Goal: Task Accomplishment & Management: Use online tool/utility

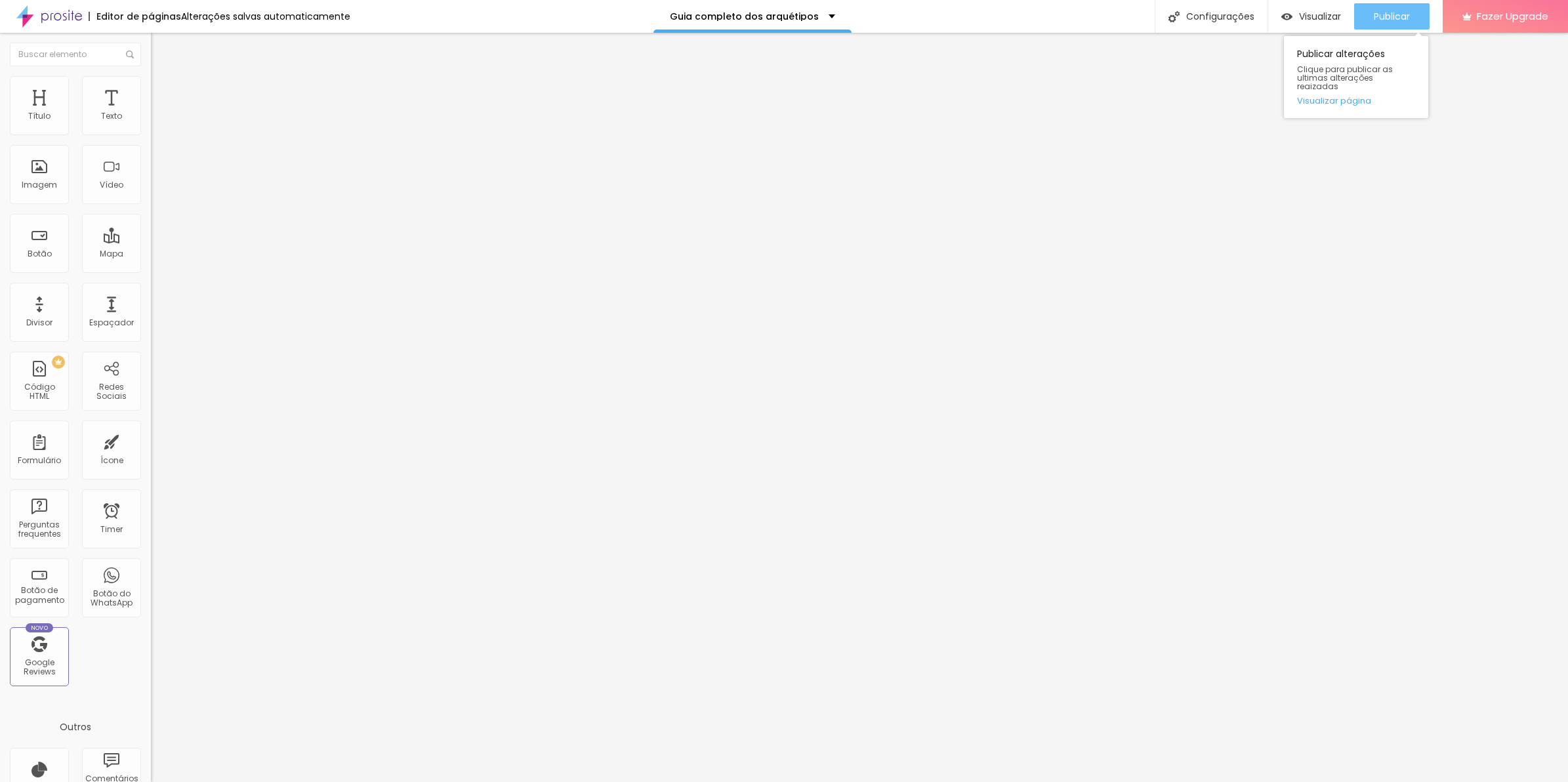
click at [1366, 23] on button "Publicar" at bounding box center [1392, 16] width 76 height 26
click at [161, 53] on div "Editar Coluna" at bounding box center [201, 47] width 81 height 10
click at [151, 87] on li "Estilo" at bounding box center [227, 82] width 151 height 13
click at [163, 91] on span "Avançado" at bounding box center [184, 85] width 43 height 11
drag, startPoint x: 41, startPoint y: 93, endPoint x: 47, endPoint y: 100, distance: 9.2
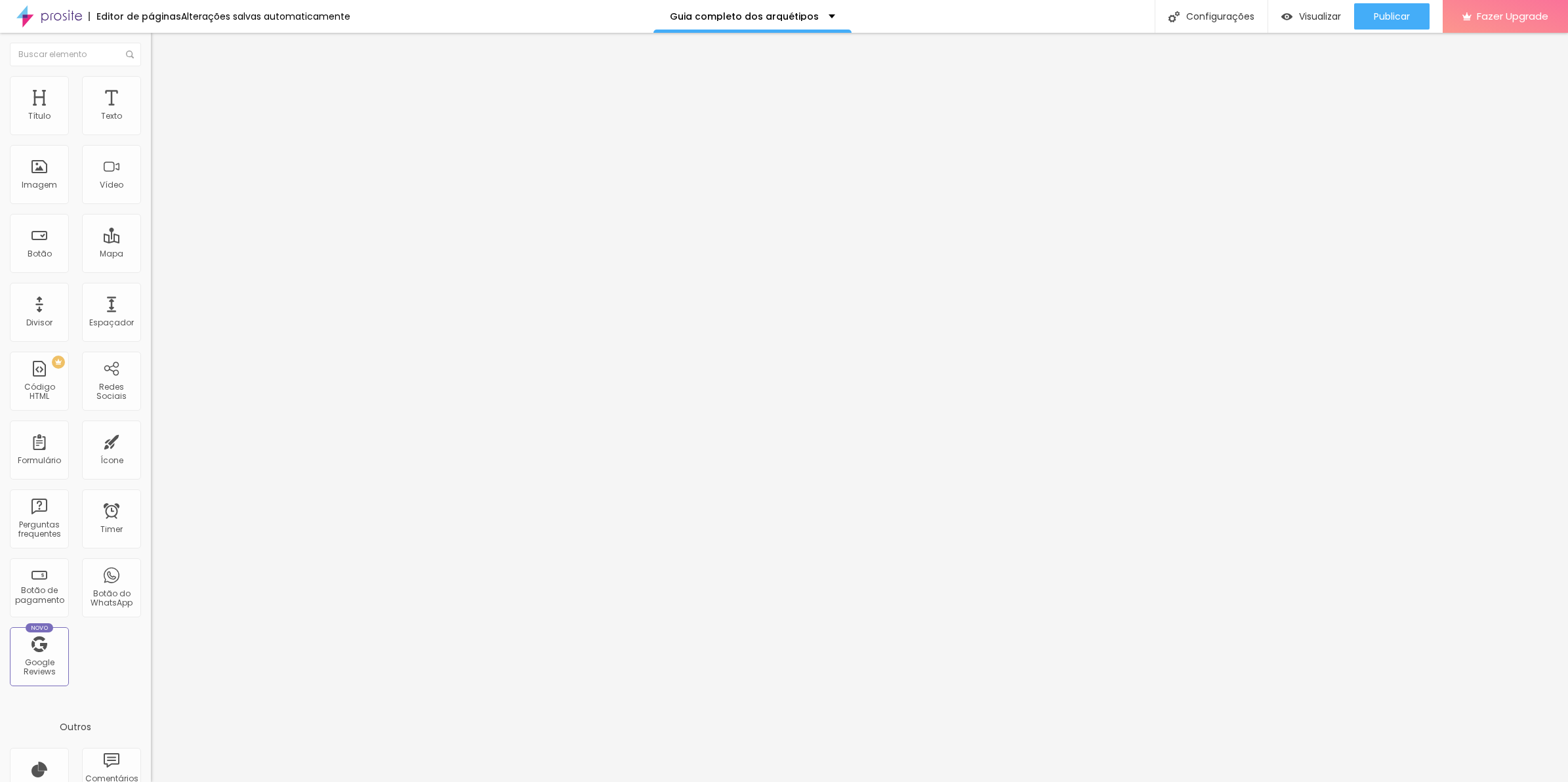
click at [163, 78] on span "Estilo" at bounding box center [173, 71] width 21 height 11
click at [156, 122] on icon "button" at bounding box center [159, 118] width 8 height 8
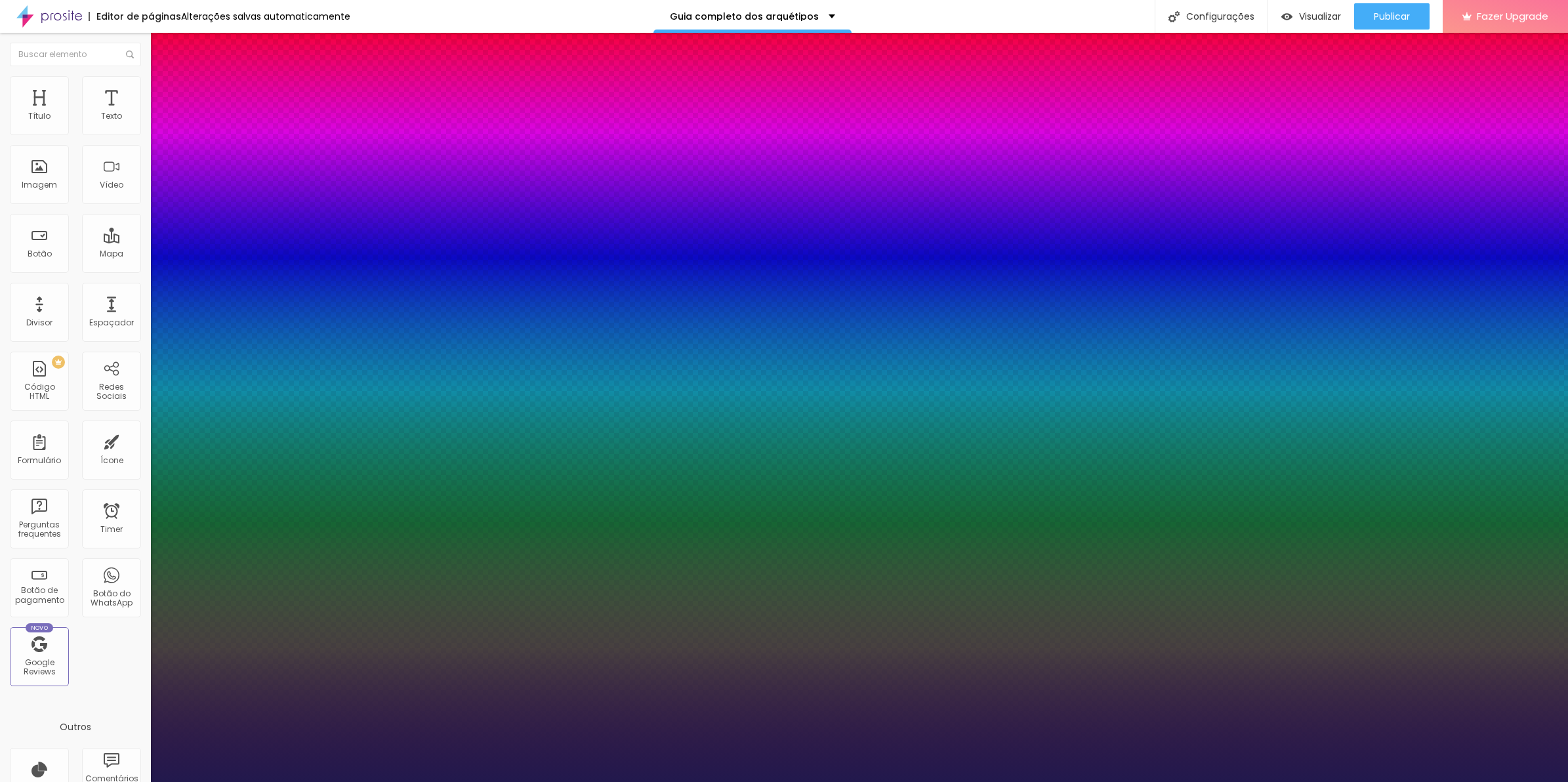
type input "1"
click at [71, 781] on select "Carregando..." at bounding box center [35, 796] width 71 height 14
select select "Inconsolata"
type input "1"
click at [141, 781] on select "AbrilFatface-Regular Actor-Regular Alegreya AlegreyaBlack Alice Allan-Bold Alla…" at bounding box center [70, 796] width 141 height 14
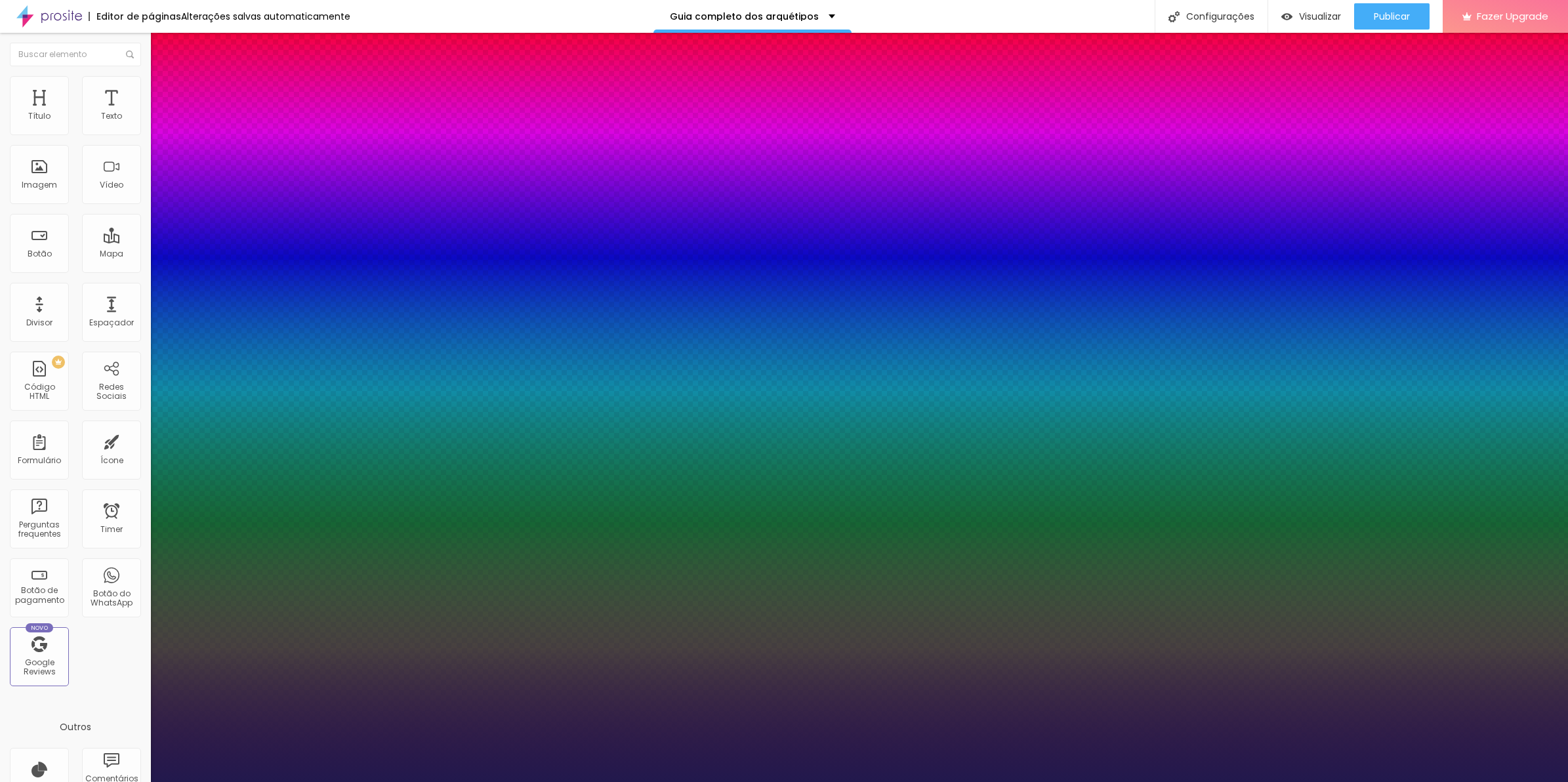
select select "ChangaOne-Italic"
type input "1"
click at [141, 781] on select "AbrilFatface-Regular Actor-Regular Alegreya AlegreyaBlack Alice Allan-Bold Alla…" at bounding box center [70, 796] width 141 height 14
select select "CinzelDecorative-Regular"
click at [140, 781] on select "AbrilFatface-Regular Actor-Regular Alegreya AlegreyaBlack Alice Allan-Bold Alla…" at bounding box center [70, 796] width 141 height 14
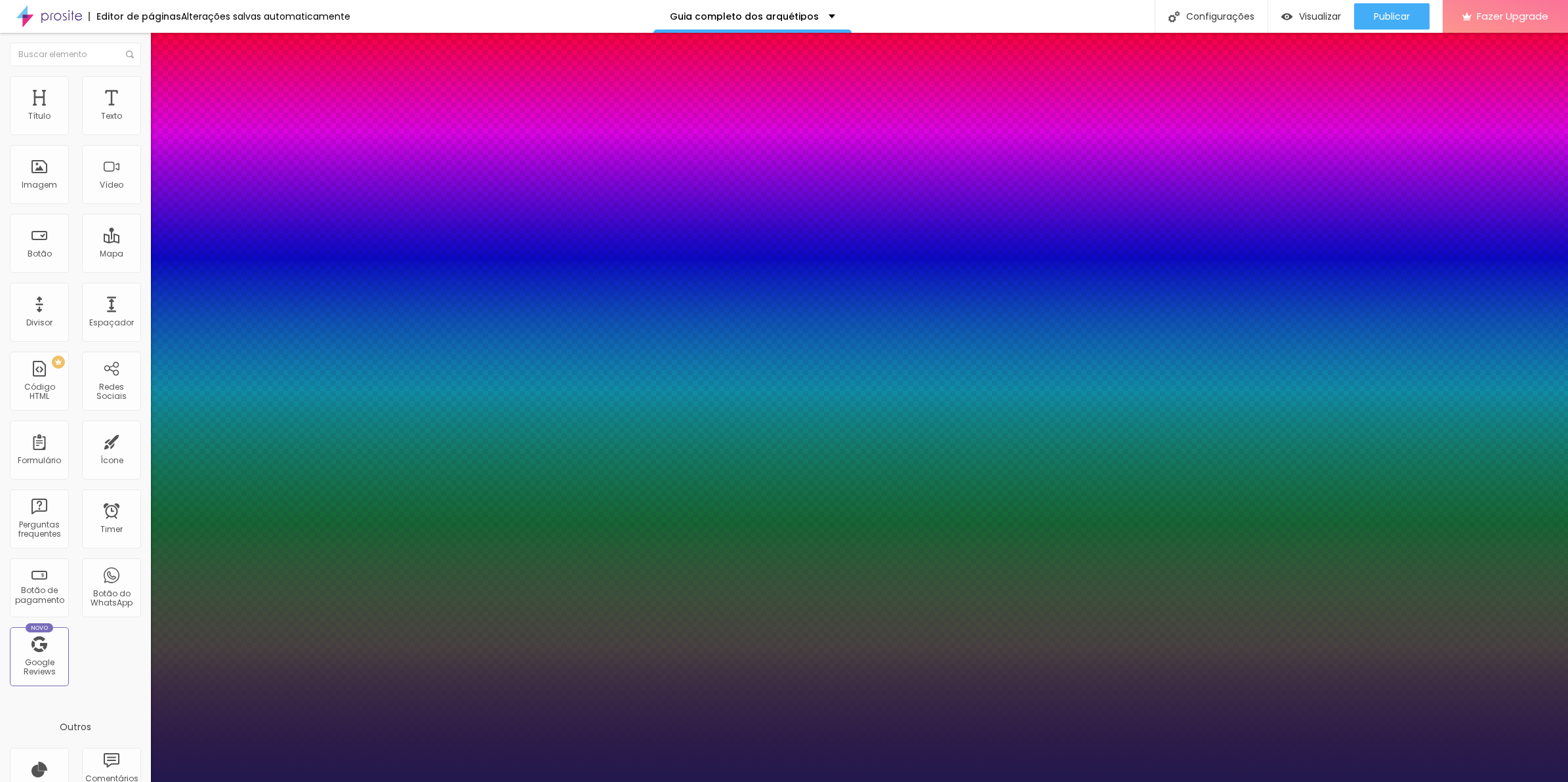
type input "1"
click at [601, 781] on div at bounding box center [784, 782] width 1568 height 0
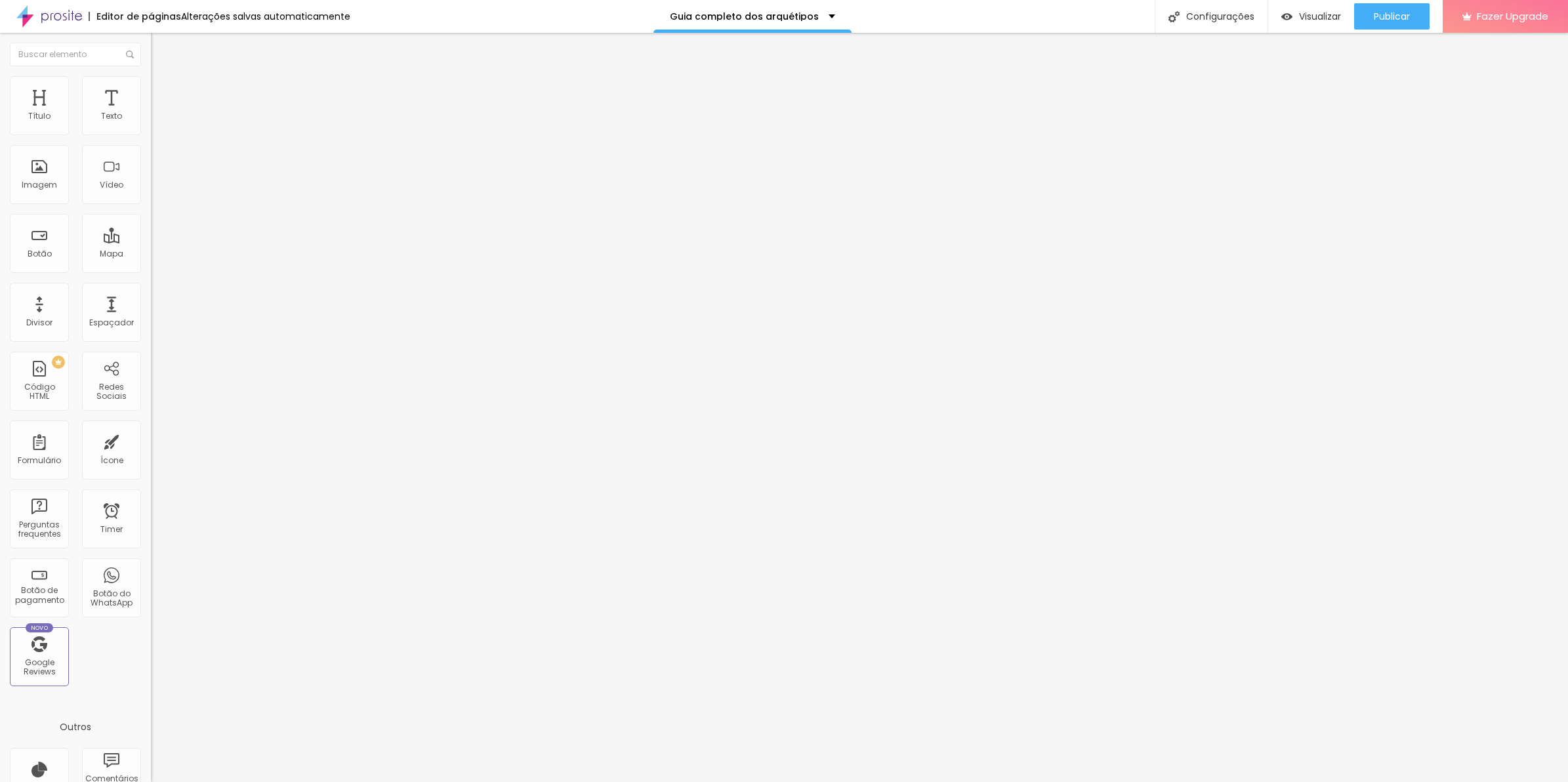
click at [151, 126] on div "Tipografia Voltar ao padrão" at bounding box center [227, 107] width 151 height 36
click at [156, 122] on icon "button" at bounding box center [159, 118] width 8 height 8
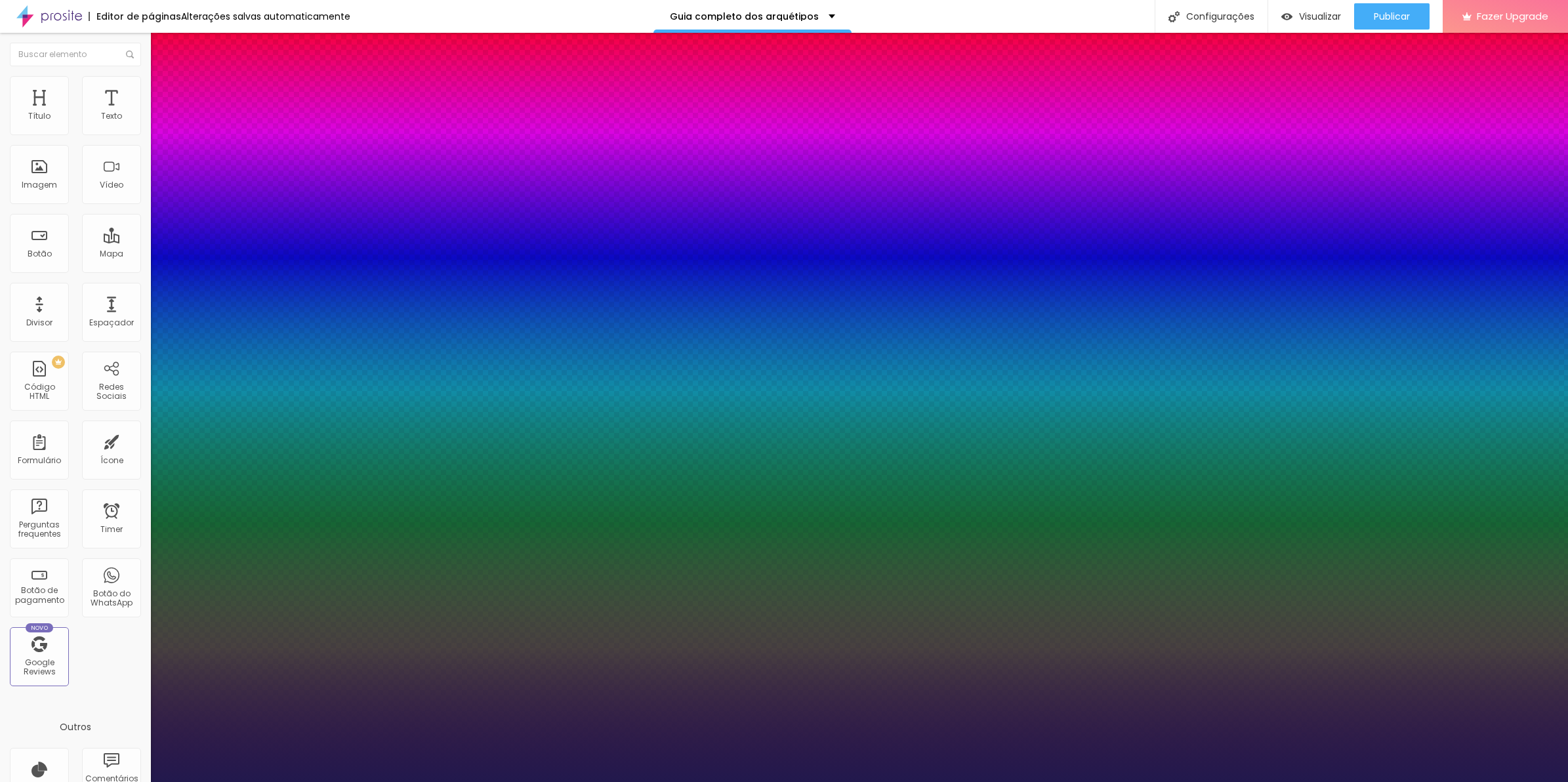
paste input "AB8654"
type input "1"
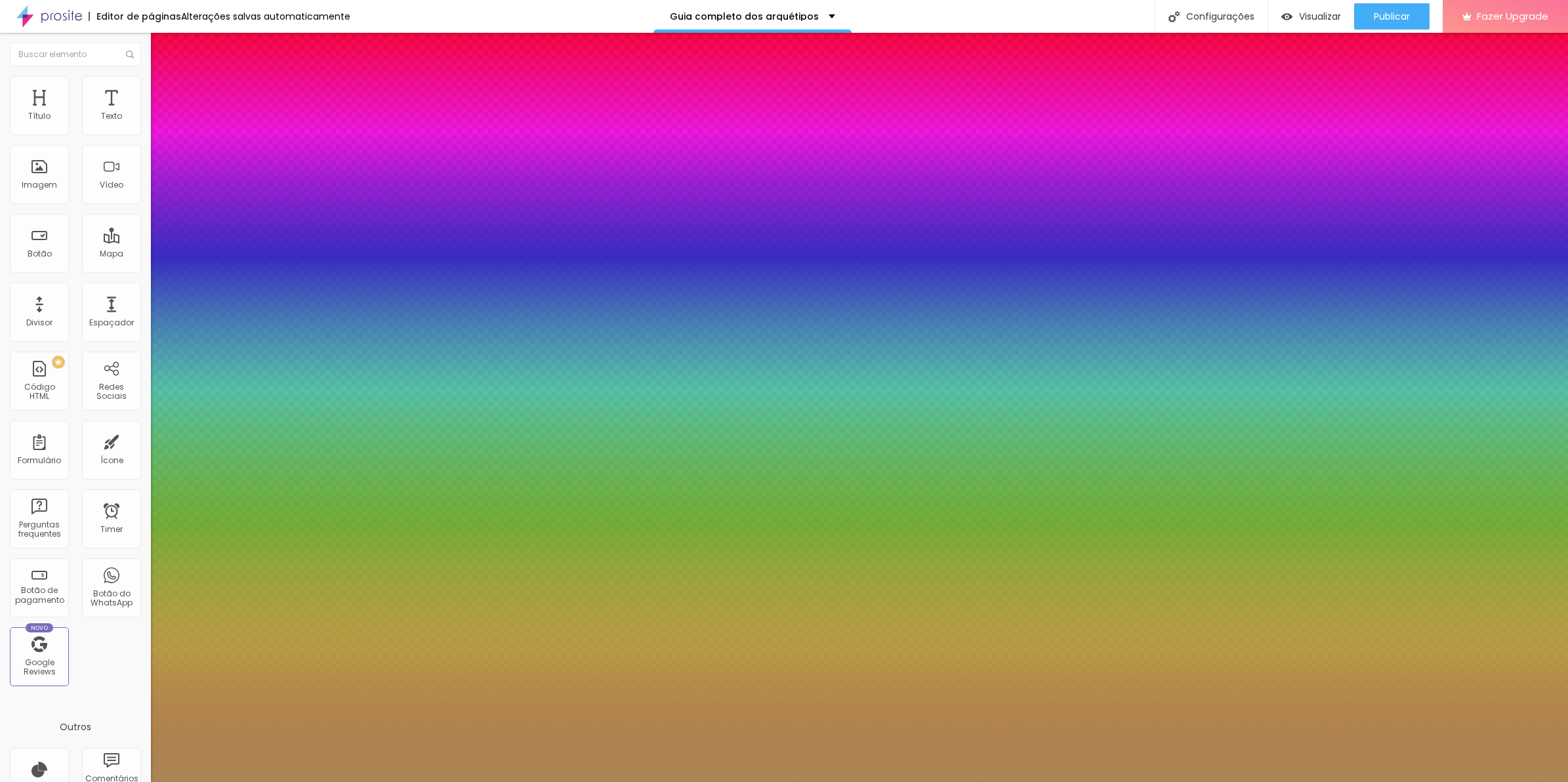
type input "#AB8654"
click at [365, 781] on div at bounding box center [784, 782] width 1568 height 0
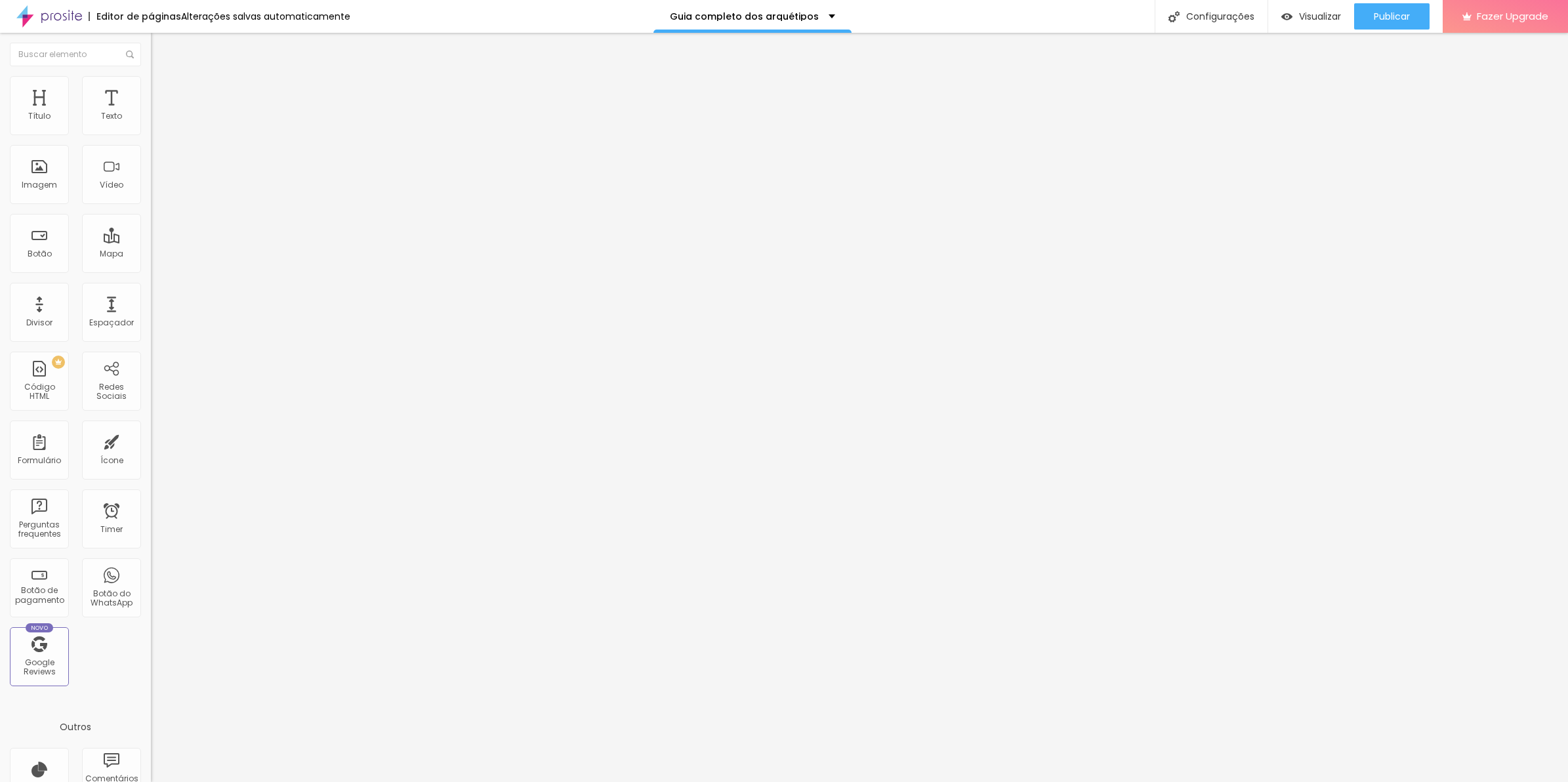
click at [151, 85] on li "Estilo" at bounding box center [227, 82] width 151 height 13
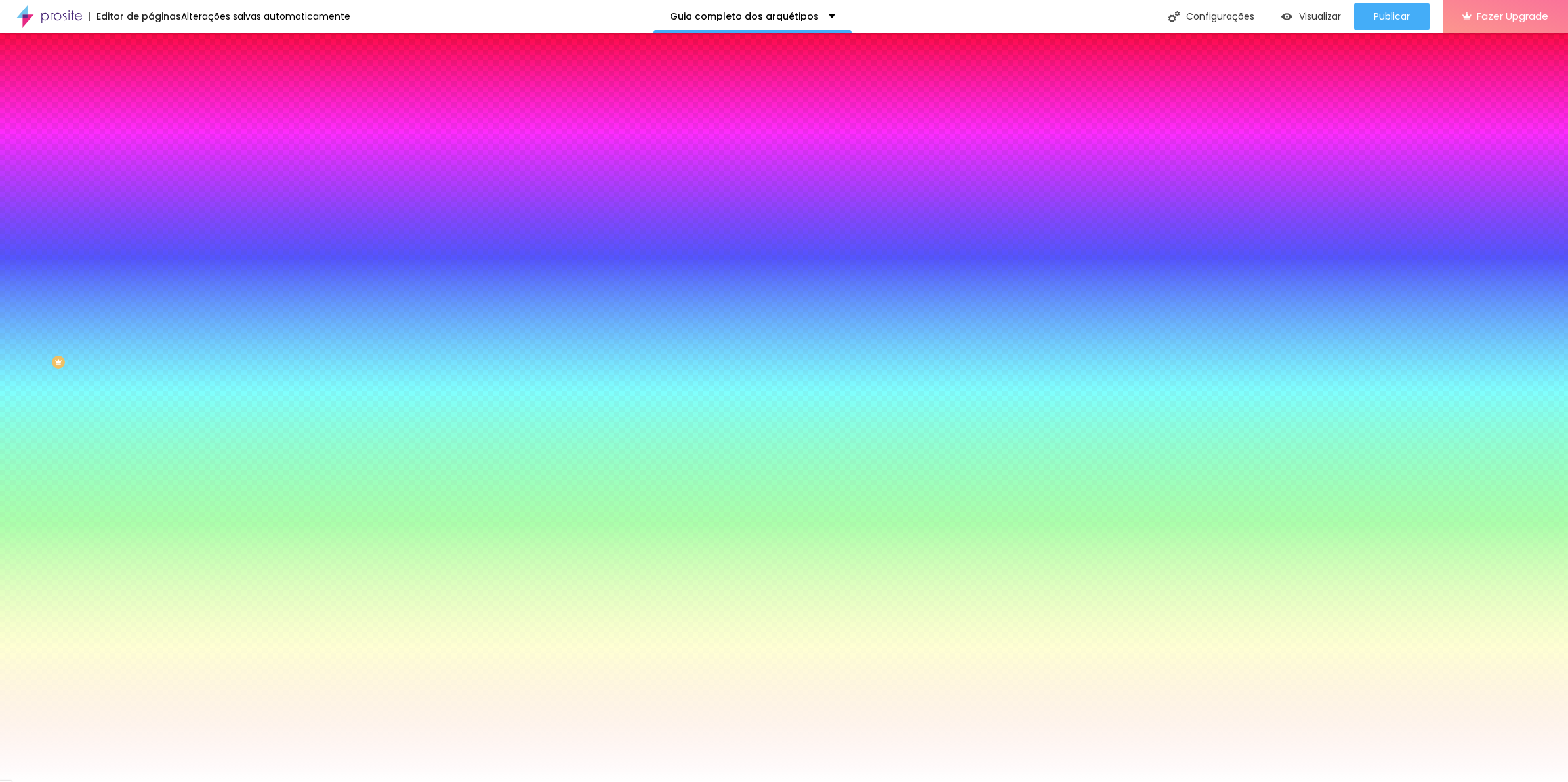
click at [151, 192] on input "#FFFFFF" at bounding box center [230, 185] width 157 height 13
paste input "050402"
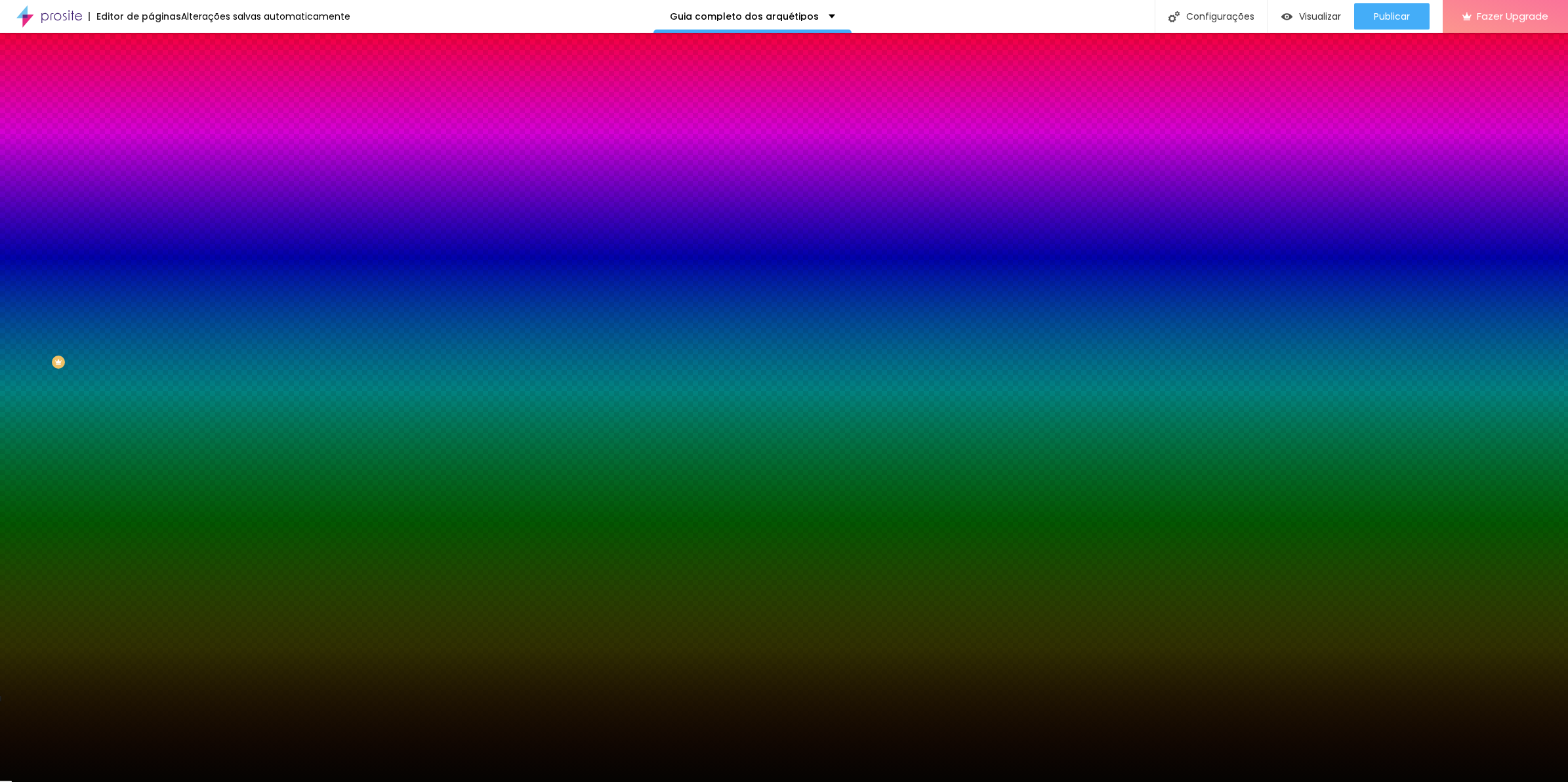
type input "#050402"
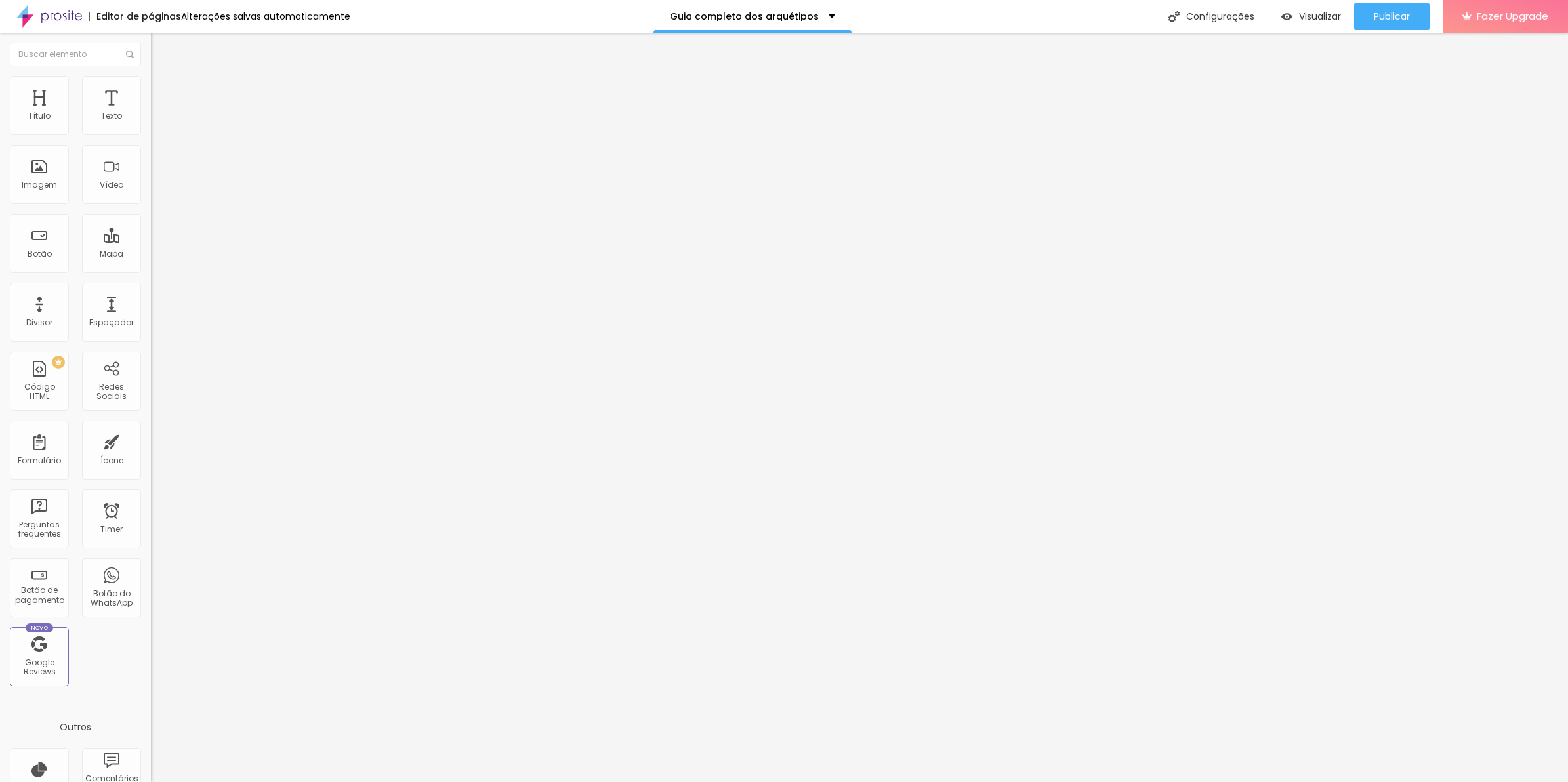
click at [151, 126] on button "button" at bounding box center [160, 119] width 19 height 14
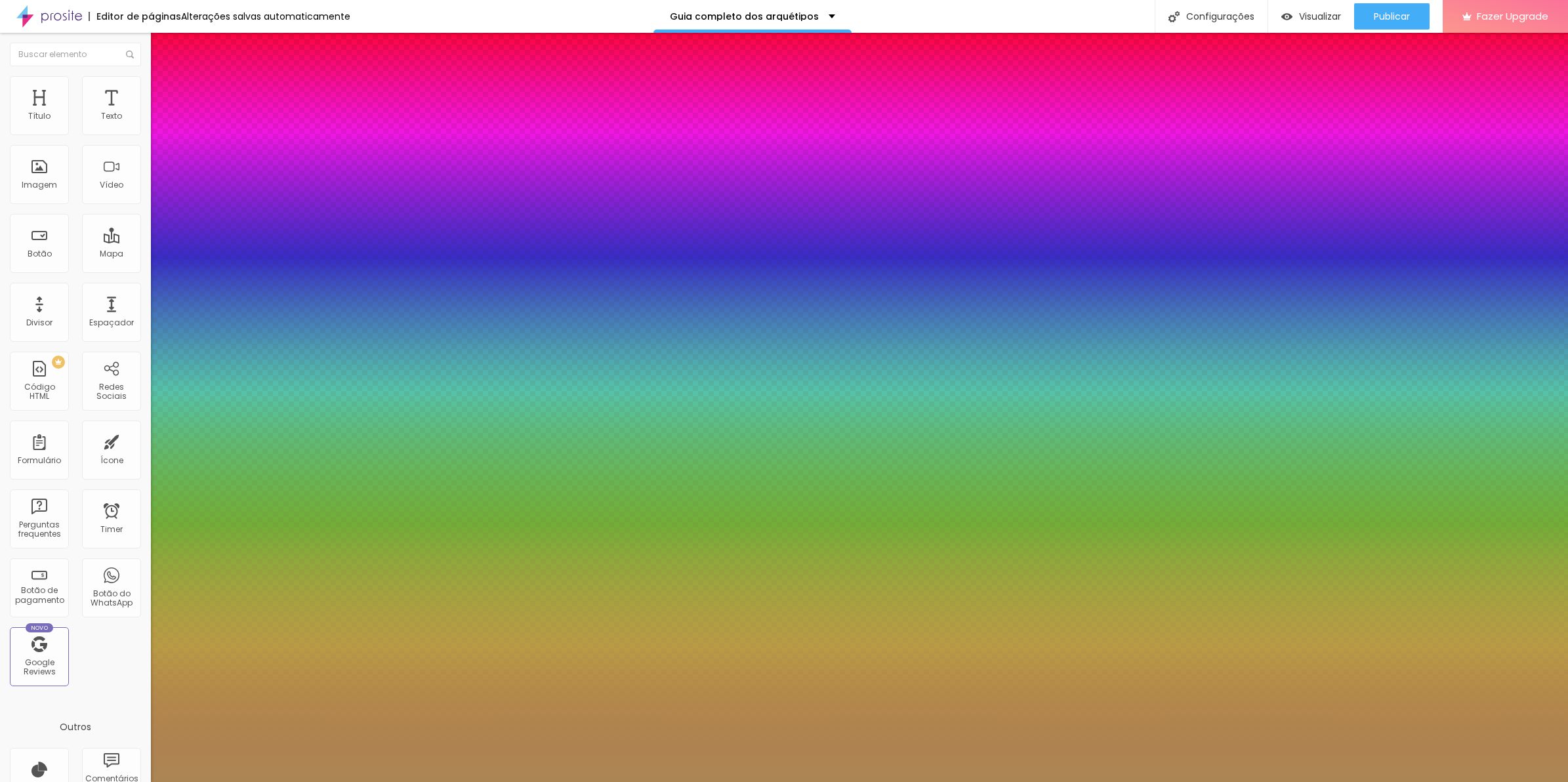
type input "1"
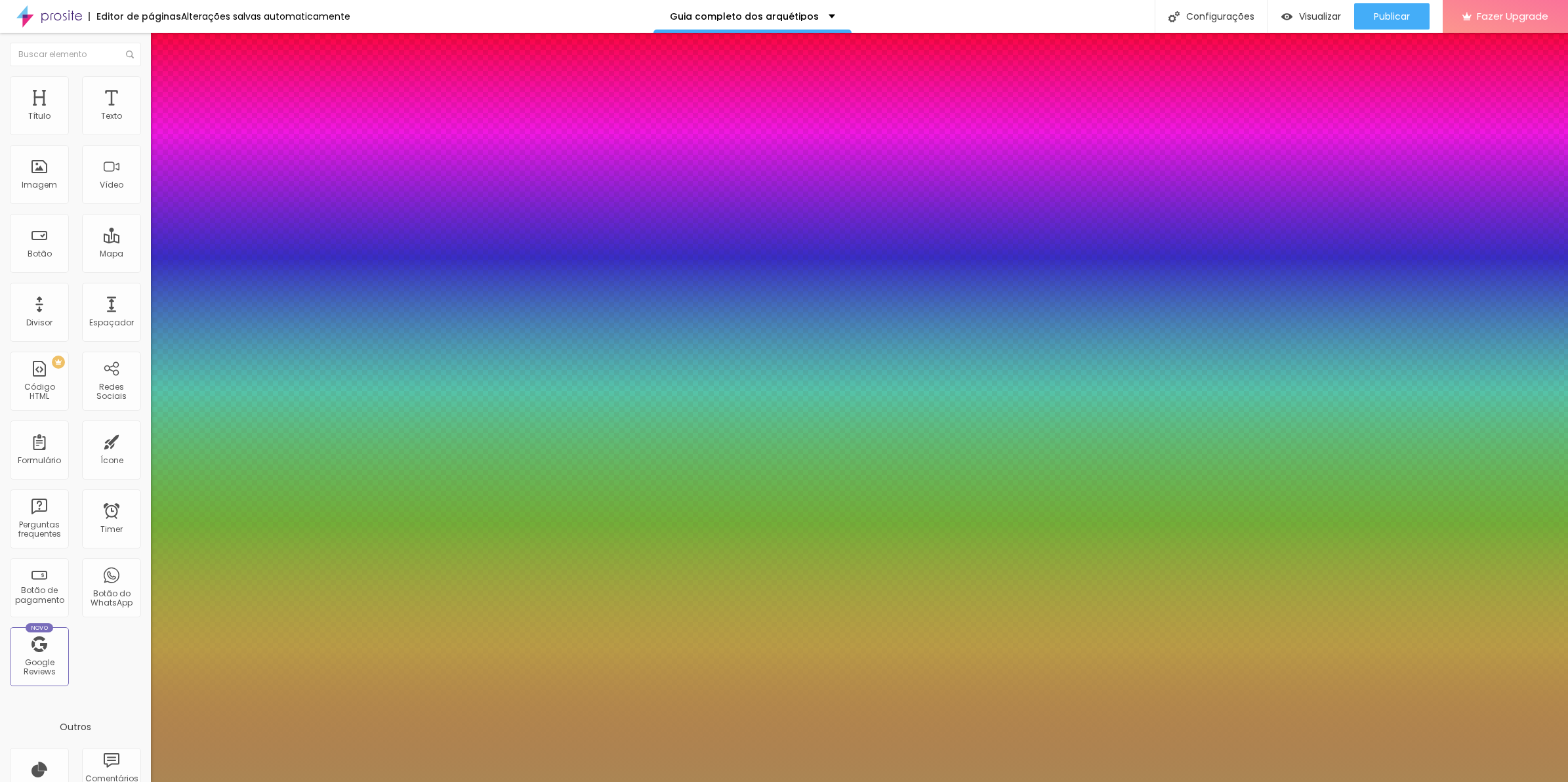
type input "100"
type input "1"
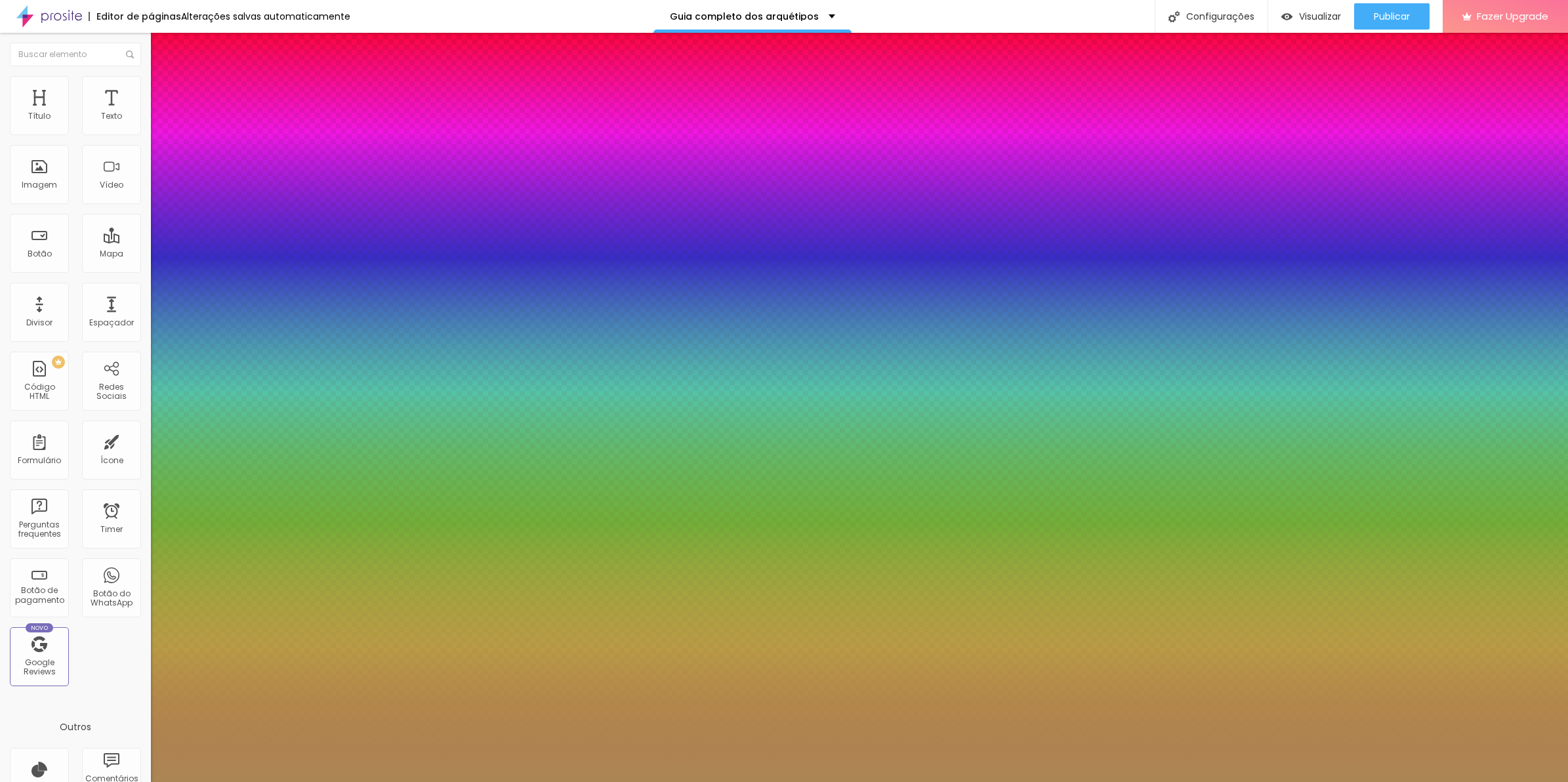
type input "8"
type input "2"
type input "1"
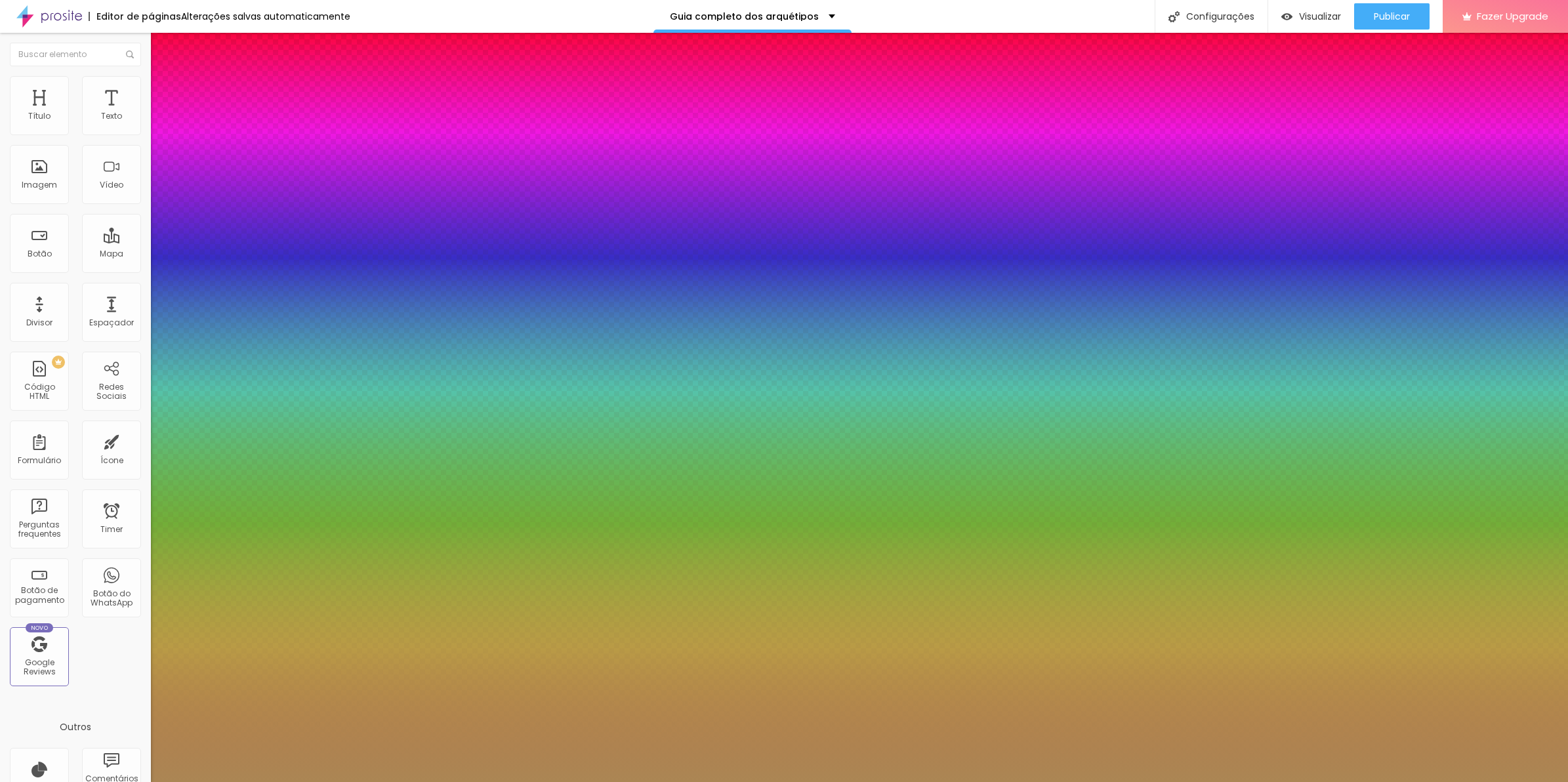
type input "25"
type input "1"
type input "25"
click at [426, 781] on div at bounding box center [784, 782] width 1568 height 0
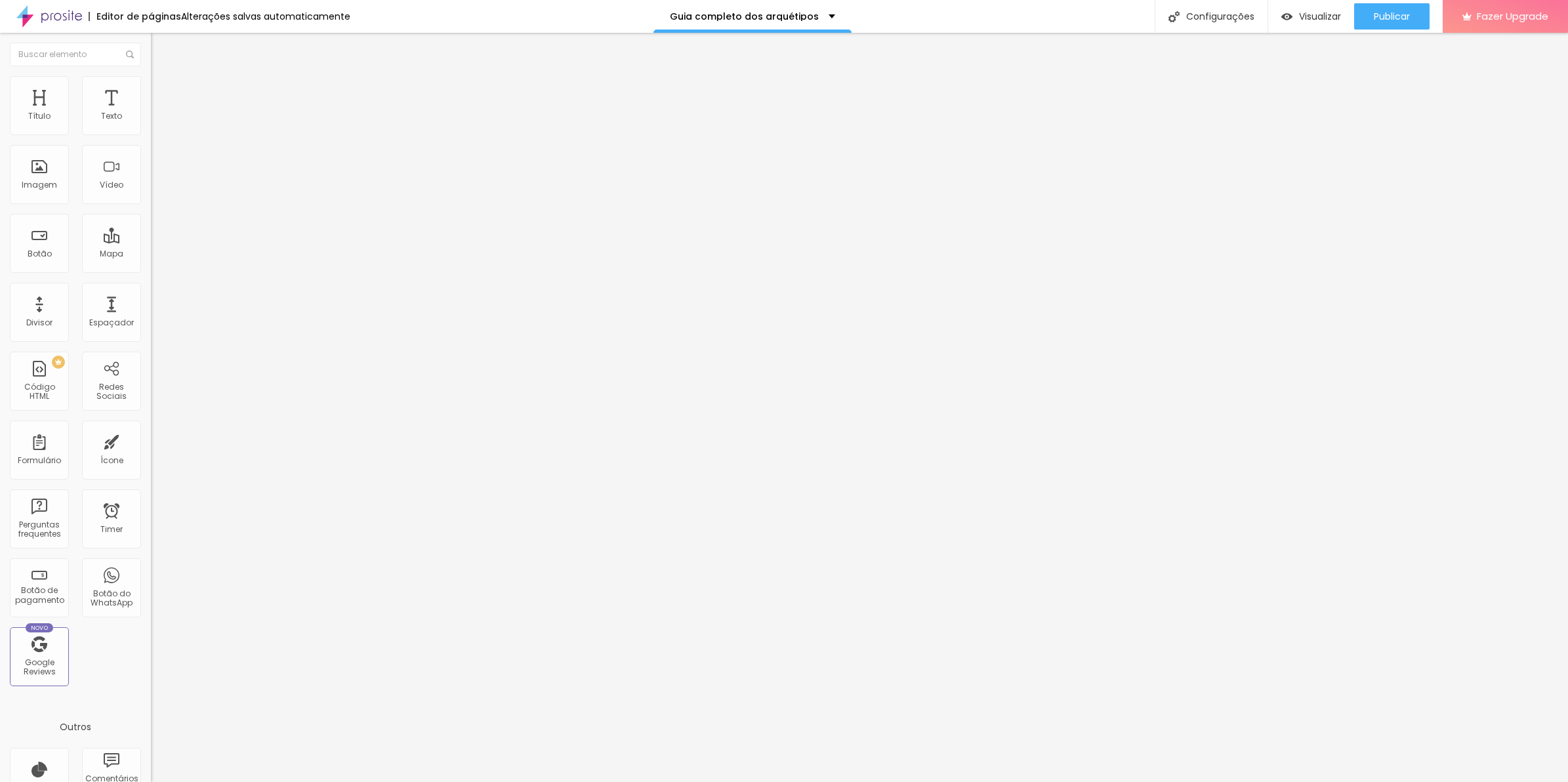
click at [151, 126] on button "button" at bounding box center [160, 119] width 19 height 14
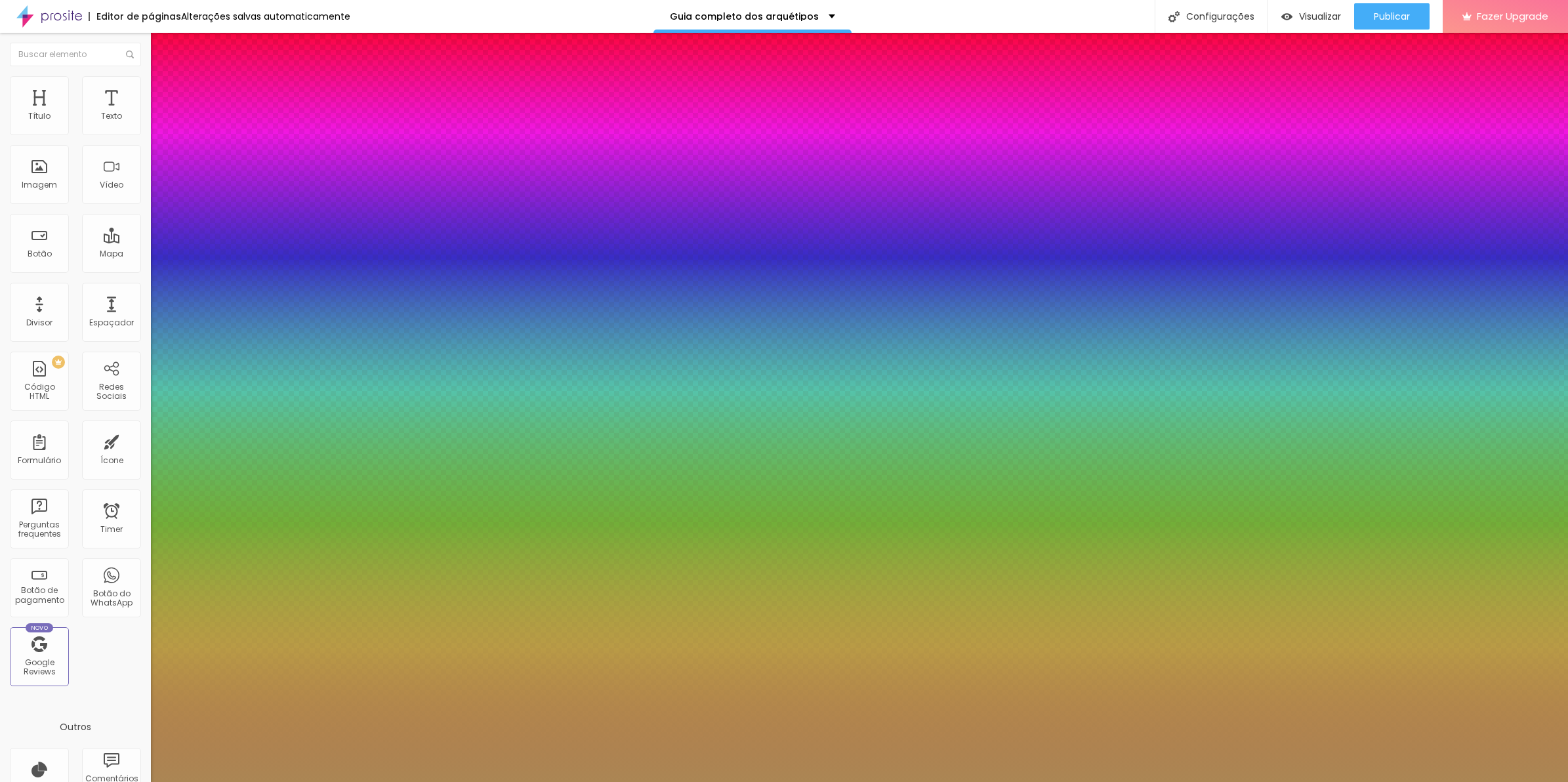
type input "1"
click at [608, 781] on div at bounding box center [784, 782] width 1568 height 0
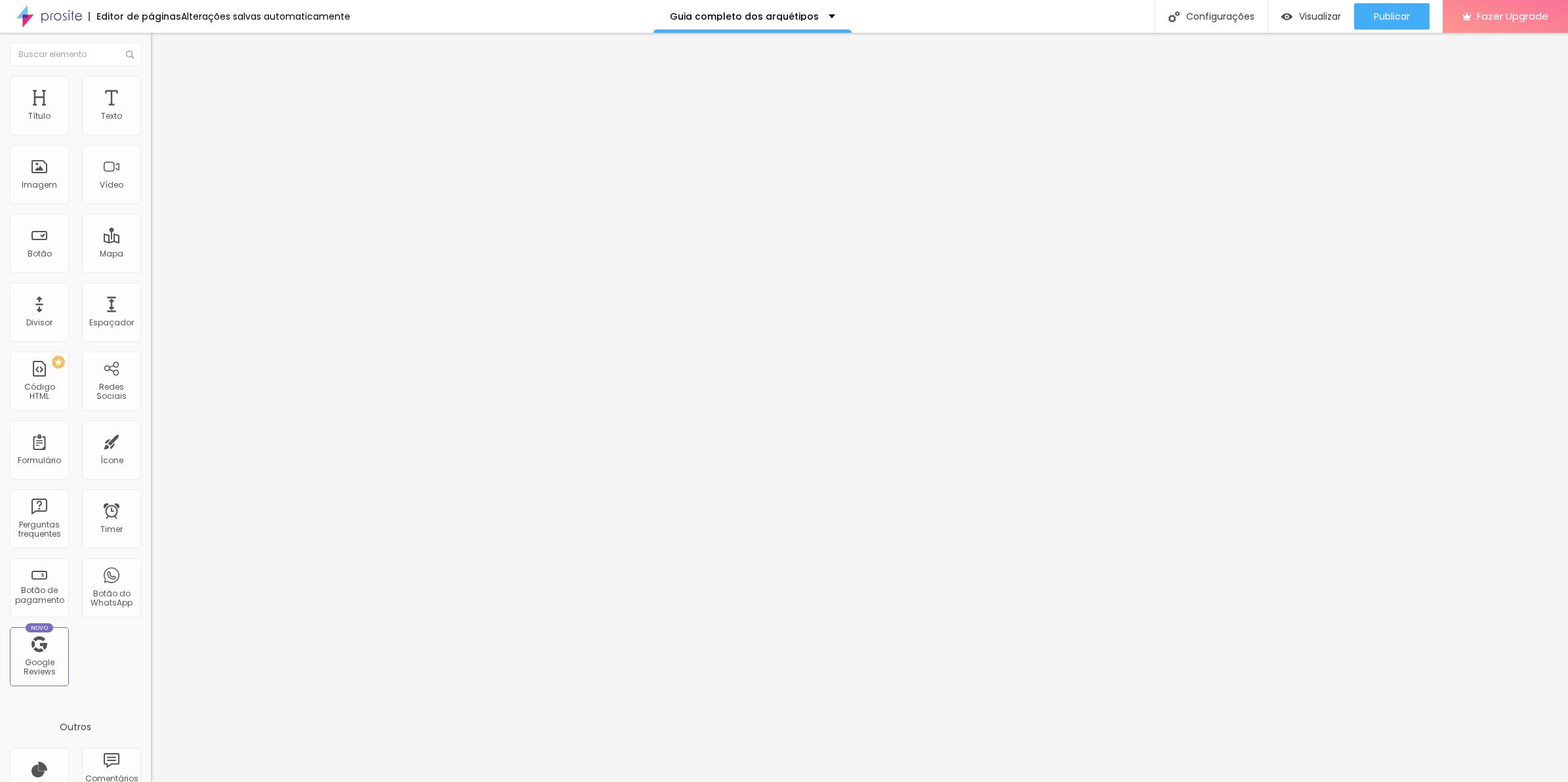
click at [156, 122] on icon "button" at bounding box center [159, 118] width 8 height 8
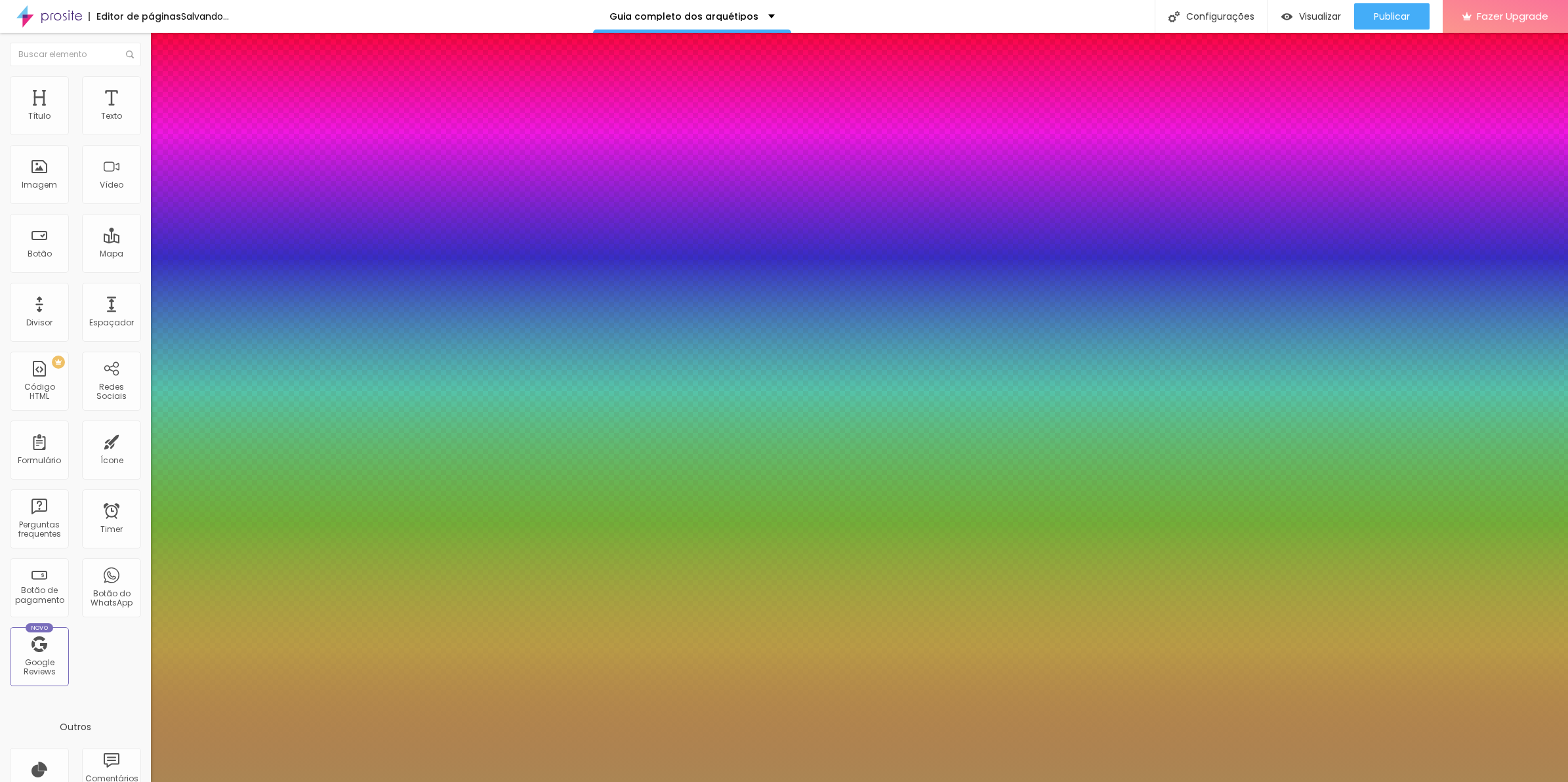
type input "1"
click at [141, 781] on select "AbrilFatface-Regular Actor-Regular Alegreya AlegreyaBlack Alice Allan-Bold Alla…" at bounding box center [70, 796] width 141 height 14
select select "MontserratLight"
click at [140, 781] on select "AbrilFatface-Regular Actor-Regular Alegreya AlegreyaBlack Alice Allan-Bold Alla…" at bounding box center [70, 796] width 141 height 14
type input "1"
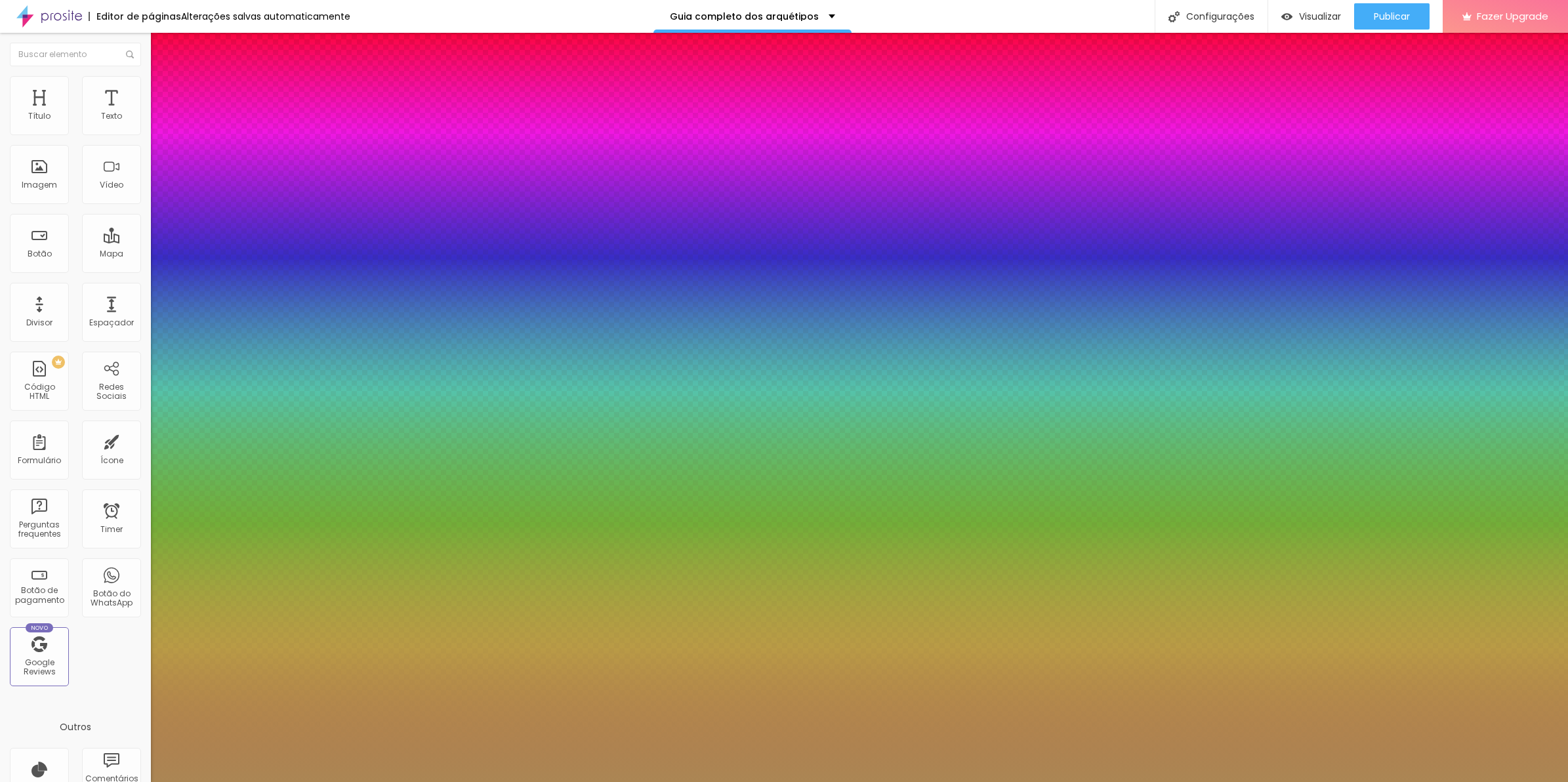
type input "8"
type input "2"
type input "1"
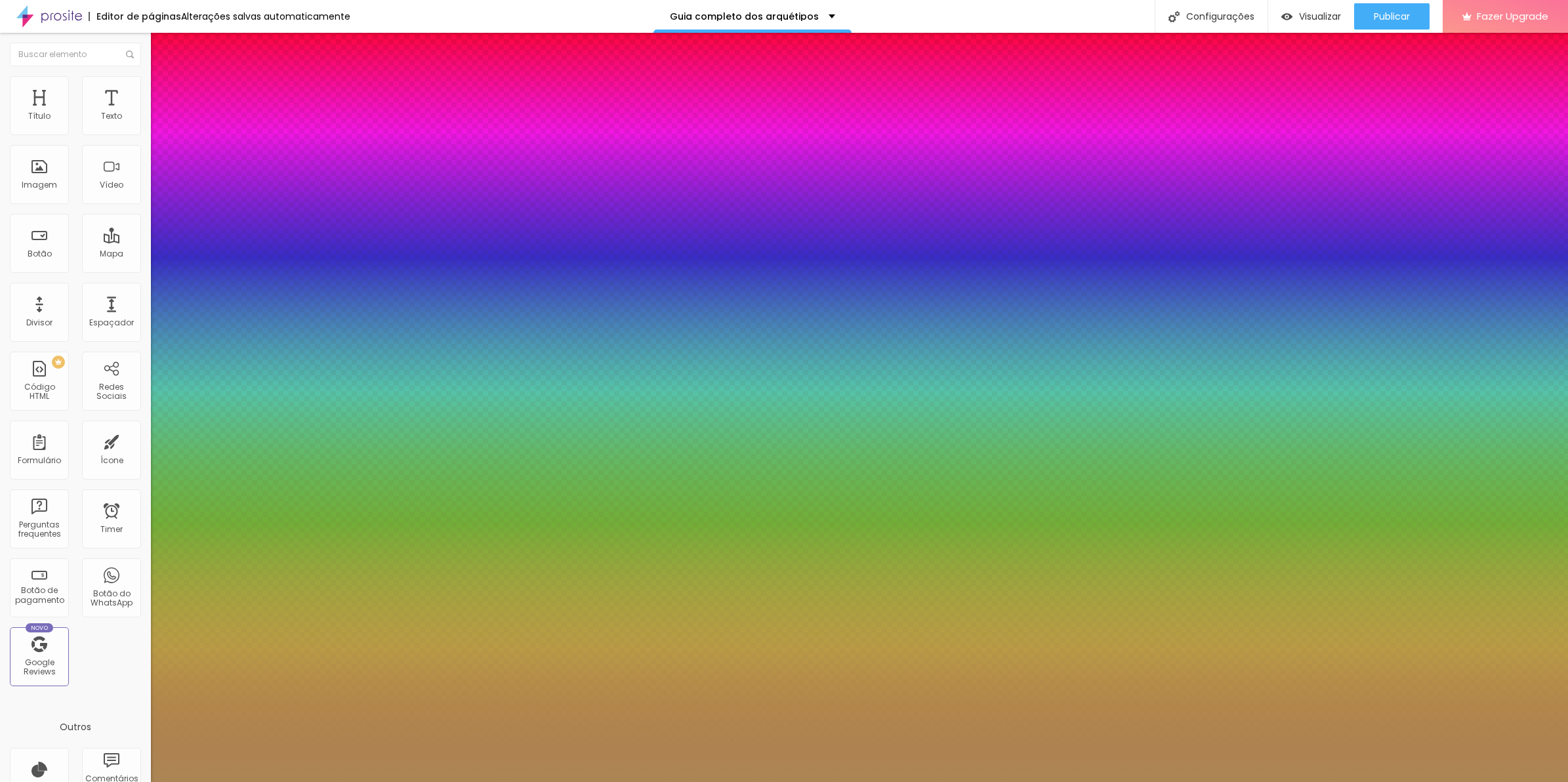
type input "20"
type input "1"
type input "20"
click at [828, 781] on div at bounding box center [784, 782] width 1568 height 0
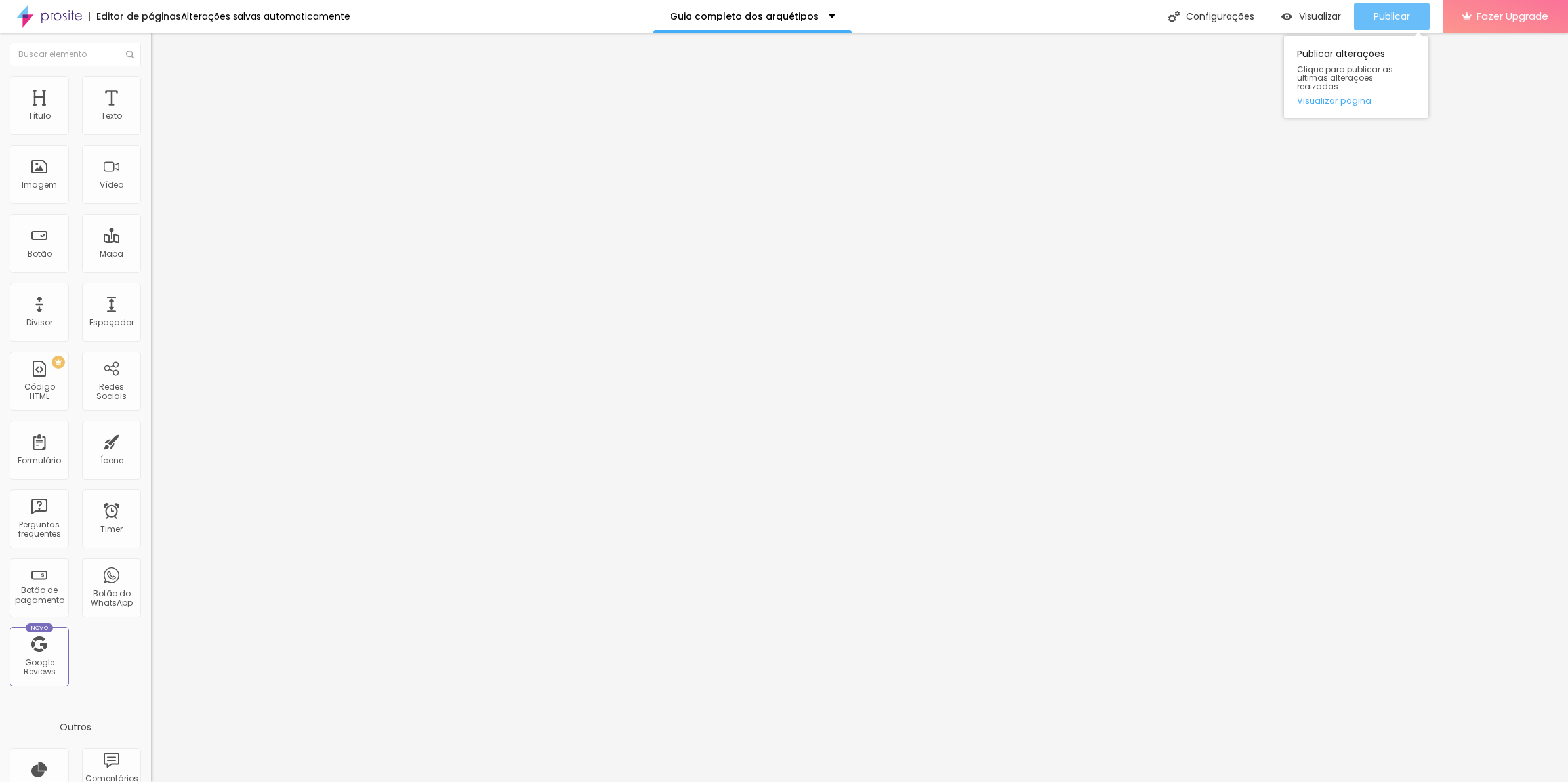
click at [1379, 11] on span "Publicar" at bounding box center [1392, 16] width 36 height 10
click at [1291, 18] on div "Visualizar" at bounding box center [1311, 16] width 60 height 11
click at [151, 126] on button "button" at bounding box center [160, 119] width 19 height 14
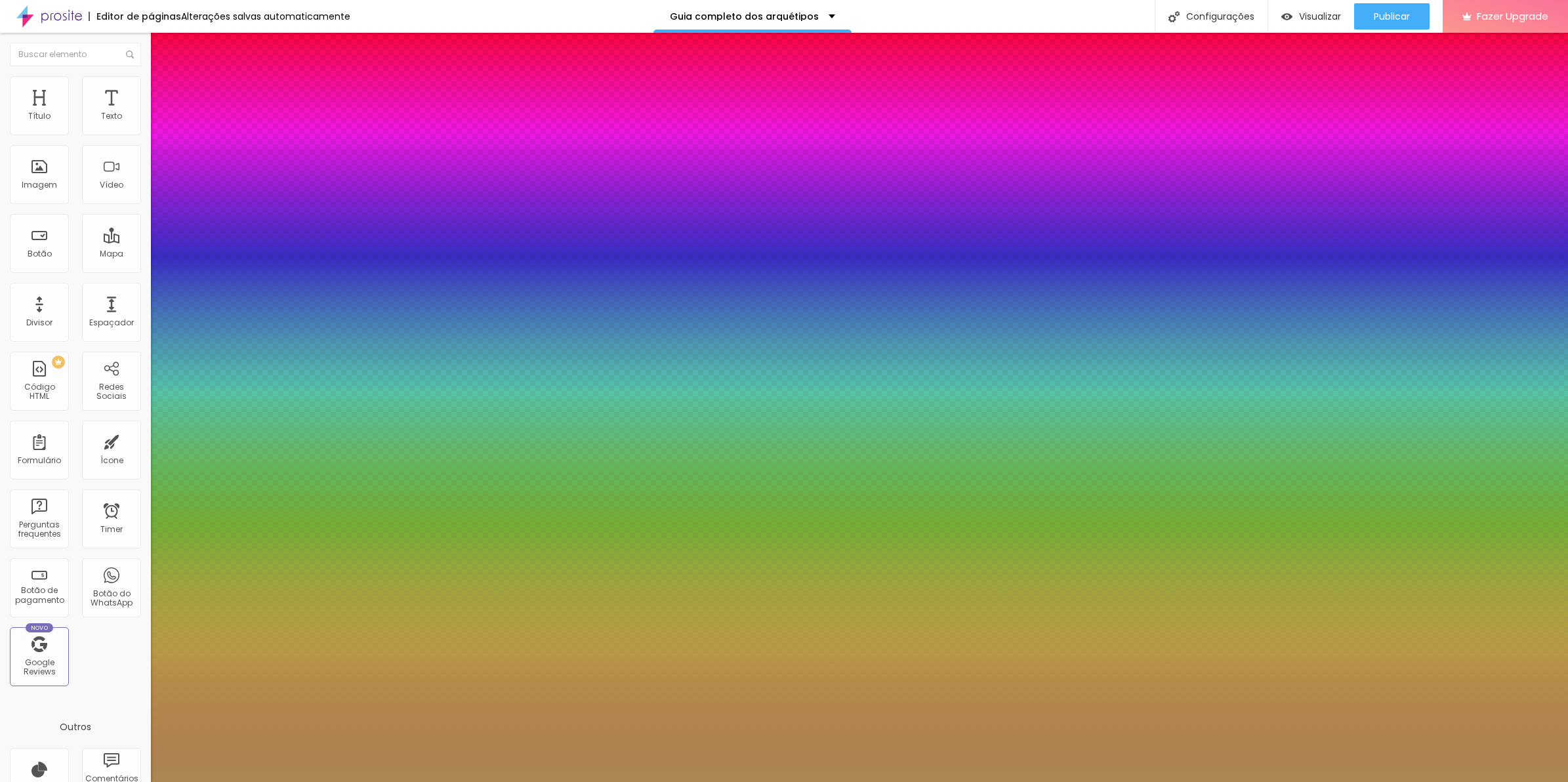
type input "1"
type input "0.3"
type input "1"
type input "0.4"
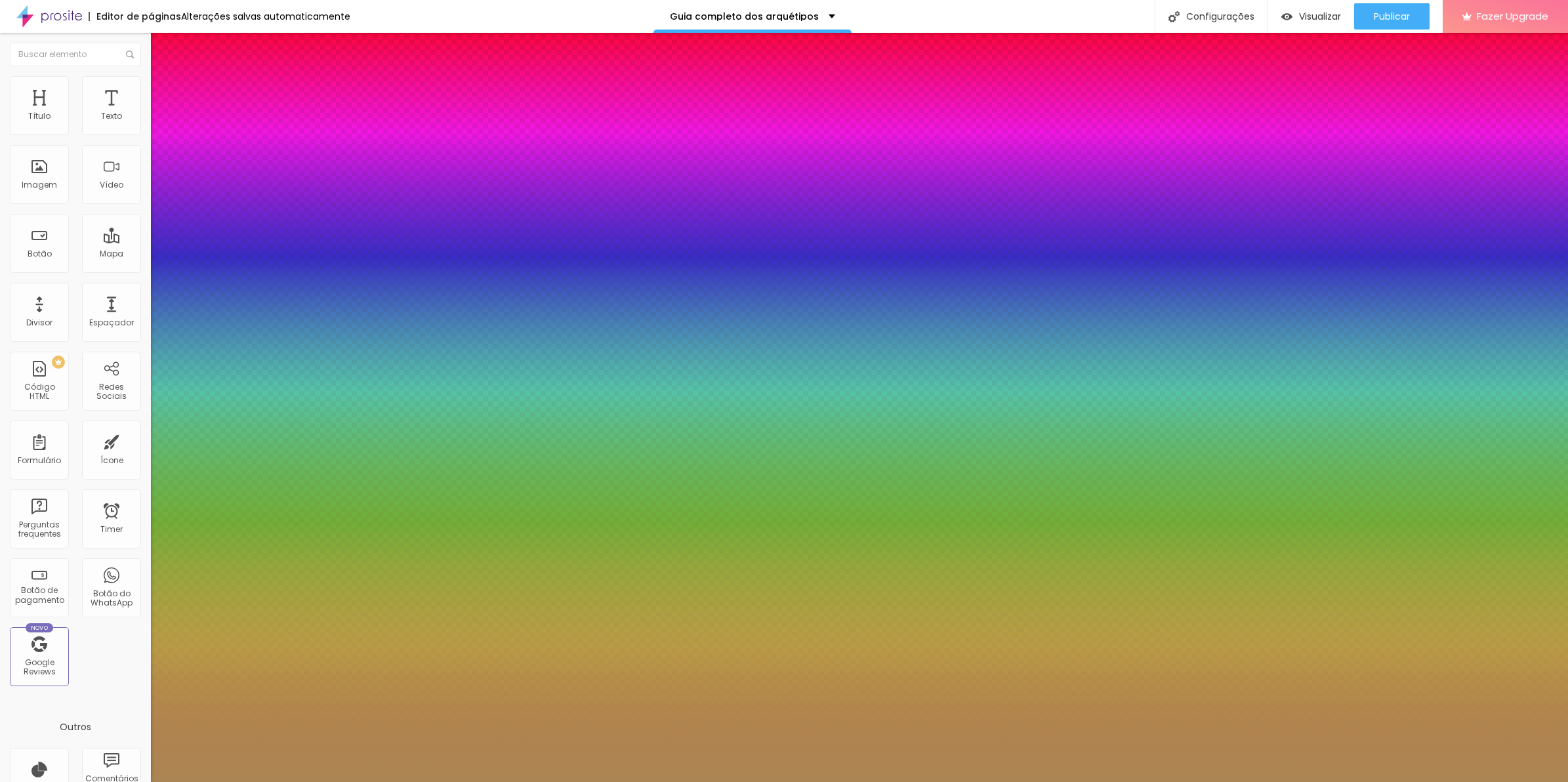
type input "0.4"
type input "1"
type input "0.2"
type input "1"
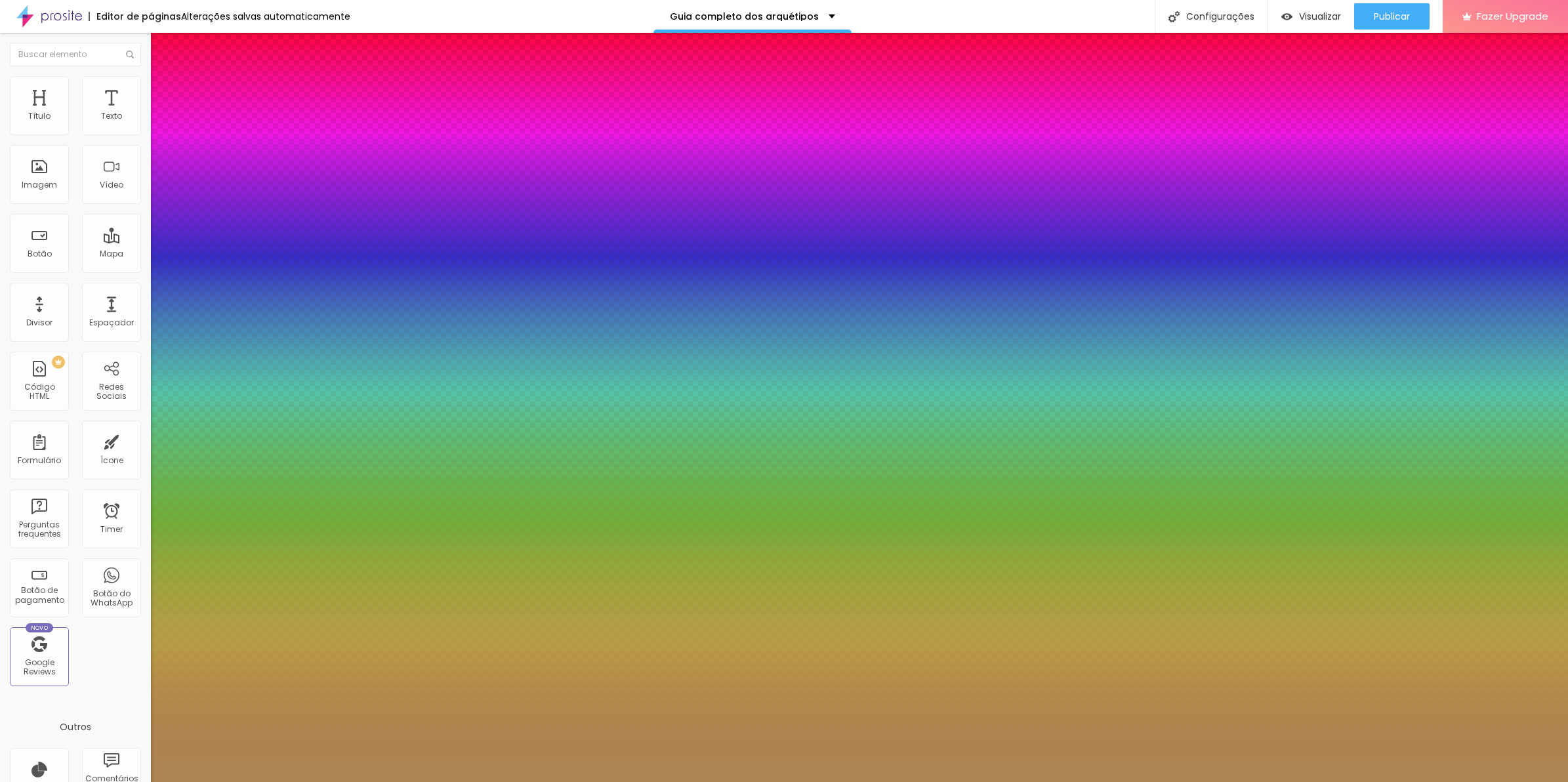
type input "0.1"
type input "1"
type input "0"
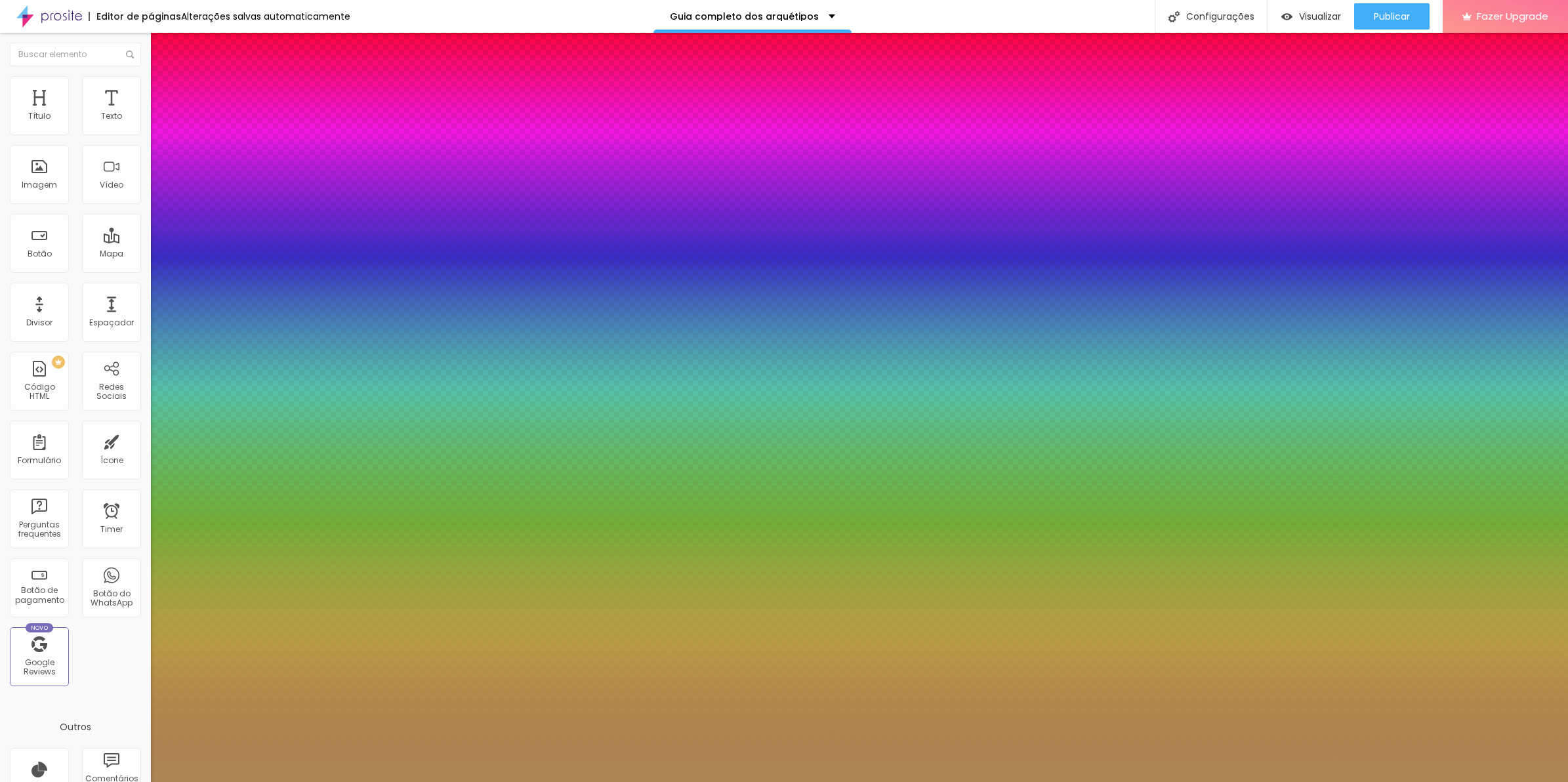
type input "1"
drag, startPoint x: 172, startPoint y: 252, endPoint x: 155, endPoint y: 256, distance: 17.5
type input "-0"
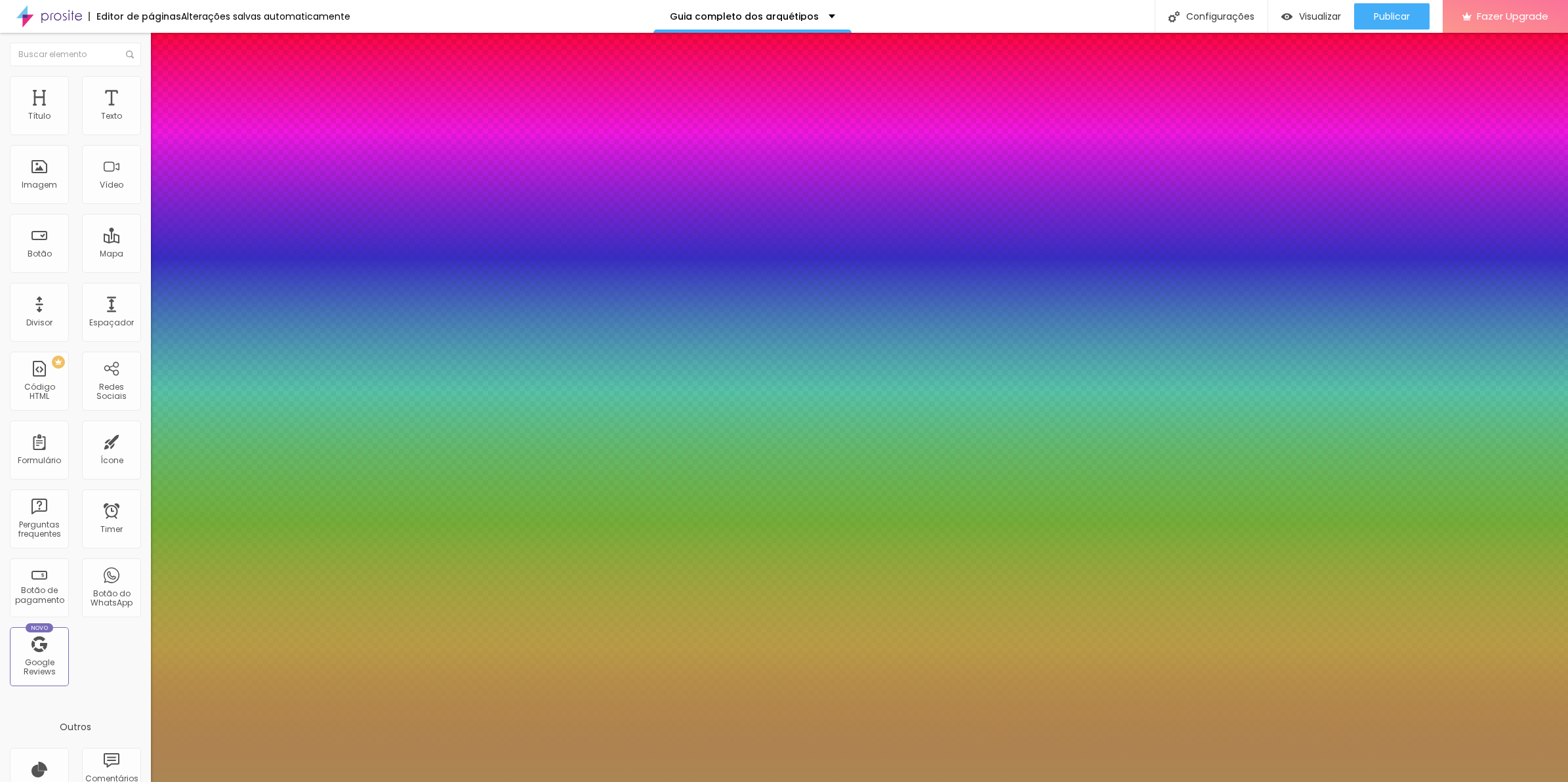
type input "1"
type input "0"
type input "-40"
type input "1"
type input "-40"
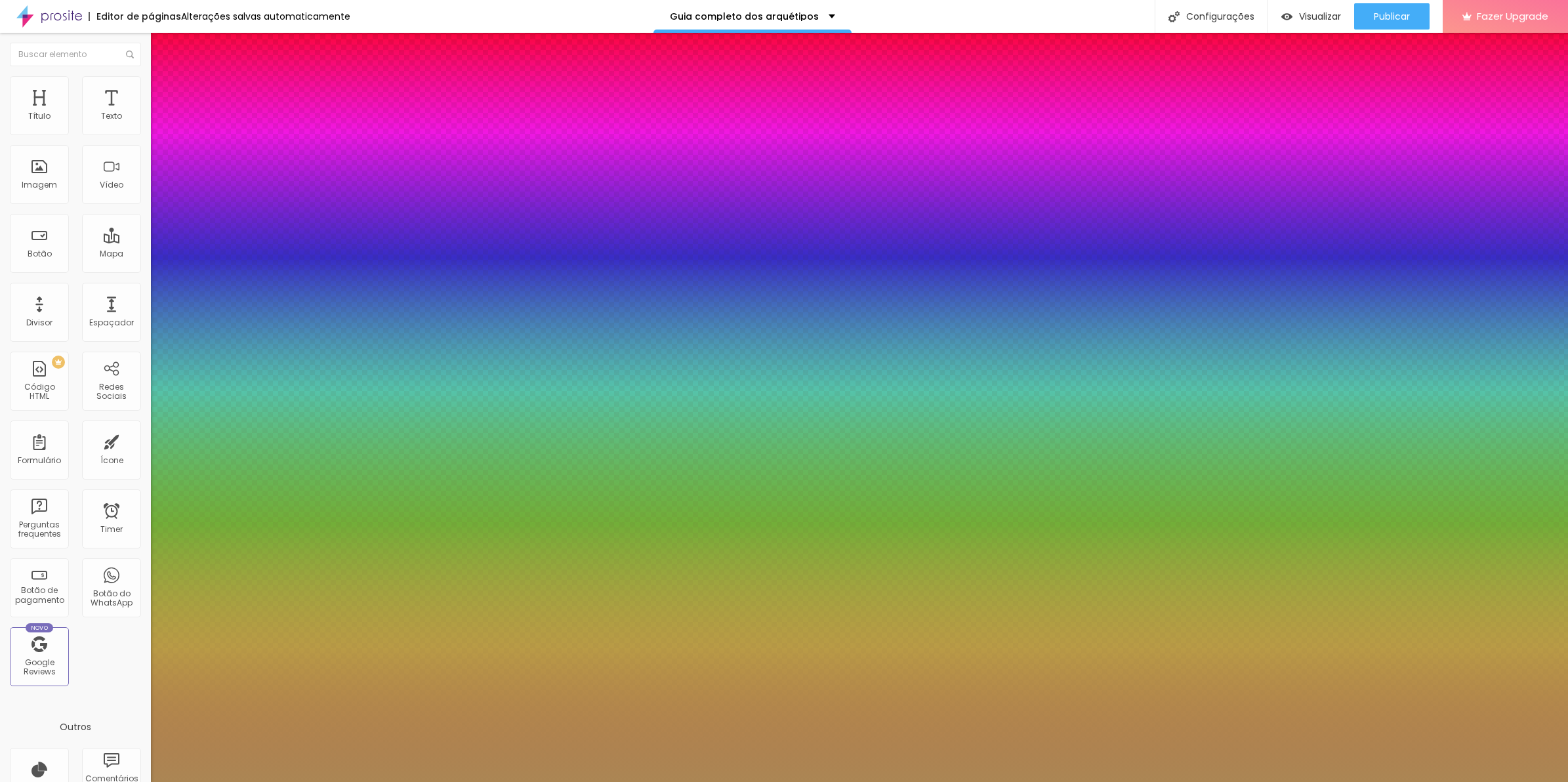
type input "0"
type input "1"
click at [333, 781] on div at bounding box center [784, 782] width 1568 height 0
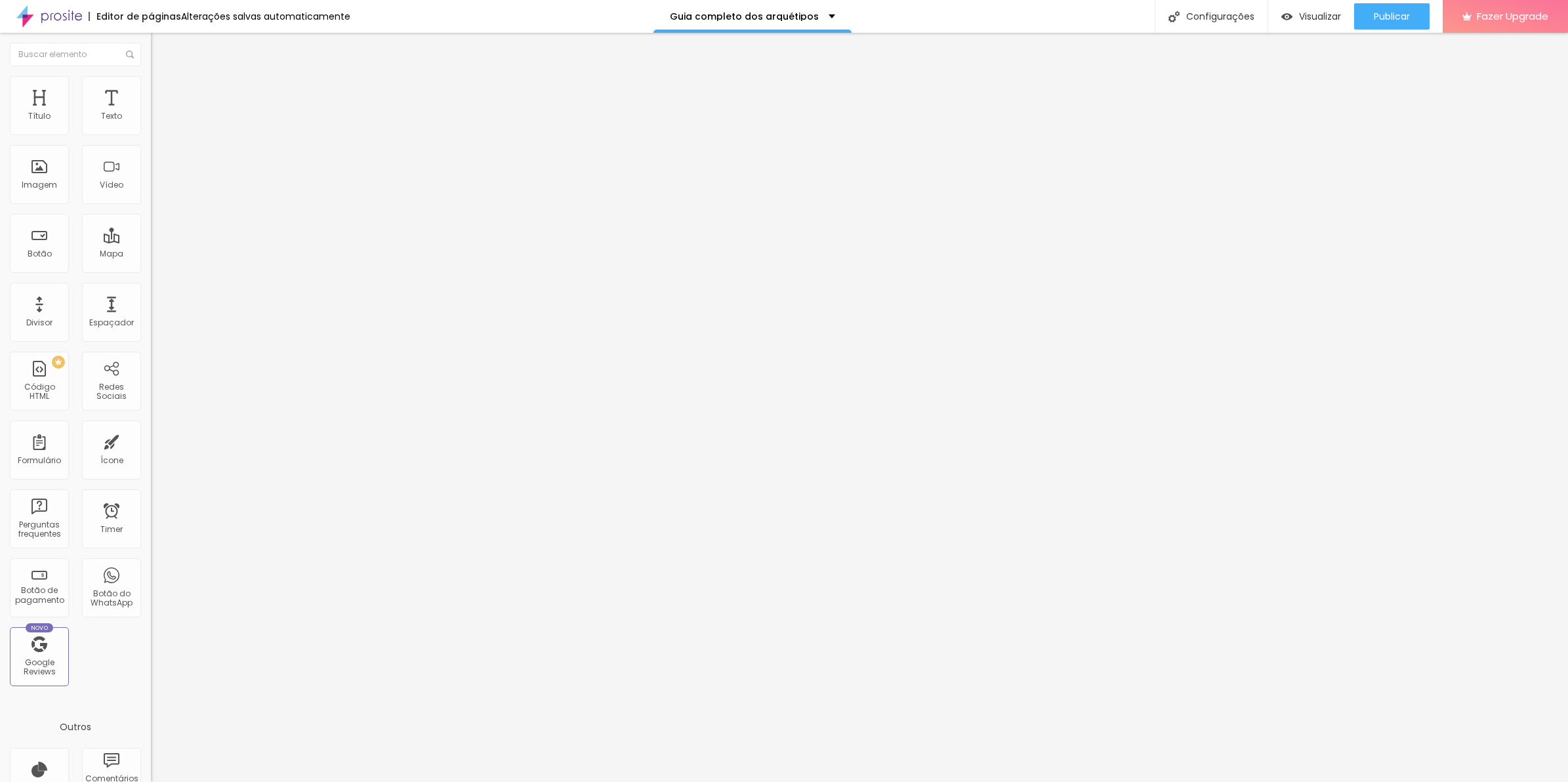
click at [156, 122] on icon "button" at bounding box center [159, 118] width 8 height 8
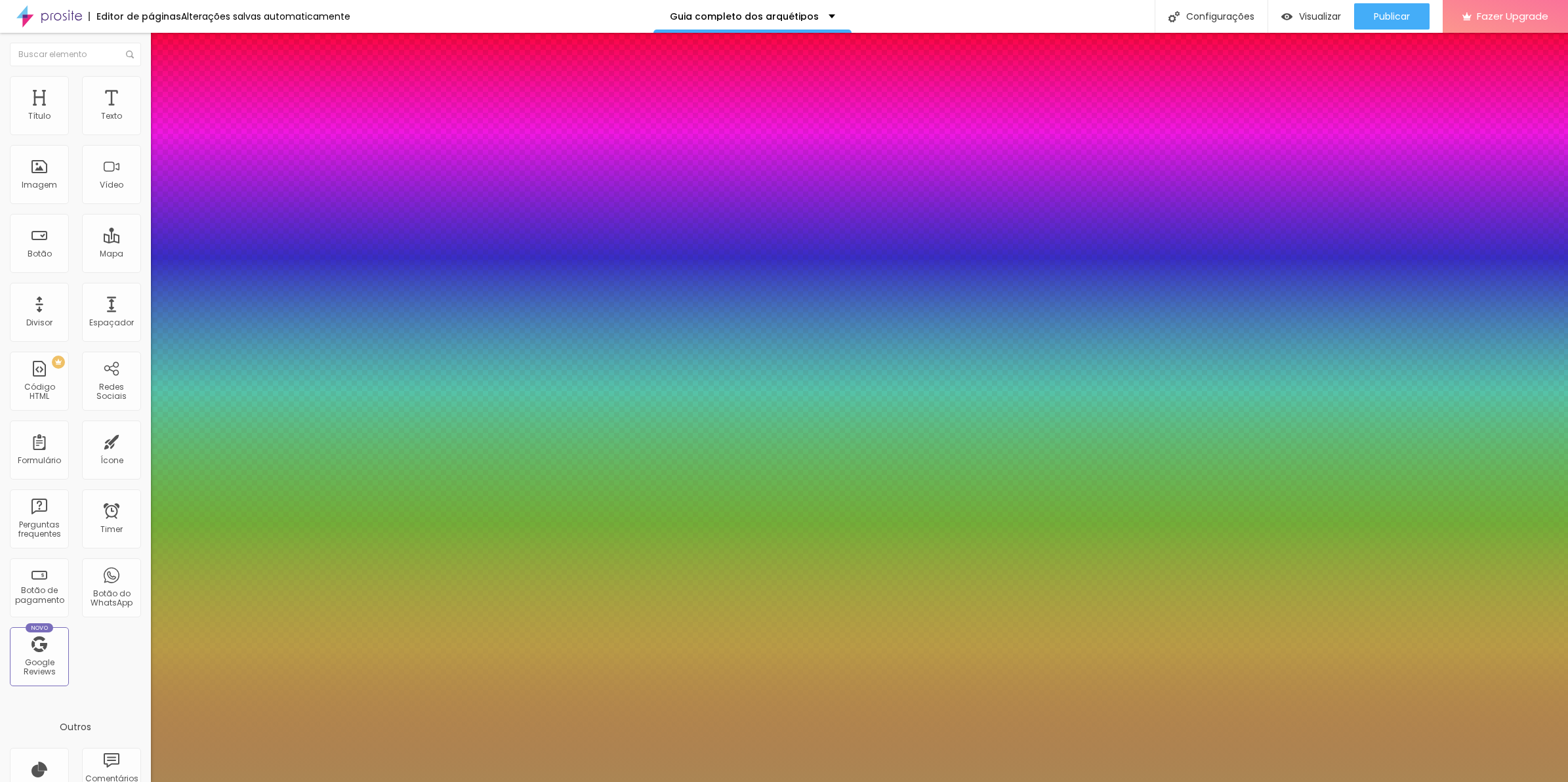
type input "0"
type input "1"
type input "-0"
type input "1"
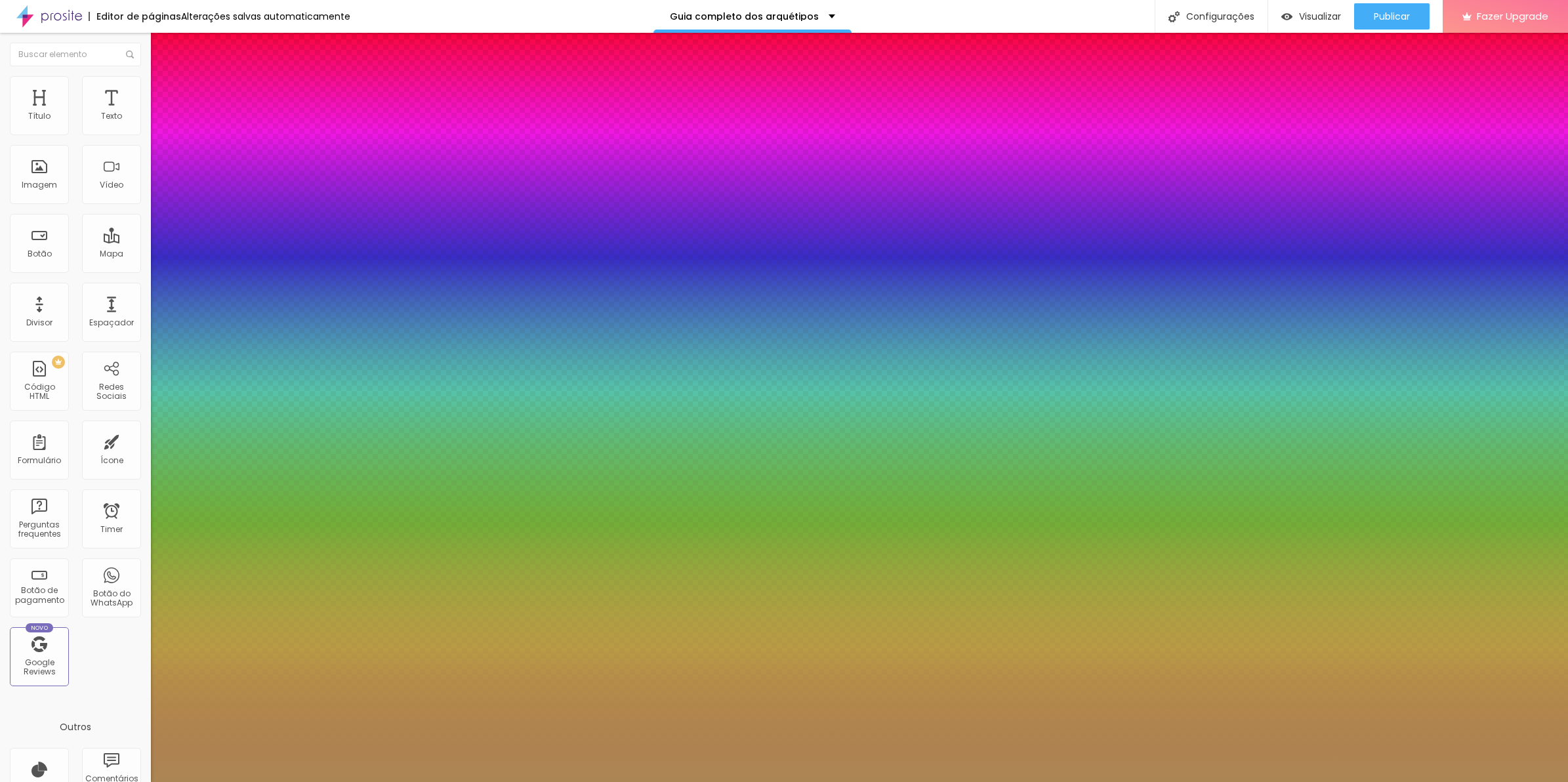
type input "0"
type input "1"
type input "0"
click at [571, 781] on div at bounding box center [784, 782] width 1568 height 0
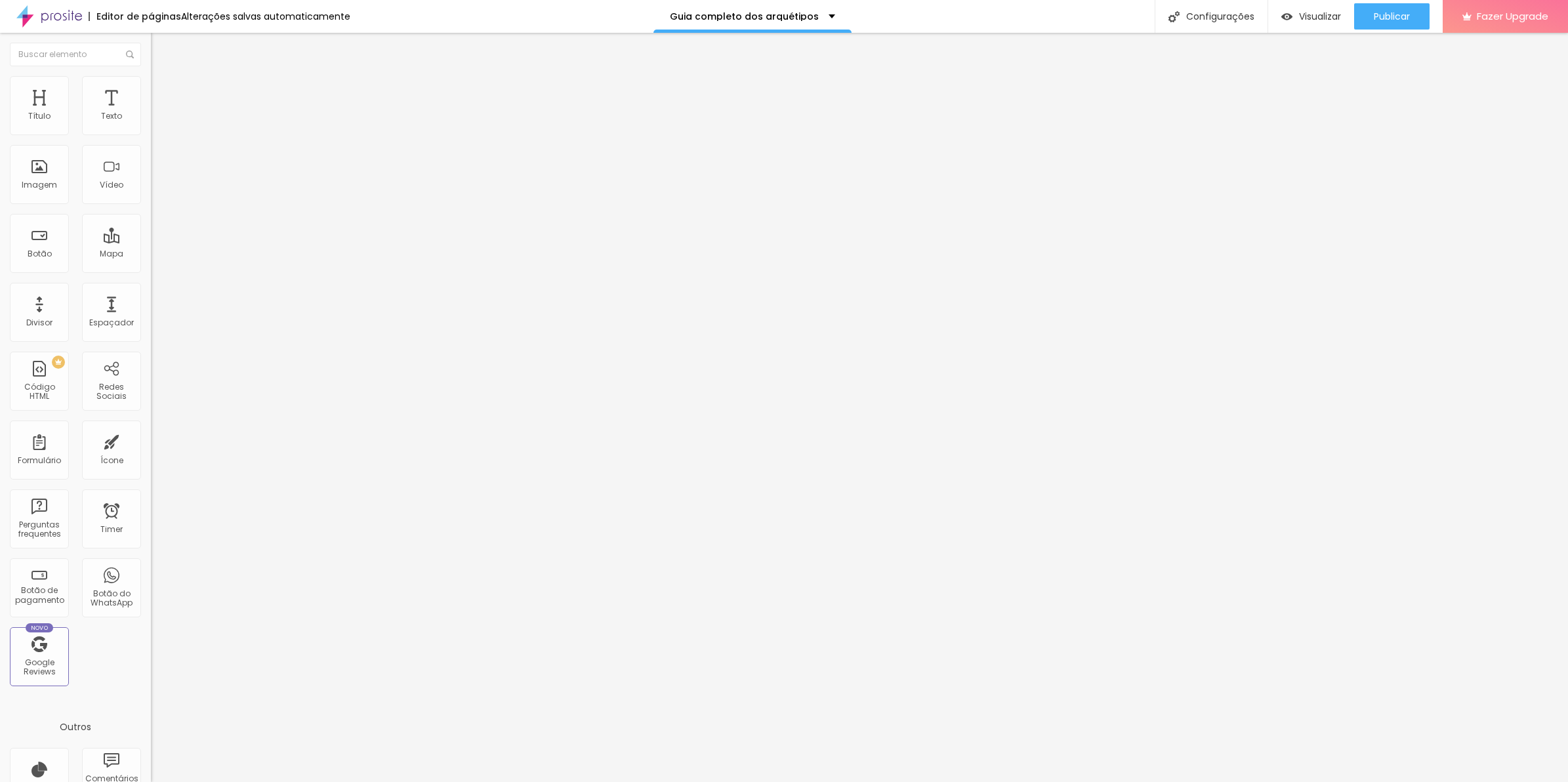
click at [156, 122] on icon "button" at bounding box center [159, 118] width 8 height 8
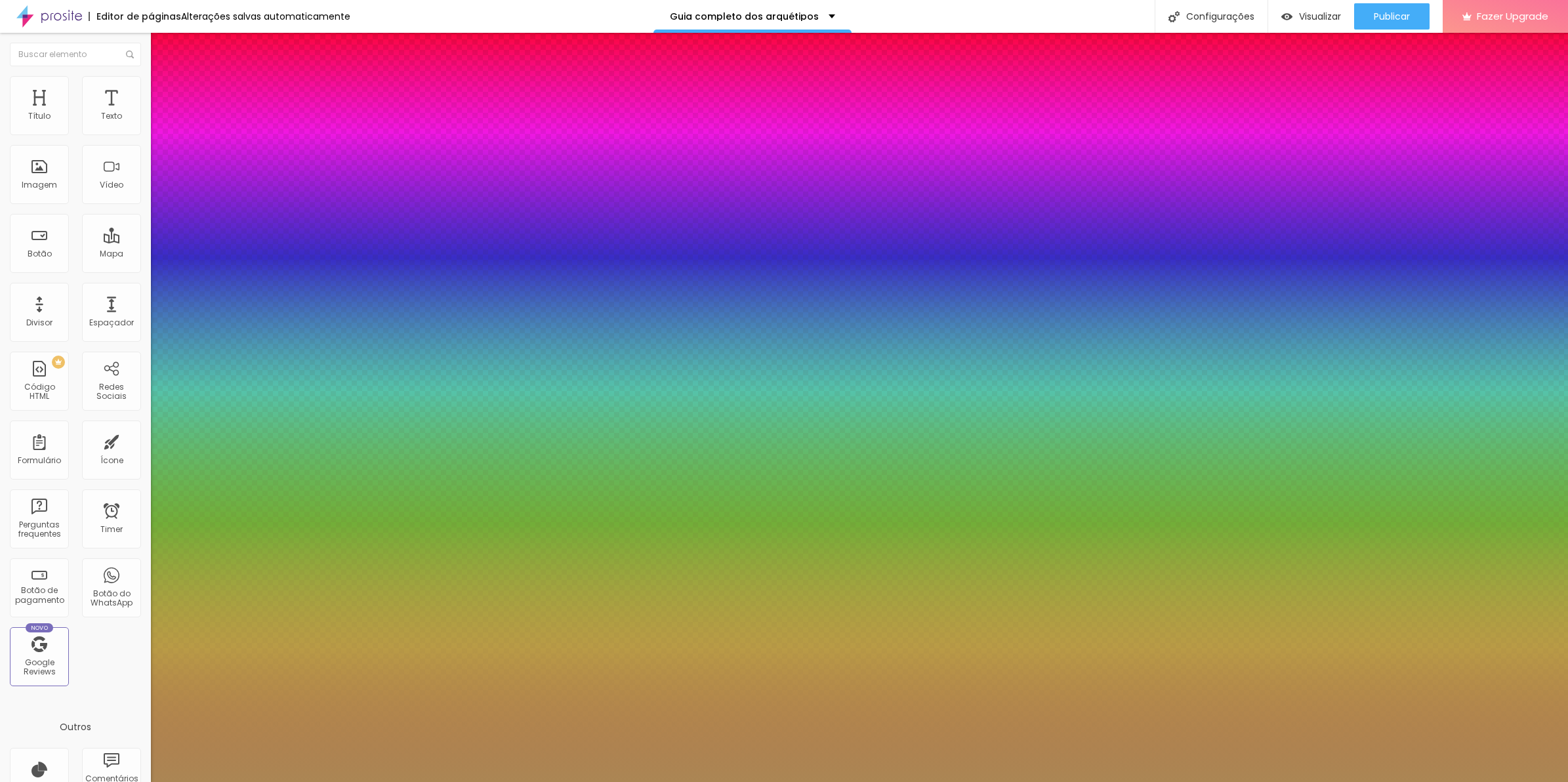
type input "1"
type input "0.5"
type input "1"
type input "0.7"
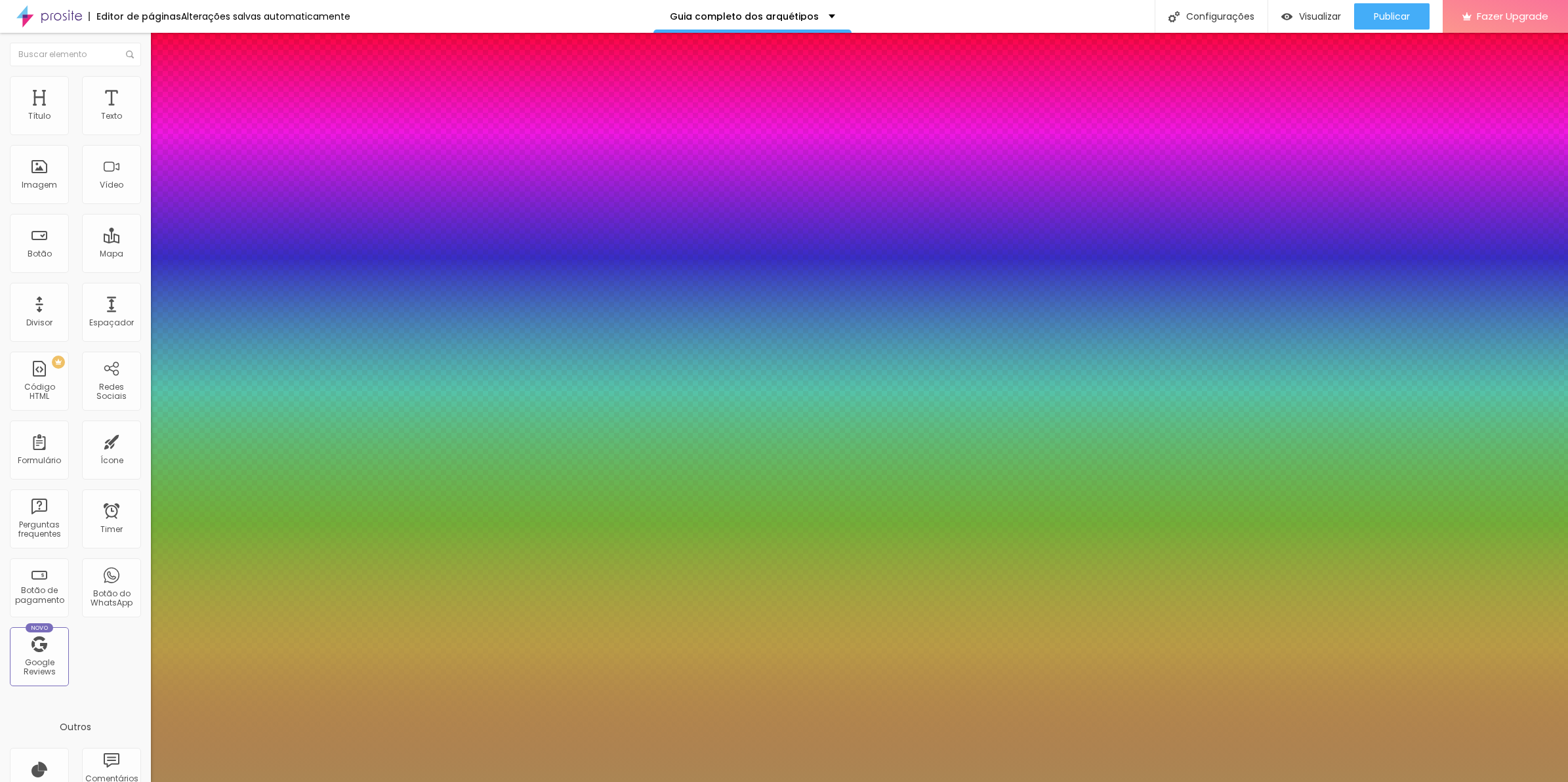
type input "0.7"
type input "1"
type input "0.8"
type input "1"
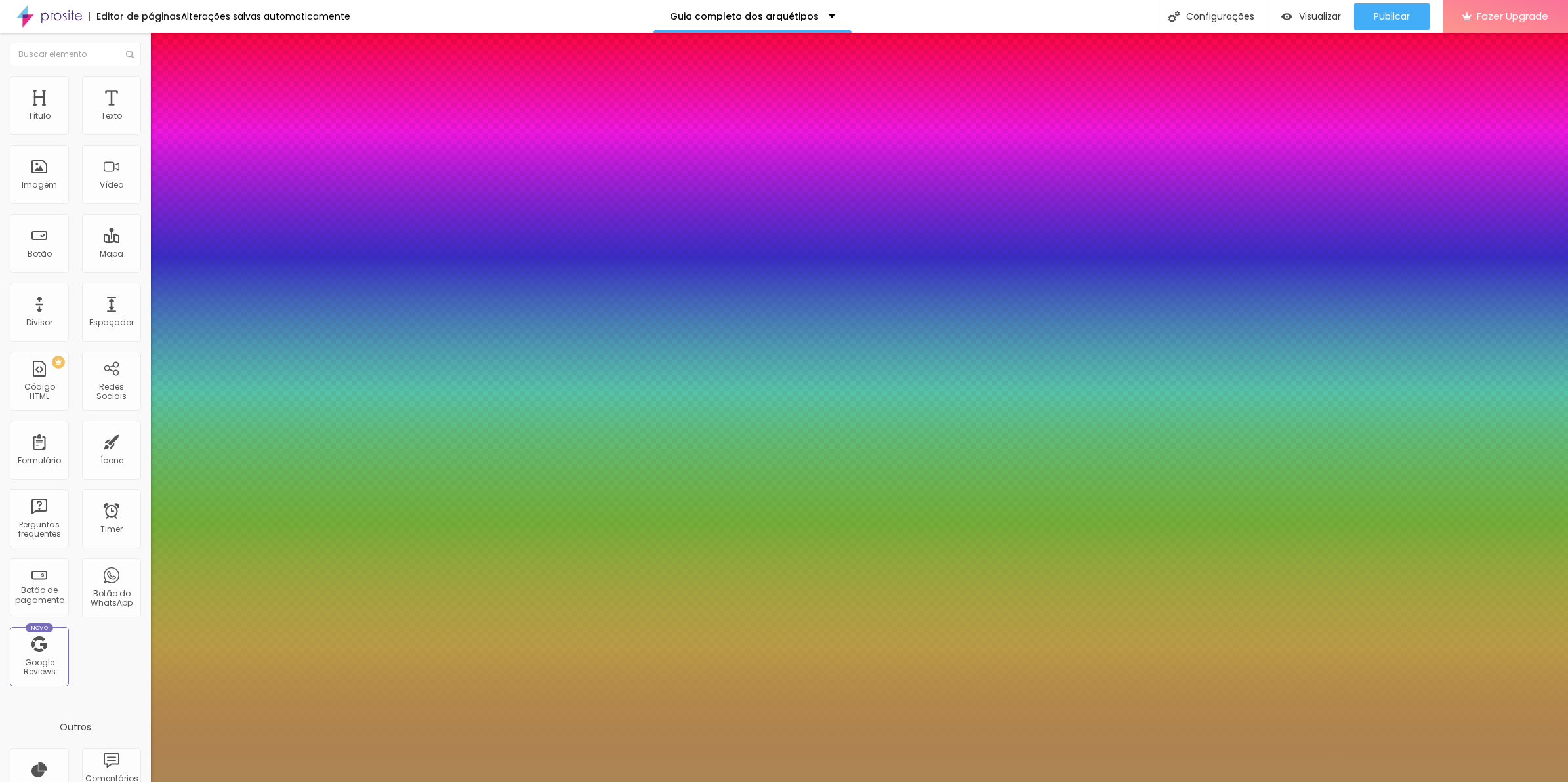
type input "1.1"
type input "1"
type input "1.4"
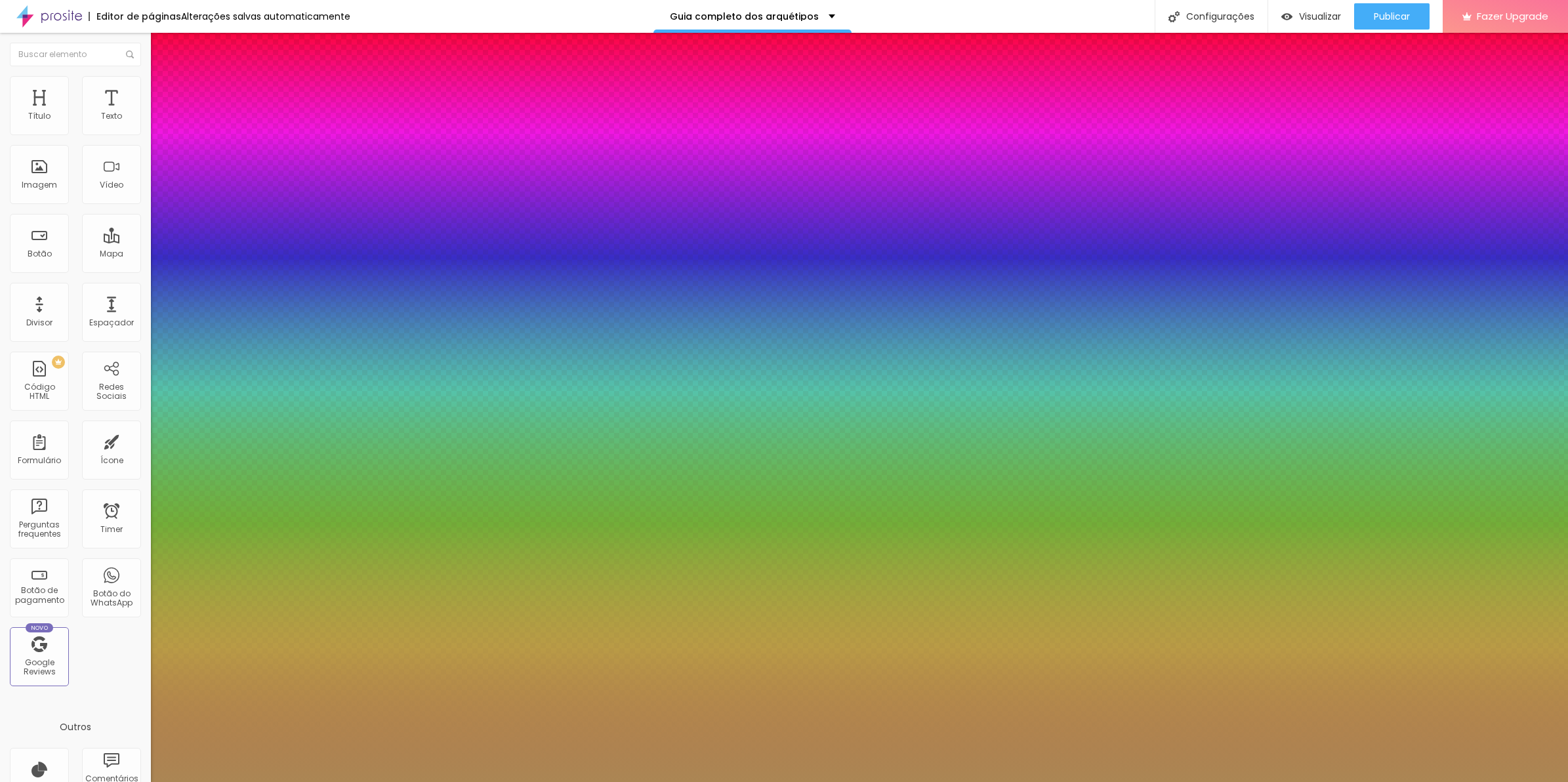
type input "1"
type input "1.7"
type input "1"
type input "1.8"
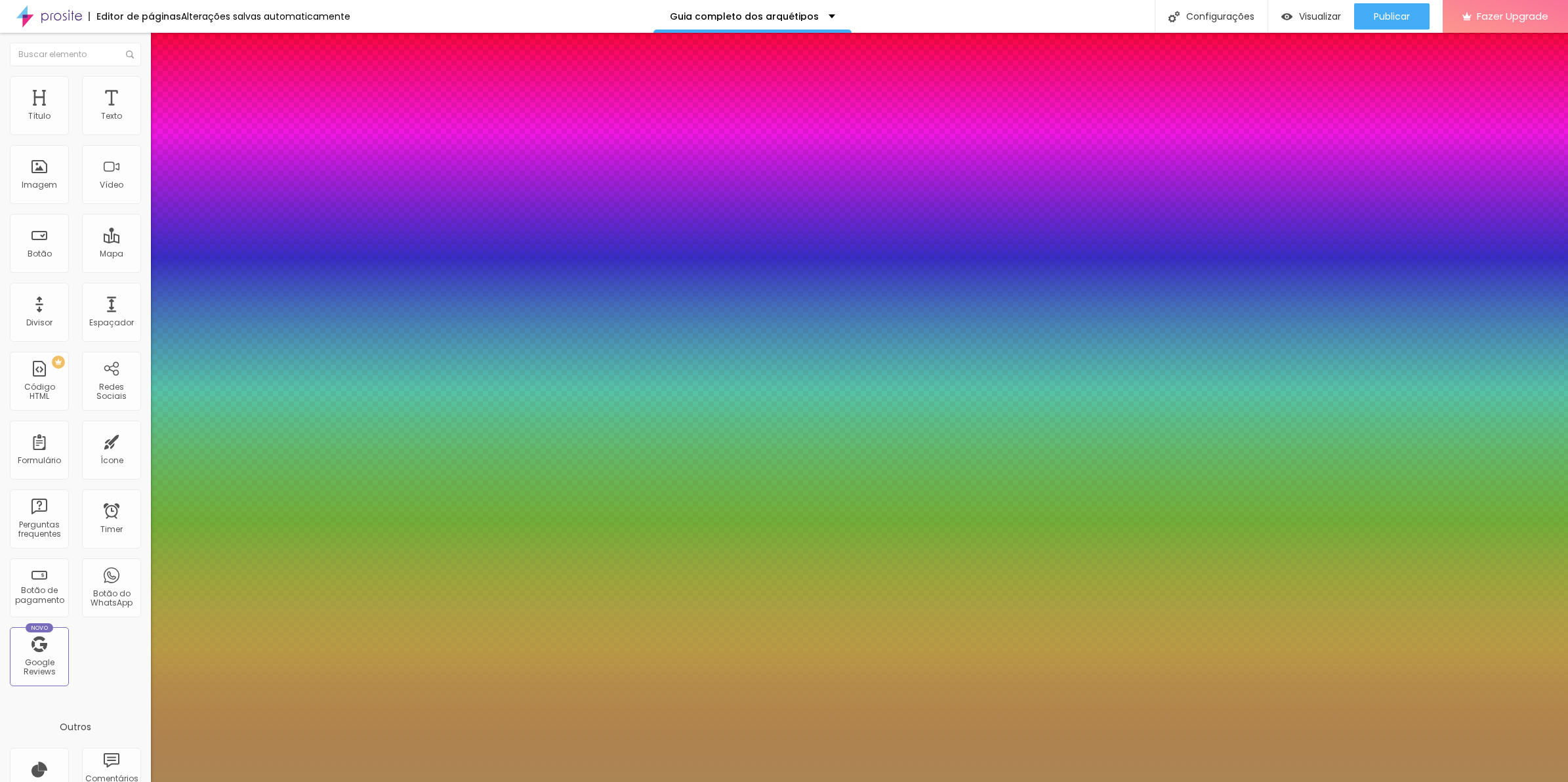
type input "1.8"
type input "1"
type input "2"
type input "1"
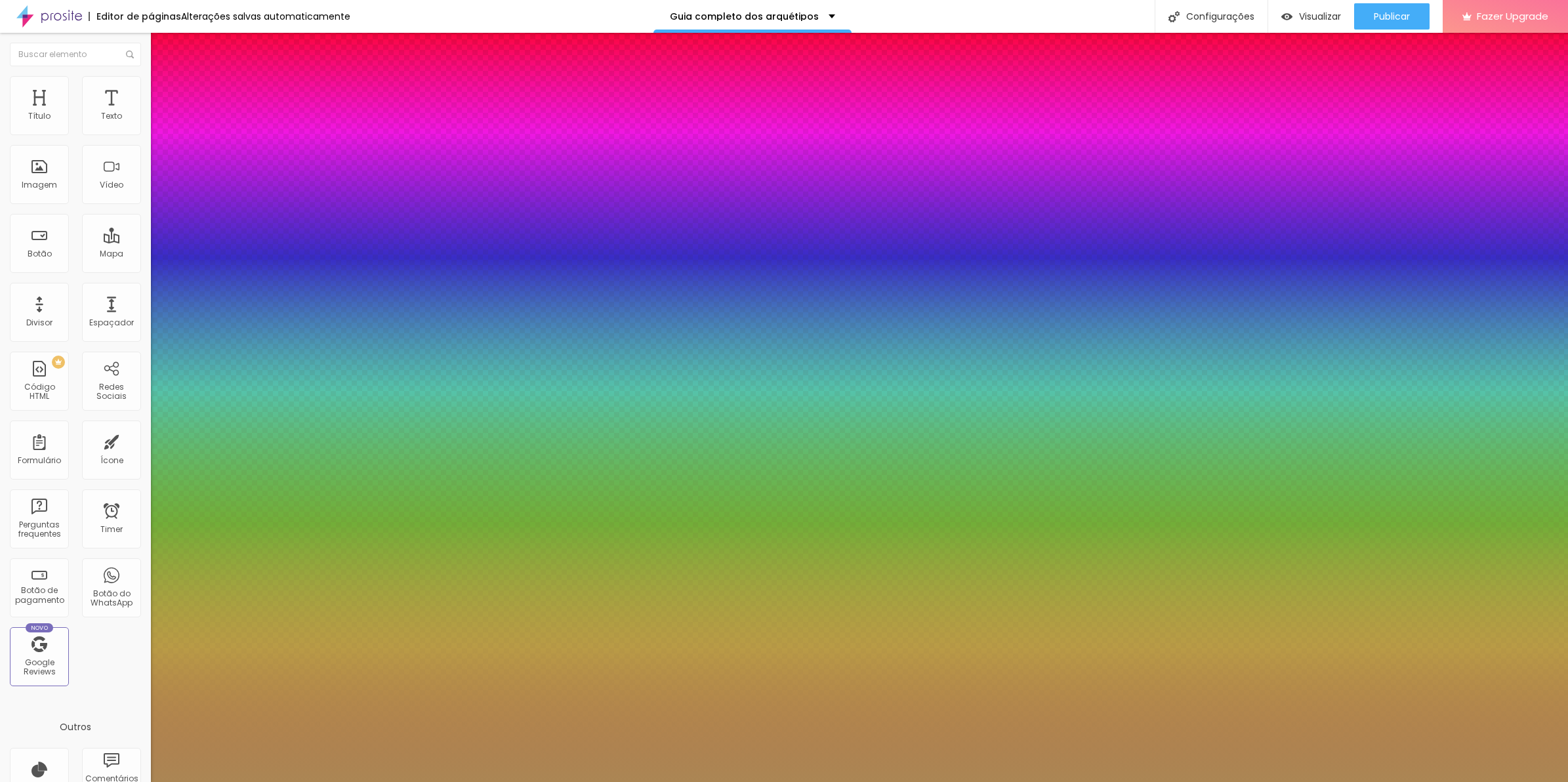
type input "2.1"
type input "1"
type input "2.2"
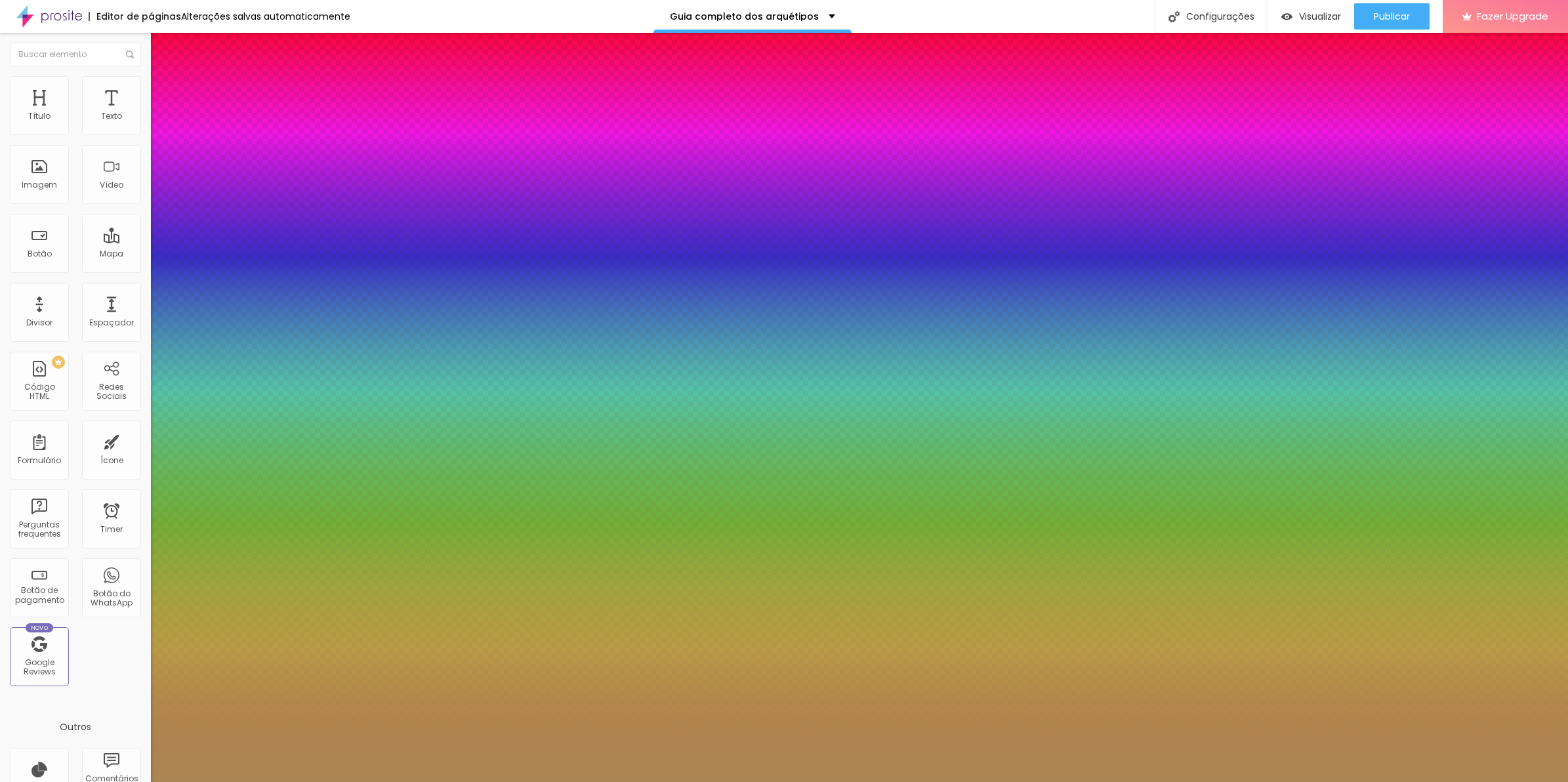
type input "1"
type input "1.9"
type input "1"
type input "1.4"
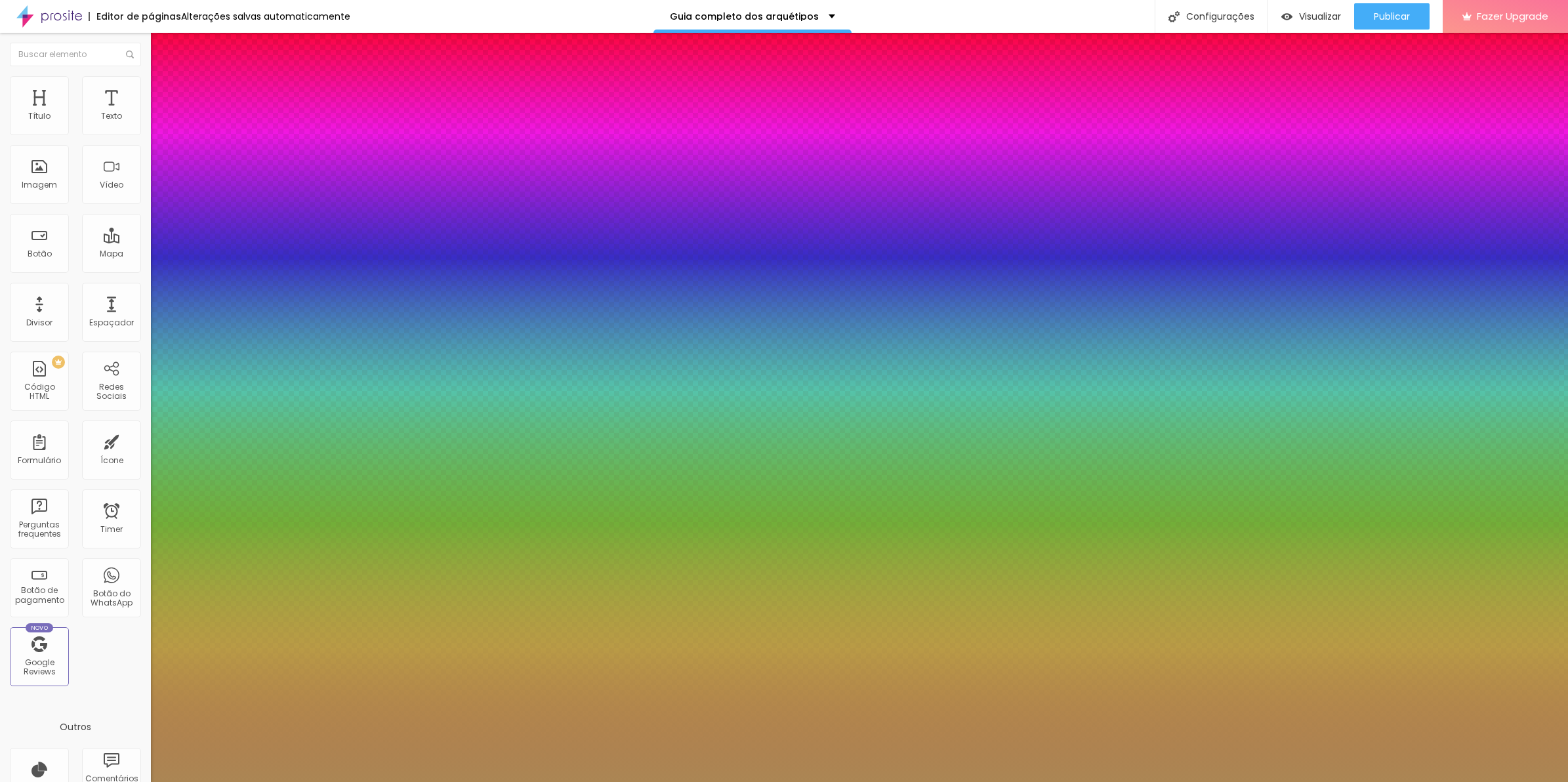
type input "1.4"
type input "1"
type input "1.1"
type input "1"
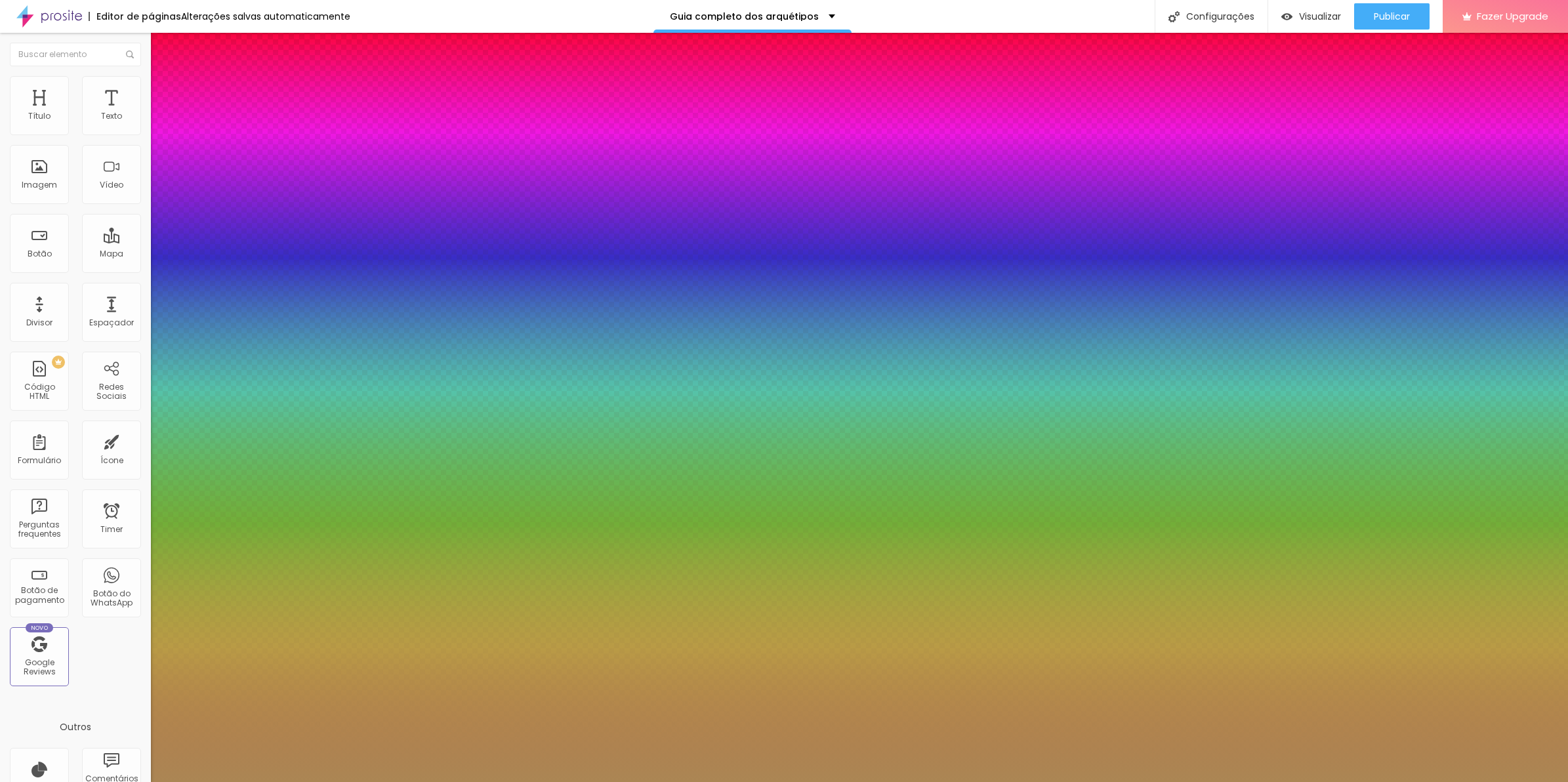
type input "0.7"
type input "1"
type input "0.5"
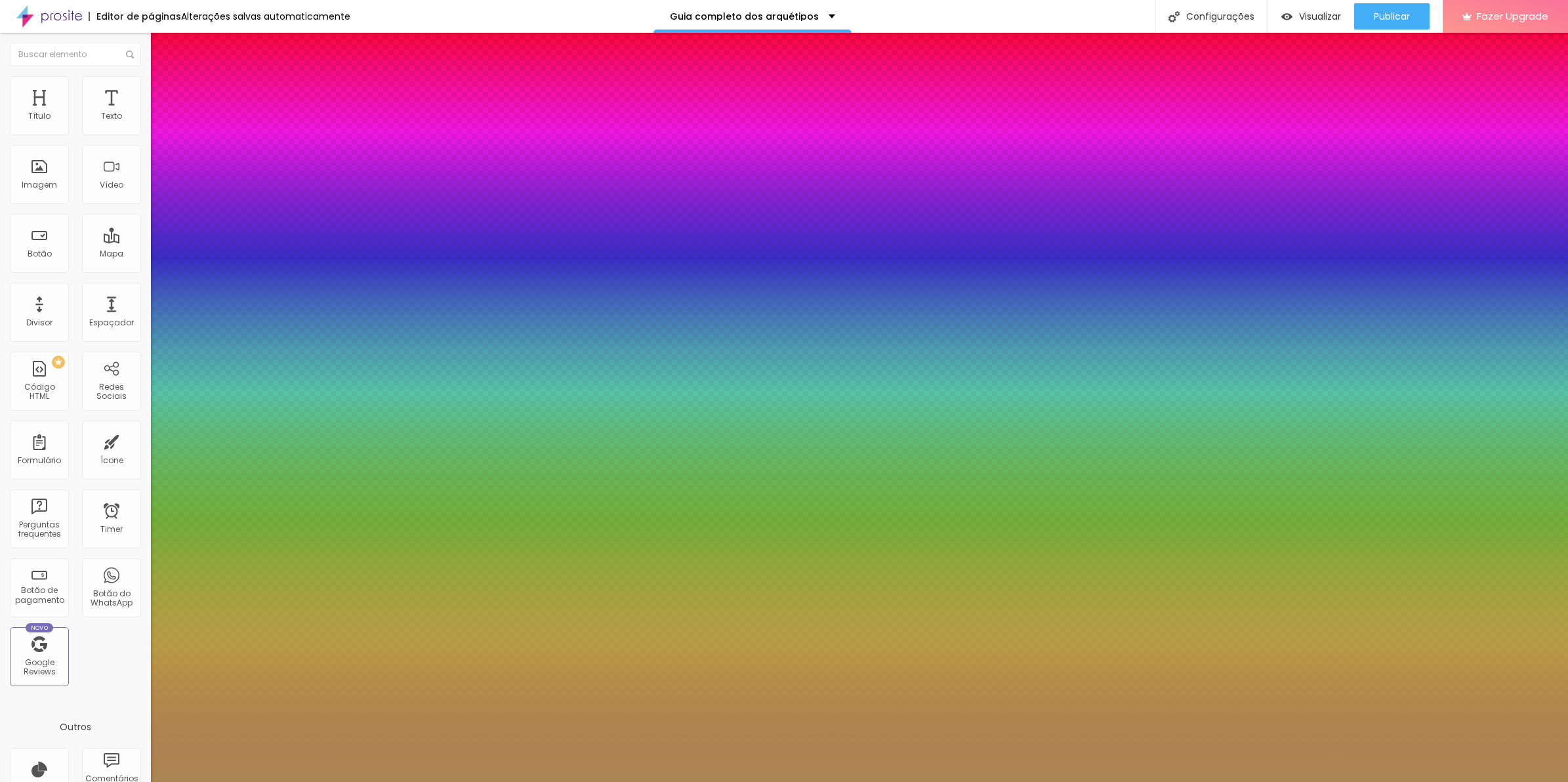
type input "1"
type input "0.1"
type input "1"
type input "0"
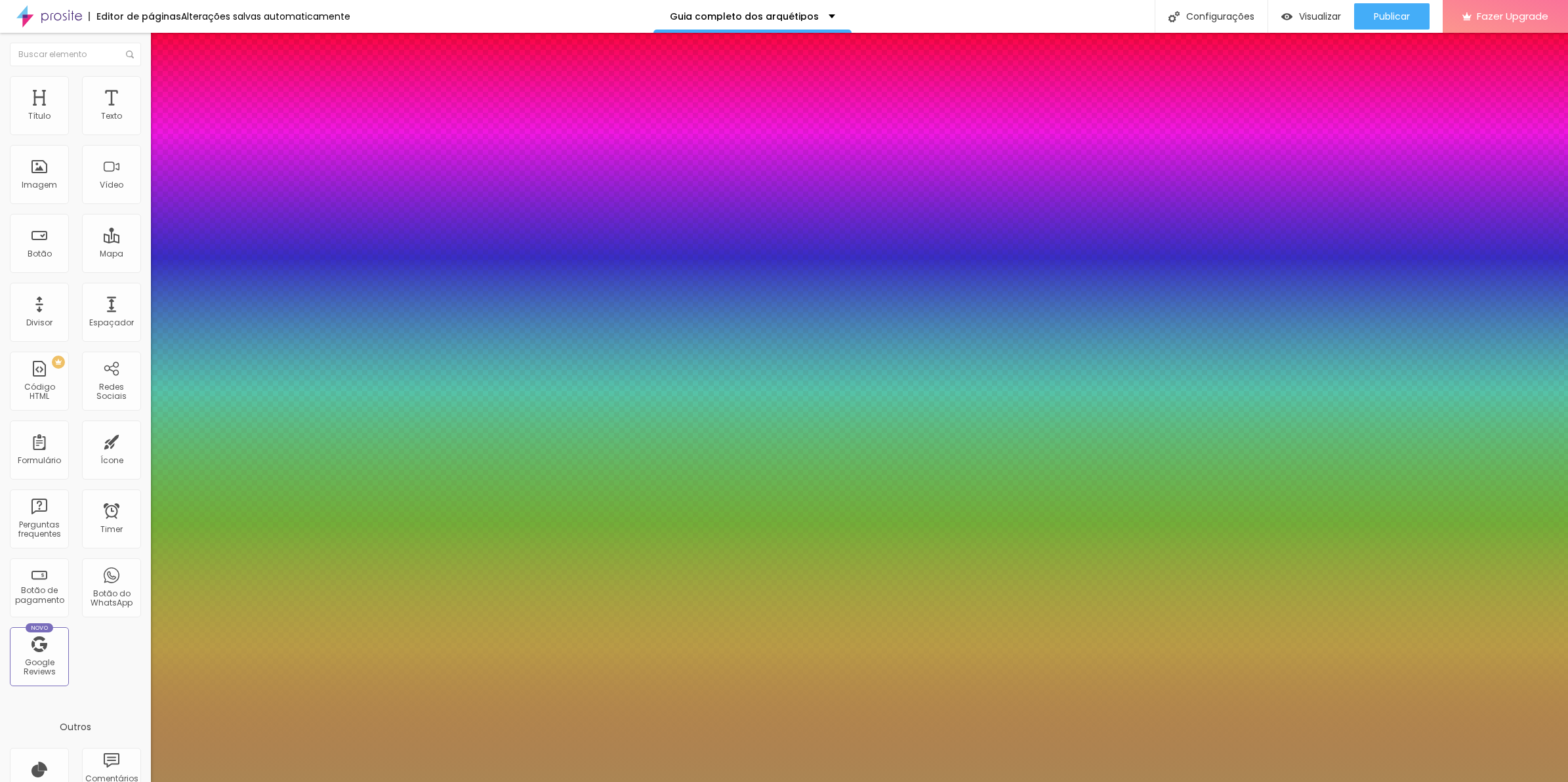
type input "0"
type input "1"
drag, startPoint x: 182, startPoint y: 254, endPoint x: 117, endPoint y: 256, distance: 65.0
click at [597, 781] on div at bounding box center [784, 782] width 1568 height 0
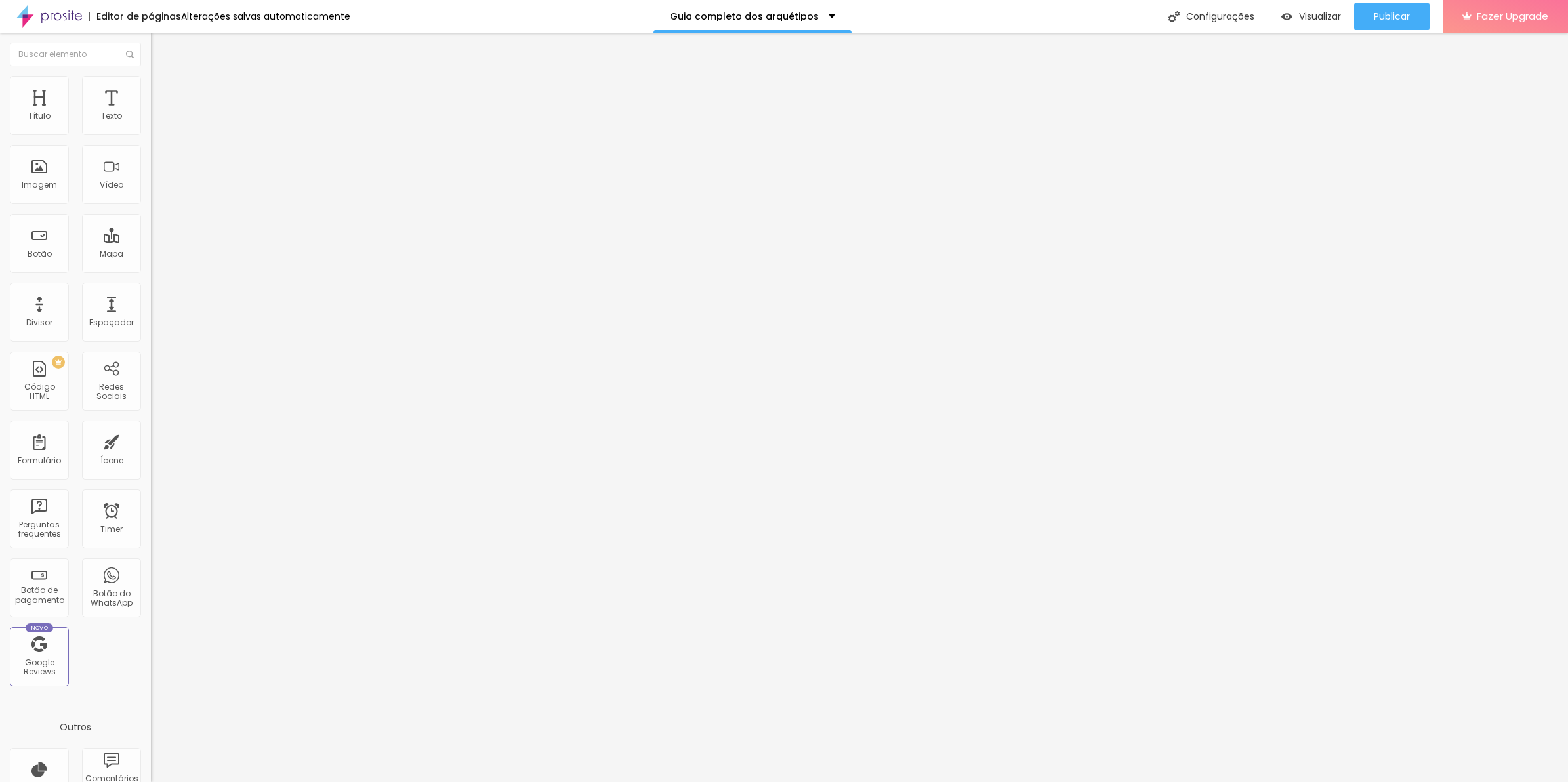
click at [156, 122] on icon "button" at bounding box center [159, 118] width 8 height 8
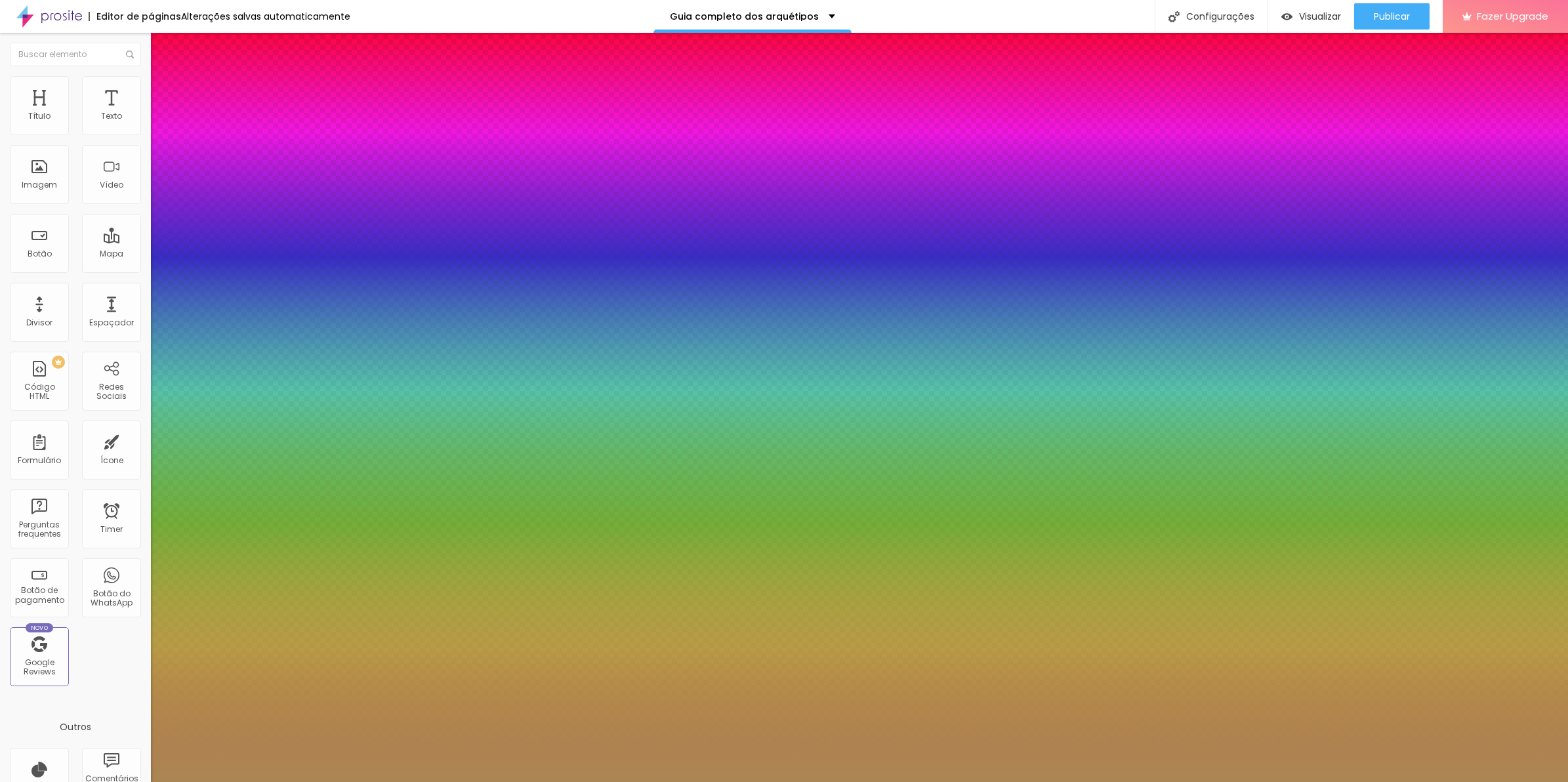
type input "0"
drag, startPoint x: 172, startPoint y: 283, endPoint x: 149, endPoint y: 284, distance: 23.0
type input "0"
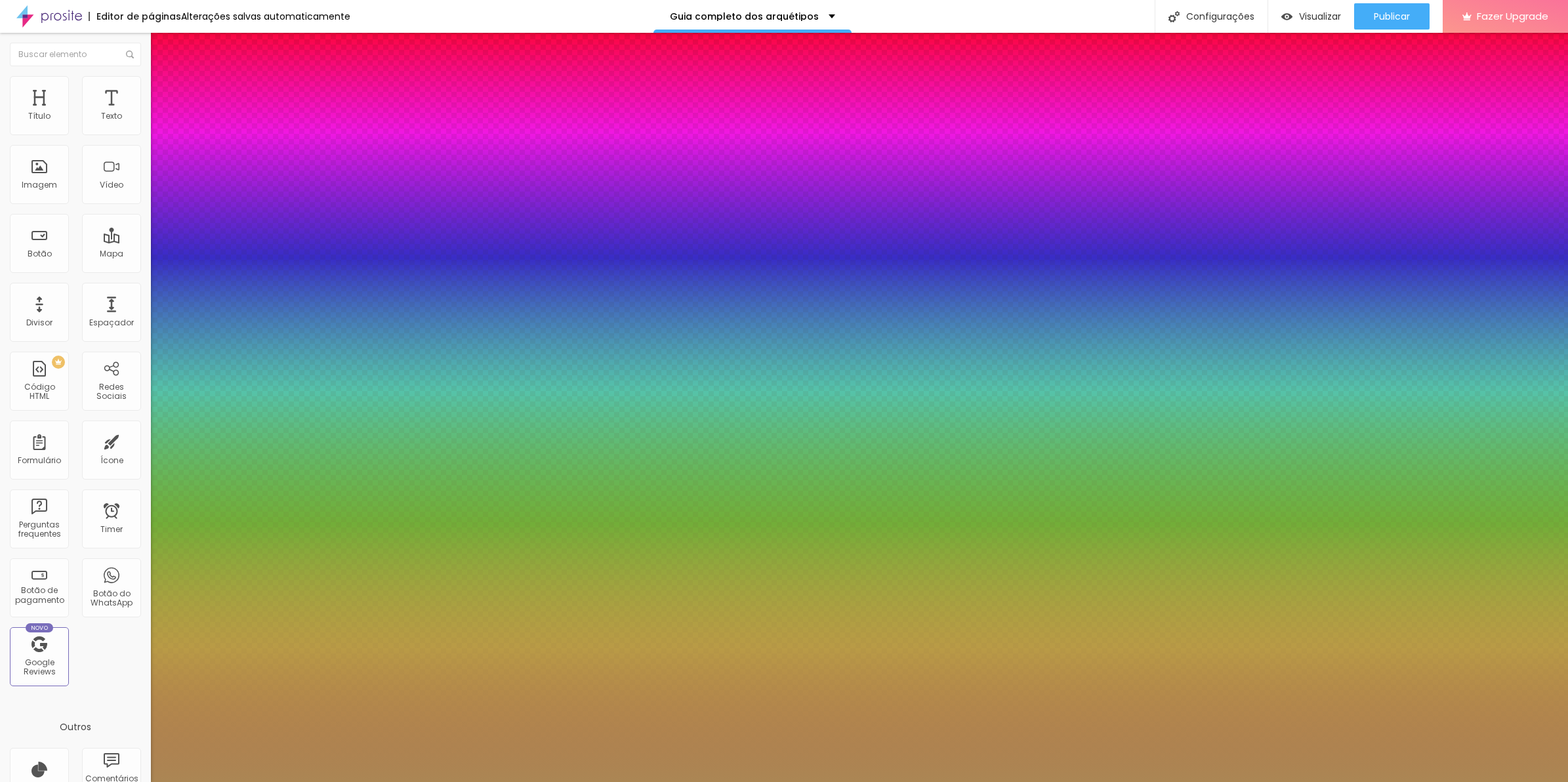
click at [607, 781] on div at bounding box center [784, 782] width 1568 height 0
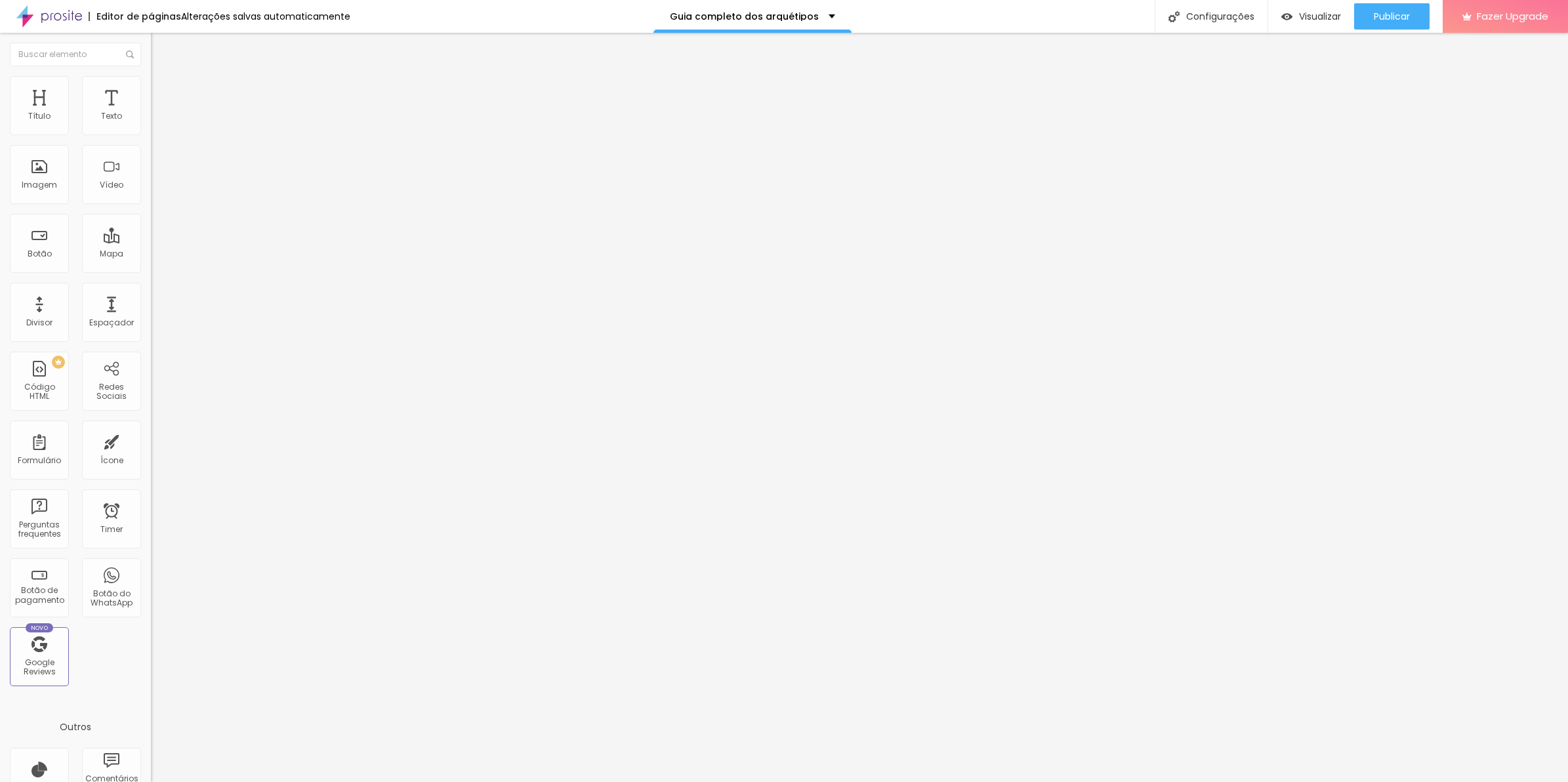
click at [151, 123] on button "button" at bounding box center [160, 119] width 19 height 14
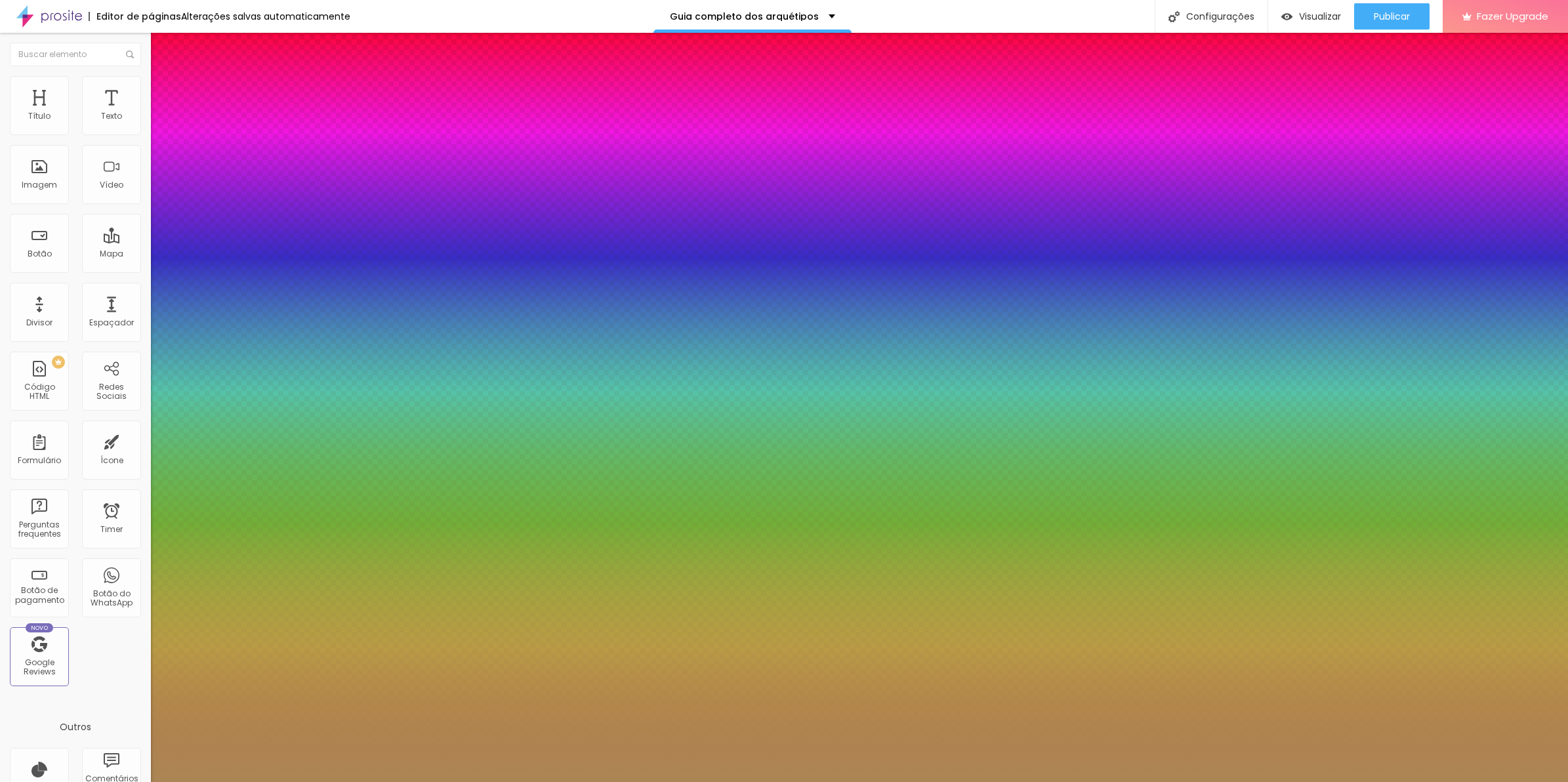
type input "0"
drag, startPoint x: 168, startPoint y: 280, endPoint x: 128, endPoint y: 280, distance: 40.0
type input "0"
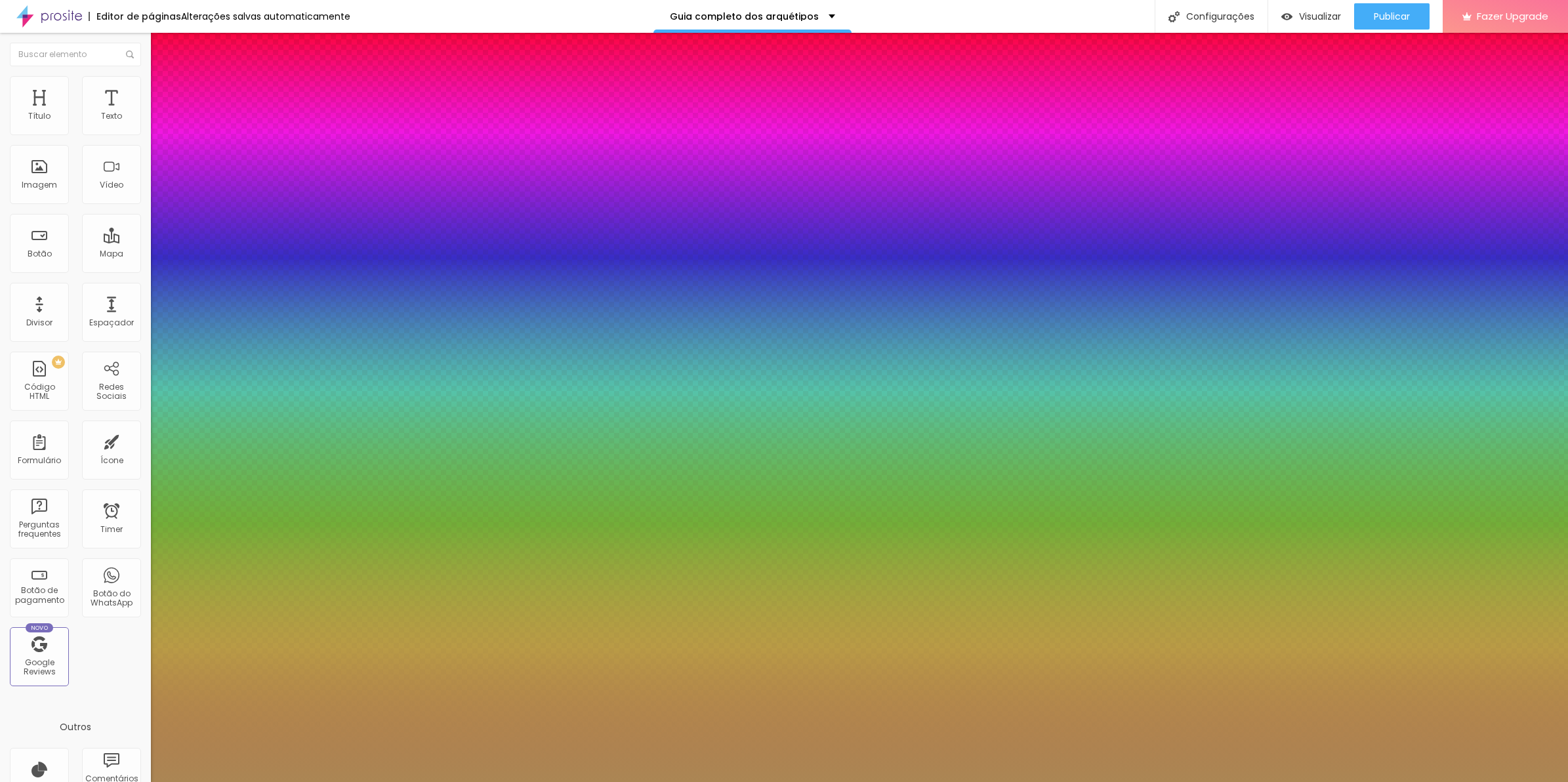
click at [498, 781] on div at bounding box center [784, 782] width 1568 height 0
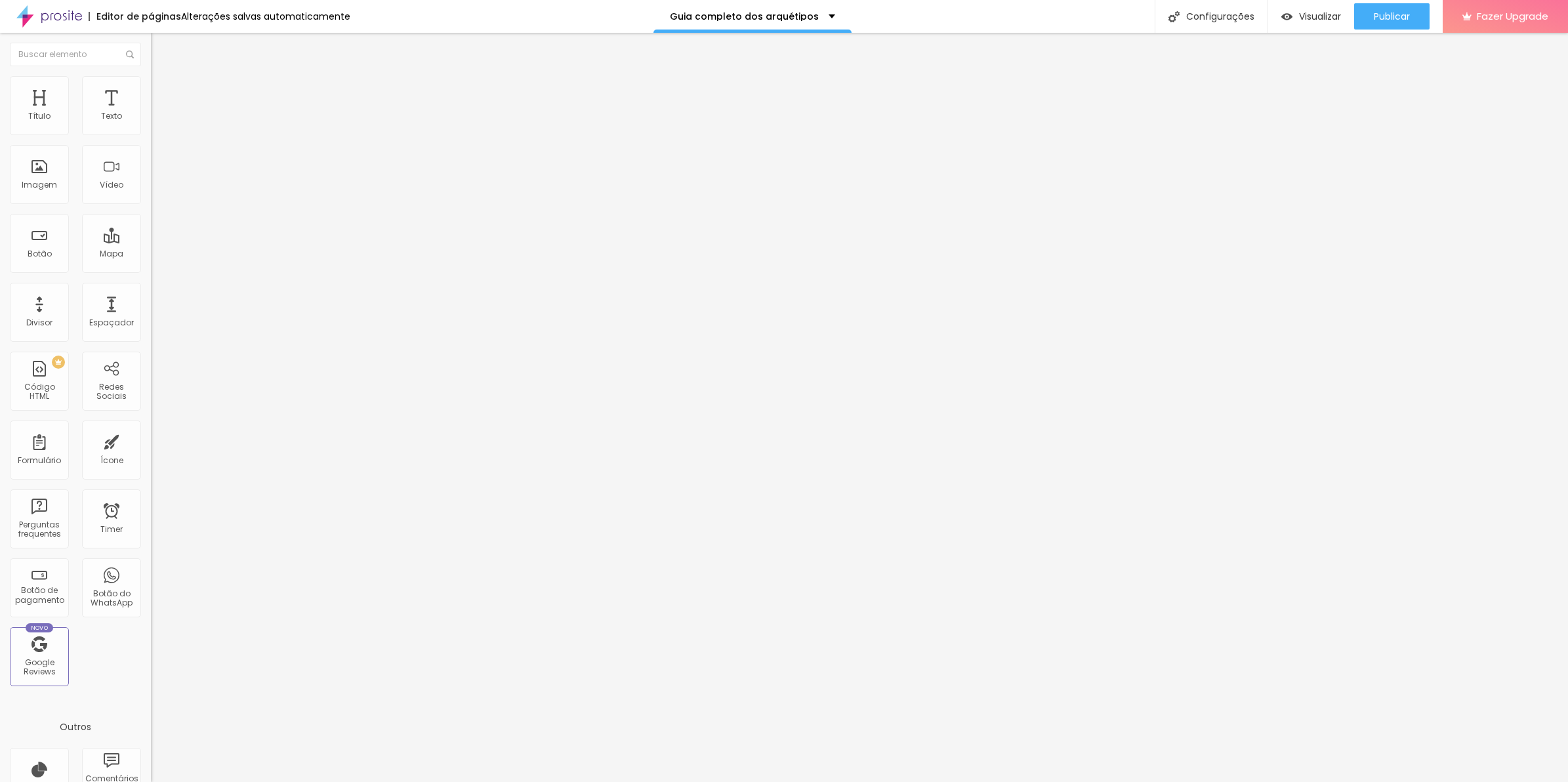
click at [161, 49] on div "Editar Seção" at bounding box center [199, 47] width 78 height 10
click at [151, 84] on img at bounding box center [157, 82] width 12 height 12
click at [151, 76] on li "Conteúdo" at bounding box center [227, 69] width 151 height 13
click at [151, 156] on span "Sólido" at bounding box center [164, 153] width 25 height 11
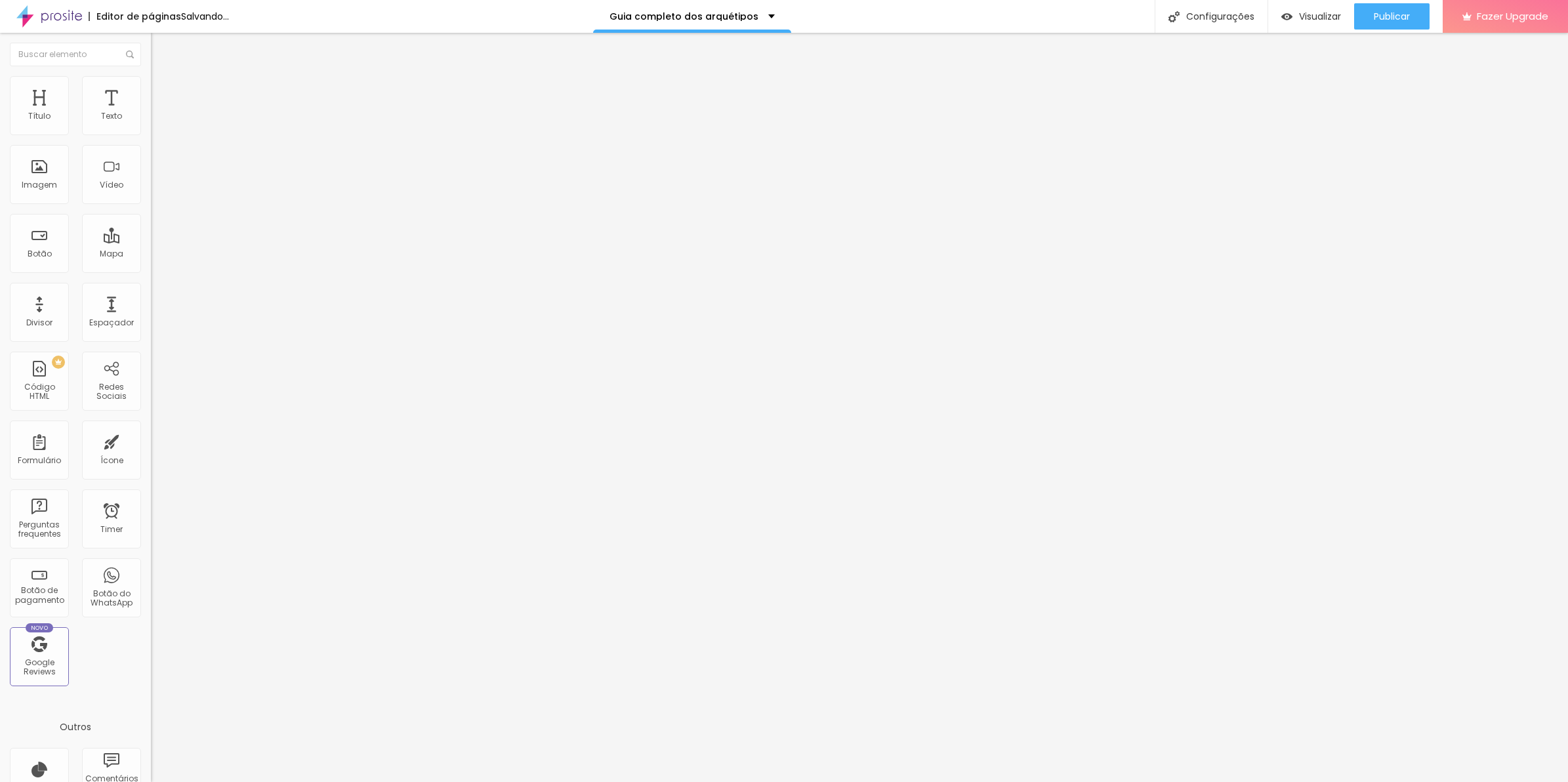
click at [163, 96] on span "Avançado" at bounding box center [184, 98] width 43 height 11
click at [163, 91] on span "Estilo" at bounding box center [173, 85] width 21 height 11
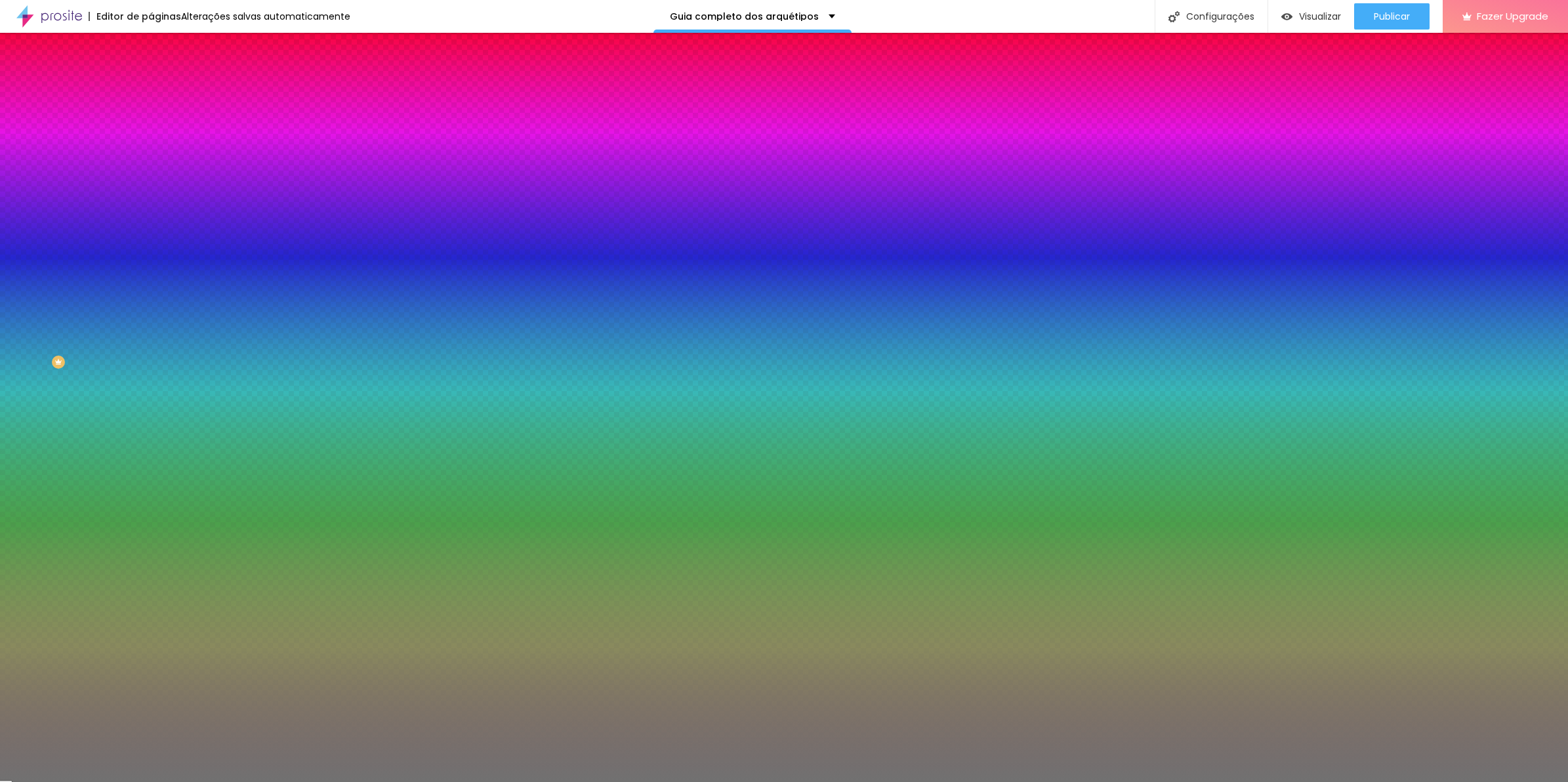
click at [151, 137] on input "#717171" at bounding box center [230, 131] width 157 height 13
click at [151, 136] on input "#717171" at bounding box center [230, 131] width 157 height 13
paste input "AB8654"
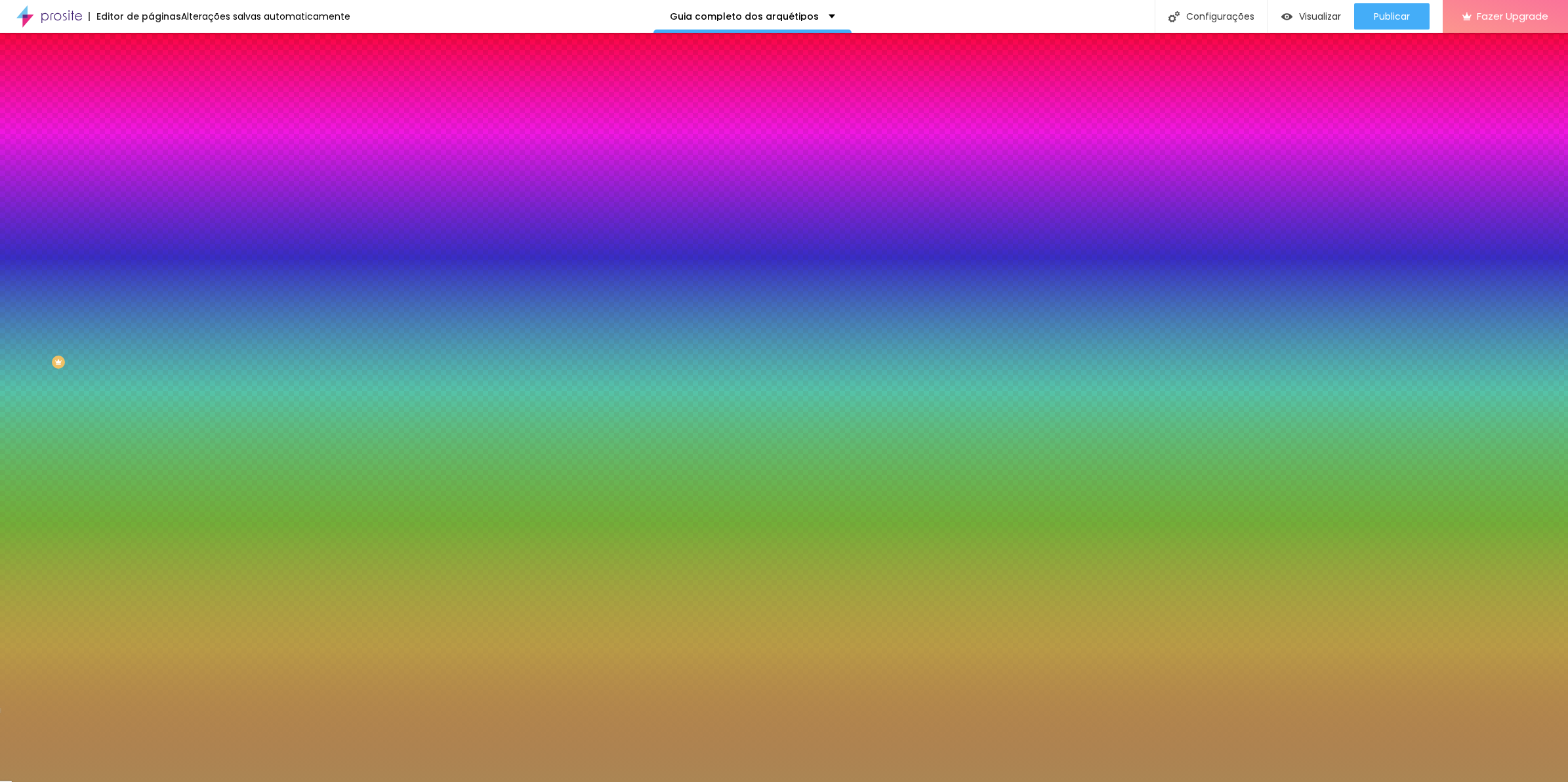
type input "#AB8654"
type input "63"
type input "65"
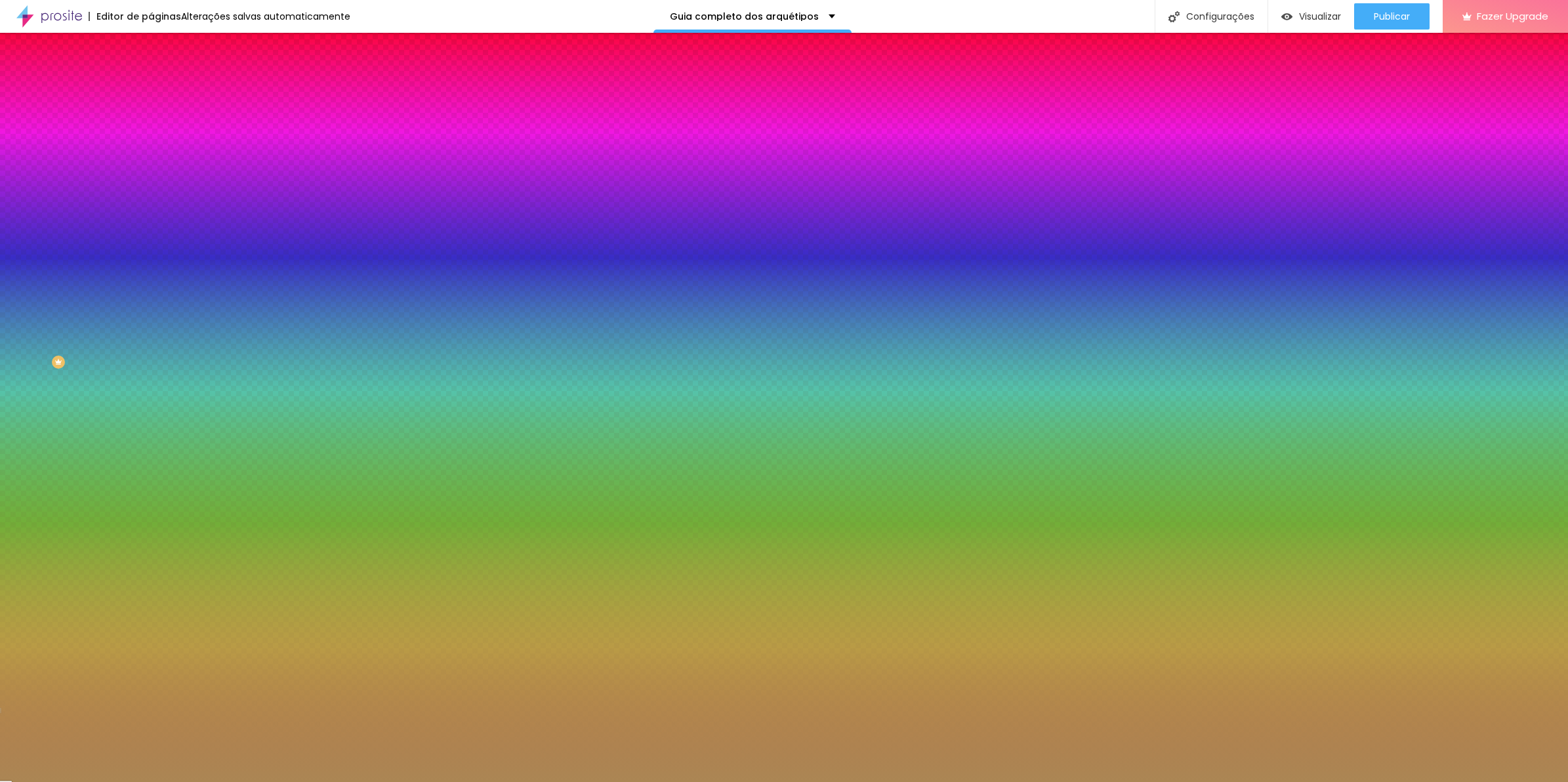
type input "73"
type input "83"
type input "94"
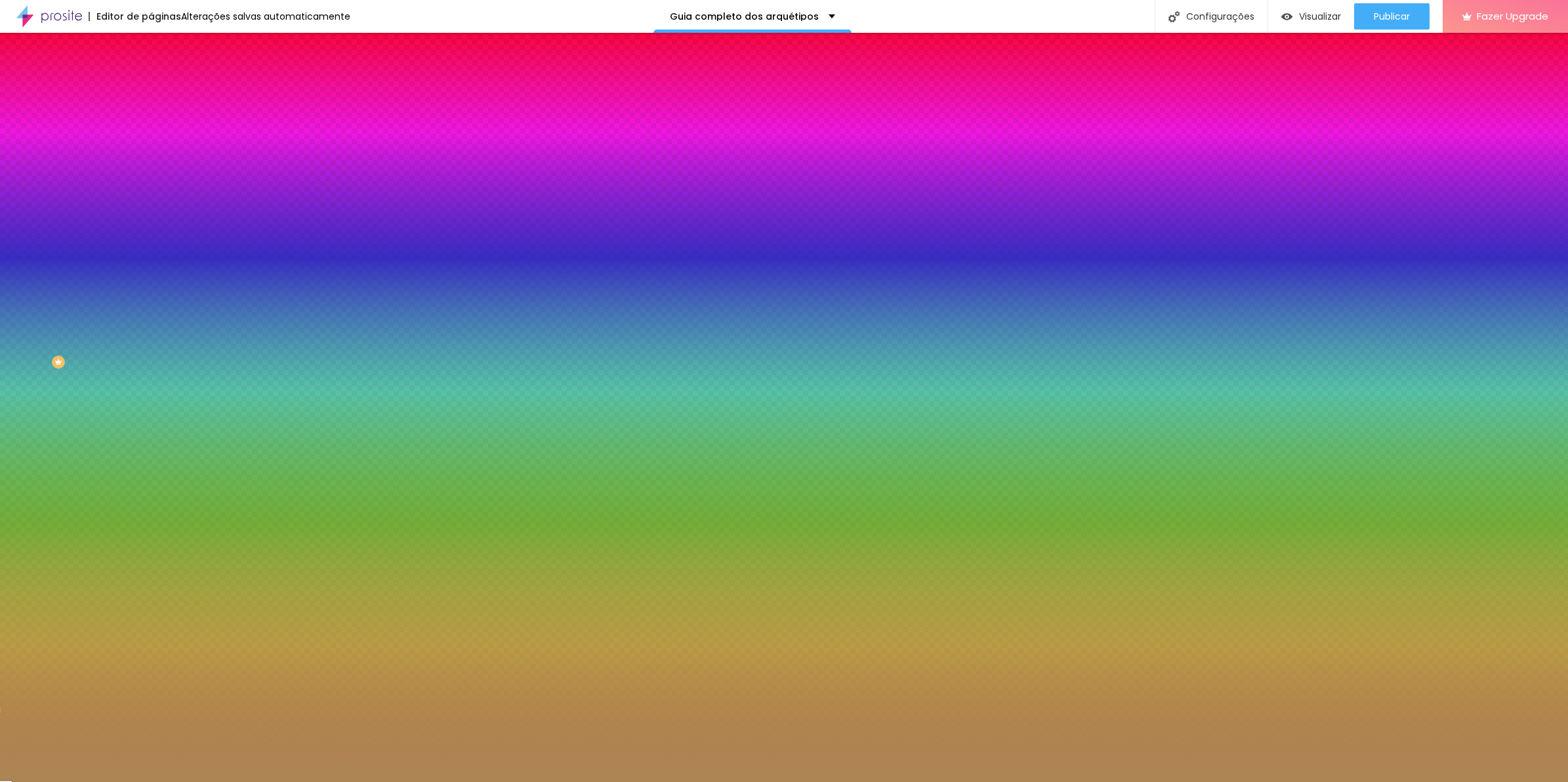
type input "94"
type input "100"
drag, startPoint x: 87, startPoint y: 169, endPoint x: 375, endPoint y: 177, distance: 288.1
type input "100"
click at [236, 170] on input "range" at bounding box center [193, 165] width 85 height 10
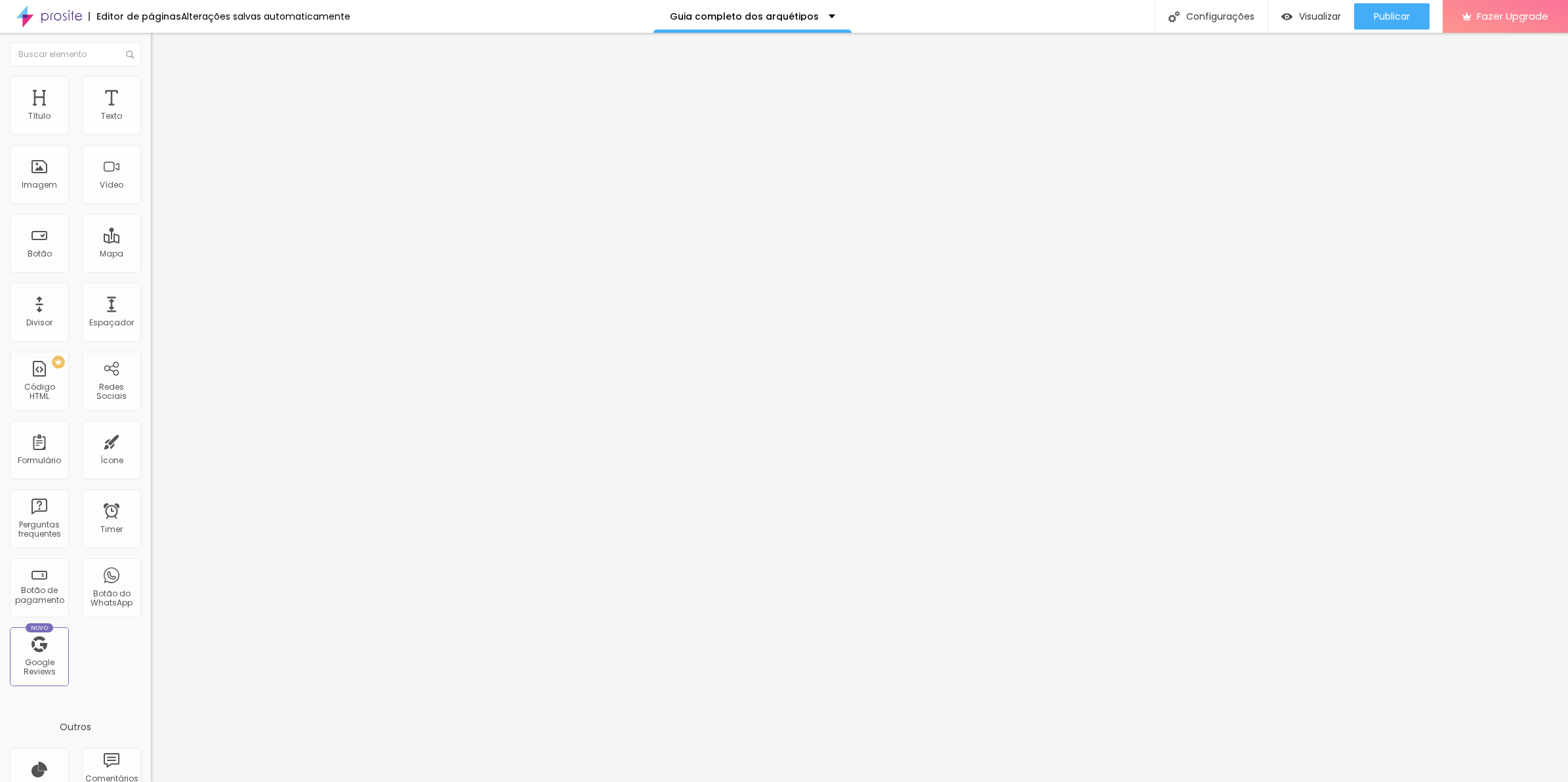
click at [151, 120] on span "Encaixotado" at bounding box center [177, 113] width 51 height 11
click at [151, 138] on div "Completo" at bounding box center [227, 134] width 151 height 8
click at [163, 93] on span "Avançado" at bounding box center [184, 98] width 43 height 11
click at [151, 87] on li "Estilo" at bounding box center [227, 82] width 151 height 13
click at [151, 89] on img at bounding box center [157, 95] width 12 height 12
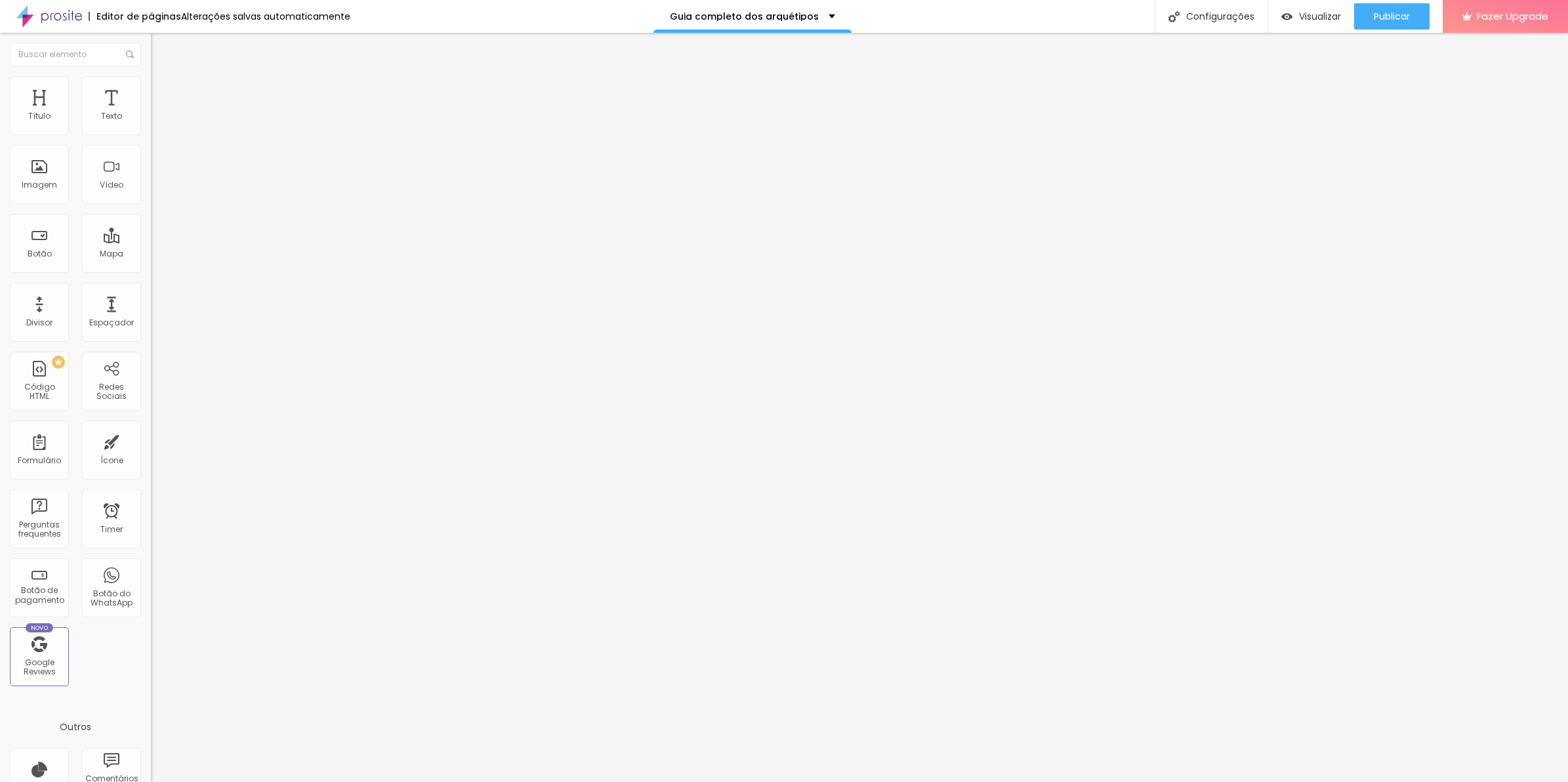
click at [151, 79] on li "Estilo" at bounding box center [227, 82] width 151 height 13
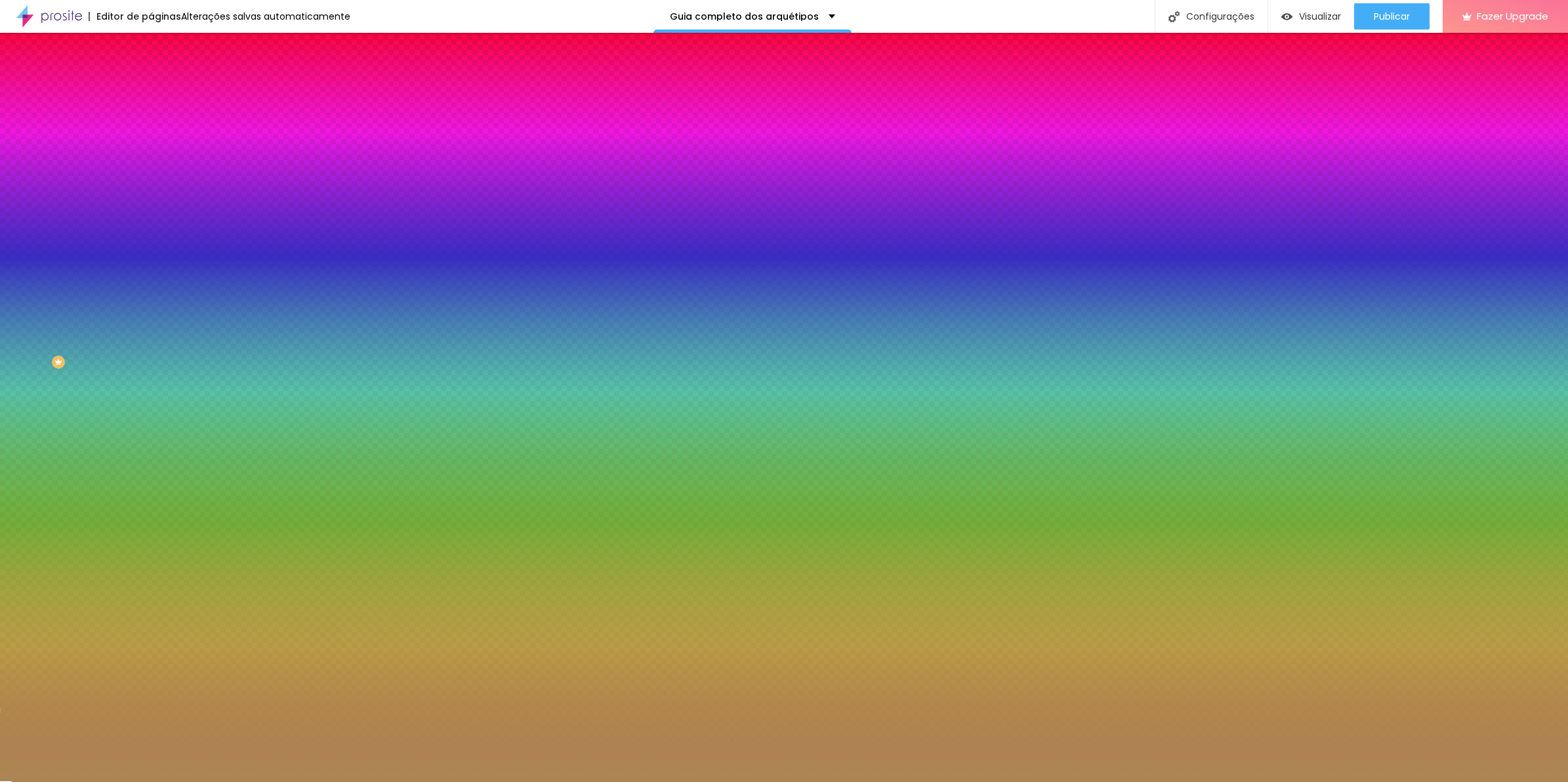
type input "9"
type input "8"
type input "7"
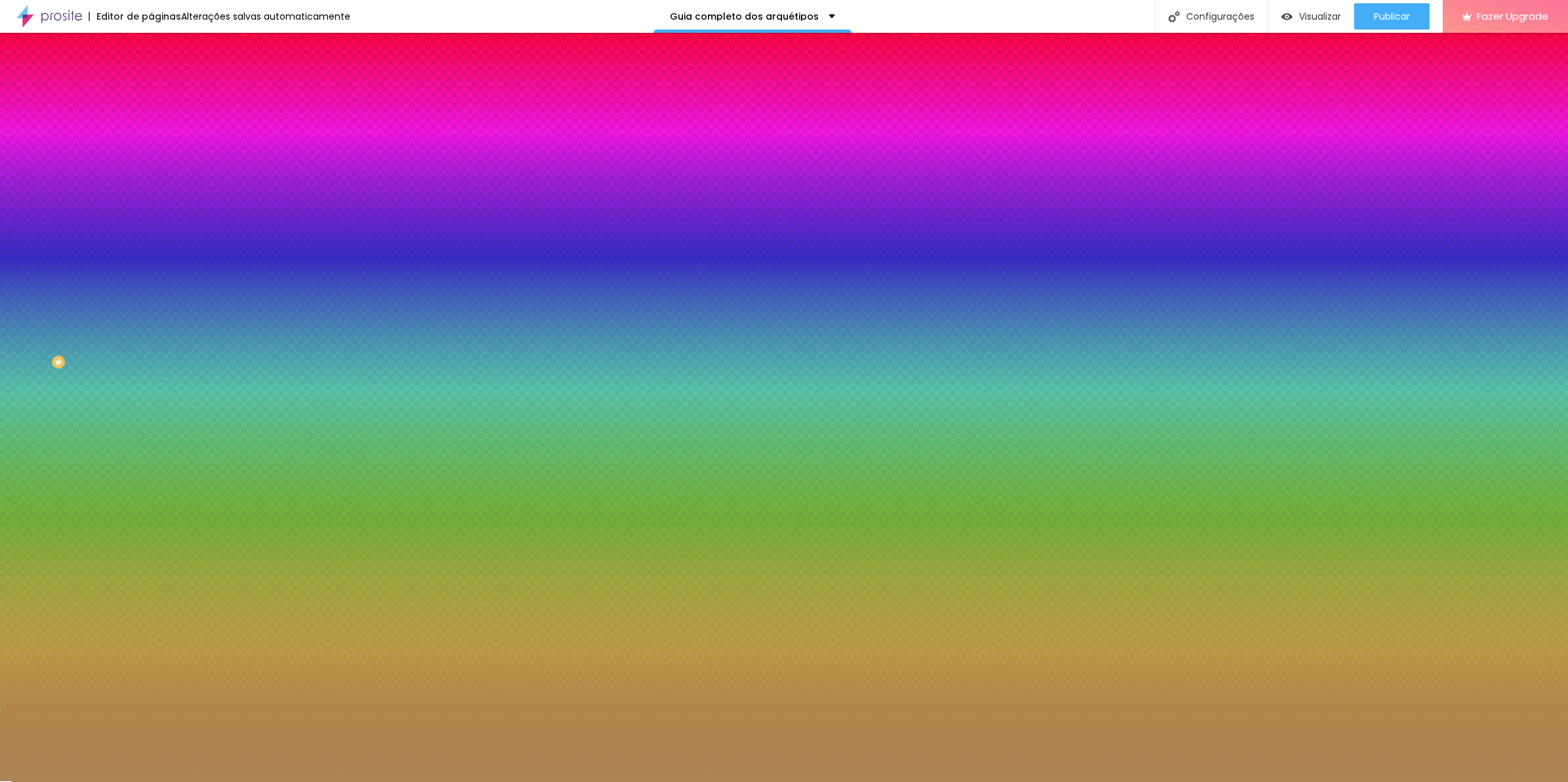
type input "7"
type input "6"
type input "5"
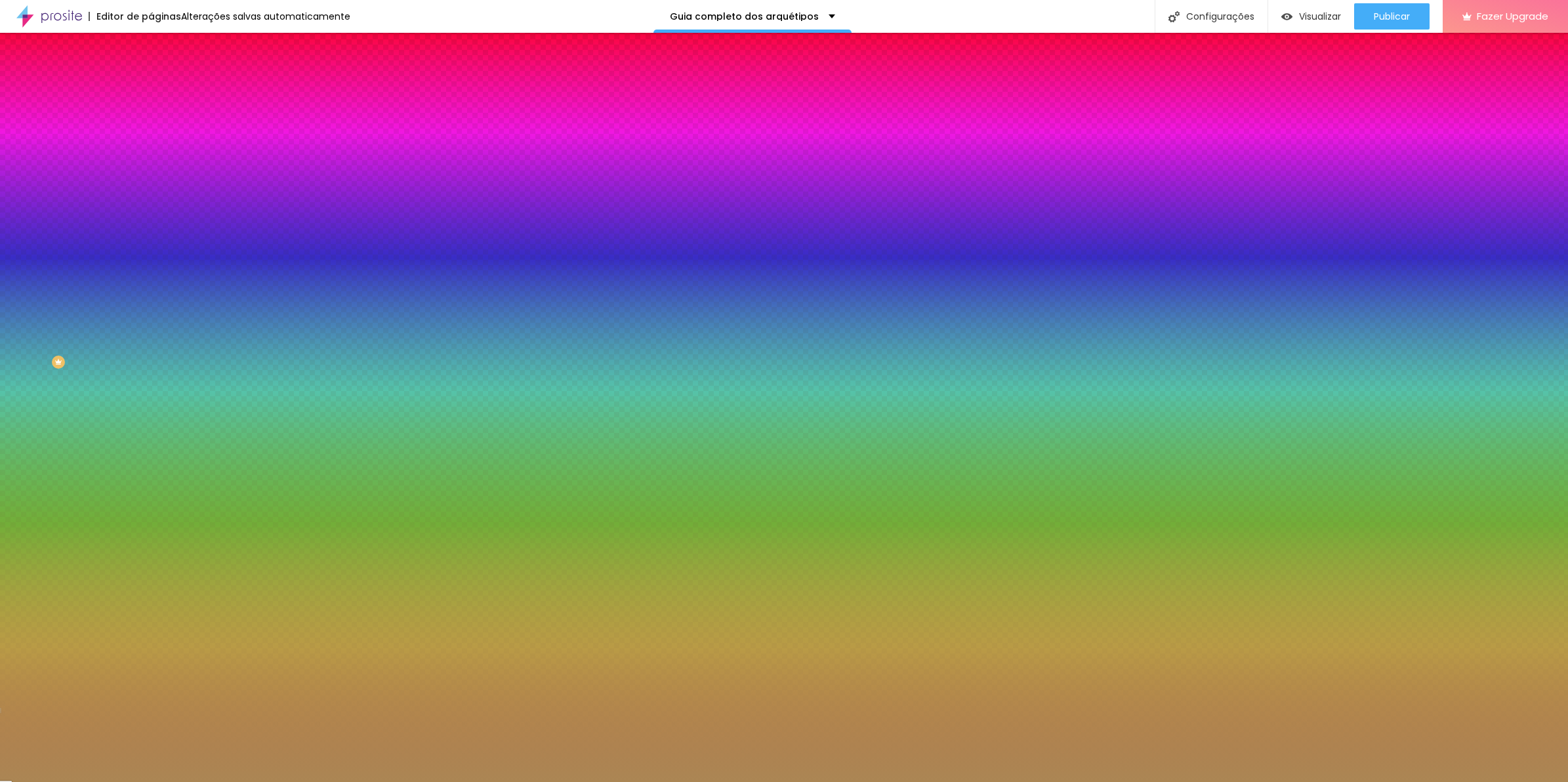
type input "4"
type input "3"
type input "2"
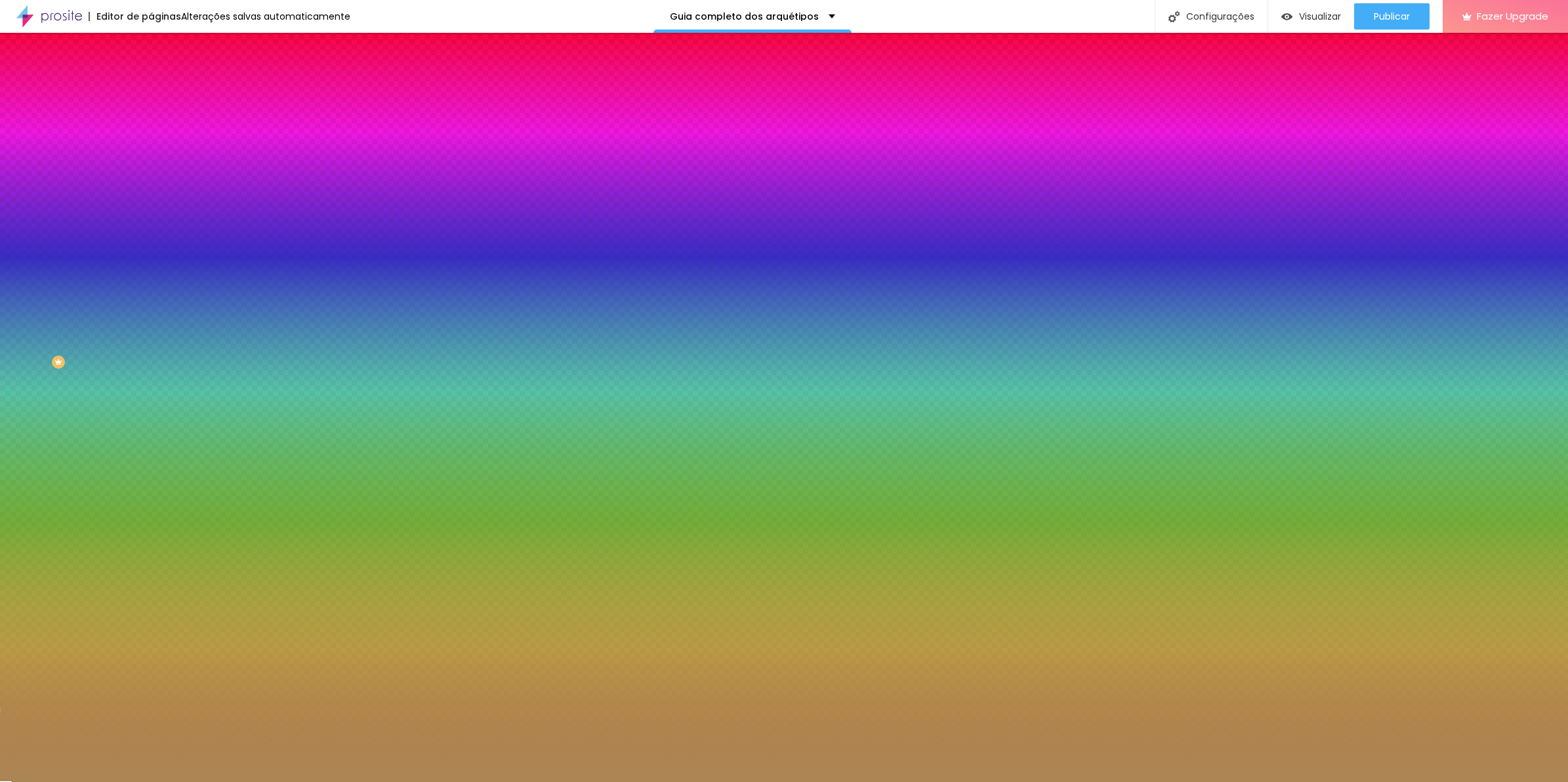
type input "2"
type input "3"
drag, startPoint x: 52, startPoint y: 208, endPoint x: 23, endPoint y: 210, distance: 29.1
type input "3"
click at [151, 204] on input "range" at bounding box center [193, 199] width 85 height 10
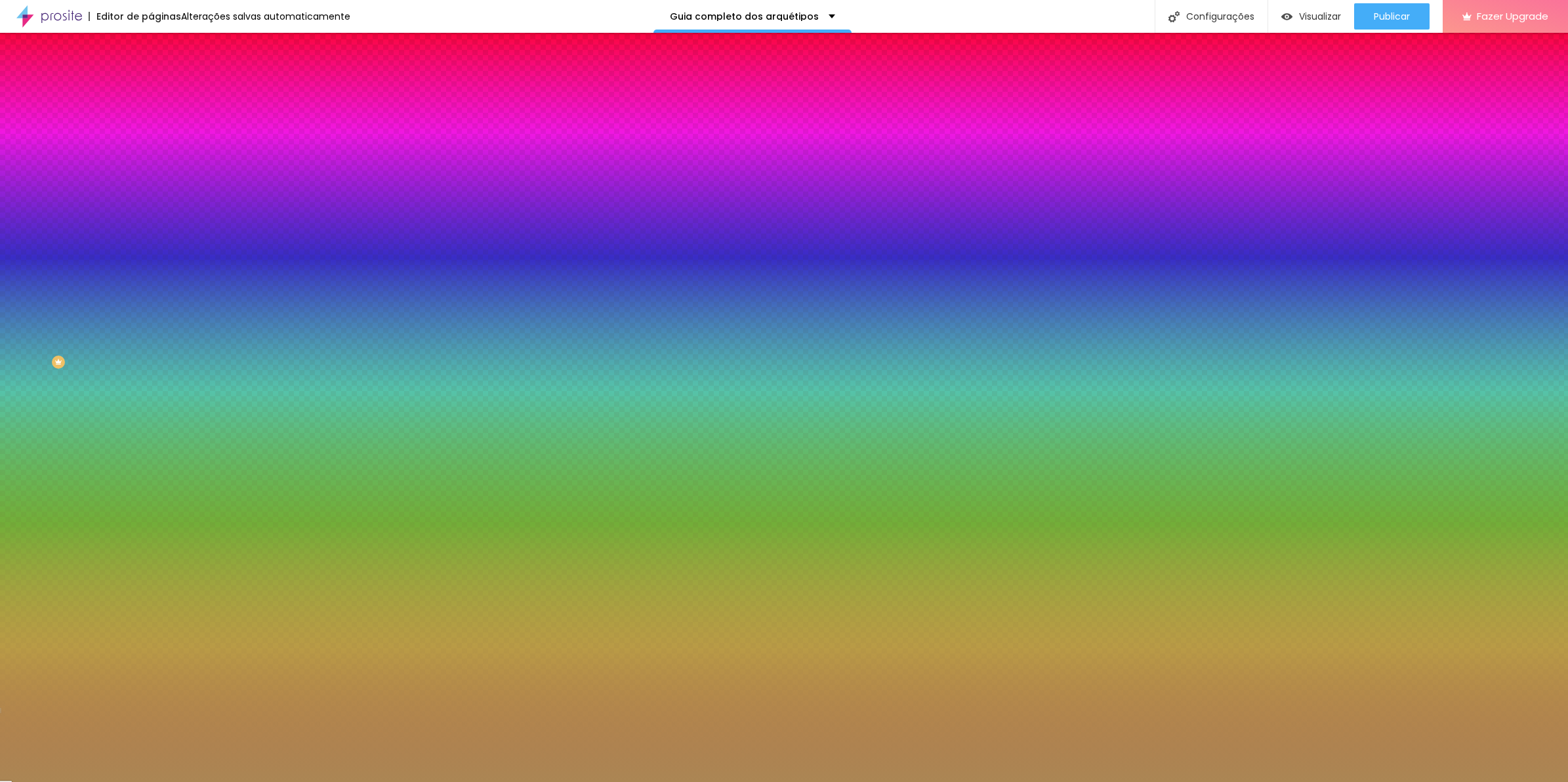
type input "2"
type input "3"
click at [151, 204] on input "range" at bounding box center [193, 199] width 85 height 10
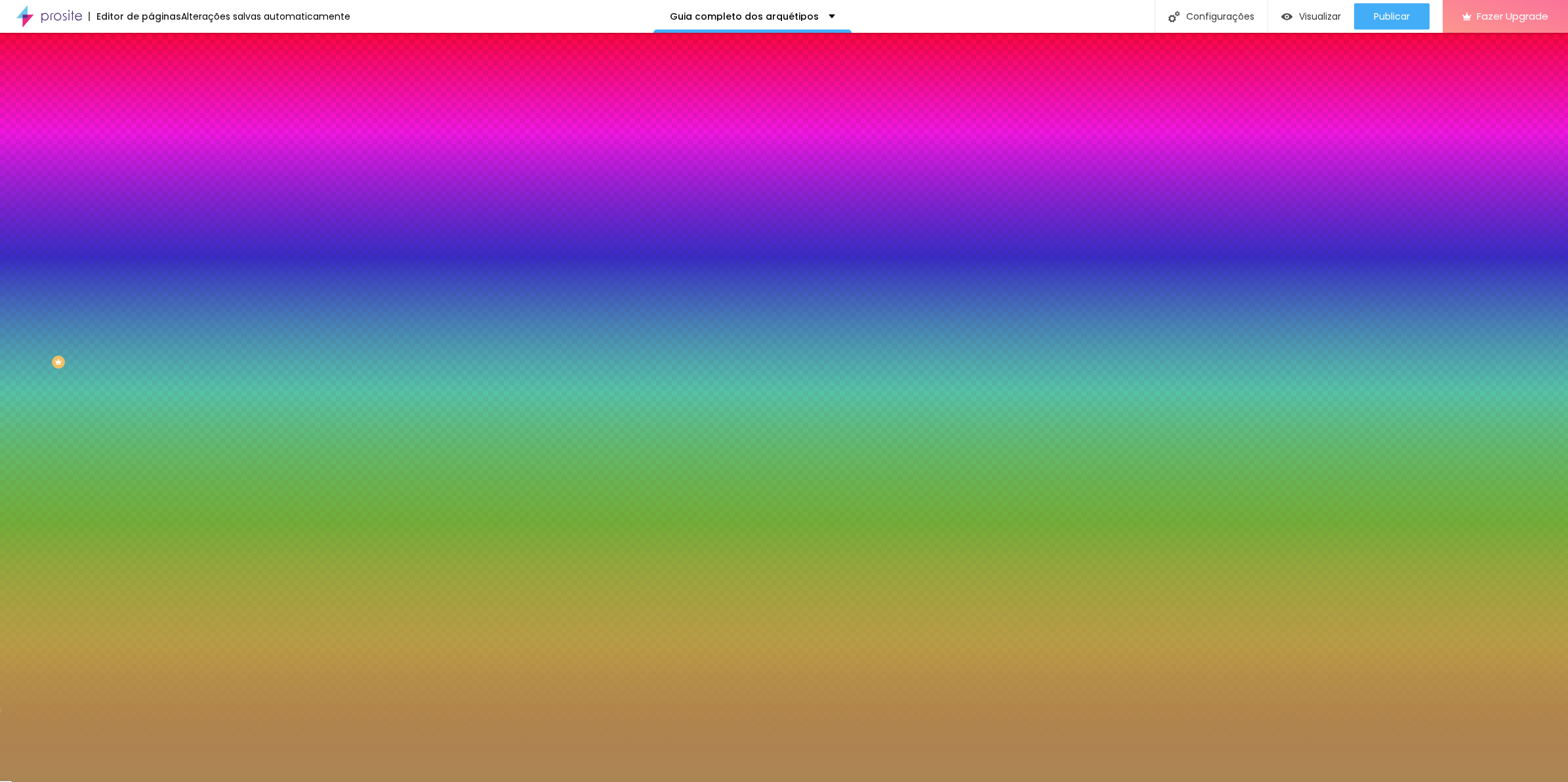
click at [163, 78] on span "Conteúdo" at bounding box center [183, 71] width 41 height 11
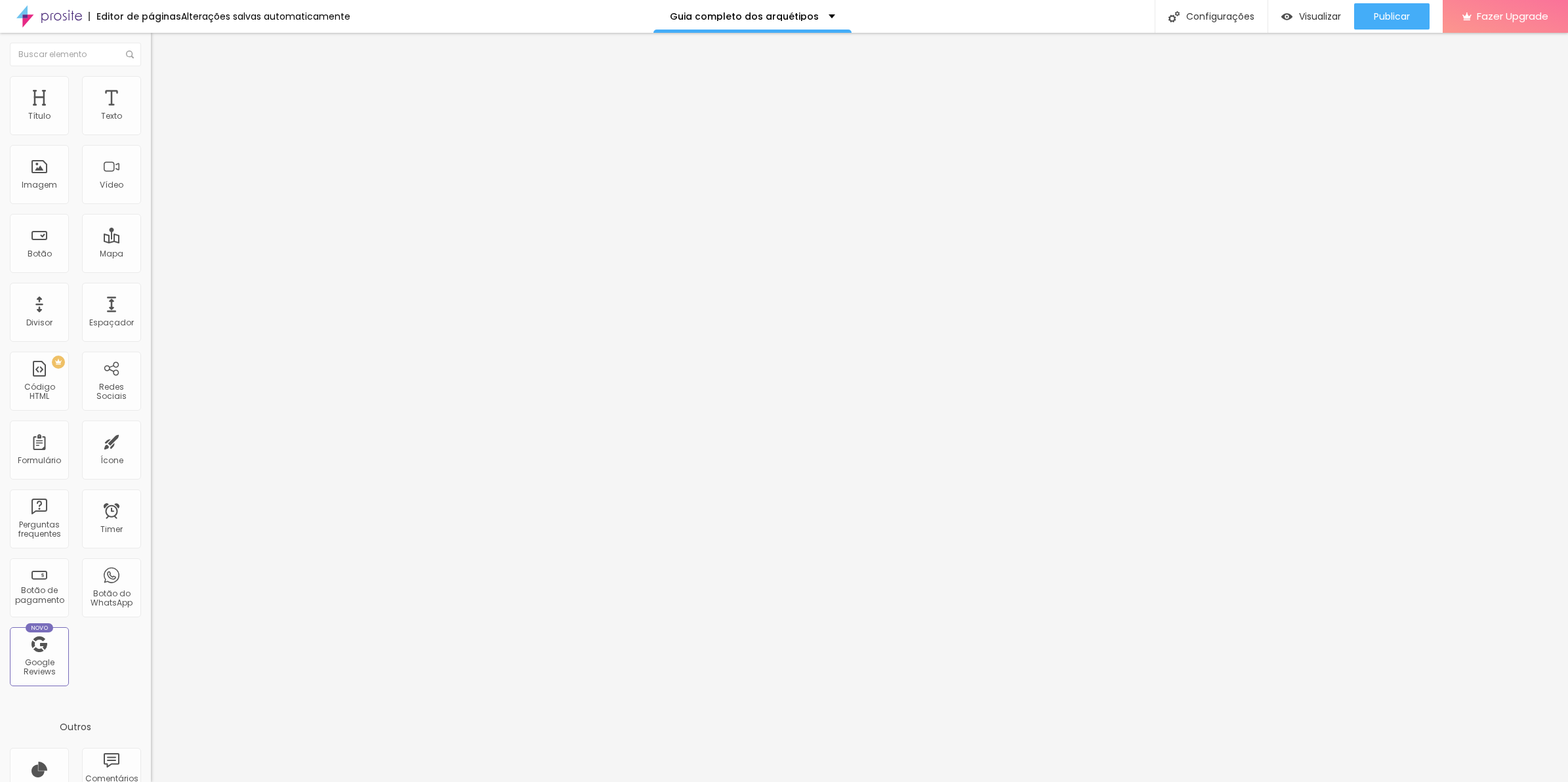
click at [151, 153] on span "Sólido" at bounding box center [164, 153] width 25 height 11
click at [151, 155] on span "Sólido" at bounding box center [164, 153] width 25 height 11
click at [163, 93] on span "Avançado" at bounding box center [184, 98] width 43 height 11
click at [163, 96] on span "Avançado" at bounding box center [184, 98] width 43 height 11
click at [163, 91] on span "Estilo" at bounding box center [173, 85] width 21 height 11
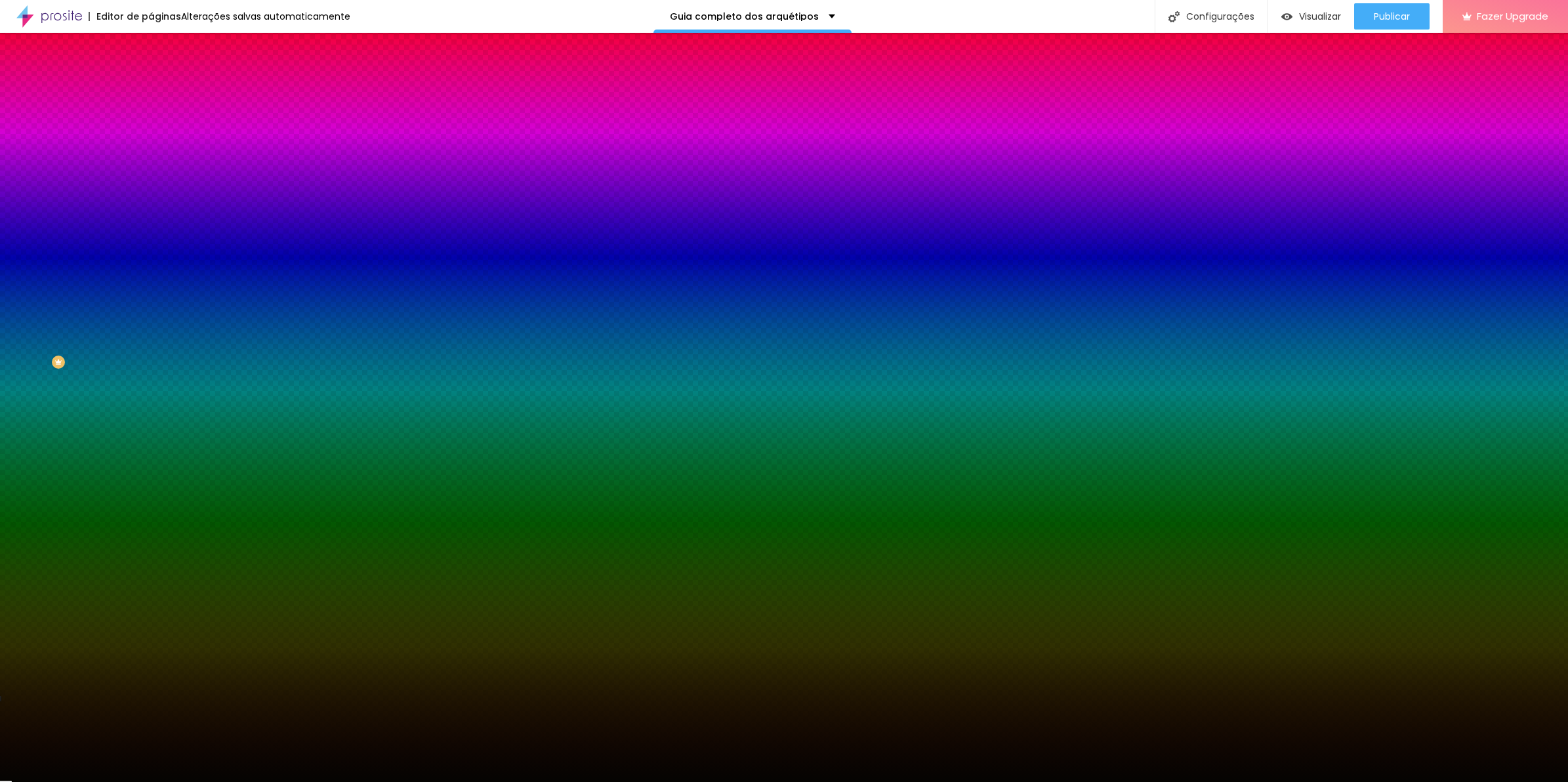
drag, startPoint x: 31, startPoint y: 95, endPoint x: 91, endPoint y: 93, distance: 60.0
click at [163, 78] on span "Conteúdo" at bounding box center [183, 71] width 41 height 11
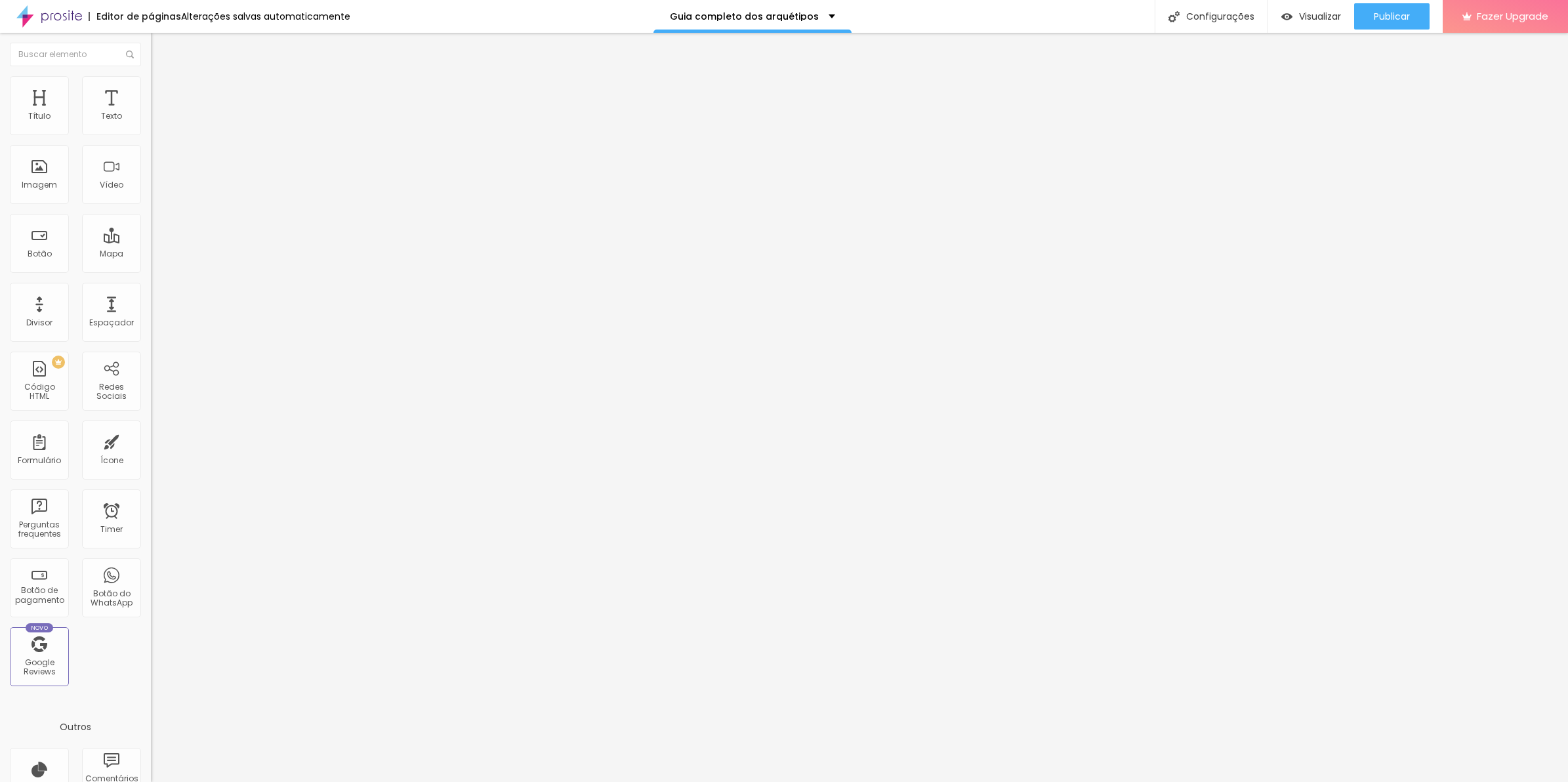
click at [163, 93] on span "Avançado" at bounding box center [184, 98] width 43 height 11
click at [151, 89] on li "Avançado" at bounding box center [227, 96] width 151 height 13
click at [151, 133] on div at bounding box center [227, 126] width 151 height 32
click at [151, 130] on img at bounding box center [155, 125] width 9 height 9
click at [151, 89] on img at bounding box center [157, 95] width 12 height 12
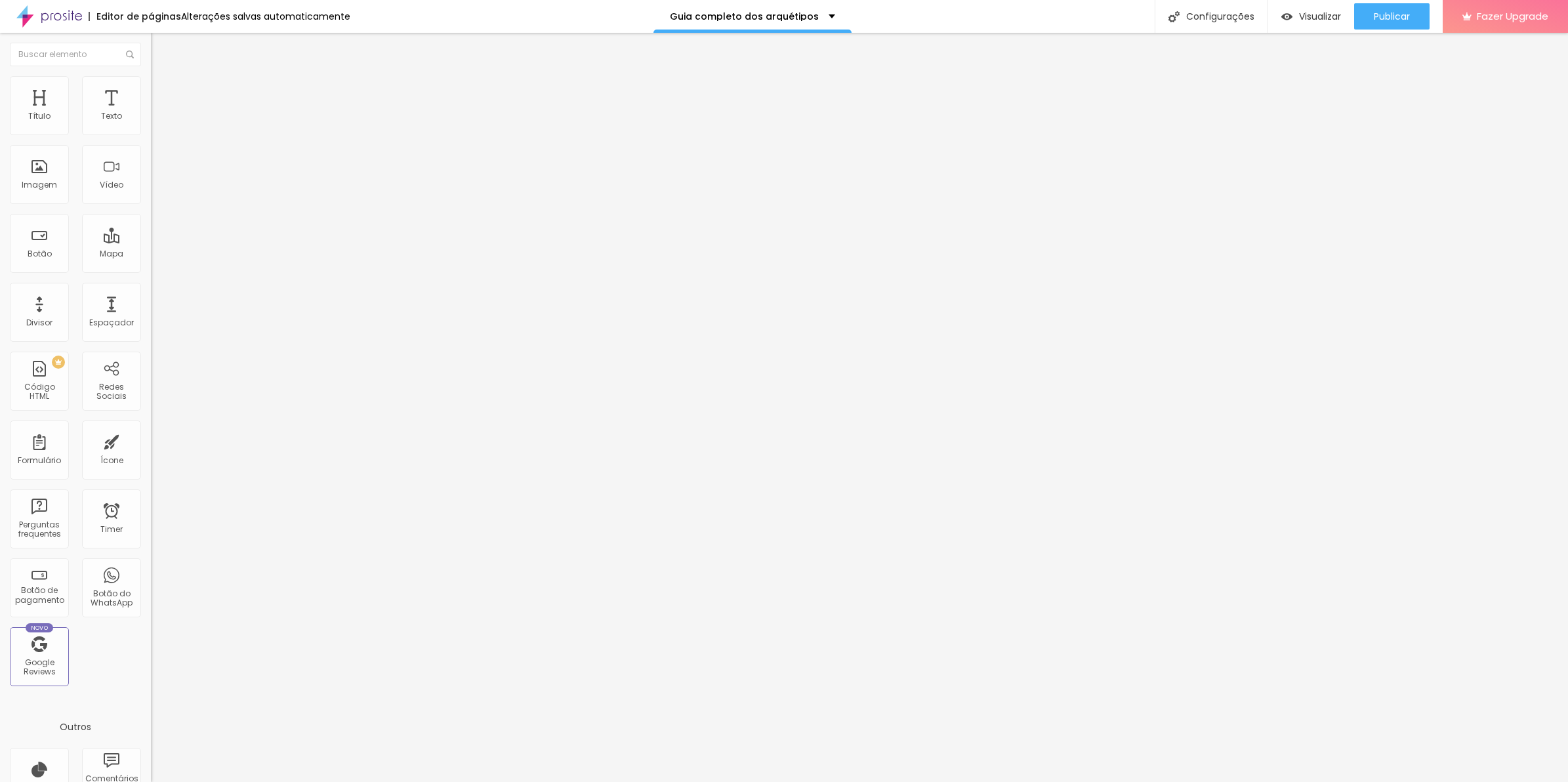
type input "15"
type input "10"
type input "5"
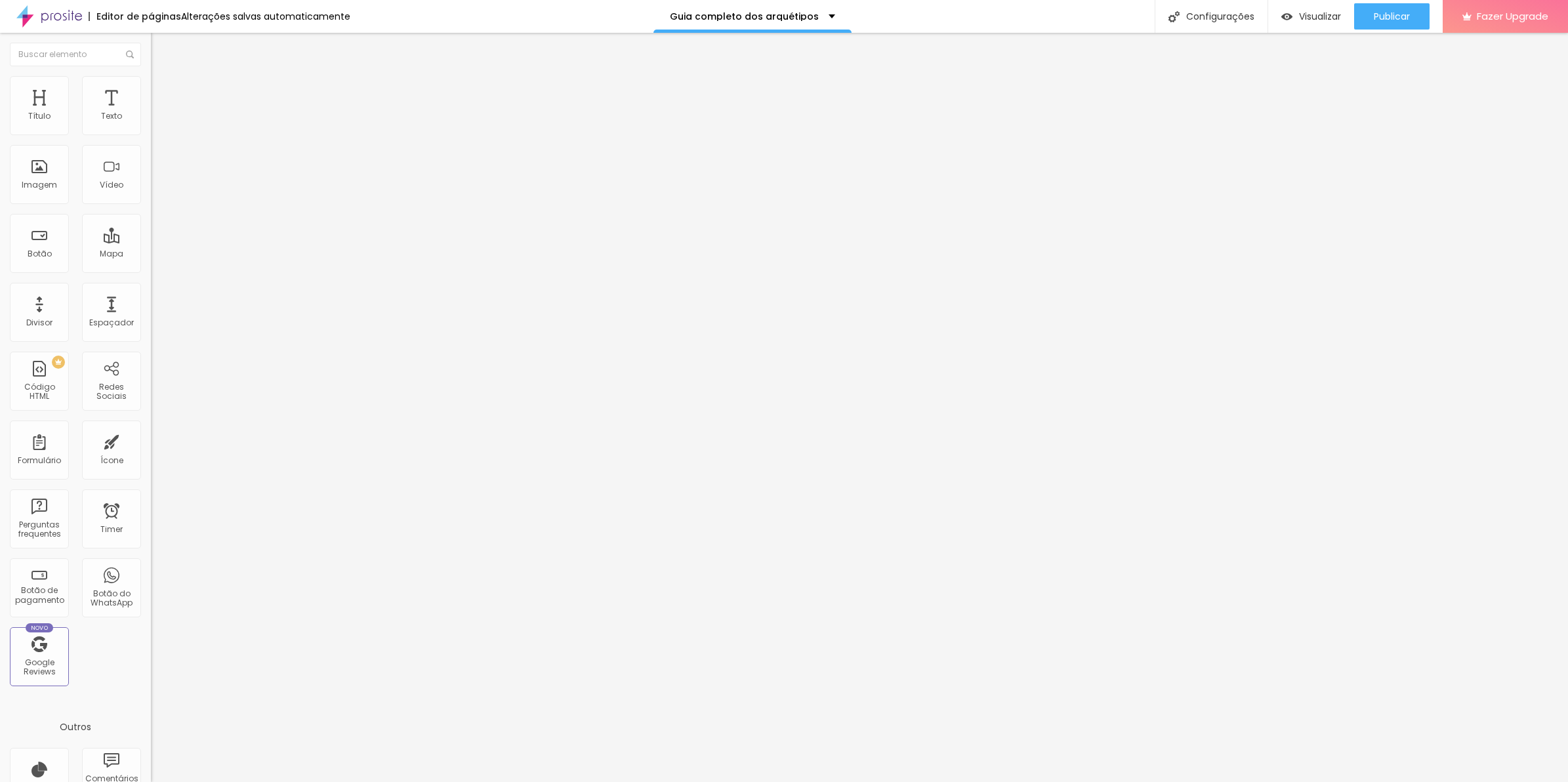
type input "5"
type input "0"
drag, startPoint x: 51, startPoint y: 129, endPoint x: 1, endPoint y: 135, distance: 50.4
type input "0"
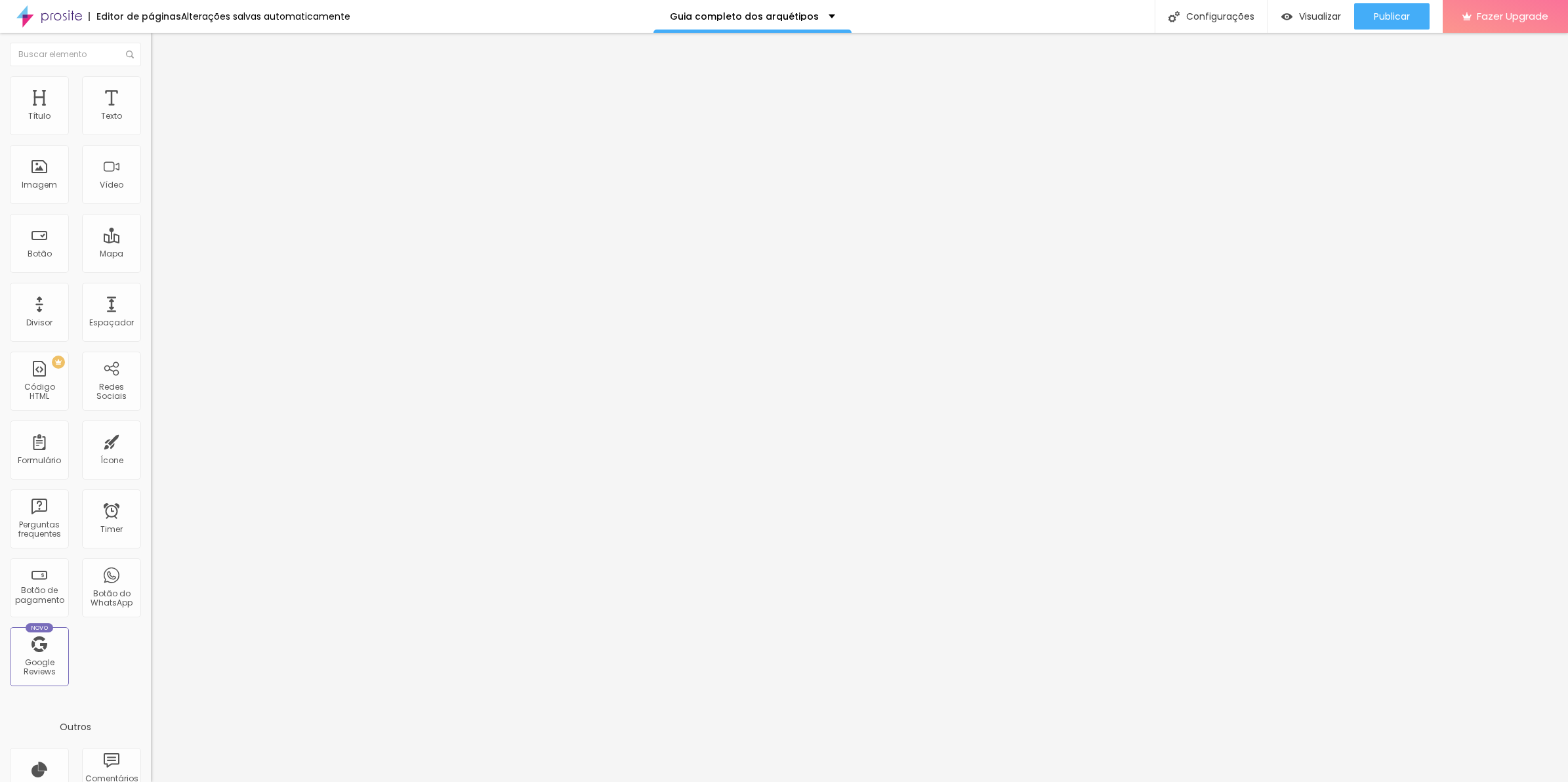
click at [151, 254] on input "range" at bounding box center [193, 259] width 85 height 10
click at [151, 89] on li "Avançado" at bounding box center [227, 96] width 151 height 13
drag, startPoint x: 40, startPoint y: 151, endPoint x: -3, endPoint y: 150, distance: 43.0
click at [0, 150] on html "Editor de páginas Alterações salvas automaticamente Guia completo dos arquétipo…" at bounding box center [784, 391] width 1568 height 782
type input "25"
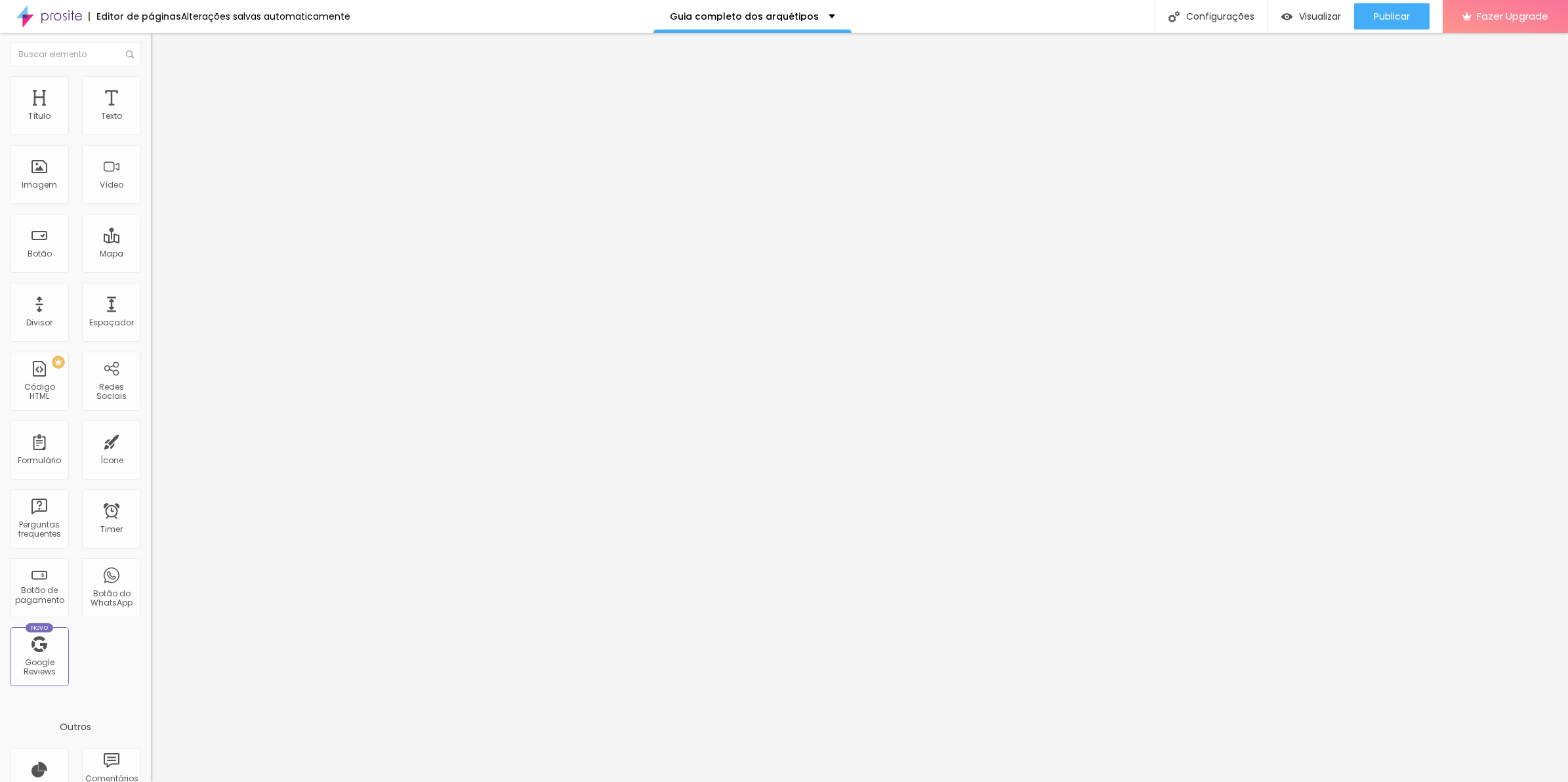
type input "25"
type input "23"
type input "20"
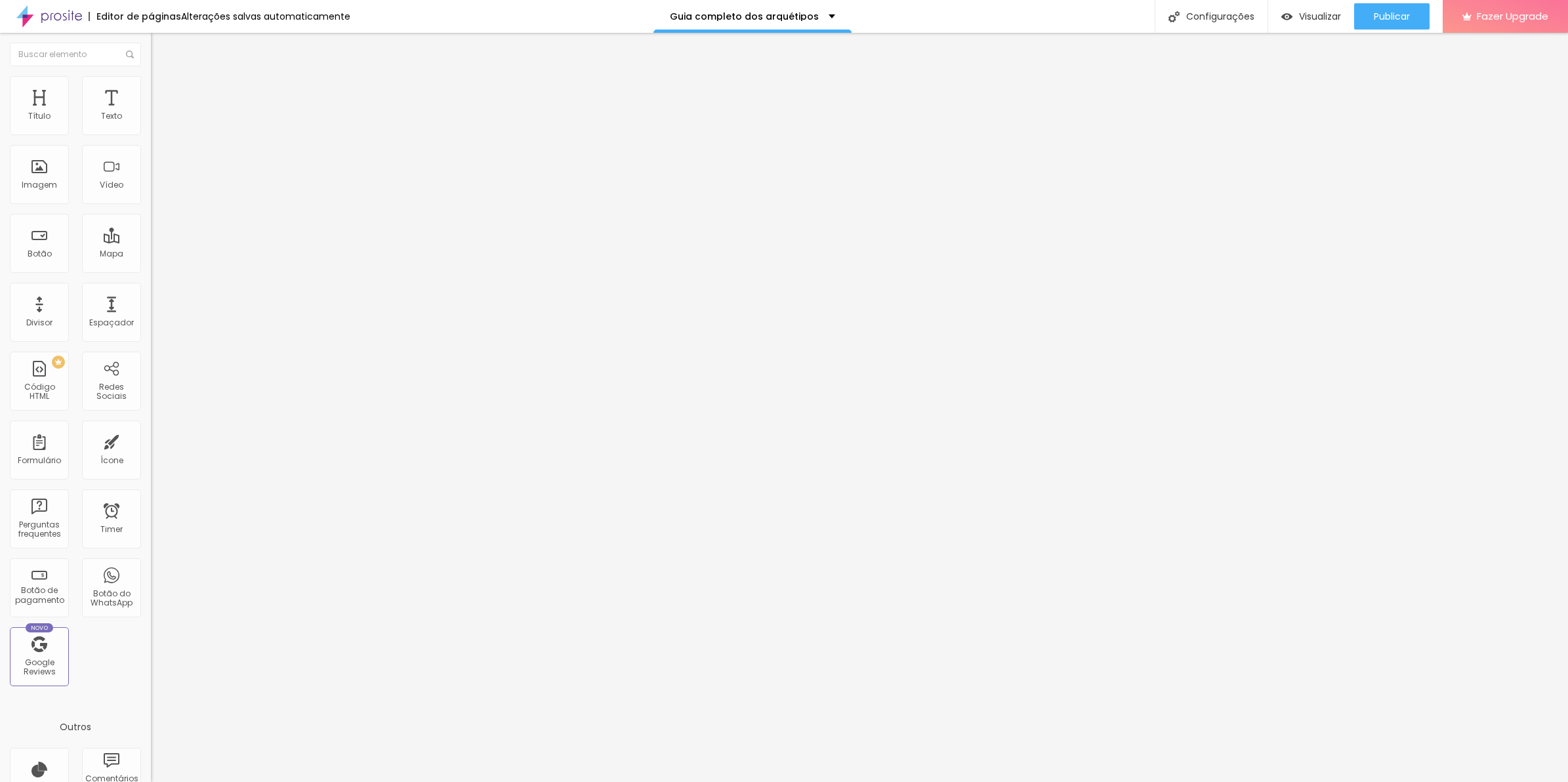
type input "17"
type input "12"
type input "4"
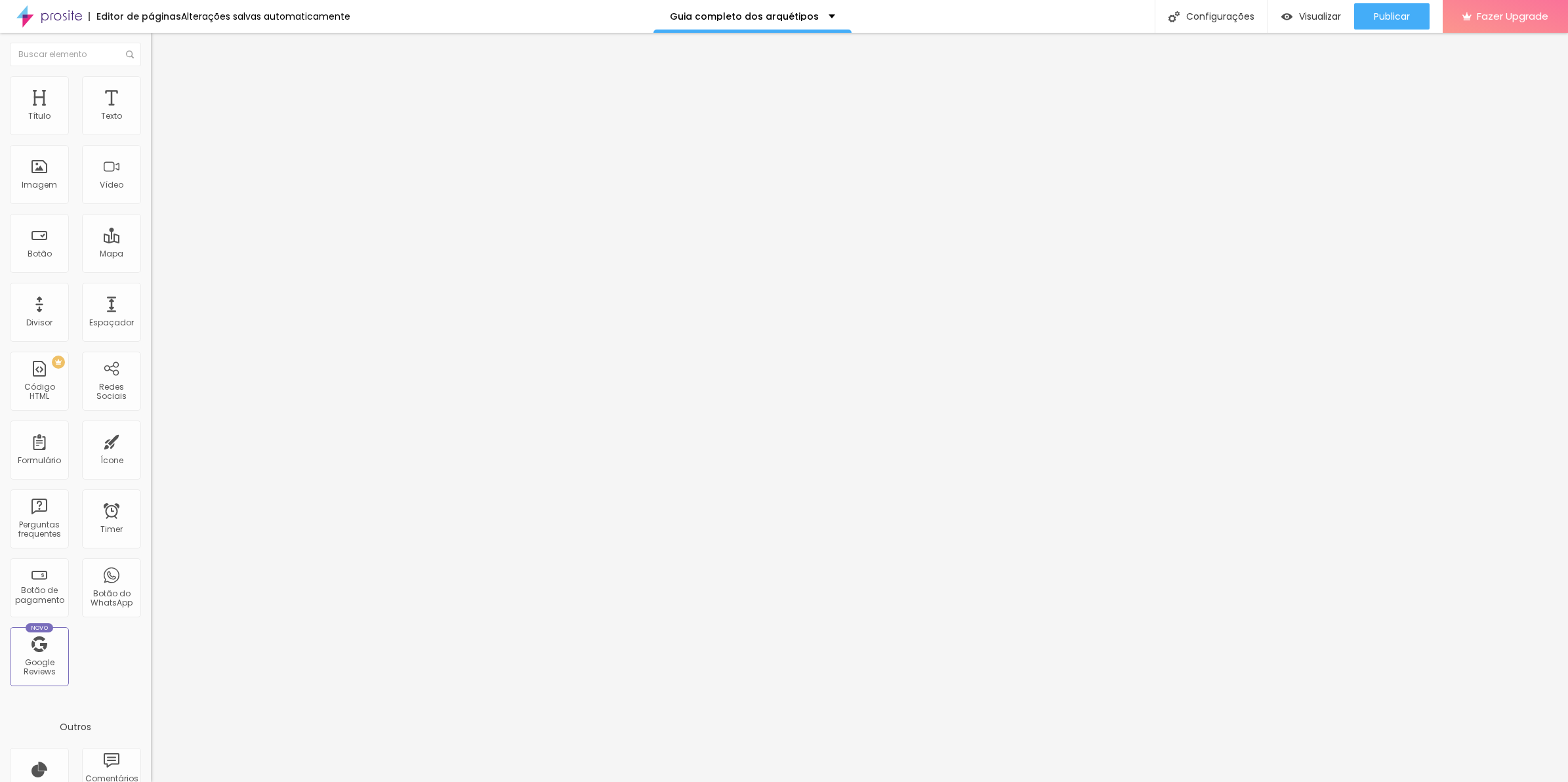
type input "4"
type input "0"
click at [151, 440] on input "range" at bounding box center [193, 445] width 85 height 10
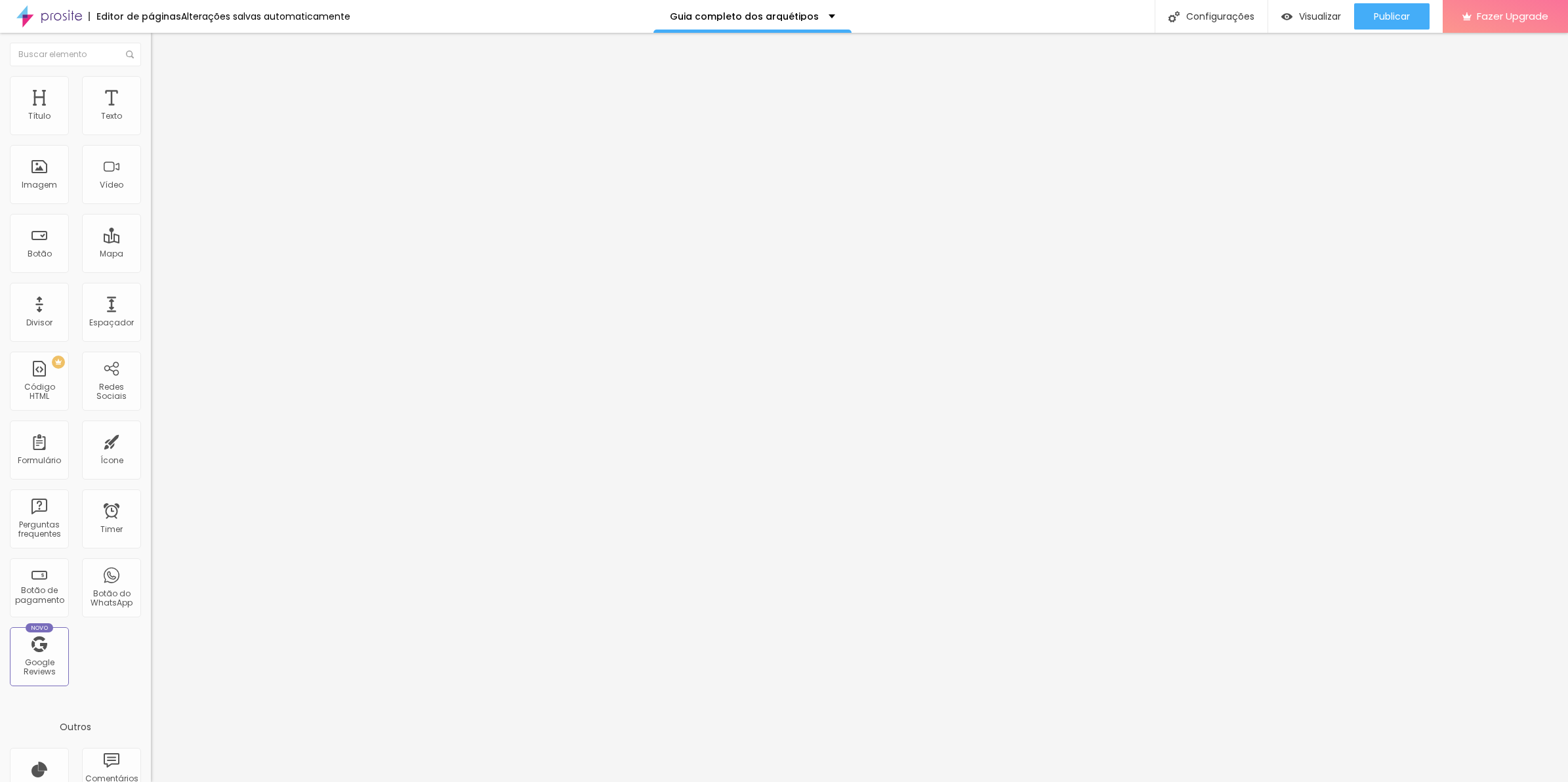
type input "19"
type input "14"
type input "5"
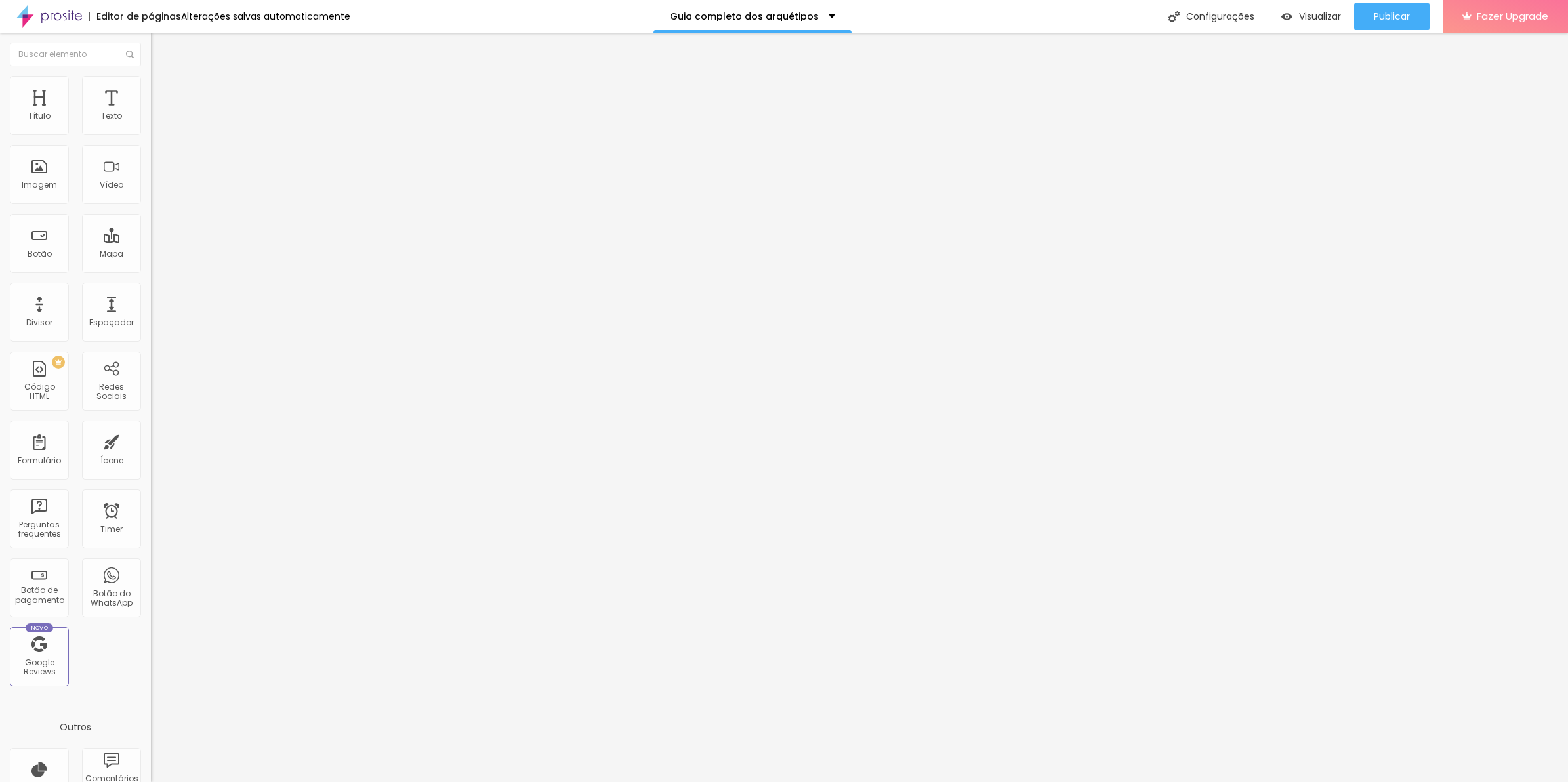
type input "5"
type input "0"
drag, startPoint x: -3, startPoint y: 130, endPoint x: 124, endPoint y: 171, distance: 133.5
type input "0"
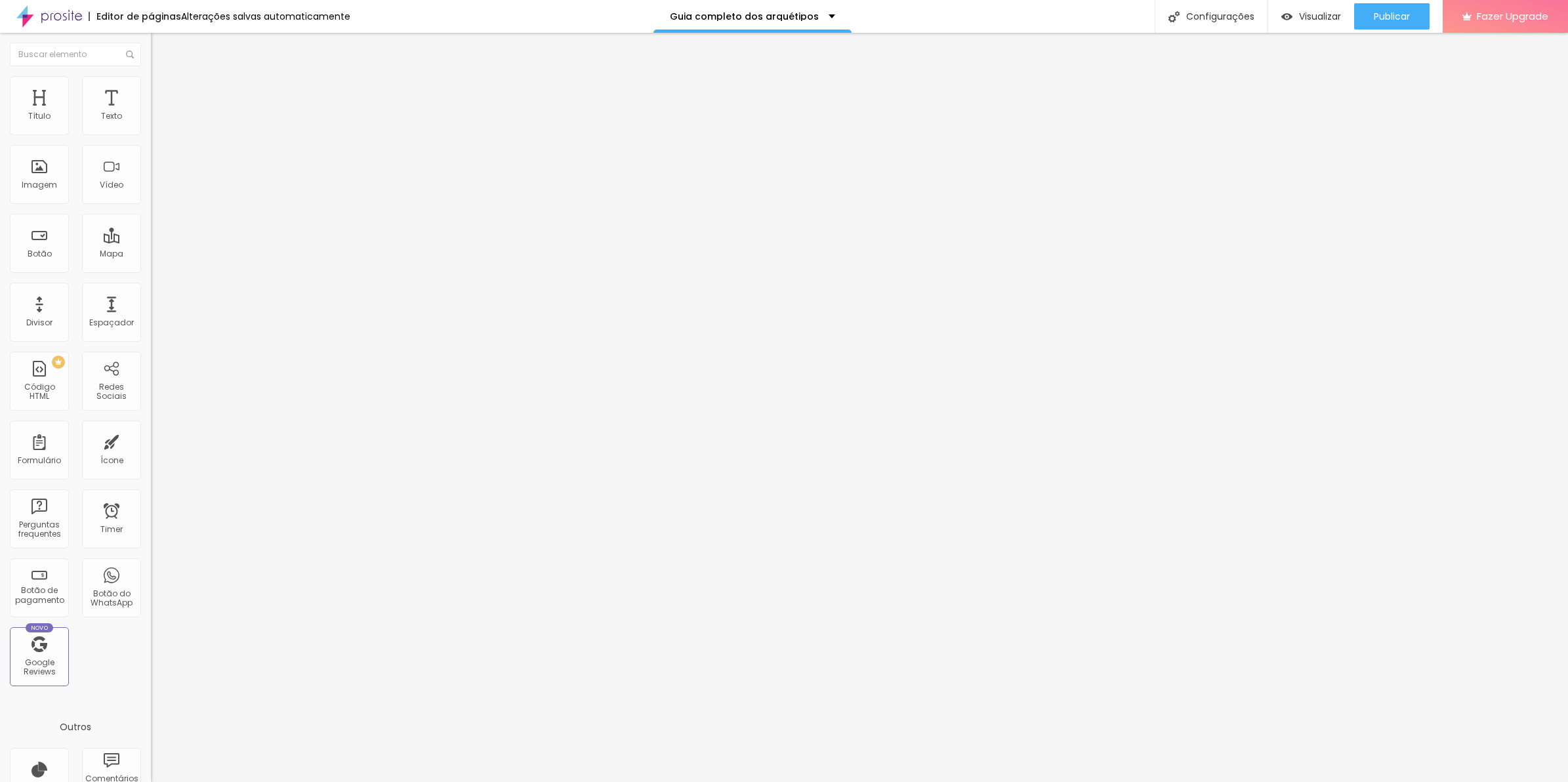
click at [151, 254] on input "range" at bounding box center [193, 259] width 85 height 10
click at [151, 91] on div "Editar null" at bounding box center [227, 407] width 151 height 749
click at [151, 89] on li "Avançado" at bounding box center [227, 96] width 151 height 13
type input "1"
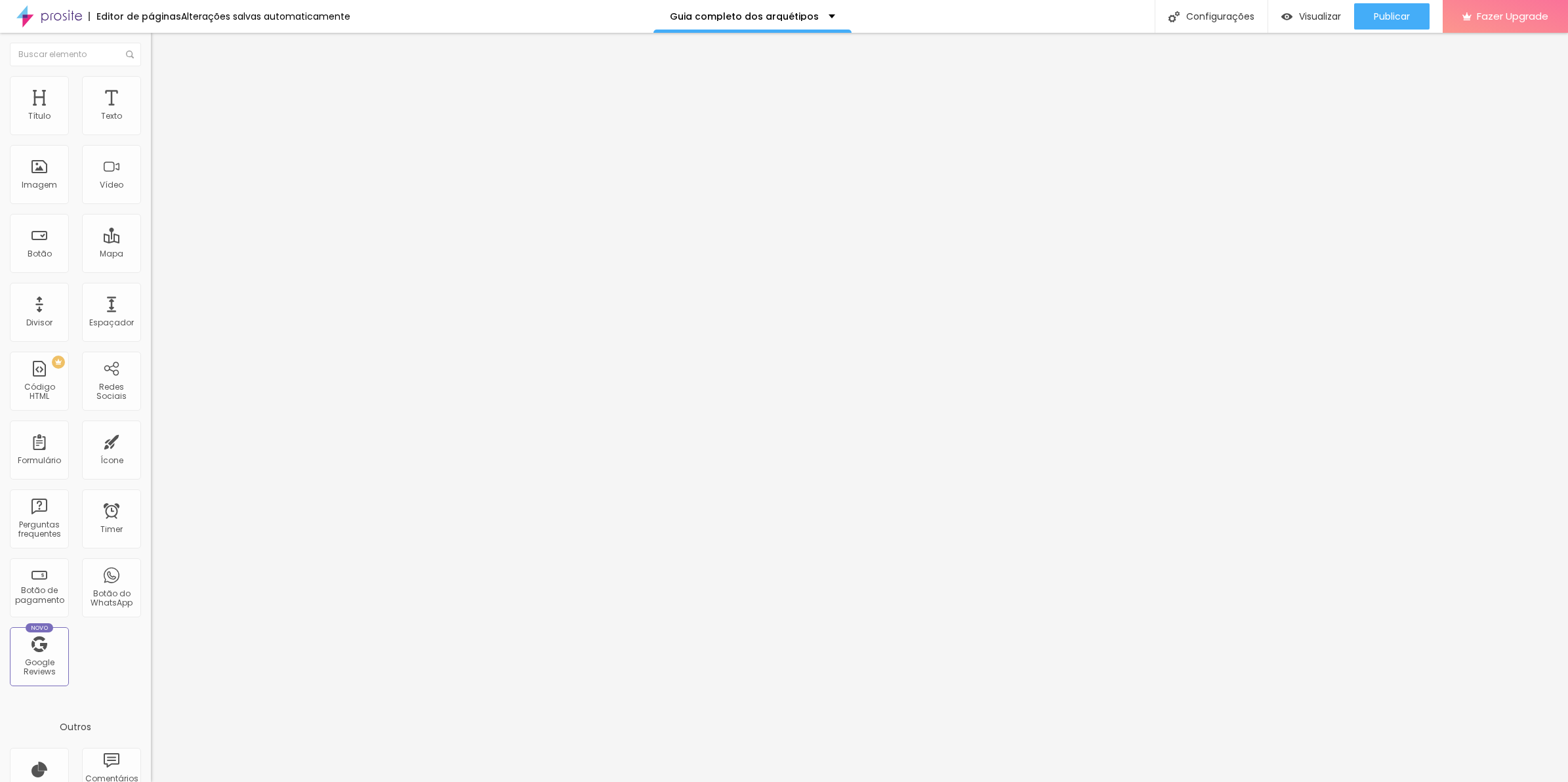
type input "2"
type input "3"
type input "6"
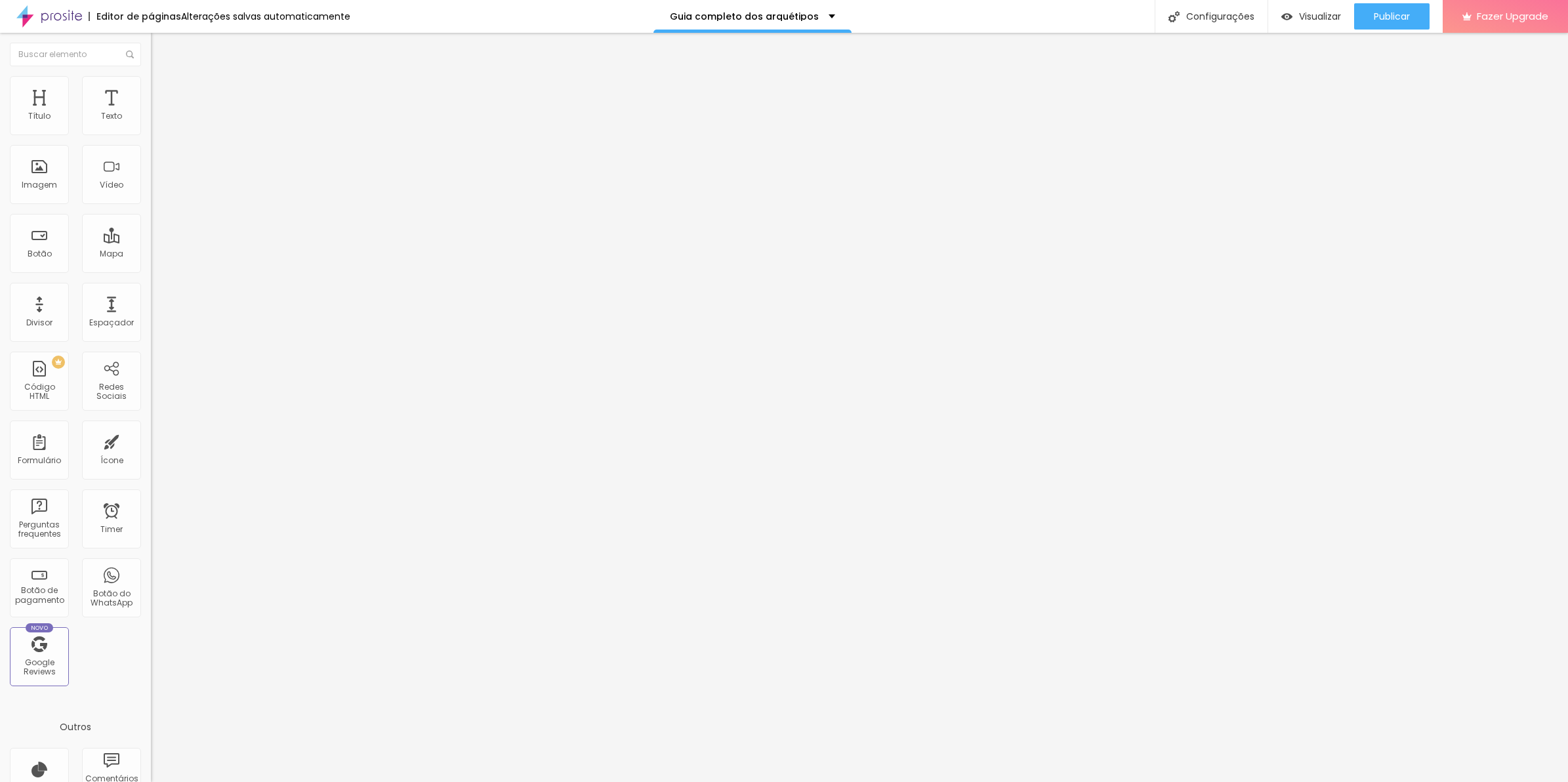
type input "6"
type input "7"
drag, startPoint x: 31, startPoint y: 131, endPoint x: 38, endPoint y: 132, distance: 7.1
click at [151, 254] on input "range" at bounding box center [193, 259] width 85 height 10
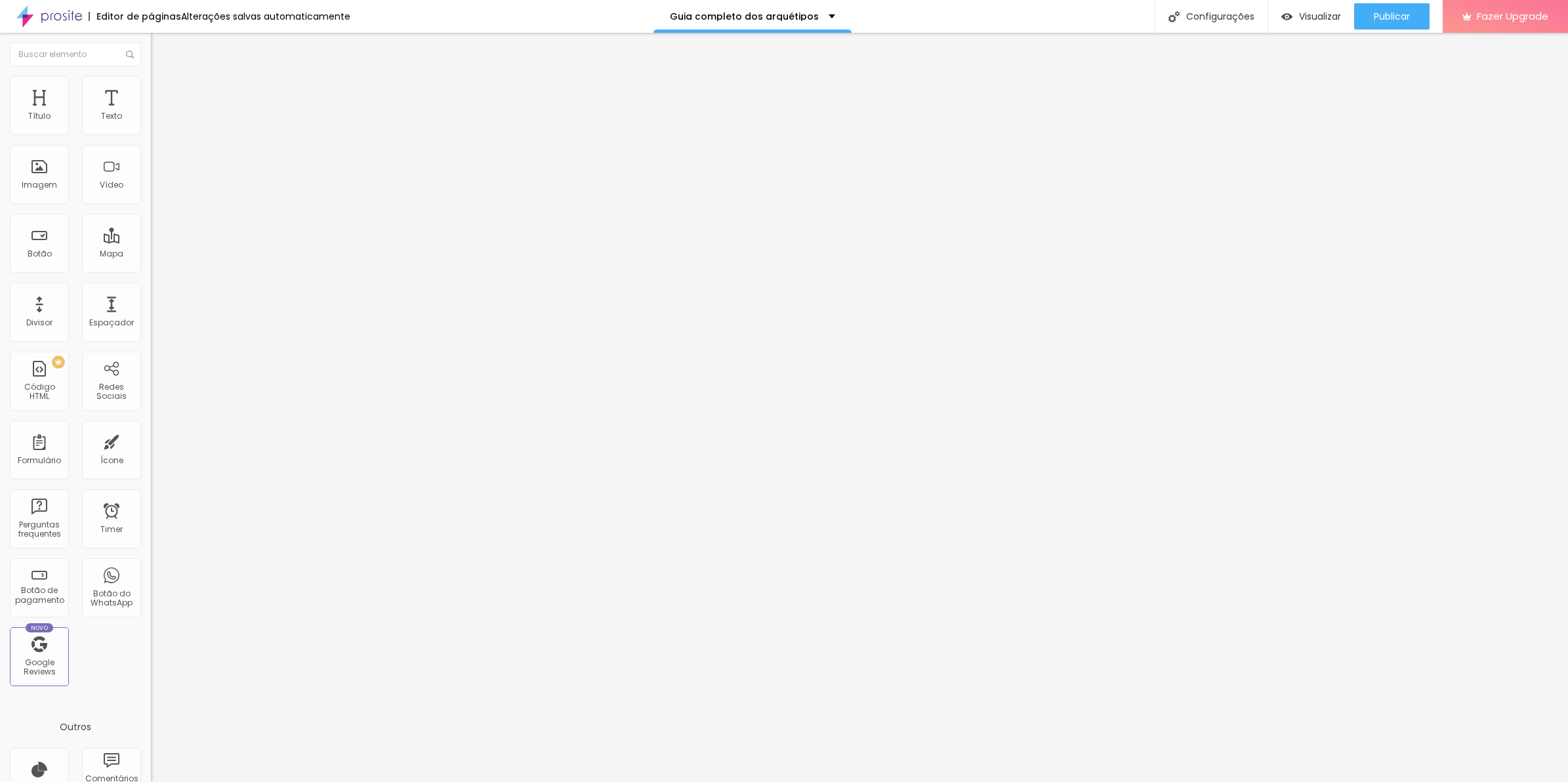
click at [151, 254] on input "range" at bounding box center [193, 259] width 85 height 10
click at [151, 440] on input "range" at bounding box center [193, 445] width 85 height 10
click at [156, 122] on icon "button" at bounding box center [159, 118] width 8 height 8
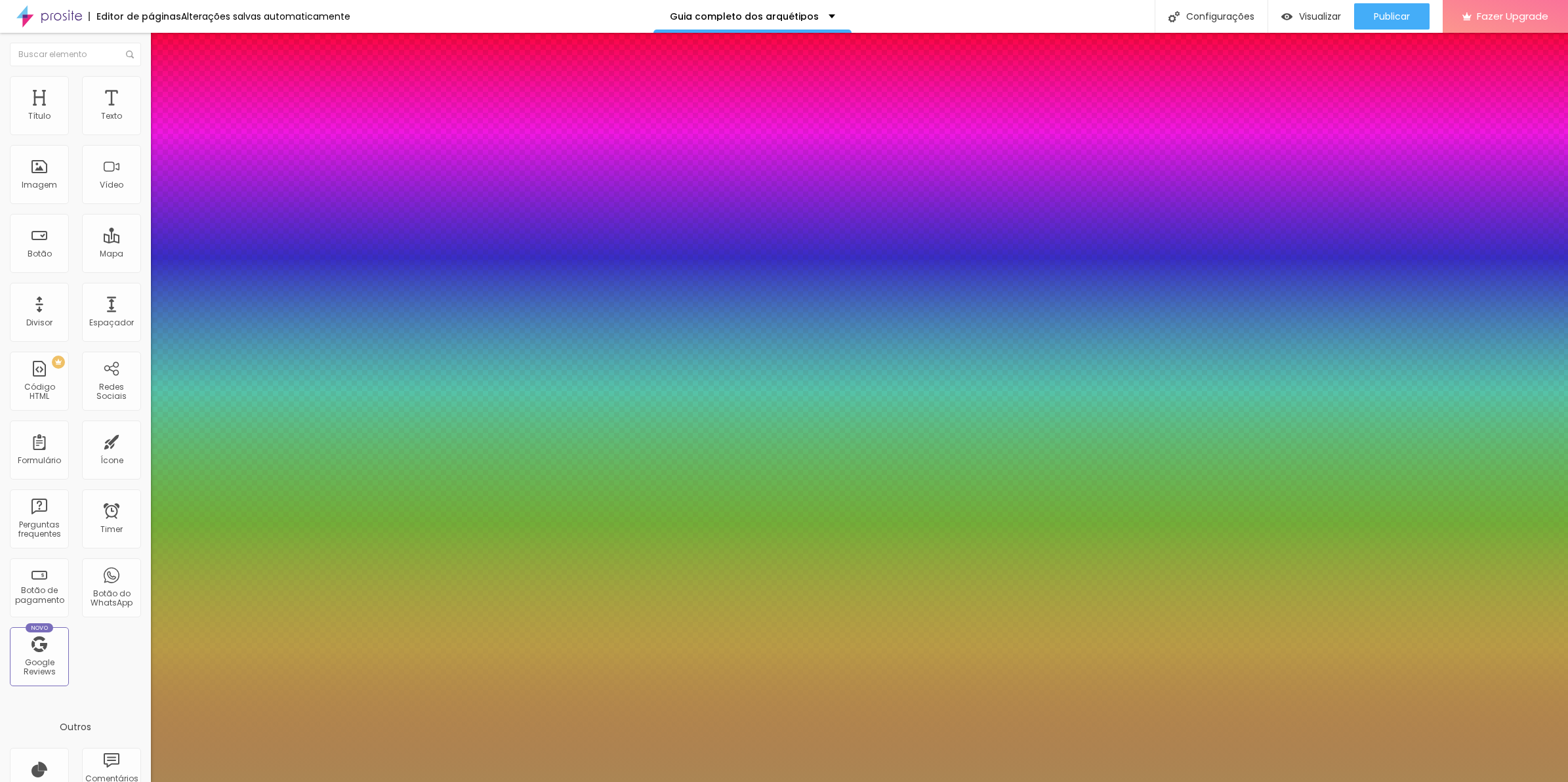
click at [593, 781] on div at bounding box center [784, 782] width 1568 height 0
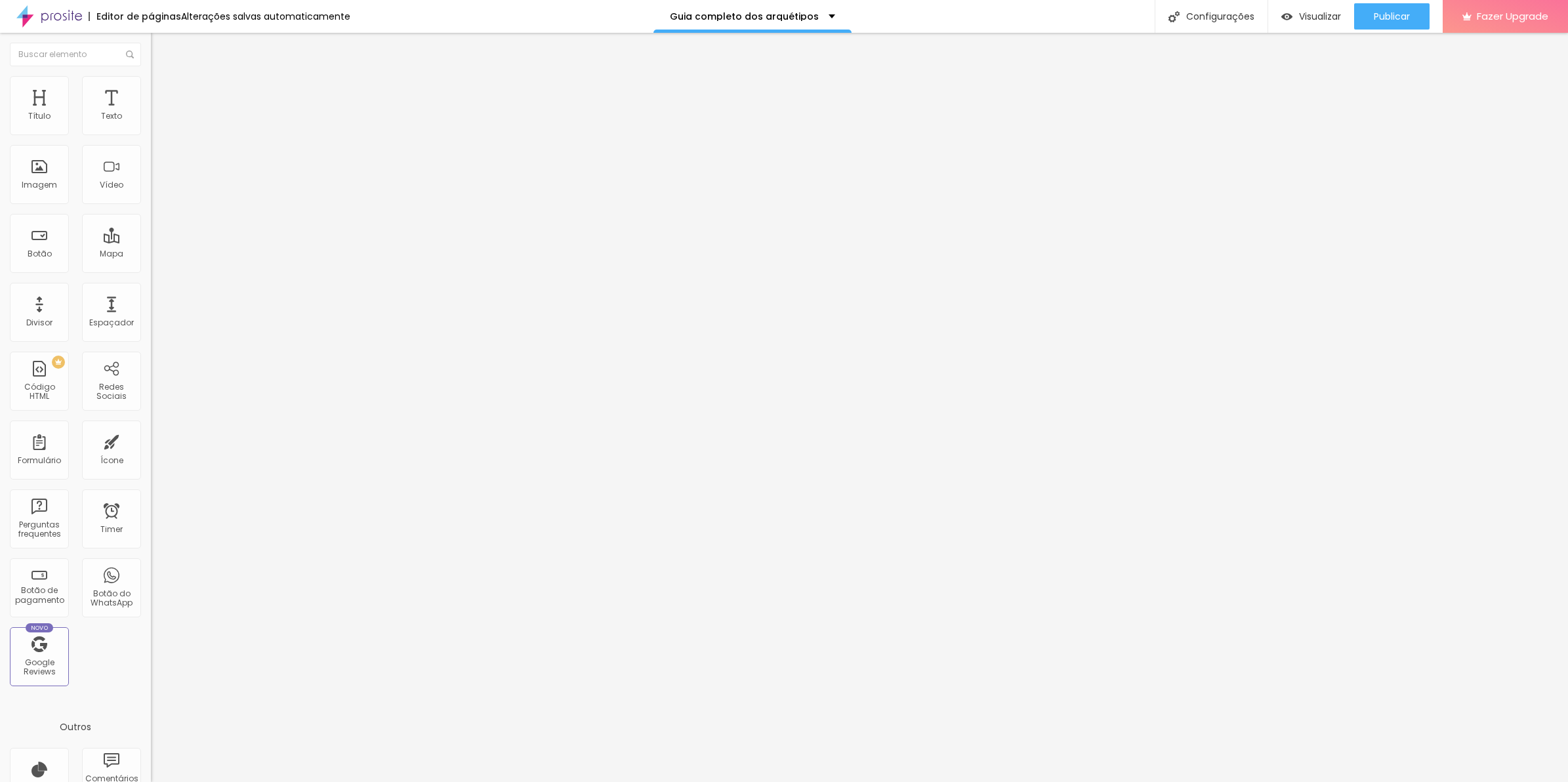
click at [151, 130] on img at bounding box center [155, 125] width 9 height 9
click at [151, 87] on li "Avançado" at bounding box center [227, 82] width 151 height 13
click at [151, 130] on img at bounding box center [155, 125] width 9 height 9
click at [159, 121] on span "Trocar icone" at bounding box center [188, 115] width 58 height 11
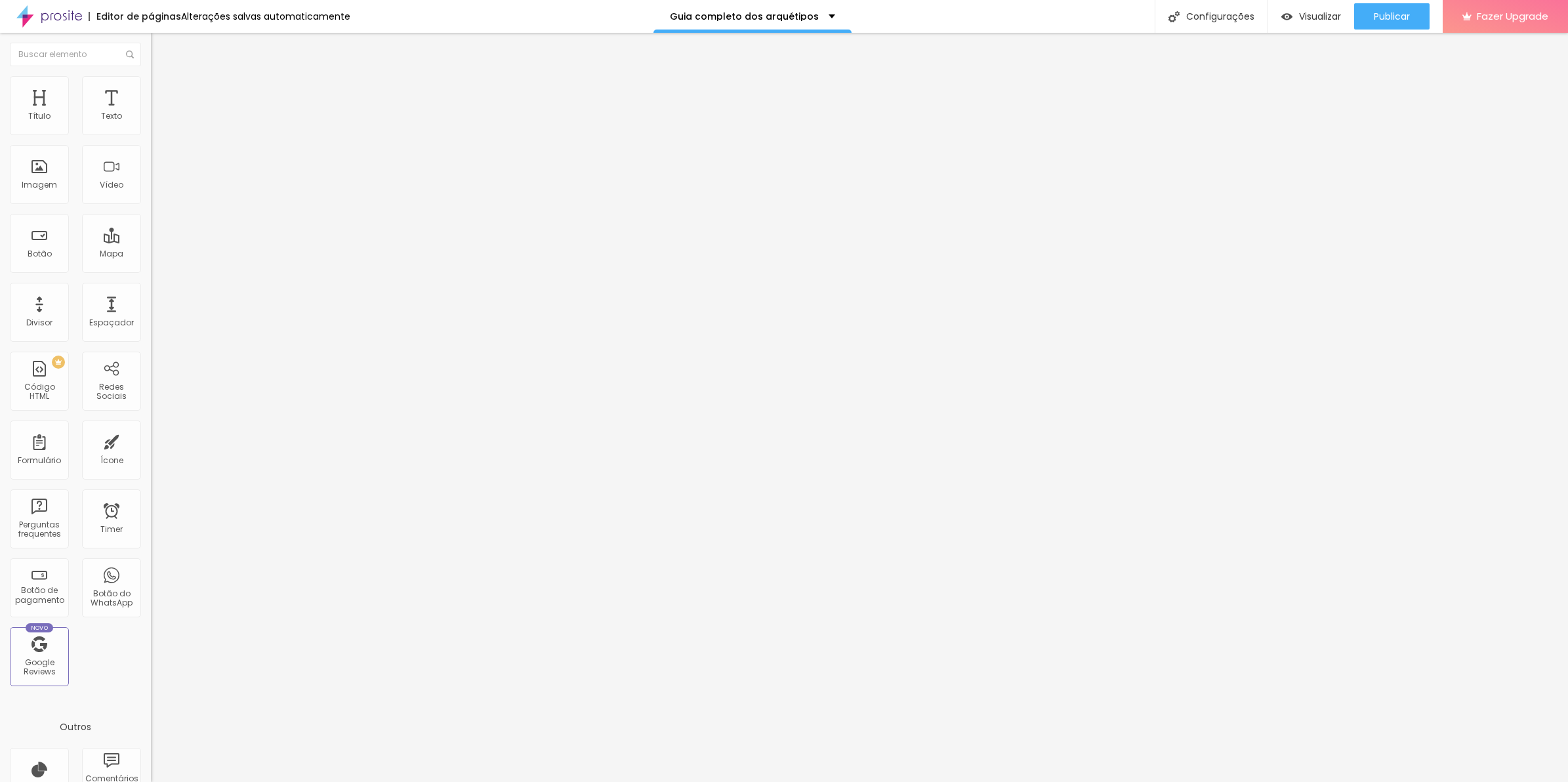
scroll to position [480, 512]
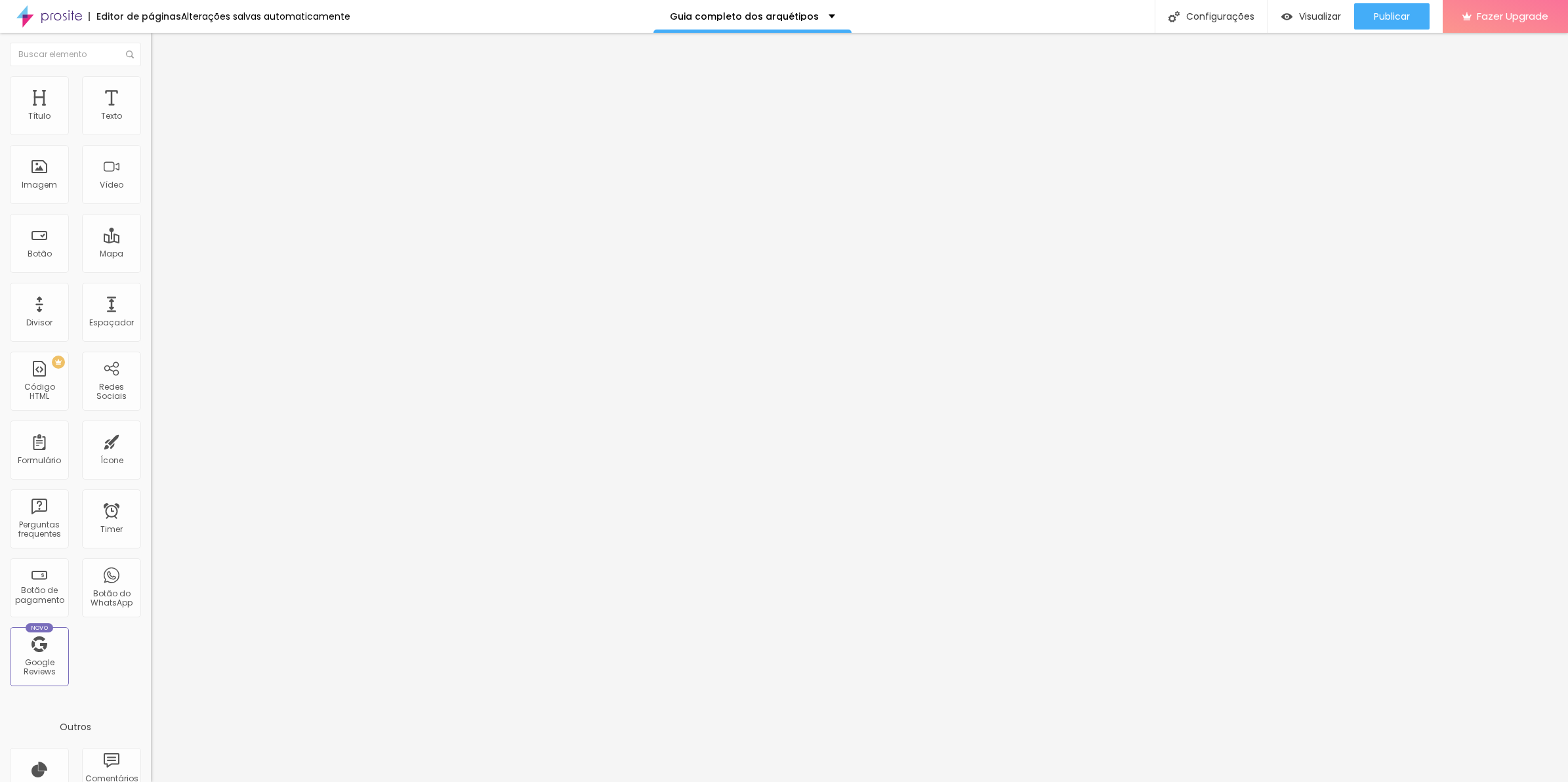
click at [159, 121] on span "Trocar icone" at bounding box center [188, 115] width 58 height 11
click at [151, 87] on li "Estilo" at bounding box center [227, 82] width 151 height 13
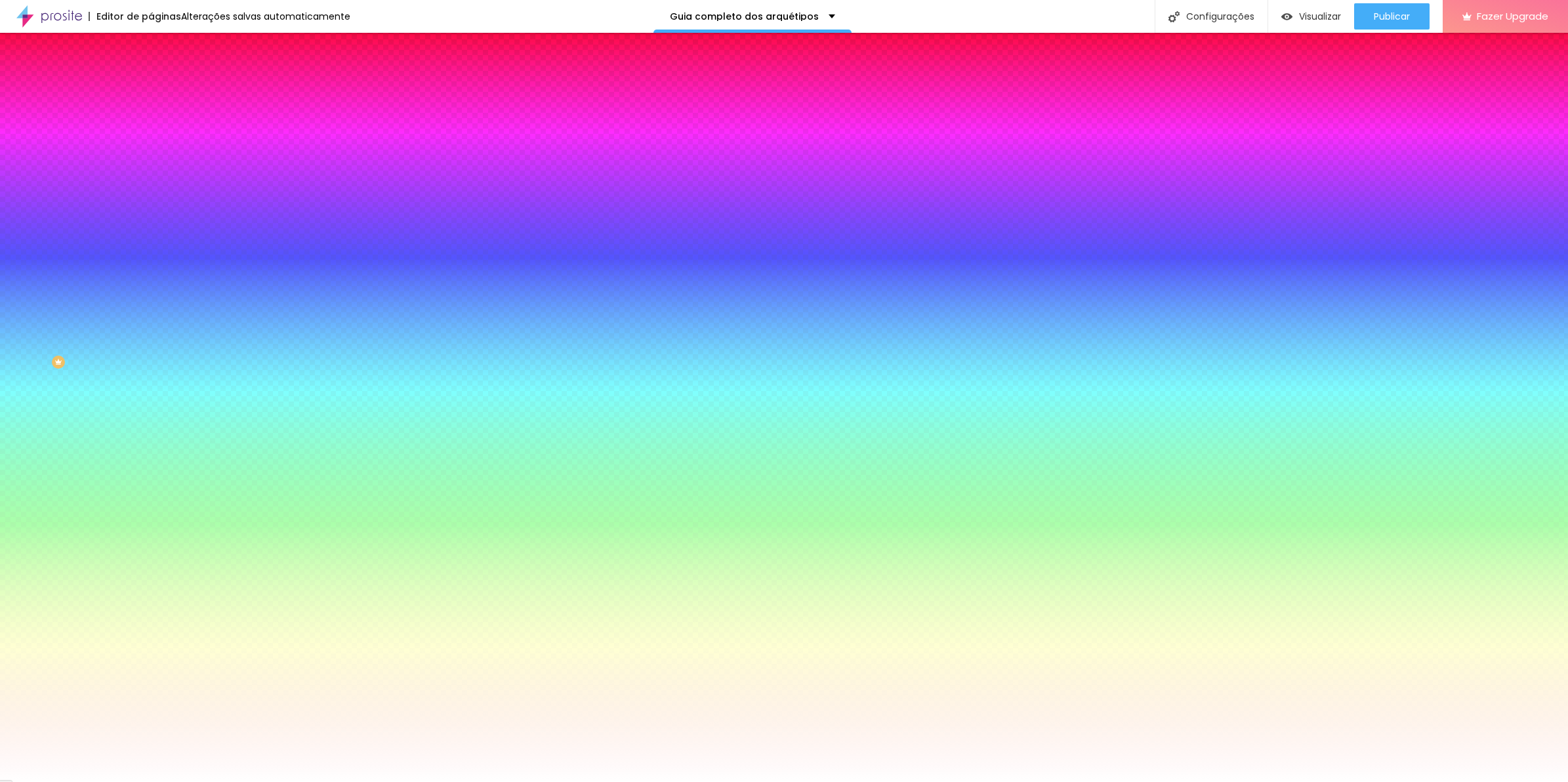
click at [151, 131] on input "#000000" at bounding box center [230, 131] width 157 height 13
click at [151, 125] on div at bounding box center [227, 125] width 151 height 0
click at [96, 170] on div at bounding box center [784, 391] width 1568 height 782
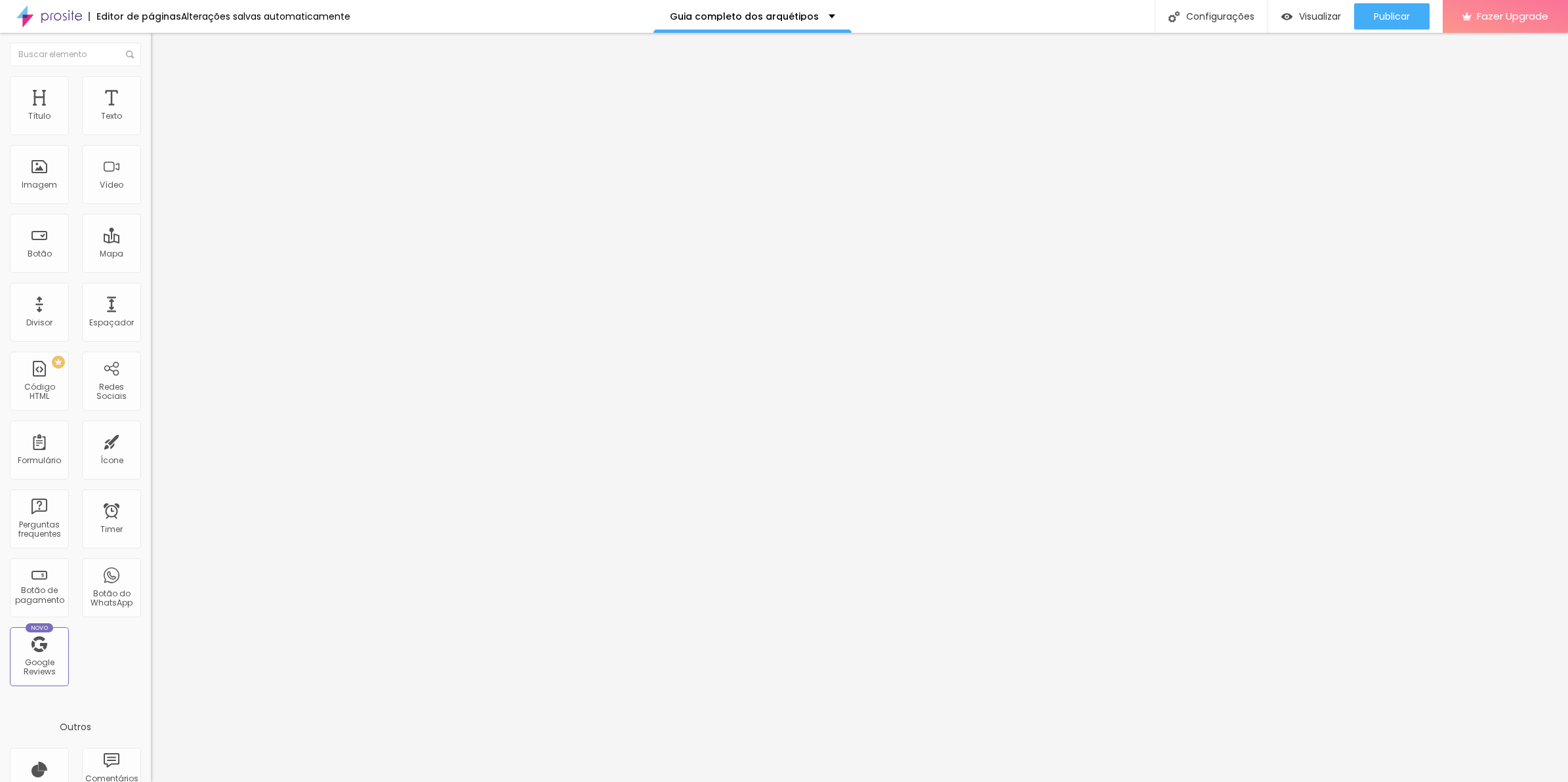
click at [159, 121] on span "Trocar icone" at bounding box center [188, 115] width 58 height 11
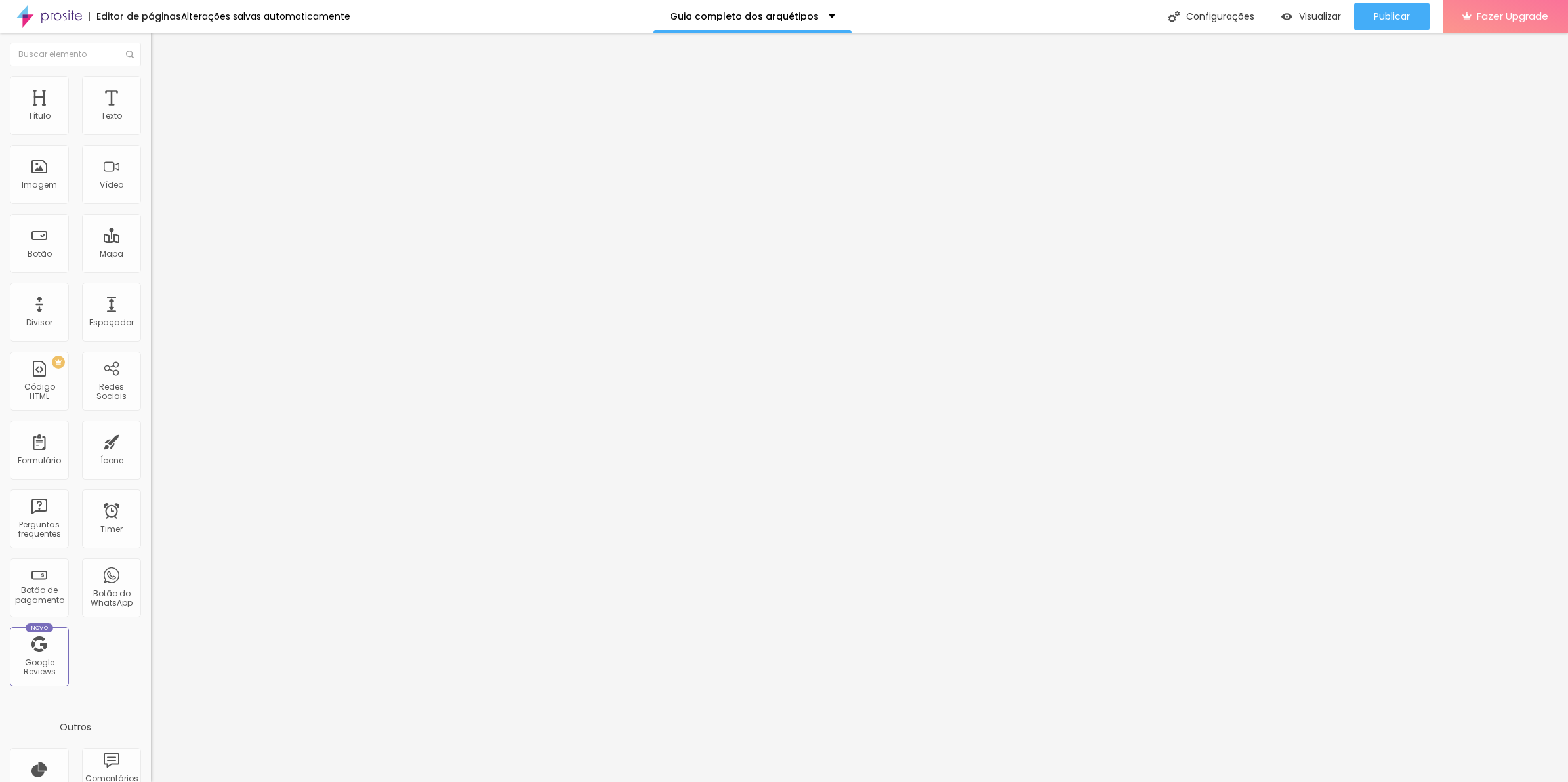
scroll to position [480, 512]
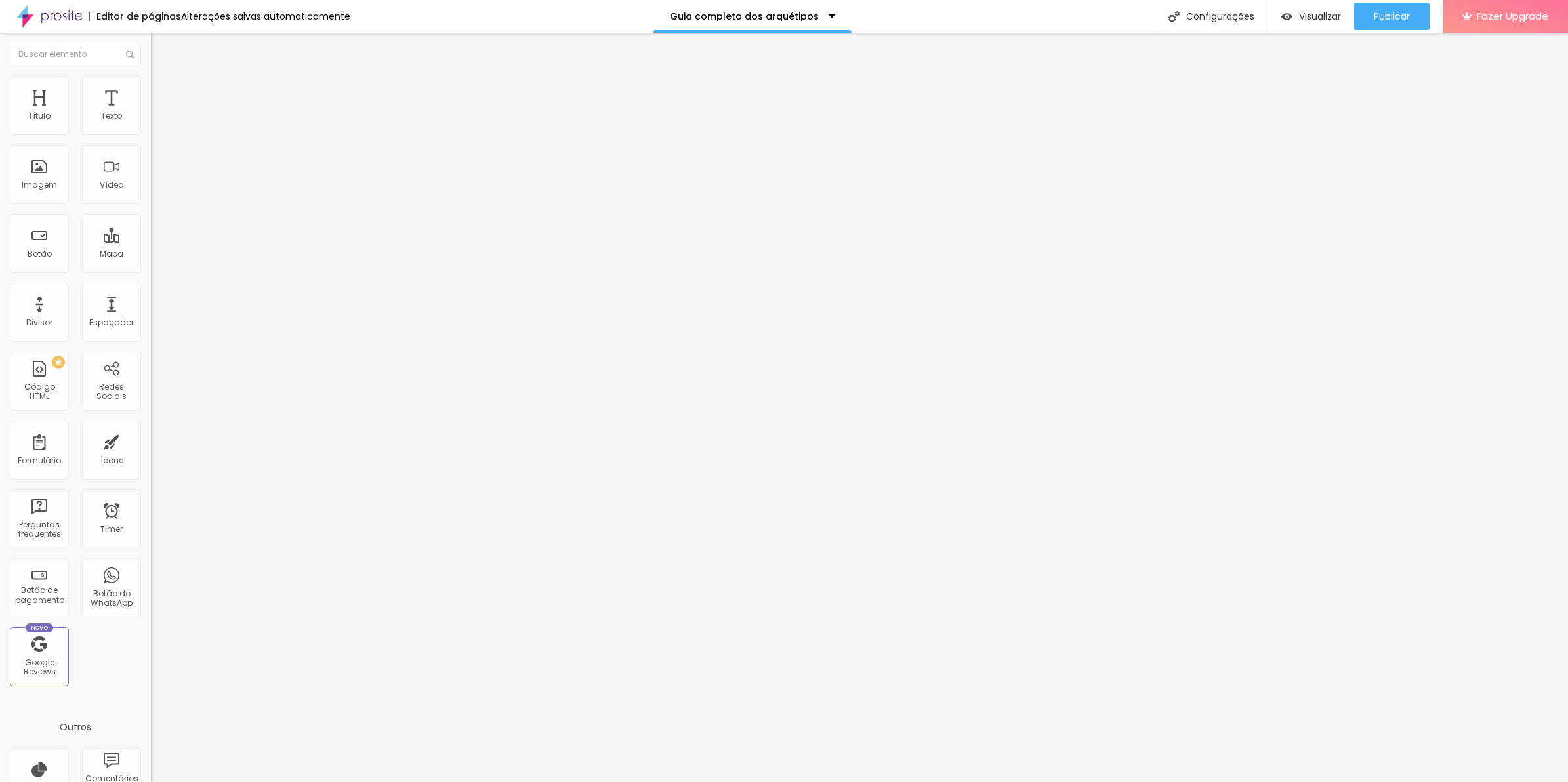
click at [151, 126] on button "button" at bounding box center [160, 119] width 19 height 14
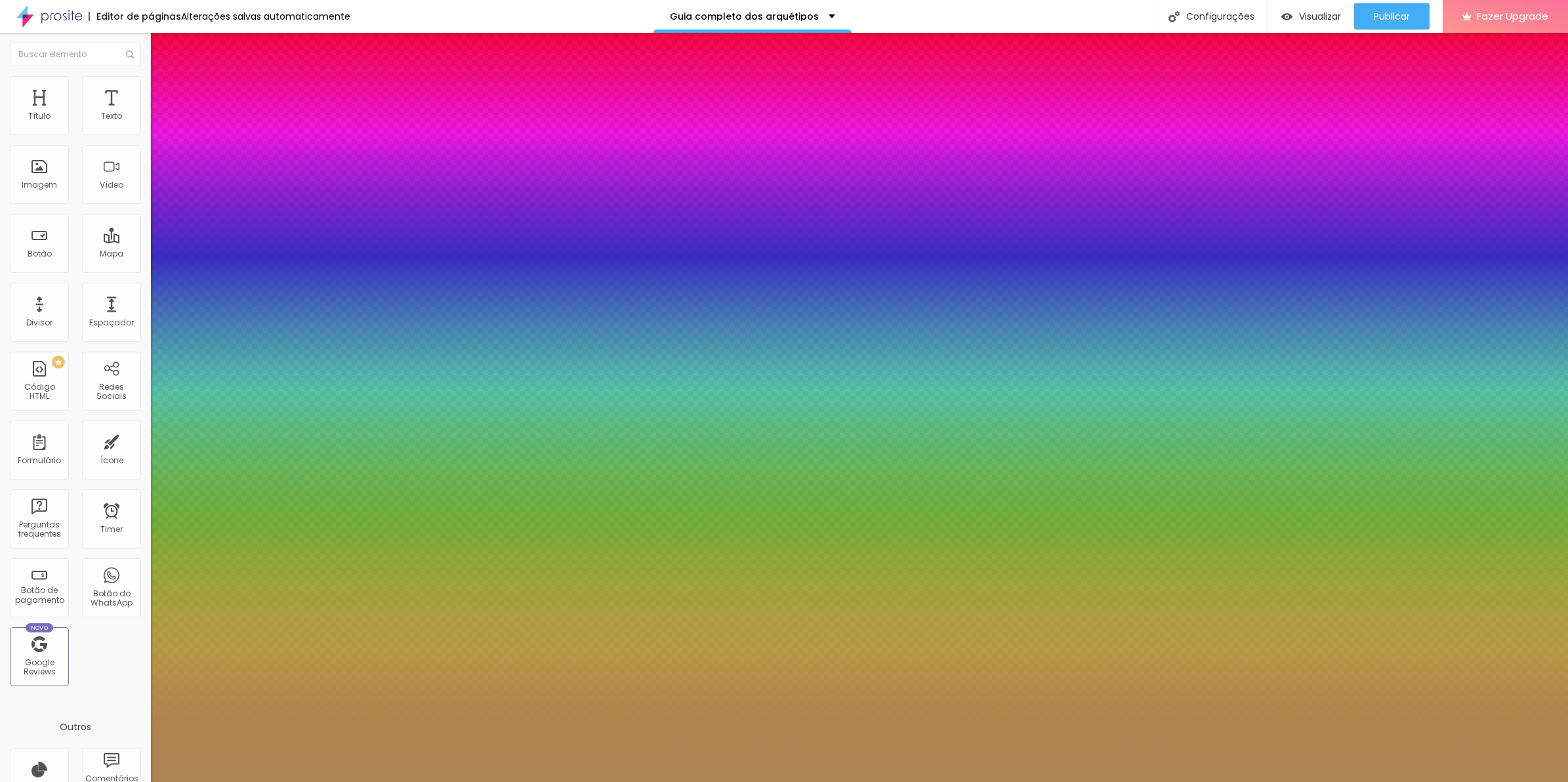
click at [141, 781] on select "AbrilFatface-Regular Actor-Regular Alegreya AlegreyaBlack [PERSON_NAME] [PERSON…" at bounding box center [70, 796] width 141 height 14
click at [140, 781] on select "AbrilFatface-Regular Actor-Regular Alegreya AlegreyaBlack [PERSON_NAME] [PERSON…" at bounding box center [70, 796] width 141 height 14
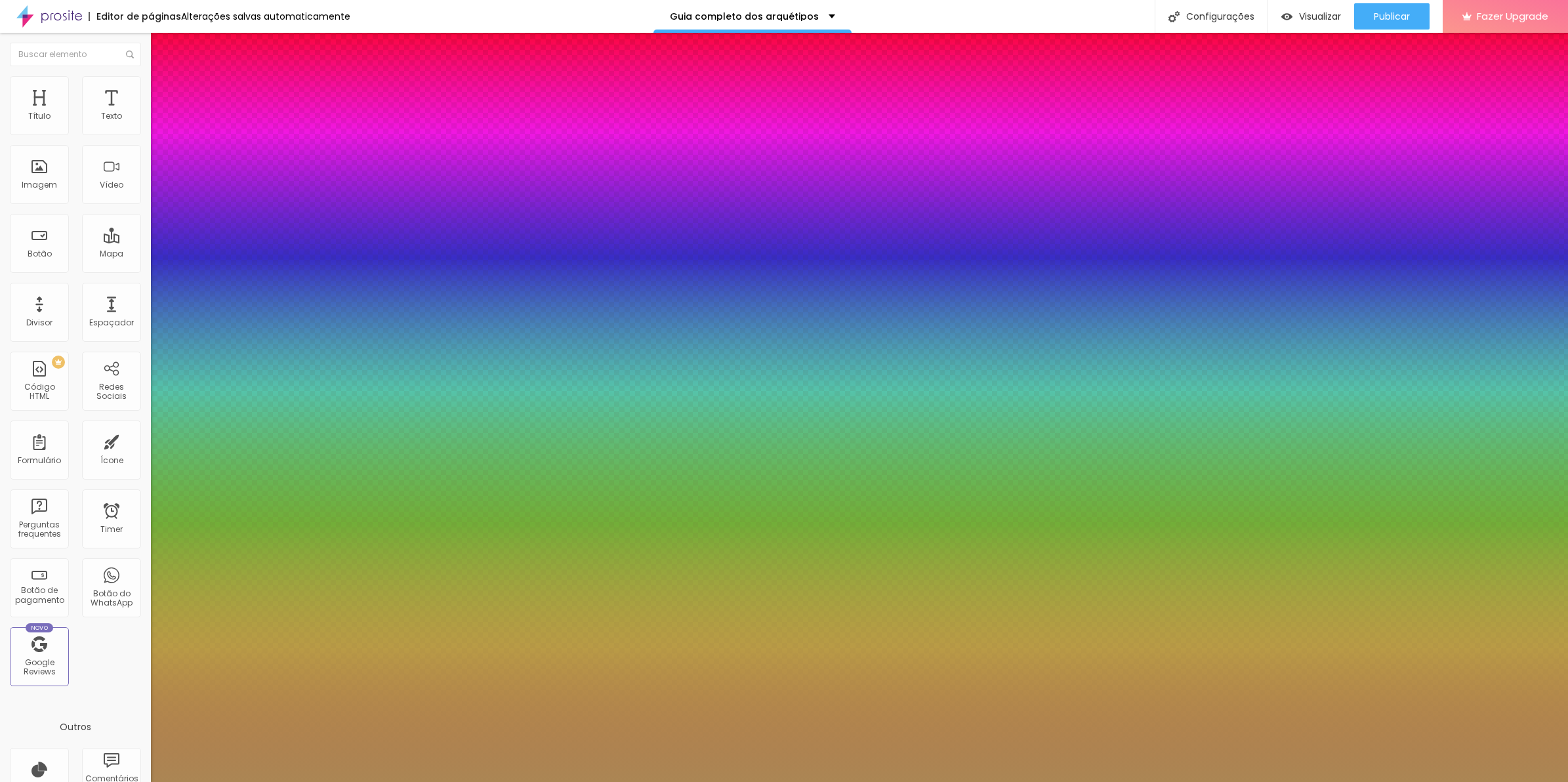
drag, startPoint x: 221, startPoint y: 368, endPoint x: 129, endPoint y: 306, distance: 110.9
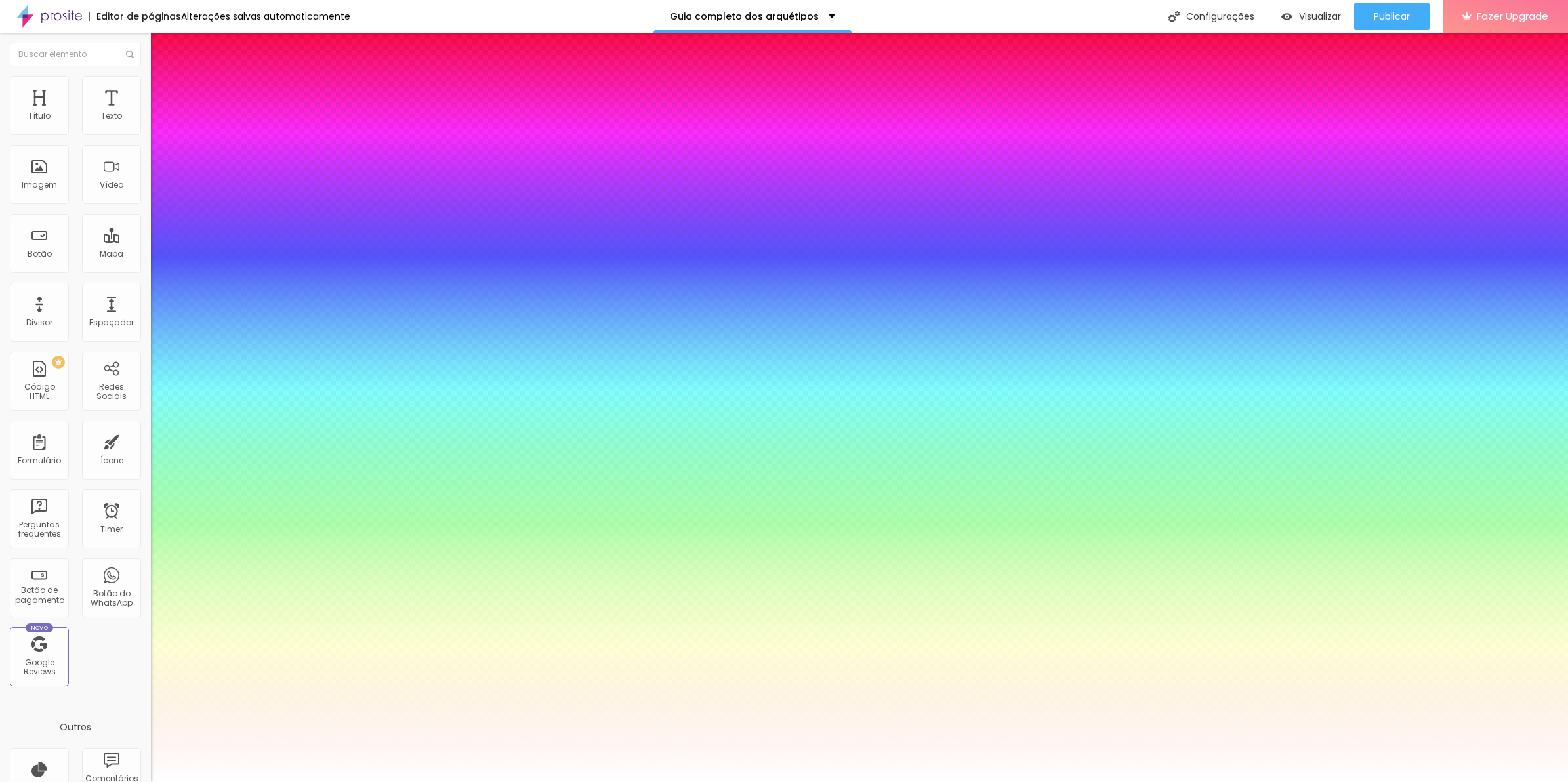
drag, startPoint x: 129, startPoint y: 306, endPoint x: 359, endPoint y: 338, distance: 232.2
click at [359, 781] on div at bounding box center [784, 782] width 1568 height 0
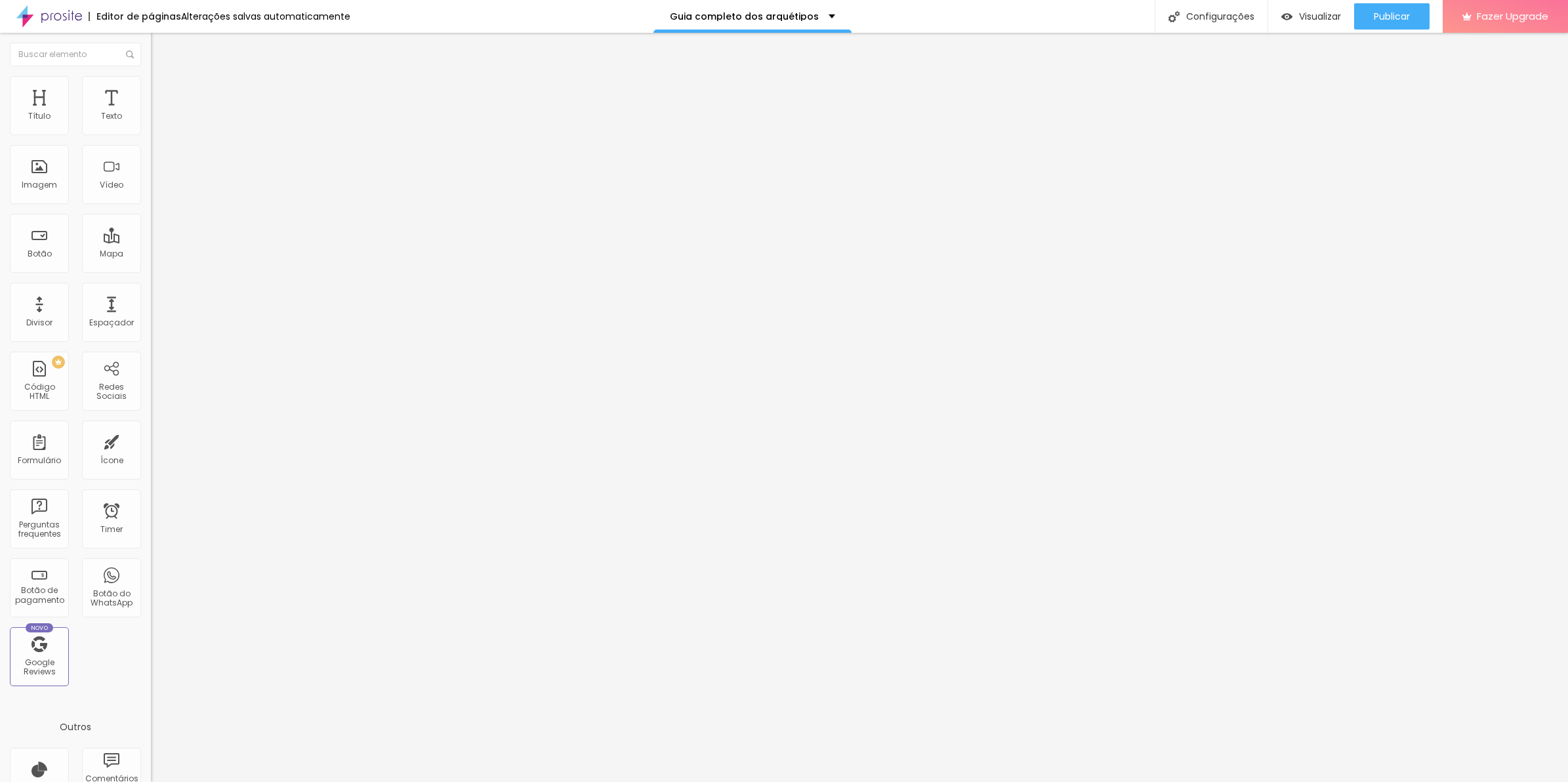
click at [157, 121] on icon "button" at bounding box center [160, 118] width 5 height 5
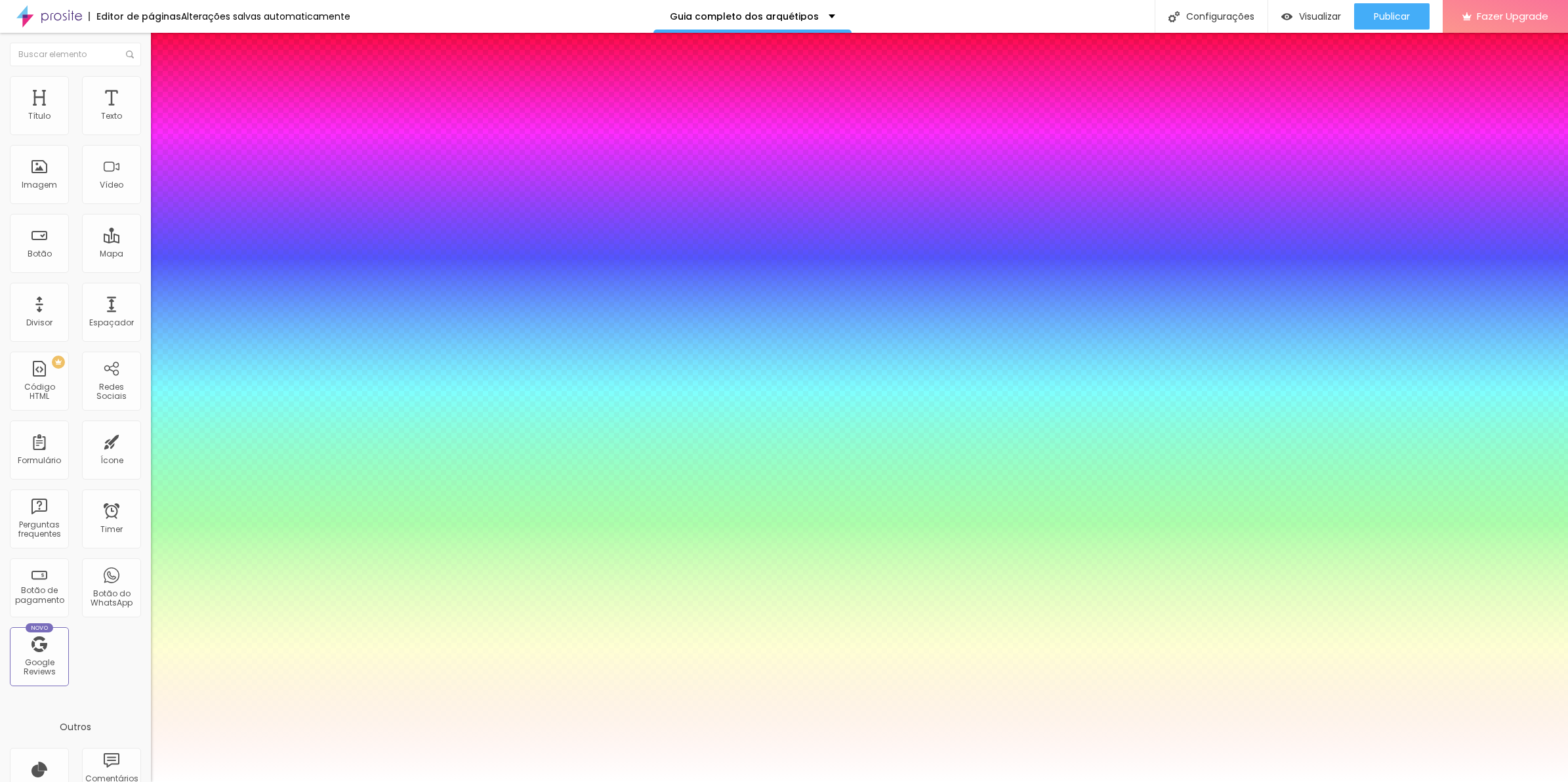
drag, startPoint x: 181, startPoint y: 221, endPoint x: 245, endPoint y: 214, distance: 64.4
click at [755, 781] on div at bounding box center [784, 782] width 1568 height 0
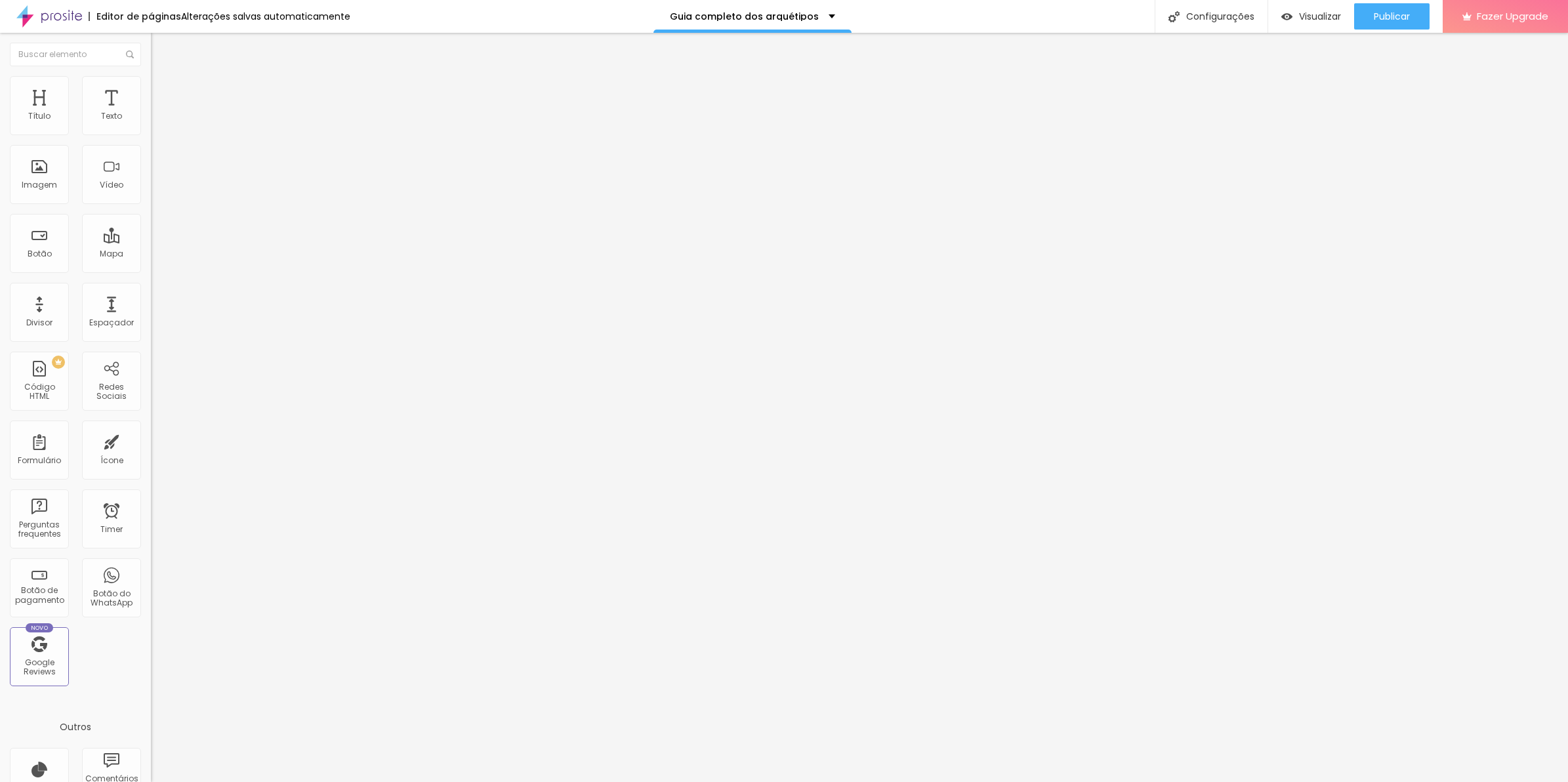
click at [151, 137] on div "Tipografia Voltar ao padrão Sombra DESATIVADO Voltar ao padrão" at bounding box center [227, 129] width 151 height 80
click at [151, 126] on button "button" at bounding box center [160, 119] width 19 height 14
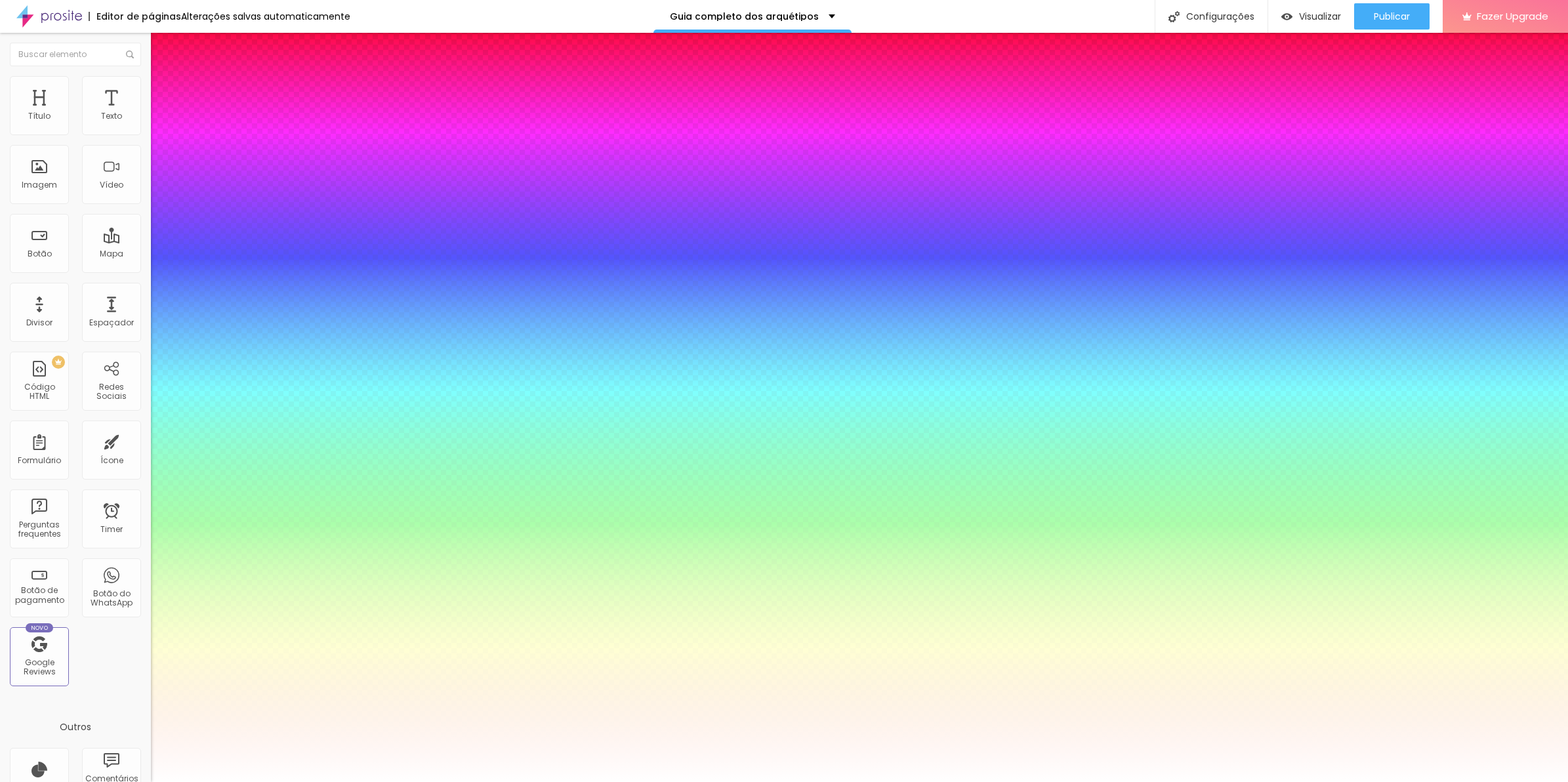
drag, startPoint x: 241, startPoint y: 222, endPoint x: 221, endPoint y: 221, distance: 20.0
click at [578, 781] on div at bounding box center [784, 782] width 1568 height 0
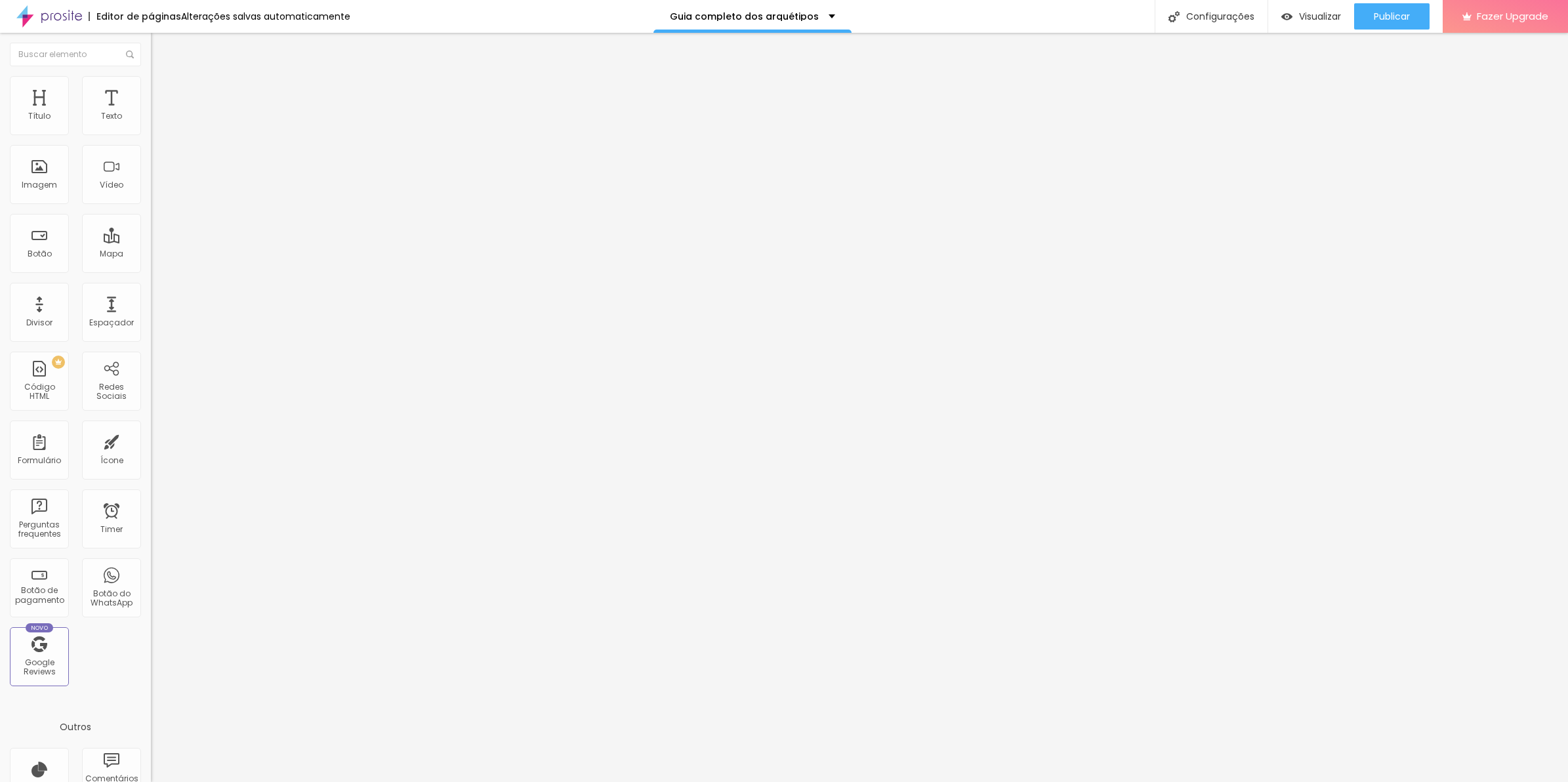
click at [151, 126] on button "button" at bounding box center [160, 119] width 19 height 14
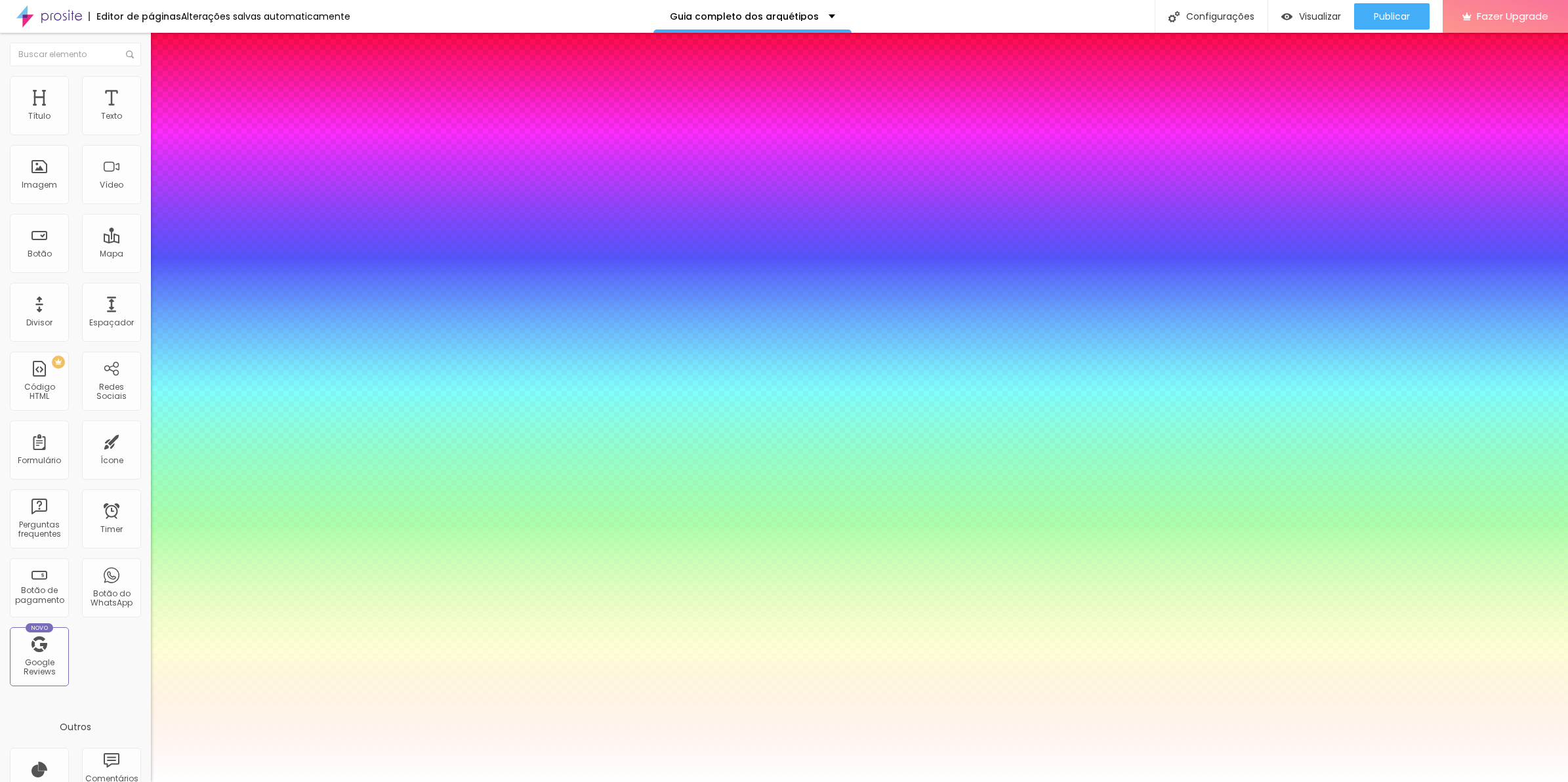
drag, startPoint x: 228, startPoint y: 221, endPoint x: 240, endPoint y: 220, distance: 12.0
click at [457, 781] on div at bounding box center [784, 782] width 1568 height 0
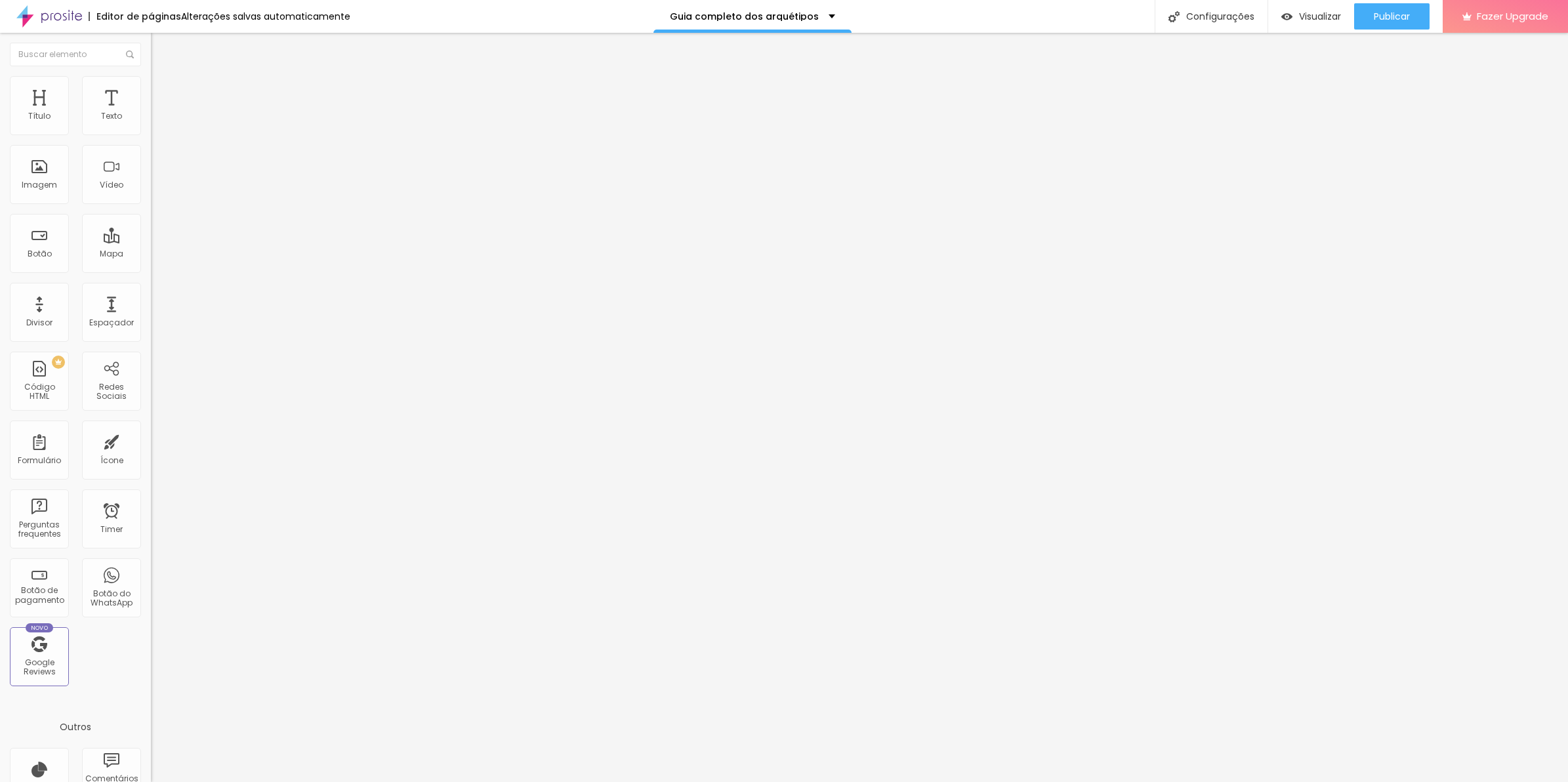
click at [163, 89] on span "Avançado" at bounding box center [184, 85] width 43 height 11
click at [163, 78] on span "Estilo" at bounding box center [173, 71] width 21 height 11
click at [163, 91] on span "Avançado" at bounding box center [184, 85] width 43 height 11
click at [151, 91] on ul "Conteúdo Estilo Avançado" at bounding box center [227, 82] width 151 height 39
drag, startPoint x: 87, startPoint y: 93, endPoint x: 79, endPoint y: 98, distance: 9.4
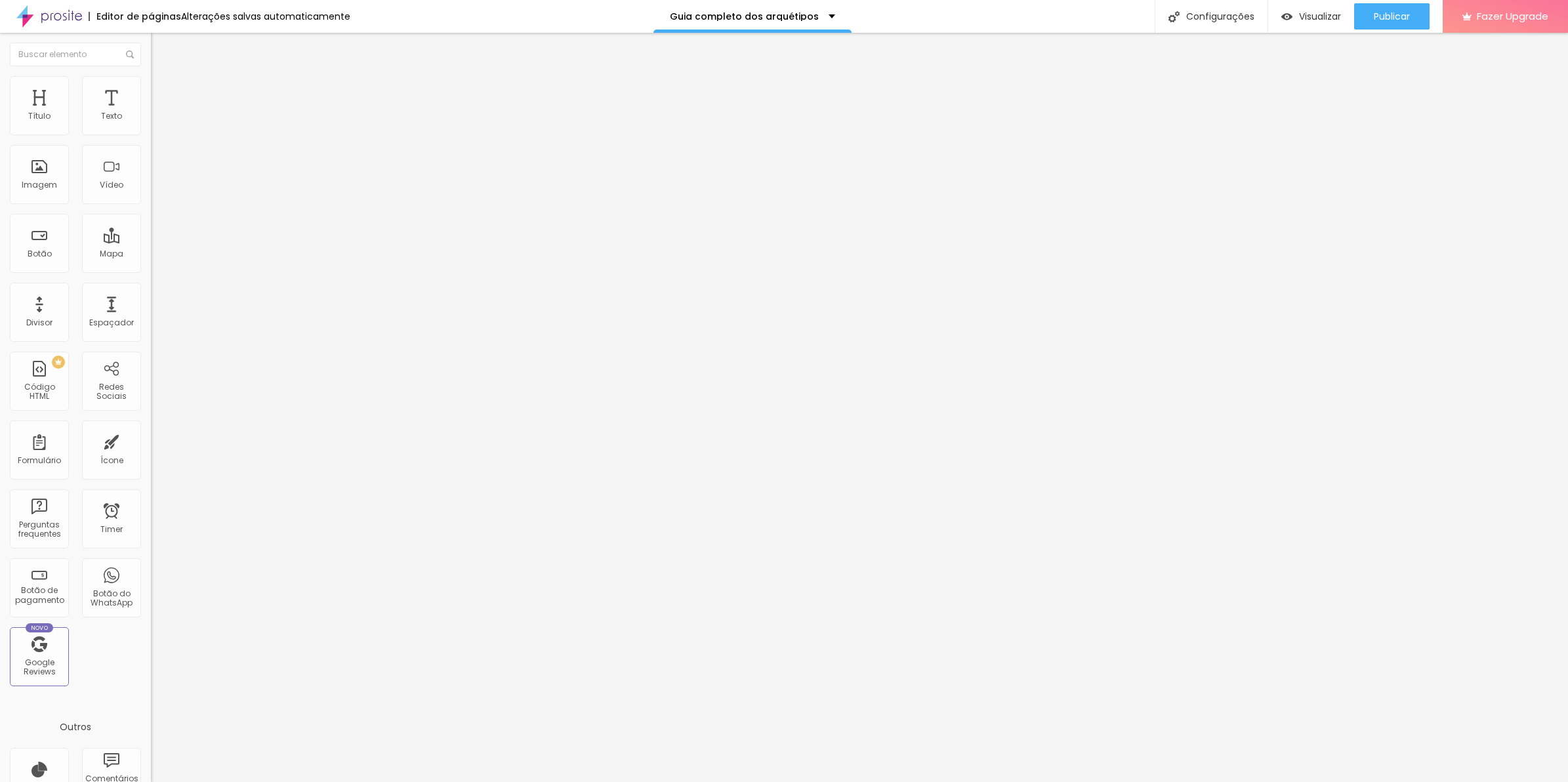
click at [151, 93] on ul "Conteúdo Estilo Avançado" at bounding box center [227, 82] width 151 height 39
click at [151, 89] on li "Estilo" at bounding box center [227, 82] width 151 height 13
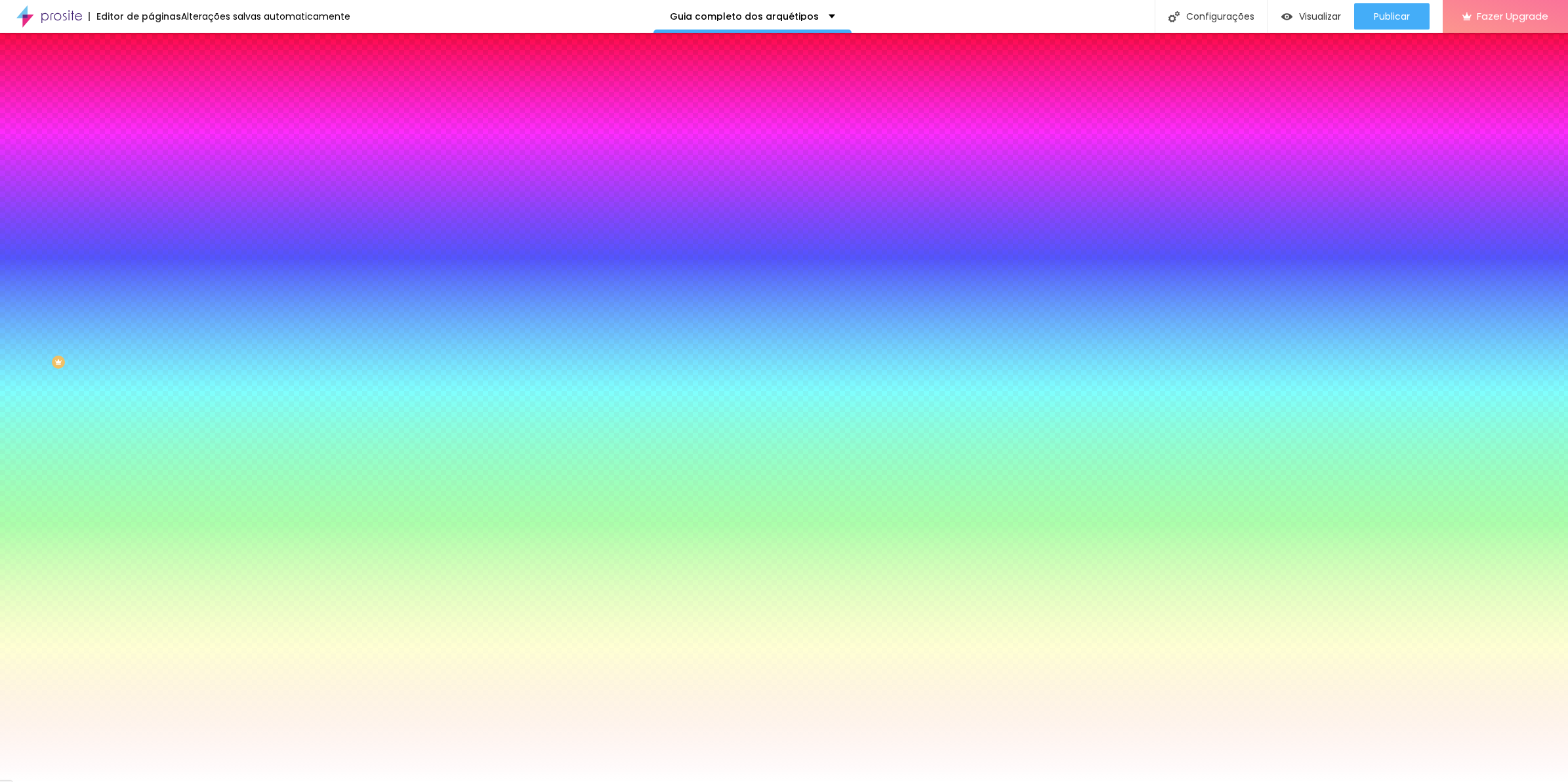
click at [163, 93] on span "Avançado" at bounding box center [184, 98] width 43 height 11
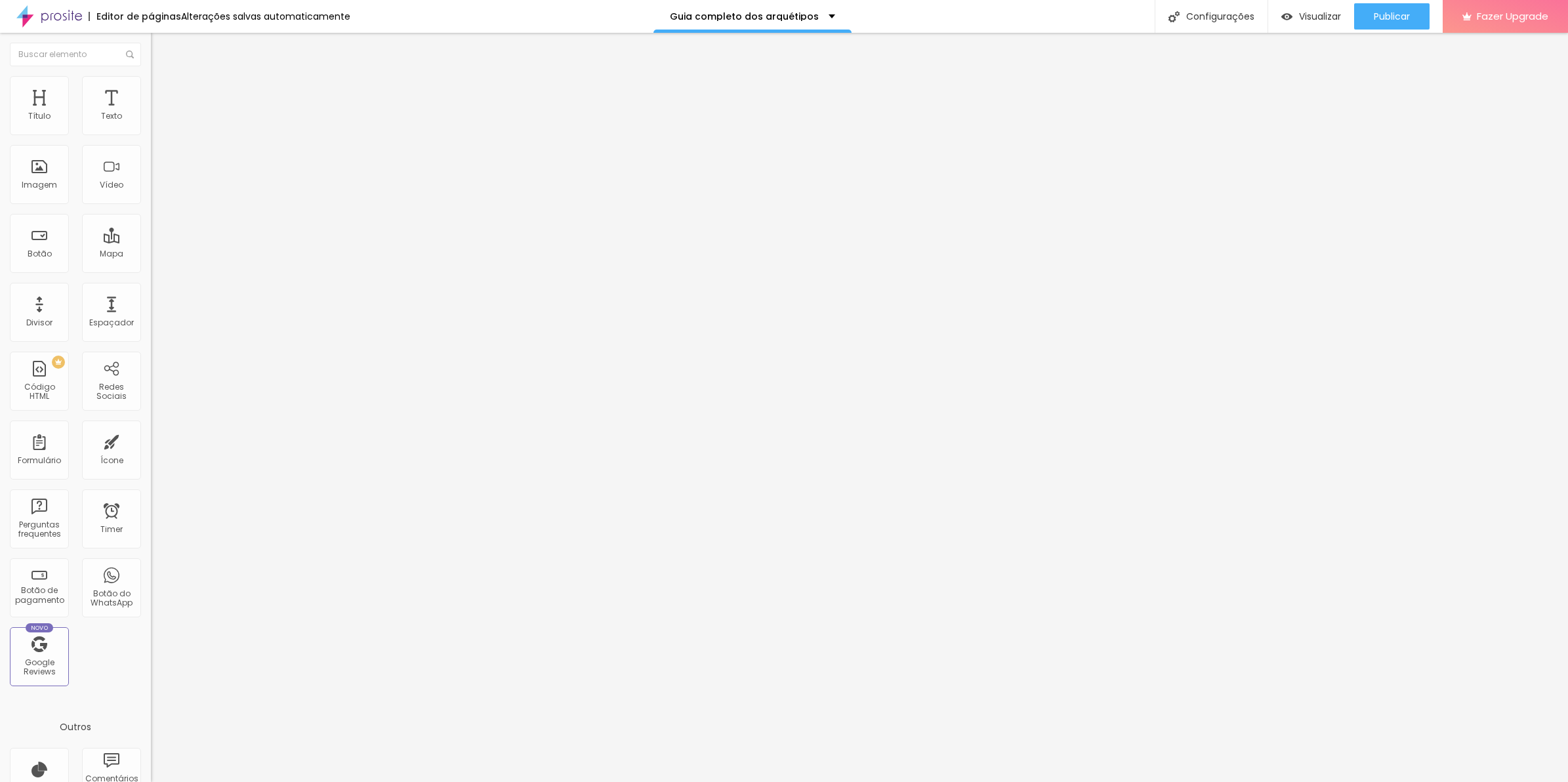
click at [156, 122] on icon "button" at bounding box center [159, 118] width 8 height 8
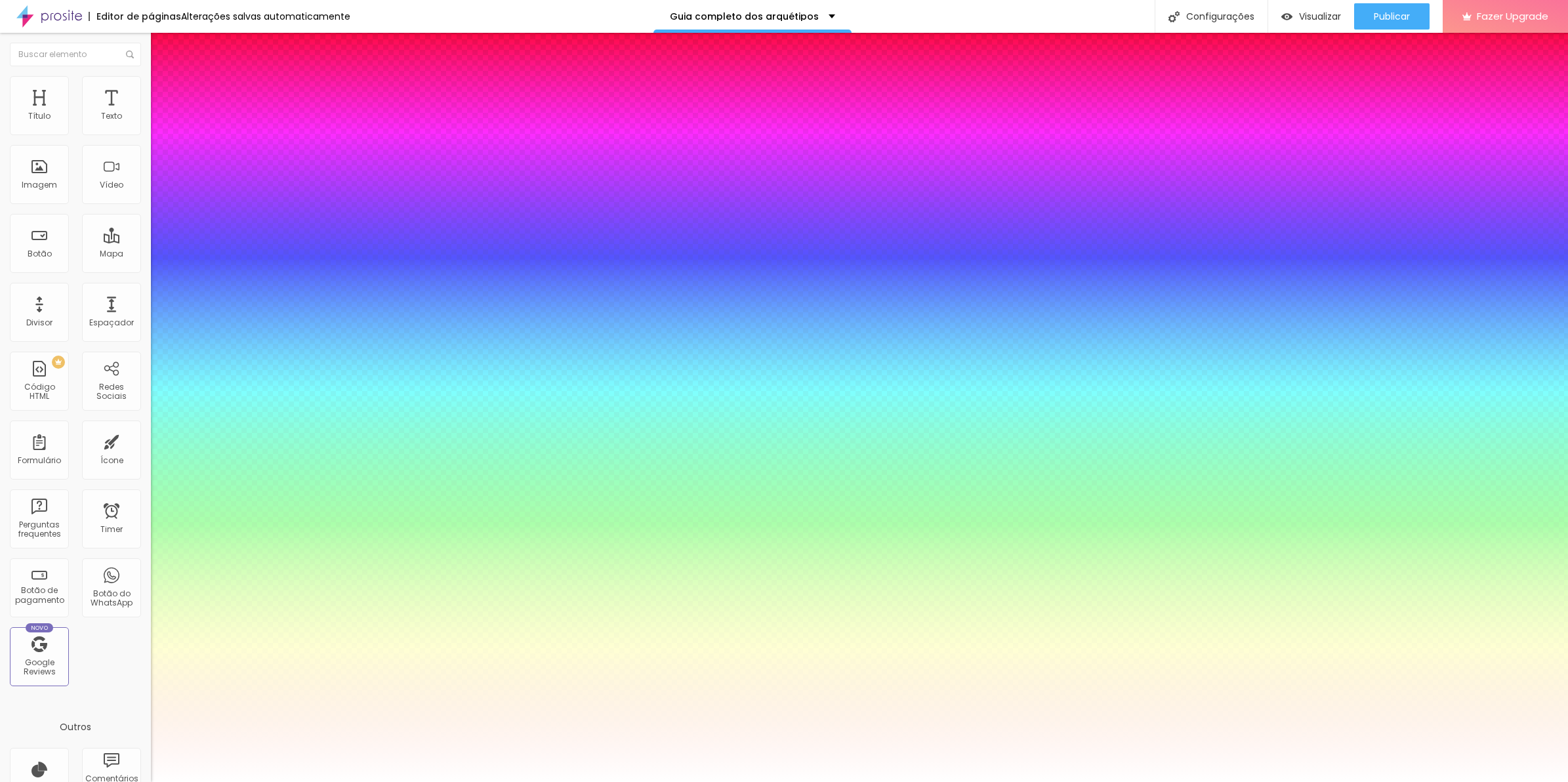
drag, startPoint x: 237, startPoint y: 215, endPoint x: 222, endPoint y: 216, distance: 15.0
drag, startPoint x: 221, startPoint y: 218, endPoint x: 203, endPoint y: 218, distance: 18.0
click at [538, 781] on div at bounding box center [784, 782] width 1568 height 0
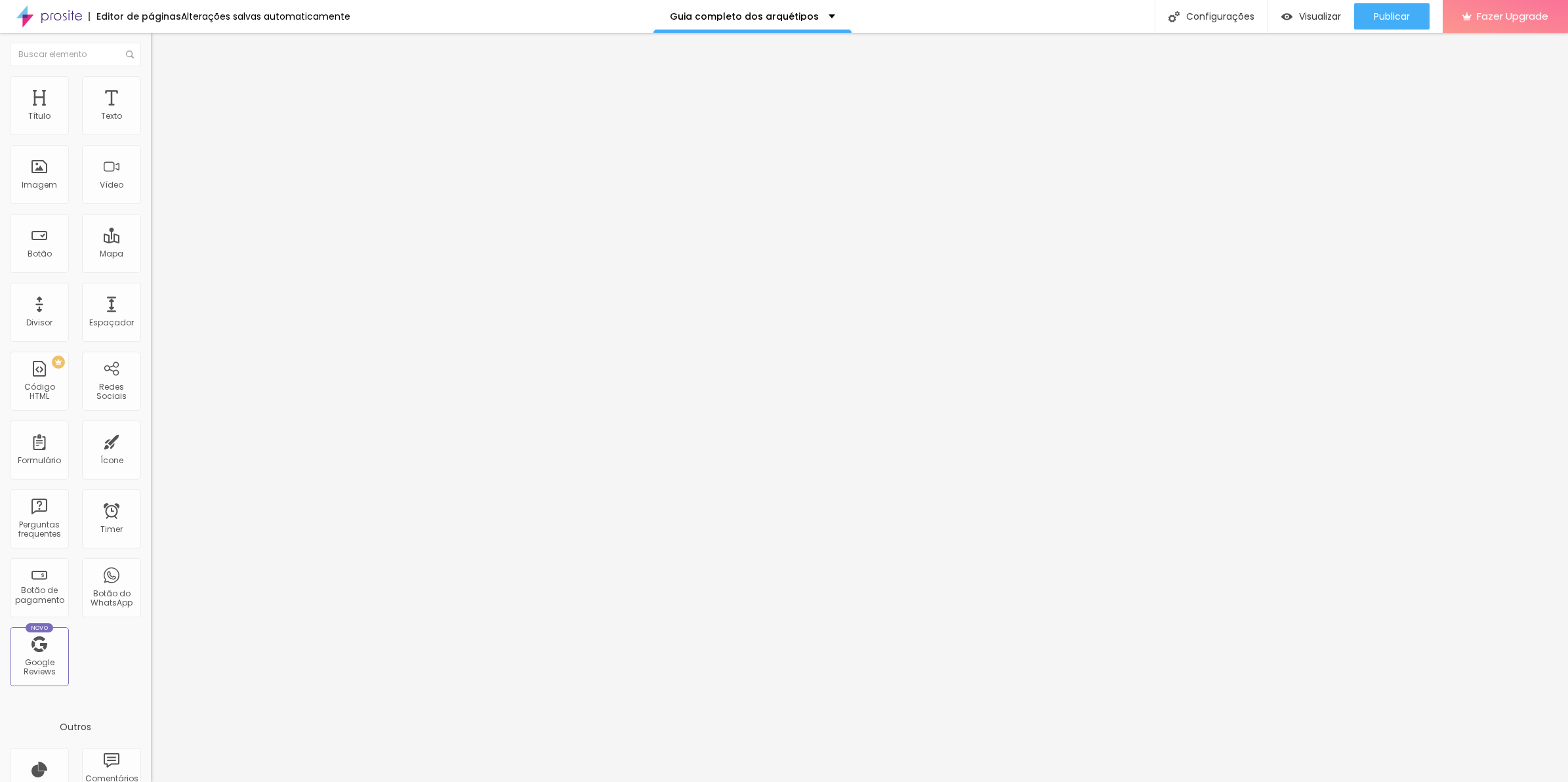
click at [151, 139] on div "Alinhamento" at bounding box center [227, 122] width 151 height 39
click at [151, 133] on img at bounding box center [155, 135] width 9 height 9
click at [151, 86] on ul "Conteúdo Estilo Avançado" at bounding box center [227, 82] width 151 height 39
click at [163, 93] on span "Avançado" at bounding box center [184, 98] width 43 height 11
click at [163, 91] on span "Estilo" at bounding box center [173, 85] width 21 height 11
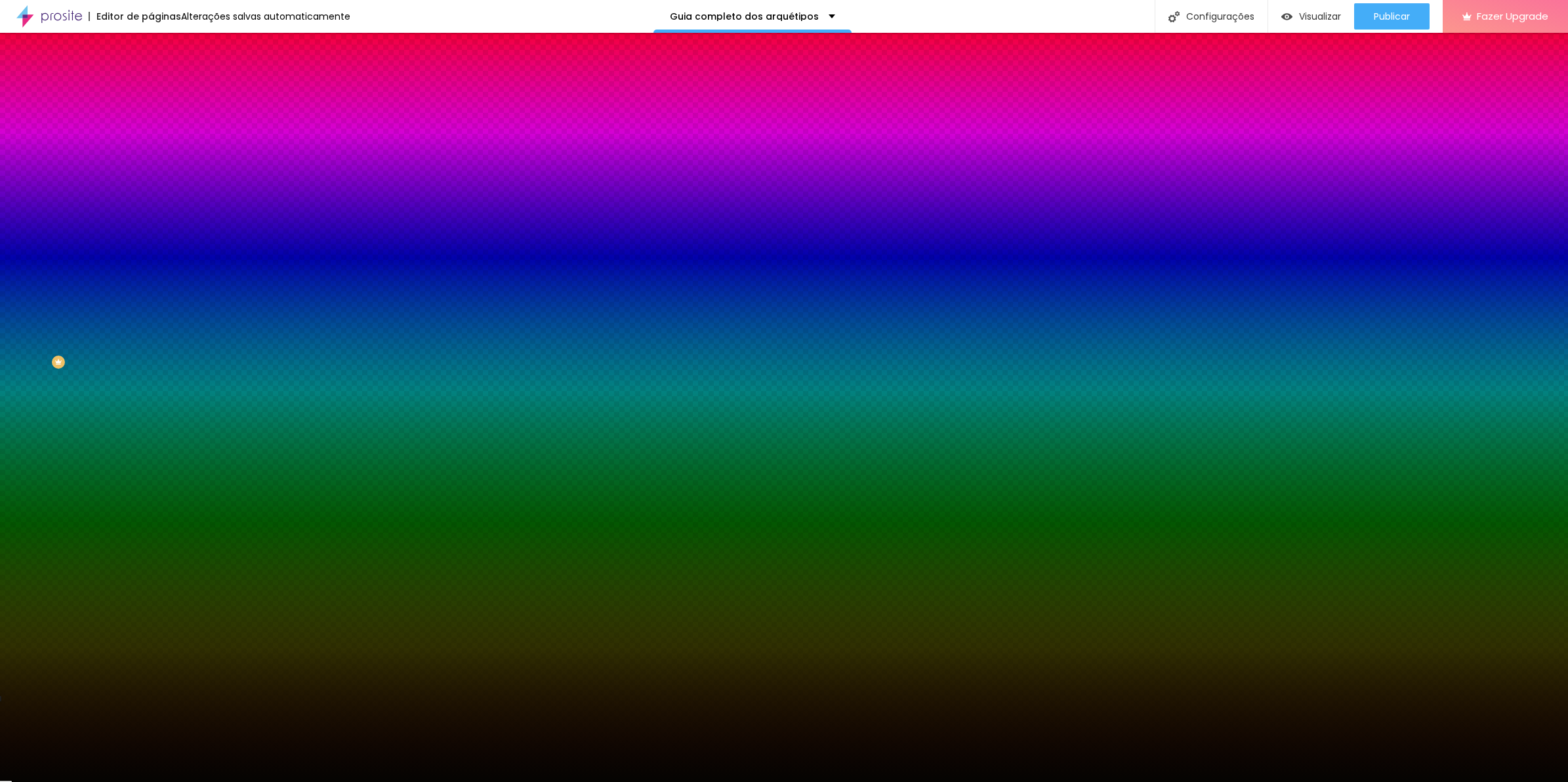
click at [151, 137] on span "Nenhum" at bounding box center [168, 131] width 34 height 11
click at [151, 89] on li "Avançado" at bounding box center [227, 96] width 151 height 13
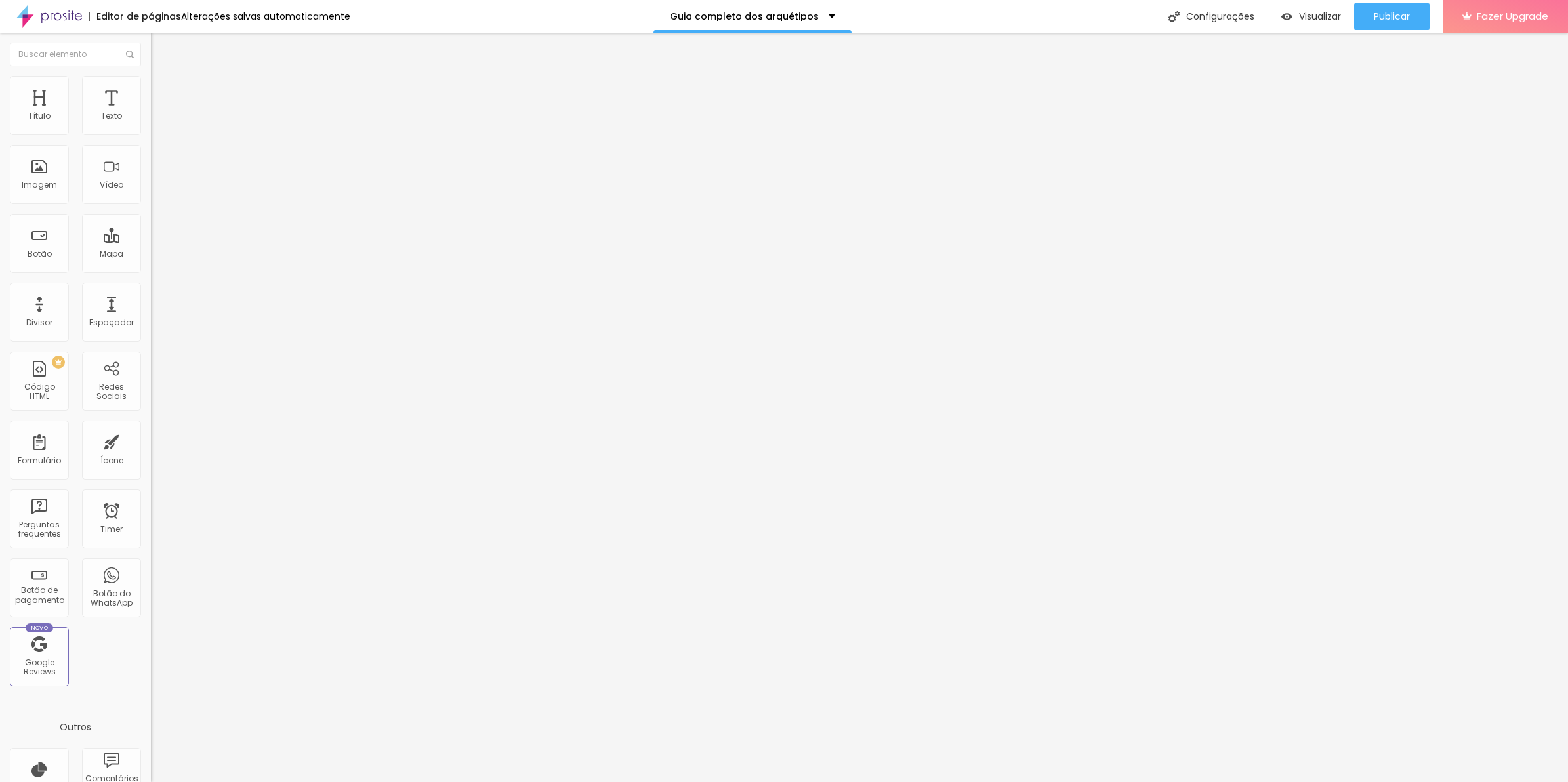
click at [151, 76] on img at bounding box center [157, 82] width 12 height 12
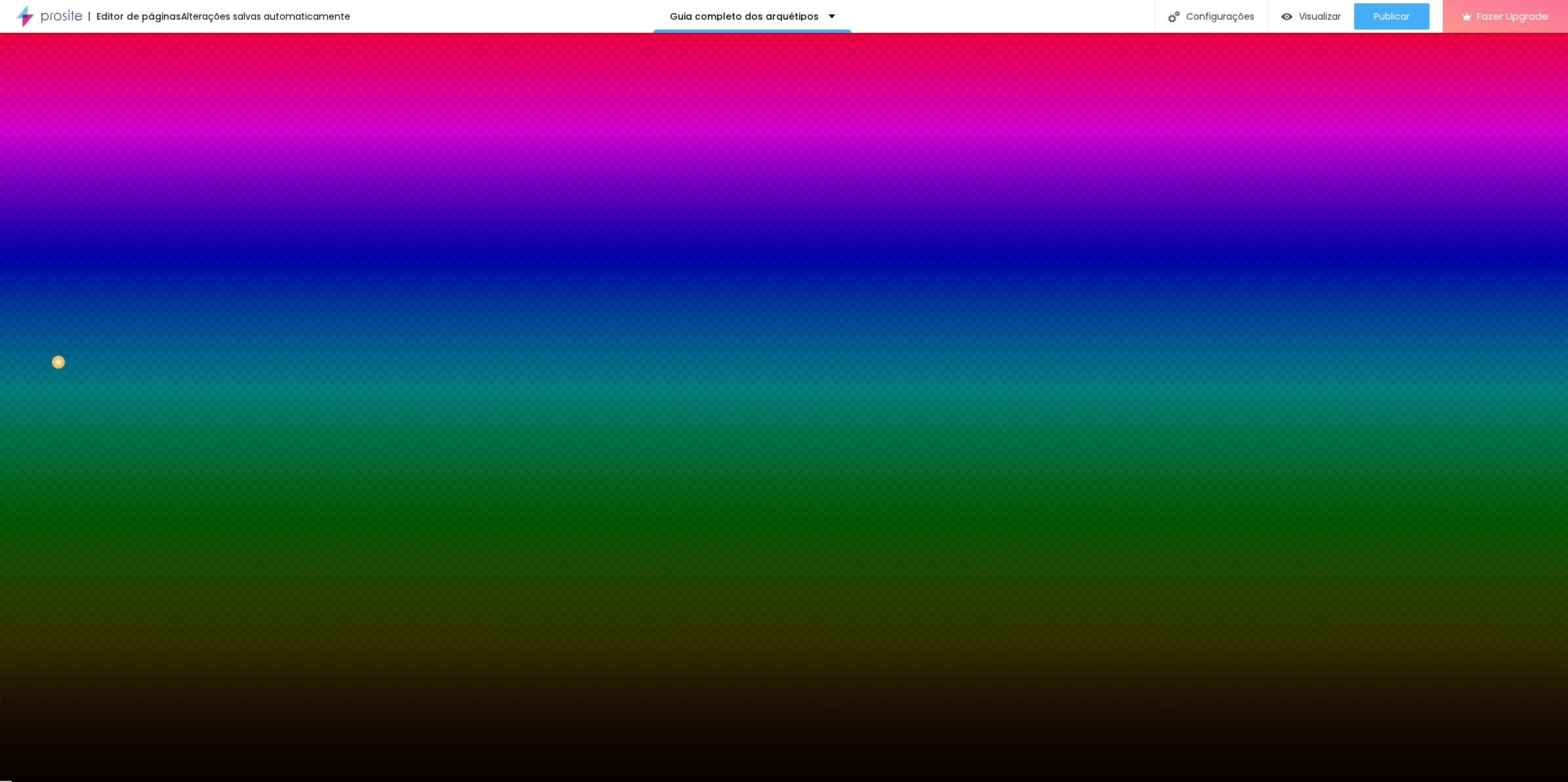
click at [151, 89] on img at bounding box center [157, 95] width 12 height 12
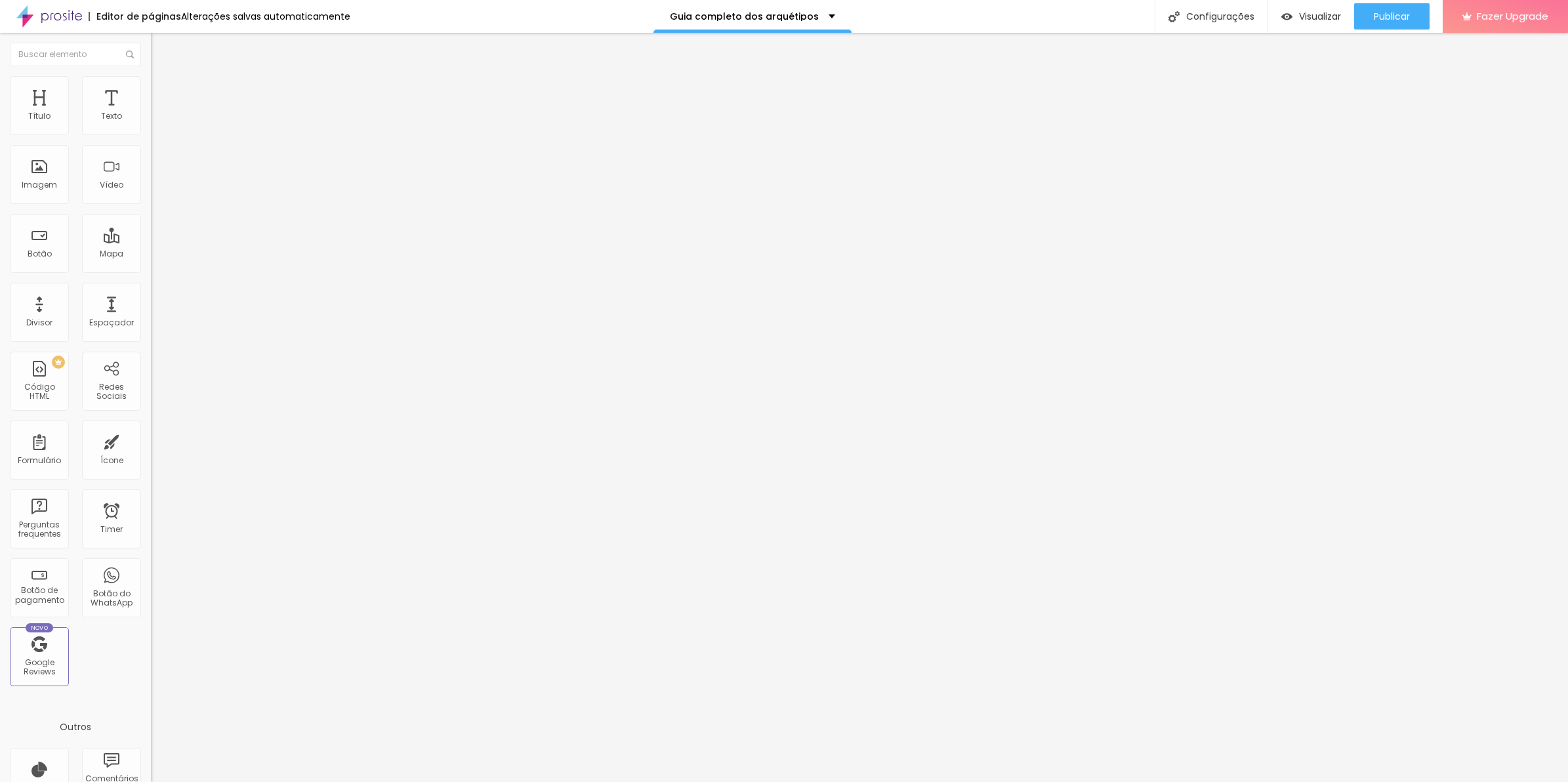
click at [151, 654] on div at bounding box center [227, 704] width 151 height 100
click at [151, 83] on li "Estilo" at bounding box center [227, 82] width 151 height 13
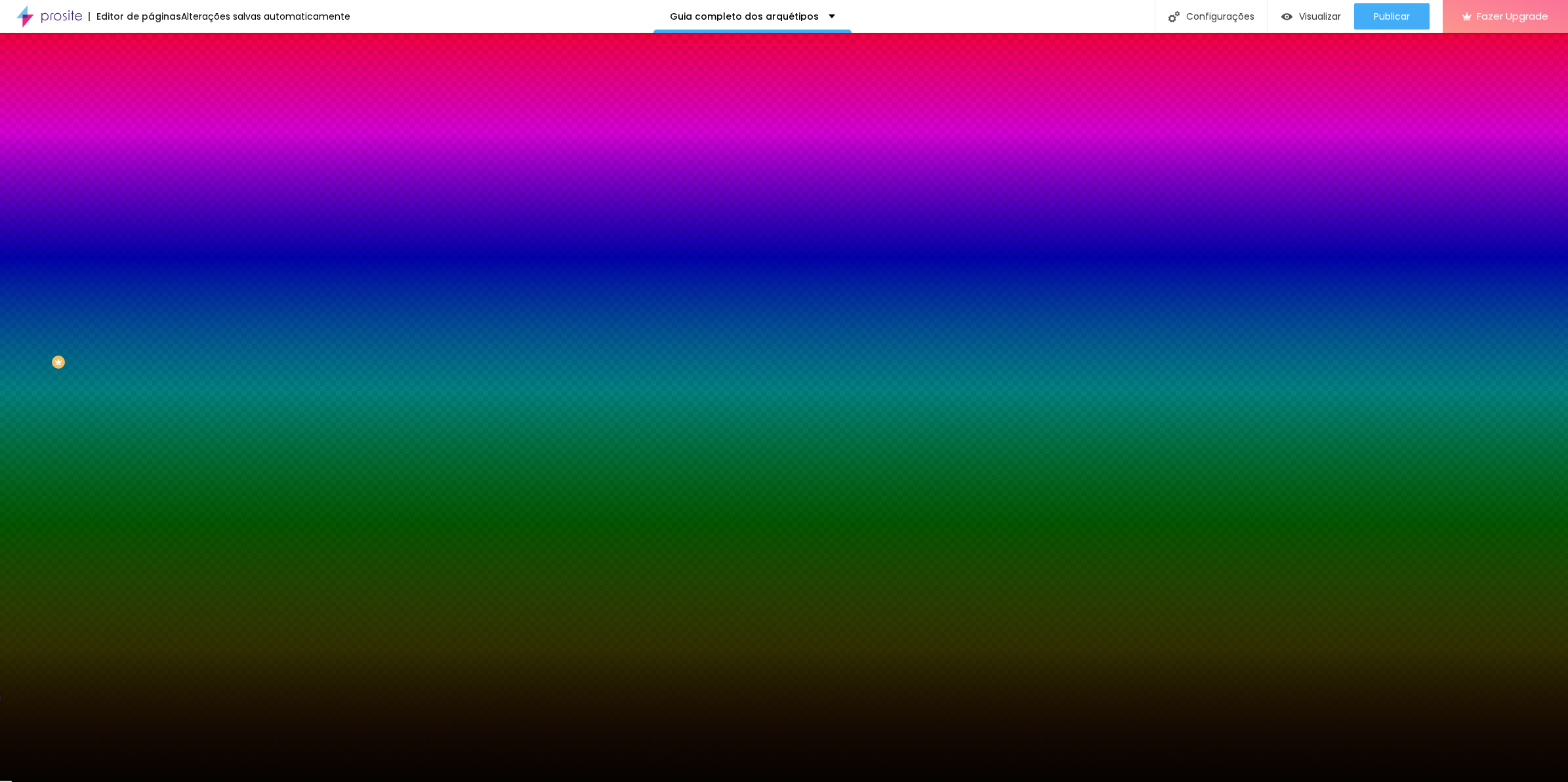
click at [151, 179] on div at bounding box center [227, 179] width 151 height 0
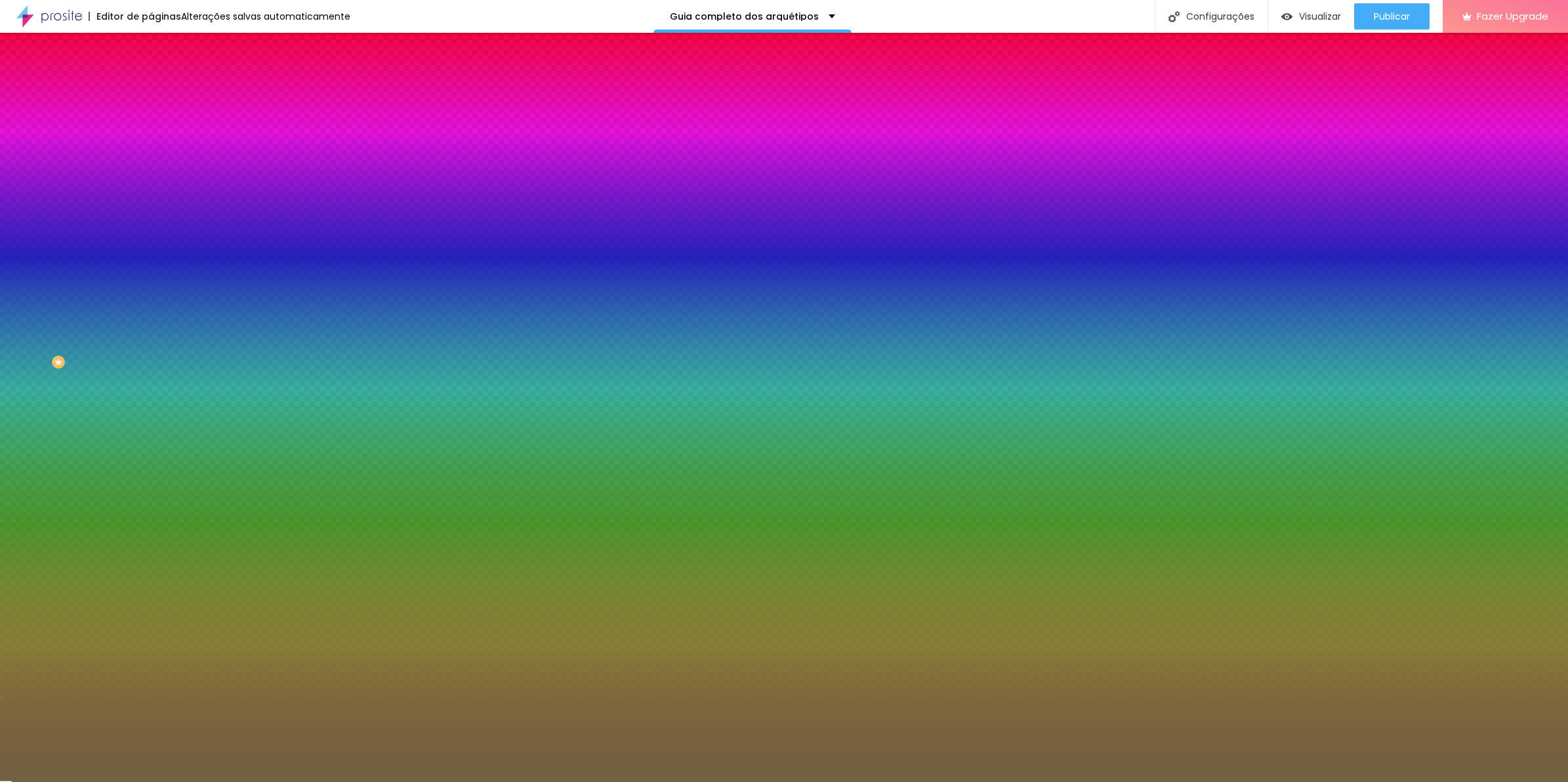
drag, startPoint x: 53, startPoint y: 309, endPoint x: 46, endPoint y: 304, distance: 8.6
click at [49, 306] on div at bounding box center [784, 391] width 1568 height 782
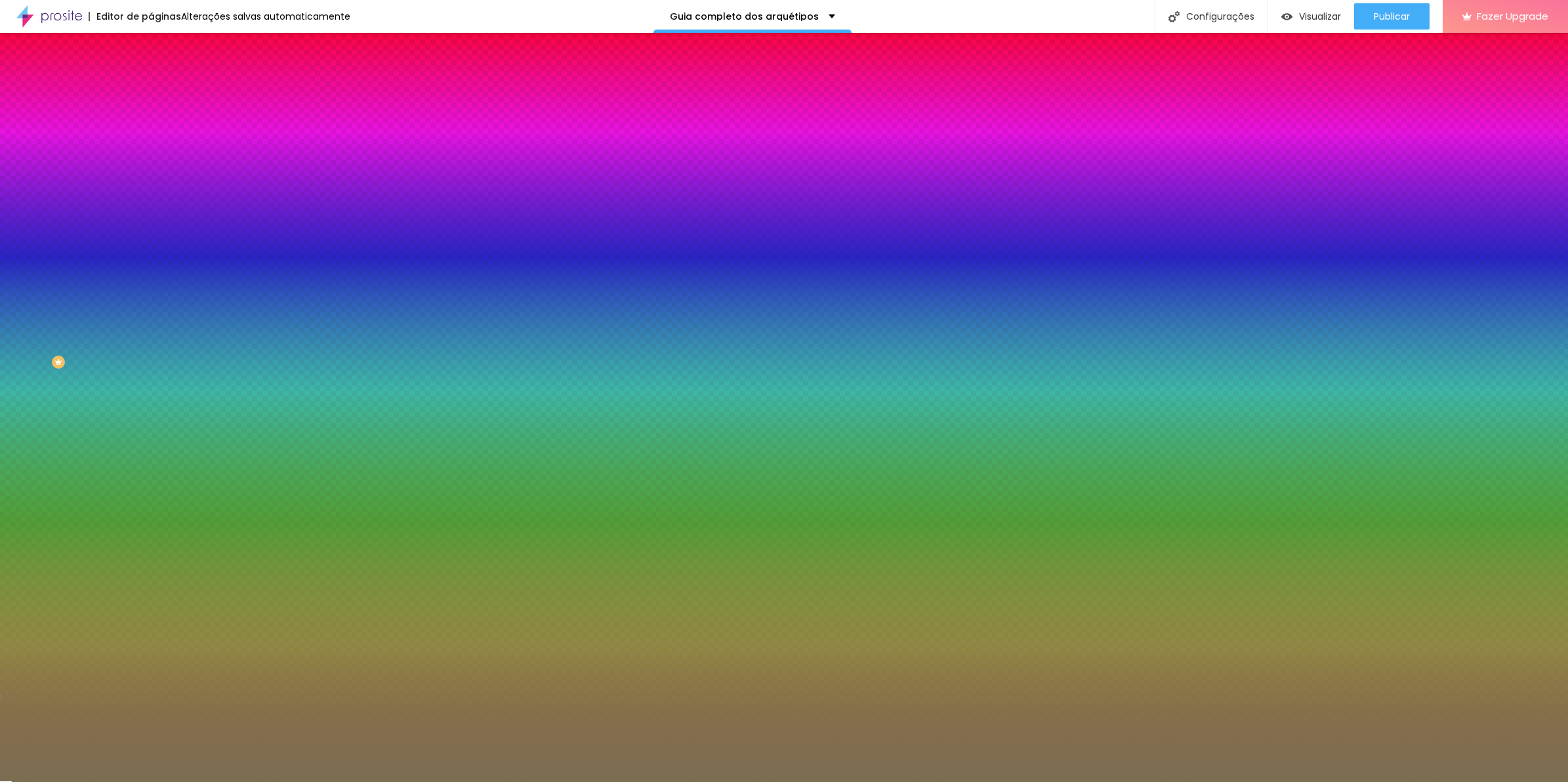
drag, startPoint x: 124, startPoint y: 283, endPoint x: 132, endPoint y: 222, distance: 61.5
click at [151, 222] on div "Imagem de fundo Adicionar imagem Efeito da Imagem Nenhum Nenhum Parallax Cor de…" at bounding box center [227, 187] width 151 height 170
drag, startPoint x: 132, startPoint y: 222, endPoint x: 135, endPoint y: 208, distance: 14.3
click at [151, 208] on div "Imagem de fundo Adicionar imagem Efeito da Imagem Nenhum Nenhum Parallax Cor de…" at bounding box center [227, 187] width 151 height 170
drag, startPoint x: 135, startPoint y: 208, endPoint x: 93, endPoint y: 245, distance: 56.0
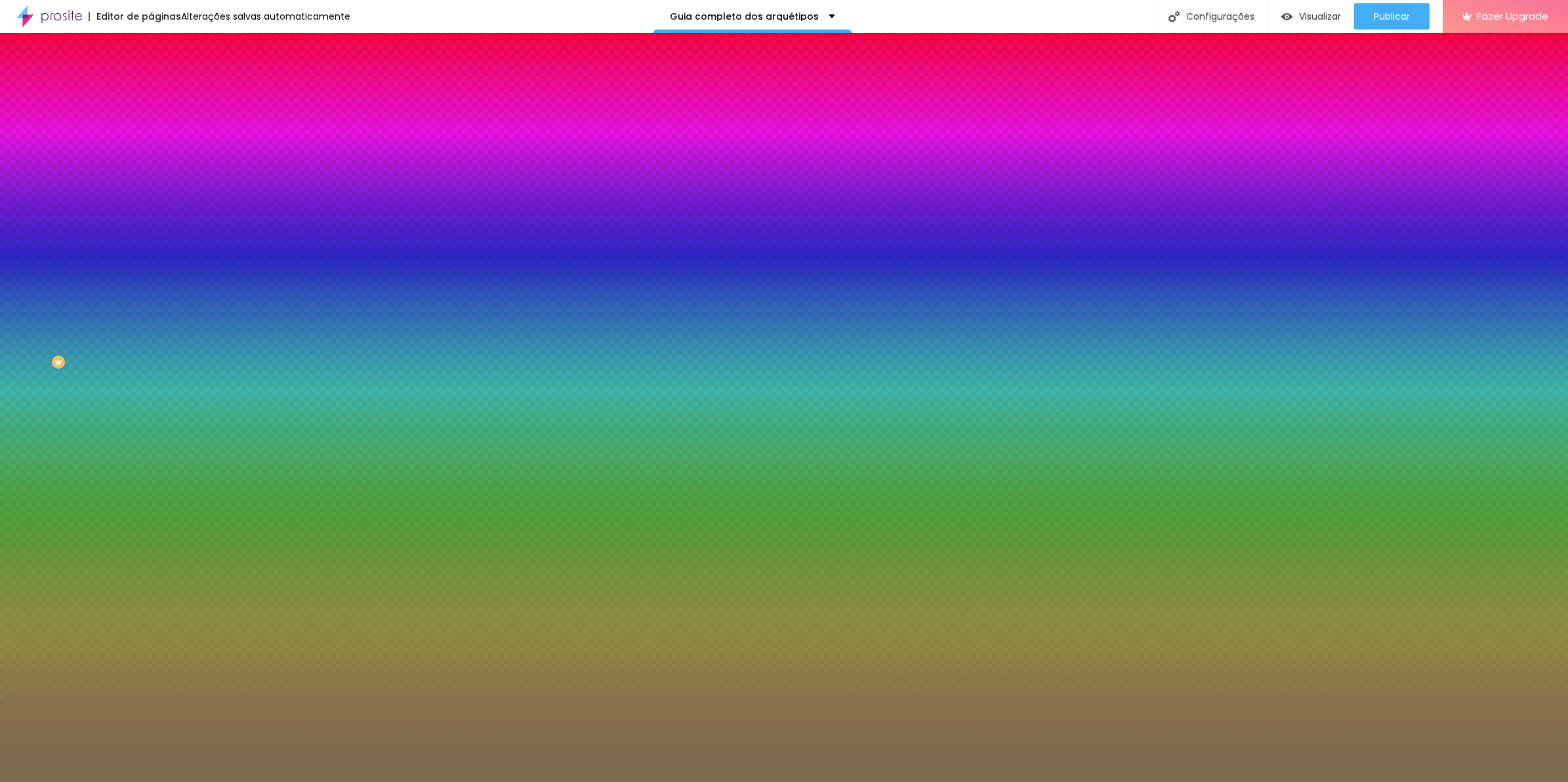
click at [151, 179] on div at bounding box center [227, 179] width 151 height 0
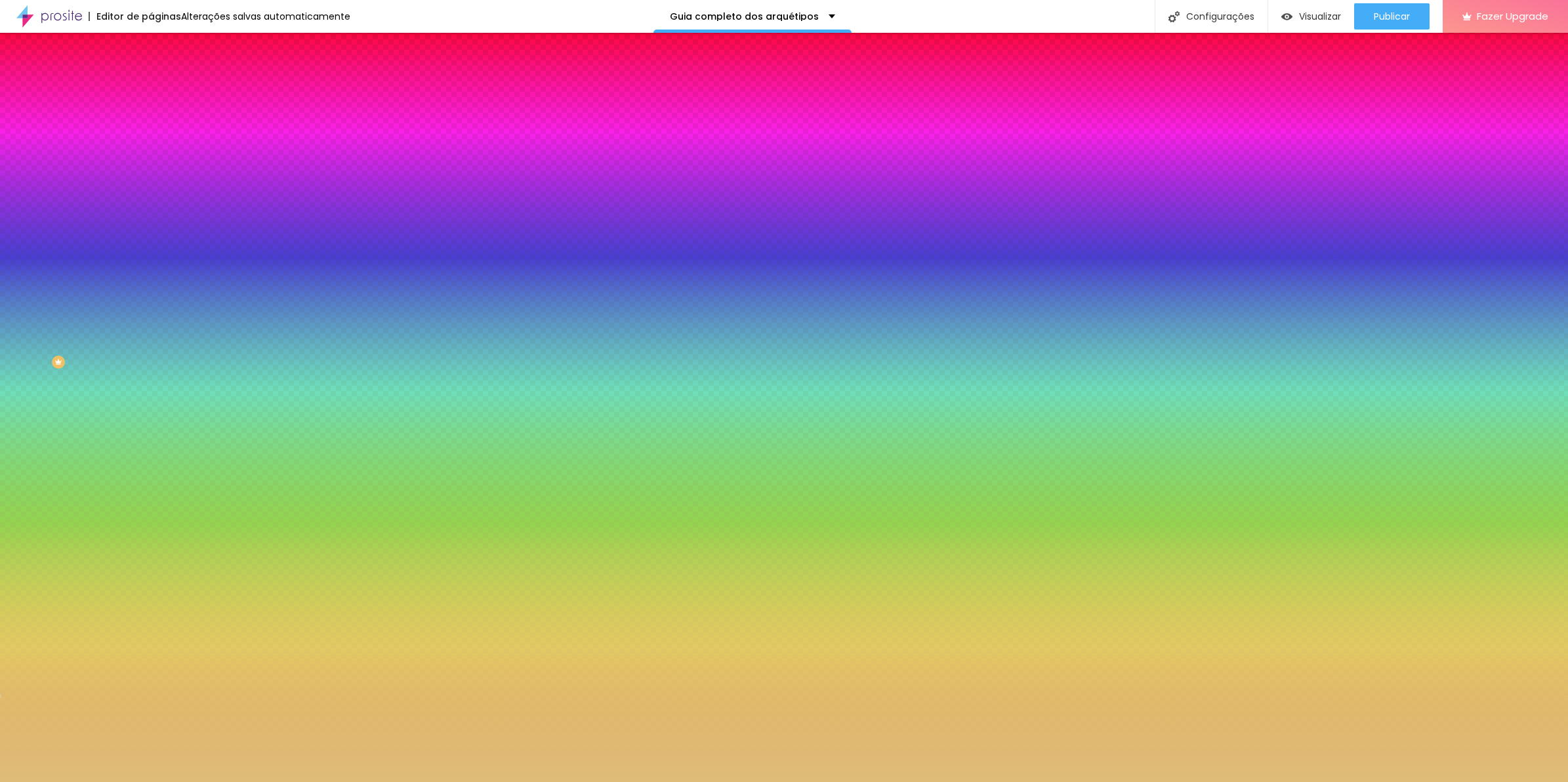
drag, startPoint x: 33, startPoint y: 246, endPoint x: 0, endPoint y: 208, distance: 50.3
click at [0, 194] on html "Editor de páginas Alterações salvas automaticamente Guia completo dos arquétipo…" at bounding box center [784, 391] width 1568 height 782
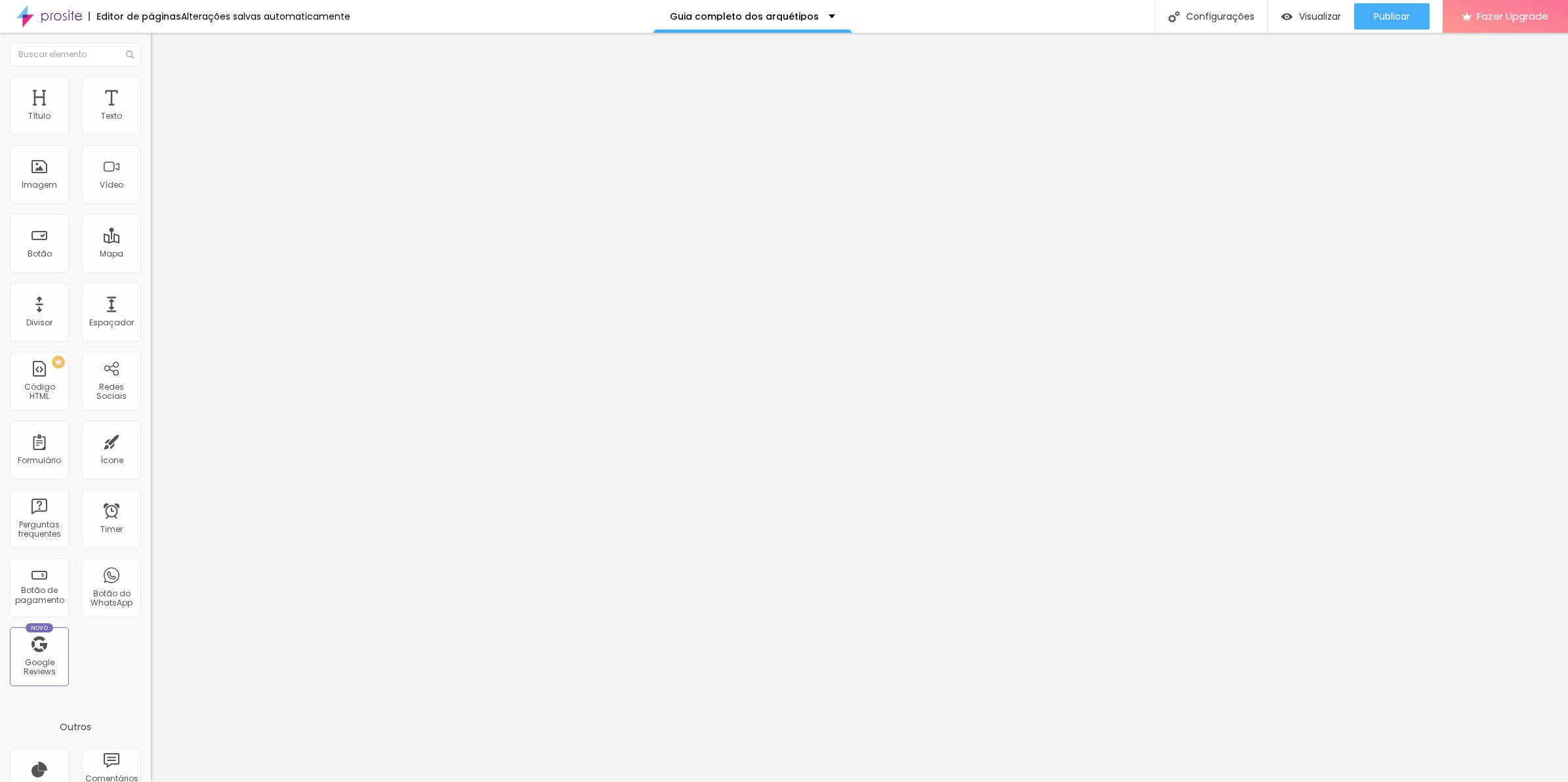
click at [151, 82] on ul "Estilo Avançado" at bounding box center [227, 76] width 151 height 26
click at [151, 76] on li "Avançado" at bounding box center [227, 82] width 151 height 13
click at [157, 121] on icon "button" at bounding box center [160, 118] width 5 height 5
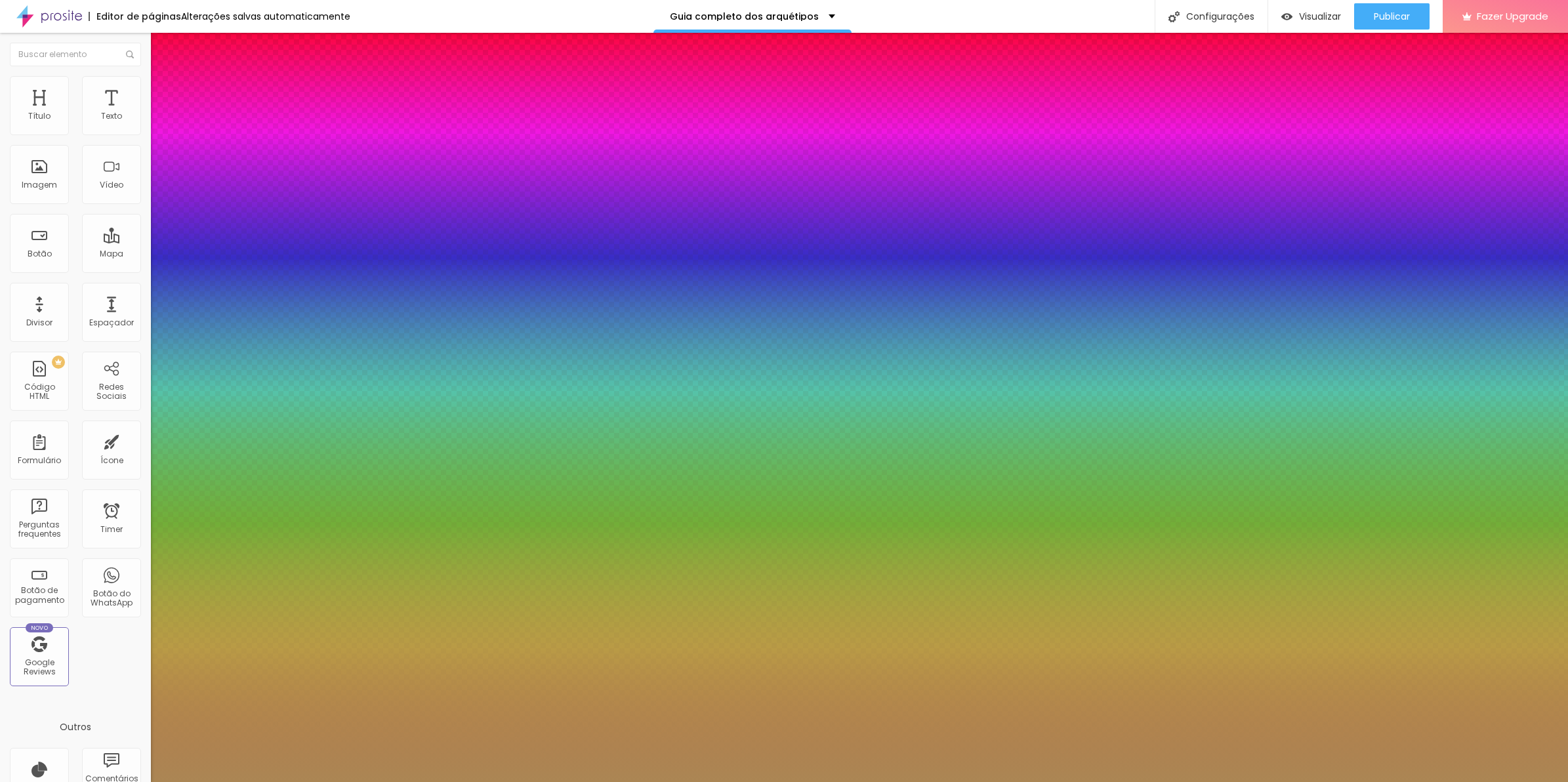
click at [71, 781] on select "Carregando..." at bounding box center [35, 796] width 71 height 14
click at [140, 781] on select "AbrilFatface-Regular Actor-Regular Alegreya AlegreyaBlack [PERSON_NAME] [PERSON…" at bounding box center [70, 796] width 141 height 14
click at [904, 781] on div at bounding box center [784, 782] width 1568 height 0
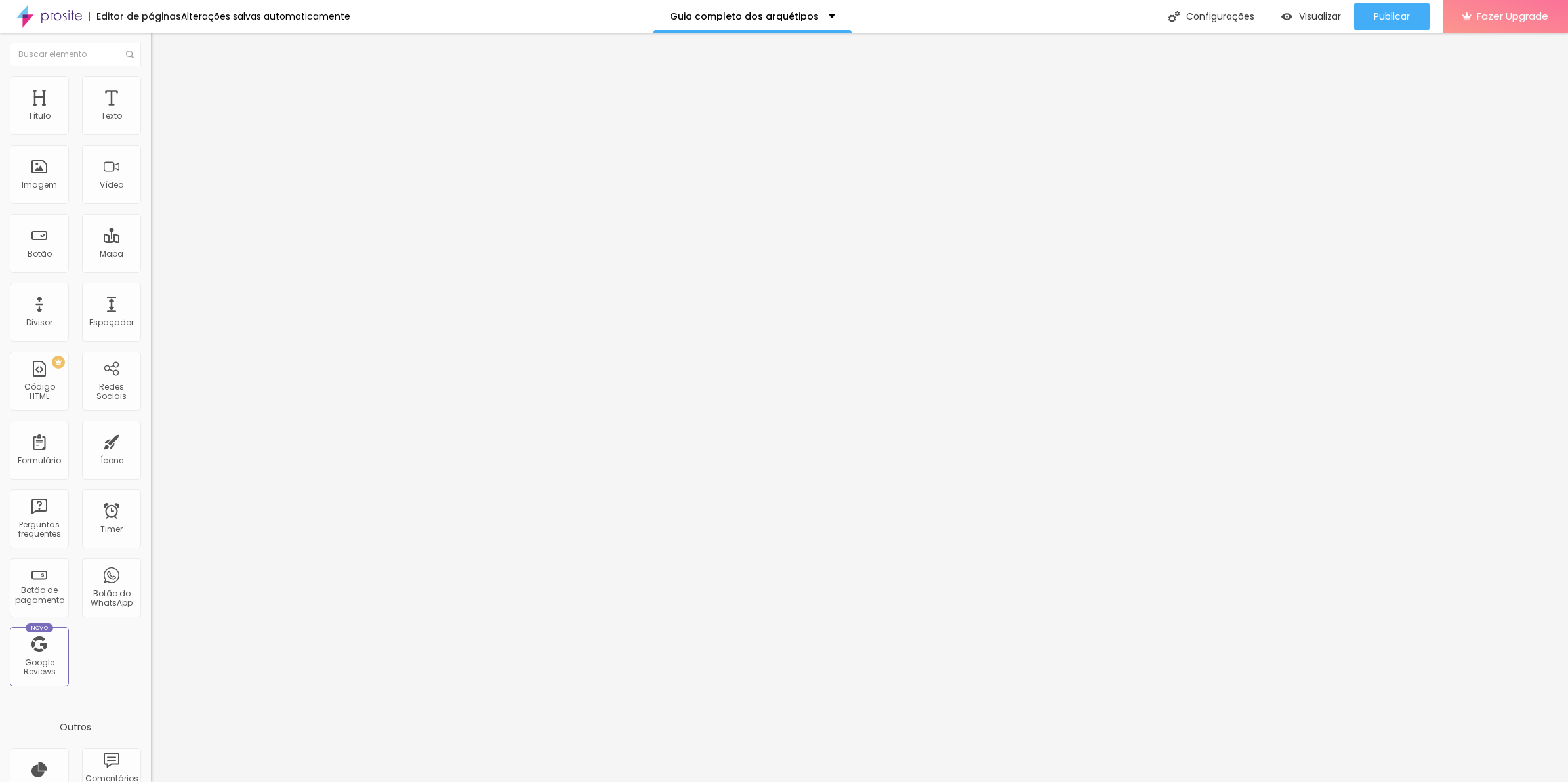
click at [151, 95] on li "Avançado" at bounding box center [227, 96] width 151 height 13
click at [151, 654] on div "Insira seu código aqui" at bounding box center [203, 660] width 103 height 12
click at [151, 89] on img at bounding box center [157, 95] width 12 height 12
click at [151, 654] on div "section { background : linear-gradient ( 125deg , #8f6c3d , #6d4e26 ) bottom , …" at bounding box center [349, 704] width 395 height 100
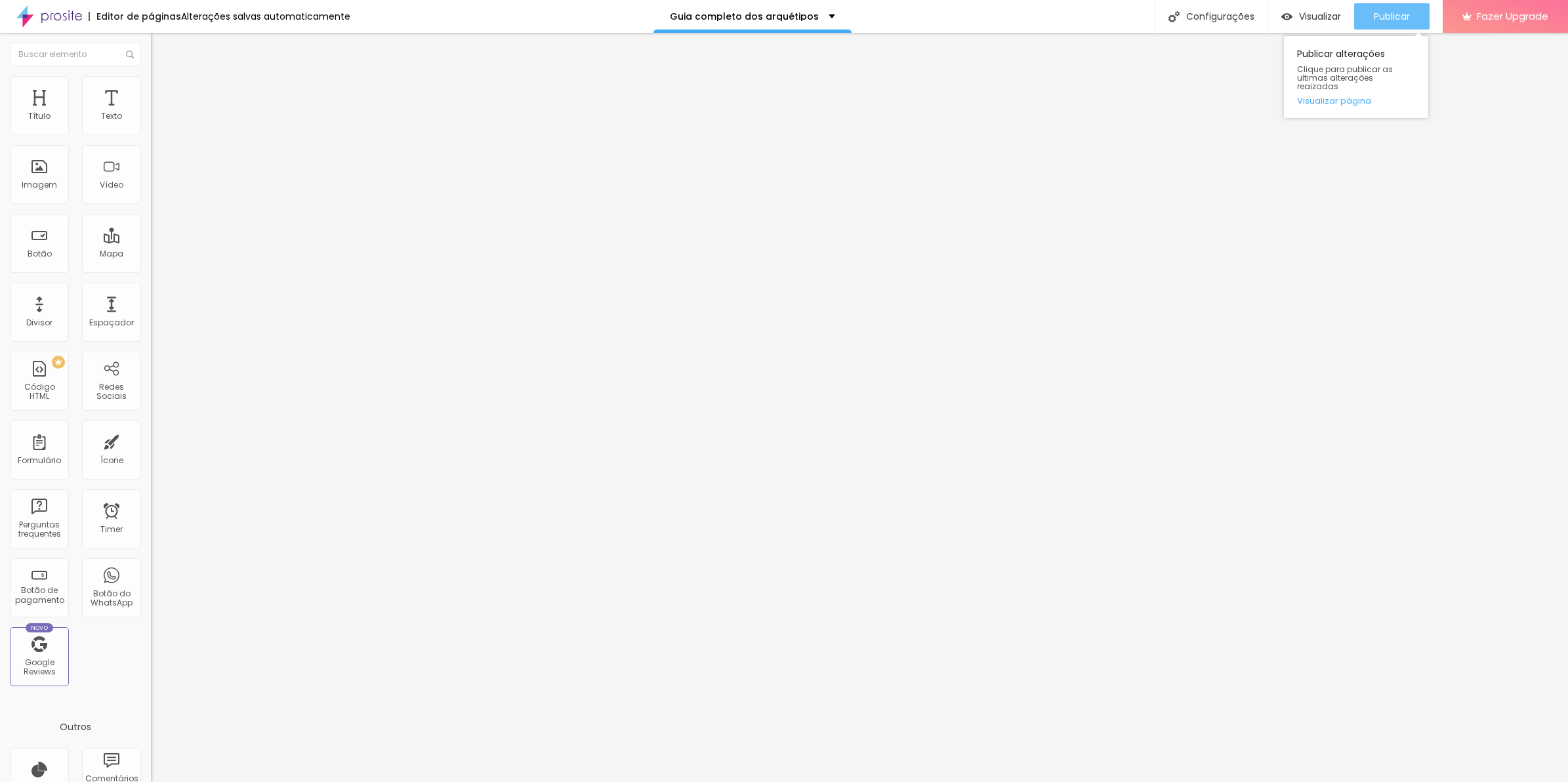
click at [1415, 18] on button "Publicar" at bounding box center [1392, 16] width 76 height 26
click at [1281, 15] on img "button" at bounding box center [1275, 16] width 11 height 11
drag, startPoint x: 110, startPoint y: 83, endPoint x: 113, endPoint y: 96, distance: 13.3
click at [151, 89] on li "Avançado" at bounding box center [227, 96] width 151 height 13
click at [151, 654] on div "section { background : linear-gradient ( 125deg , #8f6c3d , #6d4e26 ) bottom , …" at bounding box center [349, 704] width 395 height 100
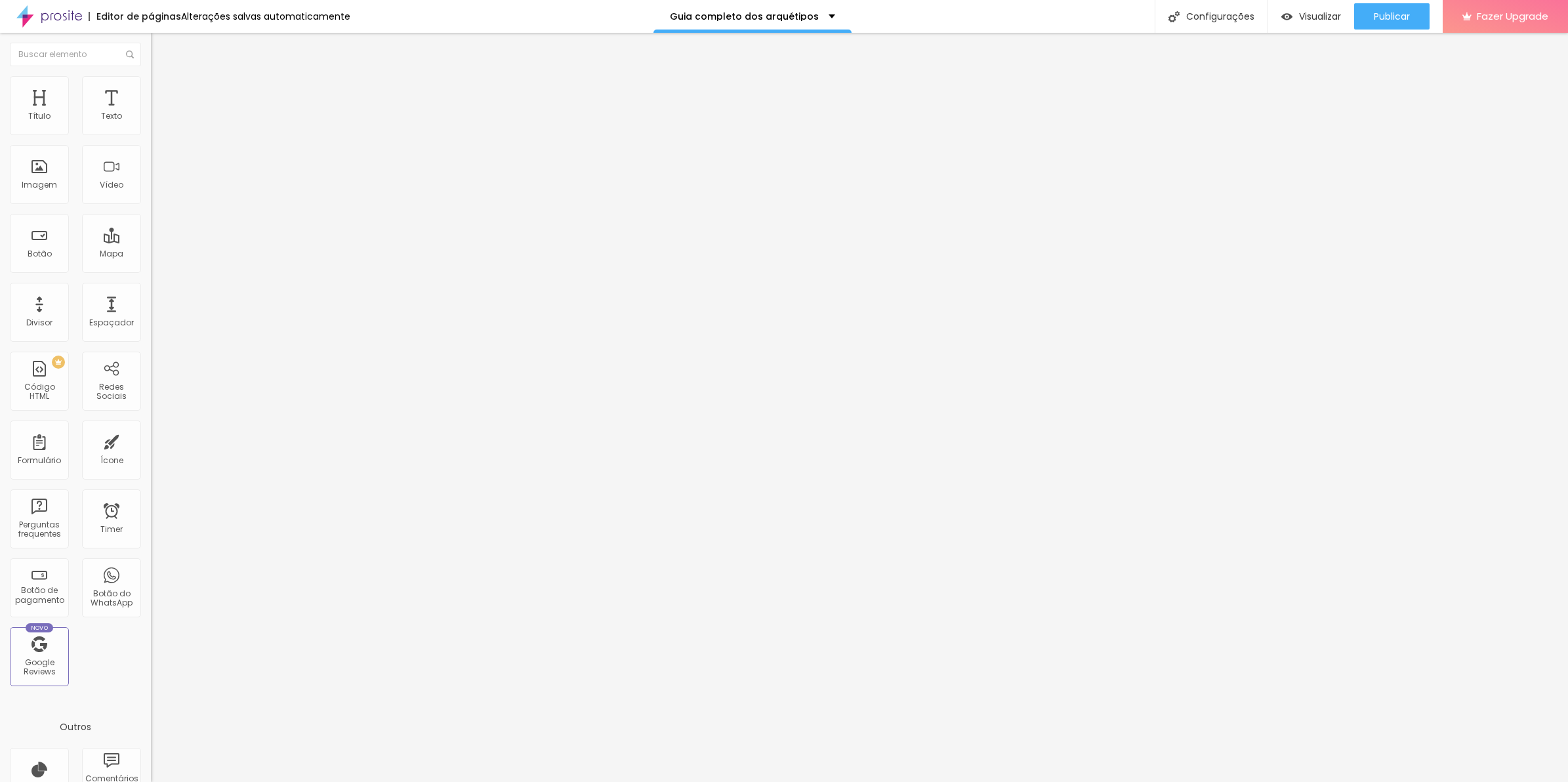
scroll to position [21, 0]
click at [151, 645] on img at bounding box center [155, 649] width 8 height 8
click at [1406, 15] on span "Publicar" at bounding box center [1392, 16] width 36 height 10
click at [1316, 15] on span "Visualizar" at bounding box center [1308, 16] width 42 height 10
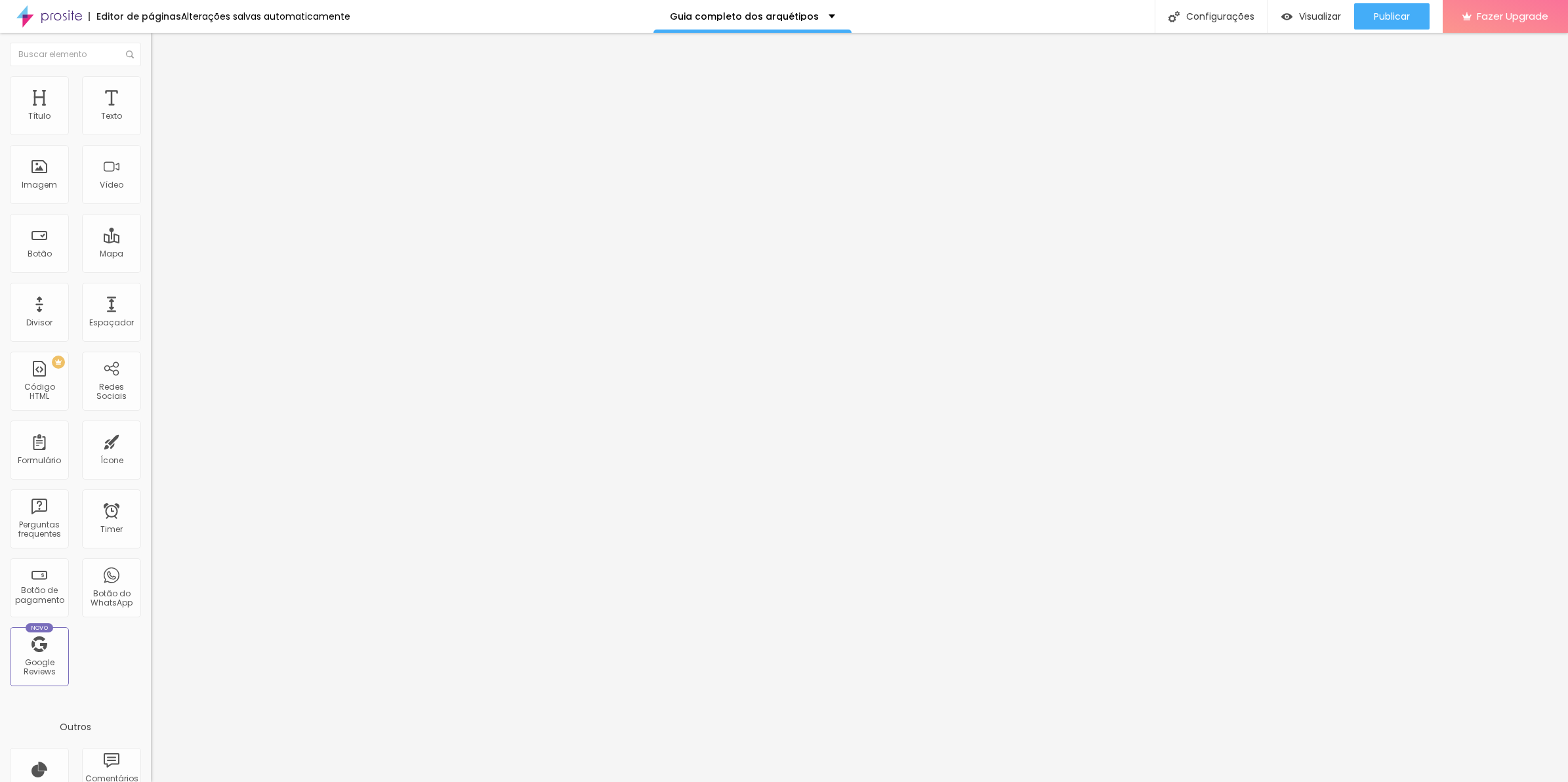
click at [151, 652] on div "linear-gradient ( 125deg , #8f6c3d , #6d4e26 ) bottom , /* gradiente */ black t…" at bounding box center [349, 696] width 395 height 88
click at [151, 89] on li "Avançado" at bounding box center [227, 96] width 151 height 13
click at [151, 654] on div "background : -webkit-linear-gradient ( 125deg , #8f6c3d , #6d4e26 ) ; /* Chrome…" at bounding box center [916, 704] width 1529 height 100
click at [151, 89] on li "Avançado" at bounding box center [227, 96] width 151 height 13
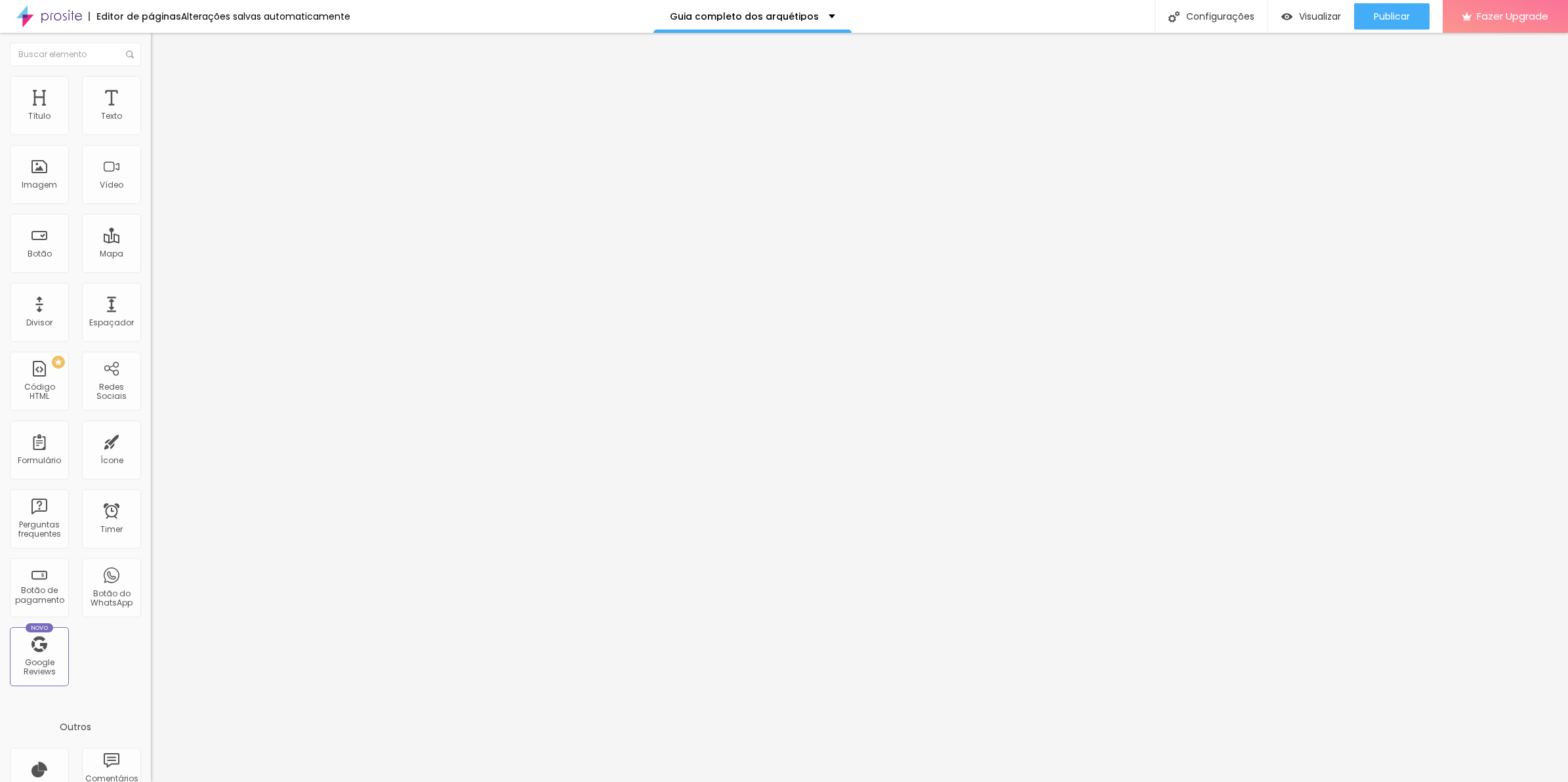
click at [151, 654] on div "section { background : linear-gradient ( 125deg , #8f6c3d , #6d4e26 ) ; border-…" at bounding box center [275, 704] width 247 height 100
click at [151, 89] on li "Avançado" at bounding box center [227, 96] width 151 height 13
click at [151, 654] on div "background : -webkit-linear-gradient ( 125deg , #8f6c3d , #6d4e26 ) ; /* Chrome…" at bounding box center [916, 704] width 1529 height 100
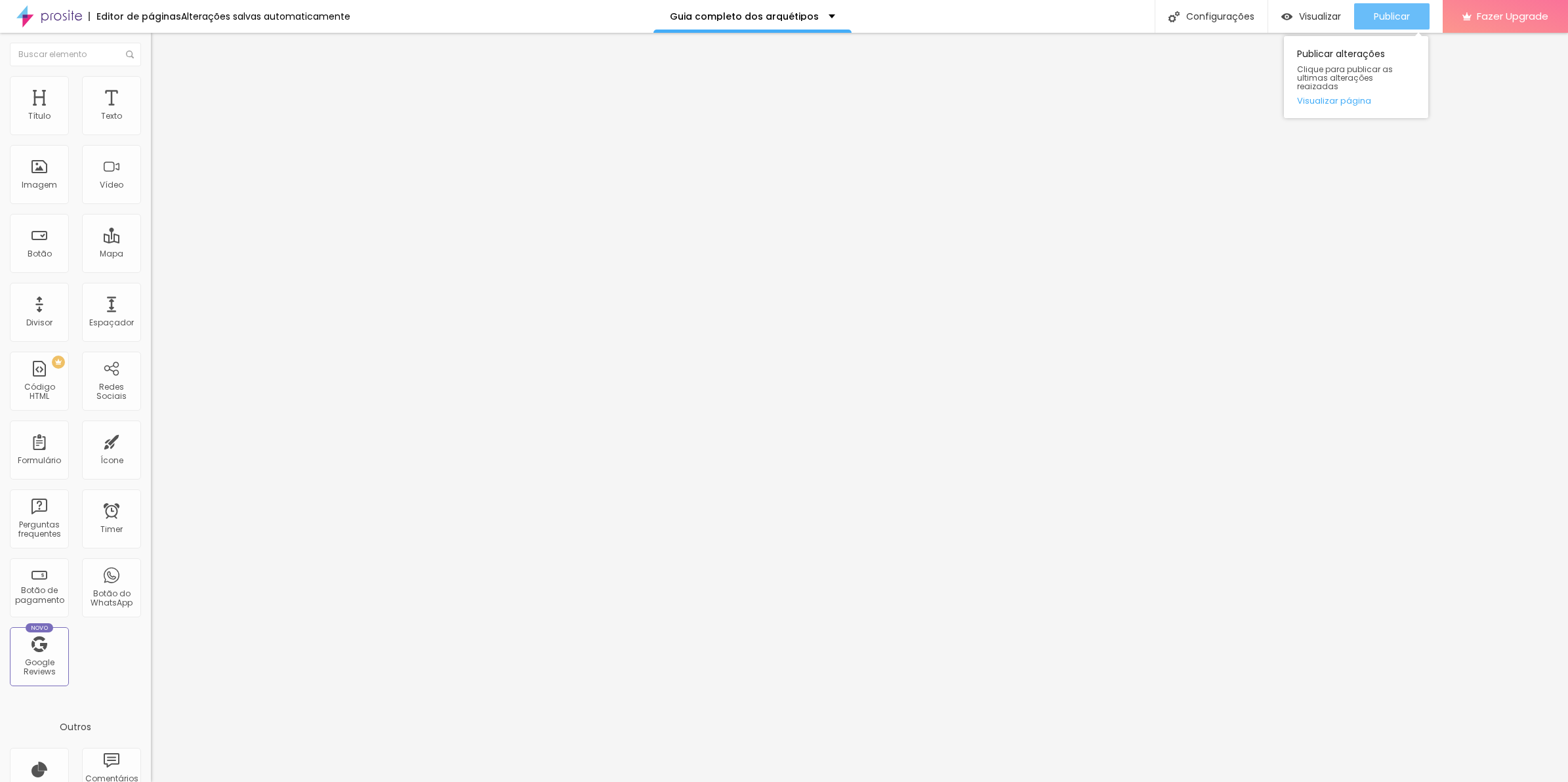
click at [1367, 18] on button "Publicar" at bounding box center [1392, 16] width 76 height 26
click at [1329, 20] on span "Visualizar" at bounding box center [1308, 16] width 42 height 10
click at [1366, 5] on button "Publicar" at bounding box center [1392, 16] width 76 height 26
click at [163, 93] on span "Avançado" at bounding box center [184, 98] width 43 height 11
click at [151, 654] on div "background : -webkit-linear-gradient ( 125deg , #8f6c3d , #6d4e26 ) ; /* Chrome…" at bounding box center [916, 704] width 1529 height 100
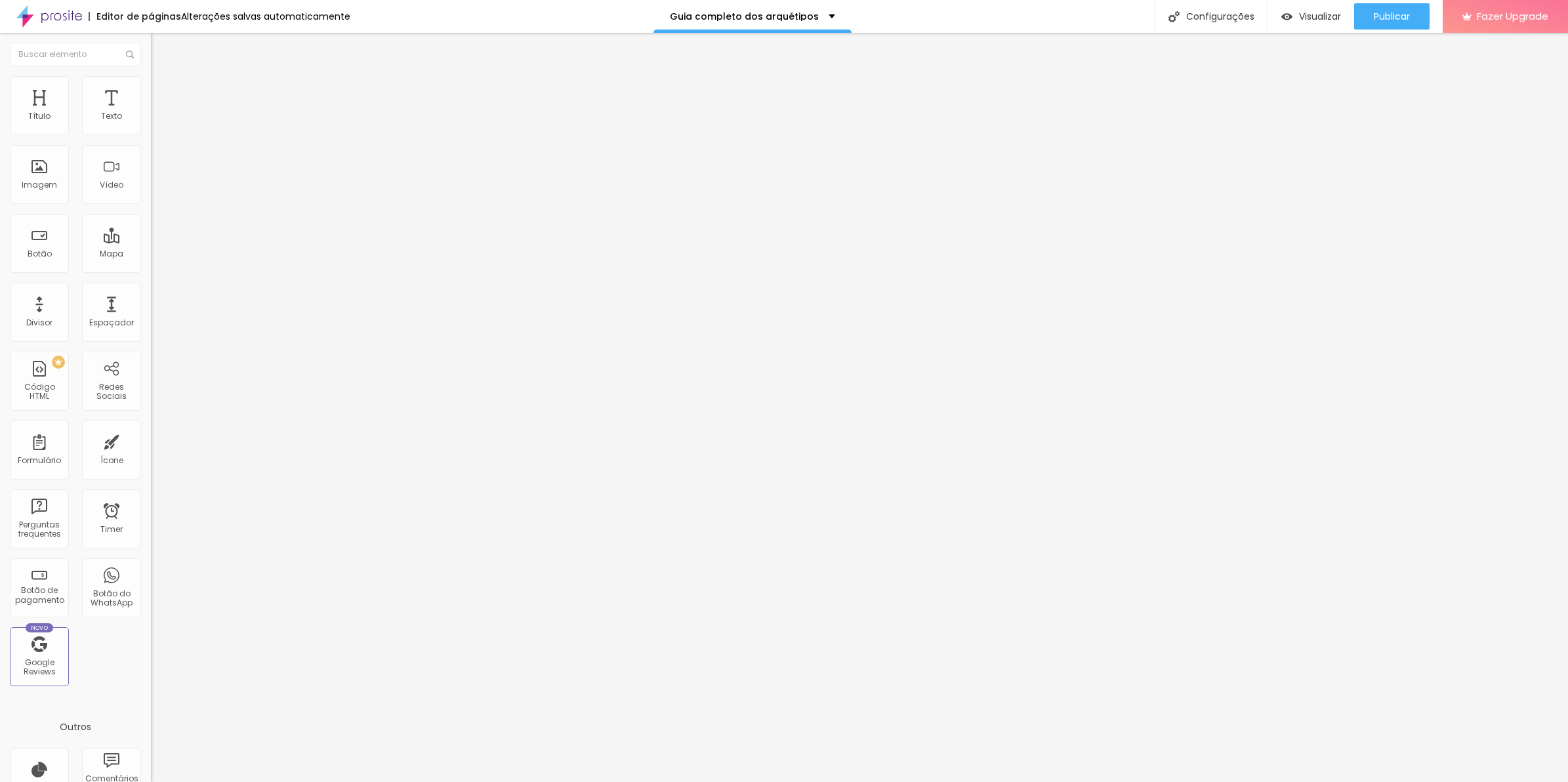
click at [163, 89] on span "Estilo" at bounding box center [173, 85] width 21 height 11
drag, startPoint x: 82, startPoint y: 79, endPoint x: 83, endPoint y: 115, distance: 36.0
click at [151, 79] on li "Estilo" at bounding box center [227, 82] width 151 height 13
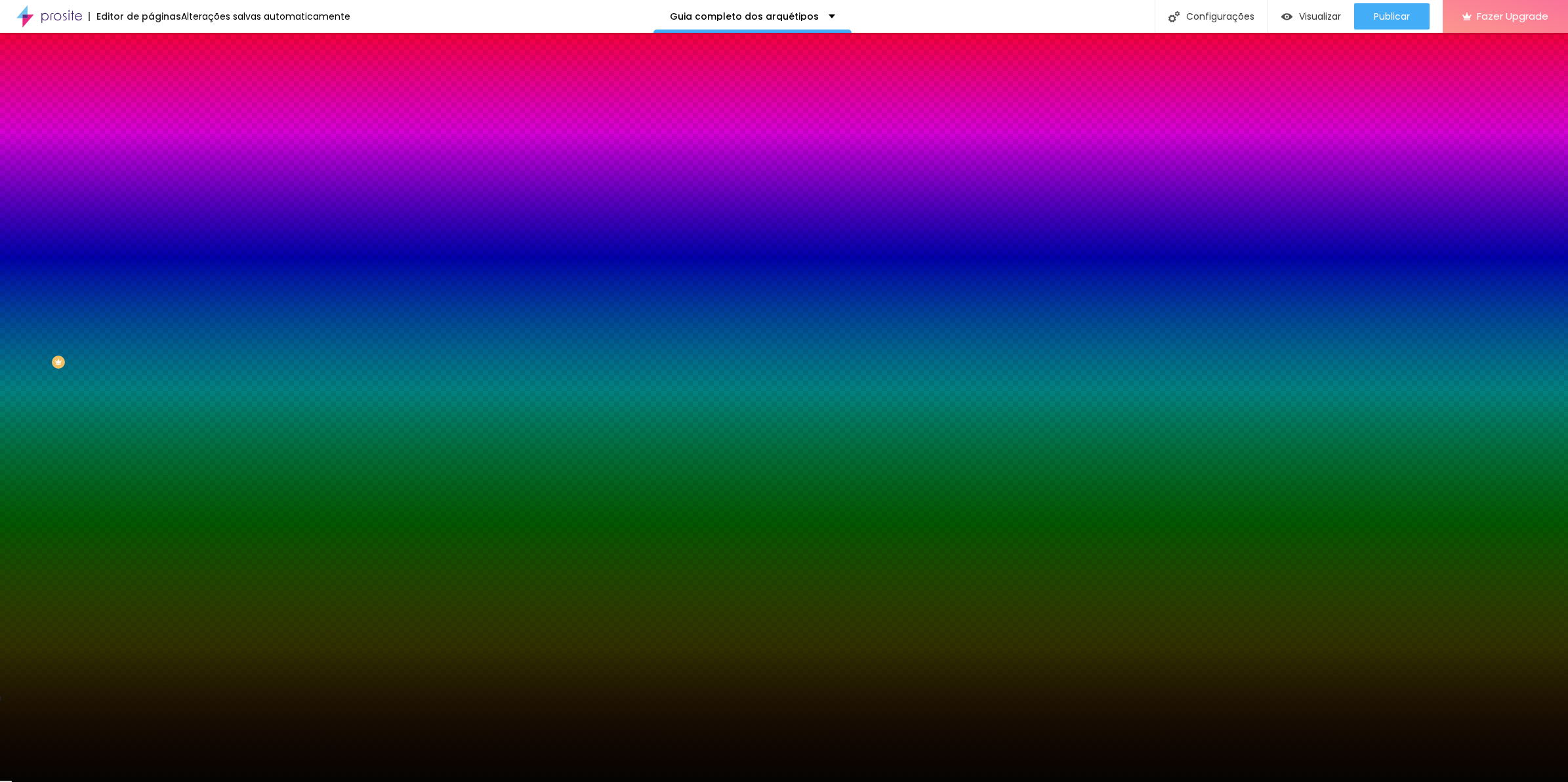
click at [151, 192] on input "#050402" at bounding box center [230, 185] width 157 height 13
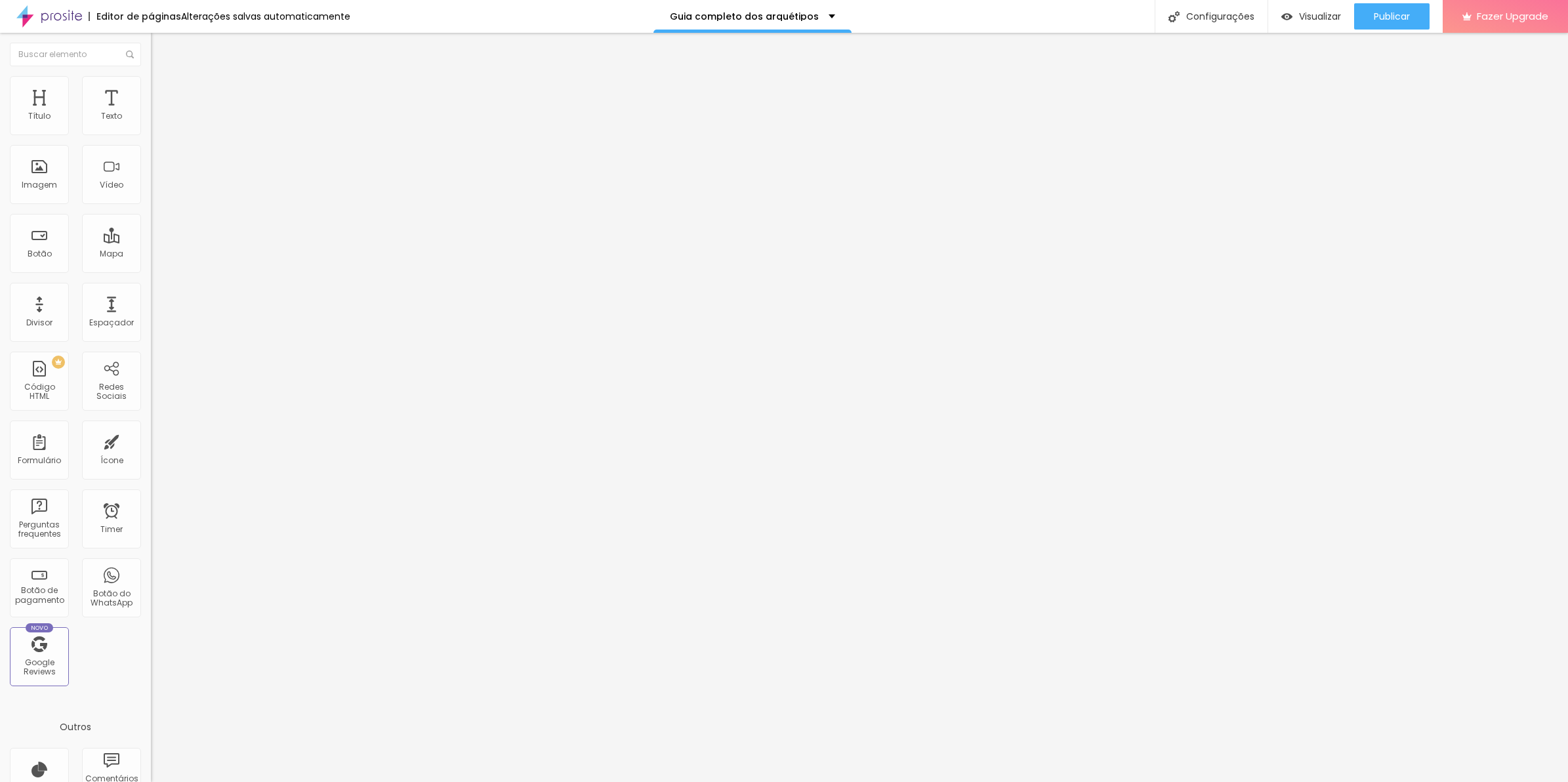
click at [151, 89] on li "Estilo" at bounding box center [227, 82] width 151 height 13
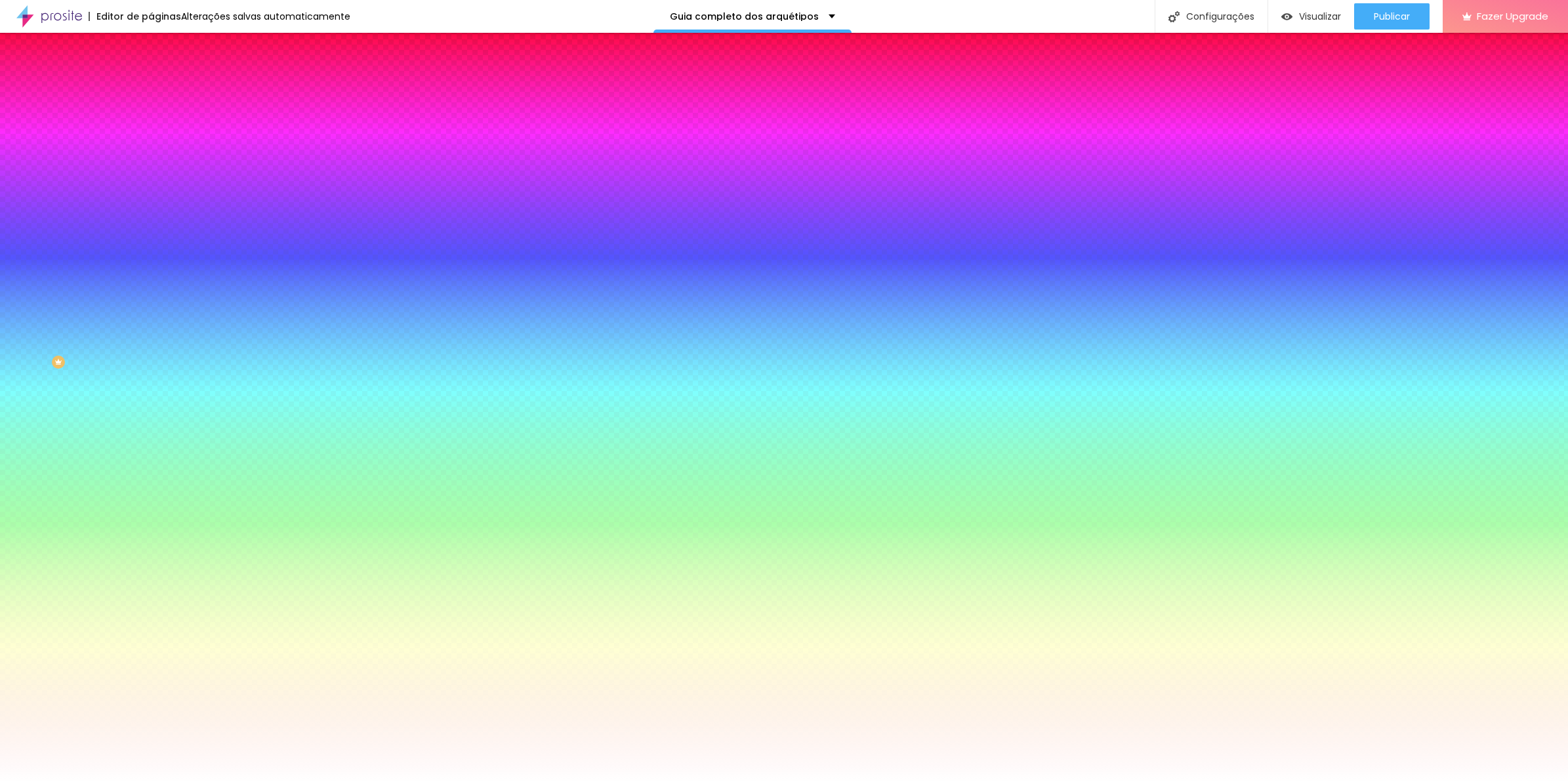
click at [151, 192] on div "Cor de fundo Voltar ao padrão #FFFFFF" at bounding box center [227, 173] width 151 height 36
click at [151, 192] on input "#FFFFFF" at bounding box center [230, 185] width 157 height 13
paste input "050402"
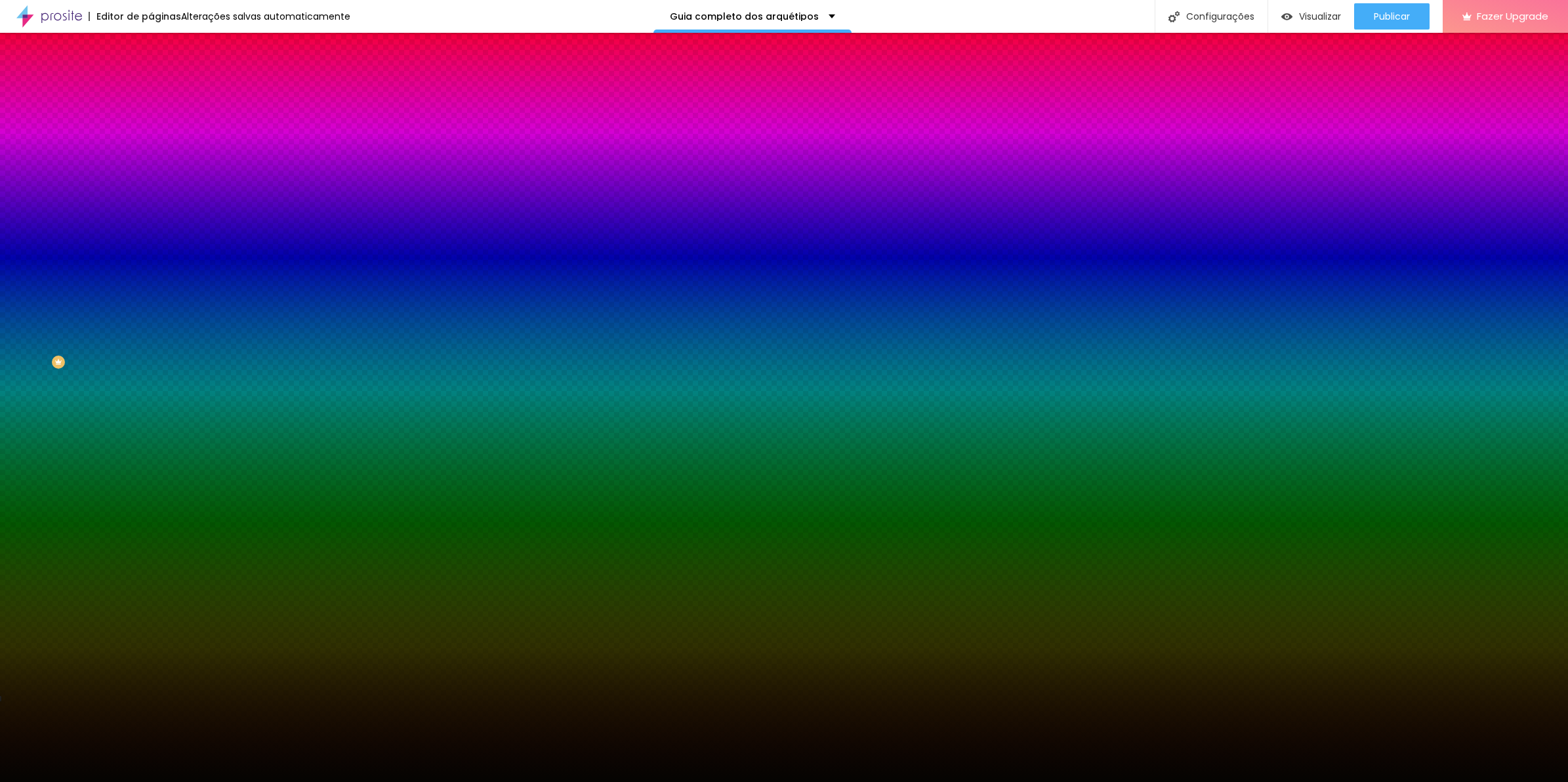
click at [151, 179] on div at bounding box center [227, 179] width 151 height 0
drag, startPoint x: 137, startPoint y: 367, endPoint x: 137, endPoint y: 390, distance: 23.0
click at [151, 390] on div "Editar Seção Conteúdo Estilo Avançado Imagem de fundo Adicionar imagem Efeito d…" at bounding box center [227, 407] width 151 height 749
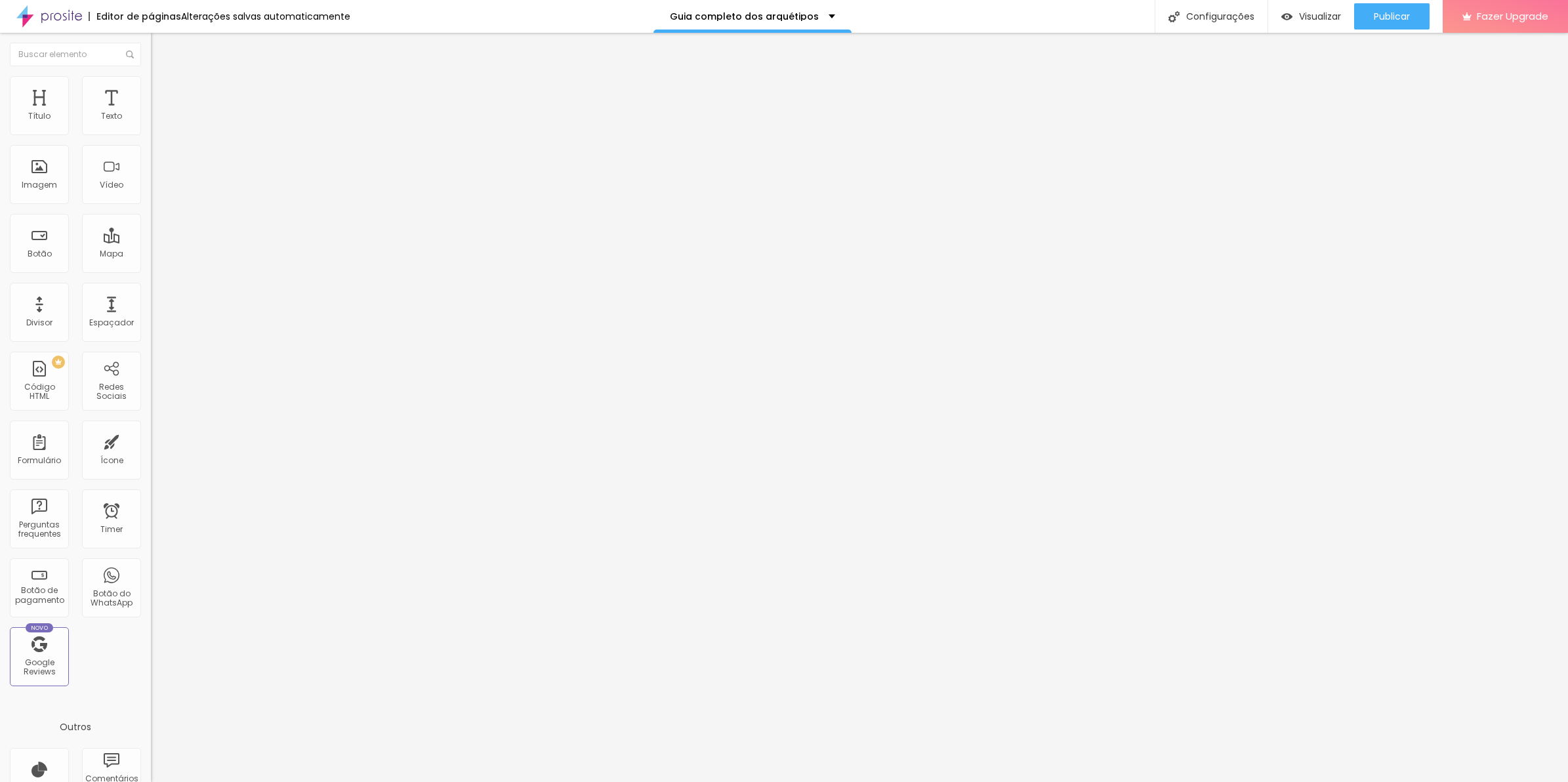
click at [163, 90] on span "Estilo" at bounding box center [173, 85] width 21 height 11
drag, startPoint x: 31, startPoint y: 167, endPoint x: 23, endPoint y: 174, distance: 10.6
click at [151, 288] on input "range" at bounding box center [193, 293] width 85 height 10
click at [151, 89] on li "Avançado" at bounding box center [227, 96] width 151 height 13
click at [163, 78] on span "Conteúdo" at bounding box center [183, 71] width 41 height 11
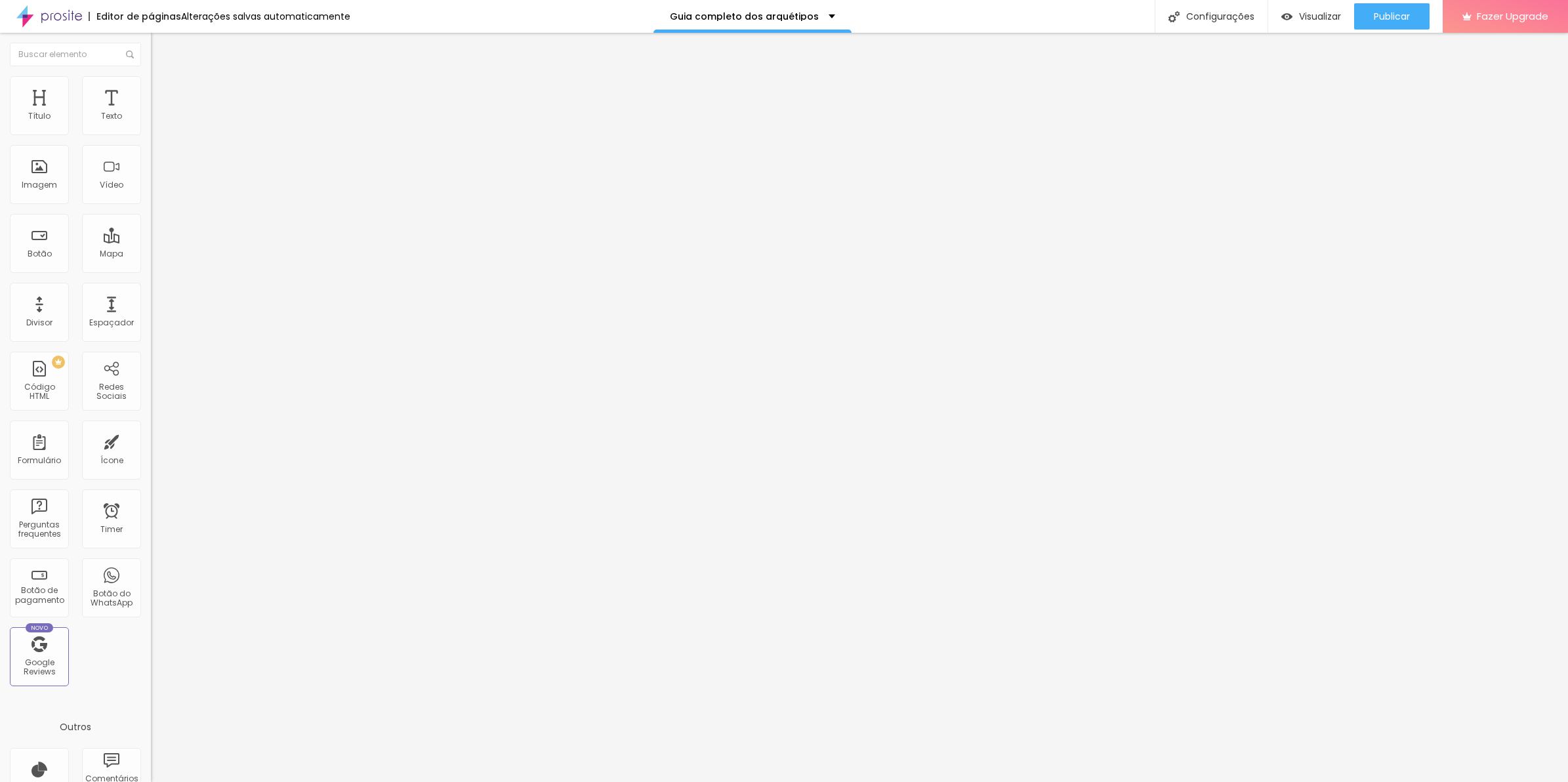
click at [151, 113] on span "Adicionar imagem" at bounding box center [193, 107] width 85 height 11
click at [151, 113] on span "Trocar imagem" at bounding box center [187, 107] width 71 height 11
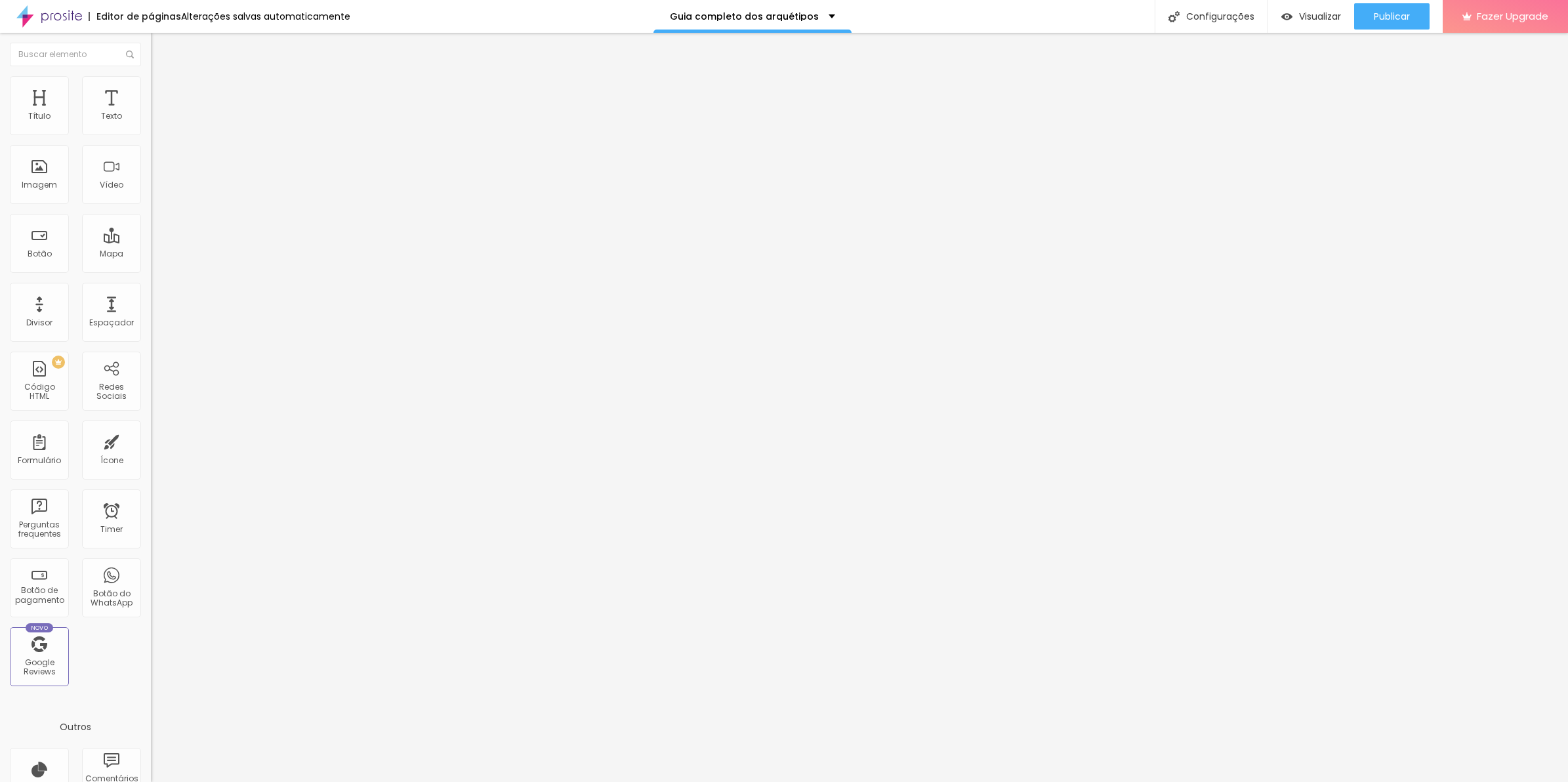
click at [151, 205] on span "Original" at bounding box center [167, 200] width 32 height 11
click at [151, 220] on div "Padrão 4:3" at bounding box center [227, 215] width 151 height 8
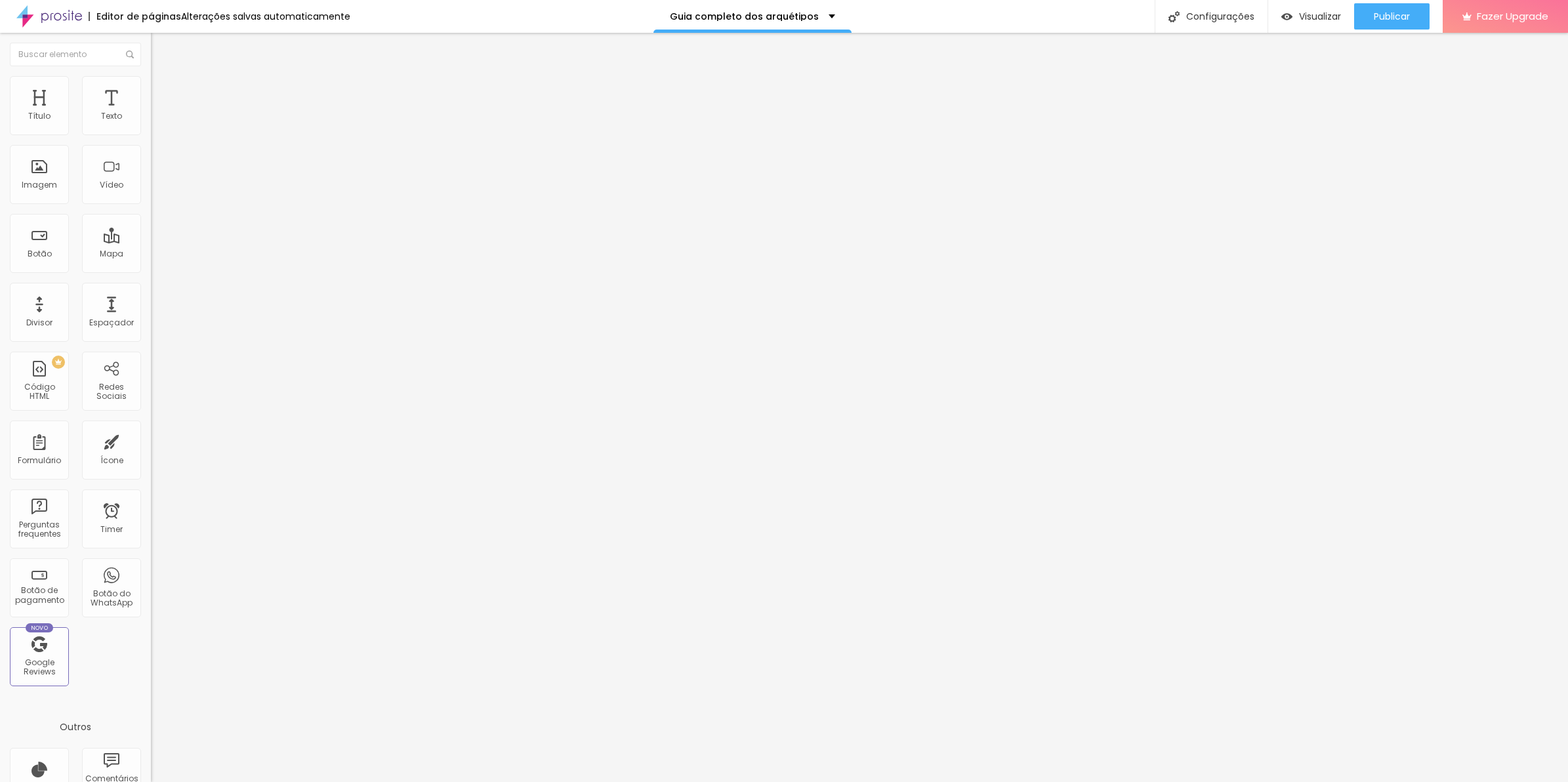
click at [151, 234] on span "Quadrado" at bounding box center [173, 228] width 43 height 11
click at [151, 87] on ul "Conteúdo Estilo Avançado" at bounding box center [227, 82] width 151 height 39
click at [163, 89] on span "Estilo" at bounding box center [173, 85] width 21 height 11
drag, startPoint x: 74, startPoint y: 89, endPoint x: 50, endPoint y: 167, distance: 81.6
click at [151, 288] on input "range" at bounding box center [193, 293] width 85 height 10
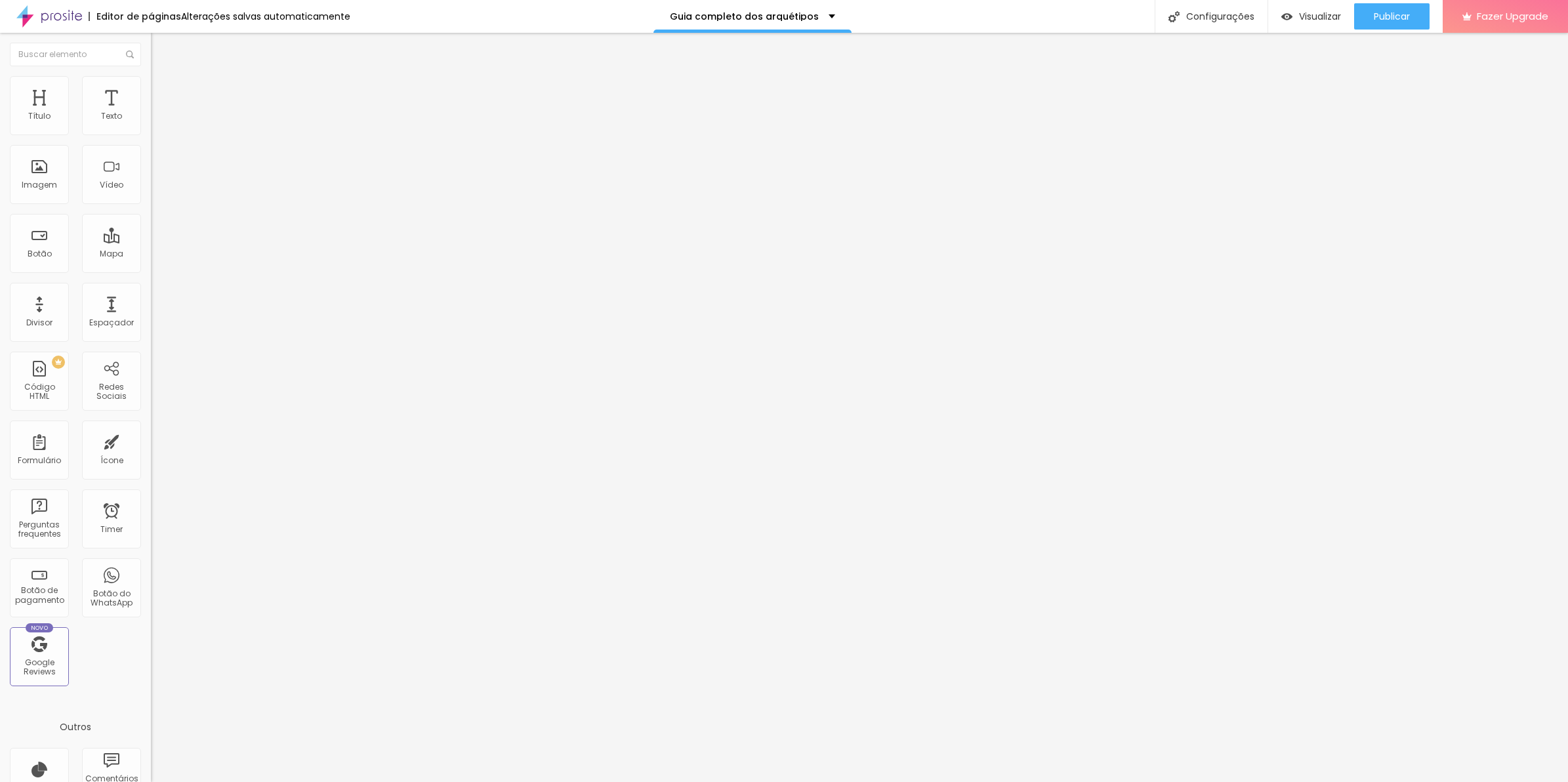
click at [151, 288] on input "range" at bounding box center [193, 293] width 85 height 10
click at [151, 300] on input "23" at bounding box center [179, 306] width 56 height 14
click at [151, 120] on img at bounding box center [155, 114] width 9 height 9
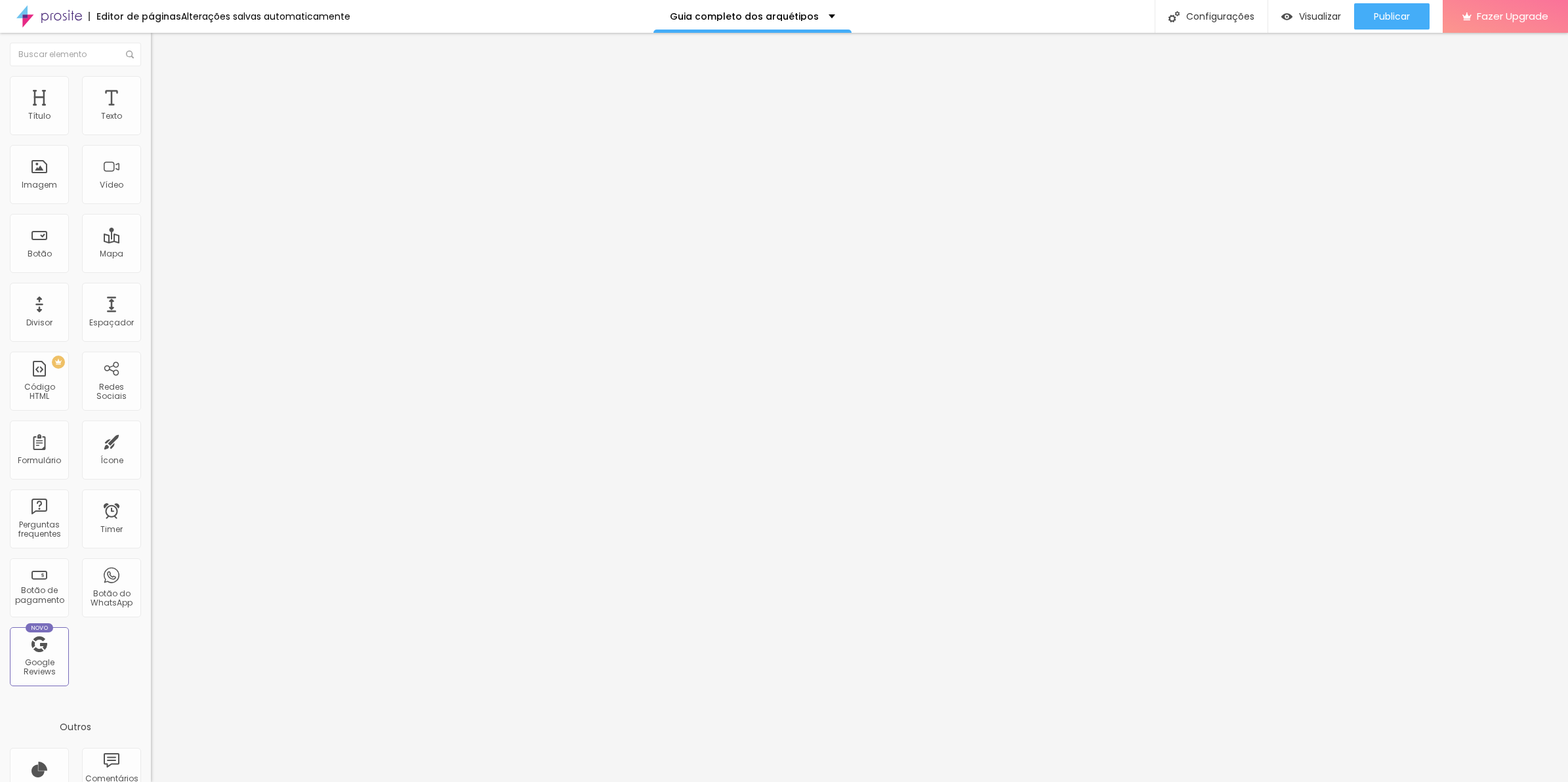
click at [151, 133] on div at bounding box center [227, 126] width 151 height 32
click at [151, 142] on div "Alinhamento" at bounding box center [227, 122] width 151 height 39
click at [151, 121] on div at bounding box center [227, 115] width 151 height 10
click at [151, 126] on button "button" at bounding box center [160, 119] width 19 height 14
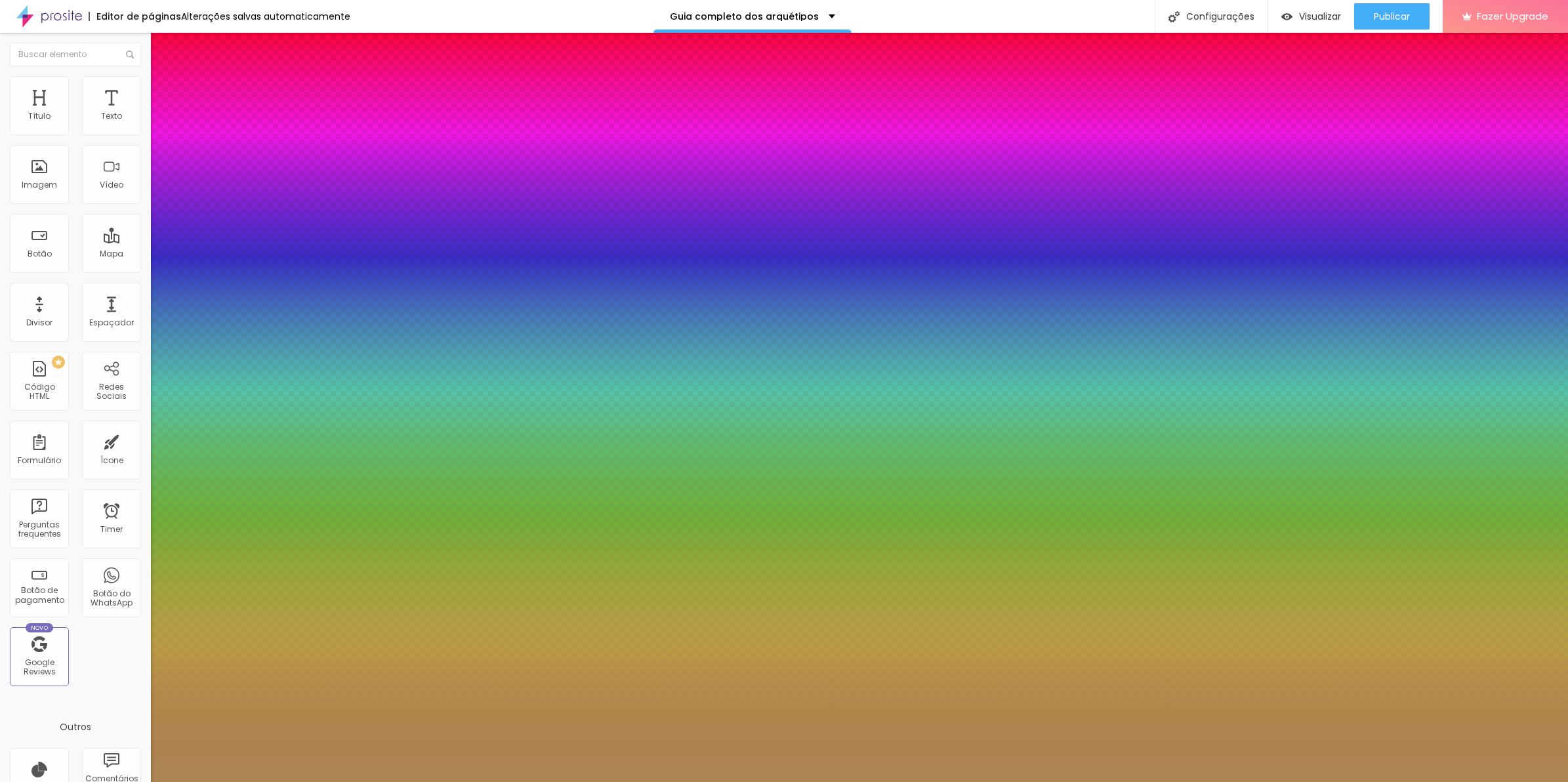
click at [141, 781] on select "AbrilFatface-Regular Actor-Regular Alegreya AlegreyaBlack Alice Allan-Bold Alla…" at bounding box center [70, 796] width 141 height 14
click at [140, 781] on select "AbrilFatface-Regular Actor-Regular Alegreya AlegreyaBlack Alice Allan-Bold Alla…" at bounding box center [70, 796] width 141 height 14
click at [755, 781] on div at bounding box center [784, 782] width 1568 height 0
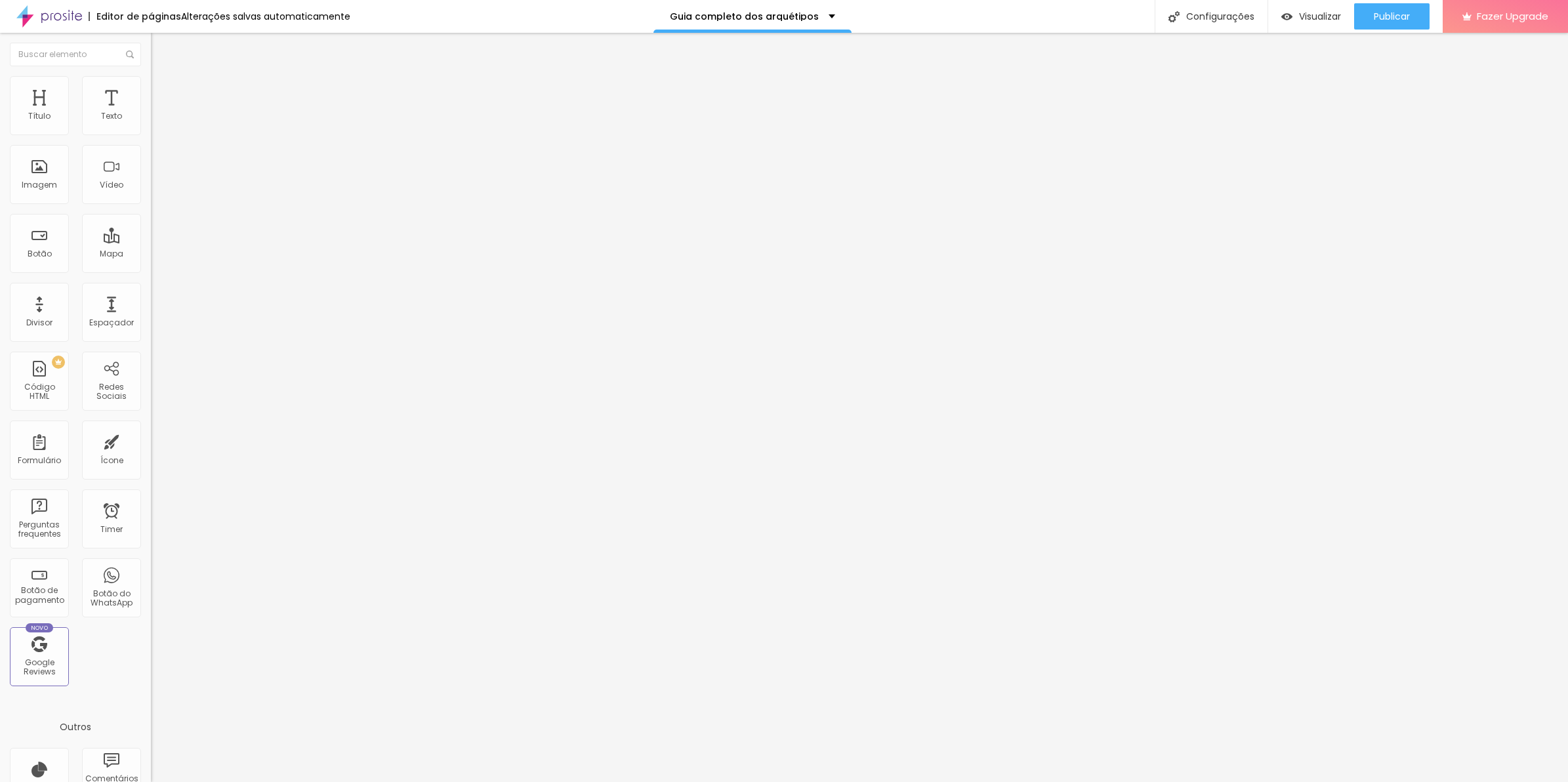
click at [156, 122] on icon "button" at bounding box center [159, 118] width 8 height 8
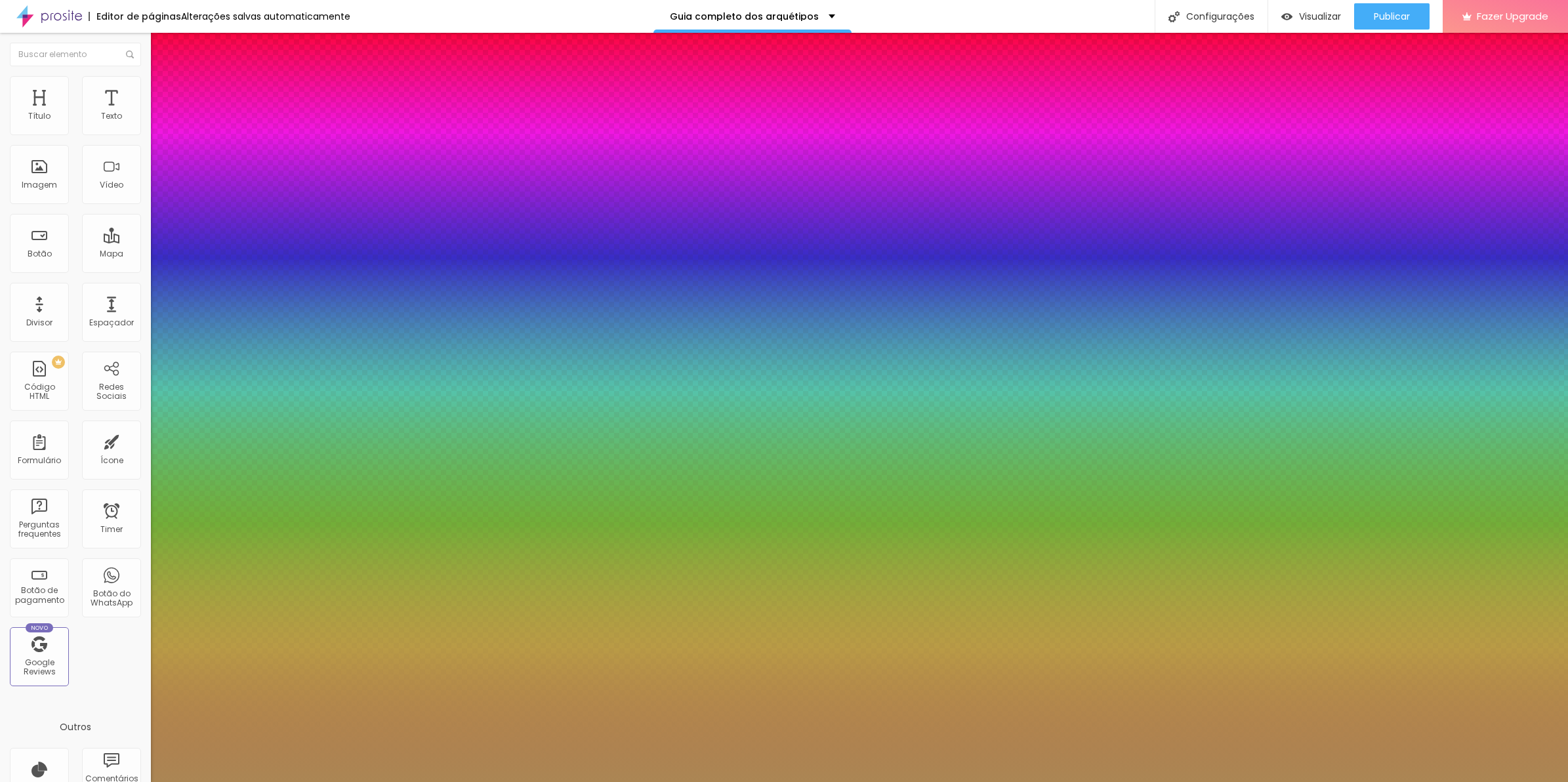
click at [909, 781] on div at bounding box center [784, 782] width 1568 height 0
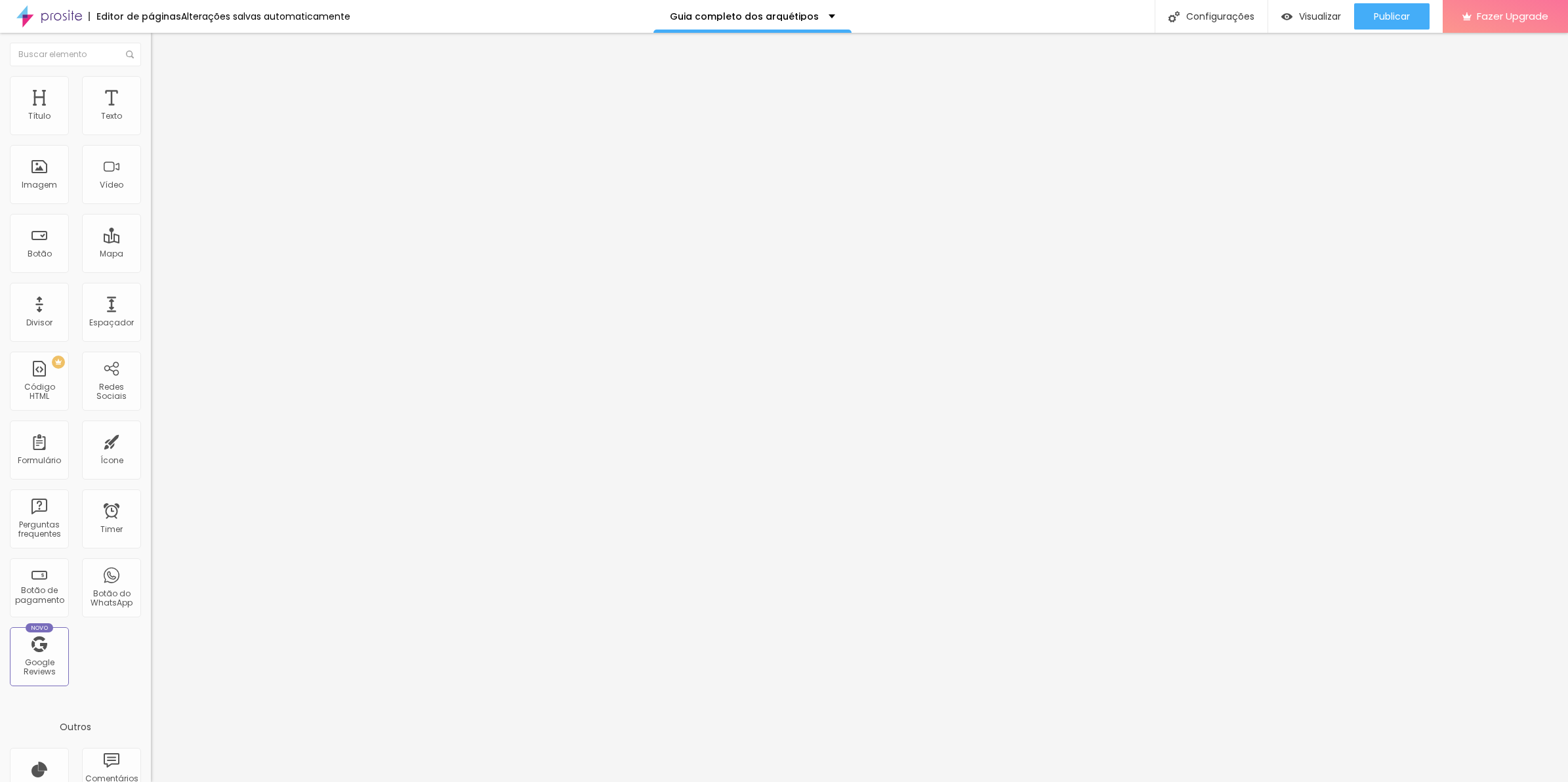
click at [156, 122] on icon "button" at bounding box center [159, 118] width 8 height 8
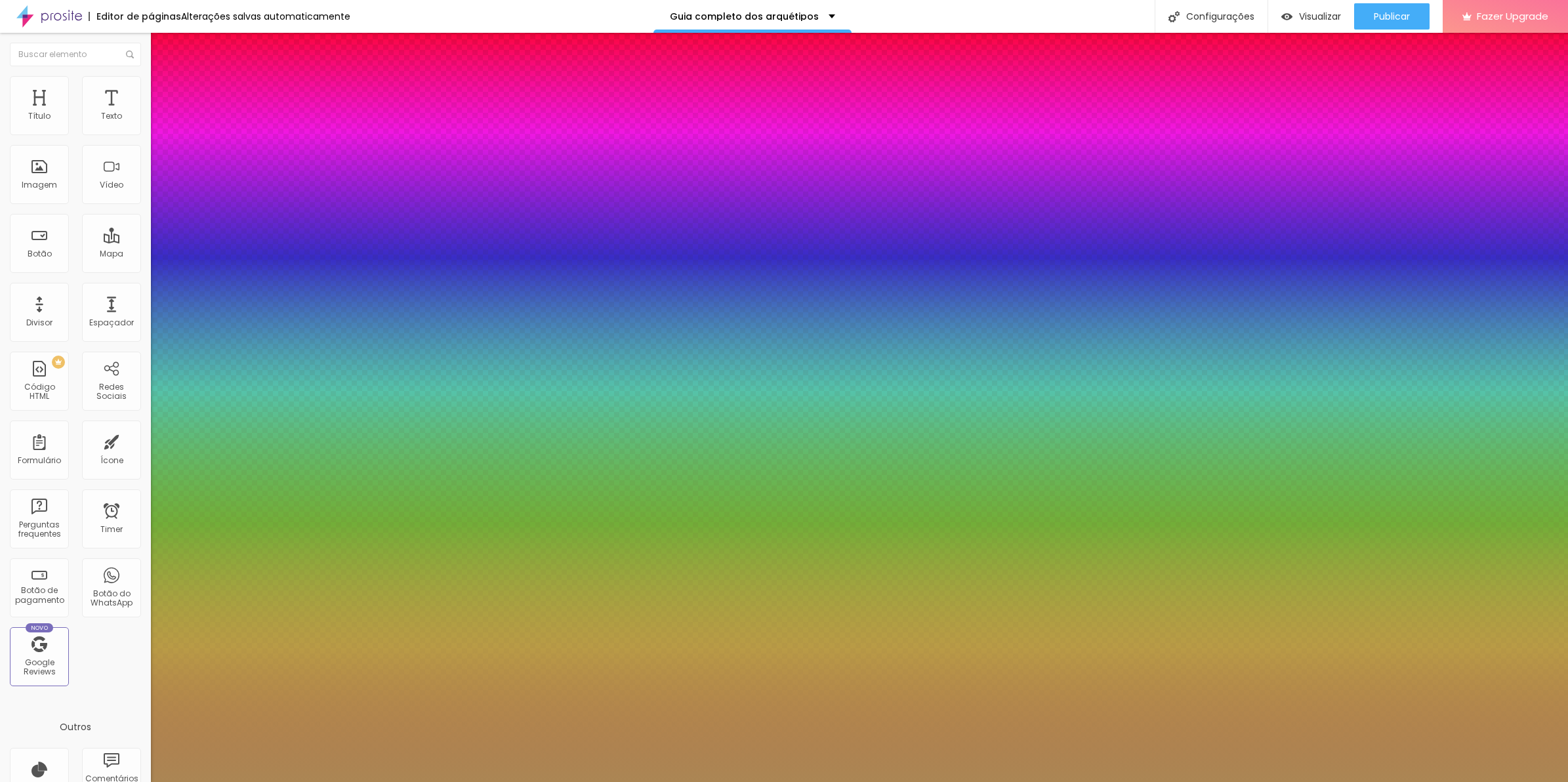
click at [857, 781] on div at bounding box center [784, 782] width 1568 height 0
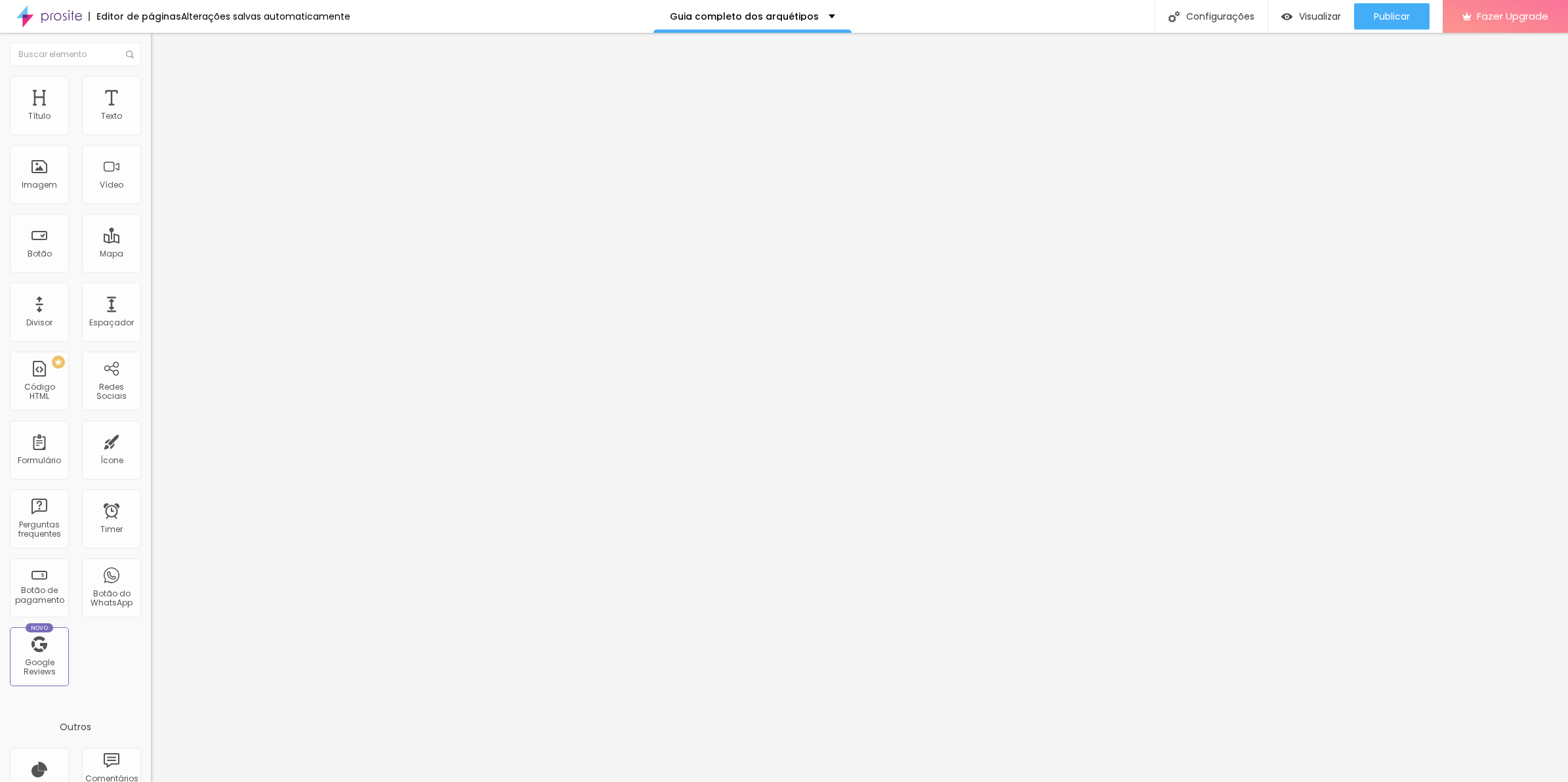
click at [156, 122] on icon "button" at bounding box center [159, 118] width 8 height 8
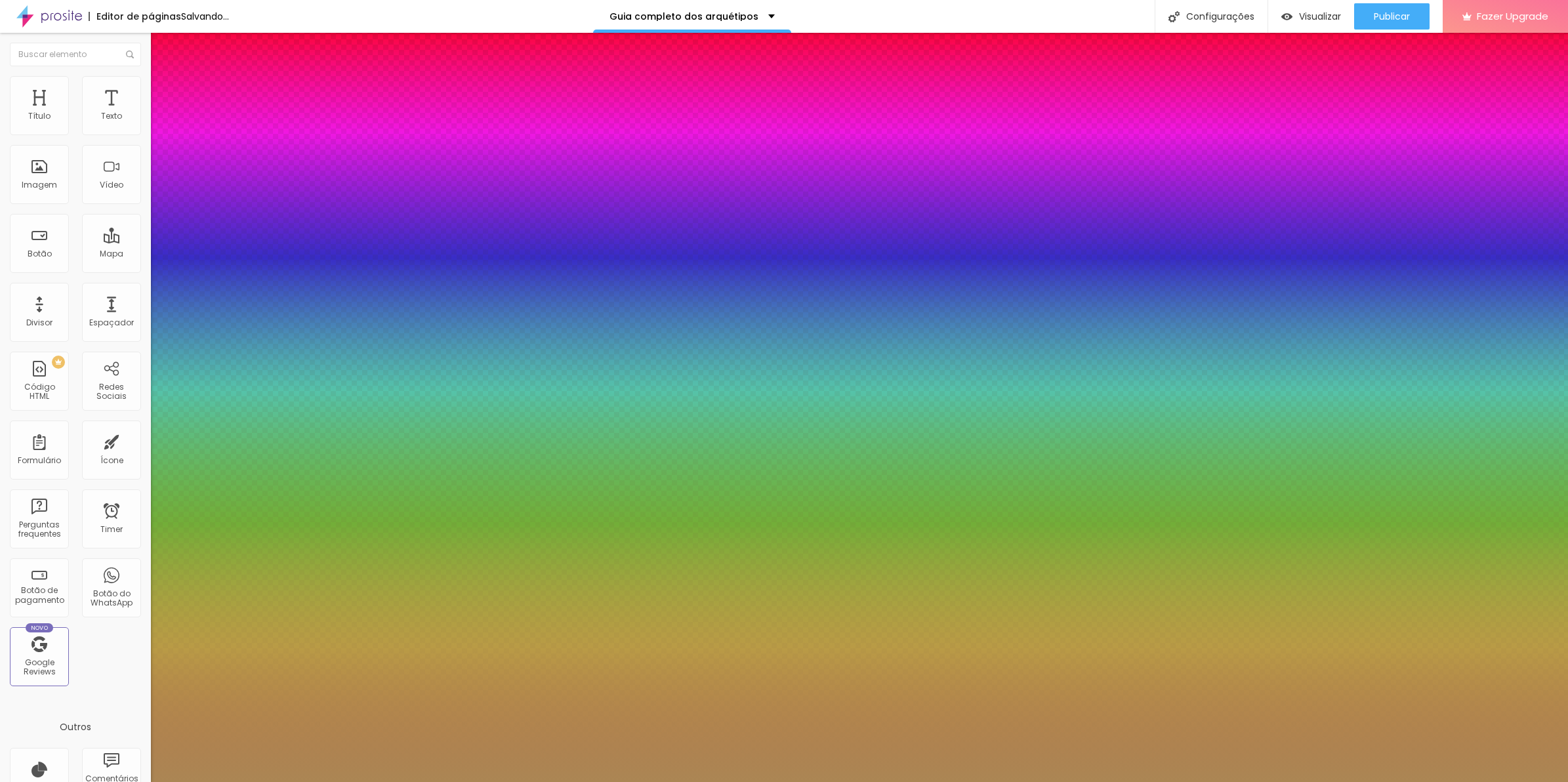
click at [672, 781] on div at bounding box center [784, 782] width 1568 height 0
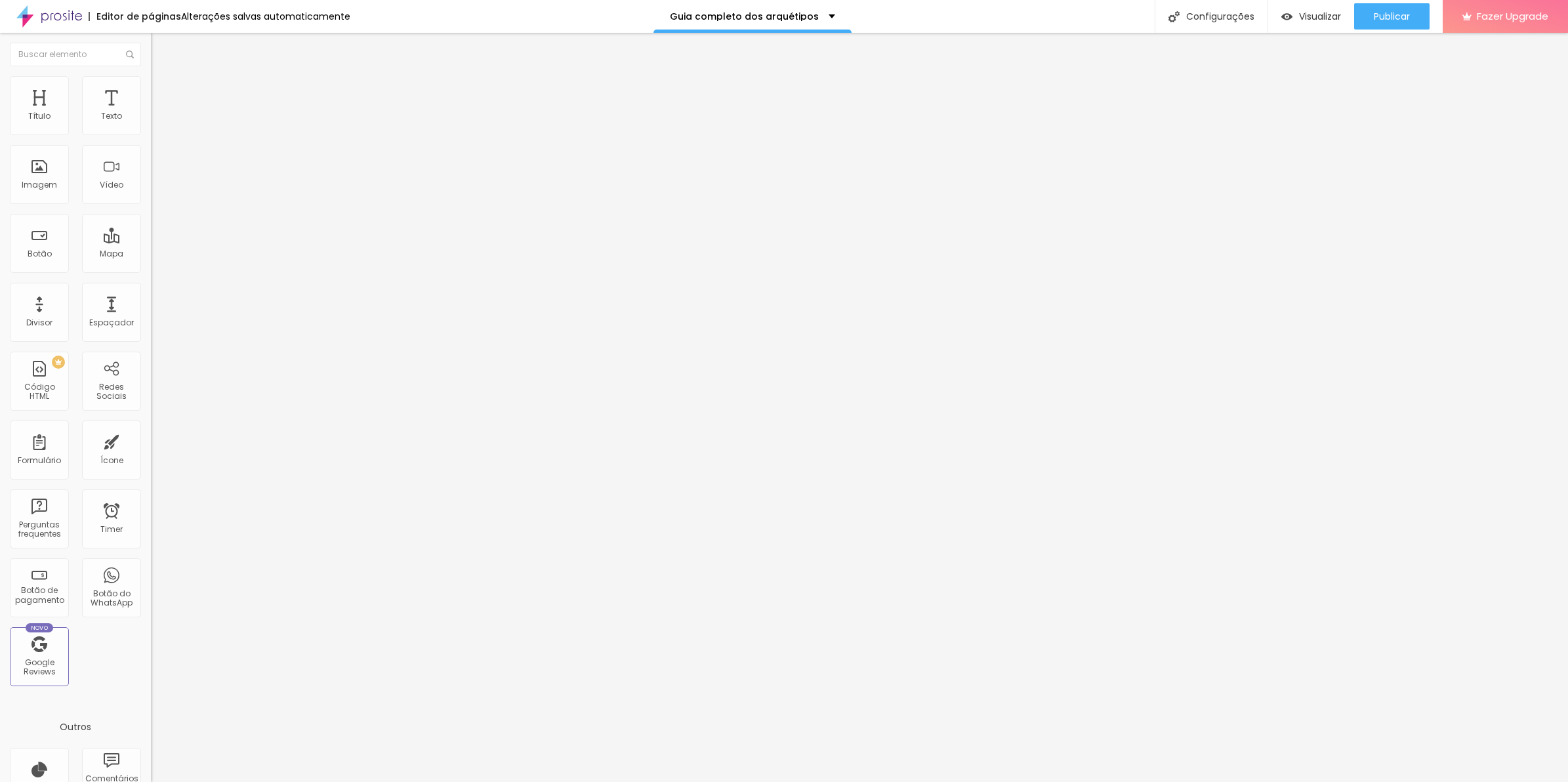
click at [151, 168] on button "button" at bounding box center [160, 163] width 19 height 14
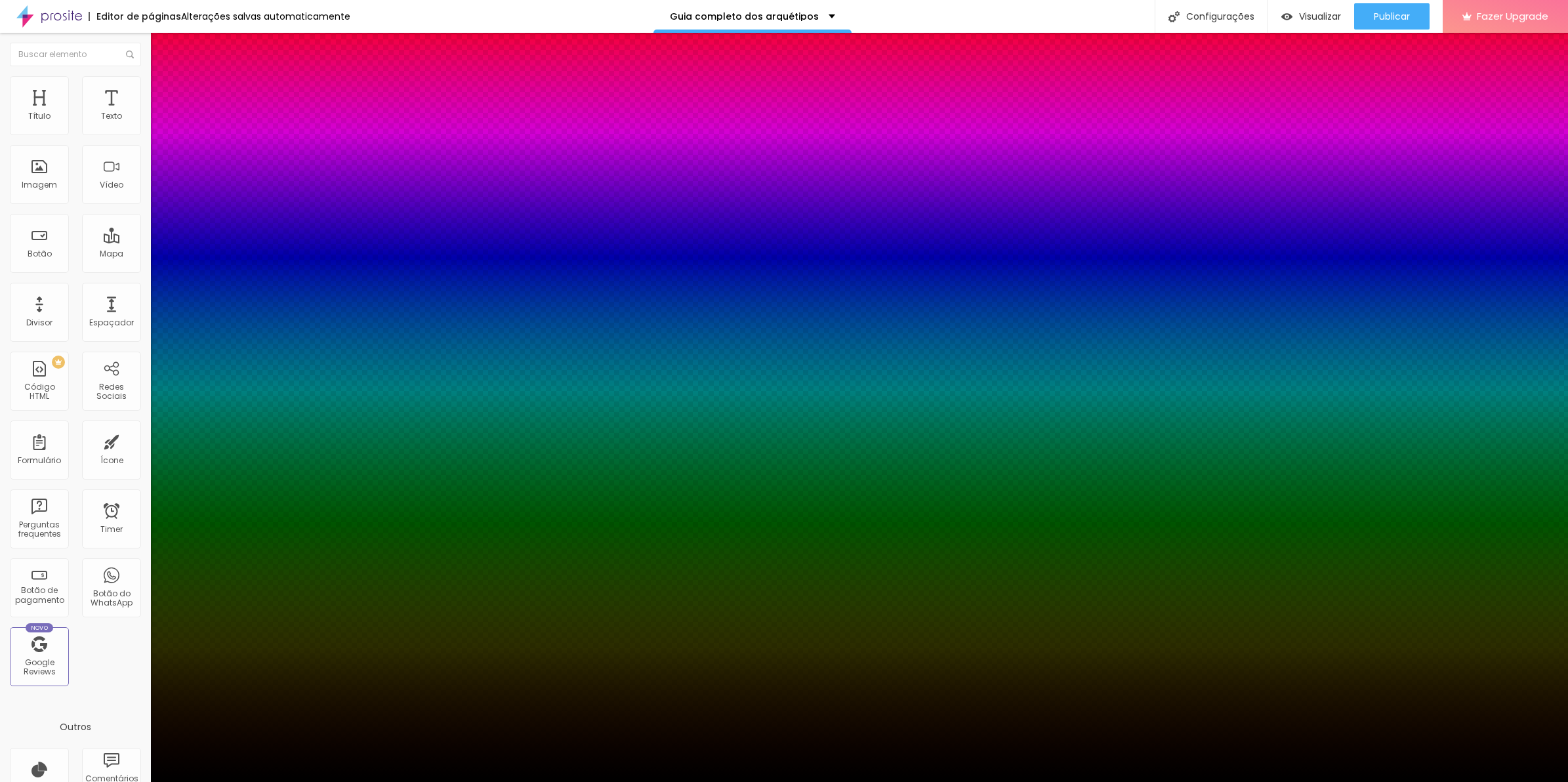
paste input "AB8654"
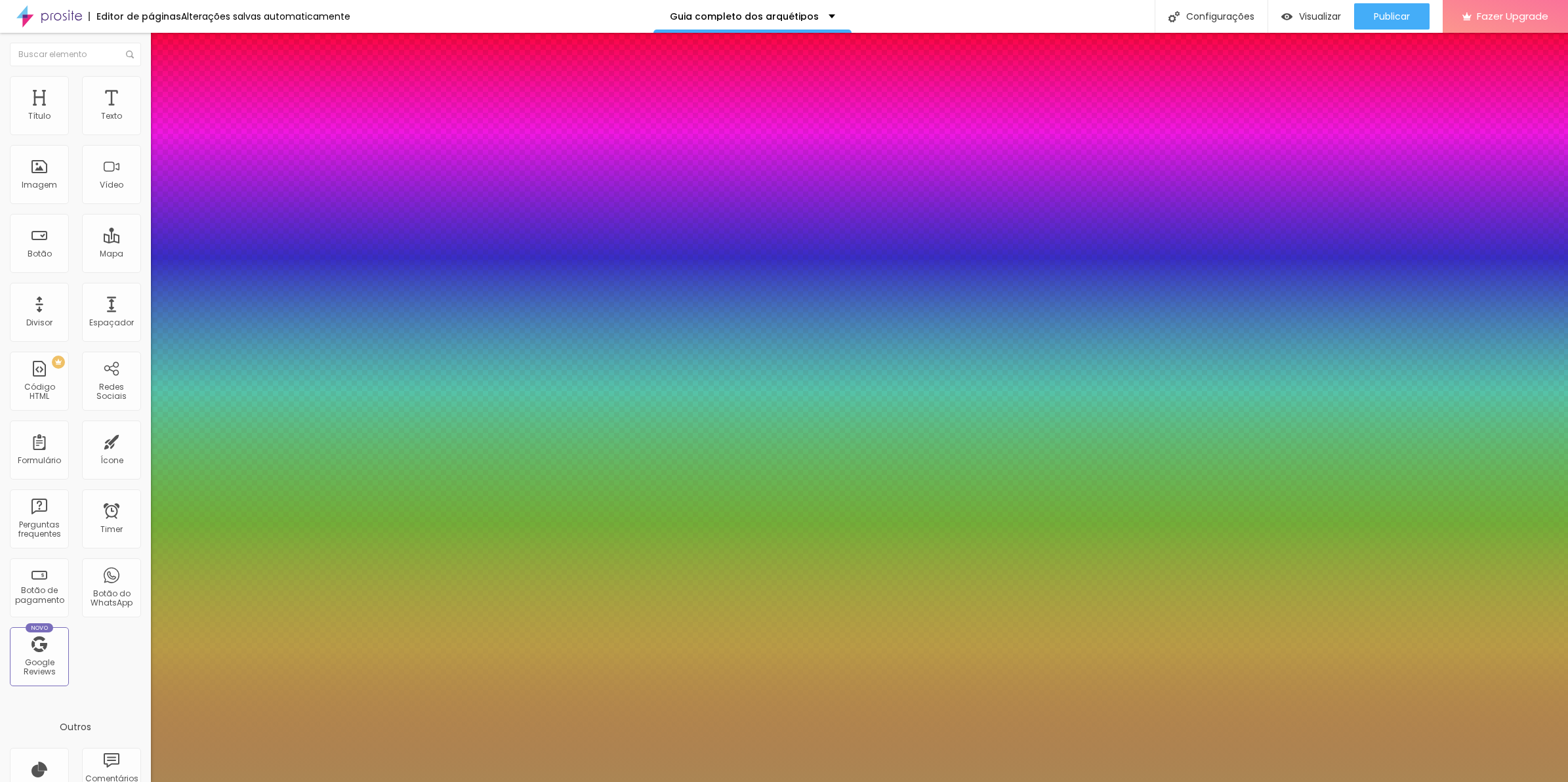
drag, startPoint x: 245, startPoint y: 363, endPoint x: 245, endPoint y: 396, distance: 33.0
click at [245, 396] on body "Editor de páginas Alterações salvas automaticamente Guia completo dos arquétipo…" at bounding box center [784, 391] width 1568 height 782
click at [841, 781] on div at bounding box center [784, 782] width 1568 height 0
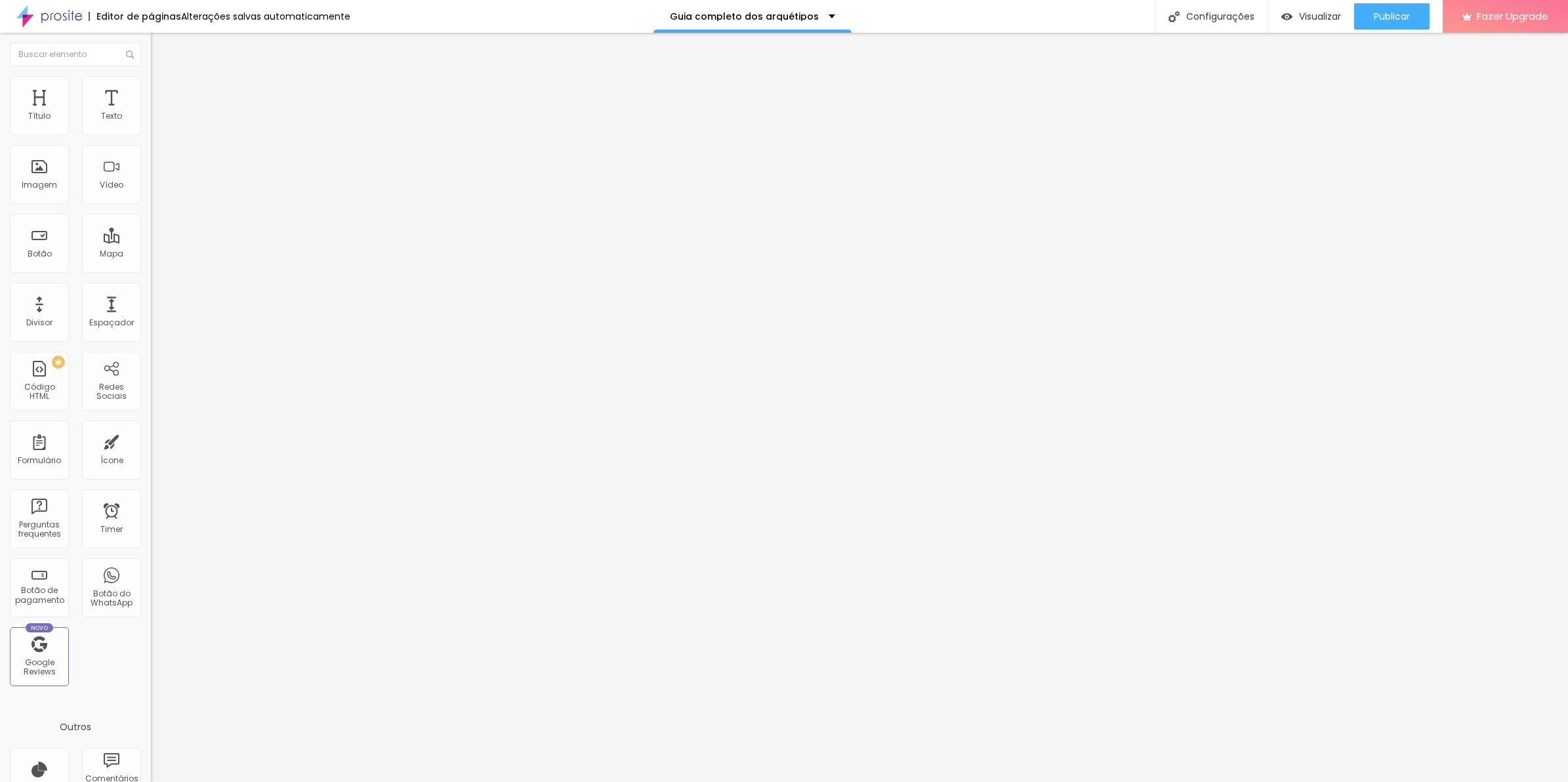
click at [151, 157] on button "button" at bounding box center [160, 163] width 19 height 14
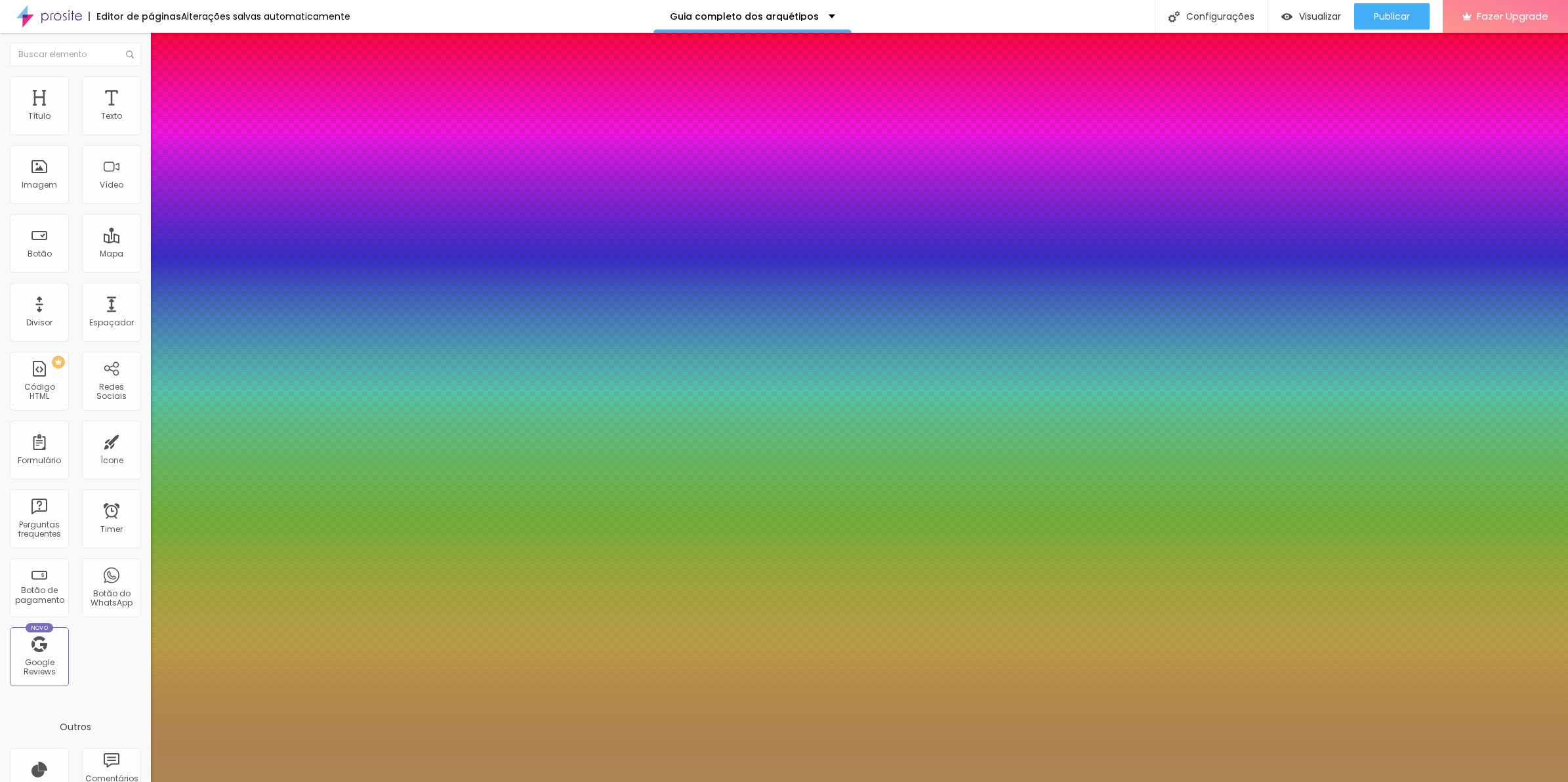
drag, startPoint x: 219, startPoint y: 324, endPoint x: 252, endPoint y: 326, distance: 33.1
click at [239, 781] on div at bounding box center [784, 790] width 1568 height 0
click at [865, 781] on div at bounding box center [784, 782] width 1568 height 0
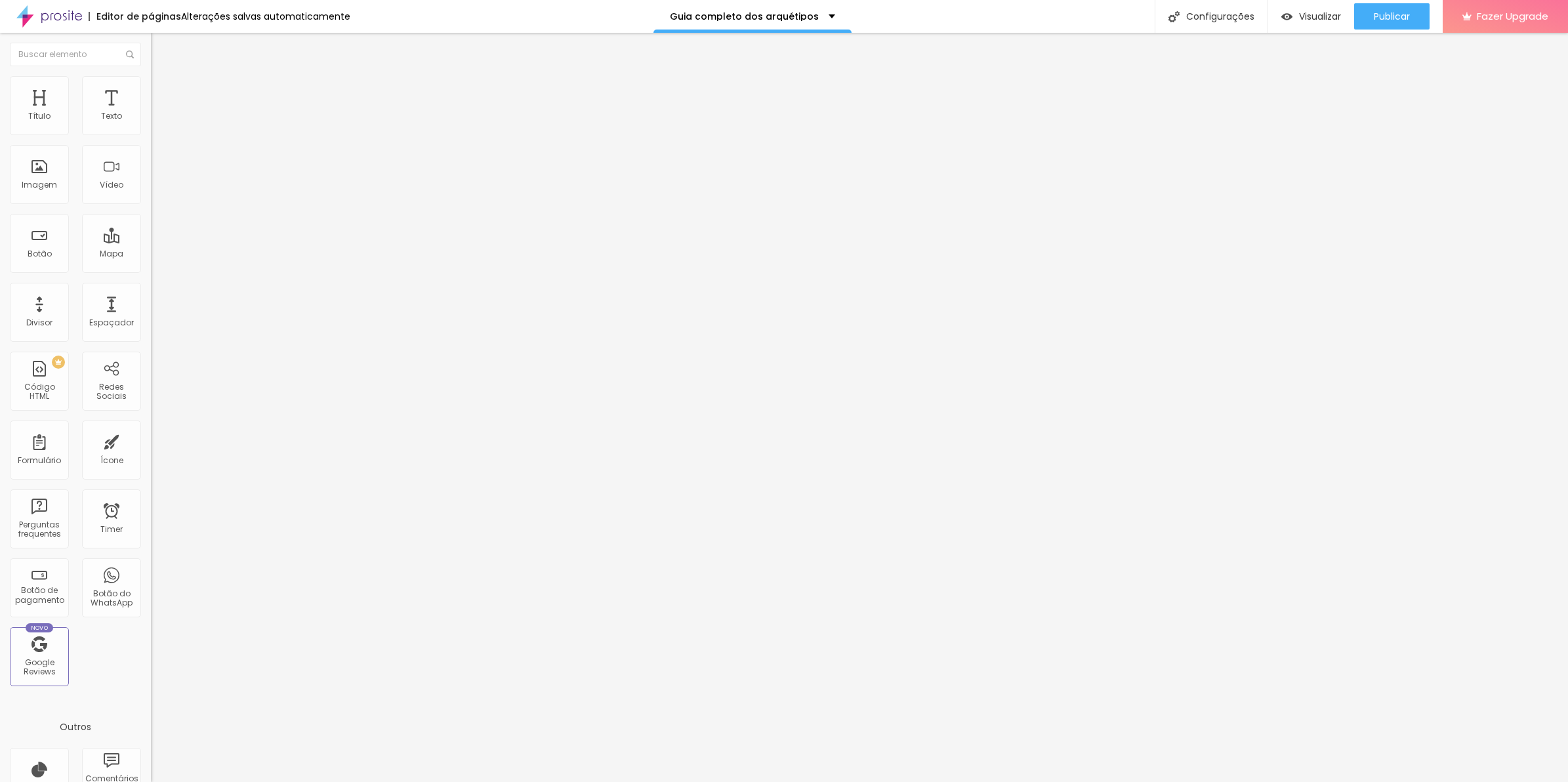
click at [156, 166] on icon "button" at bounding box center [159, 161] width 8 height 8
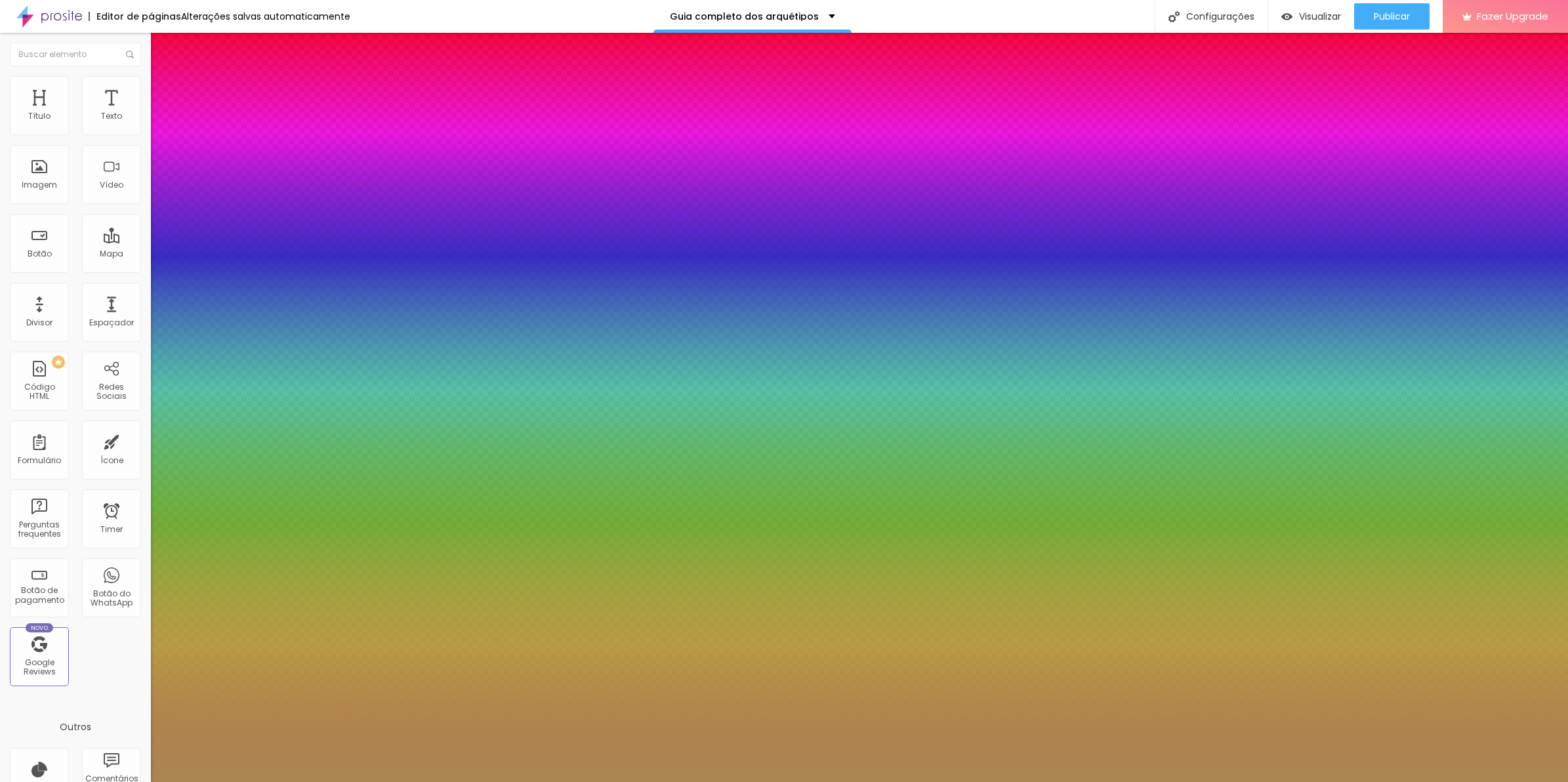
drag, startPoint x: 236, startPoint y: 324, endPoint x: 267, endPoint y: 322, distance: 31.1
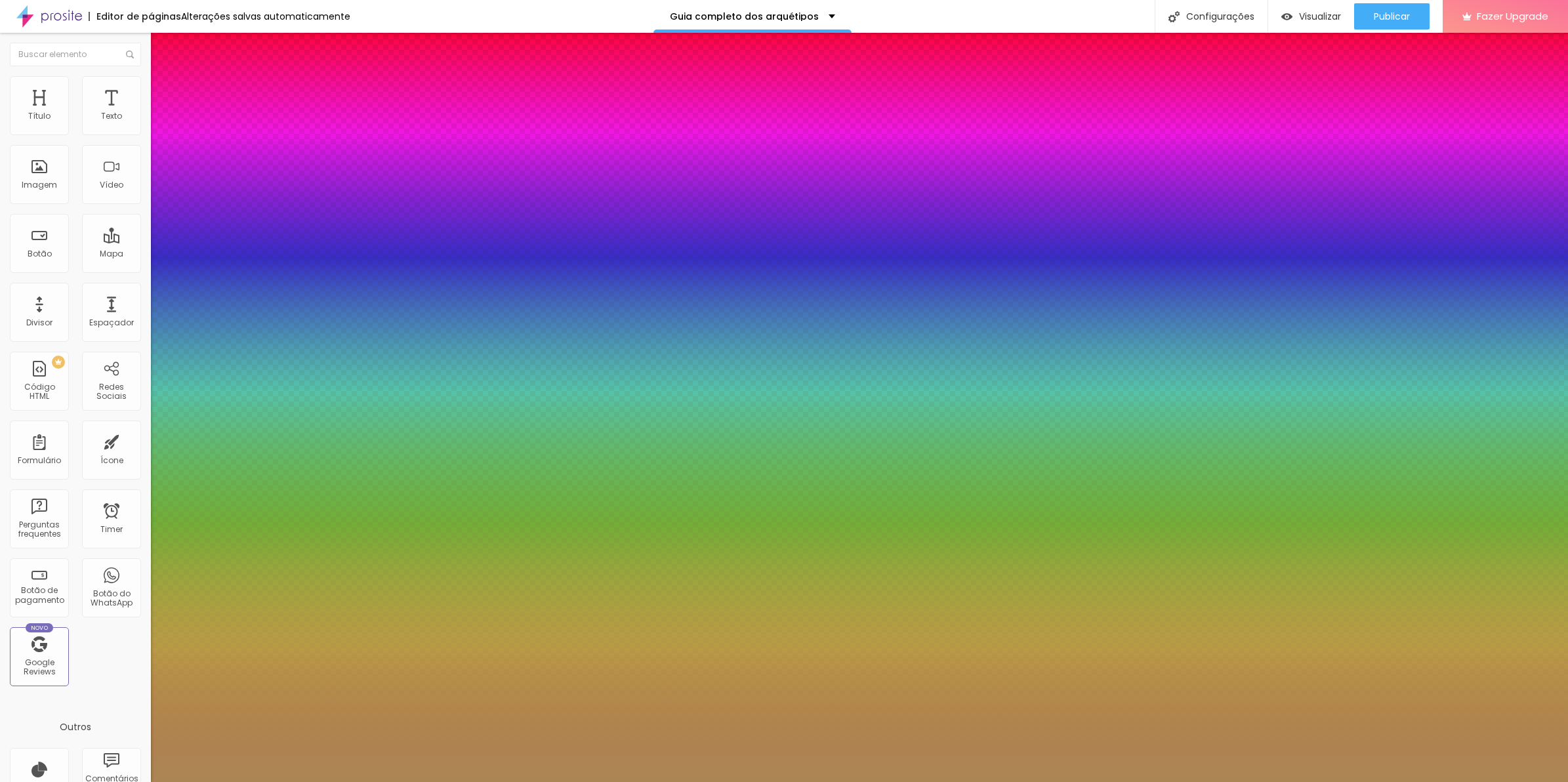
drag, startPoint x: 243, startPoint y: 343, endPoint x: 243, endPoint y: 359, distance: 16.0
click at [243, 359] on div at bounding box center [784, 391] width 1568 height 782
click at [975, 781] on div at bounding box center [784, 782] width 1568 height 0
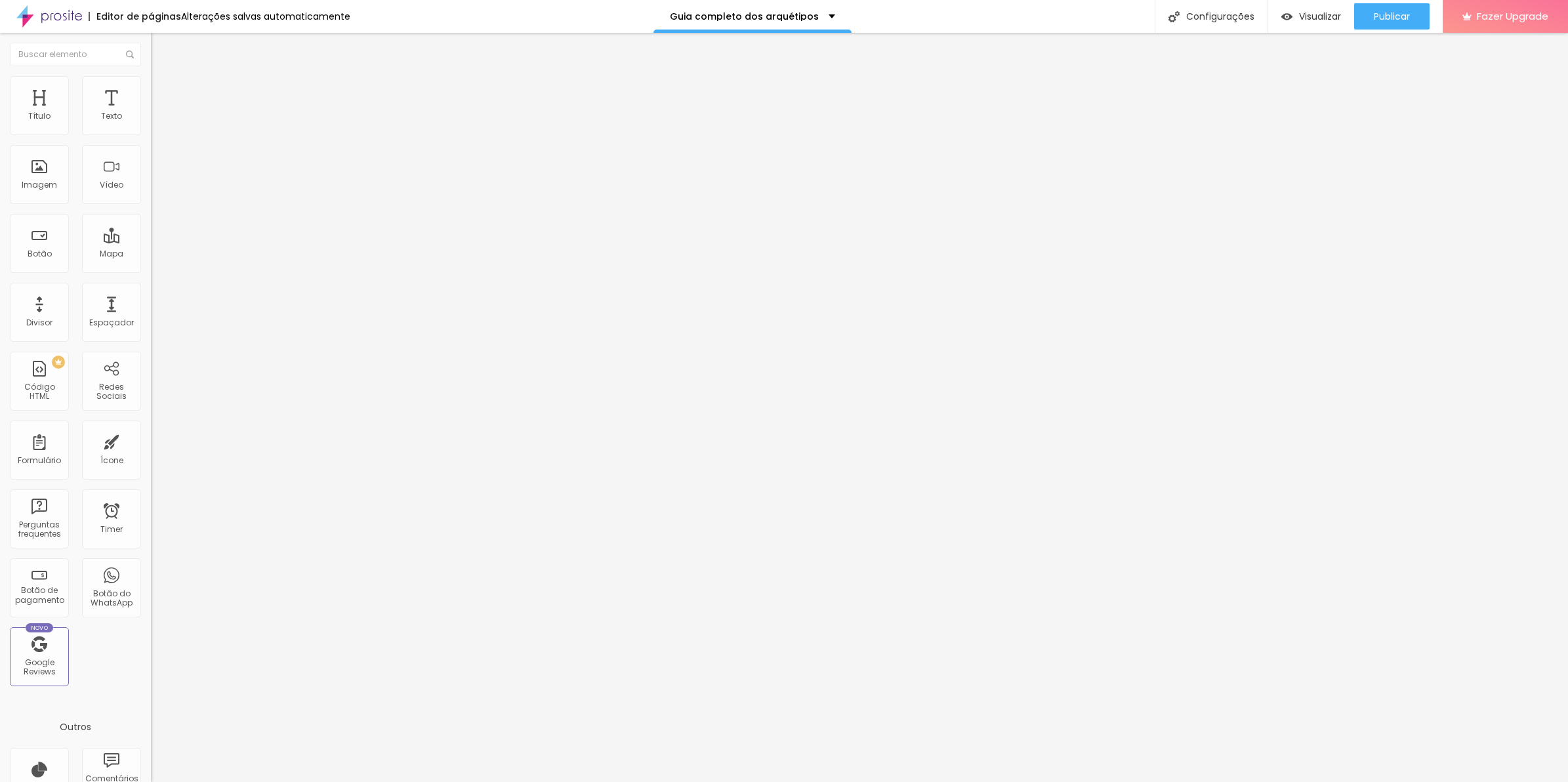
click at [156, 161] on icon "button" at bounding box center [159, 161] width 8 height 8
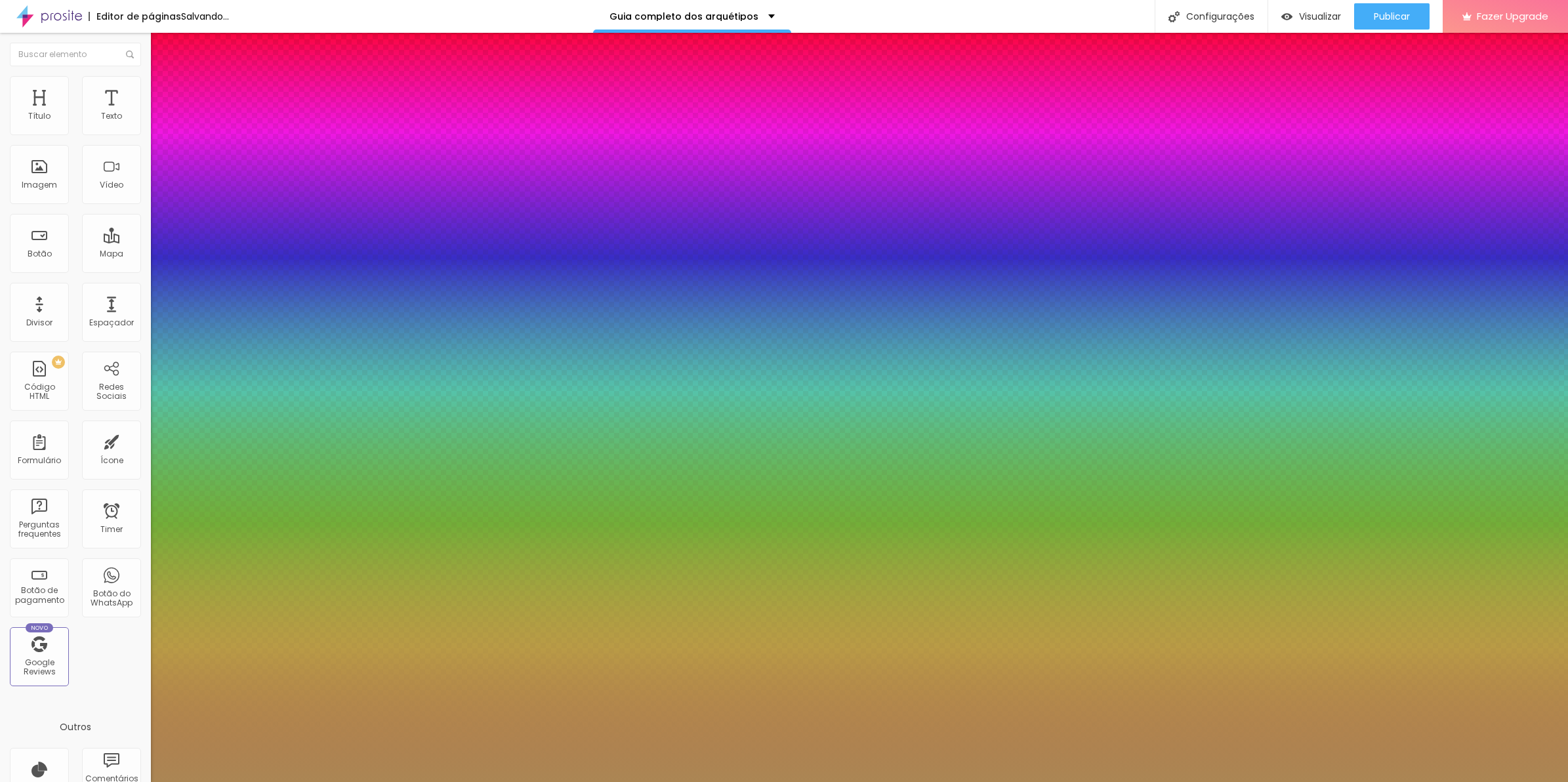
drag, startPoint x: 234, startPoint y: 326, endPoint x: 224, endPoint y: 326, distance: 10.0
click at [890, 781] on div at bounding box center [784, 782] width 1568 height 0
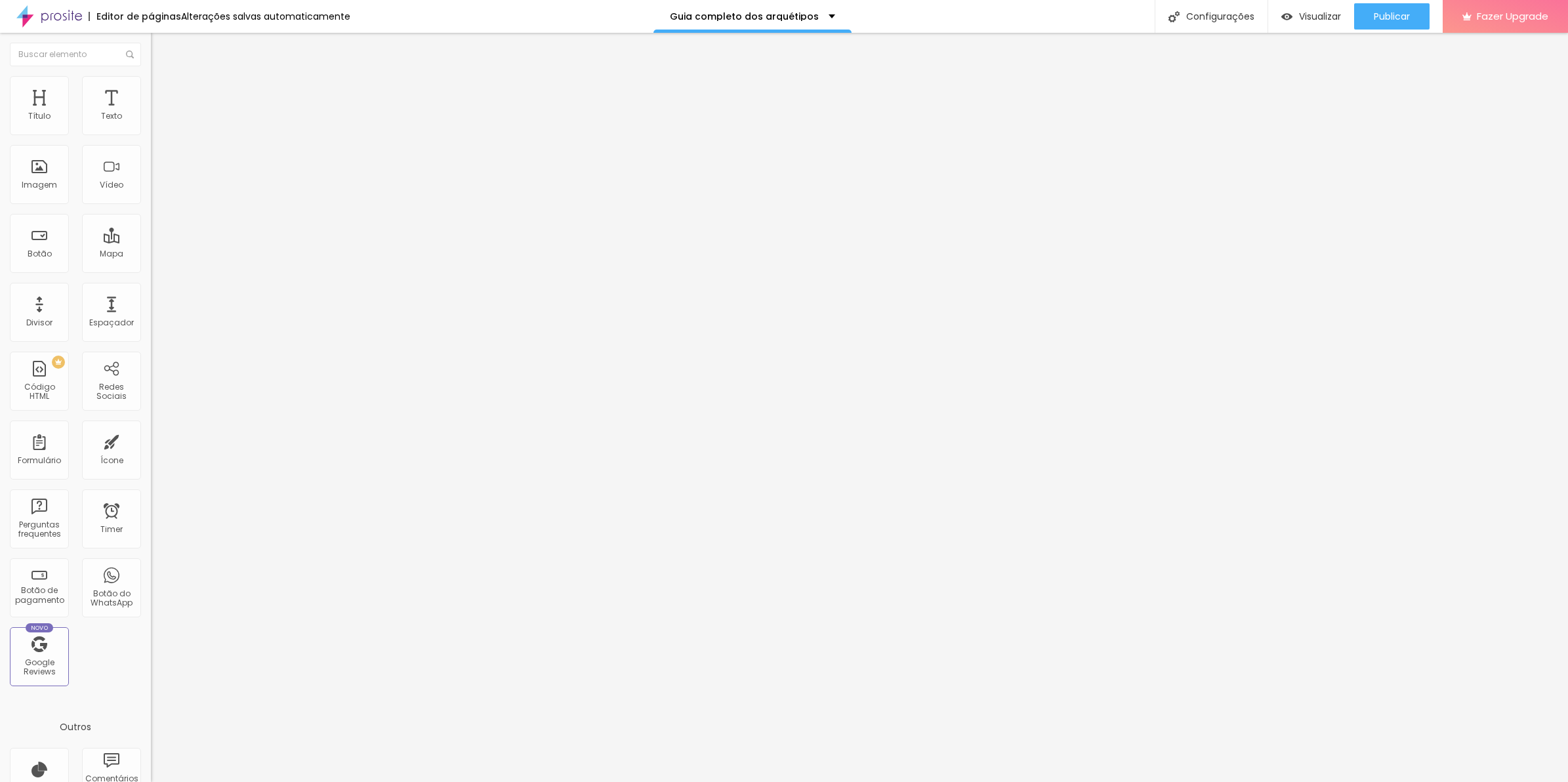
click at [151, 126] on button "button" at bounding box center [160, 119] width 19 height 14
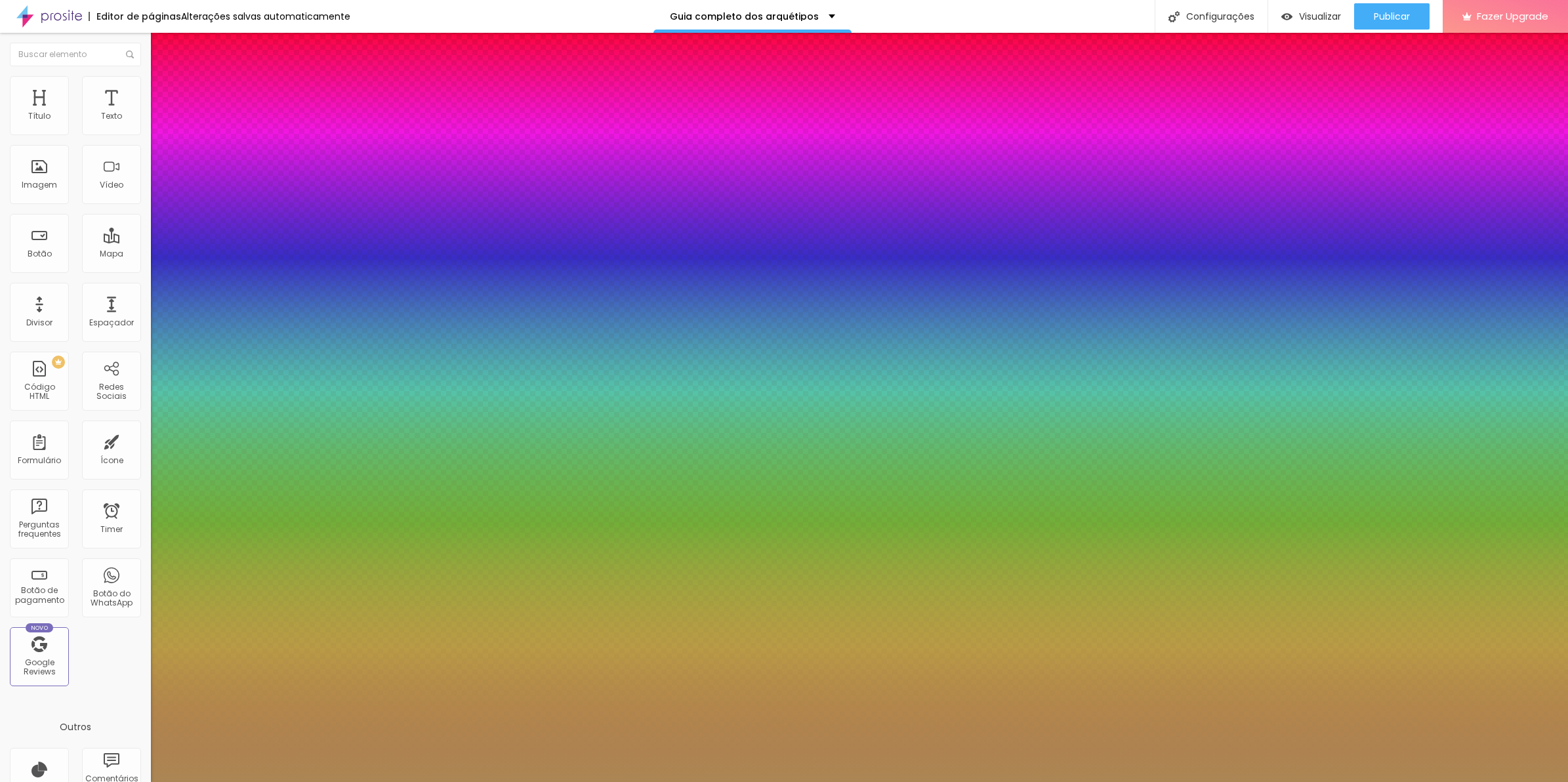
click at [141, 781] on select "AbrilFatface-Regular Actor-Regular Alegreya AlegreyaBlack Alice Allan-Bold Alla…" at bounding box center [70, 796] width 141 height 14
click at [140, 781] on select "AbrilFatface-Regular Actor-Regular Alegreya AlegreyaBlack Alice Allan-Bold Alla…" at bounding box center [70, 796] width 141 height 14
click at [762, 781] on div at bounding box center [784, 782] width 1568 height 0
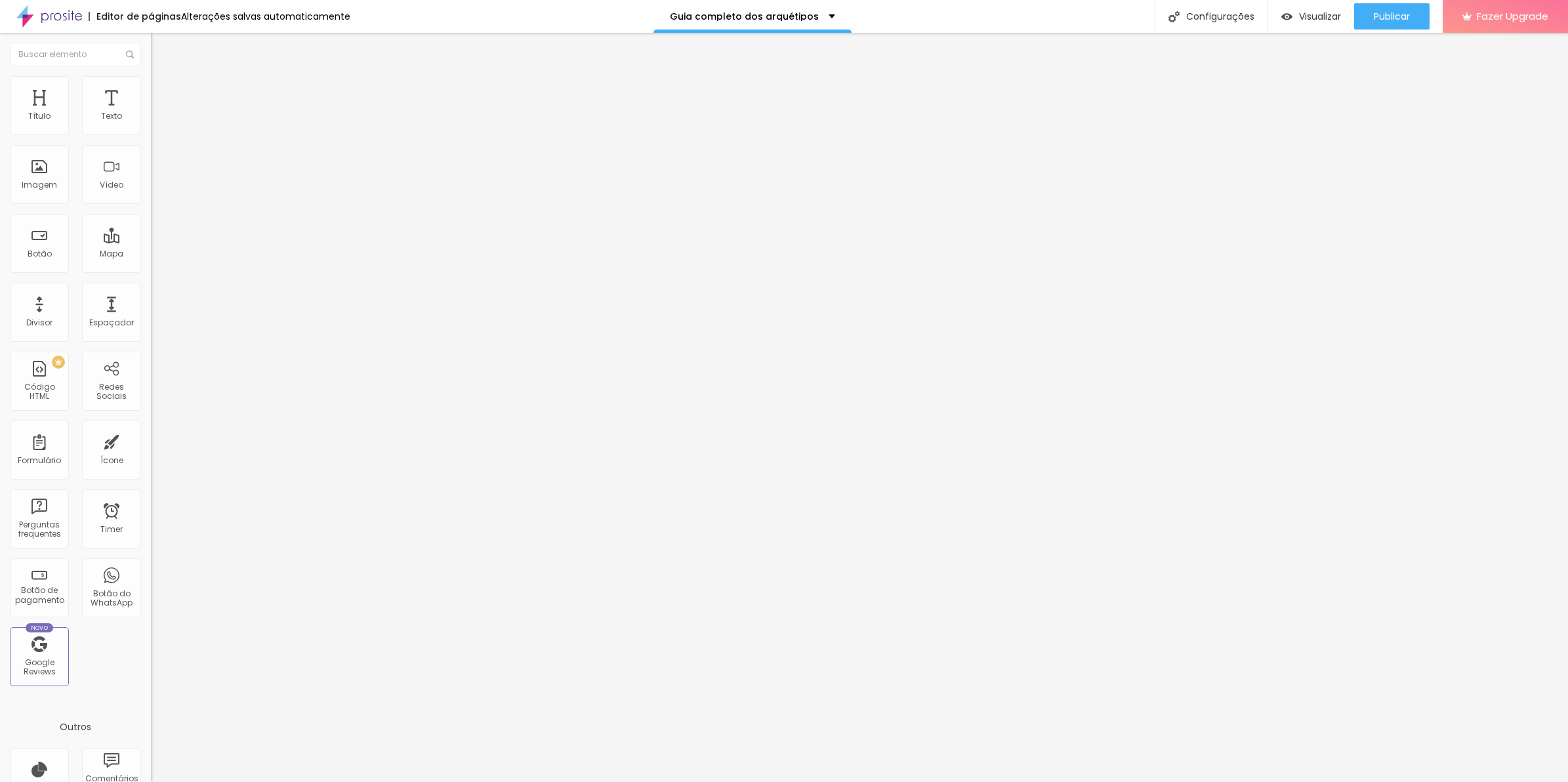
click at [151, 126] on button "button" at bounding box center [160, 119] width 19 height 14
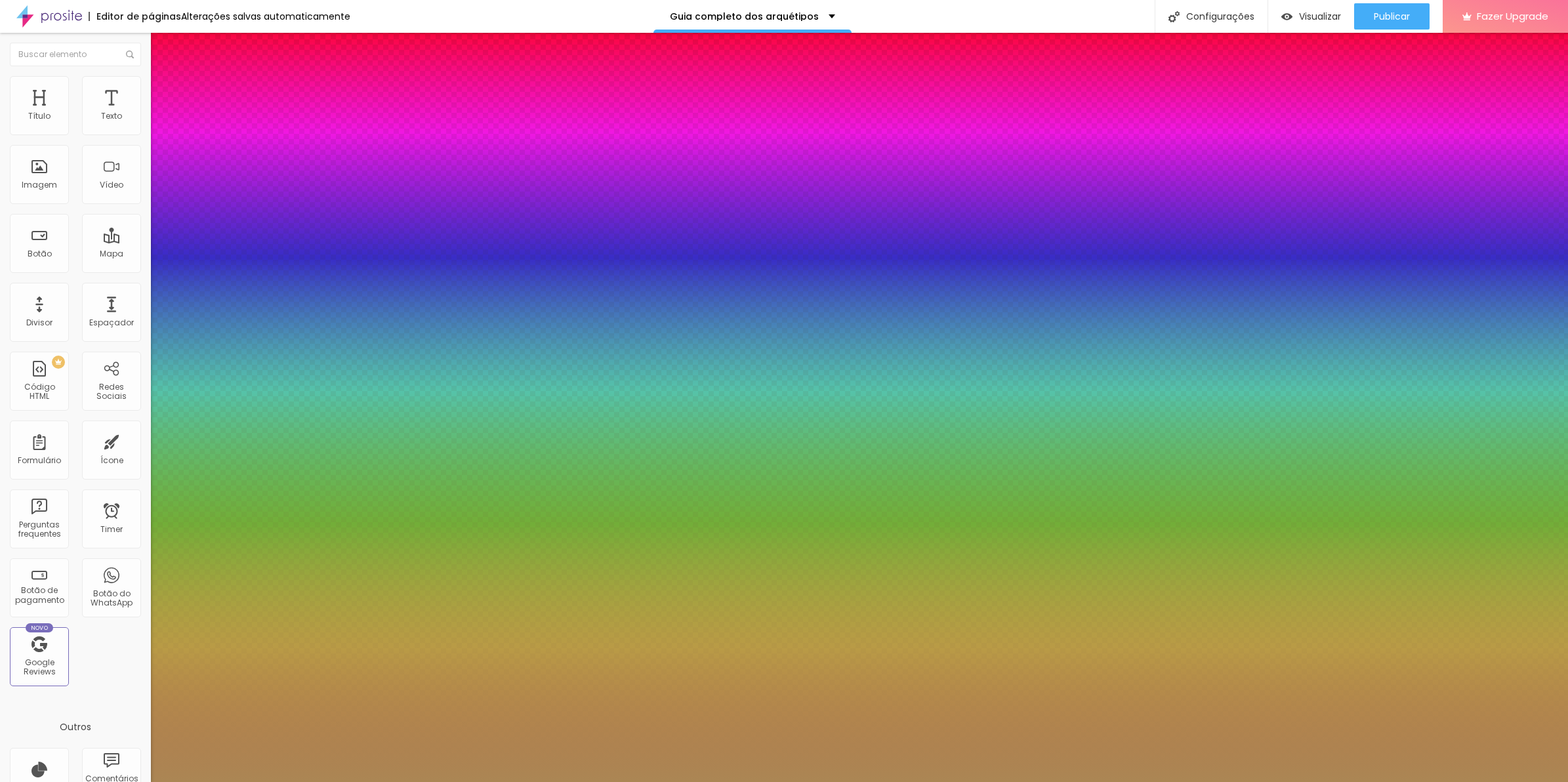
click at [141, 781] on select "AbrilFatface-Regular Actor-Regular Alegreya AlegreyaBlack Alice Allan-Bold Alla…" at bounding box center [70, 796] width 141 height 14
click at [140, 781] on select "AbrilFatface-Regular Actor-Regular Alegreya AlegreyaBlack Alice Allan-Bold Alla…" at bounding box center [70, 796] width 141 height 14
click at [700, 781] on div at bounding box center [784, 782] width 1568 height 0
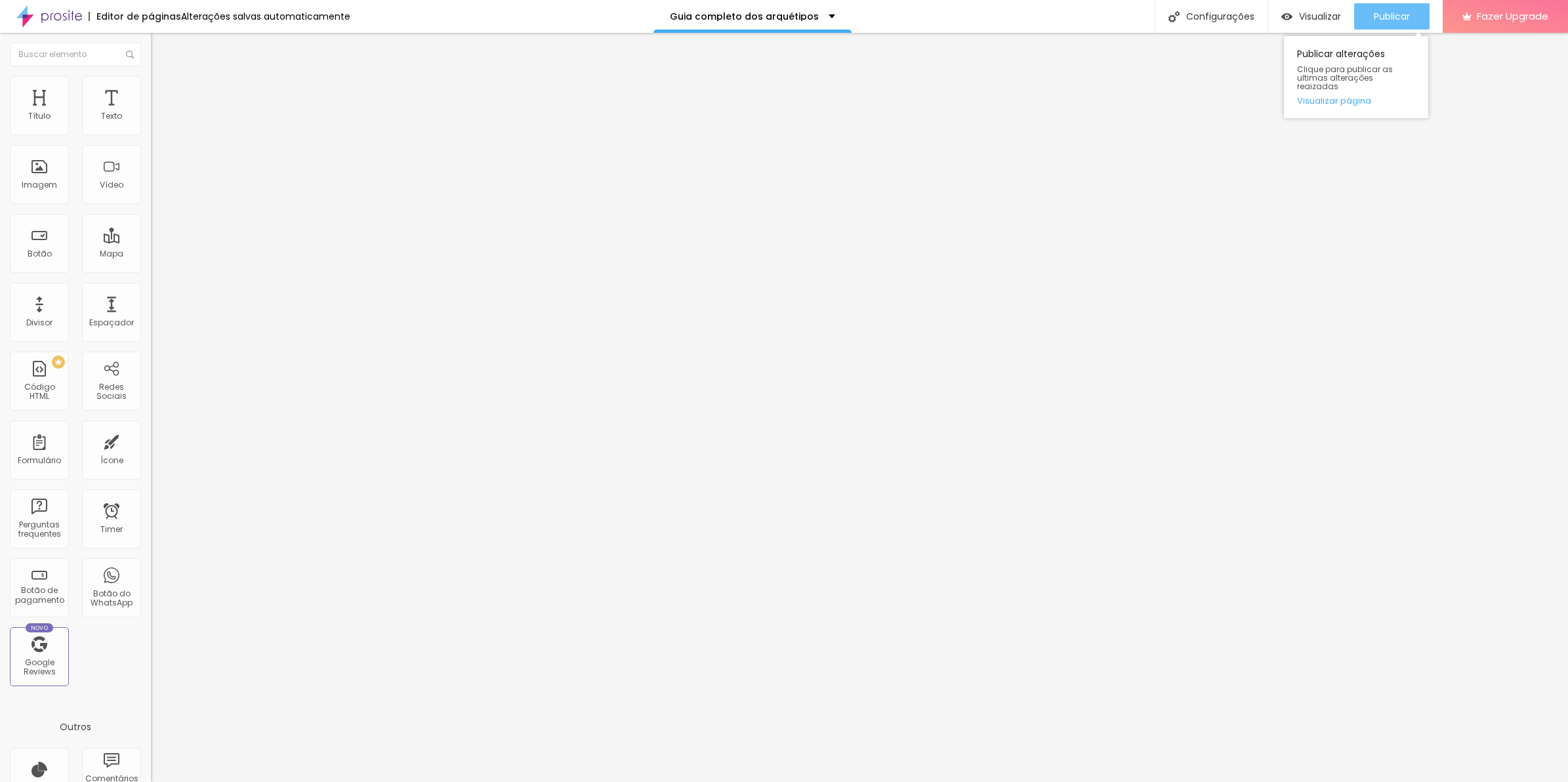
click at [1371, 14] on button "Publicar" at bounding box center [1392, 16] width 76 height 26
click at [151, 59] on button "Editar Texto" at bounding box center [227, 48] width 151 height 30
click at [151, 120] on div "Trocar icone" at bounding box center [227, 114] width 151 height 9
click at [159, 121] on span "Trocar icone" at bounding box center [188, 115] width 58 height 11
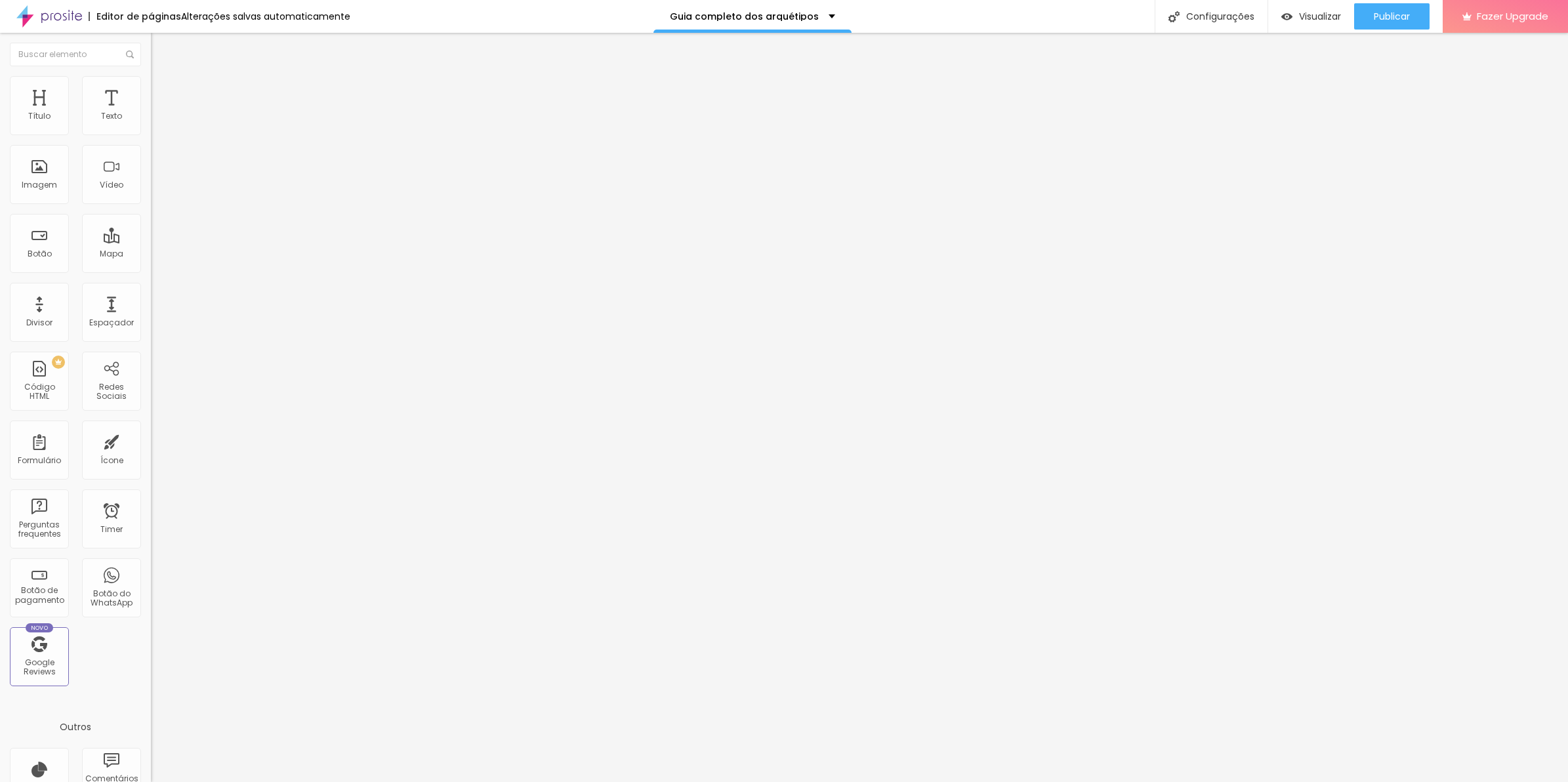
click at [161, 48] on div "Editar Ícone" at bounding box center [198, 47] width 75 height 10
click at [151, 113] on span "Adicionar imagem" at bounding box center [193, 107] width 85 height 11
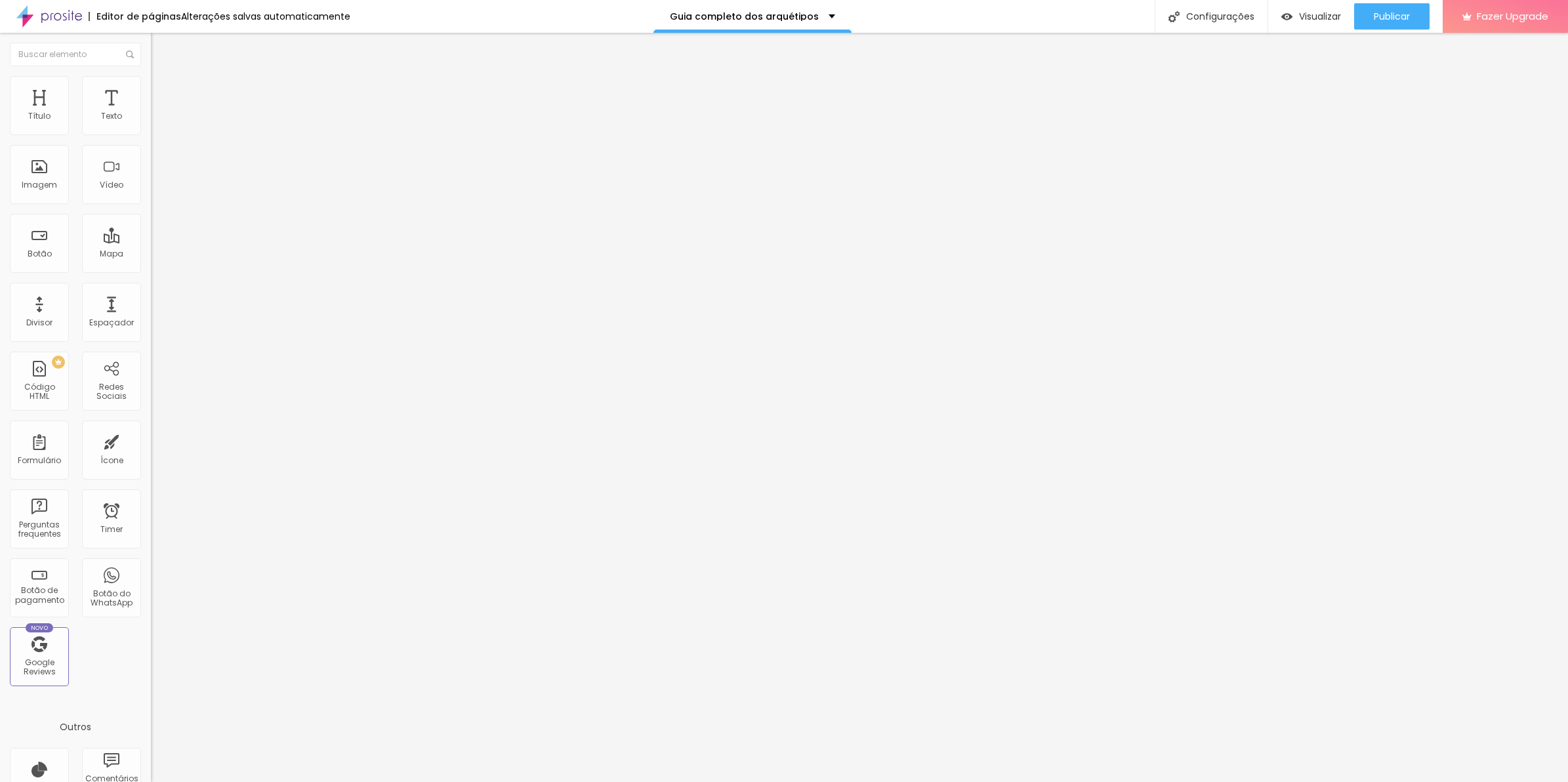
click at [151, 113] on span "Adicionar imagem" at bounding box center [193, 107] width 85 height 11
click at [163, 89] on span "Estilo" at bounding box center [173, 85] width 21 height 11
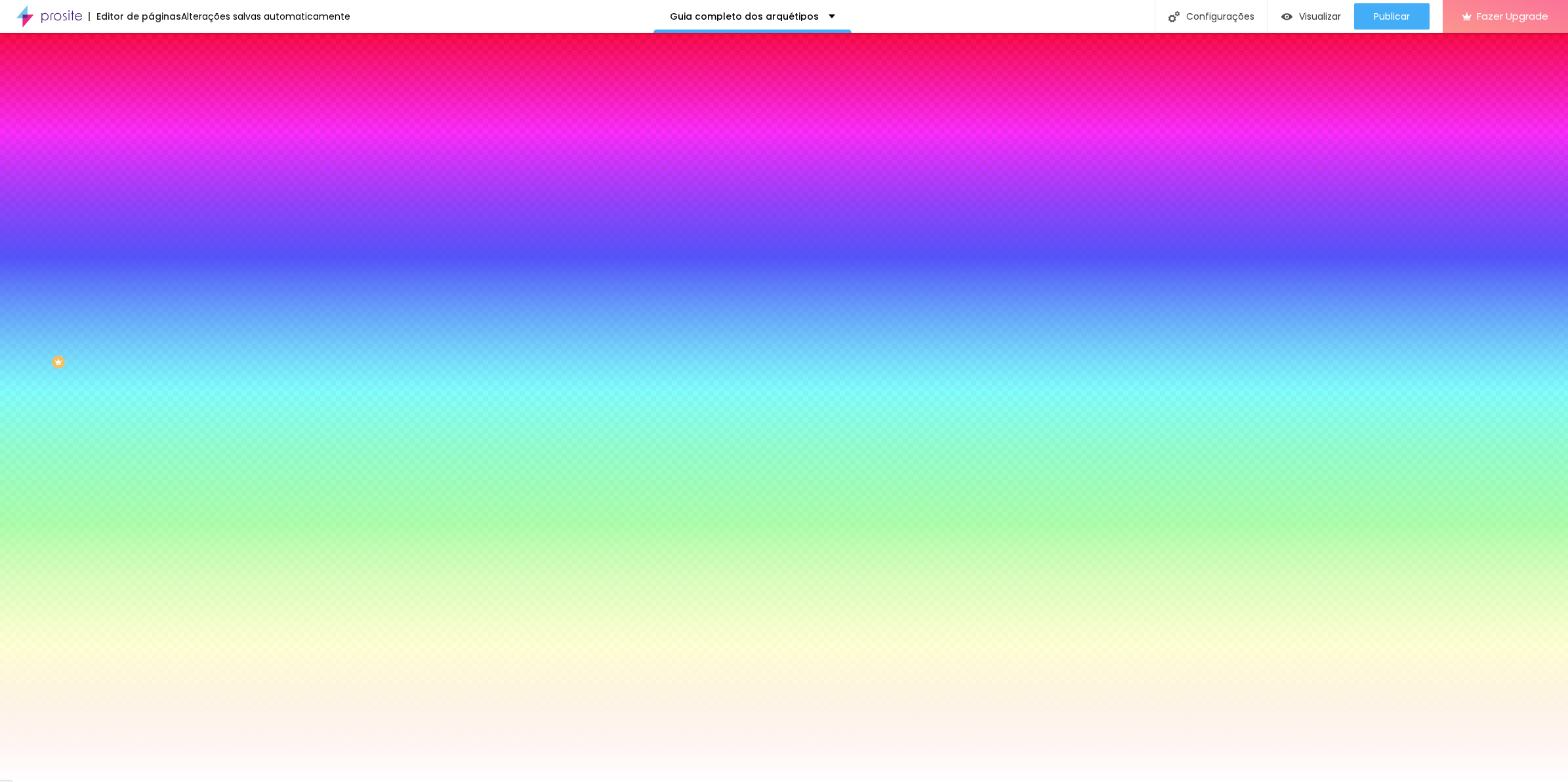
click at [151, 100] on li "Avançado" at bounding box center [227, 96] width 151 height 13
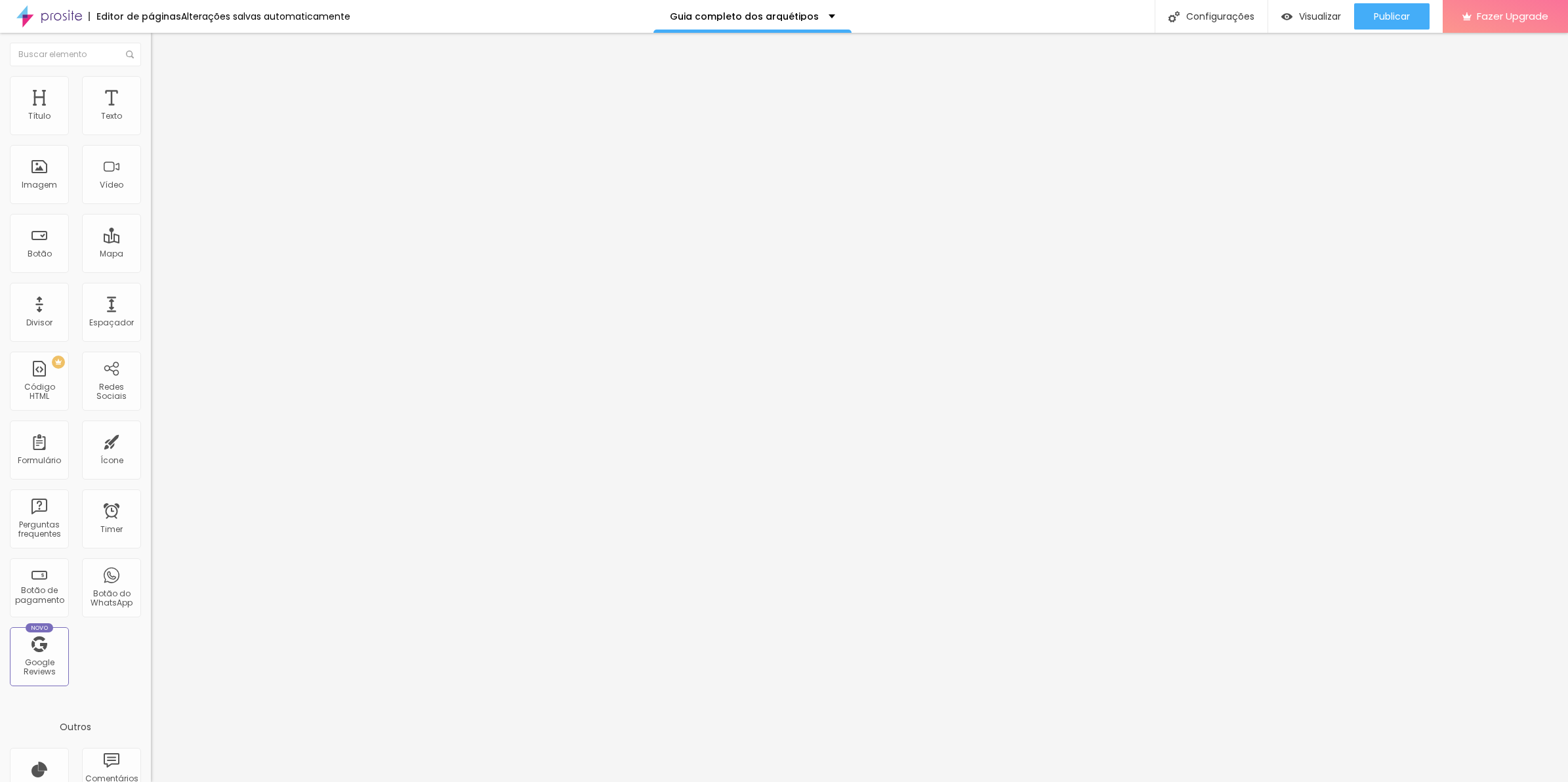
click at [151, 126] on button "button" at bounding box center [160, 119] width 19 height 14
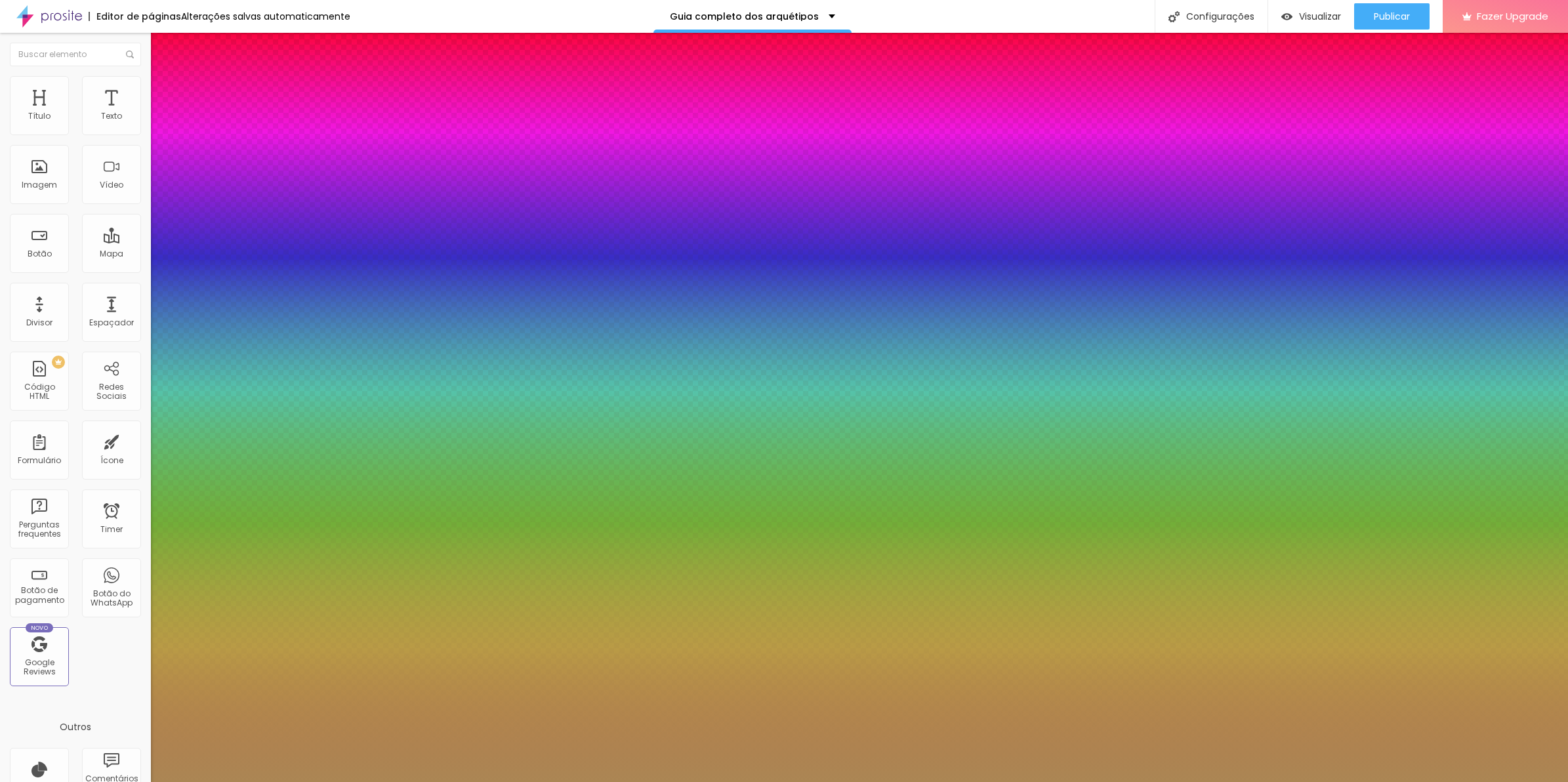
click at [739, 781] on div at bounding box center [784, 782] width 1568 height 0
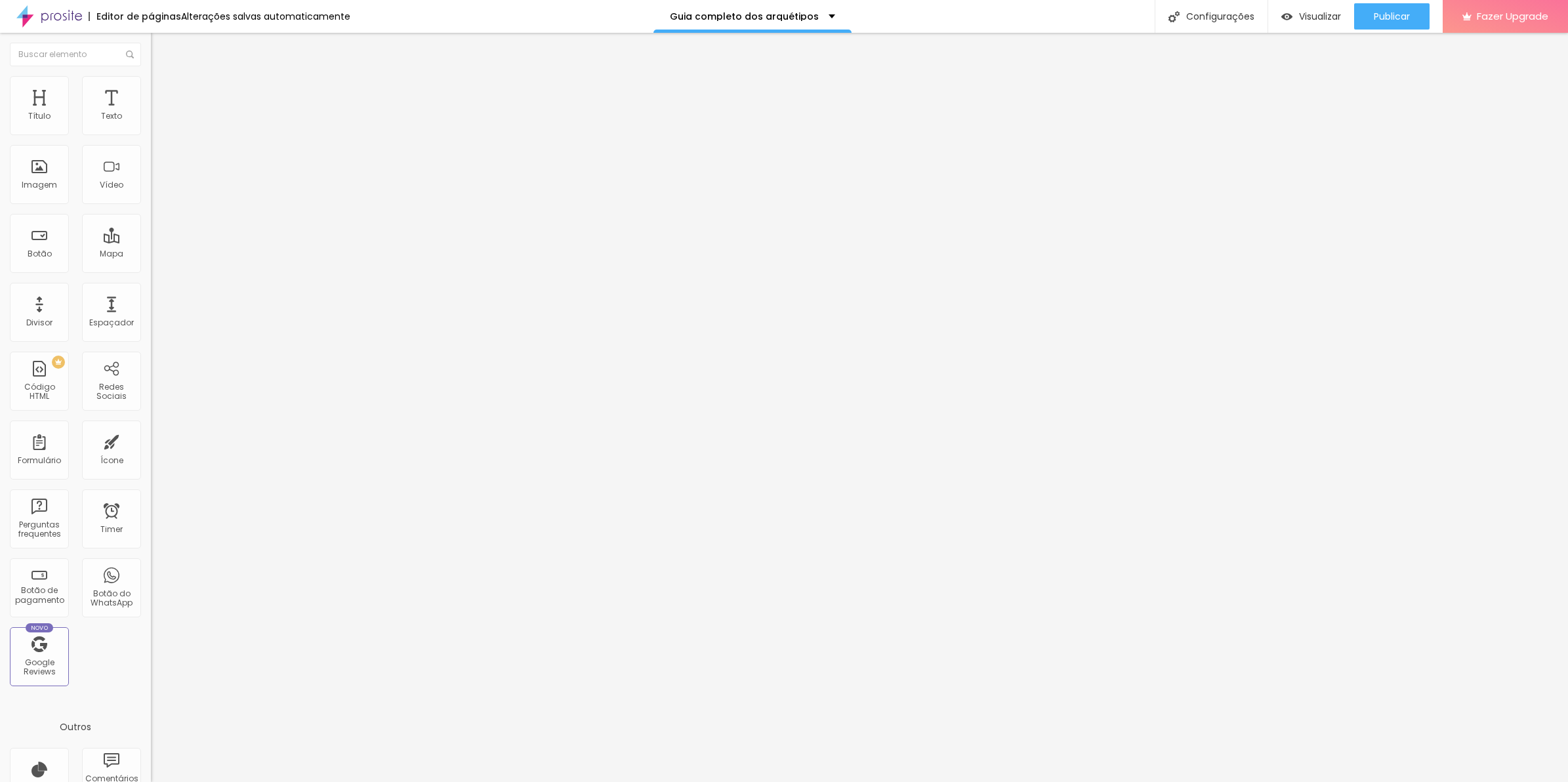
click at [151, 130] on img at bounding box center [155, 125] width 9 height 9
click at [151, 36] on button "Editar Seção" at bounding box center [227, 48] width 151 height 30
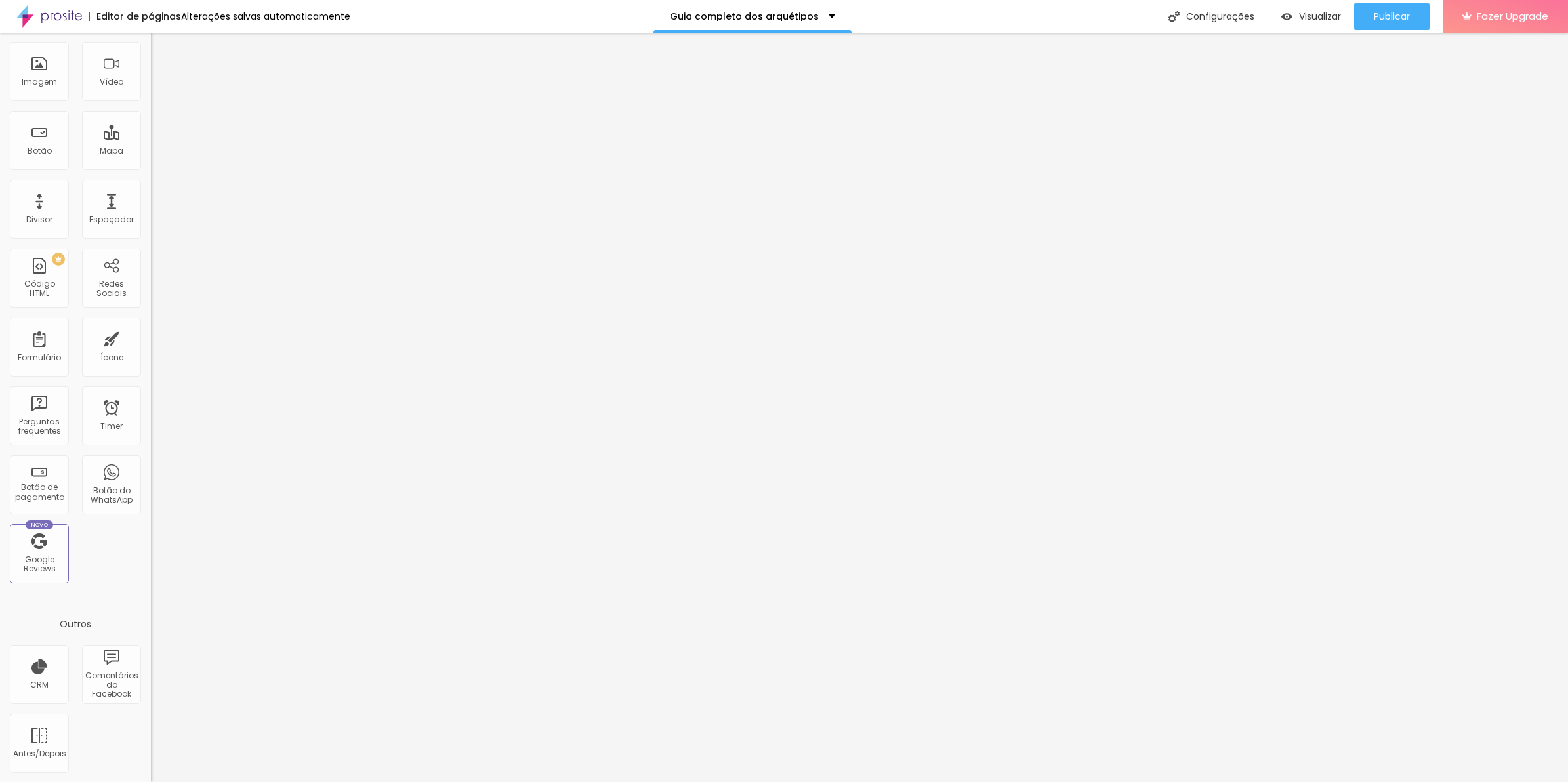
scroll to position [0, 0]
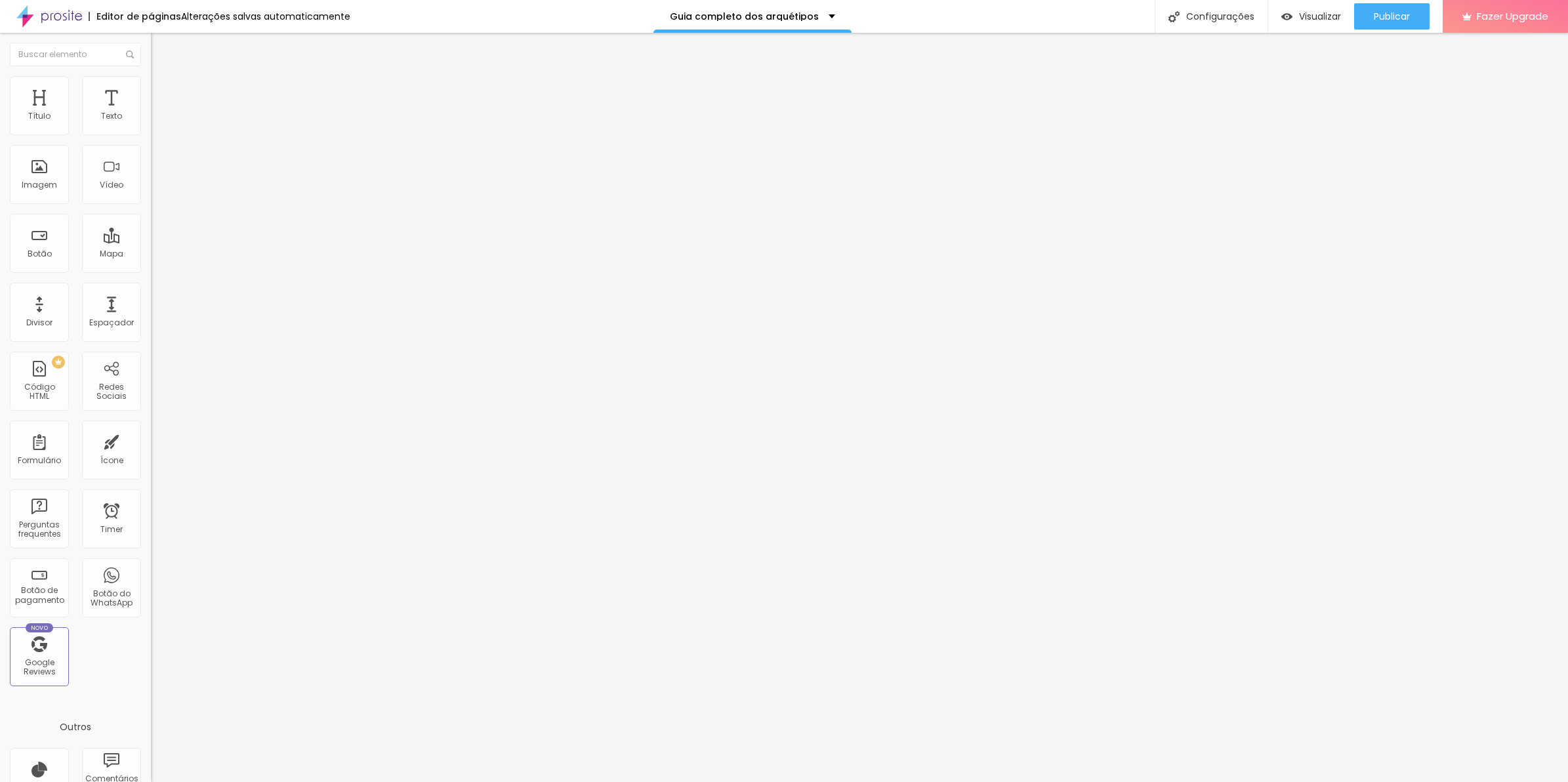
click at [151, 205] on div at bounding box center [227, 164] width 151 height 100
click at [1389, 24] on div "Publicar" at bounding box center [1392, 16] width 36 height 26
click at [1317, 23] on div "Visualizar" at bounding box center [1299, 16] width 60 height 26
click at [151, 114] on div "895 caracteres" at bounding box center [227, 105] width 151 height 17
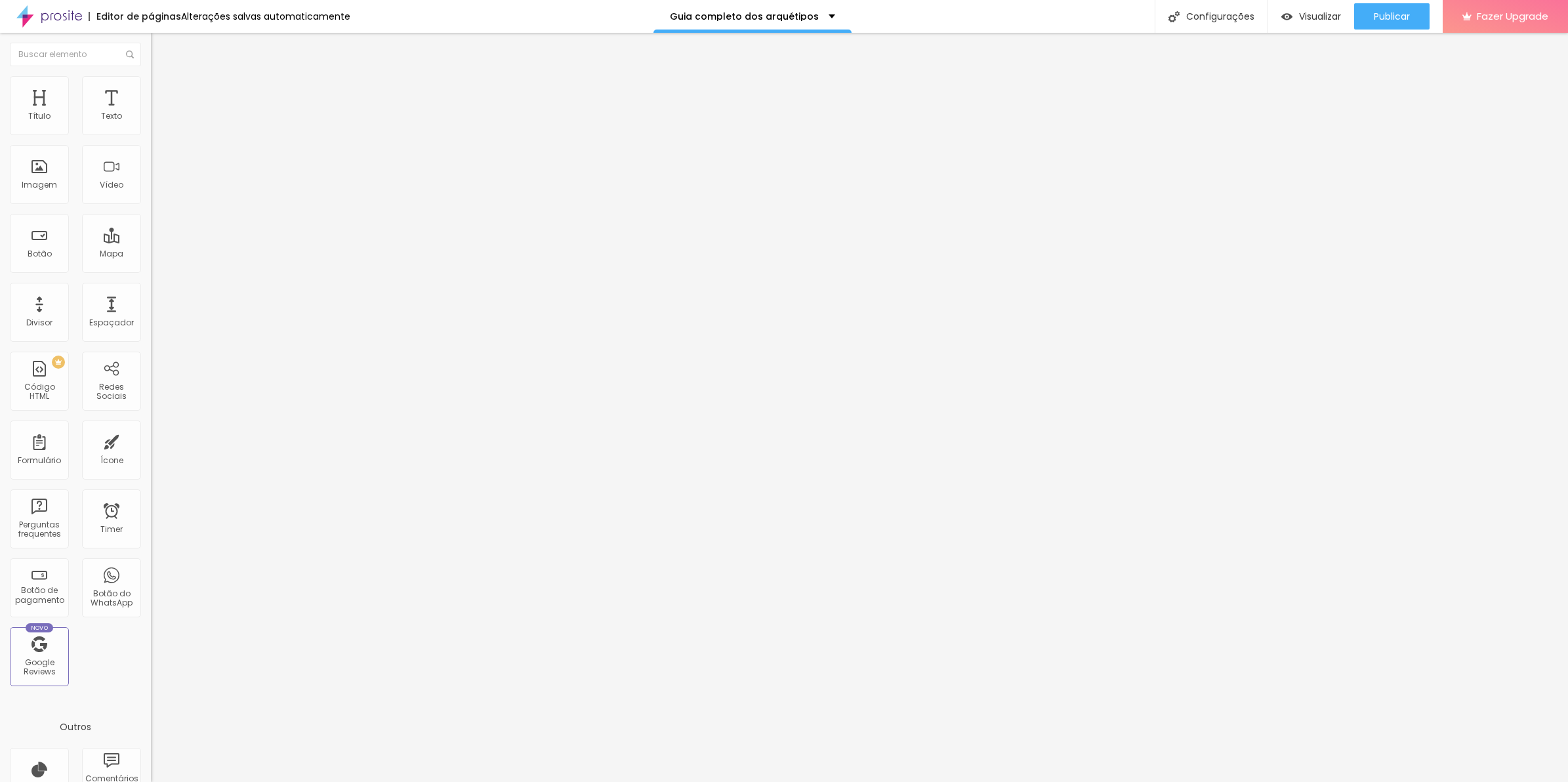
click at [151, 113] on img at bounding box center [155, 109] width 8 height 8
drag, startPoint x: 654, startPoint y: 470, endPoint x: 677, endPoint y: 470, distance: 23.0
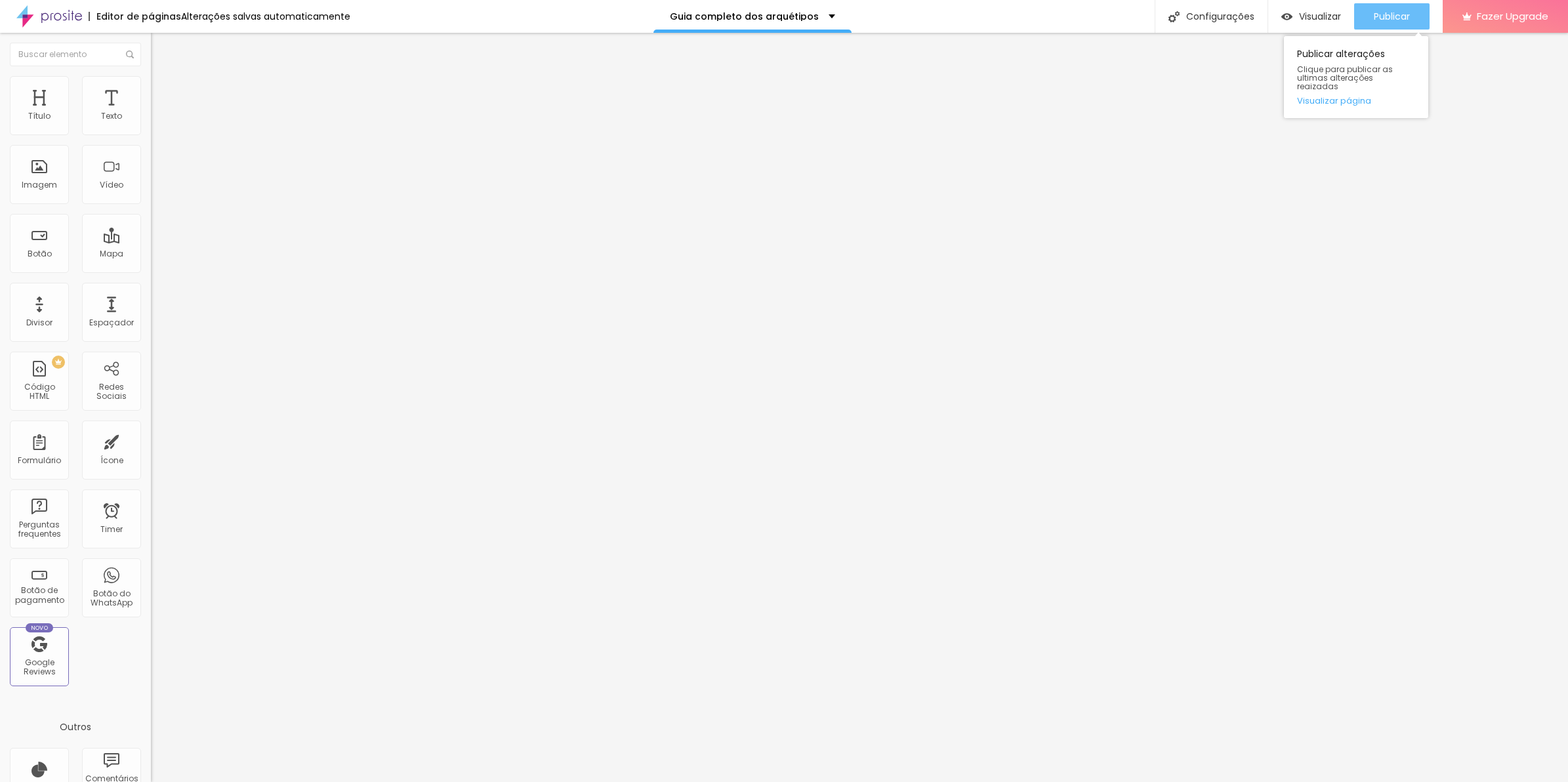
click at [1392, 17] on span "Publicar" at bounding box center [1392, 16] width 36 height 10
click at [151, 113] on img at bounding box center [155, 109] width 8 height 8
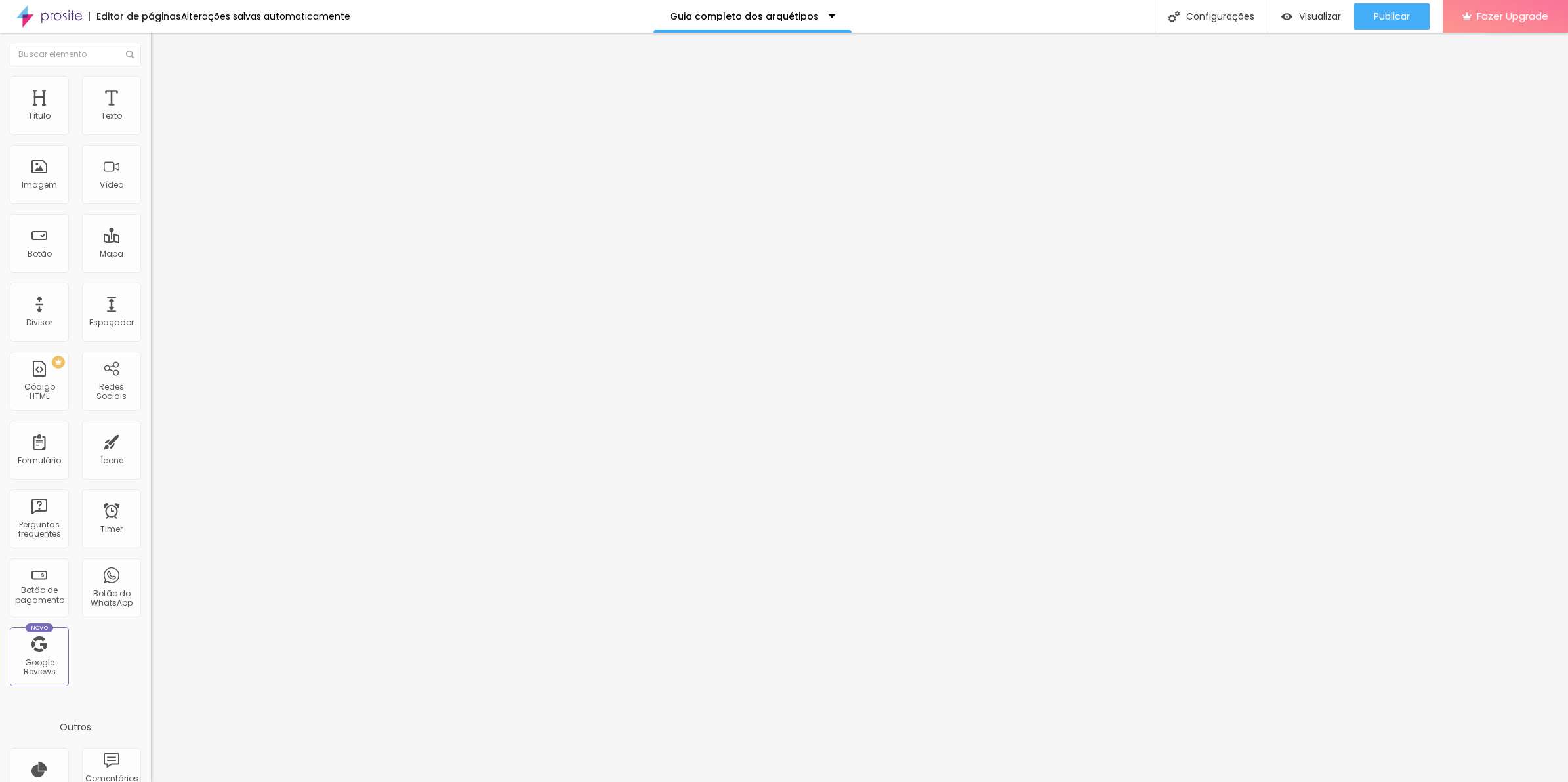
click at [151, 113] on img at bounding box center [155, 109] width 8 height 8
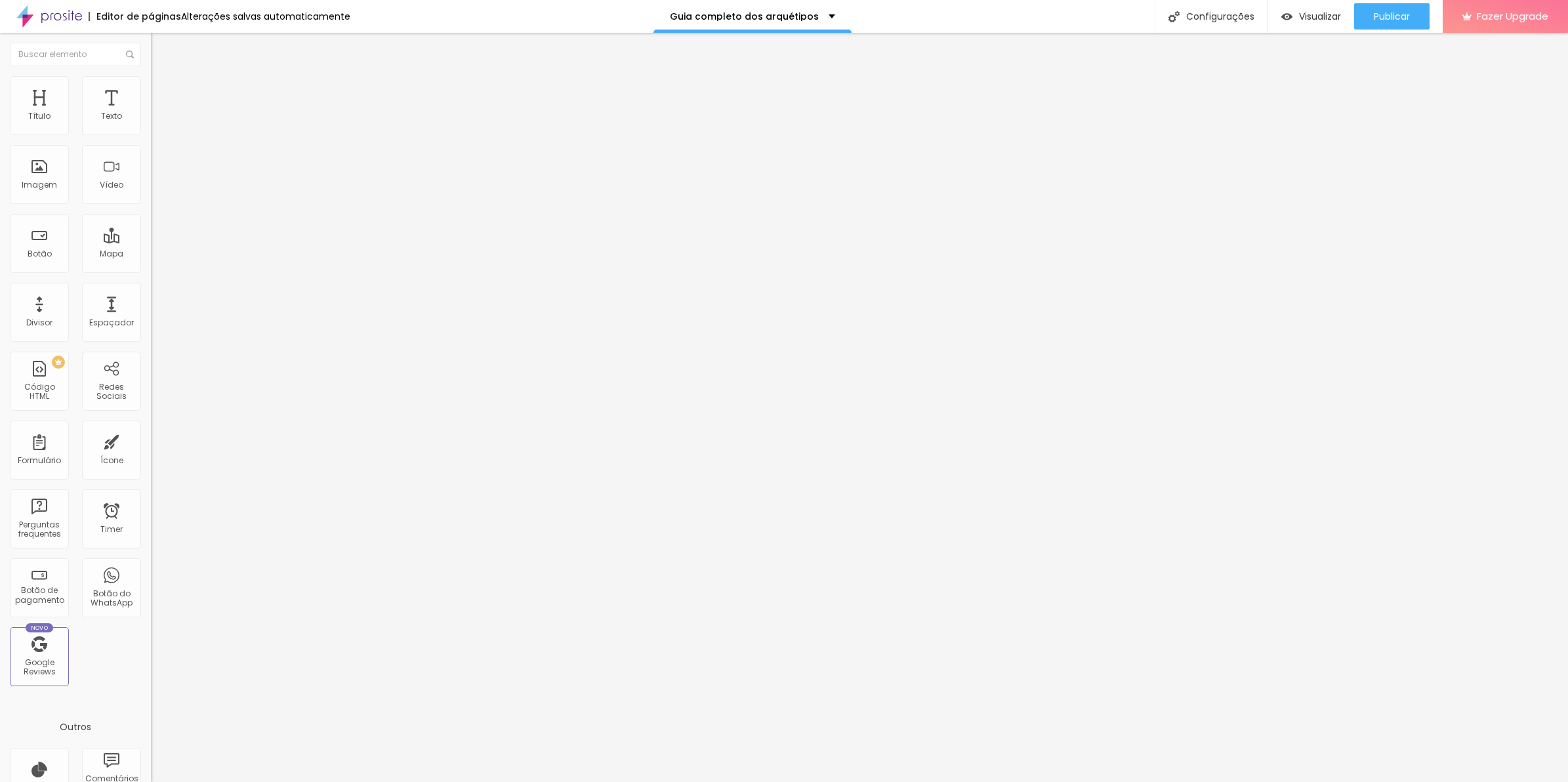
click at [151, 113] on img at bounding box center [155, 109] width 8 height 8
click at [156, 122] on icon "button" at bounding box center [159, 118] width 8 height 8
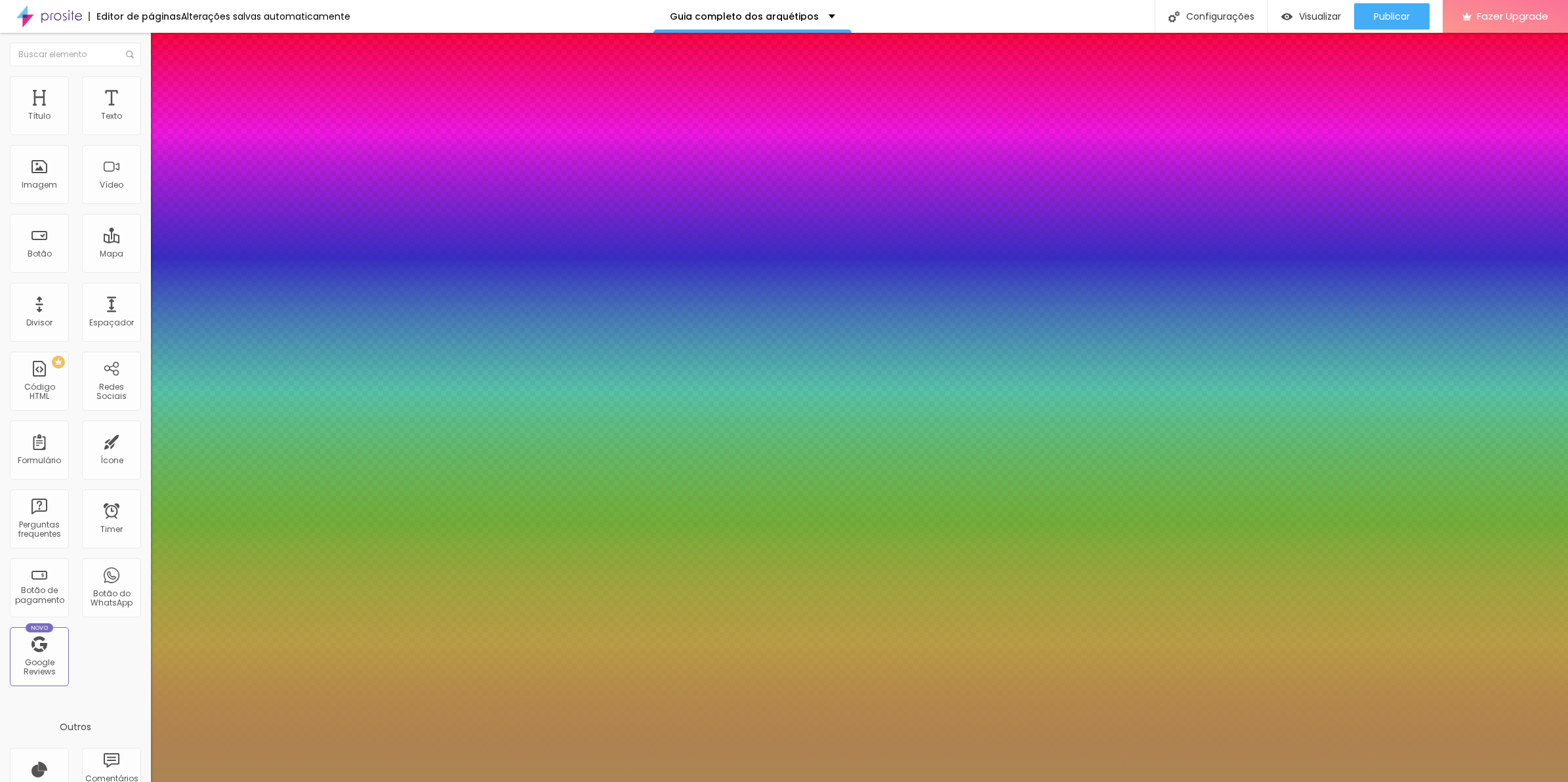
click at [764, 781] on div at bounding box center [784, 782] width 1568 height 0
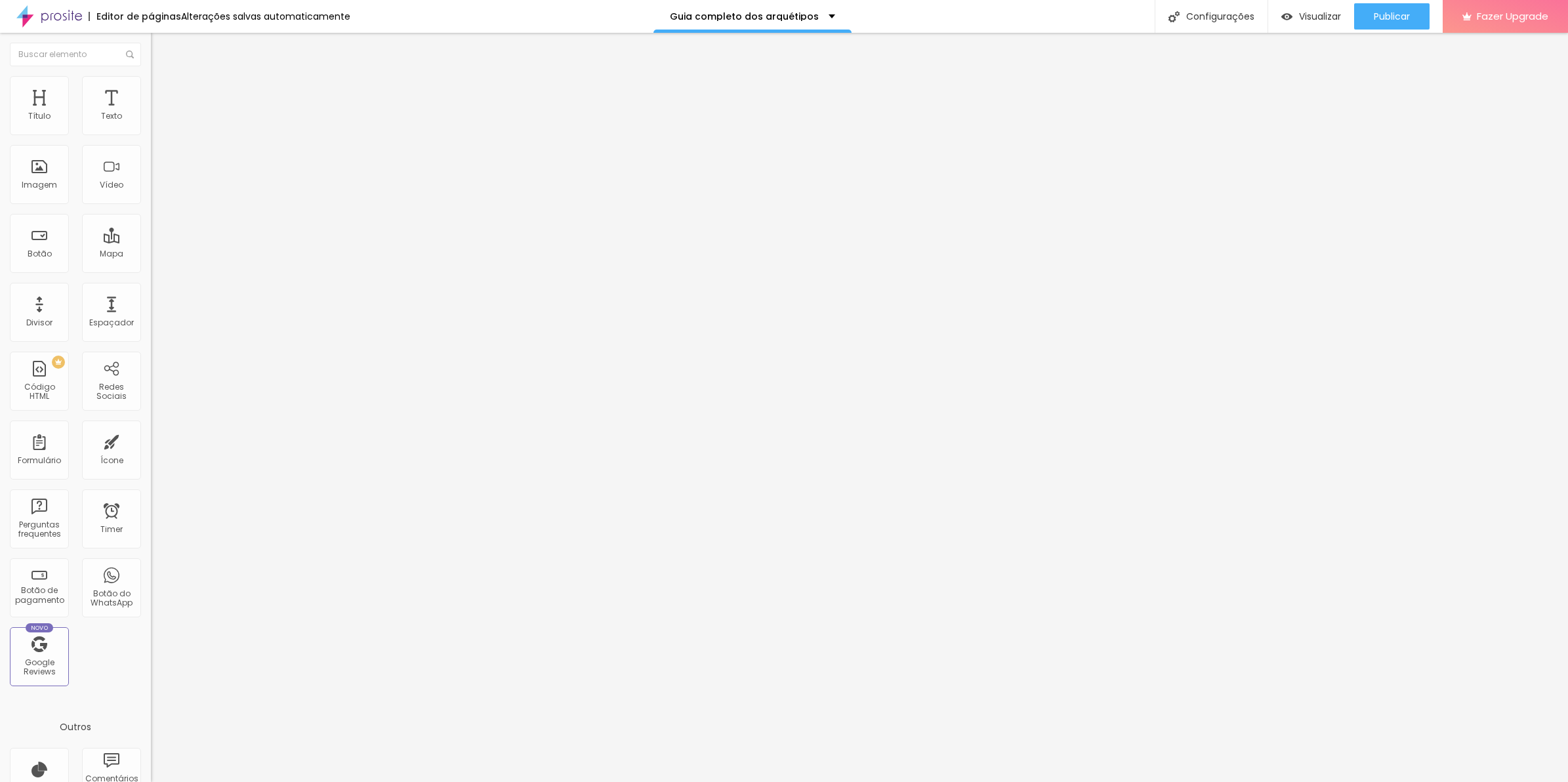
click at [151, 114] on div "990 caracteres" at bounding box center [227, 105] width 151 height 17
click at [151, 113] on img at bounding box center [155, 109] width 8 height 8
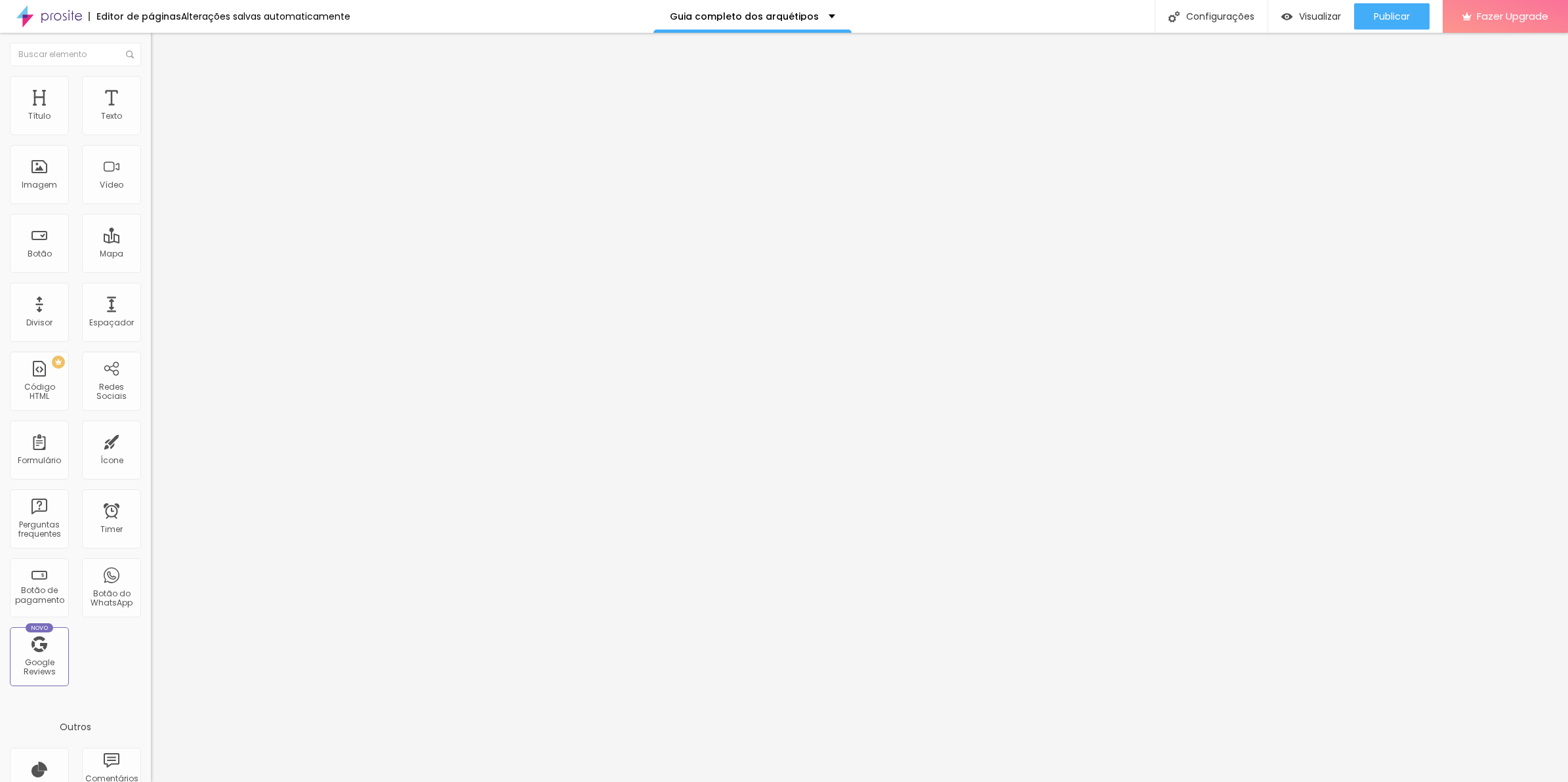
click at [151, 113] on img at bounding box center [155, 109] width 8 height 8
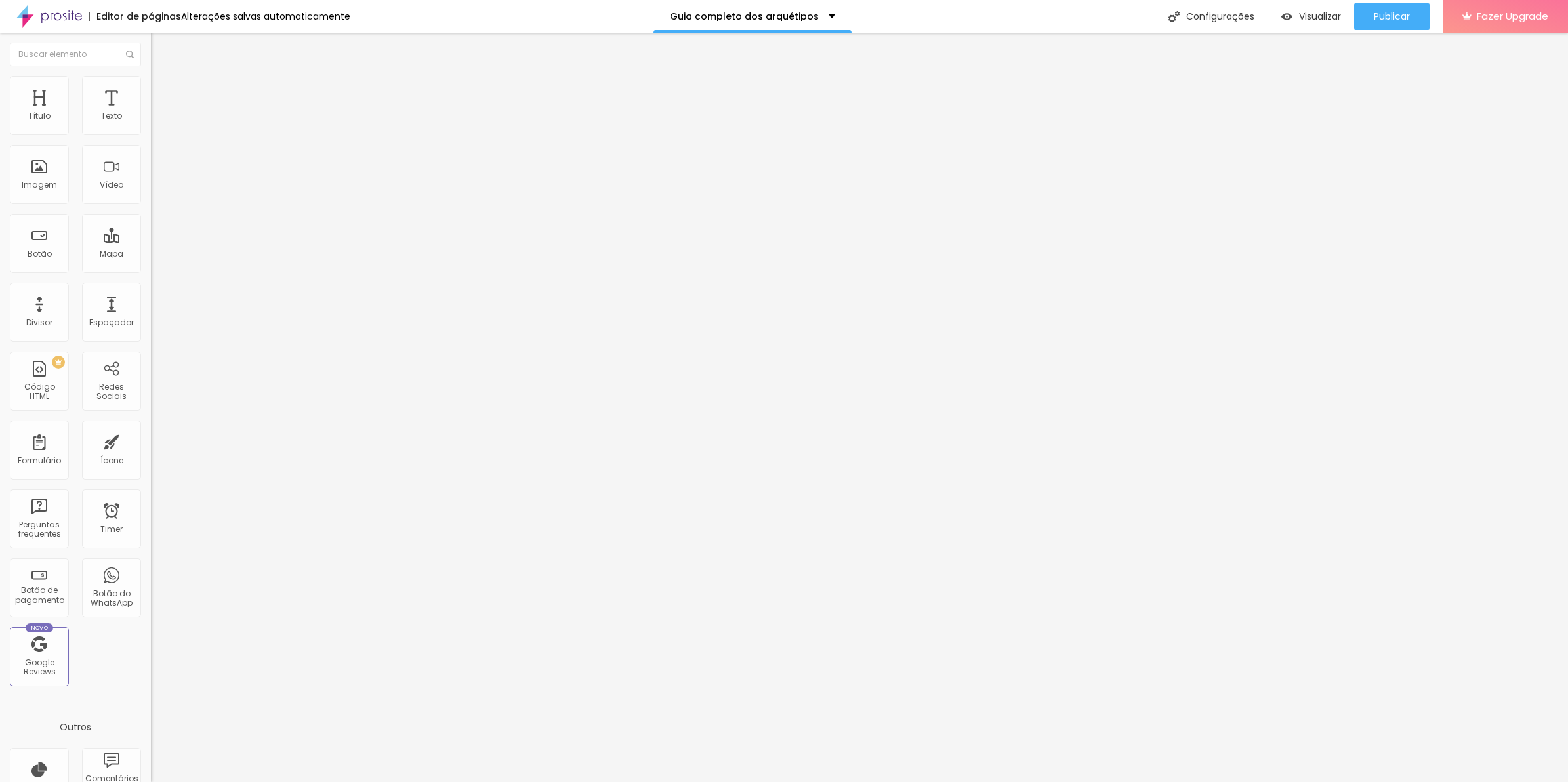
click at [151, 113] on img at bounding box center [155, 109] width 8 height 8
drag, startPoint x: 718, startPoint y: 381, endPoint x: 571, endPoint y: 382, distance: 147.0
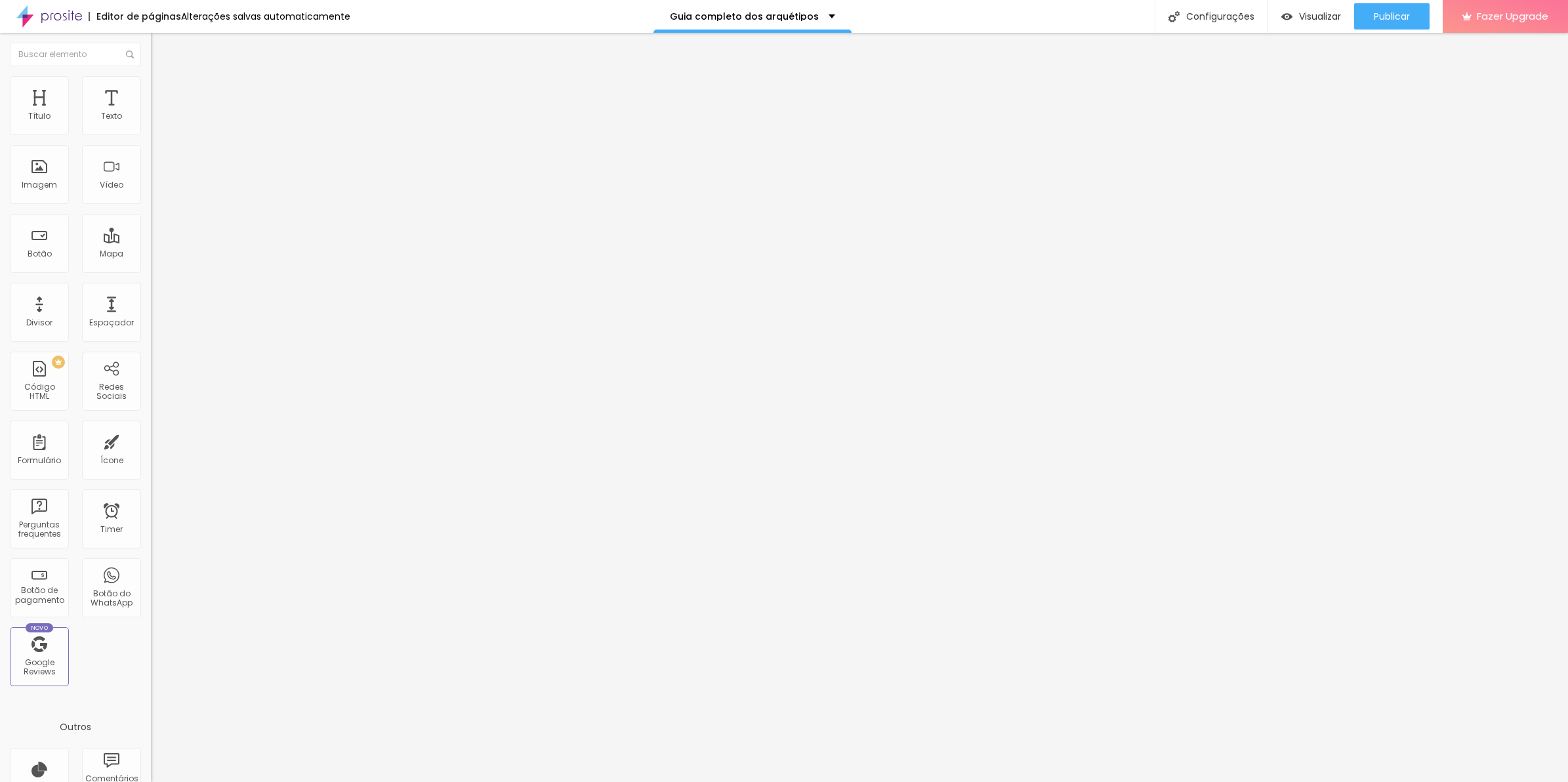
click at [1370, 14] on button "Publicar" at bounding box center [1392, 16] width 76 height 26
click at [151, 113] on img at bounding box center [155, 109] width 8 height 8
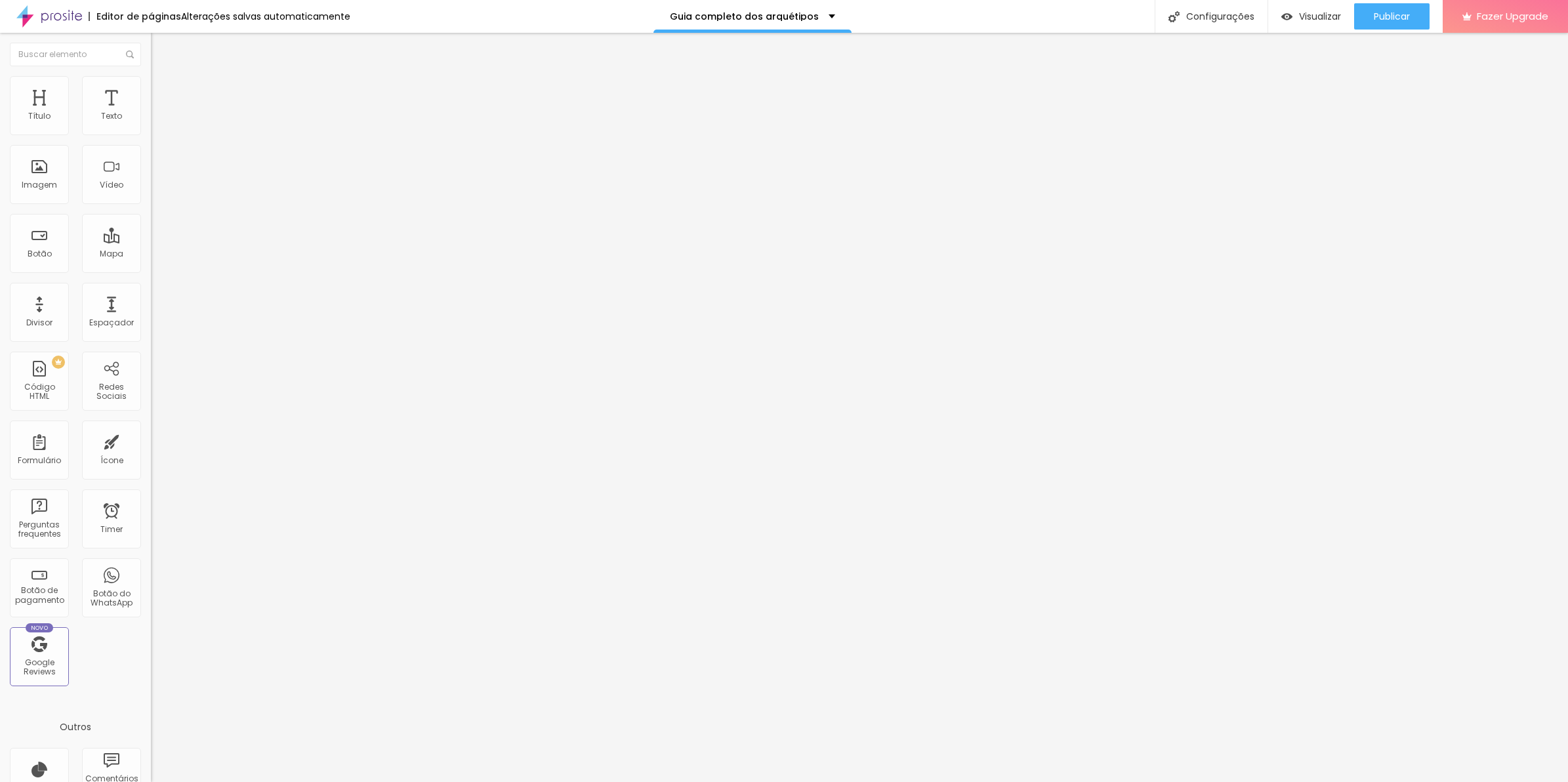
click at [151, 113] on img at bounding box center [155, 109] width 8 height 8
click at [151, 114] on div "994 caracteres" at bounding box center [227, 105] width 151 height 17
drag, startPoint x: 136, startPoint y: 138, endPoint x: 125, endPoint y: 142, distance: 11.7
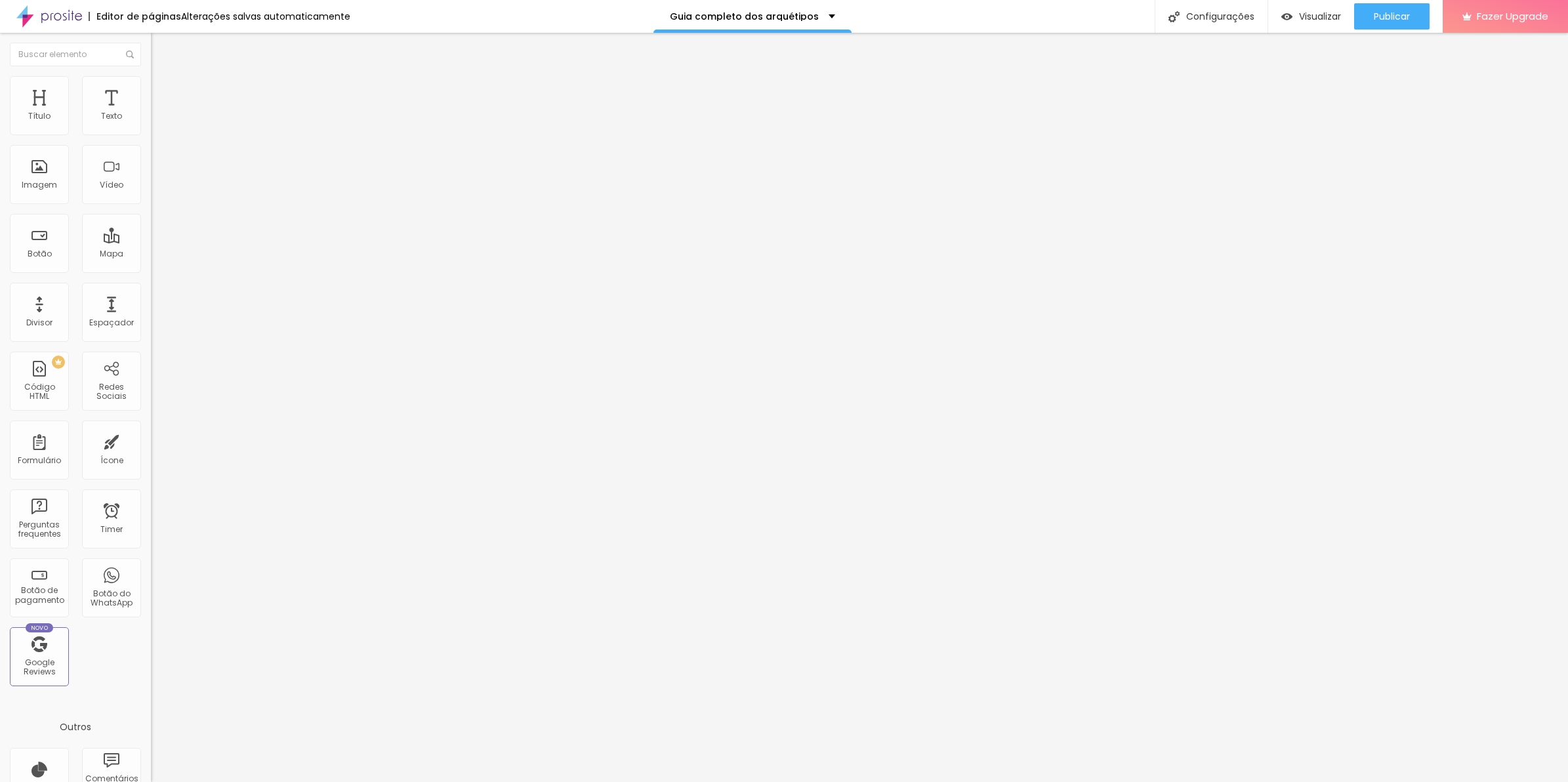
click at [151, 114] on div "994 caracteres" at bounding box center [227, 105] width 151 height 17
click at [151, 113] on img at bounding box center [155, 109] width 8 height 8
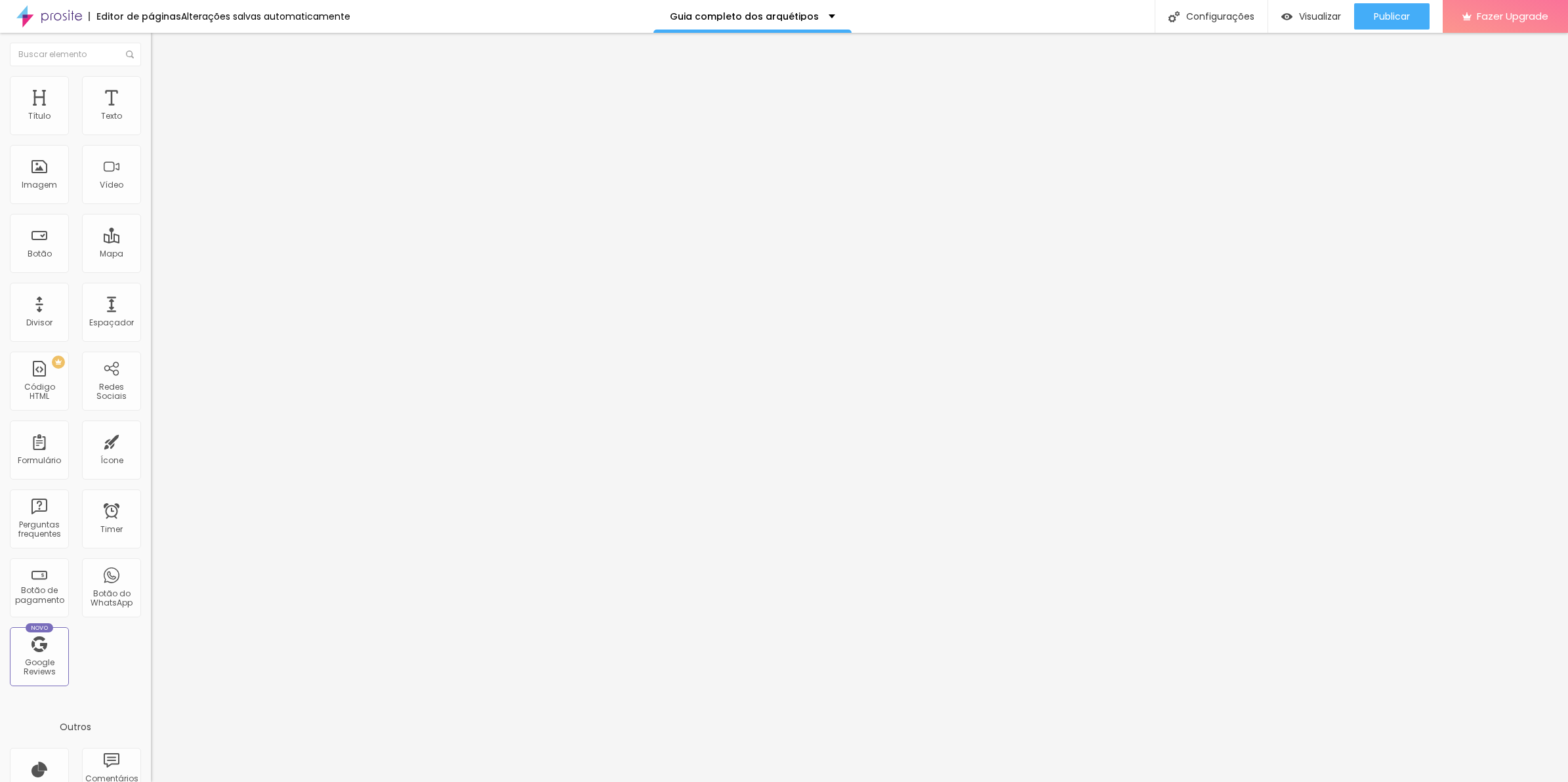
click at [151, 113] on img at bounding box center [155, 109] width 8 height 8
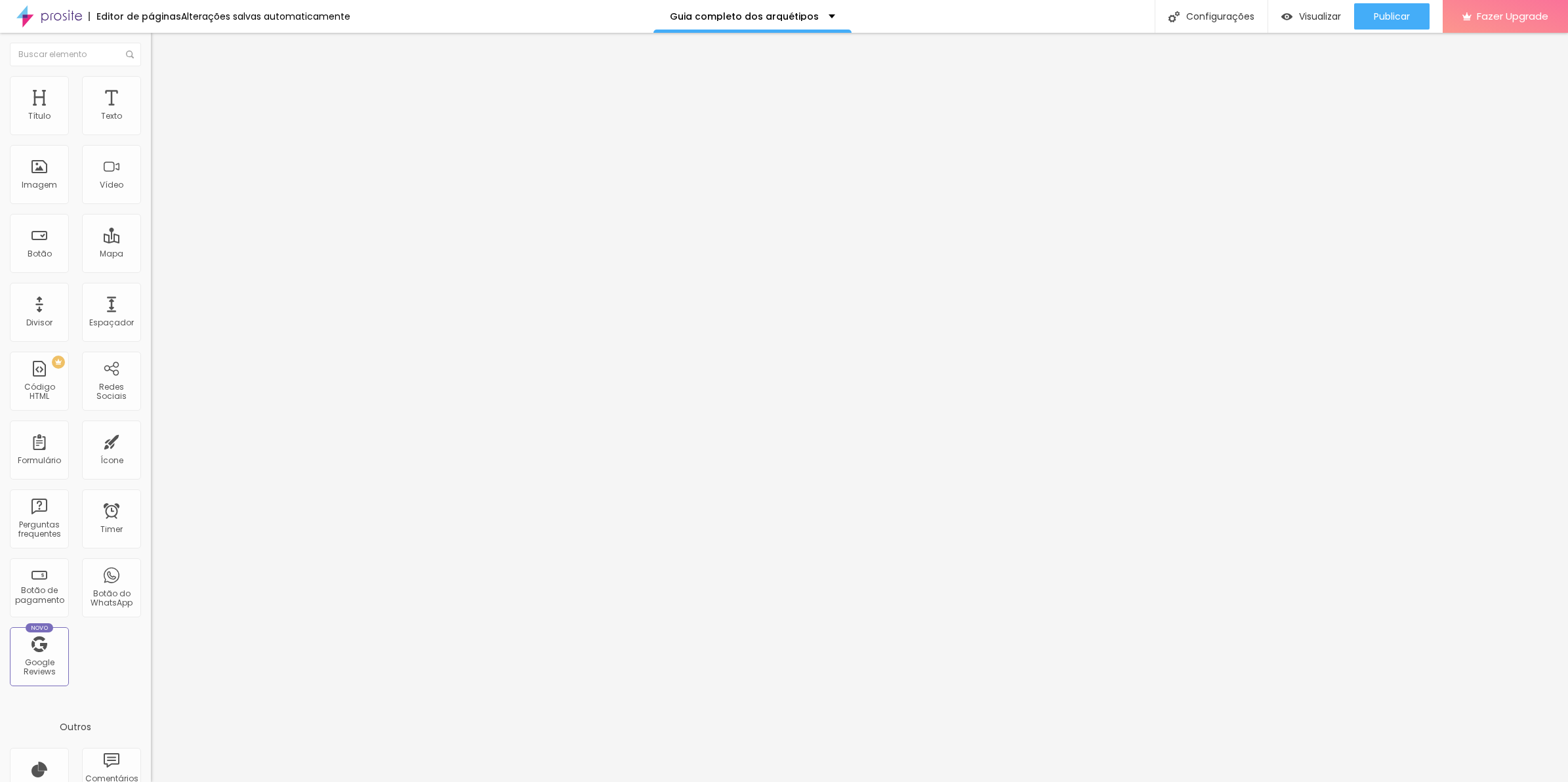
scroll to position [45, 0]
drag, startPoint x: 796, startPoint y: 498, endPoint x: 571, endPoint y: 500, distance: 225.0
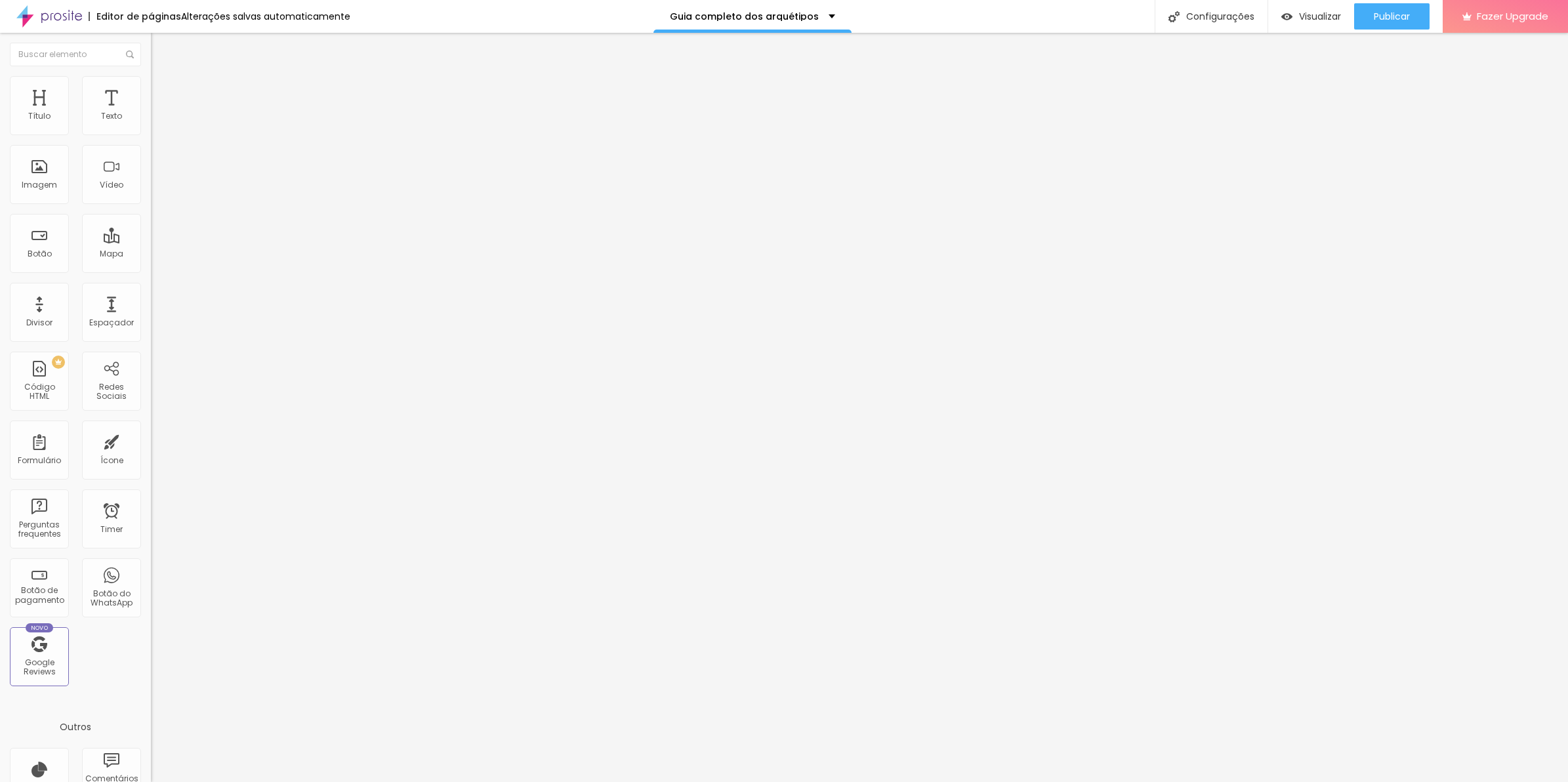
click at [151, 113] on img at bounding box center [155, 109] width 8 height 8
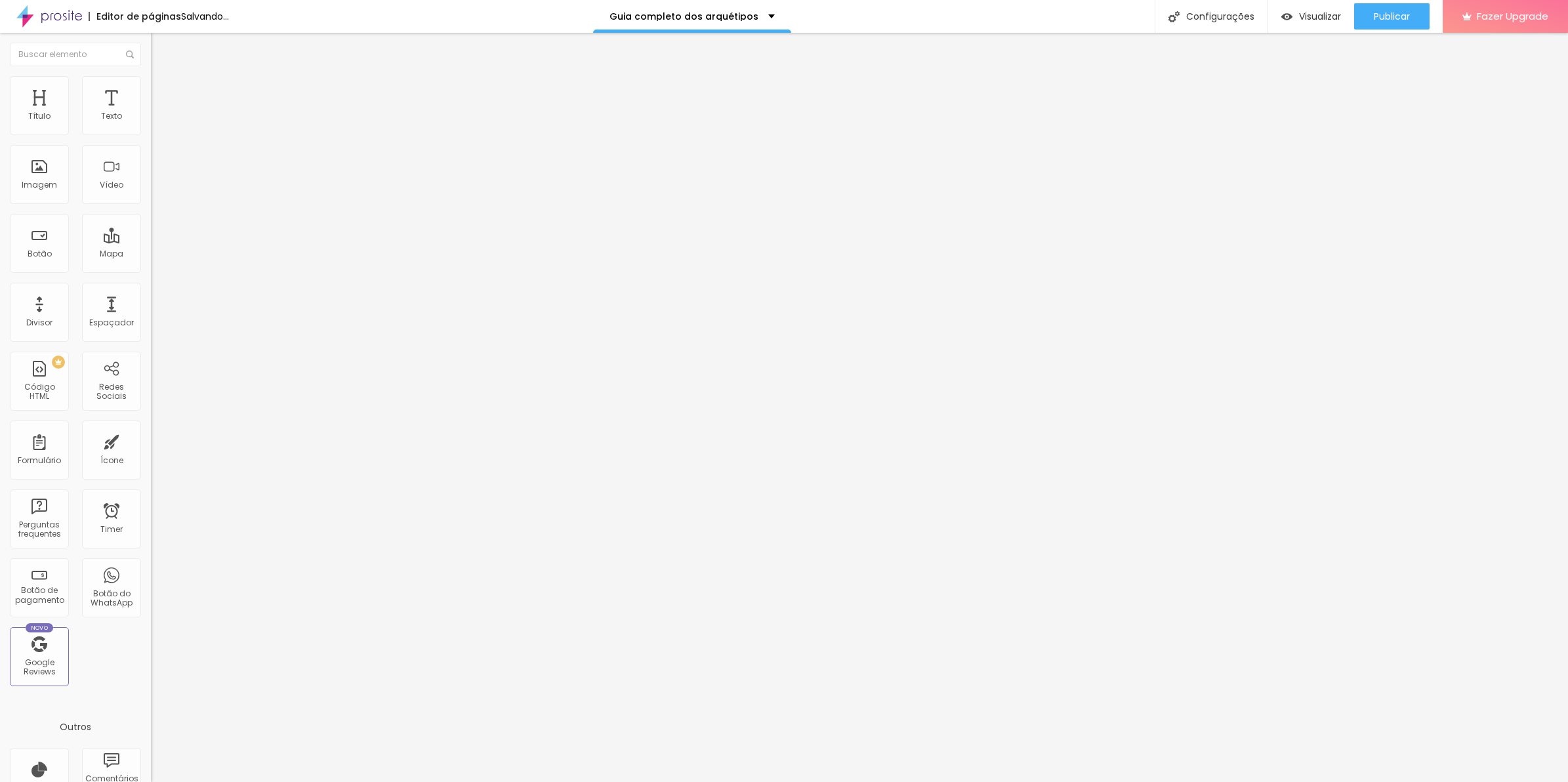
click at [1025, 781] on div at bounding box center [784, 795] width 1568 height 12
click at [151, 114] on div "1265 caracteres" at bounding box center [227, 105] width 151 height 17
click at [151, 113] on img at bounding box center [155, 109] width 8 height 8
drag, startPoint x: 608, startPoint y: 282, endPoint x: 594, endPoint y: 280, distance: 14.1
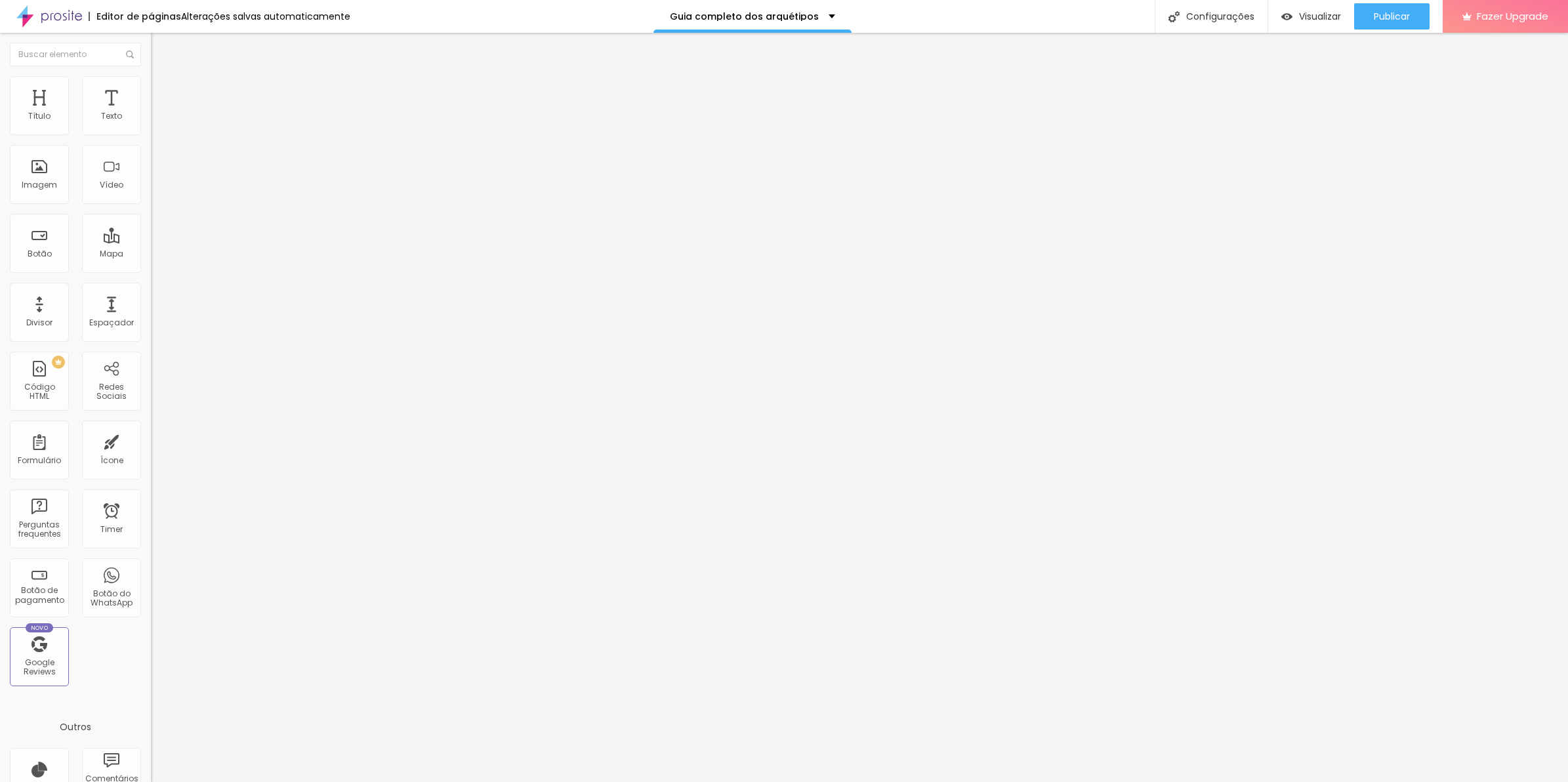
drag, startPoint x: 730, startPoint y: 272, endPoint x: 506, endPoint y: 221, distance: 229.7
drag, startPoint x: 628, startPoint y: 539, endPoint x: 546, endPoint y: 526, distance: 83.0
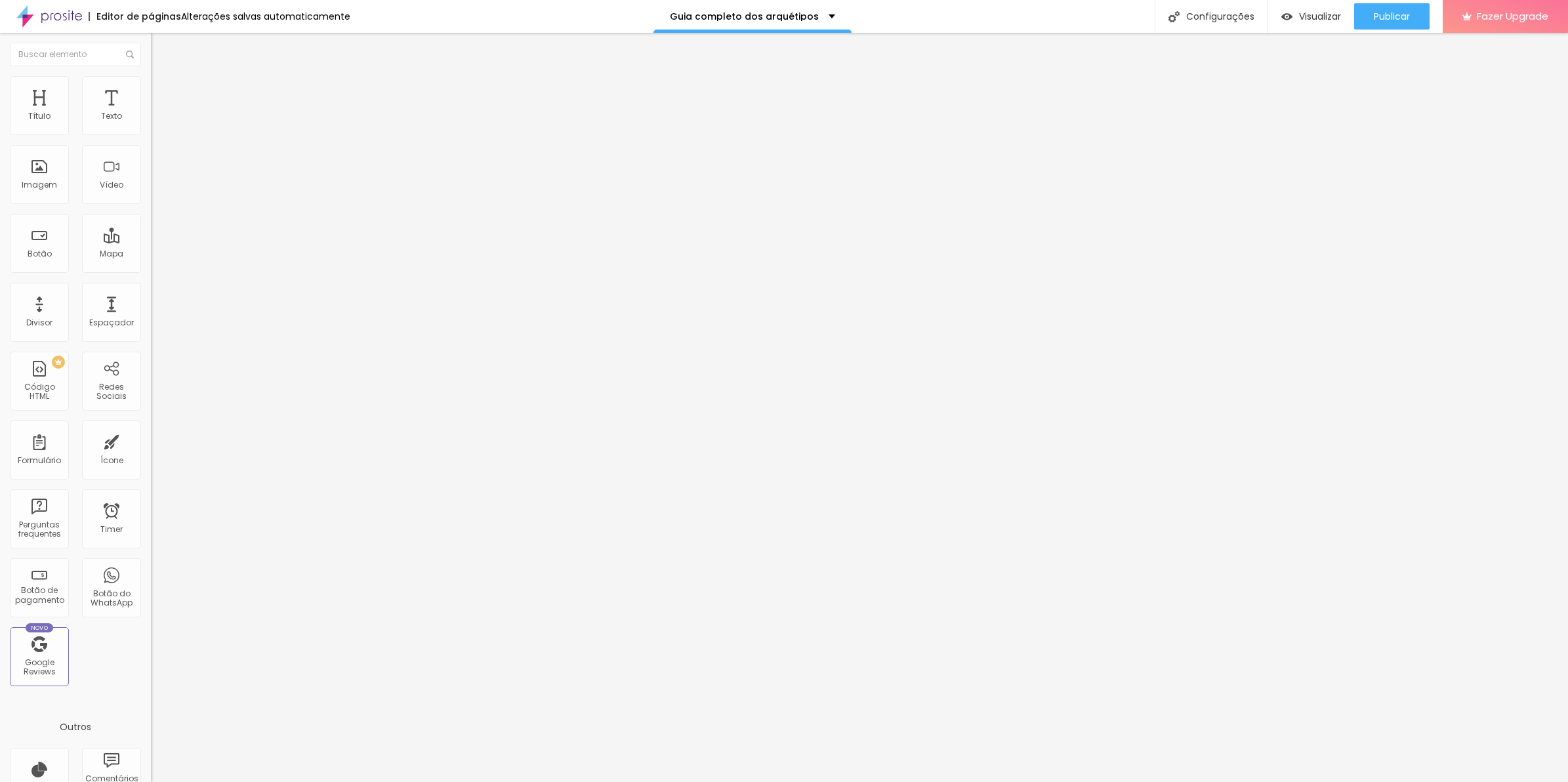
click at [151, 113] on img at bounding box center [155, 109] width 8 height 8
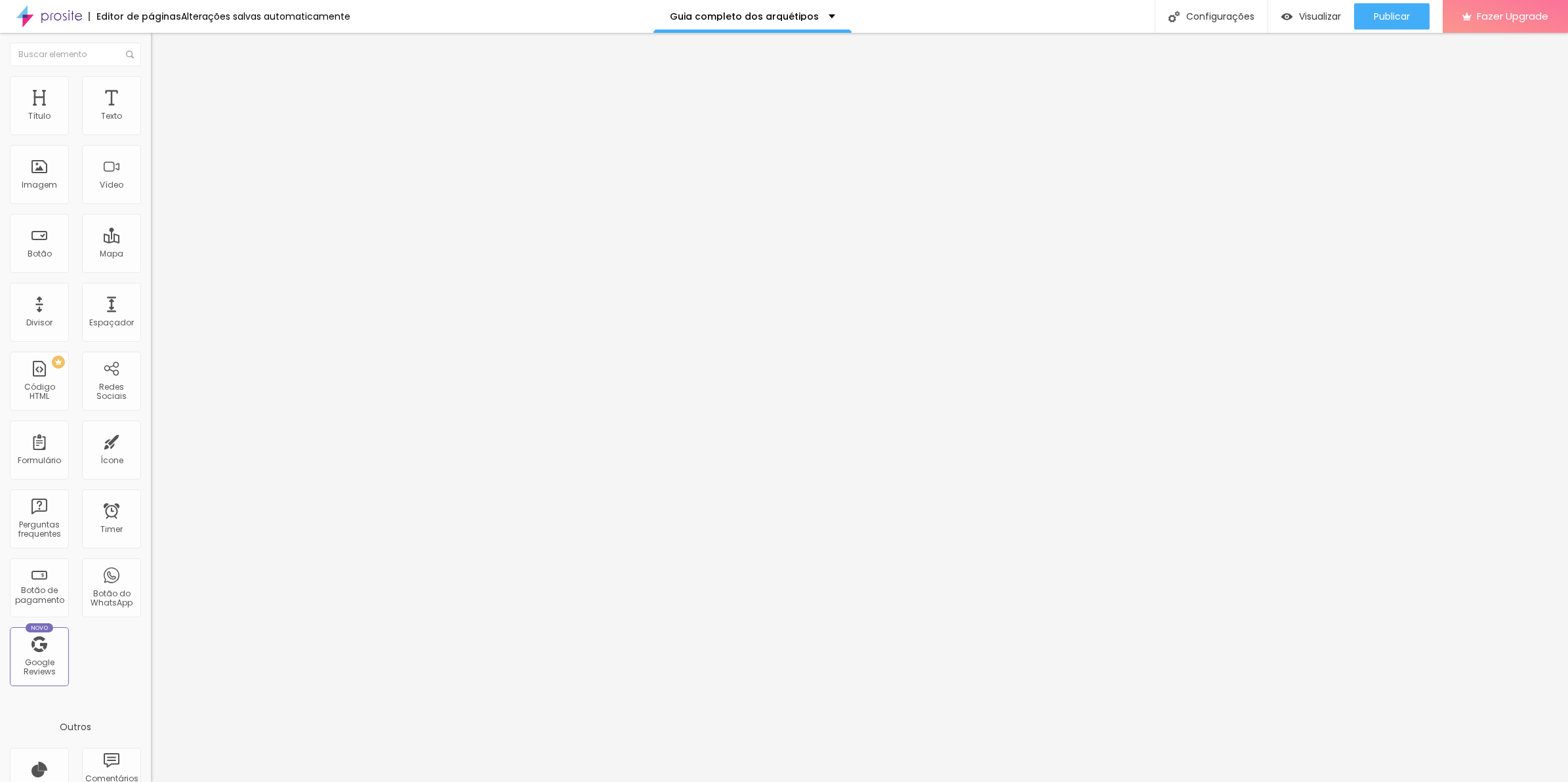
drag, startPoint x: 672, startPoint y: 482, endPoint x: 538, endPoint y: 418, distance: 148.5
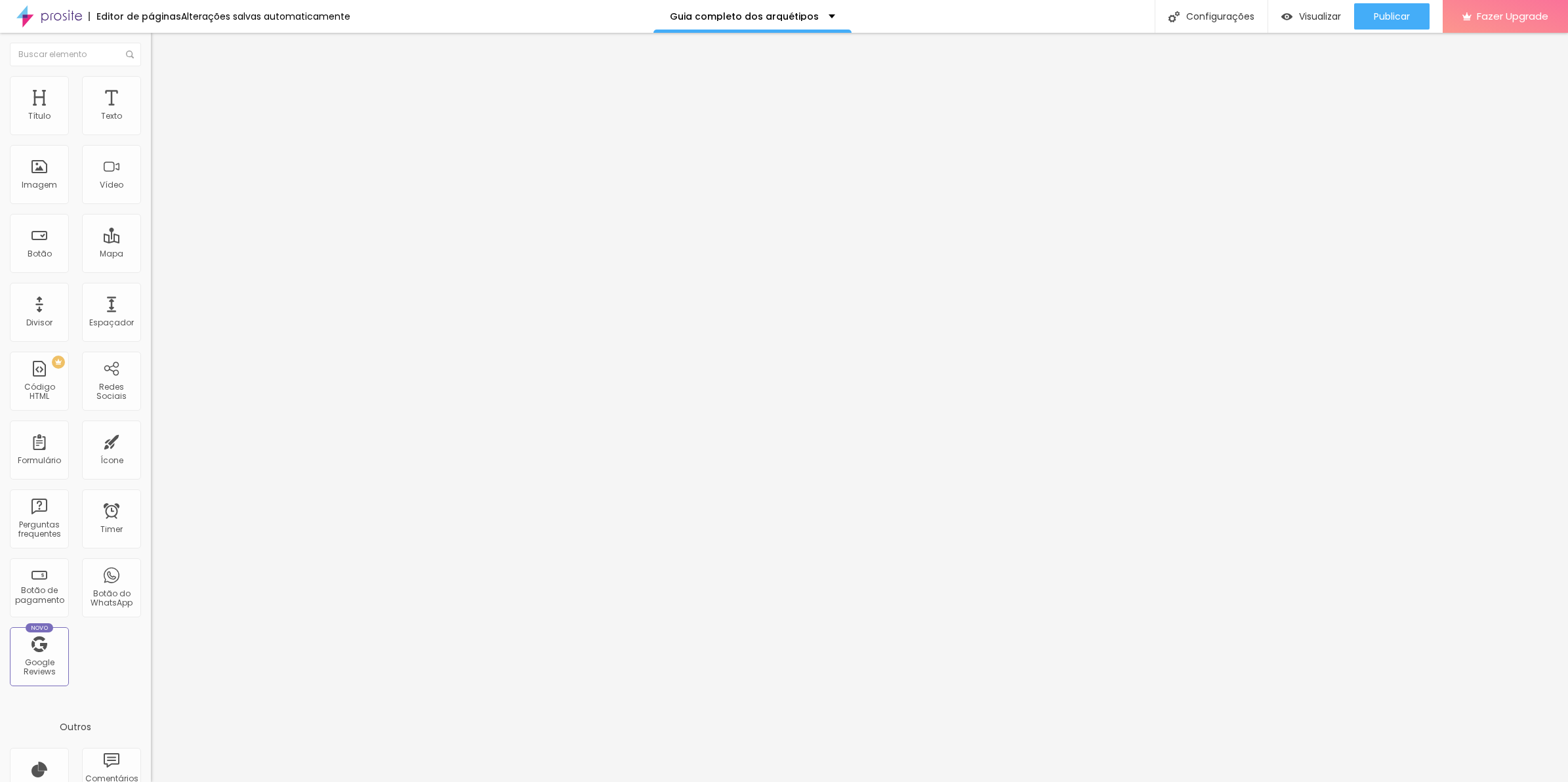
drag, startPoint x: 671, startPoint y: 458, endPoint x: 515, endPoint y: 342, distance: 194.4
drag, startPoint x: 621, startPoint y: 440, endPoint x: 533, endPoint y: 385, distance: 103.8
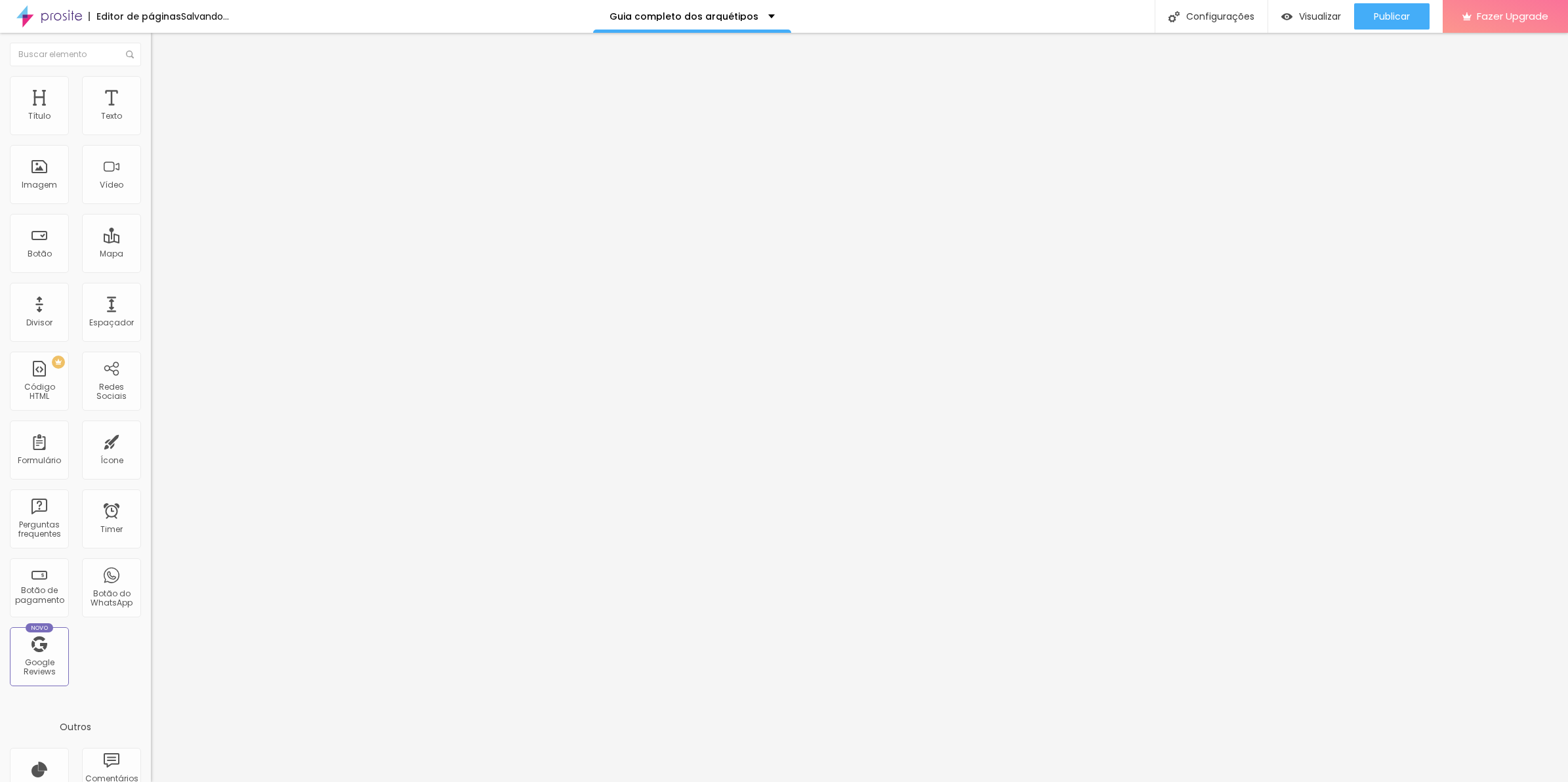
scroll to position [0, 0]
drag, startPoint x: 674, startPoint y: 335, endPoint x: 553, endPoint y: 278, distance: 133.8
drag, startPoint x: 612, startPoint y: 333, endPoint x: 576, endPoint y: 265, distance: 76.9
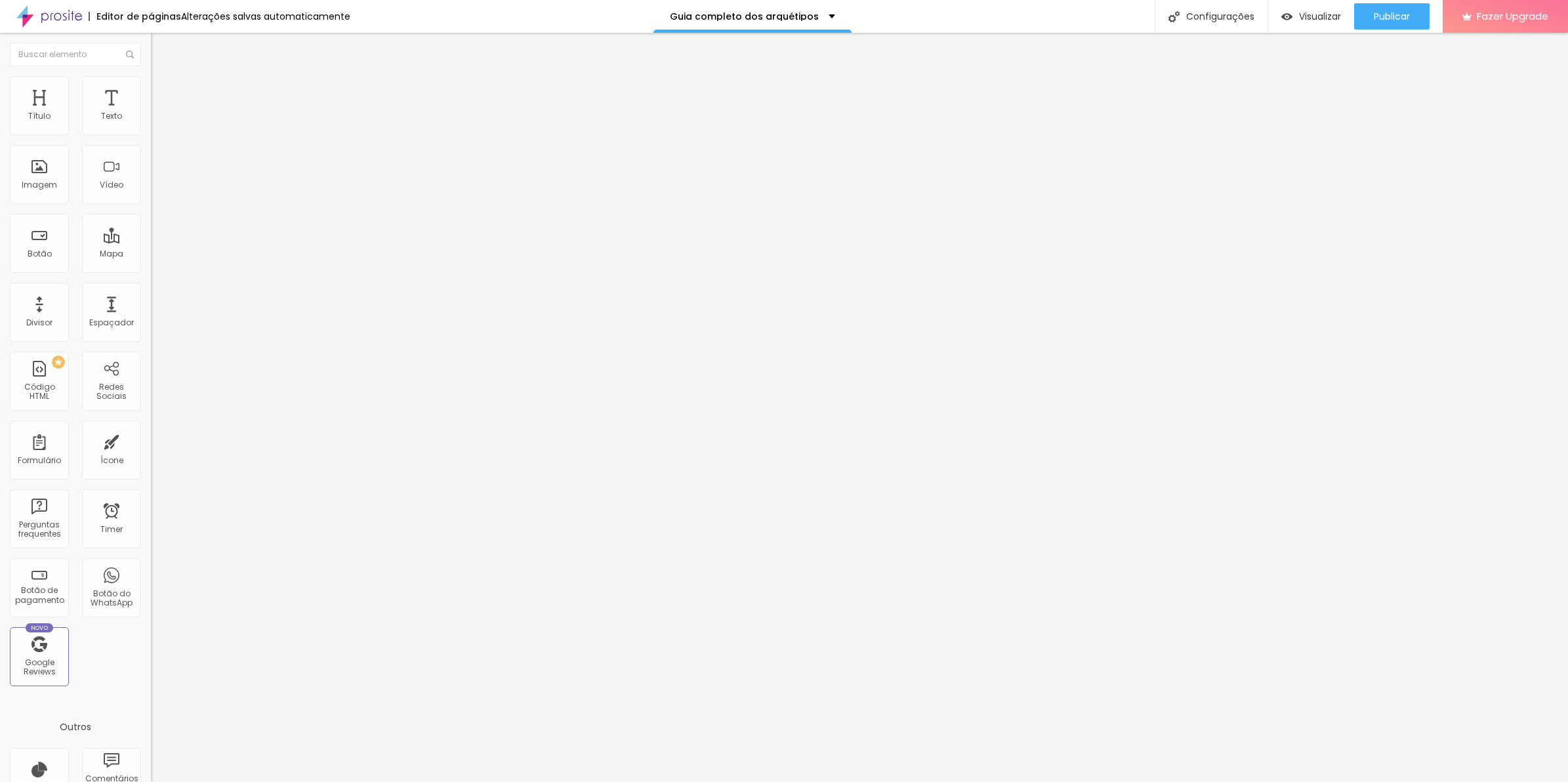
click at [151, 113] on img at bounding box center [155, 109] width 8 height 8
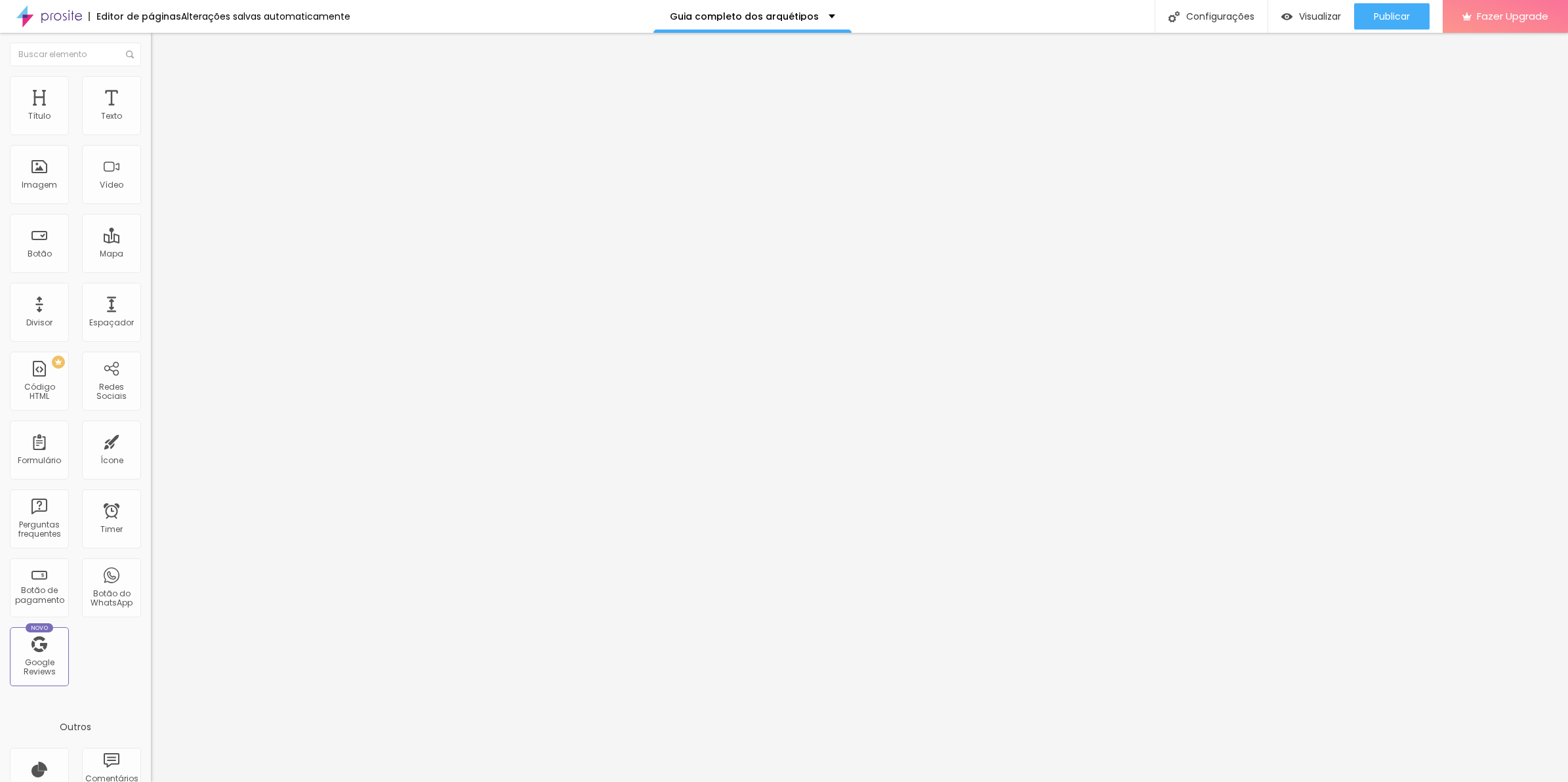
click at [151, 113] on img at bounding box center [155, 109] width 8 height 8
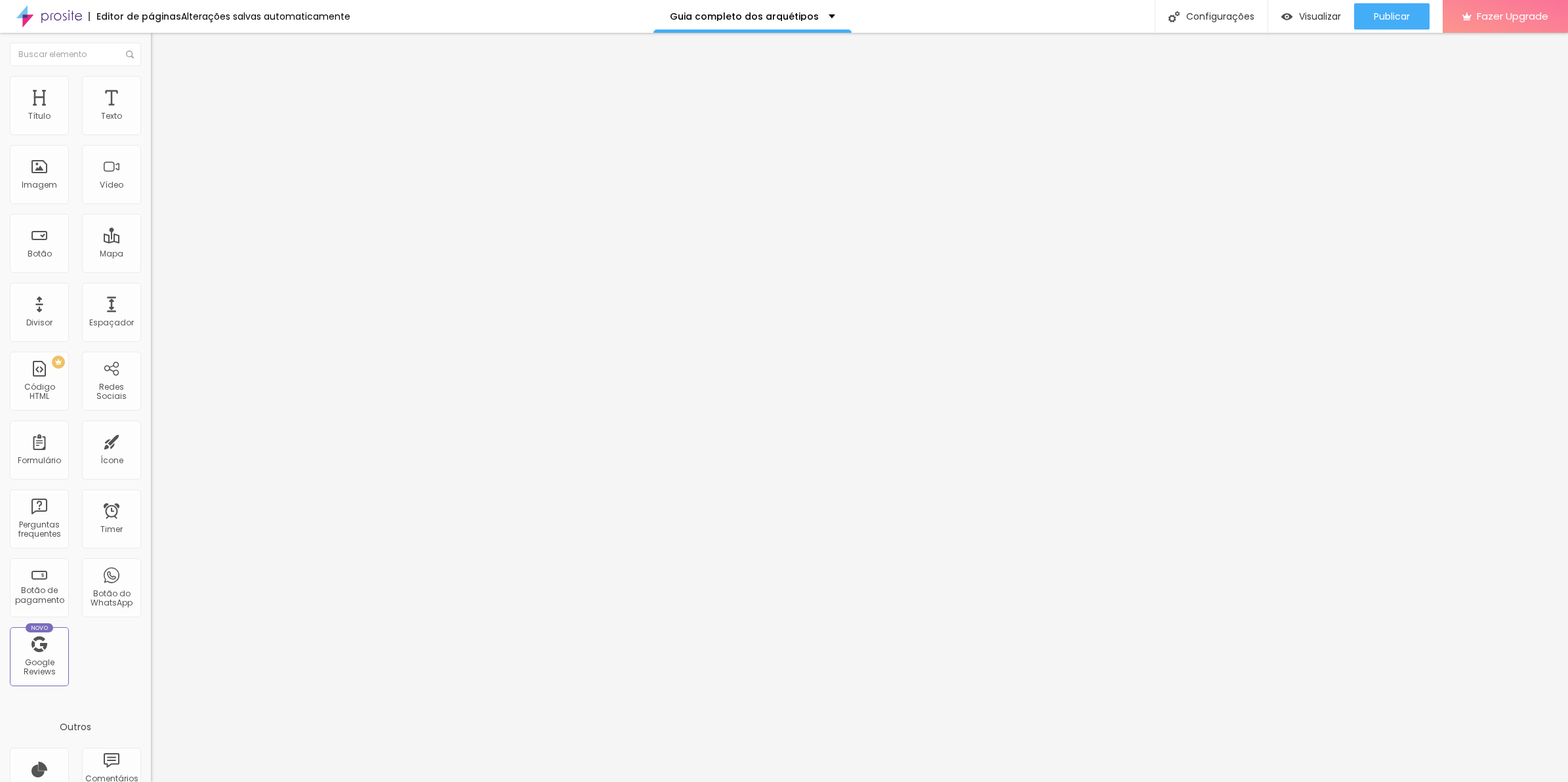
click at [151, 113] on img at bounding box center [155, 109] width 8 height 8
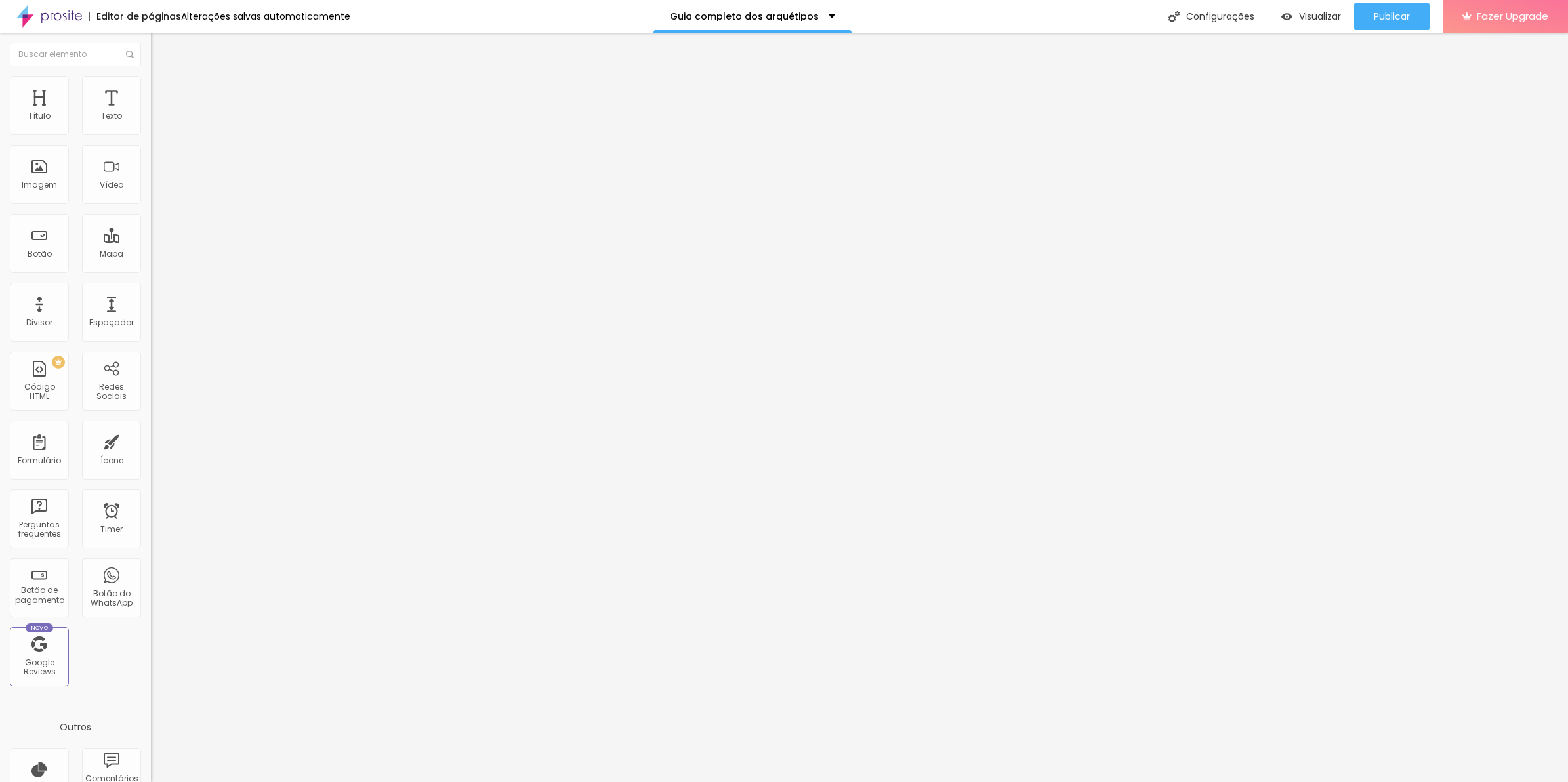
click at [151, 114] on div at bounding box center [227, 109] width 151 height 9
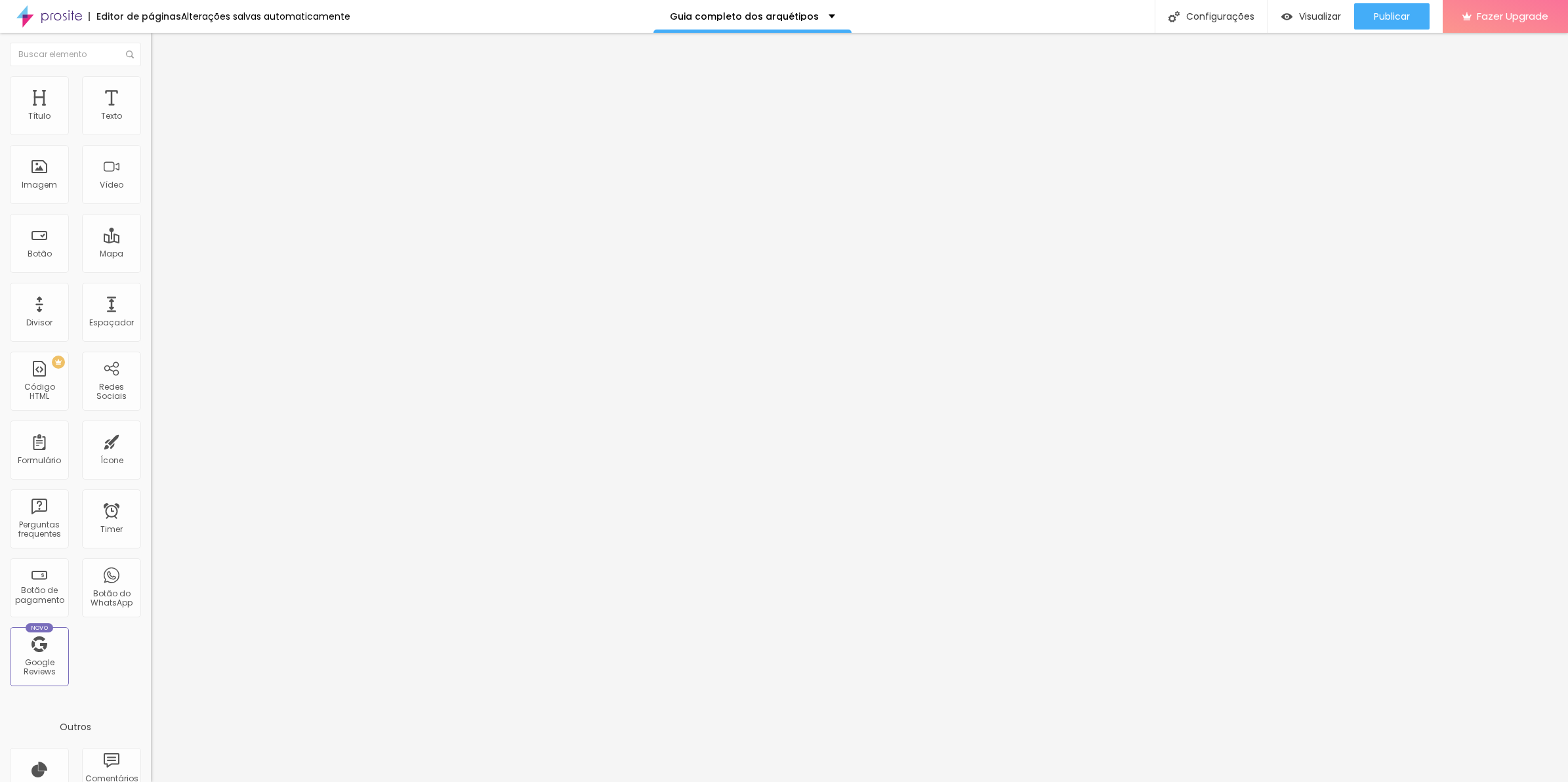
click at [151, 113] on img at bounding box center [155, 109] width 8 height 8
click at [151, 114] on div "1027 caracteres" at bounding box center [227, 105] width 151 height 17
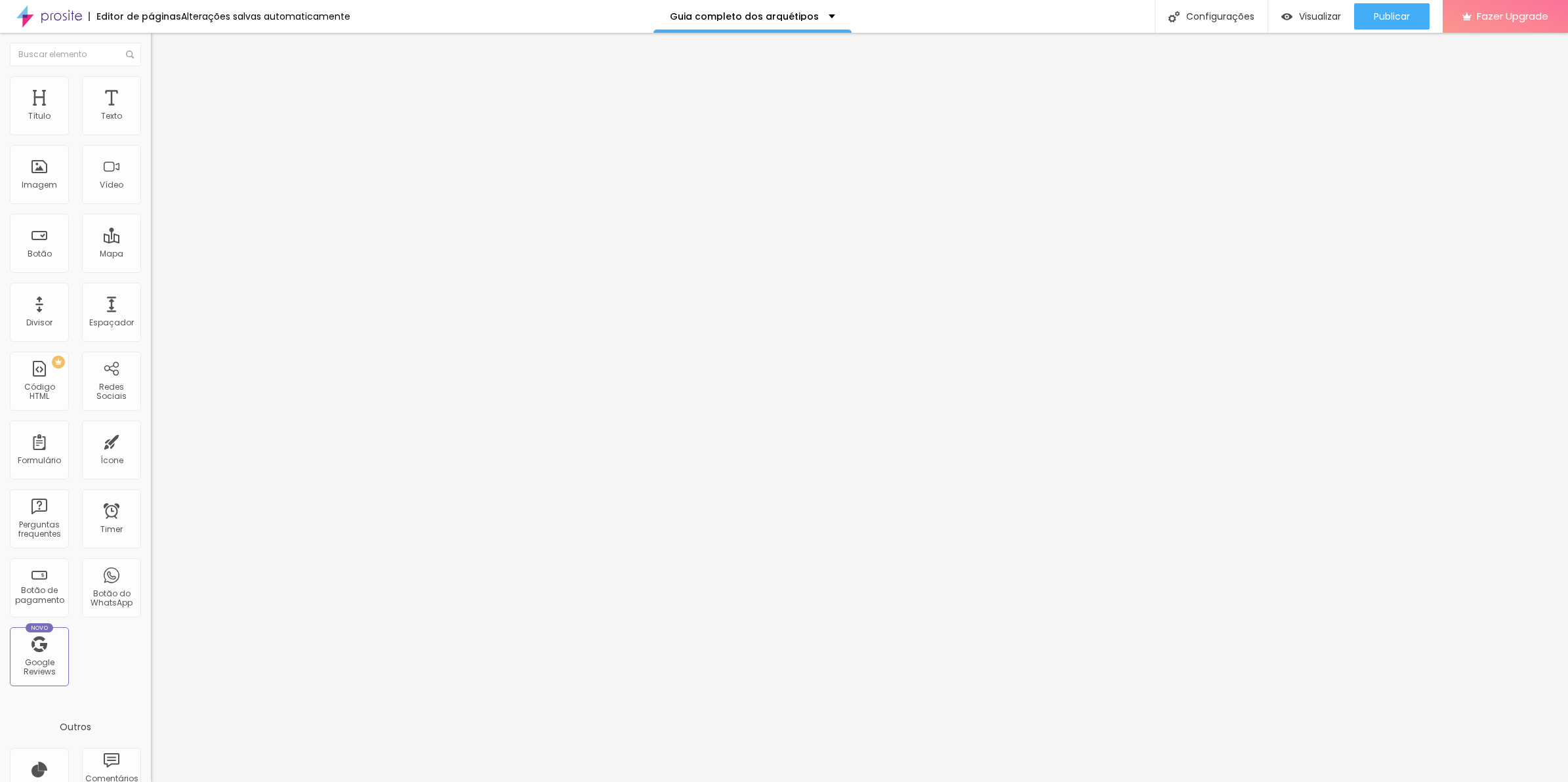
click at [151, 113] on img at bounding box center [155, 109] width 8 height 8
click at [151, 114] on div "993 caracteres" at bounding box center [227, 105] width 151 height 17
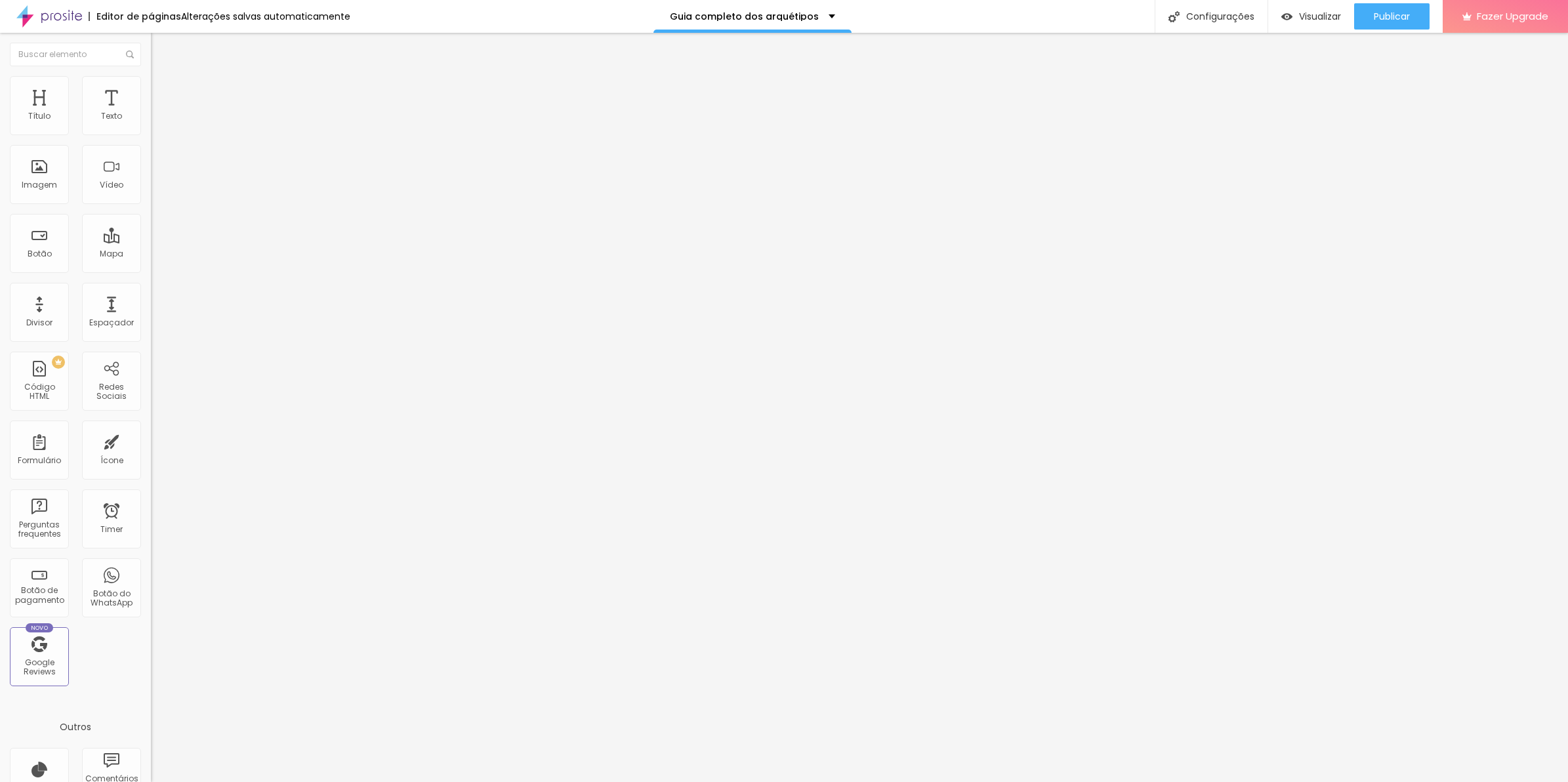
click at [151, 113] on img at bounding box center [155, 109] width 8 height 8
drag, startPoint x: 571, startPoint y: 518, endPoint x: 948, endPoint y: 520, distance: 377.0
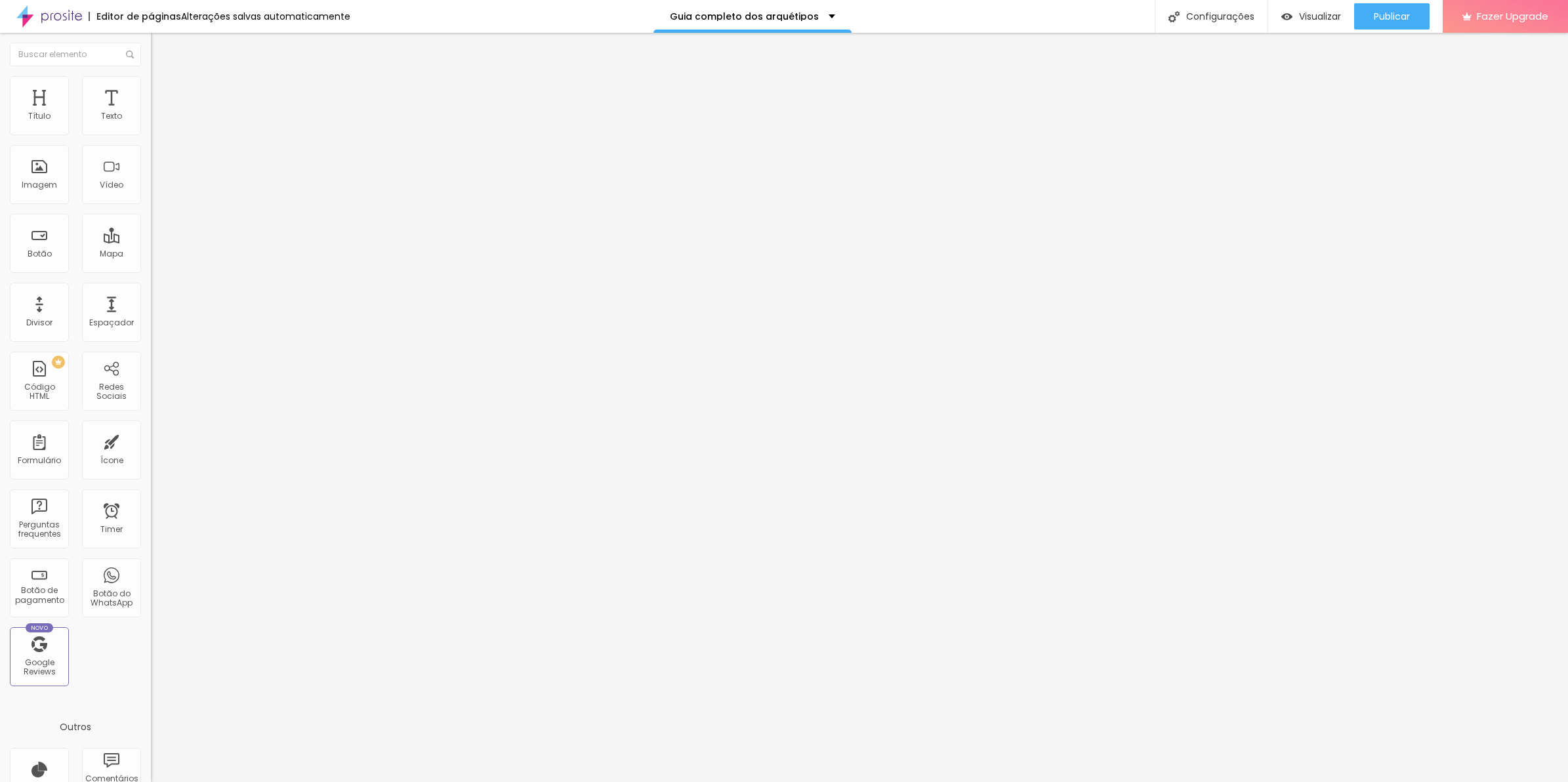
click at [151, 113] on img at bounding box center [155, 109] width 8 height 8
drag, startPoint x: 671, startPoint y: 379, endPoint x: 563, endPoint y: 383, distance: 108.1
click at [151, 114] on div at bounding box center [227, 109] width 151 height 9
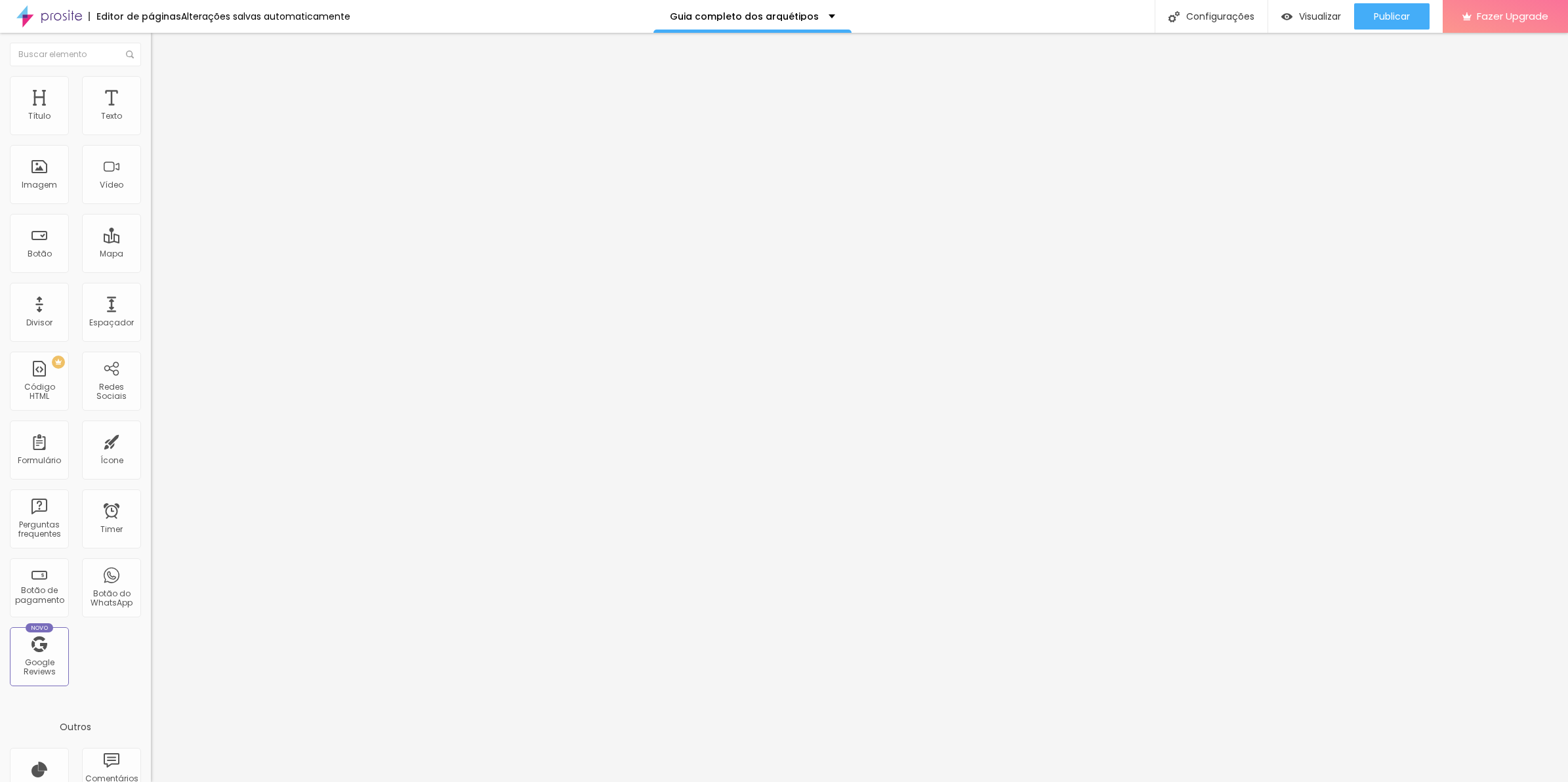
drag, startPoint x: 665, startPoint y: 382, endPoint x: 557, endPoint y: 379, distance: 108.0
click at [1323, 24] on div "Visualizar" at bounding box center [1311, 16] width 60 height 26
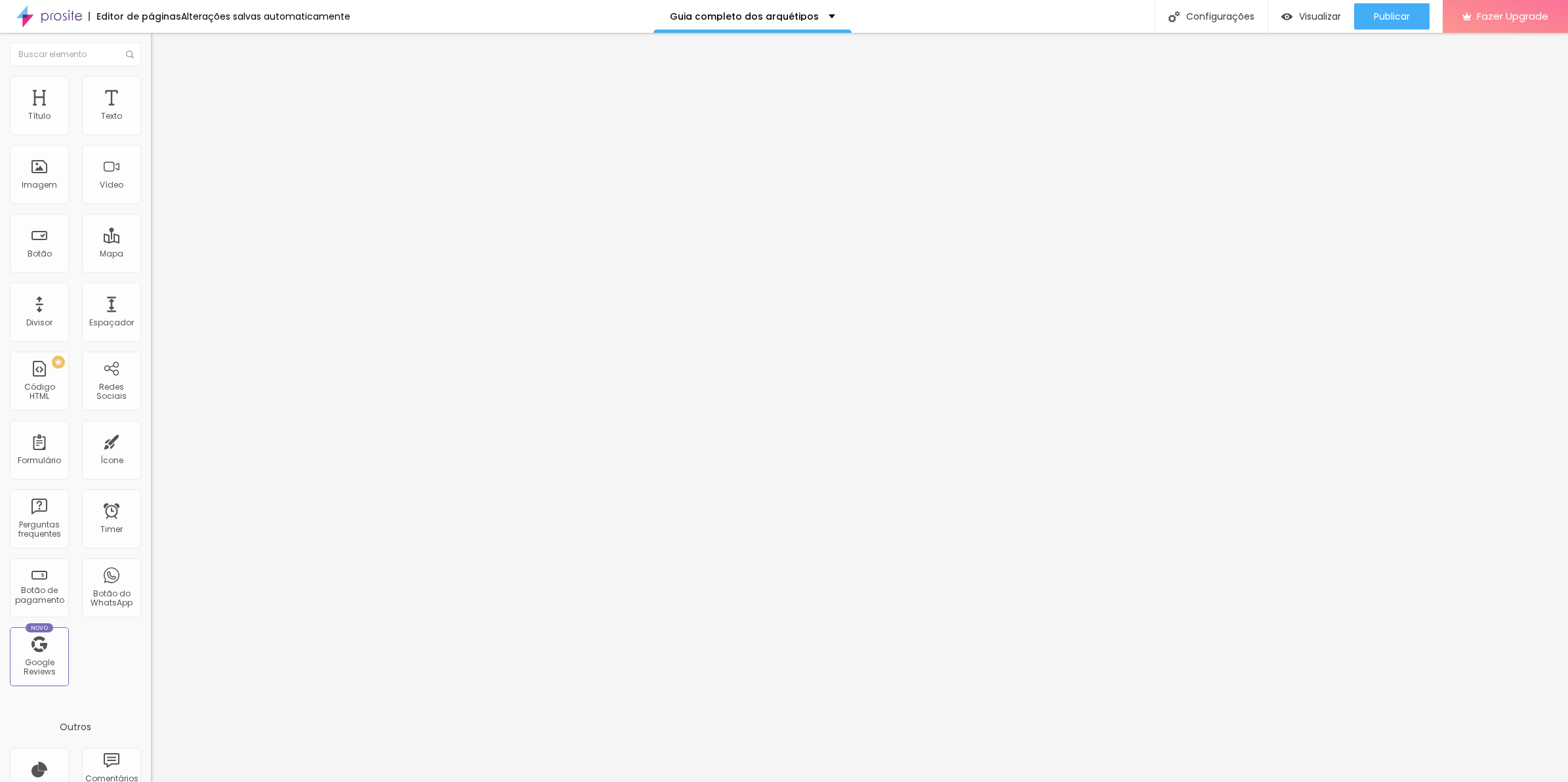
click at [151, 97] on div "Código HTML" at bounding box center [227, 93] width 151 height 8
click at [151, 114] on div "973 caracteres" at bounding box center [227, 105] width 151 height 17
click at [151, 113] on img at bounding box center [155, 109] width 8 height 8
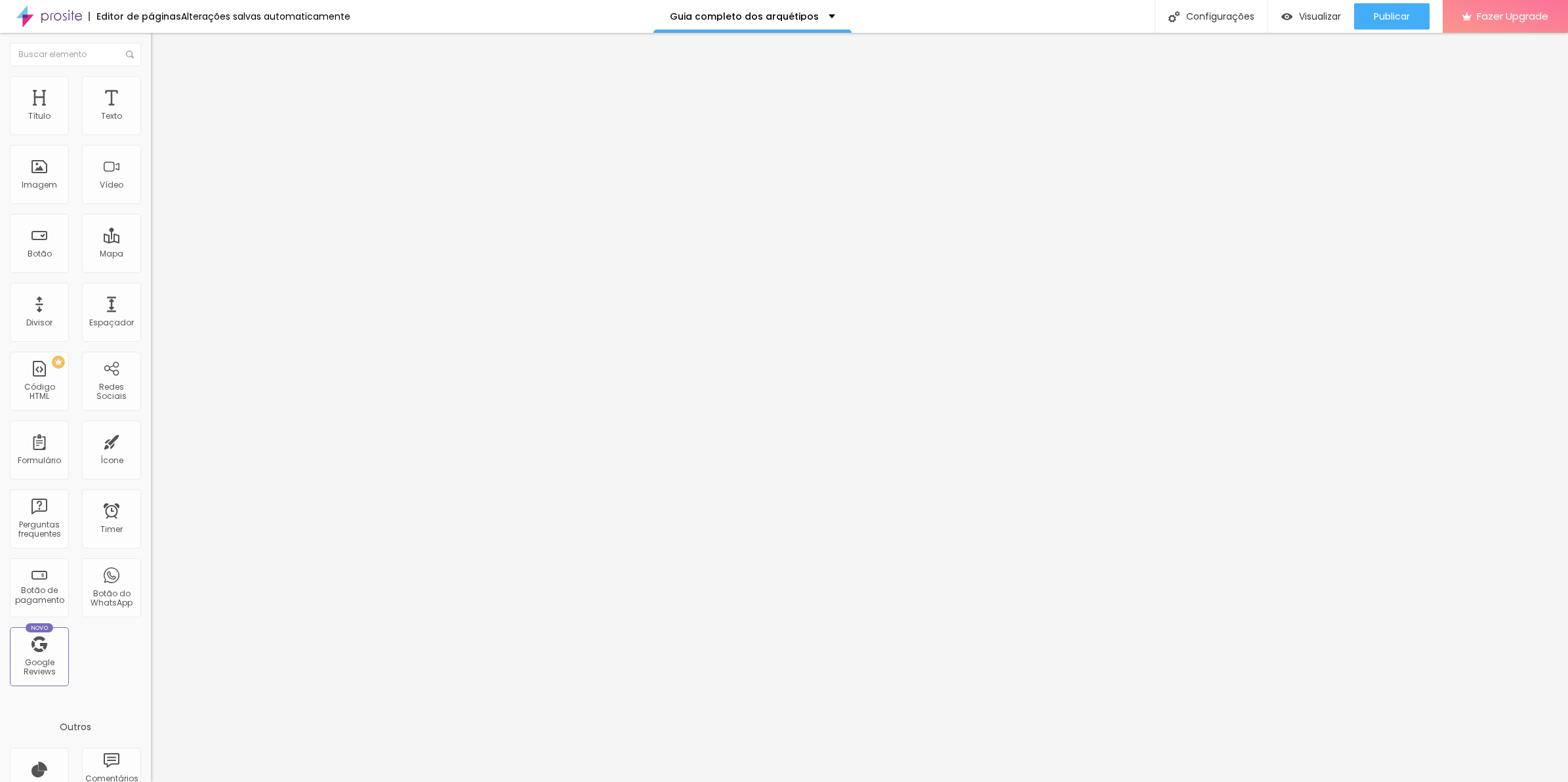
drag, startPoint x: 651, startPoint y: 381, endPoint x: 558, endPoint y: 304, distance: 120.7
click at [151, 114] on div "1002 caracteres" at bounding box center [227, 105] width 151 height 17
click at [151, 113] on img at bounding box center [155, 109] width 8 height 8
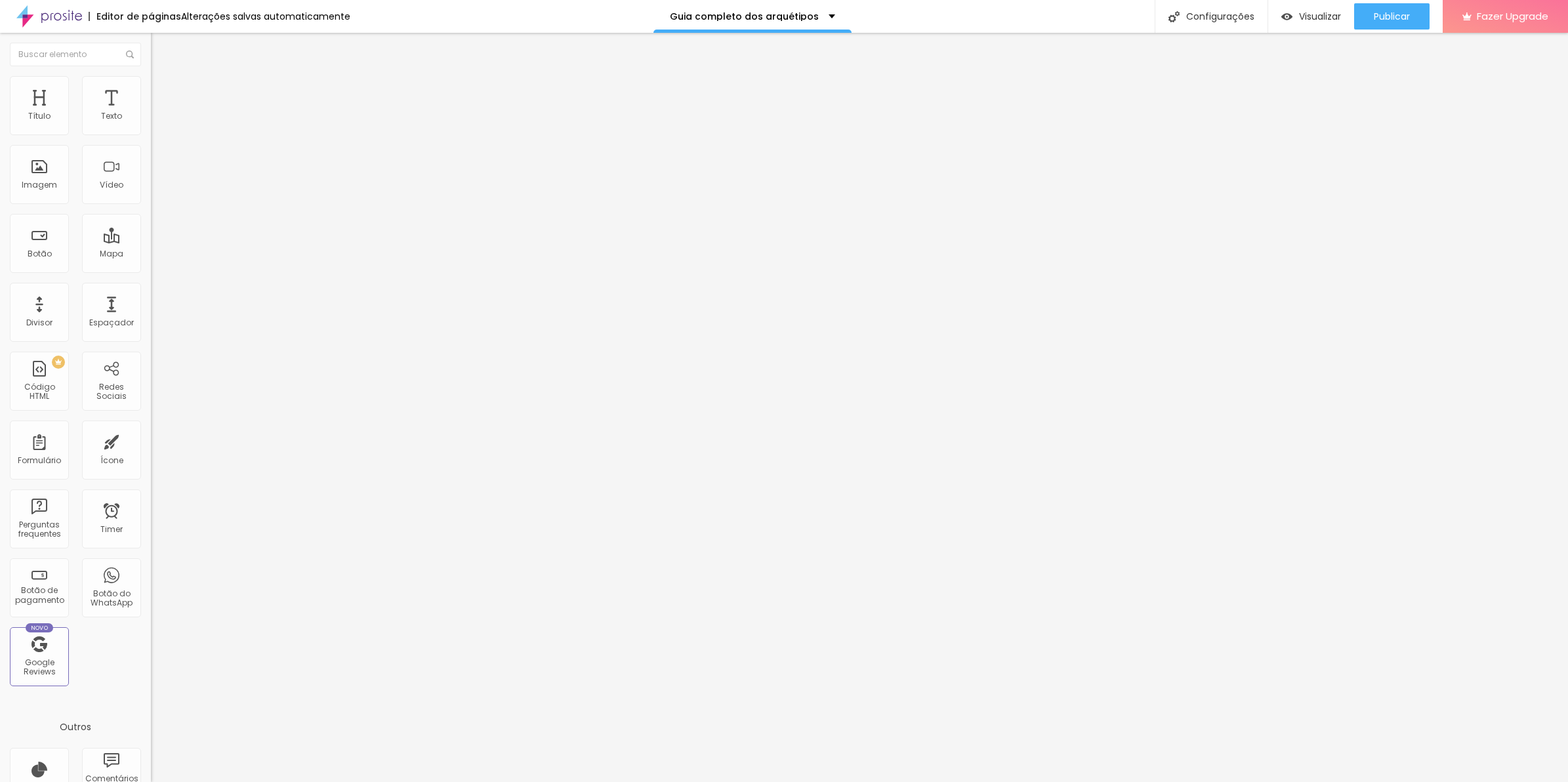
click at [151, 174] on div at bounding box center [227, 164] width 151 height 100
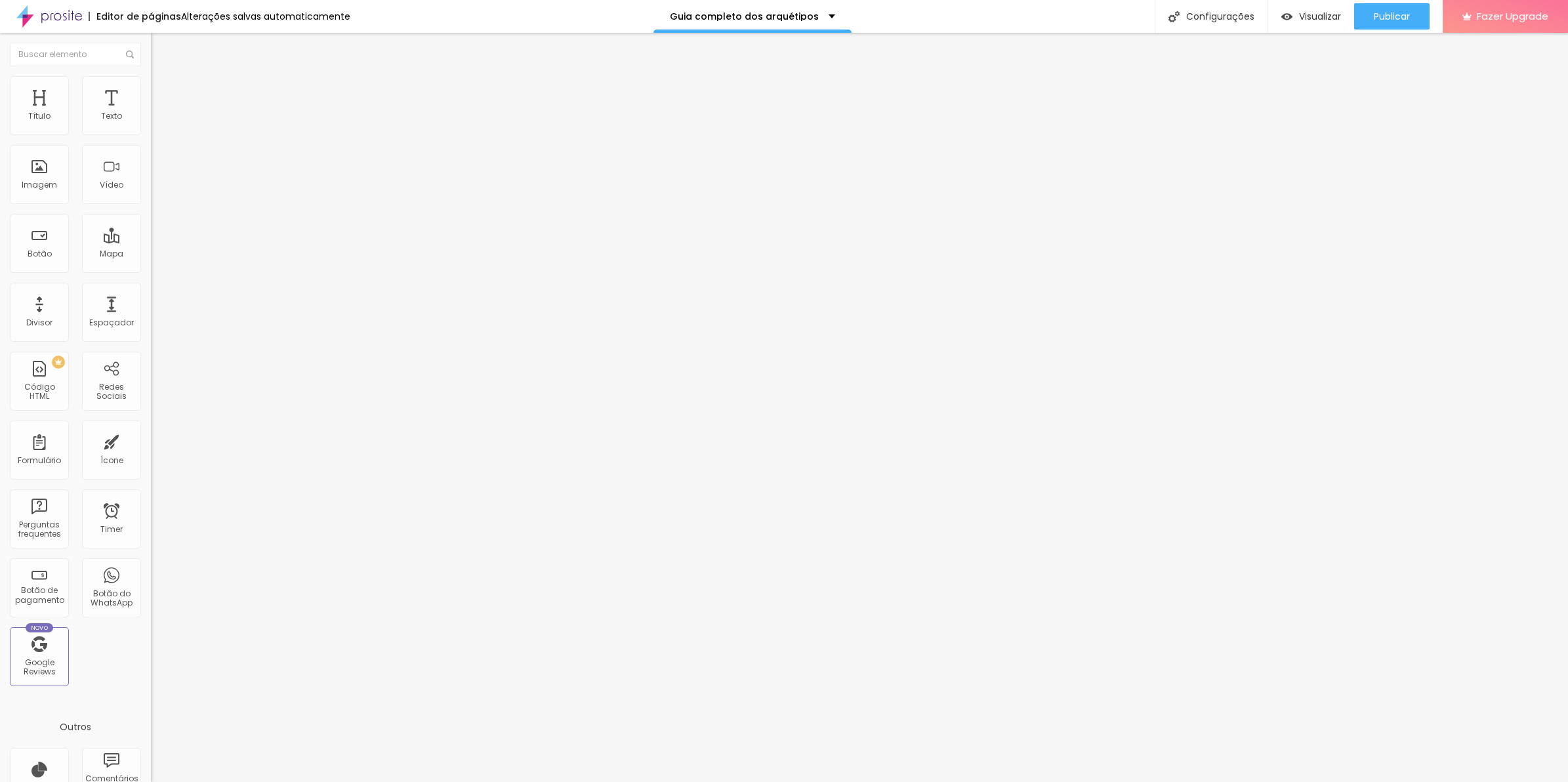
click at [151, 113] on img at bounding box center [155, 109] width 8 height 8
click at [123, 18] on div "Editor de páginas" at bounding box center [135, 16] width 93 height 9
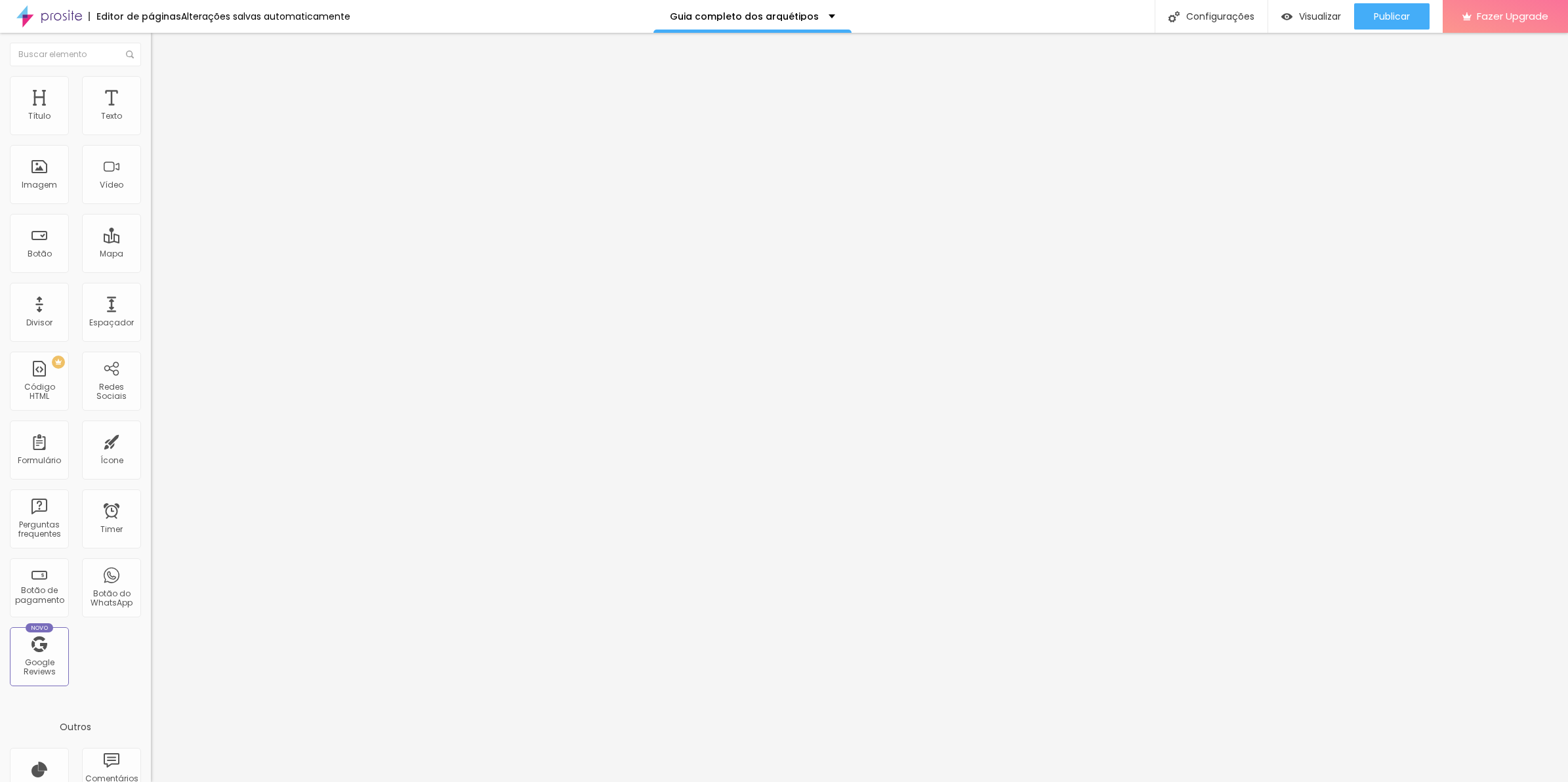
click at [208, 13] on div "Alterações salvas automaticamente" at bounding box center [265, 16] width 169 height 9
click at [151, 113] on img at bounding box center [155, 109] width 8 height 8
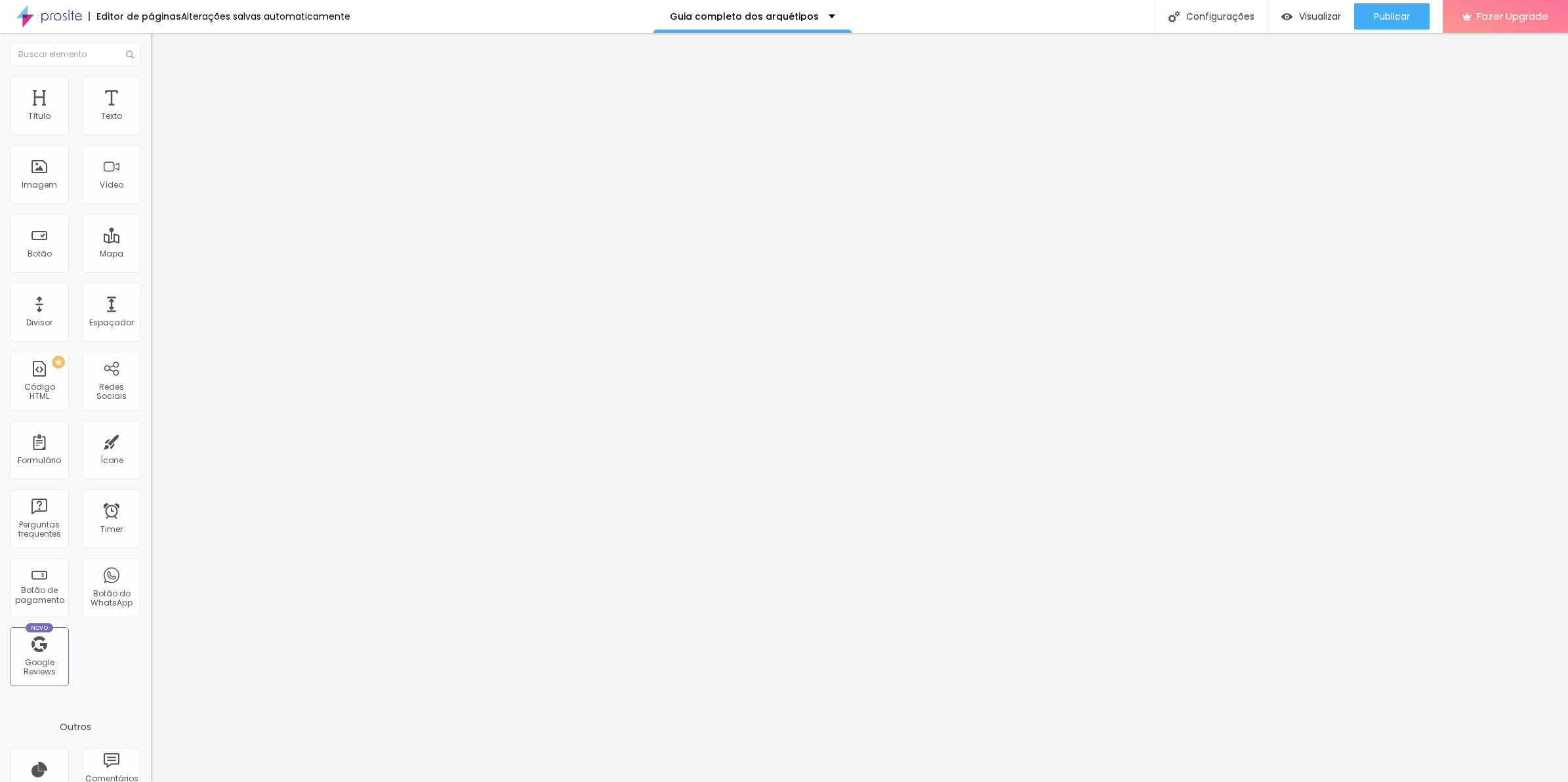
click at [151, 114] on div "991 caracteres" at bounding box center [227, 105] width 151 height 17
click at [151, 113] on img at bounding box center [155, 109] width 8 height 8
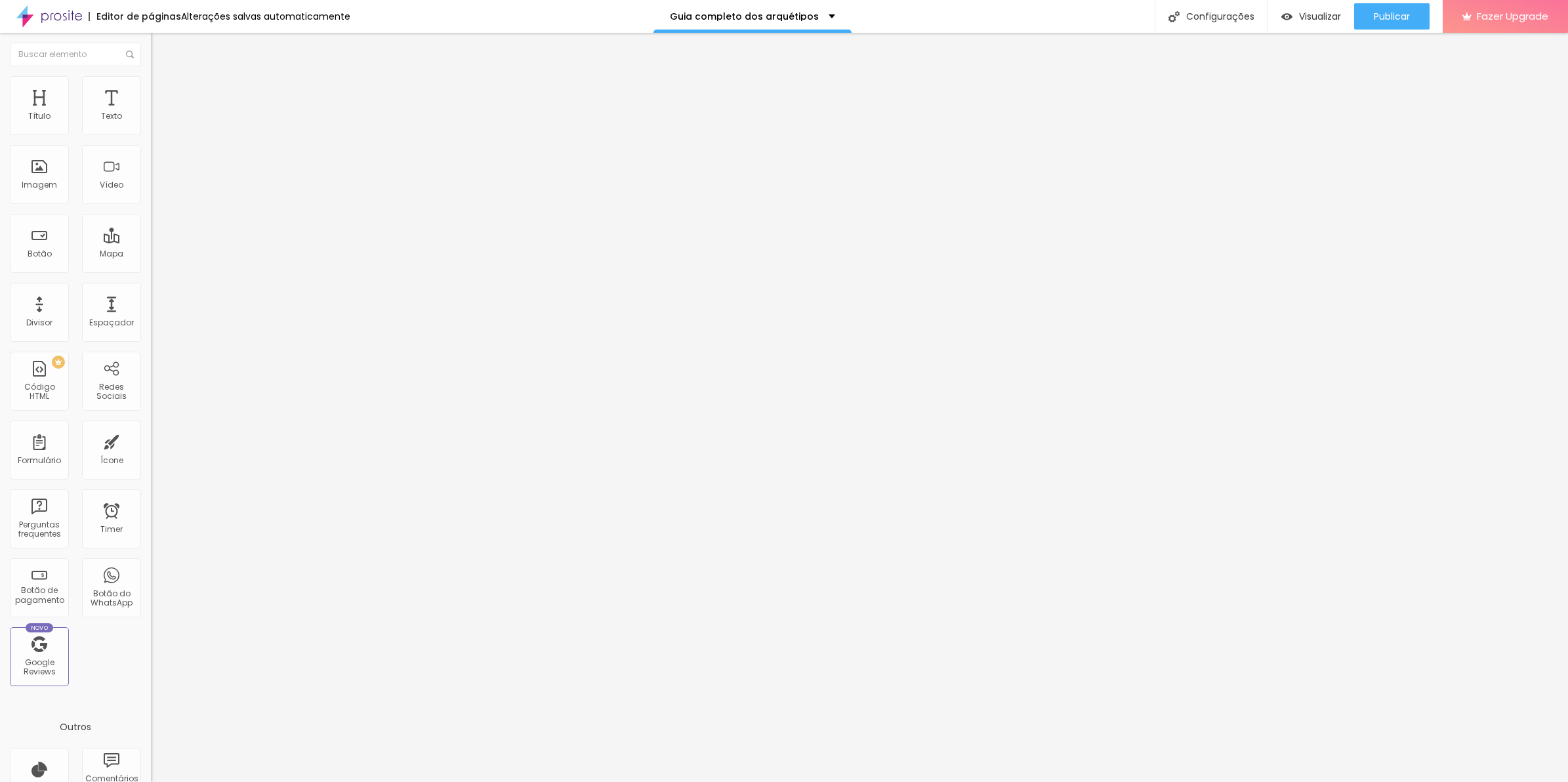
click at [151, 113] on img at bounding box center [155, 109] width 8 height 8
drag, startPoint x: 633, startPoint y: 346, endPoint x: 554, endPoint y: 313, distance: 85.6
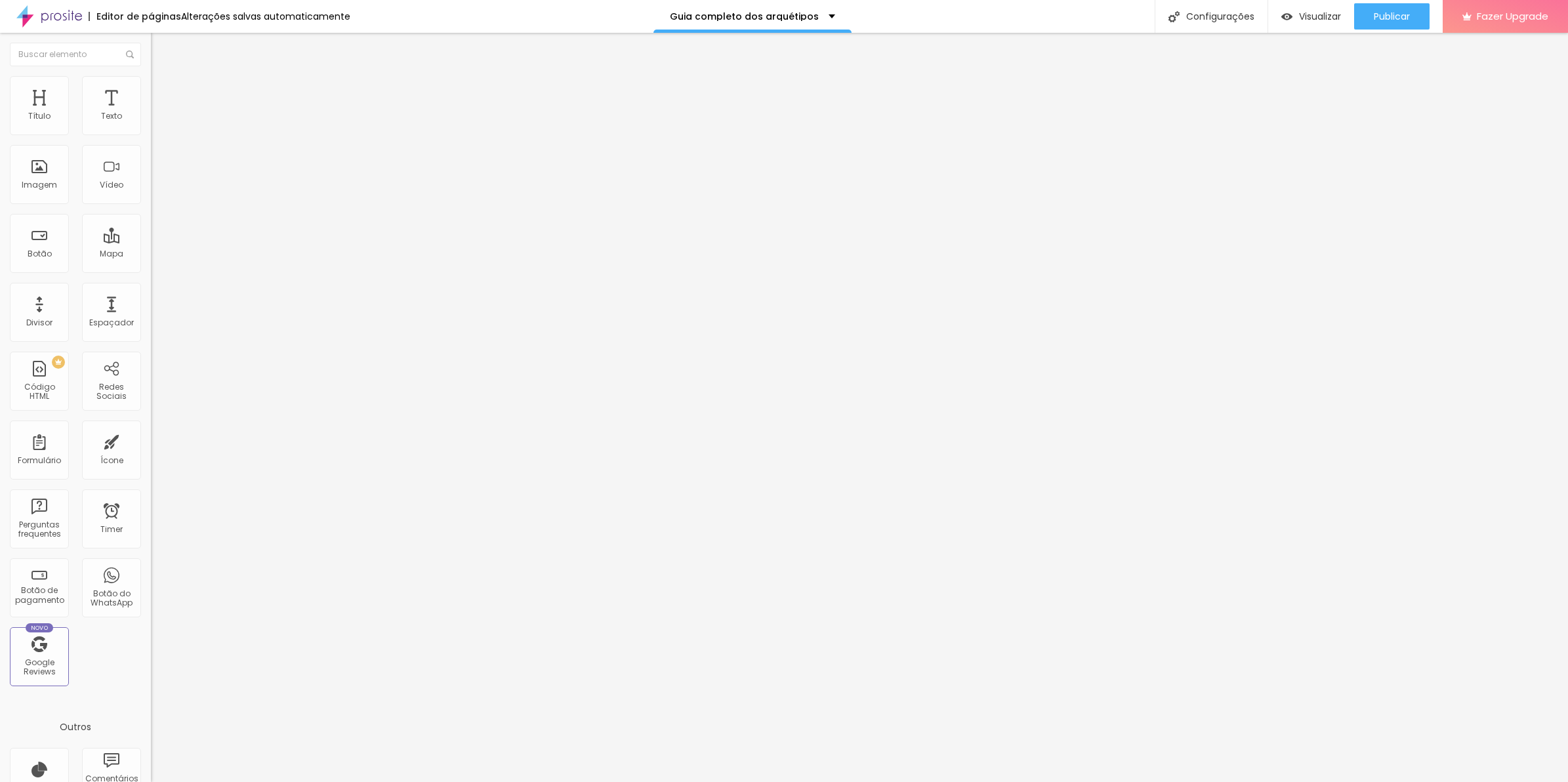
click at [1374, 11] on span "Publicar" at bounding box center [1392, 16] width 36 height 10
click at [1329, 21] on span "Visualizar" at bounding box center [1308, 16] width 42 height 10
click at [151, 114] on div at bounding box center [227, 109] width 151 height 9
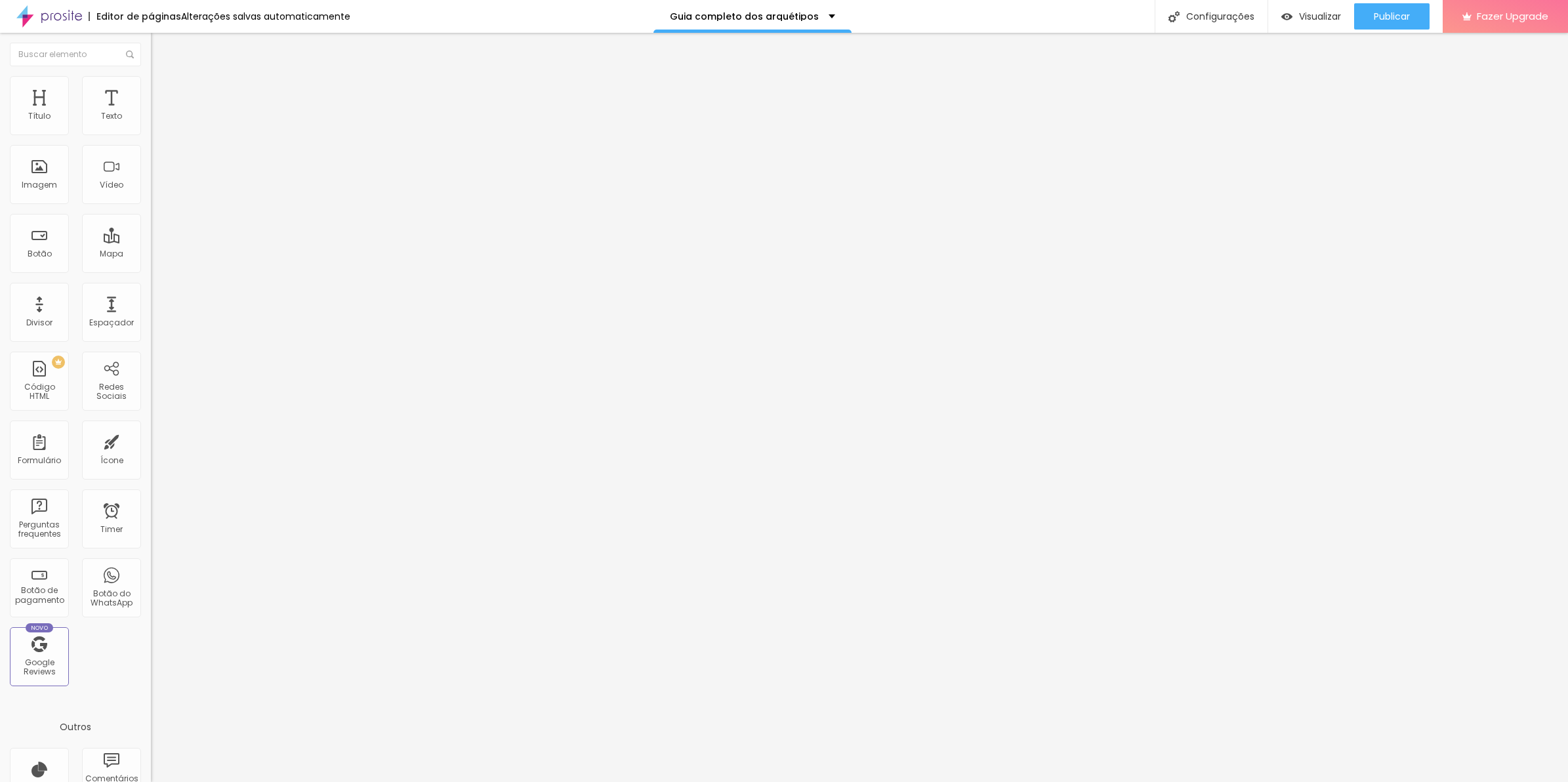
drag, startPoint x: 654, startPoint y: 470, endPoint x: 947, endPoint y: 473, distance: 293.0
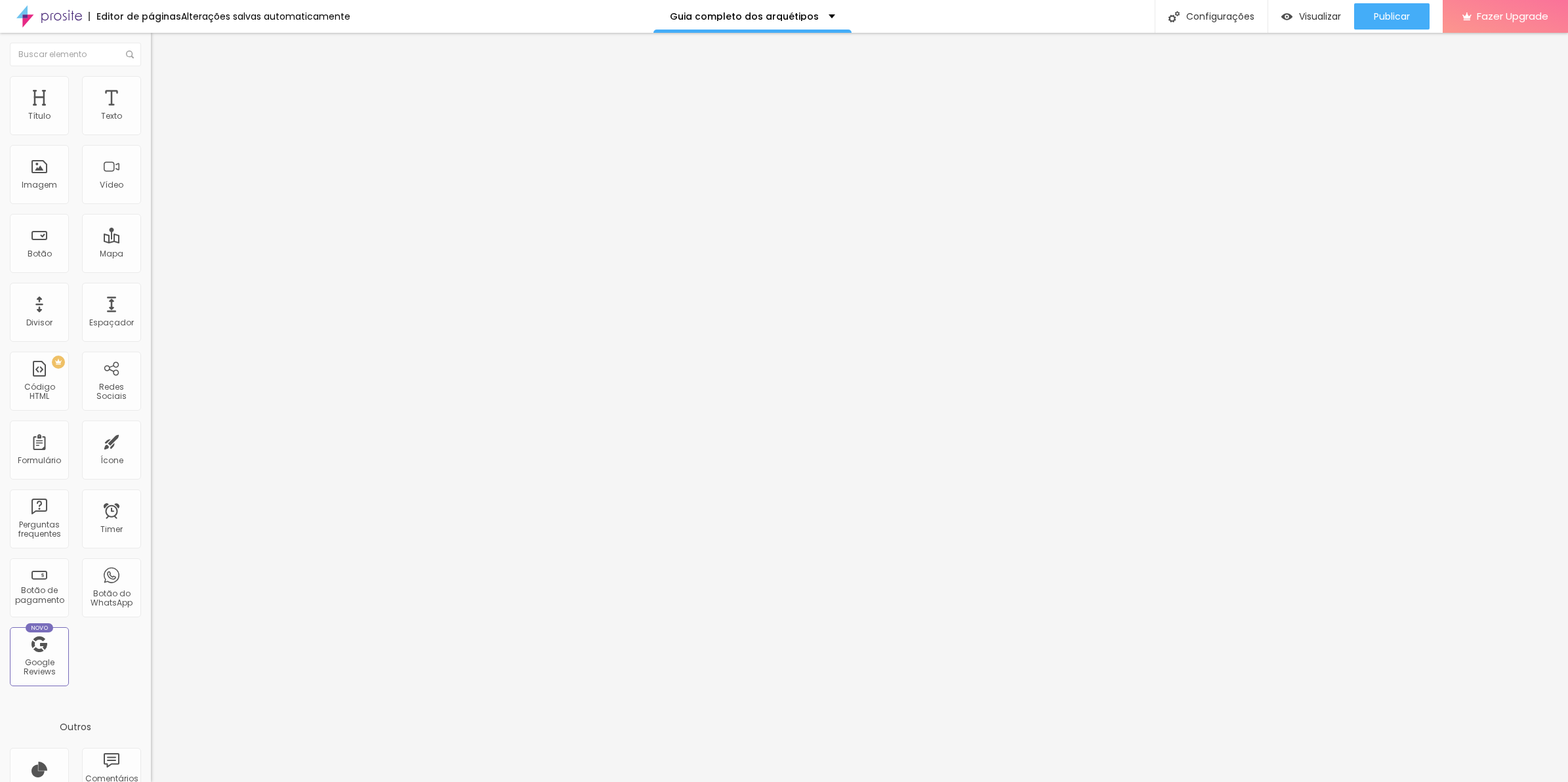
click at [151, 114] on div "991 caracteres" at bounding box center [227, 105] width 151 height 17
click at [151, 113] on img at bounding box center [155, 109] width 8 height 8
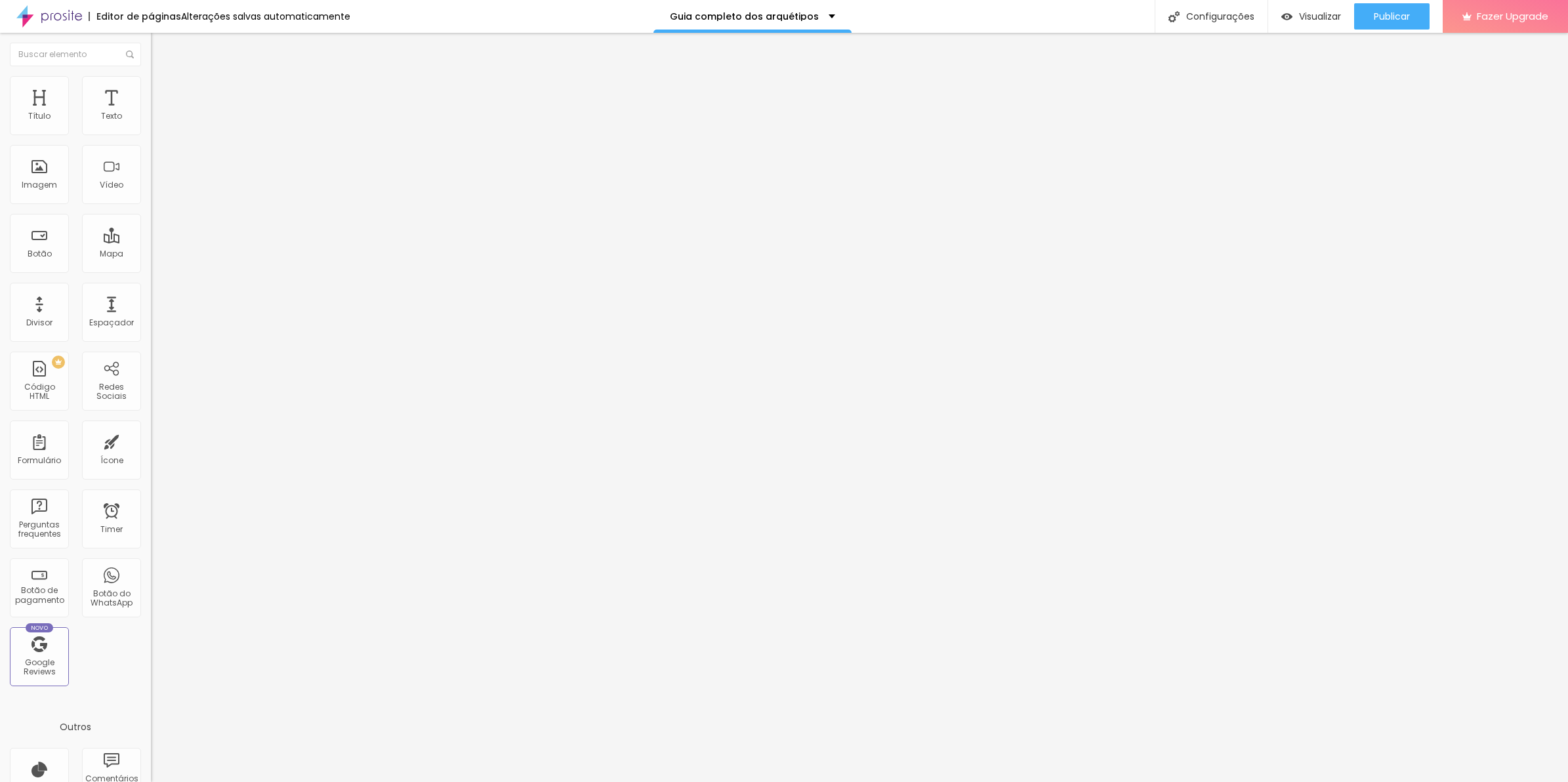
scroll to position [96, 0]
click at [151, 113] on img at bounding box center [155, 109] width 8 height 8
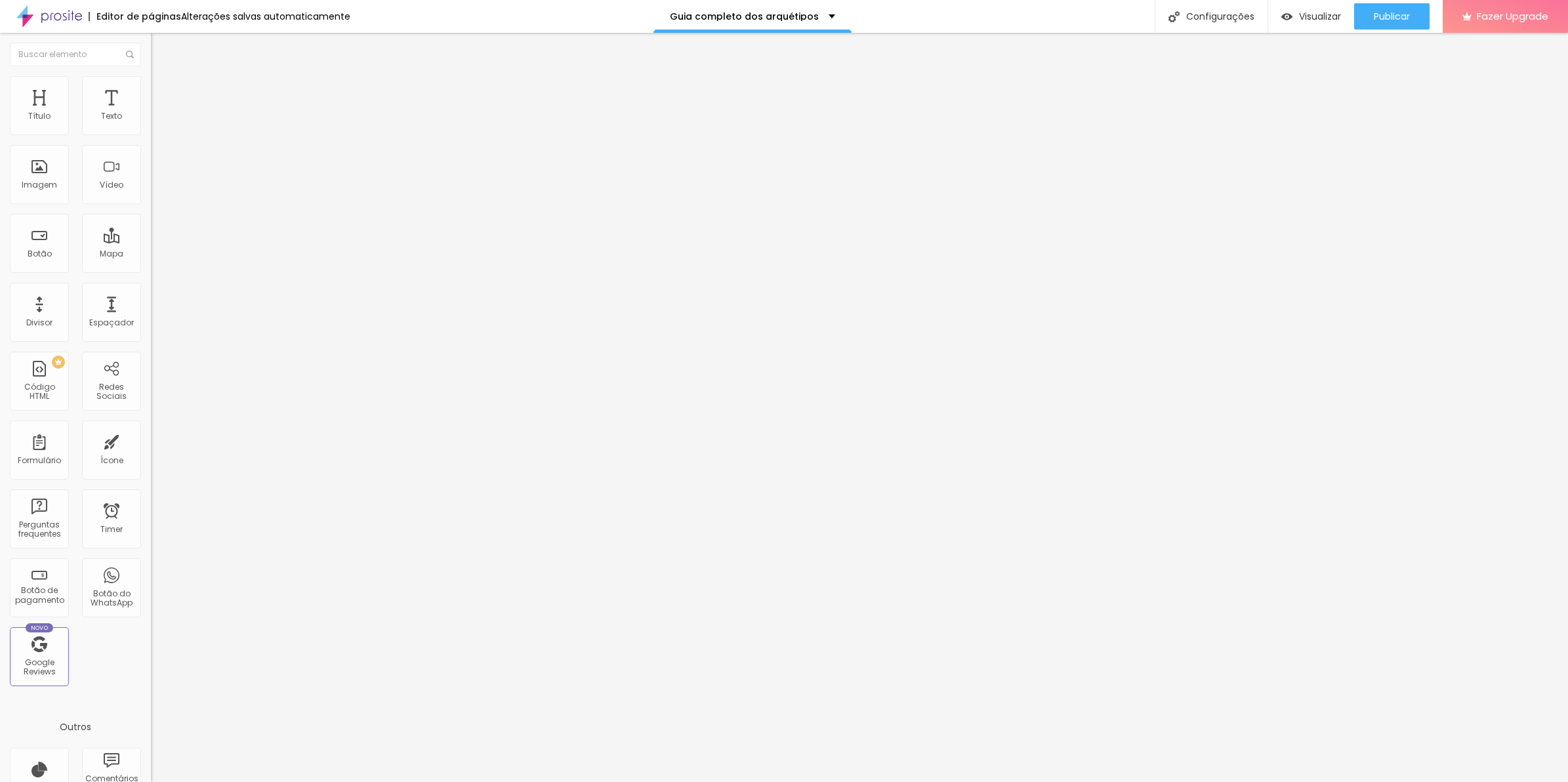
click at [151, 114] on div "1269 caracteres" at bounding box center [227, 105] width 151 height 17
click at [151, 113] on img at bounding box center [155, 109] width 8 height 8
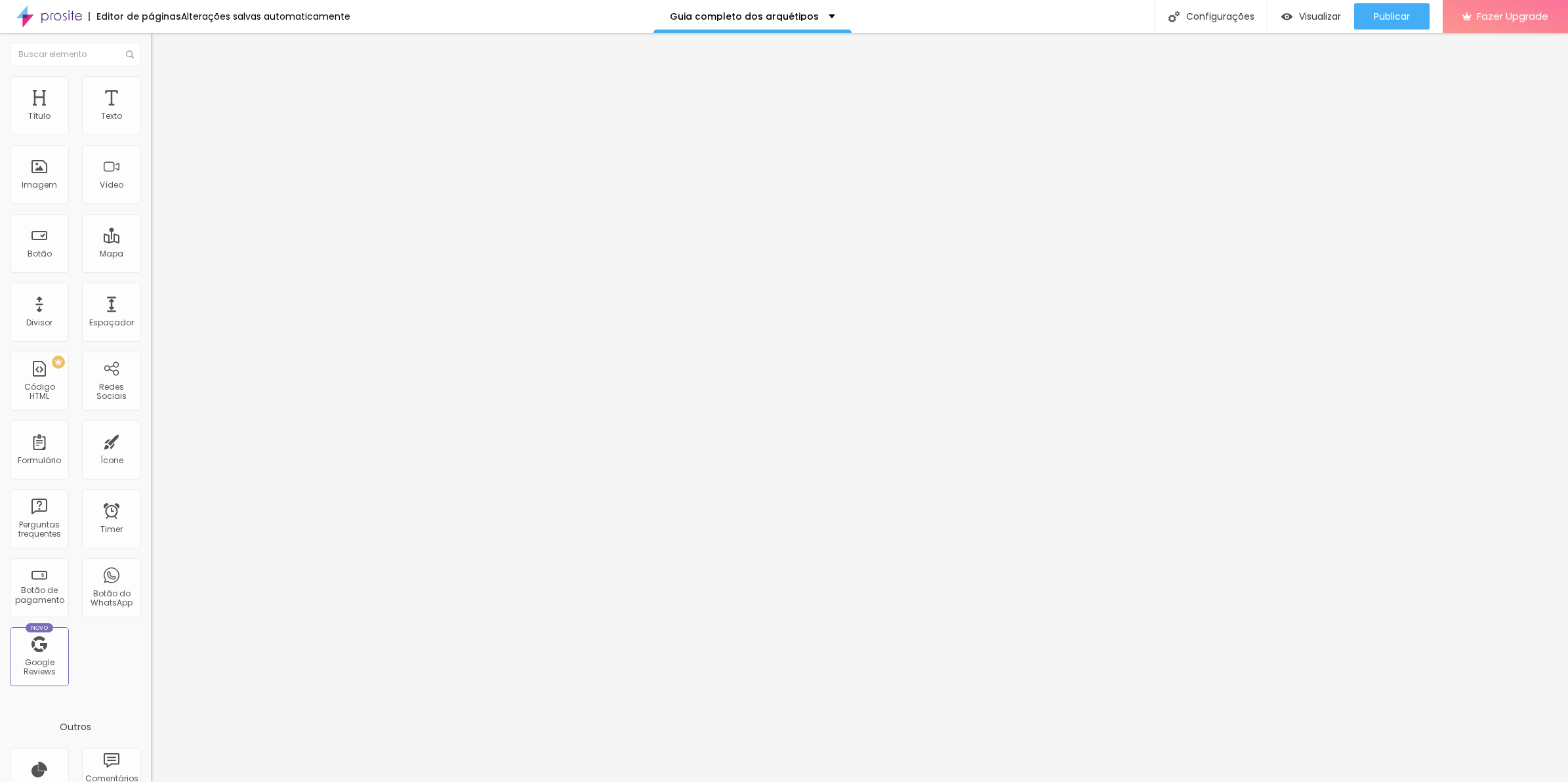
click at [151, 113] on img at bounding box center [155, 109] width 8 height 8
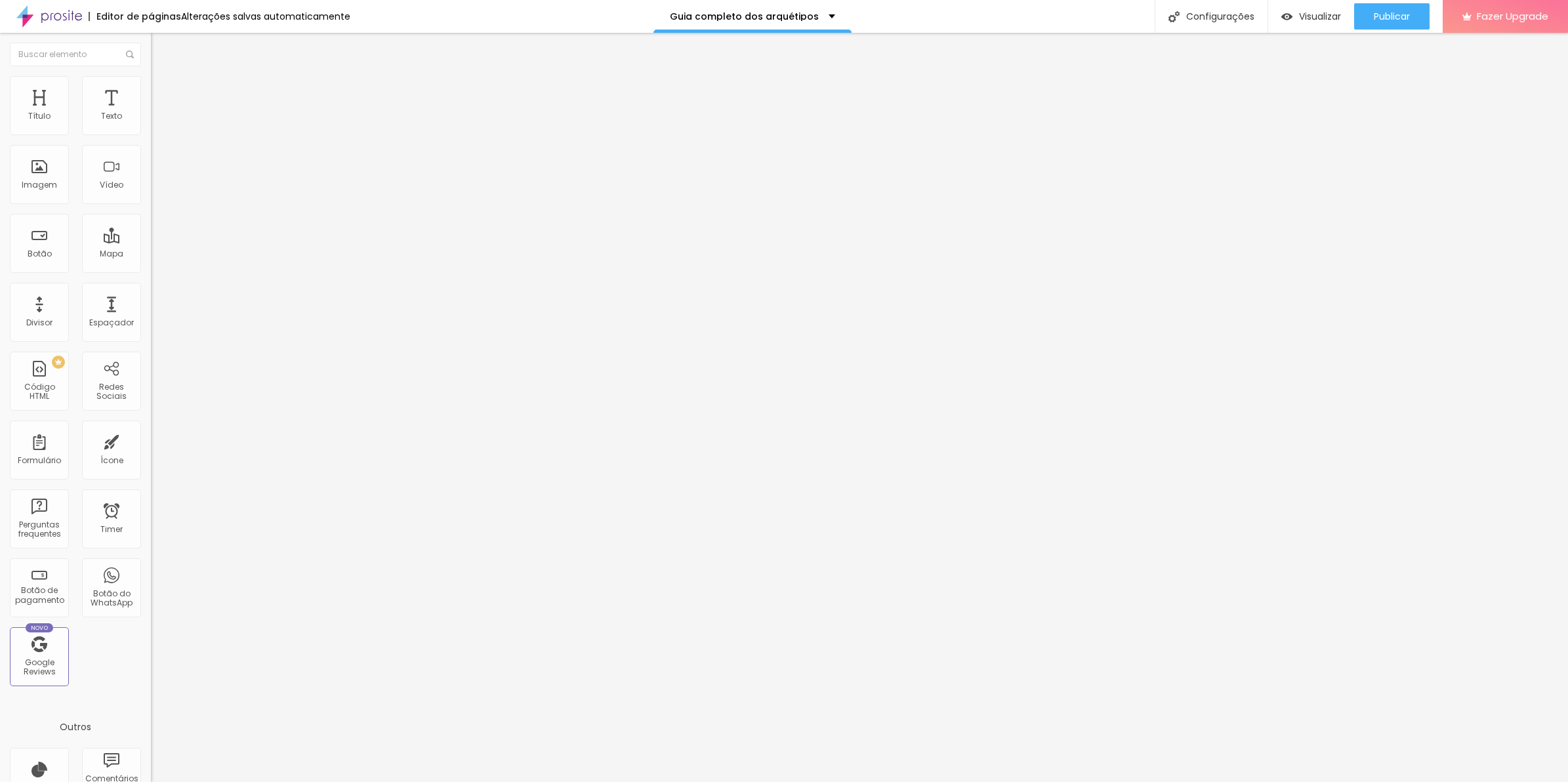
click at [151, 114] on div "1269 caracteres" at bounding box center [227, 105] width 151 height 17
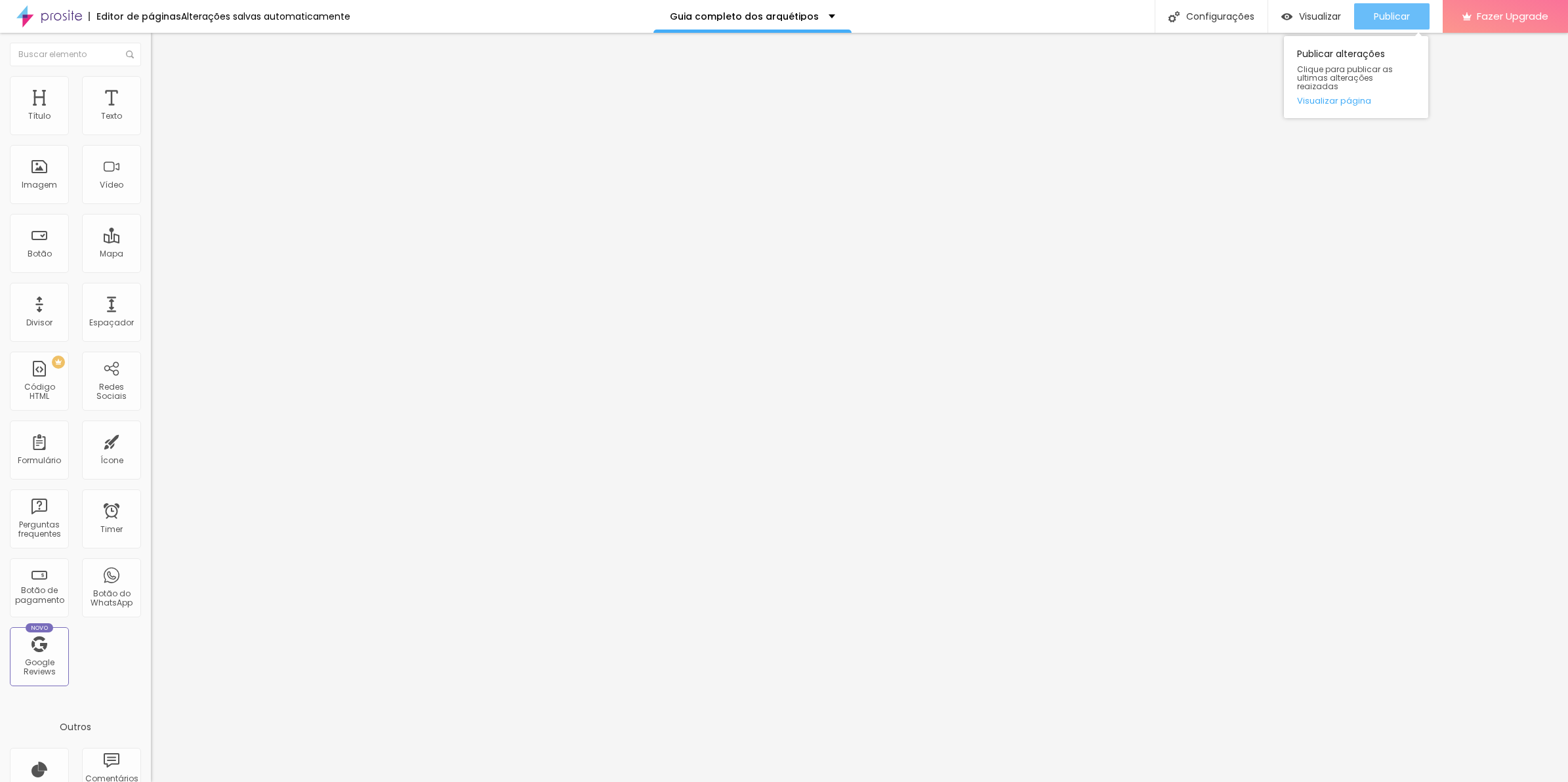
click at [1407, 24] on div "Publicar" at bounding box center [1392, 16] width 36 height 26
click at [151, 113] on img at bounding box center [155, 109] width 8 height 8
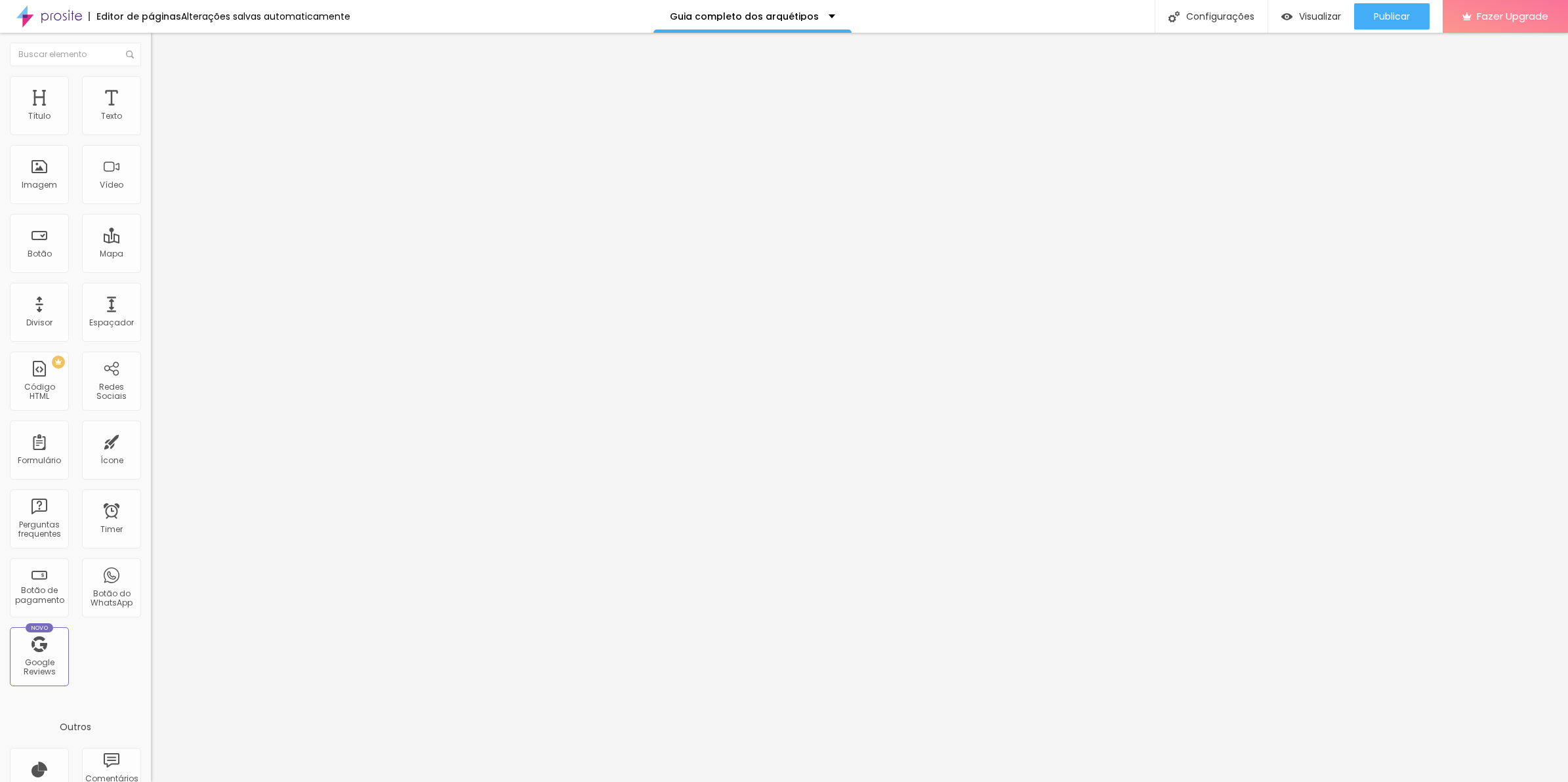
scroll to position [354, 0]
click at [228, 14] on div "Alterações salvas automaticamente" at bounding box center [265, 16] width 169 height 9
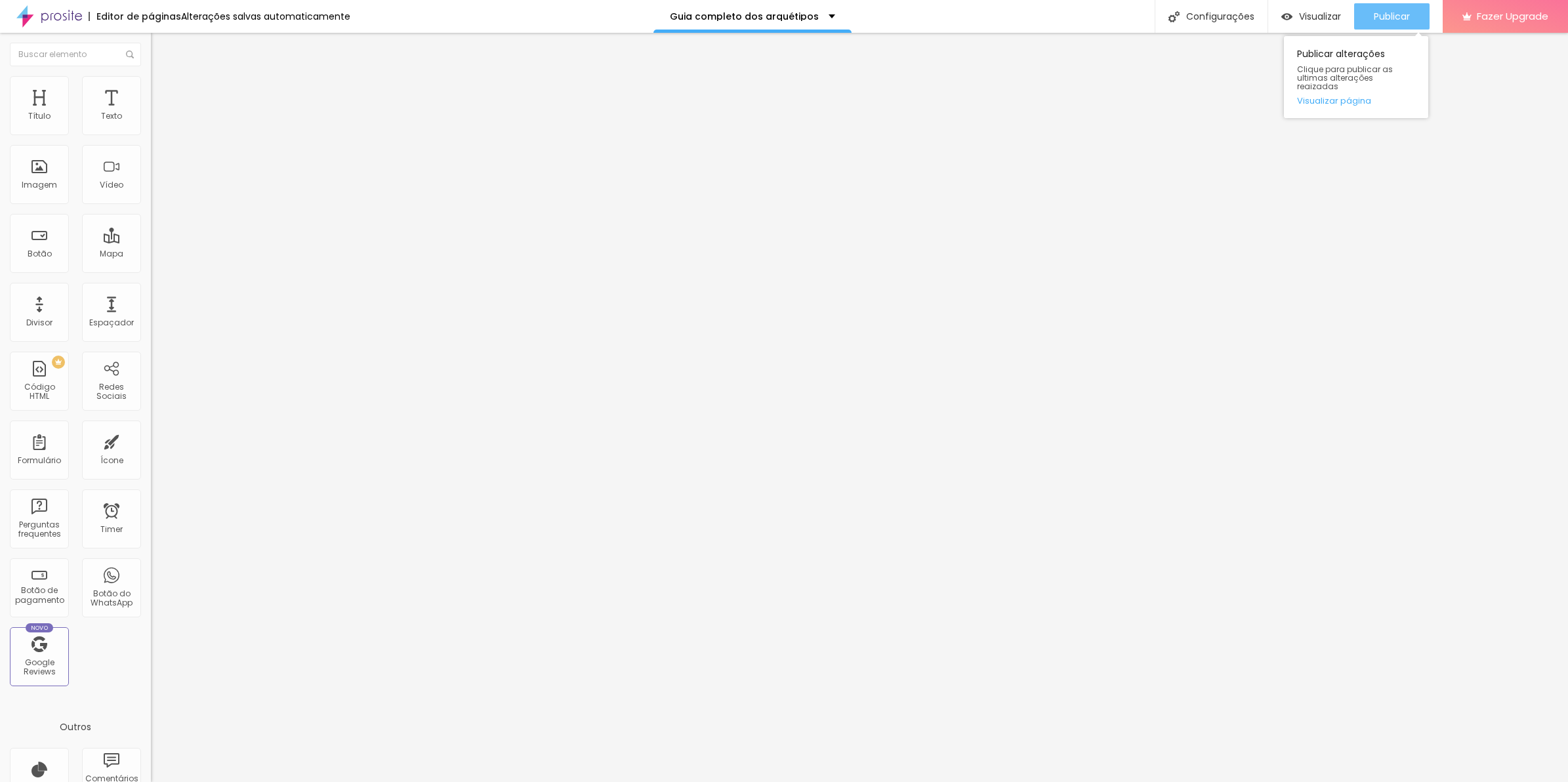
click at [1370, 15] on button "Publicar" at bounding box center [1392, 16] width 76 height 26
click at [151, 202] on div at bounding box center [227, 164] width 151 height 100
click at [163, 93] on span "Avançado" at bounding box center [184, 98] width 43 height 11
click at [1389, 19] on span "Publicar" at bounding box center [1392, 16] width 36 height 10
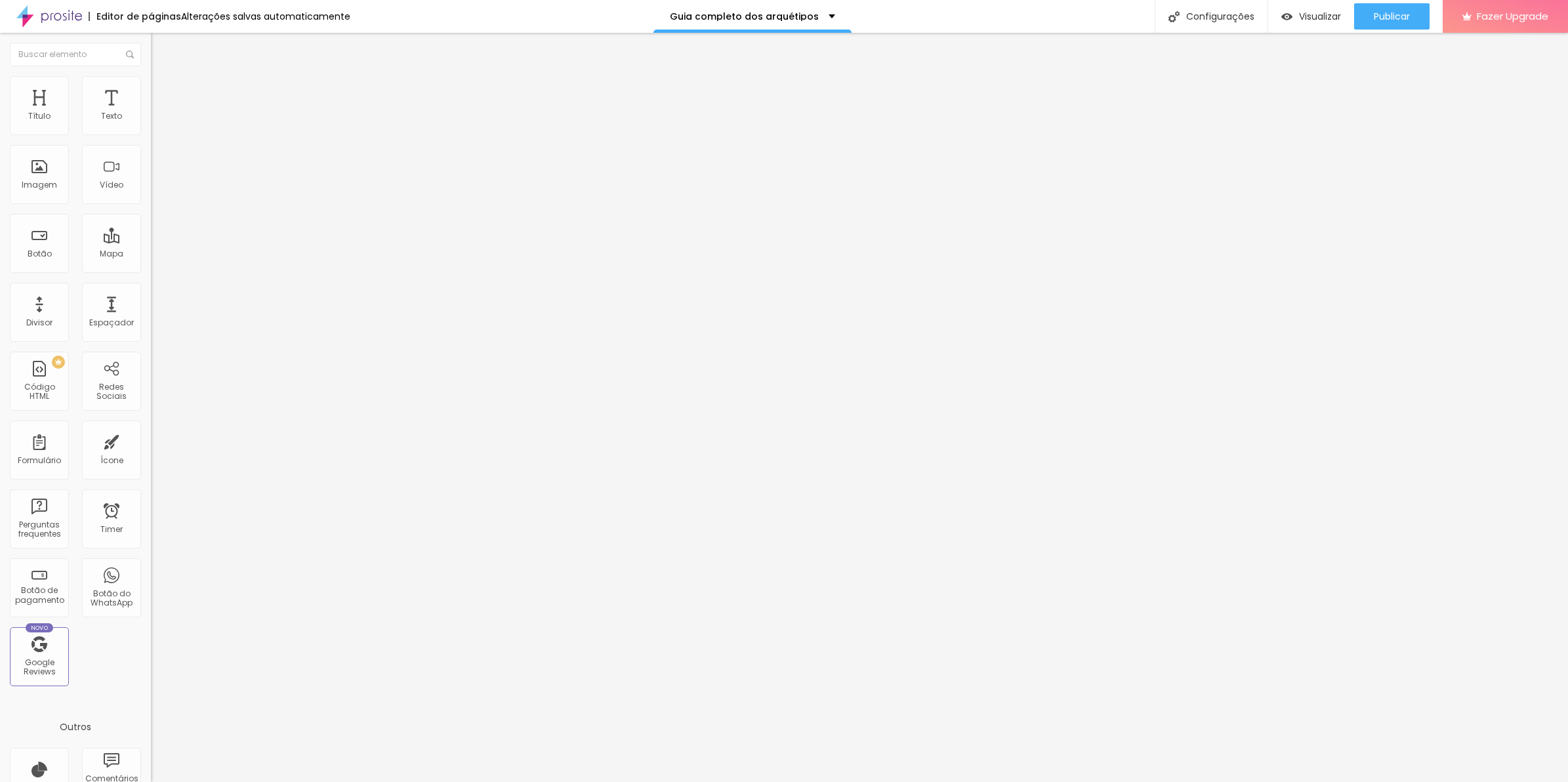
click at [151, 89] on li "Avançado" at bounding box center [227, 96] width 151 height 13
type input "25"
type input "30"
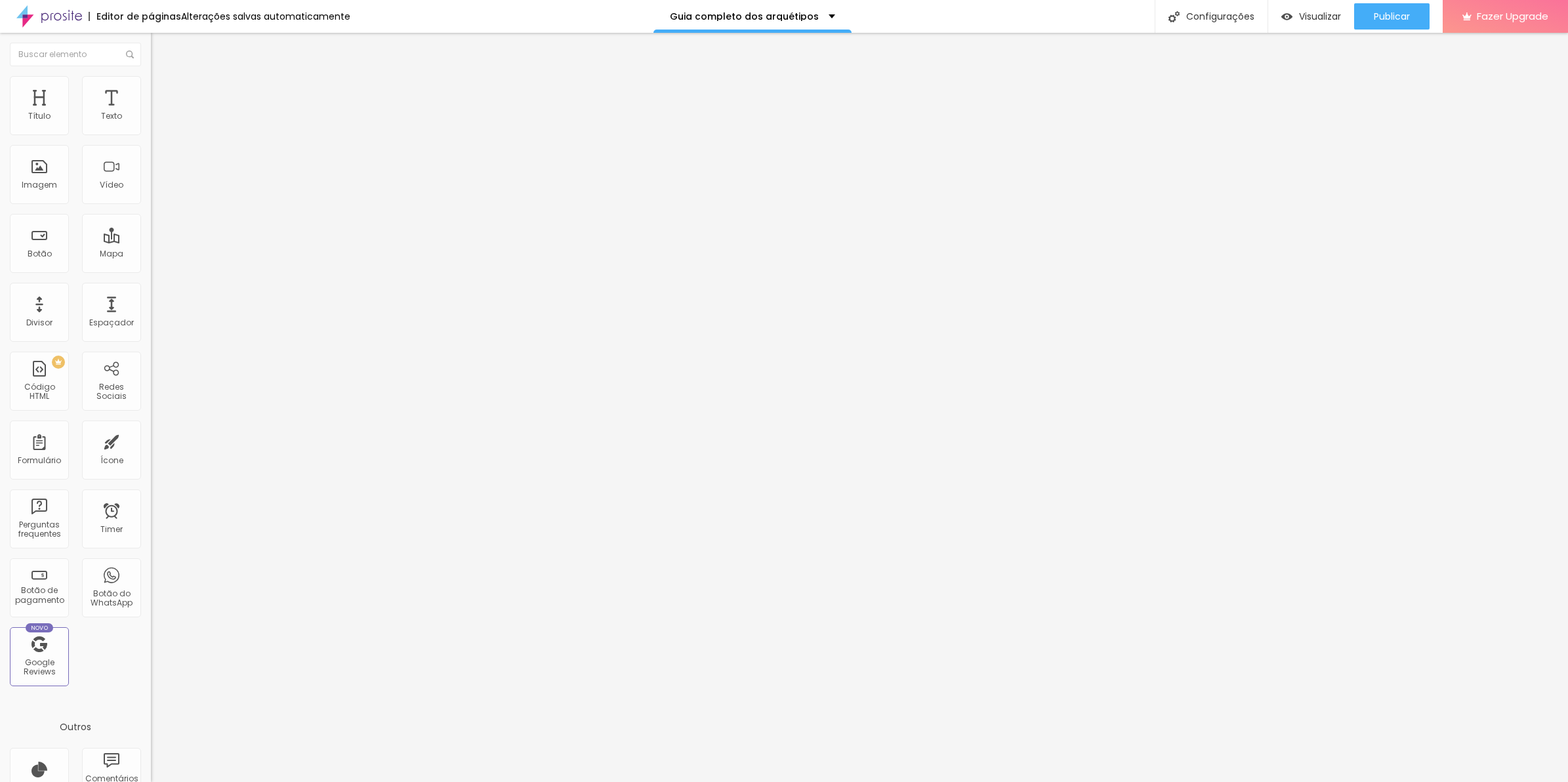
type input "35"
type input "30"
type input "25"
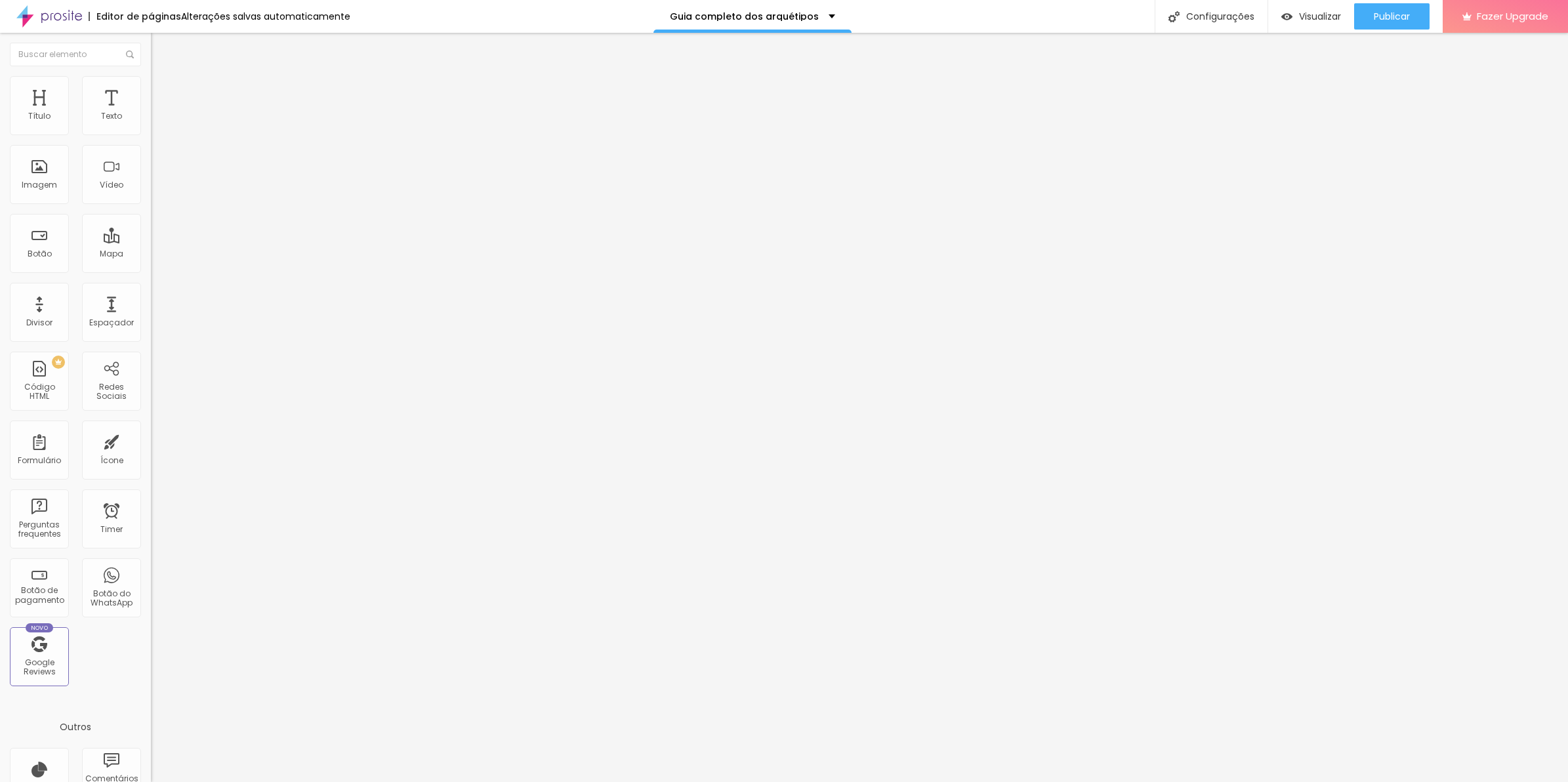
type input "25"
type input "20"
type input "15"
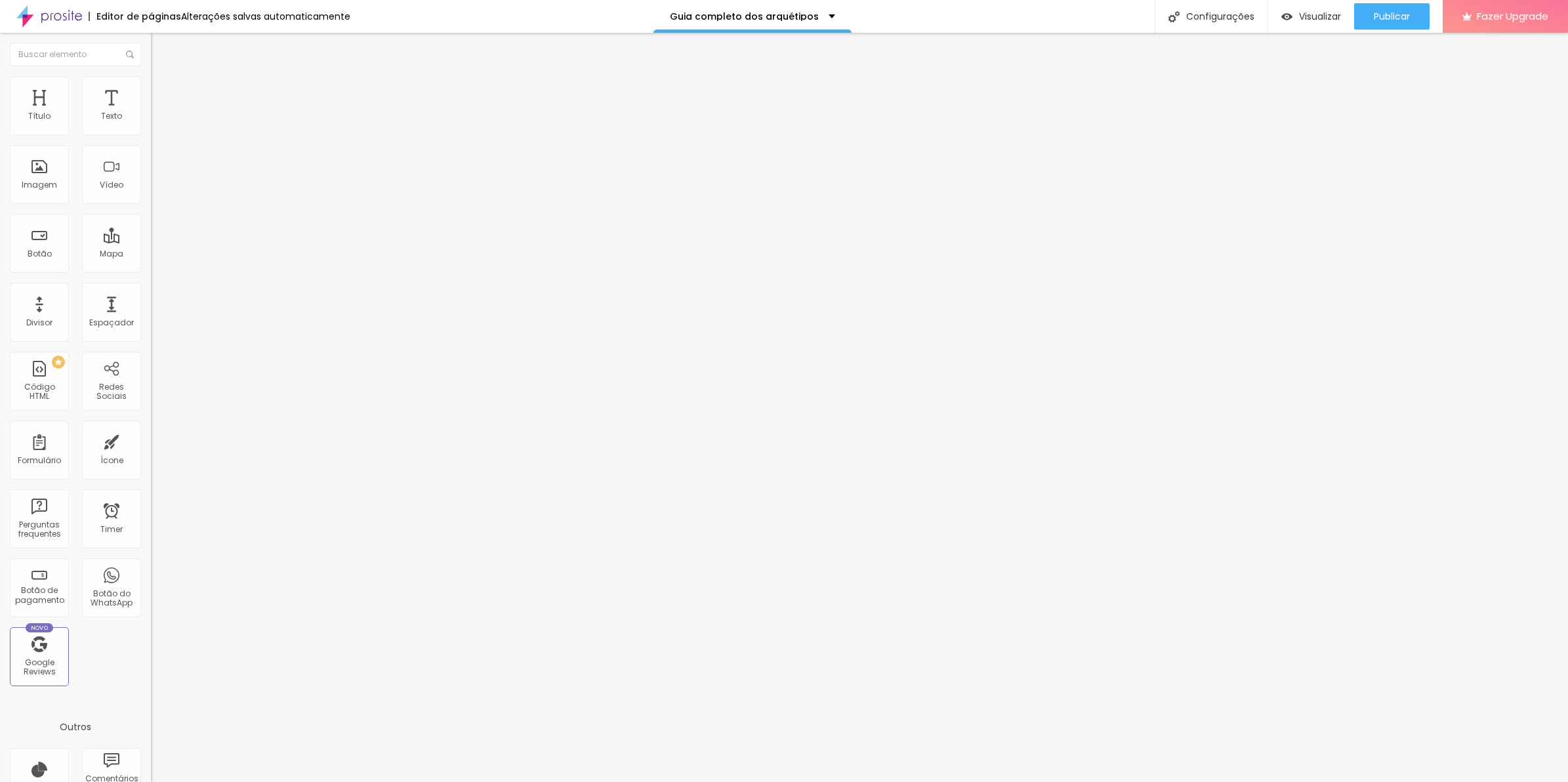
type input "10"
type input "0"
drag, startPoint x: 65, startPoint y: 131, endPoint x: 16, endPoint y: 125, distance: 49.4
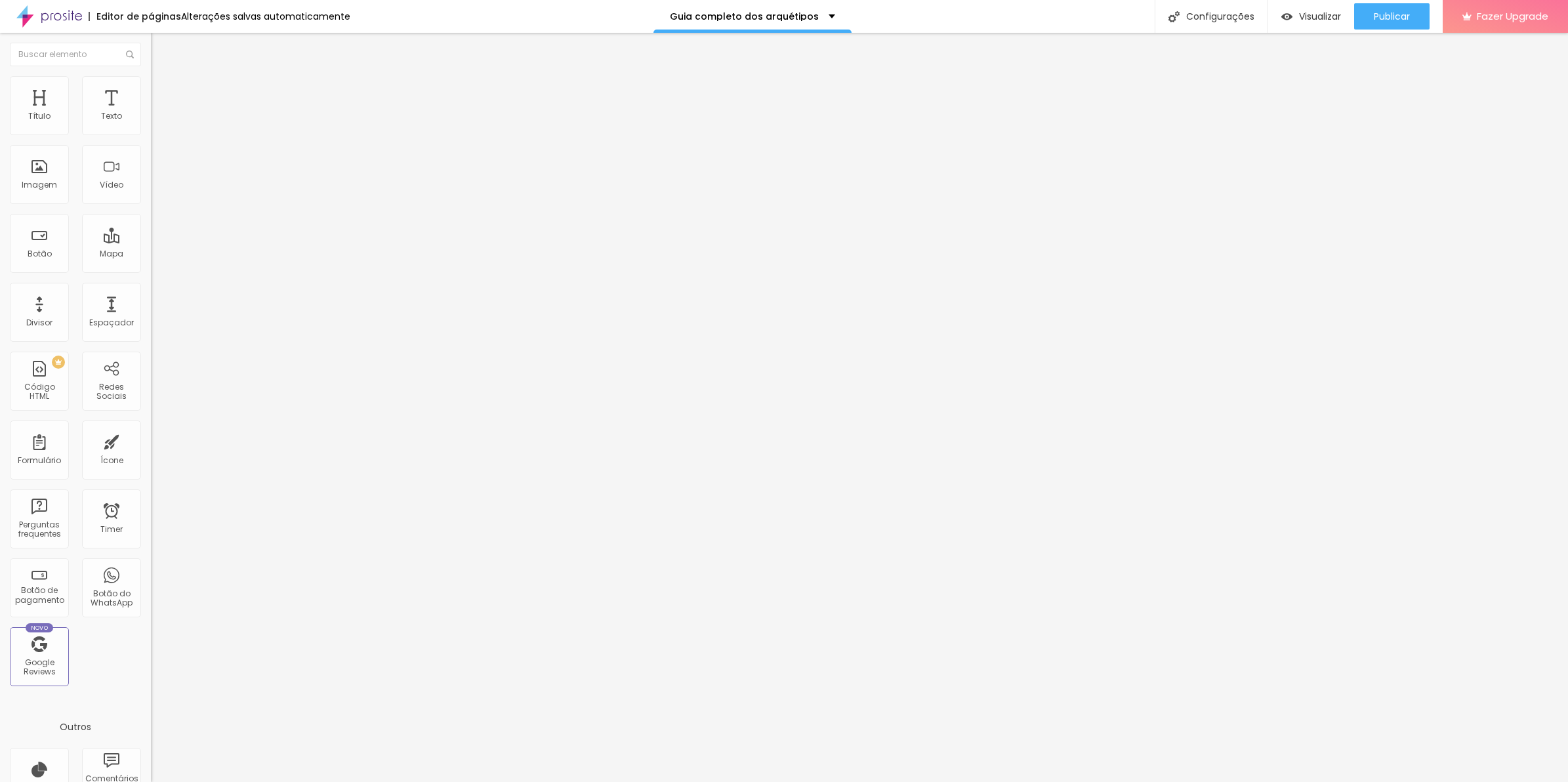
click at [151, 254] on input "range" at bounding box center [193, 259] width 85 height 10
type input "5"
type input "10"
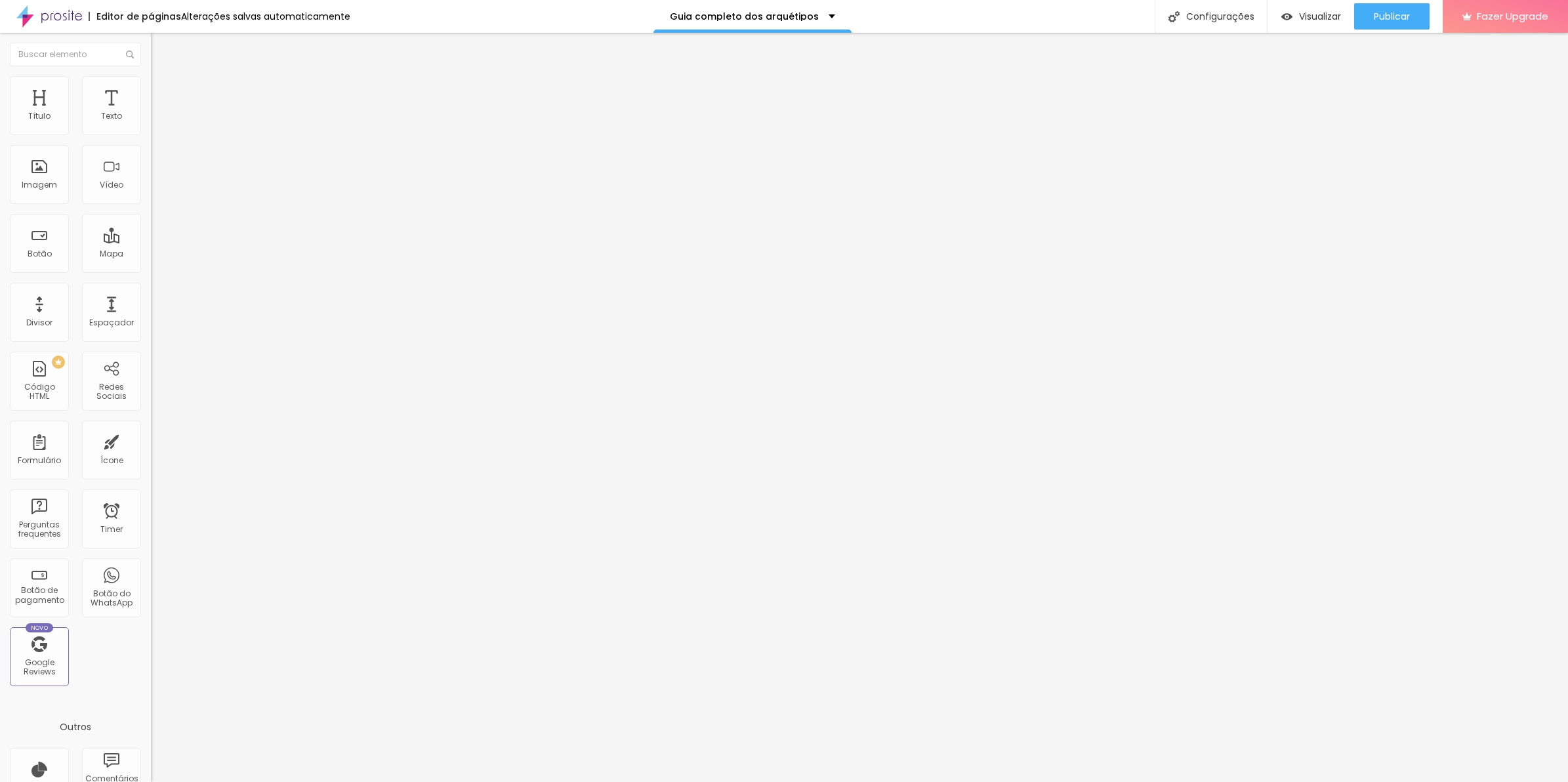
type input "15"
type input "20"
type input "25"
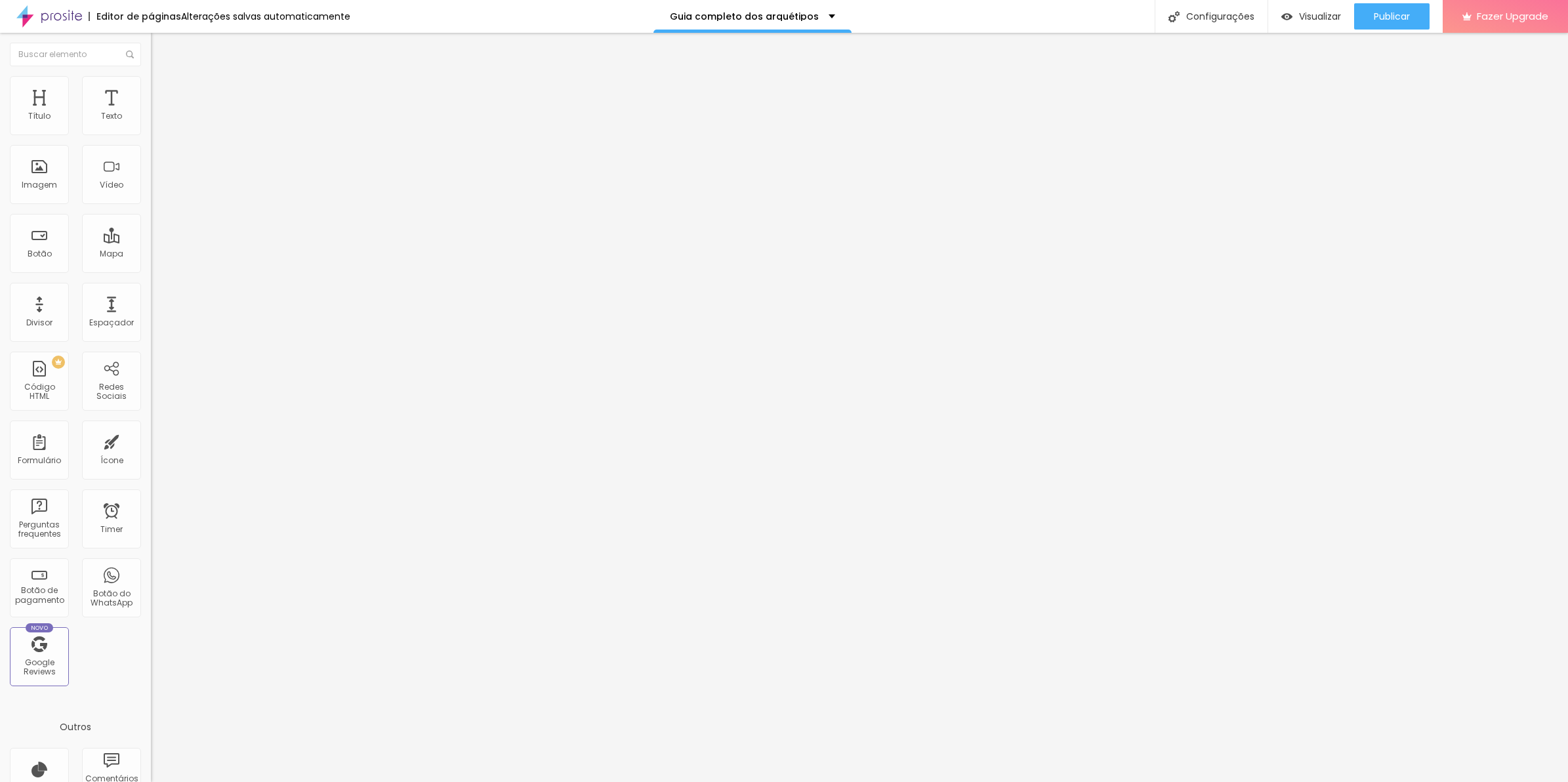
type input "25"
drag, startPoint x: 41, startPoint y: 124, endPoint x: 54, endPoint y: 122, distance: 13.2
type input "20"
click at [151, 254] on input "range" at bounding box center [193, 259] width 85 height 10
type input "20"
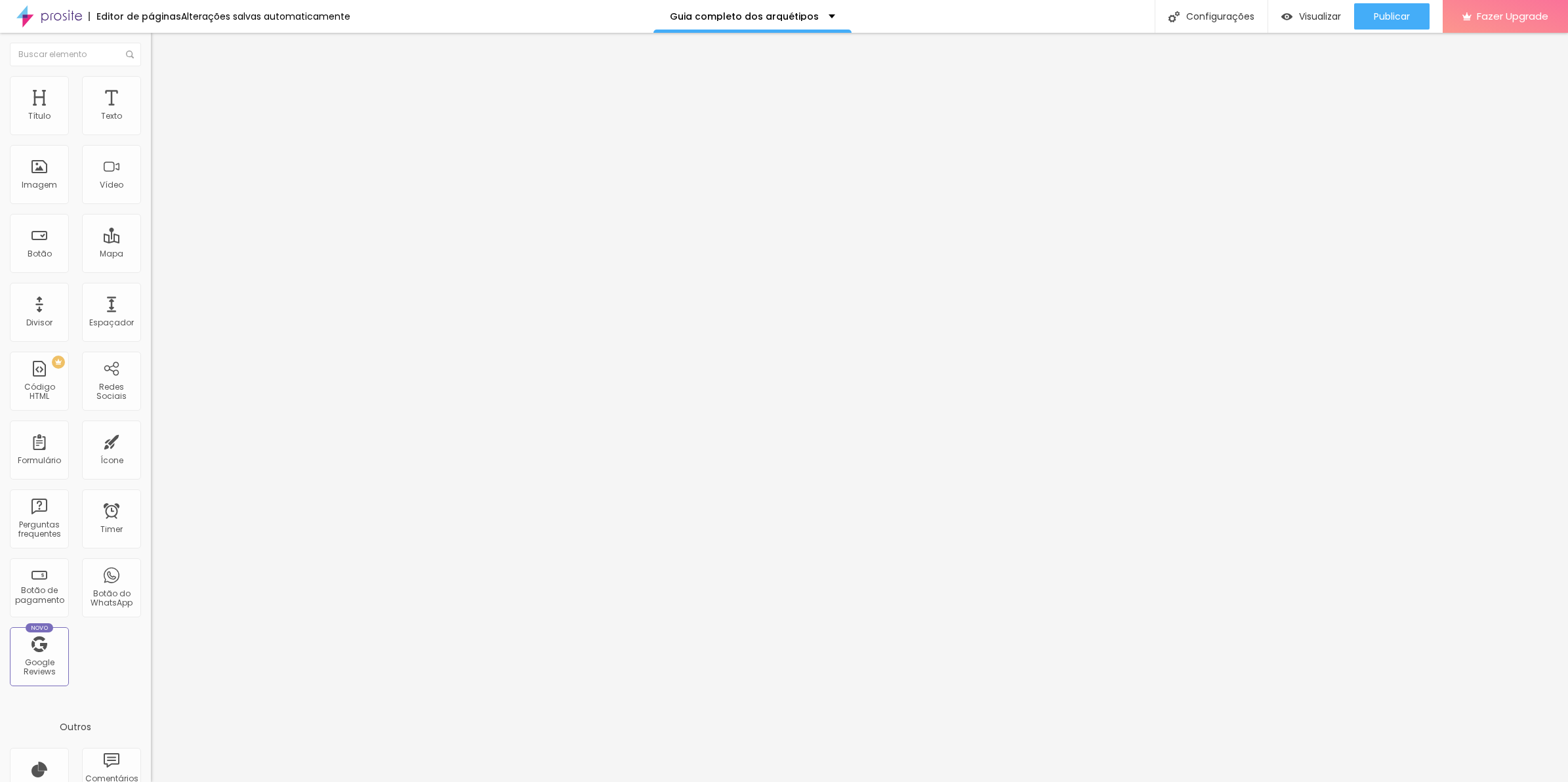
click at [151, 254] on div at bounding box center [227, 260] width 151 height 12
click at [163, 91] on span "Estilo" at bounding box center [173, 85] width 21 height 11
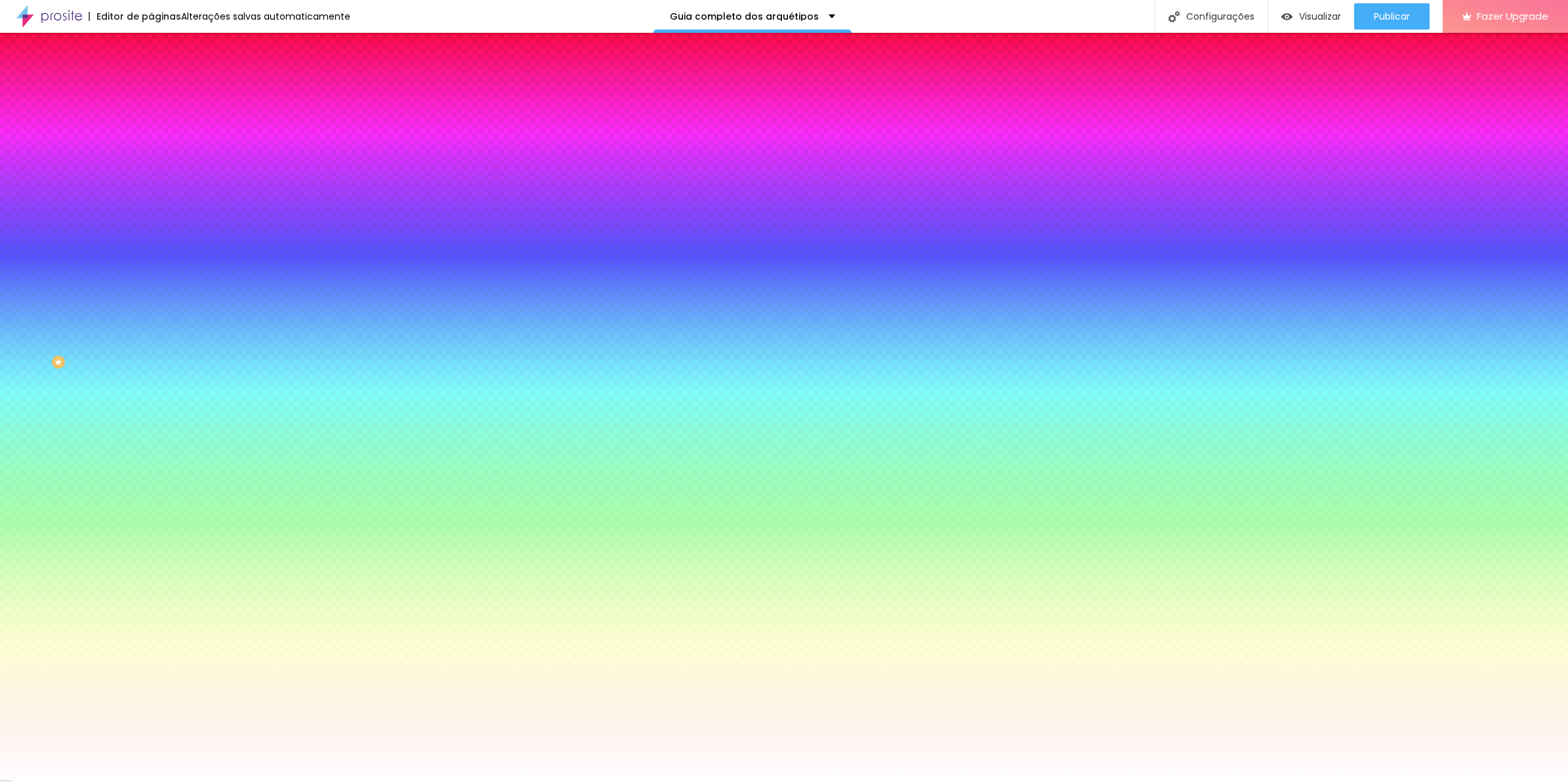
click at [163, 78] on span "Conteúdo" at bounding box center [183, 71] width 41 height 11
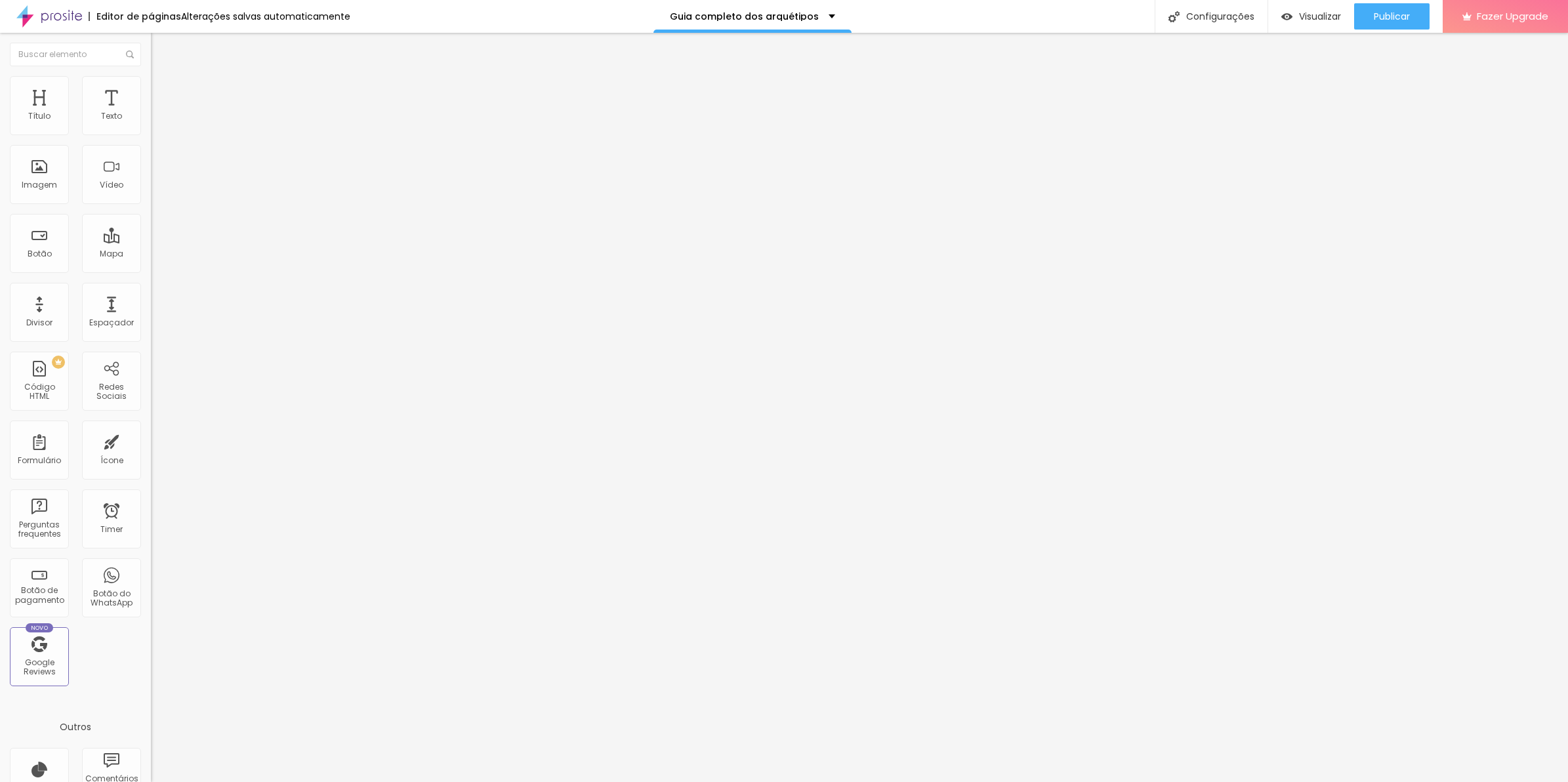
click at [163, 96] on span "Avançado" at bounding box center [184, 98] width 43 height 11
click at [151, 452] on div "0 caracteres" at bounding box center [227, 460] width 151 height 17
click at [151, 460] on img at bounding box center [155, 463] width 8 height 8
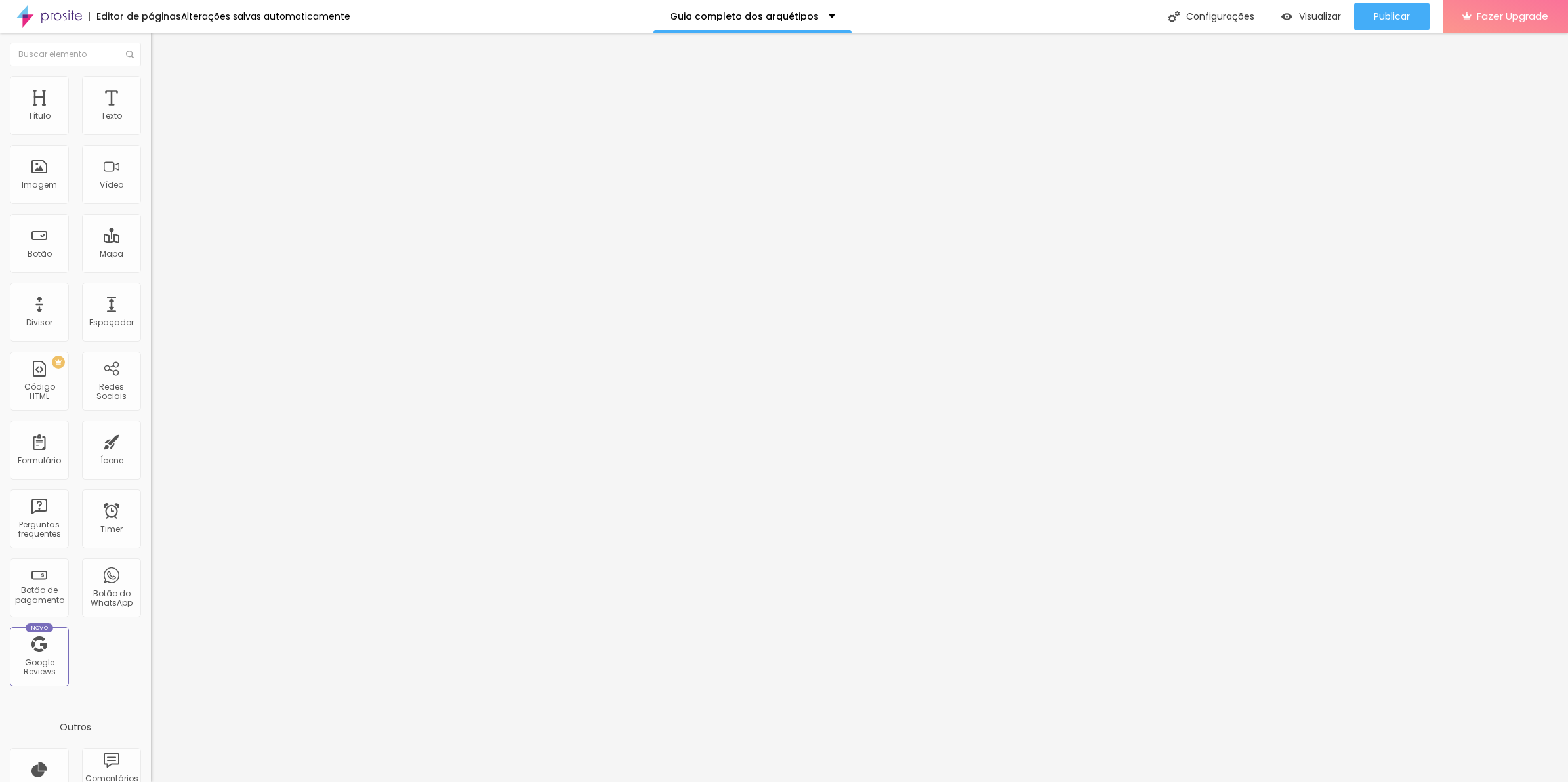
click at [151, 98] on li "Avançado" at bounding box center [227, 96] width 151 height 13
click at [151, 76] on li "Conteúdo" at bounding box center [227, 69] width 151 height 13
click at [151, 113] on img at bounding box center [155, 109] width 8 height 8
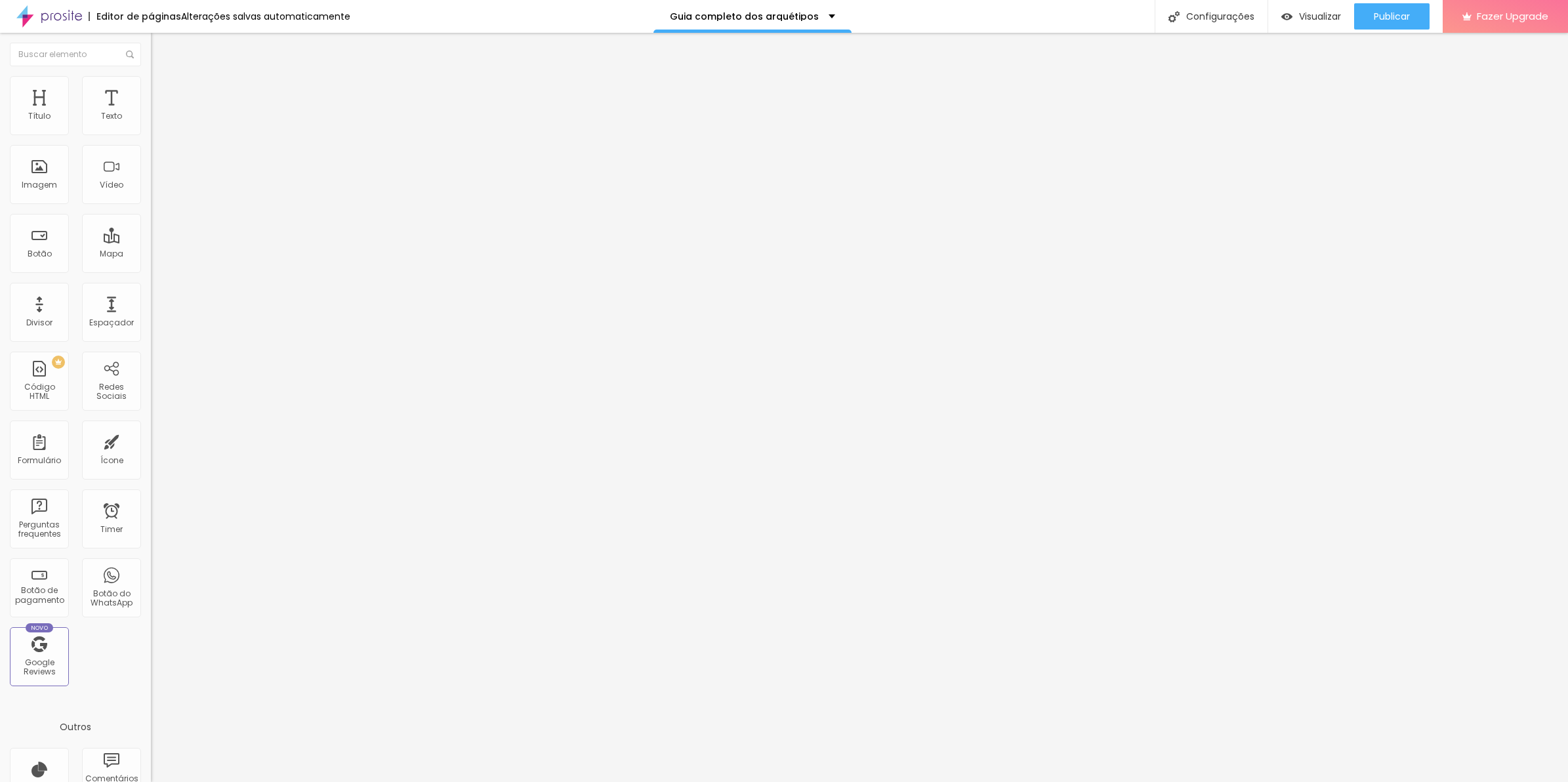
click at [163, 91] on span "Avançado" at bounding box center [184, 85] width 43 height 11
click at [151, 89] on li "Avançado" at bounding box center [227, 82] width 151 height 13
click at [151, 89] on li "Avançado" at bounding box center [227, 96] width 151 height 13
click at [151, 452] on div "0 caracteres" at bounding box center [227, 460] width 151 height 17
click at [151, 469] on div at bounding box center [227, 519] width 151 height 100
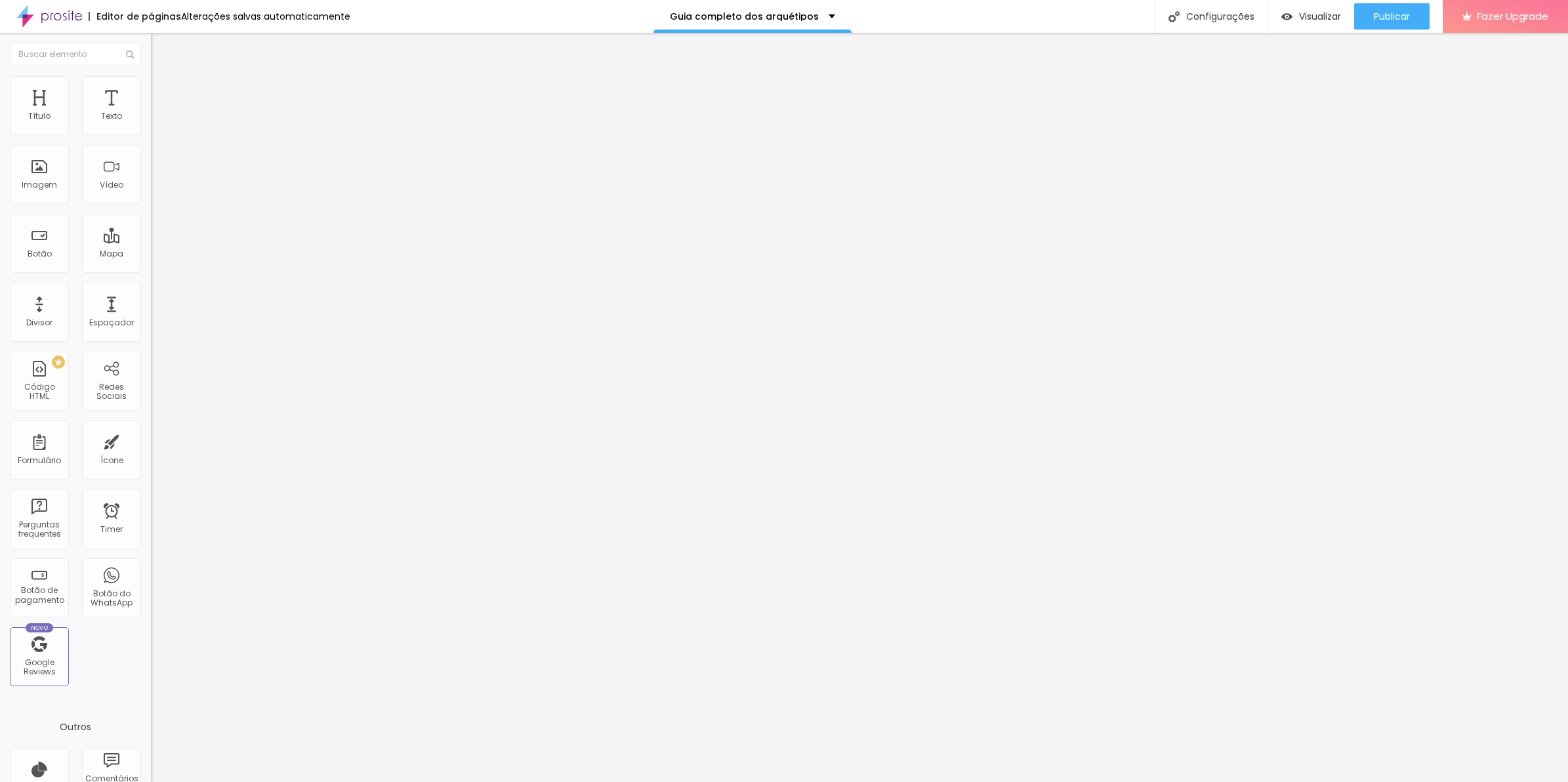
scroll to position [260, 0]
click at [151, 113] on img at bounding box center [155, 109] width 8 height 8
click at [163, 91] on span "Avançado" at bounding box center [184, 85] width 43 height 11
click at [163, 78] on span "Conteúdo" at bounding box center [183, 71] width 41 height 11
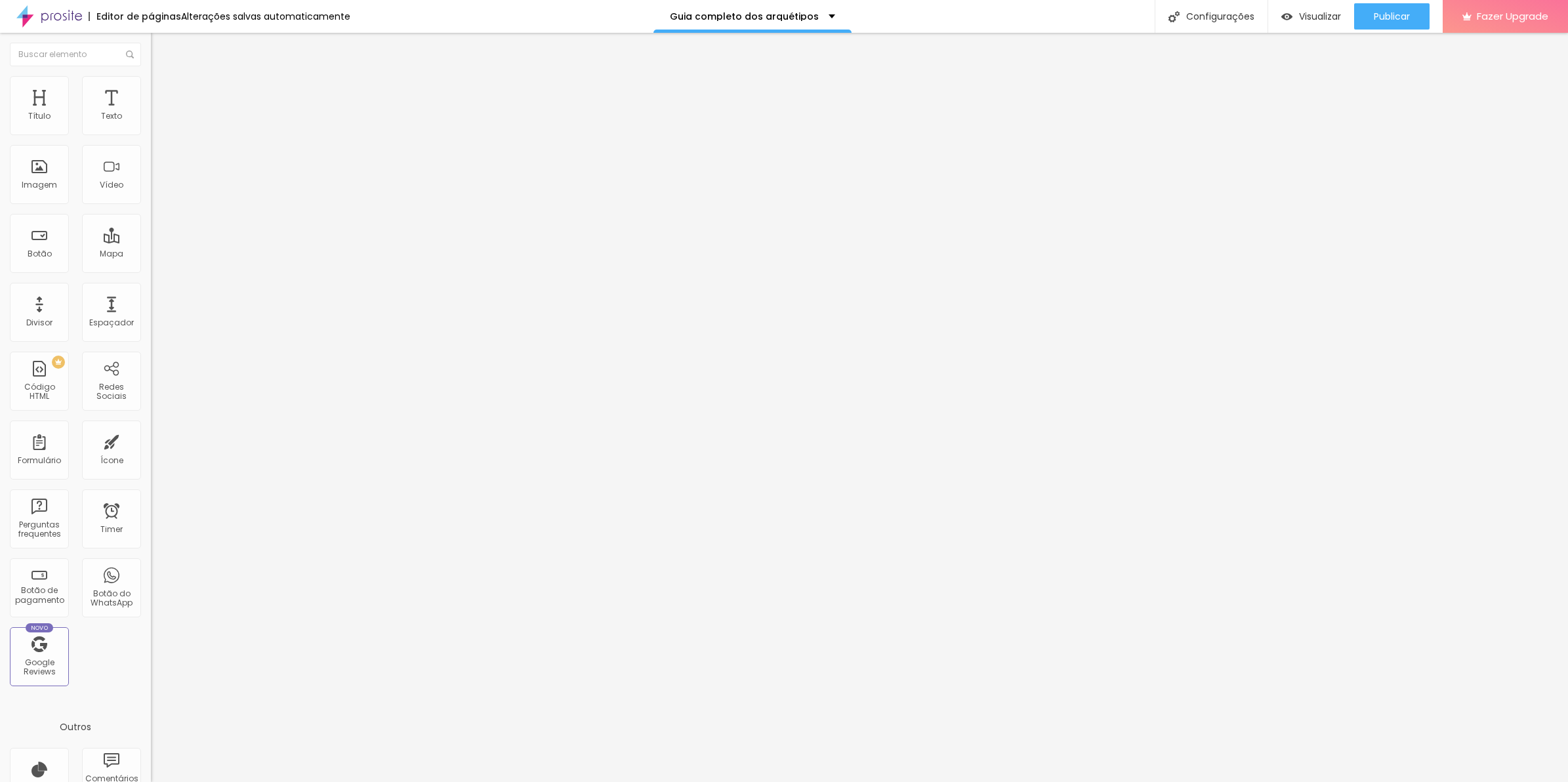
click at [151, 89] on li "Avançado" at bounding box center [227, 96] width 151 height 13
click at [151, 460] on img at bounding box center [155, 463] width 8 height 8
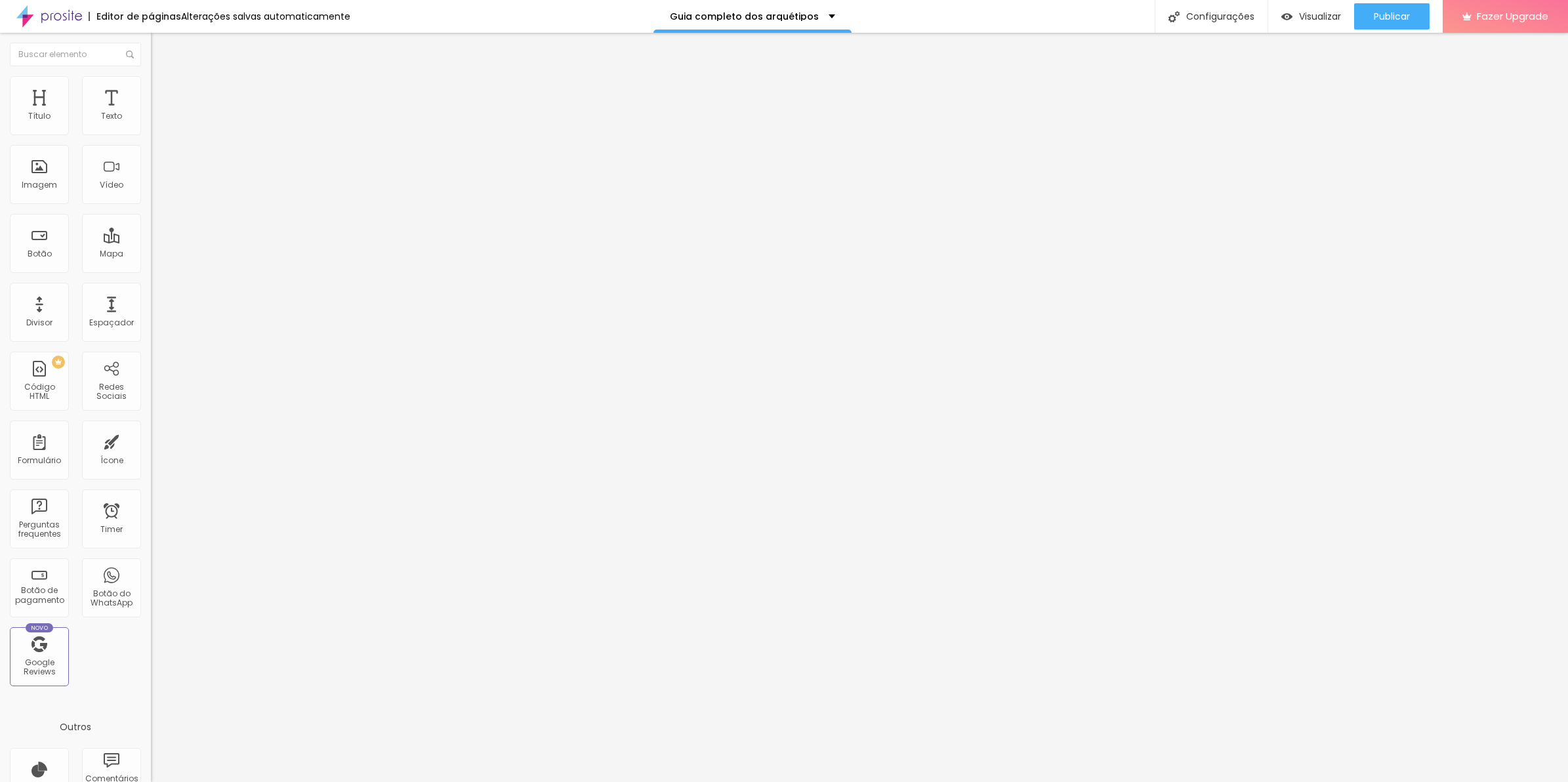
click at [151, 114] on div "677 caracteres" at bounding box center [227, 105] width 151 height 17
click at [151, 113] on img at bounding box center [155, 109] width 8 height 8
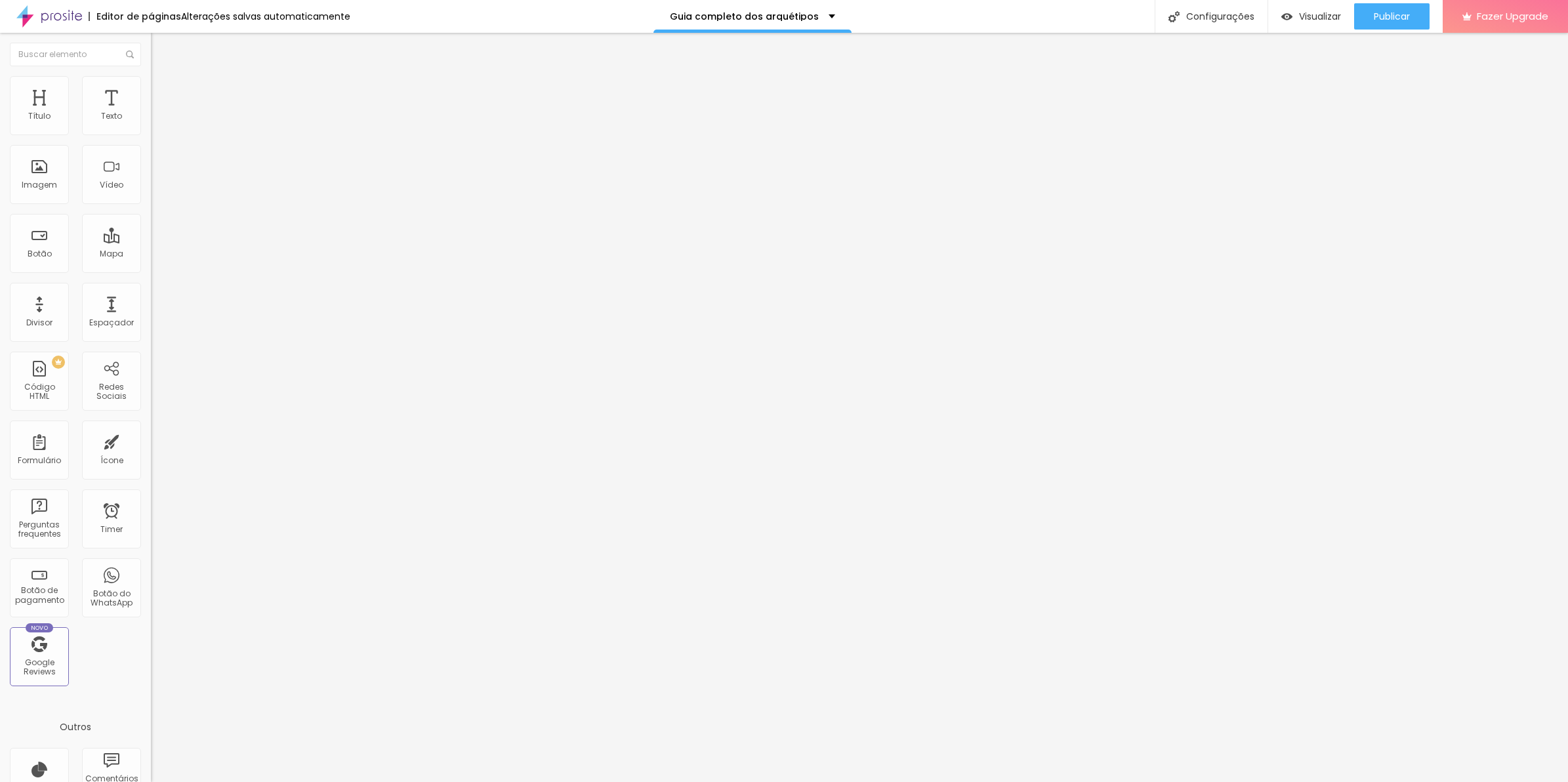
click at [151, 113] on img at bounding box center [155, 109] width 8 height 8
click at [151, 89] on img at bounding box center [157, 95] width 12 height 12
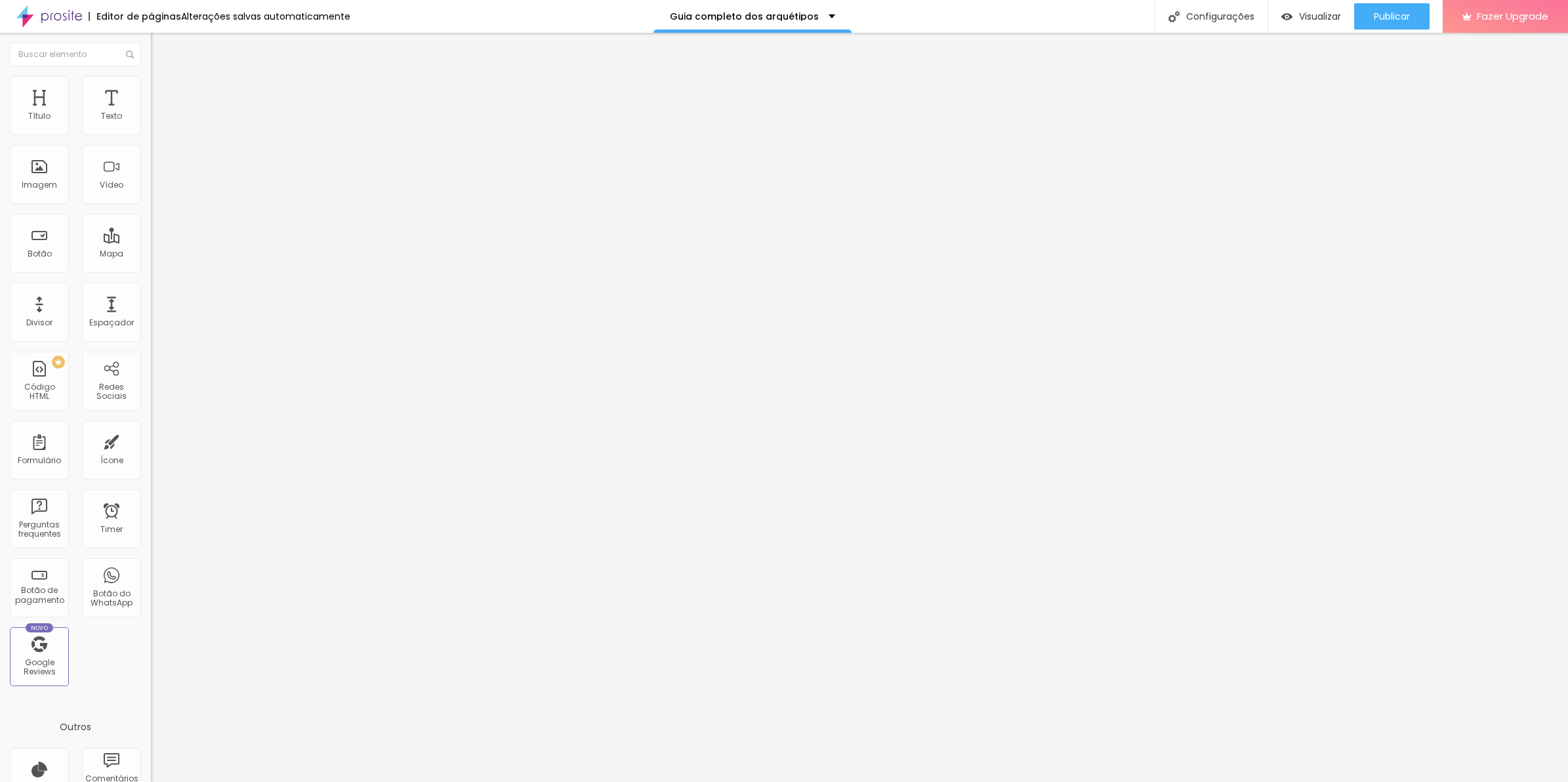
click at [286, 469] on div at bounding box center [294, 640] width 16 height 343
click at [151, 469] on div "@import url( 'https://fonts.googleapis.com/css2?family=Montserrat:wght@300;400&…" at bounding box center [452, 513] width 602 height 88
click at [151, 452] on div "919 caracteres" at bounding box center [227, 460] width 151 height 17
click at [151, 460] on img at bounding box center [155, 463] width 8 height 8
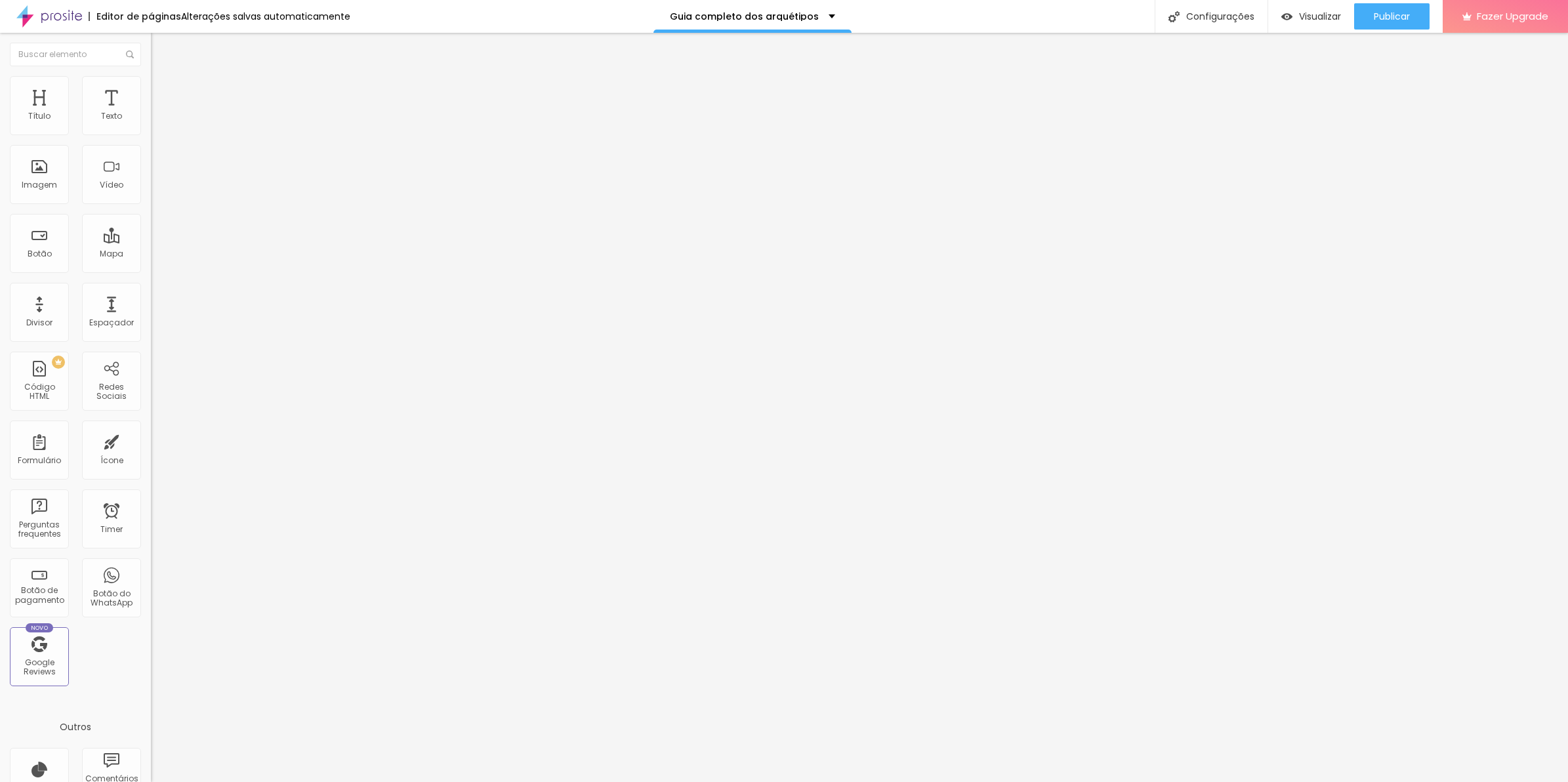
click at [151, 113] on img at bounding box center [155, 109] width 8 height 8
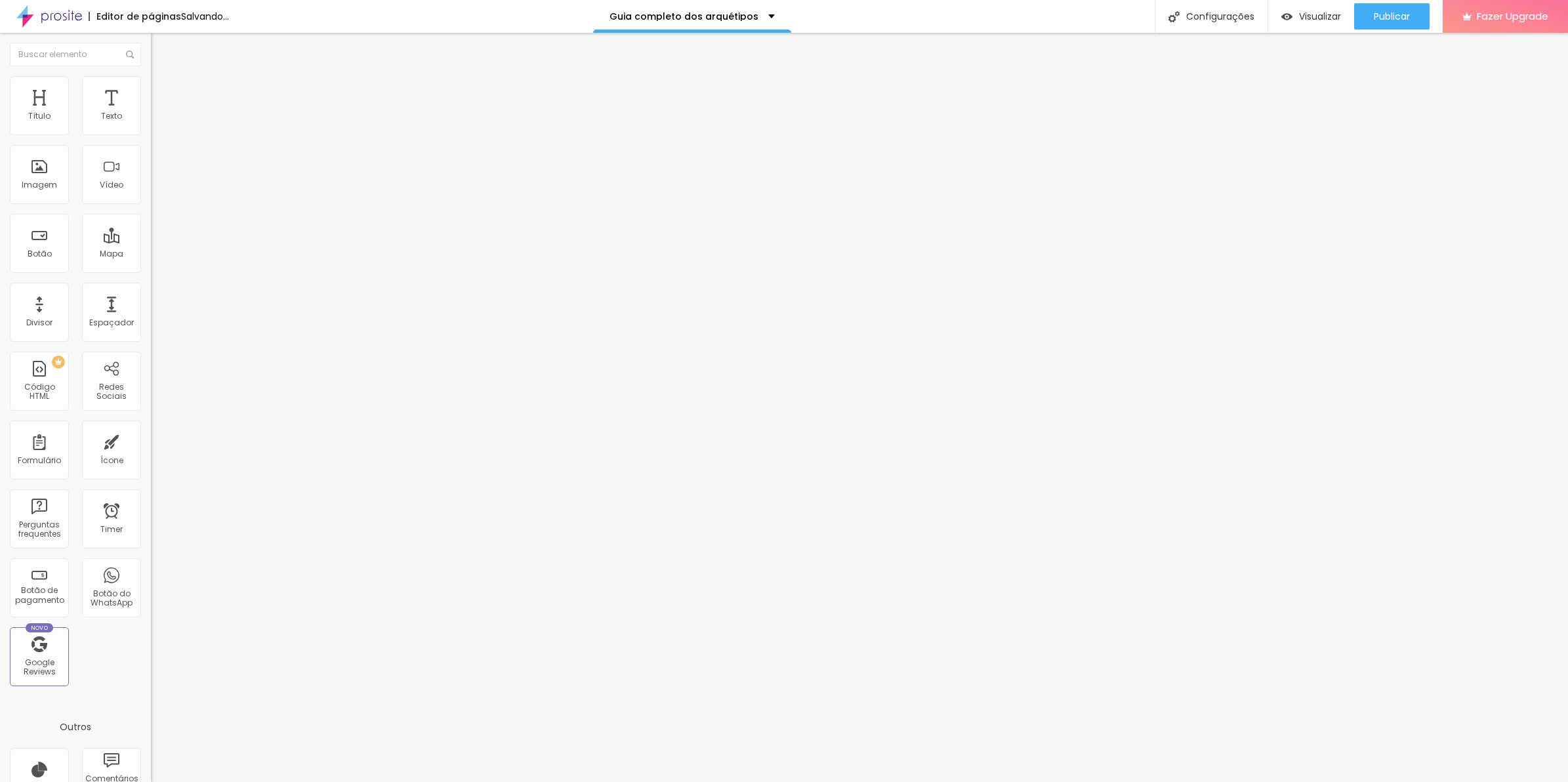
click at [151, 89] on img at bounding box center [157, 95] width 12 height 12
click at [151, 469] on div "/* Reset básico */ * { margin : 0 ; padding : 0 ; box-sizing : border-box ; } b…" at bounding box center [351, 513] width 399 height 88
click at [151, 452] on div "1051 caracteres" at bounding box center [227, 460] width 151 height 17
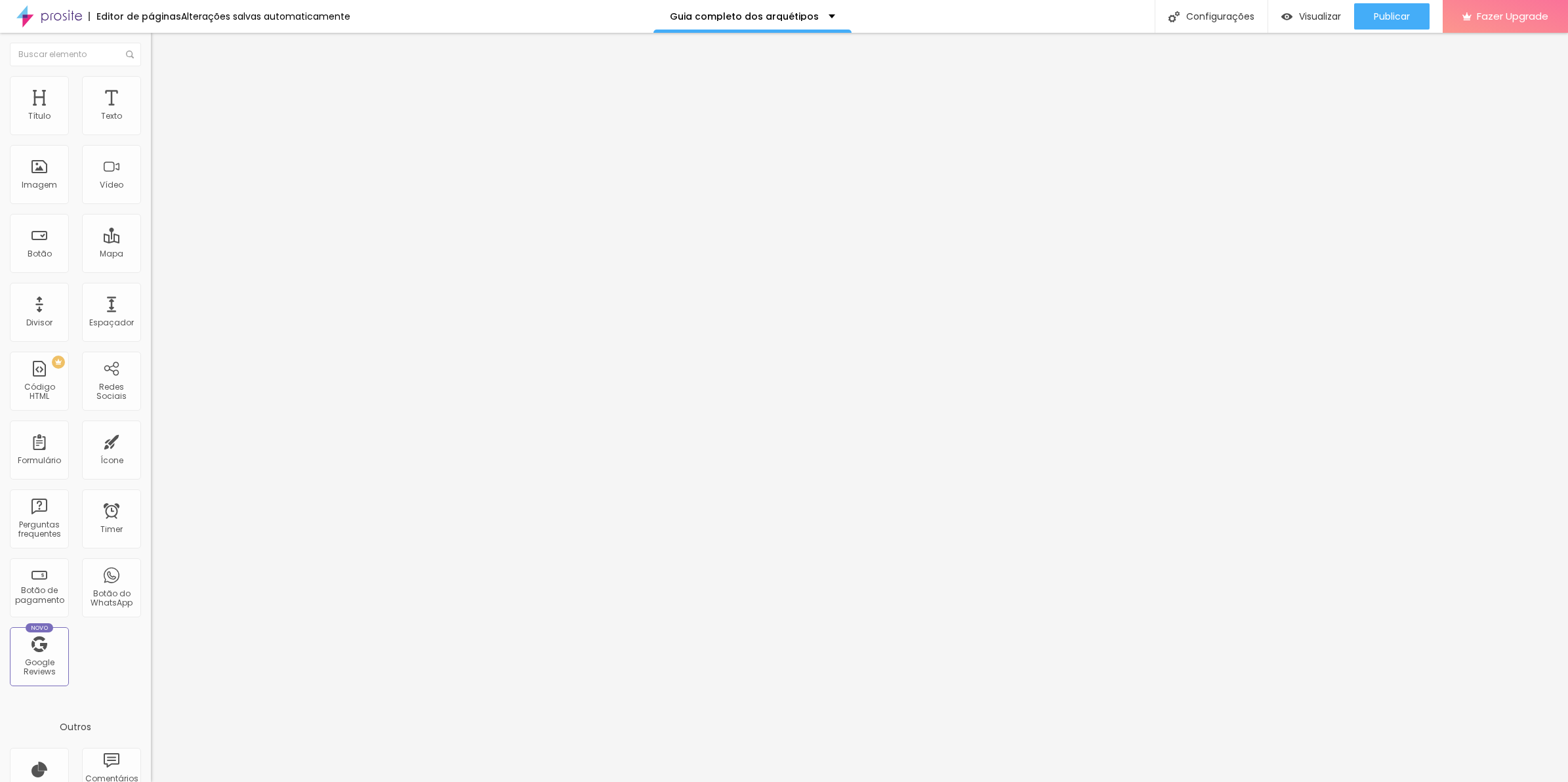
click at [151, 460] on img at bounding box center [155, 463] width 8 height 8
click at [151, 469] on div "/* Reset básico */ * { margin : 0 ; padding : 0 ; box-sizing : border-box ; } b…" at bounding box center [227, 469] width 151 height 0
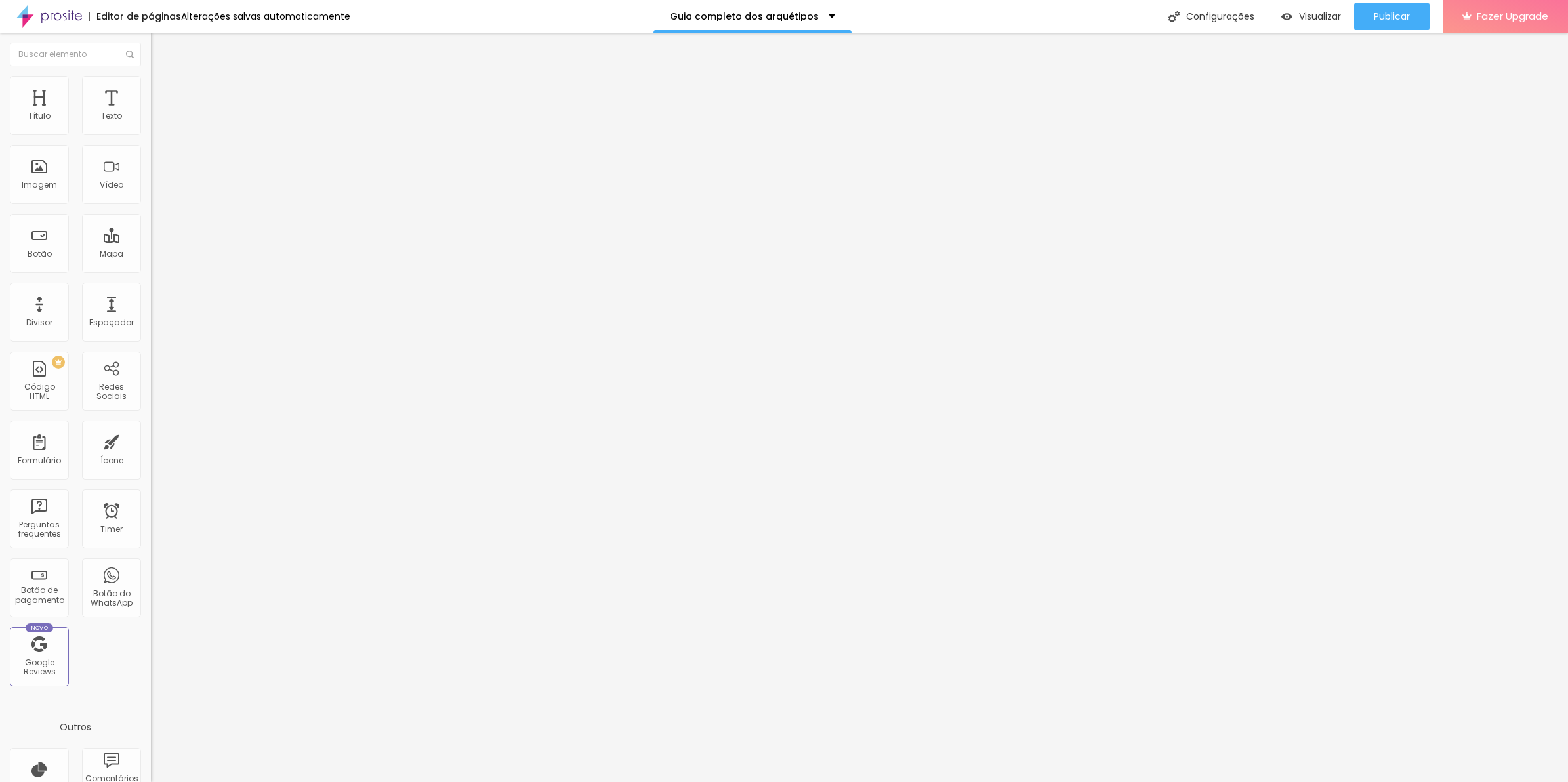
click at [151, 452] on div "1051 caracteres" at bounding box center [227, 460] width 151 height 17
click at [151, 460] on img at bounding box center [155, 463] width 8 height 8
click at [151, 83] on li "Avançado" at bounding box center [227, 82] width 151 height 13
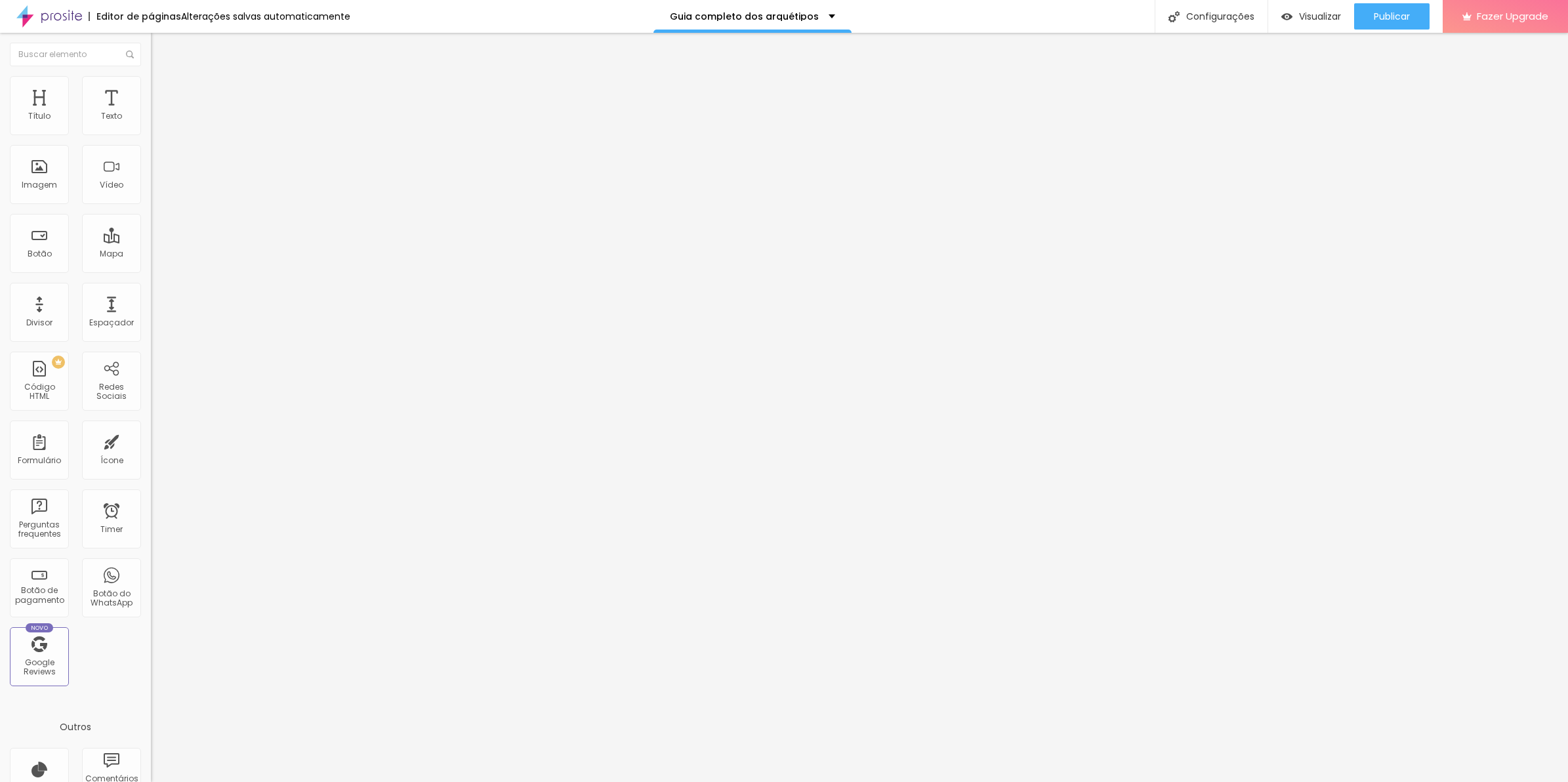
click at [151, 87] on ul "Conteúdo Avançado" at bounding box center [227, 76] width 151 height 26
click at [163, 78] on span "Conteúdo" at bounding box center [183, 71] width 41 height 11
click at [151, 113] on img at bounding box center [155, 109] width 8 height 8
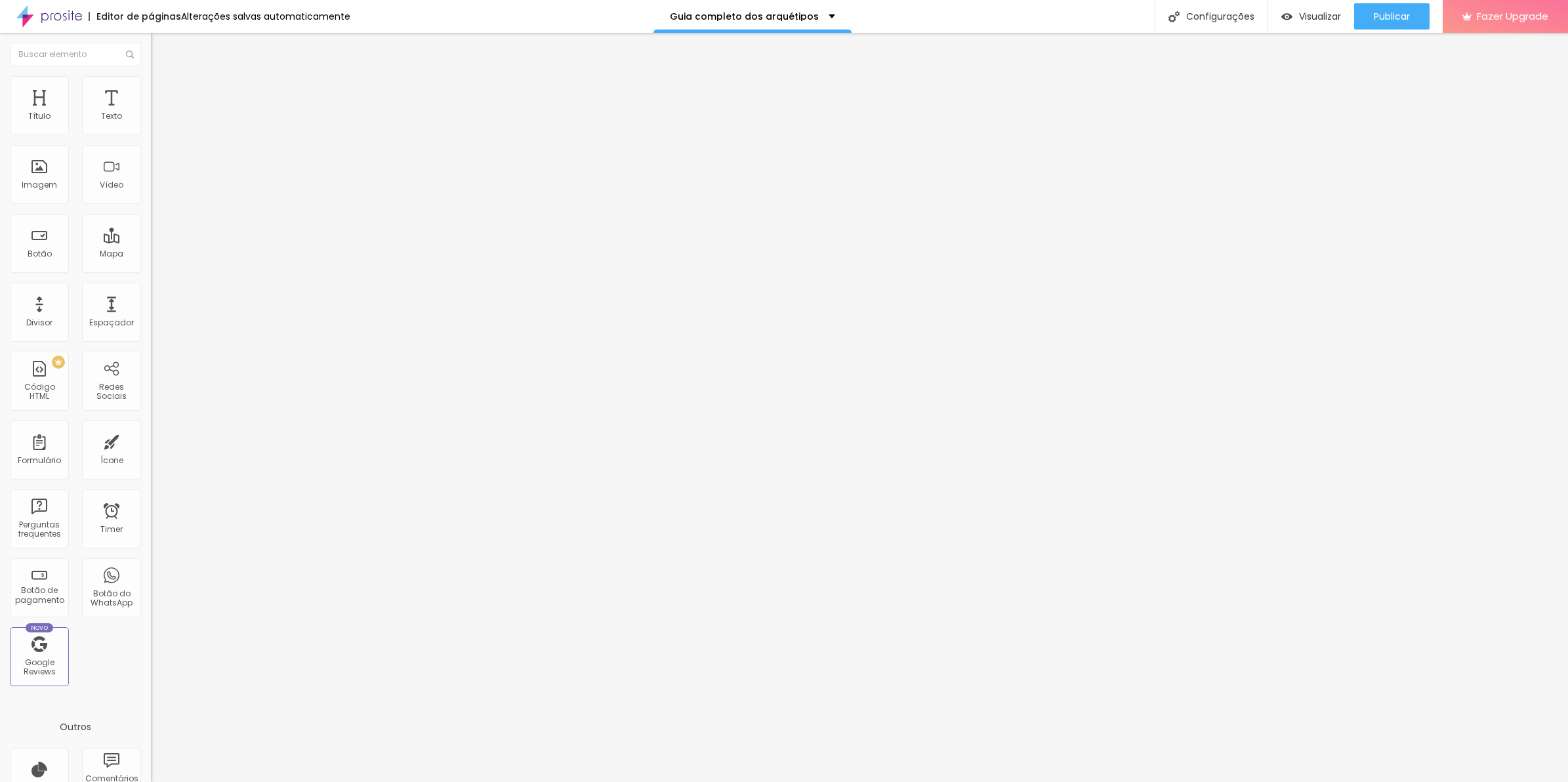
click at [151, 113] on img at bounding box center [155, 109] width 8 height 8
click at [163, 96] on span "Avançado" at bounding box center [184, 98] width 43 height 11
click at [151, 460] on div at bounding box center [227, 464] width 151 height 9
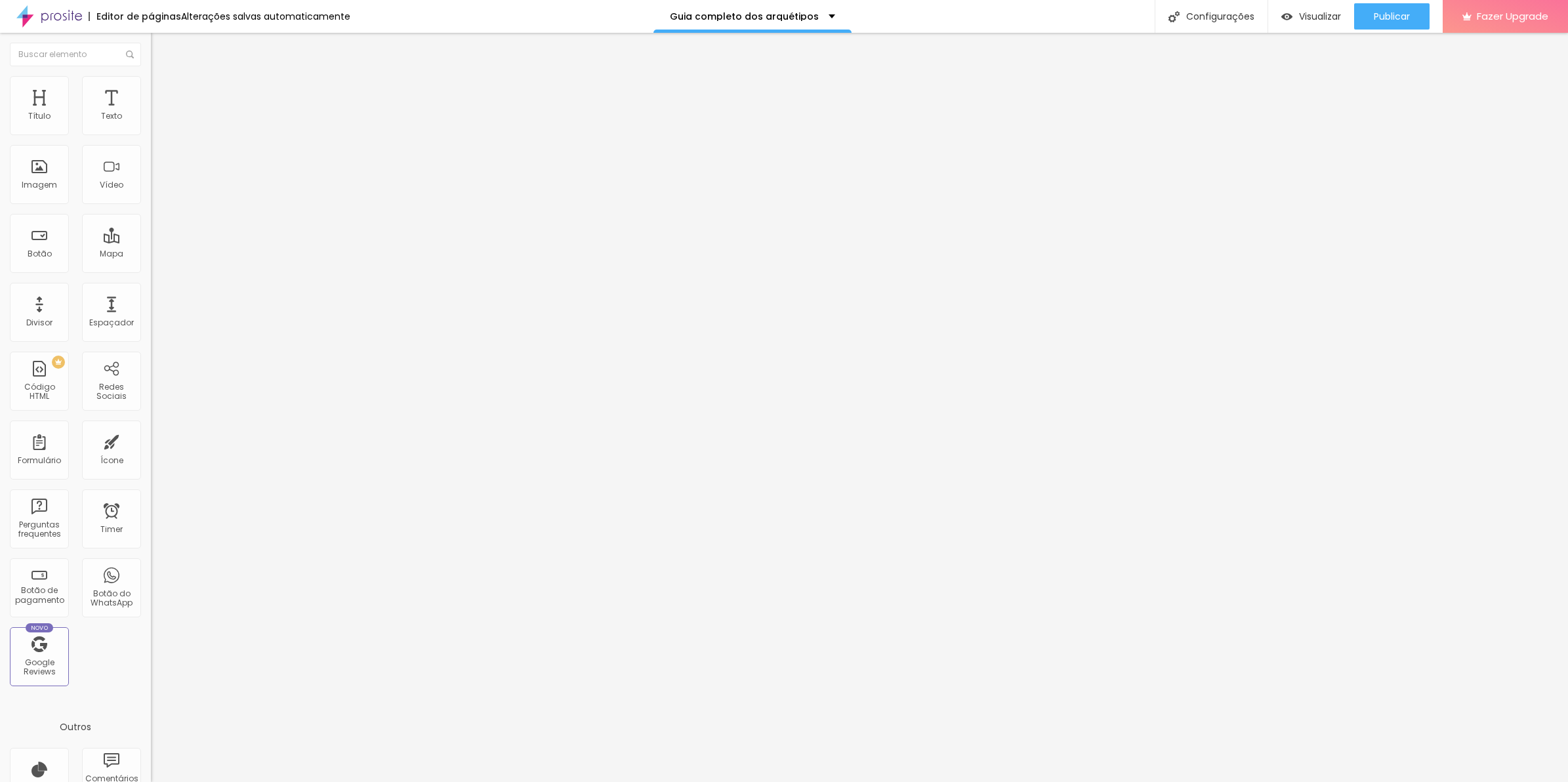
click at [151, 460] on img at bounding box center [155, 463] width 8 height 8
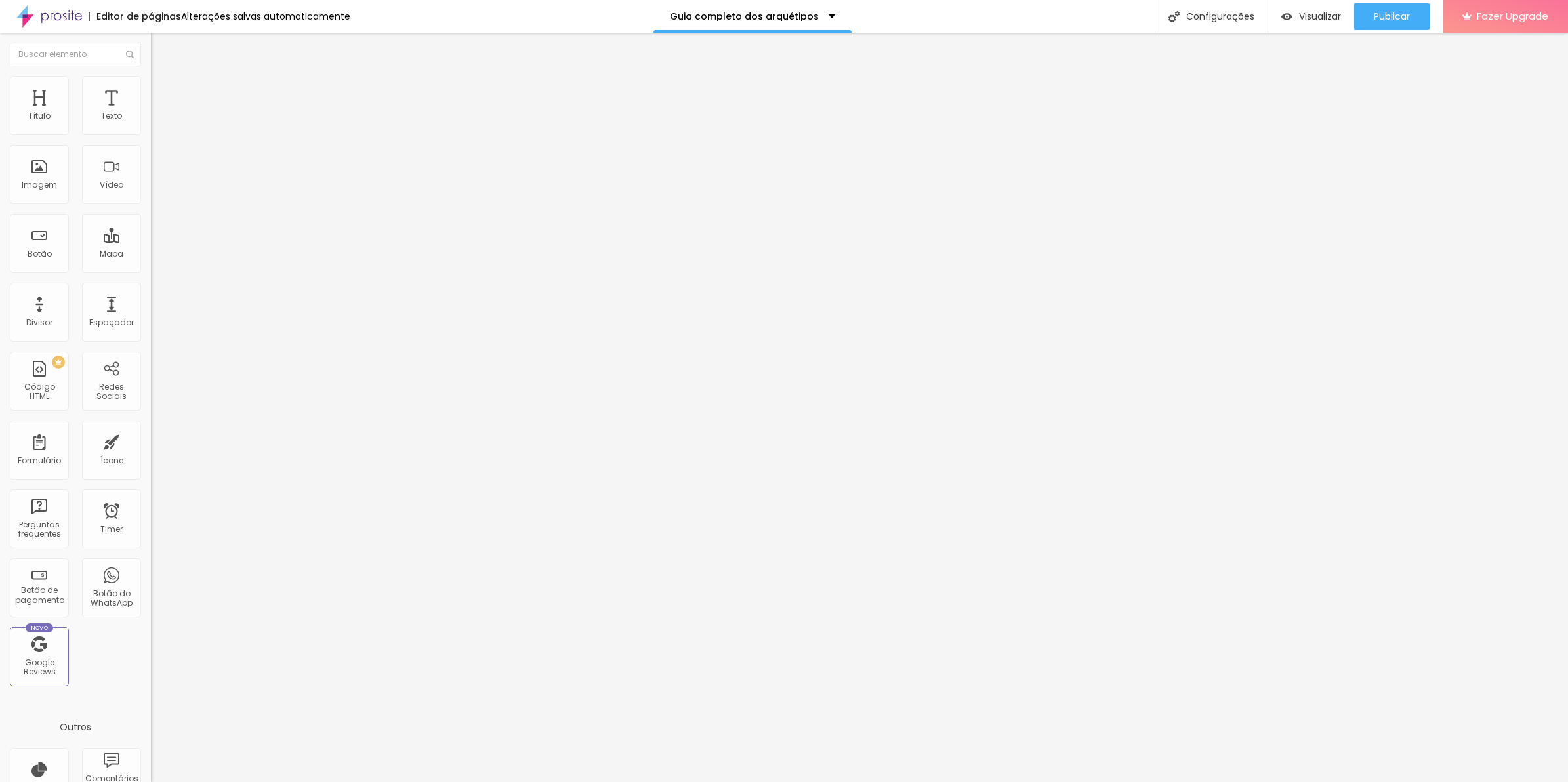
scroll to position [516, 0]
click at [151, 113] on img at bounding box center [155, 109] width 8 height 8
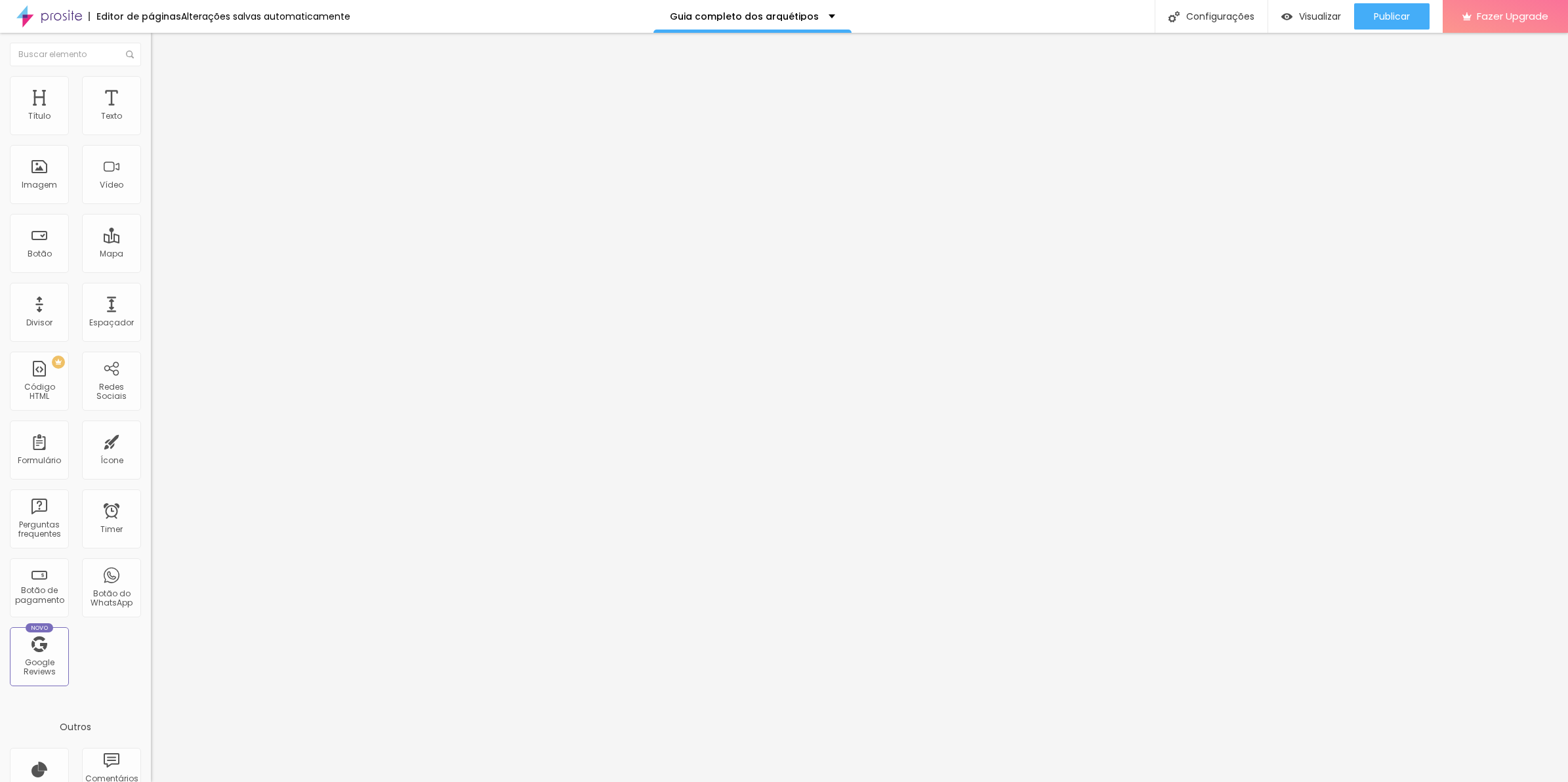
click at [163, 95] on span "Avançado" at bounding box center [184, 98] width 43 height 11
click at [151, 460] on img at bounding box center [155, 463] width 8 height 8
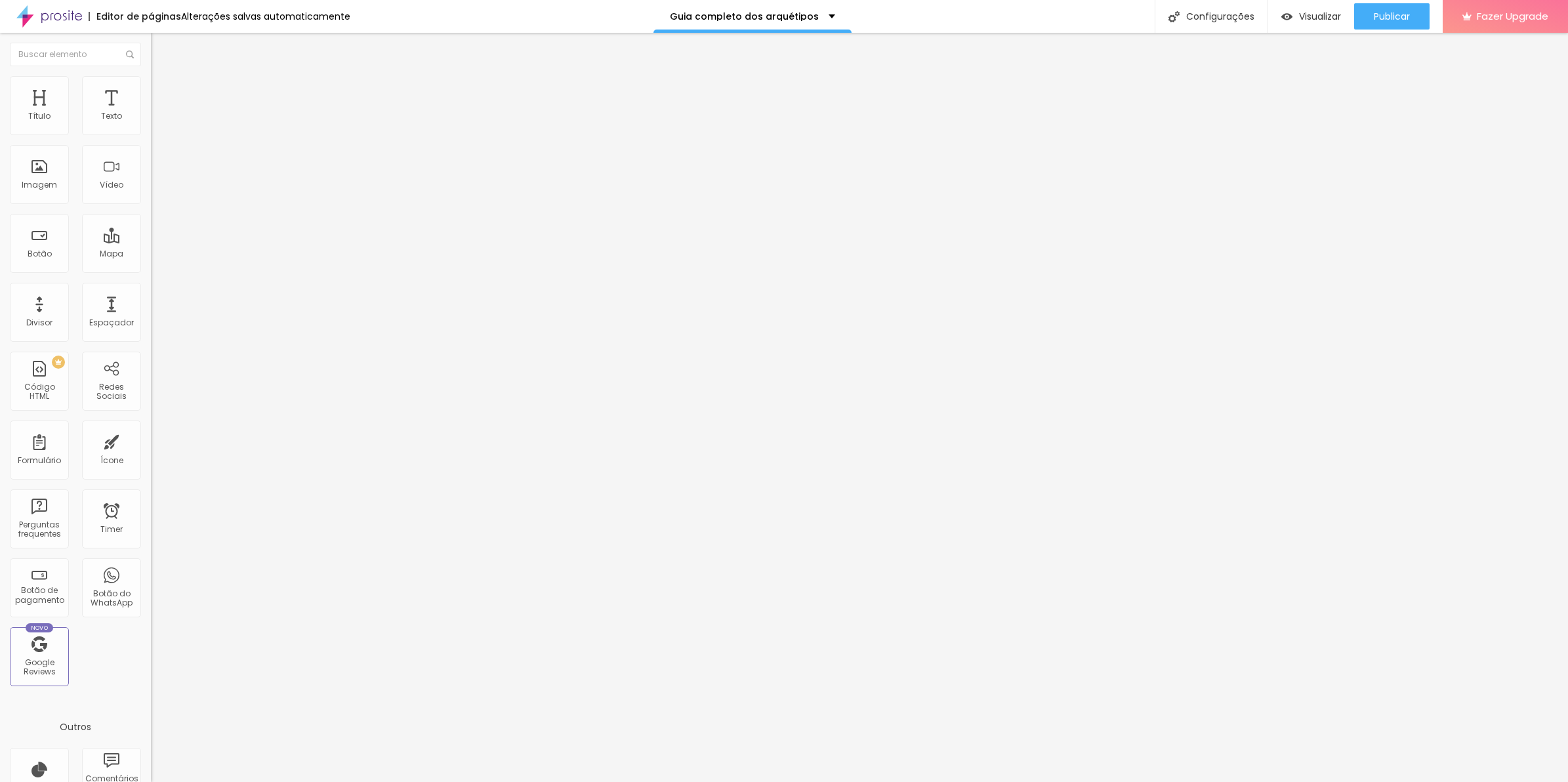
click at [163, 89] on span "Estilo" at bounding box center [173, 85] width 21 height 11
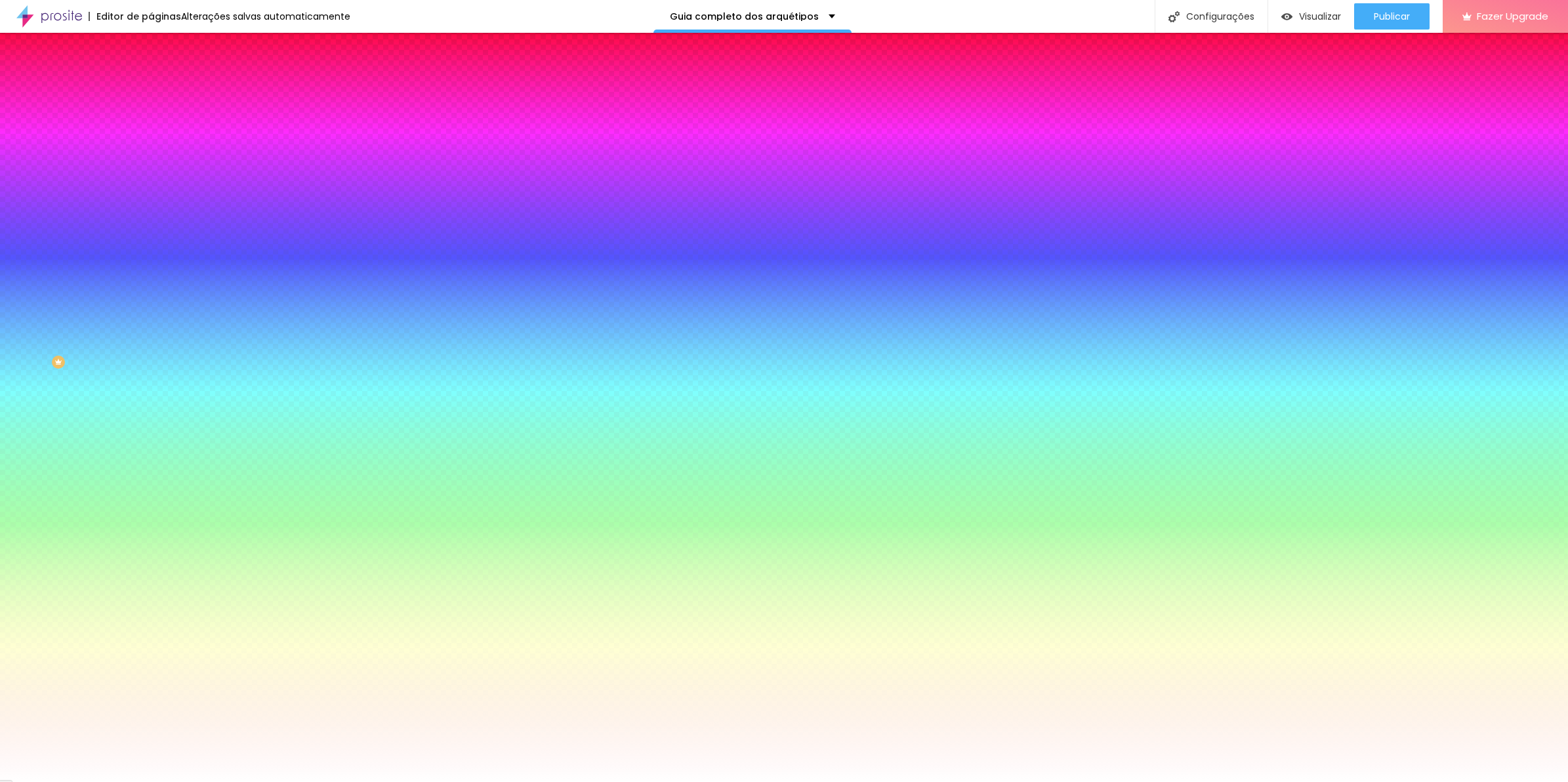
click at [151, 75] on img at bounding box center [157, 69] width 12 height 12
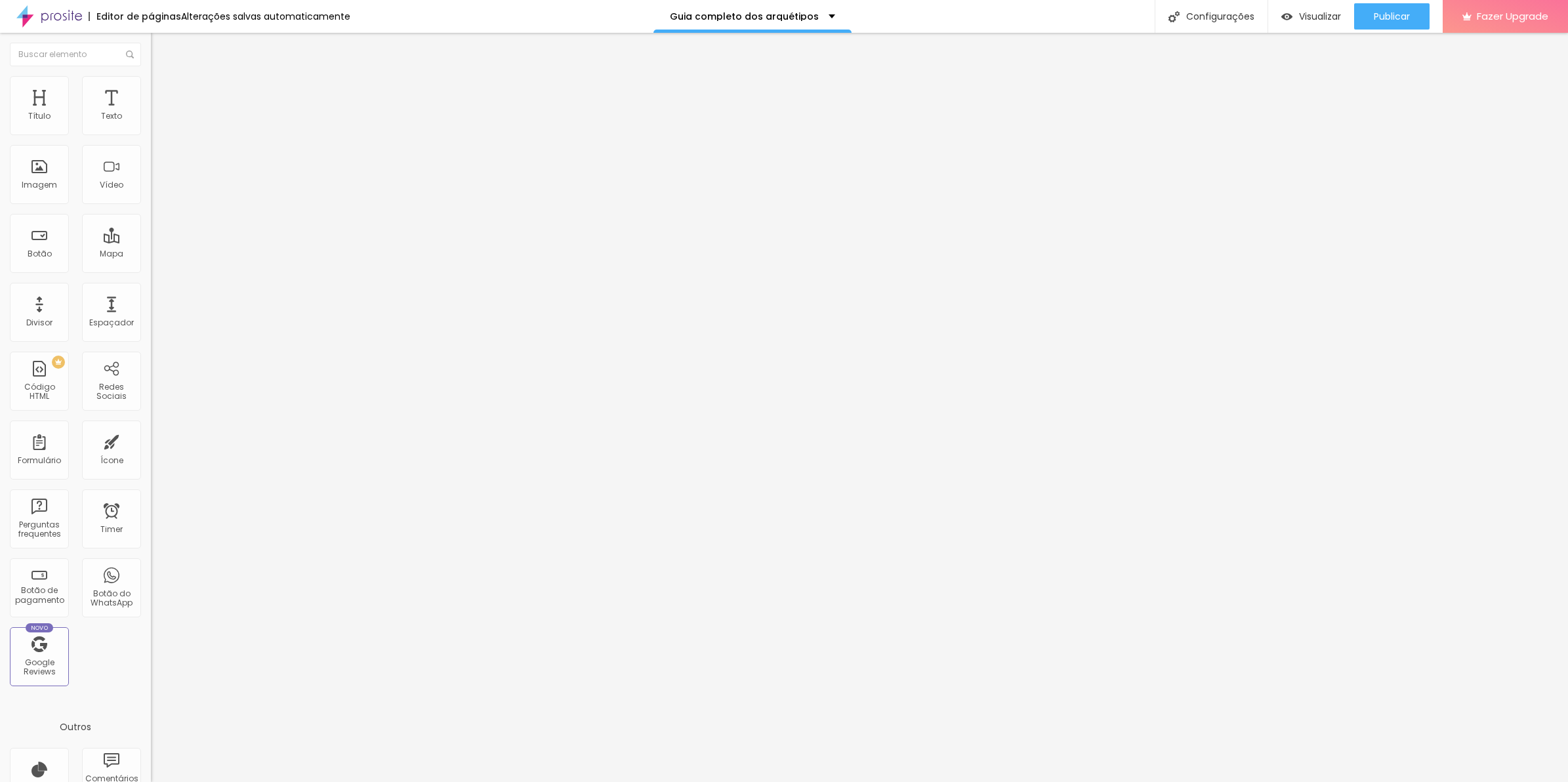
click at [151, 89] on li "Avançado" at bounding box center [227, 96] width 151 height 13
click at [151, 452] on div "887 caracteres" at bounding box center [227, 460] width 151 height 17
click at [151, 460] on img at bounding box center [155, 463] width 8 height 8
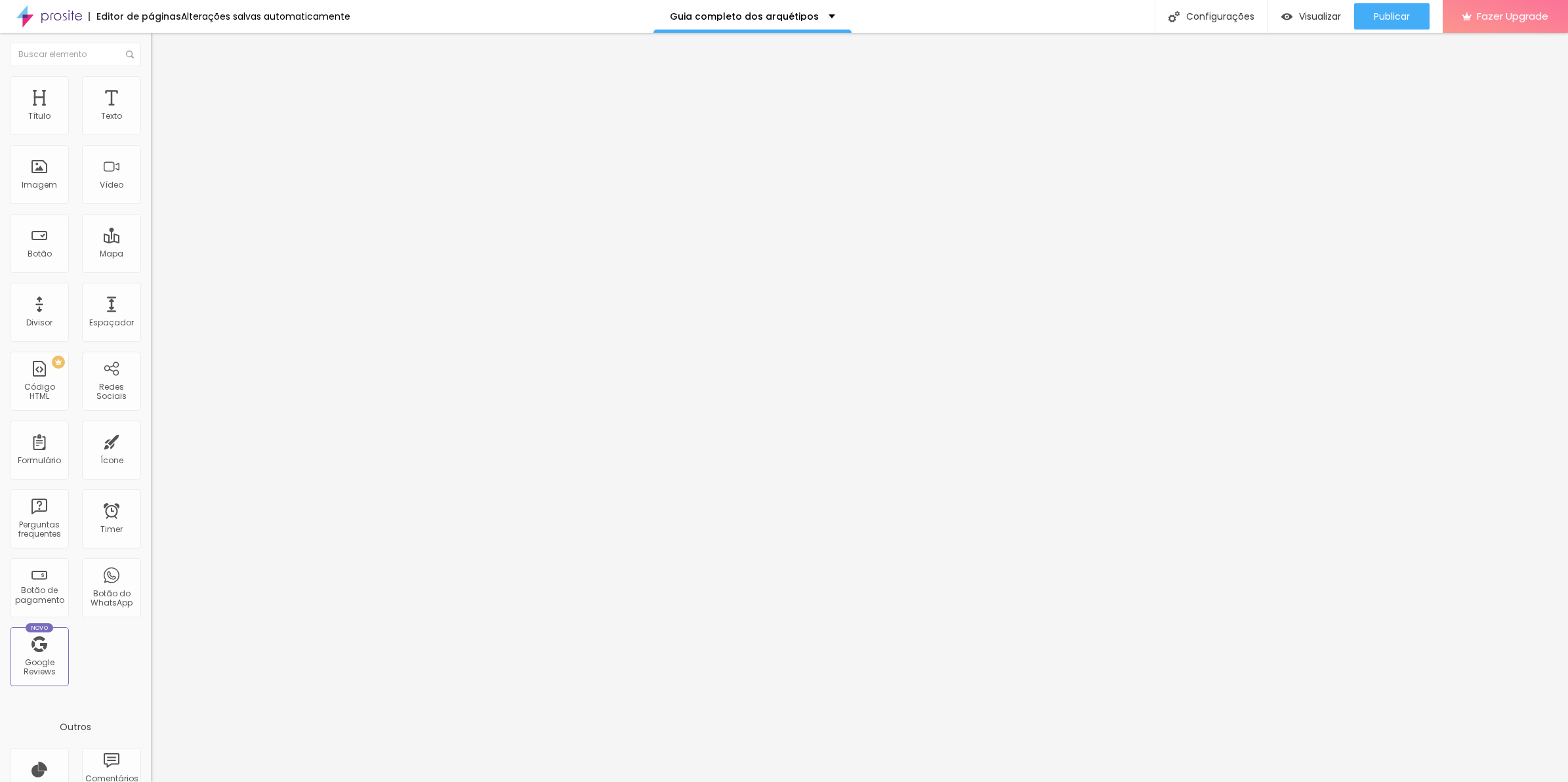
click at [1370, 10] on button "Publicar" at bounding box center [1392, 16] width 76 height 26
click at [163, 93] on span "Avançado" at bounding box center [184, 98] width 43 height 11
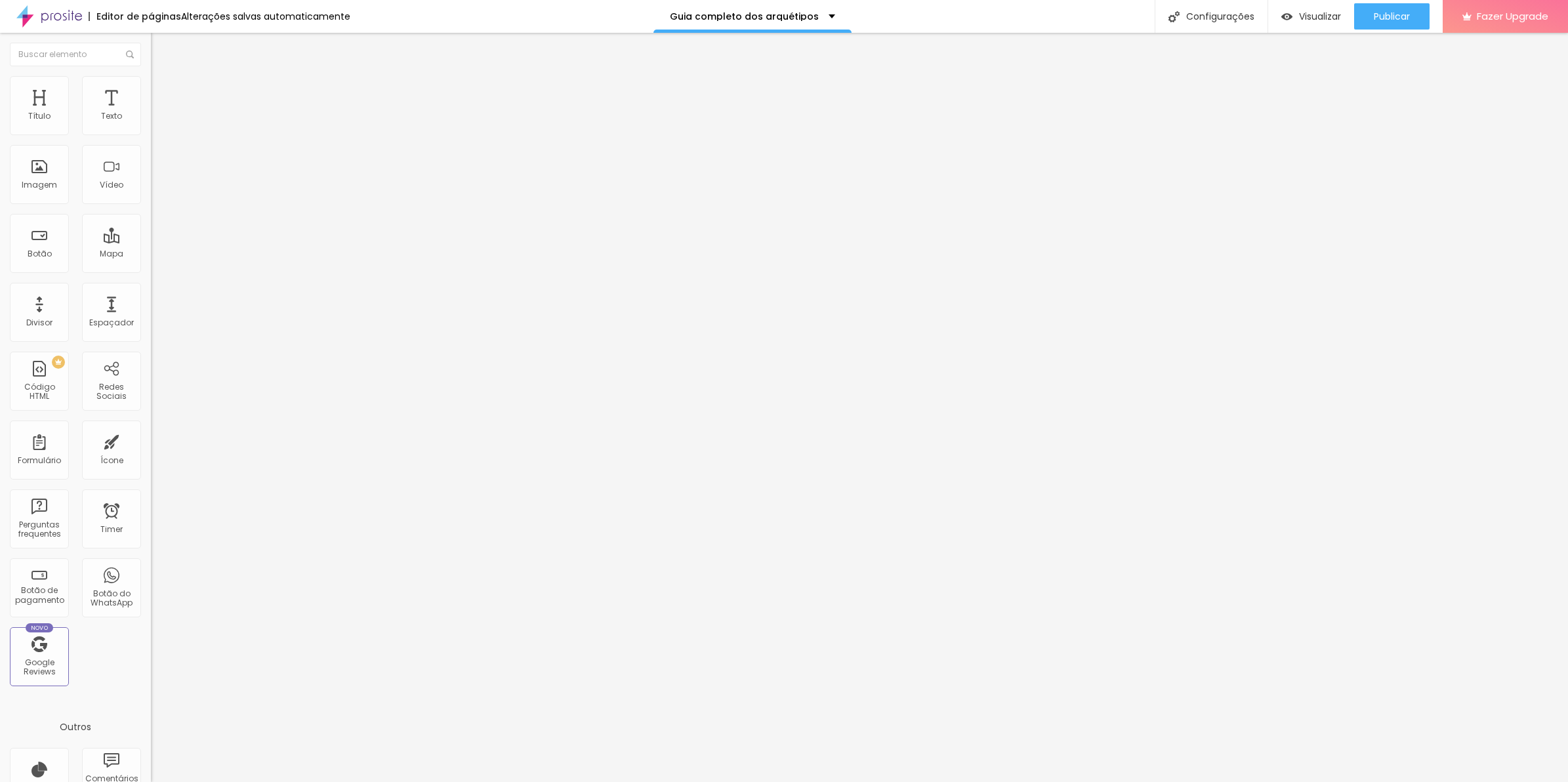
click at [151, 460] on div at bounding box center [227, 464] width 151 height 9
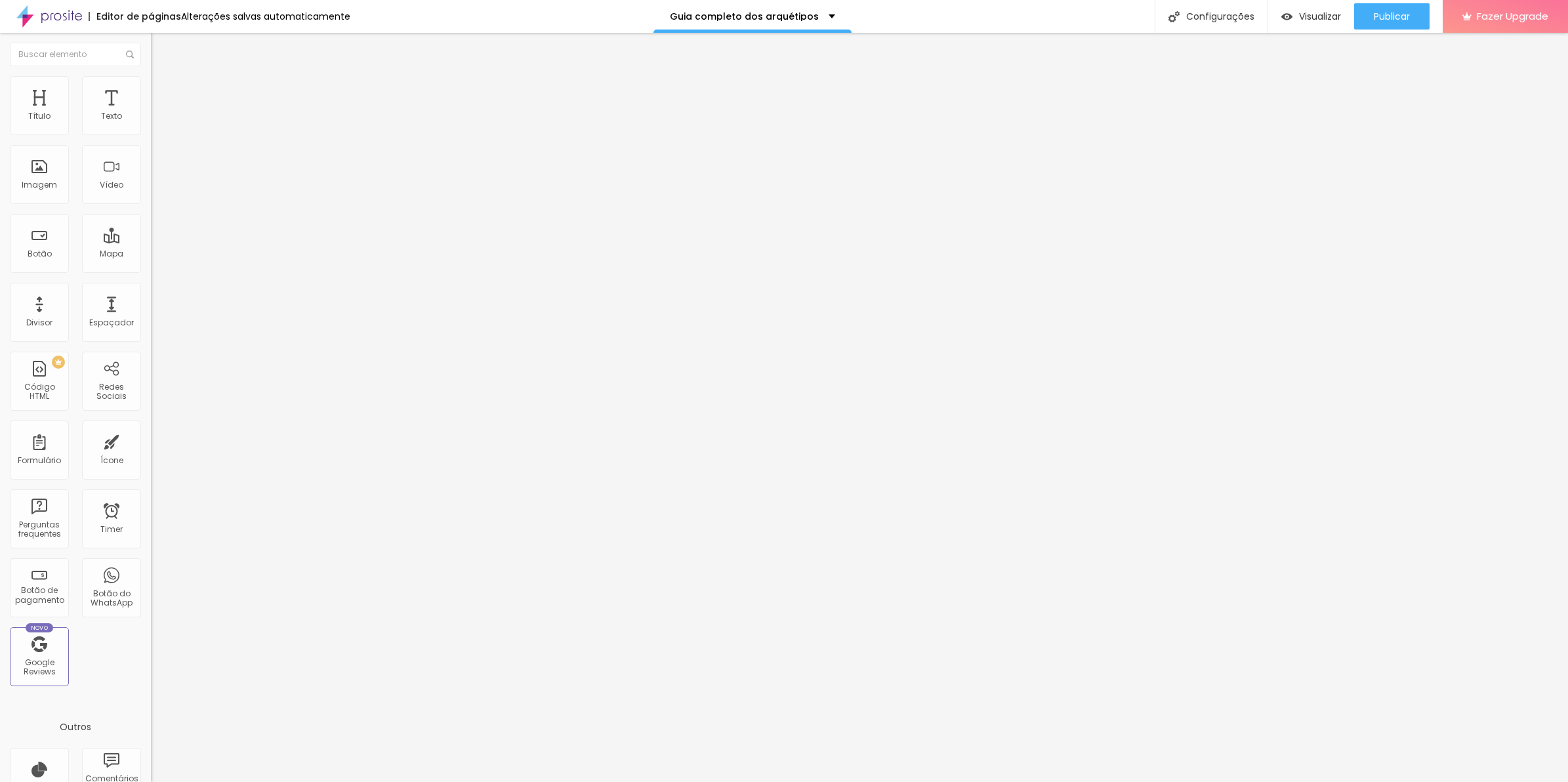
click at [151, 460] on img at bounding box center [155, 463] width 8 height 8
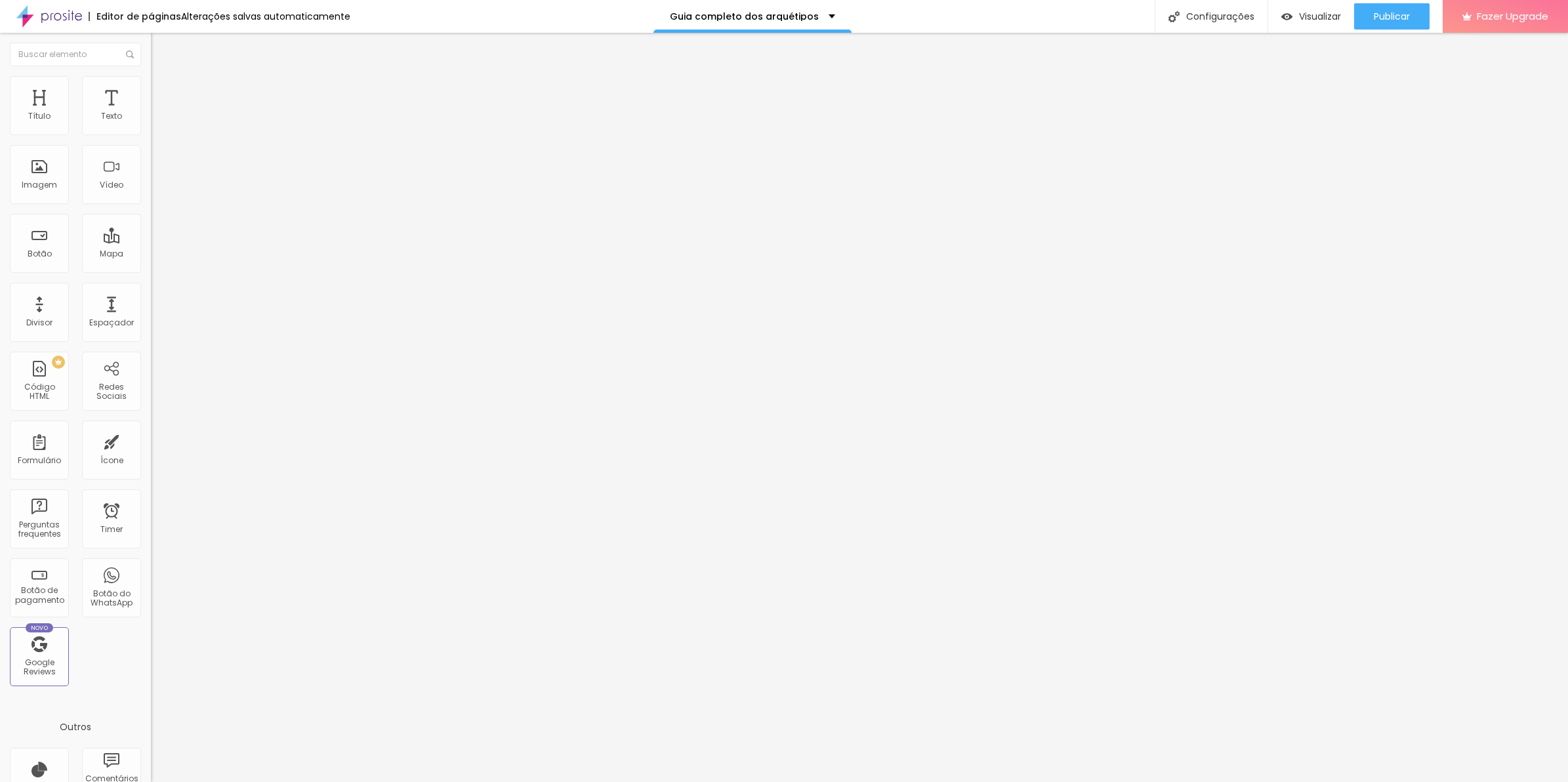
drag, startPoint x: 131, startPoint y: 93, endPoint x: 136, endPoint y: 112, distance: 19.6
click at [163, 93] on span "Avançado" at bounding box center [184, 98] width 43 height 11
click at [151, 460] on img at bounding box center [155, 463] width 8 height 8
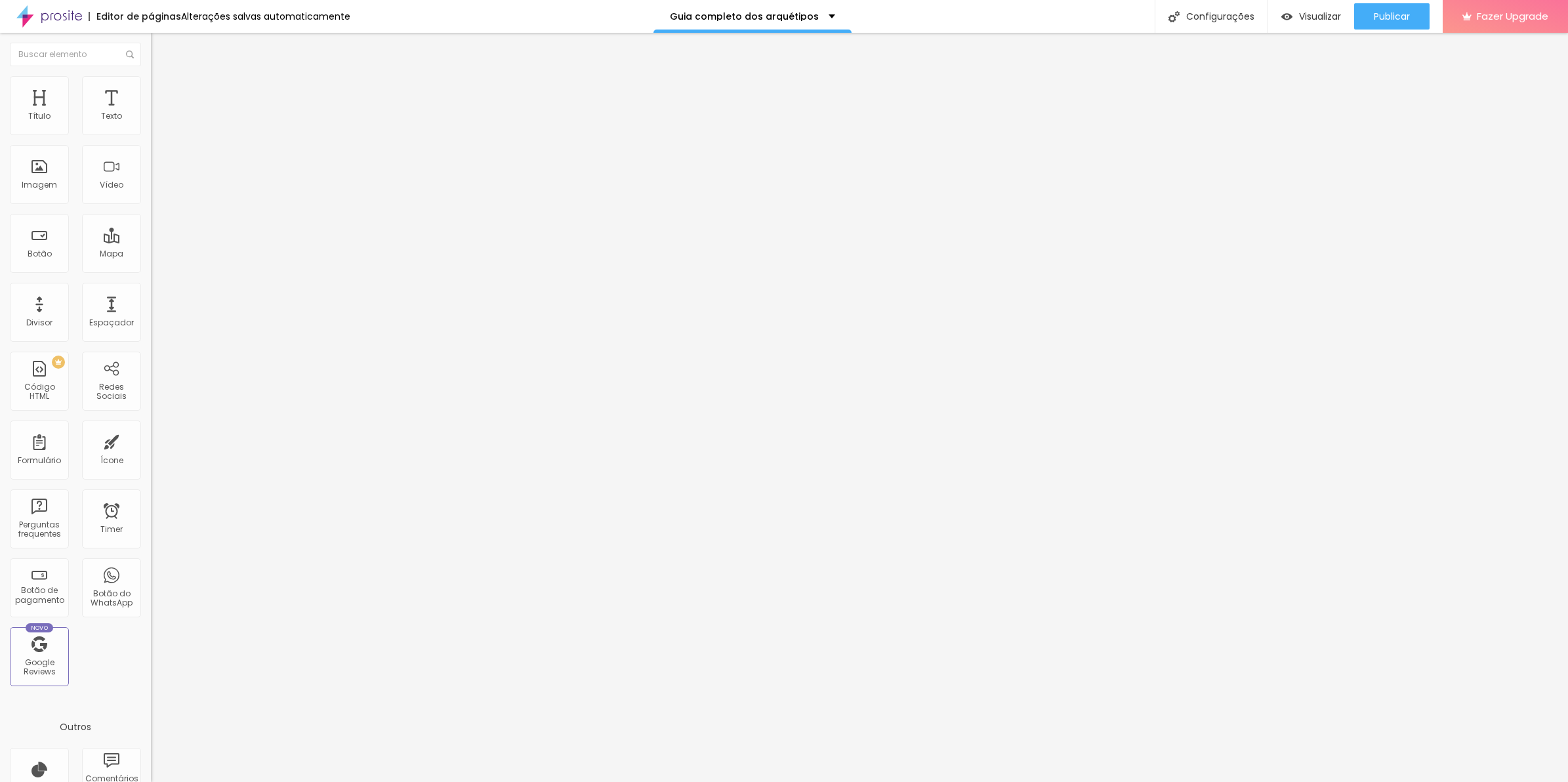
scroll to position [0, 0]
click at [151, 460] on img at bounding box center [155, 463] width 8 height 8
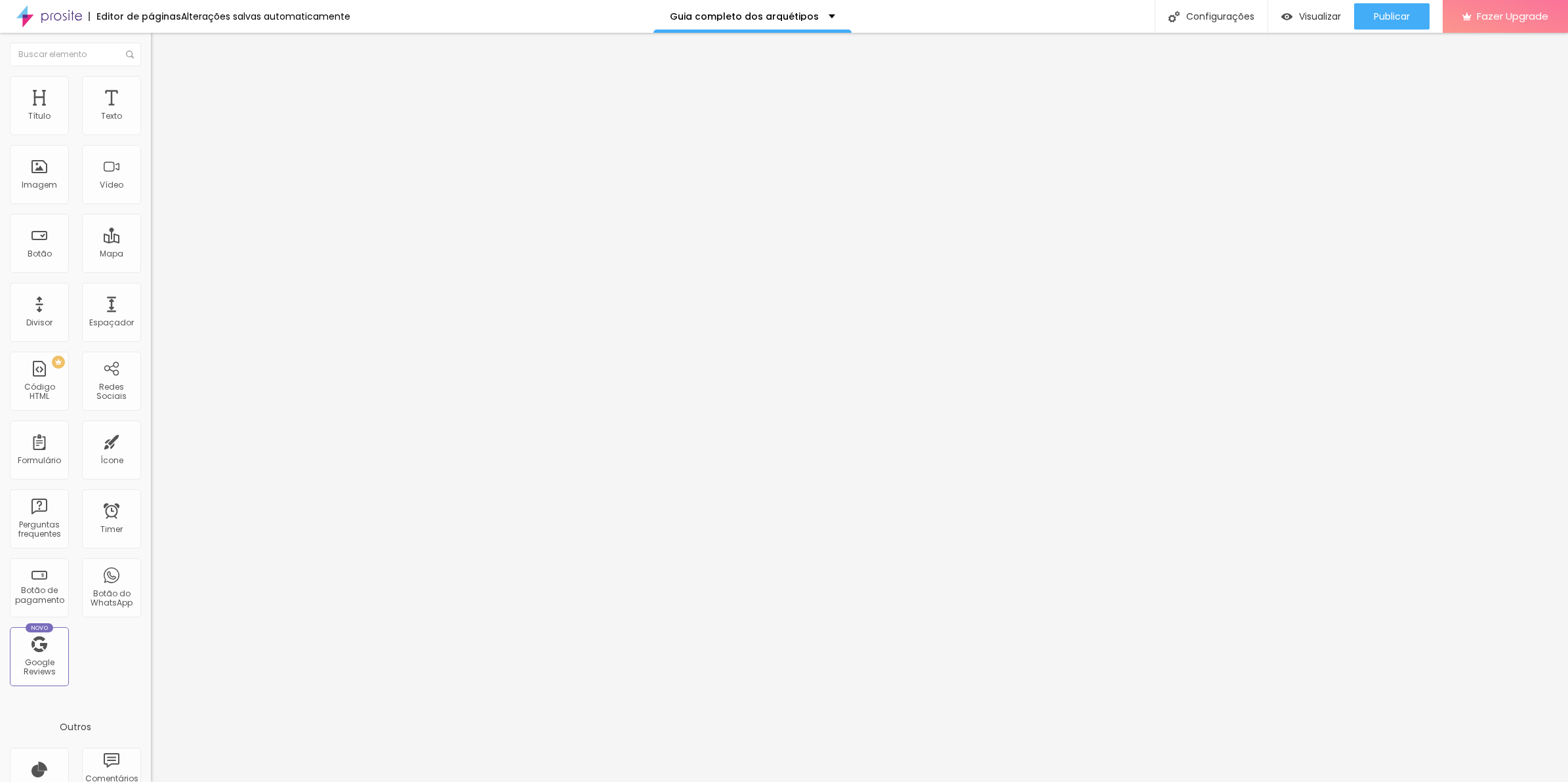
click at [156, 122] on icon "button" at bounding box center [159, 118] width 8 height 8
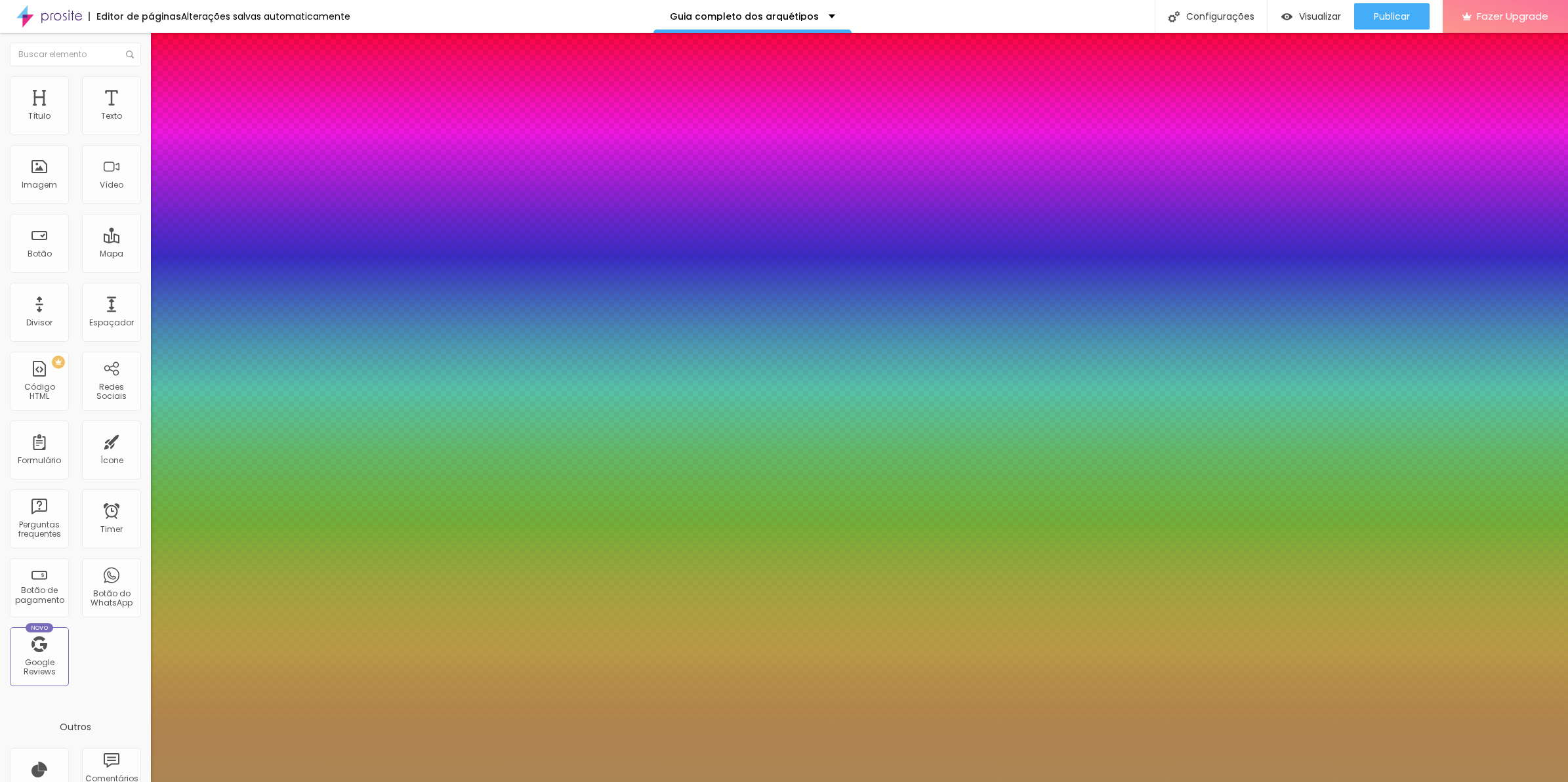
click at [712, 781] on div at bounding box center [784, 782] width 1568 height 0
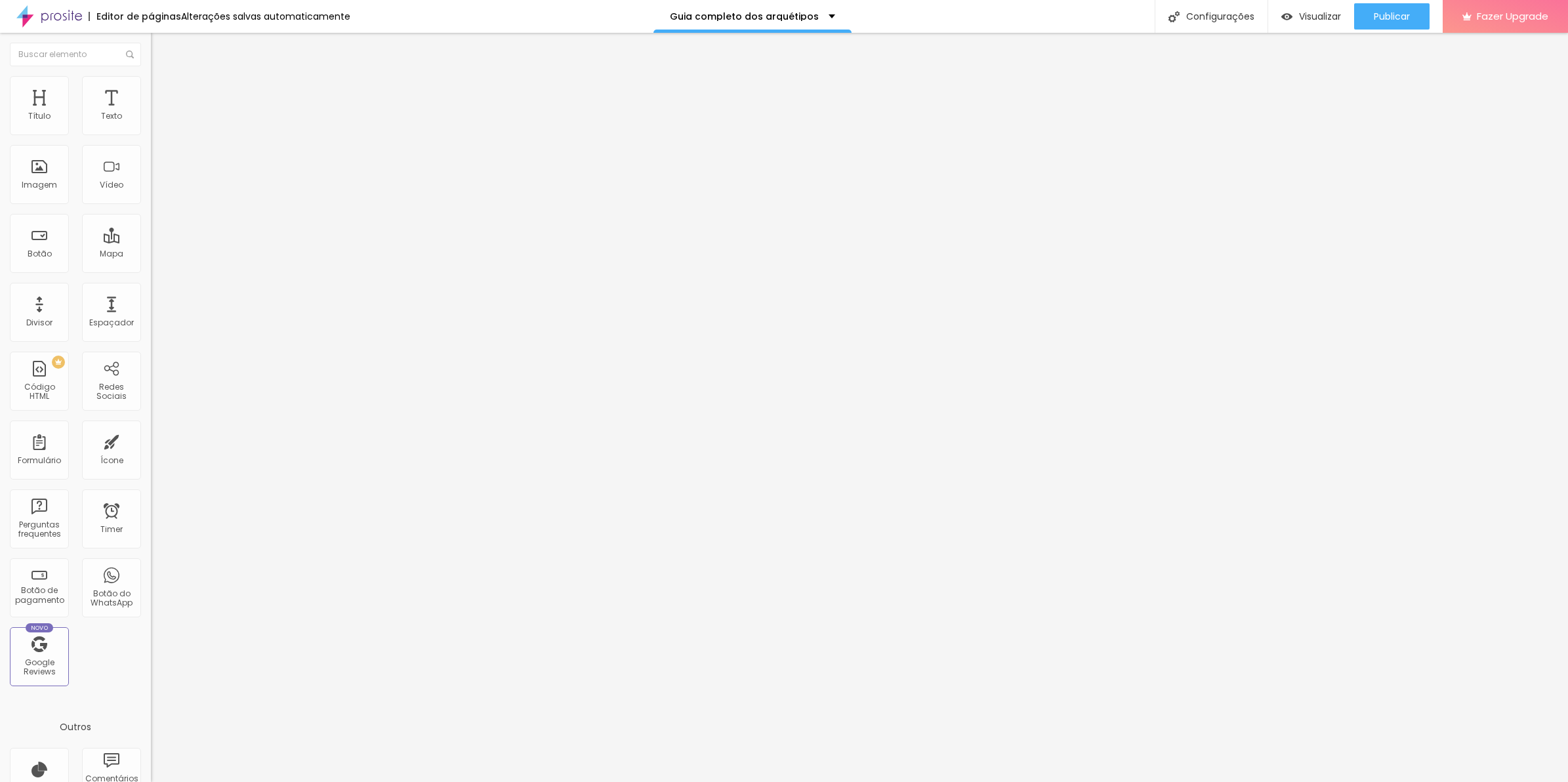
click at [151, 89] on img at bounding box center [157, 95] width 12 height 12
click at [151, 460] on img at bounding box center [155, 463] width 8 height 8
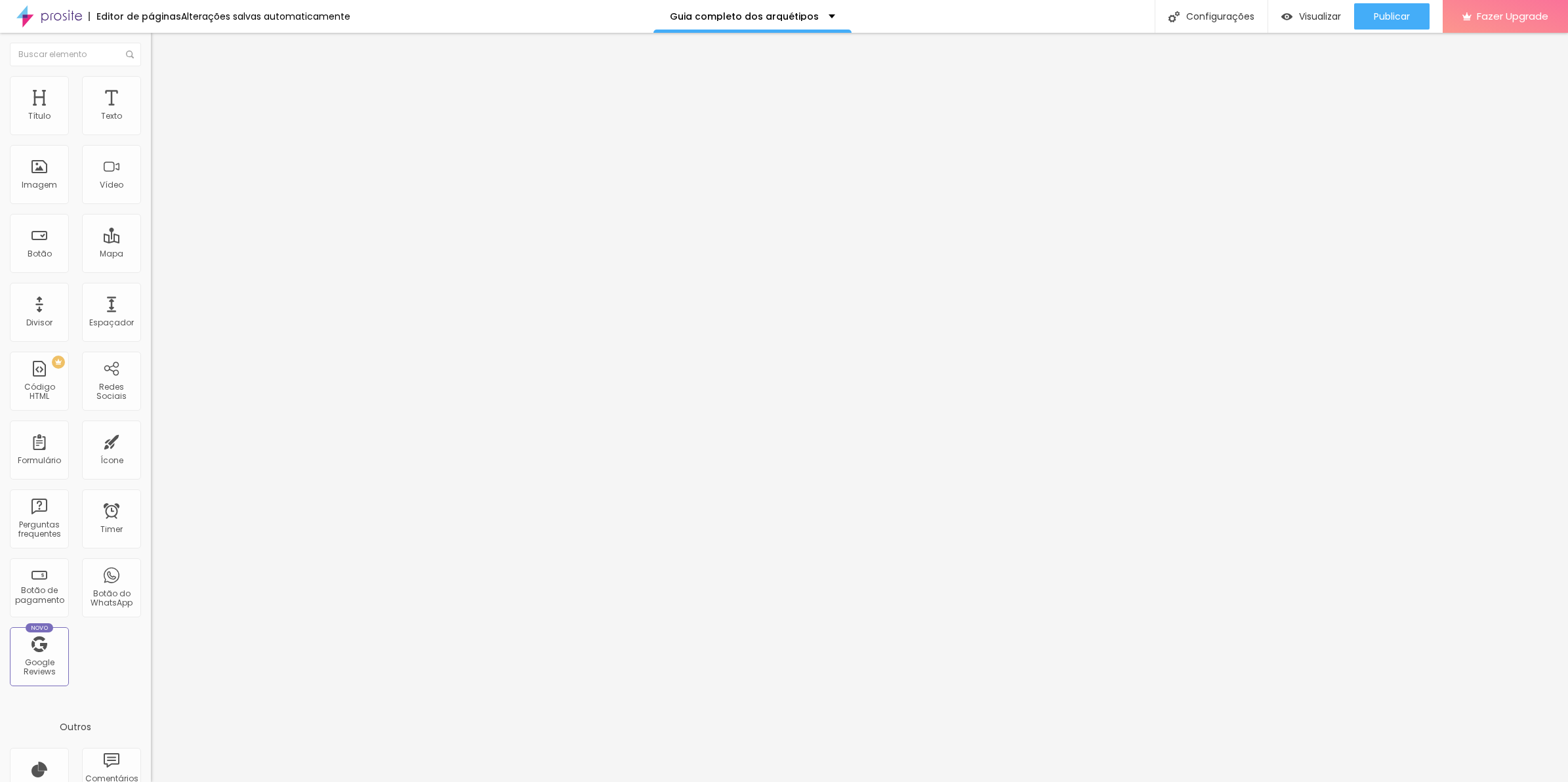
scroll to position [462, 0]
click at [151, 460] on img at bounding box center [155, 463] width 8 height 8
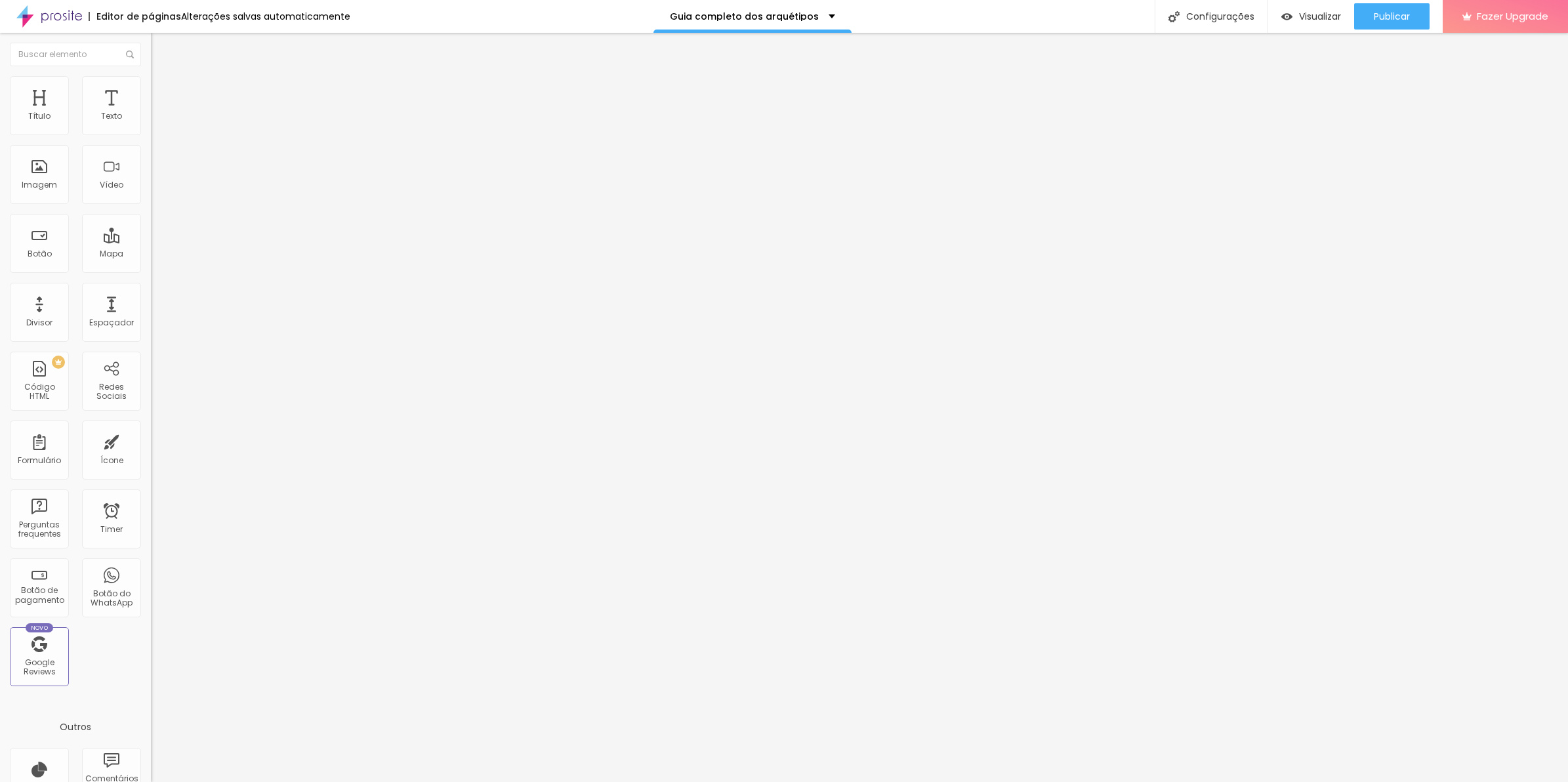
click at [156, 122] on icon "button" at bounding box center [159, 118] width 8 height 8
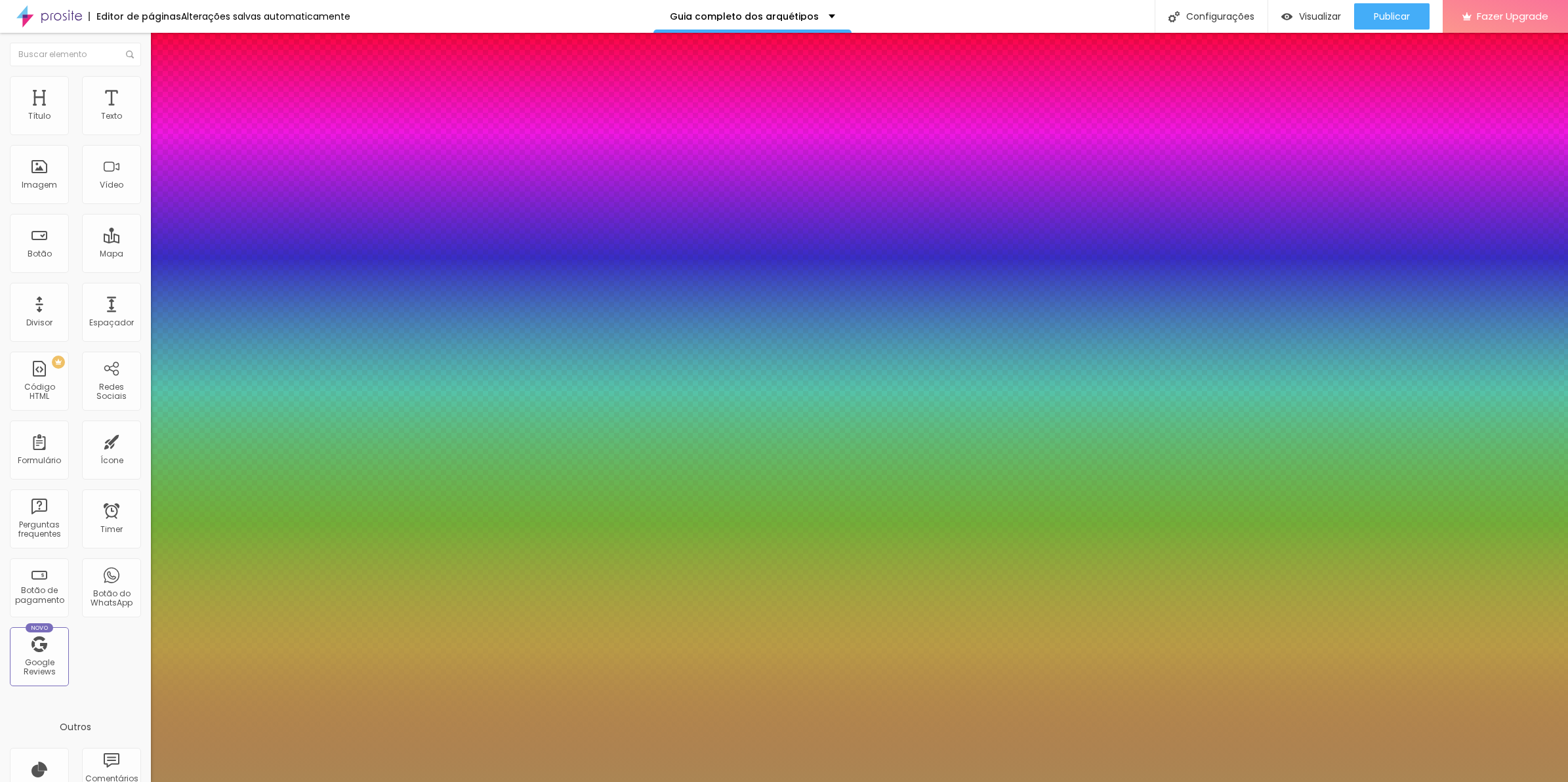
type input "0.1"
type input "0.3"
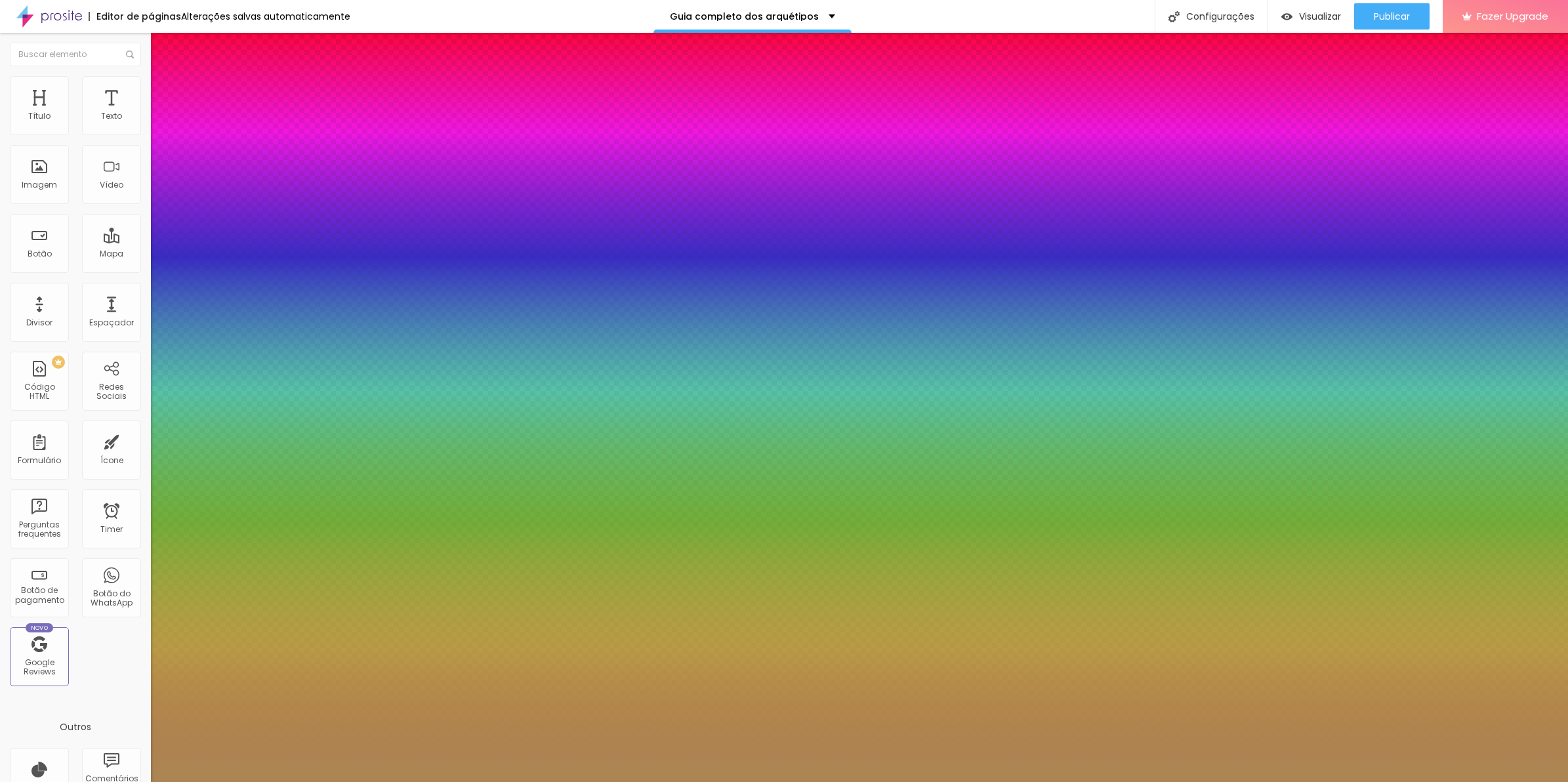
type input "0.4"
type input "0.5"
type input "0.7"
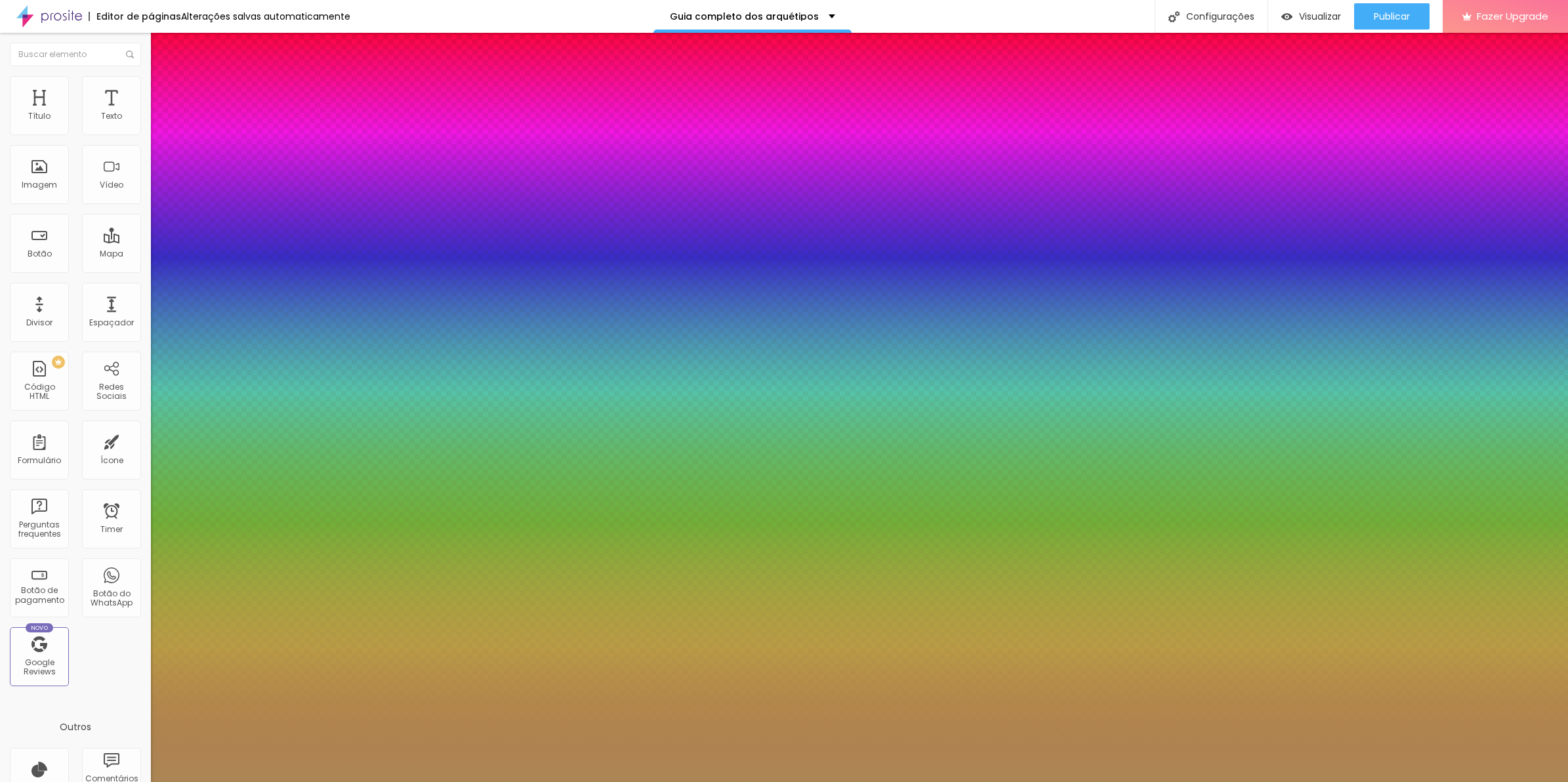
type input "0.7"
type input "0.8"
type input "1"
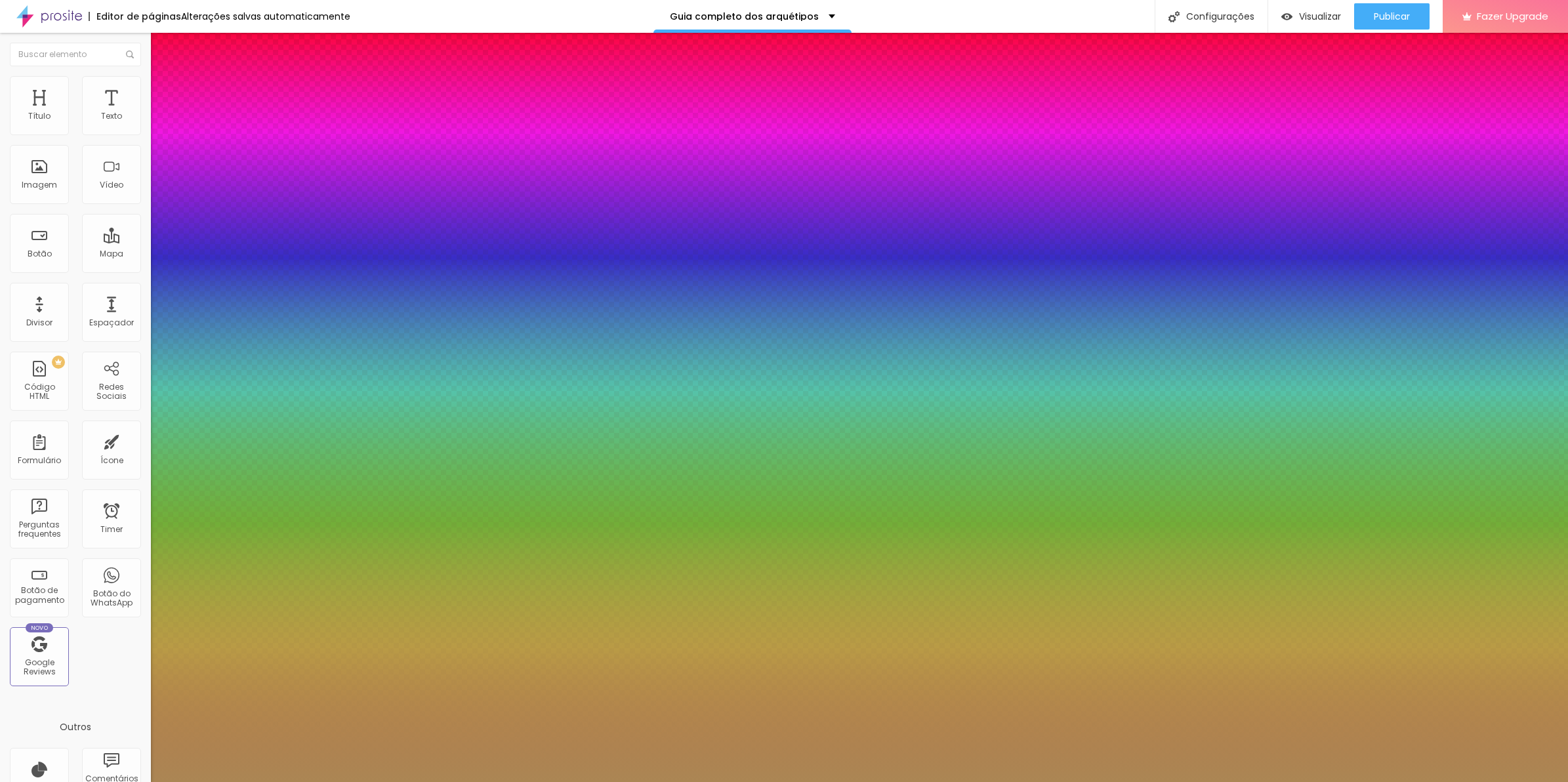
type input "1.1"
type input "1.4"
type input "1.5"
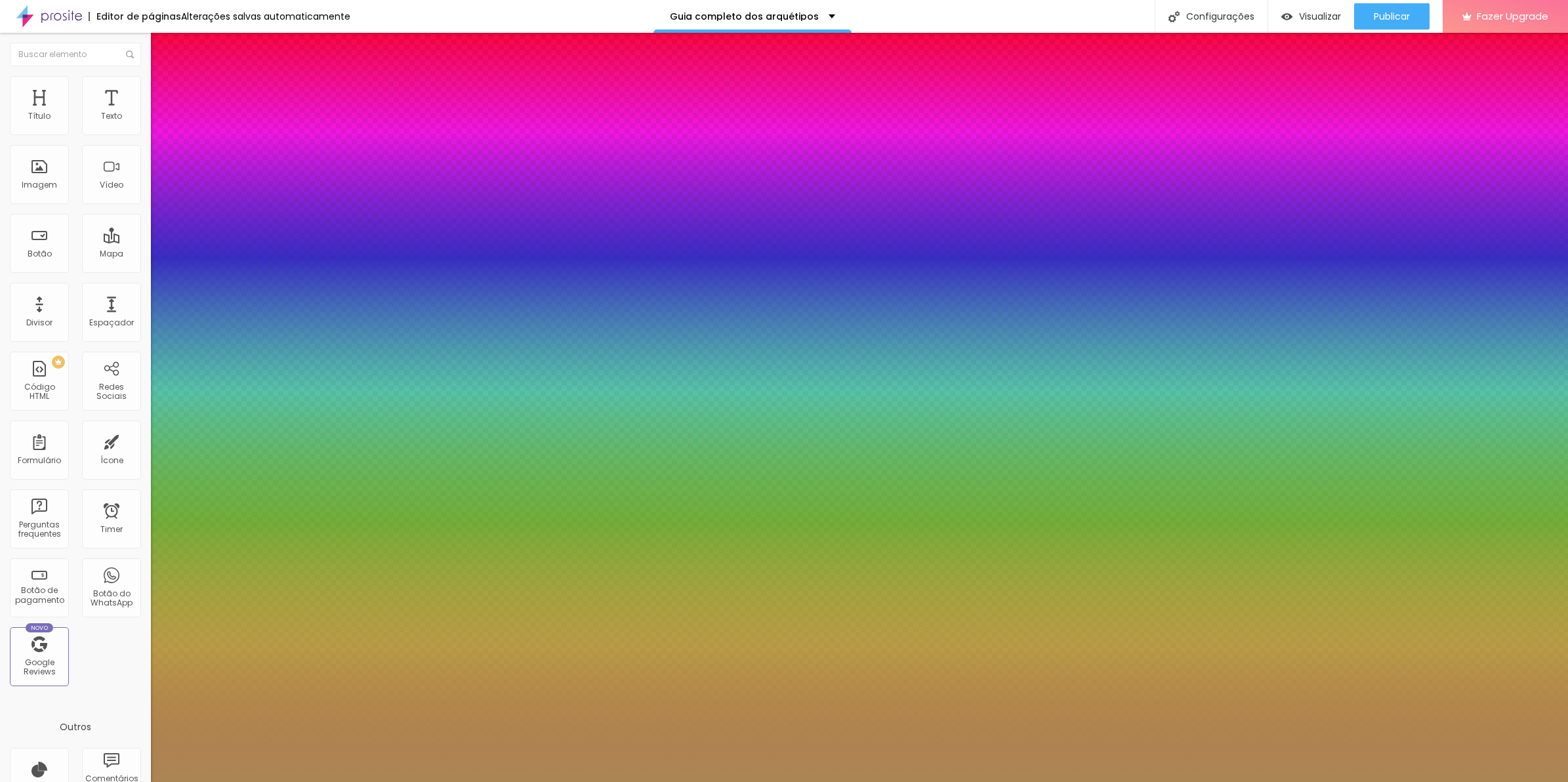
type input "1.5"
drag, startPoint x: 170, startPoint y: 252, endPoint x: 184, endPoint y: 252, distance: 14.0
type input "1.6"
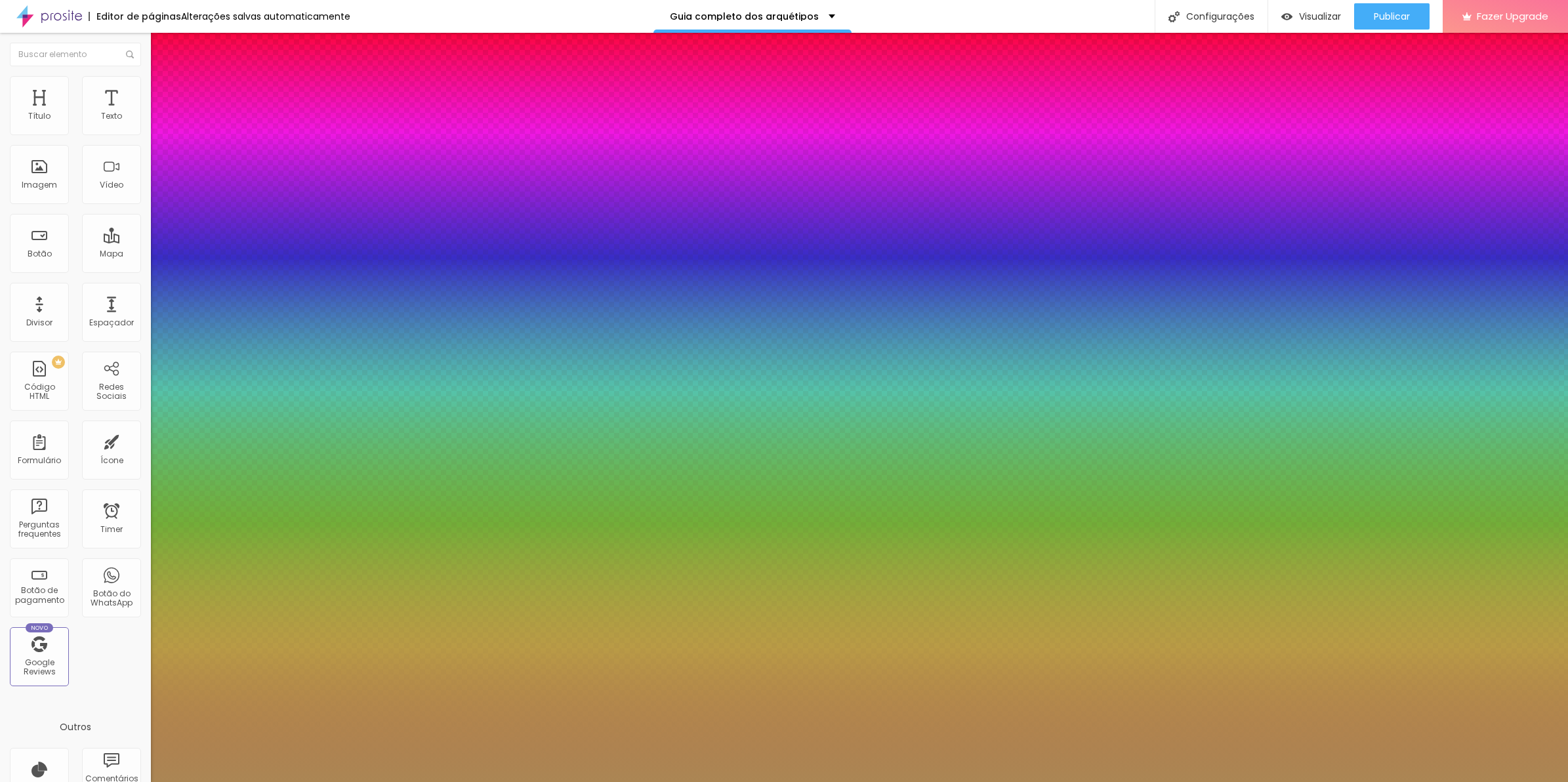
type input "1.7"
type input "1.8"
type input "1.9"
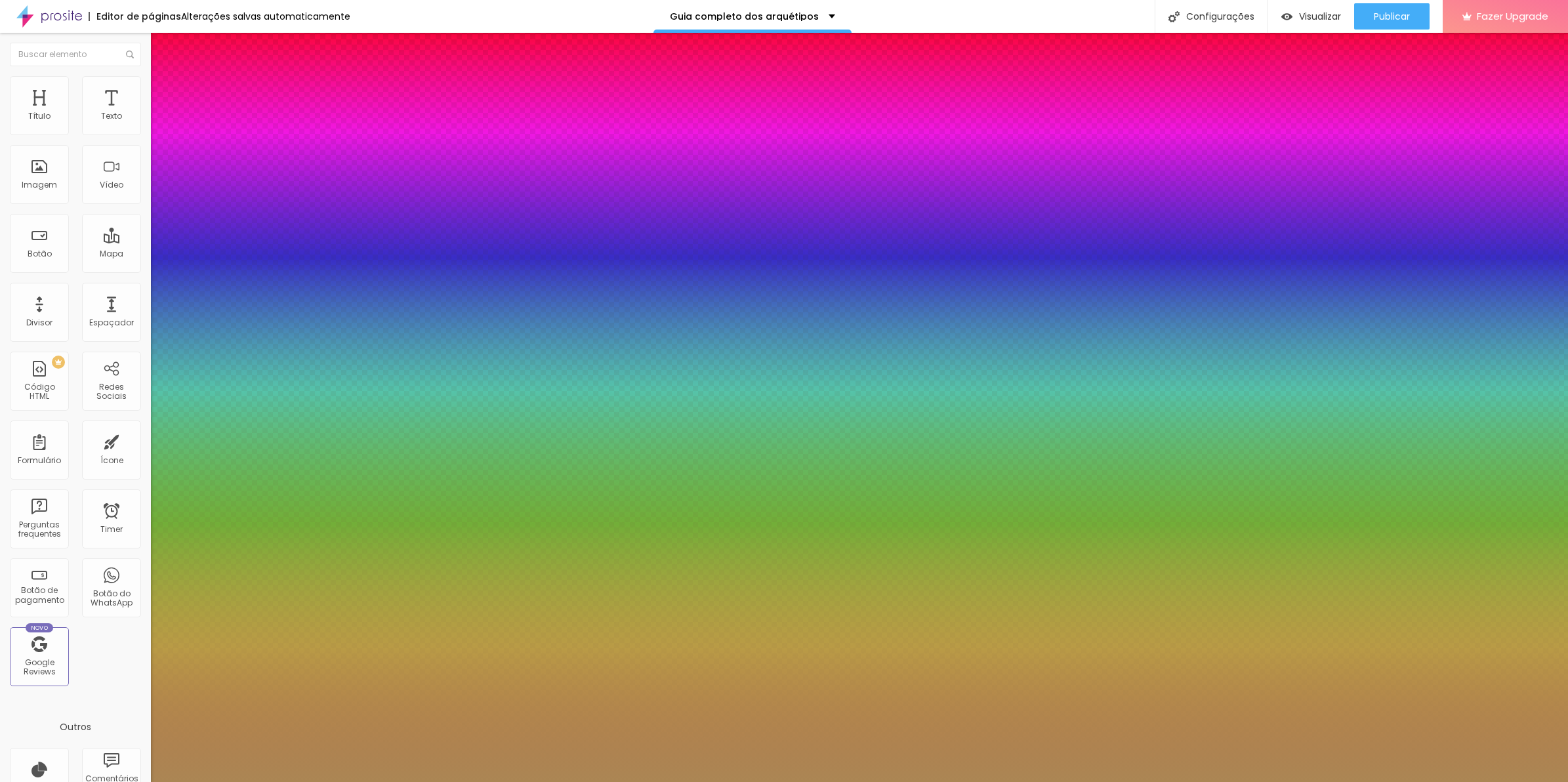
type input "1.9"
type input "2"
type input "2.2"
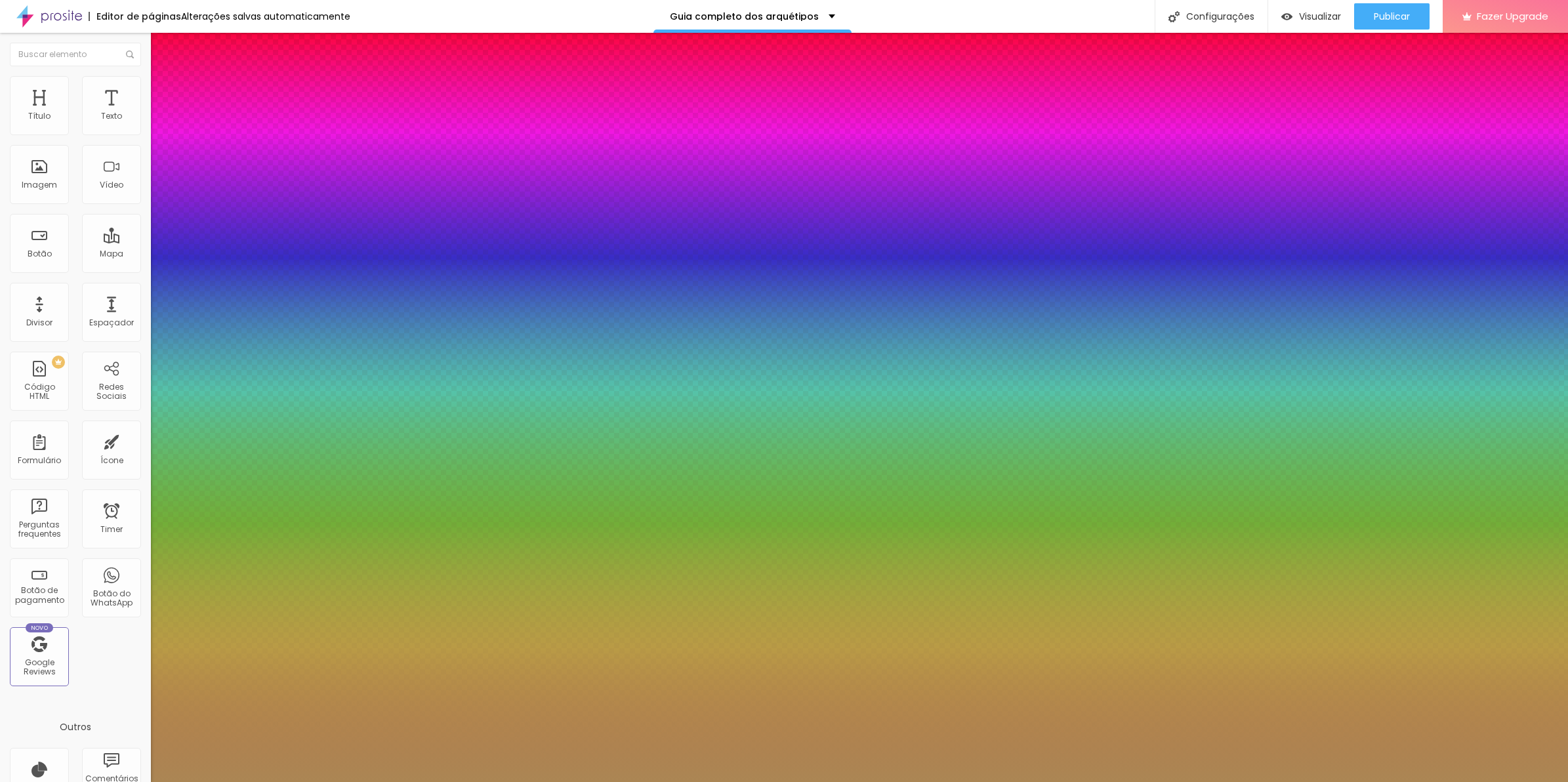
type input "2.2"
click at [650, 781] on div at bounding box center [784, 782] width 1568 height 0
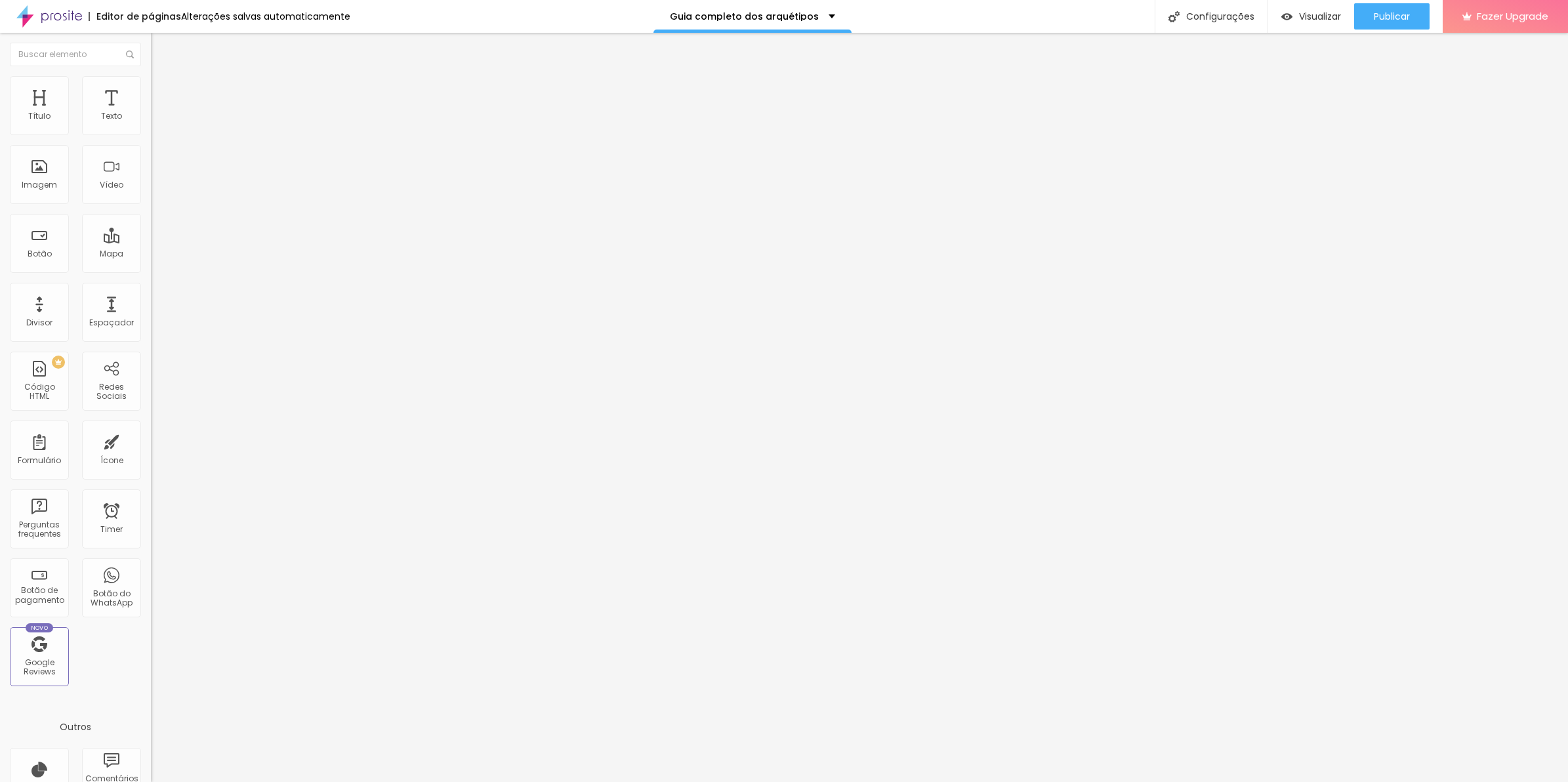
click at [151, 83] on li "Estilo" at bounding box center [227, 82] width 151 height 13
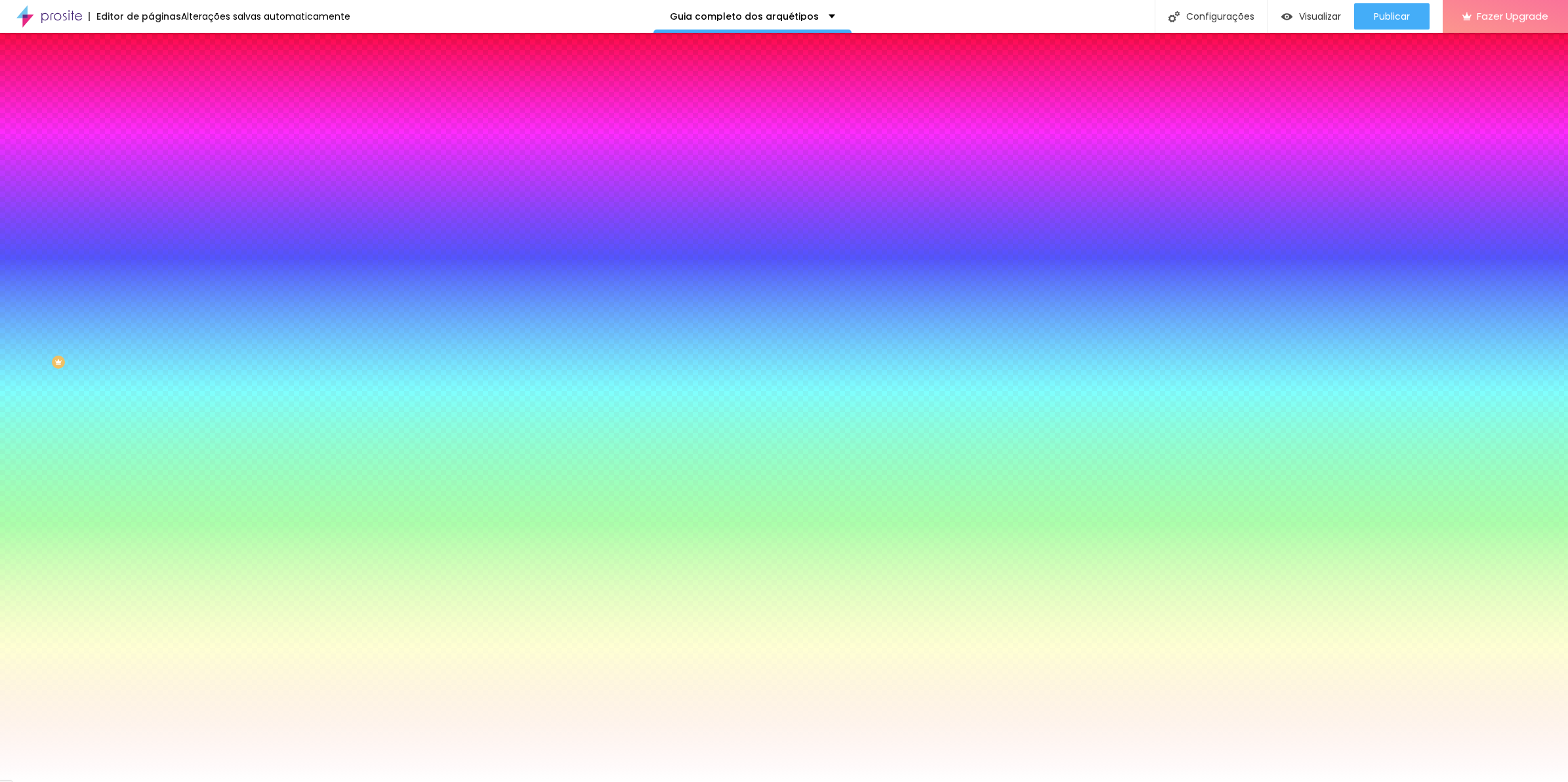
click at [151, 89] on li "Avançado" at bounding box center [227, 96] width 151 height 13
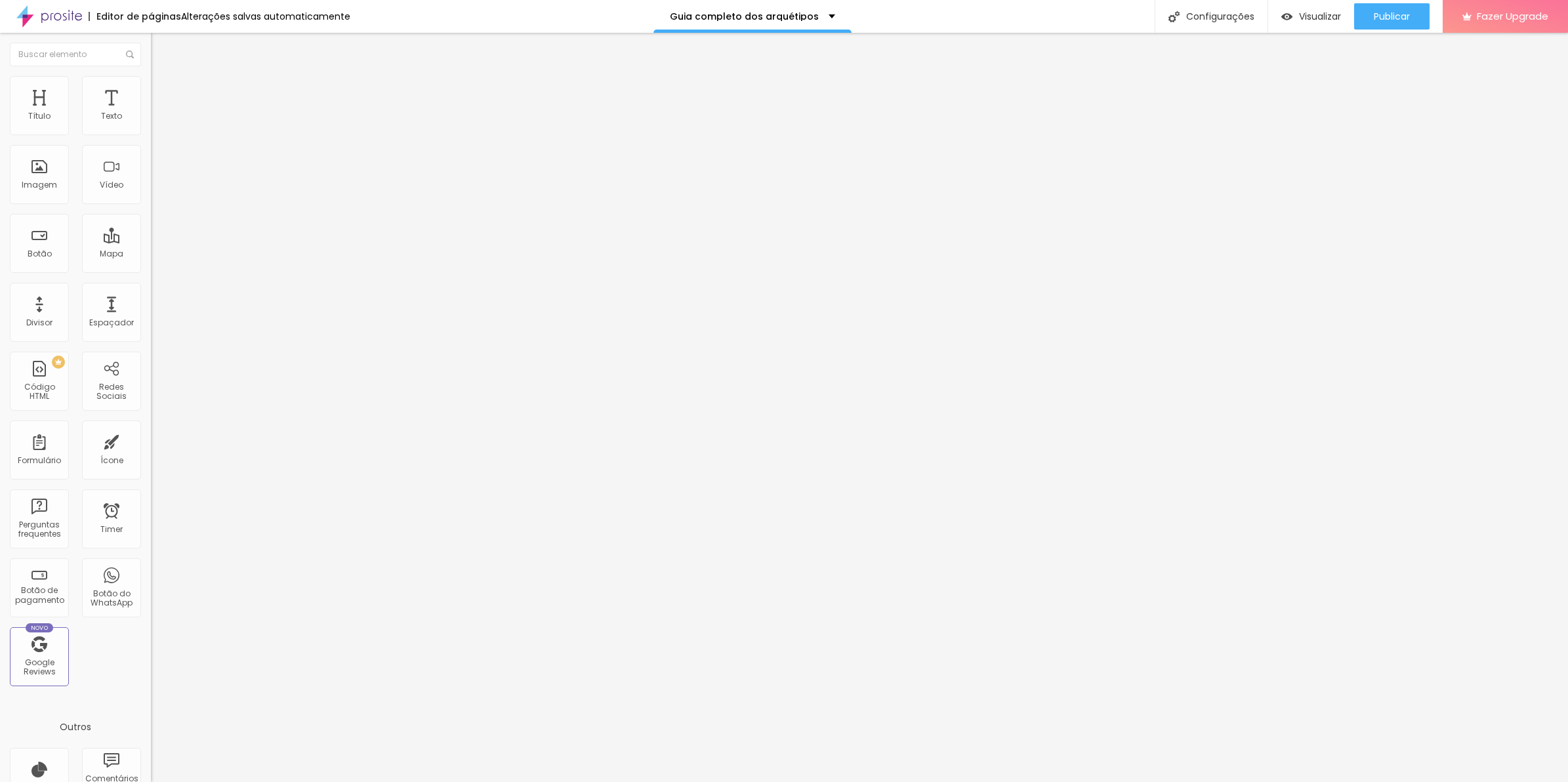
click at [151, 460] on img at bounding box center [155, 463] width 8 height 8
click at [1382, 25] on div "Publicar" at bounding box center [1392, 16] width 36 height 26
click at [1403, 15] on span "Publicar" at bounding box center [1392, 16] width 36 height 10
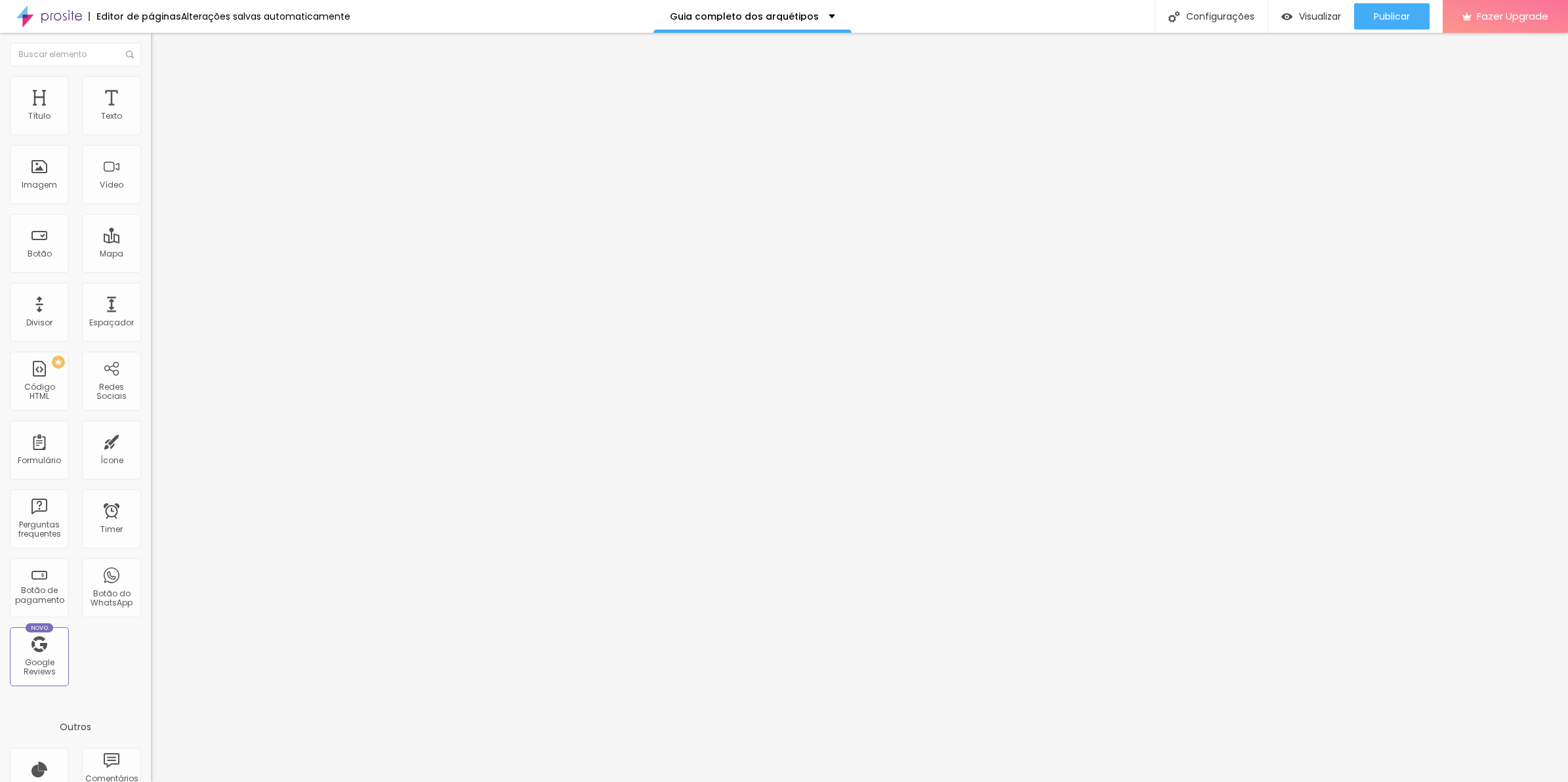
click at [163, 93] on span "Avançado" at bounding box center [184, 98] width 43 height 11
click at [151, 76] on img at bounding box center [157, 82] width 12 height 12
click at [151, 89] on li "Avançado" at bounding box center [227, 96] width 151 height 13
click at [1387, 20] on span "Publicar" at bounding box center [1392, 16] width 36 height 10
type input "25"
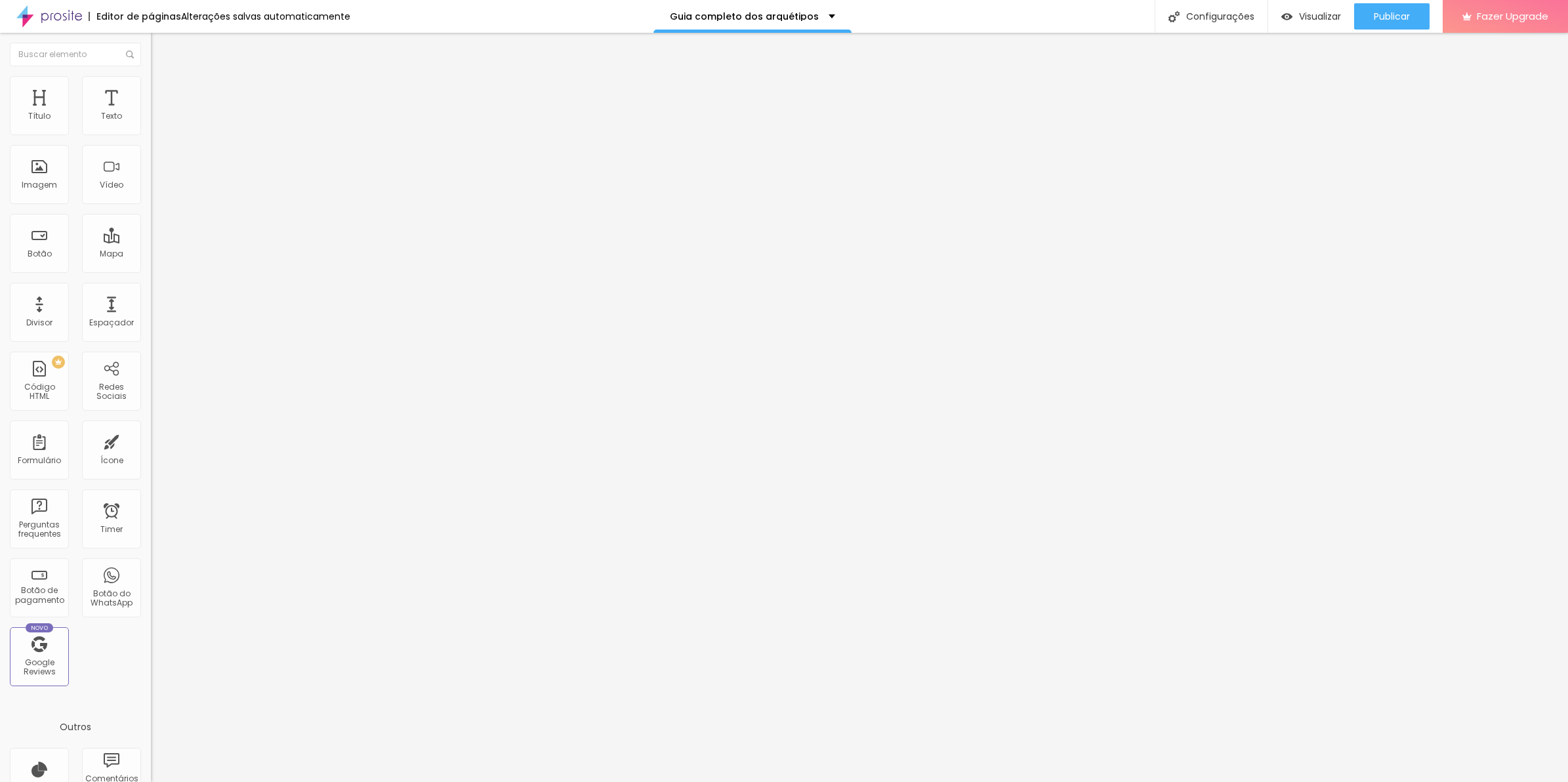
type input "25"
type input "31"
type input "38"
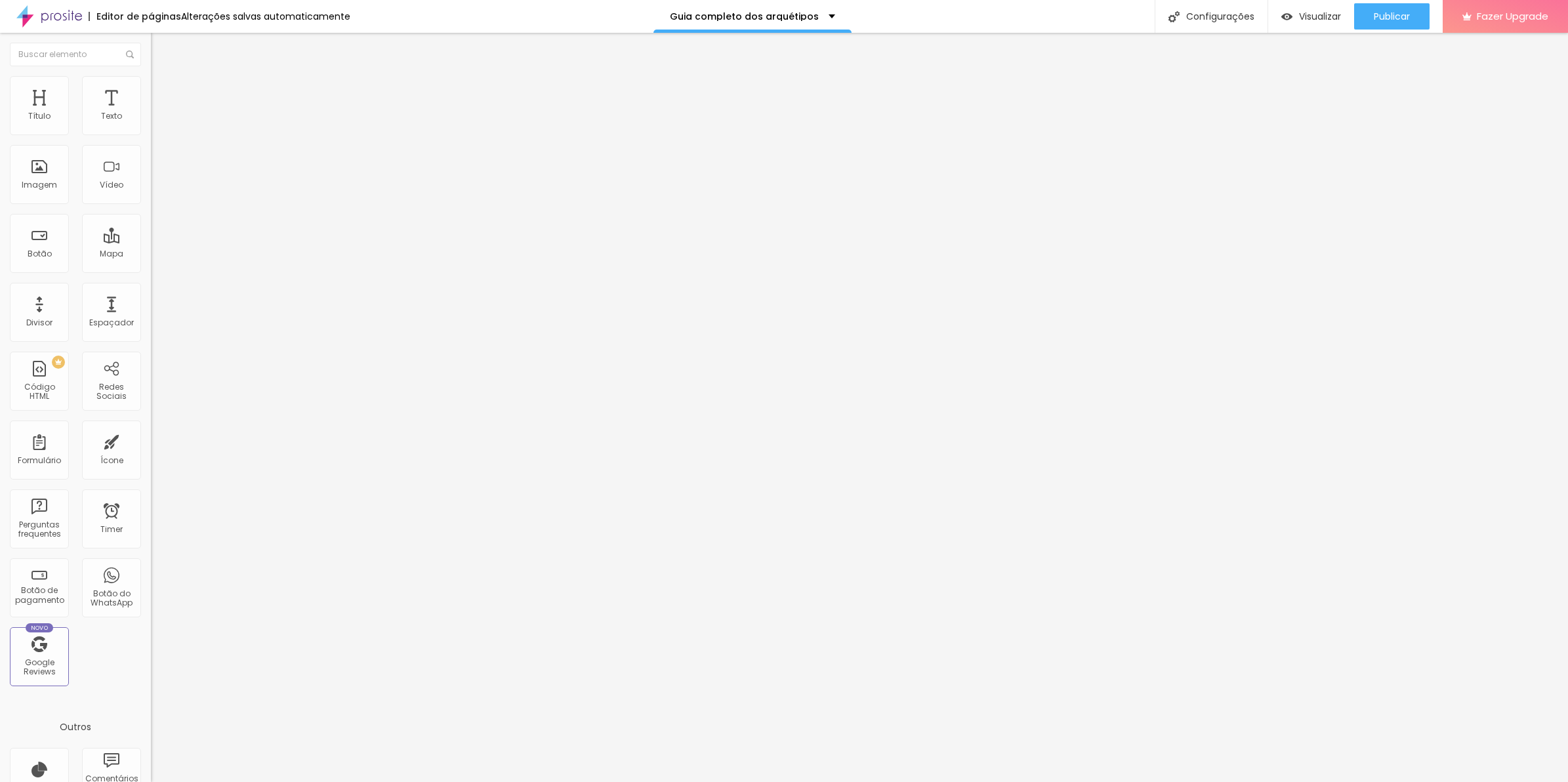
type input "44"
type input "51"
type input "57"
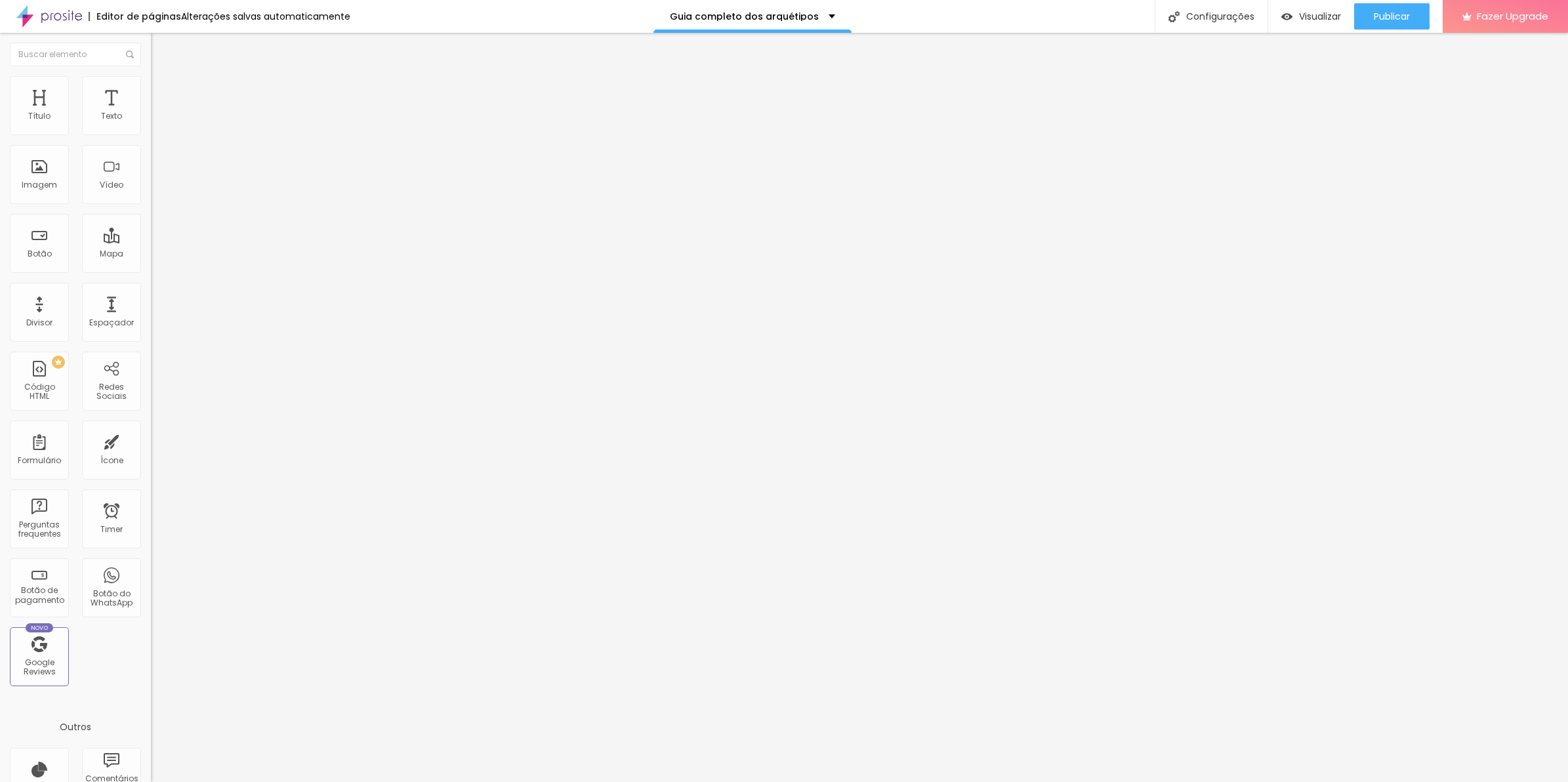
type input "57"
type input "70"
type input "64"
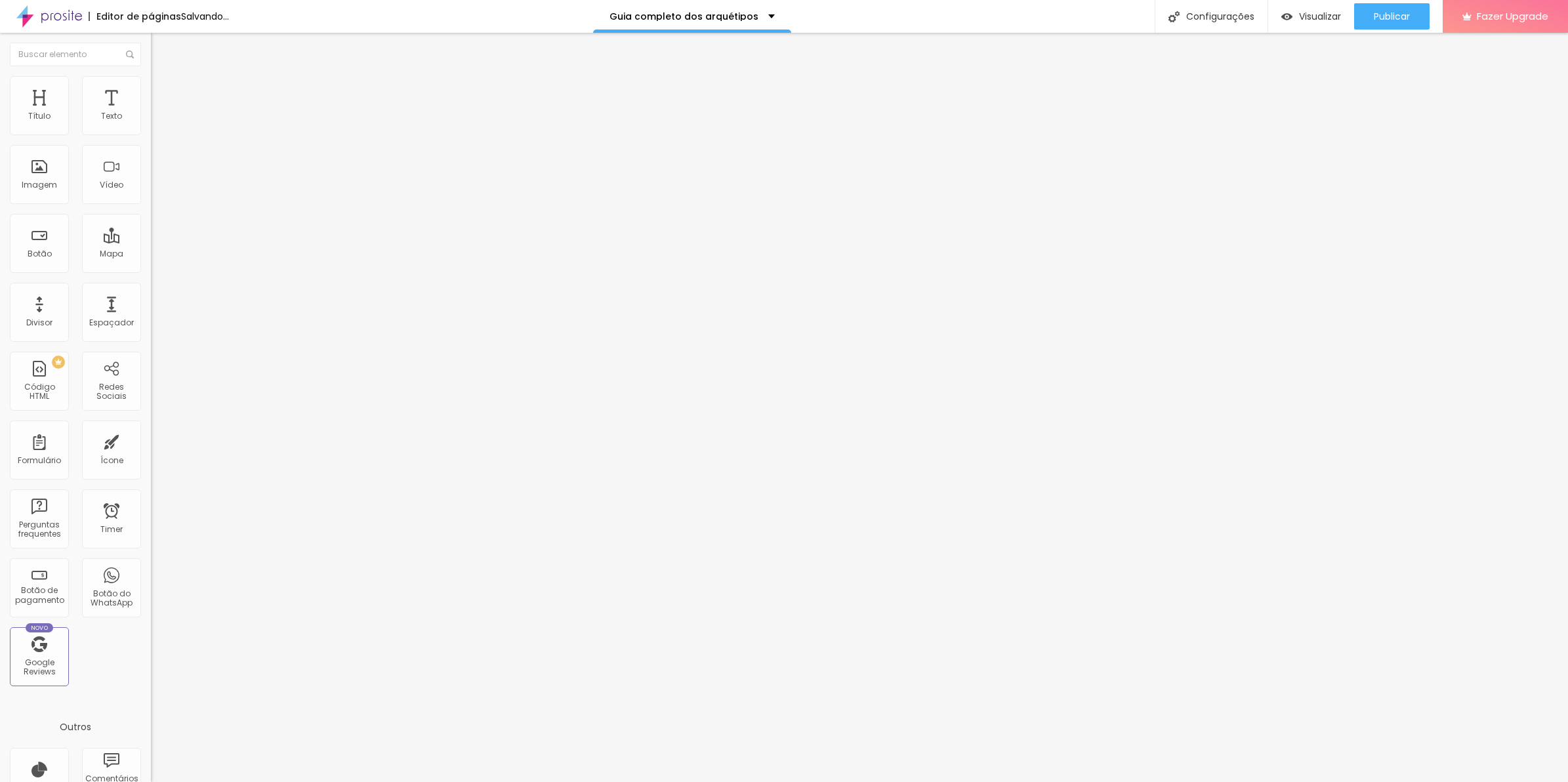
type input "57"
type input "51"
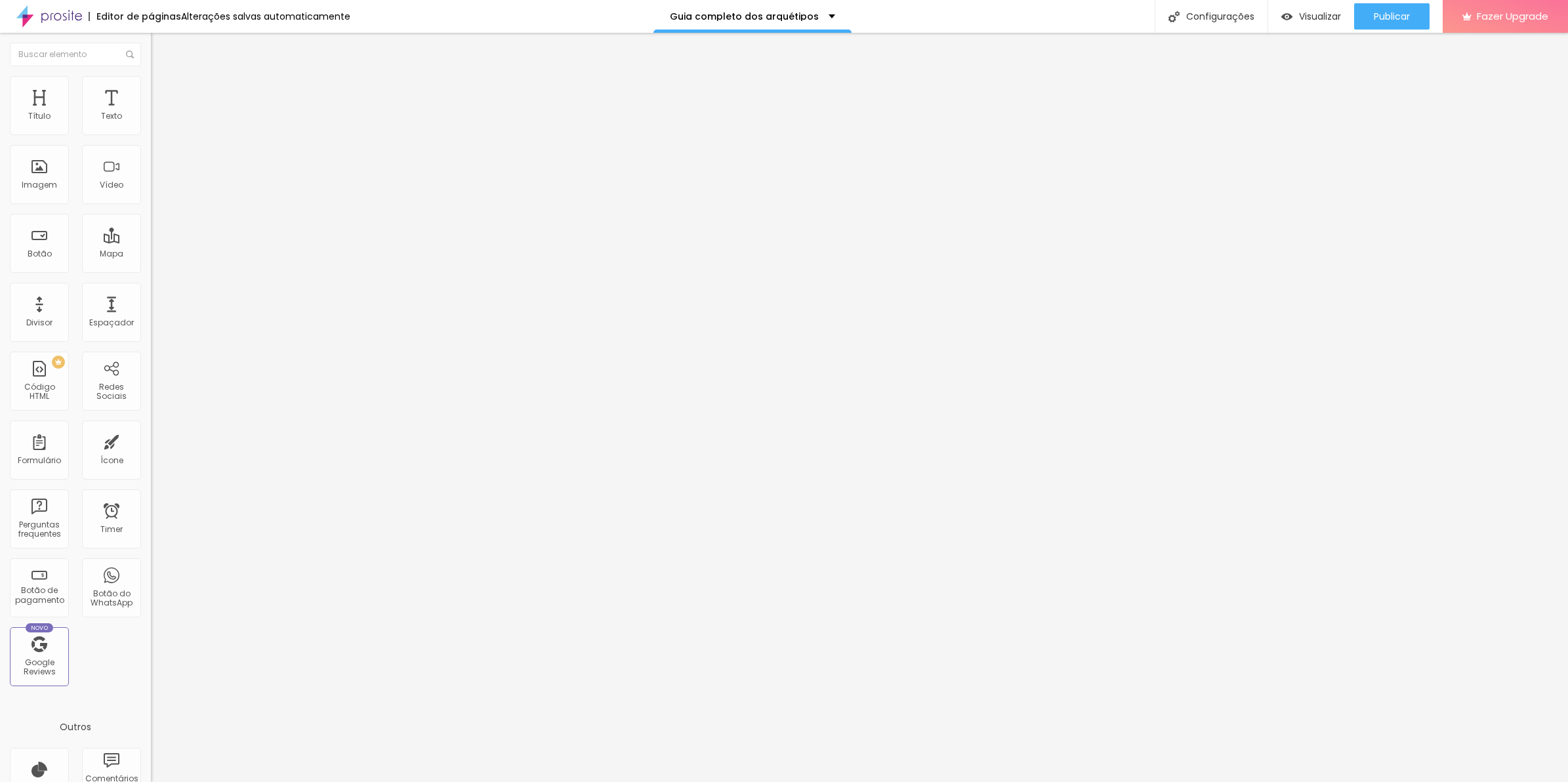
click at [151, 241] on input "range" at bounding box center [193, 246] width 85 height 10
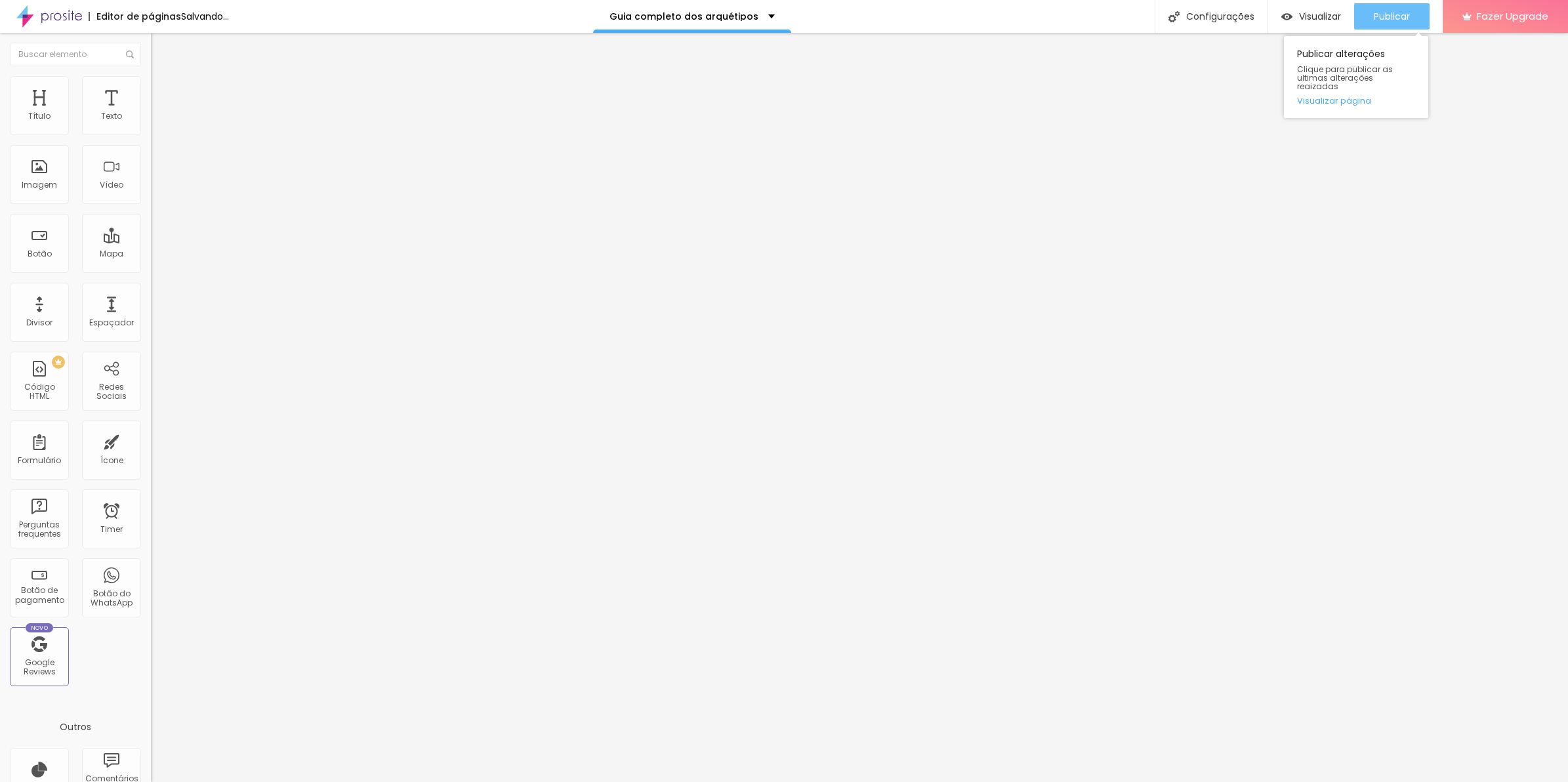
click at [1367, 18] on button "Publicar" at bounding box center [1392, 16] width 76 height 26
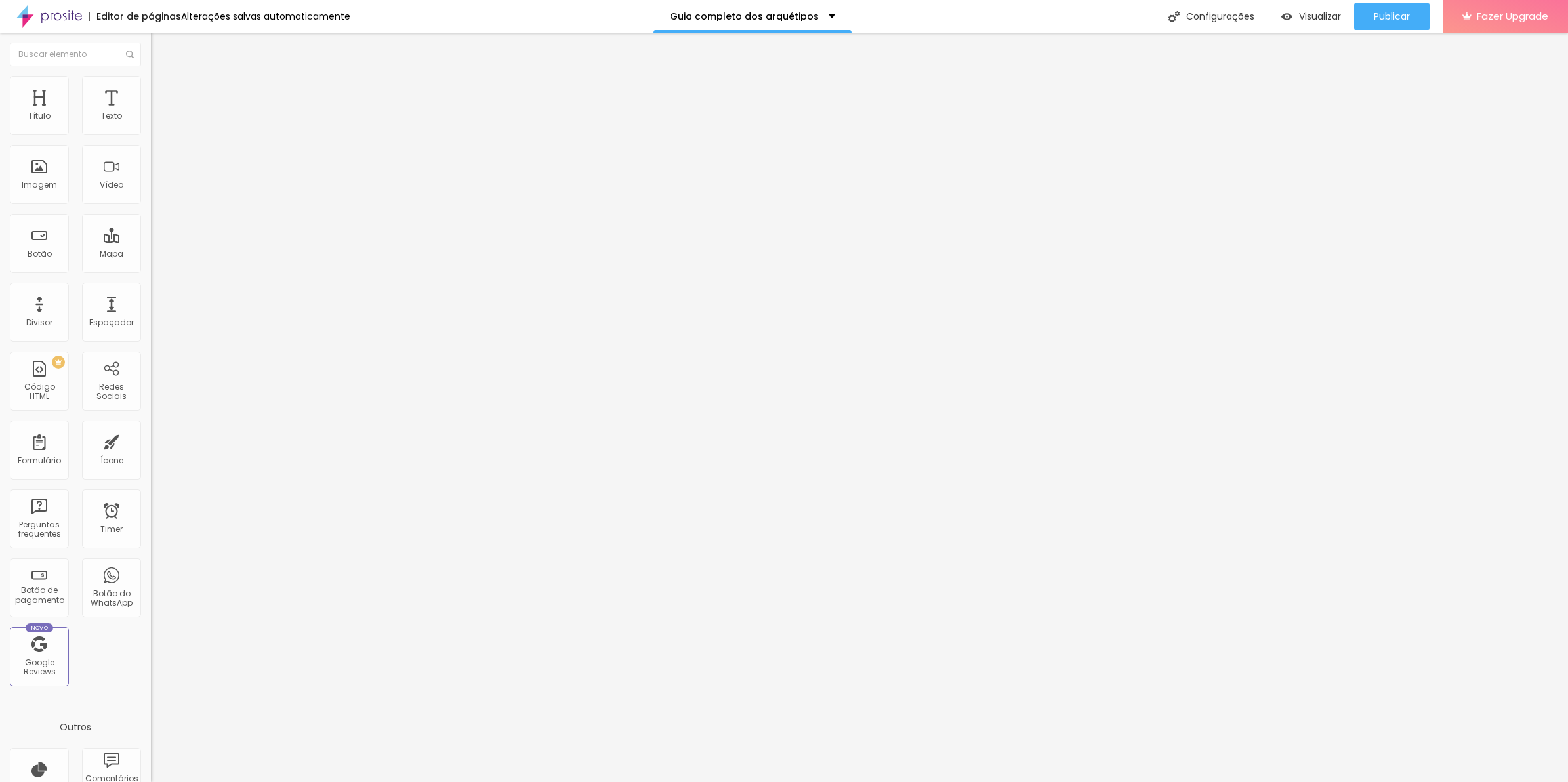
click at [151, 89] on li "Estilo" at bounding box center [227, 82] width 151 height 13
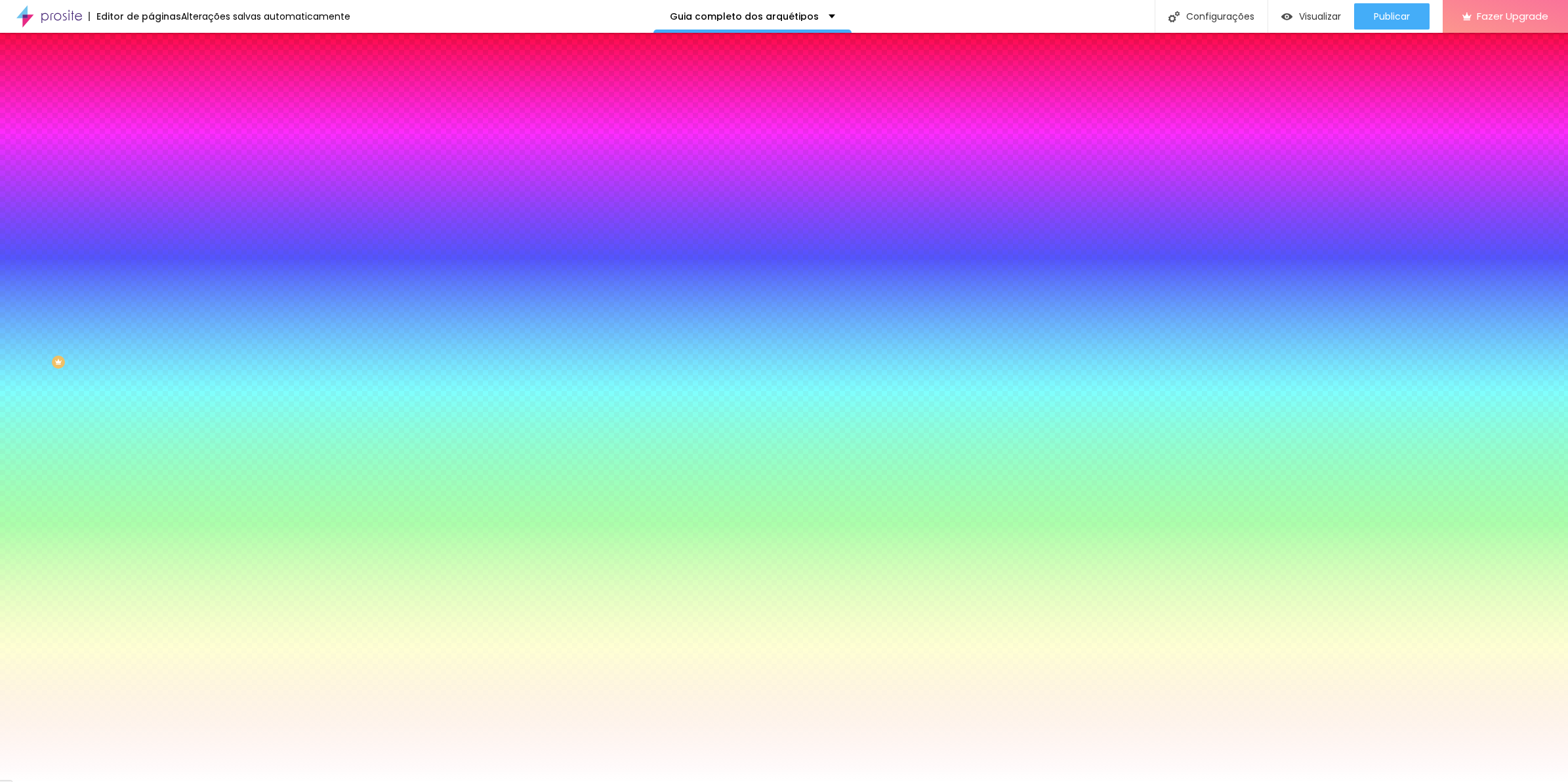
click at [151, 89] on li "Avançado" at bounding box center [227, 96] width 151 height 13
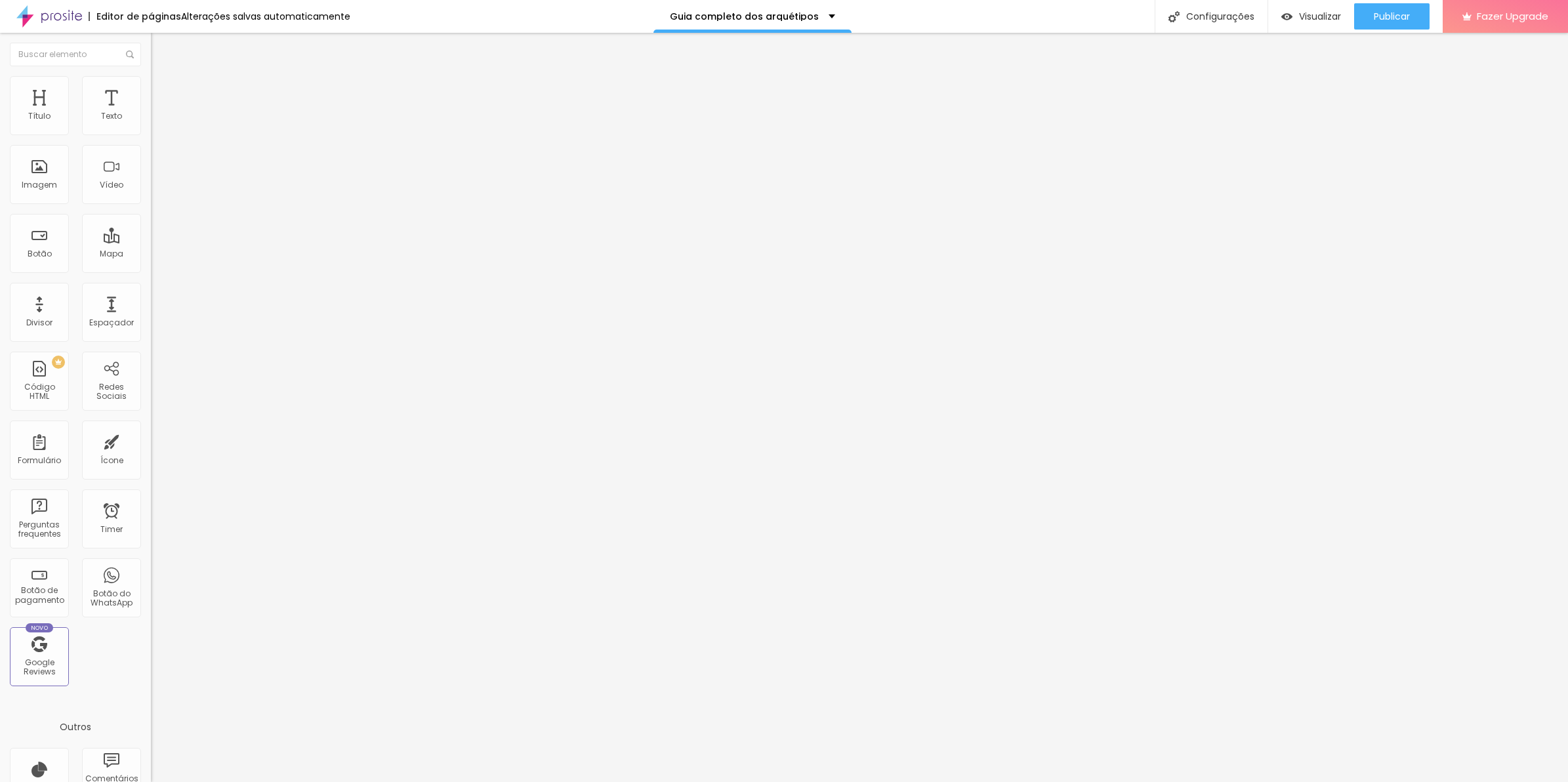
click at [151, 77] on img at bounding box center [157, 82] width 12 height 12
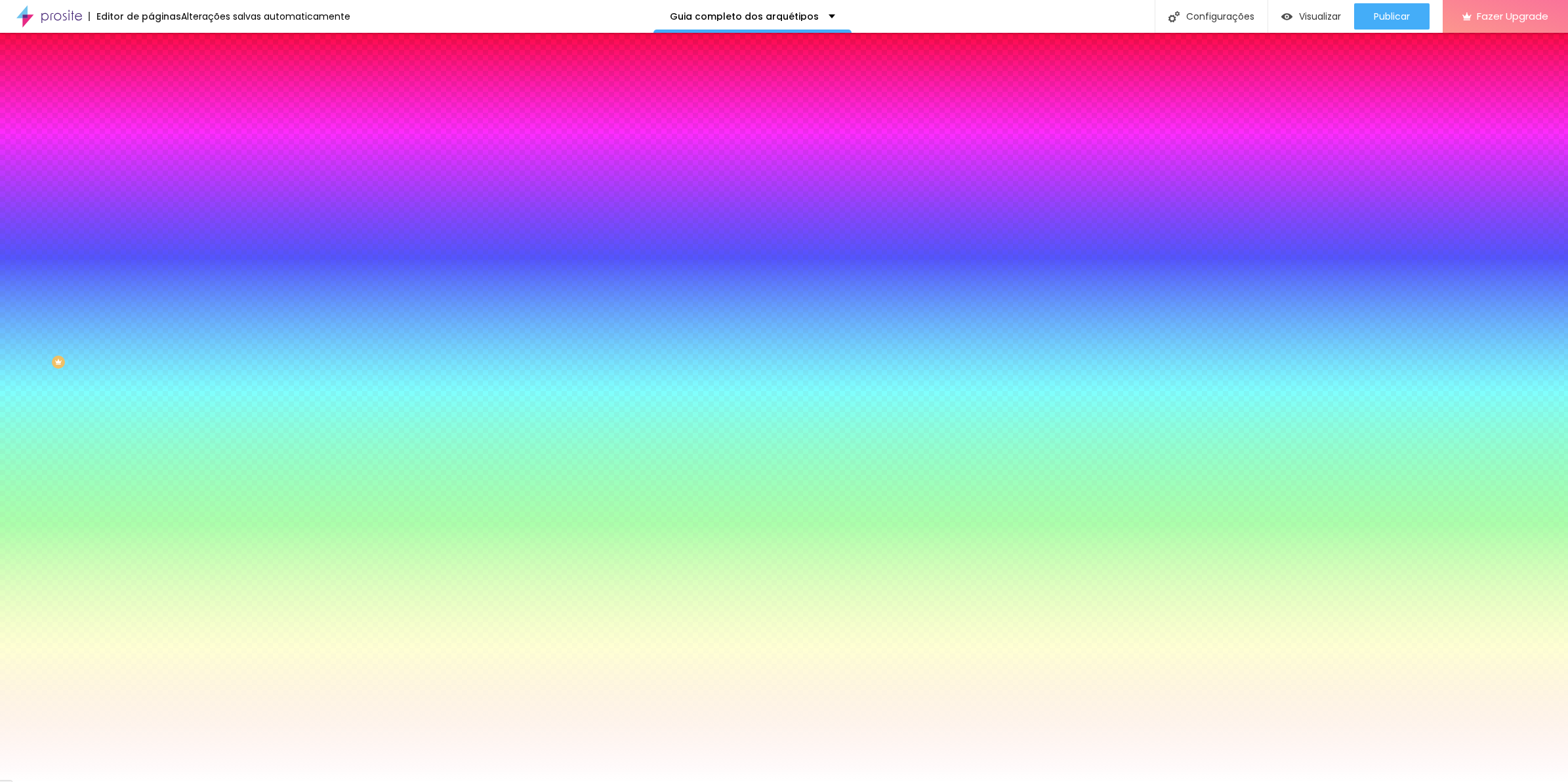
click at [151, 76] on li "Conteúdo" at bounding box center [227, 69] width 151 height 13
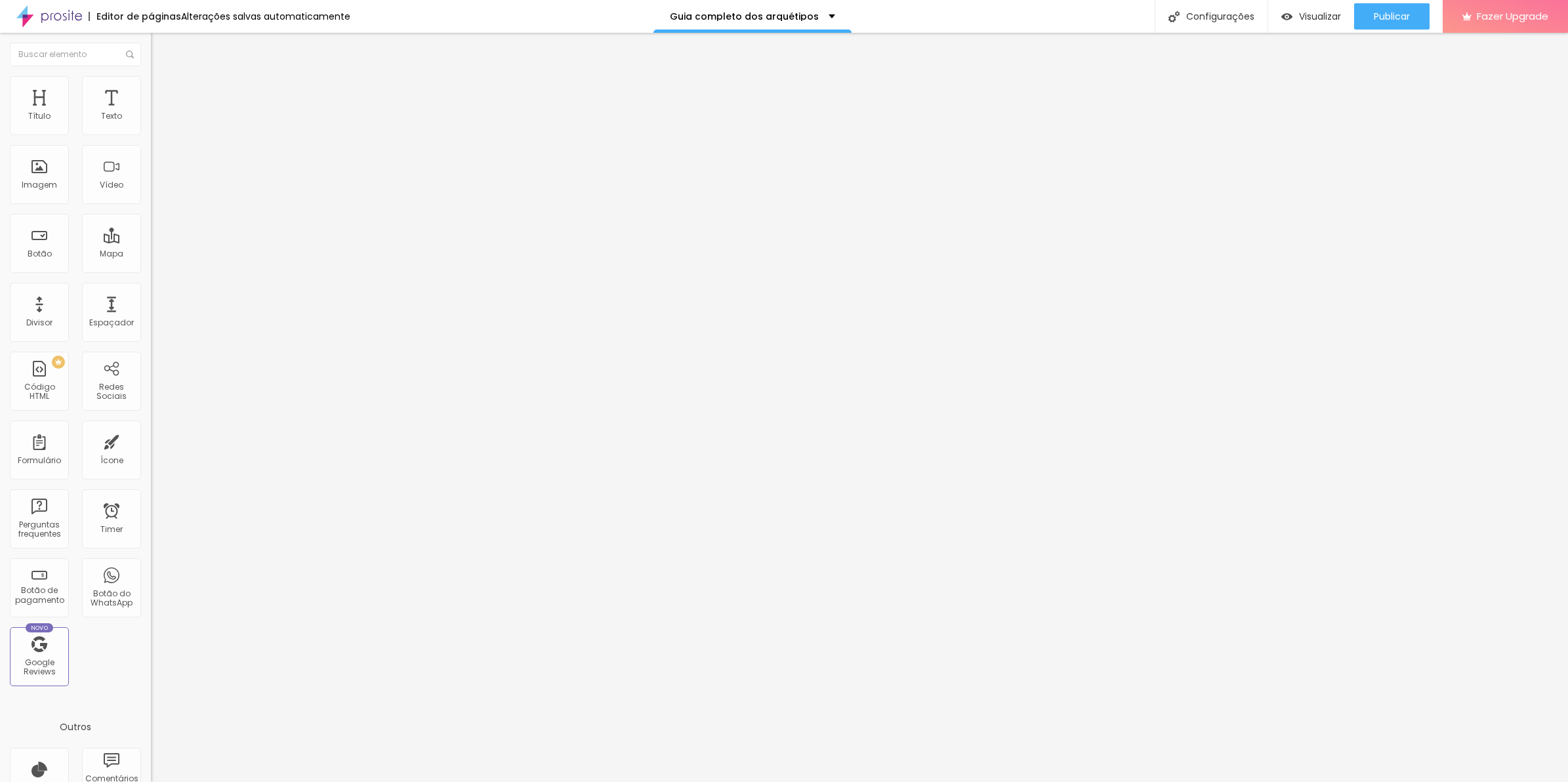
click at [161, 51] on div "Editar Coluna" at bounding box center [201, 47] width 81 height 10
click at [151, 79] on ul "Conteúdo Estilo Avançado" at bounding box center [227, 82] width 151 height 39
click at [151, 82] on img at bounding box center [157, 82] width 12 height 12
click at [163, 93] on span "Avançado" at bounding box center [184, 98] width 43 height 11
click at [151, 654] on div "background : -webkit-linear-gradient ( 125deg , #8f6c3d , #6d4e26 ) ; /* Chrome…" at bounding box center [916, 704] width 1529 height 100
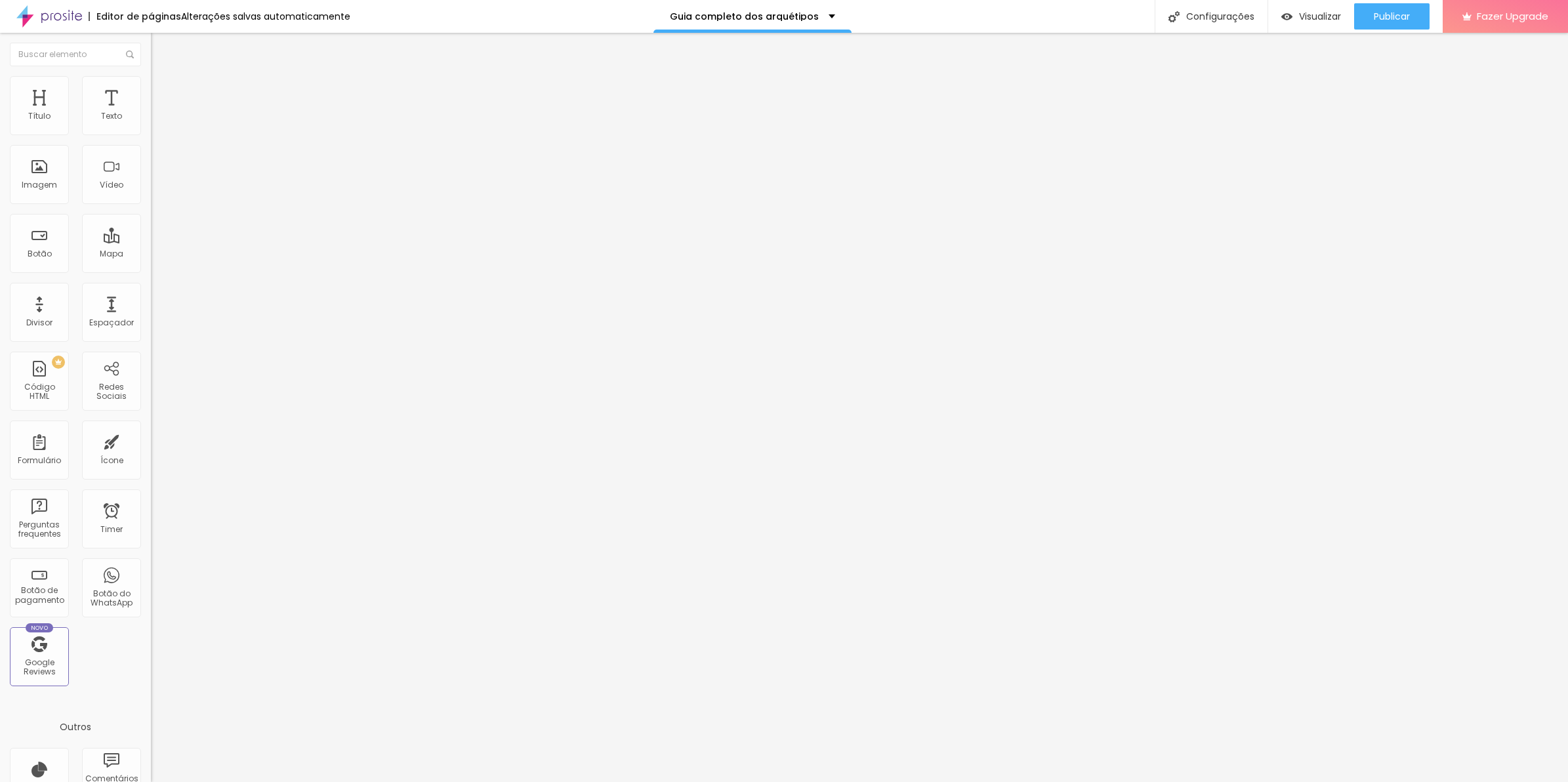
scroll to position [0, 1401]
click at [151, 645] on img at bounding box center [155, 649] width 8 height 8
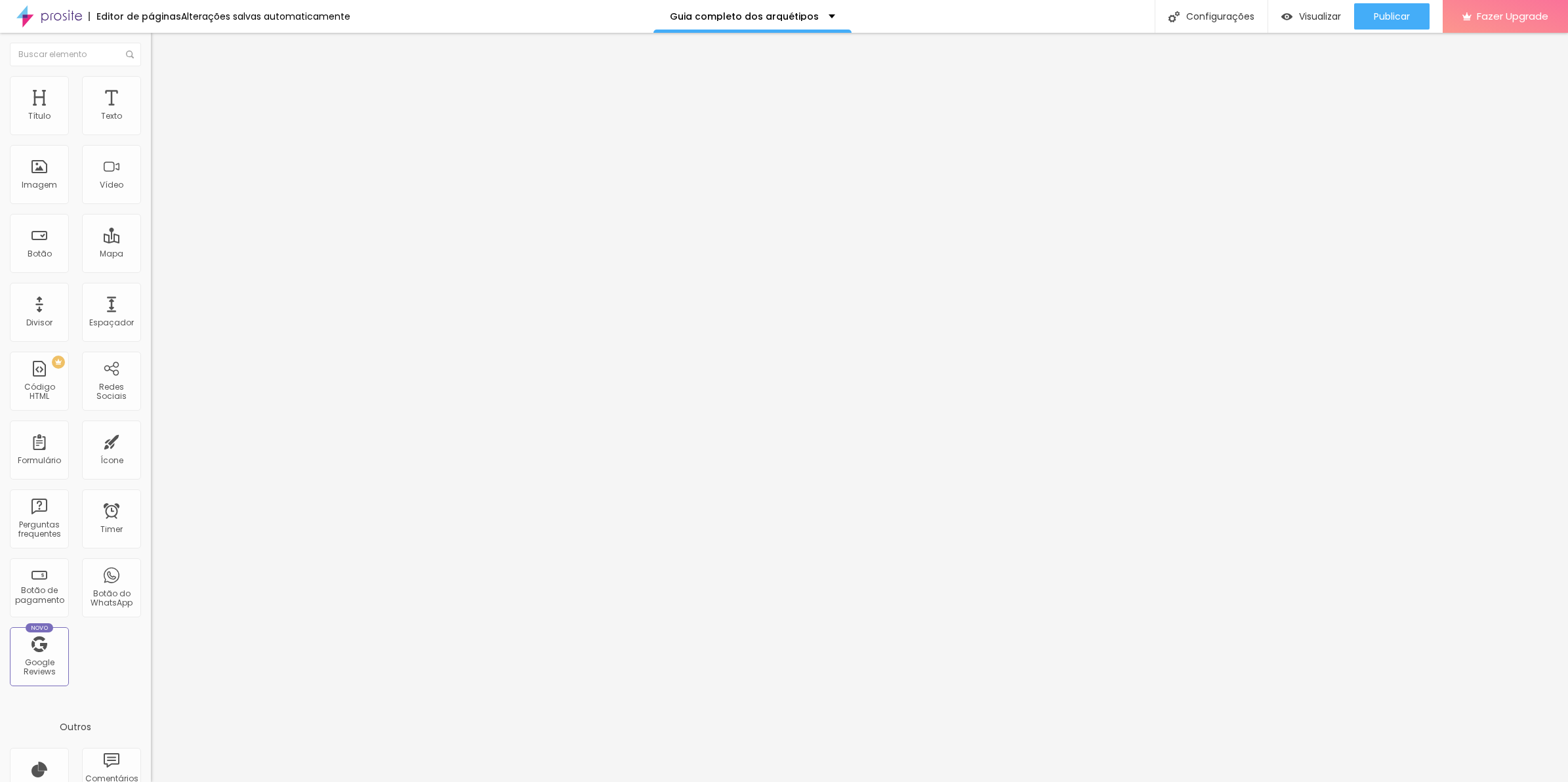
drag, startPoint x: 727, startPoint y: 272, endPoint x: 481, endPoint y: 213, distance: 253.0
drag, startPoint x: 598, startPoint y: 500, endPoint x: 538, endPoint y: 424, distance: 96.8
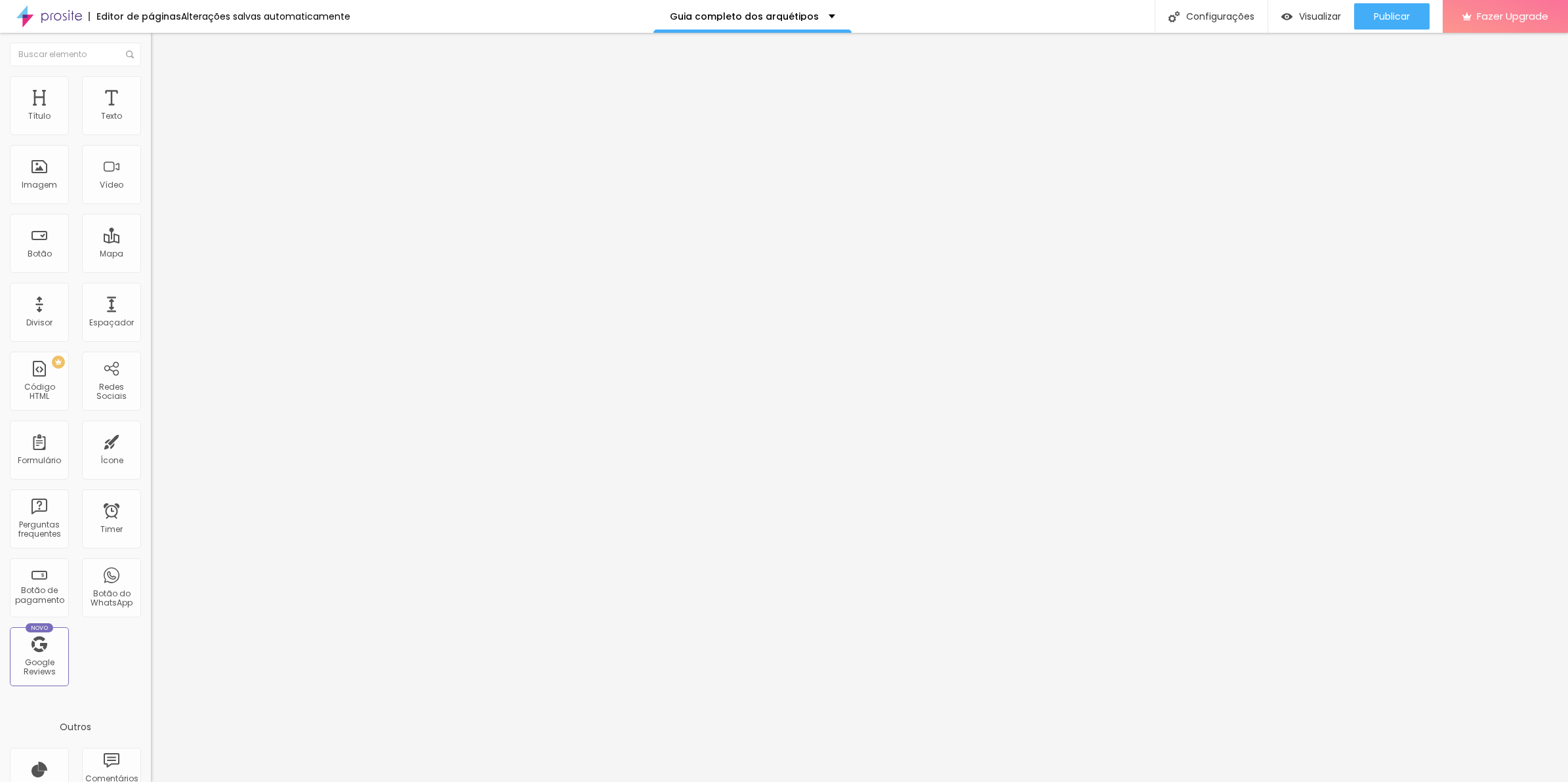
click at [151, 87] on li "Estilo" at bounding box center [227, 82] width 151 height 13
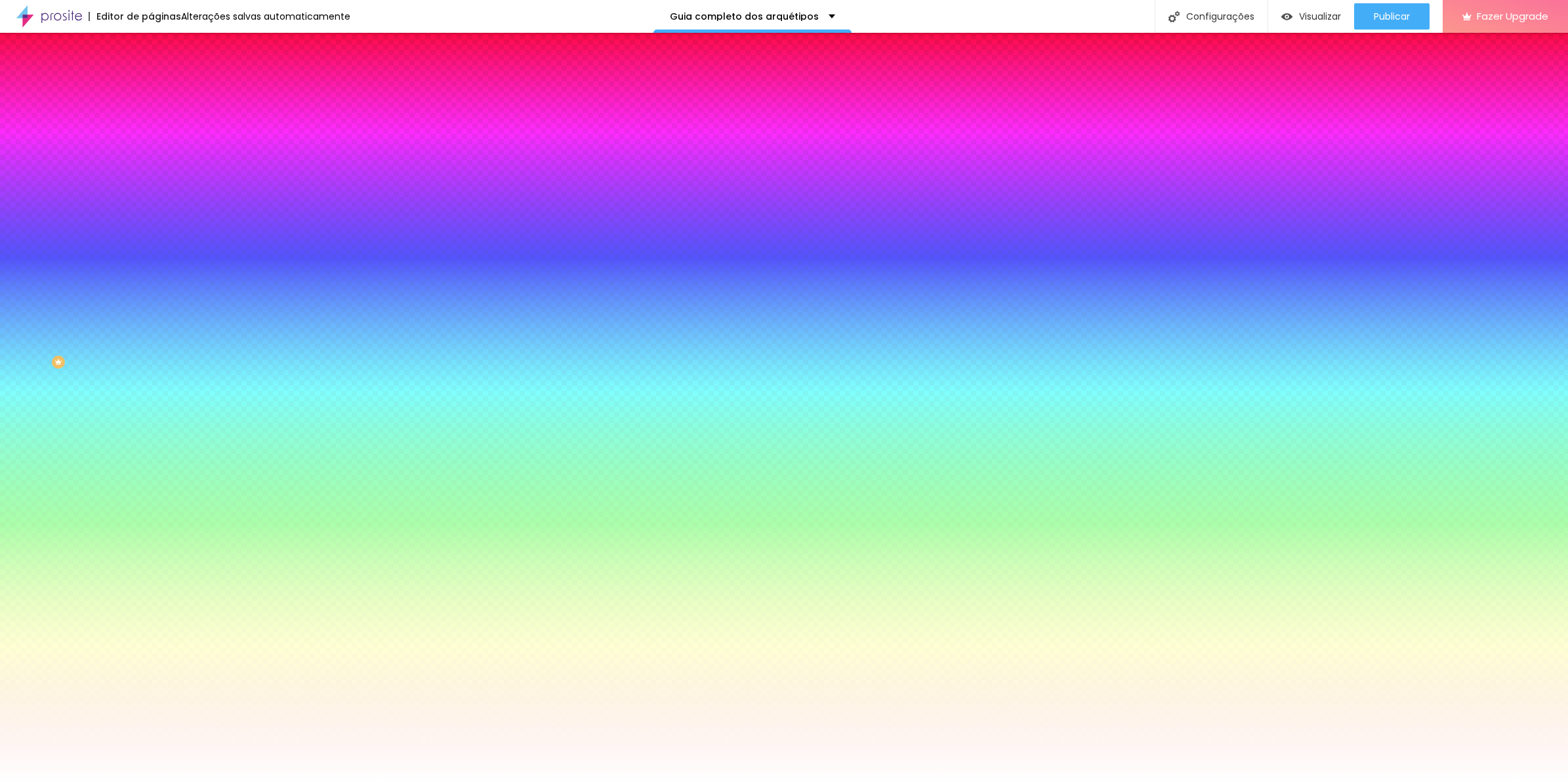
click at [151, 179] on div at bounding box center [227, 179] width 151 height 0
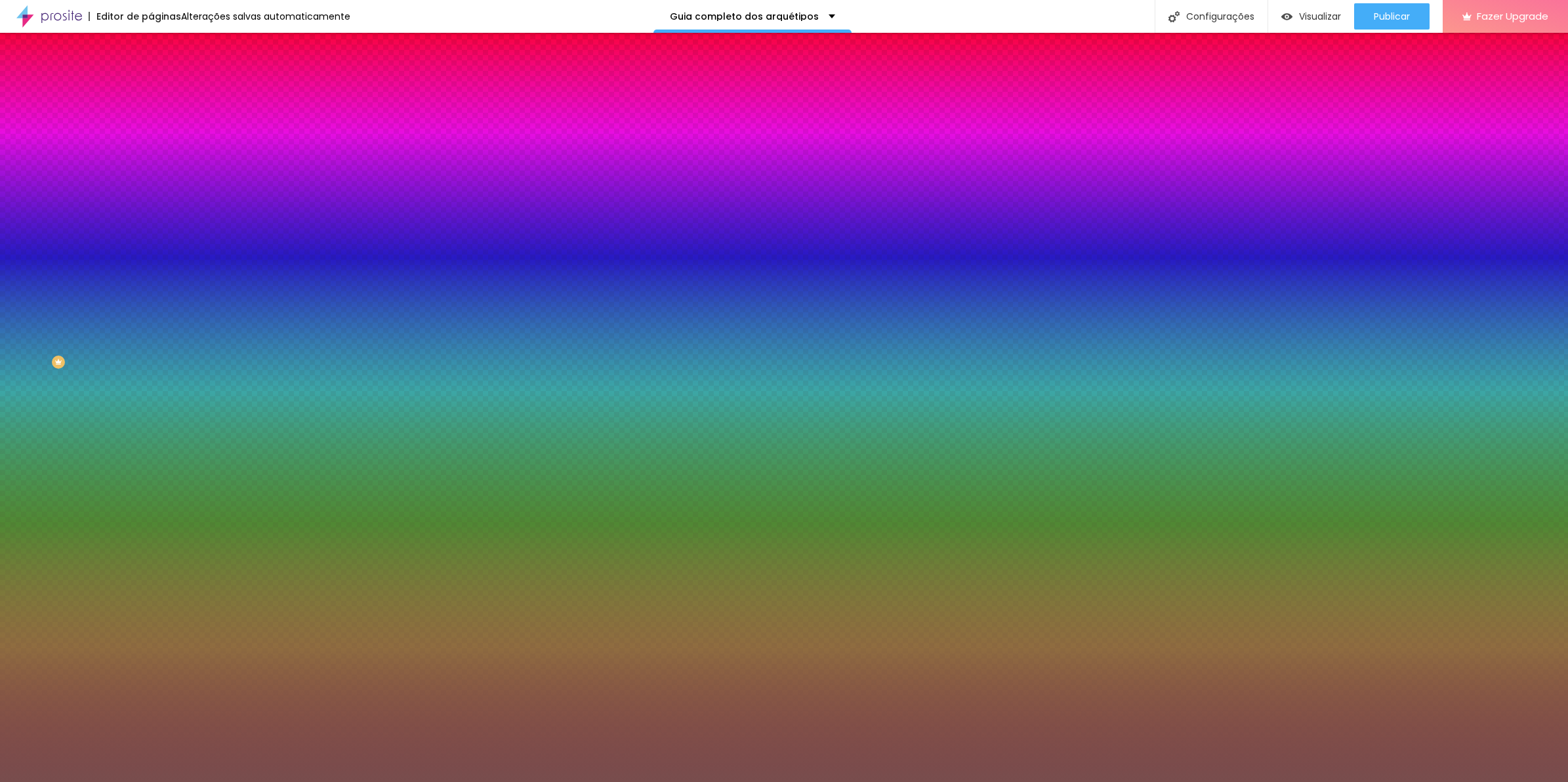
type input "#000000"
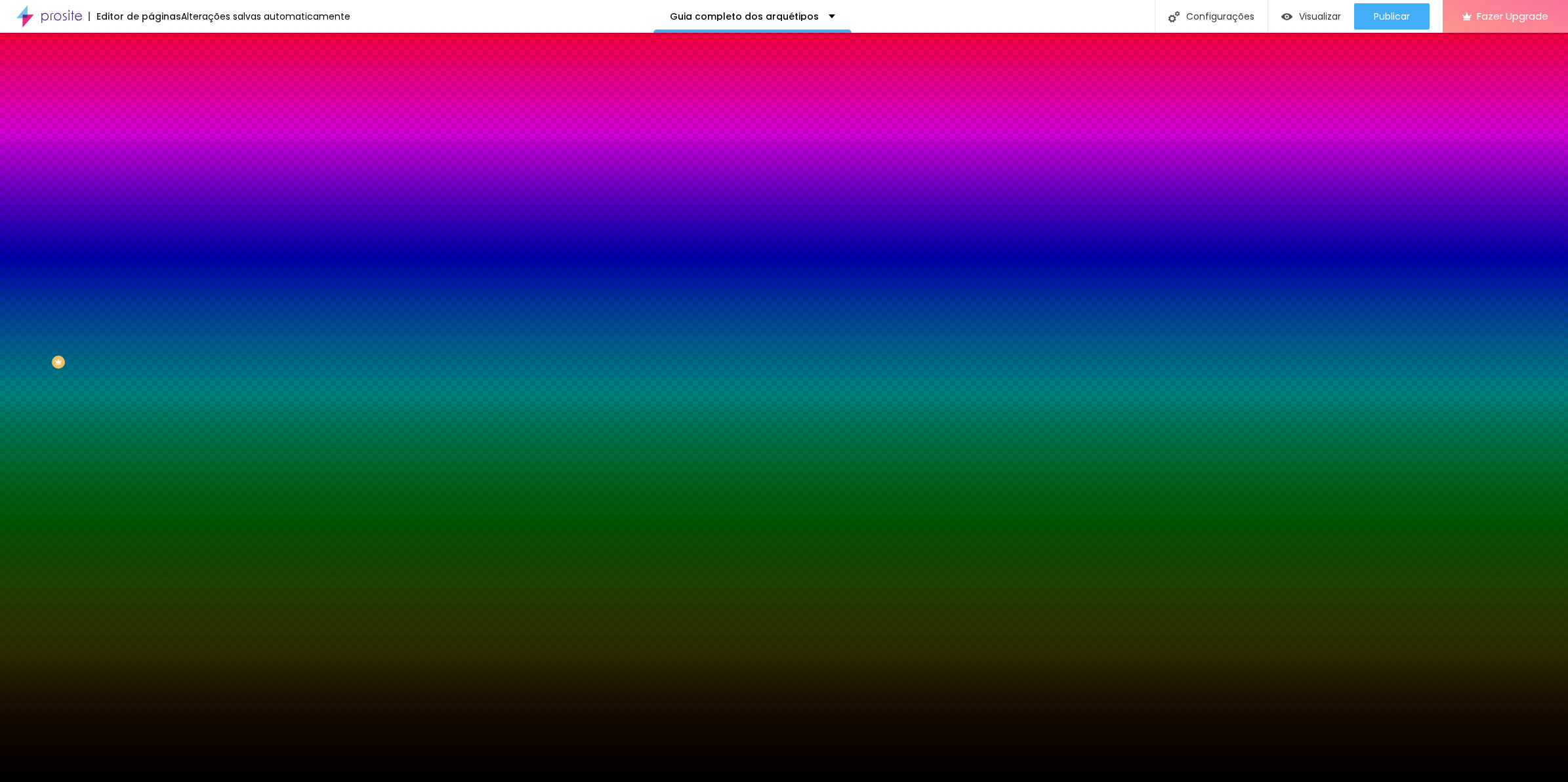
drag, startPoint x: 51, startPoint y: 307, endPoint x: -3, endPoint y: 375, distance: 86.8
click at [0, 375] on html "Editor de páginas Alterações salvas automaticamente Guia completo dos arquétipo…" at bounding box center [784, 391] width 1568 height 782
drag, startPoint x: 0, startPoint y: 375, endPoint x: 87, endPoint y: 241, distance: 159.8
click at [151, 179] on div at bounding box center [227, 179] width 151 height 0
drag, startPoint x: 133, startPoint y: 326, endPoint x: 131, endPoint y: 369, distance: 43.0
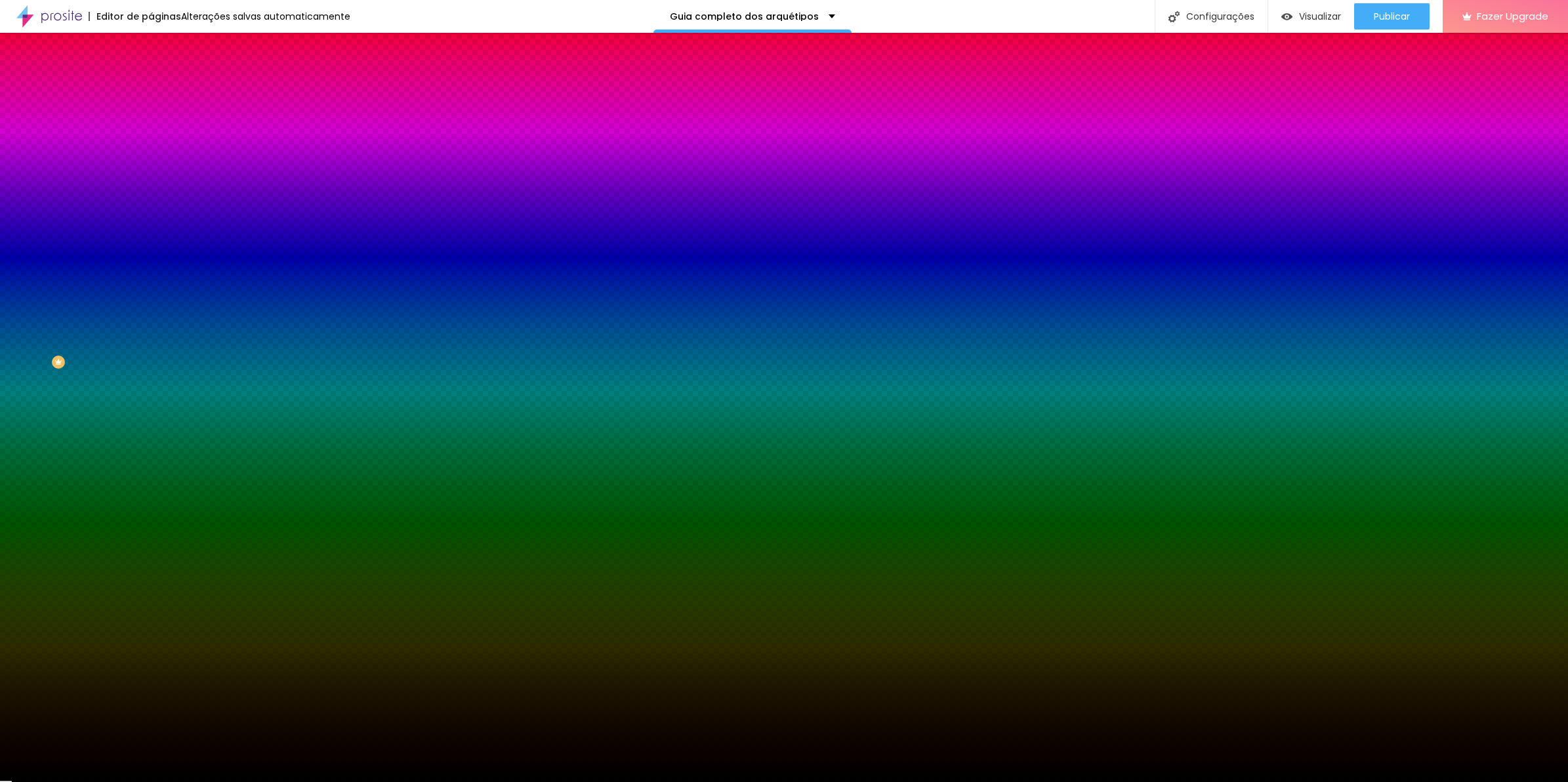
click at [151, 369] on div "Editar Seção Conteúdo Estilo Avançado Imagem de fundo Adicionar imagem Efeito d…" at bounding box center [227, 407] width 151 height 749
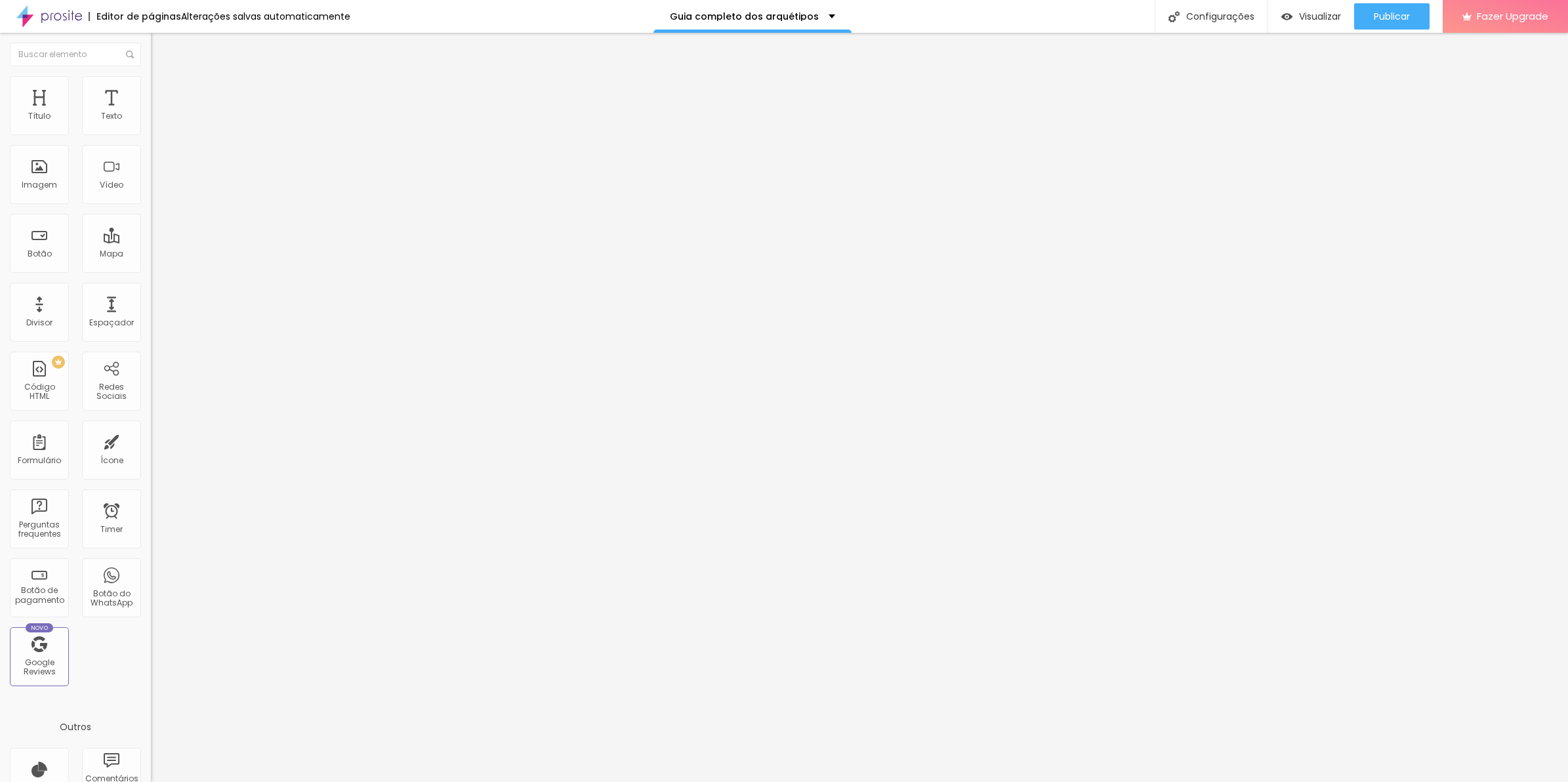
click at [151, 113] on span "Adicionar imagem" at bounding box center [193, 107] width 85 height 11
click at [1417, 5] on button "Publicar" at bounding box center [1392, 16] width 76 height 26
click at [1329, 11] on span "Visualizar" at bounding box center [1308, 16] width 42 height 10
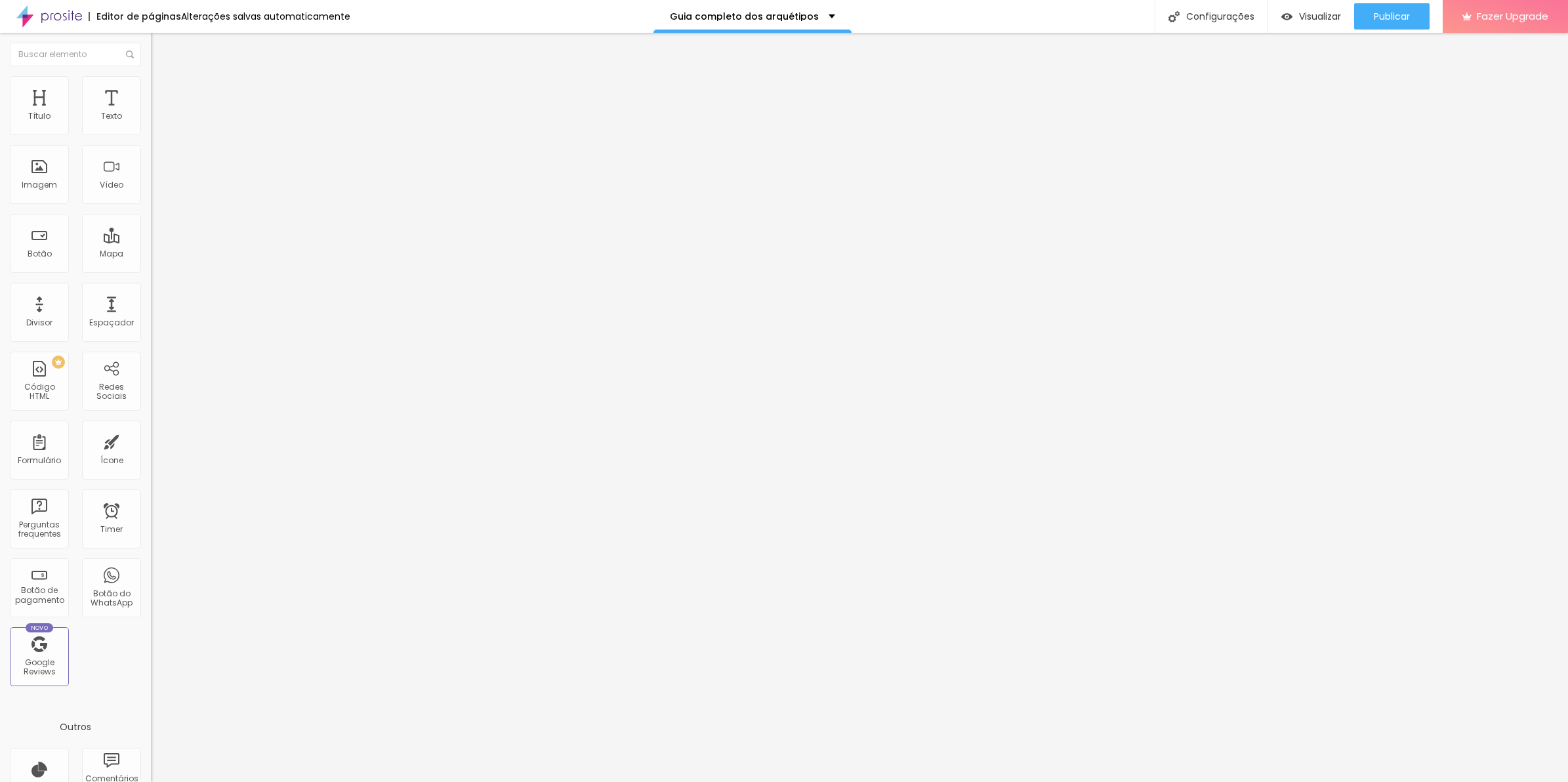
click at [151, 89] on li "Avançado" at bounding box center [227, 96] width 151 height 13
click at [163, 93] on span "Avançado" at bounding box center [184, 98] width 43 height 11
click at [151, 89] on img at bounding box center [157, 95] width 12 height 12
click at [151, 645] on img at bounding box center [155, 649] width 8 height 8
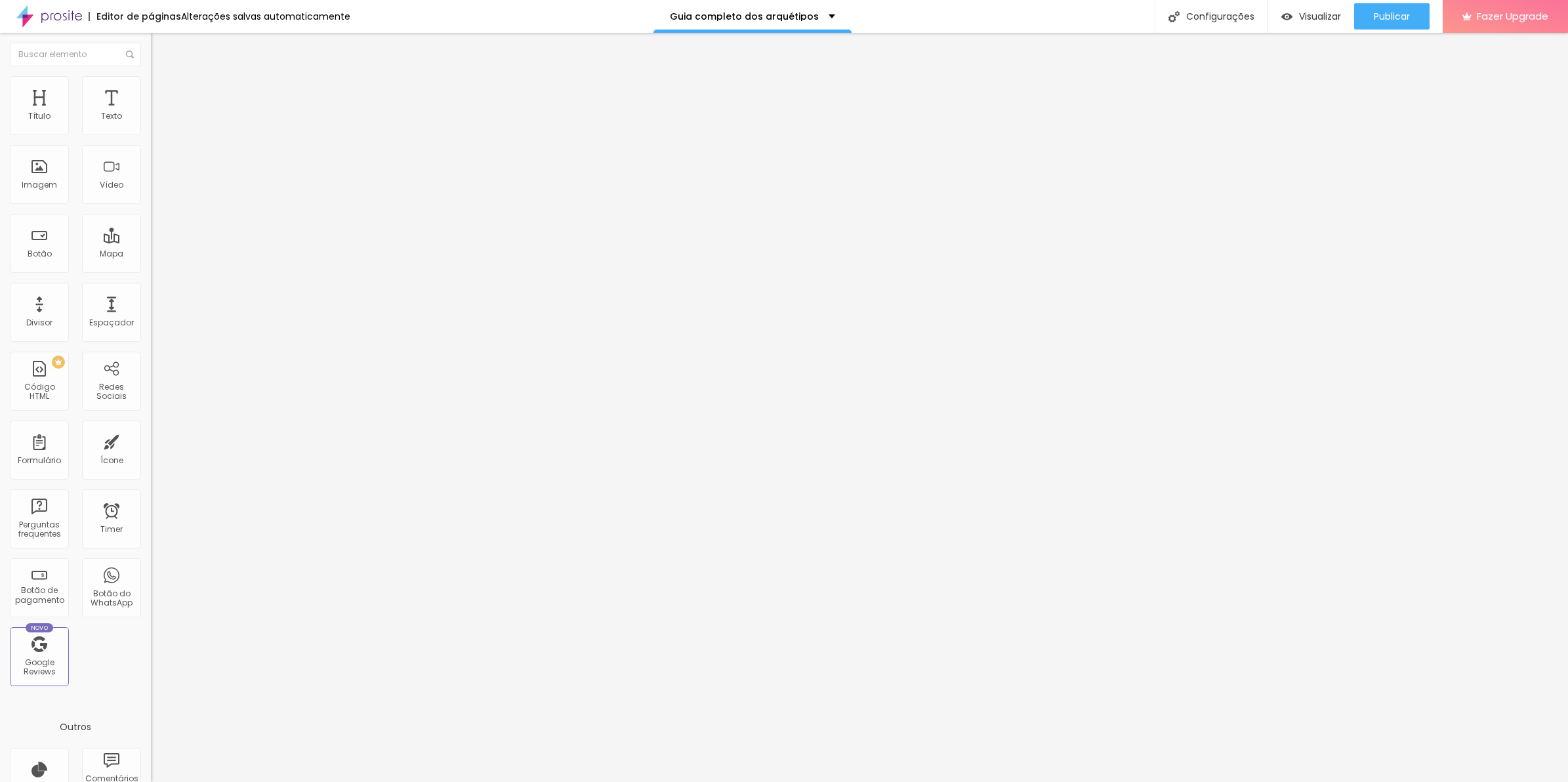
click at [1374, 19] on span "Publicar" at bounding box center [1392, 16] width 36 height 10
click at [1317, 23] on div "Visualizar" at bounding box center [1299, 16] width 60 height 26
click at [151, 89] on li "Avançado" at bounding box center [227, 96] width 151 height 13
click at [151, 654] on div "< style > .container { position : relative ; display : inline-block ; font-fami…" at bounding box center [470, 704] width 637 height 100
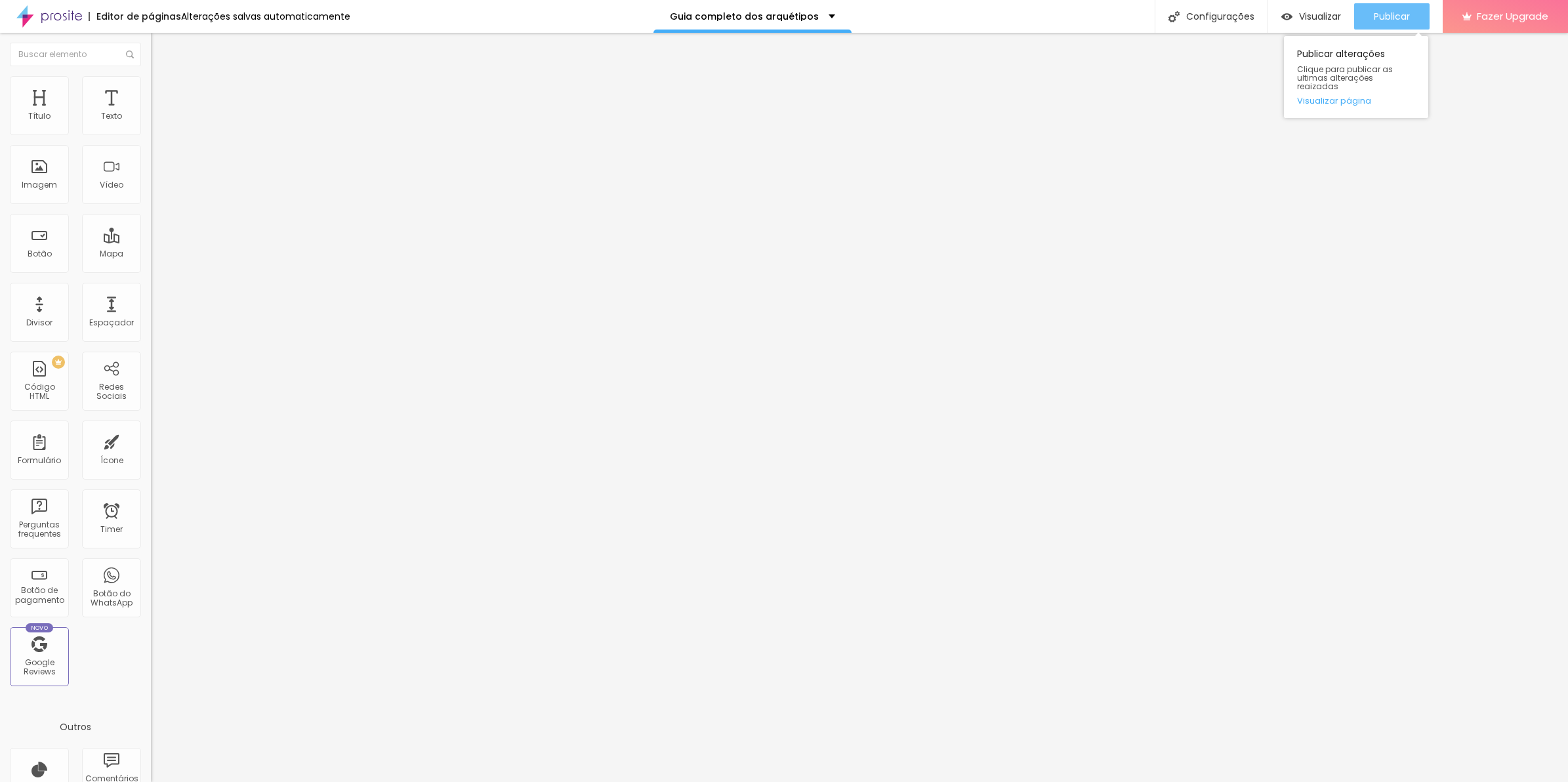
click at [1415, 13] on button "Publicar" at bounding box center [1392, 16] width 76 height 26
click at [163, 96] on span "Avançado" at bounding box center [184, 98] width 43 height 11
click at [151, 460] on img at bounding box center [155, 463] width 8 height 8
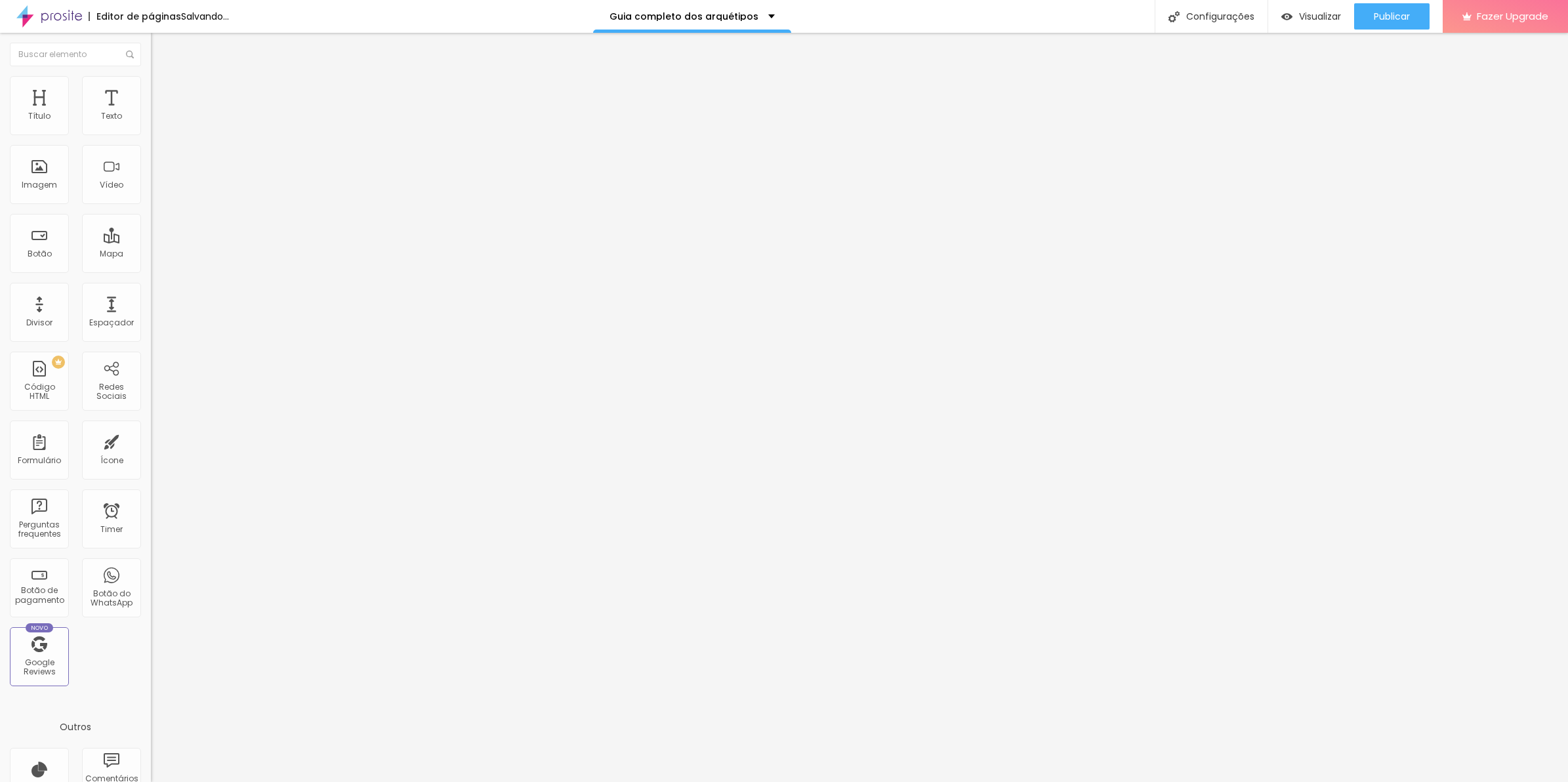
drag, startPoint x: 612, startPoint y: 517, endPoint x: 553, endPoint y: 458, distance: 83.4
drag, startPoint x: 602, startPoint y: 498, endPoint x: 540, endPoint y: 481, distance: 64.3
drag, startPoint x: 723, startPoint y: 276, endPoint x: 525, endPoint y: 208, distance: 209.4
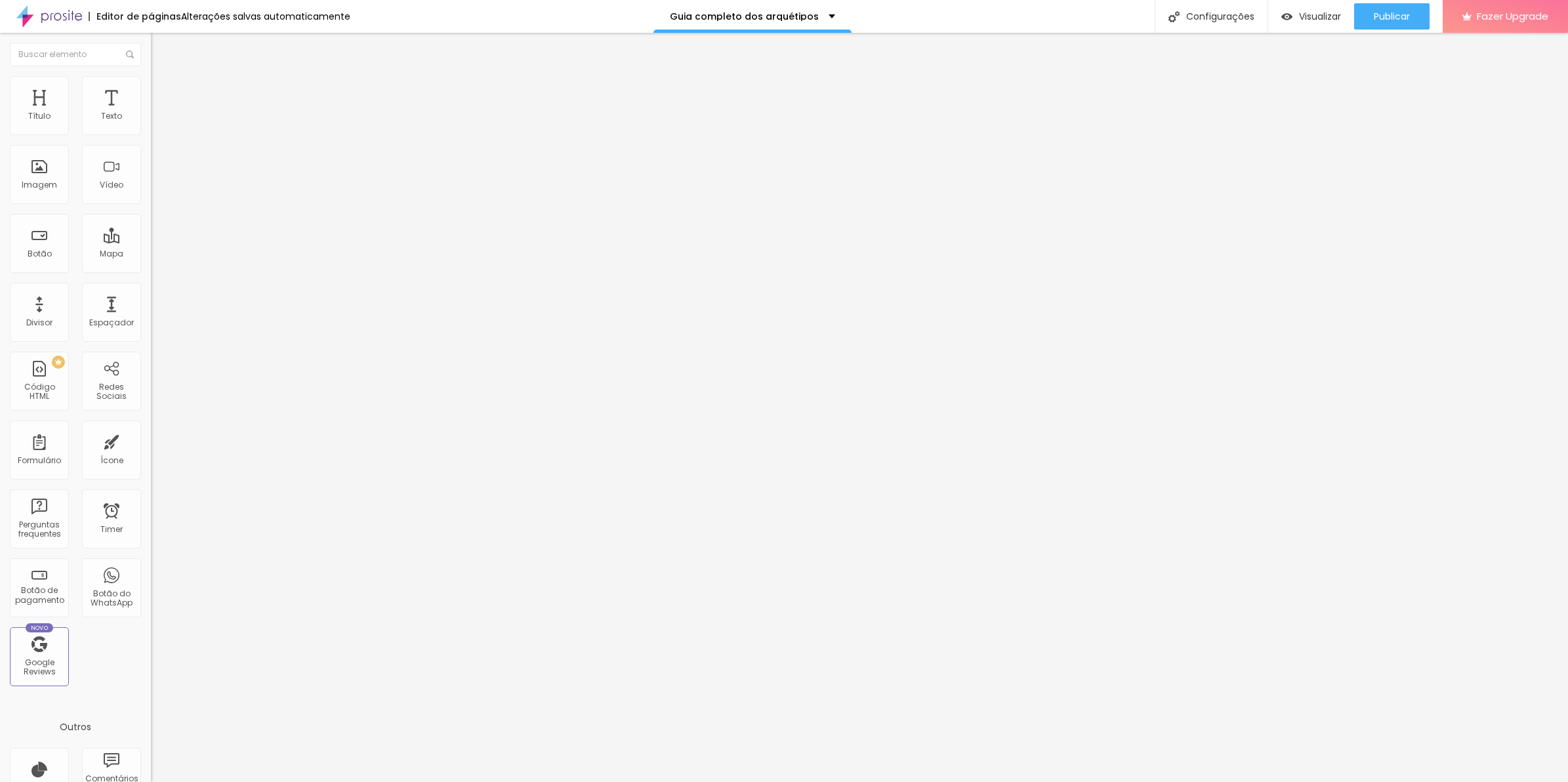
drag, startPoint x: 637, startPoint y: 379, endPoint x: 961, endPoint y: 383, distance: 324.0
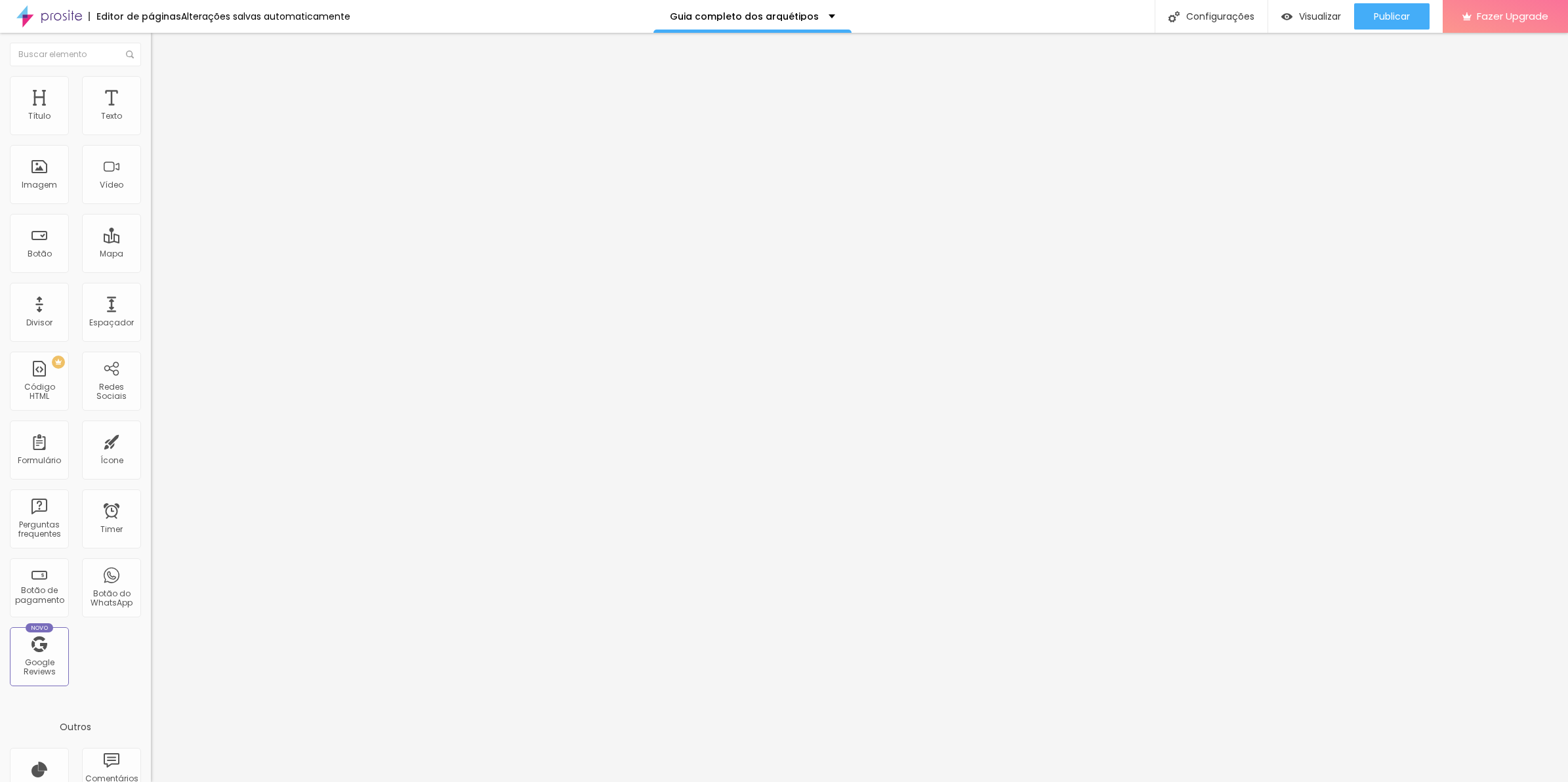
click at [163, 93] on span "Avançado" at bounding box center [184, 98] width 43 height 11
type input "29"
type input "75"
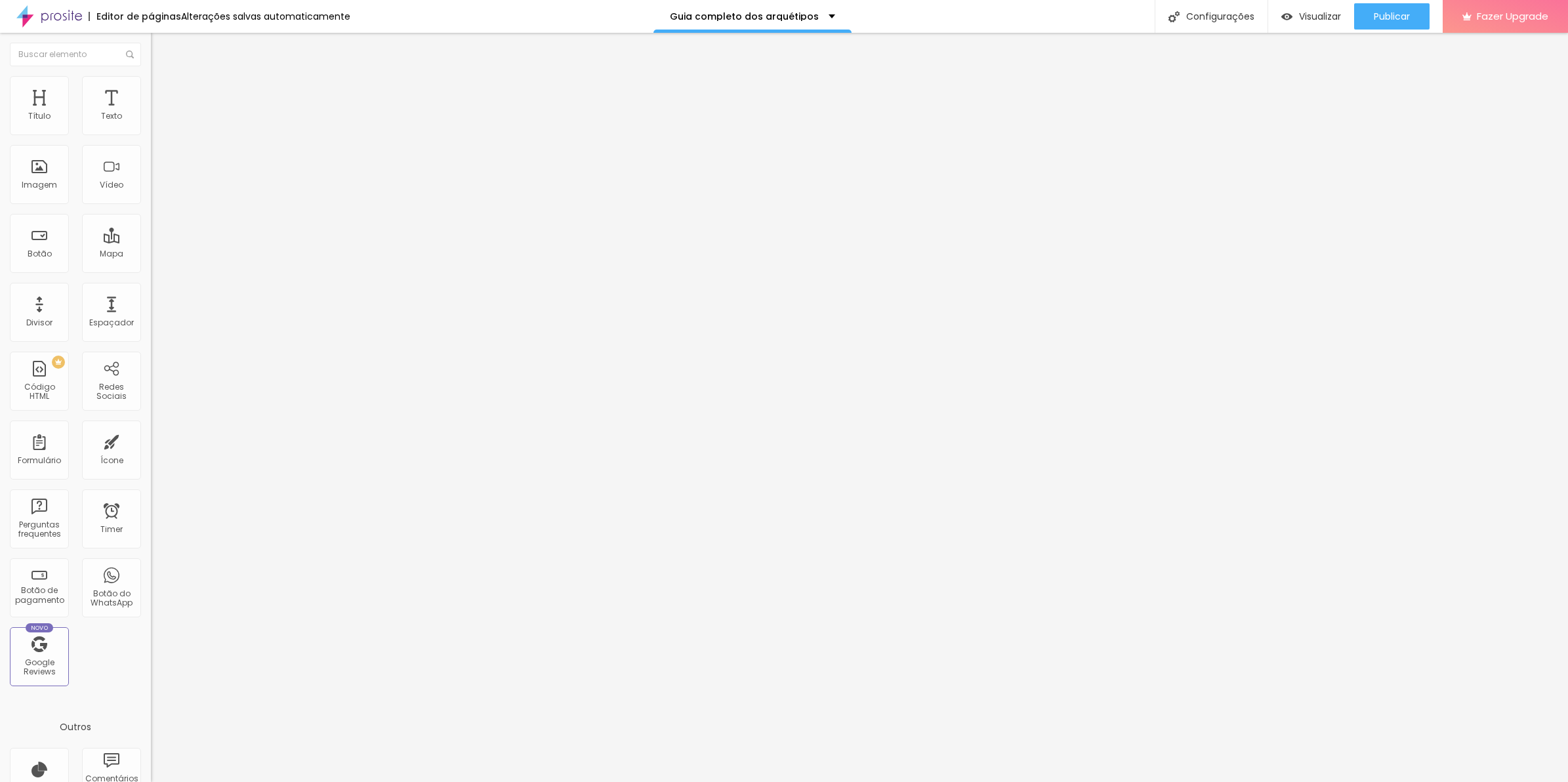
type input "75"
type input "127"
type input "160"
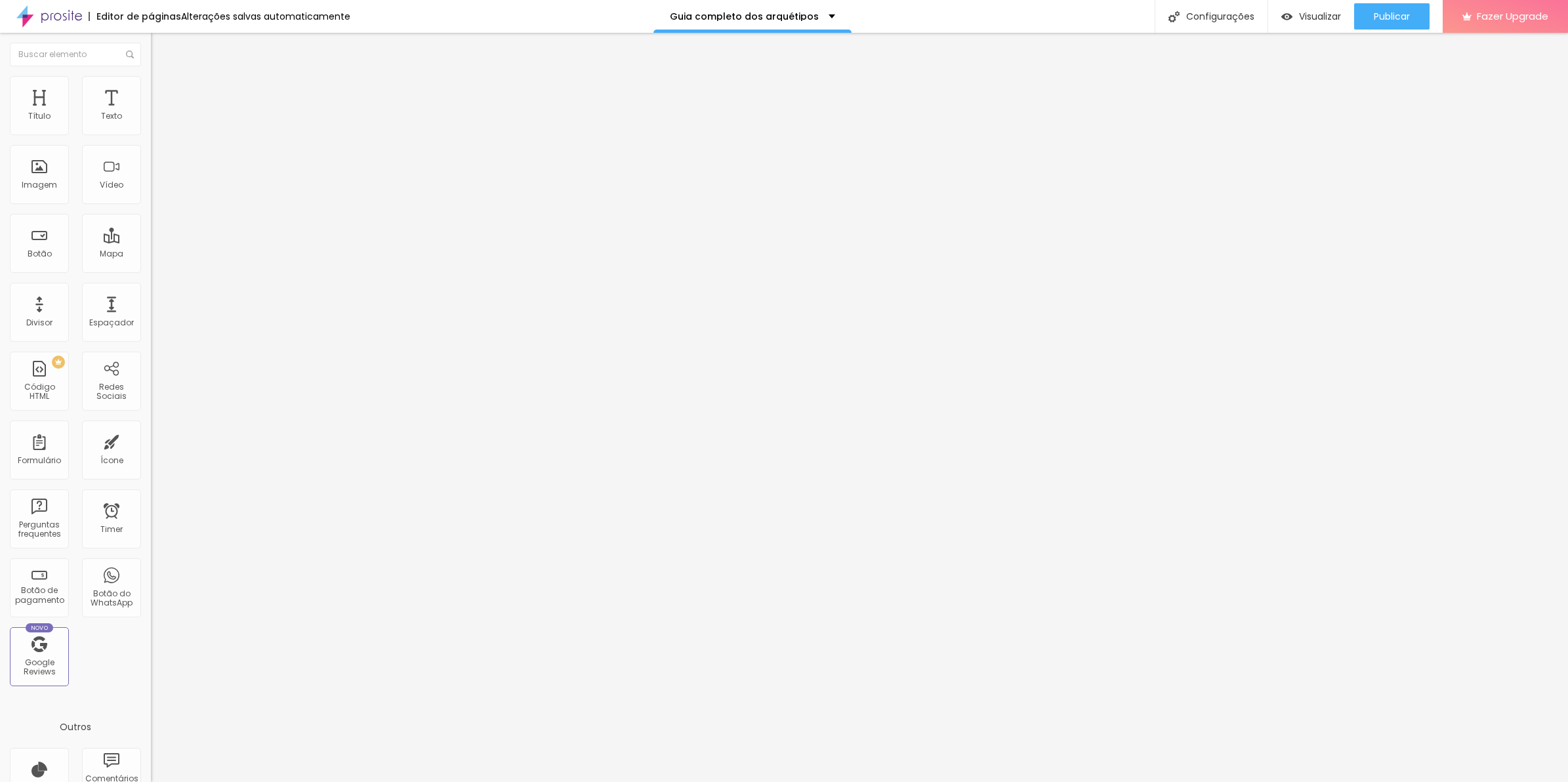
type input "233"
type input "292"
type input "312"
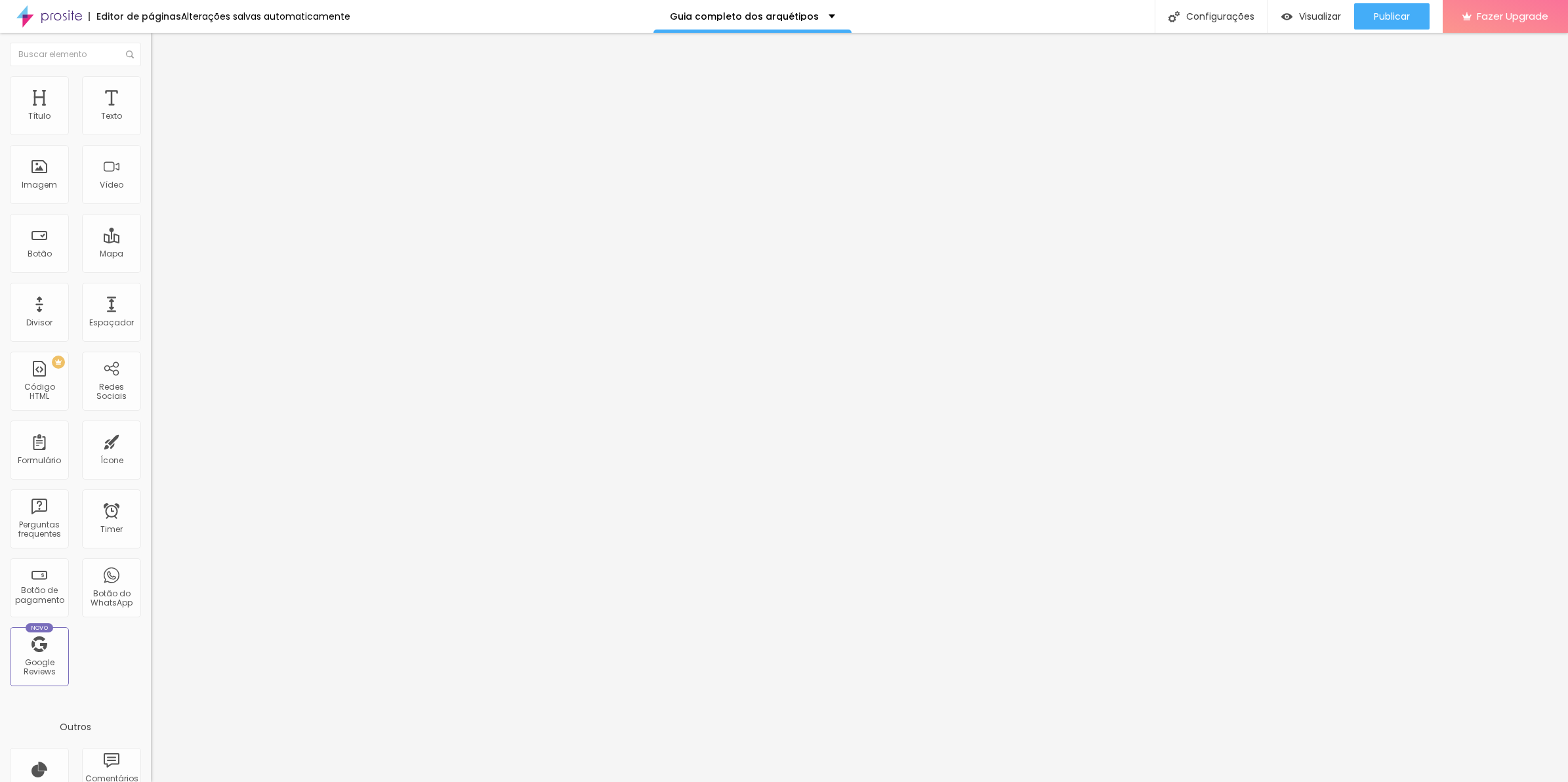
type input "312"
type input "325"
type input "345"
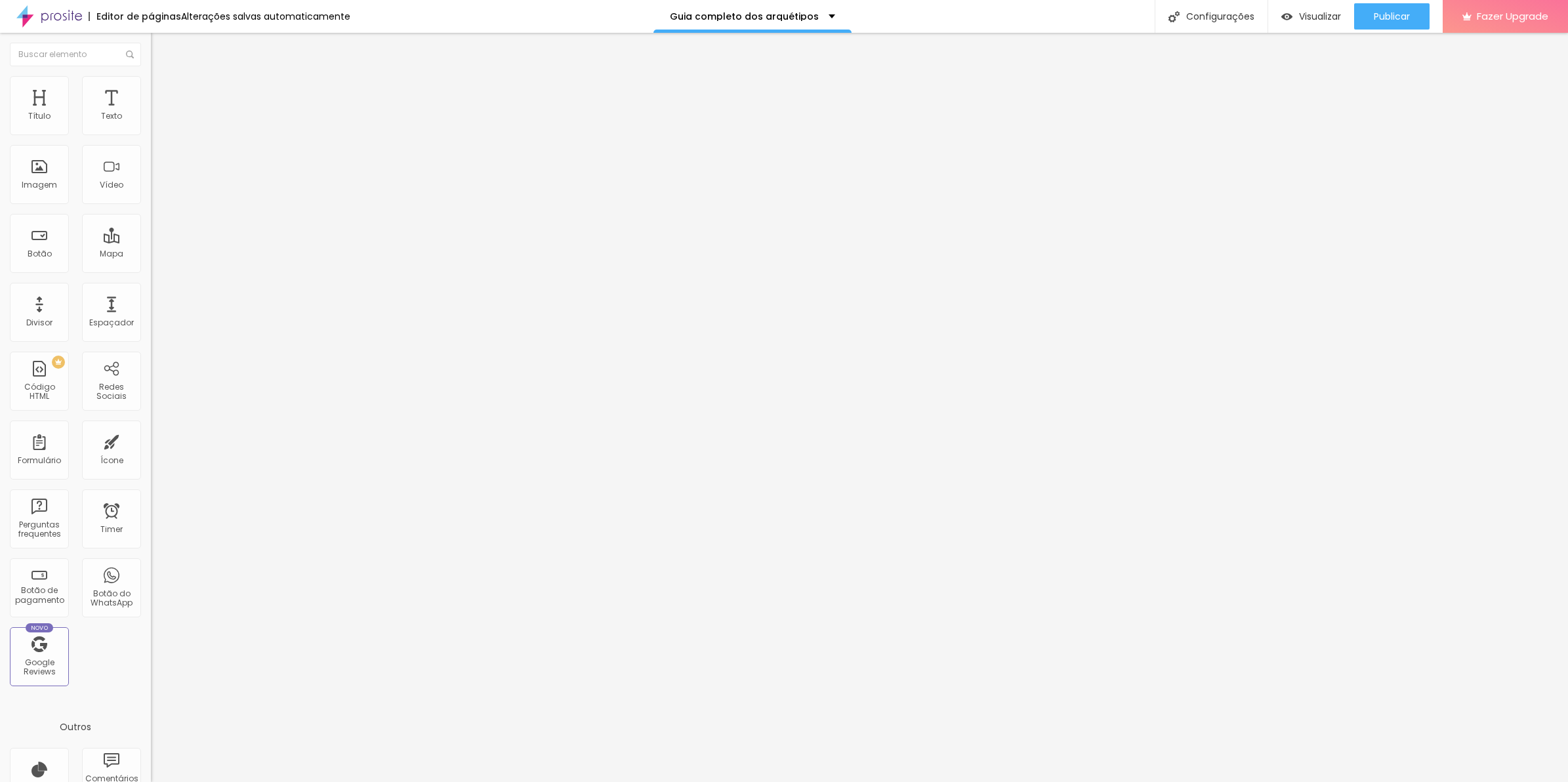
type input "358"
type input "364"
type input "371"
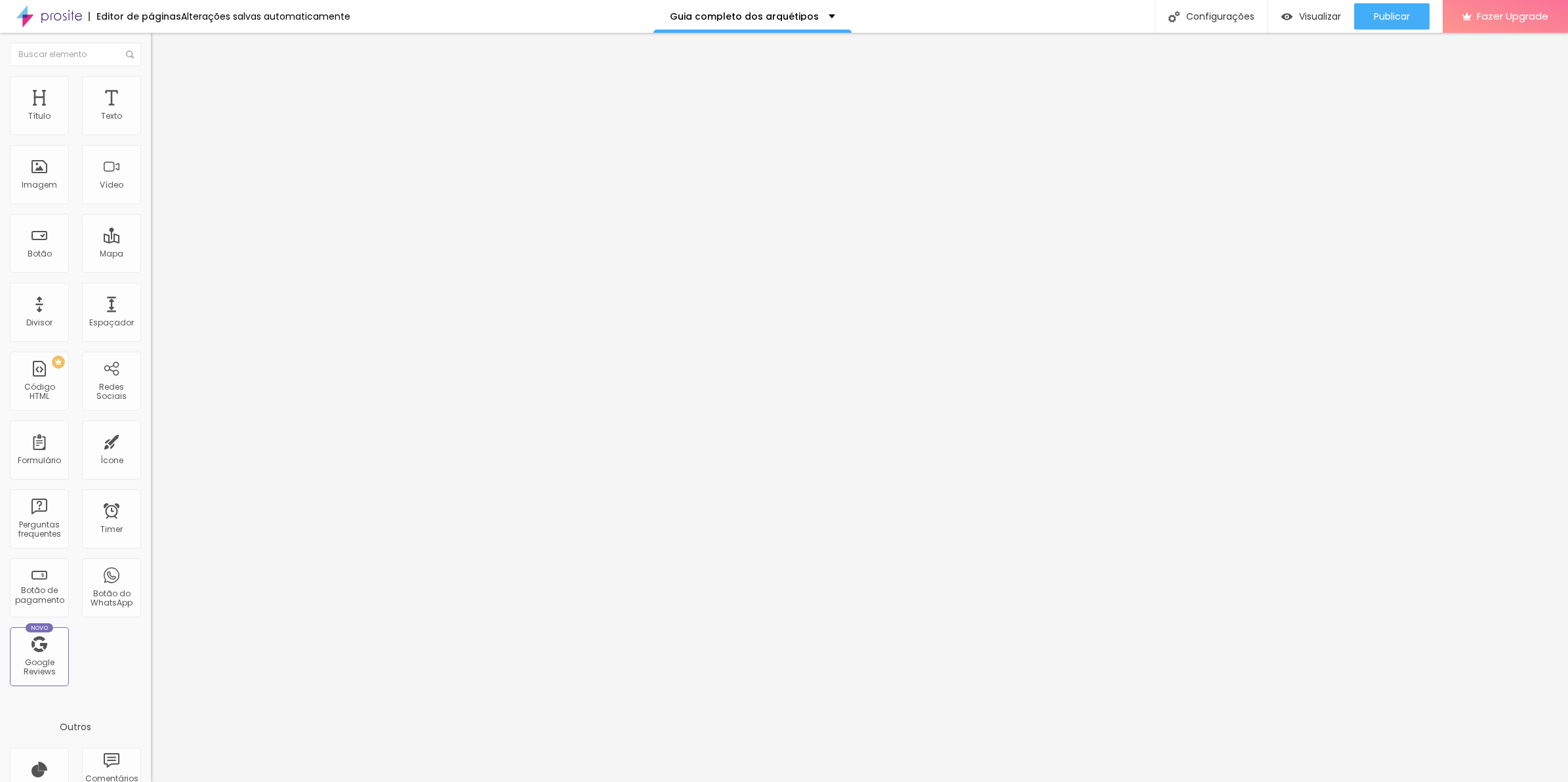
type input "371"
type input "378"
type input "299"
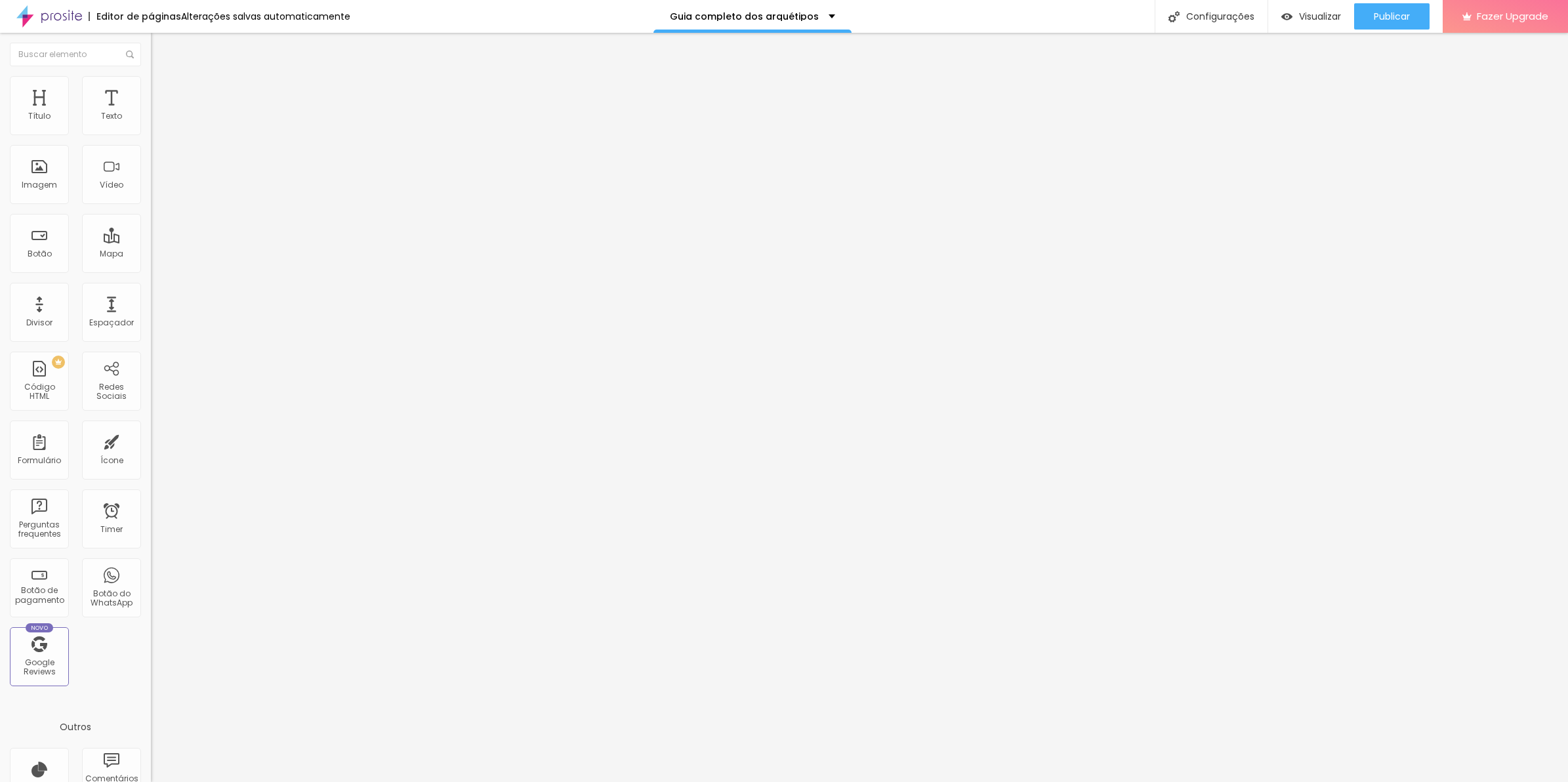
type input "213"
type input "193"
type input "180"
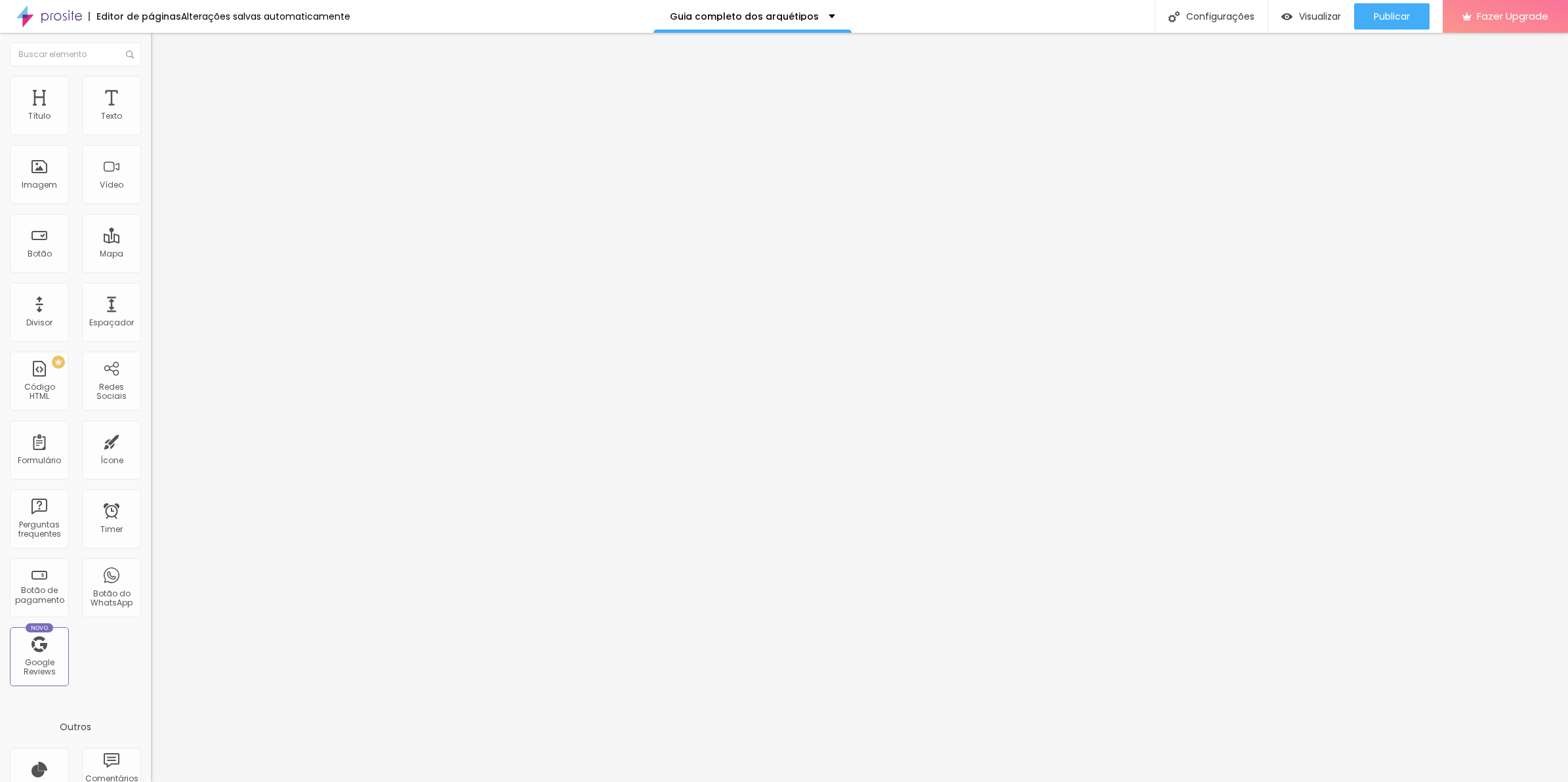
type input "180"
type input "160"
type input "134"
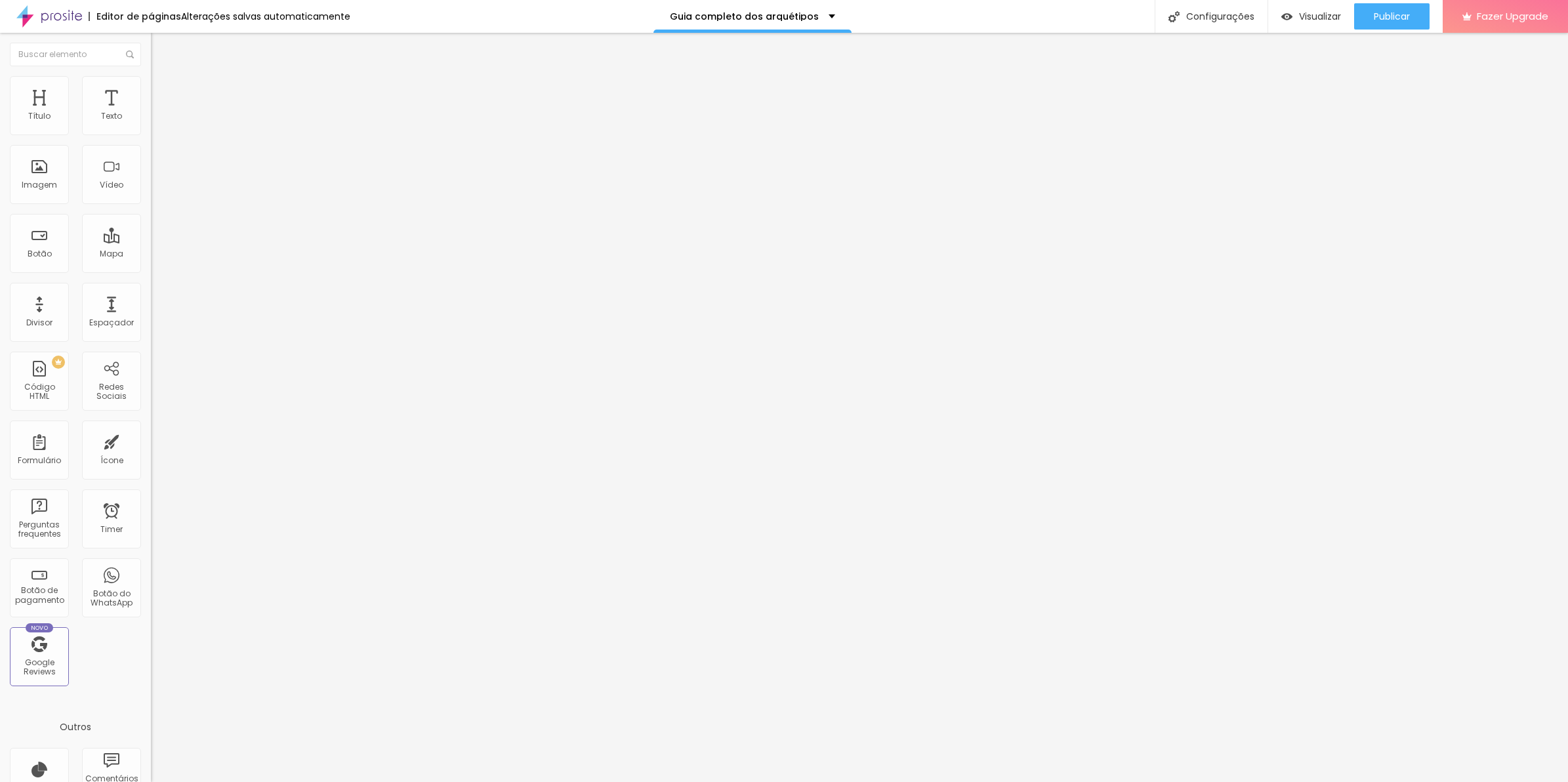
type input "114"
type input "108"
type input "101"
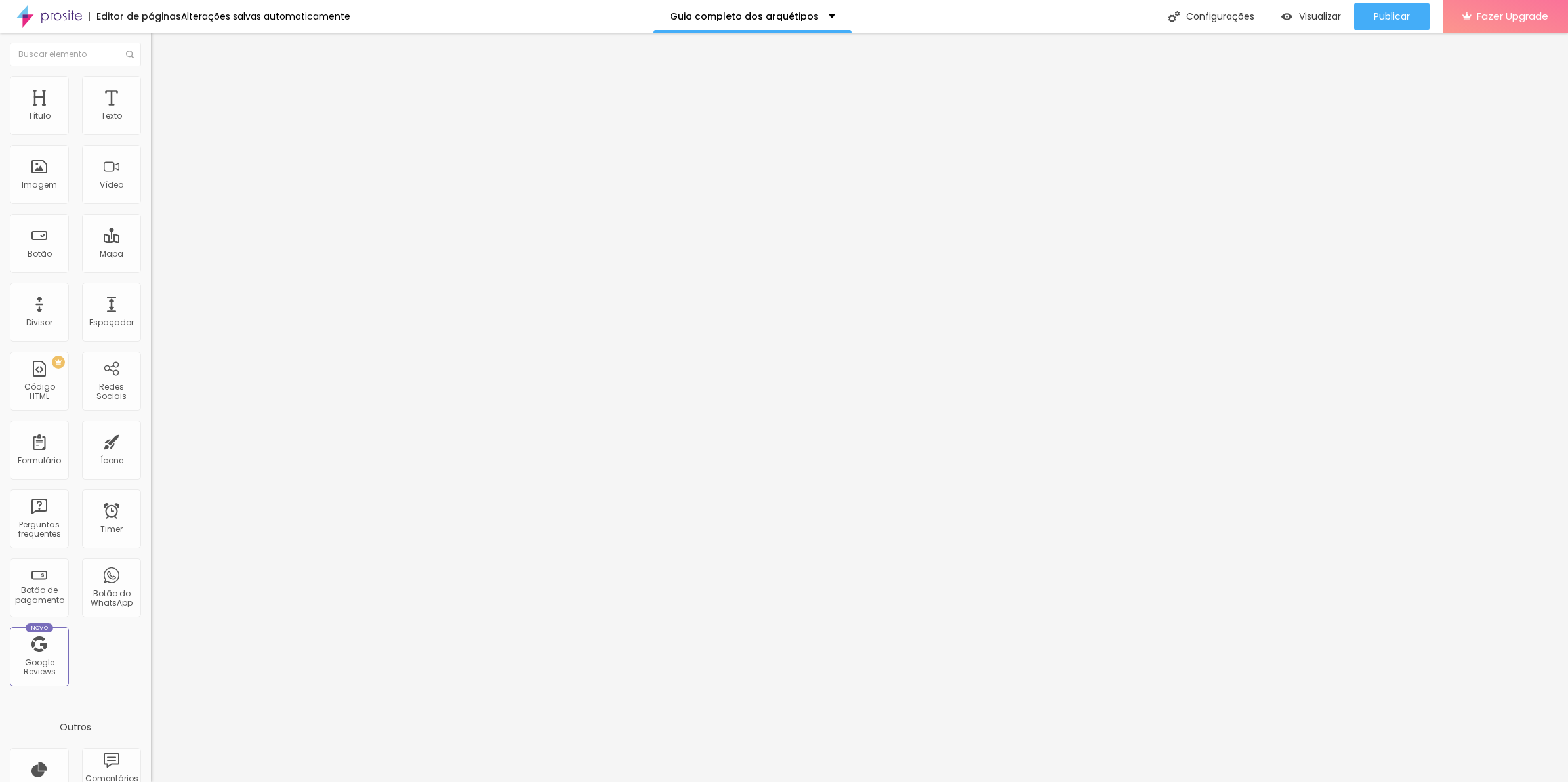
type input "101"
type input "94"
type input "88"
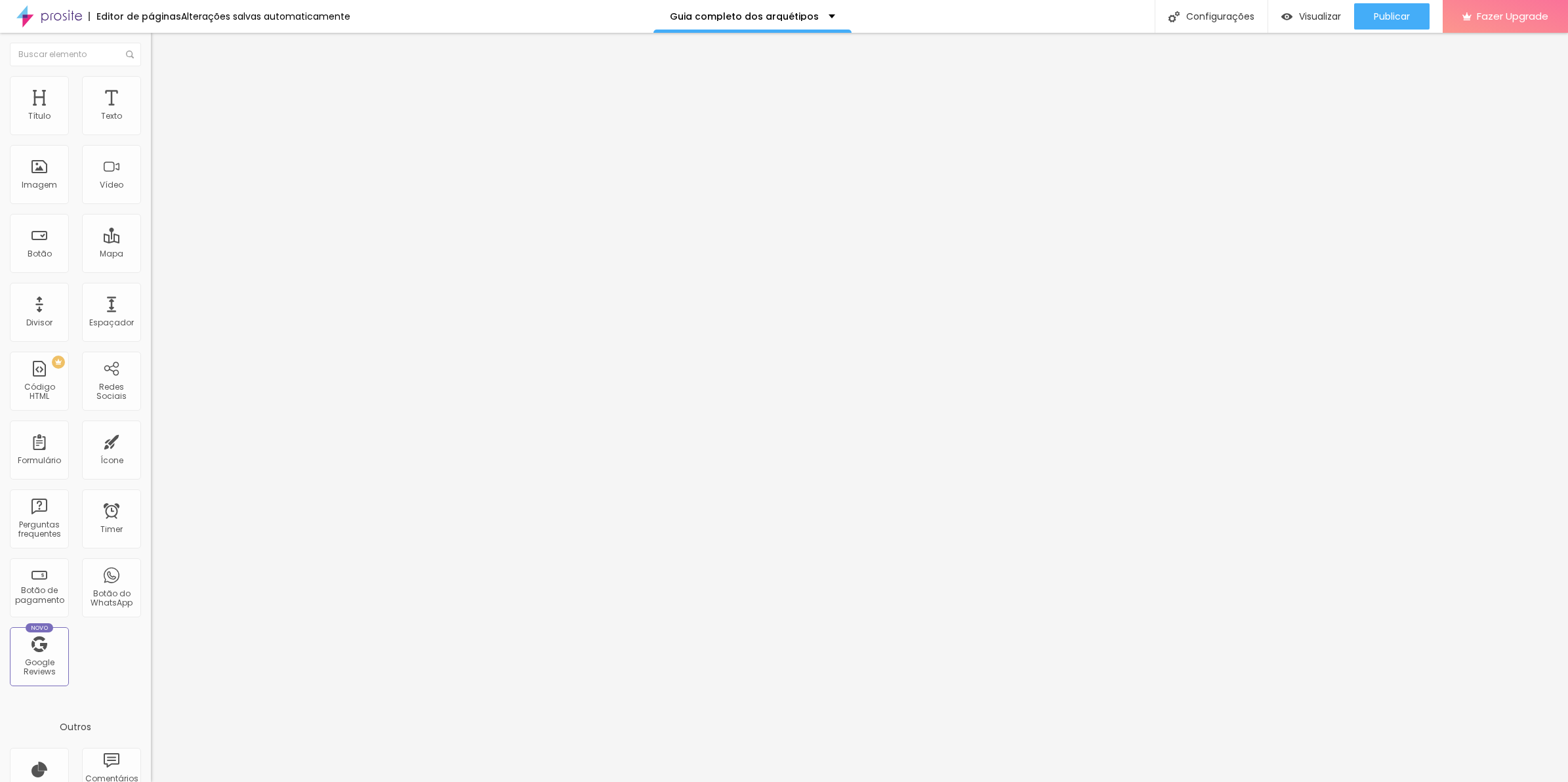
type input "81"
type input "68"
type input "61"
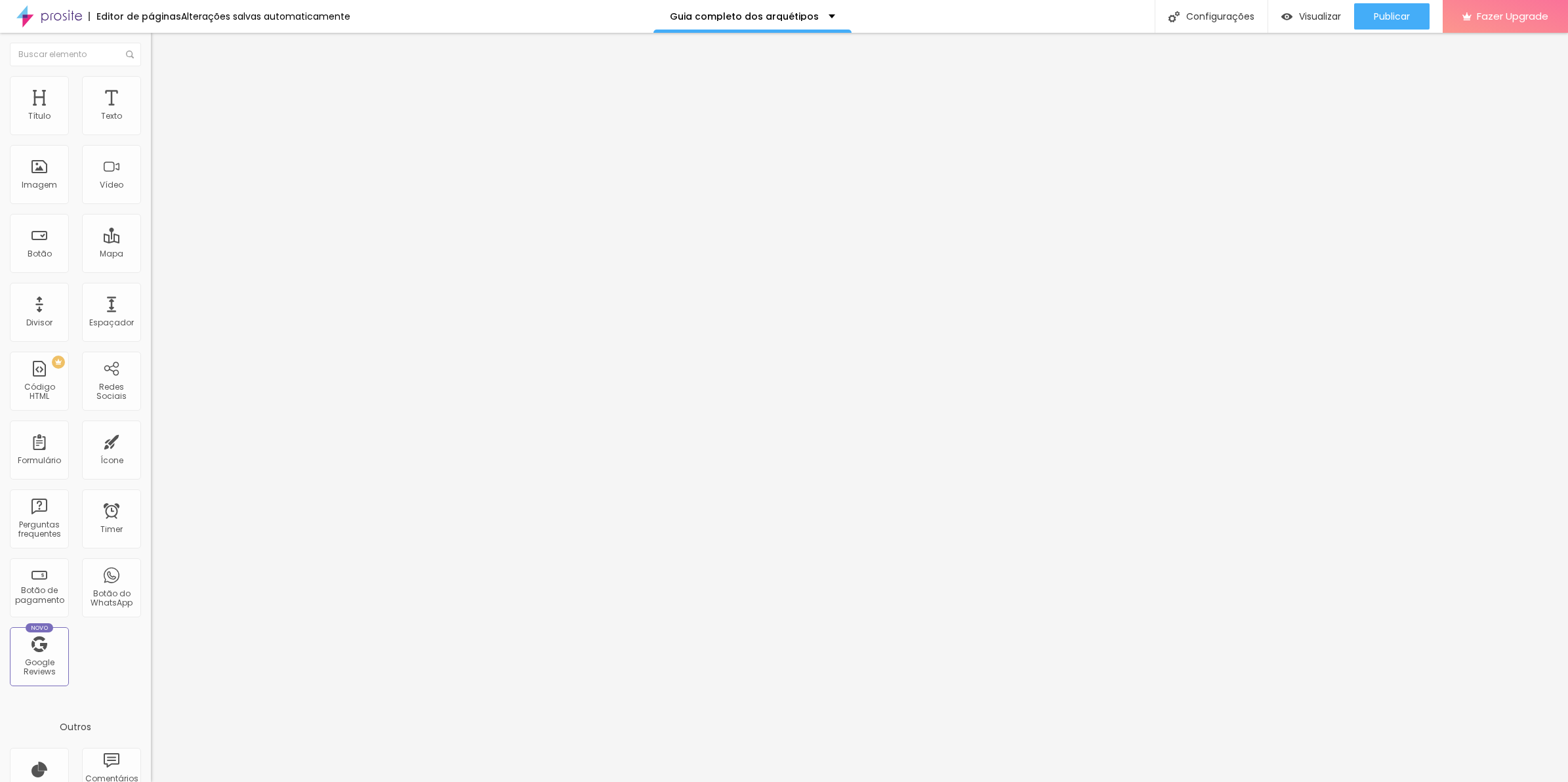
type input "61"
type input "55"
type input "48"
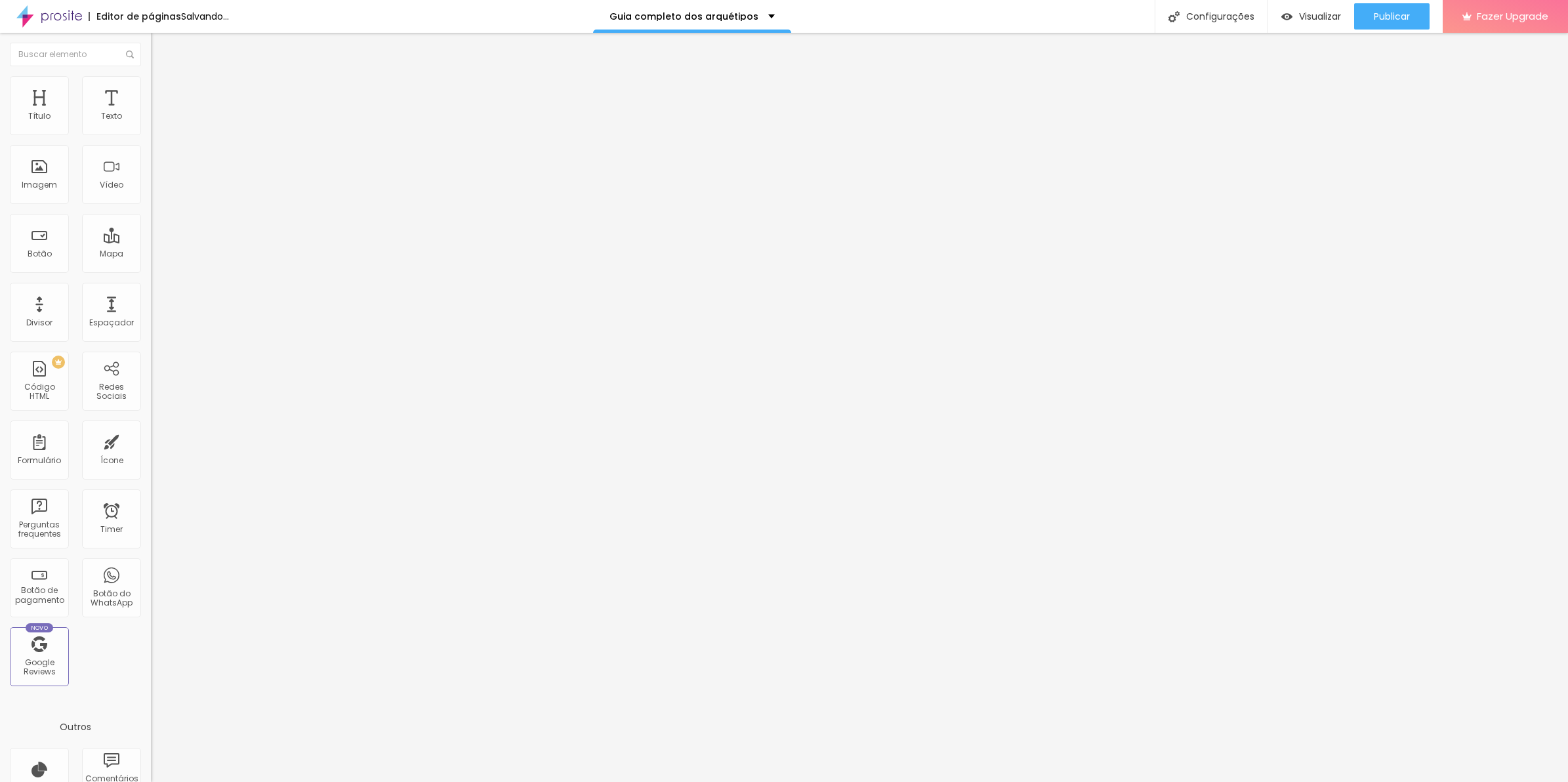
type input "42"
drag, startPoint x: 65, startPoint y: 155, endPoint x: 34, endPoint y: 154, distance: 31.0
type input "42"
click at [151, 440] on input "range" at bounding box center [193, 445] width 85 height 10
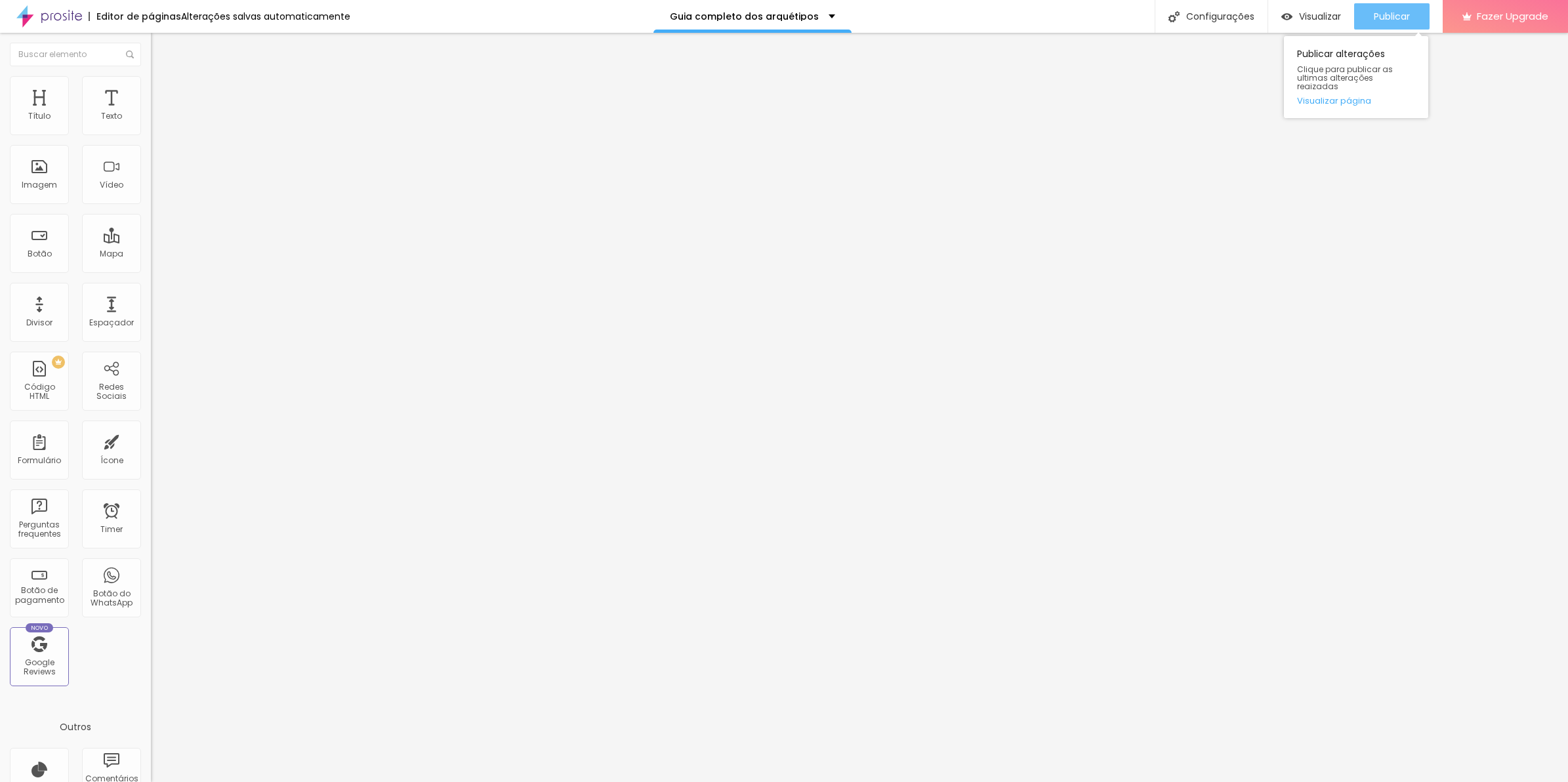
click at [1360, 14] on button "Publicar" at bounding box center [1392, 16] width 76 height 26
click at [1326, 16] on span "Visualizar" at bounding box center [1308, 16] width 42 height 10
click at [151, 89] on li "Estilo" at bounding box center [227, 82] width 151 height 13
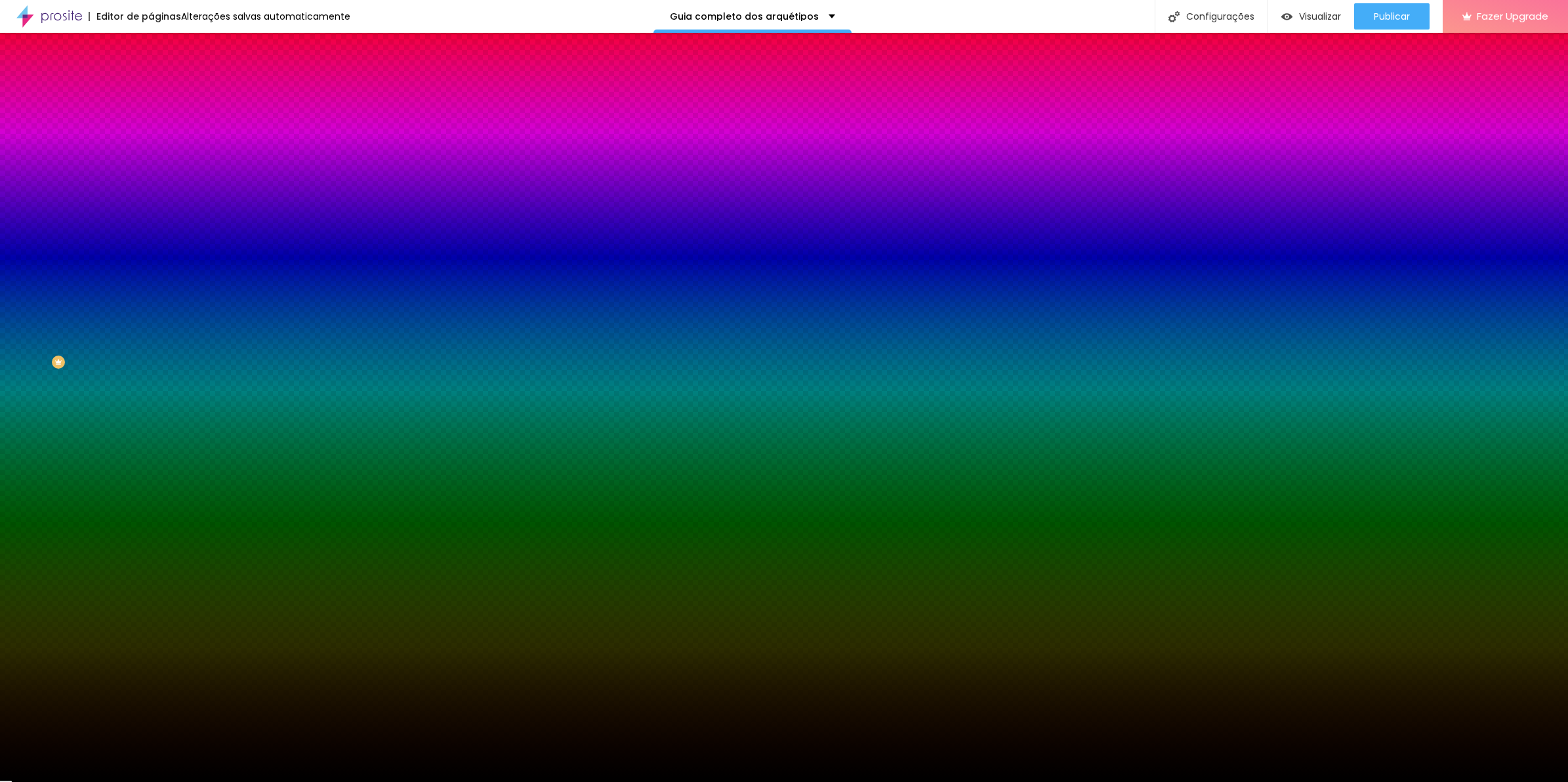
click at [151, 121] on span "Adicionar imagem" at bounding box center [193, 115] width 85 height 11
click at [151, 179] on div at bounding box center [227, 179] width 151 height 0
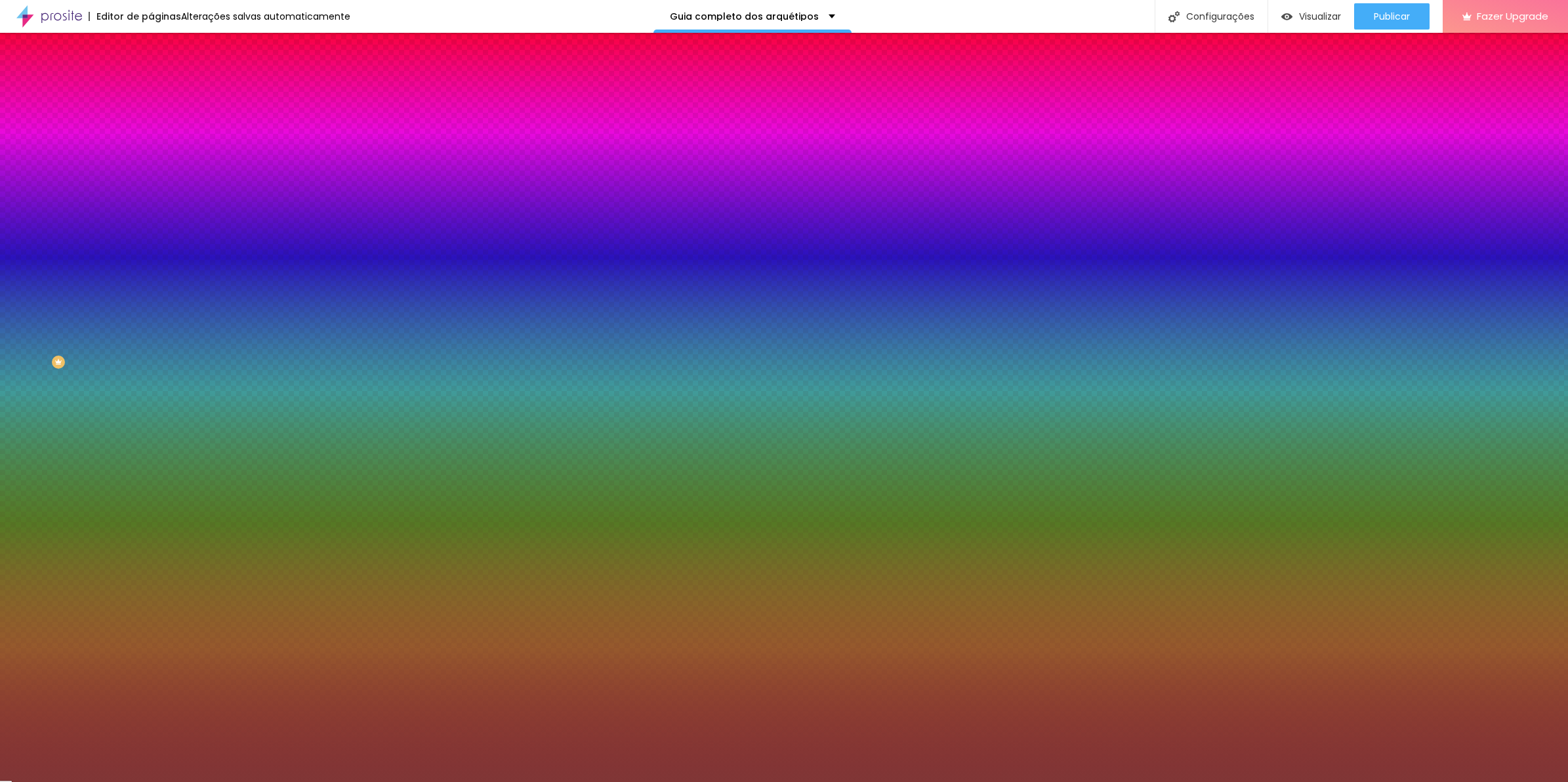
type input "#000000"
drag, startPoint x: 59, startPoint y: 313, endPoint x: -3, endPoint y: 401, distance: 107.6
click at [0, 401] on html "Editor de páginas Alterações salvas automaticamente Guia completo dos arquétipo…" at bounding box center [784, 391] width 1568 height 782
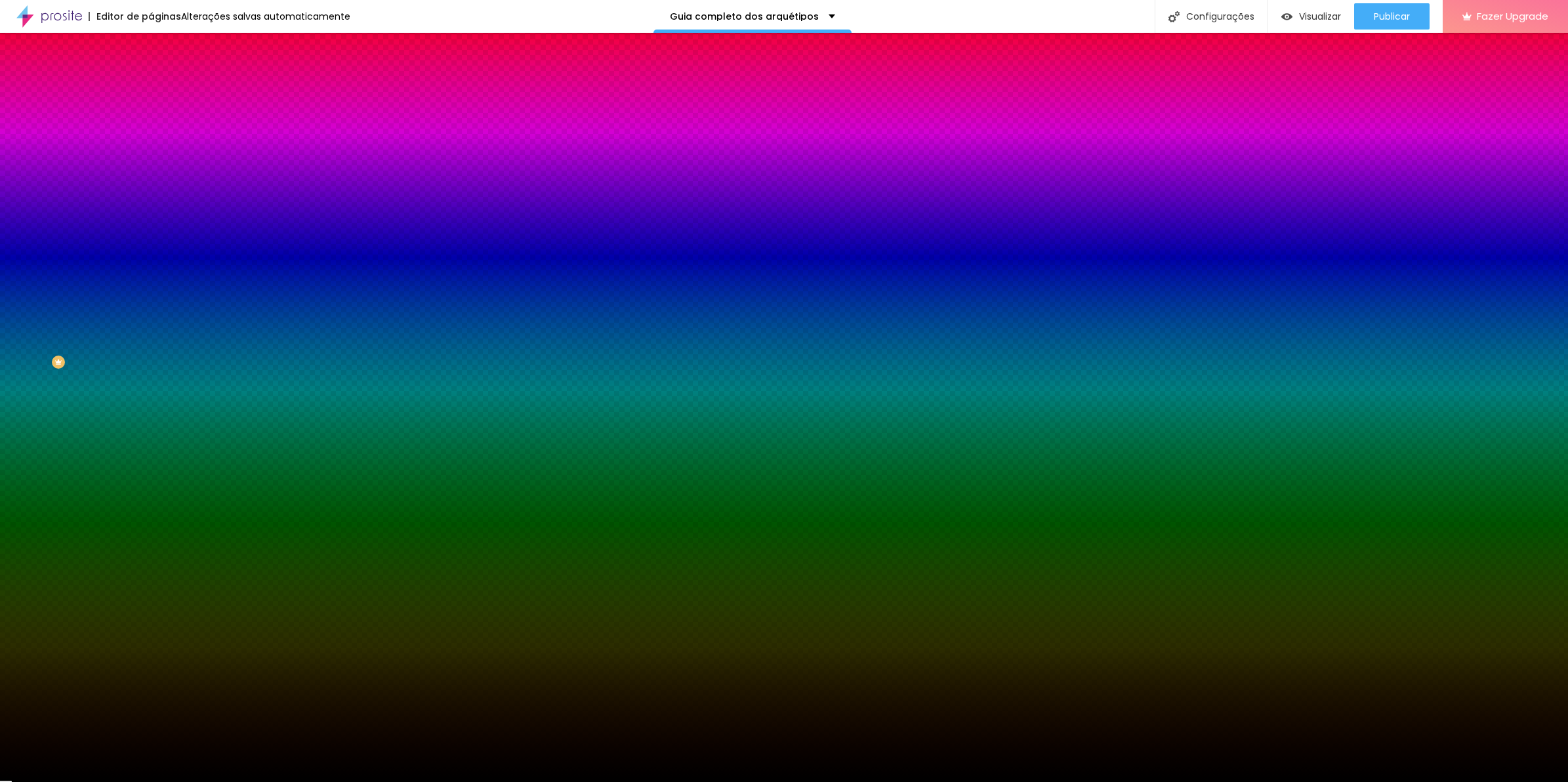
drag, startPoint x: -3, startPoint y: 401, endPoint x: 89, endPoint y: 240, distance: 185.4
click at [151, 179] on div at bounding box center [227, 179] width 151 height 0
click at [151, 192] on div at bounding box center [227, 192] width 151 height 0
click at [151, 272] on div "Imagem de fundo Trocar imagem Efeito da Imagem Nenhum Nenhum Parallax Cor de fu…" at bounding box center [227, 187] width 151 height 170
click at [151, 179] on div at bounding box center [227, 179] width 151 height 0
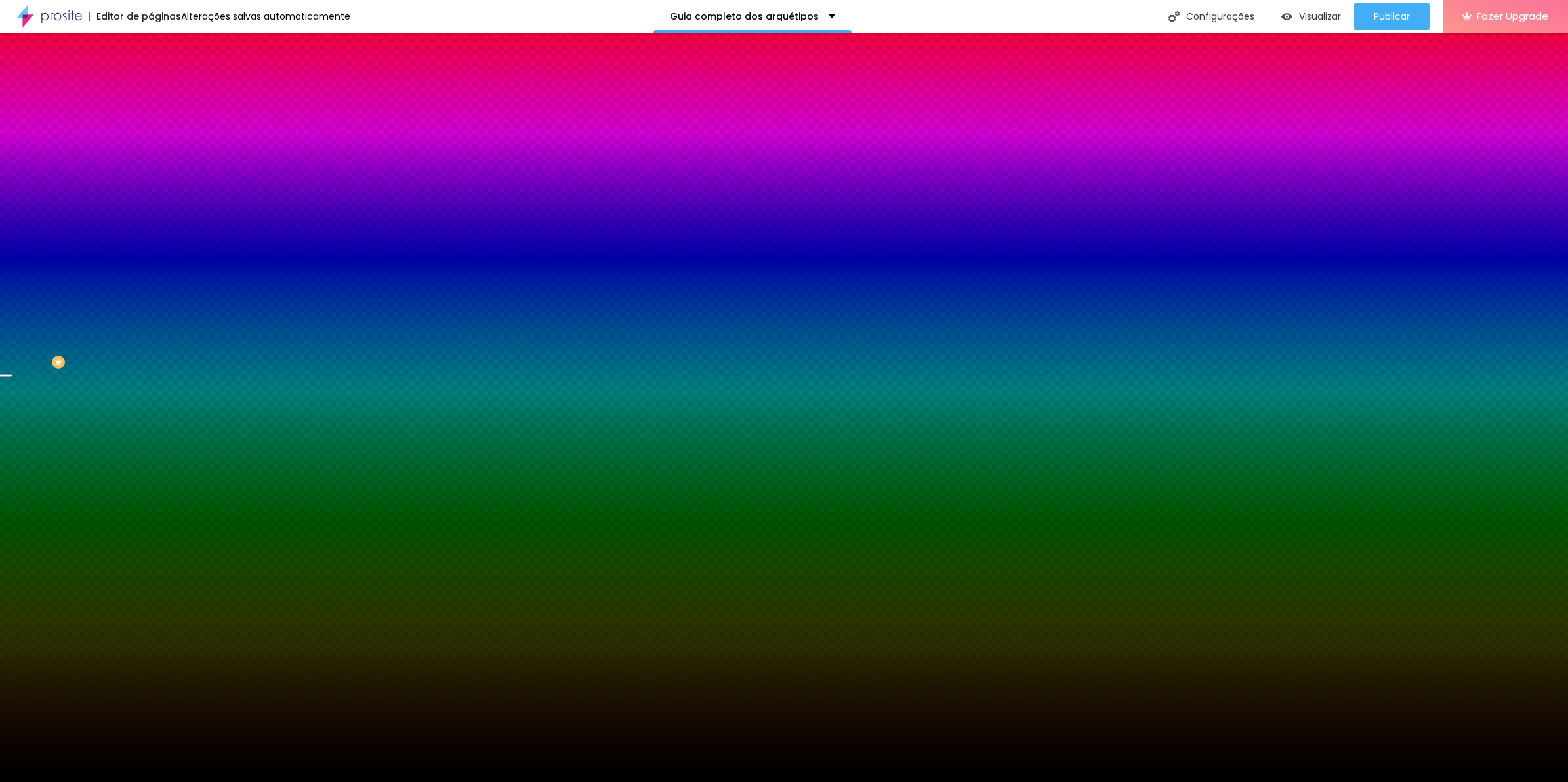
drag, startPoint x: 126, startPoint y: 331, endPoint x: 129, endPoint y: 302, distance: 29.2
click at [129, 302] on div at bounding box center [784, 391] width 1568 height 782
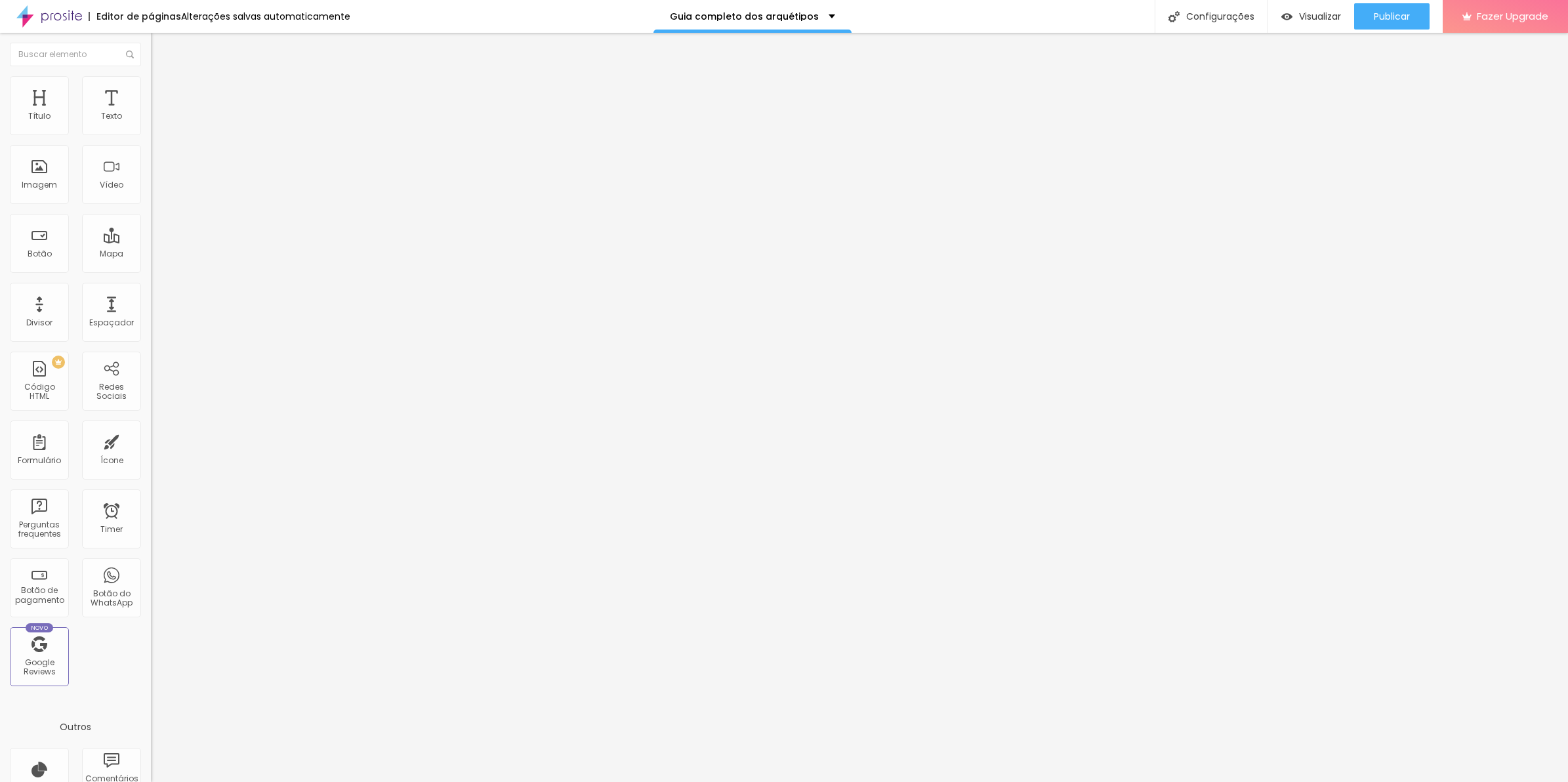
click at [151, 89] on li "Estilo" at bounding box center [227, 82] width 151 height 13
drag, startPoint x: 57, startPoint y: 89, endPoint x: 69, endPoint y: 86, distance: 12.4
click at [151, 89] on ul "Conteúdo Estilo Avançado" at bounding box center [227, 82] width 151 height 39
click at [151, 86] on li "Estilo" at bounding box center [227, 82] width 151 height 13
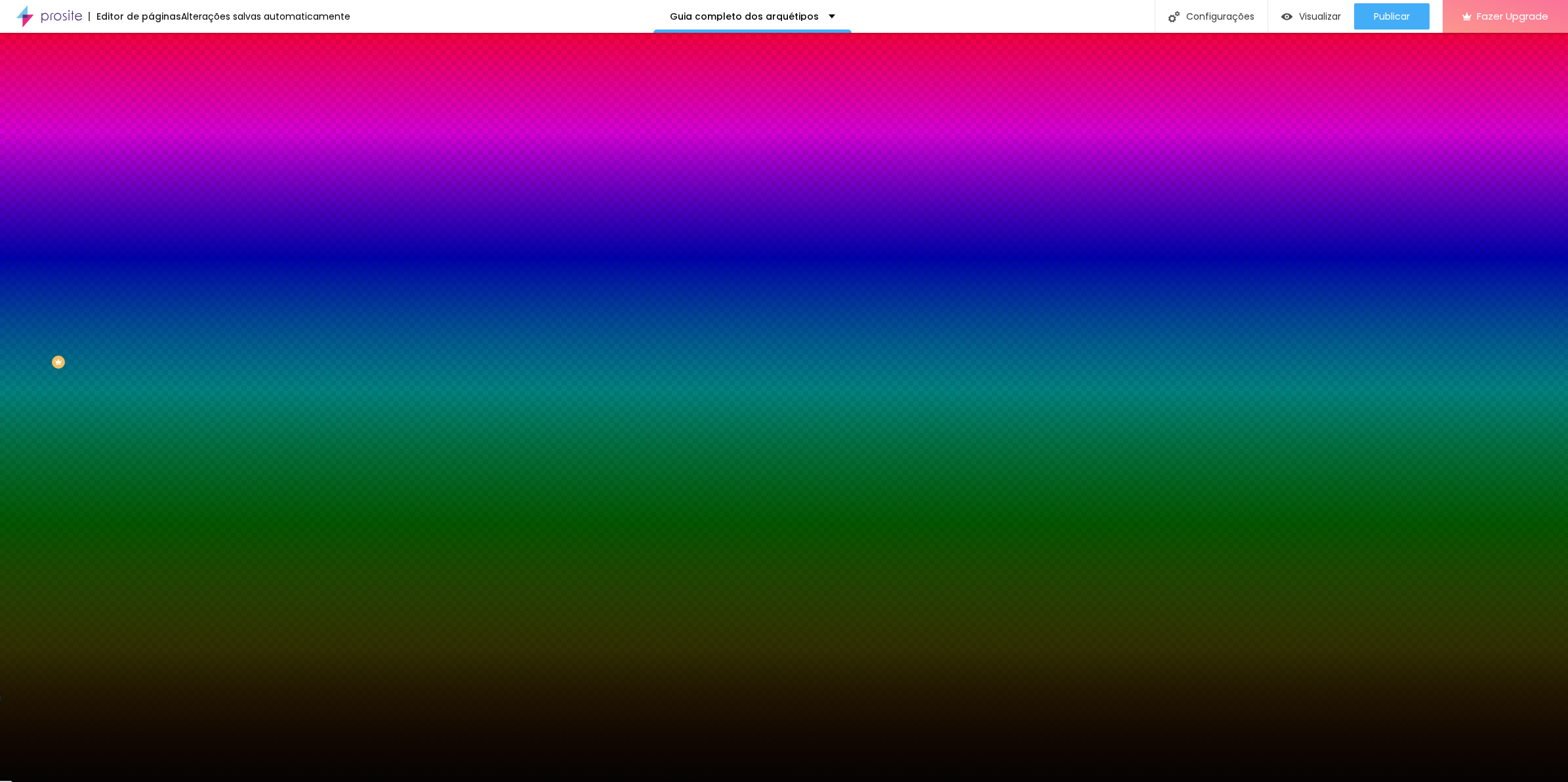
click at [151, 192] on input "#050402" at bounding box center [230, 185] width 157 height 13
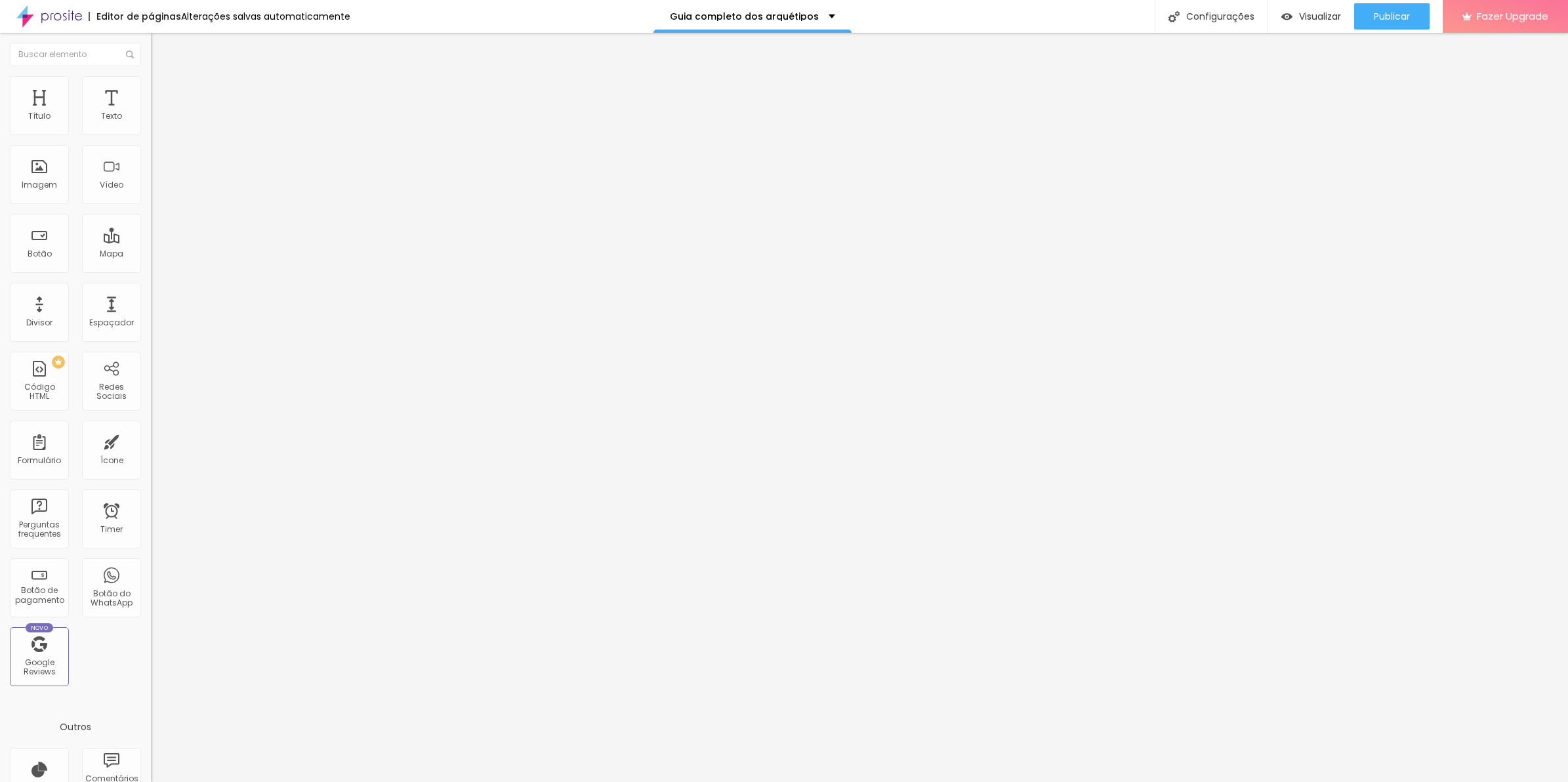
click at [151, 85] on li "Estilo" at bounding box center [227, 82] width 151 height 13
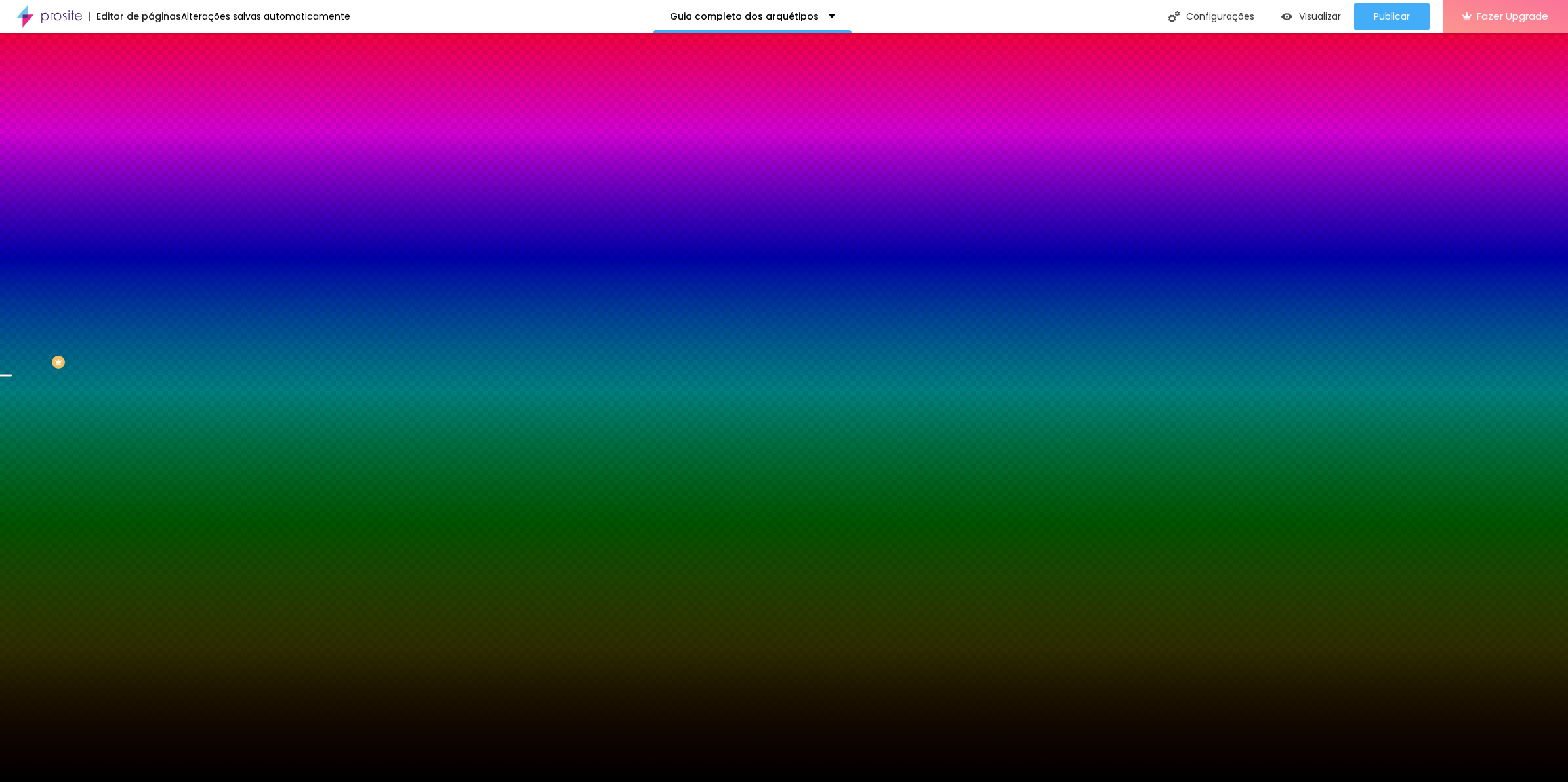
click at [151, 120] on div "Trocar imagem" at bounding box center [227, 114] width 151 height 9
click at [151, 121] on span "Trocar imagem" at bounding box center [187, 115] width 71 height 11
click at [151, 179] on div at bounding box center [227, 179] width 151 height 0
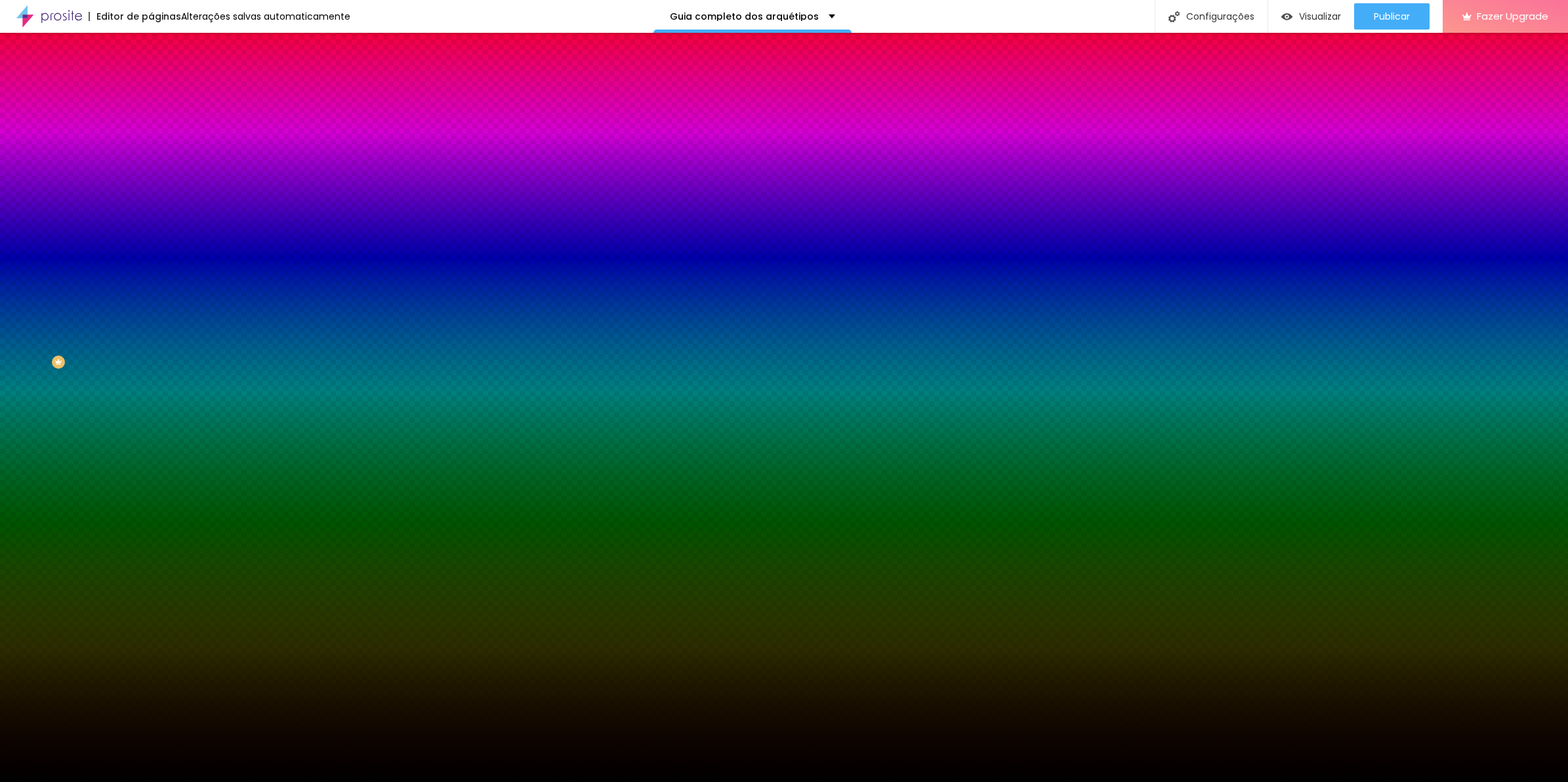
drag, startPoint x: 130, startPoint y: 280, endPoint x: 132, endPoint y: 228, distance: 52.0
click at [151, 192] on div "Cor de fundo Voltar ao padrão #000000" at bounding box center [227, 173] width 151 height 36
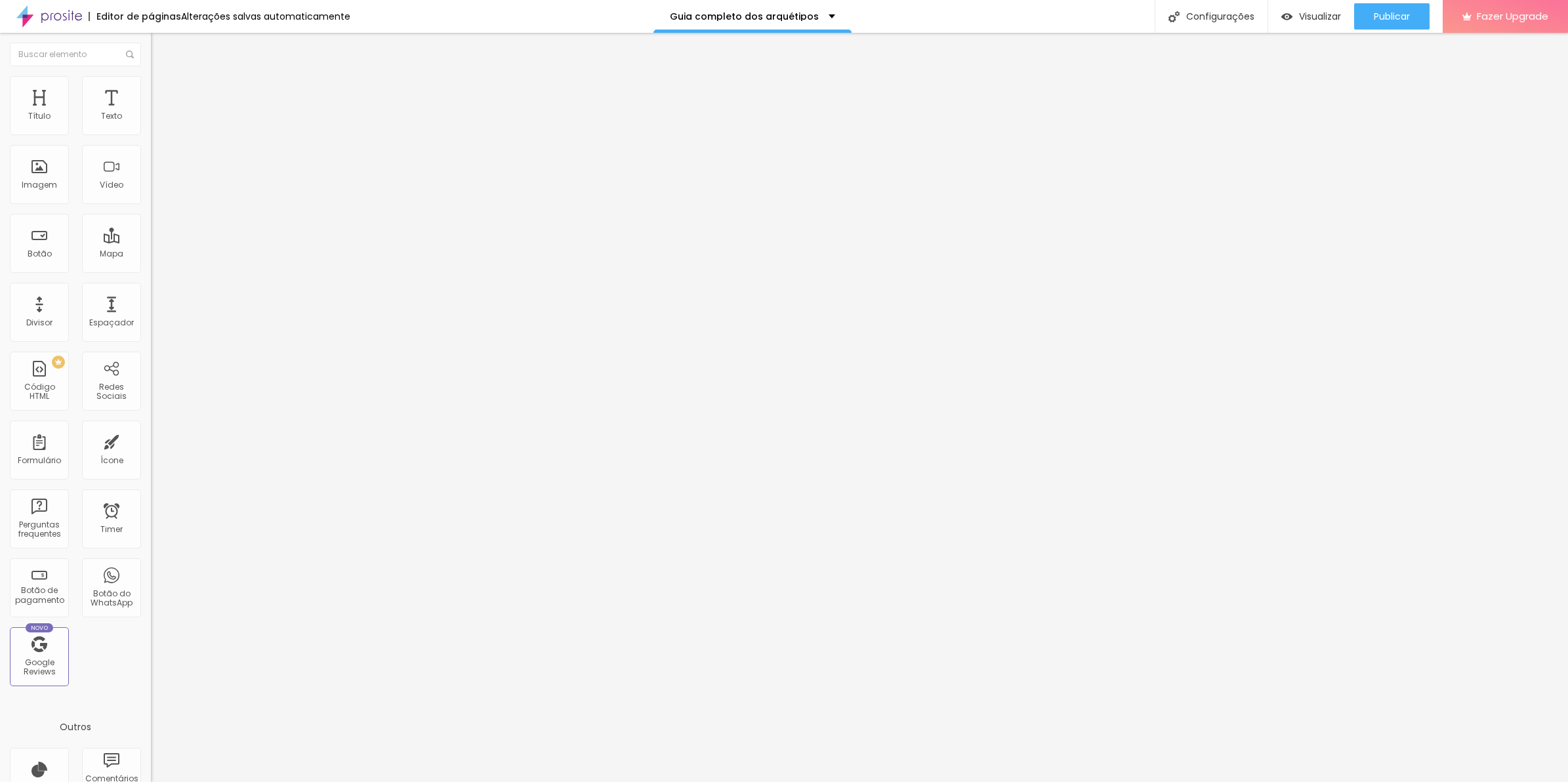
click at [163, 91] on span "Estilo" at bounding box center [173, 85] width 21 height 11
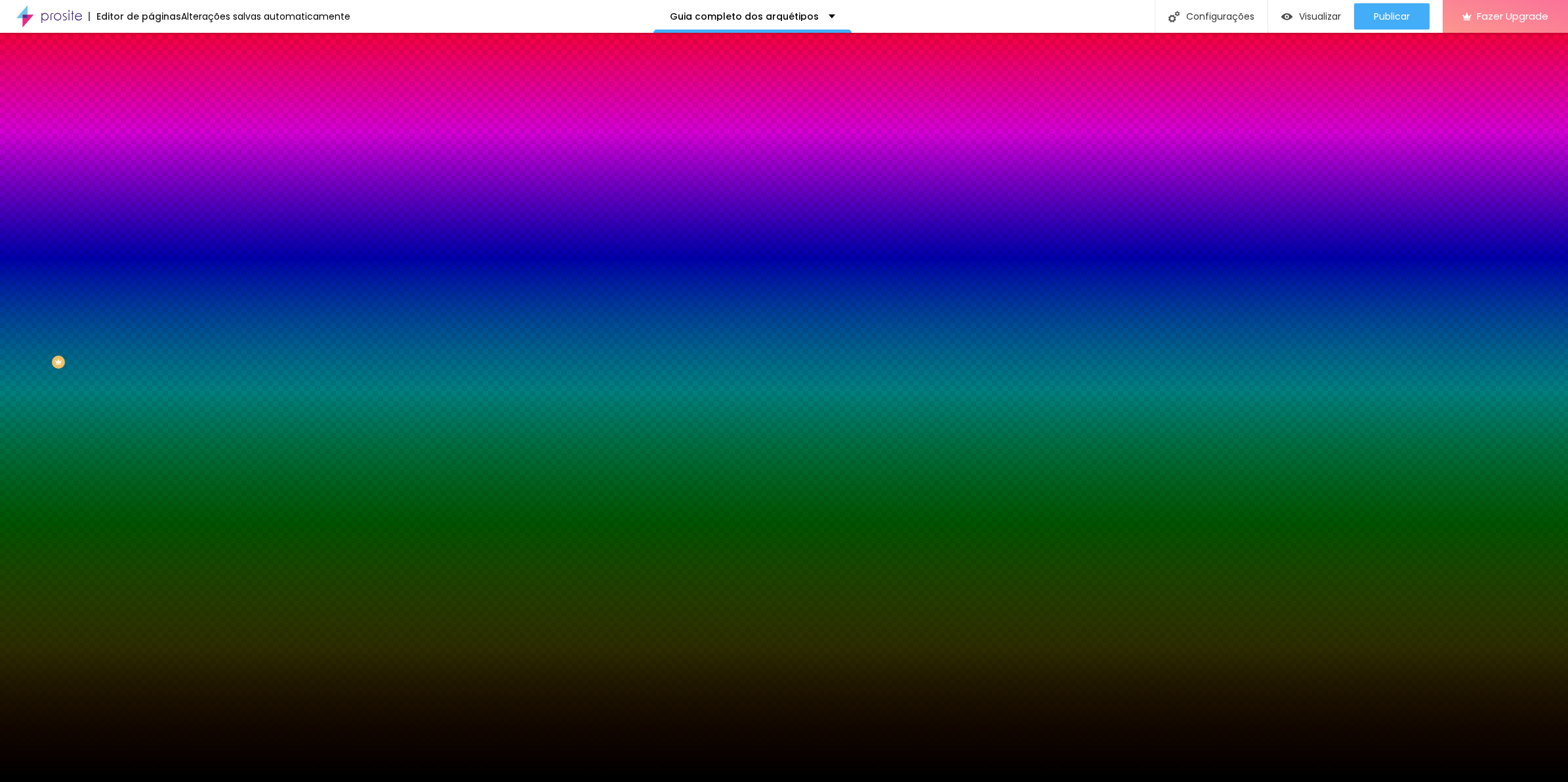
click at [163, 93] on span "Avançado" at bounding box center [184, 98] width 43 height 11
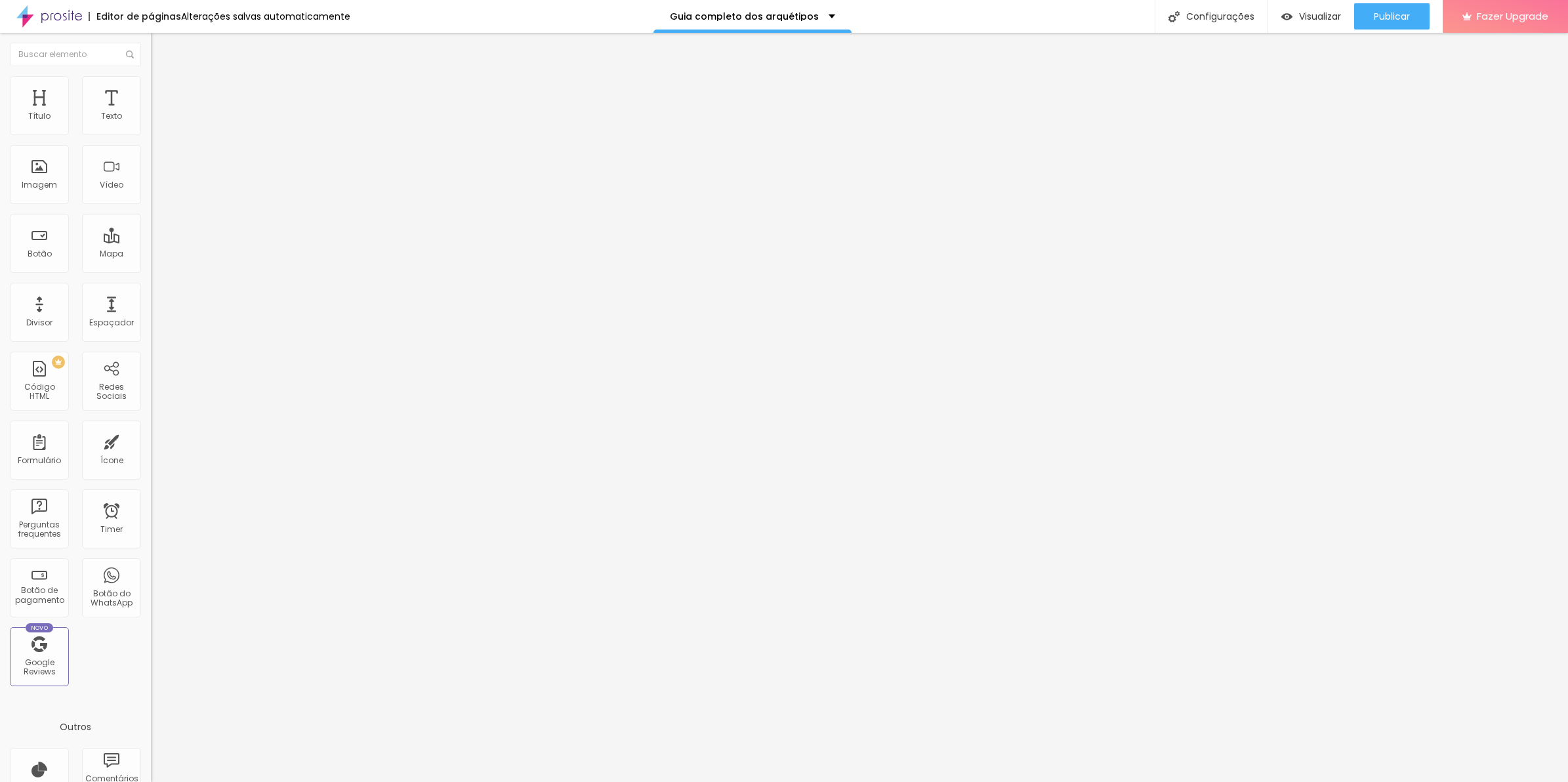
type input "0"
type input "42"
type input "81"
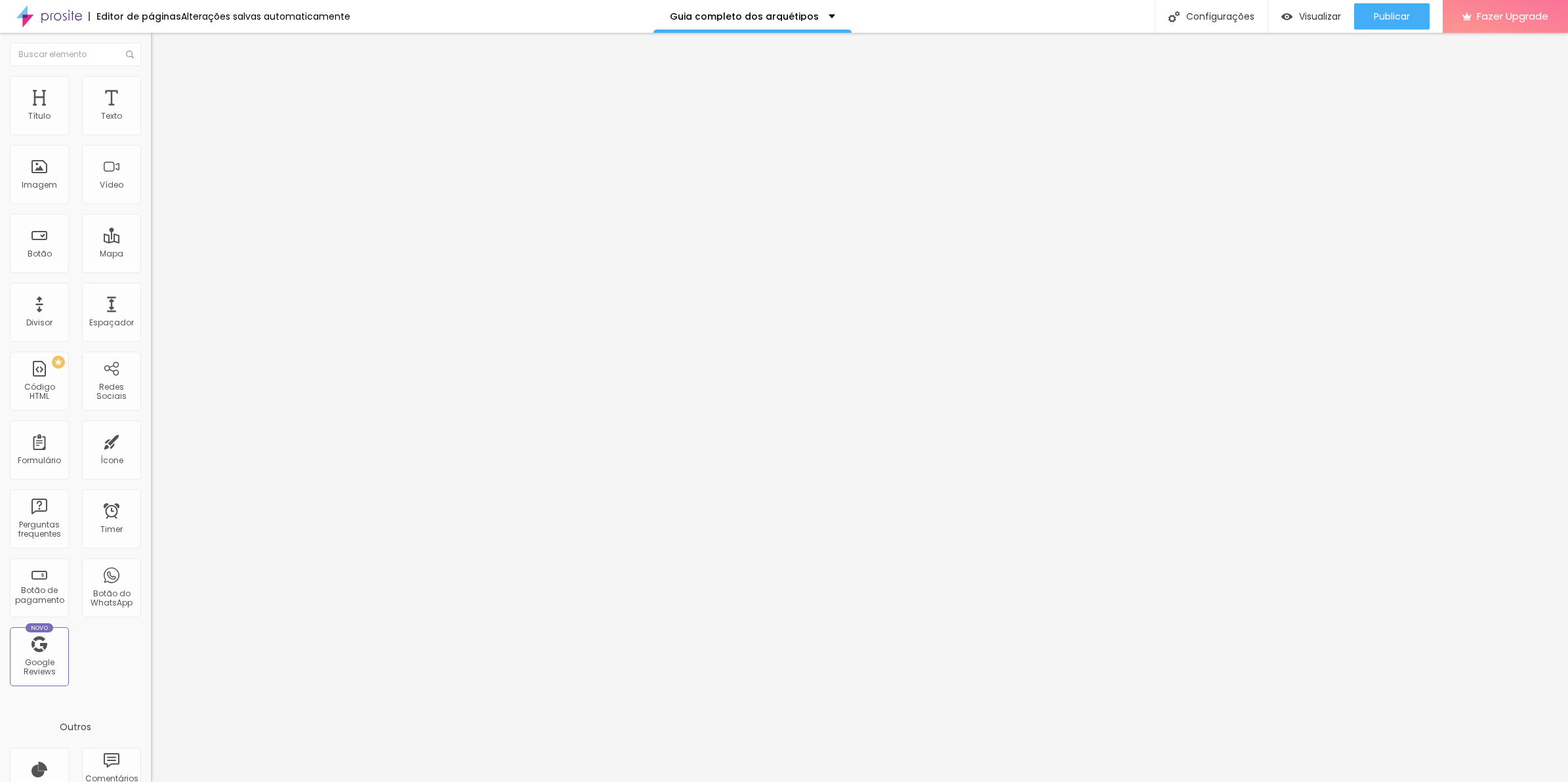
type input "81"
type input "94"
type input "101"
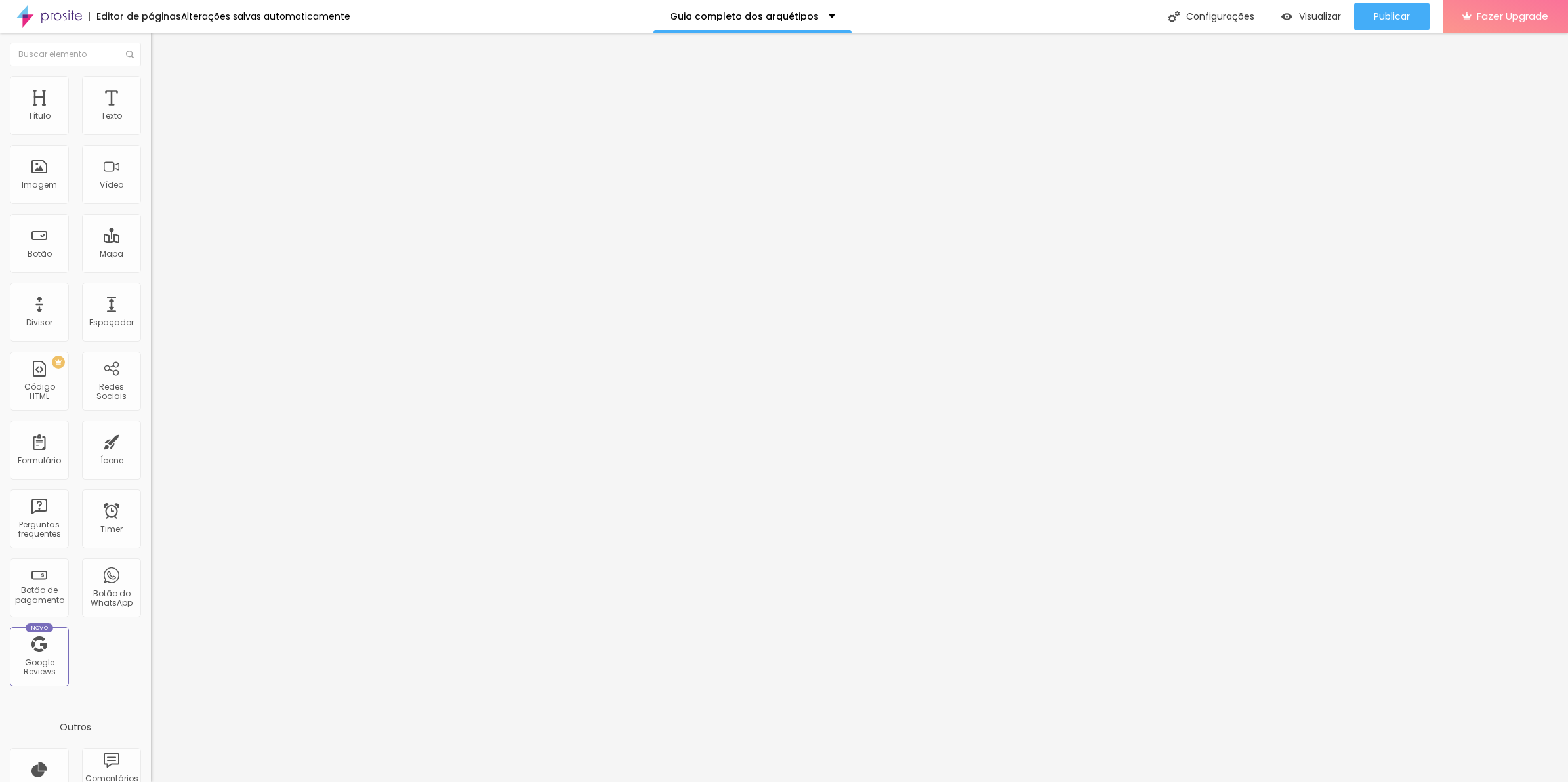
type input "114"
type input "121"
type input "127"
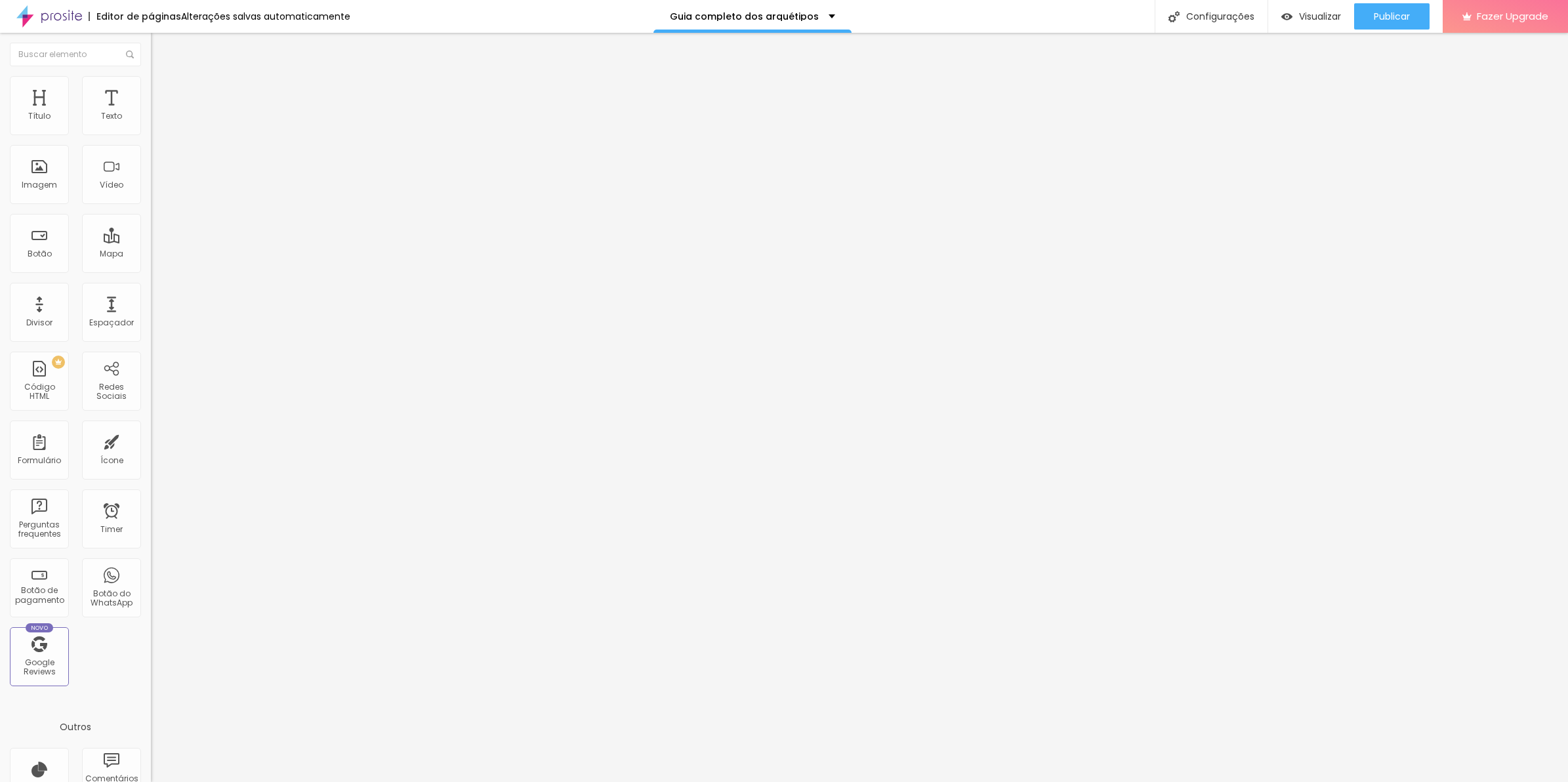
type input "127"
type input "140"
type input "127"
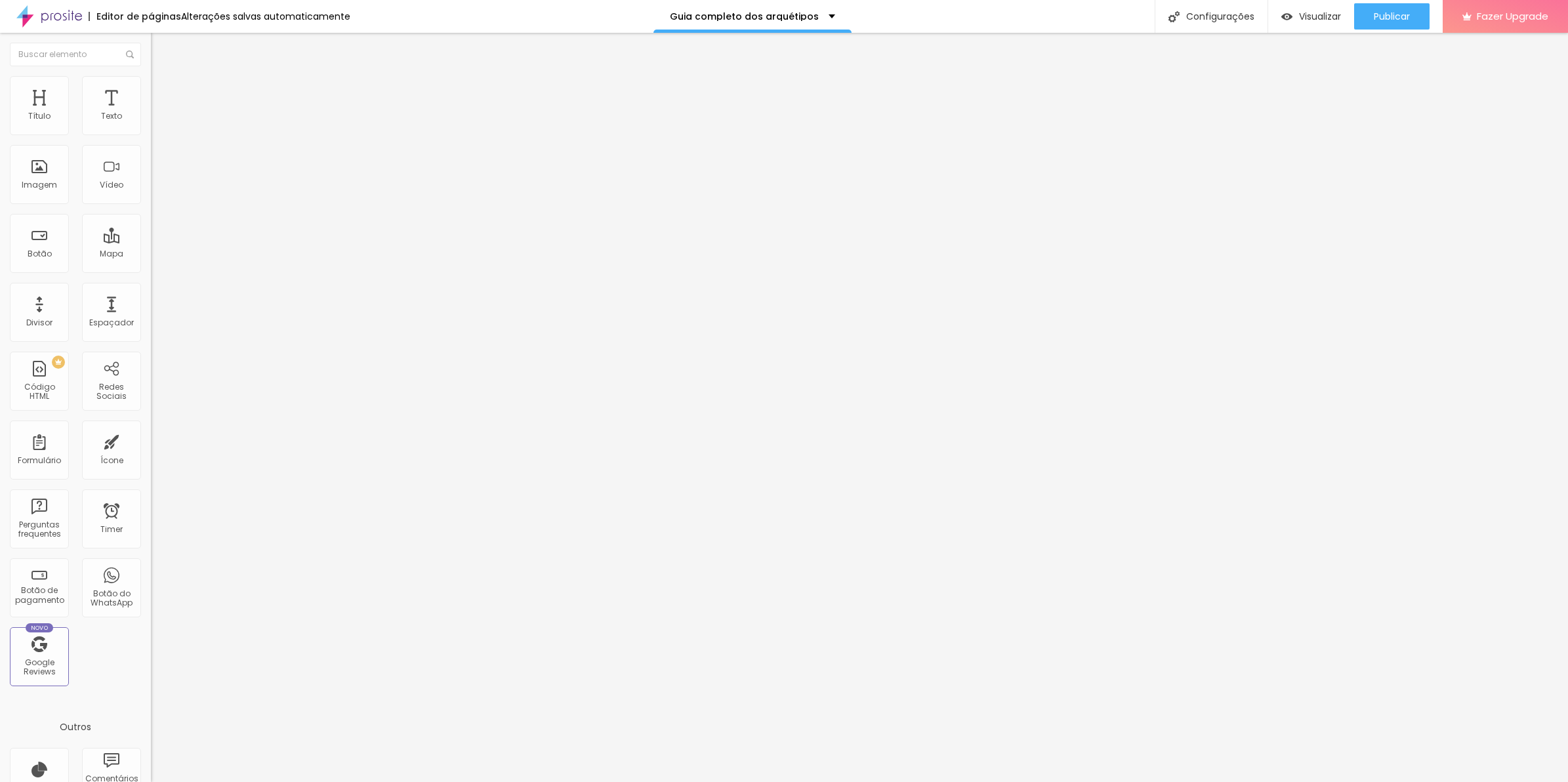
type input "121"
type input "114"
type input "108"
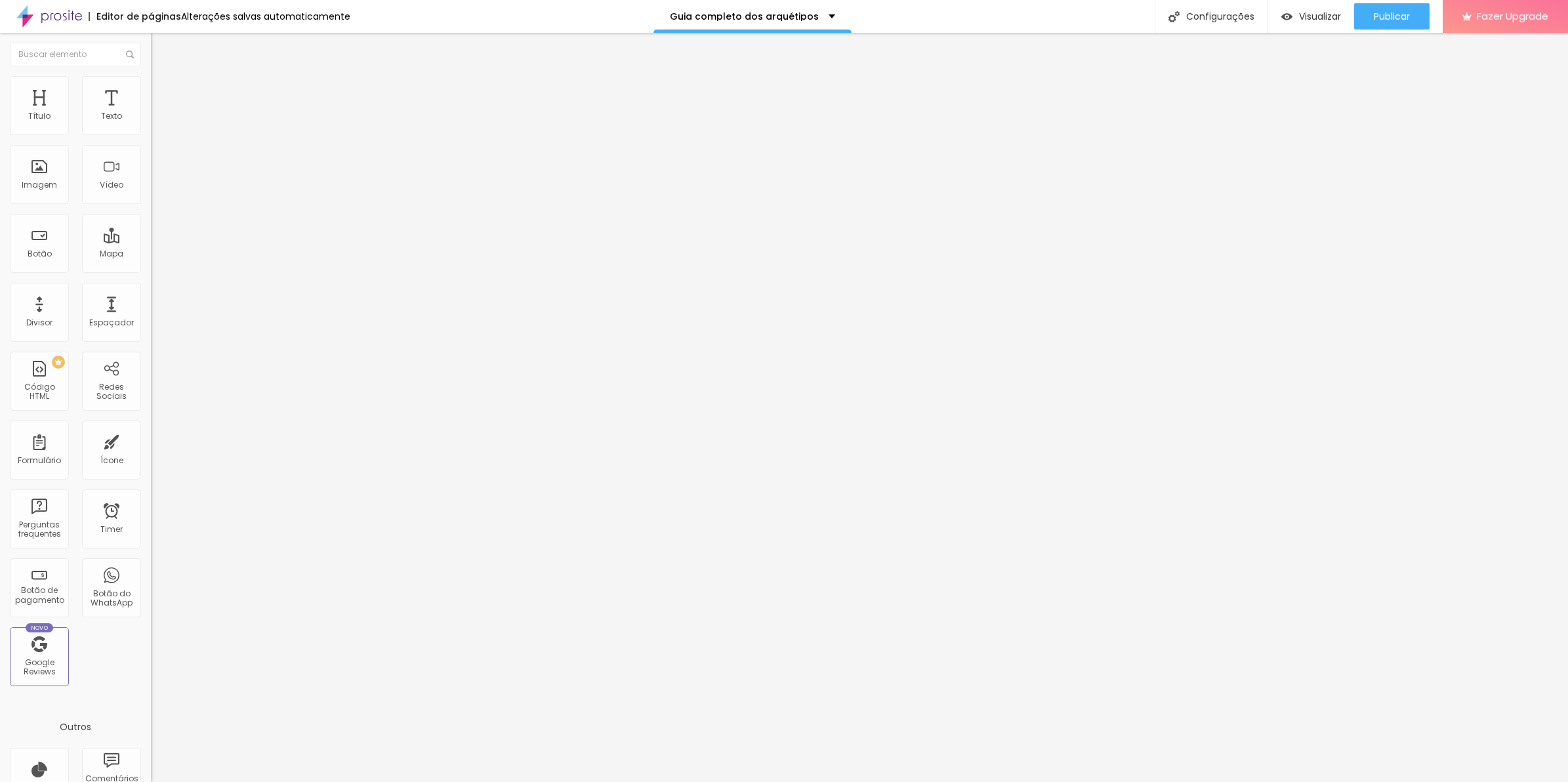
type input "108"
type input "101"
type input "94"
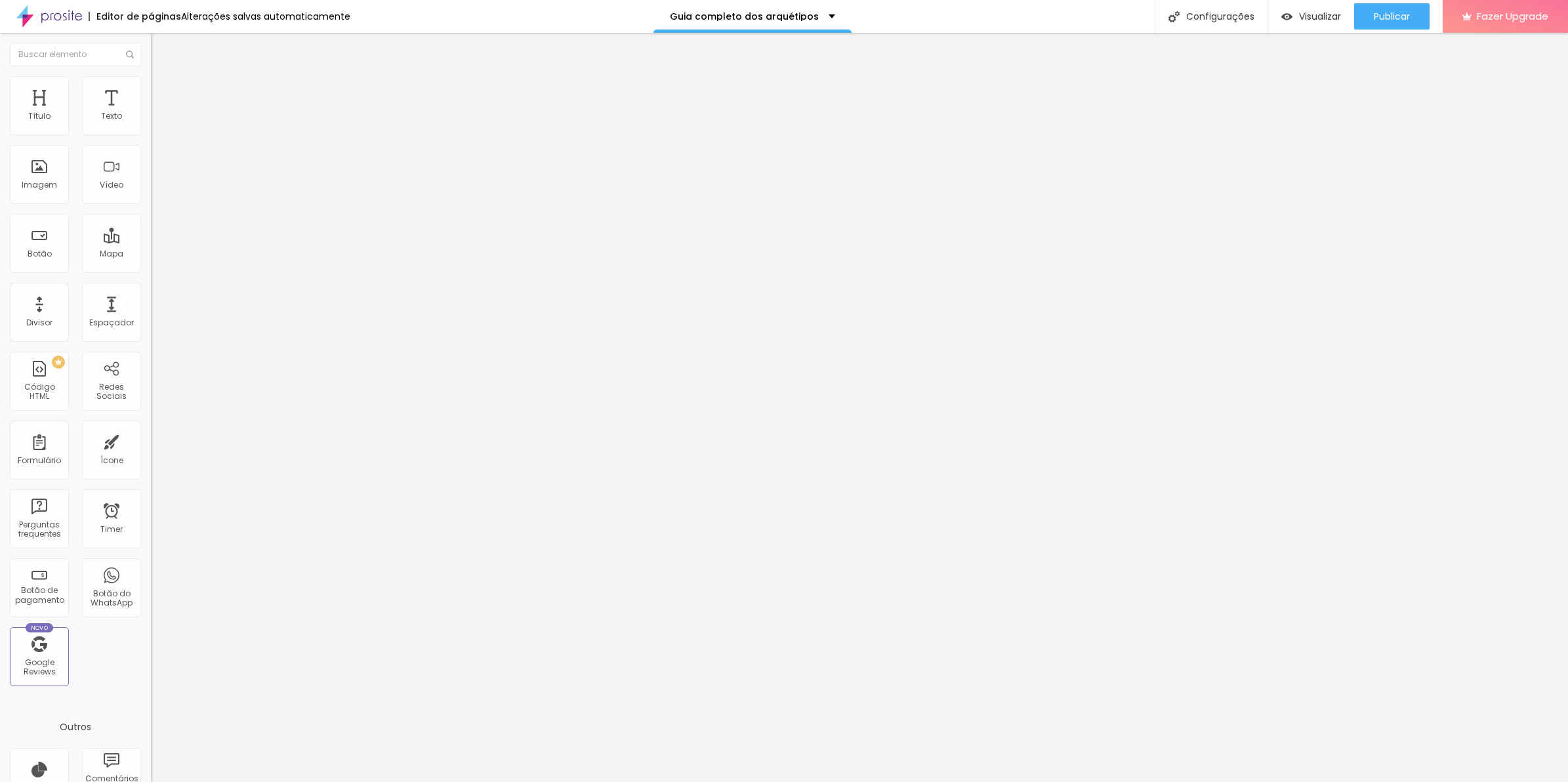
type input "88"
type input "81"
type input "75"
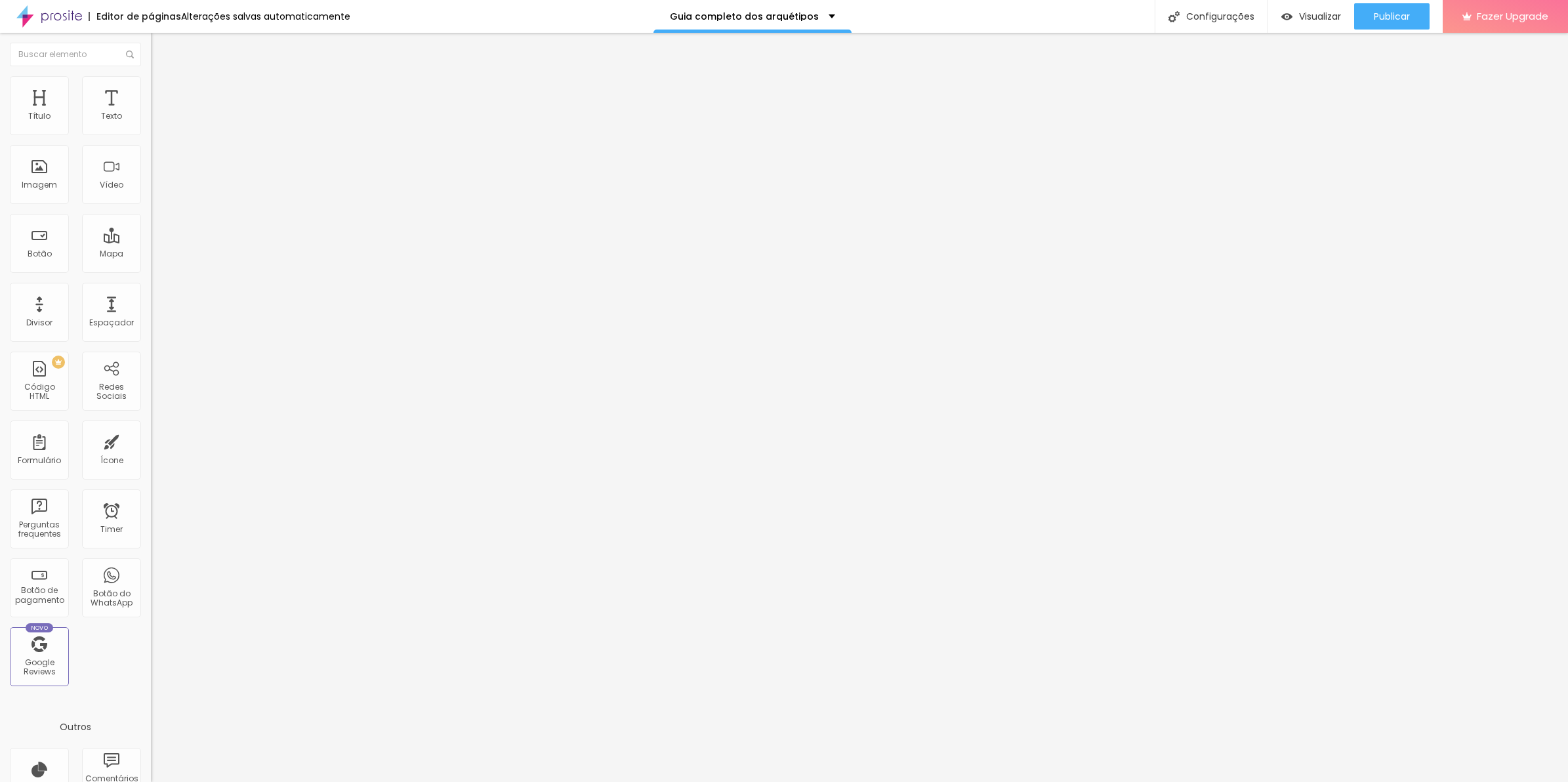
type input "75"
drag, startPoint x: 23, startPoint y: 155, endPoint x: 38, endPoint y: 151, distance: 15.5
type input "75"
click at [151, 440] on input "range" at bounding box center [193, 445] width 85 height 10
click at [151, 76] on img at bounding box center [157, 82] width 12 height 12
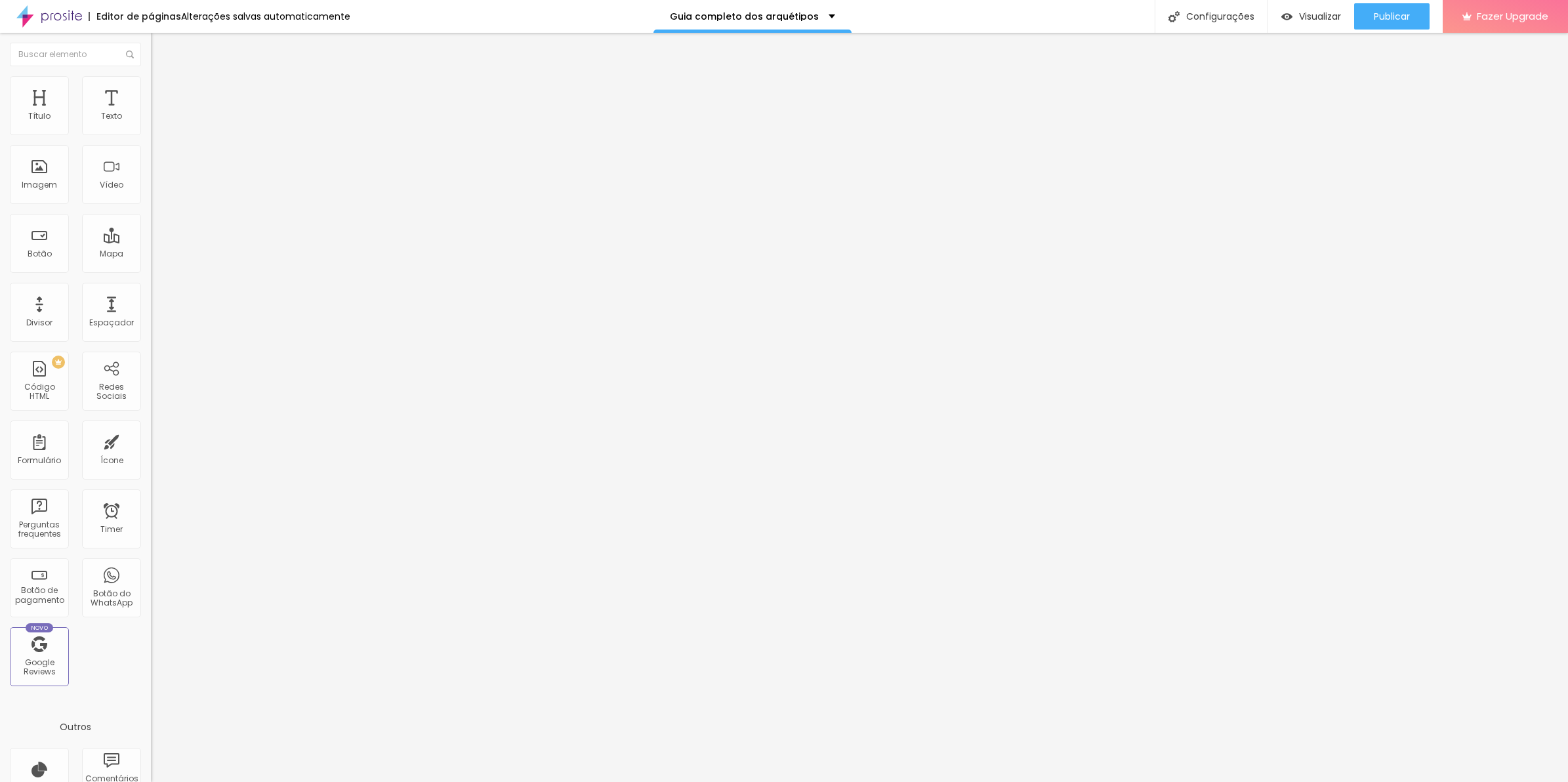
click at [151, 118] on div "Modo Encaixotado Encaixotado Completo" at bounding box center [227, 120] width 151 height 36
click at [151, 89] on li "Estilo" at bounding box center [227, 82] width 151 height 13
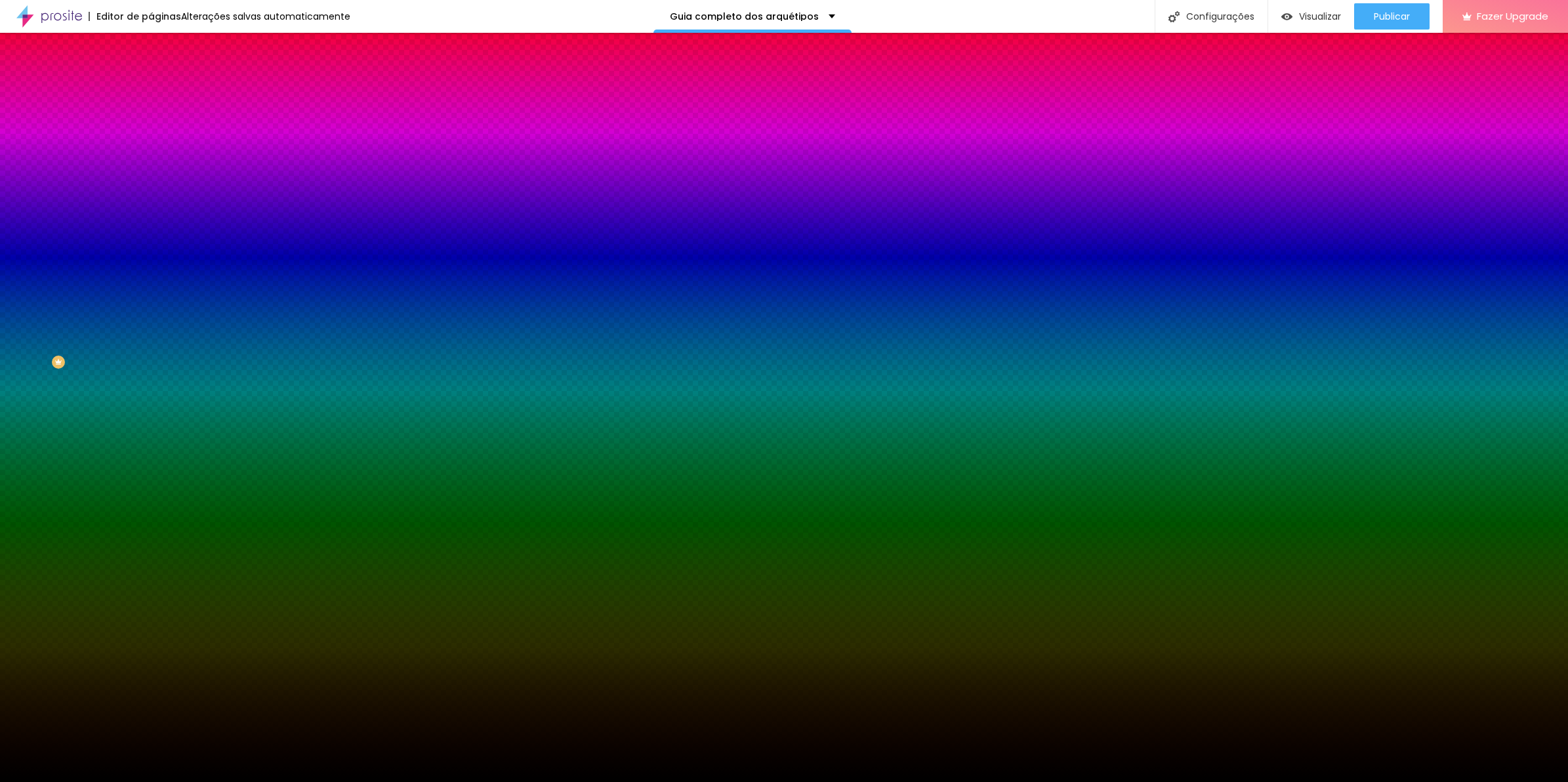
click at [151, 121] on span "Trocar imagem" at bounding box center [187, 115] width 71 height 11
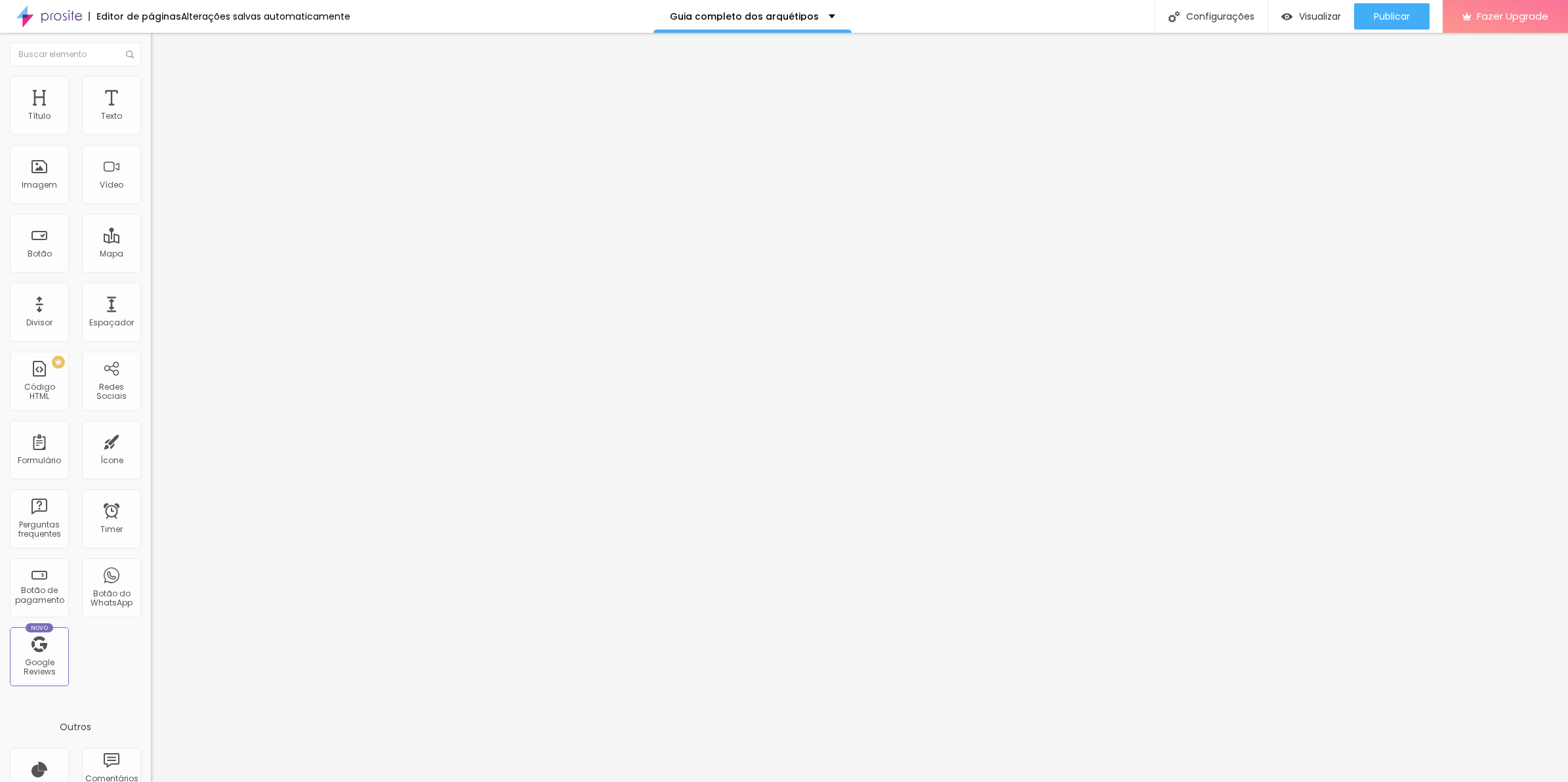
click at [163, 89] on span "Estilo" at bounding box center [173, 85] width 21 height 11
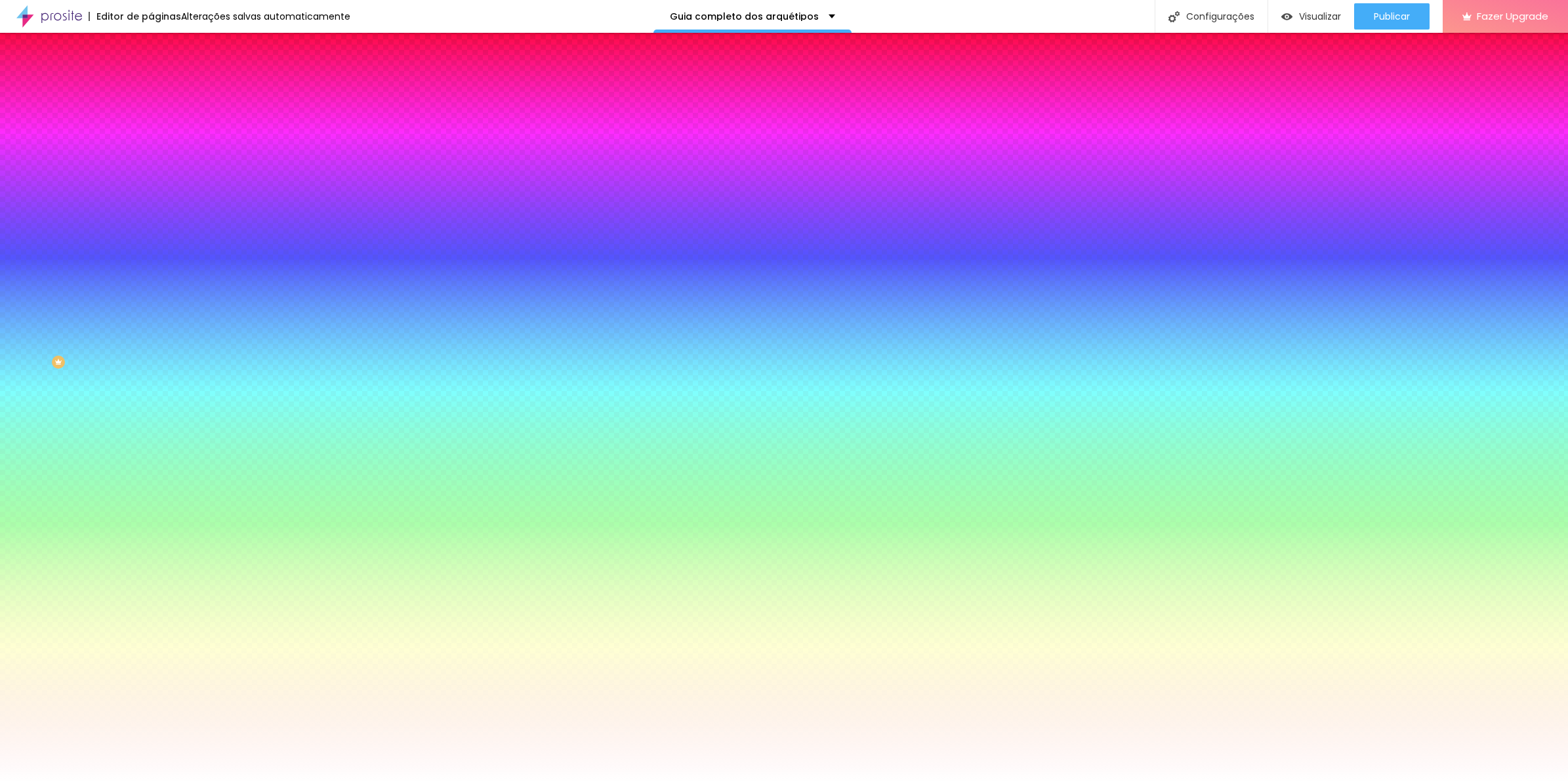
click at [163, 95] on span "Avançado" at bounding box center [184, 98] width 43 height 11
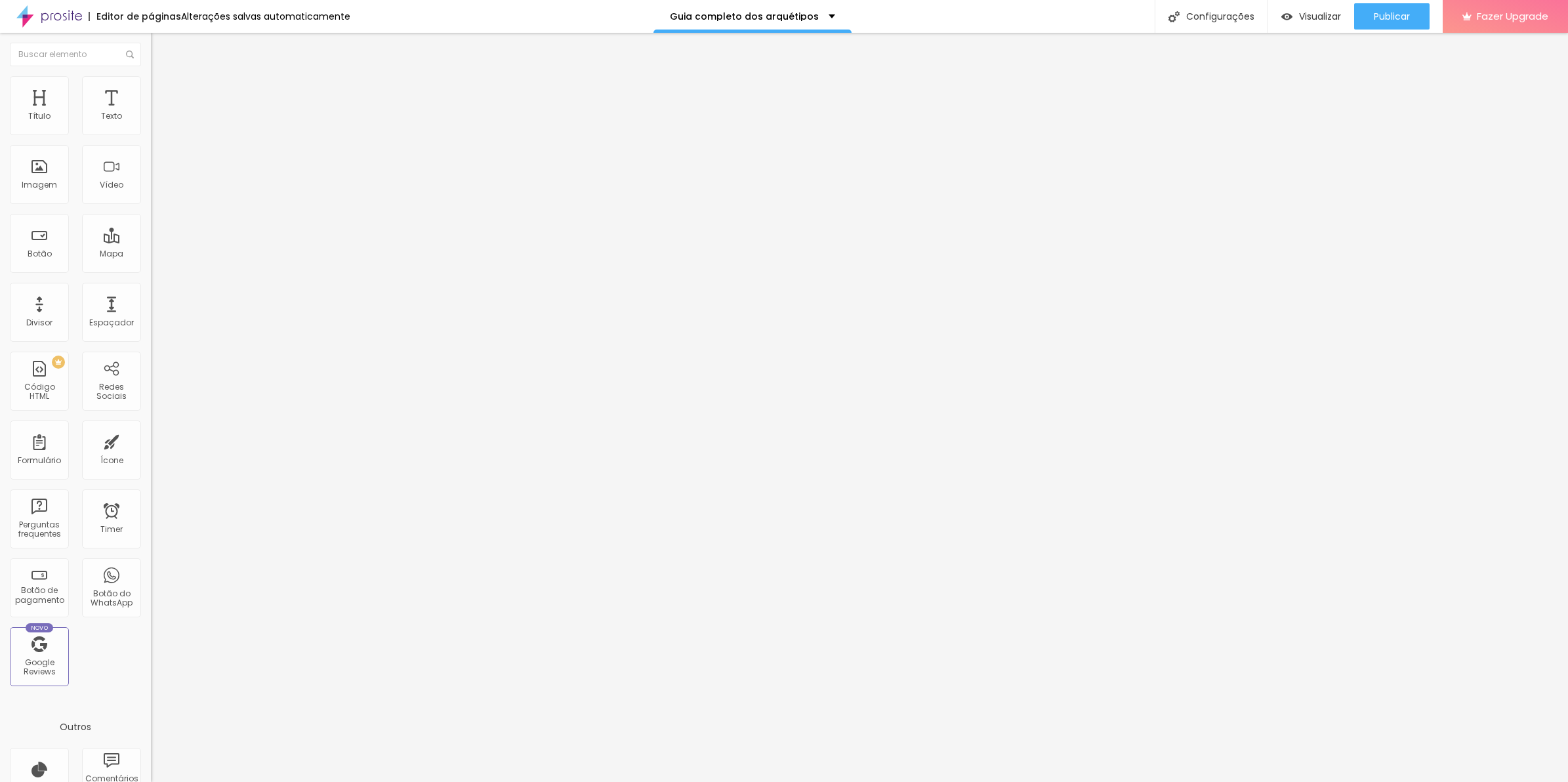
click at [151, 100] on li "Avançado" at bounding box center [227, 96] width 151 height 13
click at [151, 89] on li "Avançado" at bounding box center [227, 96] width 151 height 13
click at [1386, 14] on span "Publicar" at bounding box center [1392, 16] width 36 height 10
click at [151, 89] on li "Estilo" at bounding box center [227, 82] width 151 height 13
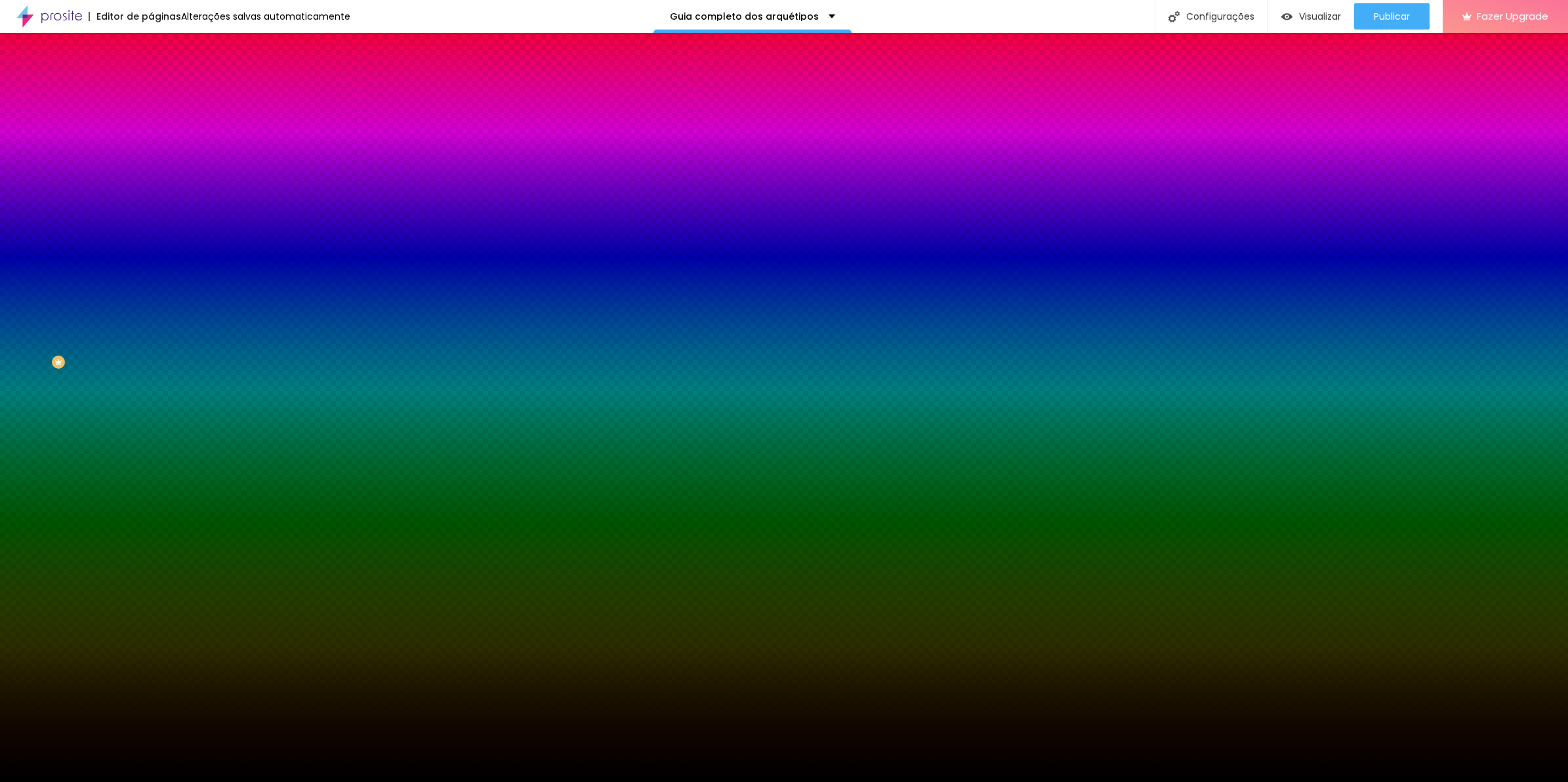
click at [151, 89] on li "Avançado" at bounding box center [227, 96] width 151 height 13
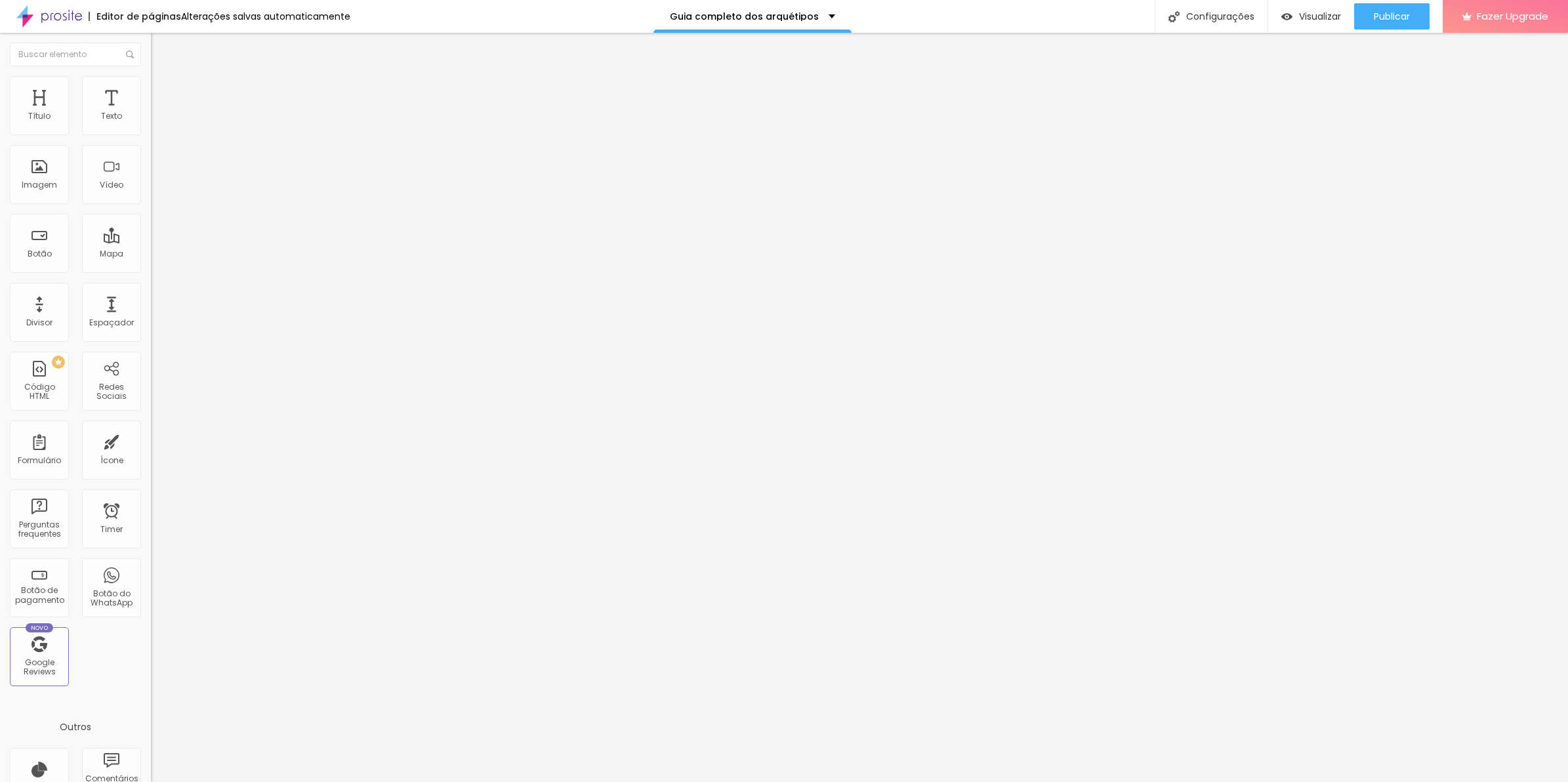
type input "29"
type input "16"
type input "9"
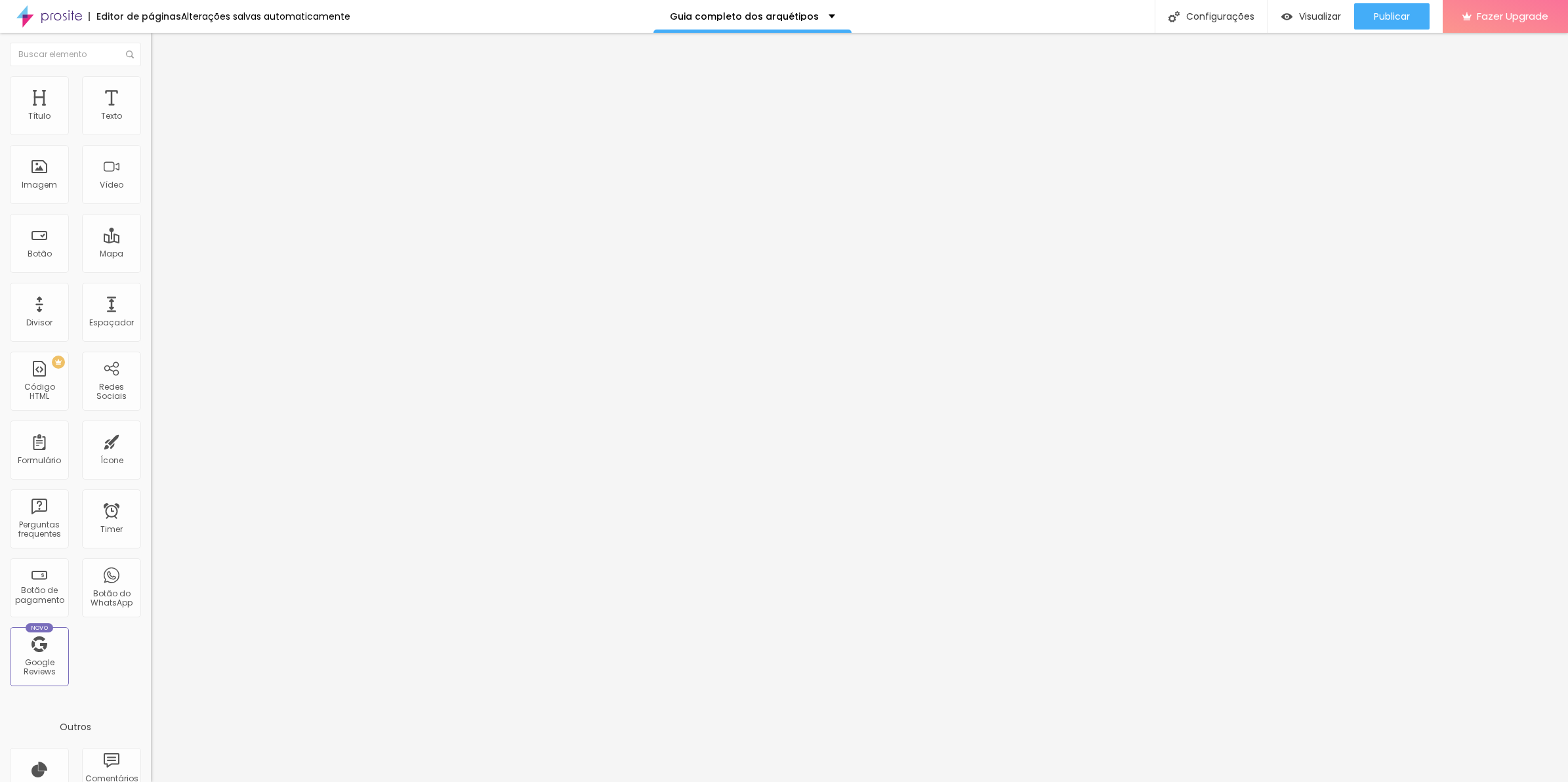
type input "9"
type input "0"
type input "2"
drag, startPoint x: 30, startPoint y: 156, endPoint x: 39, endPoint y: 152, distance: 9.8
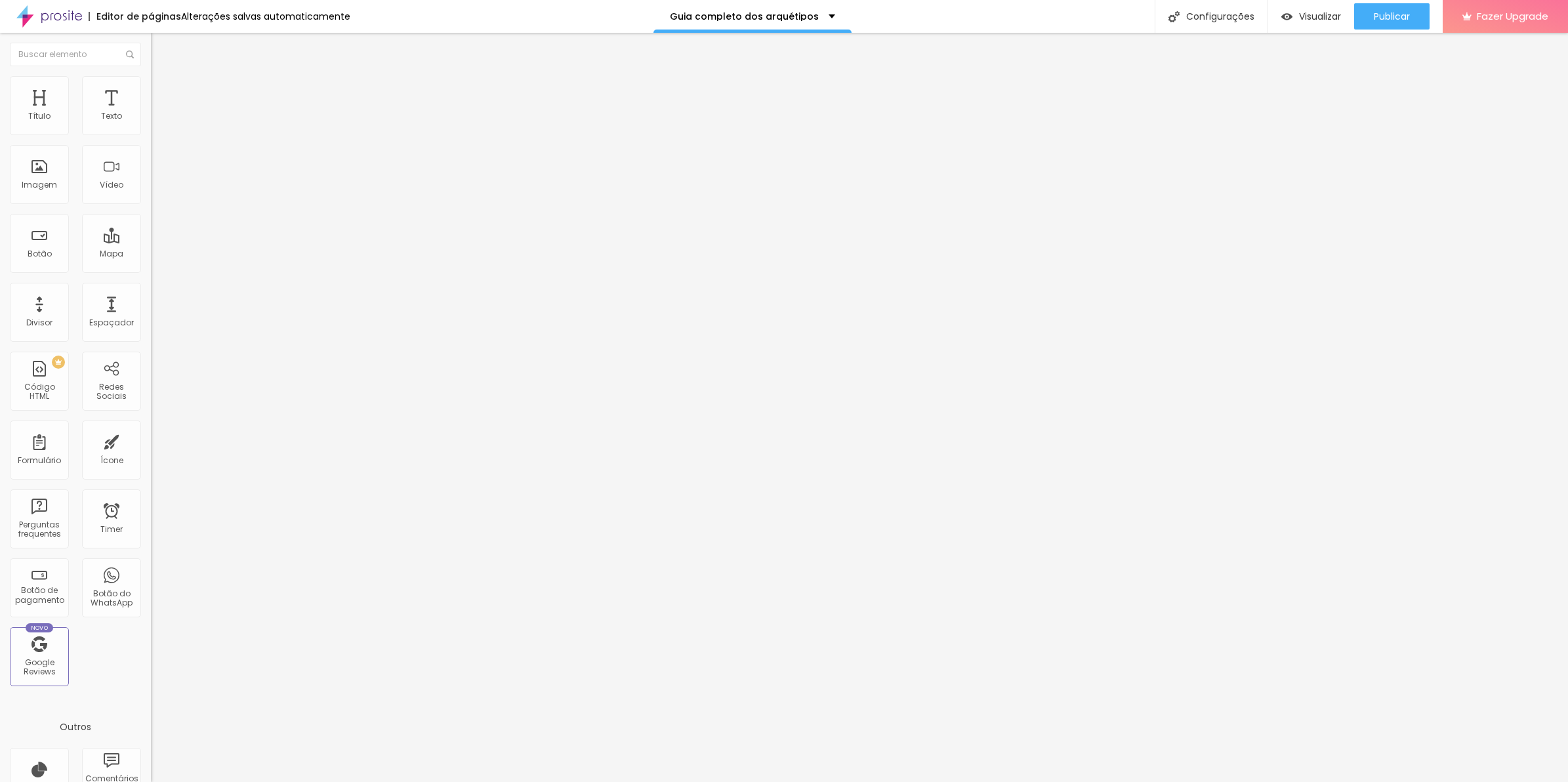
click at [151, 440] on input "range" at bounding box center [193, 445] width 85 height 10
click at [163, 91] on span "Estilo" at bounding box center [173, 85] width 21 height 11
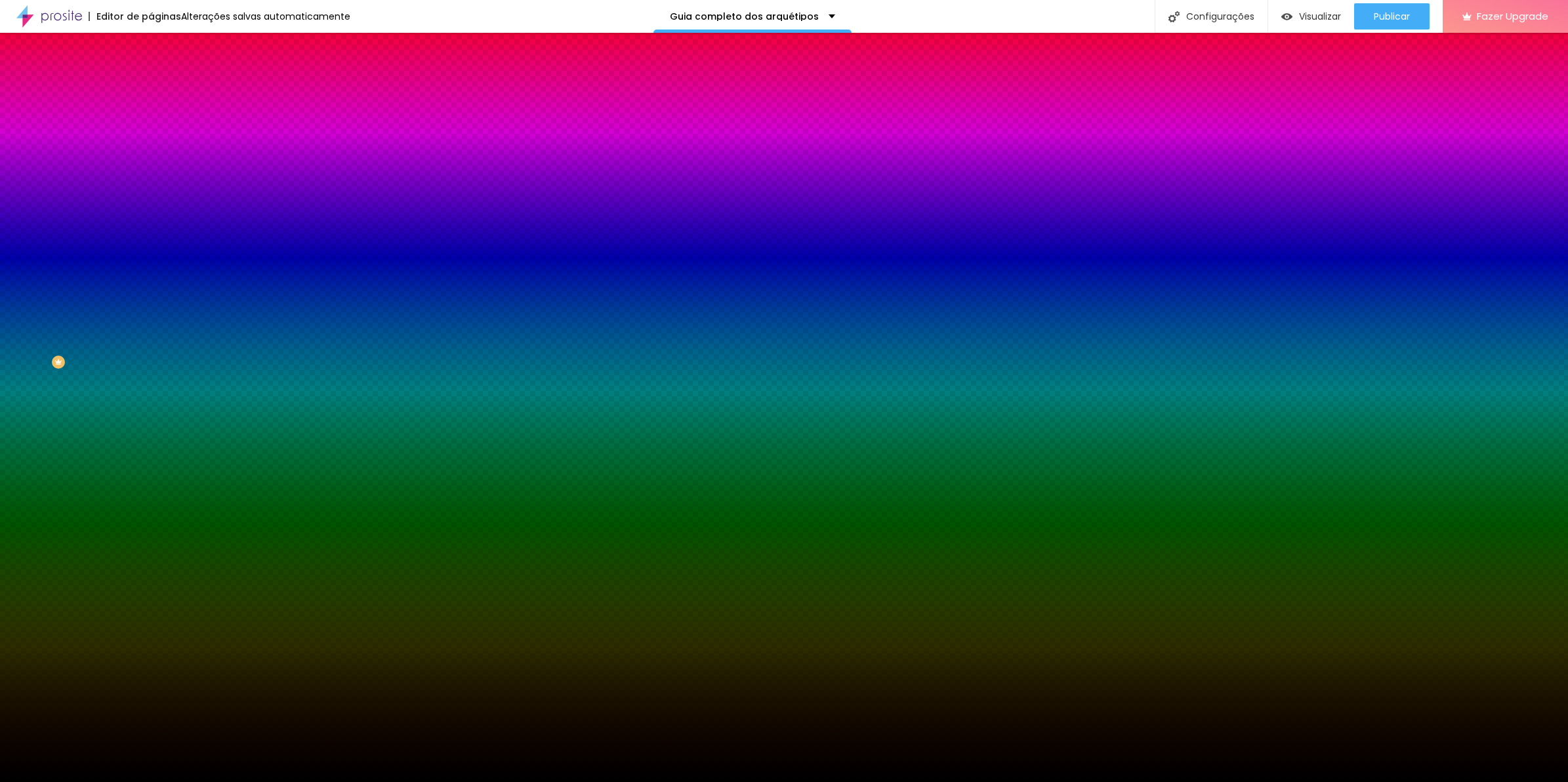
click at [151, 89] on li "Avançado" at bounding box center [227, 96] width 151 height 13
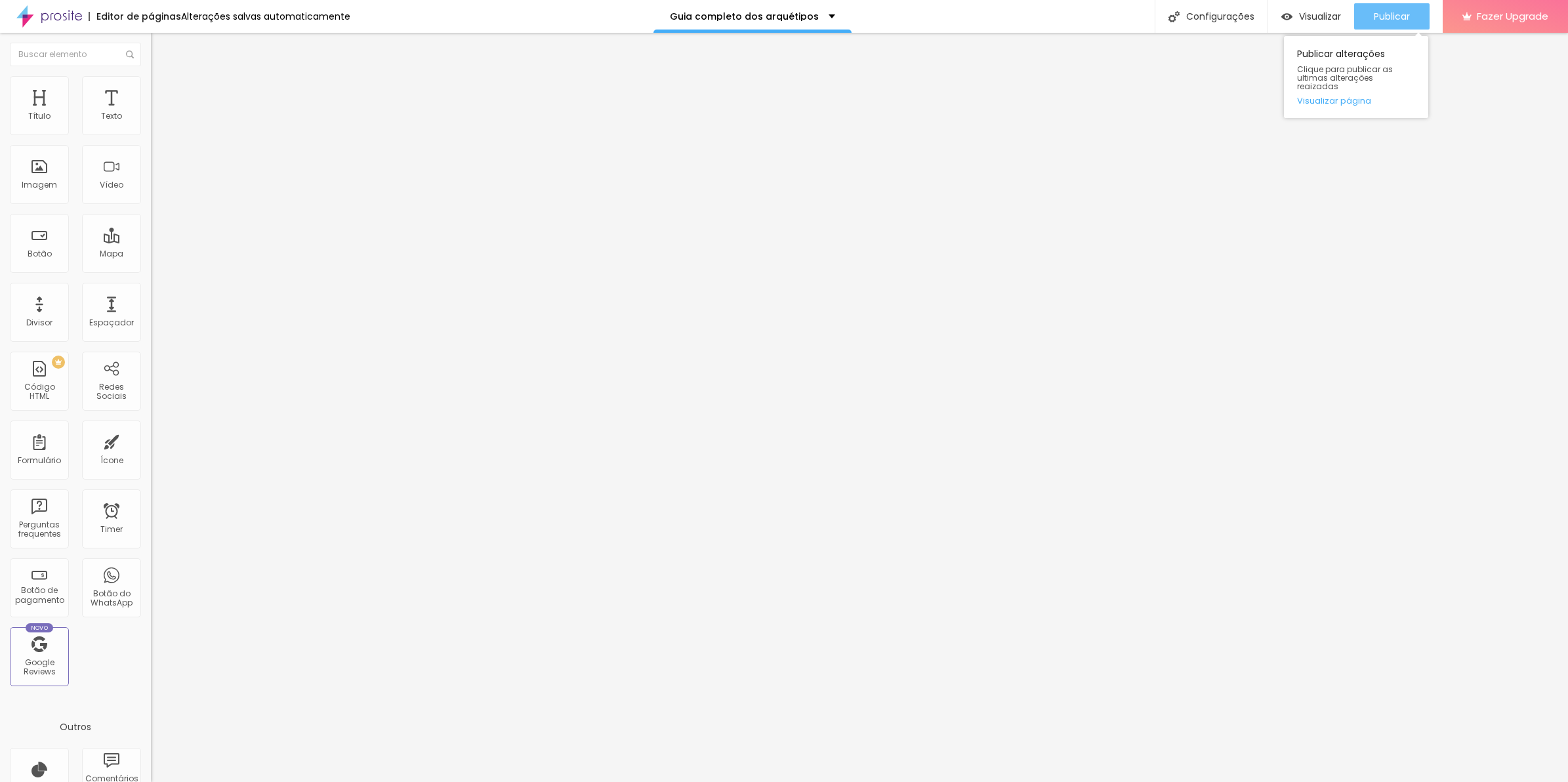
click at [1413, 23] on button "Publicar" at bounding box center [1392, 16] width 76 height 26
click at [151, 89] on li "Avançado" at bounding box center [227, 96] width 151 height 13
click at [163, 95] on span "Avançado" at bounding box center [184, 98] width 43 height 11
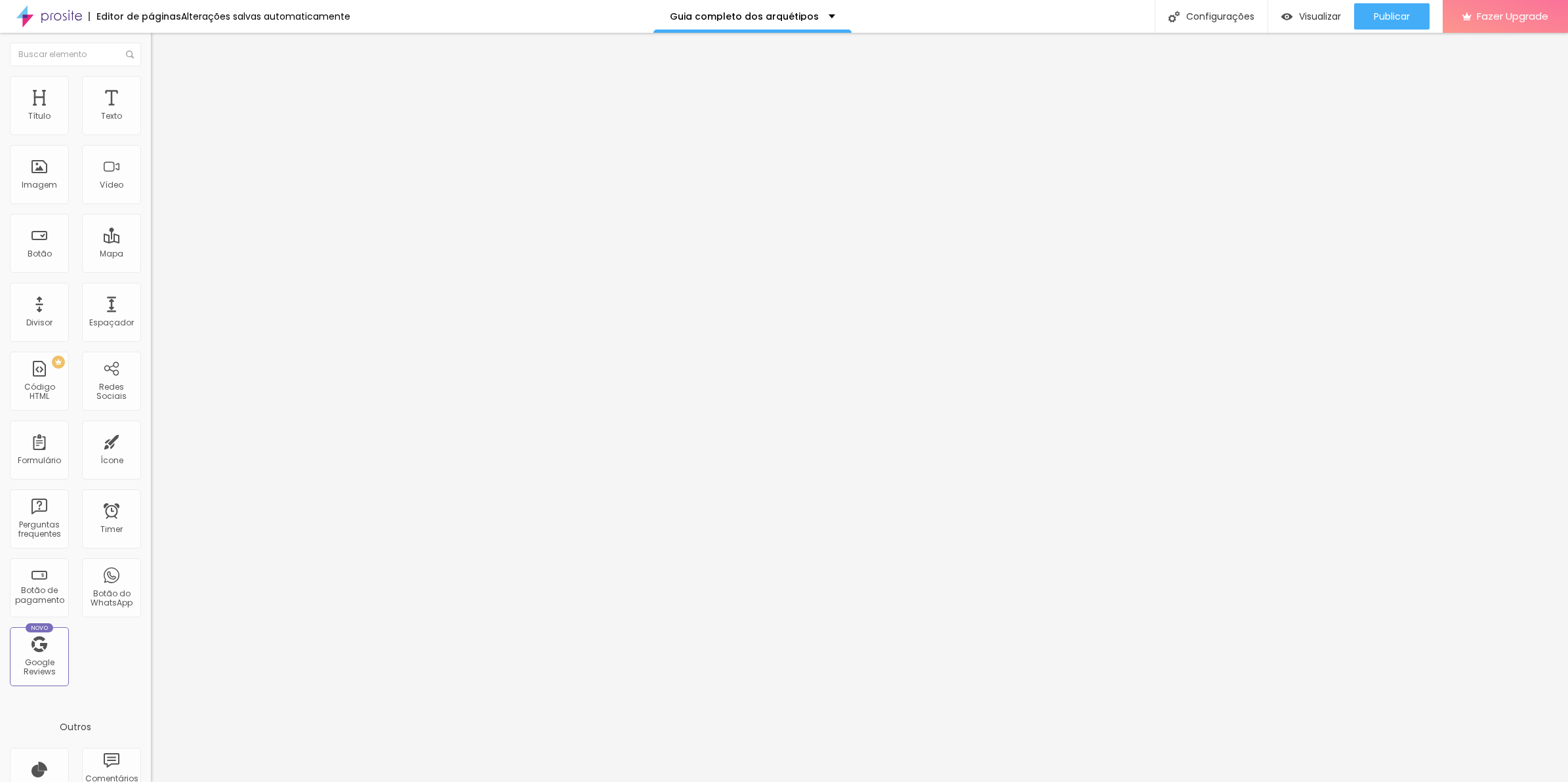
click at [151, 469] on div "* { margin : 0 ; padding : 0 ; box-sizing : border-box ; } body { font-family :…" at bounding box center [243, 519] width 183 height 100
click at [151, 102] on li "Avançado" at bounding box center [227, 96] width 151 height 13
click at [151, 654] on div "background : -webkit-linear-gradient ( 125deg , #8f6c3d , #6d4e26 ) ; /* Chrome…" at bounding box center [916, 704] width 1529 height 100
click at [151, 89] on li "Avançado" at bounding box center [227, 96] width 151 height 13
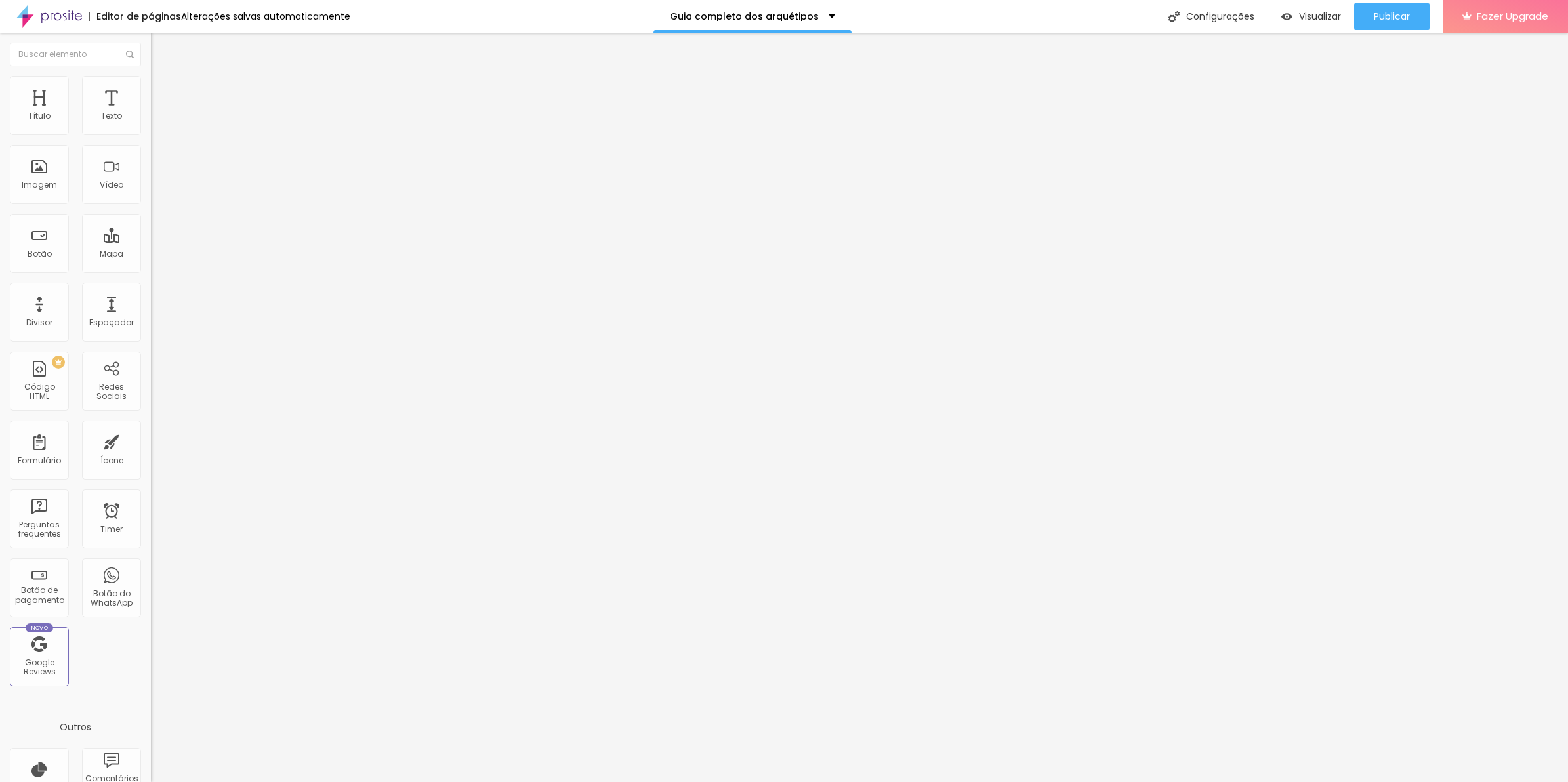
scroll to position [244, 0]
click at [151, 467] on div "padding : 18px 22px ; display : flex; align-items: center ; gap: 12px ; box-sha…" at bounding box center [243, 511] width 183 height 88
click at [151, 58] on button "Editar Coluna" at bounding box center [227, 48] width 151 height 30
click at [151, 97] on li "Avançado" at bounding box center [227, 96] width 151 height 13
click at [151, 453] on div at bounding box center [243, 460] width 183 height 16
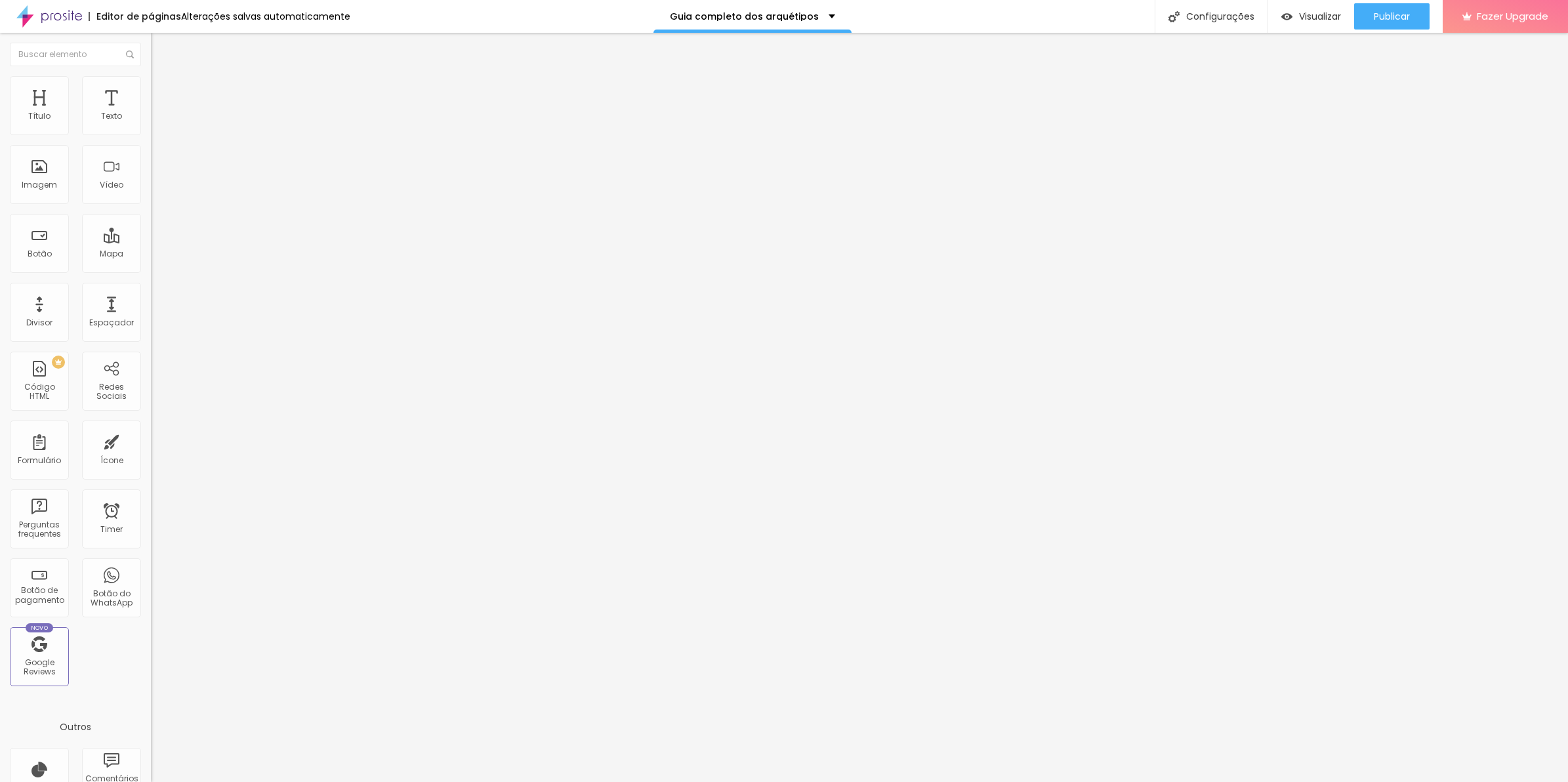
scroll to position [2, 0]
click at [151, 467] on div "* { margin : 0 ; padding : 0 ; box-sizing : border-box ; } body { font-family :…" at bounding box center [243, 511] width 183 height 88
click at [151, 460] on img at bounding box center [155, 463] width 8 height 8
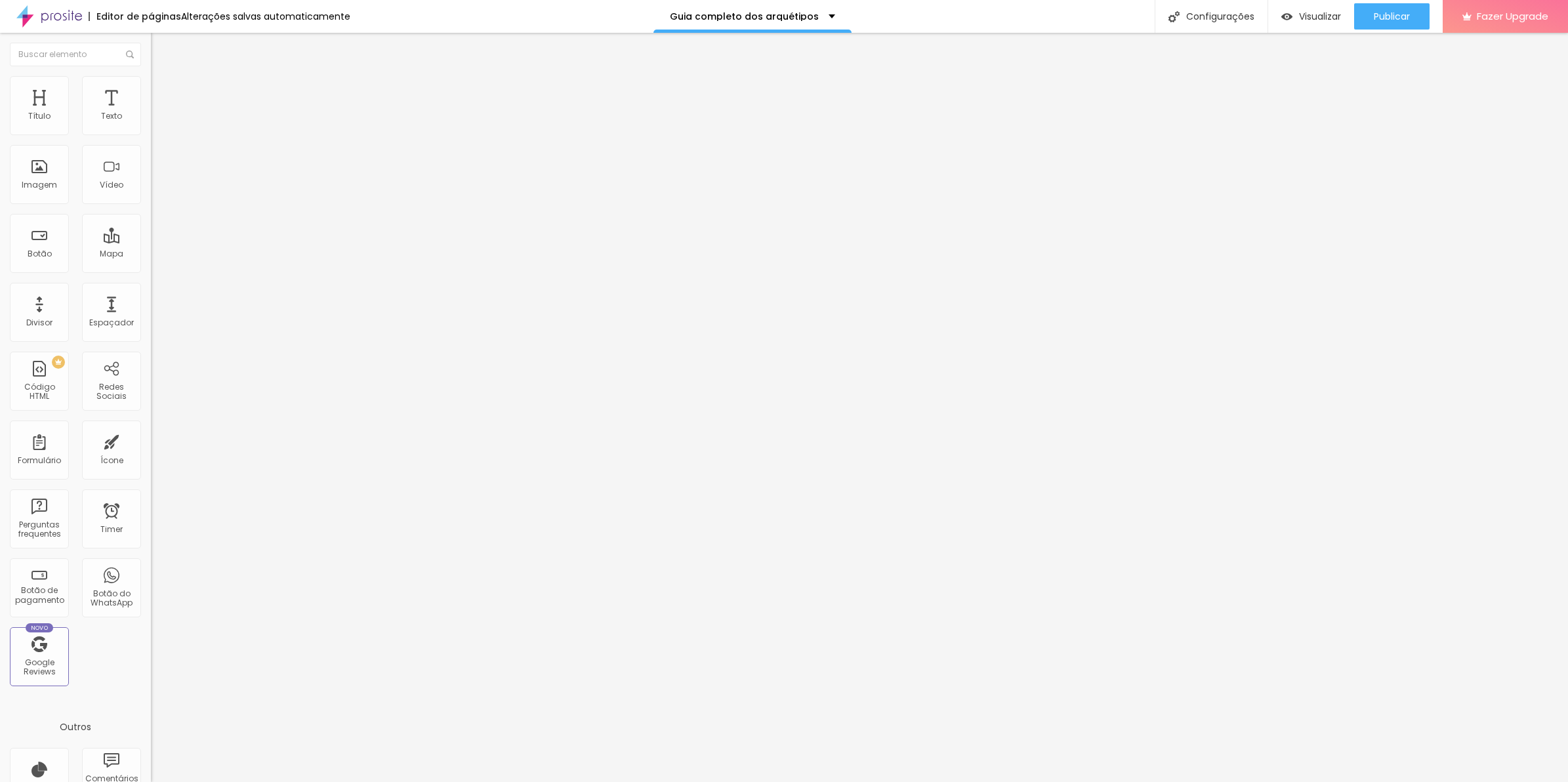
scroll to position [0, 1030]
click at [1028, 781] on div at bounding box center [784, 795] width 1568 height 12
click at [151, 89] on li "Avançado" at bounding box center [227, 96] width 151 height 13
click at [151, 638] on div "874 caracteres" at bounding box center [227, 646] width 151 height 17
click at [151, 645] on img at bounding box center [155, 649] width 8 height 8
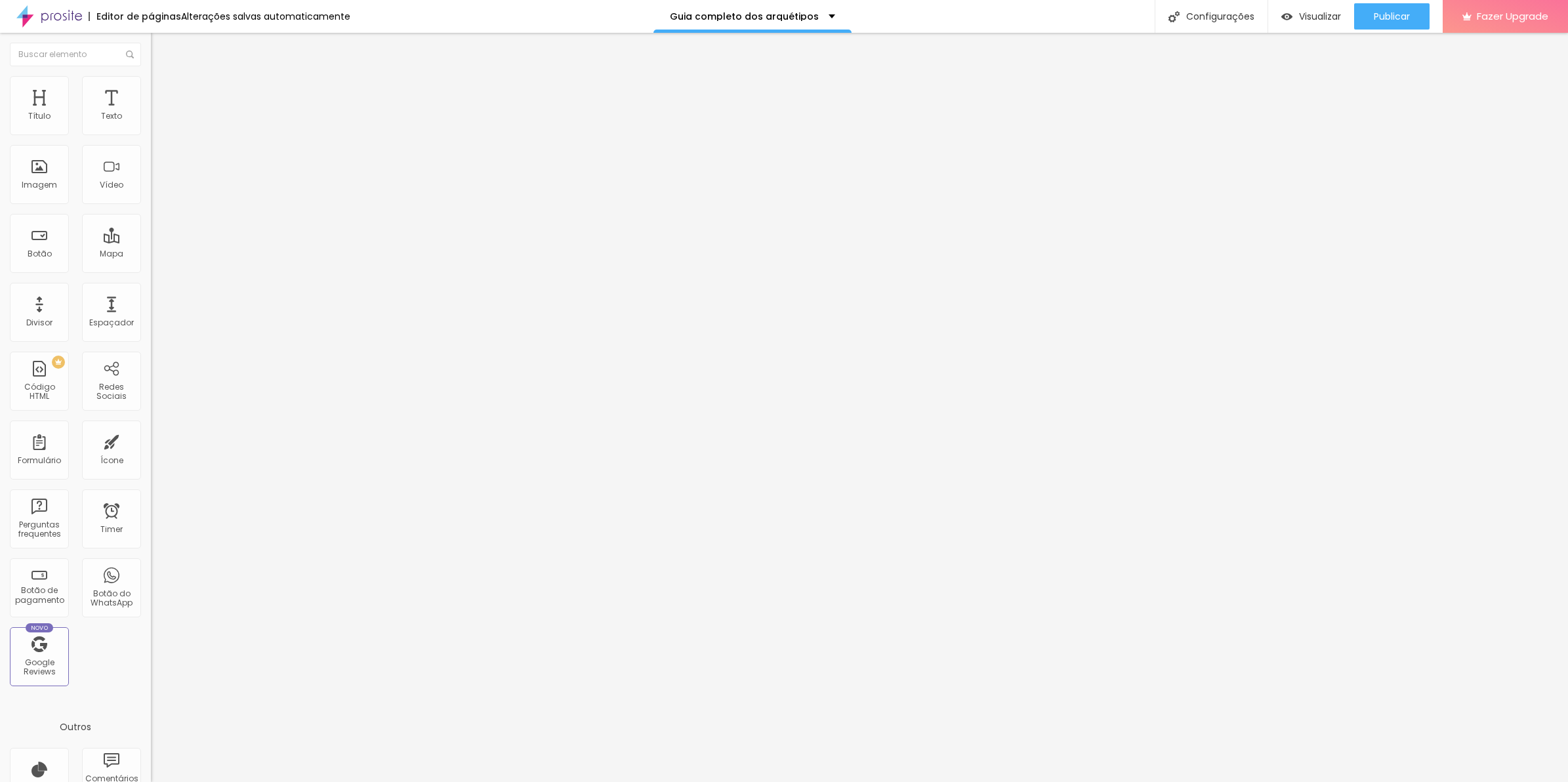
click at [163, 93] on span "Avançado" at bounding box center [184, 98] width 43 height 11
click at [151, 89] on li "Avançado" at bounding box center [227, 96] width 151 height 13
click at [151, 80] on li "Estilo" at bounding box center [227, 82] width 151 height 13
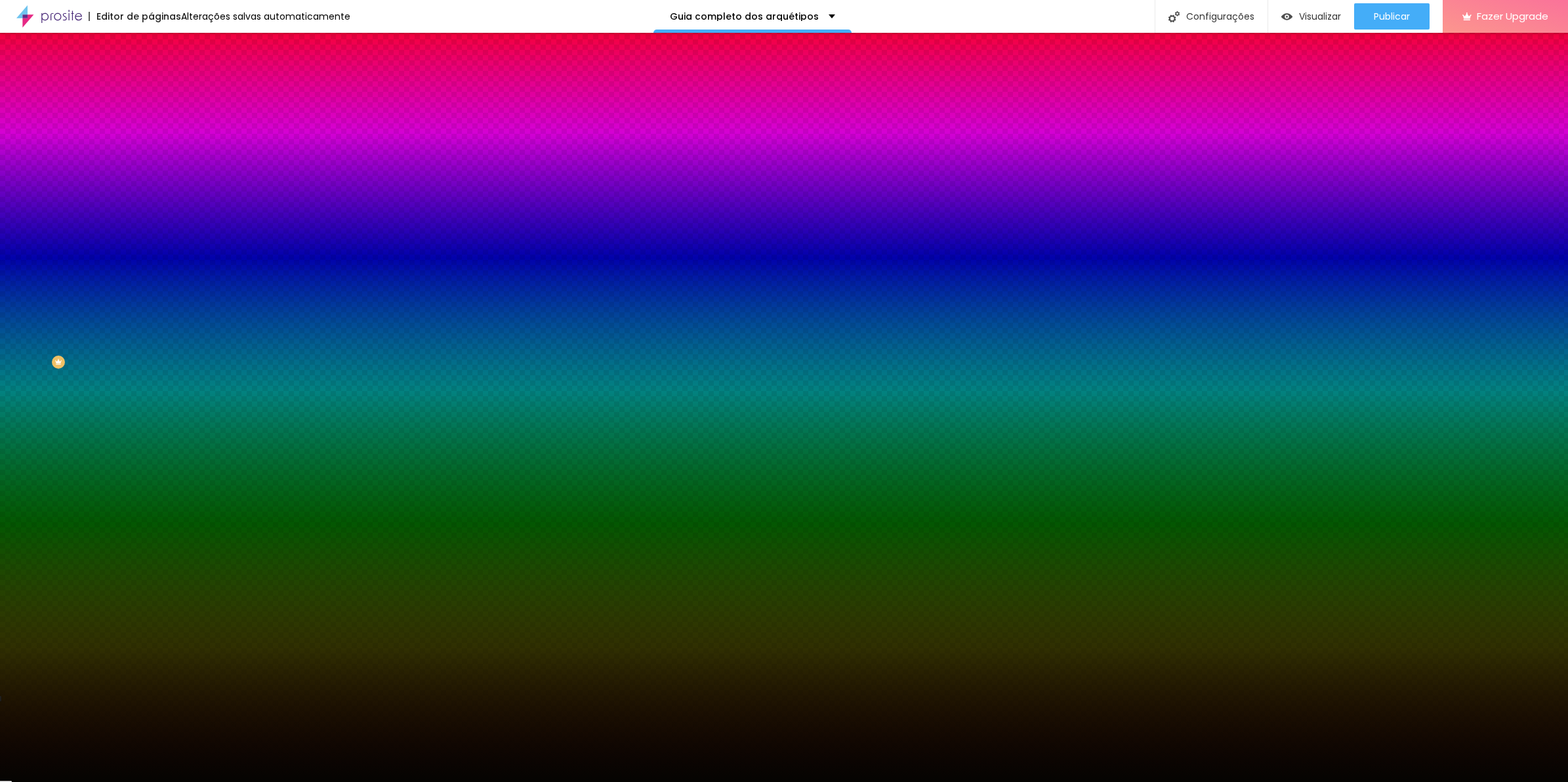
click at [151, 192] on input "#050402" at bounding box center [230, 185] width 157 height 13
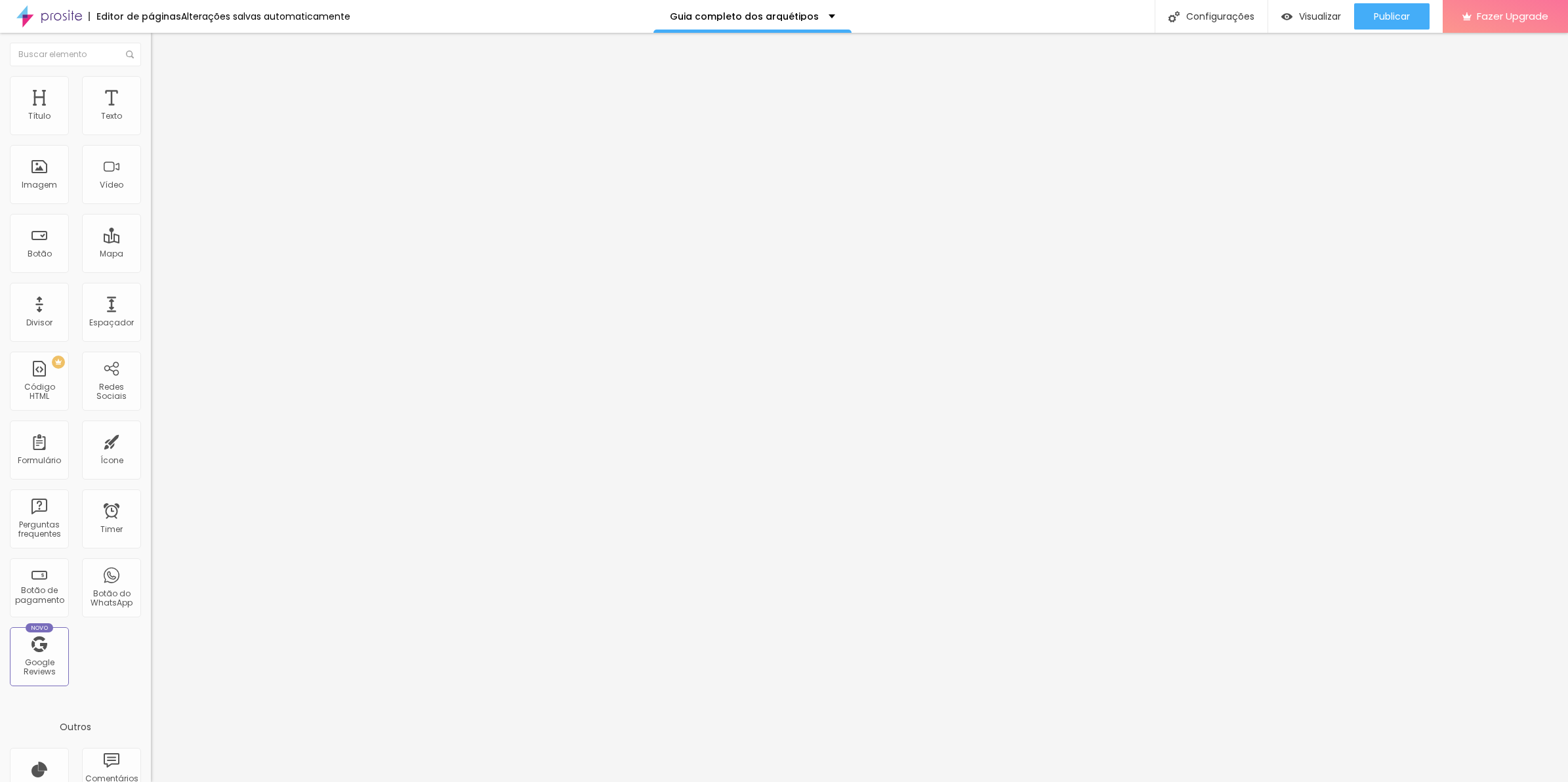
click at [163, 91] on span "Estilo" at bounding box center [173, 85] width 21 height 11
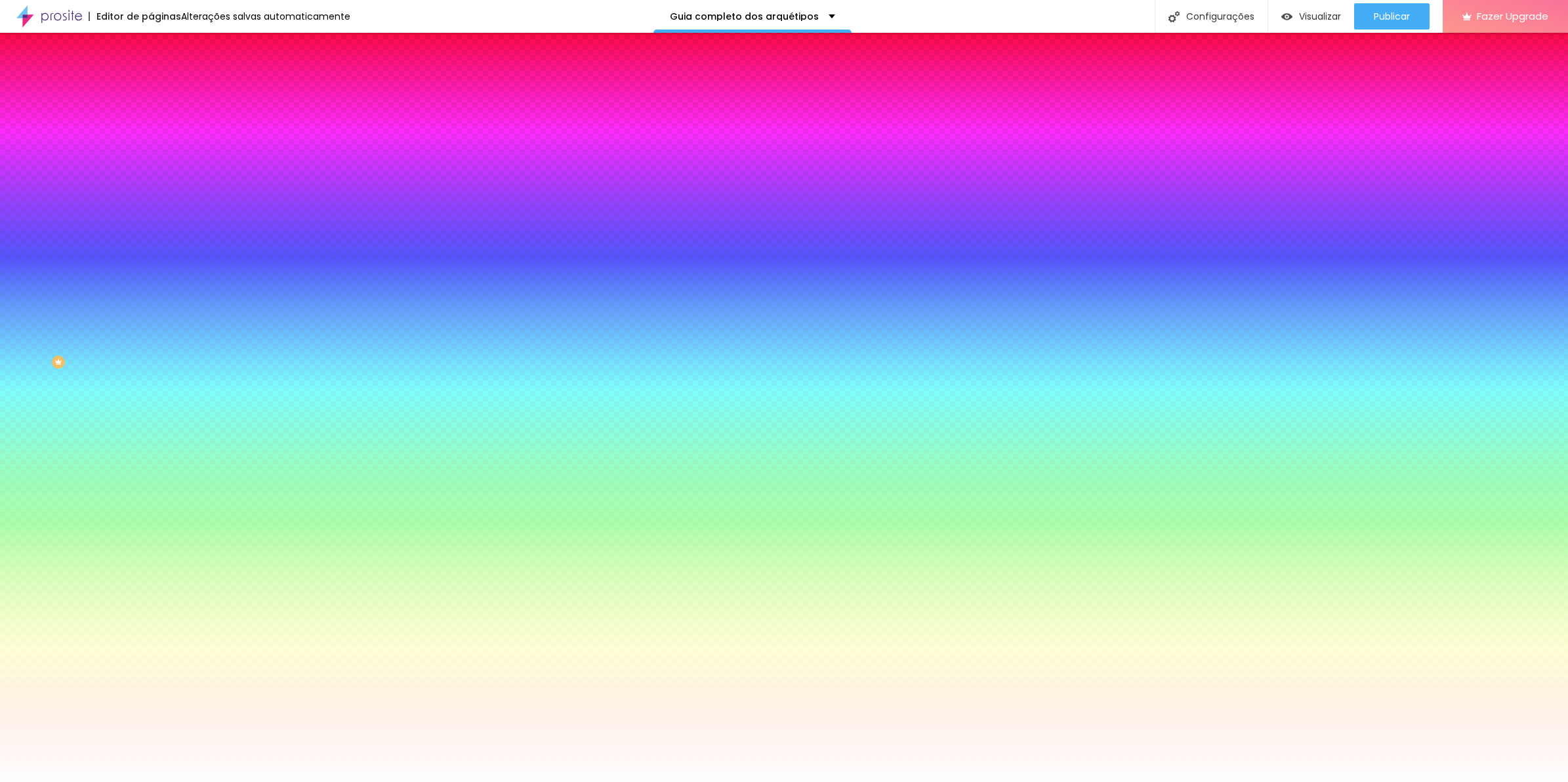
click at [151, 192] on input "#FFFFFF" at bounding box center [230, 185] width 157 height 13
paste input "050402"
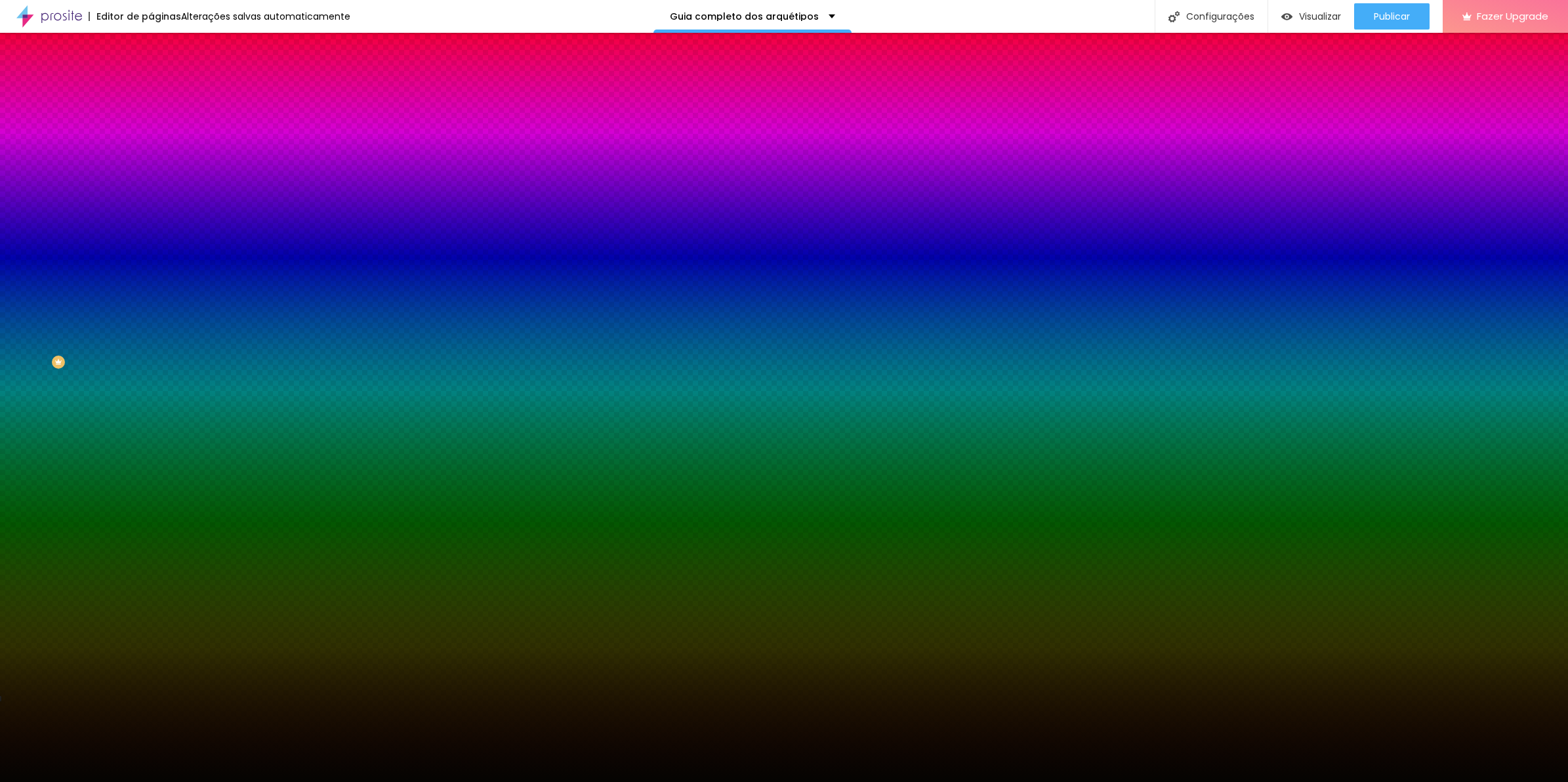
click at [151, 192] on div "#050402" at bounding box center [227, 185] width 151 height 13
click at [151, 179] on div at bounding box center [227, 179] width 151 height 0
drag, startPoint x: 126, startPoint y: 342, endPoint x: 124, endPoint y: 388, distance: 46.0
click at [151, 388] on div "Editar Seção Conteúdo Estilo Avançado Imagem de fundo Adicionar imagem Efeito d…" at bounding box center [227, 407] width 151 height 749
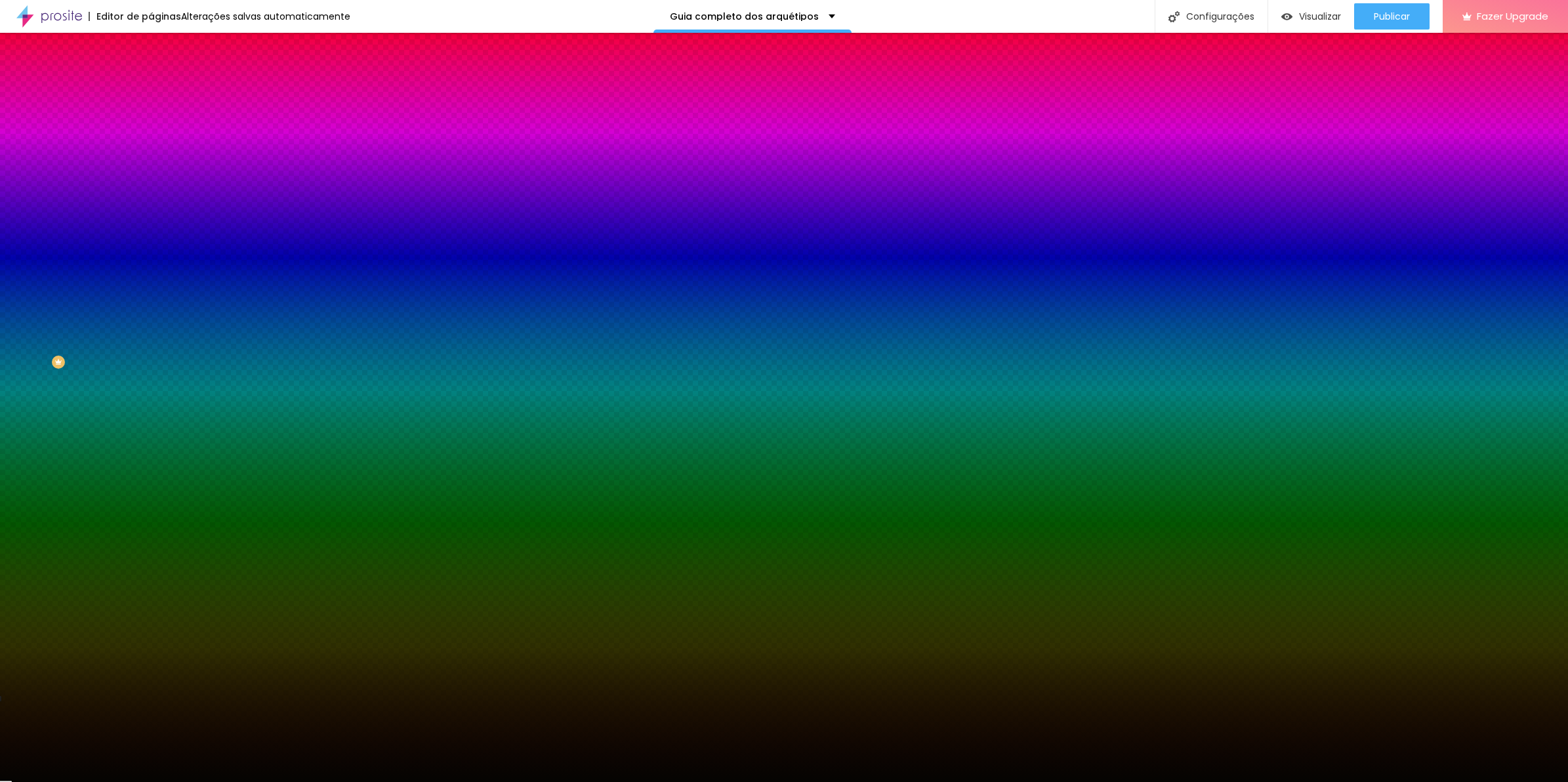
drag, startPoint x: 124, startPoint y: 388, endPoint x: 122, endPoint y: 89, distance: 299.0
click at [151, 89] on li "Avançado" at bounding box center [227, 96] width 151 height 13
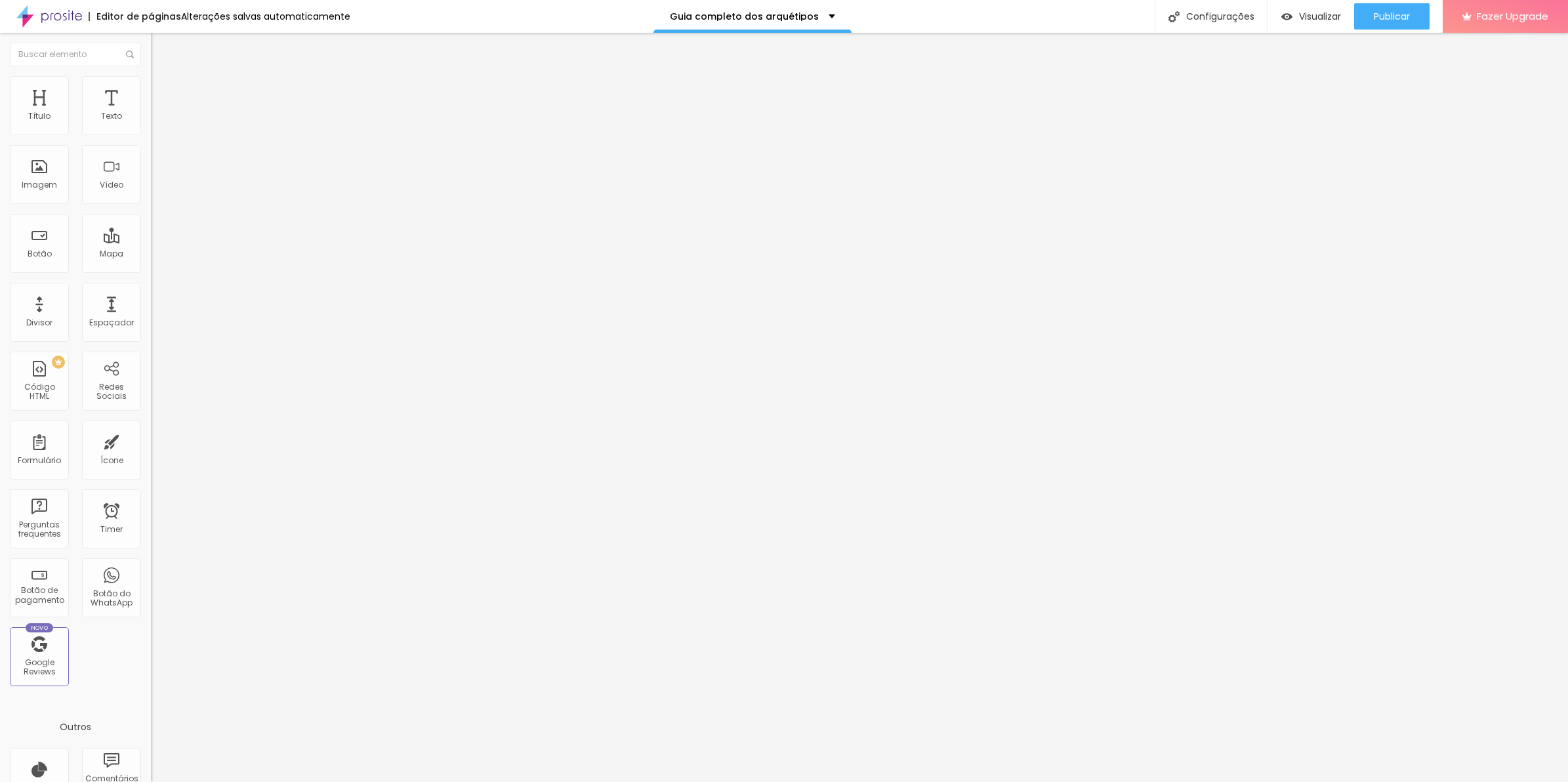
click at [151, 99] on li "Avançado" at bounding box center [227, 96] width 151 height 13
click at [163, 93] on span "Avançado" at bounding box center [184, 98] width 43 height 11
click at [151, 89] on li "Avançado" at bounding box center [227, 96] width 151 height 13
click at [151, 76] on li "Avançado" at bounding box center [227, 82] width 151 height 13
click at [151, 89] on li "Avançado" at bounding box center [227, 96] width 151 height 13
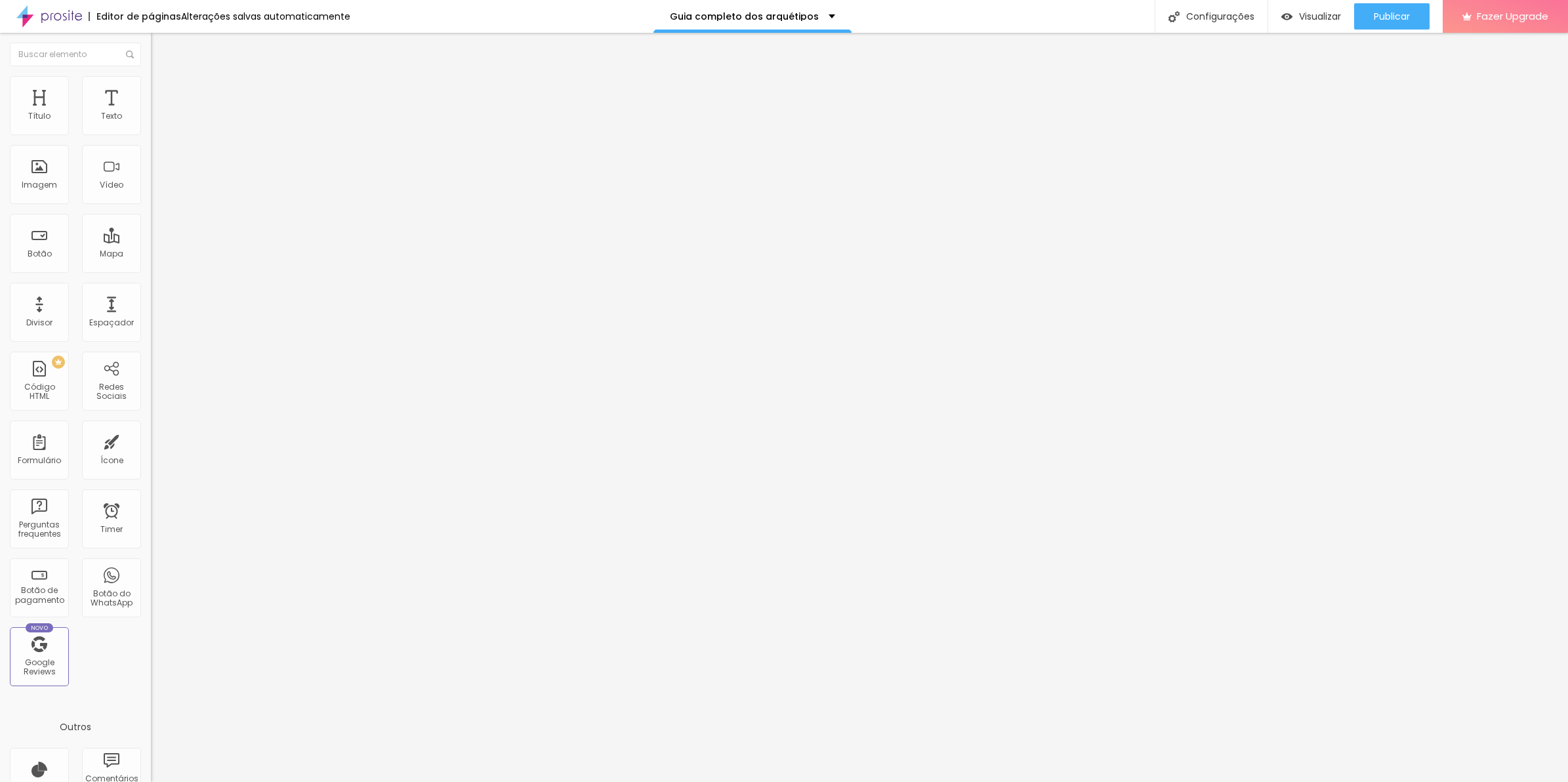
click at [151, 638] on div "352 caracteres" at bounding box center [227, 646] width 151 height 17
click at [151, 654] on div "background : -webkit-linear-gradient ( 125deg , #8f6c3d , #6d4e26 ) ; /* Chrome…" at bounding box center [916, 704] width 1529 height 100
click at [163, 93] on span "Avançado" at bounding box center [184, 98] width 43 height 11
click at [151, 89] on li "Avançado" at bounding box center [227, 96] width 151 height 13
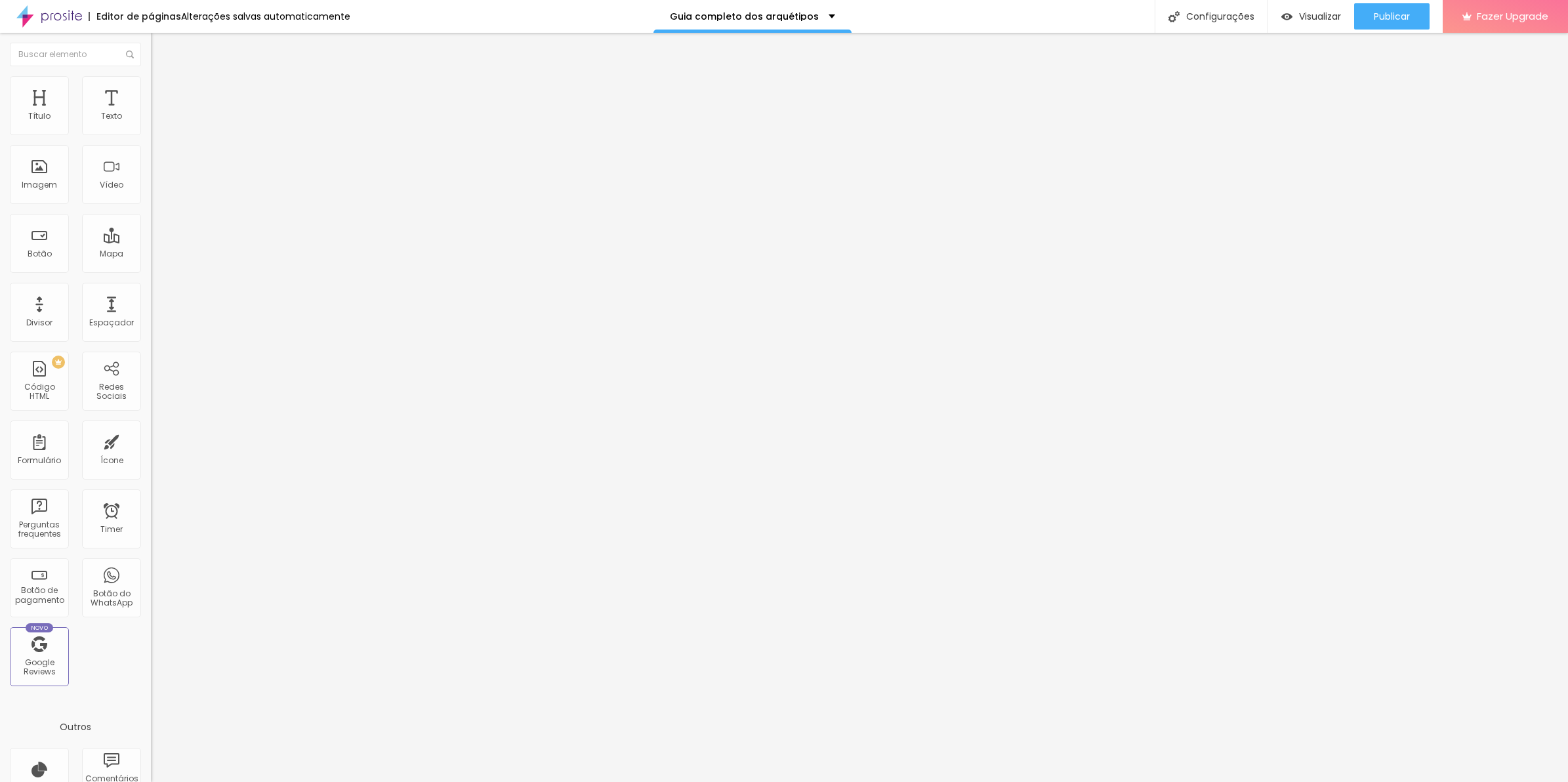
click at [151, 638] on div "352 caracteres" at bounding box center [227, 646] width 151 height 17
click at [151, 654] on div "background : -webkit-linear-gradient ( 125deg , #8f6c3d , #6d4e26 ) ; /* Chrome…" at bounding box center [916, 698] width 1529 height 88
click at [163, 91] on span "Estilo" at bounding box center [173, 85] width 21 height 11
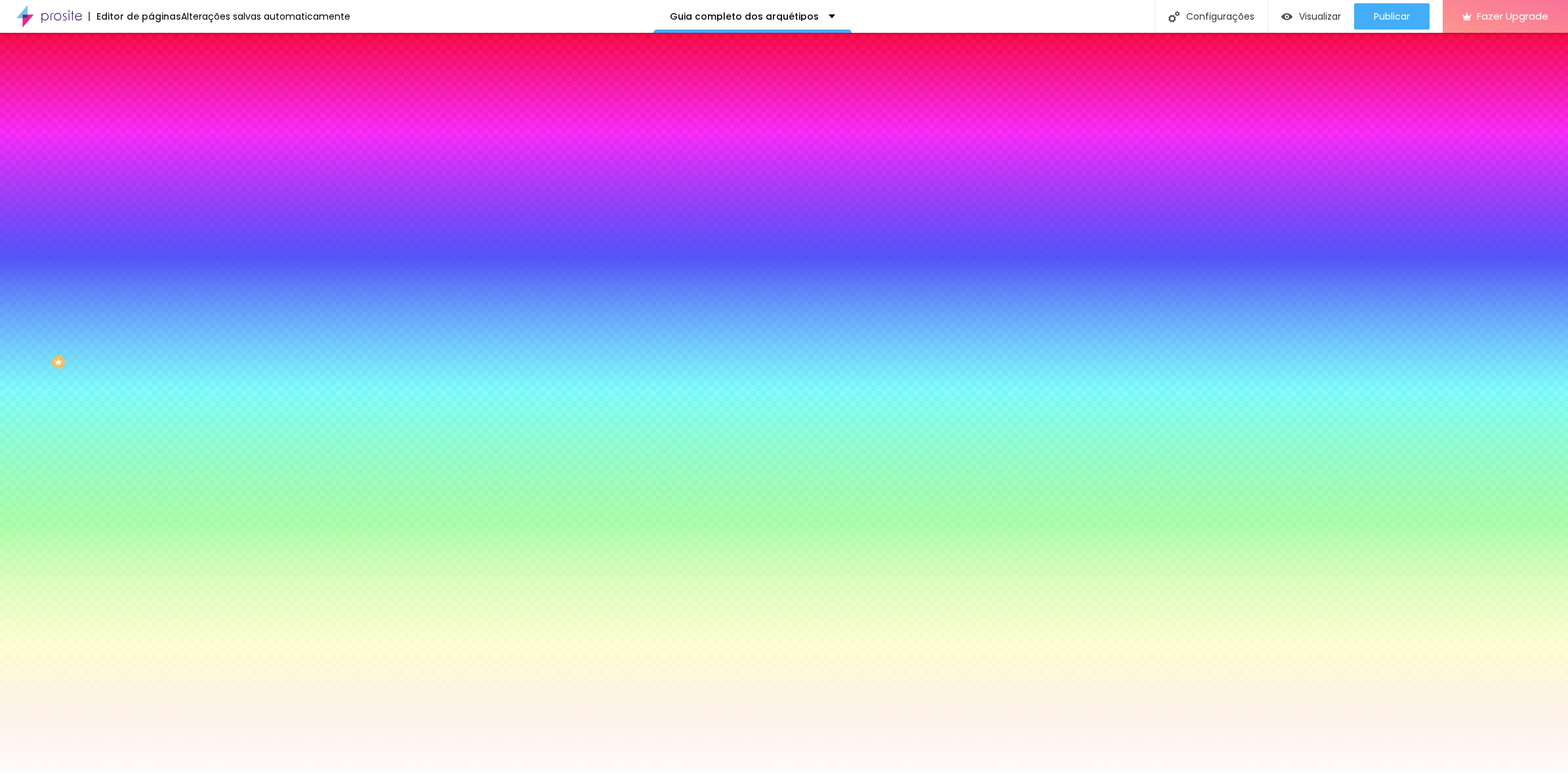
click at [151, 192] on input "#FFFFFF" at bounding box center [230, 185] width 157 height 13
paste input "050402"
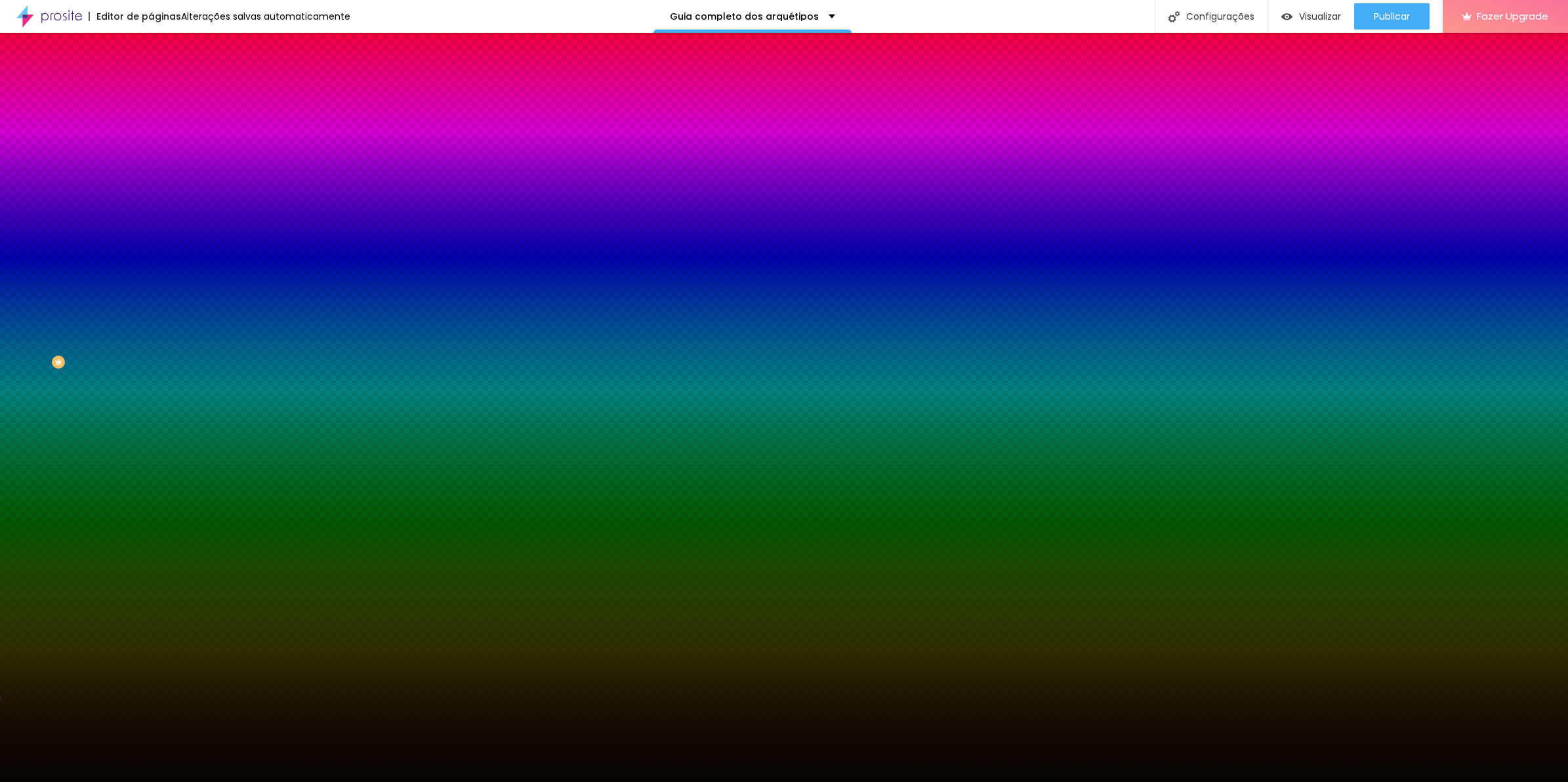
click at [151, 179] on div at bounding box center [227, 179] width 151 height 0
click at [151, 192] on div "Voltar ao padrão #050402" at bounding box center [227, 177] width 151 height 28
drag, startPoint x: 82, startPoint y: 236, endPoint x: 91, endPoint y: 241, distance: 10.3
click at [151, 179] on div at bounding box center [227, 179] width 151 height 0
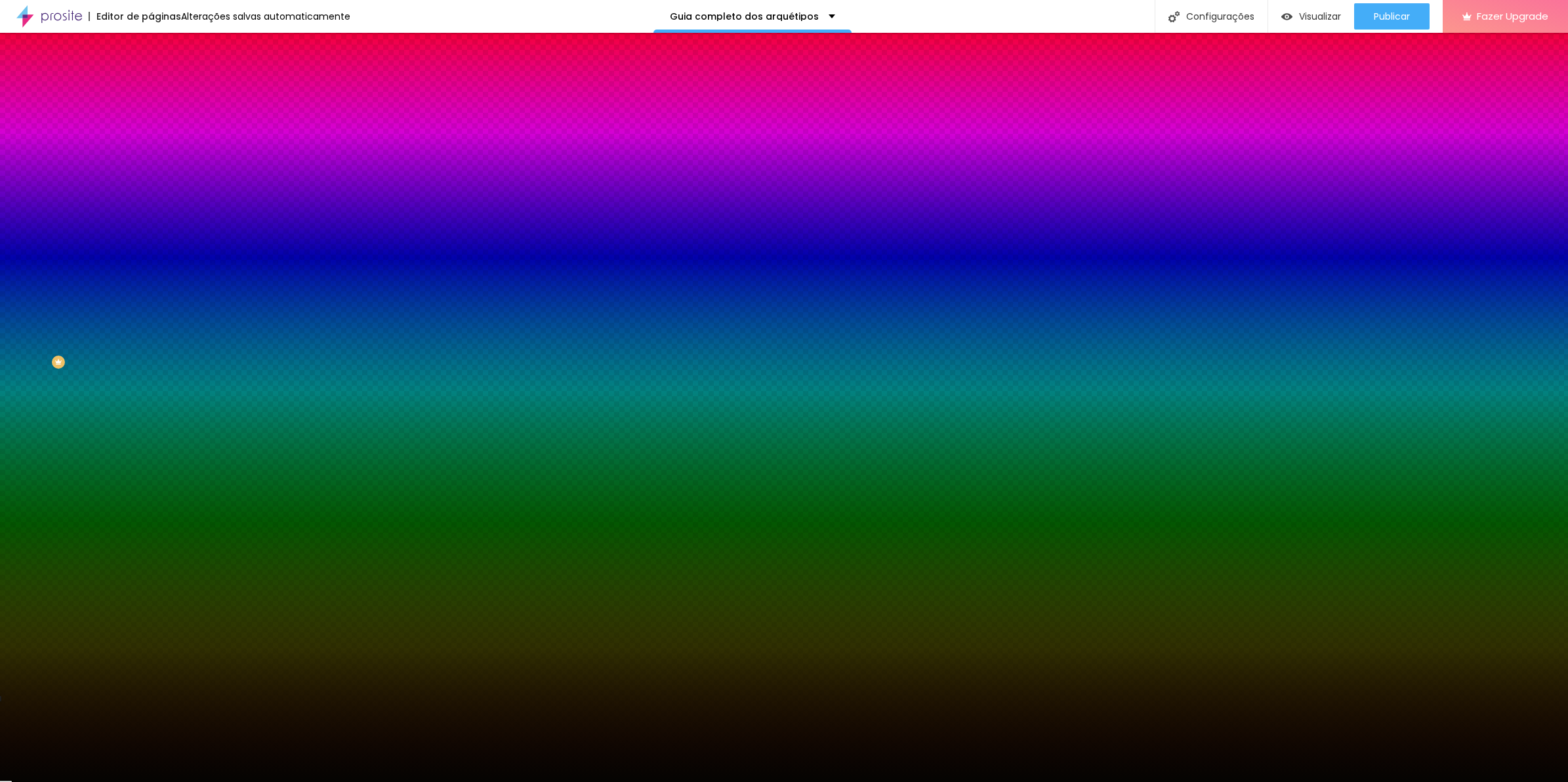
drag, startPoint x: 136, startPoint y: 375, endPoint x: 133, endPoint y: 417, distance: 42.1
click at [151, 417] on div "Editar Seção Conteúdo Estilo Avançado Imagem de fundo Adicionar imagem Efeito d…" at bounding box center [227, 407] width 151 height 749
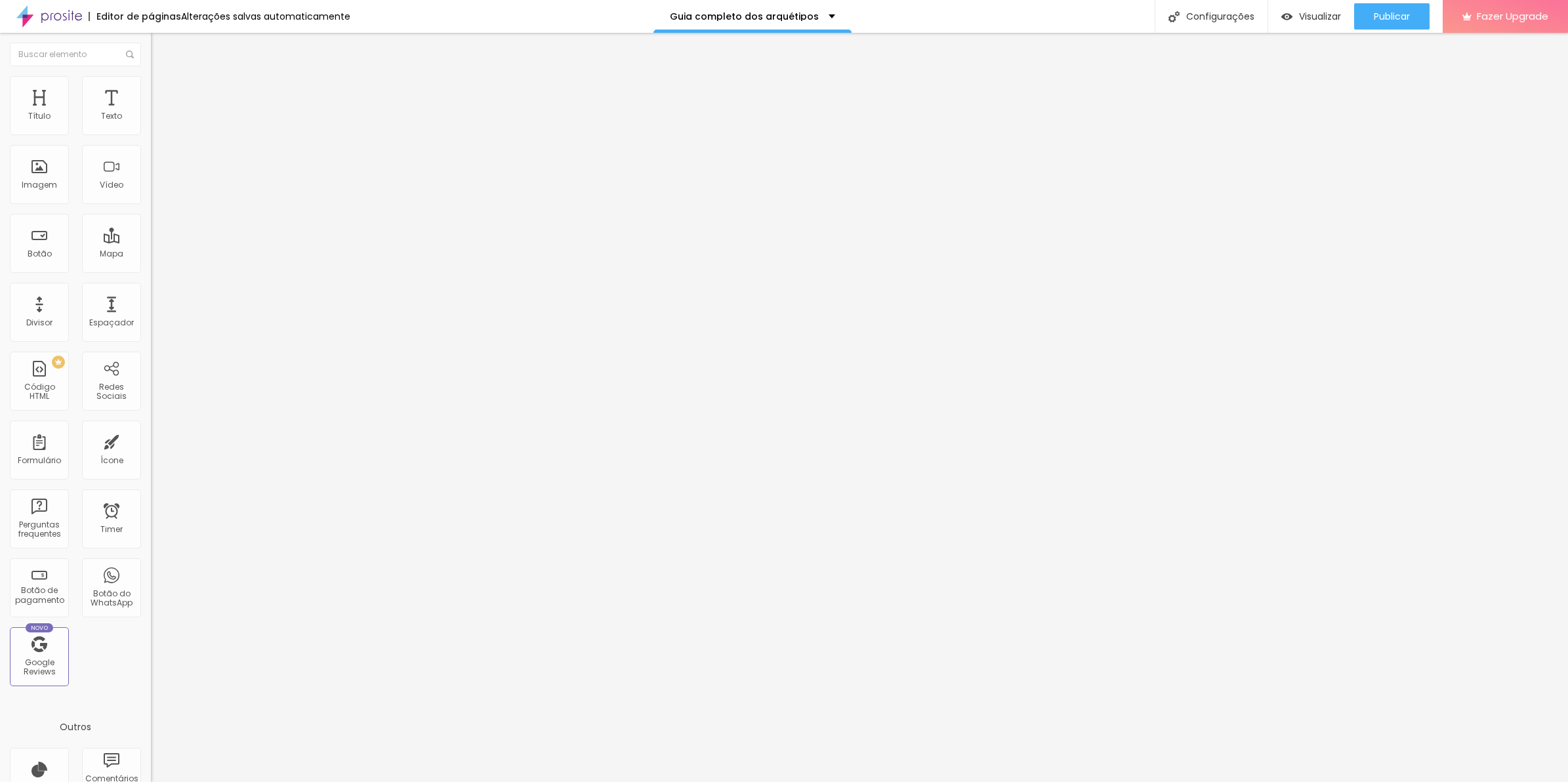
click at [151, 121] on div at bounding box center [227, 115] width 151 height 10
click at [151, 129] on div at bounding box center [227, 126] width 151 height 32
click at [151, 139] on div "Alinhamento" at bounding box center [227, 122] width 151 height 39
click at [151, 120] on img at bounding box center [155, 114] width 9 height 9
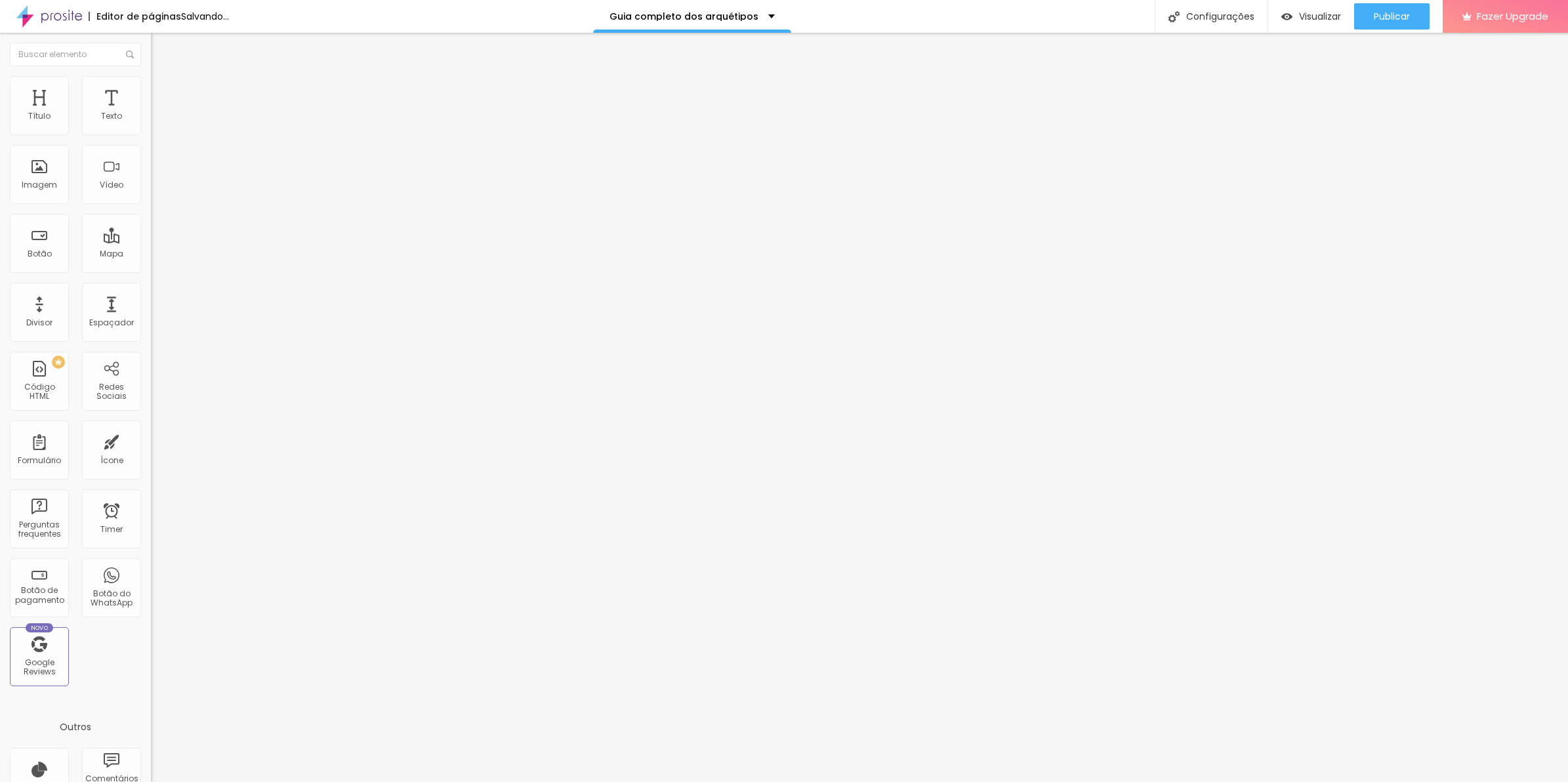
click at [163, 93] on span "Avançado" at bounding box center [184, 98] width 43 height 11
click at [151, 89] on li "Estilo" at bounding box center [227, 82] width 151 height 13
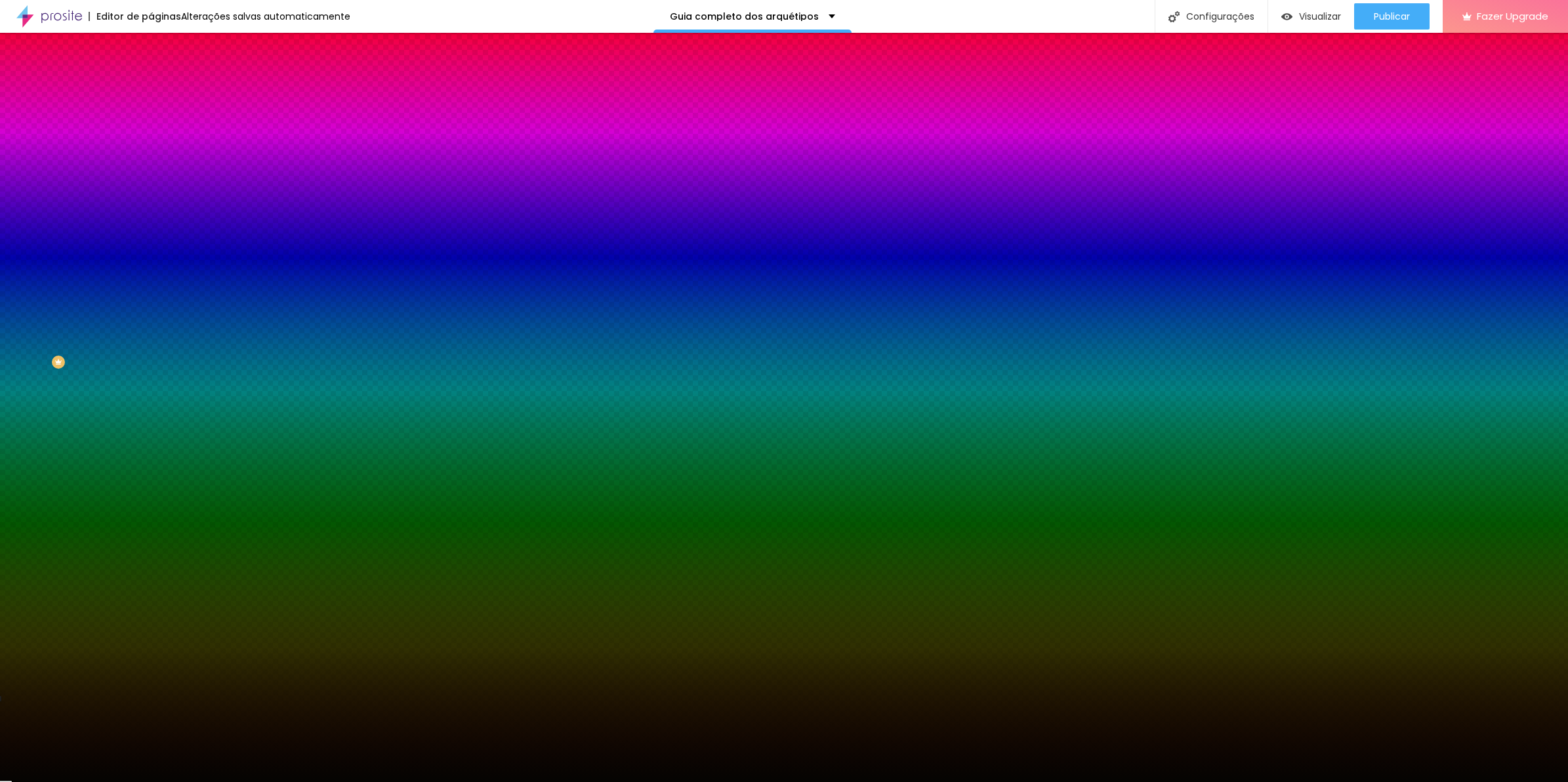
click at [151, 89] on li "Avançado" at bounding box center [227, 96] width 151 height 13
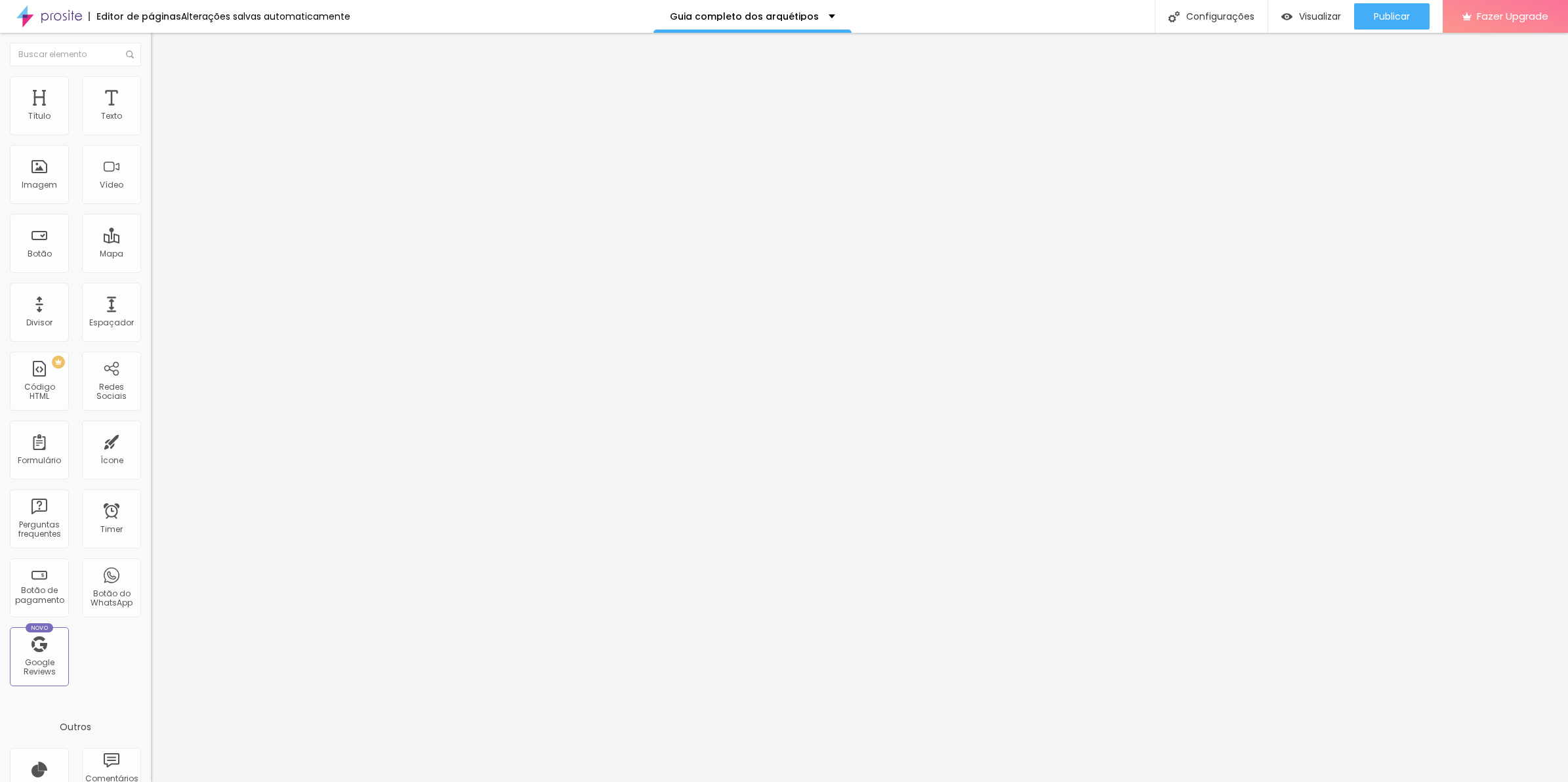
drag, startPoint x: 43, startPoint y: 129, endPoint x: 77, endPoint y: 130, distance: 34.0
click at [151, 254] on input "range" at bounding box center [193, 259] width 85 height 10
click at [151, 113] on span "Adicionar imagem" at bounding box center [193, 107] width 85 height 11
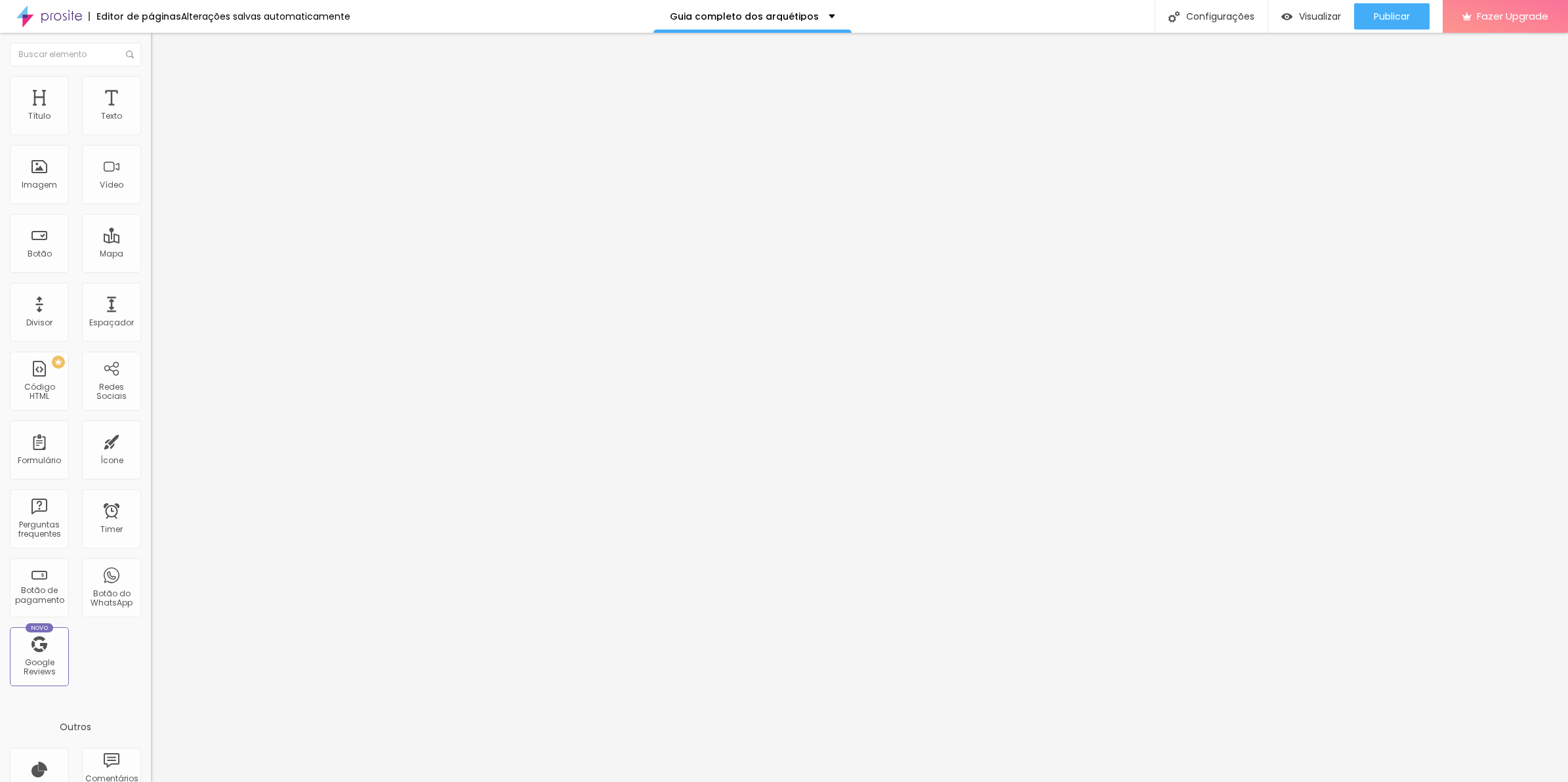
click at [151, 113] on span "Adicionar imagem" at bounding box center [193, 107] width 85 height 11
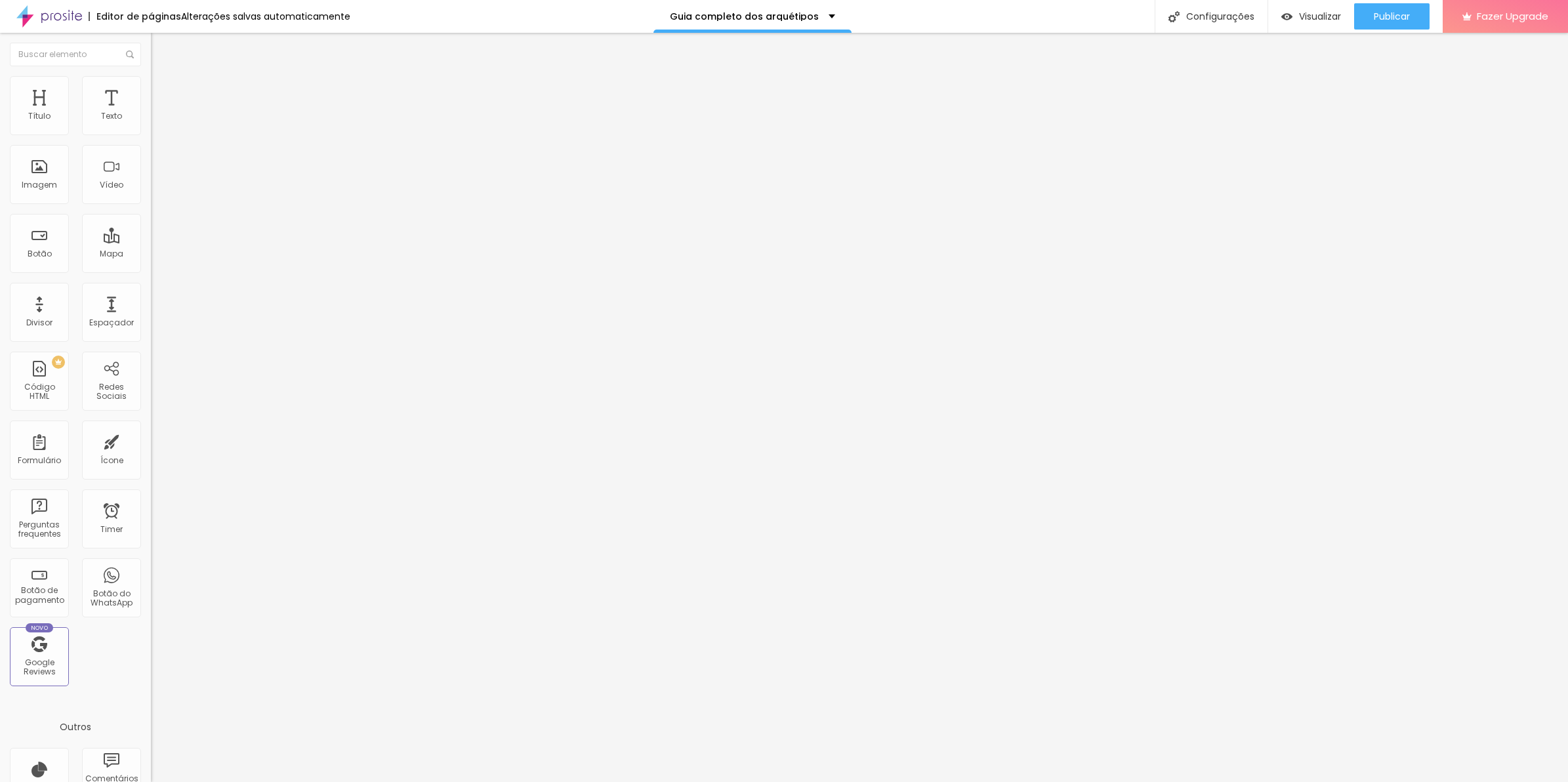
click at [151, 113] on span "Adicionar imagem" at bounding box center [193, 107] width 85 height 11
drag, startPoint x: 154, startPoint y: 203, endPoint x: 575, endPoint y: 345, distance: 444.3
click at [151, 205] on span "Original" at bounding box center [167, 200] width 32 height 11
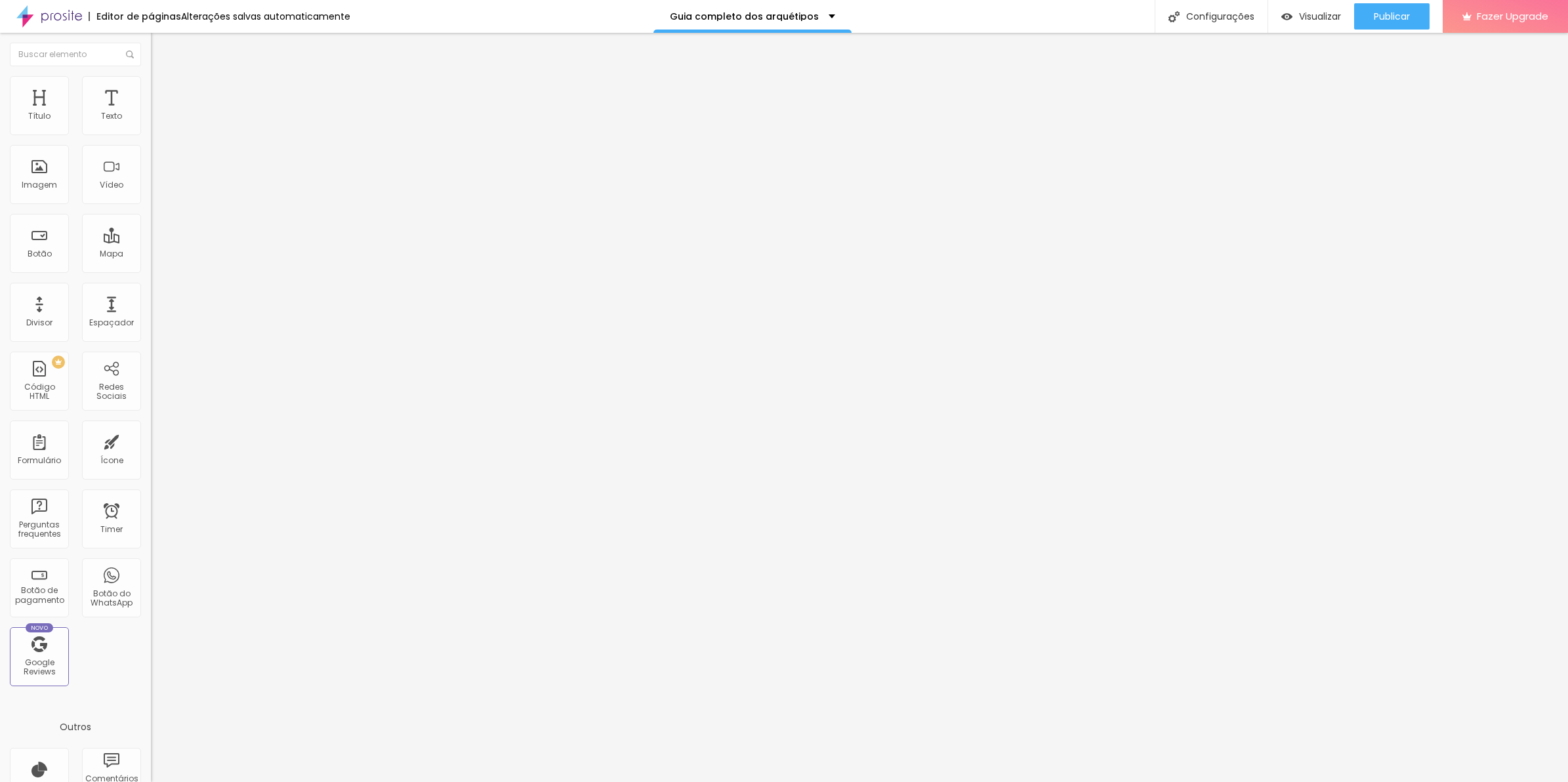
click at [151, 227] on div "Quadrado 1:1" at bounding box center [227, 223] width 151 height 8
click at [151, 241] on span "Original" at bounding box center [167, 236] width 32 height 11
click at [163, 93] on span "Avançado" at bounding box center [184, 98] width 43 height 11
click at [163, 89] on span "Estilo" at bounding box center [173, 85] width 21 height 11
drag, startPoint x: 132, startPoint y: 139, endPoint x: 30, endPoint y: 153, distance: 103.0
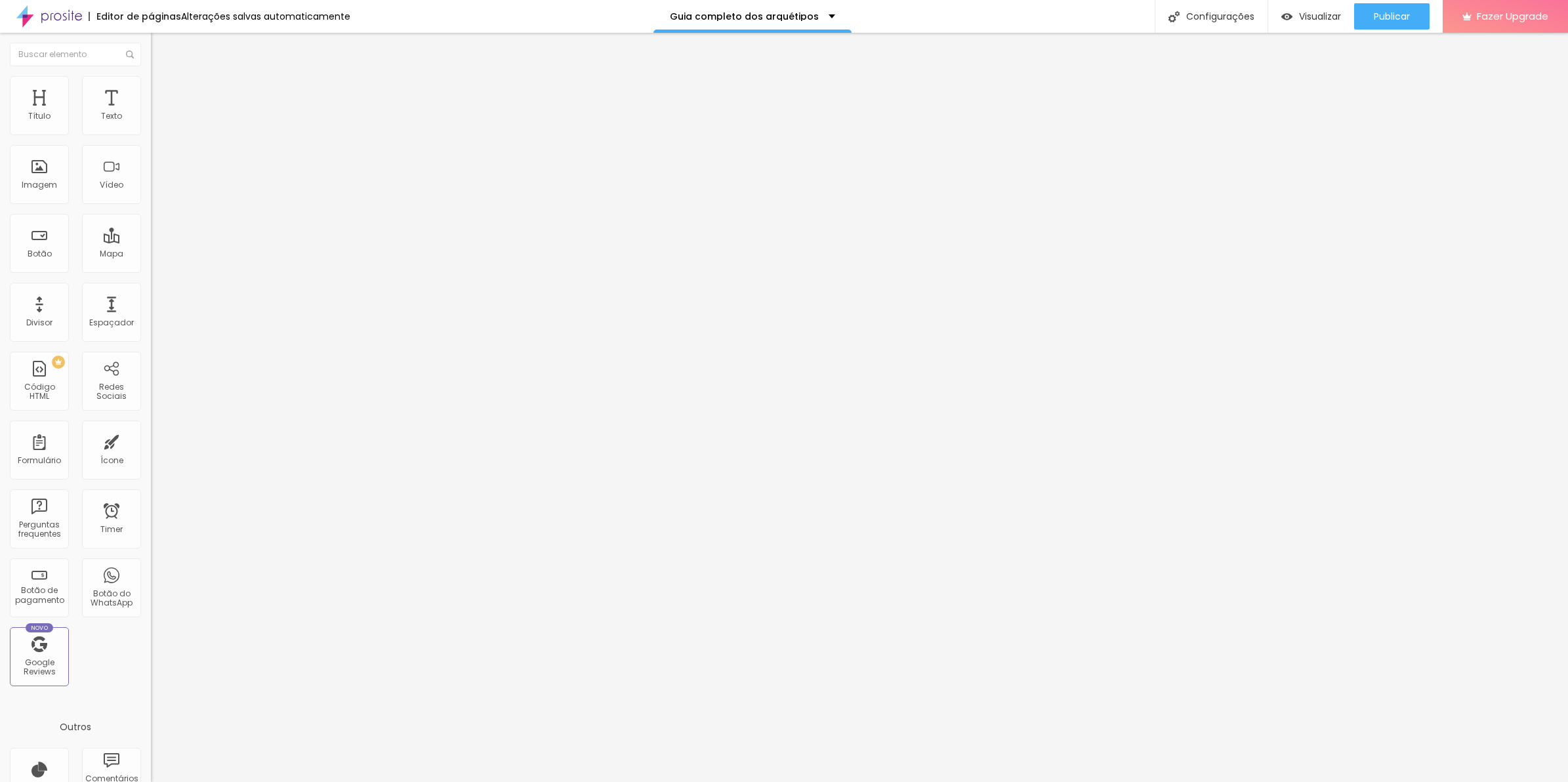
click at [151, 135] on input "range" at bounding box center [193, 129] width 85 height 10
click at [151, 86] on ul "Conteúdo Estilo Avançado" at bounding box center [227, 82] width 151 height 39
click at [151, 86] on li "Estilo" at bounding box center [227, 82] width 151 height 13
drag, startPoint x: 133, startPoint y: 145, endPoint x: 87, endPoint y: 144, distance: 46.0
click at [151, 136] on div at bounding box center [227, 129] width 151 height 12
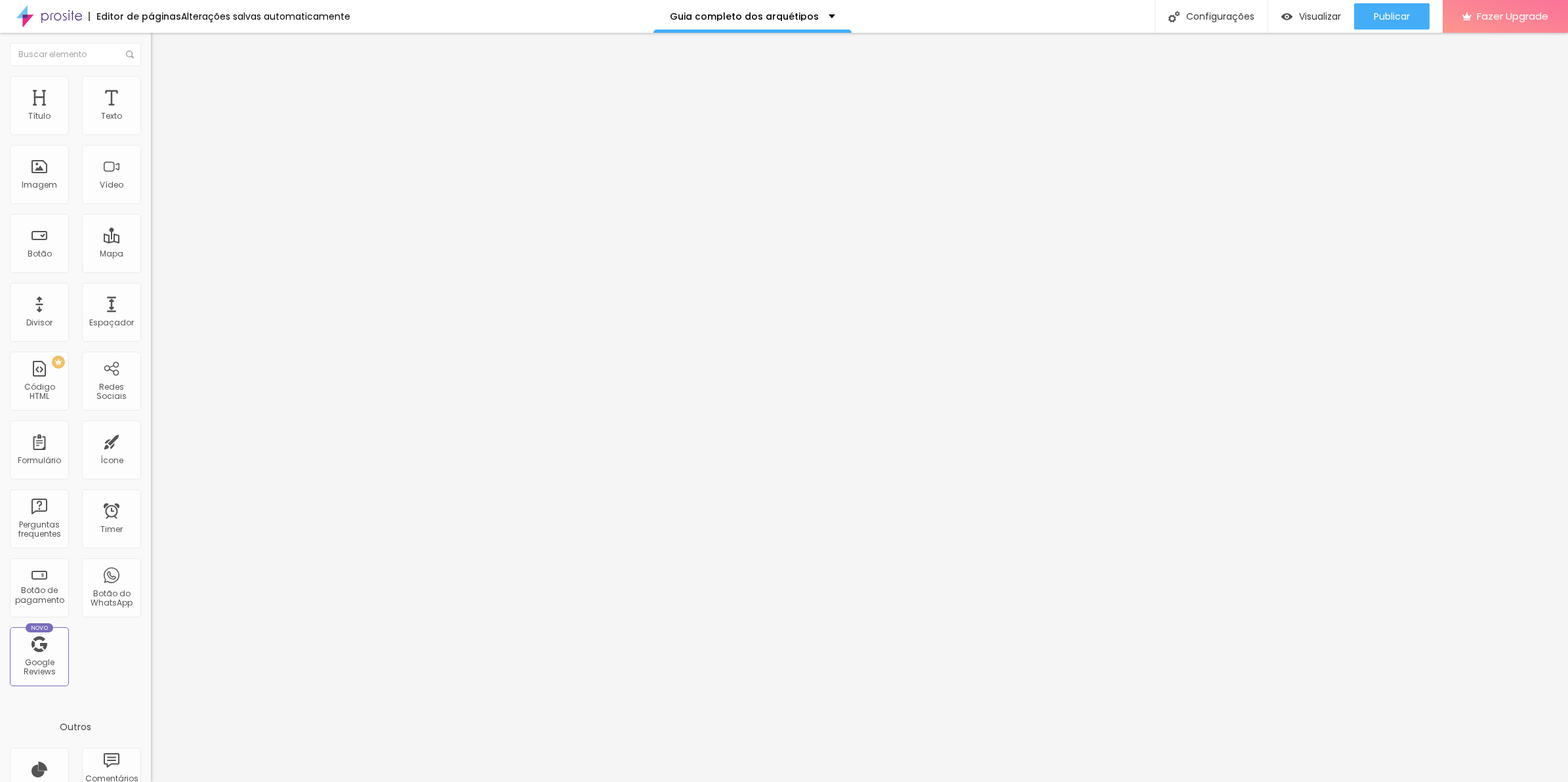
drag, startPoint x: 120, startPoint y: 137, endPoint x: 112, endPoint y: 142, distance: 9.4
click at [151, 136] on div at bounding box center [227, 129] width 151 height 12
drag, startPoint x: 129, startPoint y: 139, endPoint x: 31, endPoint y: 150, distance: 98.6
click at [151, 135] on input "range" at bounding box center [193, 129] width 85 height 10
click at [163, 91] on span "Estilo" at bounding box center [173, 85] width 21 height 11
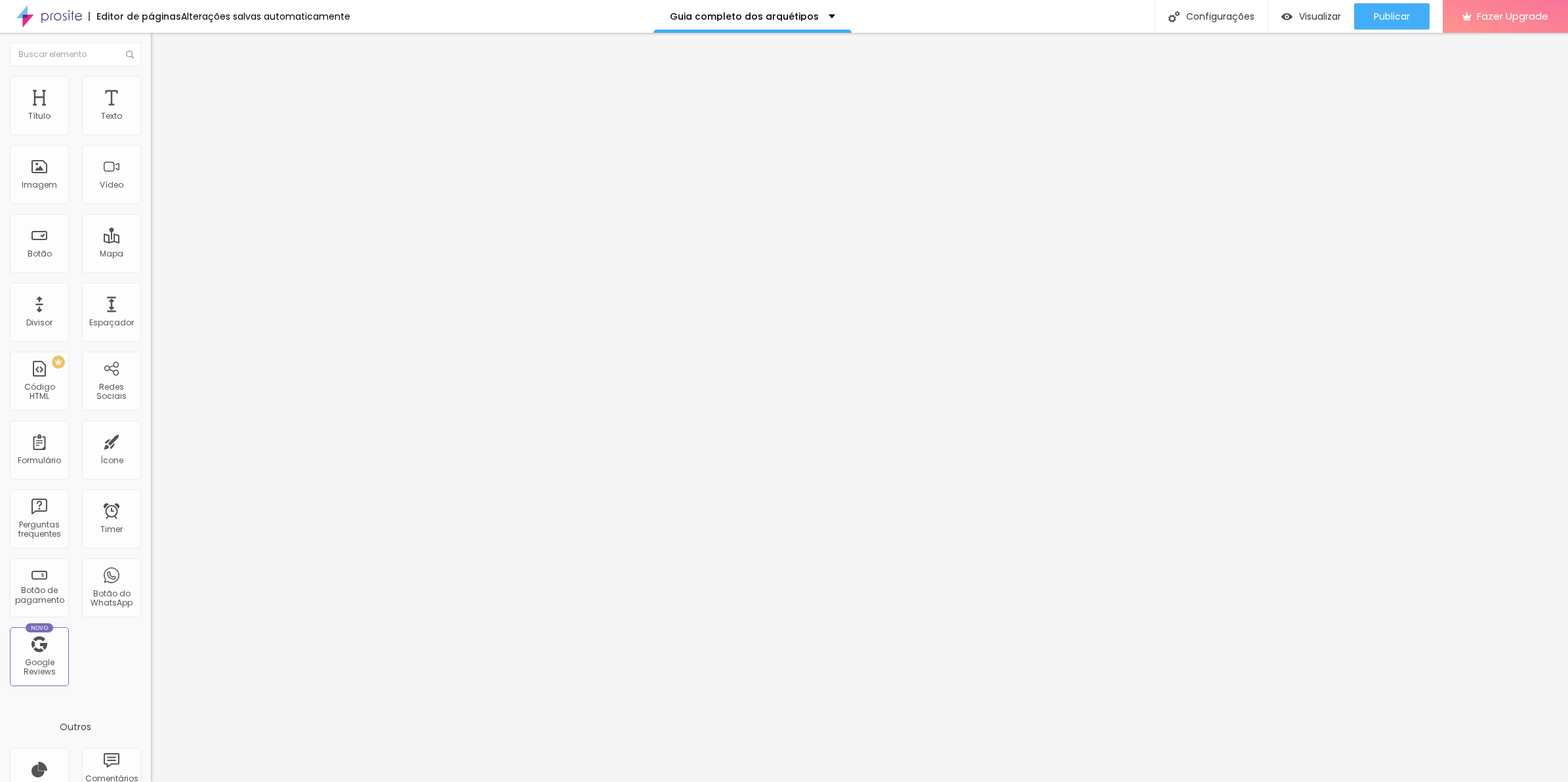
drag, startPoint x: 133, startPoint y: 143, endPoint x: 30, endPoint y: 142, distance: 103.0
click at [151, 135] on input "range" at bounding box center [193, 129] width 85 height 10
click at [151, 89] on li "Estilo" at bounding box center [227, 82] width 151 height 13
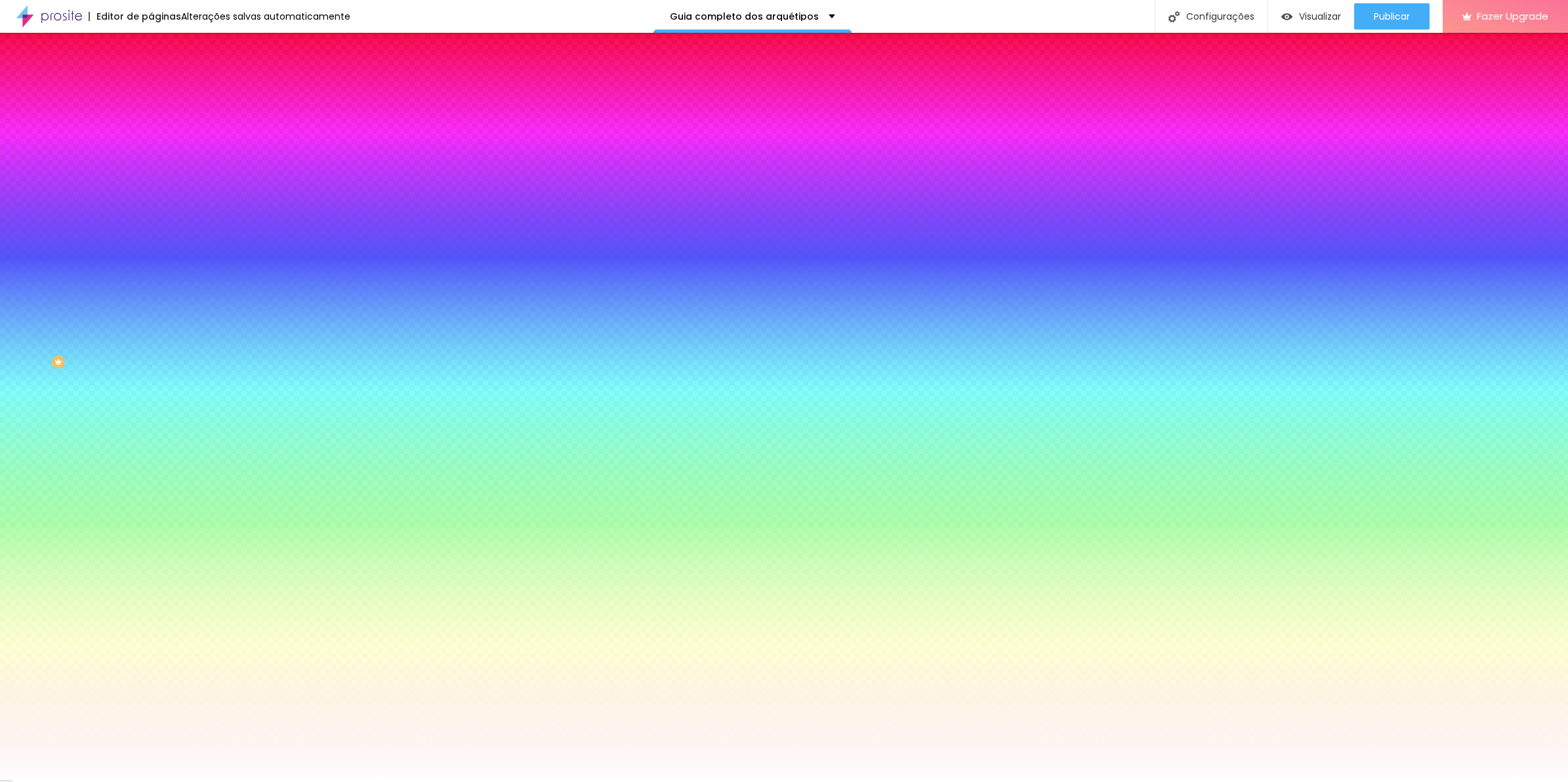
click at [163, 93] on span "Avançado" at bounding box center [184, 98] width 43 height 11
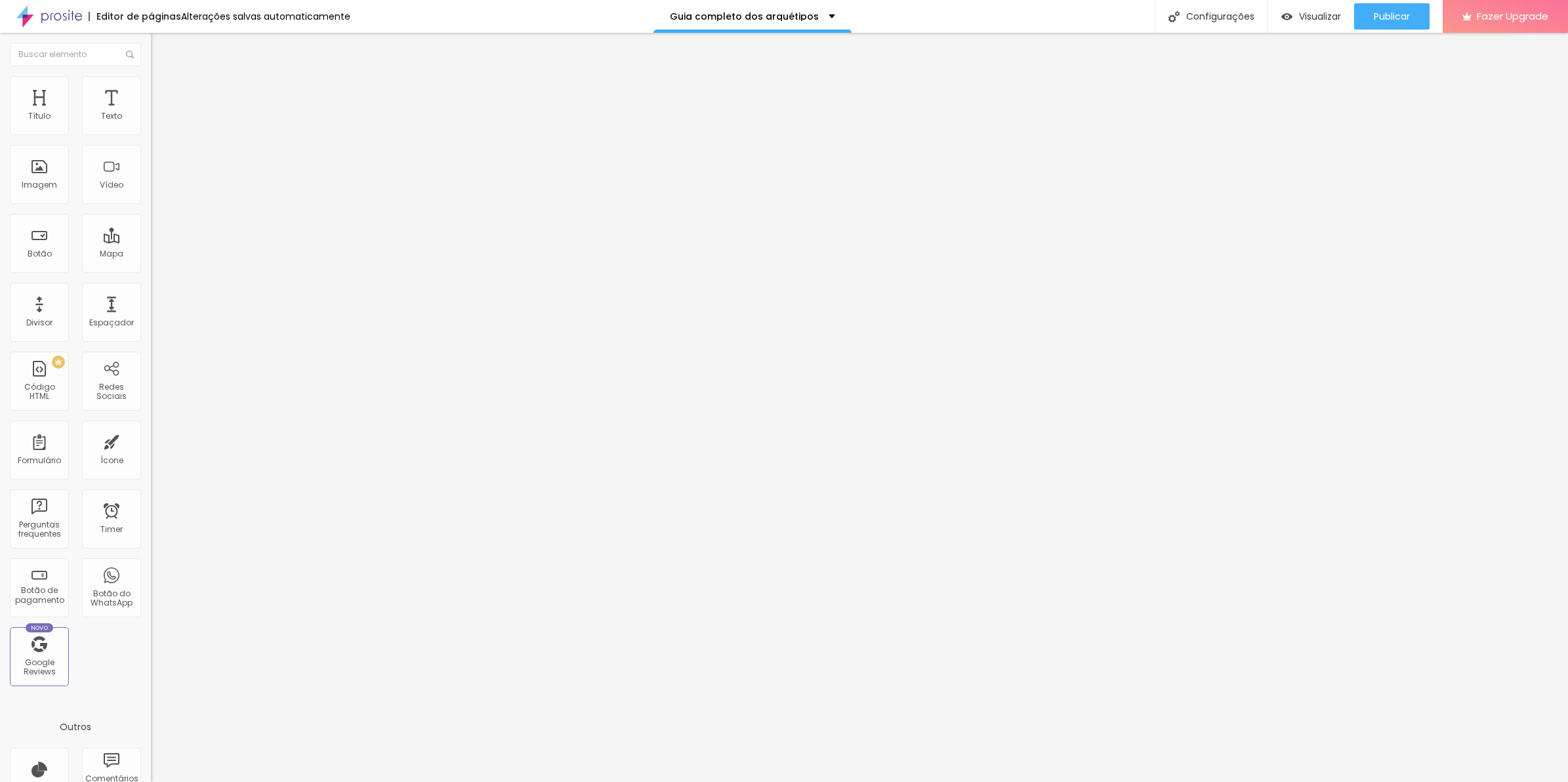
click at [151, 469] on div at bounding box center [227, 519] width 151 height 100
click at [151, 460] on img at bounding box center [155, 463] width 8 height 8
drag, startPoint x: 822, startPoint y: 248, endPoint x: 811, endPoint y: 237, distance: 15.6
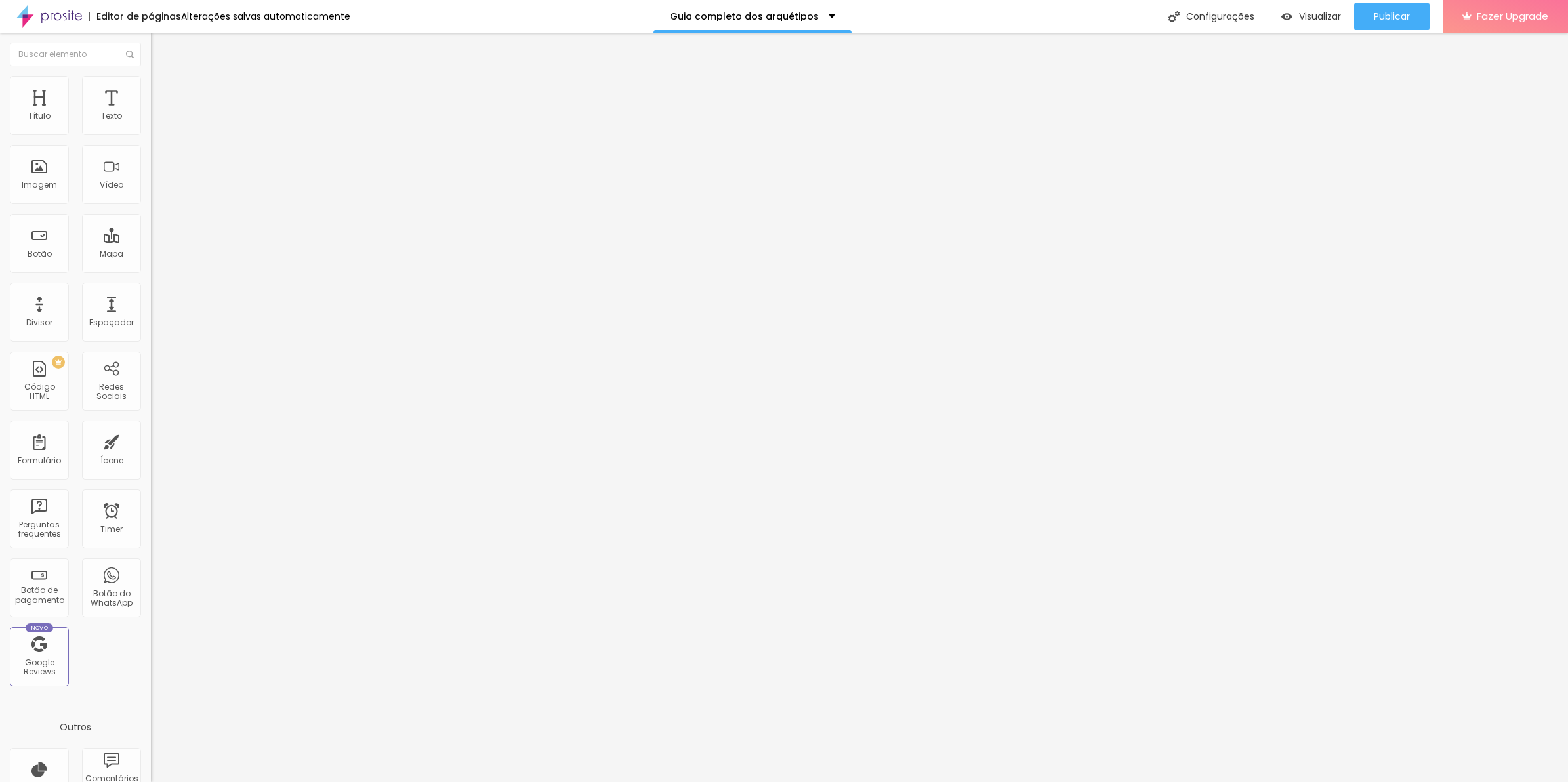
scroll to position [0, 0]
drag, startPoint x: 841, startPoint y: 276, endPoint x: 310, endPoint y: 210, distance: 535.1
drag, startPoint x: 769, startPoint y: 235, endPoint x: 303, endPoint y: 219, distance: 466.3
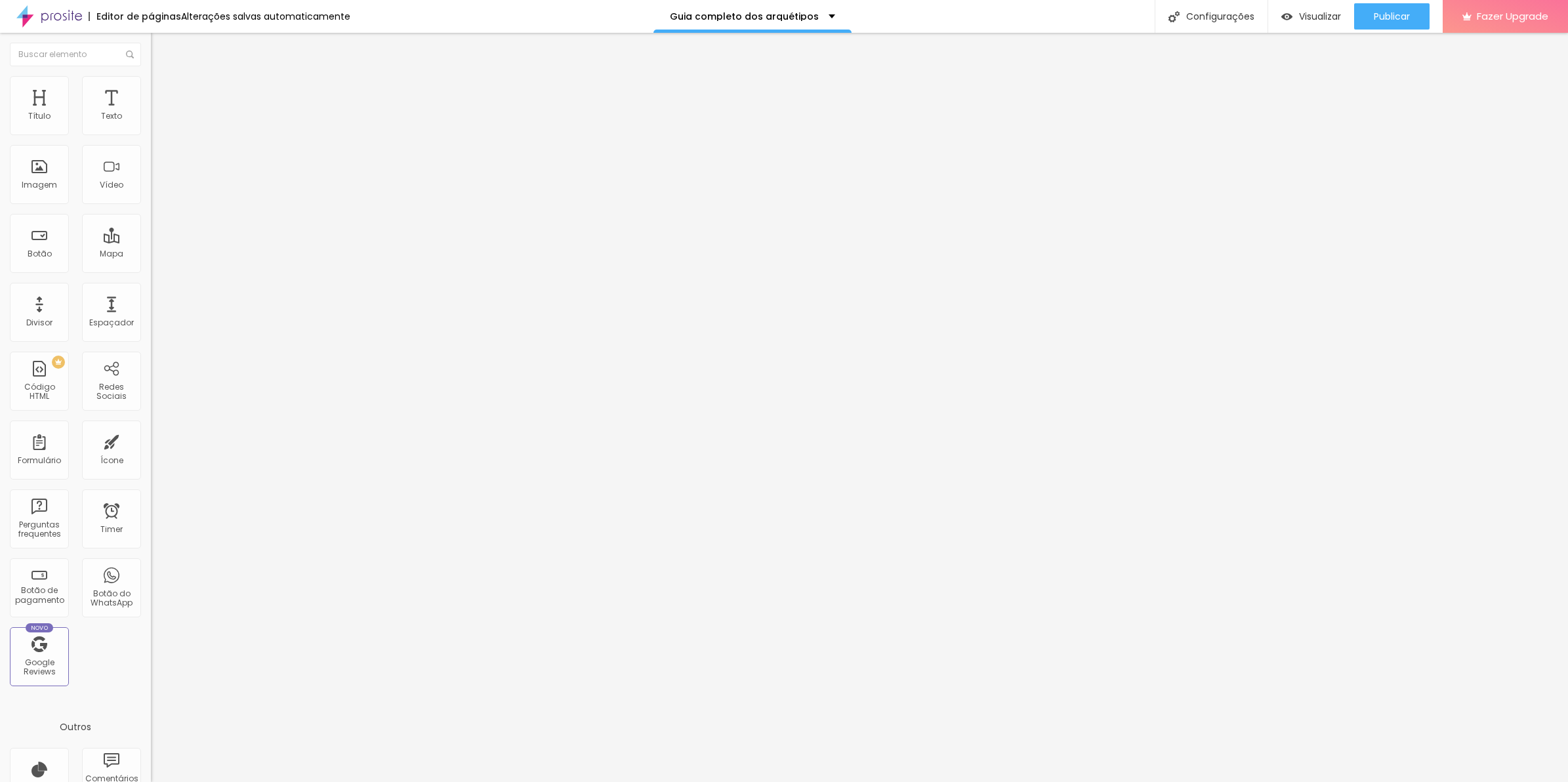
drag, startPoint x: 883, startPoint y: 231, endPoint x: 911, endPoint y: 231, distance: 28.0
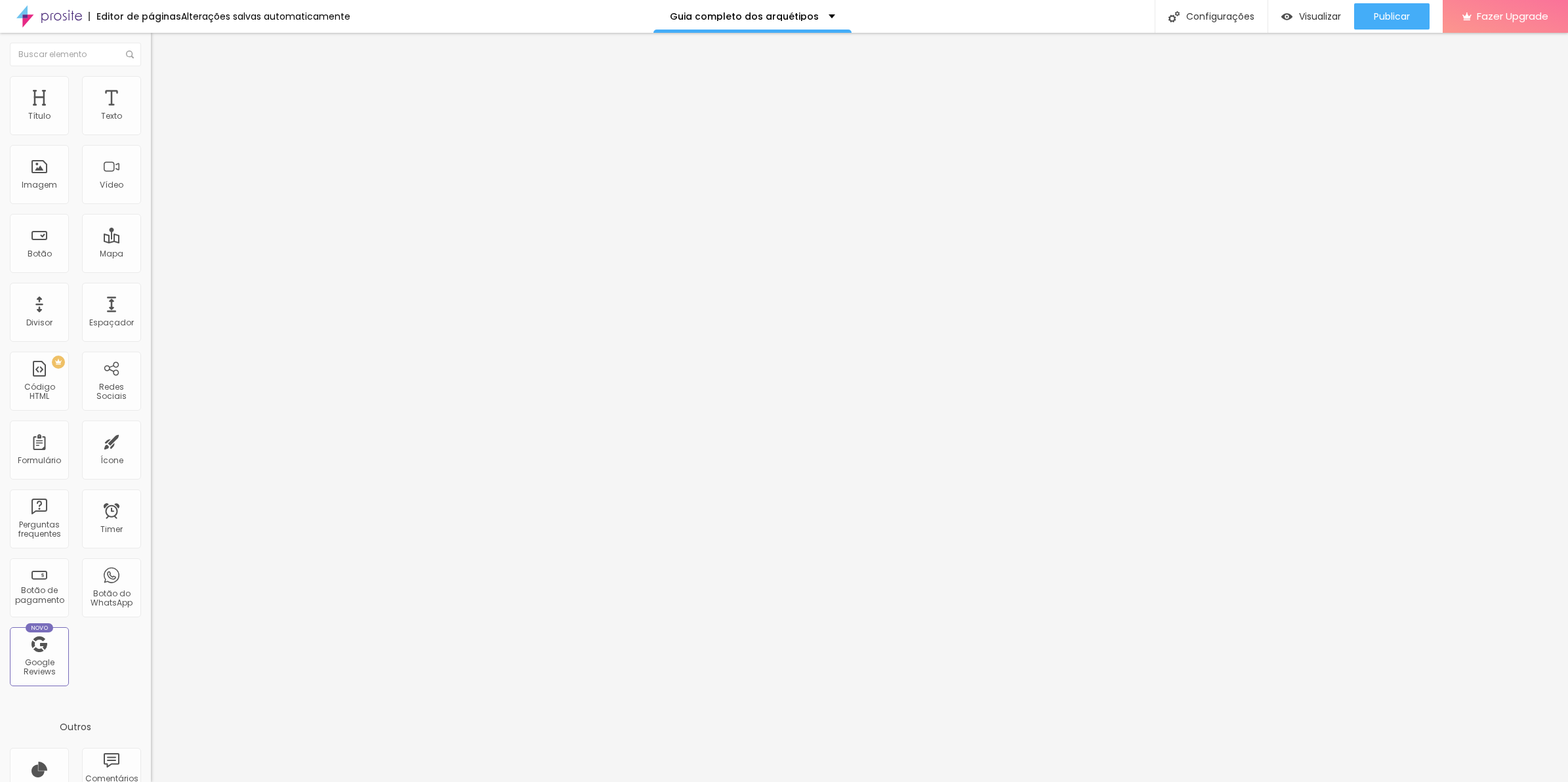
drag, startPoint x: 903, startPoint y: 233, endPoint x: 1179, endPoint y: 237, distance: 276.0
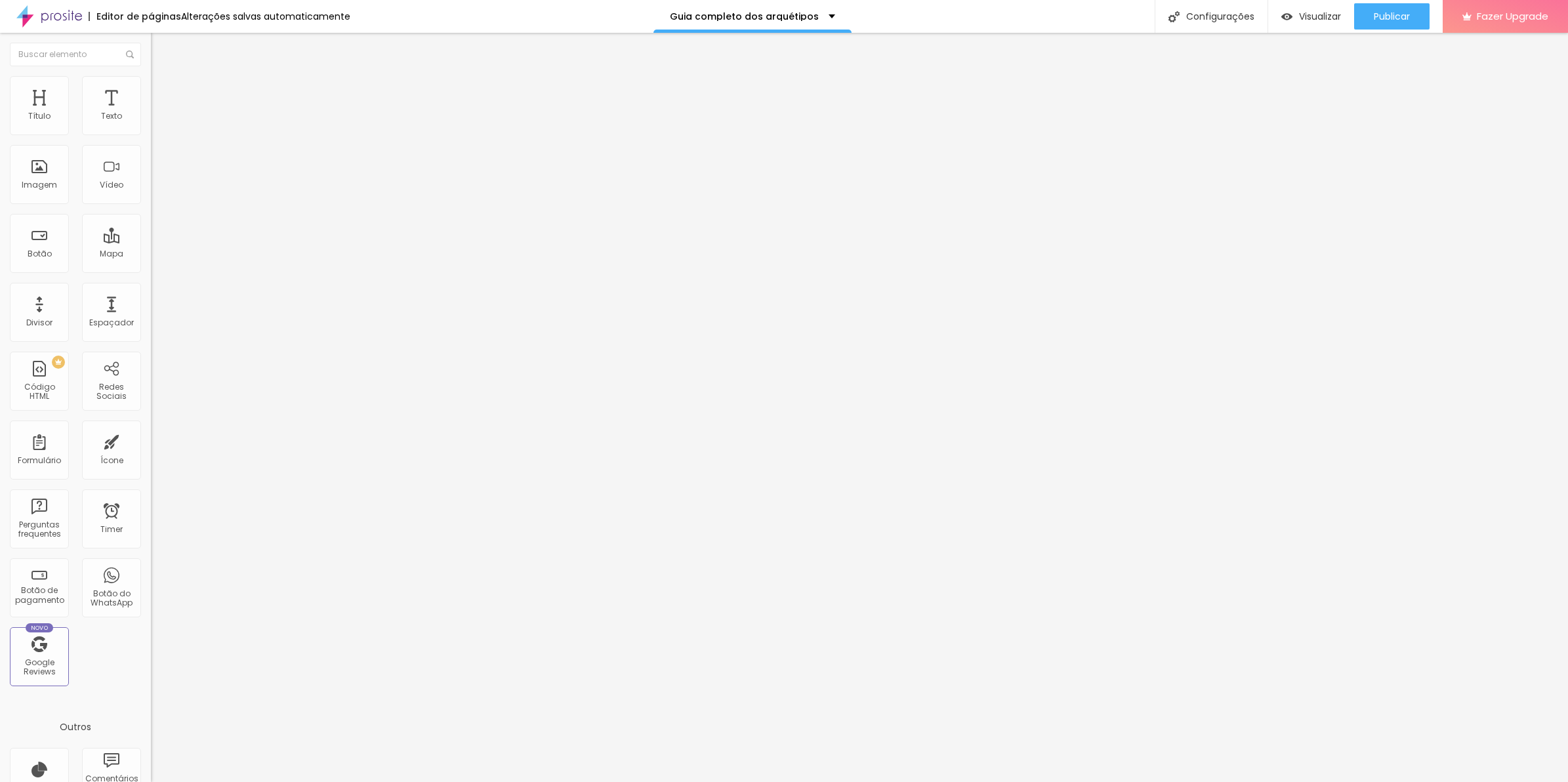
drag, startPoint x: 1019, startPoint y: 227, endPoint x: 1103, endPoint y: 230, distance: 84.1
drag, startPoint x: 740, startPoint y: 230, endPoint x: 362, endPoint y: 225, distance: 378.0
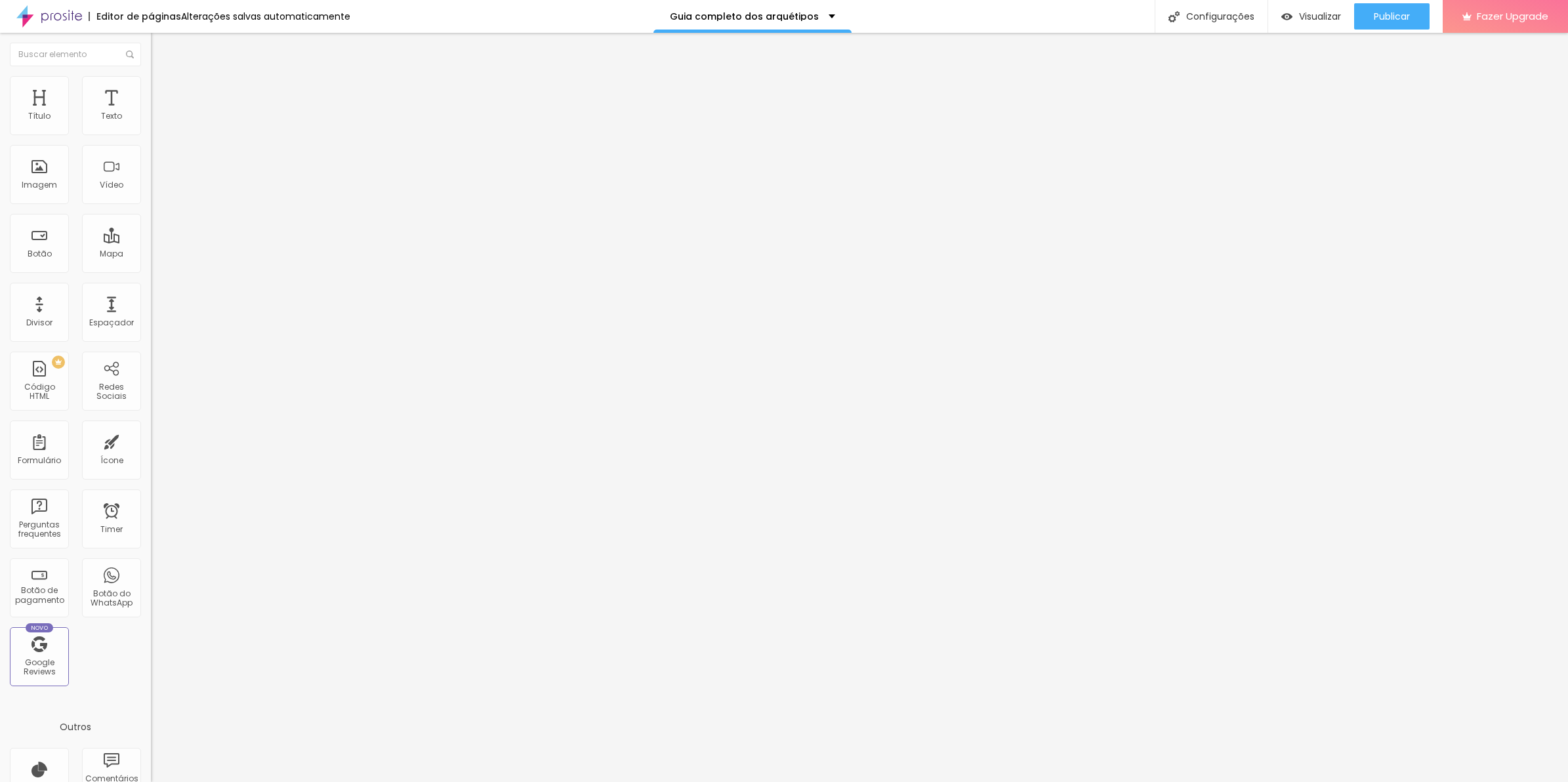
click at [631, 781] on div "CSS Customizado" at bounding box center [784, 792] width 1568 height 20
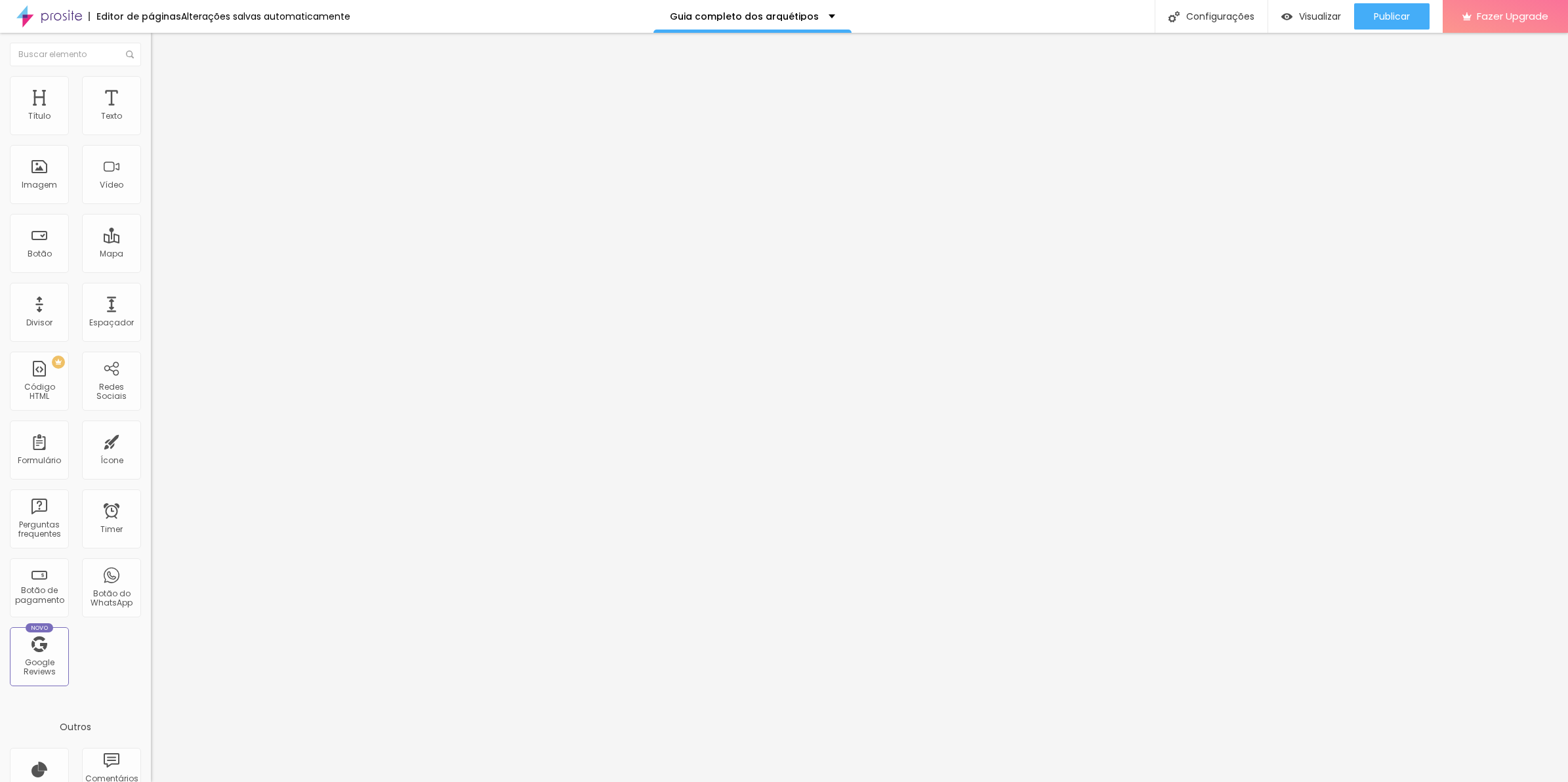
drag, startPoint x: 674, startPoint y: 536, endPoint x: 620, endPoint y: 538, distance: 54.0
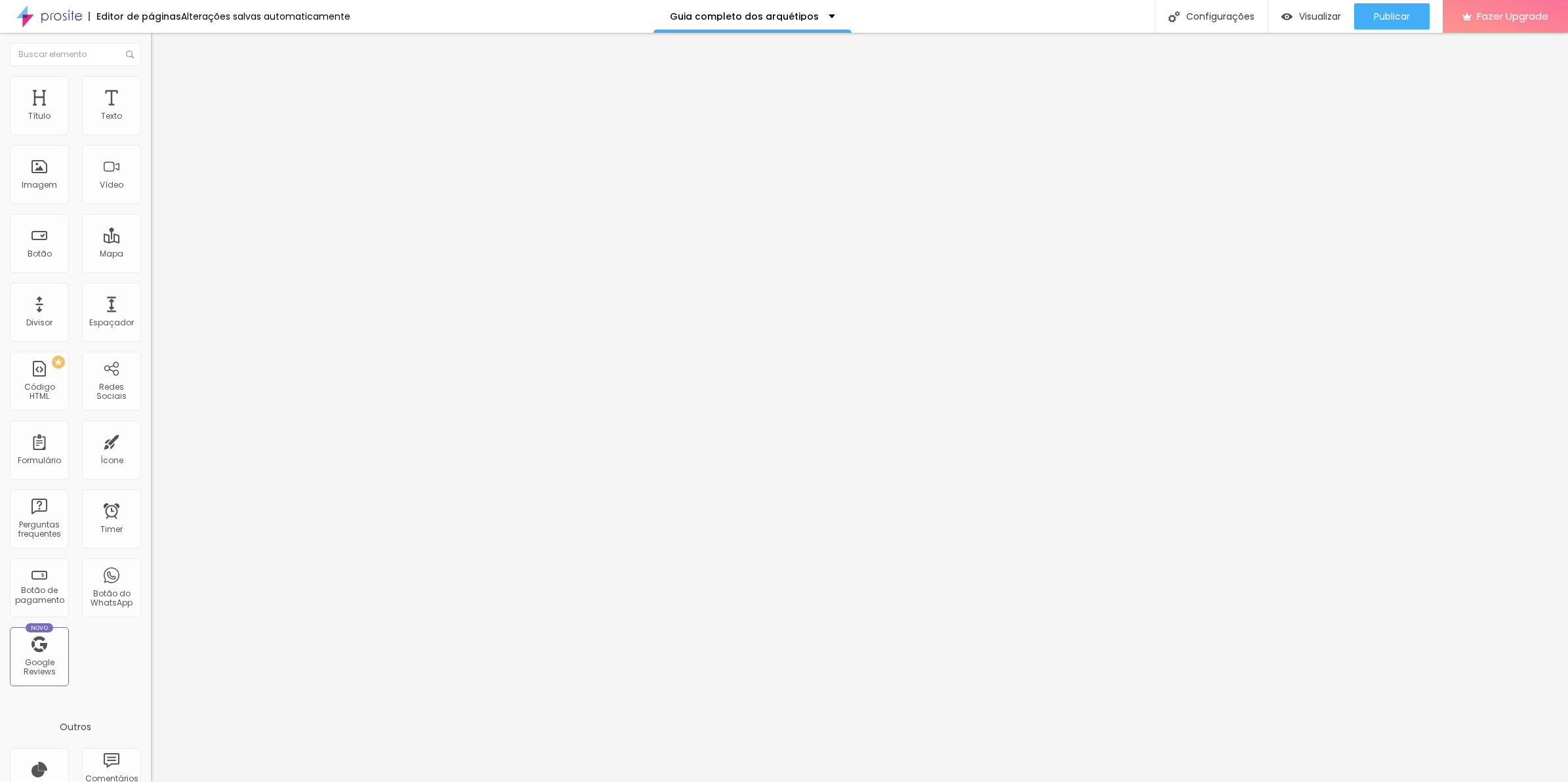
click at [151, 89] on li "Avançado" at bounding box center [227, 96] width 151 height 13
drag, startPoint x: 57, startPoint y: 132, endPoint x: 19, endPoint y: 132, distance: 38.0
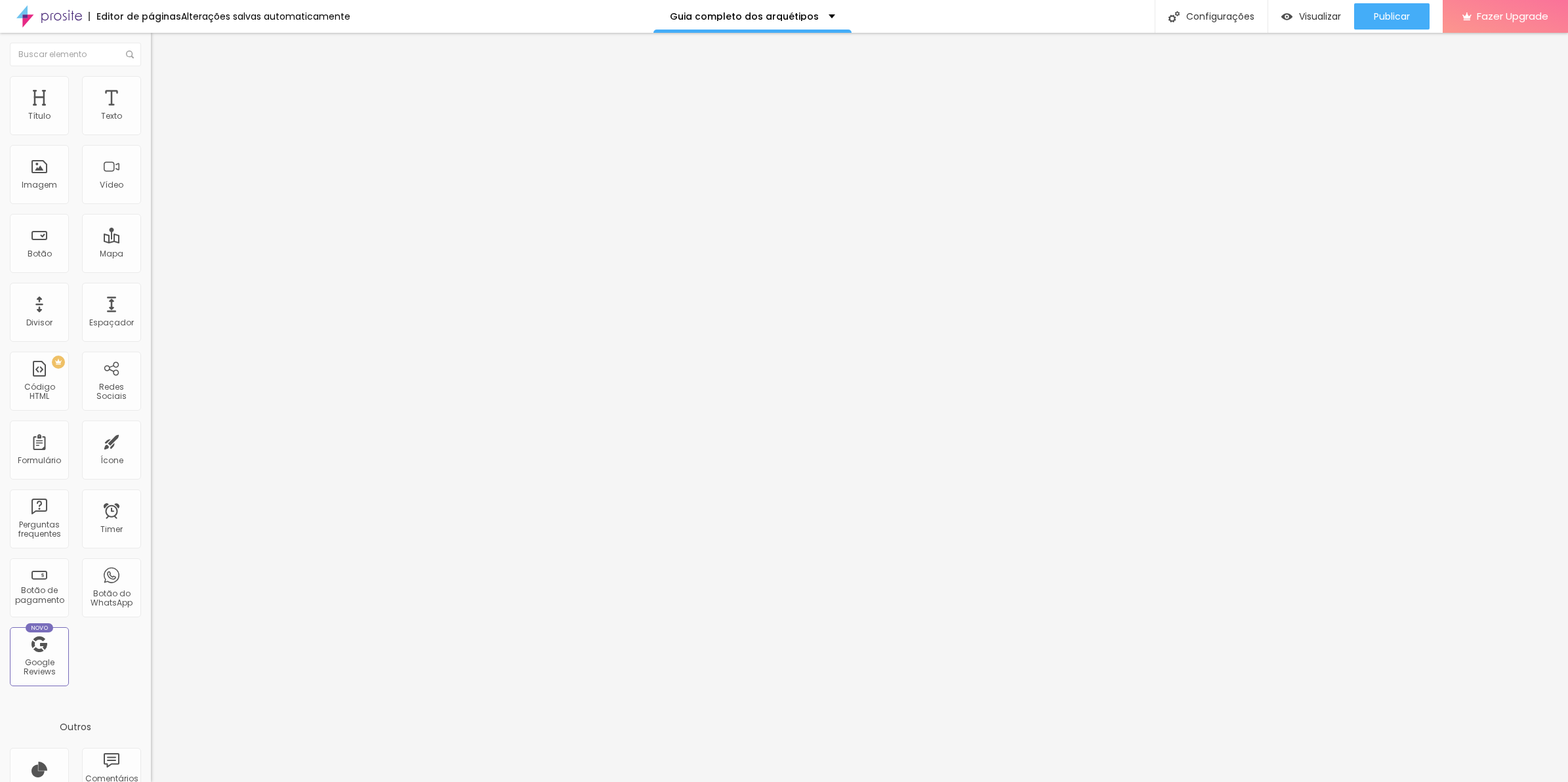
click at [151, 254] on input "range" at bounding box center [193, 259] width 85 height 10
click at [151, 85] on ul "Conteúdo Estilo Avançado" at bounding box center [227, 82] width 151 height 39
click at [163, 93] on span "Avançado" at bounding box center [184, 98] width 43 height 11
click at [151, 89] on img at bounding box center [157, 95] width 12 height 12
drag, startPoint x: 31, startPoint y: 129, endPoint x: 54, endPoint y: 129, distance: 23.0
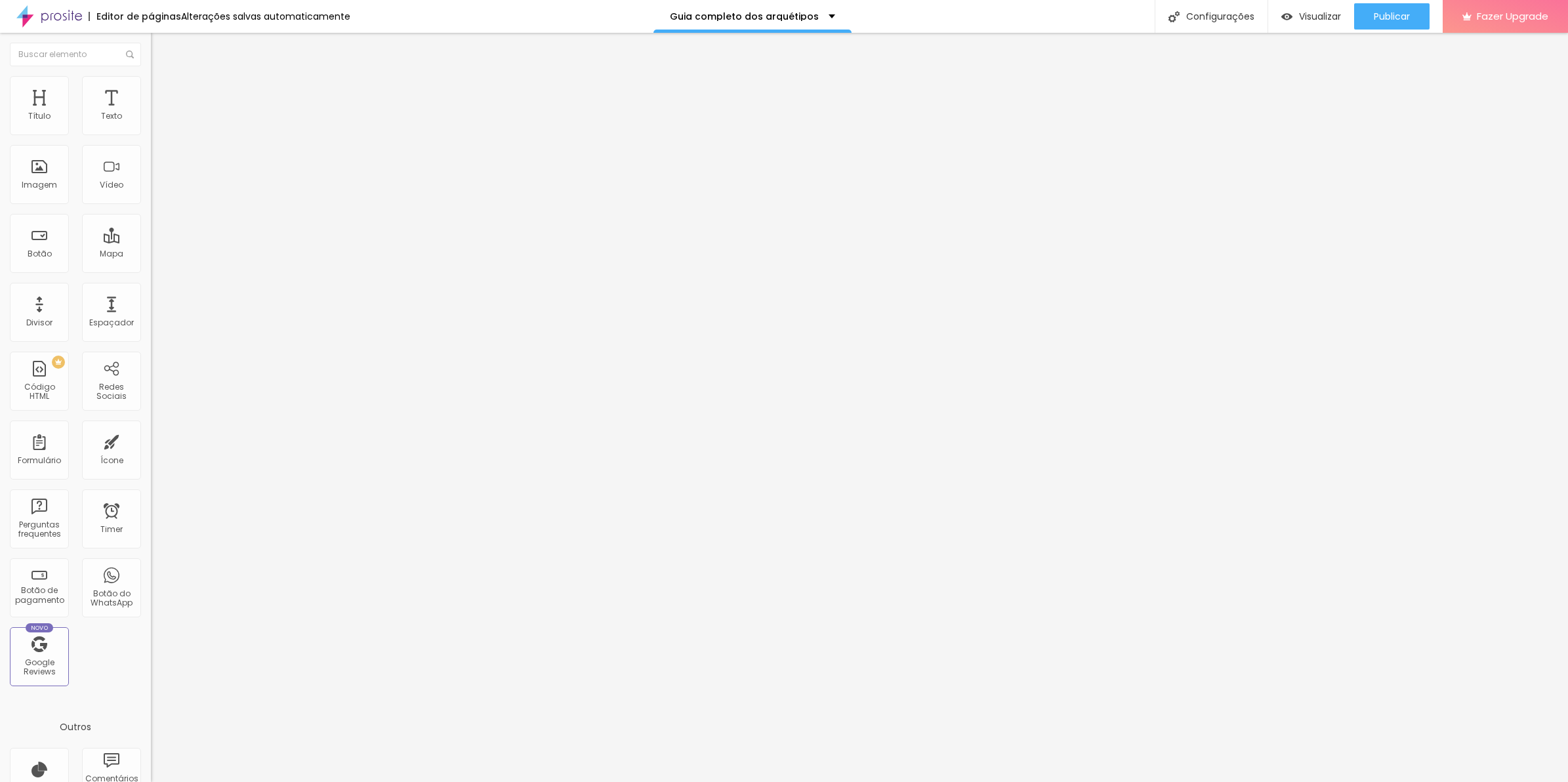
click at [151, 254] on input "range" at bounding box center [193, 259] width 85 height 10
click at [151, 469] on div "background : -webkit-linear-gradient ( 125deg , #8f6c3d , #6d4e26 ) ; /* Chrome…" at bounding box center [420, 513] width 538 height 88
click at [151, 460] on img at bounding box center [155, 463] width 8 height 8
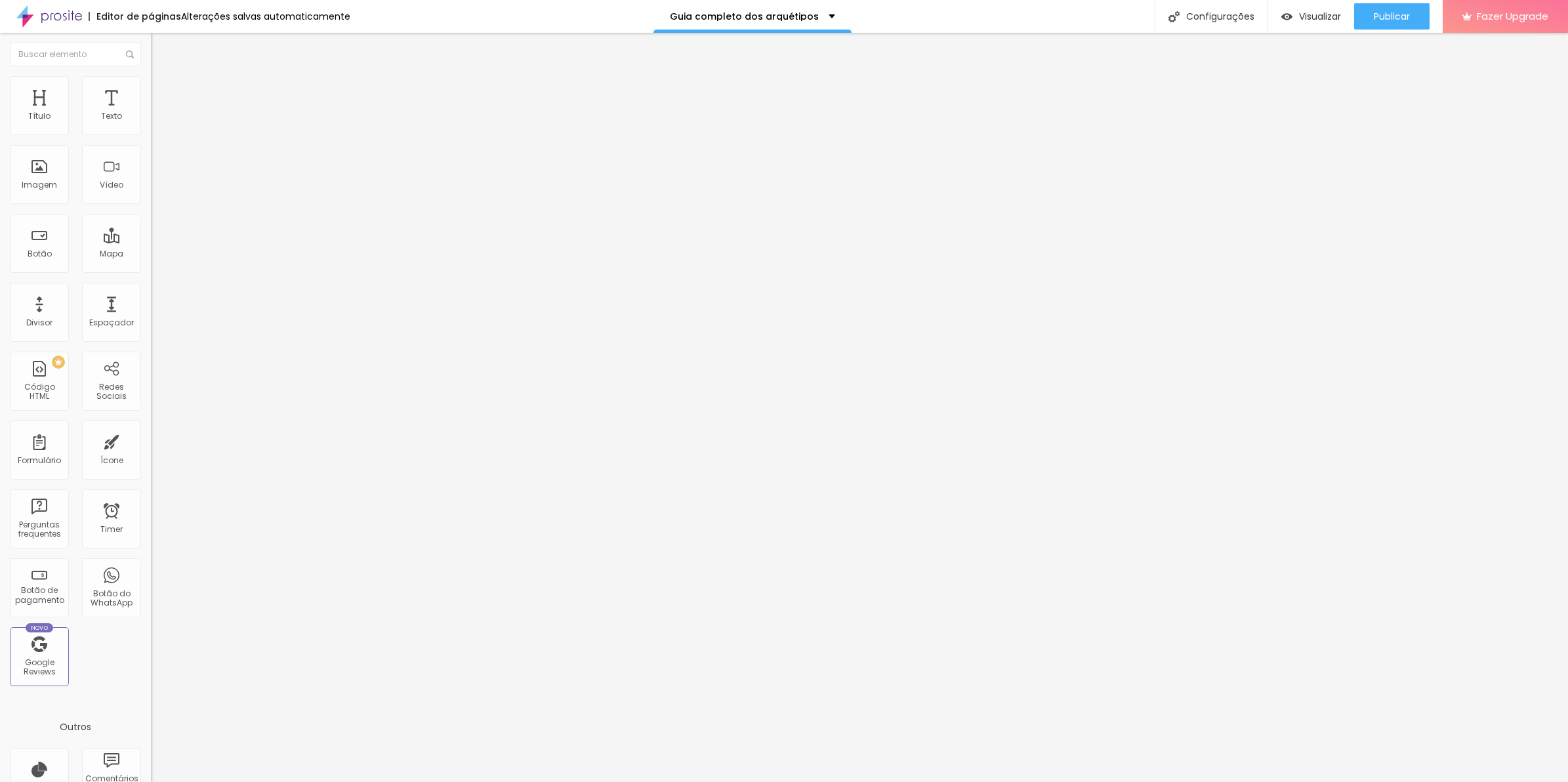
scroll to position [0, 39]
drag, startPoint x: 1195, startPoint y: 282, endPoint x: 1244, endPoint y: 280, distance: 49.0
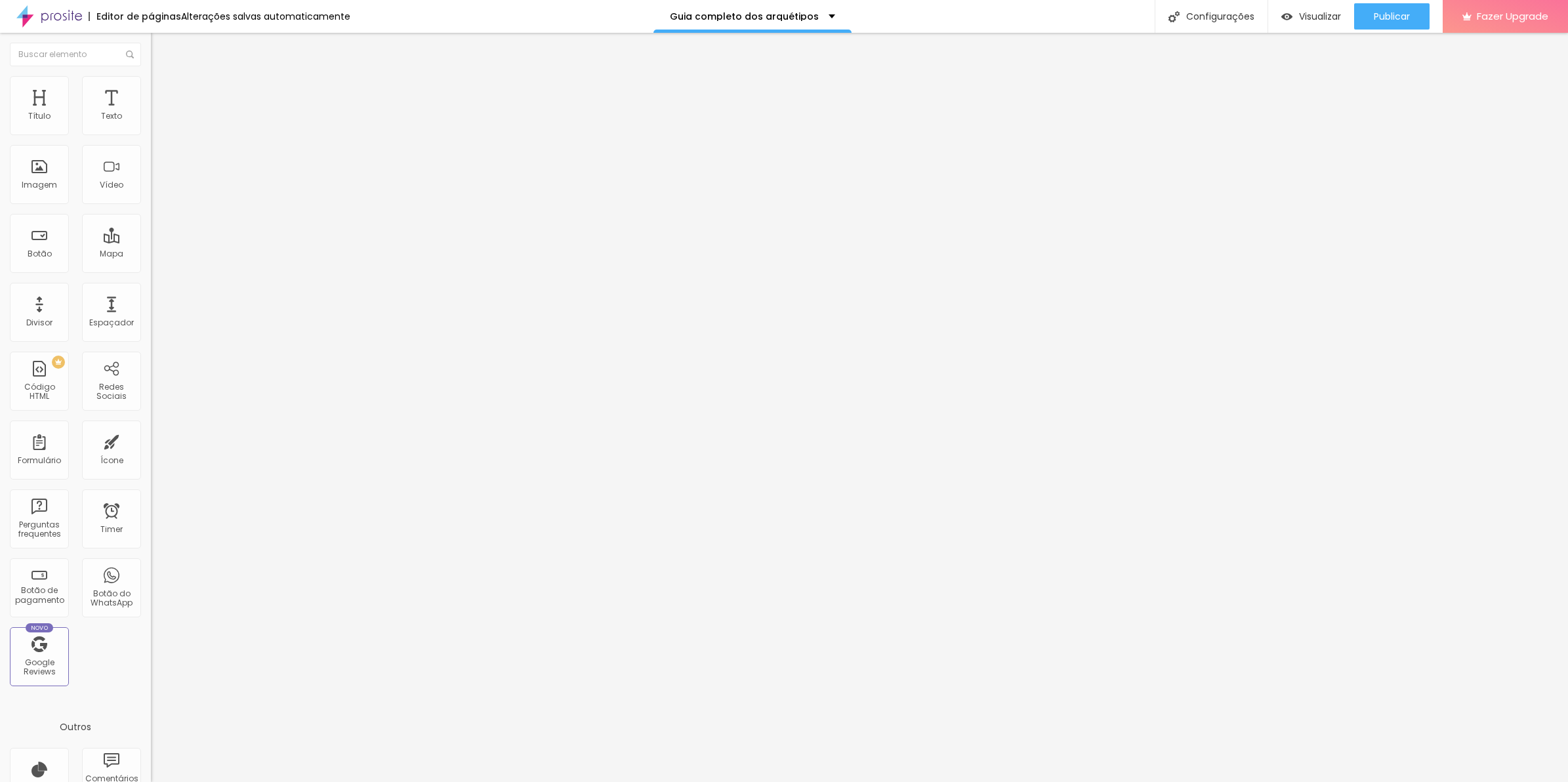
click at [151, 82] on li "Estilo" at bounding box center [227, 82] width 151 height 13
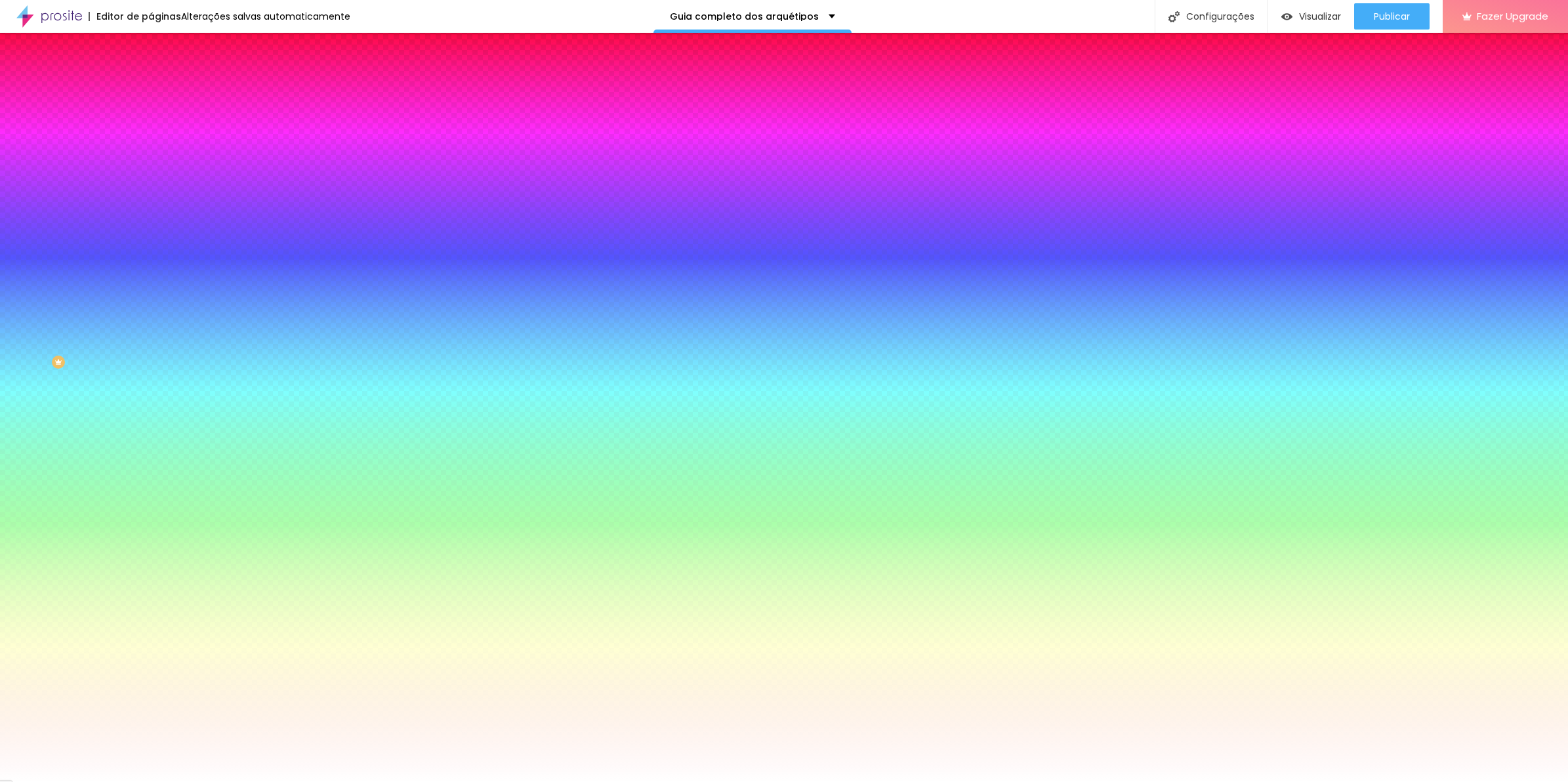
click at [151, 89] on li "Avançado" at bounding box center [227, 96] width 151 height 13
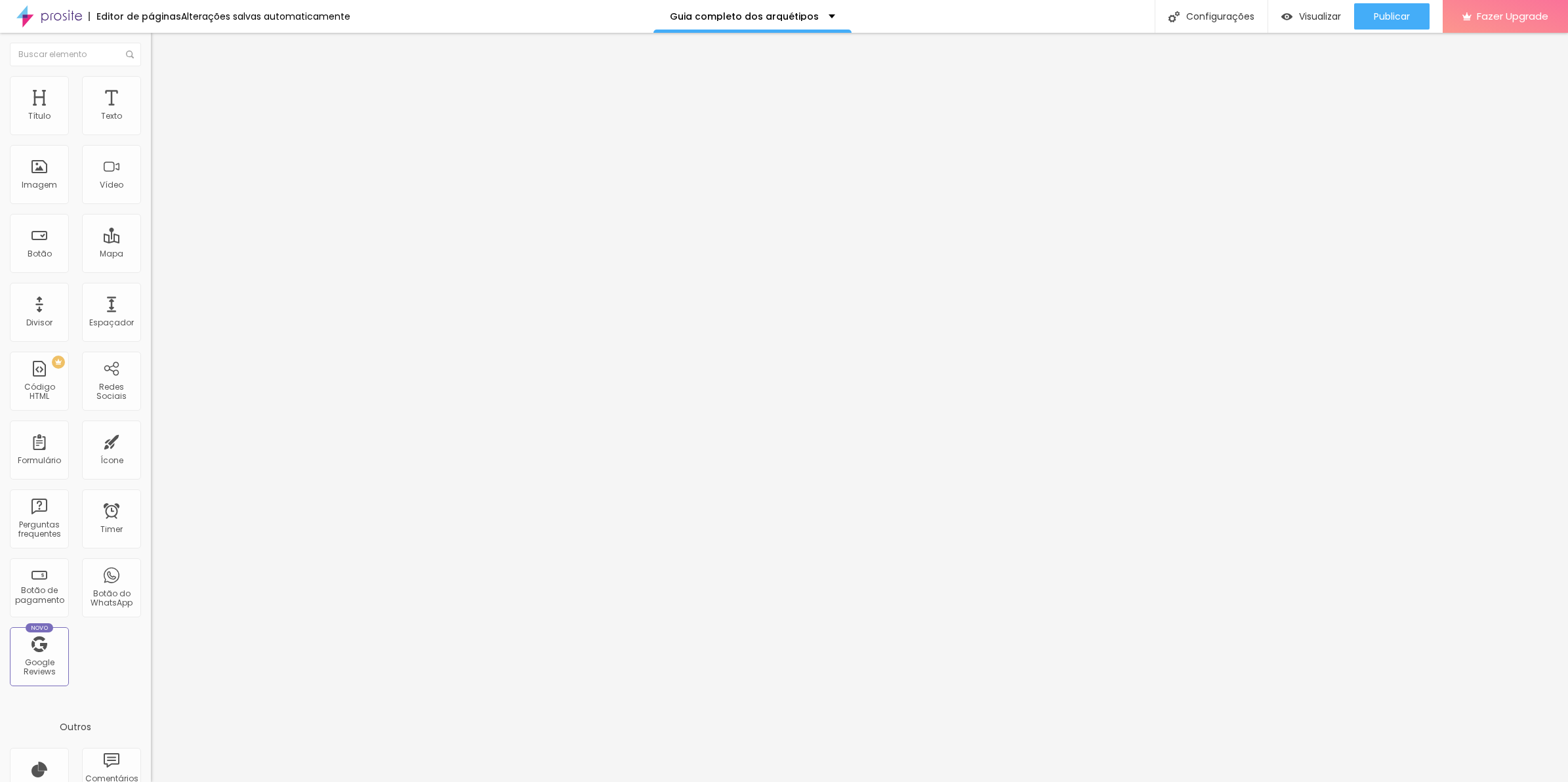
click at [151, 469] on div at bounding box center [227, 519] width 151 height 100
click at [151, 89] on li "Avançado" at bounding box center [227, 96] width 151 height 13
click at [151, 469] on div at bounding box center [227, 519] width 151 height 100
click at [151, 89] on img at bounding box center [157, 95] width 12 height 12
click at [163, 91] on span "Estilo" at bounding box center [173, 85] width 21 height 11
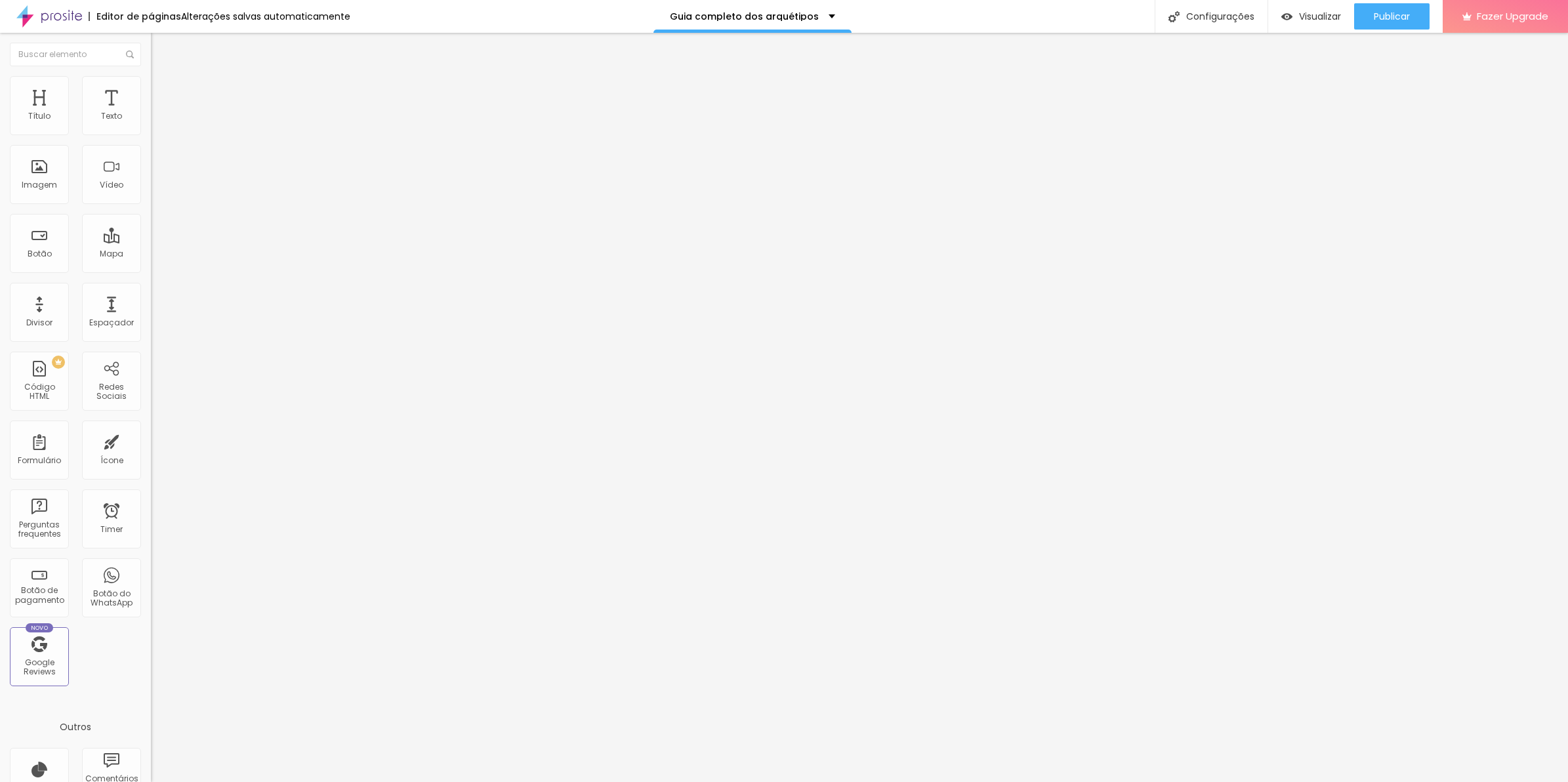
click at [151, 113] on span "Trocar imagem" at bounding box center [187, 107] width 71 height 11
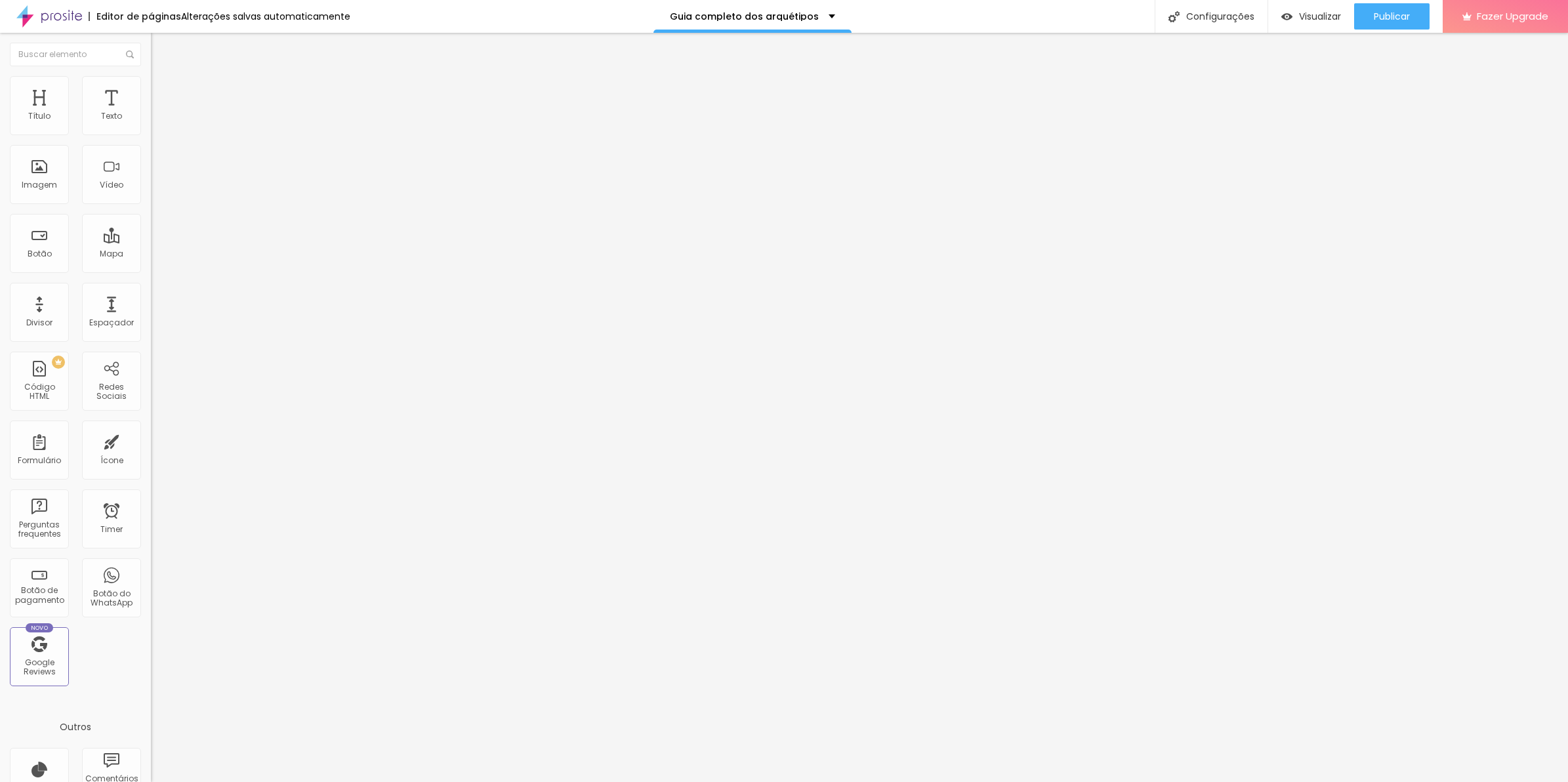
click at [151, 89] on img at bounding box center [157, 95] width 12 height 12
click at [151, 469] on div "background : -webkit-linear-gradient ( 125deg , #8f6c3d , #6d4e26 ) ; /* Chrome…" at bounding box center [420, 519] width 538 height 100
click at [156, 122] on icon "button" at bounding box center [159, 118] width 8 height 8
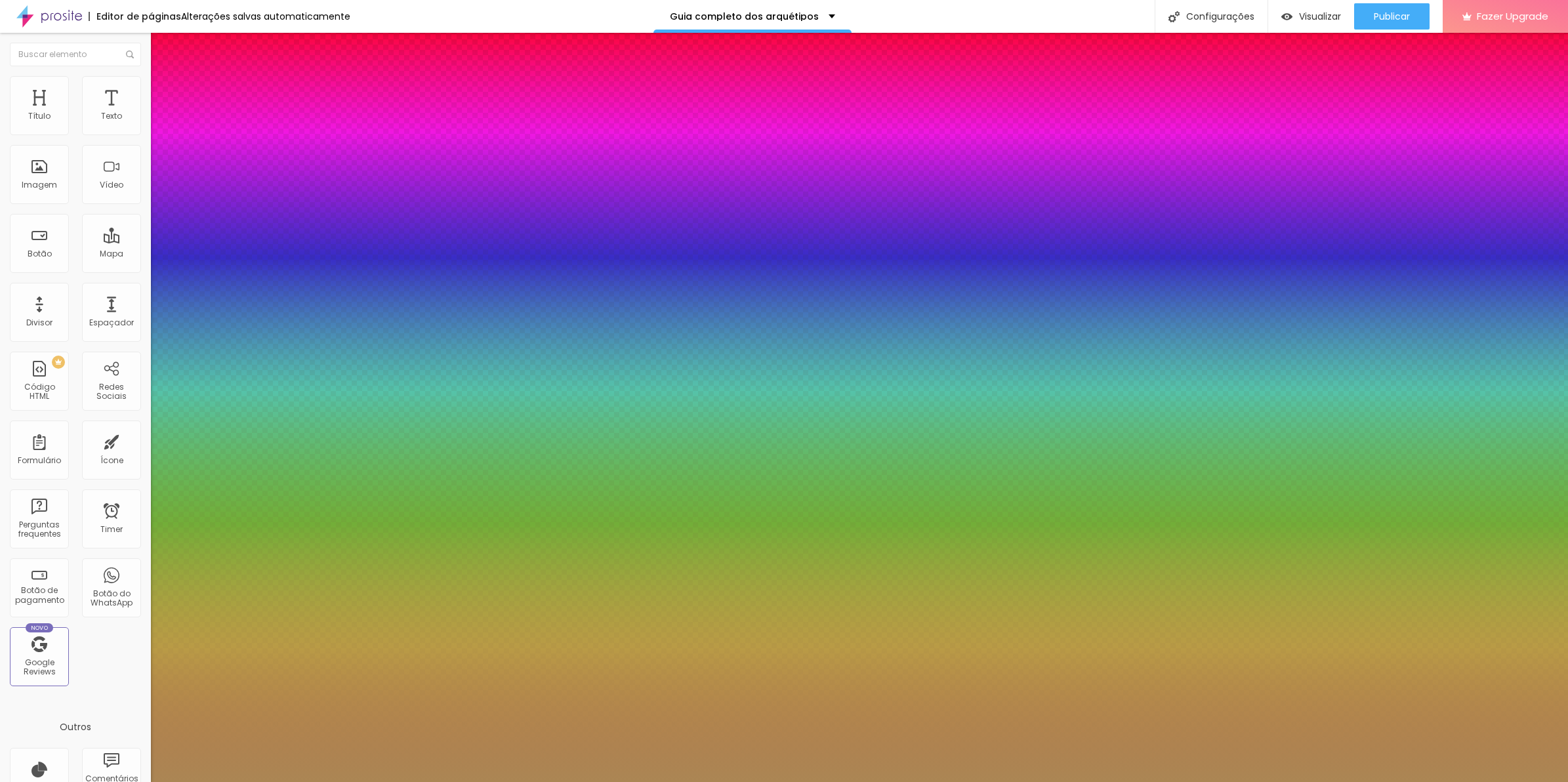
drag, startPoint x: 287, startPoint y: 218, endPoint x: 303, endPoint y: 243, distance: 29.7
click at [697, 781] on div at bounding box center [784, 782] width 1568 height 0
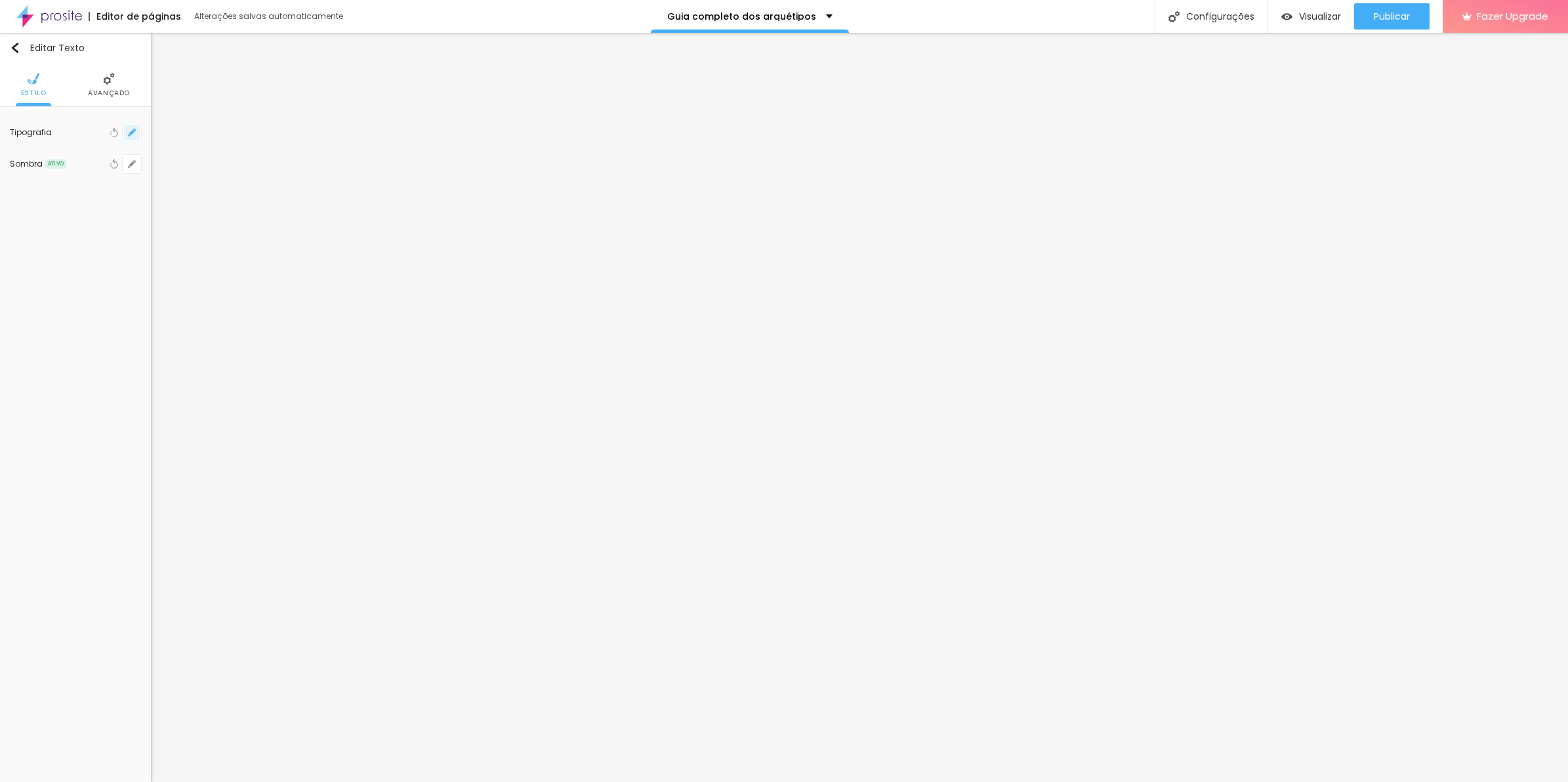
click at [126, 133] on button "button" at bounding box center [131, 132] width 19 height 19
click at [1022, 610] on div at bounding box center [784, 391] width 1568 height 782
click at [136, 135] on icon "button" at bounding box center [131, 132] width 8 height 8
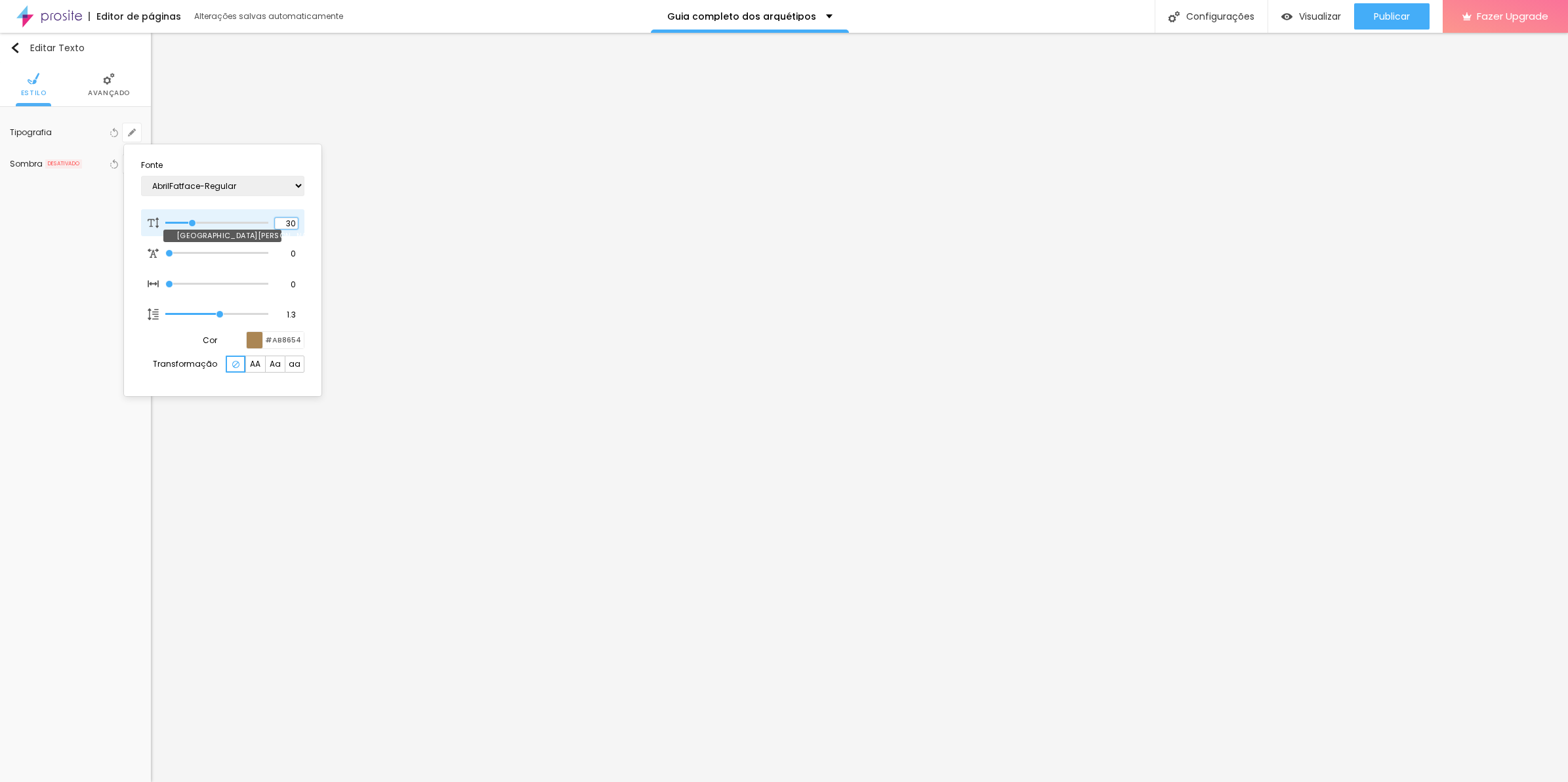
click at [293, 220] on input "30" at bounding box center [286, 223] width 23 height 12
type input "8"
type input "0"
type input "20"
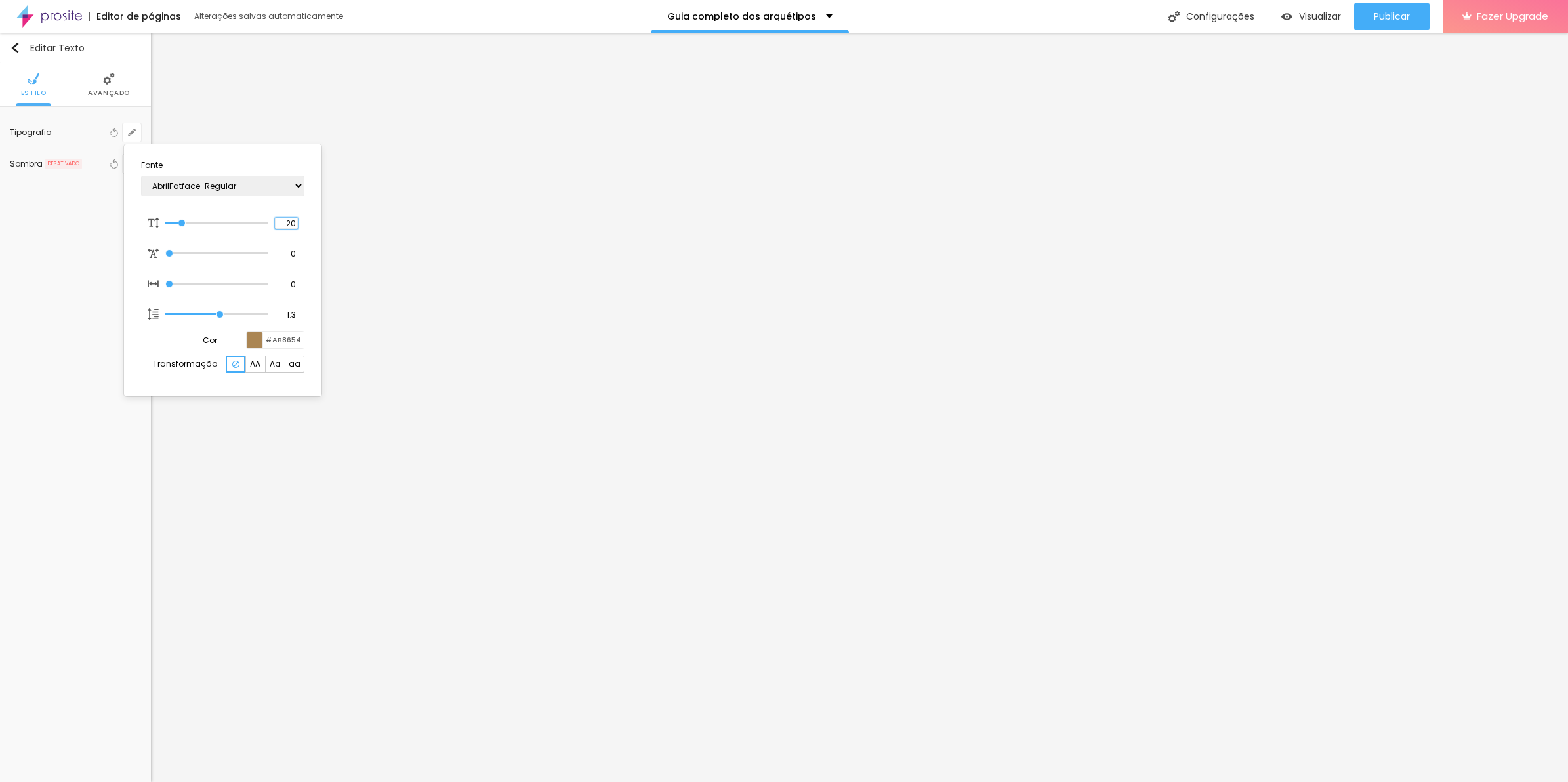
type input "8"
type input "2"
type input "26"
type input "8"
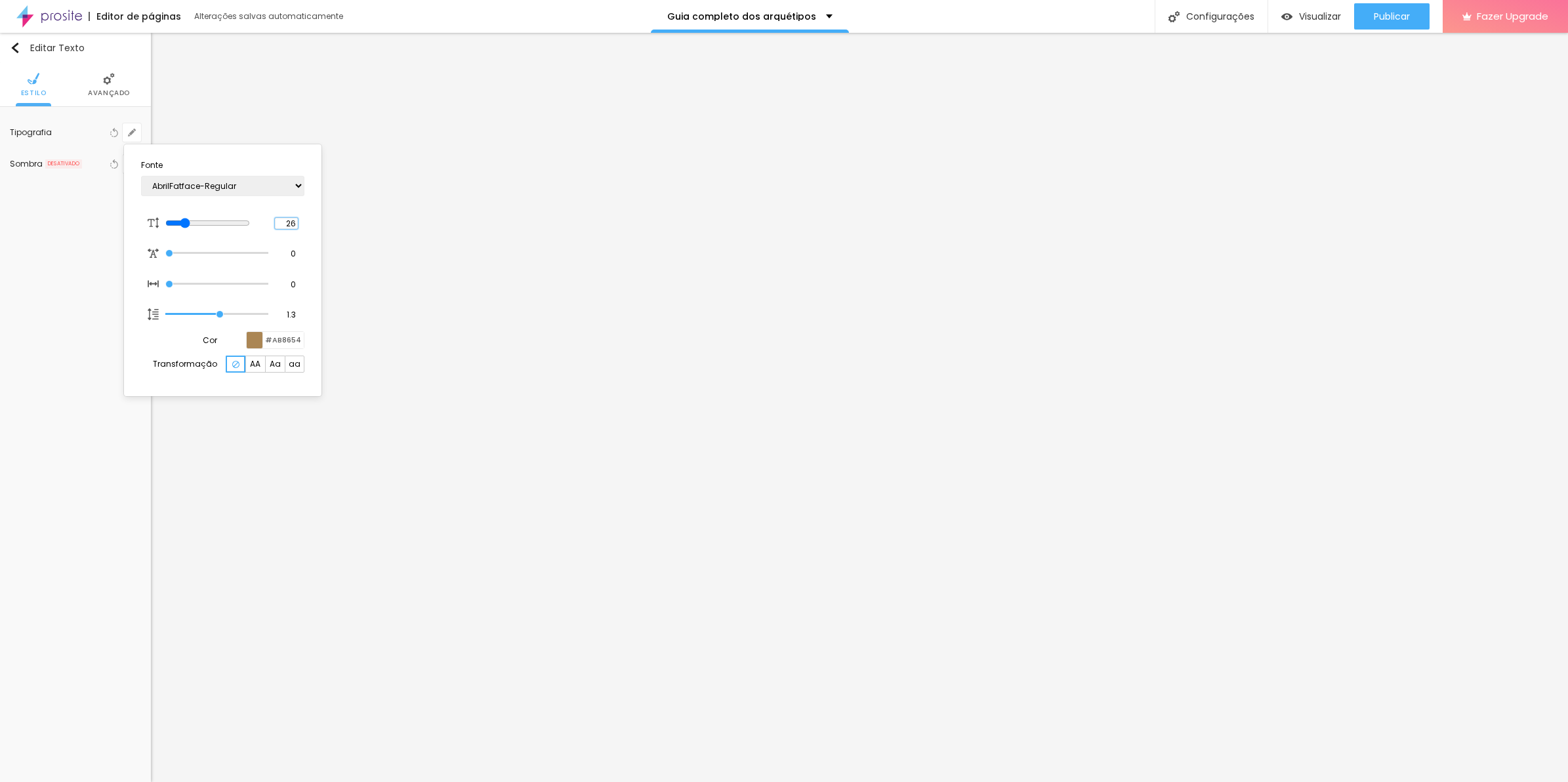
type input "2"
type input "25"
click at [1395, 648] on div at bounding box center [784, 391] width 1568 height 782
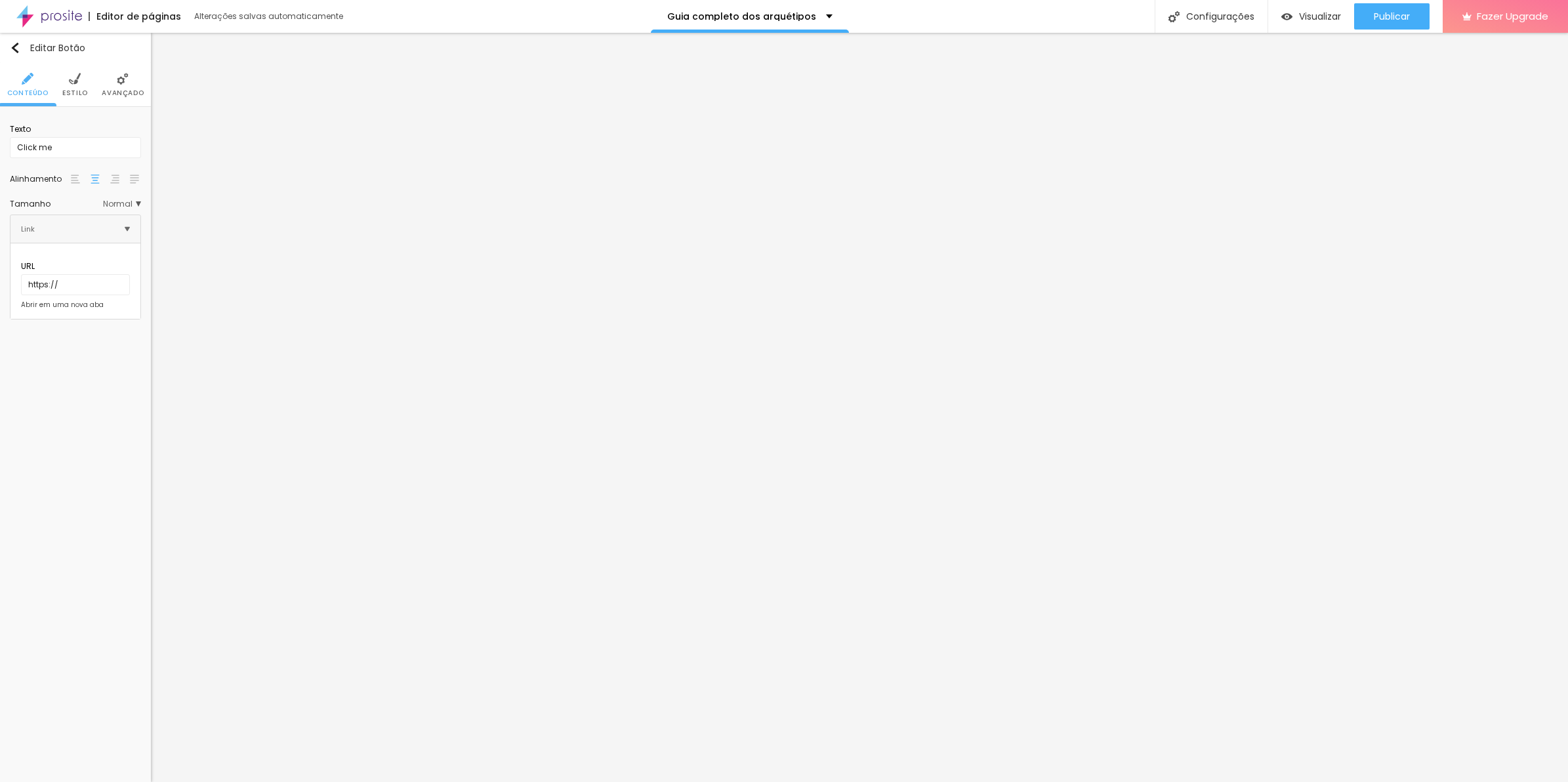
click at [79, 85] on li "Estilo" at bounding box center [75, 85] width 25 height 43
click at [118, 135] on input "#FFFFFF" at bounding box center [120, 132] width 41 height 16
paste input "21FA90"
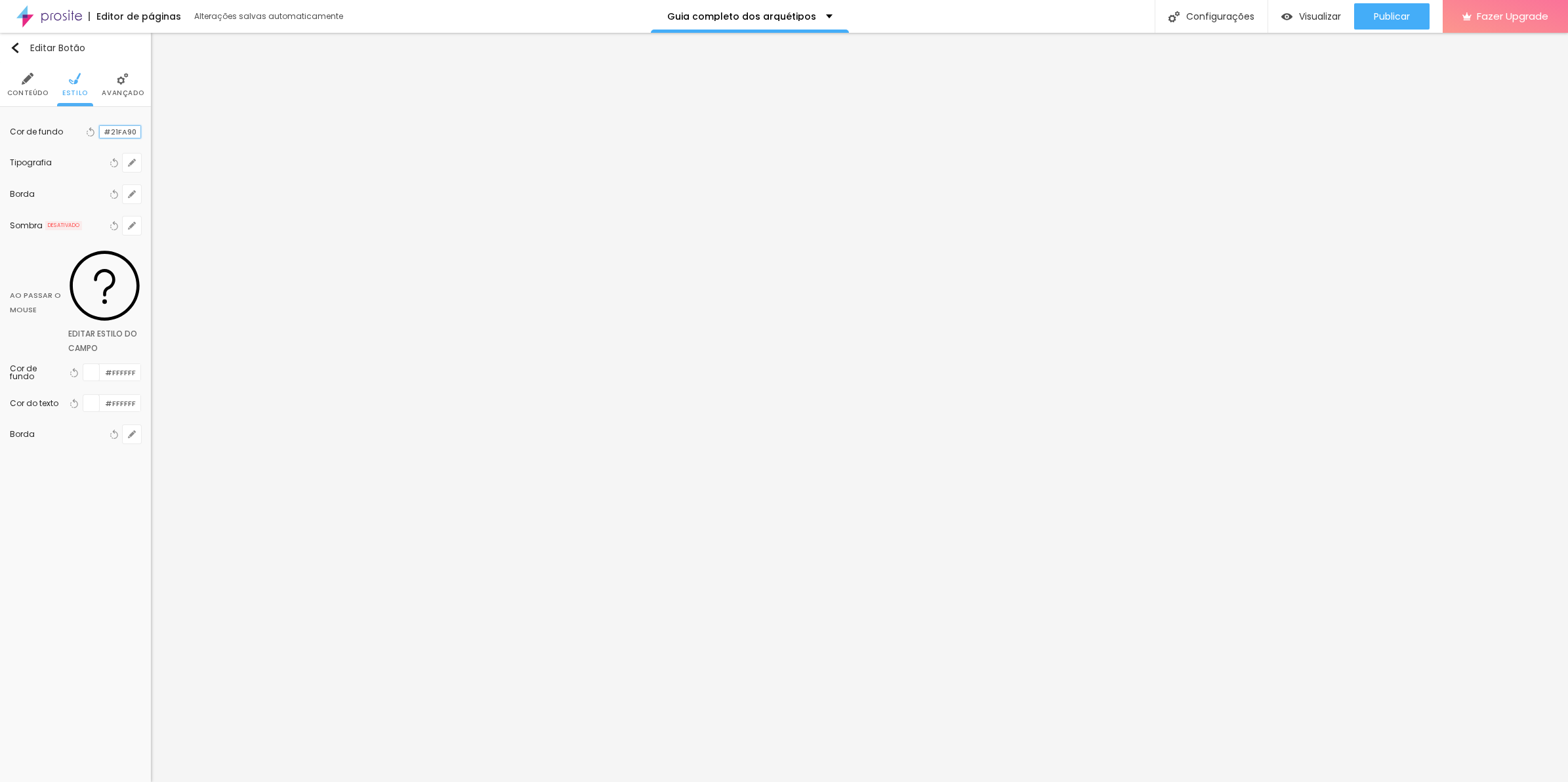
type input "#21FA90"
click at [120, 364] on input "#FFFFFF" at bounding box center [120, 372] width 41 height 16
click at [133, 161] on icon "button" at bounding box center [132, 163] width 5 height 5
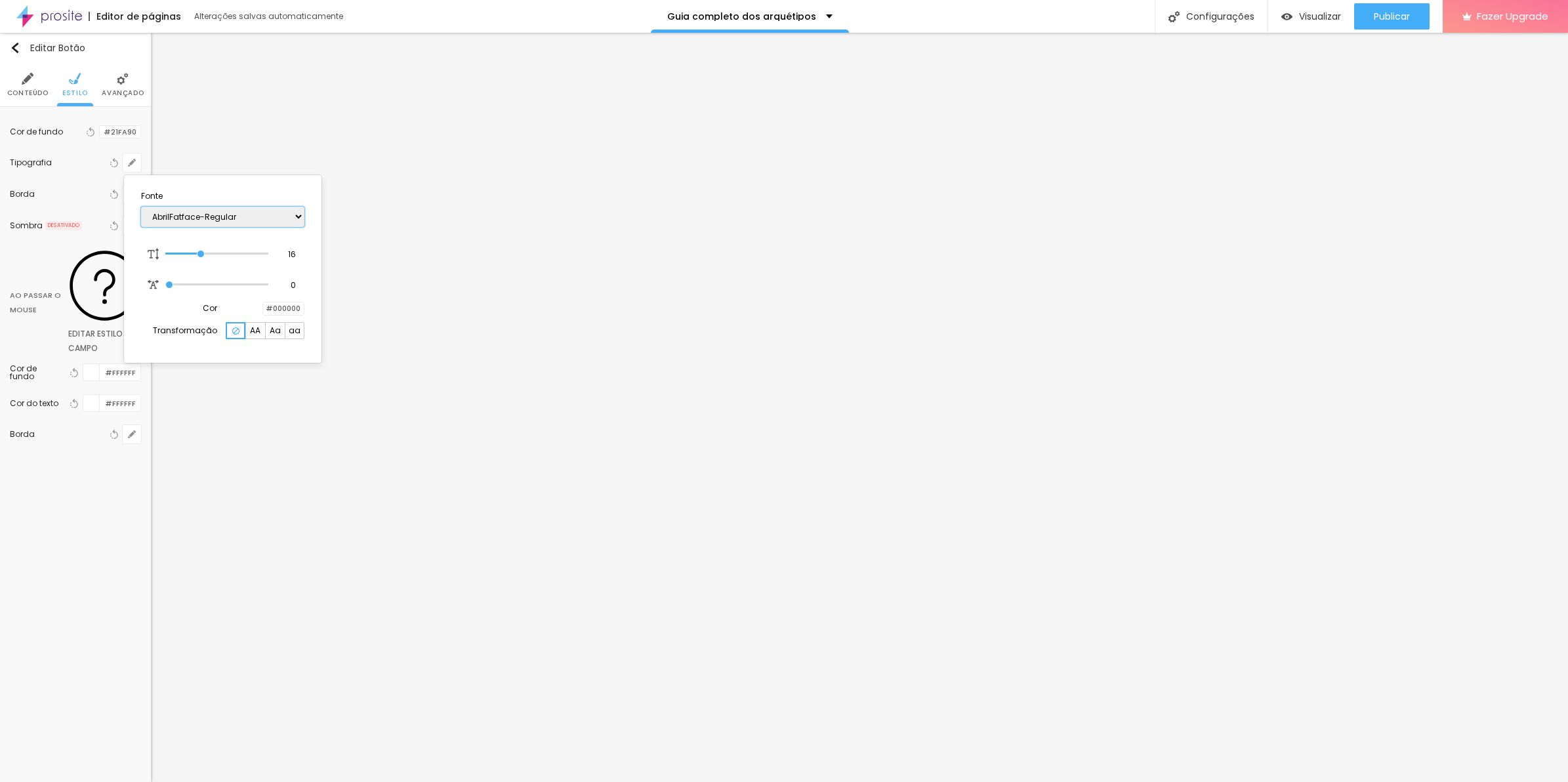
click at [201, 208] on select "AbrilFatface-Regular Actor-Regular Alegreya AlegreyaBlack [PERSON_NAME] [PERSON…" at bounding box center [223, 217] width 164 height 21
select select "CinzelDecorative-Regular"
click at [141, 207] on select "AbrilFatface-Regular Actor-Regular Alegreya AlegreyaBlack [PERSON_NAME] [PERSON…" at bounding box center [223, 217] width 164 height 21
type input "0.1"
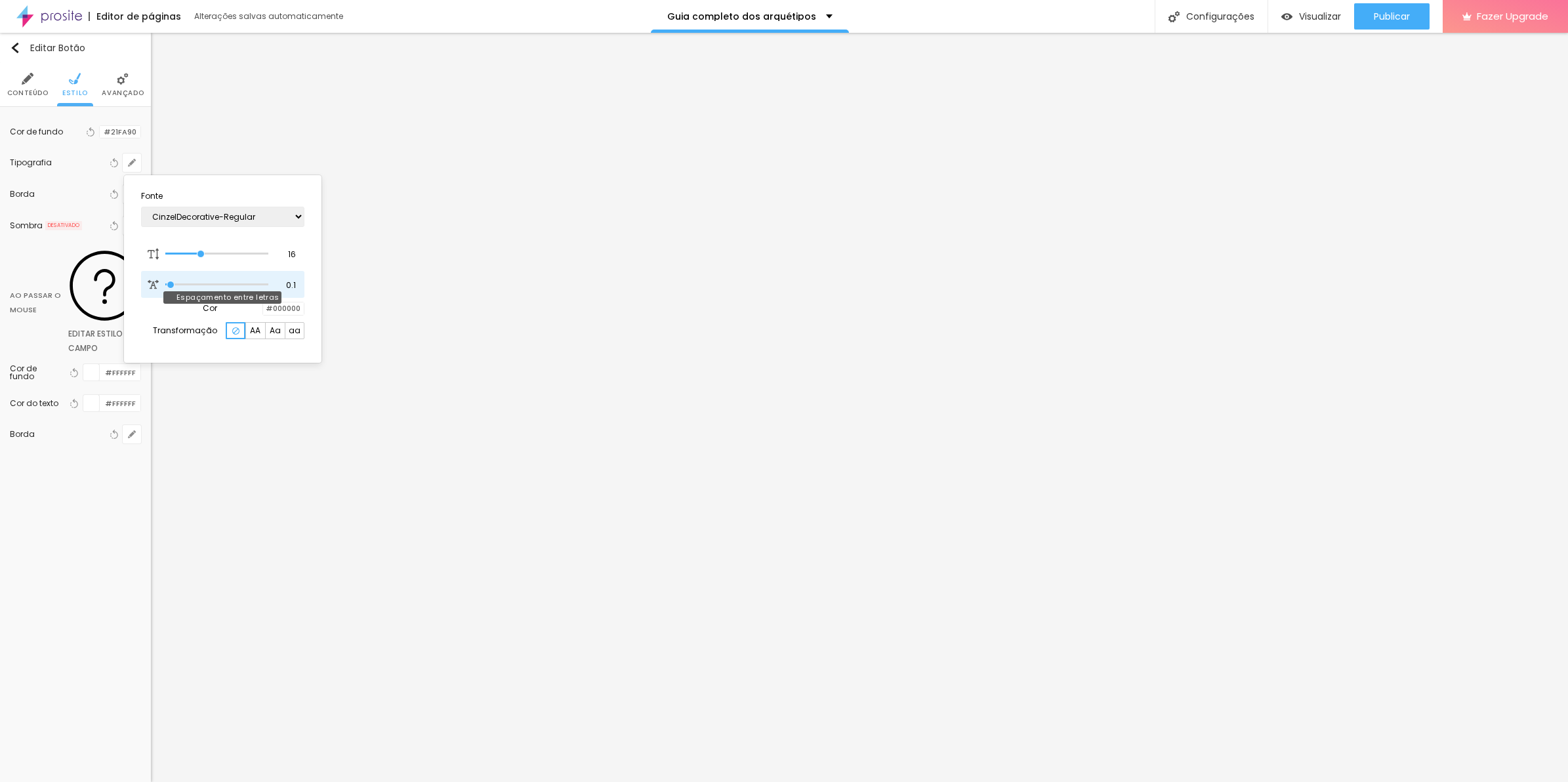
type input "0"
drag, startPoint x: 170, startPoint y: 280, endPoint x: 162, endPoint y: 280, distance: 8.0
click at [166, 281] on input "range" at bounding box center [217, 284] width 102 height 7
type input "0.1"
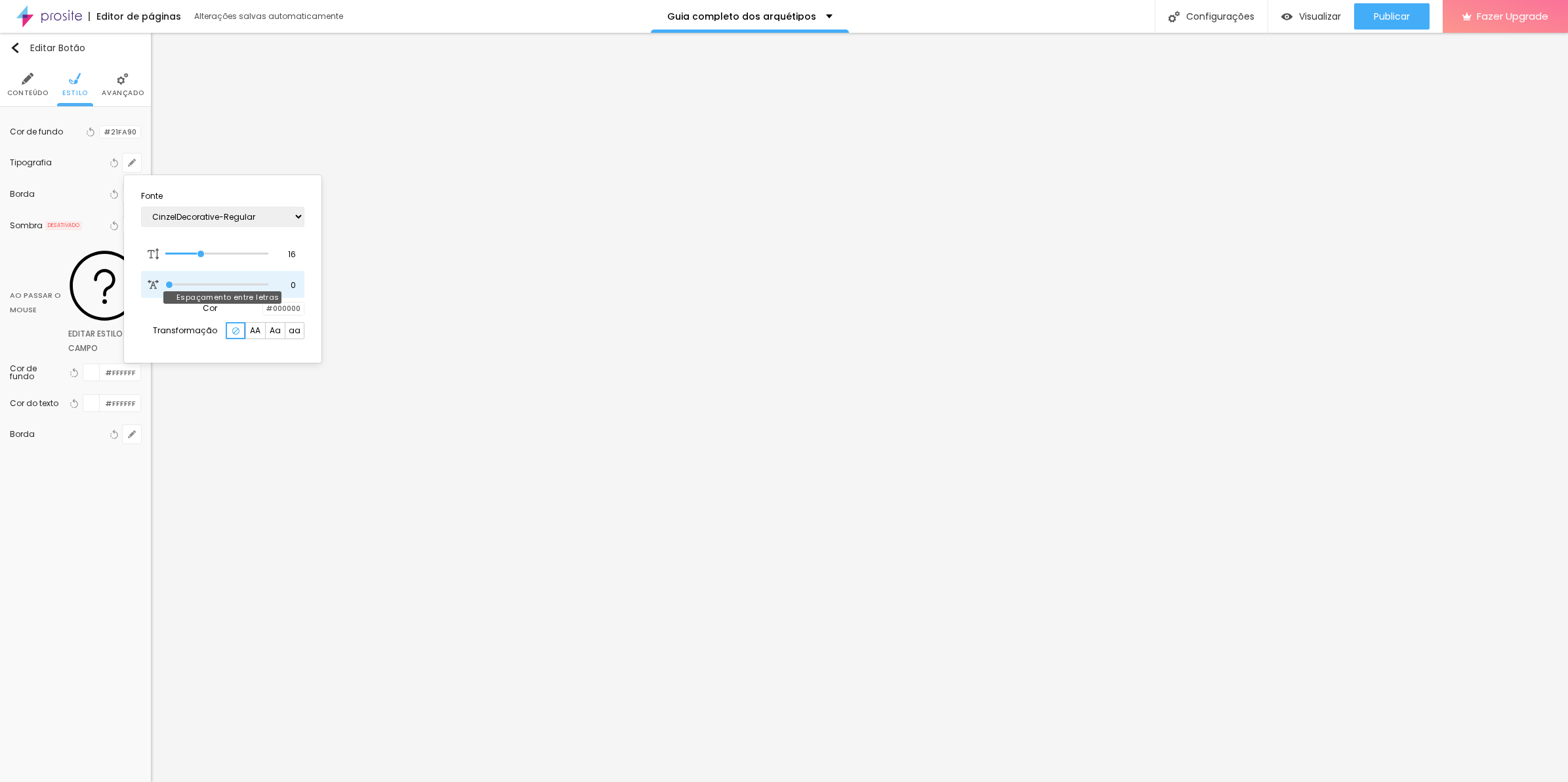
type input "0.1"
click at [171, 281] on input "range" at bounding box center [217, 284] width 102 height 7
click at [263, 309] on div at bounding box center [263, 309] width 0 height 12
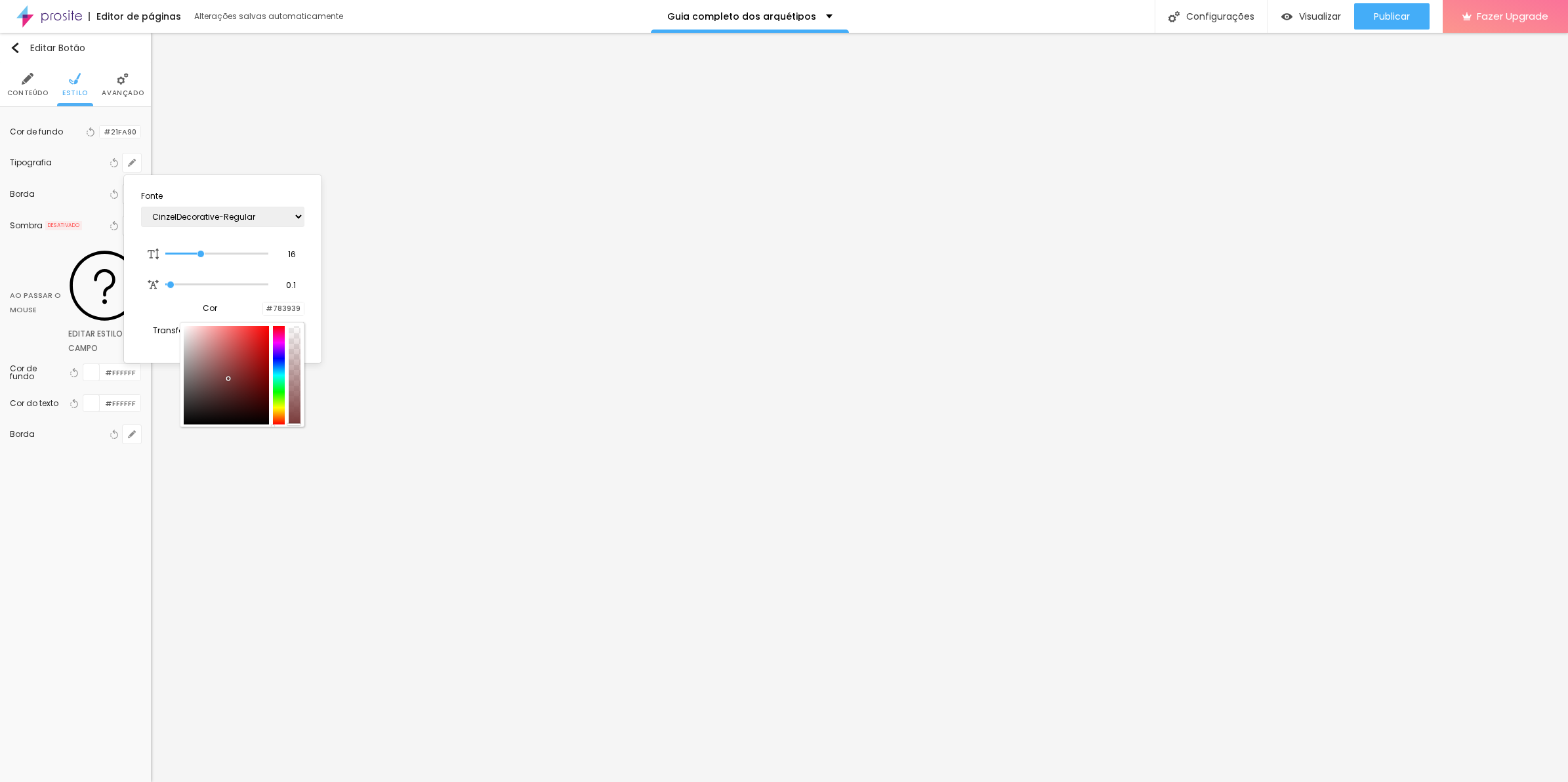
type input "#000000"
drag, startPoint x: 185, startPoint y: 430, endPoint x: 113, endPoint y: 477, distance: 86.0
click at [113, 477] on body "Editor de páginas Alterações [PERSON_NAME] automaticamente Guia completo dos ar…" at bounding box center [784, 391] width 1568 height 782
click at [36, 102] on div at bounding box center [784, 391] width 1568 height 782
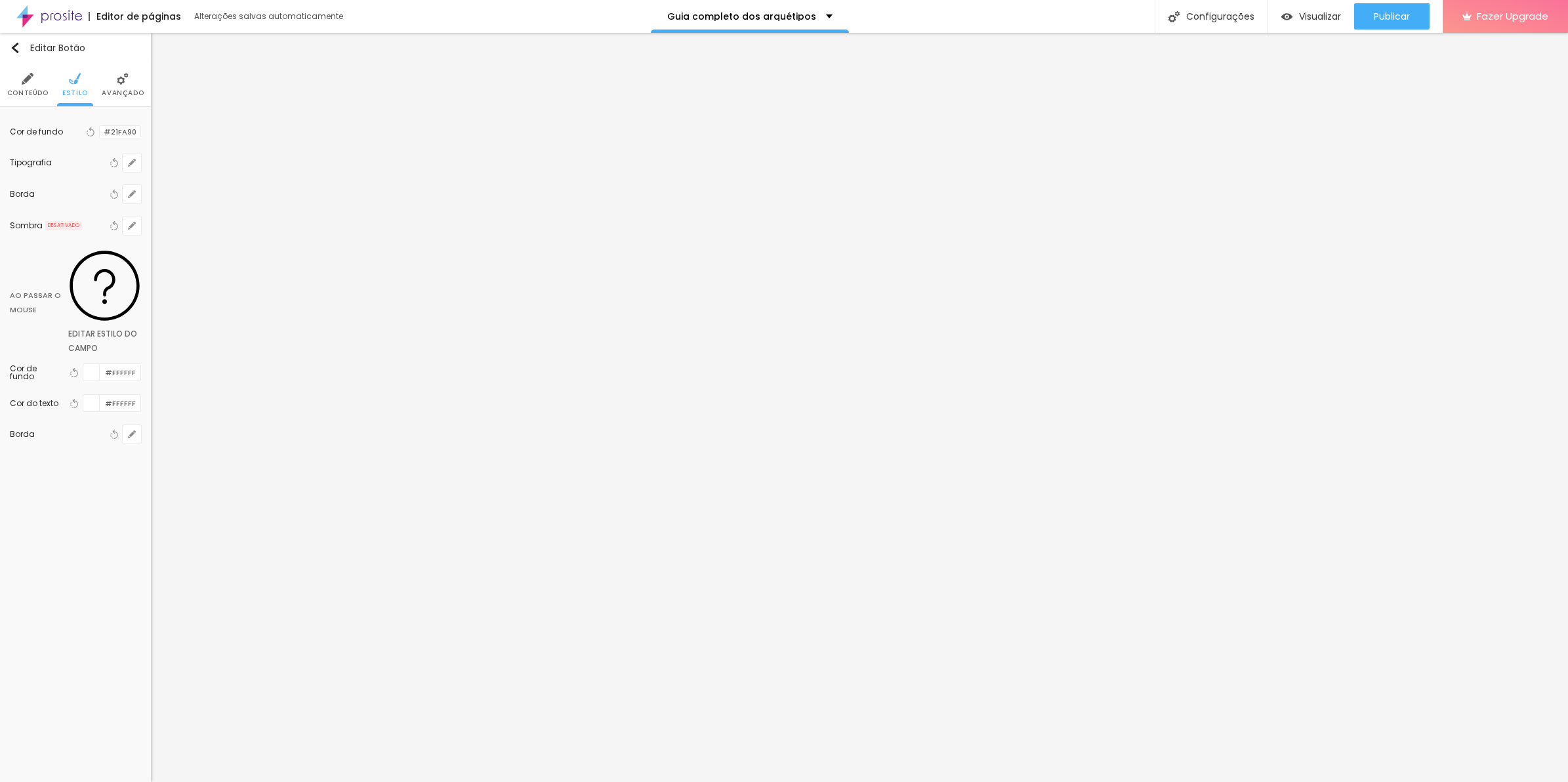
click at [36, 96] on span "Conteúdo" at bounding box center [27, 93] width 41 height 7
click at [104, 274] on input "https://" at bounding box center [76, 284] width 109 height 21
click at [100, 151] on input "Click me" at bounding box center [75, 147] width 131 height 21
paste input "QUERO MEU GUIA AGORA"
type input "QUERO MEU GUIA AGORA"
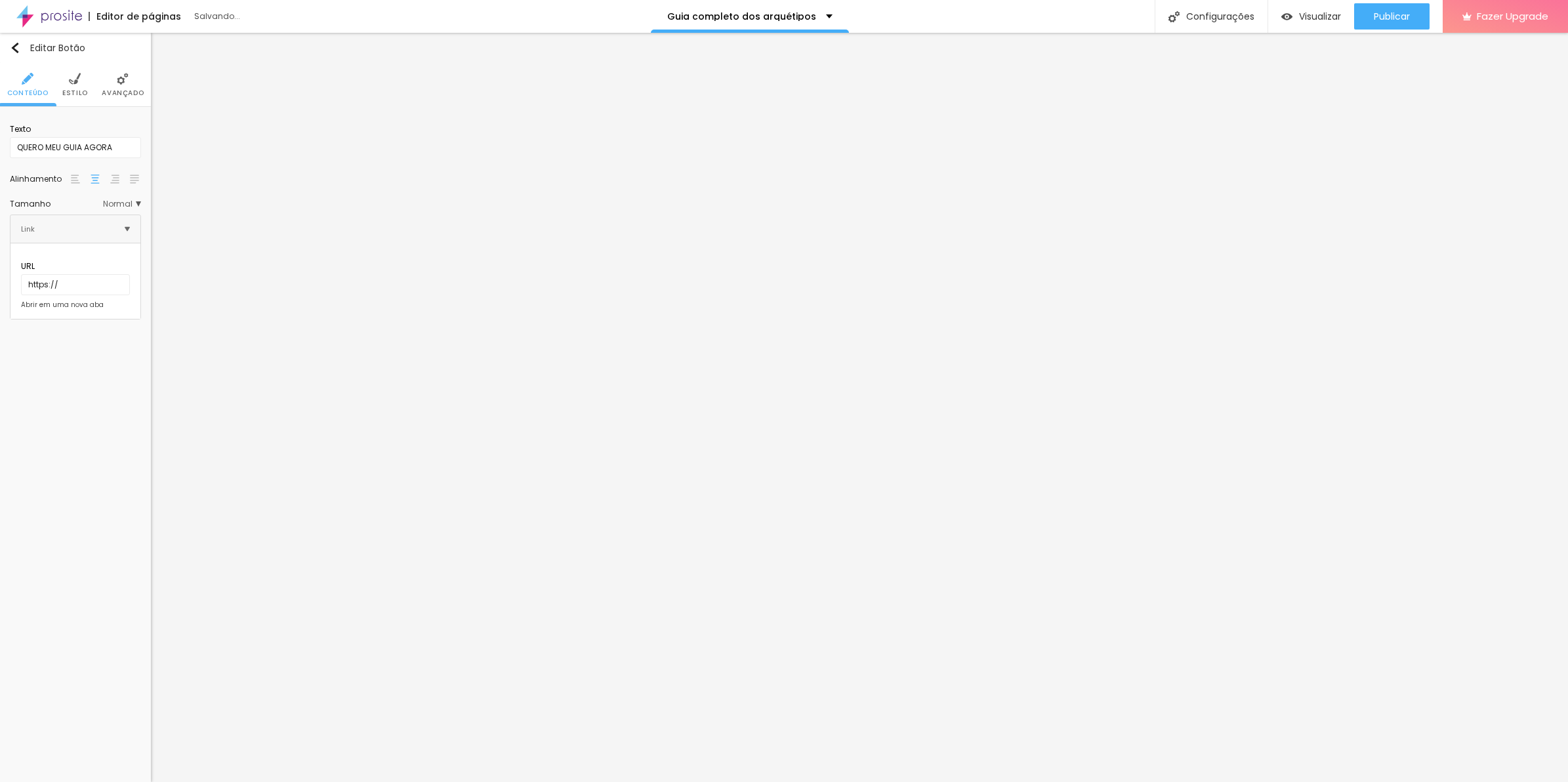
click at [69, 83] on img at bounding box center [74, 78] width 12 height 12
click at [123, 93] on span "Avançado" at bounding box center [122, 93] width 42 height 7
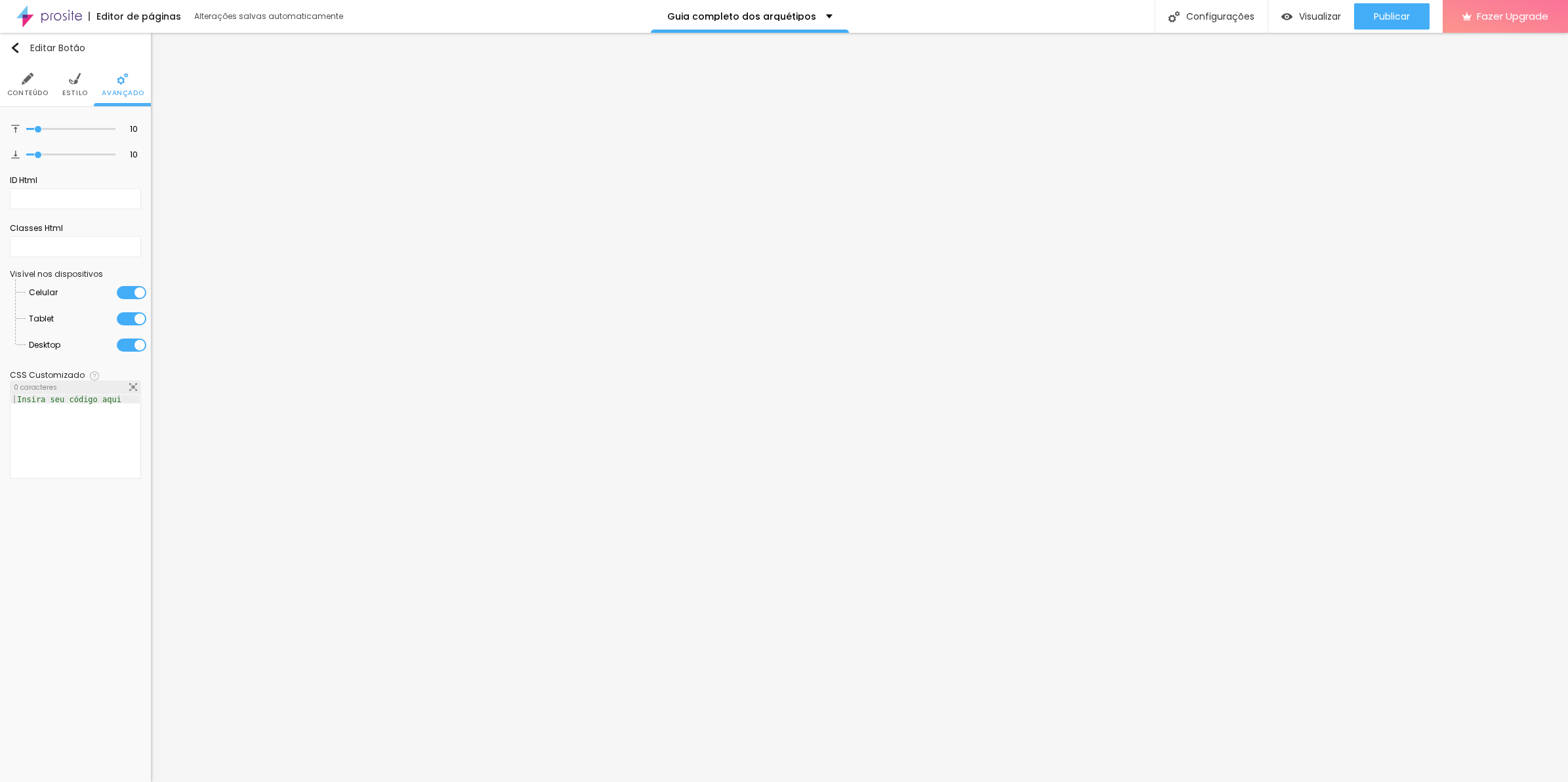
click at [77, 90] on span "Estilo" at bounding box center [75, 93] width 25 height 7
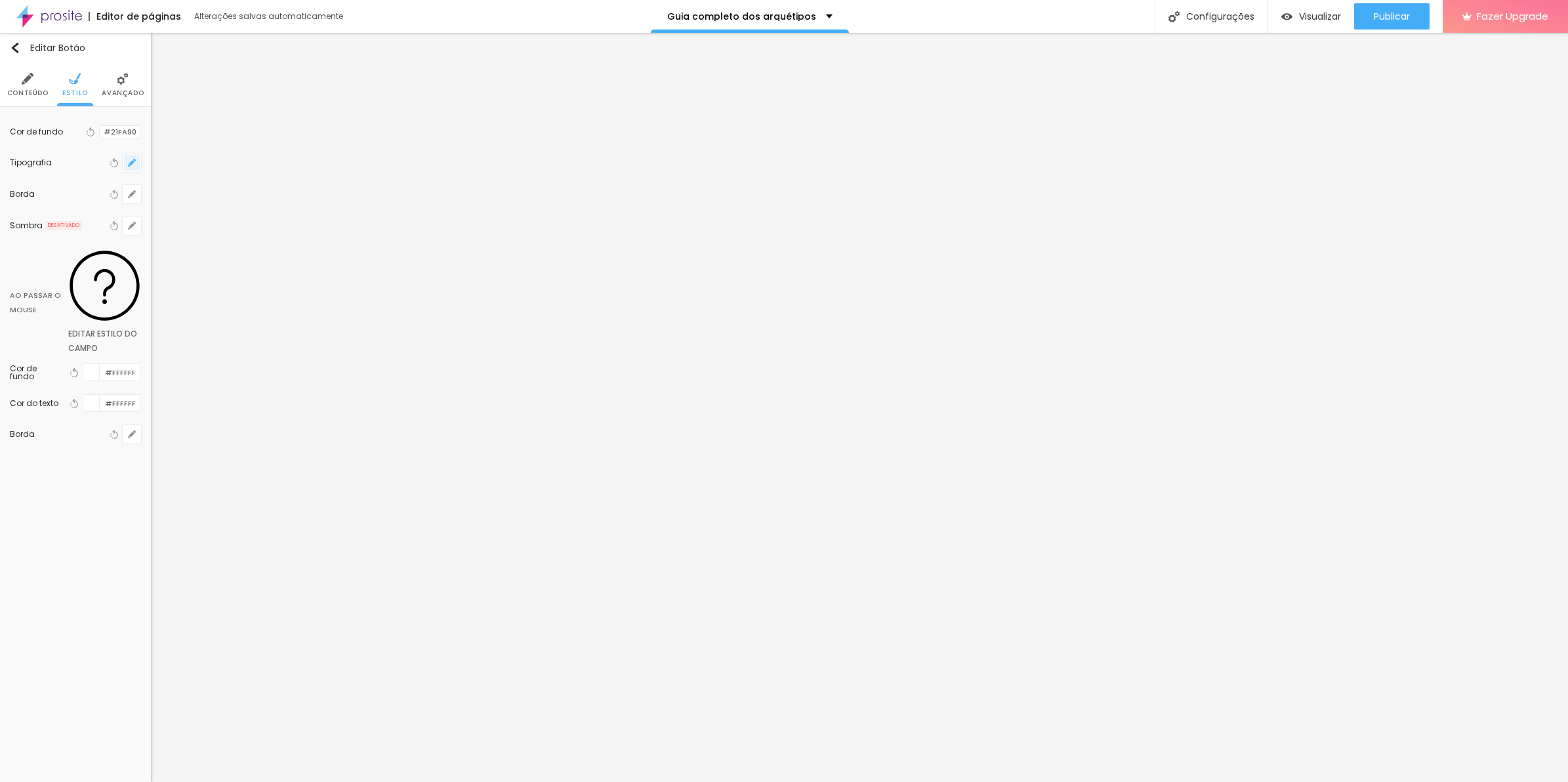
click at [128, 166] on icon "button" at bounding box center [131, 162] width 8 height 8
drag, startPoint x: 237, startPoint y: 218, endPoint x: 240, endPoint y: 227, distance: 9.5
click at [237, 218] on select "AbrilFatface-Regular Actor-Regular Alegreya AlegreyaBlack [PERSON_NAME] [PERSON…" at bounding box center [223, 217] width 164 height 21
select select "CinzelDecorative-Bold"
click at [141, 207] on select "AbrilFatface-Regular Actor-Regular Alegreya AlegreyaBlack [PERSON_NAME] [PERSON…" at bounding box center [223, 217] width 164 height 21
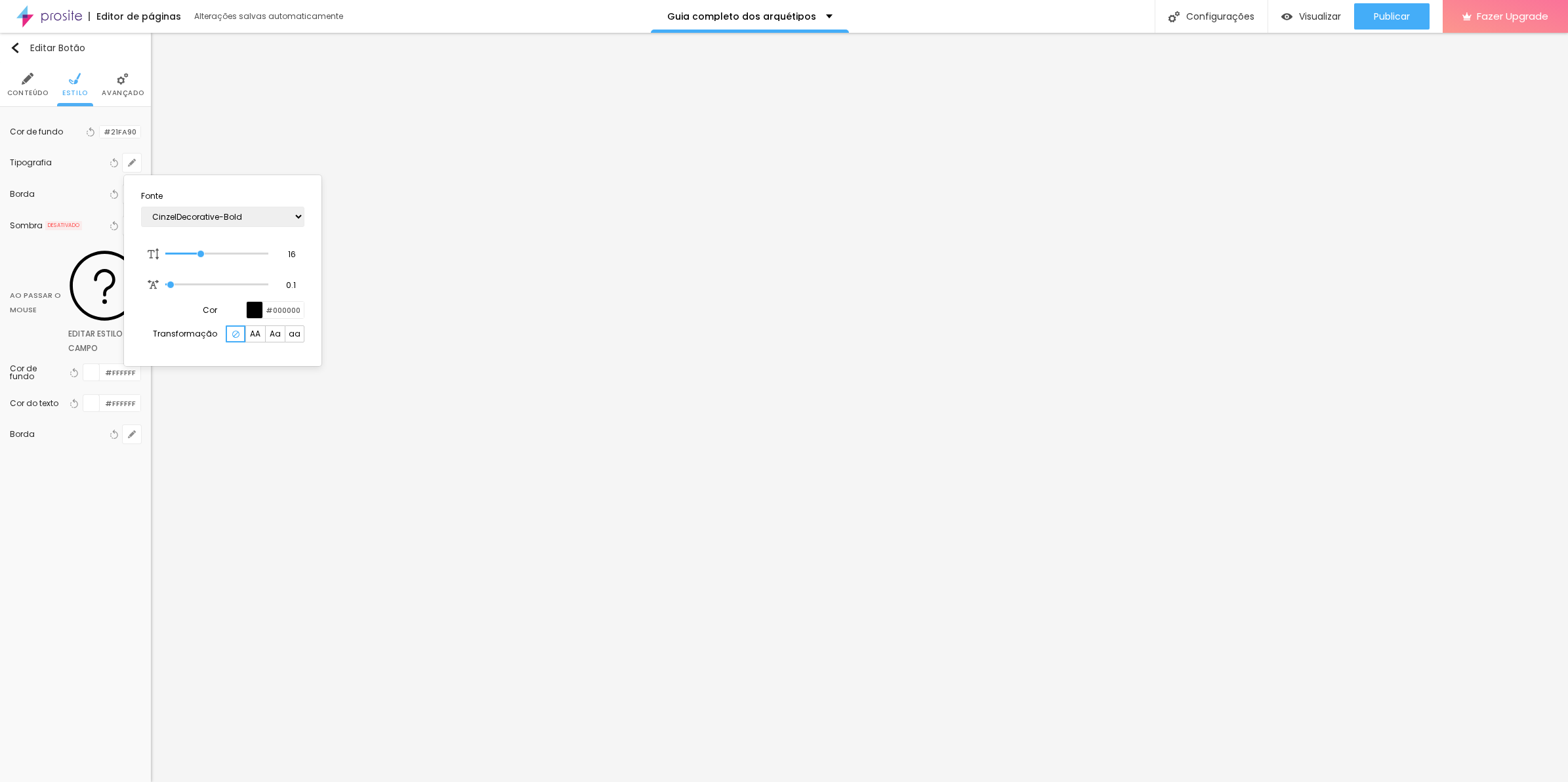
click at [128, 162] on div at bounding box center [784, 391] width 1568 height 782
click at [133, 164] on icon "button" at bounding box center [132, 163] width 5 height 5
click at [286, 249] on input "16" at bounding box center [286, 254] width 23 height 12
type input "8"
type input "6"
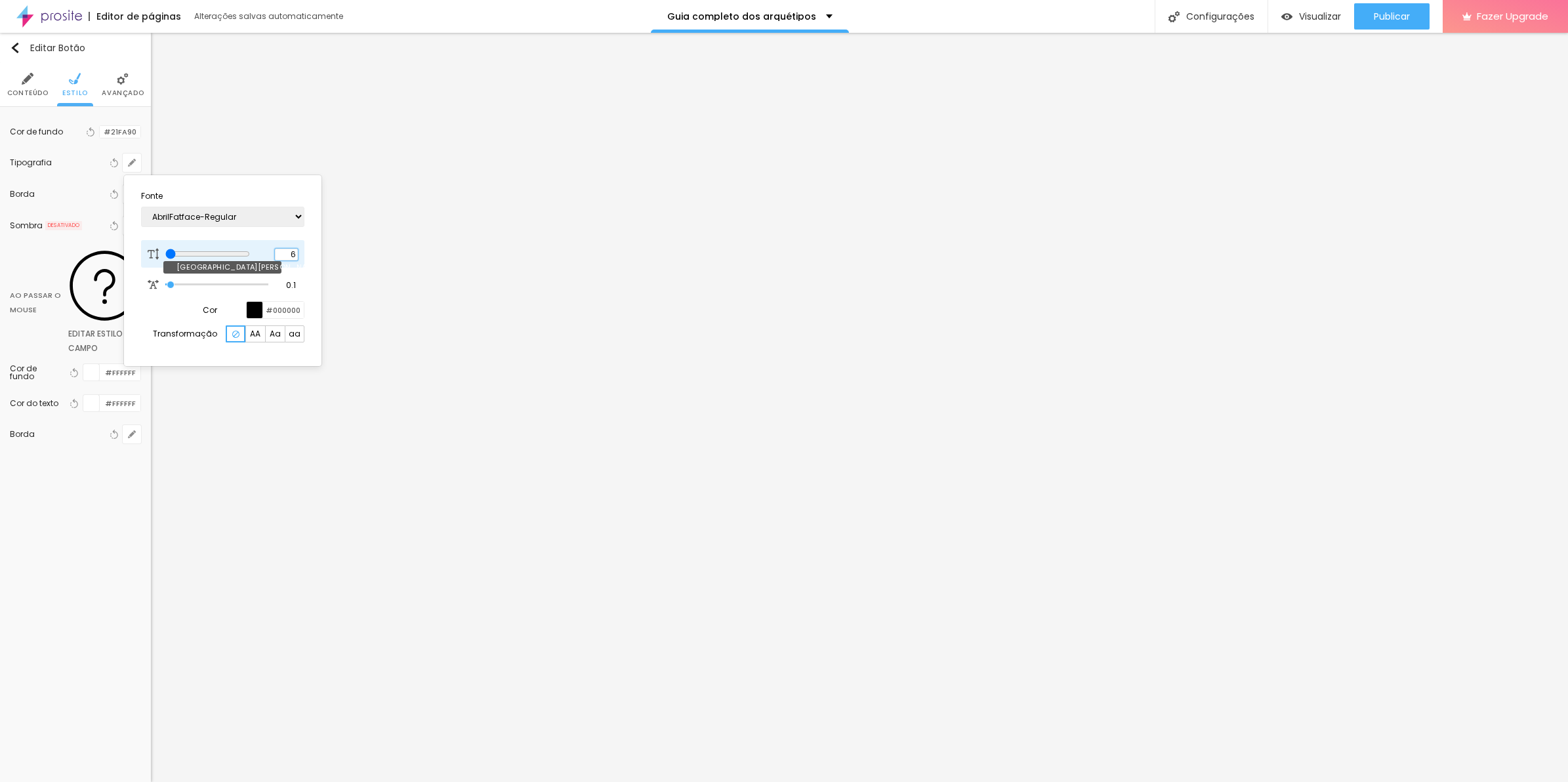
type input "8"
type input "0"
type input "8"
type input "02"
type input "20"
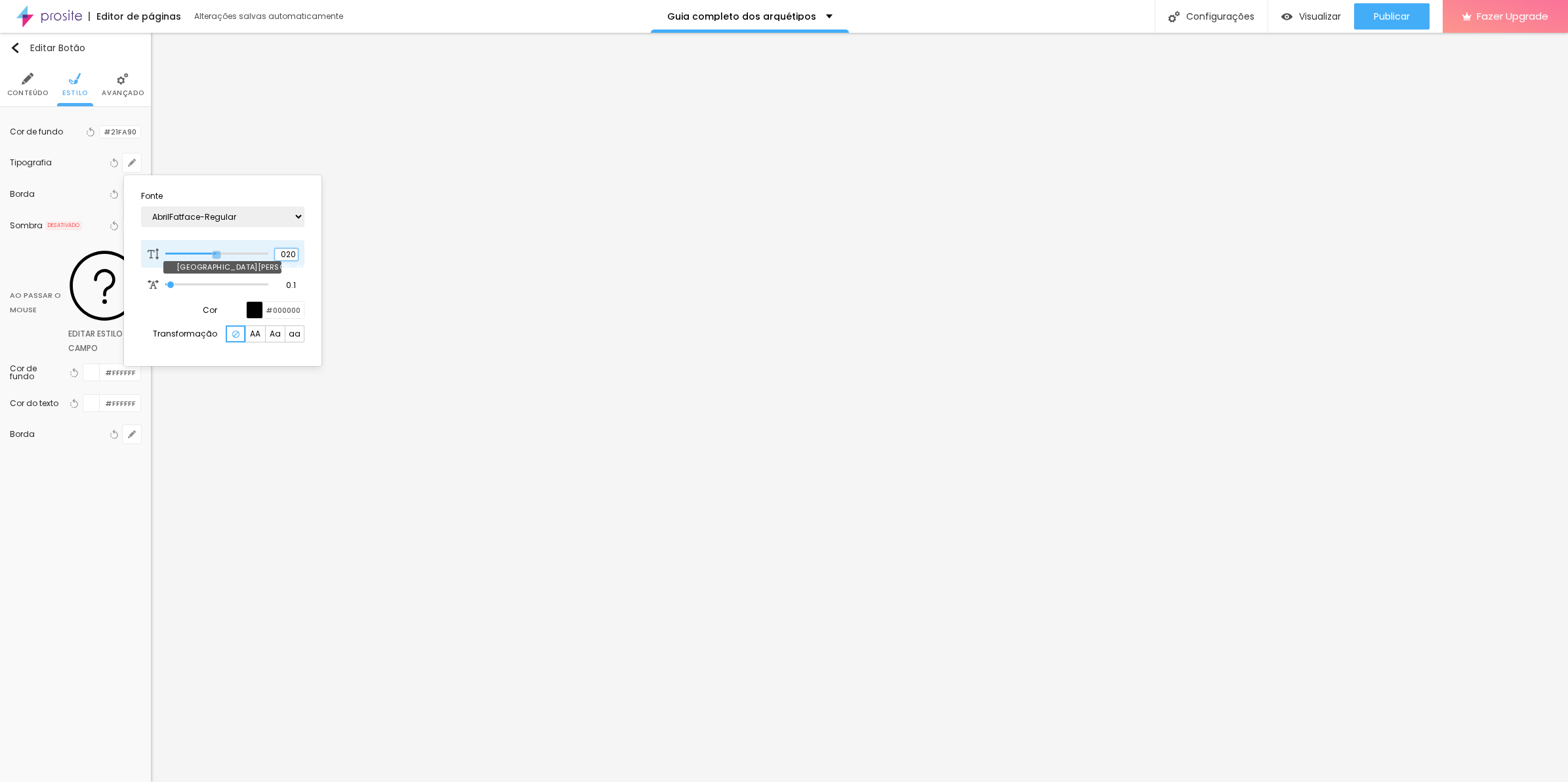
type input "02"
type input "8"
type input "0"
type input "8"
type input "0"
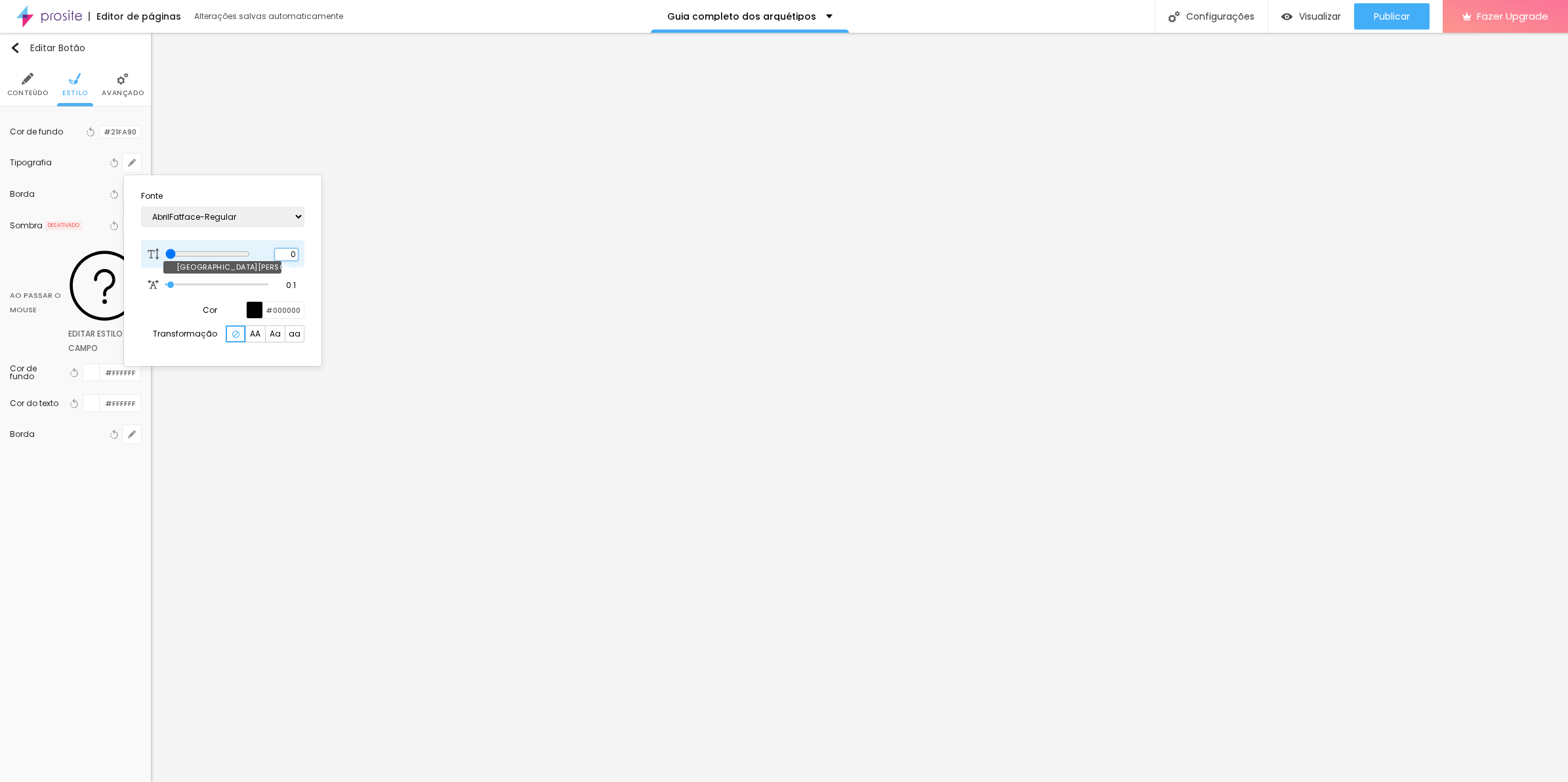
type input "20"
type input "8"
type input "0"
type input "20"
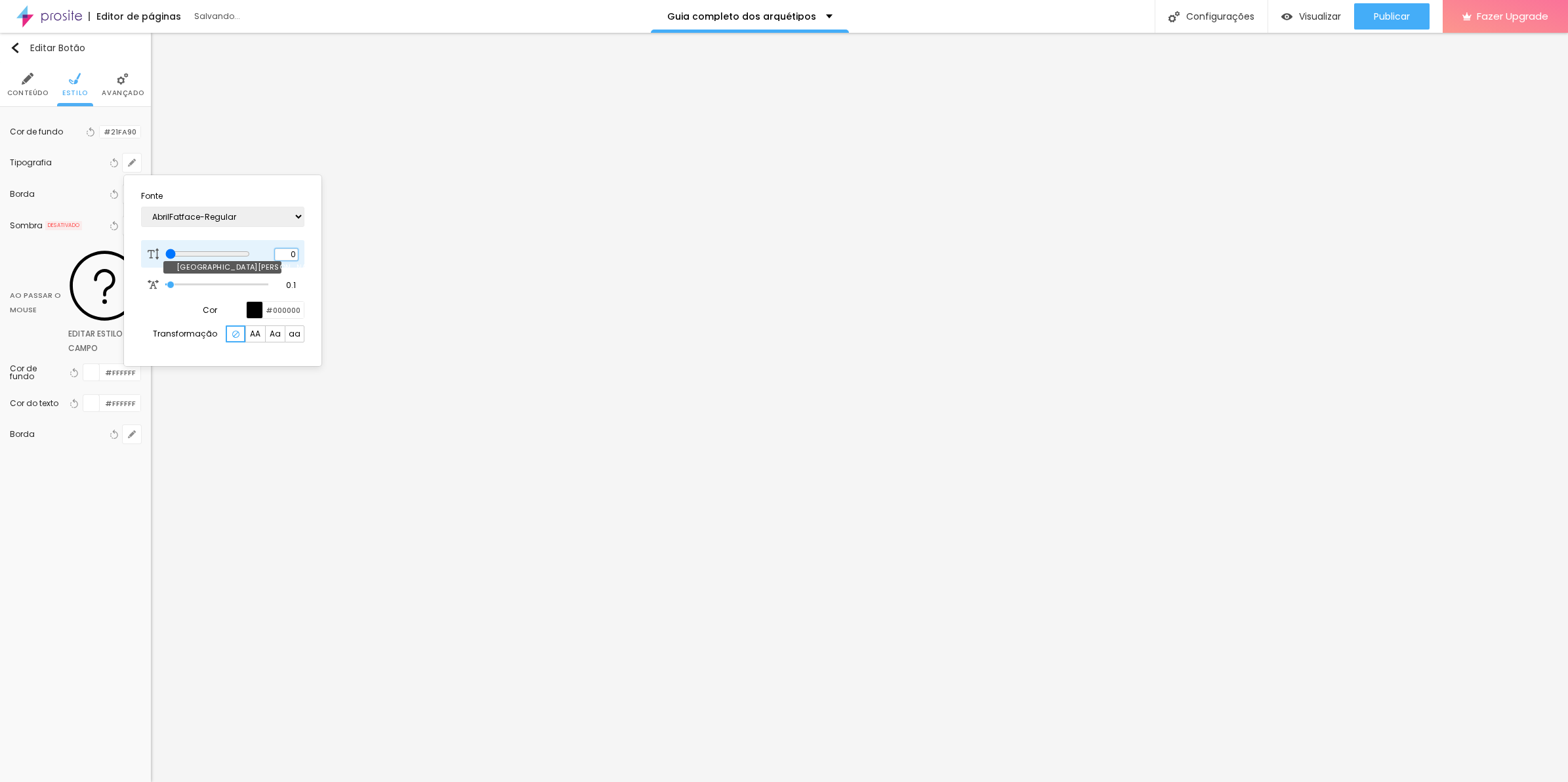
type input "20"
type input "32"
type input "8"
type input "3"
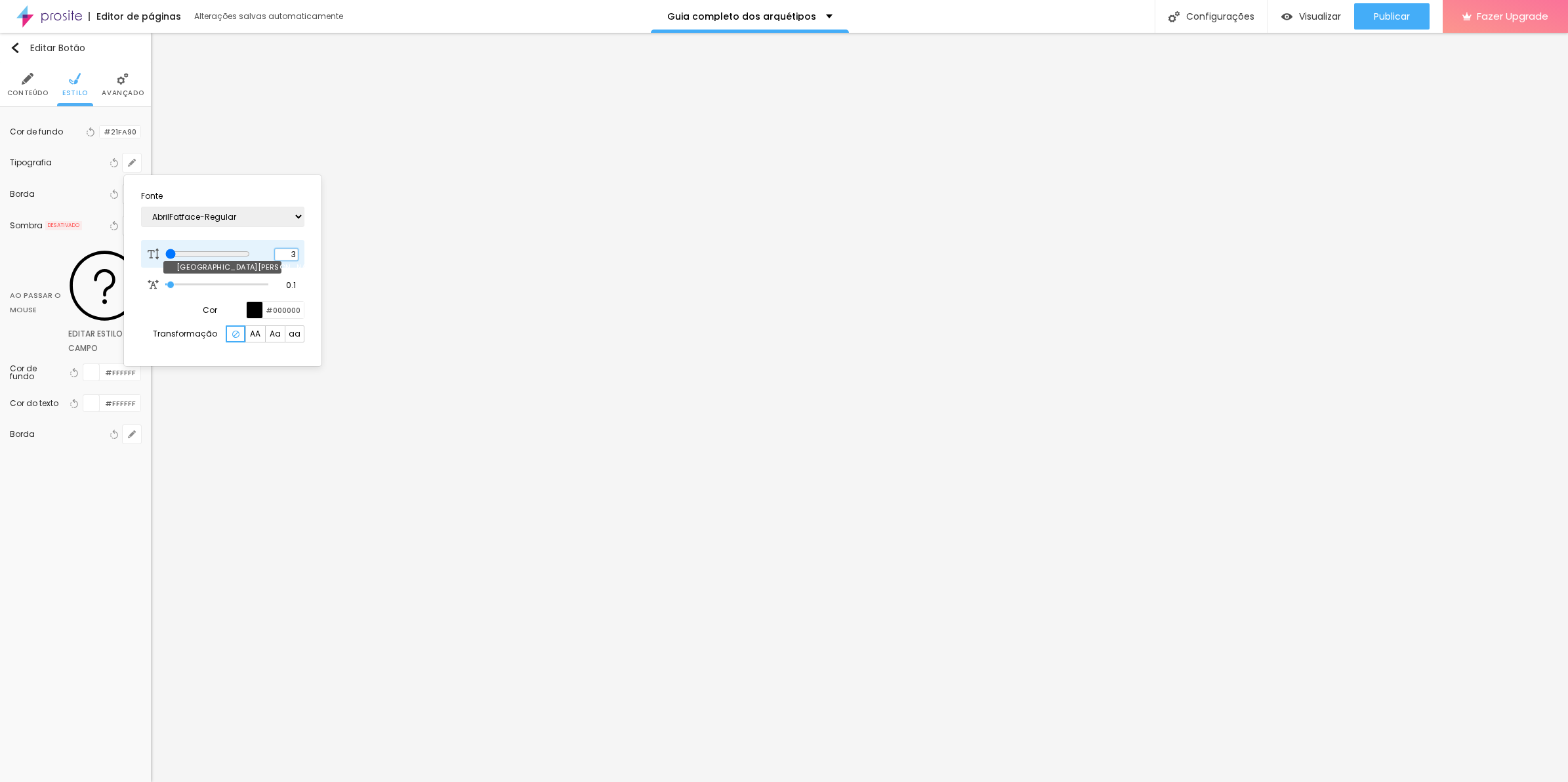
type input "8"
type input "0"
type input "8"
type input "02"
type input "20"
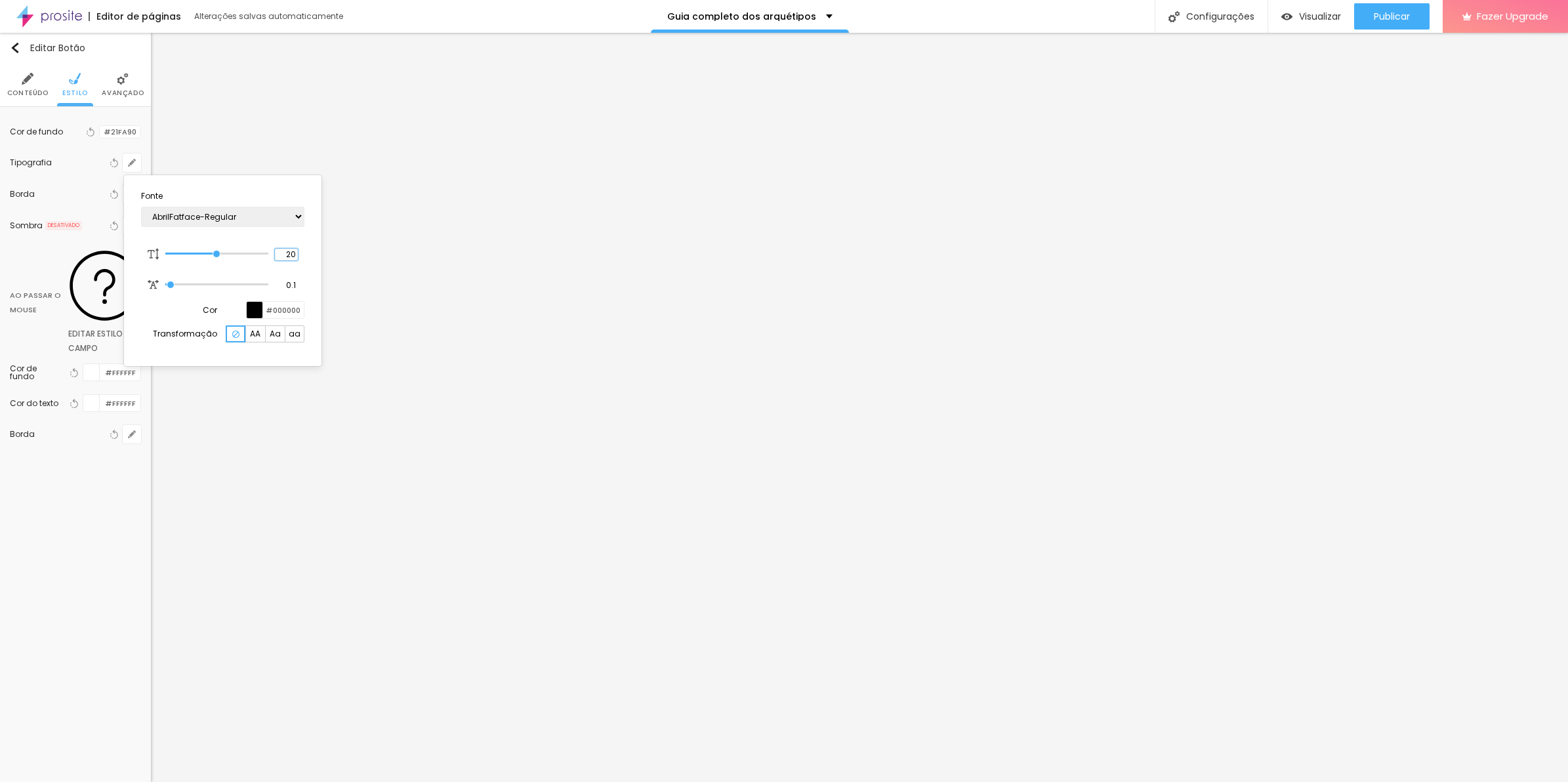
type input "20"
click at [93, 194] on div at bounding box center [784, 391] width 1568 height 782
click at [135, 198] on button "button" at bounding box center [131, 194] width 19 height 19
type input "1"
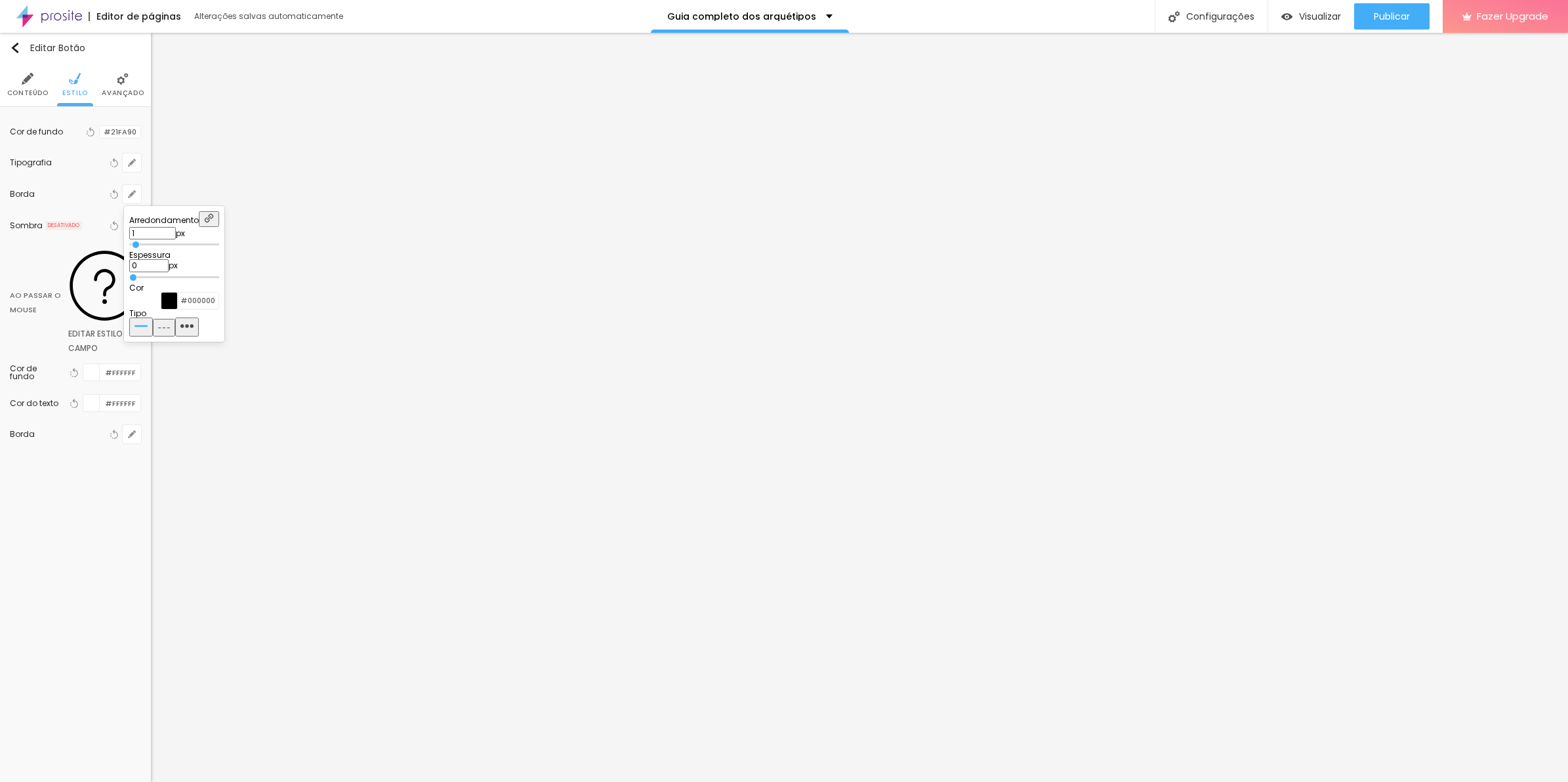
type input "2"
type input "3"
type input "4"
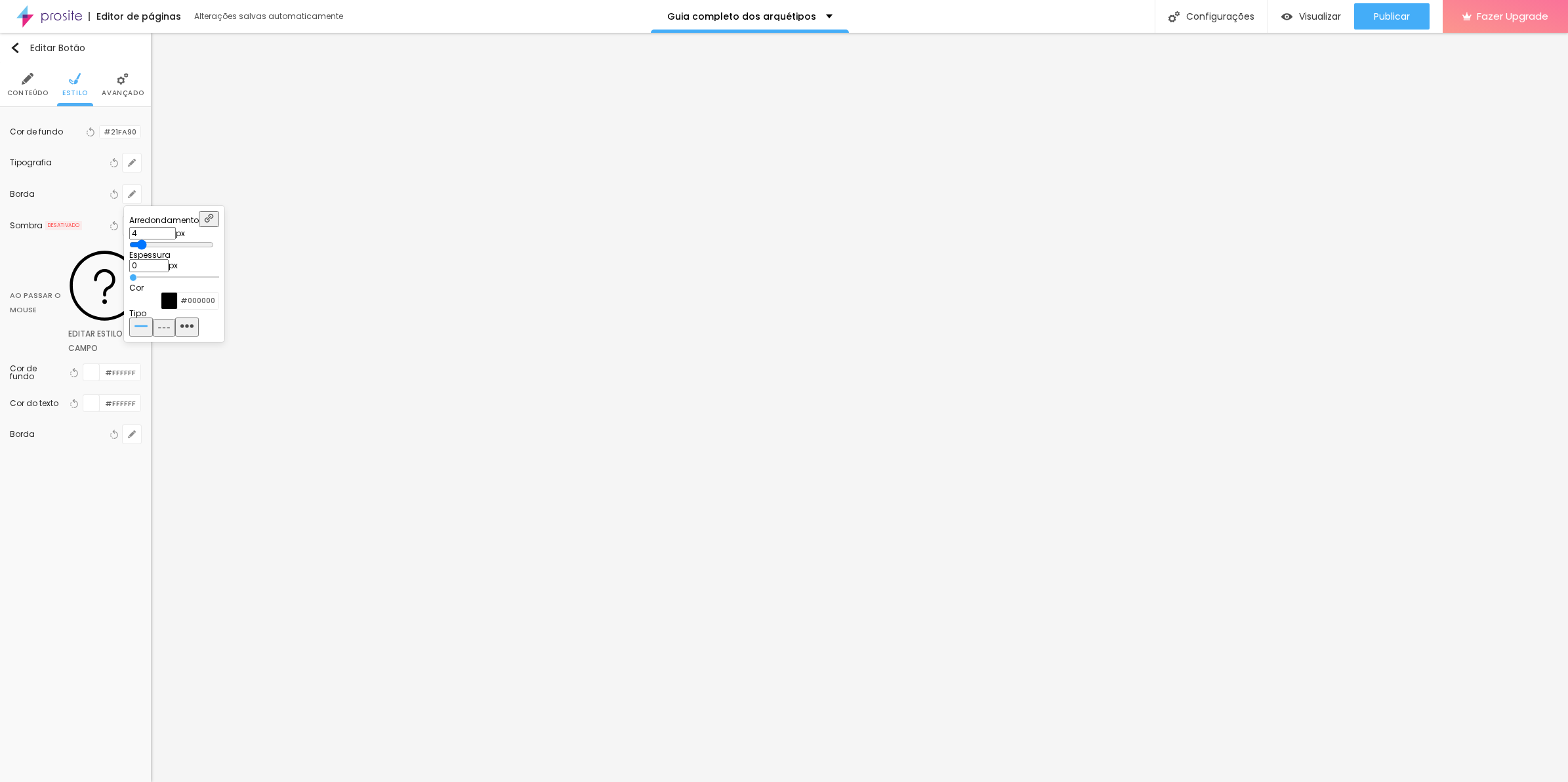
type input "4"
type input "5"
type input "6"
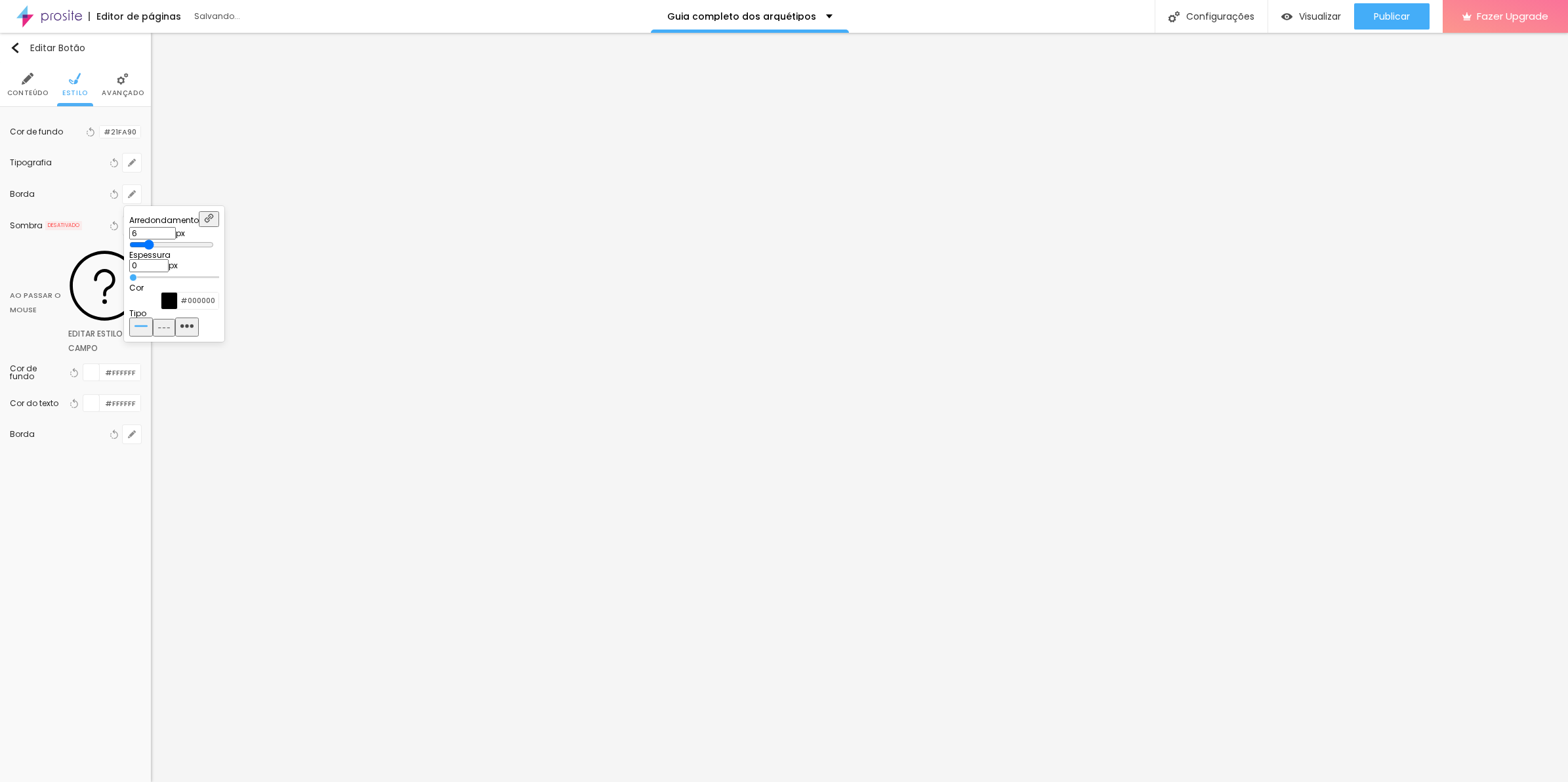
type input "7"
type input "8"
type input "9"
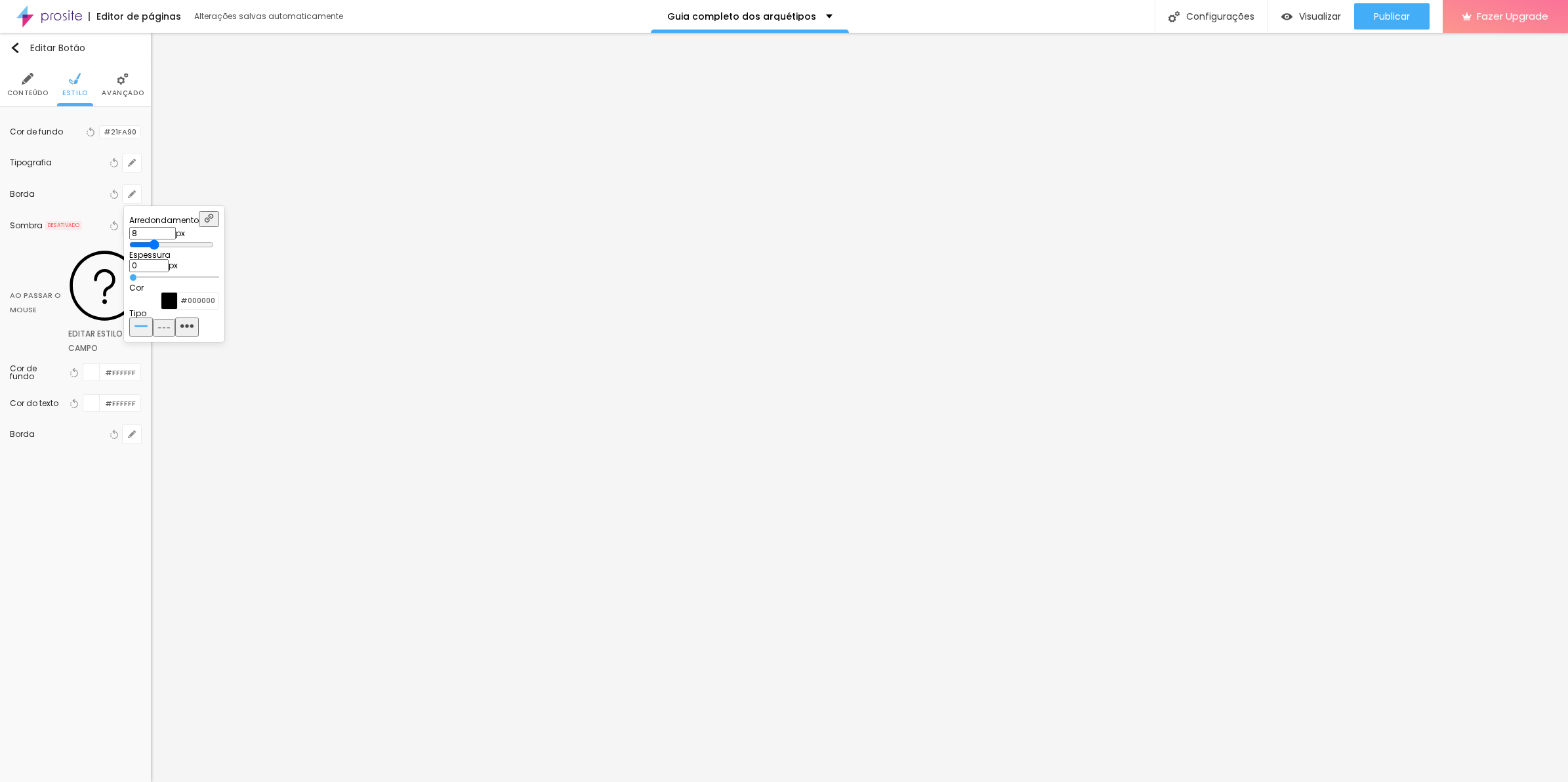
type input "9"
type input "10"
drag, startPoint x: 149, startPoint y: 243, endPoint x: 192, endPoint y: 243, distance: 43.0
type input "10"
click at [192, 243] on input "range" at bounding box center [174, 245] width 90 height 7
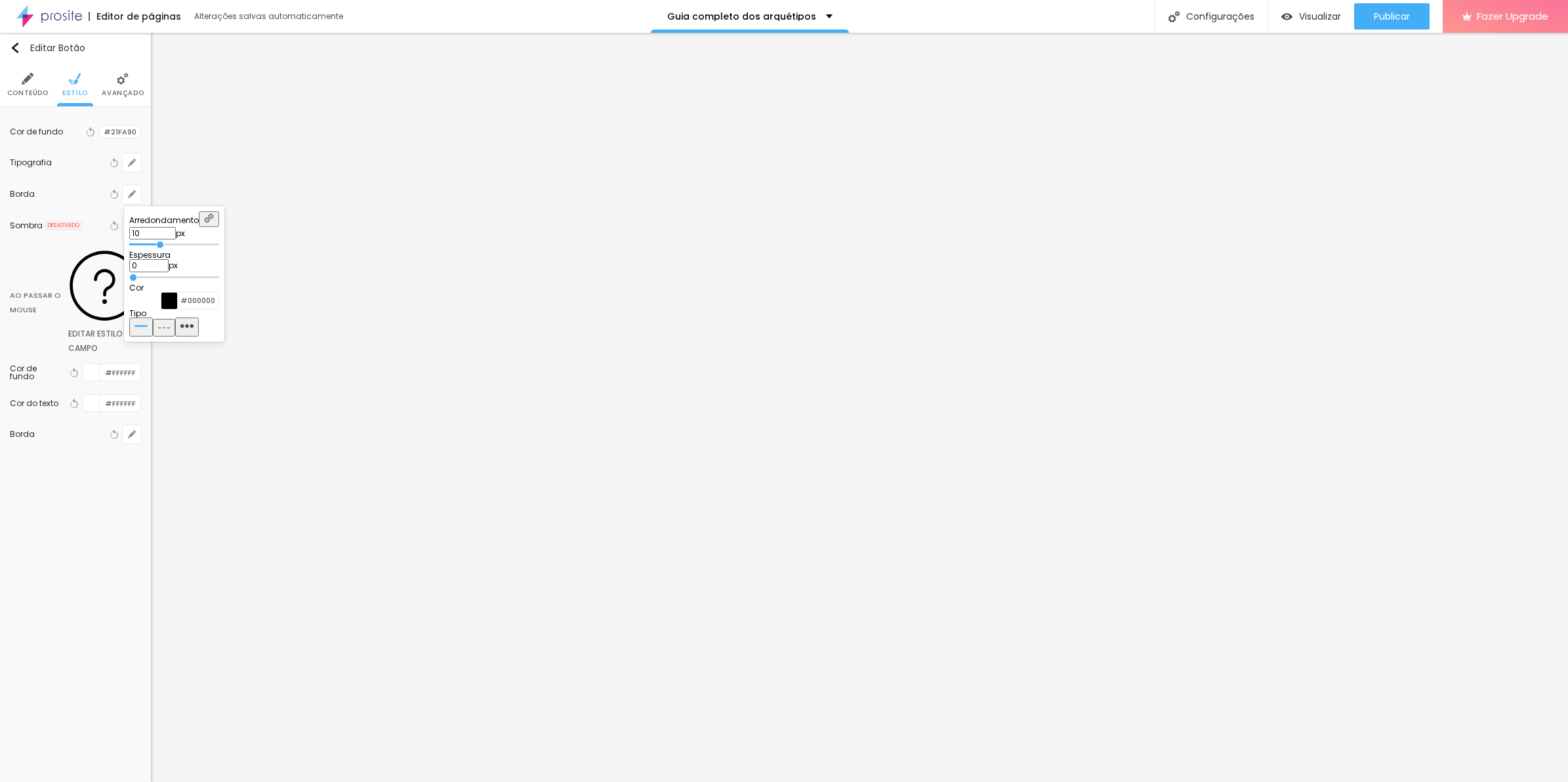
click at [113, 130] on div at bounding box center [784, 391] width 1568 height 782
click at [113, 132] on input "#21FA90" at bounding box center [120, 132] width 41 height 12
click at [128, 230] on button "button" at bounding box center [131, 225] width 19 height 19
click at [170, 292] on input "#000000" at bounding box center [150, 286] width 41 height 12
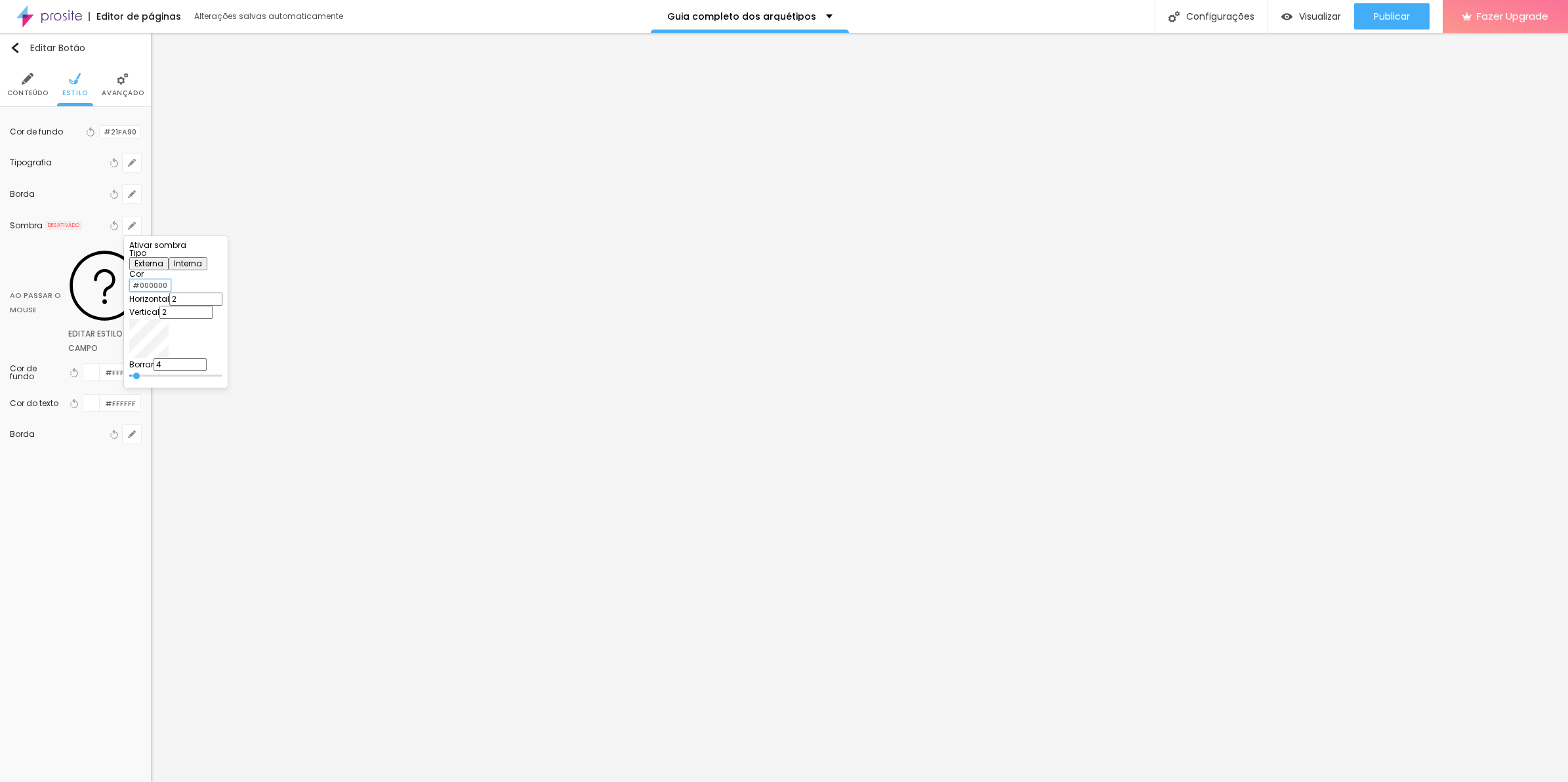
click at [170, 292] on input "#000000" at bounding box center [150, 286] width 41 height 12
paste input "21FA9"
type input "#21FA90"
click at [223, 263] on div "Ativar sombra Tipo Externa Interna Cor #21FA90 Horizontal 2 Vertical 2 Borrar 4" at bounding box center [176, 311] width 93 height 141
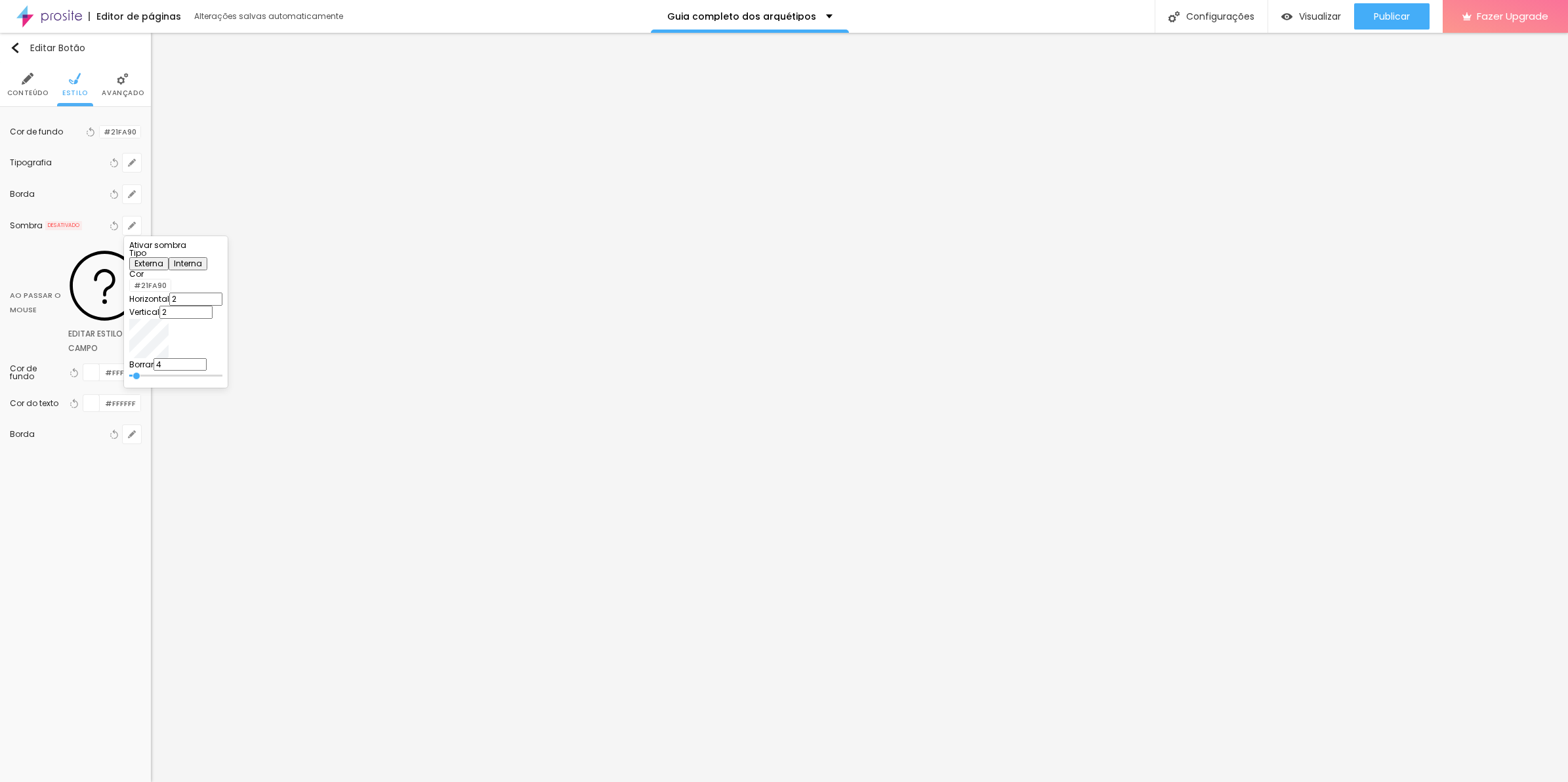
click at [223, 249] on div at bounding box center [176, 249] width 93 height 0
type input "1"
type input "4"
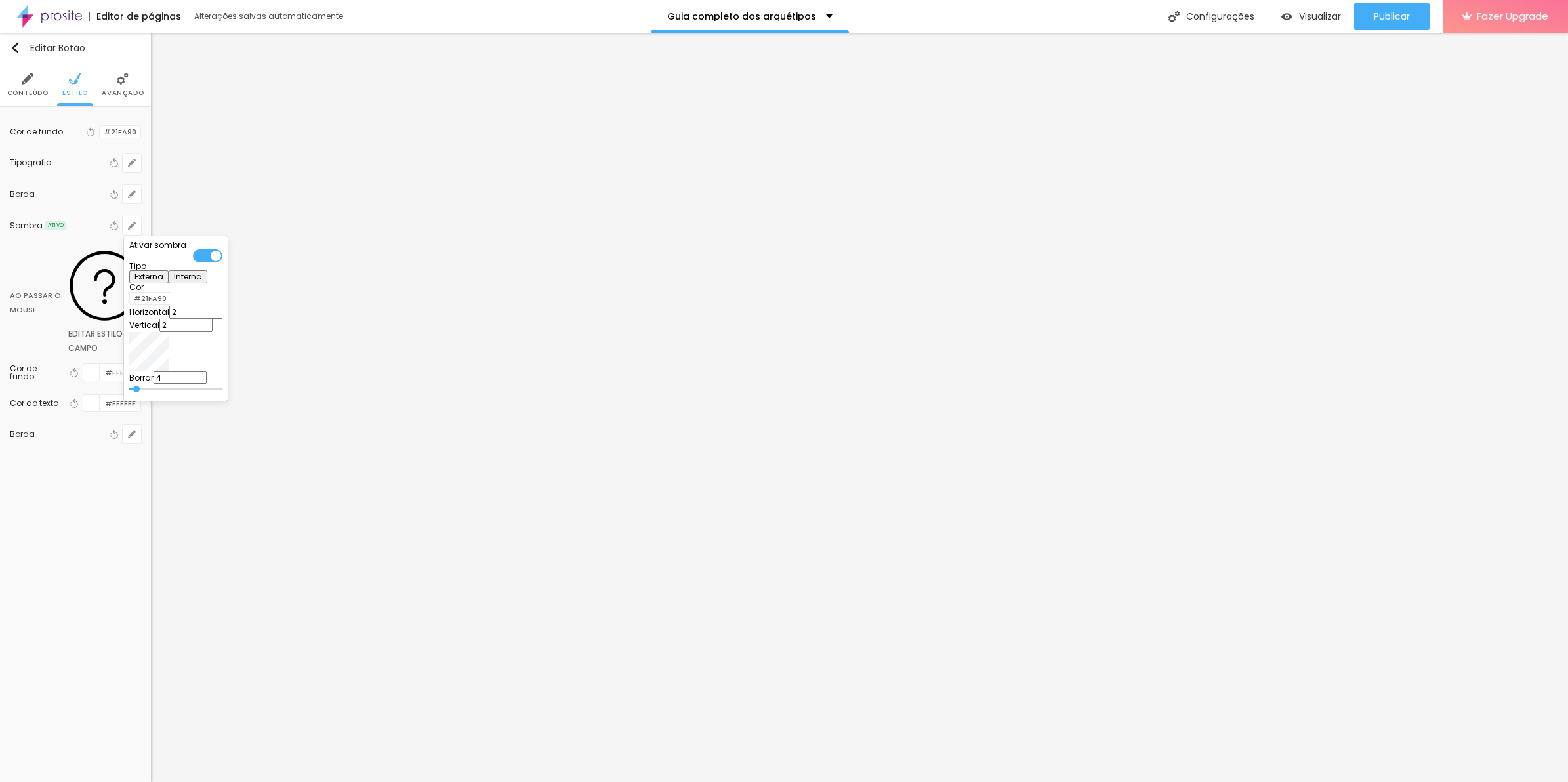
type input "7"
type input "15"
type input "23"
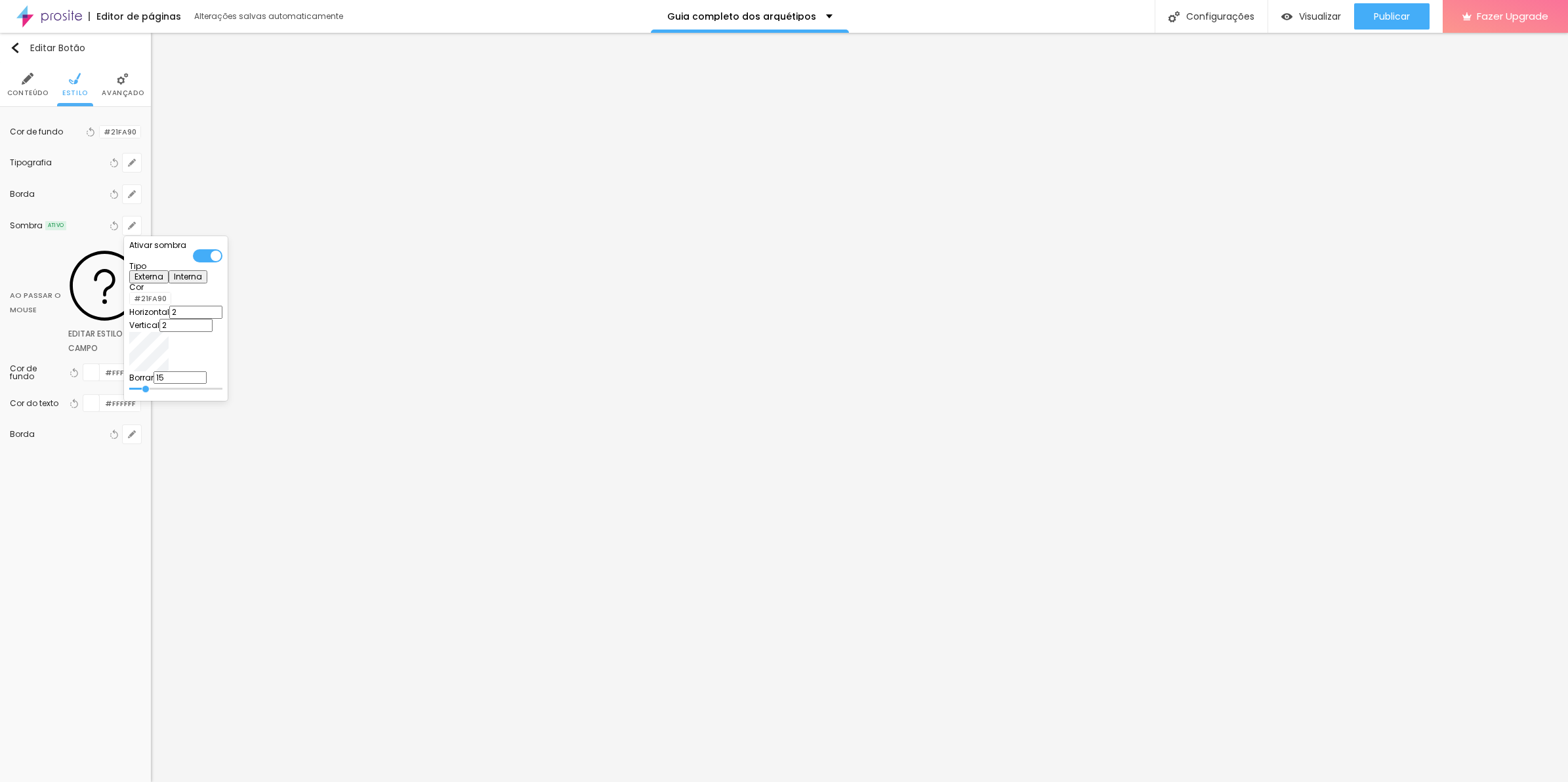
type input "23"
type input "46"
type input "51"
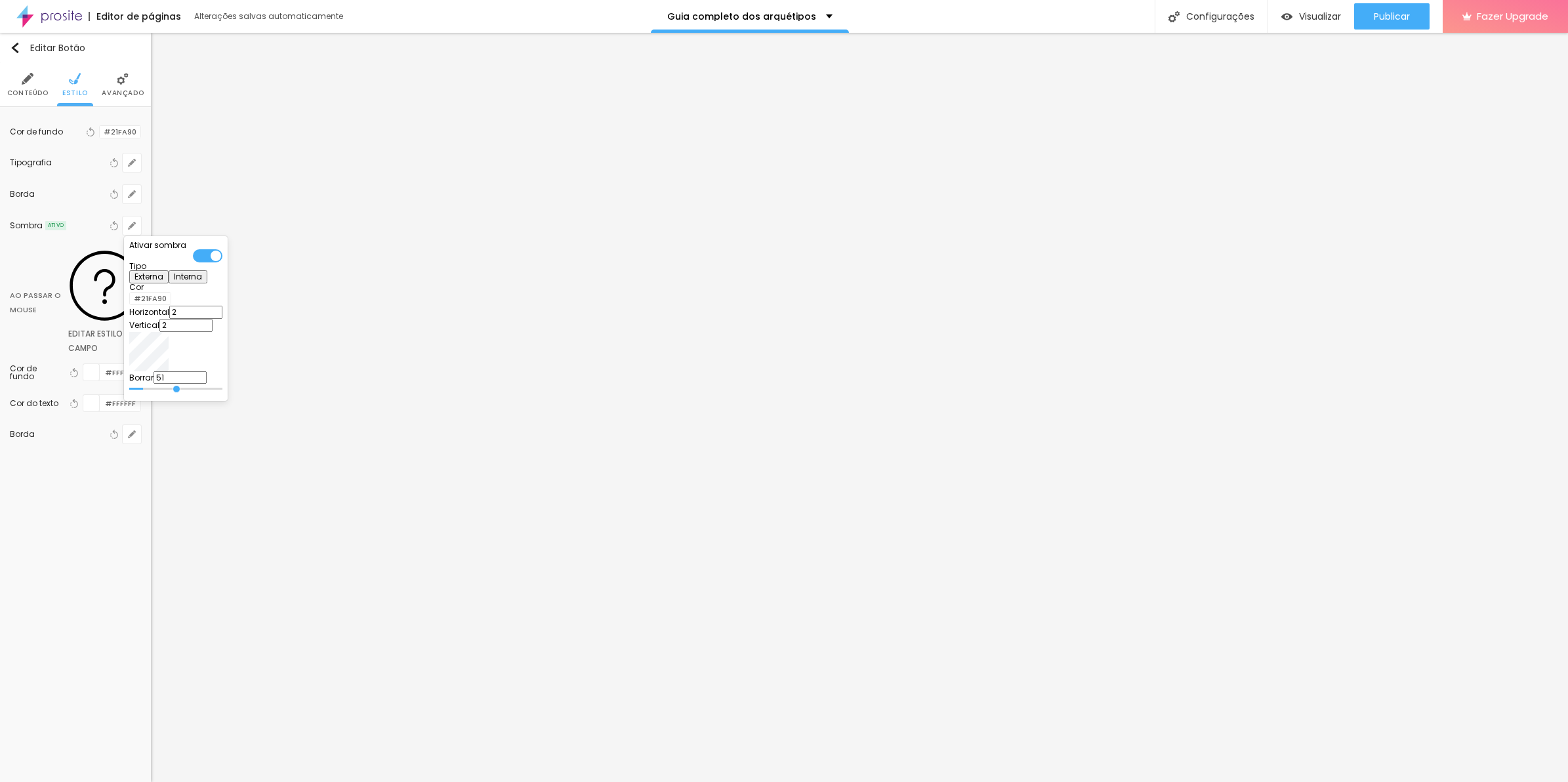
type input "57"
type input "54"
type input "43"
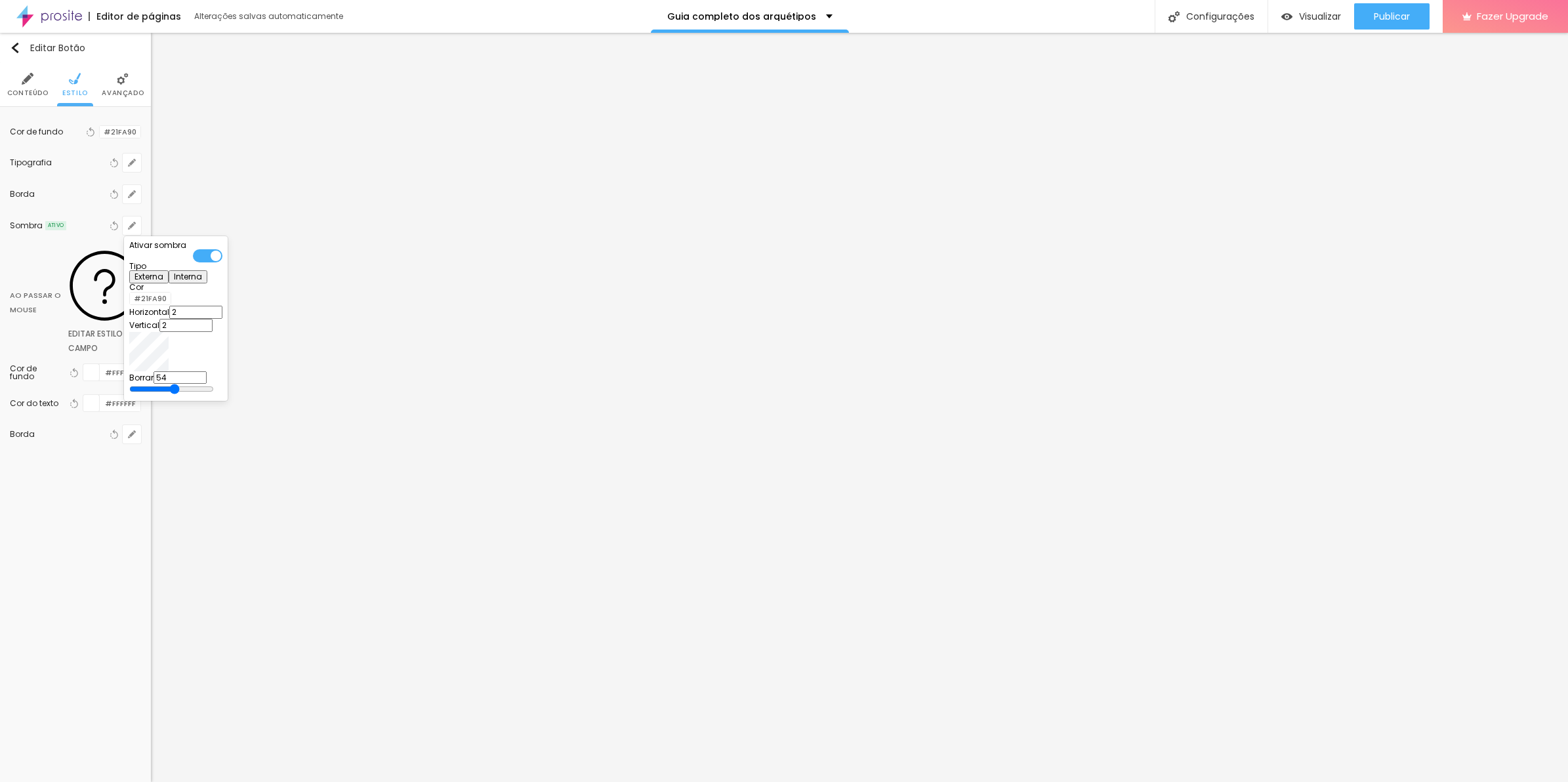
type input "43"
type input "37"
type input "32"
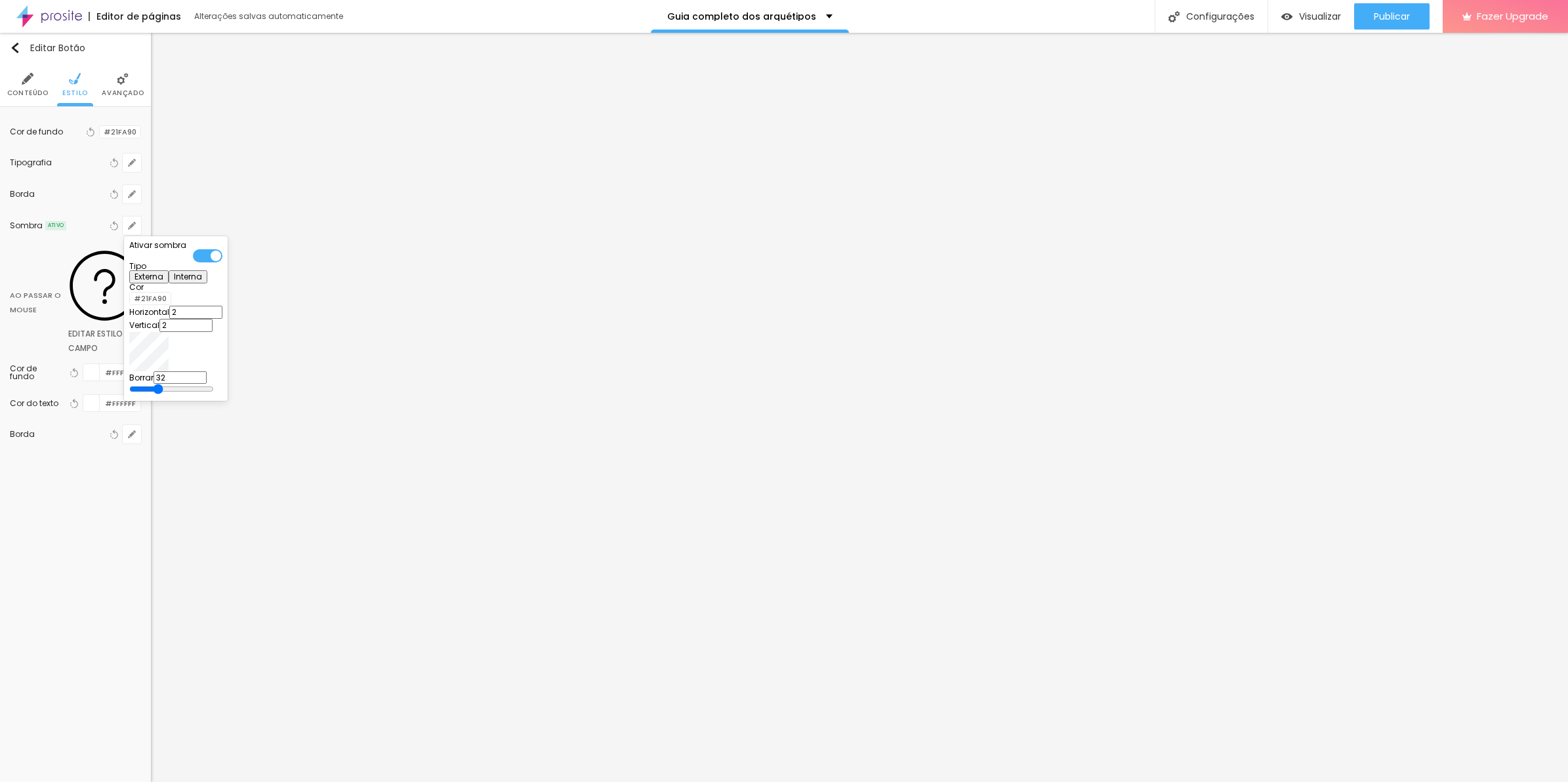
type input "29"
type input "26"
type input "46"
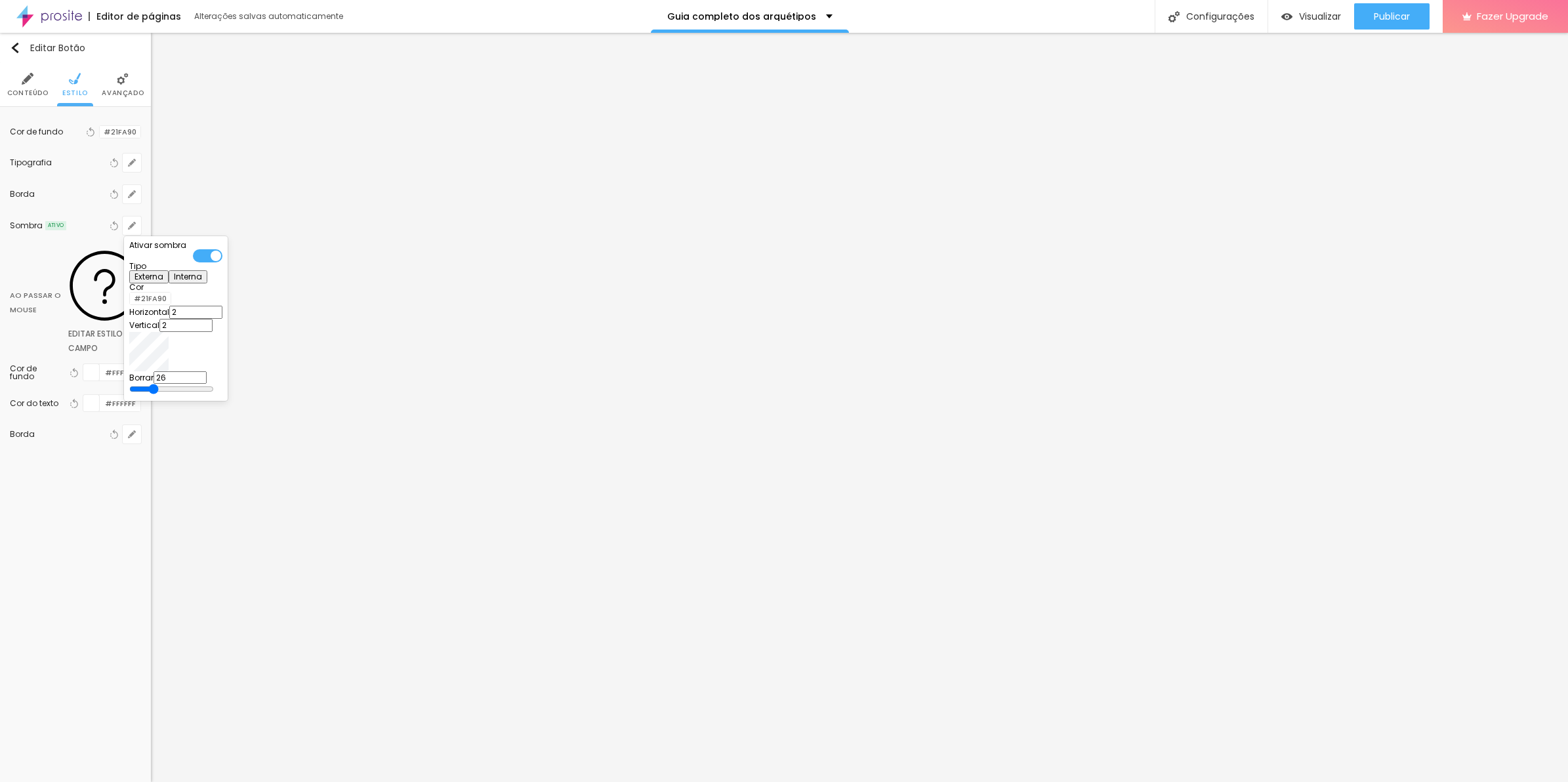
type input "46"
type input "40"
type input "37"
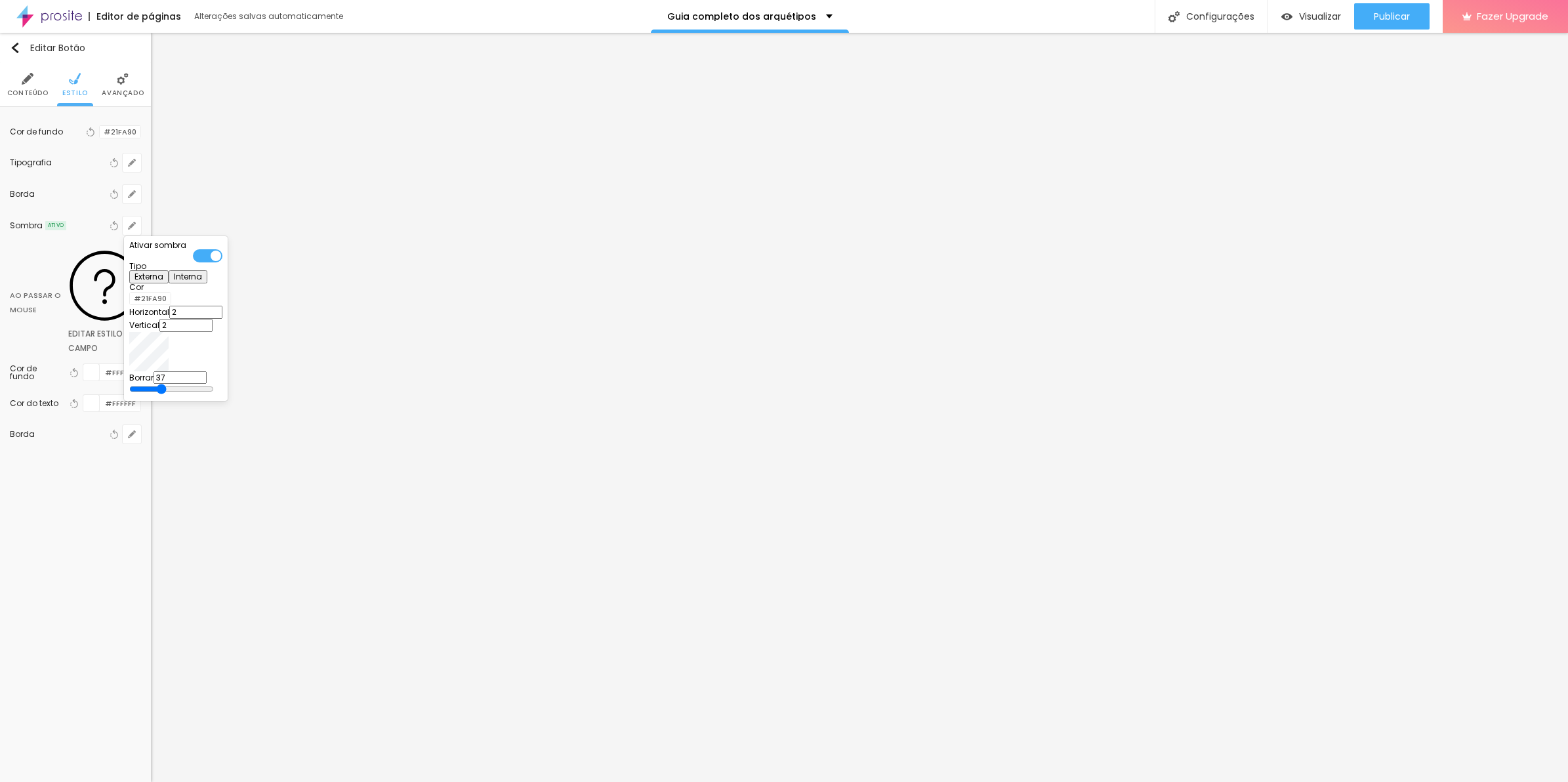
type input "32"
type input "29"
type input "48"
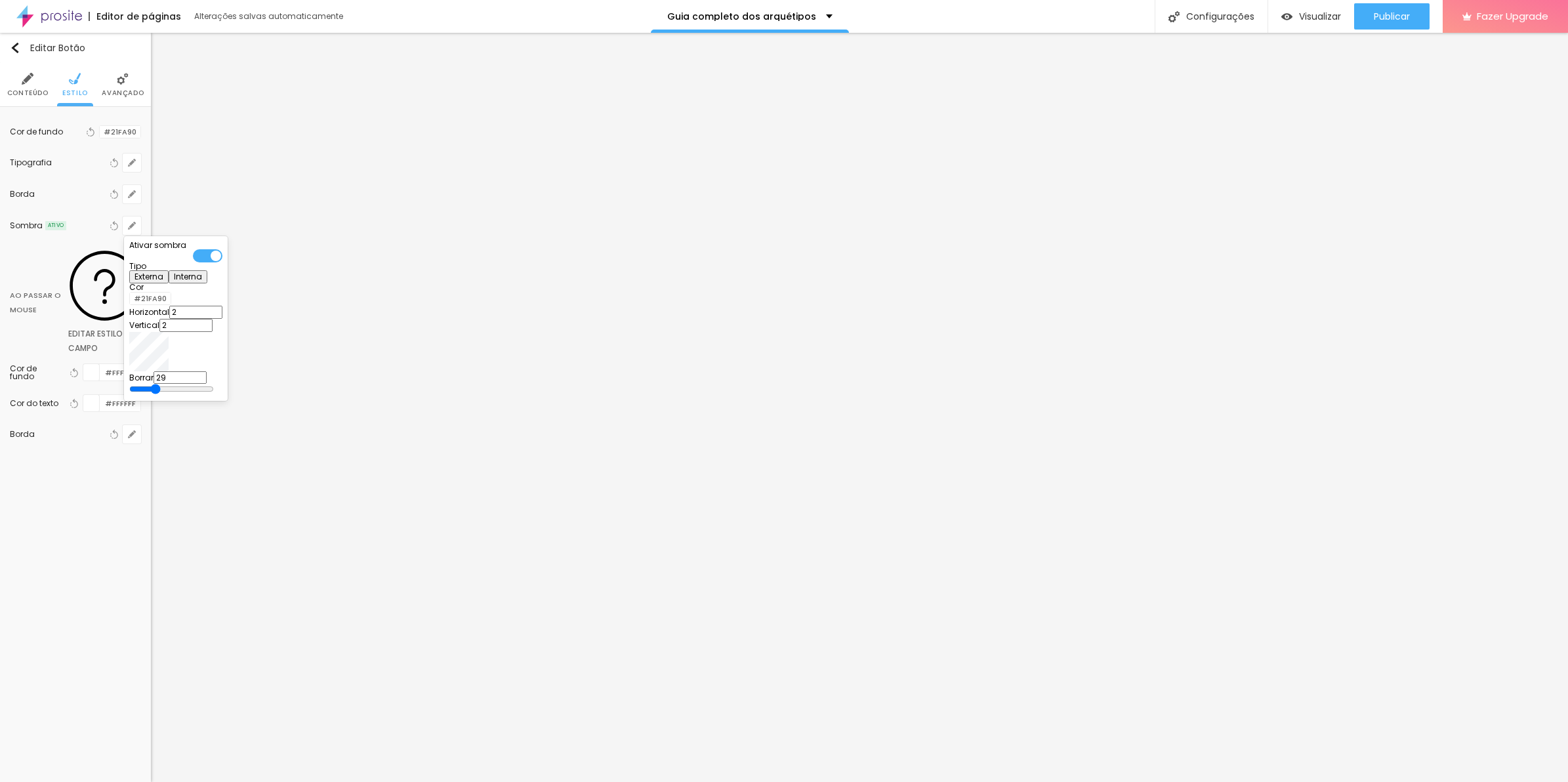
type input "48"
type input "84"
type input "96"
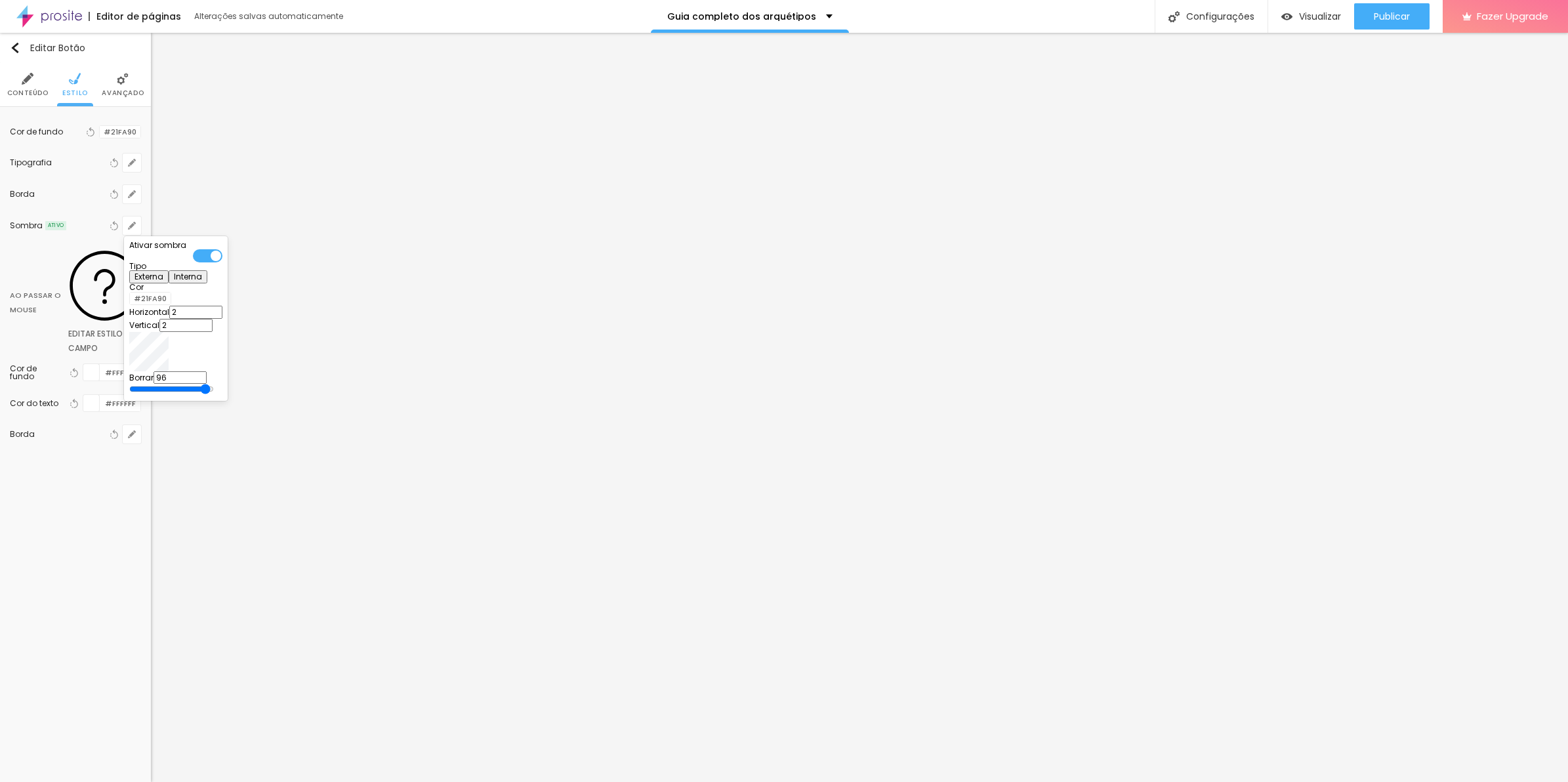
type input "100"
type input "18"
type input "9"
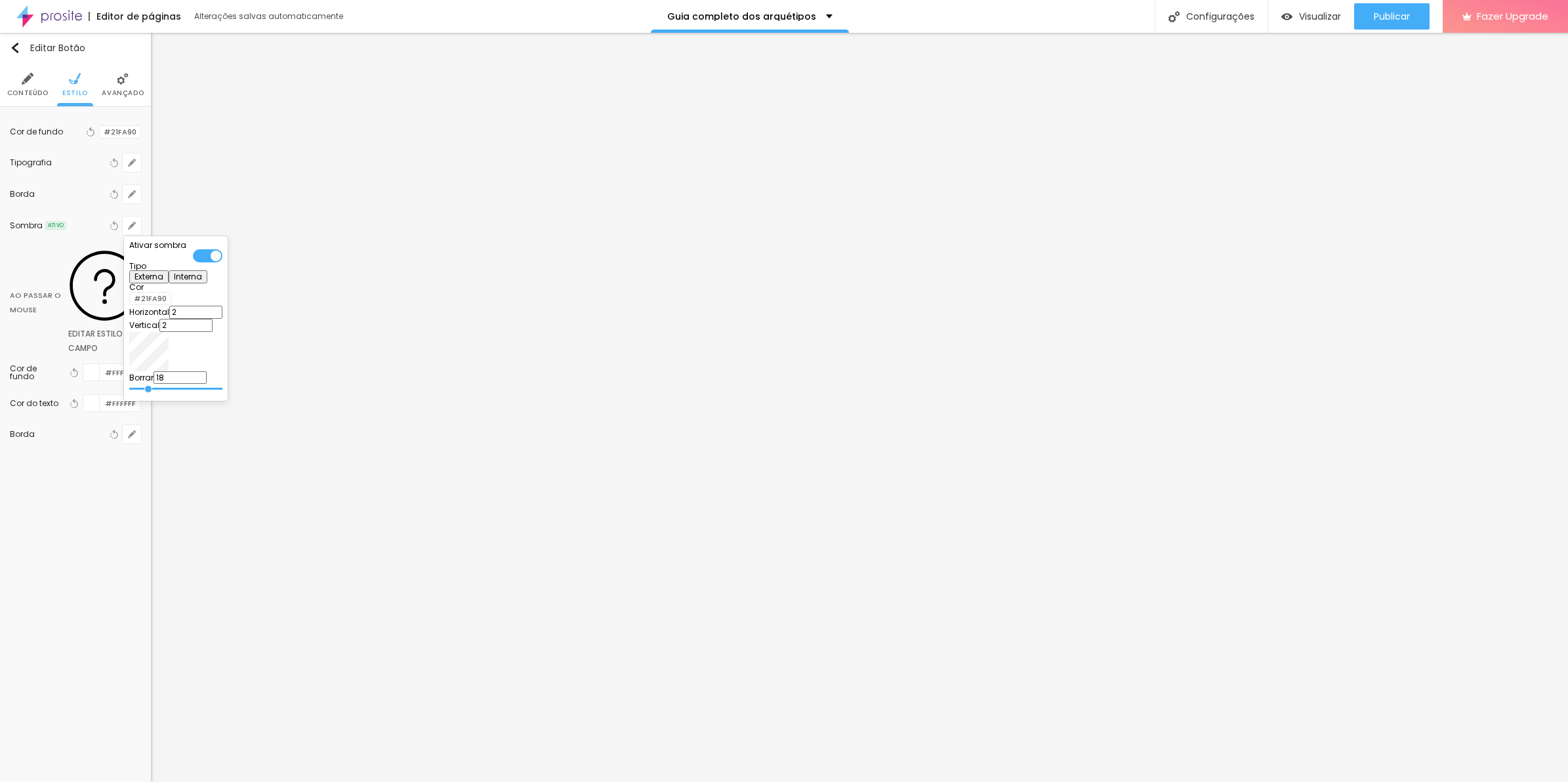
type input "9"
type input "1"
type input "0"
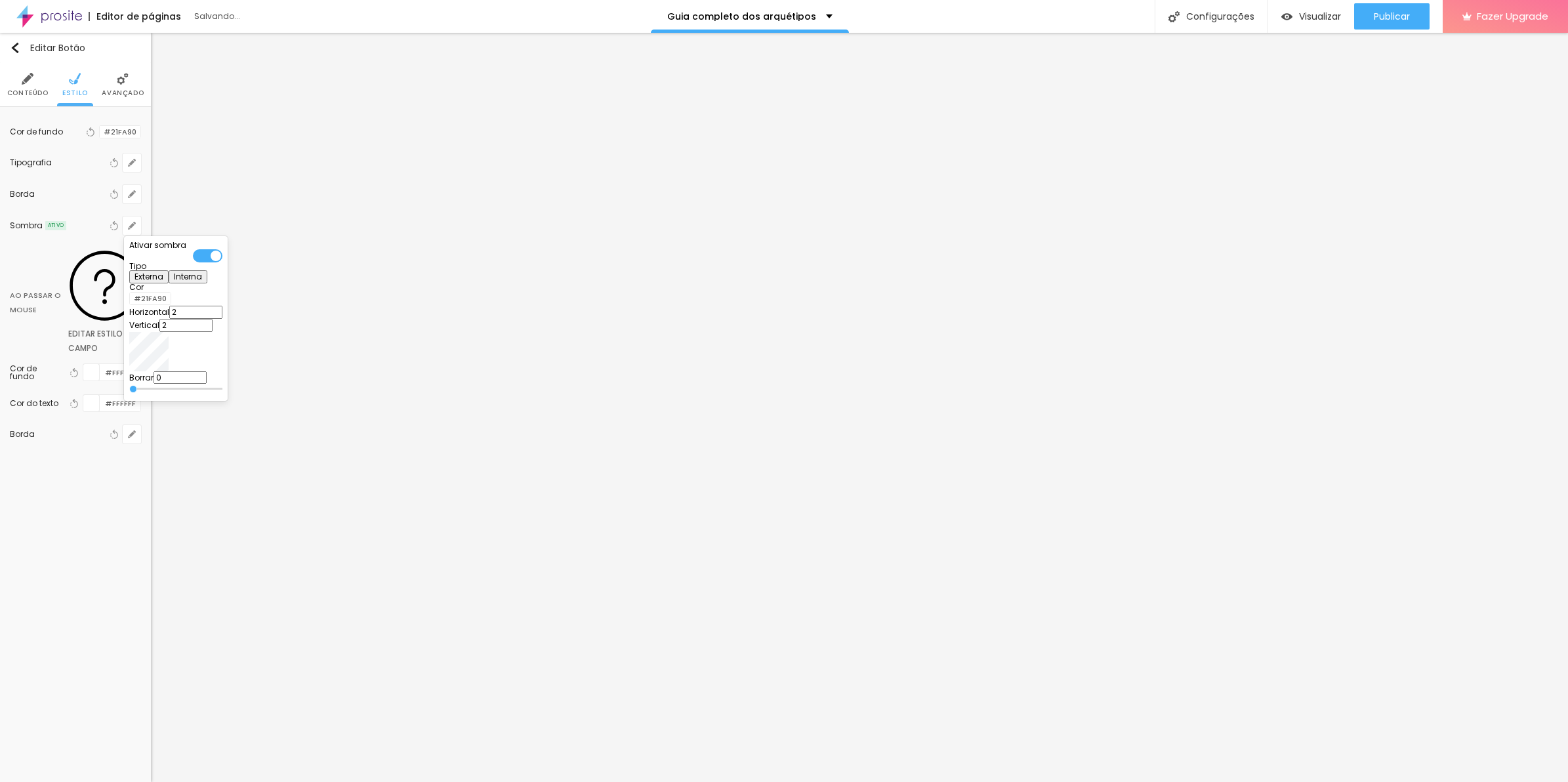
type input "4"
type input "7"
type input "26"
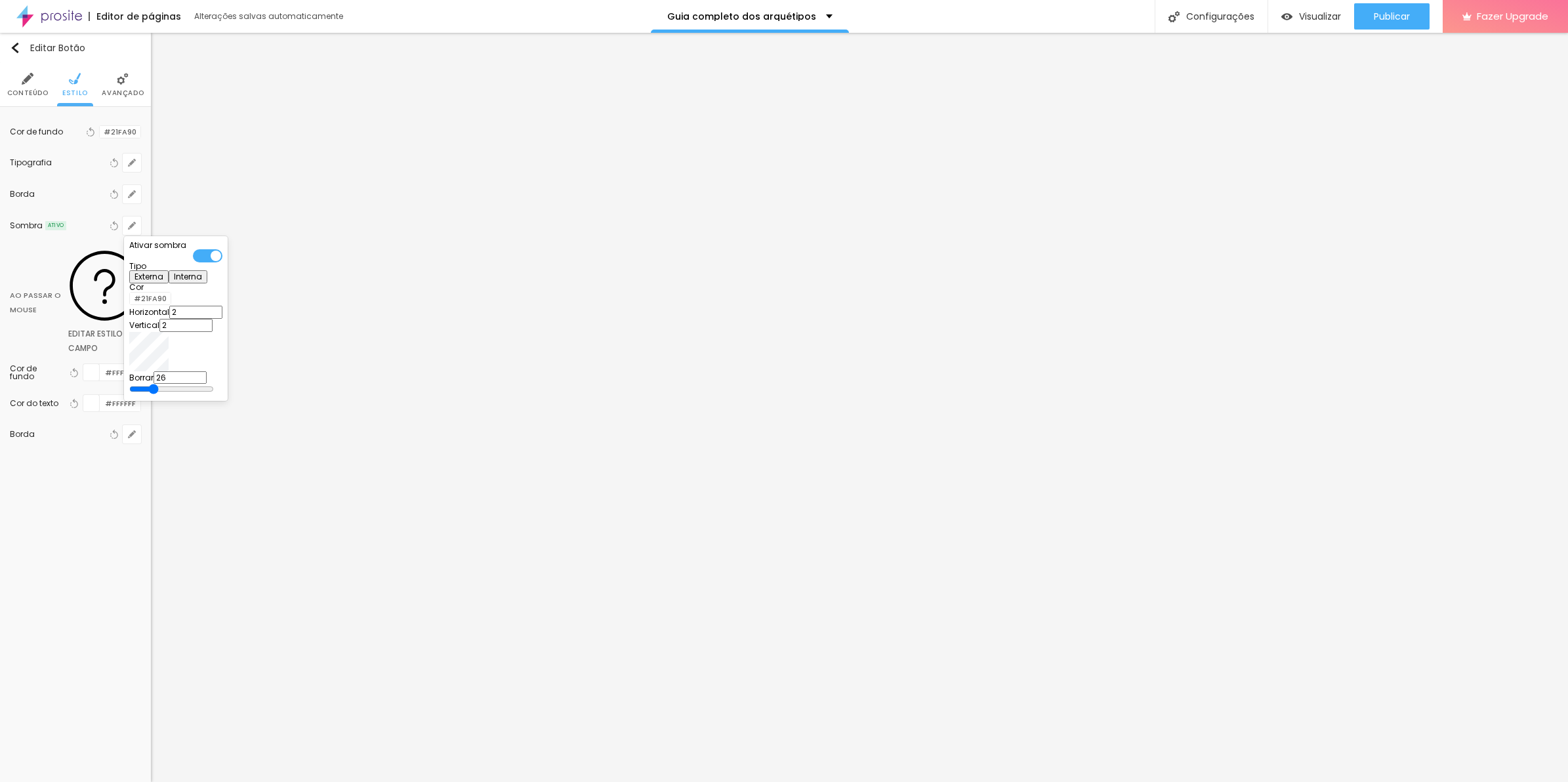
drag, startPoint x: 217, startPoint y: 387, endPoint x: 225, endPoint y: 384, distance: 8.5
type input "26"
click at [214, 384] on input "range" at bounding box center [171, 388] width 85 height 10
click at [130, 302] on div at bounding box center [130, 299] width 0 height 12
drag, startPoint x: 238, startPoint y: 367, endPoint x: 239, endPoint y: 378, distance: 11.0
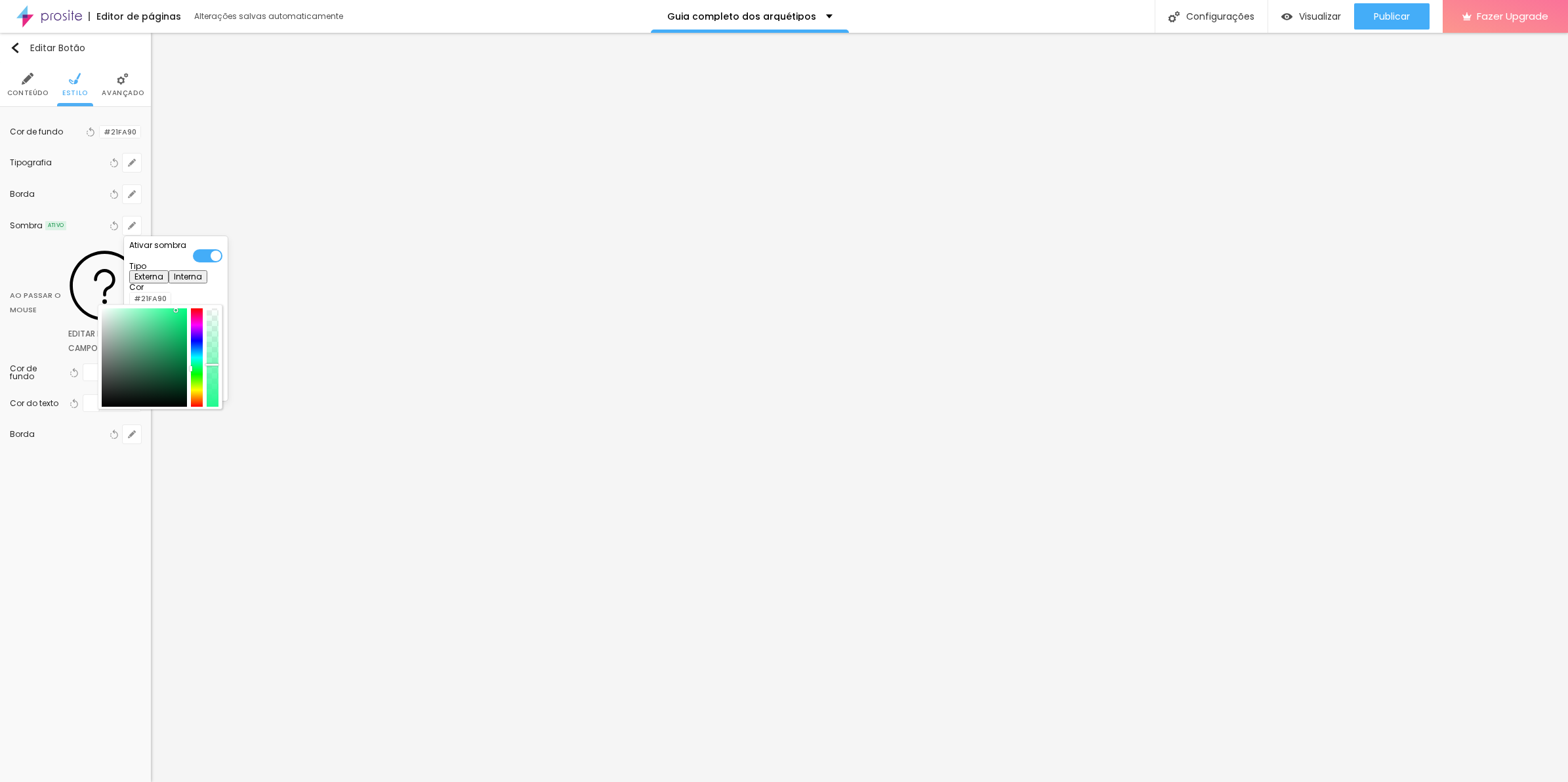
click at [219, 378] on div at bounding box center [212, 357] width 12 height 98
click at [187, 291] on div "Ativar sombra Tipo Externa Interna Cor #21FA90 Horizontal 2 Vertical 2 Borrar 26" at bounding box center [176, 318] width 93 height 154
click at [142, 201] on div at bounding box center [784, 391] width 1568 height 782
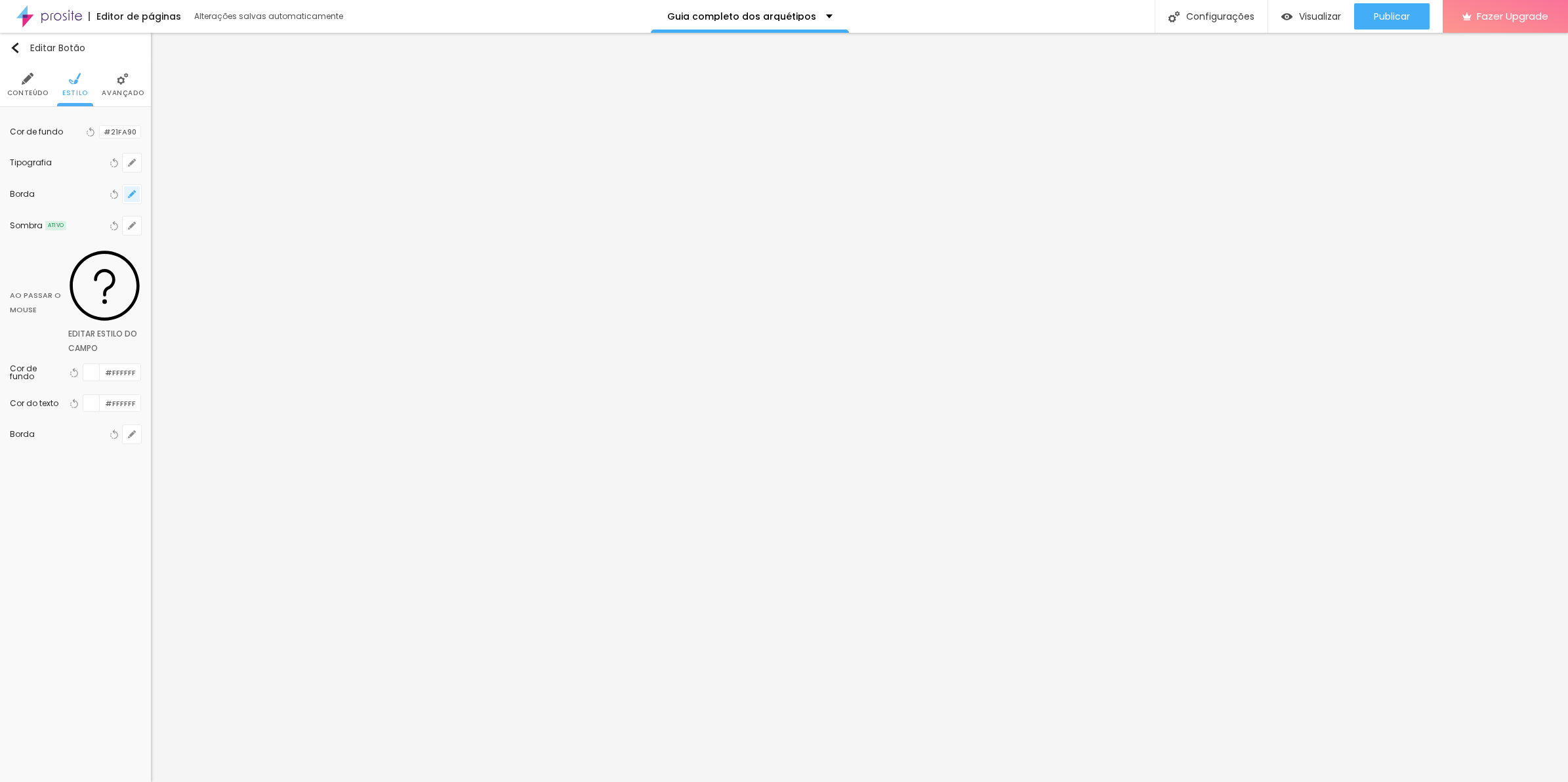
click at [132, 199] on button "button" at bounding box center [131, 194] width 19 height 19
type input "1"
type input "2"
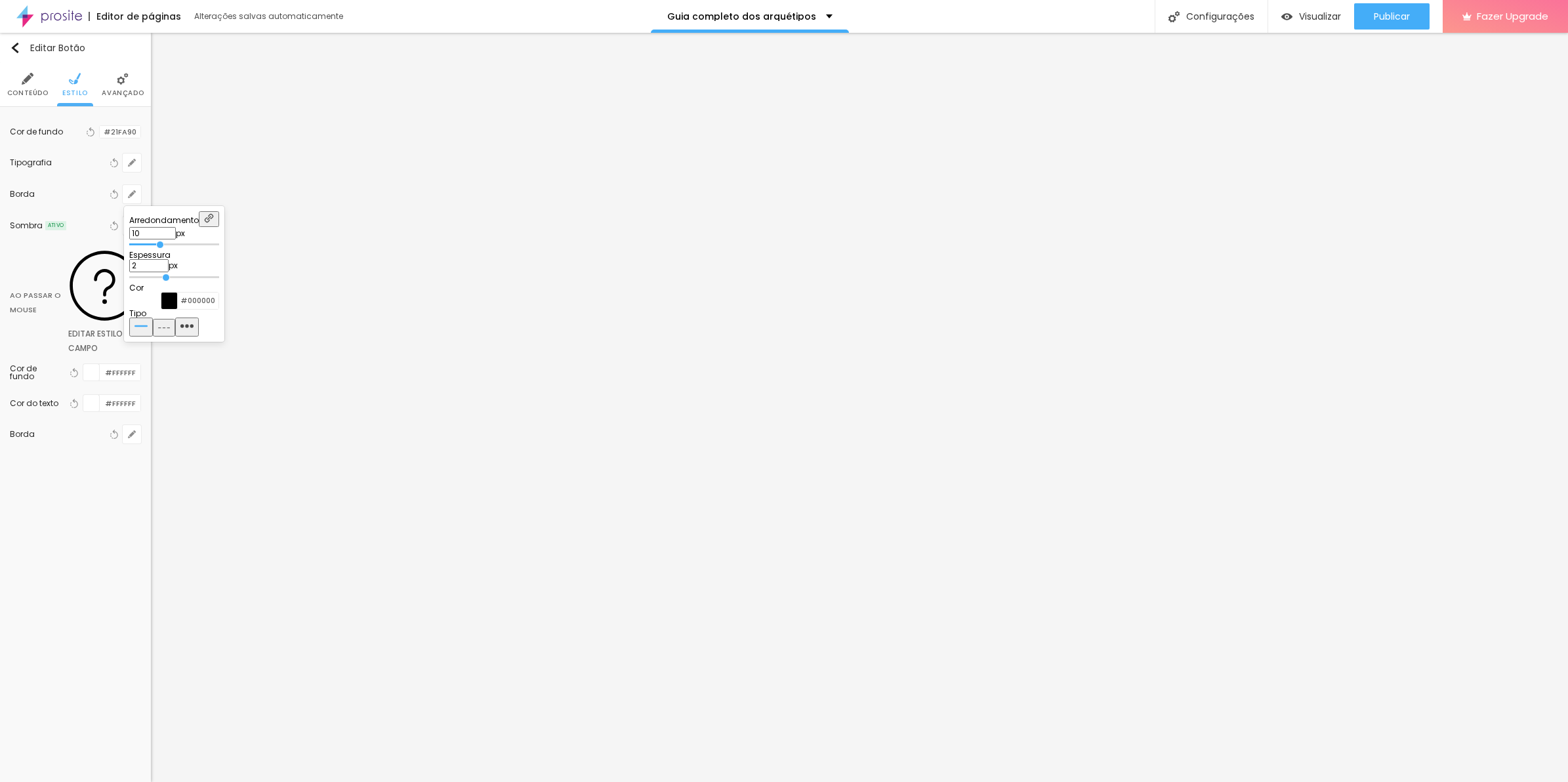
type input "1"
type input "0"
drag, startPoint x: 152, startPoint y: 280, endPoint x: 100, endPoint y: 280, distance: 52.0
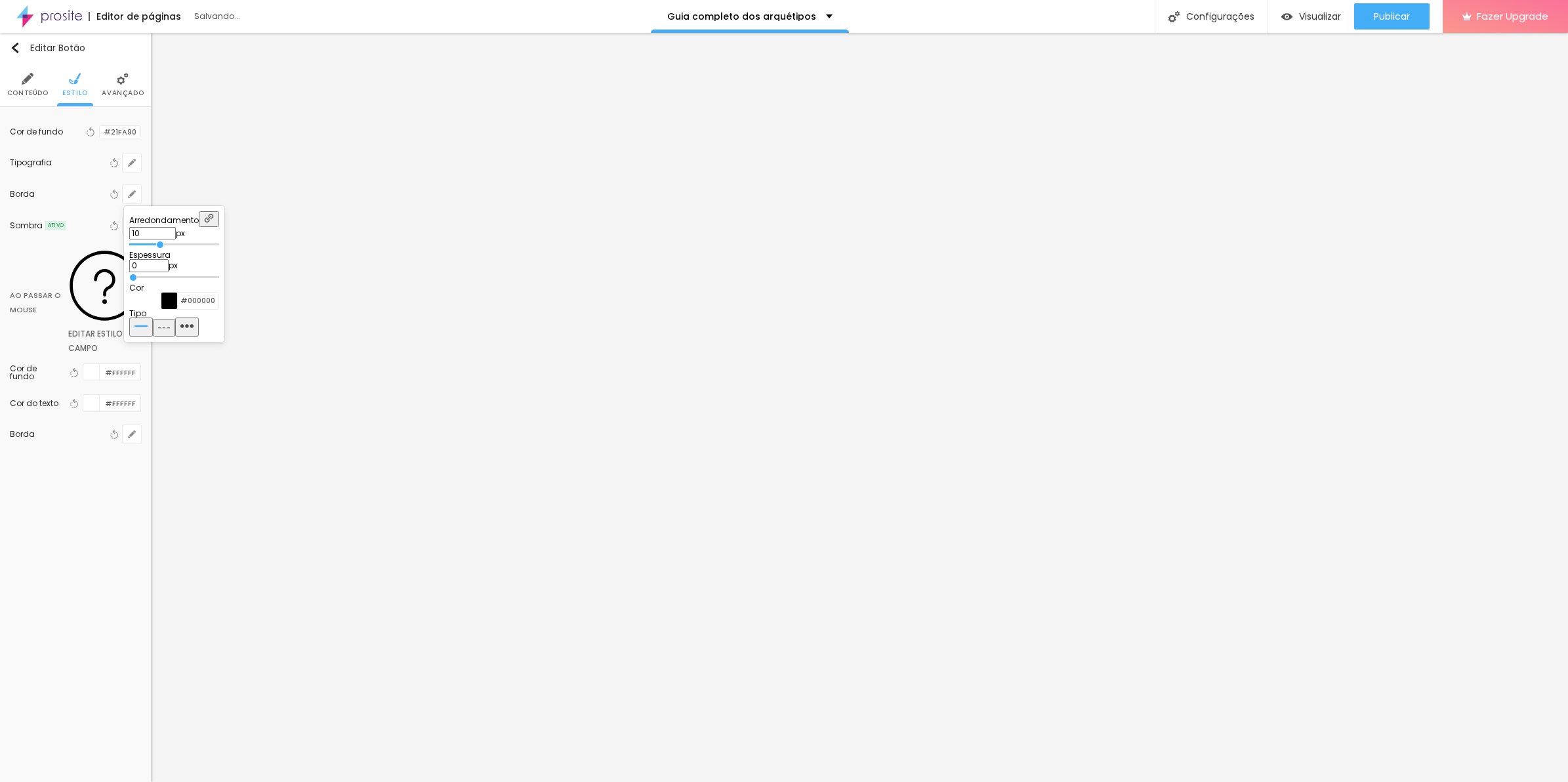
click at [129, 280] on input "range" at bounding box center [174, 278] width 90 height 7
click at [302, 555] on div at bounding box center [784, 391] width 1568 height 782
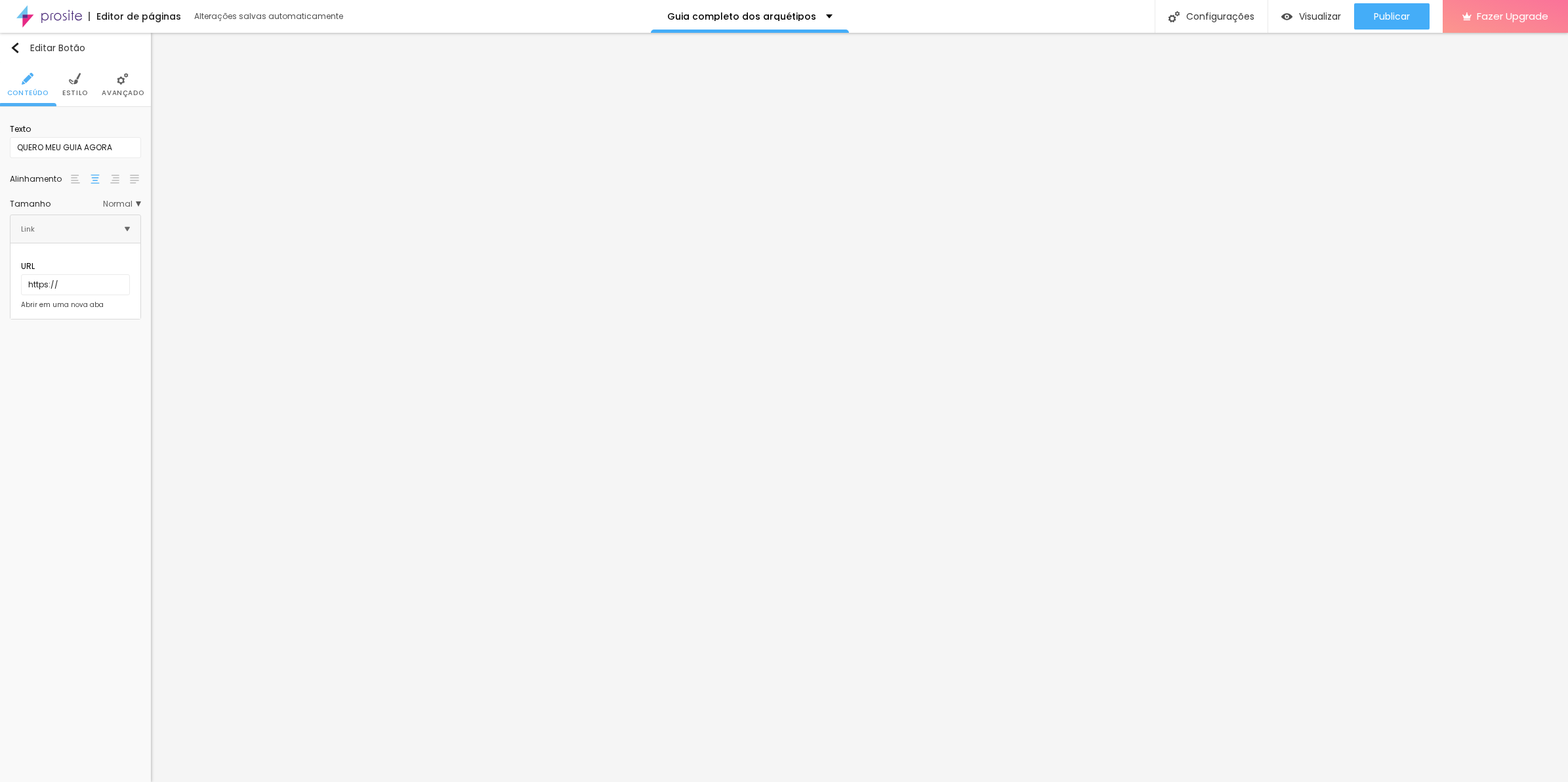
click at [79, 82] on img at bounding box center [74, 78] width 12 height 12
click at [133, 168] on button "button" at bounding box center [131, 162] width 19 height 19
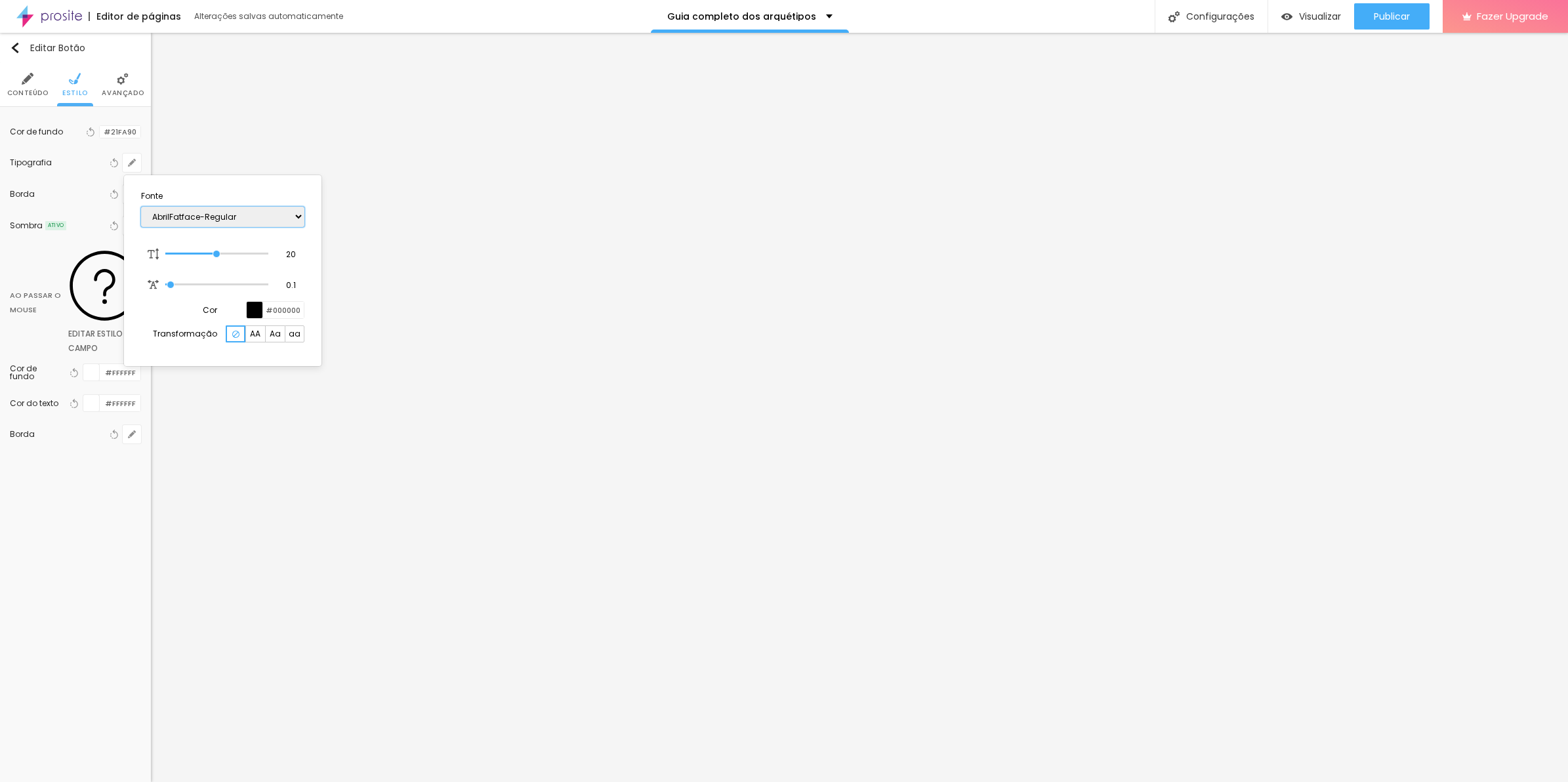
click at [224, 213] on select "AbrilFatface-Regular Actor-Regular Alegreya AlegreyaBlack [PERSON_NAME] [PERSON…" at bounding box center [223, 217] width 164 height 21
click at [141, 207] on select "AbrilFatface-Regular Actor-Regular Alegreya AlegreyaBlack [PERSON_NAME] [PERSON…" at bounding box center [223, 217] width 164 height 21
click at [256, 219] on select "AbrilFatface-Regular Actor-Regular Alegreya AlegreyaBlack [PERSON_NAME] [PERSON…" at bounding box center [223, 217] width 164 height 21
select select "CinzelDecorative-Bold"
click at [141, 207] on select "AbrilFatface-Regular Actor-Regular Alegreya AlegreyaBlack [PERSON_NAME] [PERSON…" at bounding box center [223, 217] width 164 height 21
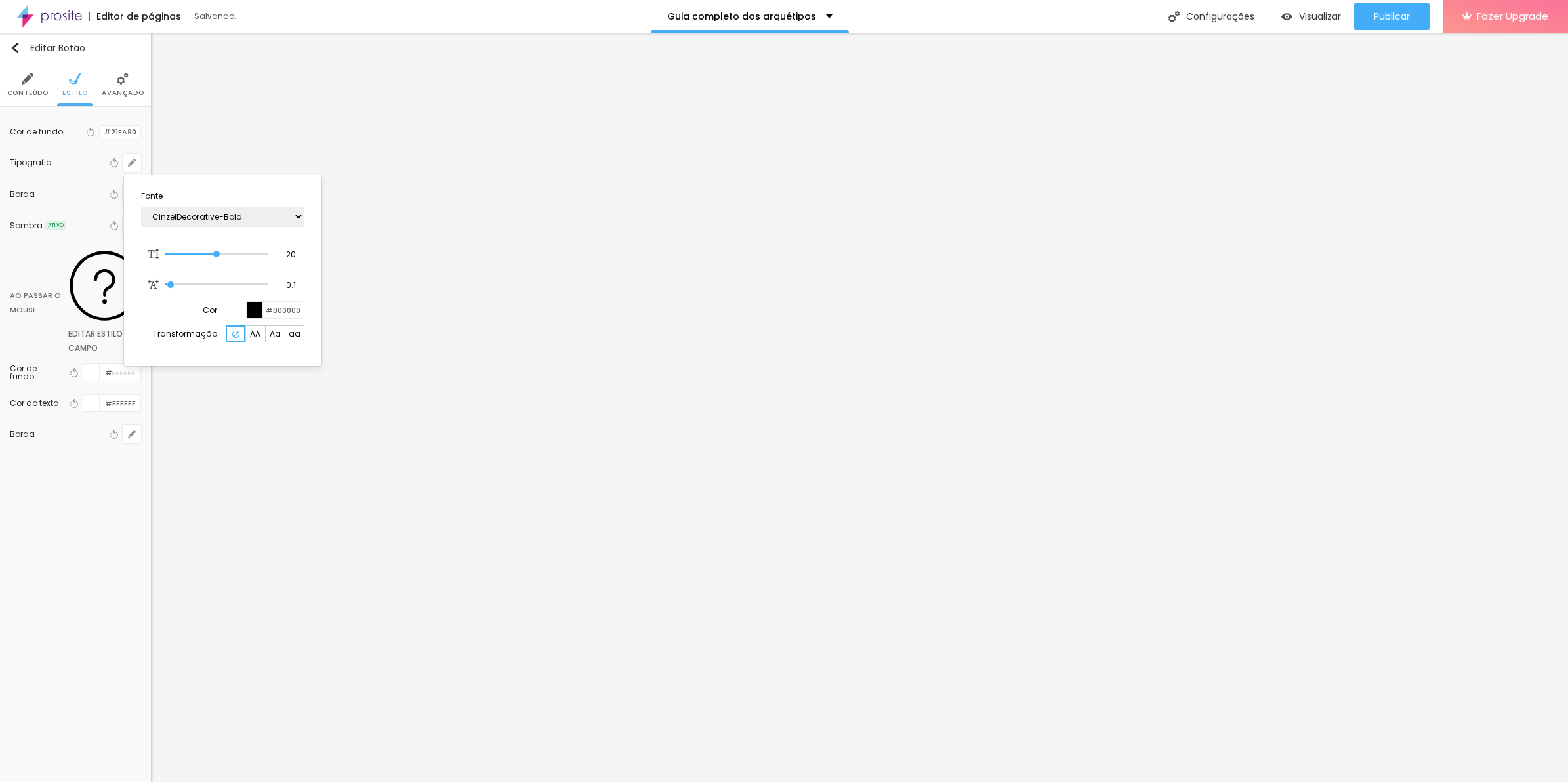
click at [1021, 741] on div at bounding box center [784, 391] width 1568 height 782
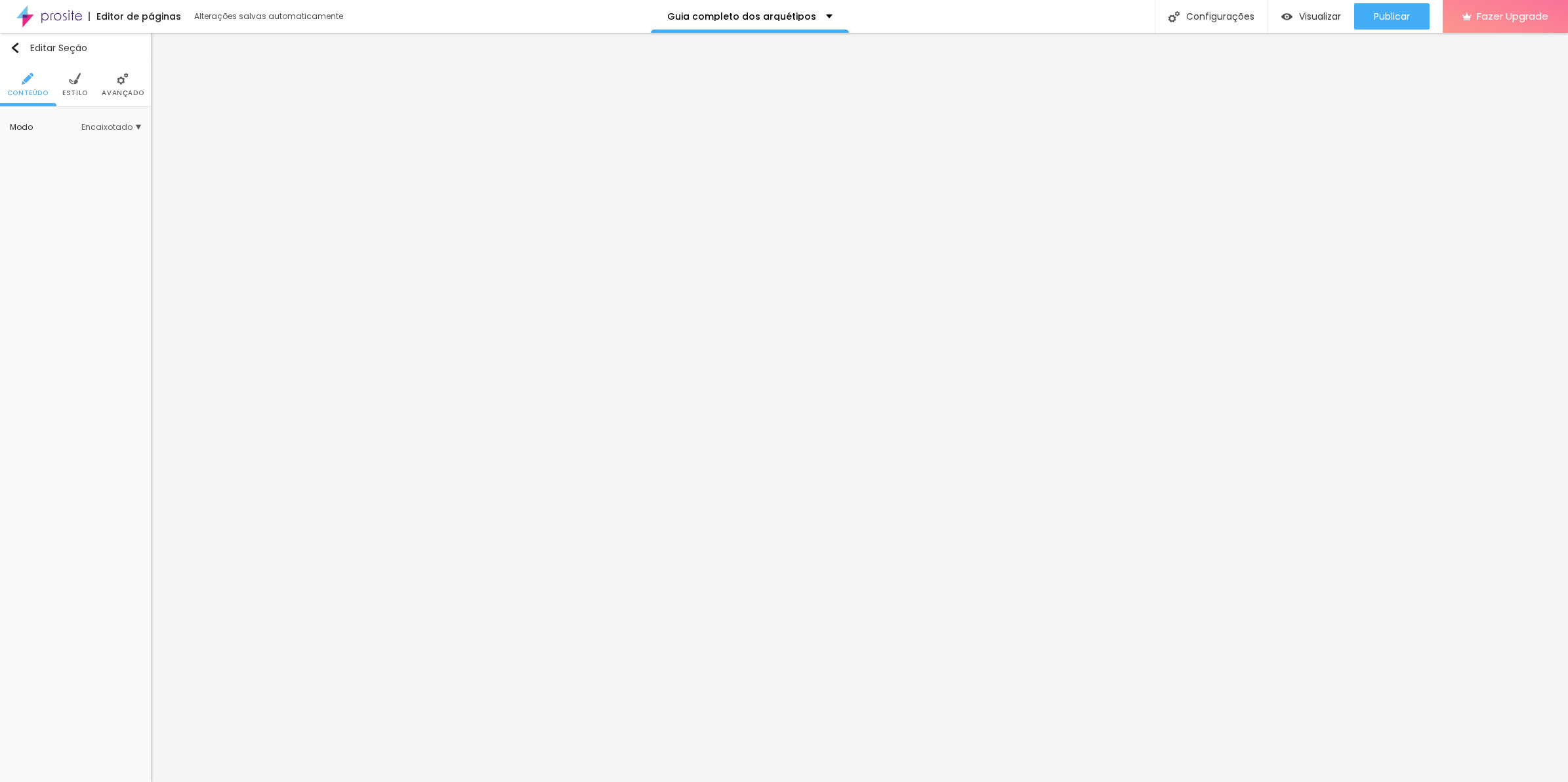
click at [86, 85] on li "Estilo" at bounding box center [75, 85] width 25 height 43
click at [79, 78] on img at bounding box center [74, 78] width 12 height 12
click at [129, 90] on span "Avançado" at bounding box center [122, 93] width 42 height 7
click at [115, 90] on span "Avançado" at bounding box center [122, 93] width 42 height 7
click at [108, 86] on li "Avançado" at bounding box center [122, 85] width 42 height 43
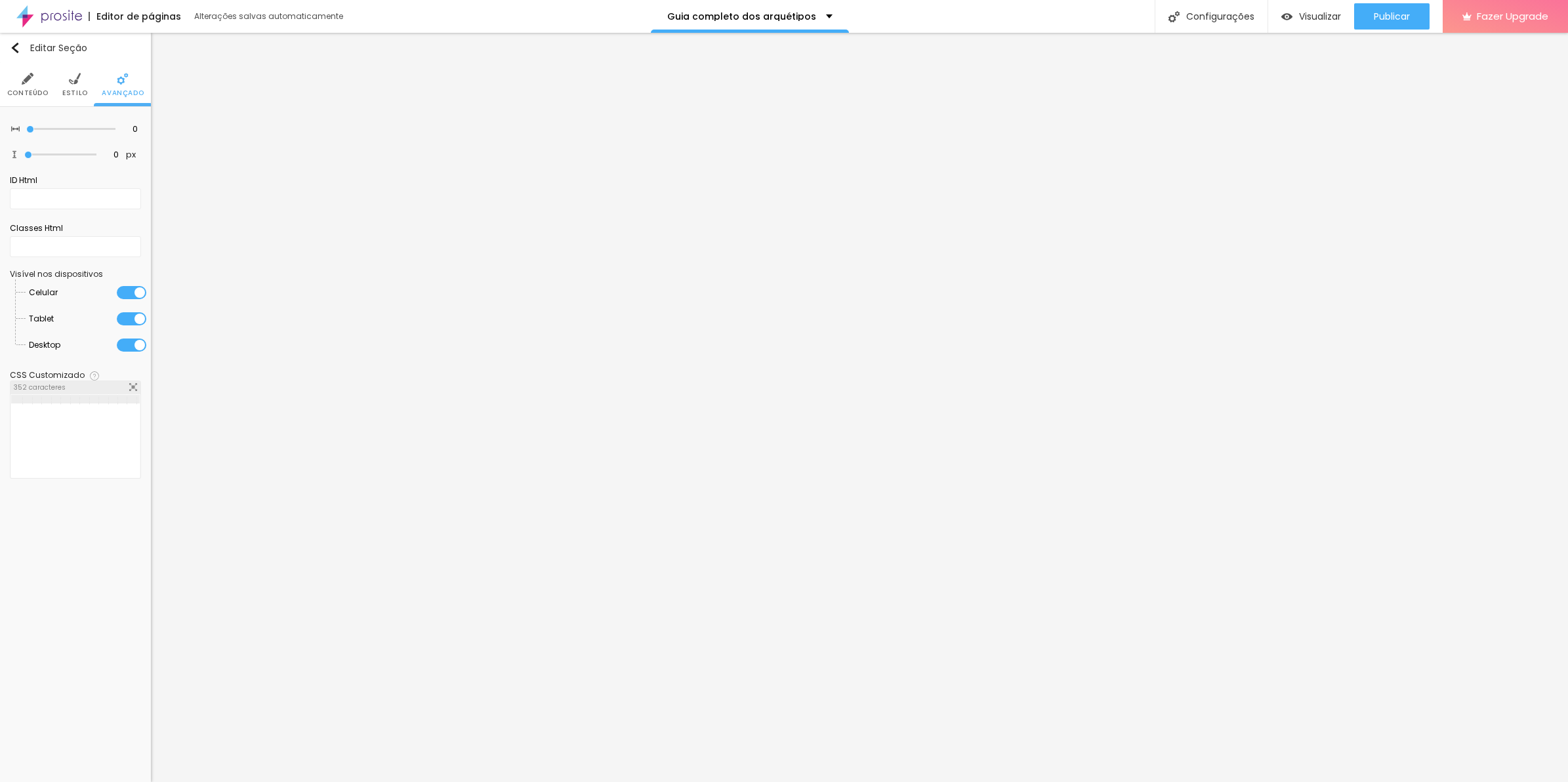
click at [109, 412] on div "background : -webkit-linear-gradient ( 125deg , #8f6c3d , #6d4e26 ) ; /* Chrome…" at bounding box center [775, 445] width 1529 height 100
drag, startPoint x: 107, startPoint y: 449, endPoint x: -3, endPoint y: 439, distance: 110.5
click at [0, 439] on html "Editor de páginas Alterações [PERSON_NAME] automaticamente Guia completo dos ar…" at bounding box center [784, 391] width 1568 height 782
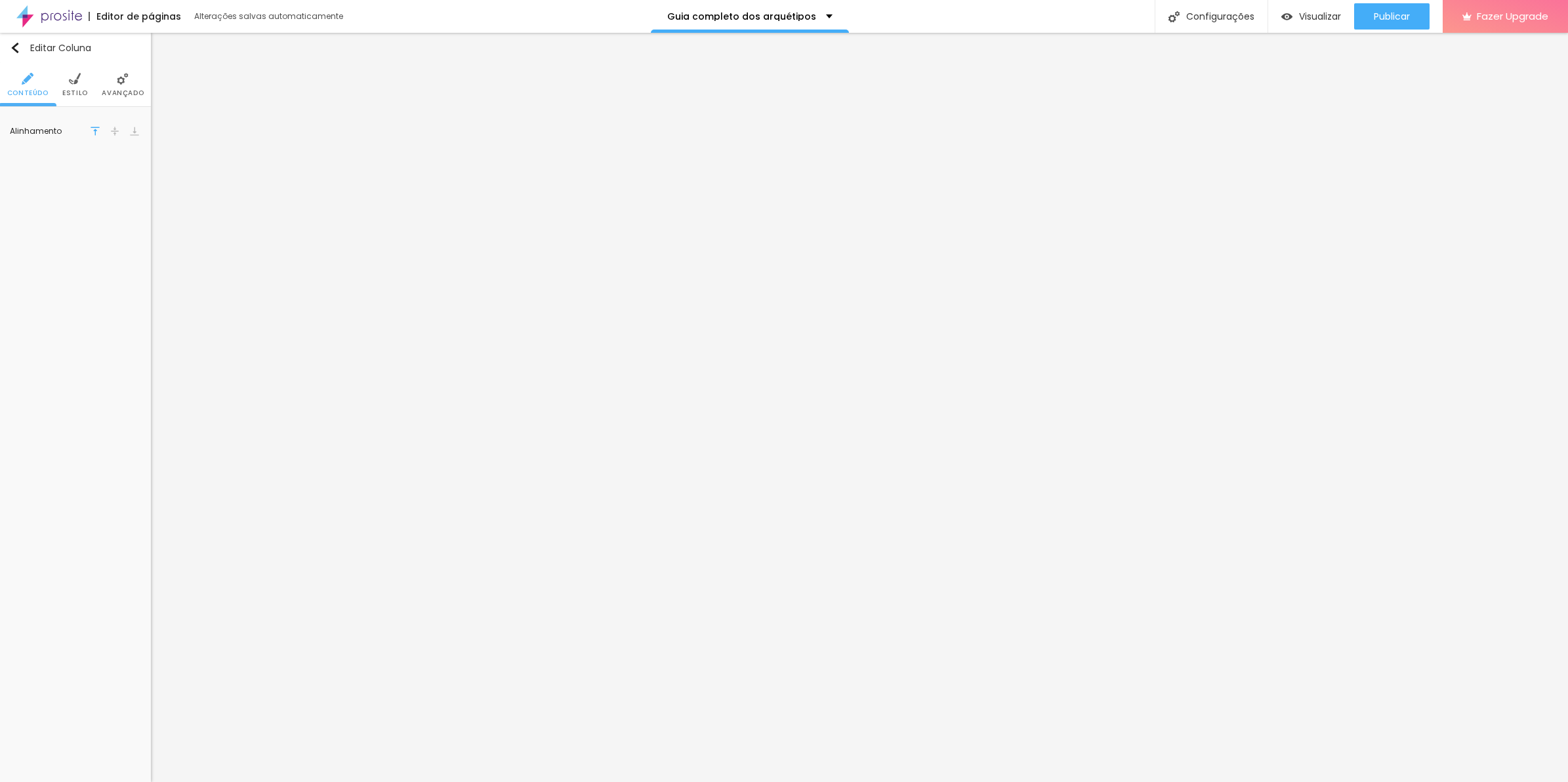
click at [139, 98] on li "Avançado" at bounding box center [122, 85] width 42 height 43
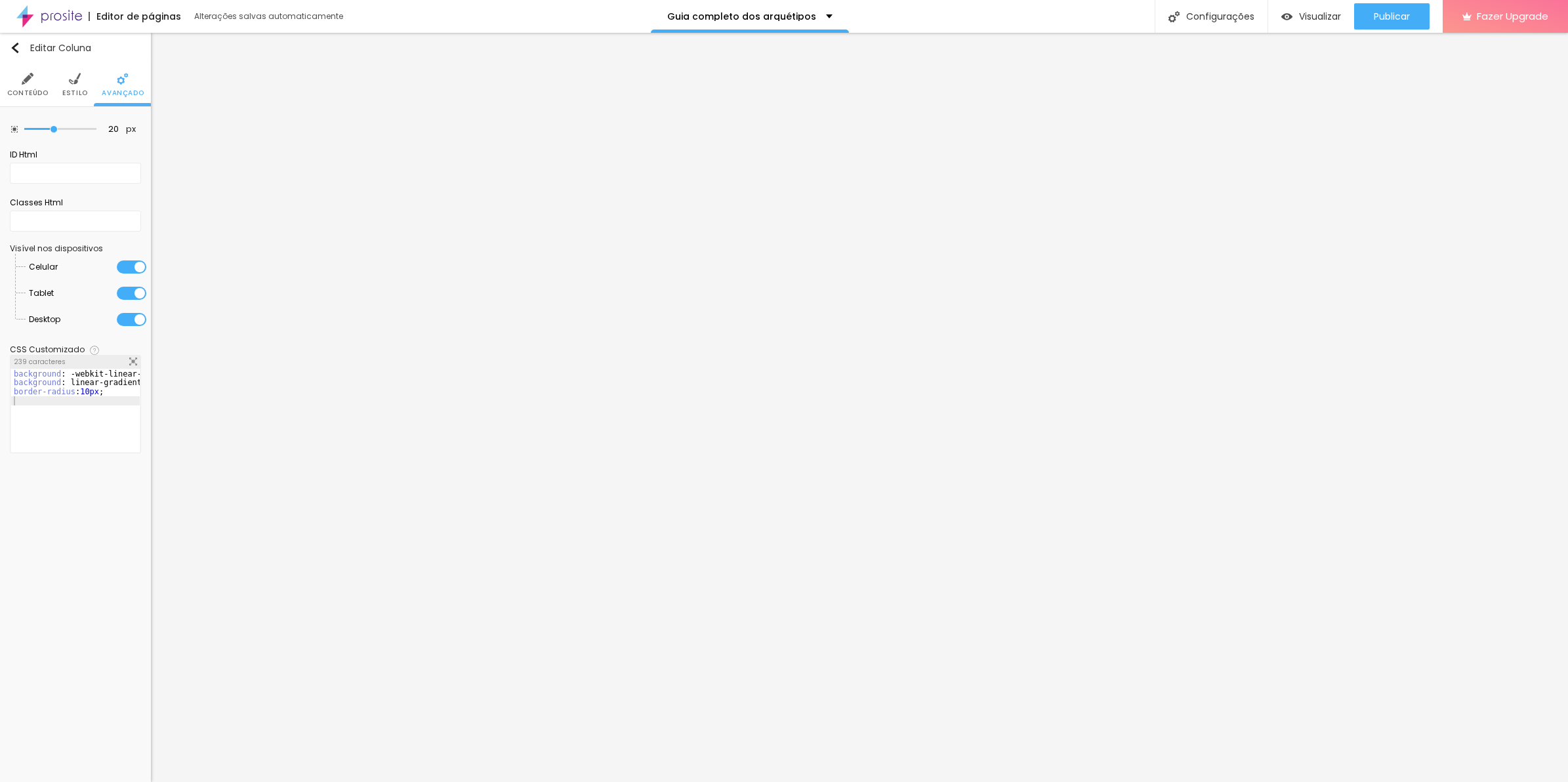
click at [132, 361] on img at bounding box center [133, 361] width 8 height 8
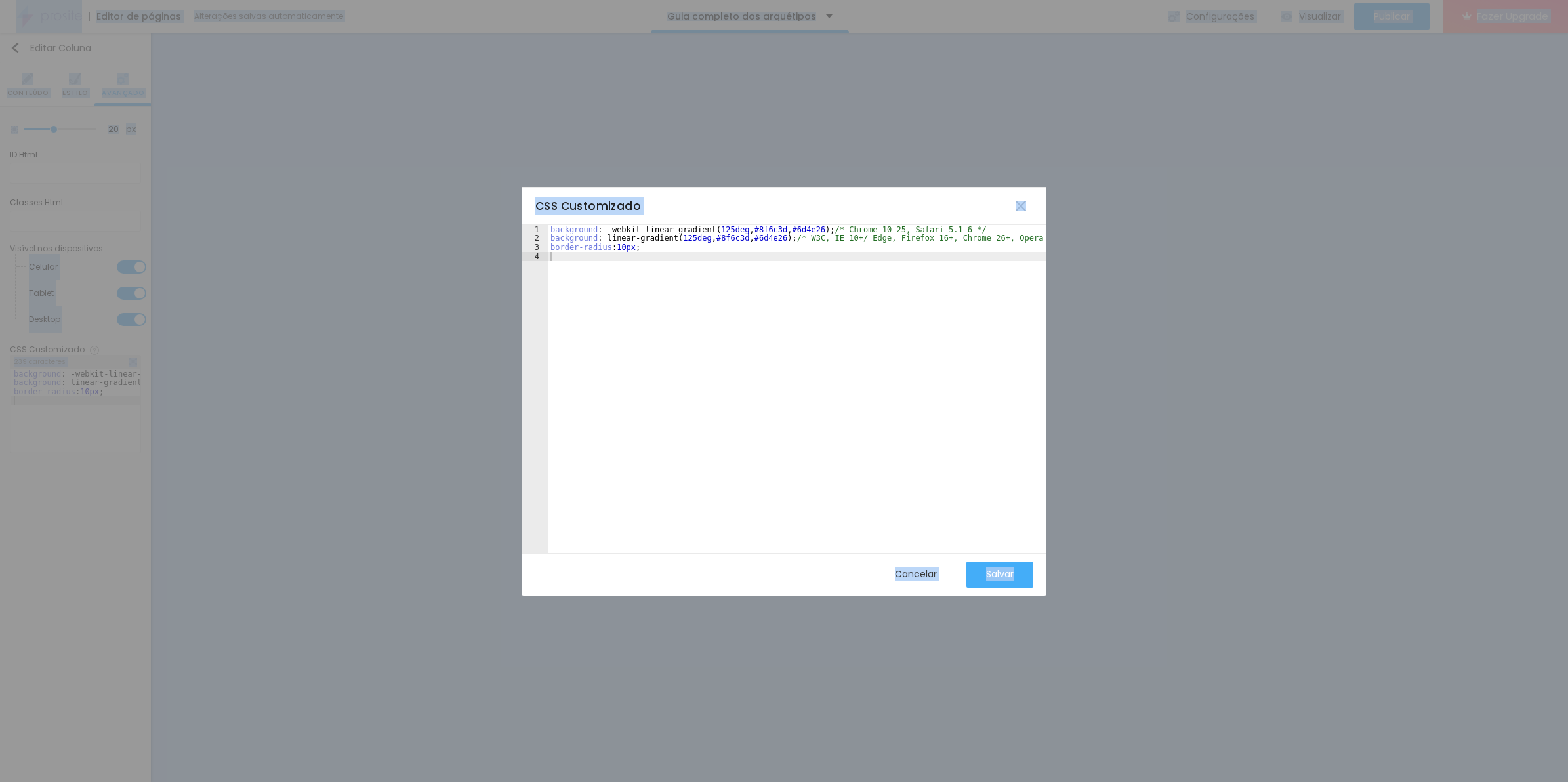
click at [628, 372] on div "background : -webkit-linear-gradient ( 125deg , #8f6c3d , #6d4e26 ) ; /* Chrome…" at bounding box center [817, 392] width 538 height 334
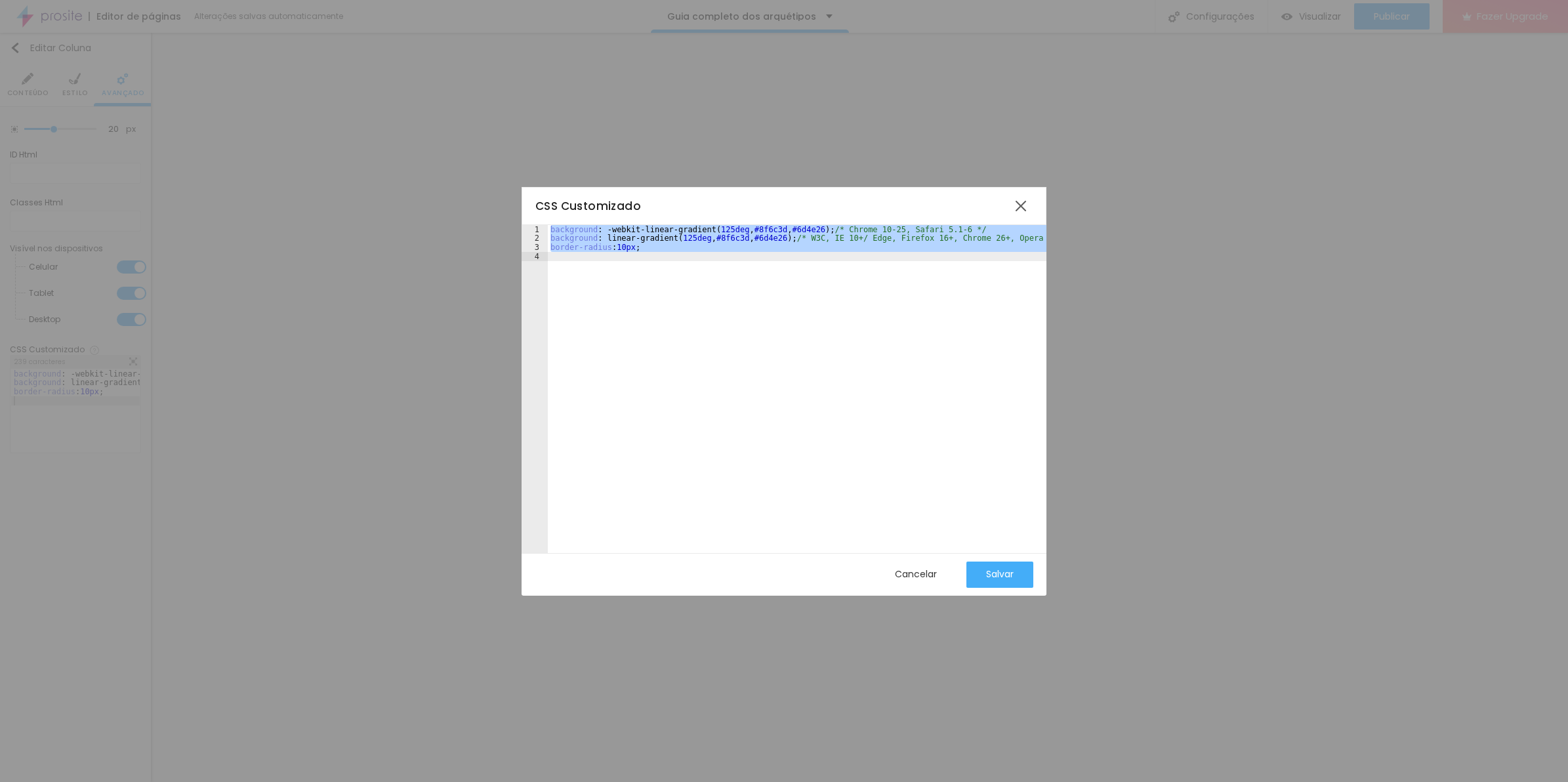
click at [280, 414] on div "CSS Customizado 1 2 3 4 background : -webkit-linear-gradient ( 125deg , #8f6c3d…" at bounding box center [784, 391] width 1568 height 782
click at [895, 566] on div "Cancelar" at bounding box center [916, 574] width 42 height 26
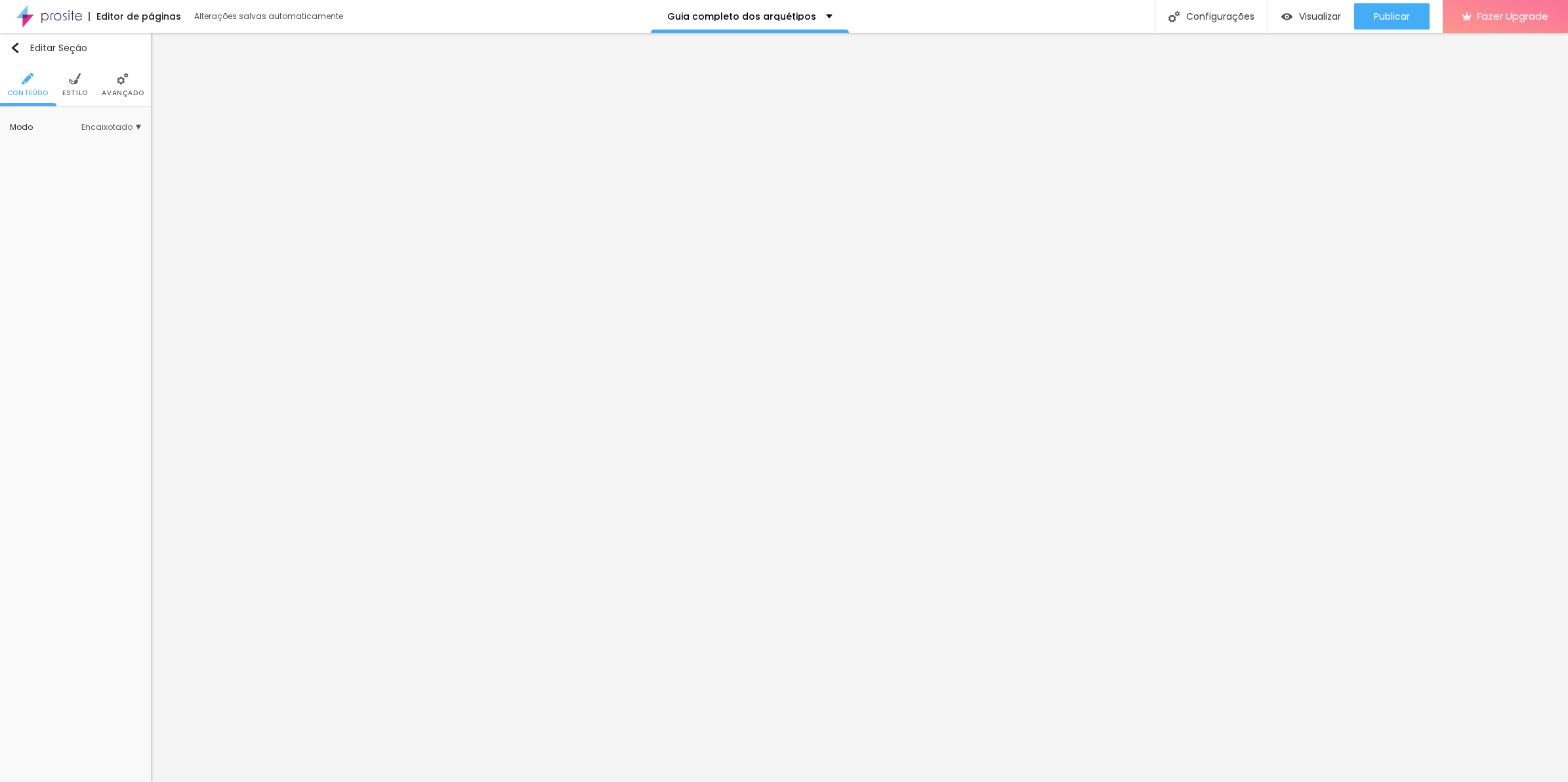
click at [105, 79] on li "Avançado" at bounding box center [122, 85] width 42 height 43
click at [135, 383] on img at bounding box center [133, 386] width 8 height 8
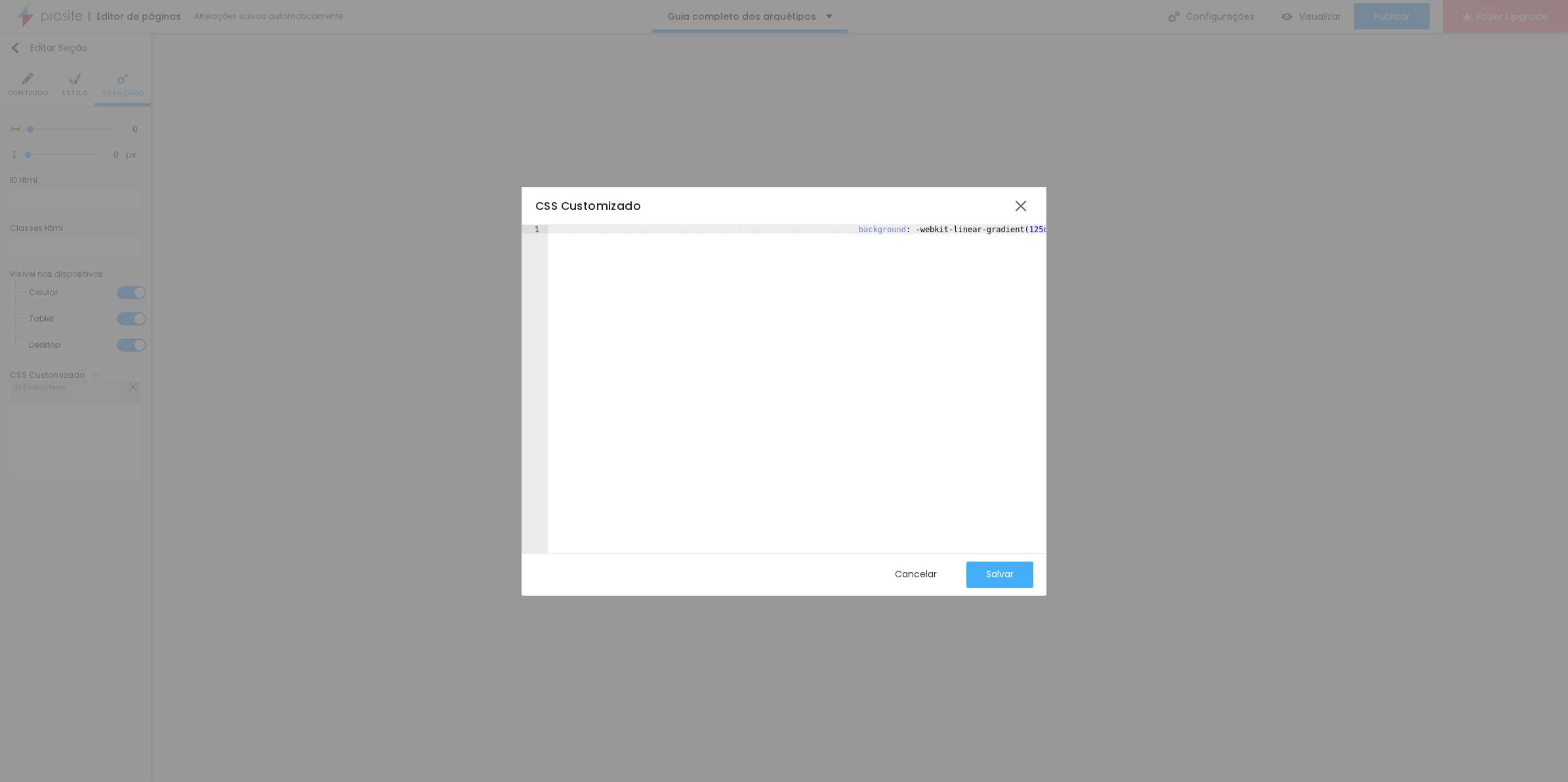
click at [679, 313] on div "background : -webkit-linear-gradient ( 125deg , #8f6c3d , #6d4e26 ) ; /* Chrome…" at bounding box center [1312, 392] width 1529 height 334
drag, startPoint x: 683, startPoint y: 258, endPoint x: 543, endPoint y: 249, distance: 140.3
click at [543, 249] on div "1 2 3 background : -webkit-linear-gradient ( 125deg , #8f6c3d , #6d4e26 ) ; /* …" at bounding box center [784, 388] width 525 height 328
click at [973, 570] on button "Salvar" at bounding box center [1000, 574] width 67 height 26
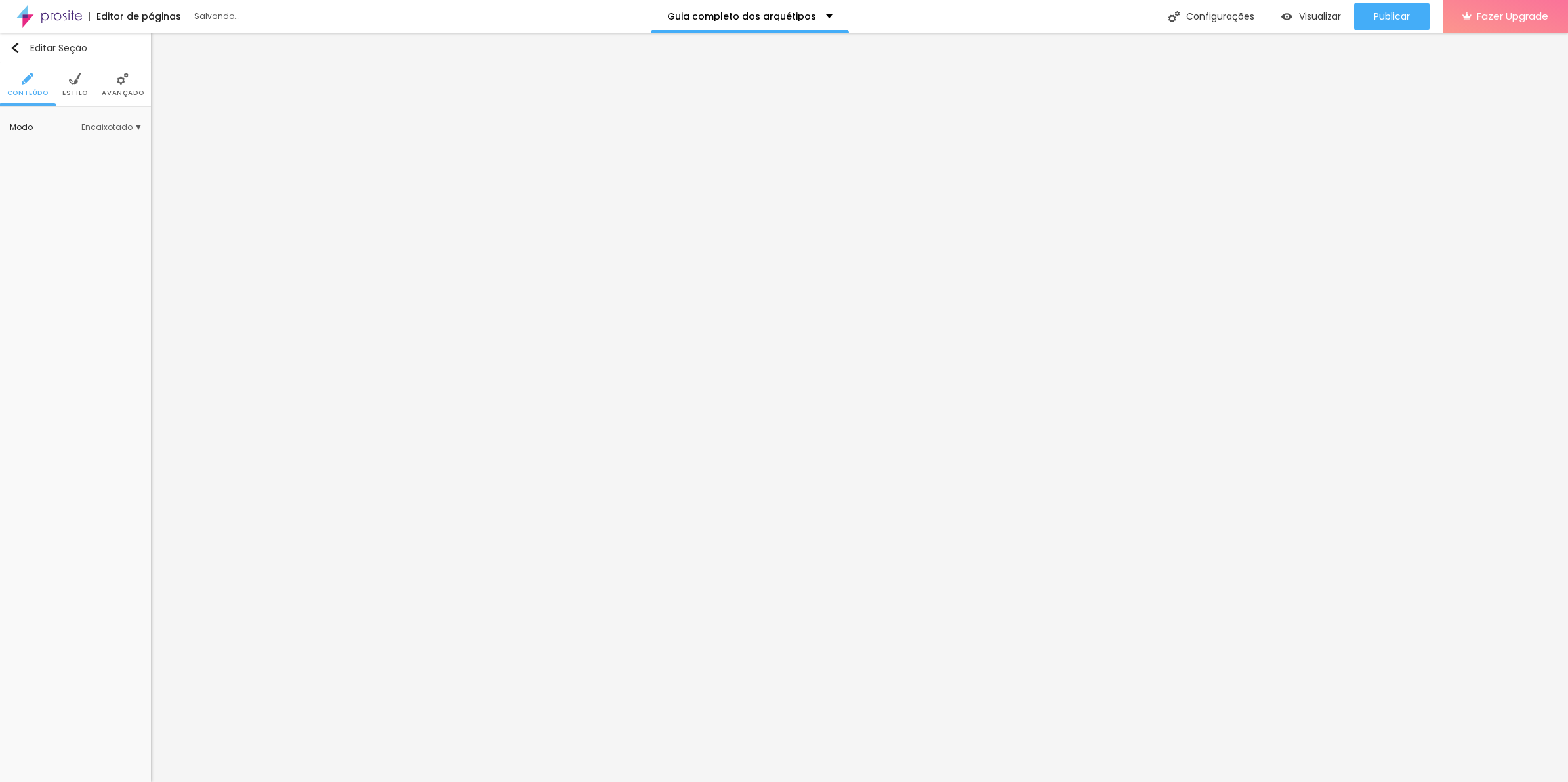
click at [122, 82] on img at bounding box center [122, 78] width 12 height 12
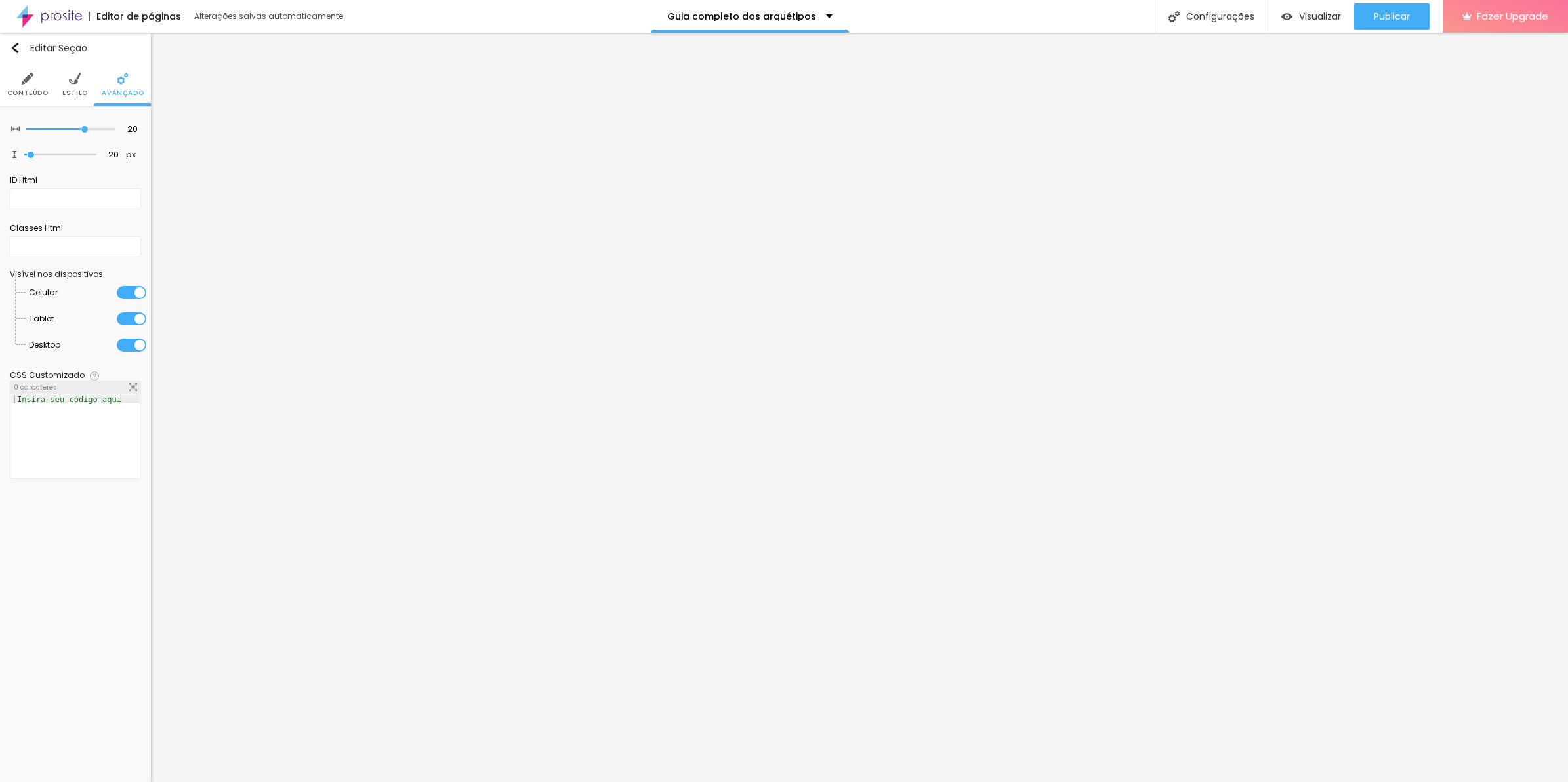
click at [120, 434] on div at bounding box center [75, 445] width 129 height 100
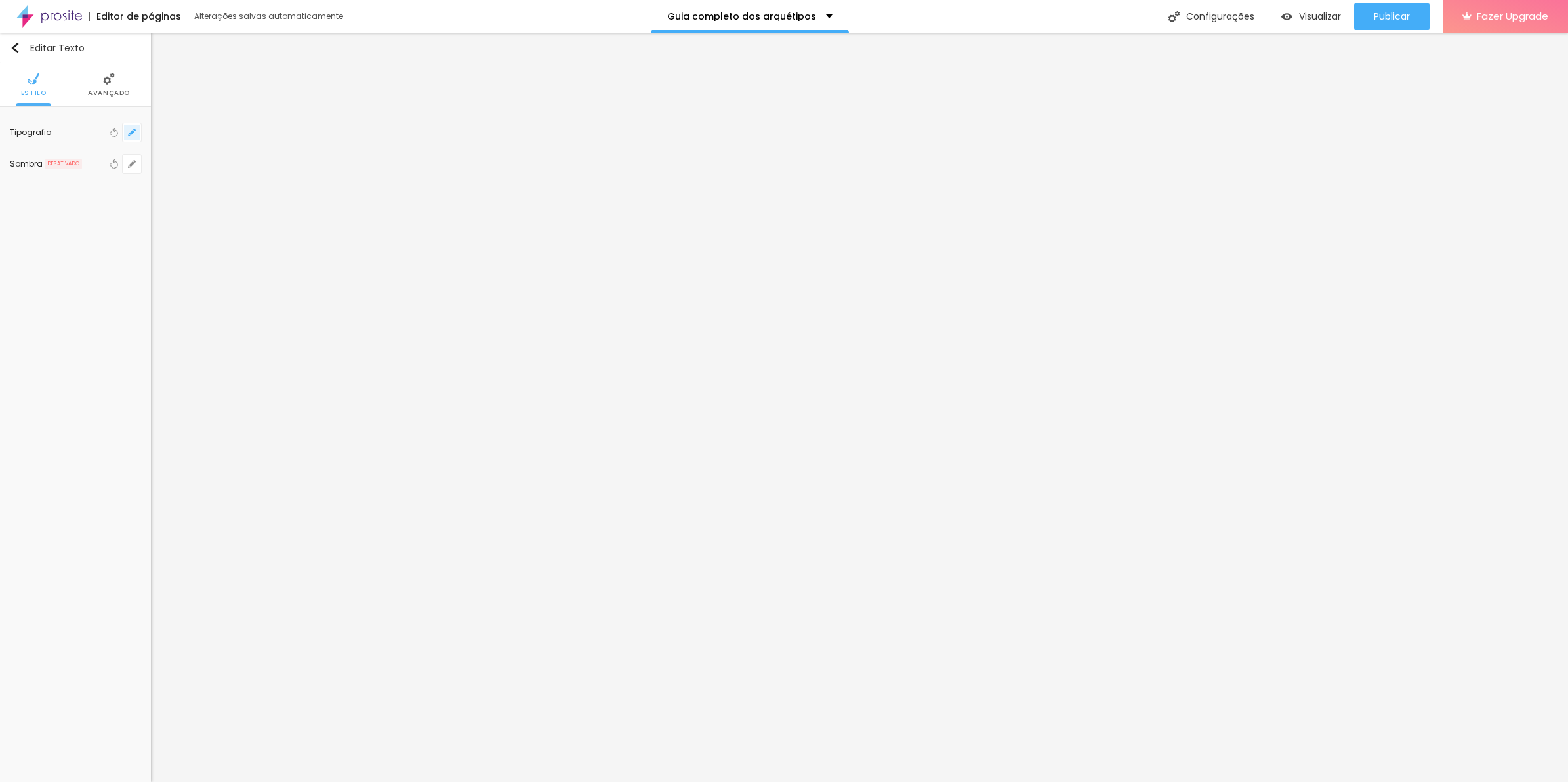
click at [130, 132] on icon "button" at bounding box center [131, 132] width 8 height 8
click at [244, 188] on select "AbrilFatface-Regular Actor-Regular Alegreya AlegreyaBlack [PERSON_NAME] [PERSON…" at bounding box center [223, 186] width 164 height 21
select select "MontserratBold"
click at [141, 176] on select "AbrilFatface-Regular Actor-Regular Alegreya AlegreyaBlack [PERSON_NAME] [PERSON…" at bounding box center [223, 186] width 164 height 21
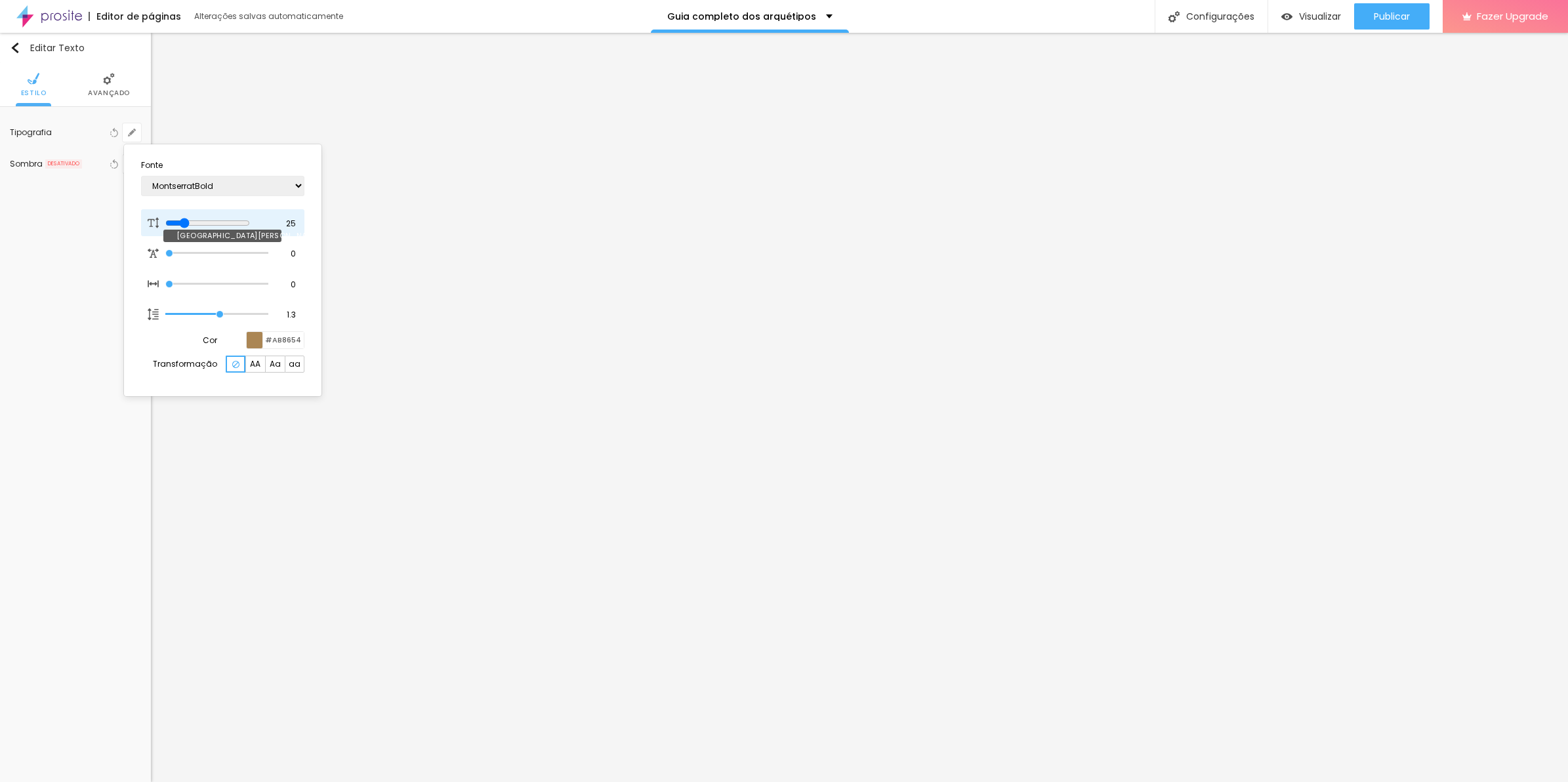
type input "30"
type input "31"
type input "43"
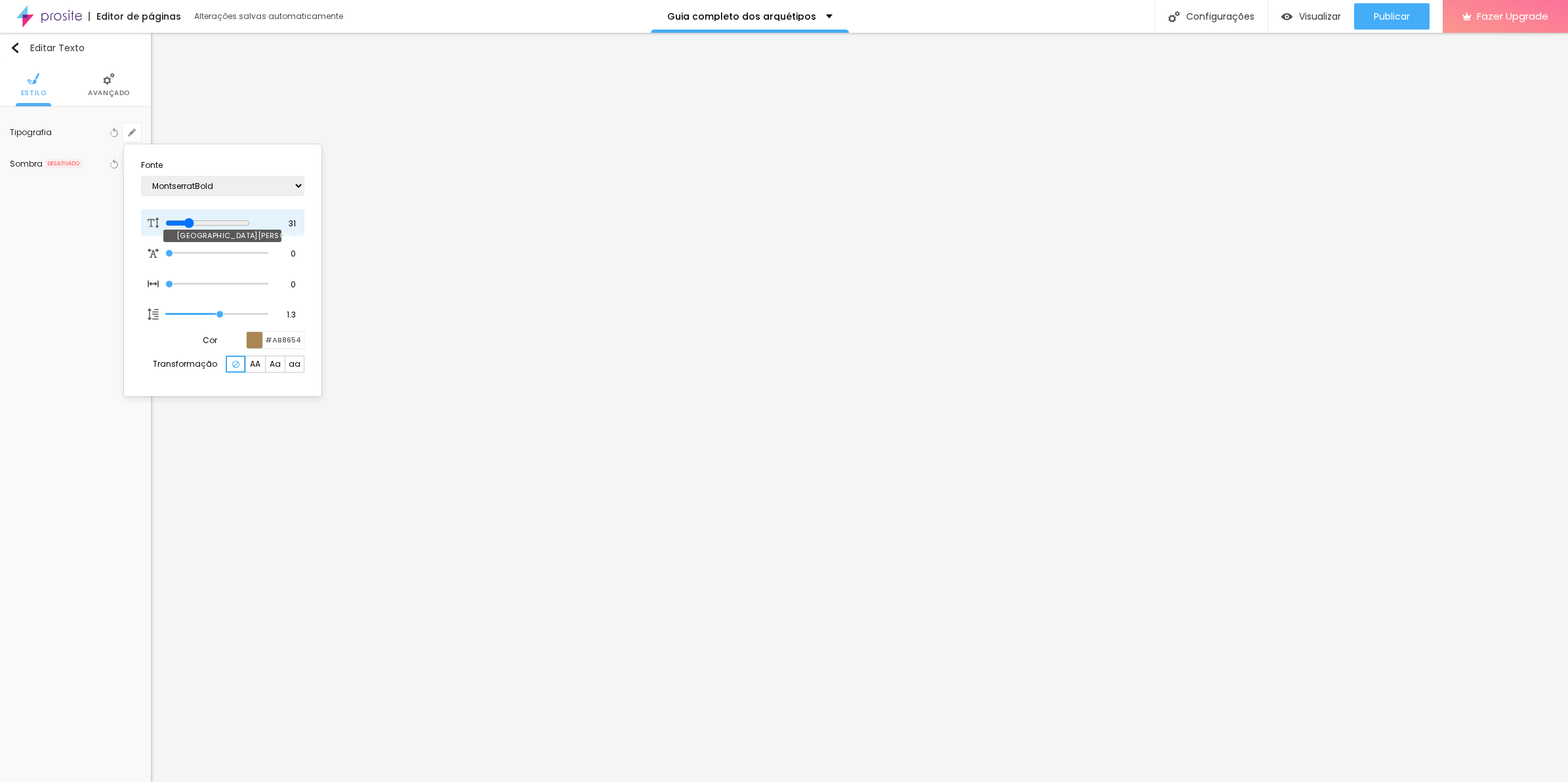
type input "43"
type input "44"
type input "46"
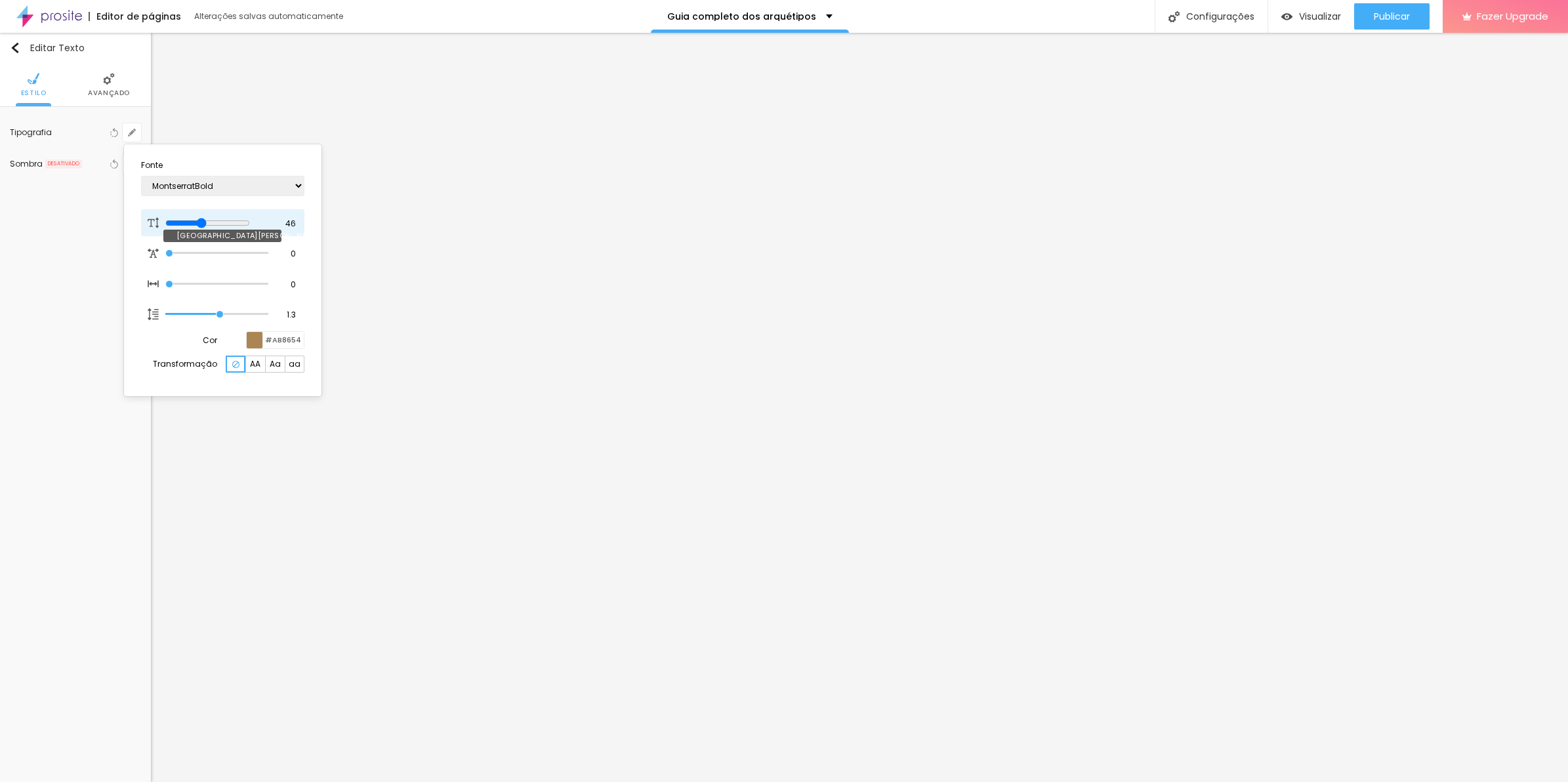
type input "48"
drag, startPoint x: 192, startPoint y: 221, endPoint x: 210, endPoint y: 223, distance: 18.1
type input "48"
click at [210, 223] on input "range" at bounding box center [208, 223] width 85 height 10
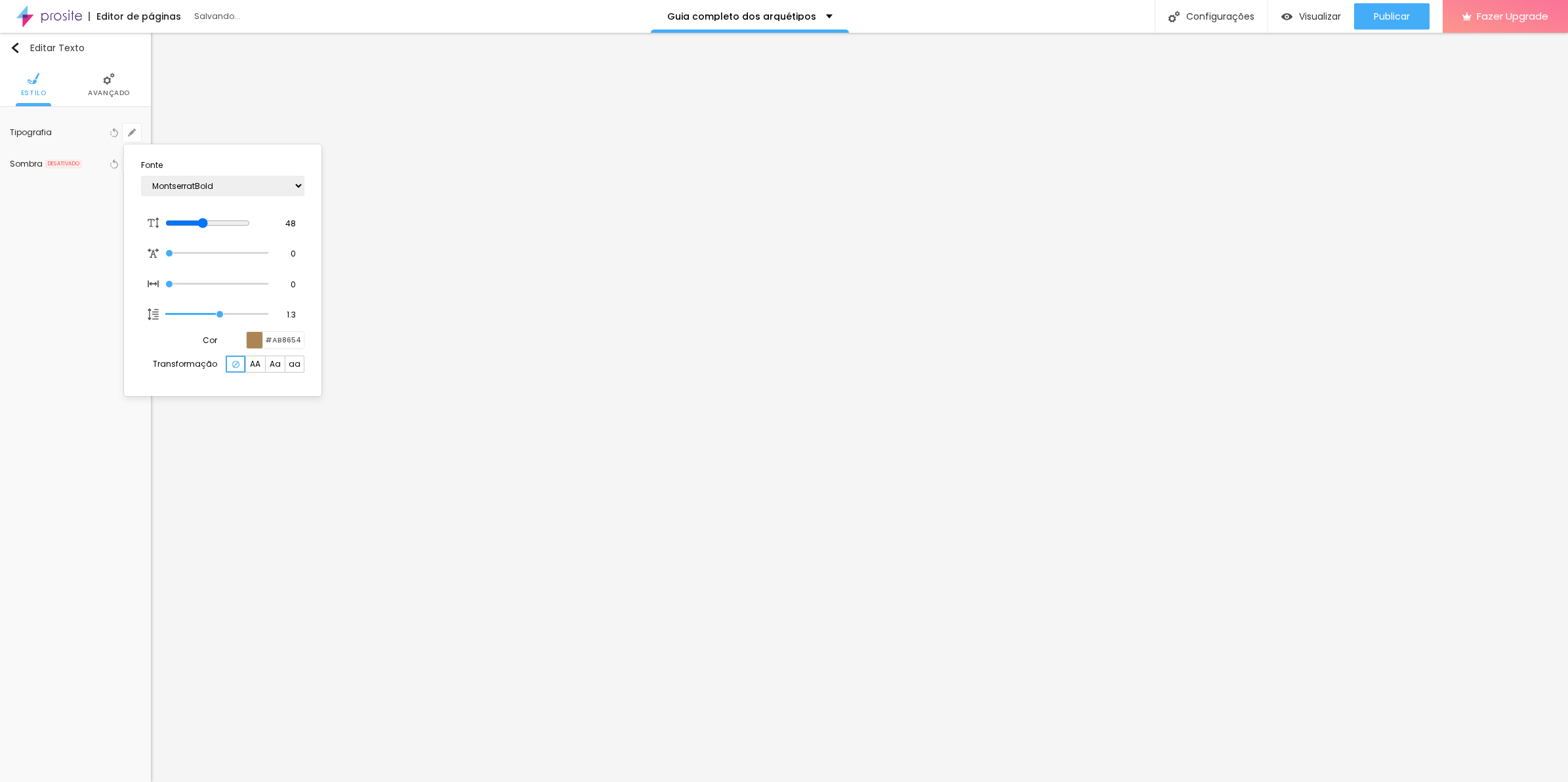
click at [258, 361] on span "AA" at bounding box center [255, 364] width 10 height 8
click at [290, 188] on select "AbrilFatface-Regular Actor-Regular Alegreya AlegreyaBlack [PERSON_NAME] [PERSON…" at bounding box center [223, 186] width 164 height 21
select select "Montserrat"
click at [141, 176] on select "AbrilFatface-Regular Actor-Regular Alegreya AlegreyaBlack [PERSON_NAME] [PERSON…" at bounding box center [223, 186] width 164 height 21
click at [696, 627] on div at bounding box center [784, 391] width 1568 height 782
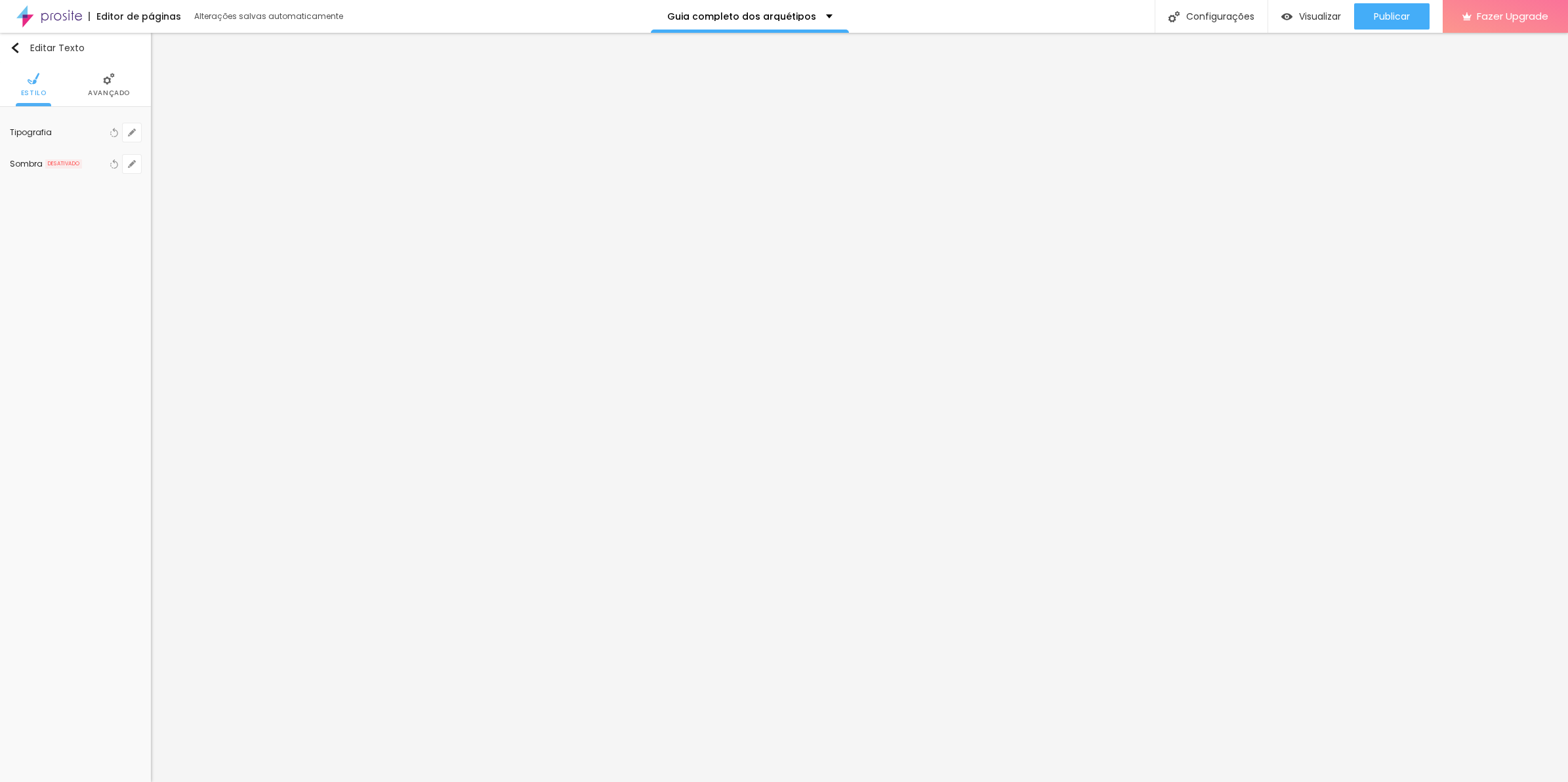
click at [133, 144] on div "Tipografia Voltar ao padrão" at bounding box center [75, 133] width 131 height 32
click at [135, 136] on icon "button" at bounding box center [131, 132] width 8 height 8
click at [232, 182] on select "AbrilFatface-Regular Actor-Regular Alegreya AlegreyaBlack [PERSON_NAME] [PERSON…" at bounding box center [223, 186] width 164 height 21
select select "MontserratLight"
click at [141, 176] on select "AbrilFatface-Regular Actor-Regular Alegreya AlegreyaBlack [PERSON_NAME] [PERSON…" at bounding box center [223, 186] width 164 height 21
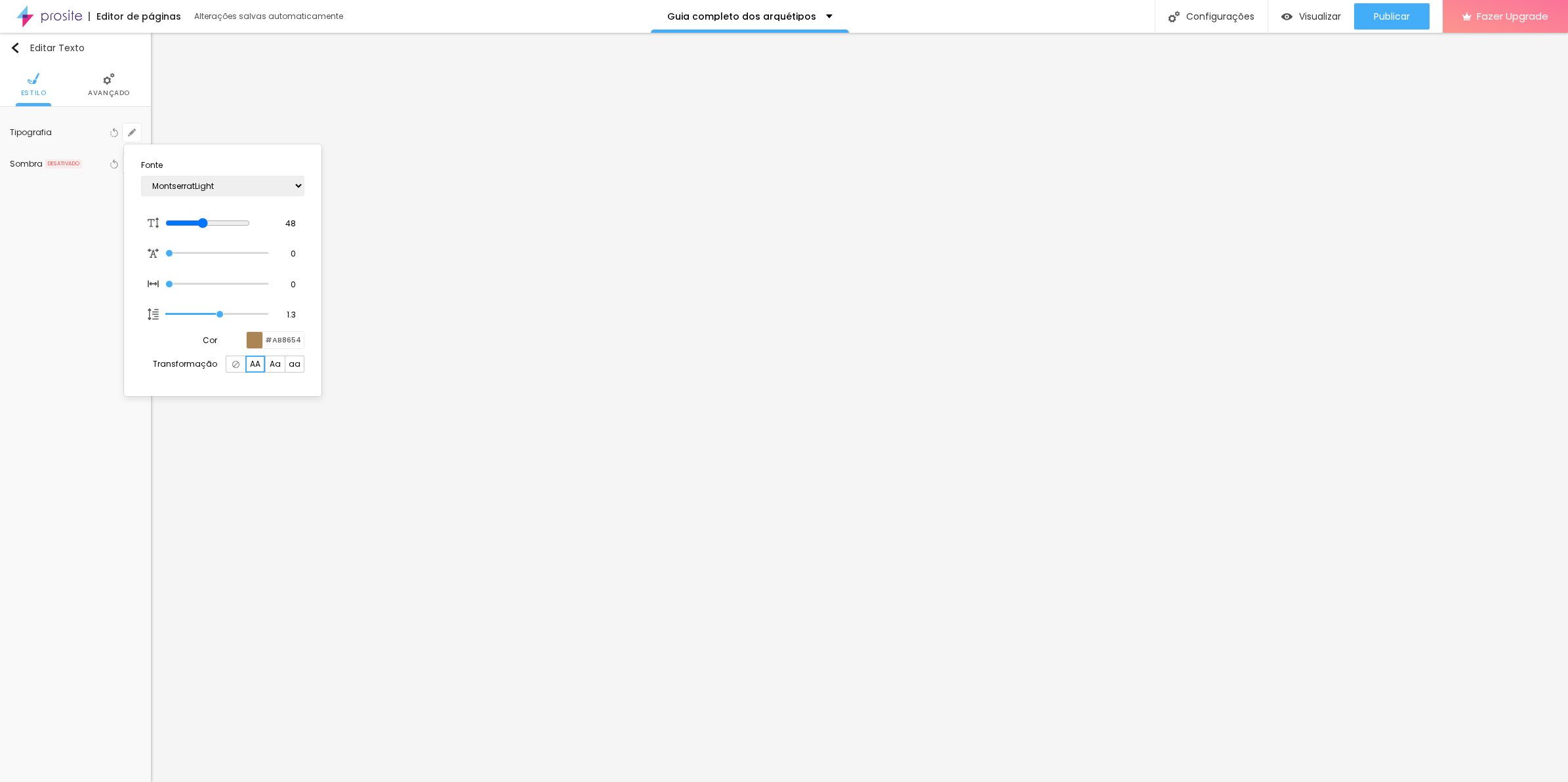
click at [654, 669] on div at bounding box center [784, 391] width 1568 height 782
click at [133, 133] on icon "button" at bounding box center [131, 132] width 8 height 8
click at [644, 643] on div at bounding box center [784, 391] width 1568 height 782
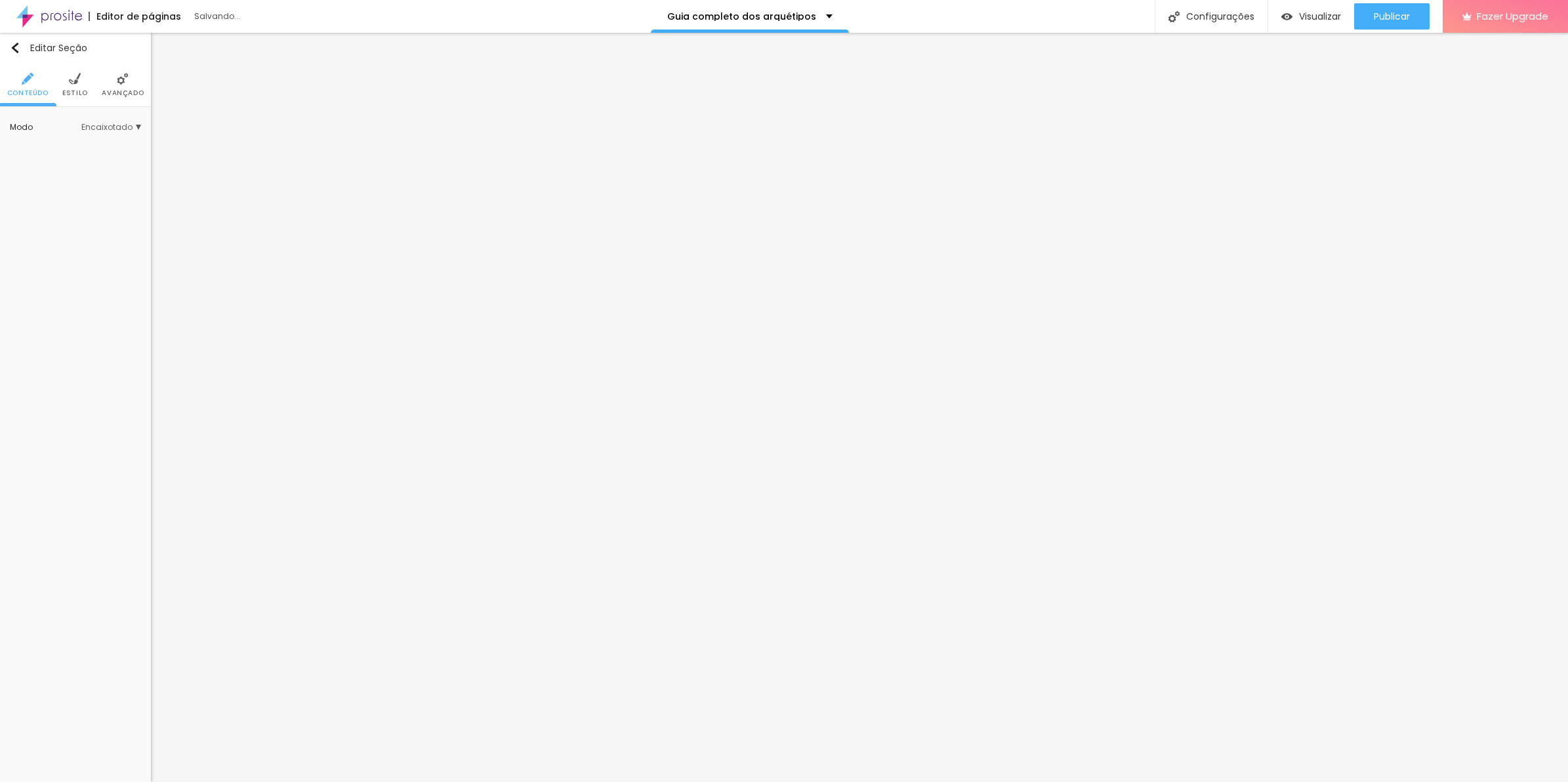
click at [124, 100] on li "Avançado" at bounding box center [122, 85] width 42 height 43
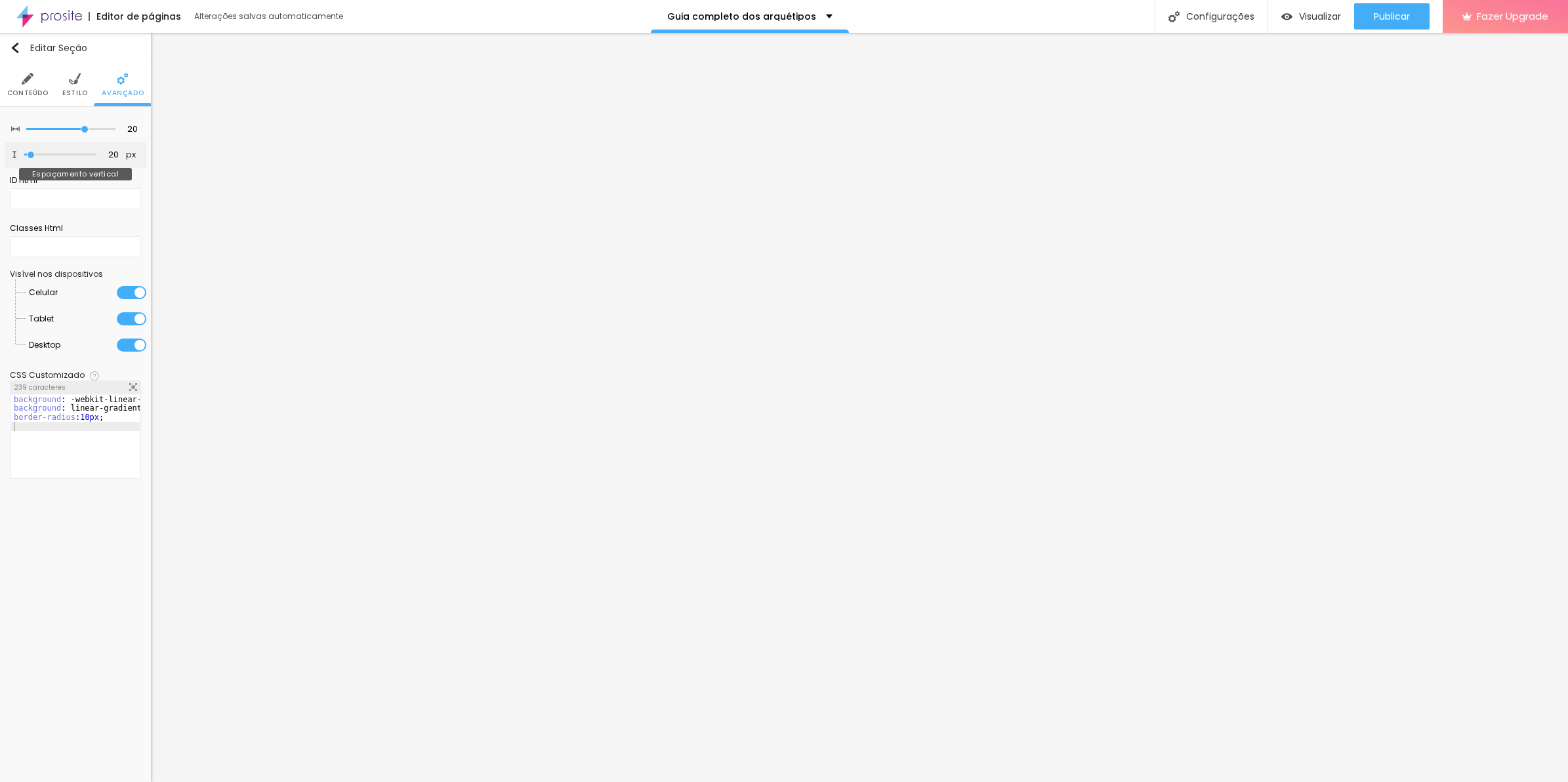
type input "9"
type input "0"
drag, startPoint x: 32, startPoint y: 154, endPoint x: -3, endPoint y: 151, distance: 35.1
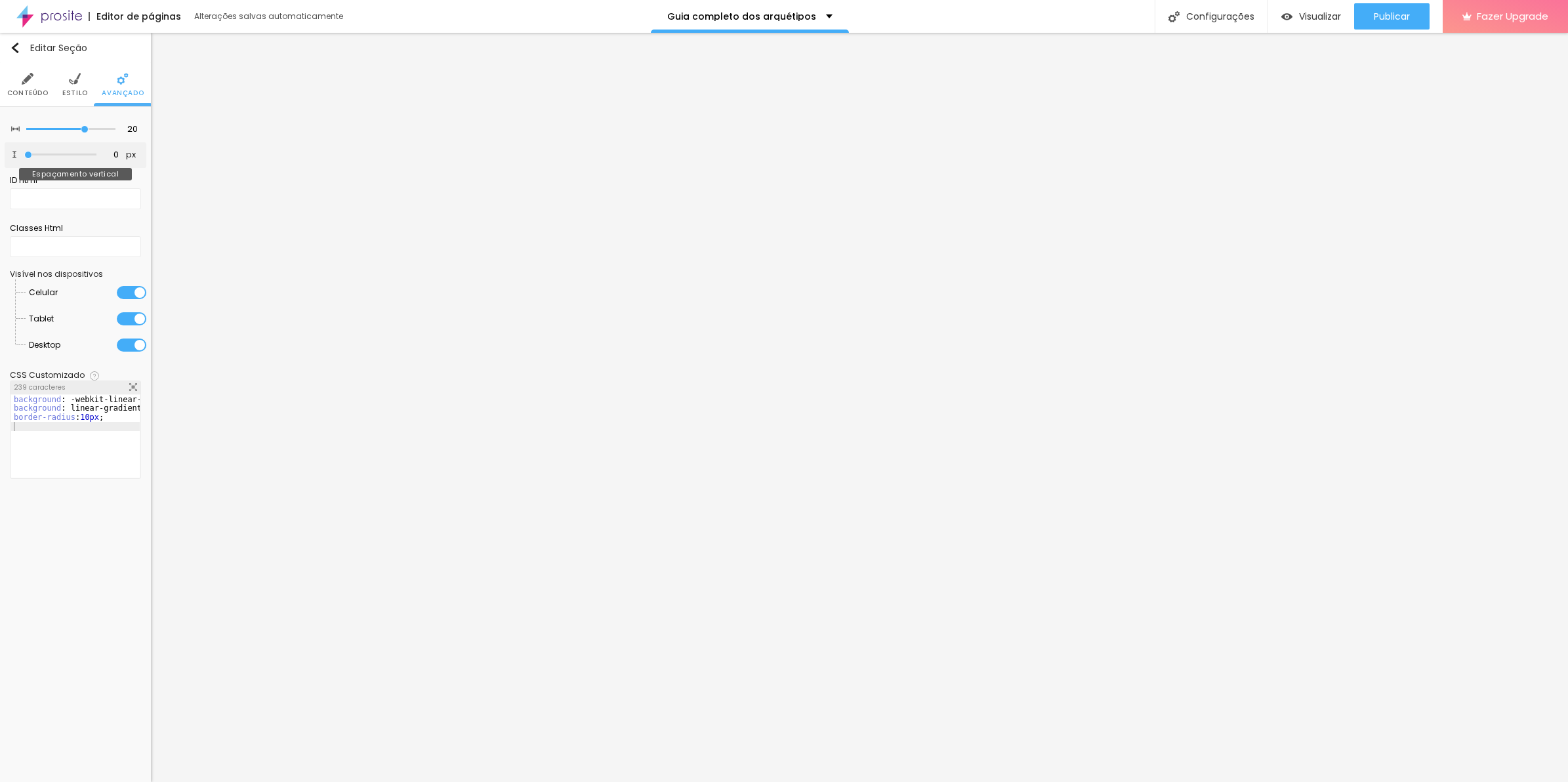
type input "0"
click at [24, 151] on input "range" at bounding box center [60, 155] width 72 height 7
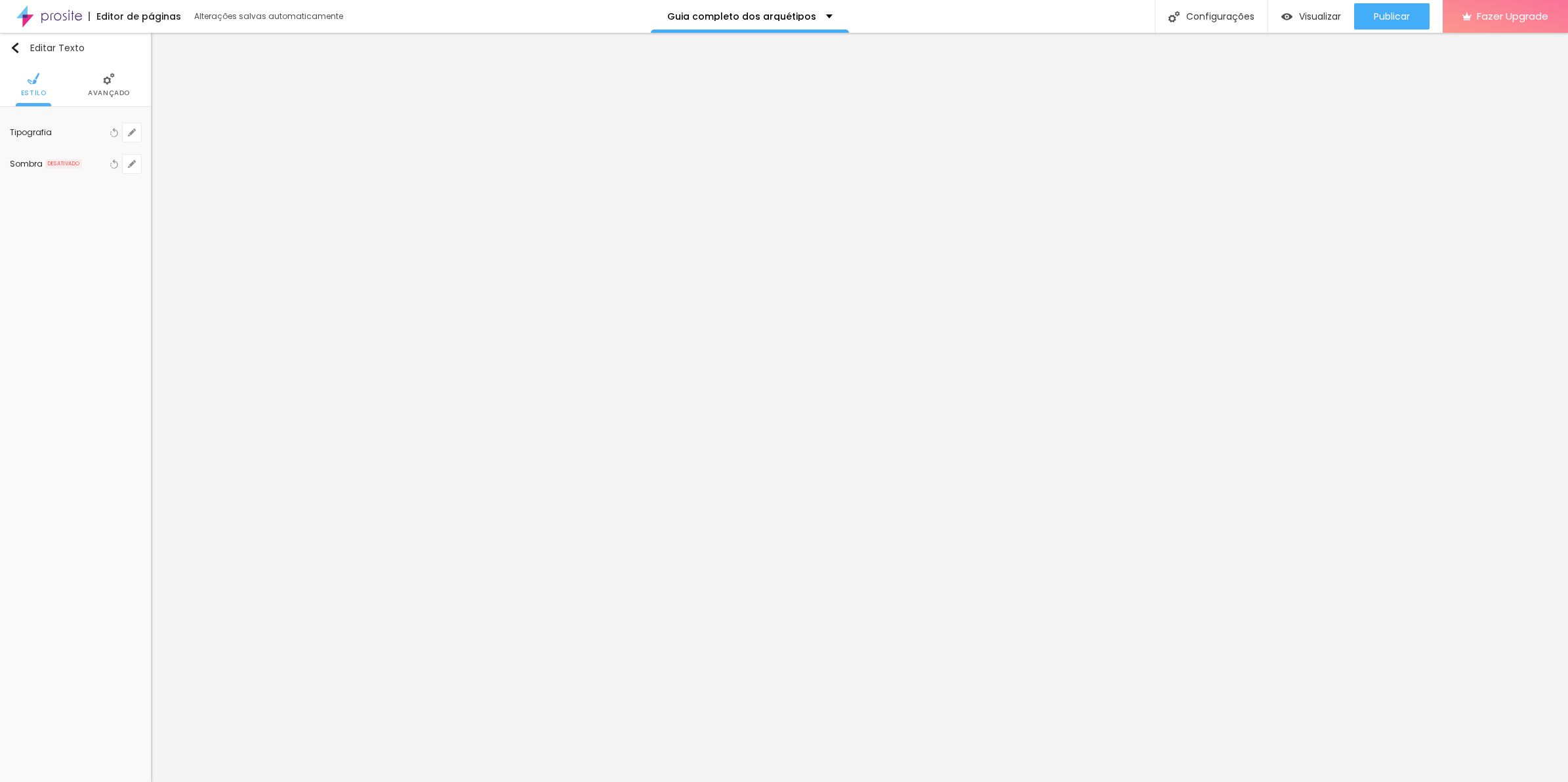
click at [103, 90] on span "Avançado" at bounding box center [109, 93] width 42 height 7
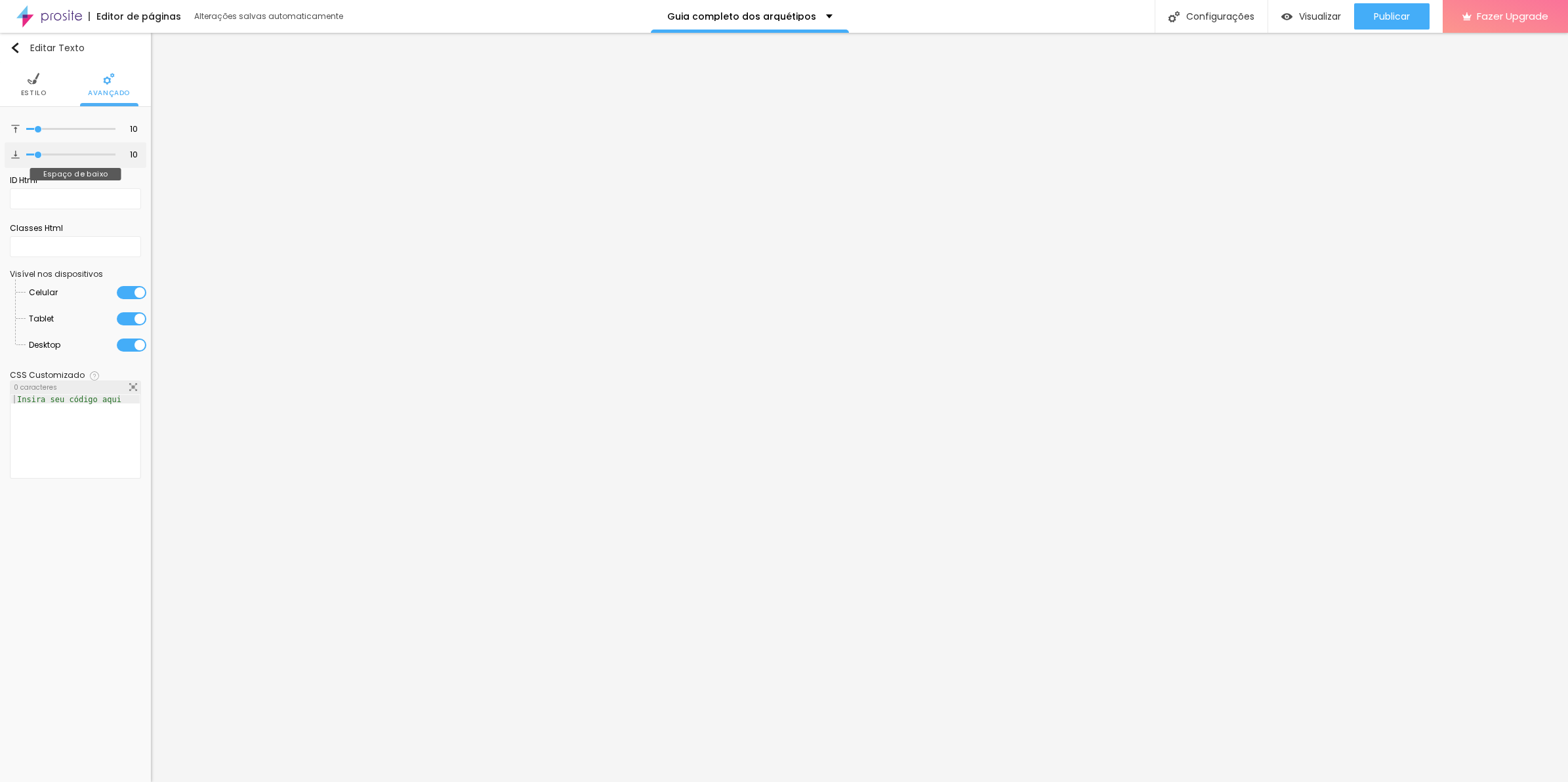
type input "0"
drag, startPoint x: 31, startPoint y: 155, endPoint x: -3, endPoint y: 156, distance: 34.0
type input "0"
click at [26, 156] on input "range" at bounding box center [71, 155] width 89 height 7
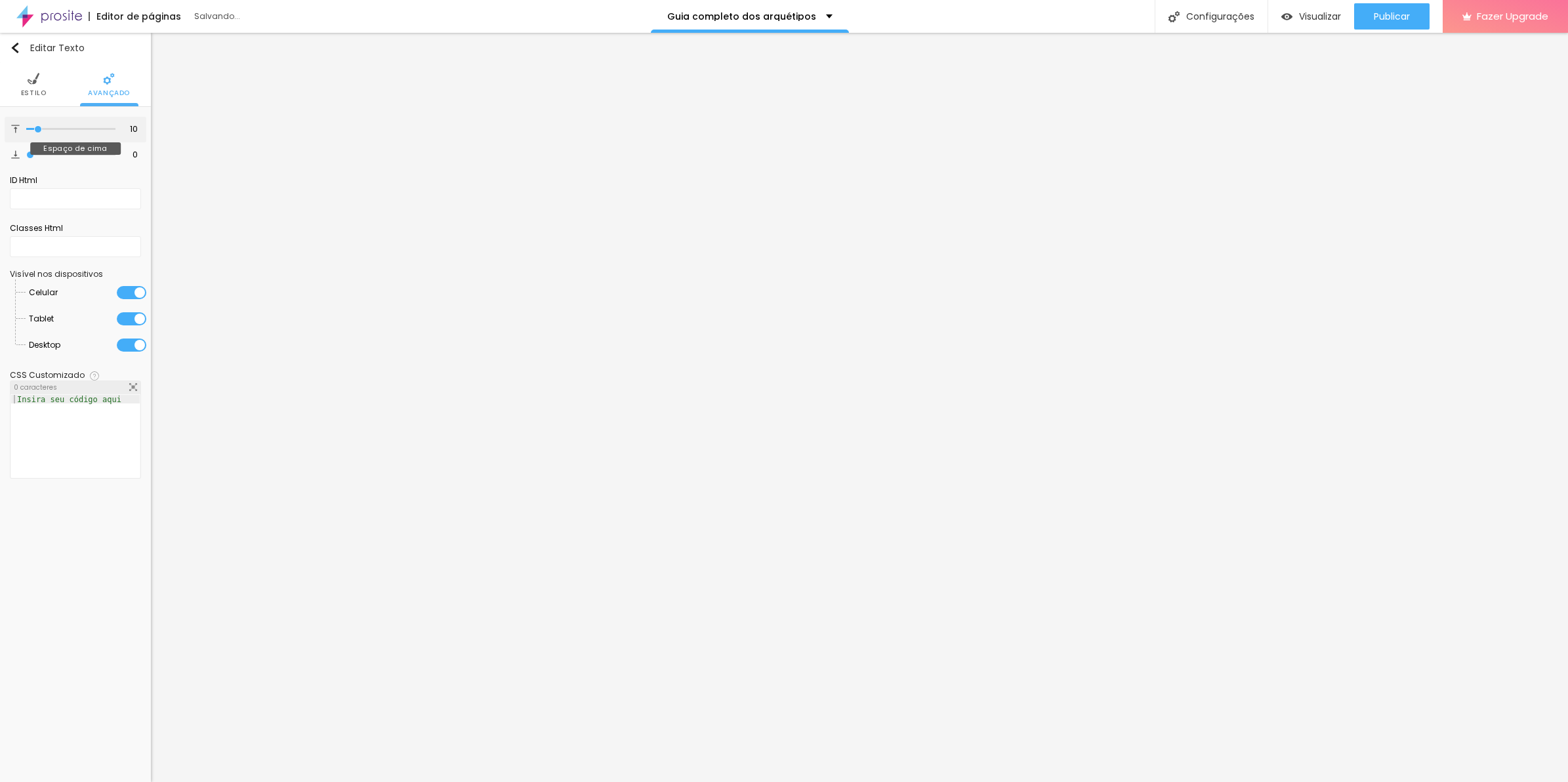
type input "0"
drag, startPoint x: 41, startPoint y: 129, endPoint x: -3, endPoint y: 130, distance: 44.0
type input "0"
click at [26, 130] on input "range" at bounding box center [71, 129] width 89 height 7
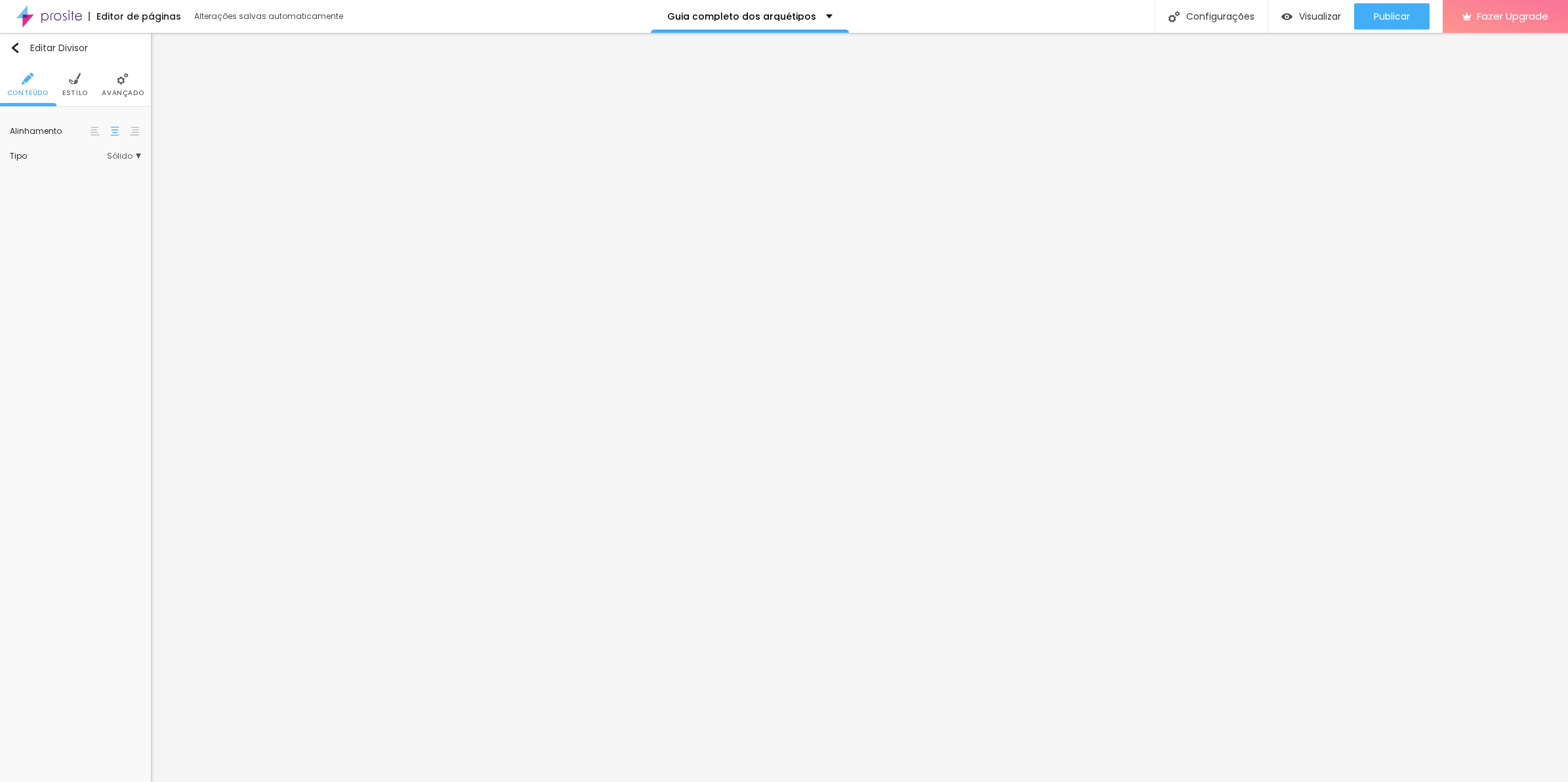
click at [83, 96] on span "Estilo" at bounding box center [75, 93] width 25 height 7
click at [87, 90] on ul "Conteúdo Estilo Avançado" at bounding box center [76, 85] width 151 height 44
click at [80, 93] on span "Estilo" at bounding box center [75, 93] width 25 height 7
type input "7"
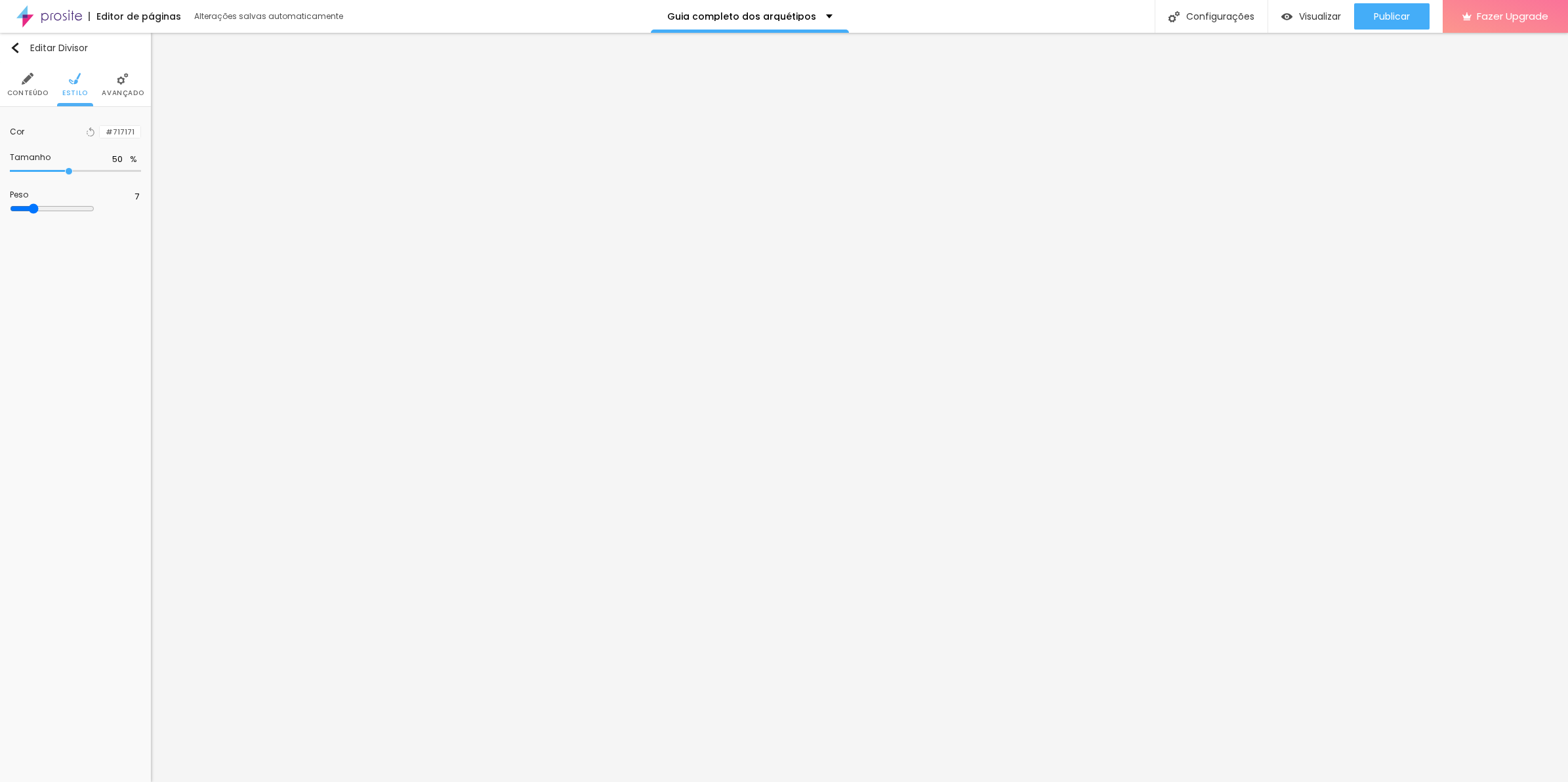
type input "6"
type input "5"
type input "4"
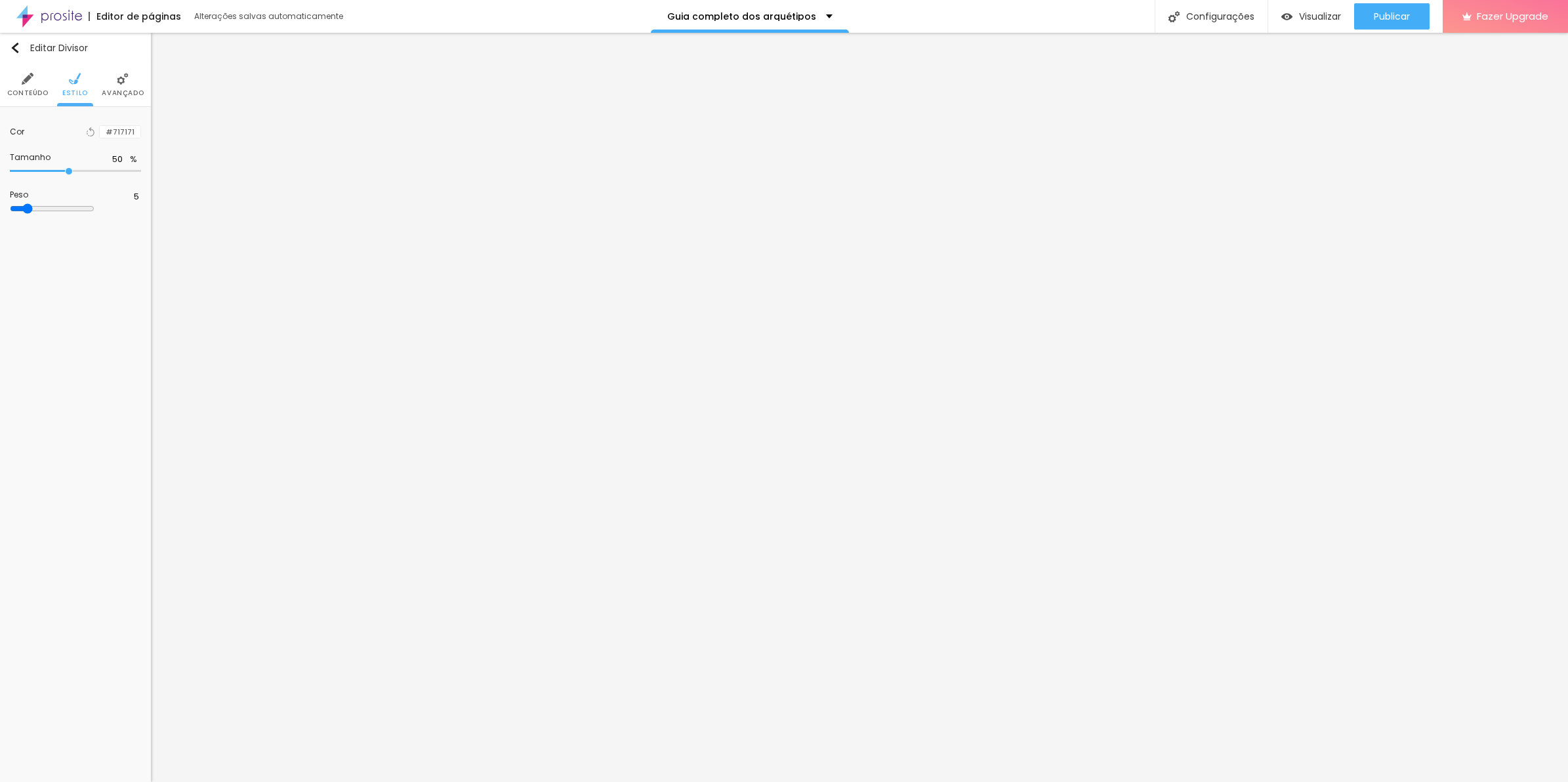
type input "4"
type input "3"
drag, startPoint x: 47, startPoint y: 213, endPoint x: 23, endPoint y: 213, distance: 24.0
type input "3"
click at [23, 213] on input "range" at bounding box center [52, 208] width 85 height 10
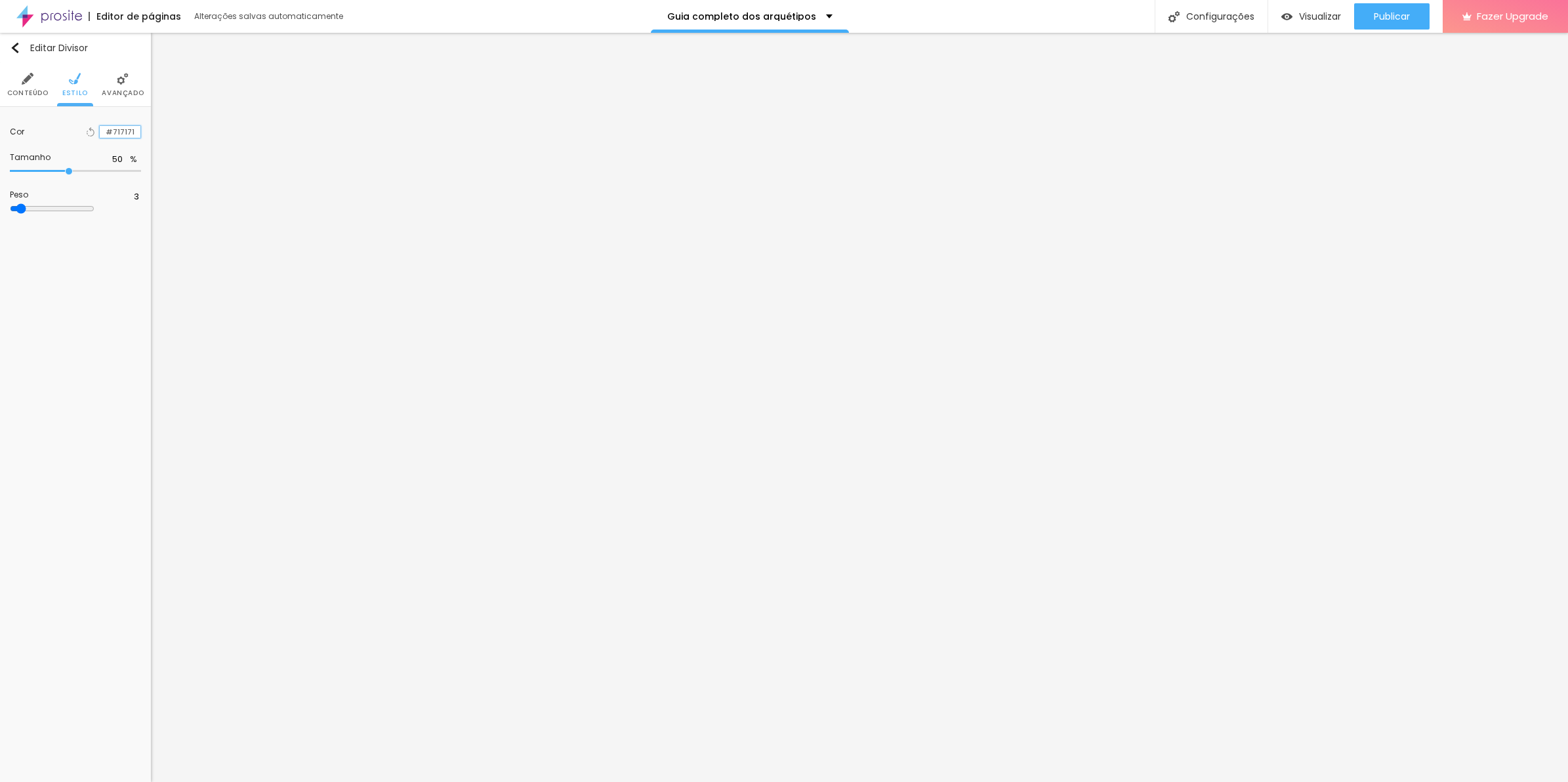
click at [110, 133] on input "#717171" at bounding box center [120, 132] width 41 height 12
paste input "AB8654"
type input "#AB8654"
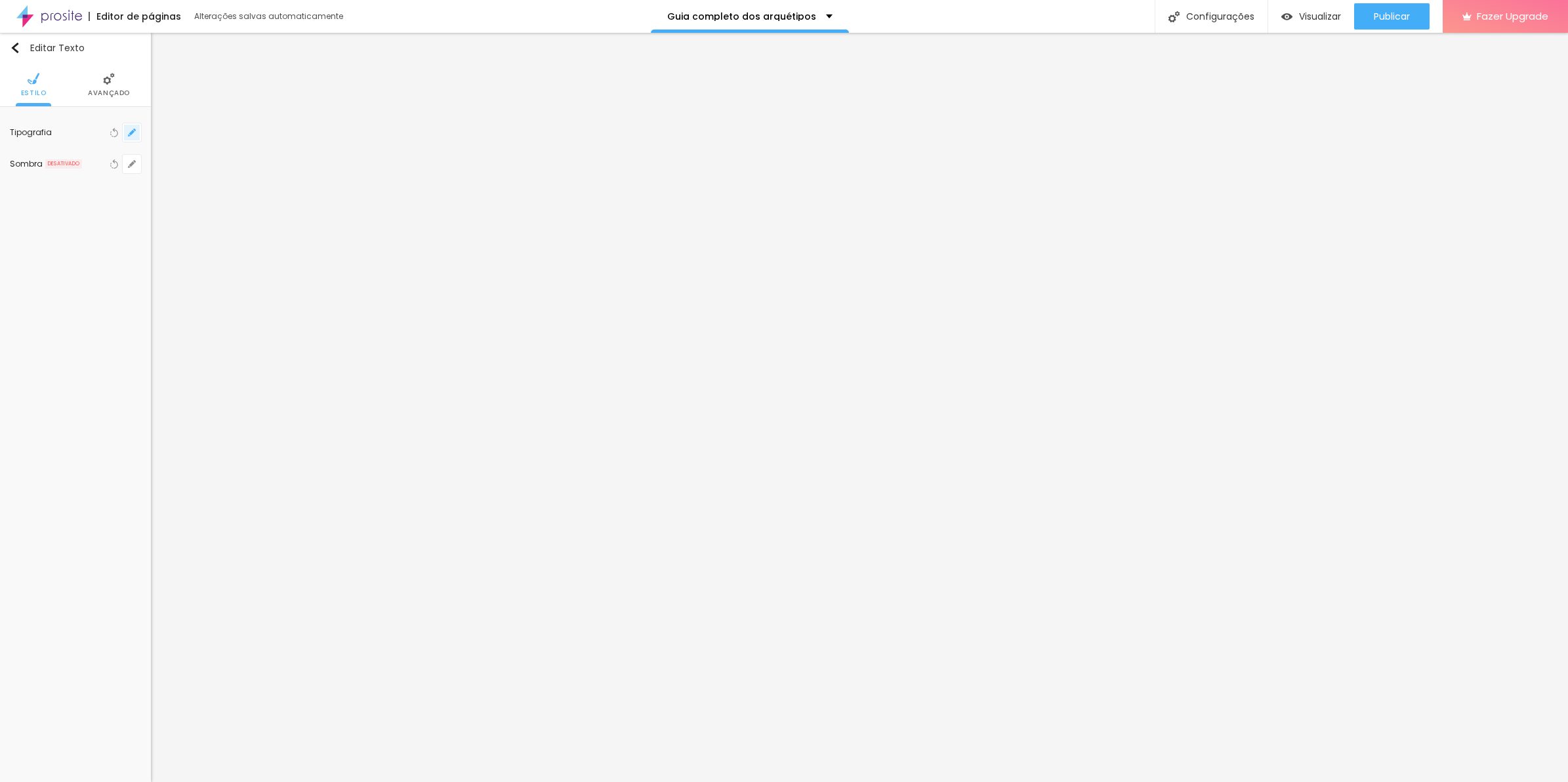
click at [139, 133] on button "button" at bounding box center [131, 132] width 19 height 19
click at [683, 693] on div at bounding box center [784, 391] width 1568 height 782
click at [129, 131] on icon "button" at bounding box center [131, 132] width 8 height 8
click at [758, 542] on div at bounding box center [784, 391] width 1568 height 782
click at [137, 128] on button "button" at bounding box center [131, 132] width 19 height 19
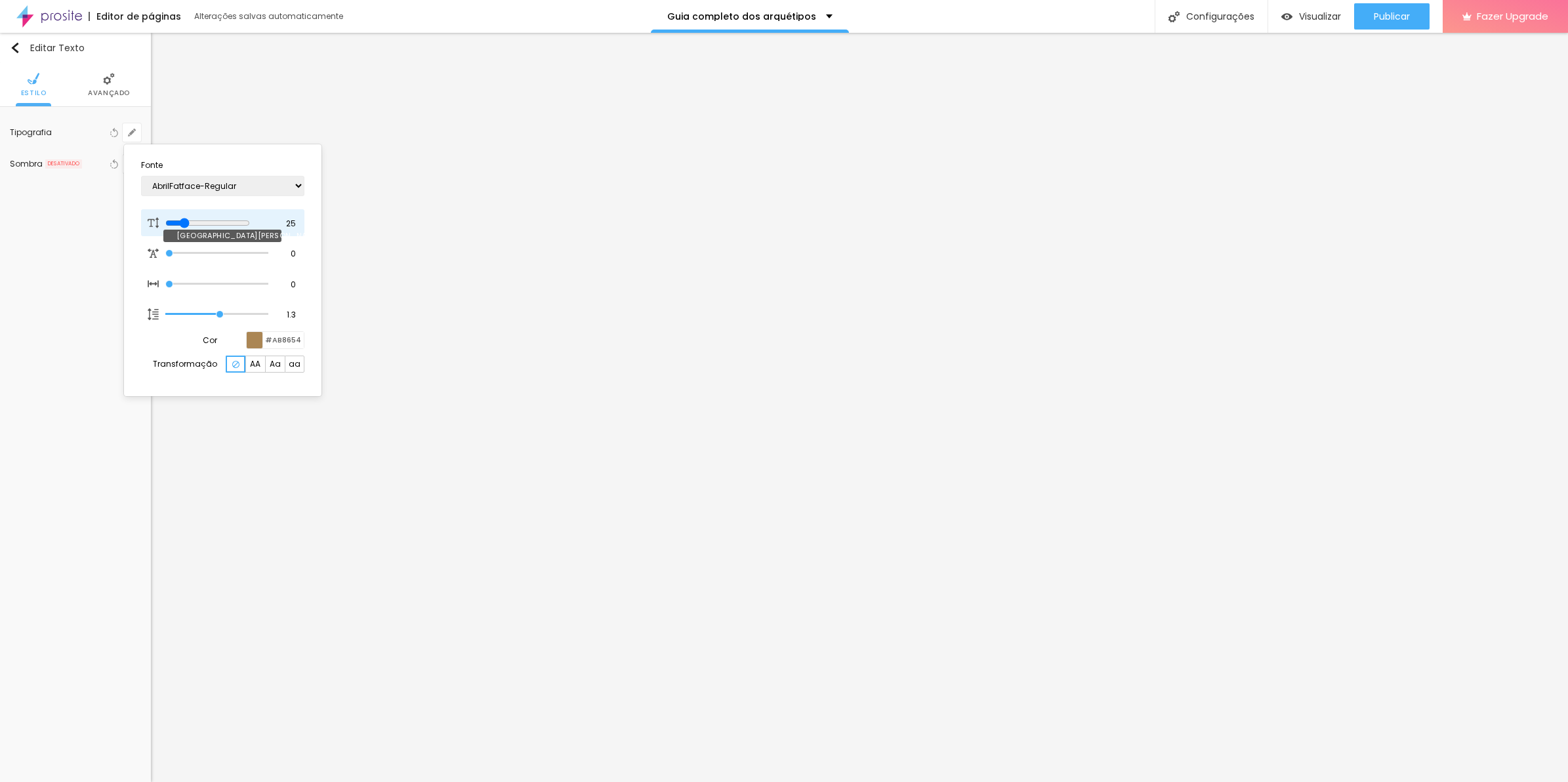
type input "20"
click at [181, 220] on input "range" at bounding box center [217, 223] width 102 height 7
click at [676, 585] on div at bounding box center [784, 391] width 1568 height 782
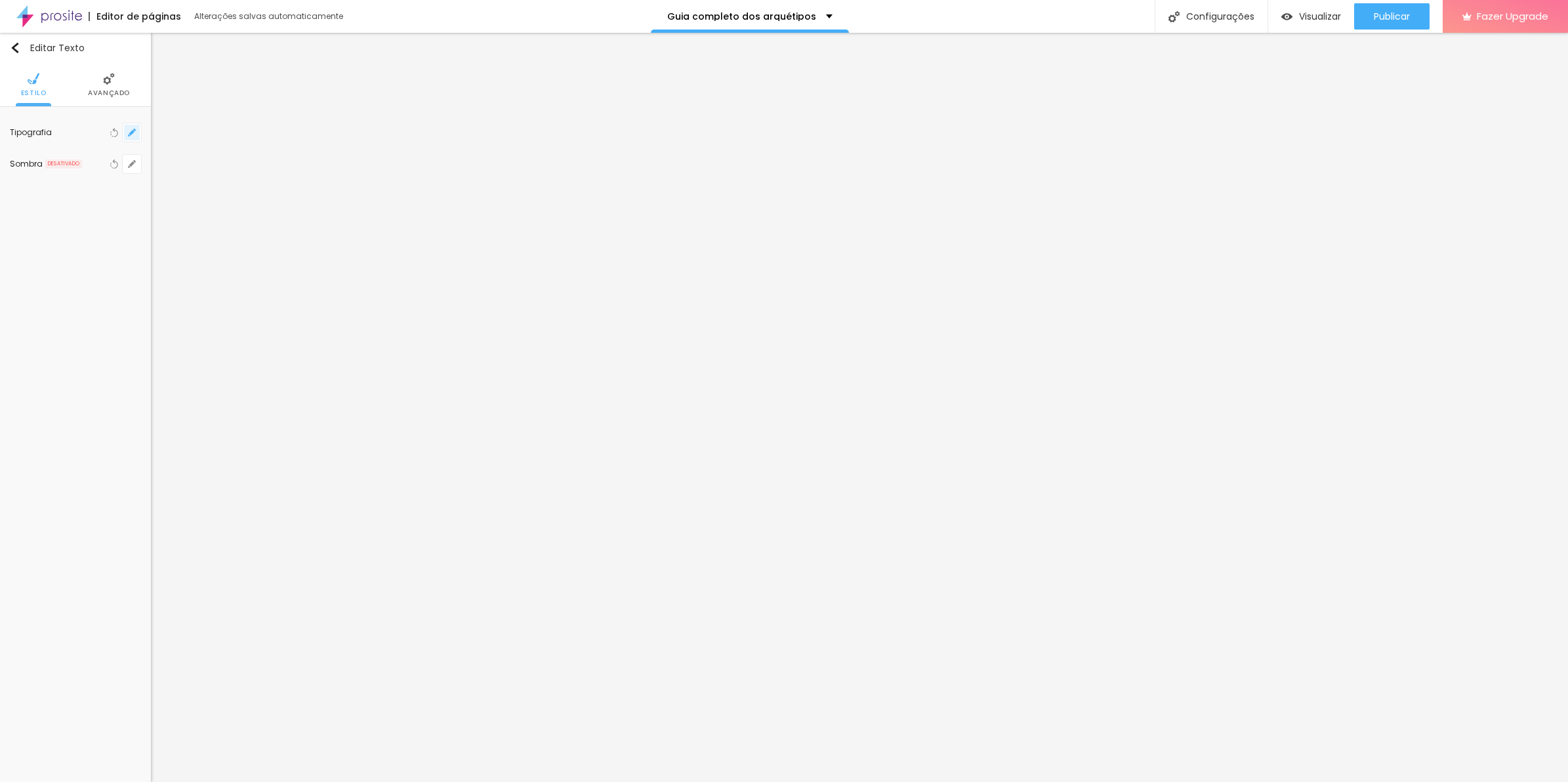
click at [133, 135] on icon "button" at bounding box center [131, 132] width 8 height 8
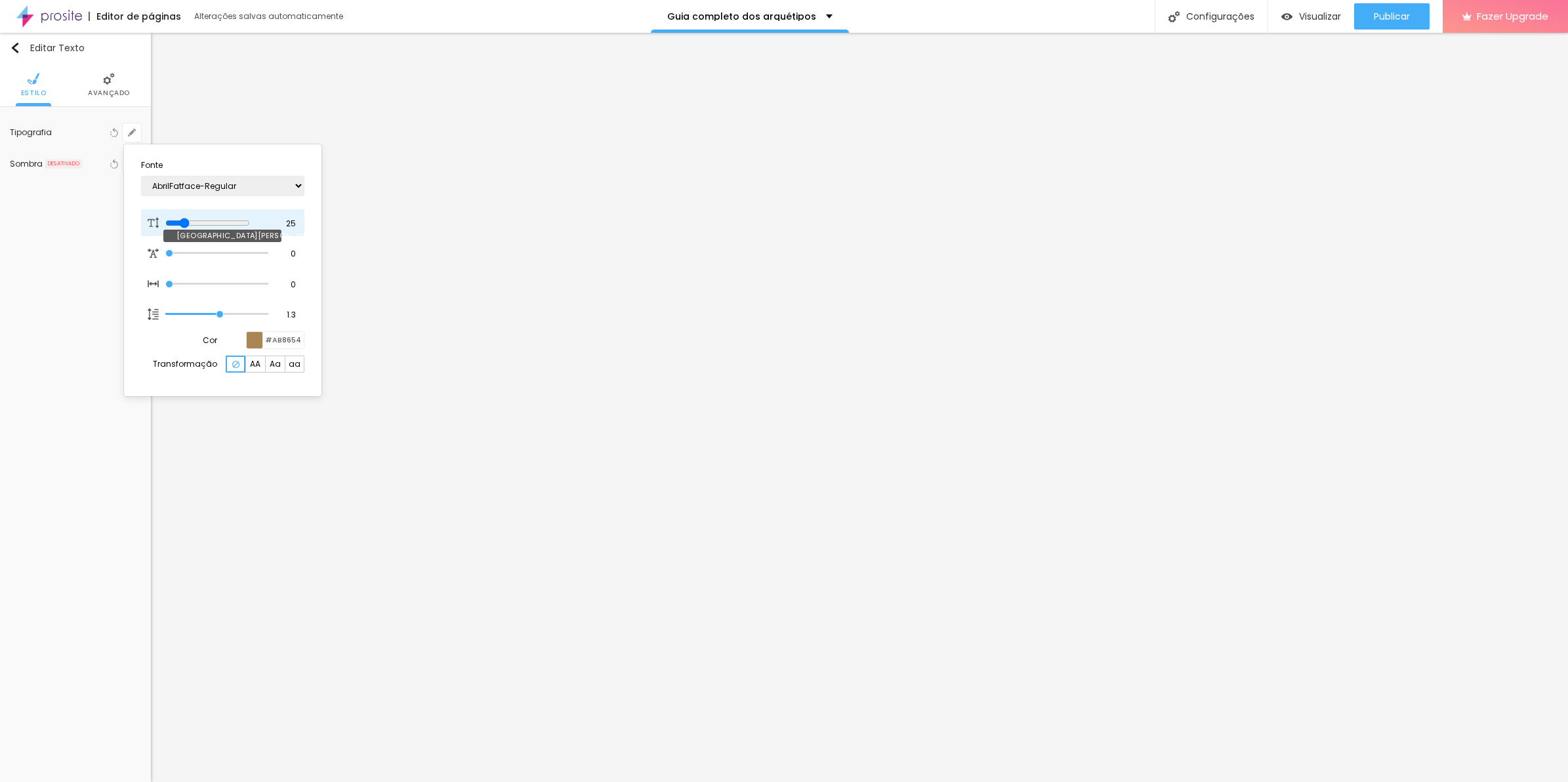
type input "18"
type input "19"
type input "20"
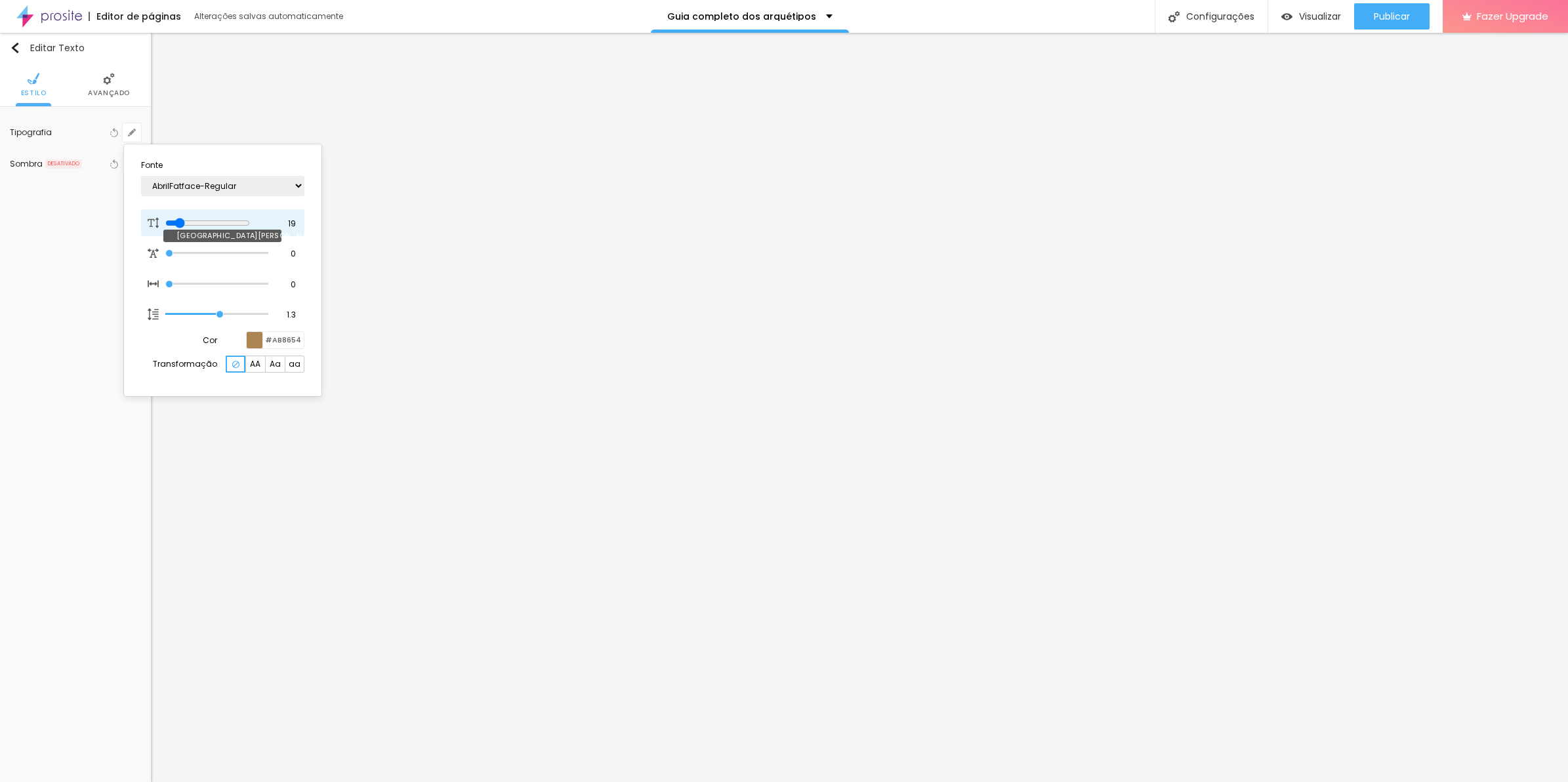
type input "20"
click at [181, 221] on input "range" at bounding box center [217, 223] width 102 height 7
click at [737, 612] on div at bounding box center [784, 391] width 1568 height 782
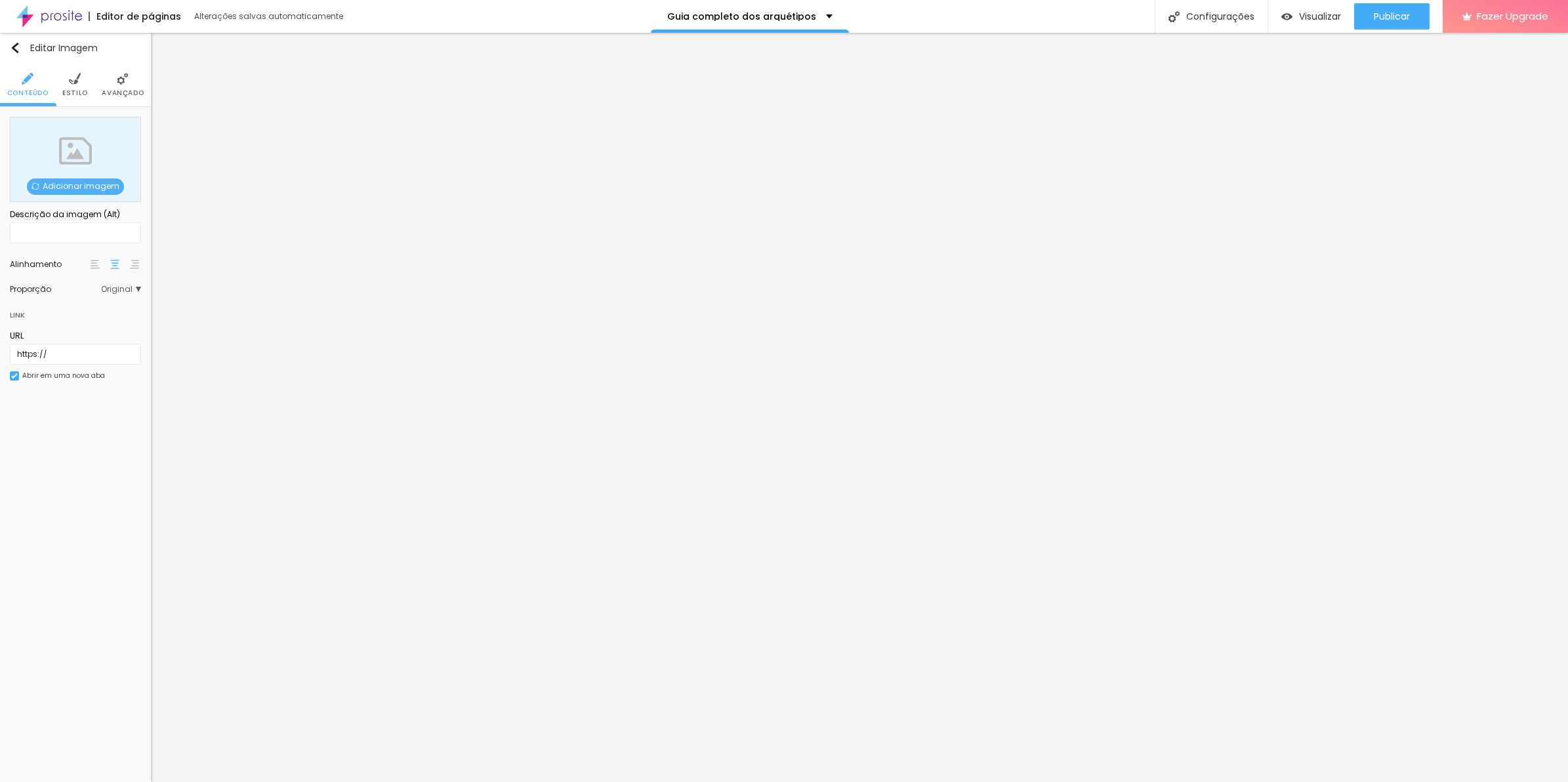
click at [50, 177] on div "Adicionar imagem" at bounding box center [75, 159] width 131 height 85
click at [54, 186] on span "Adicionar imagem" at bounding box center [75, 187] width 97 height 16
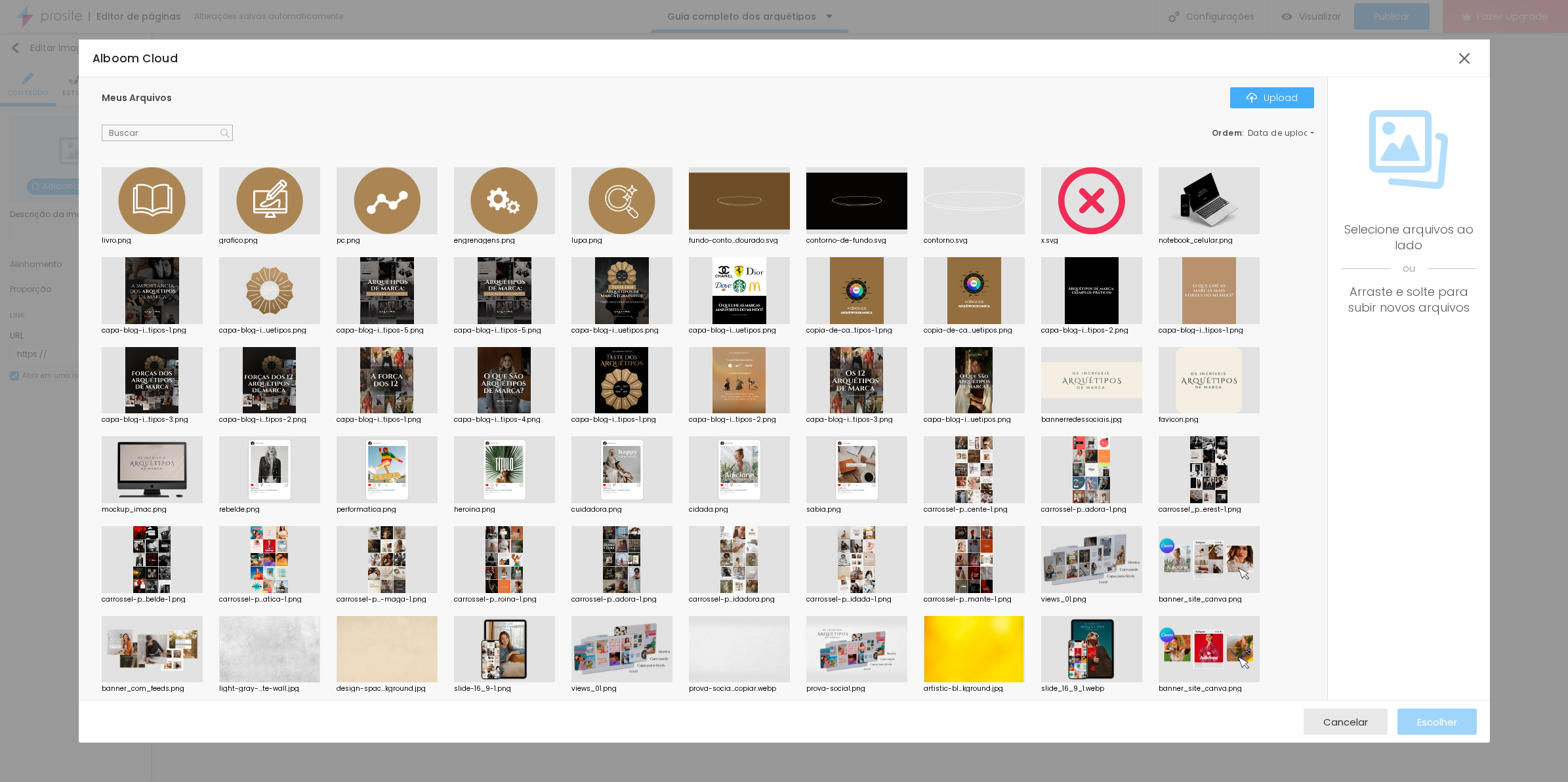
click at [913, 660] on div "livro.png grafico.png pc.png engrenagens.png lupa.png fundo-conto...dourado.svg…" at bounding box center [711, 593] width 1219 height 853
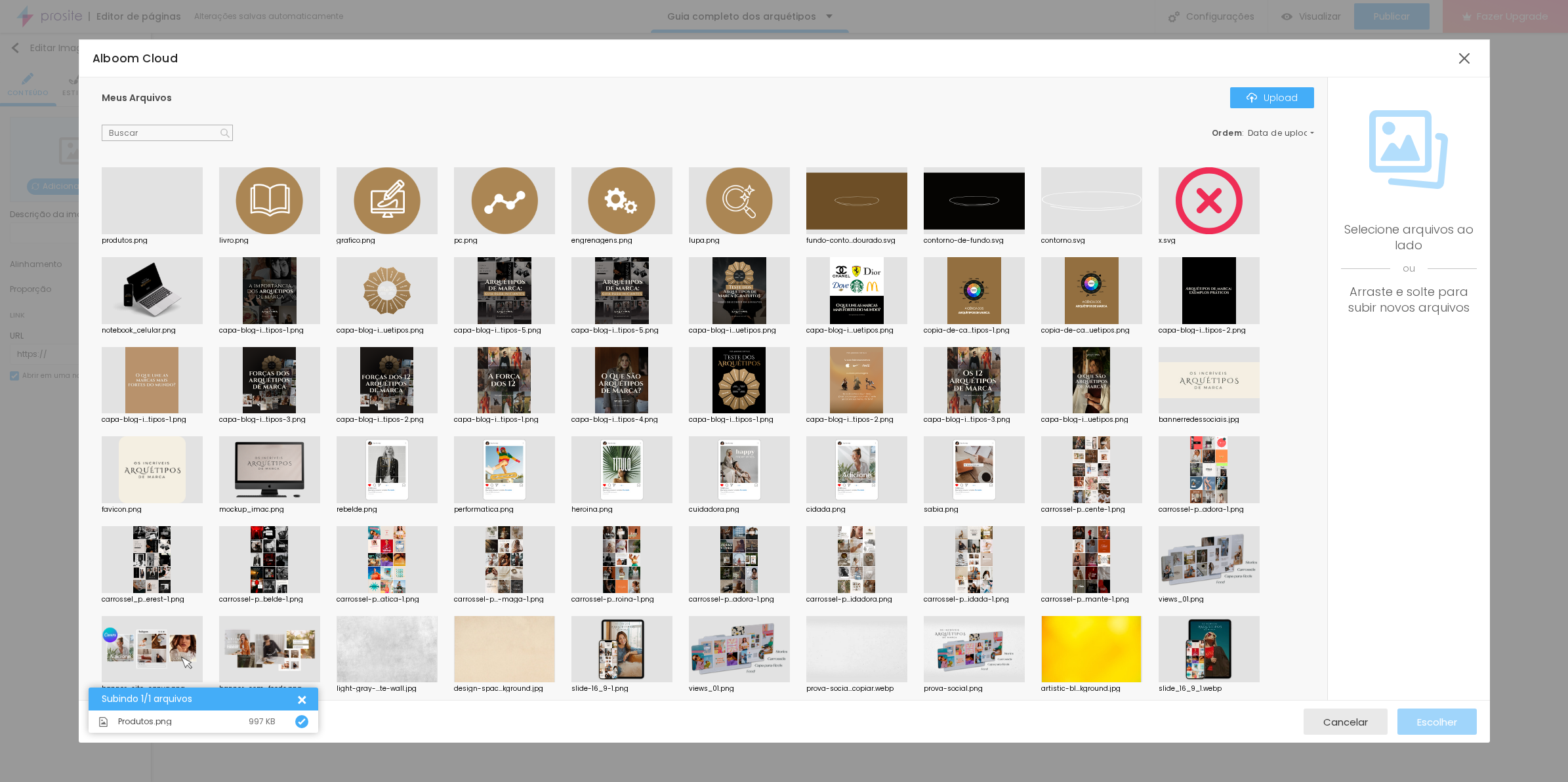
click at [173, 234] on div at bounding box center [152, 234] width 101 height 0
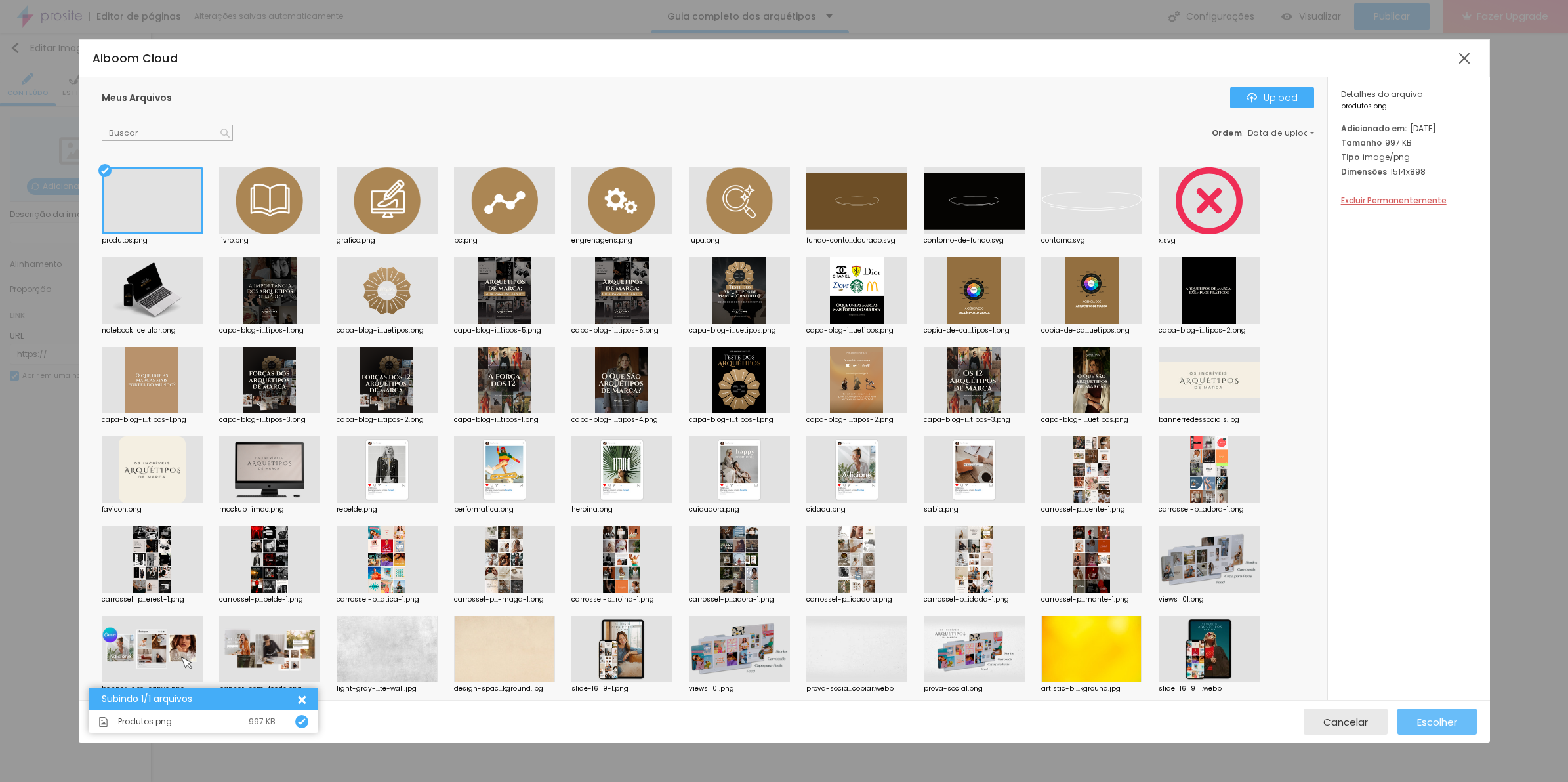
click at [1455, 720] on span "Escolher" at bounding box center [1437, 722] width 40 height 11
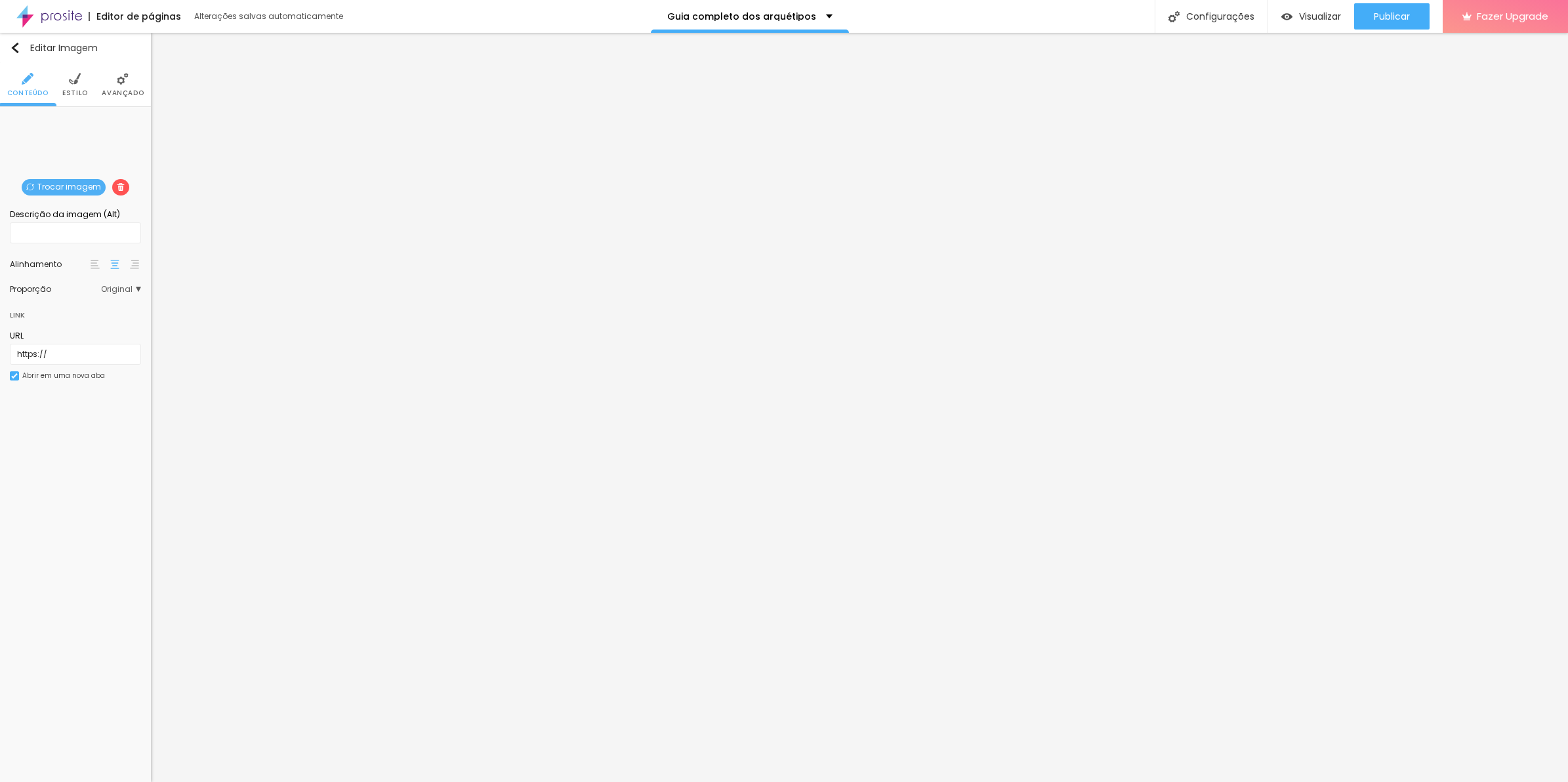
click at [74, 179] on span "Trocar imagem" at bounding box center [63, 188] width 84 height 16
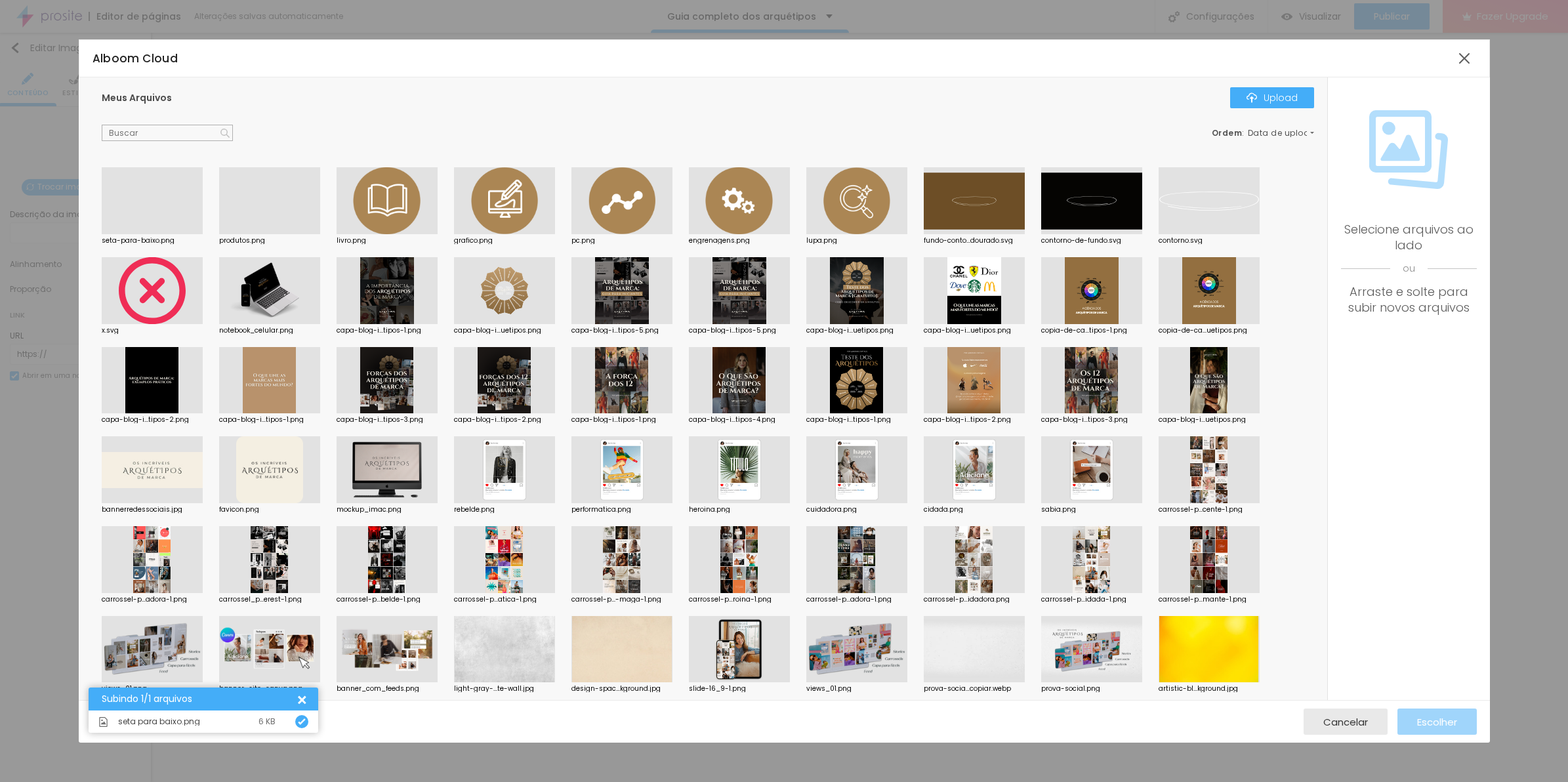
click at [172, 234] on div at bounding box center [152, 234] width 101 height 0
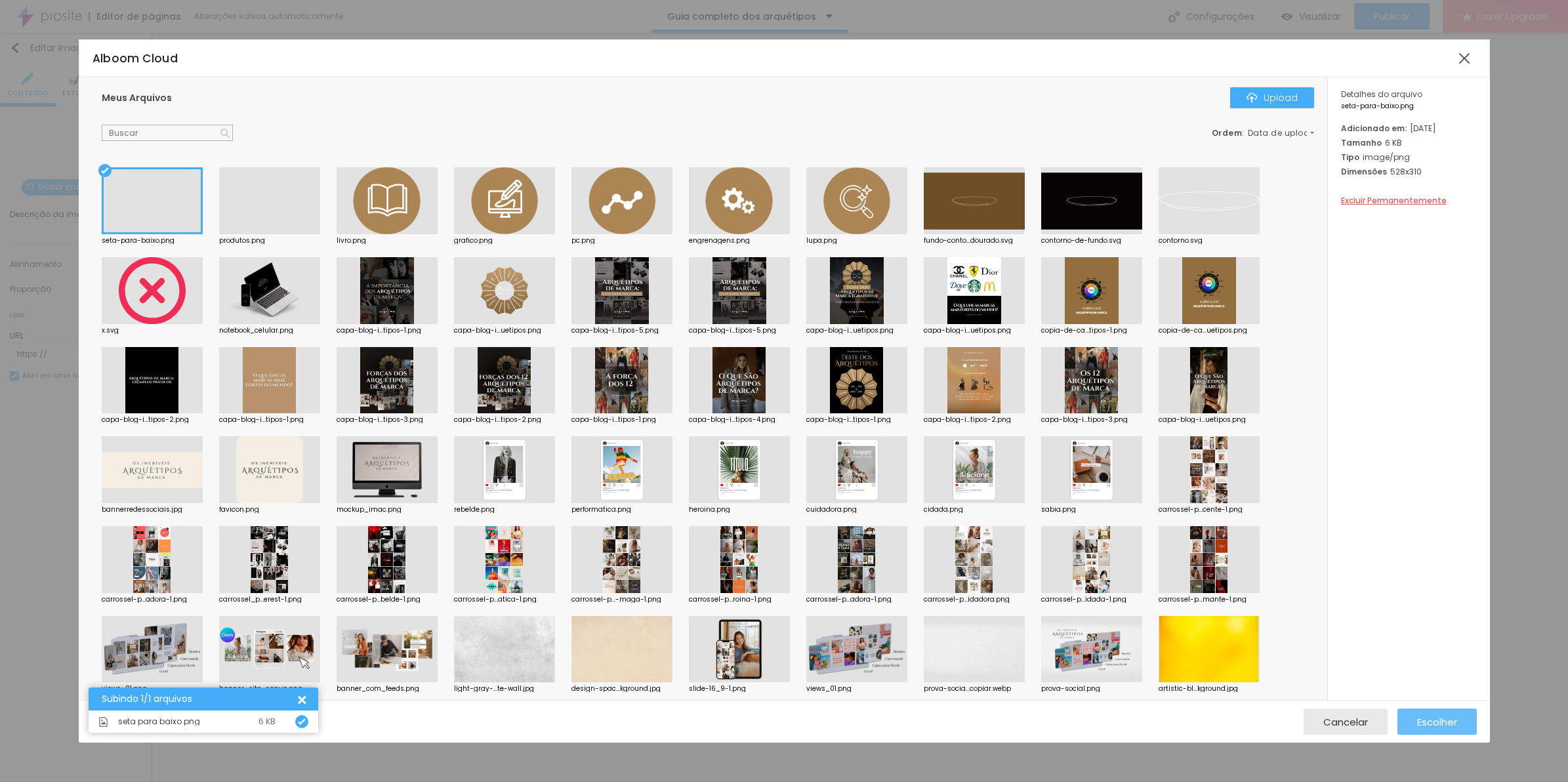
click at [1417, 730] on div "Escolher" at bounding box center [1437, 722] width 40 height 26
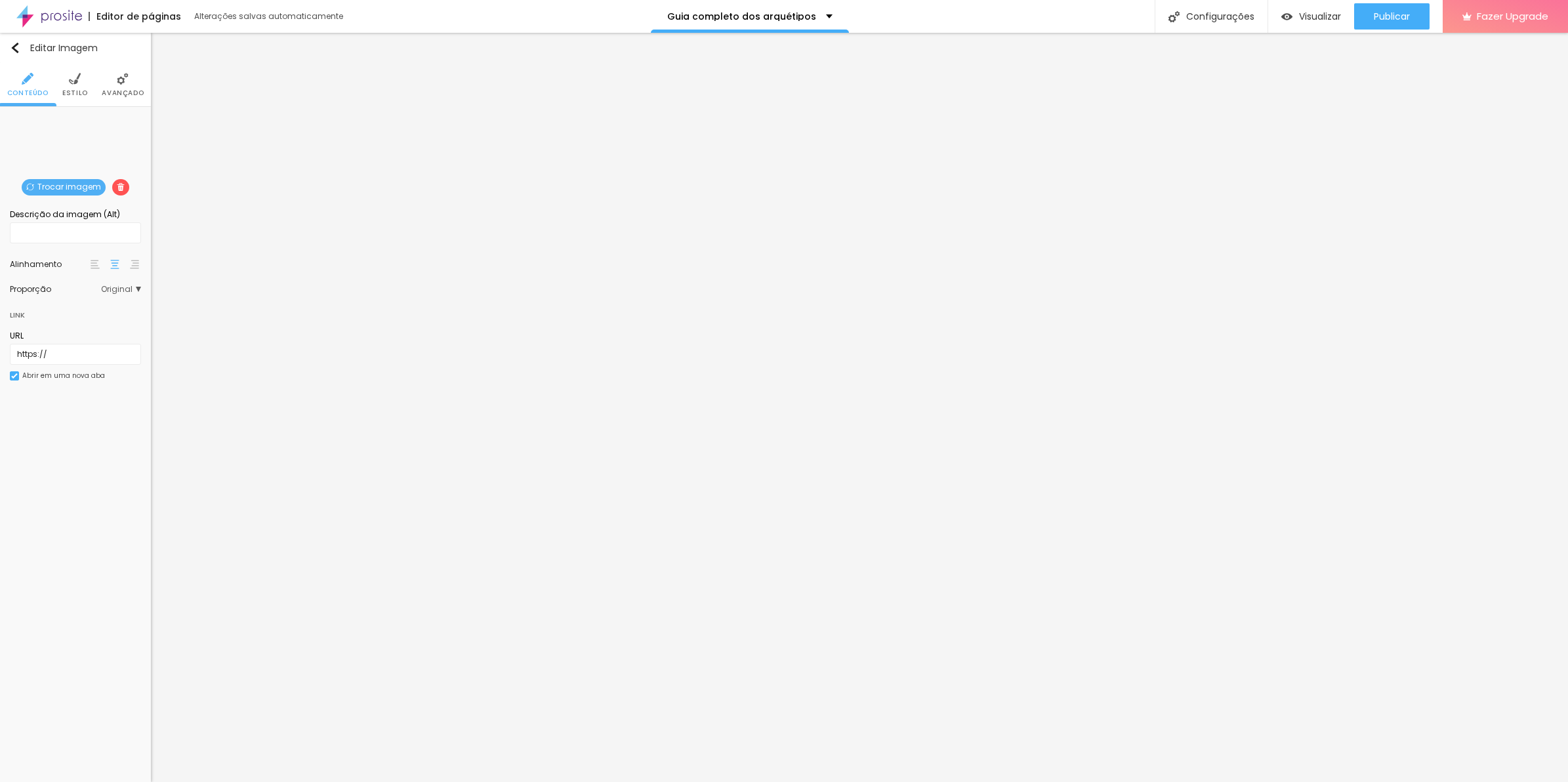
click at [78, 83] on img at bounding box center [74, 78] width 12 height 12
type input "80"
type input "70"
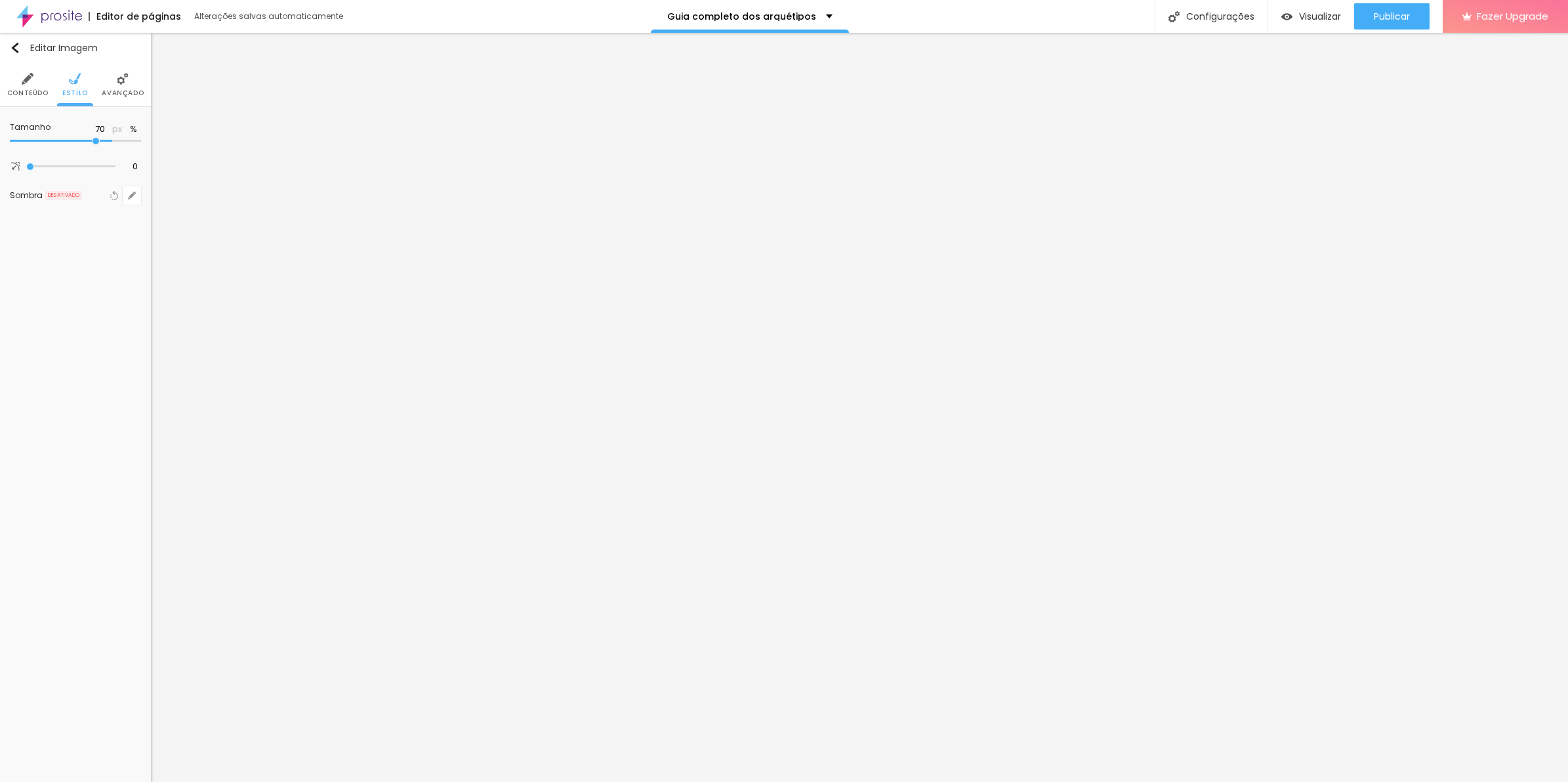
type input "65"
type input "55"
type input "25"
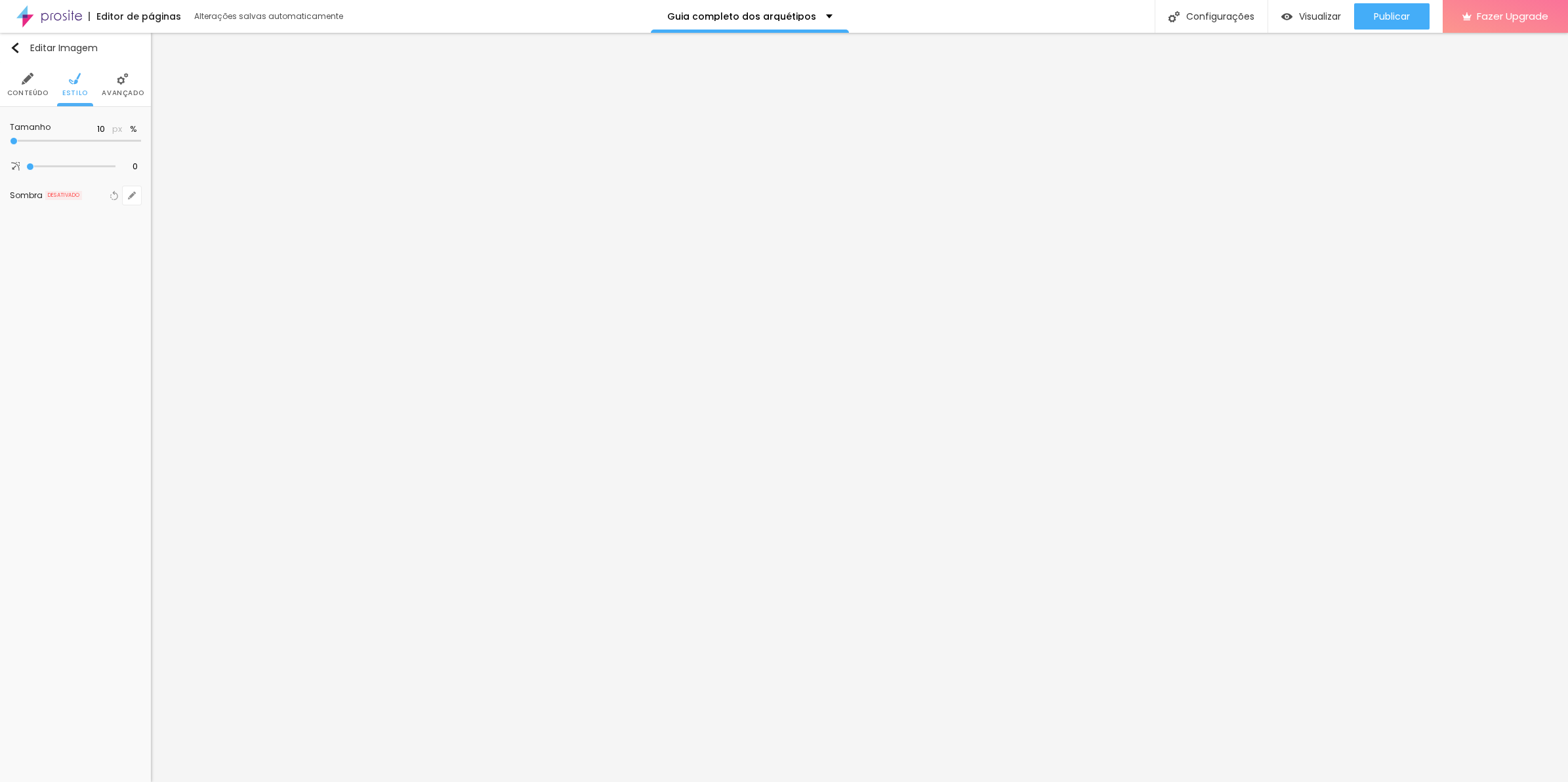
drag, startPoint x: 110, startPoint y: 138, endPoint x: -3, endPoint y: 135, distance: 113.0
click at [10, 137] on input "range" at bounding box center [75, 141] width 131 height 7
click at [8, 49] on button "Editar Imagem" at bounding box center [76, 48] width 151 height 30
click at [76, 117] on div "Trocar imagem" at bounding box center [76, 117] width 0 height 0
click at [67, 187] on span "Trocar imagem" at bounding box center [63, 188] width 84 height 16
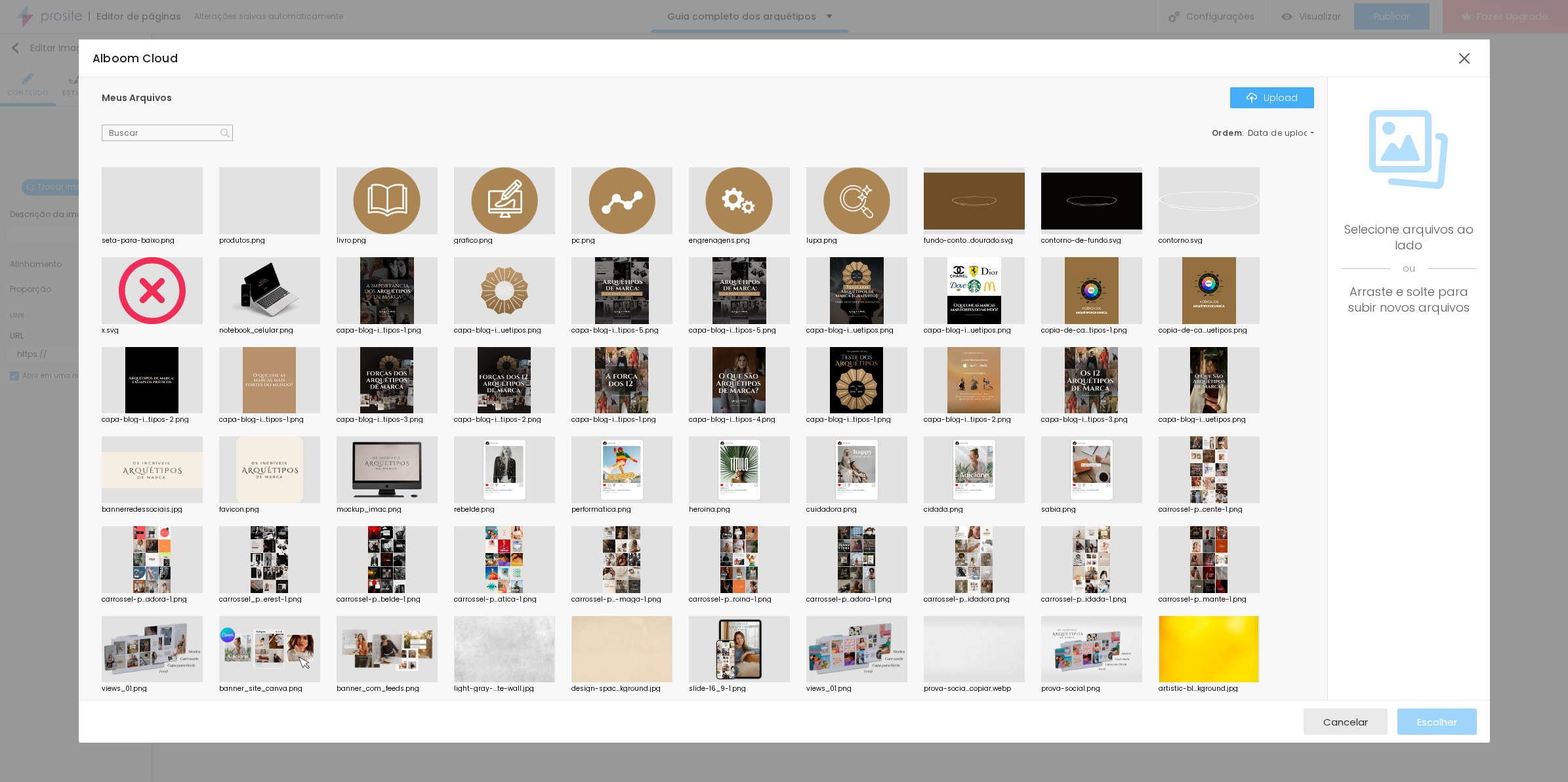
click at [175, 234] on div at bounding box center [152, 234] width 101 height 0
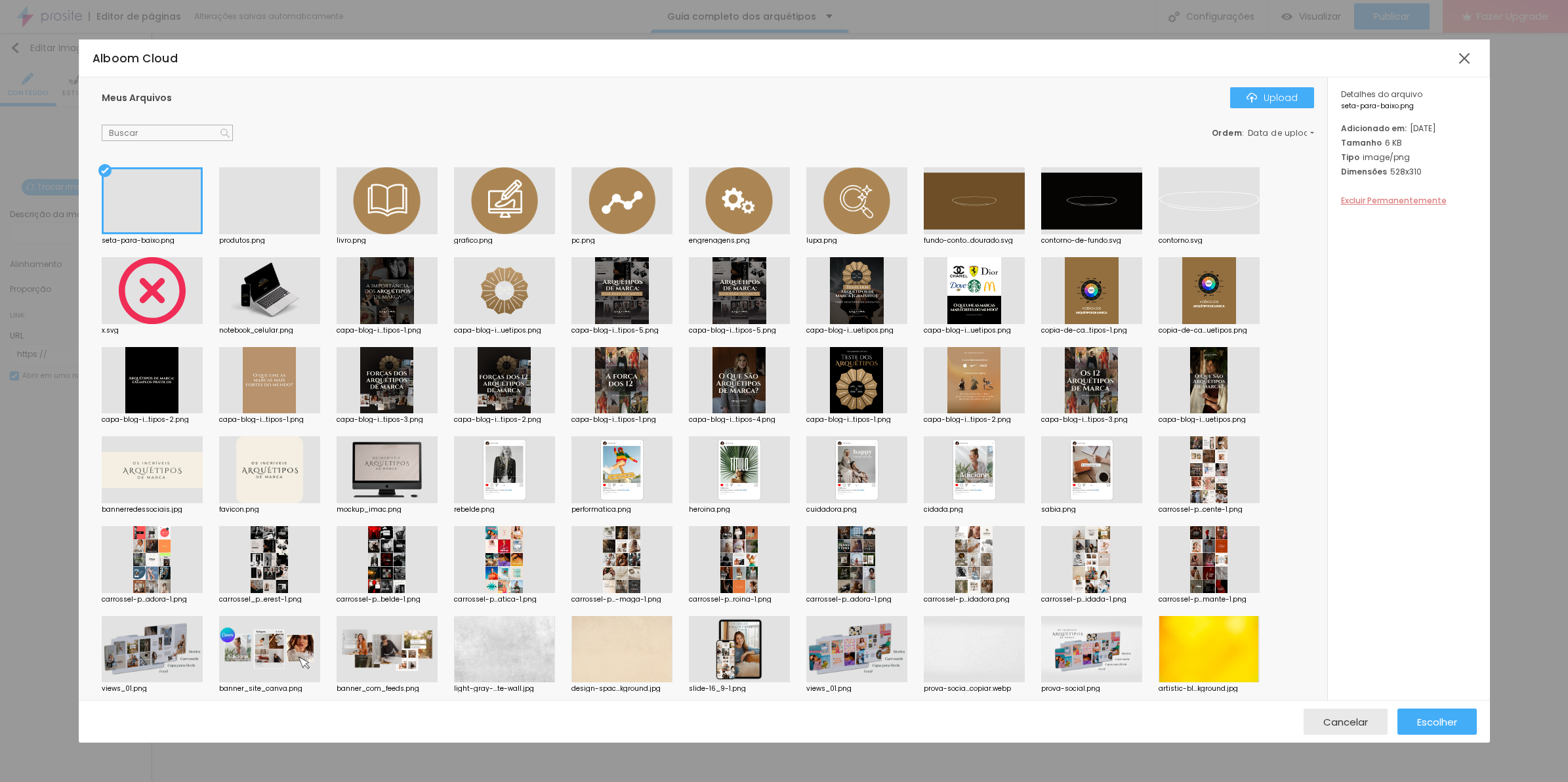
click at [1391, 206] on span "Excluir Permanentemente" at bounding box center [1394, 200] width 106 height 11
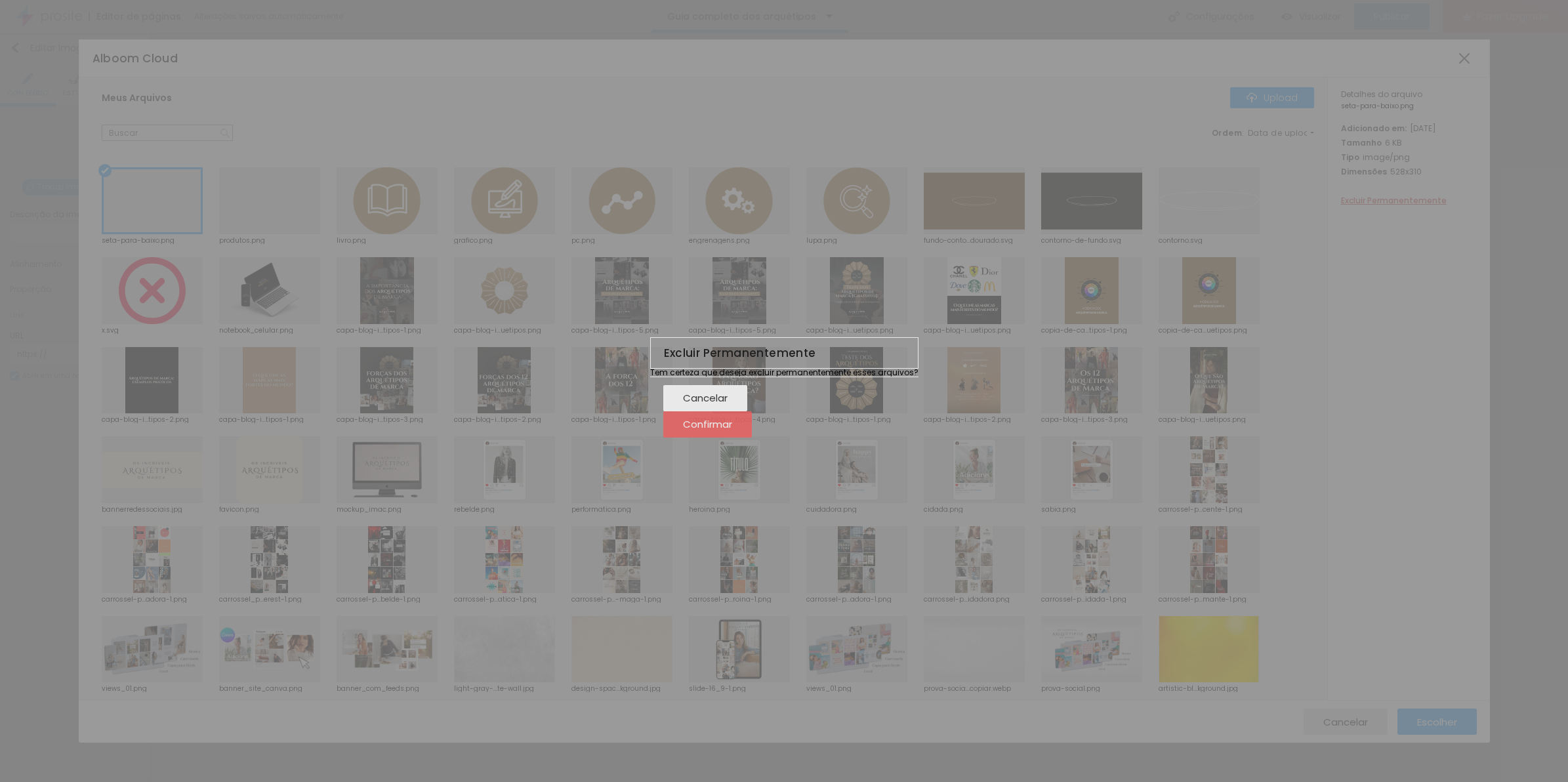
click at [752, 438] on button "Confirmar" at bounding box center [707, 424] width 89 height 26
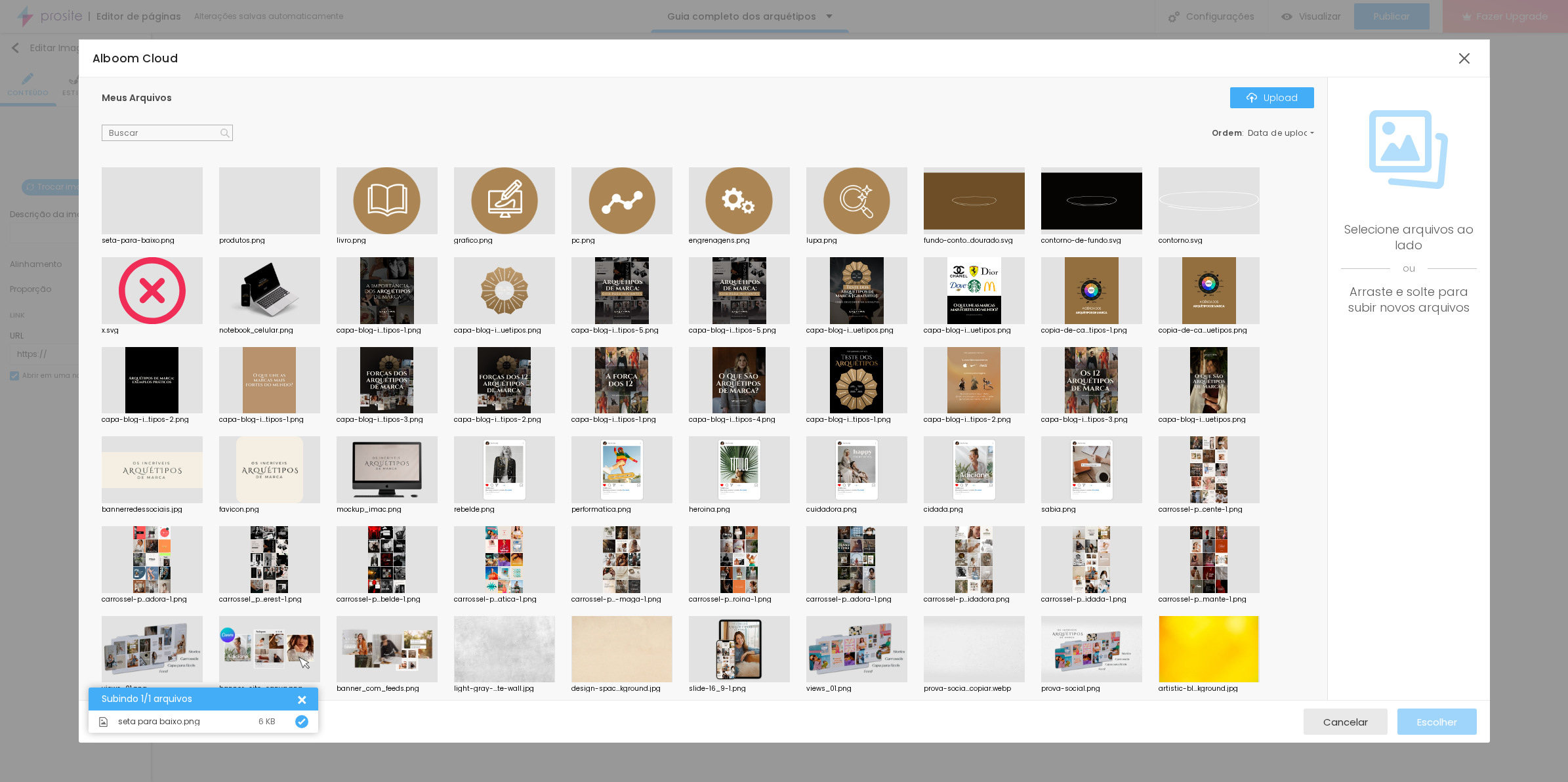
click at [129, 234] on div at bounding box center [152, 234] width 101 height 0
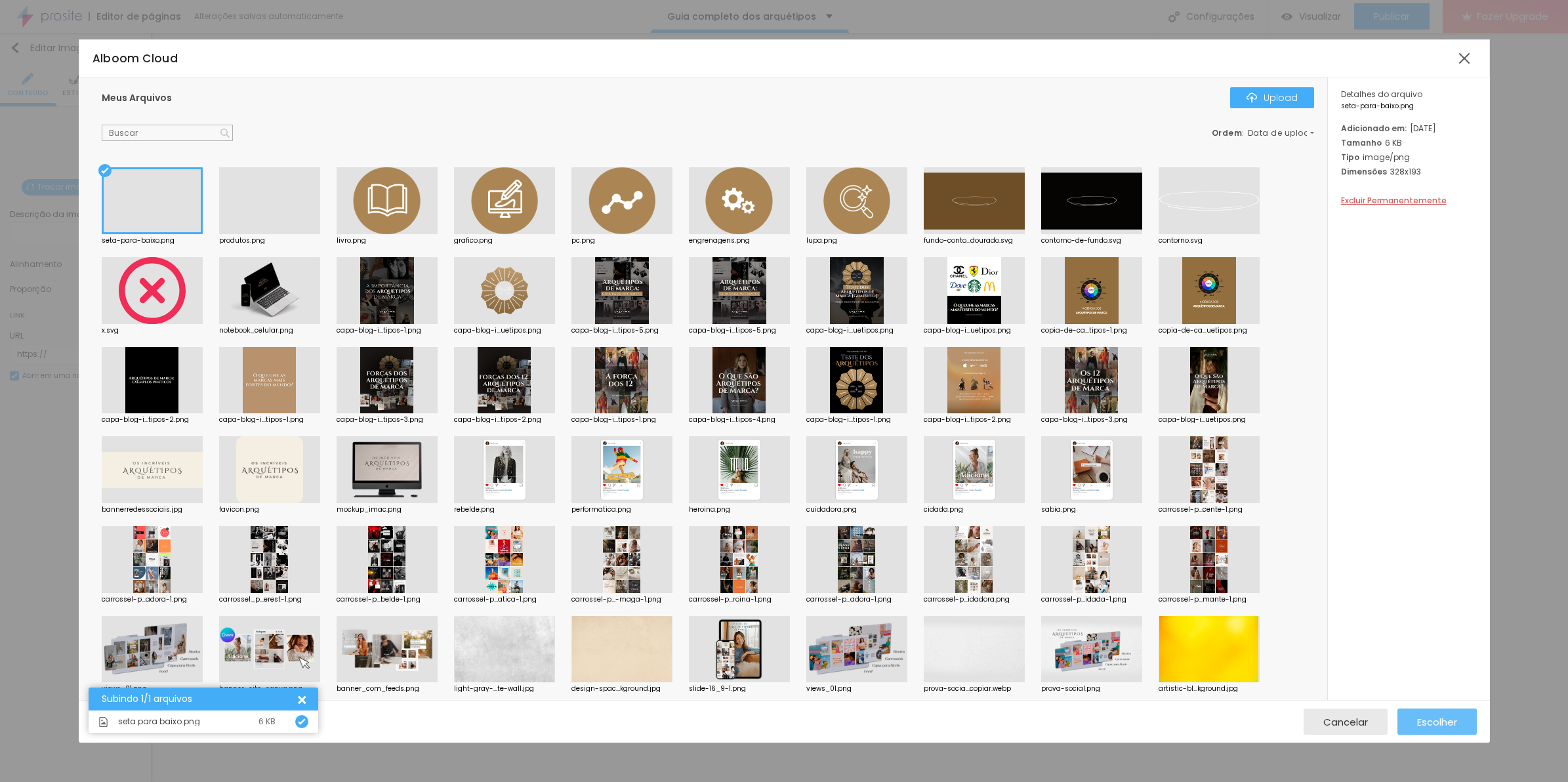
click at [1425, 731] on div "Escolher" at bounding box center [1437, 722] width 40 height 26
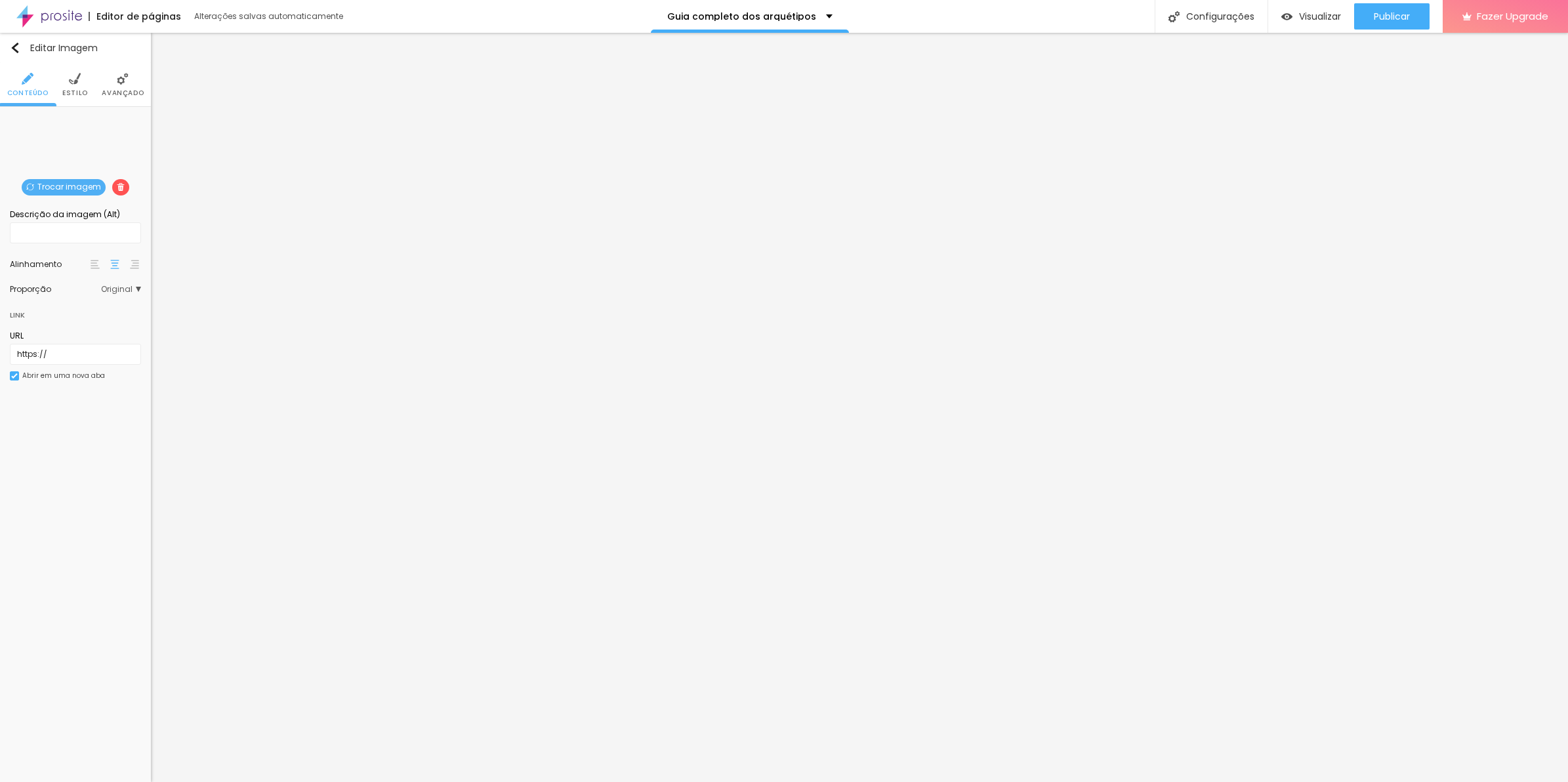
click at [85, 87] on li "Estilo" at bounding box center [75, 85] width 25 height 43
drag, startPoint x: 23, startPoint y: 142, endPoint x: -3, endPoint y: 148, distance: 26.7
click at [10, 144] on input "range" at bounding box center [75, 141] width 131 height 7
click at [130, 93] on span "Avançado" at bounding box center [122, 93] width 42 height 7
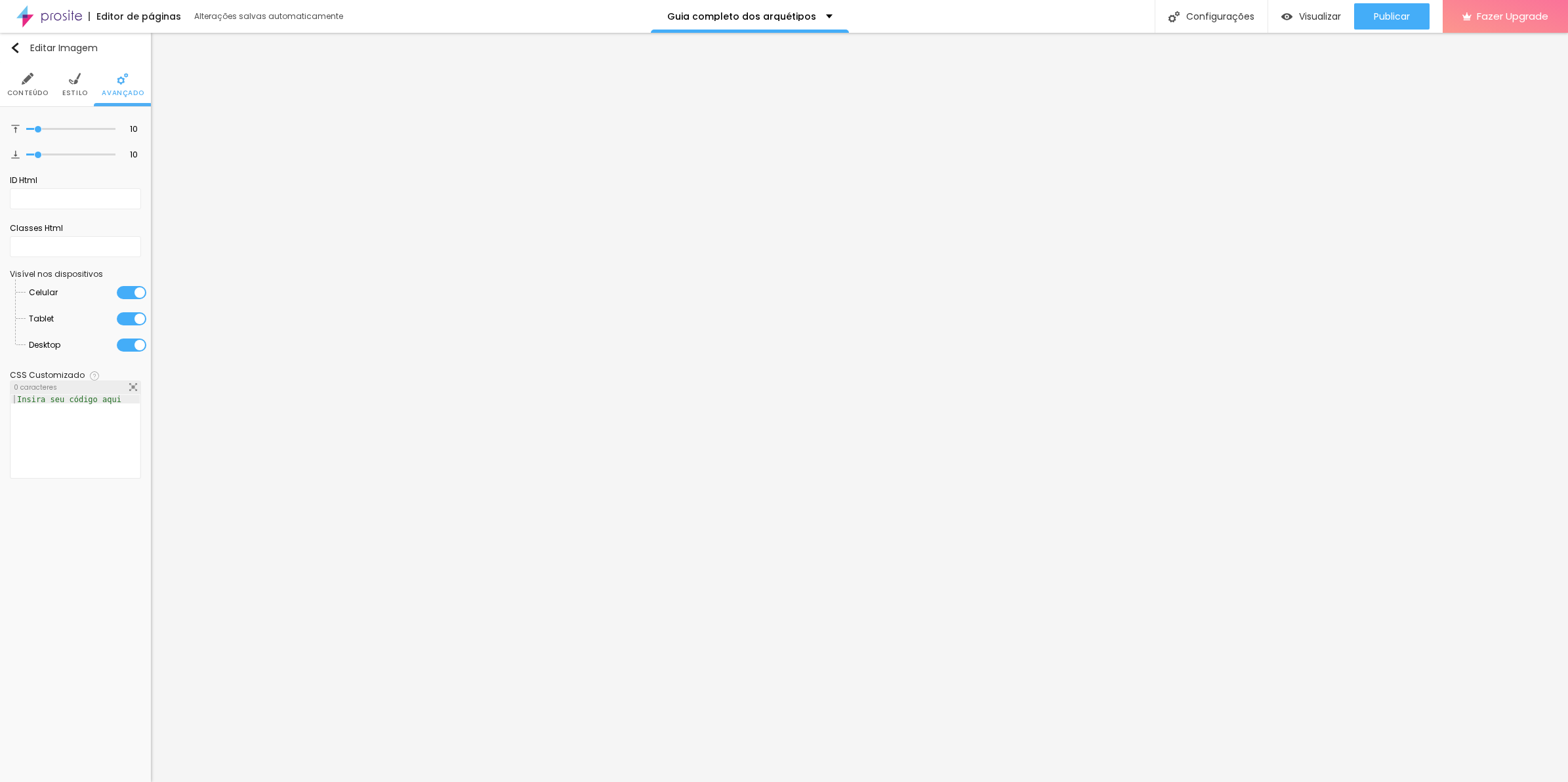
click at [66, 86] on li "Estilo" at bounding box center [75, 85] width 25 height 43
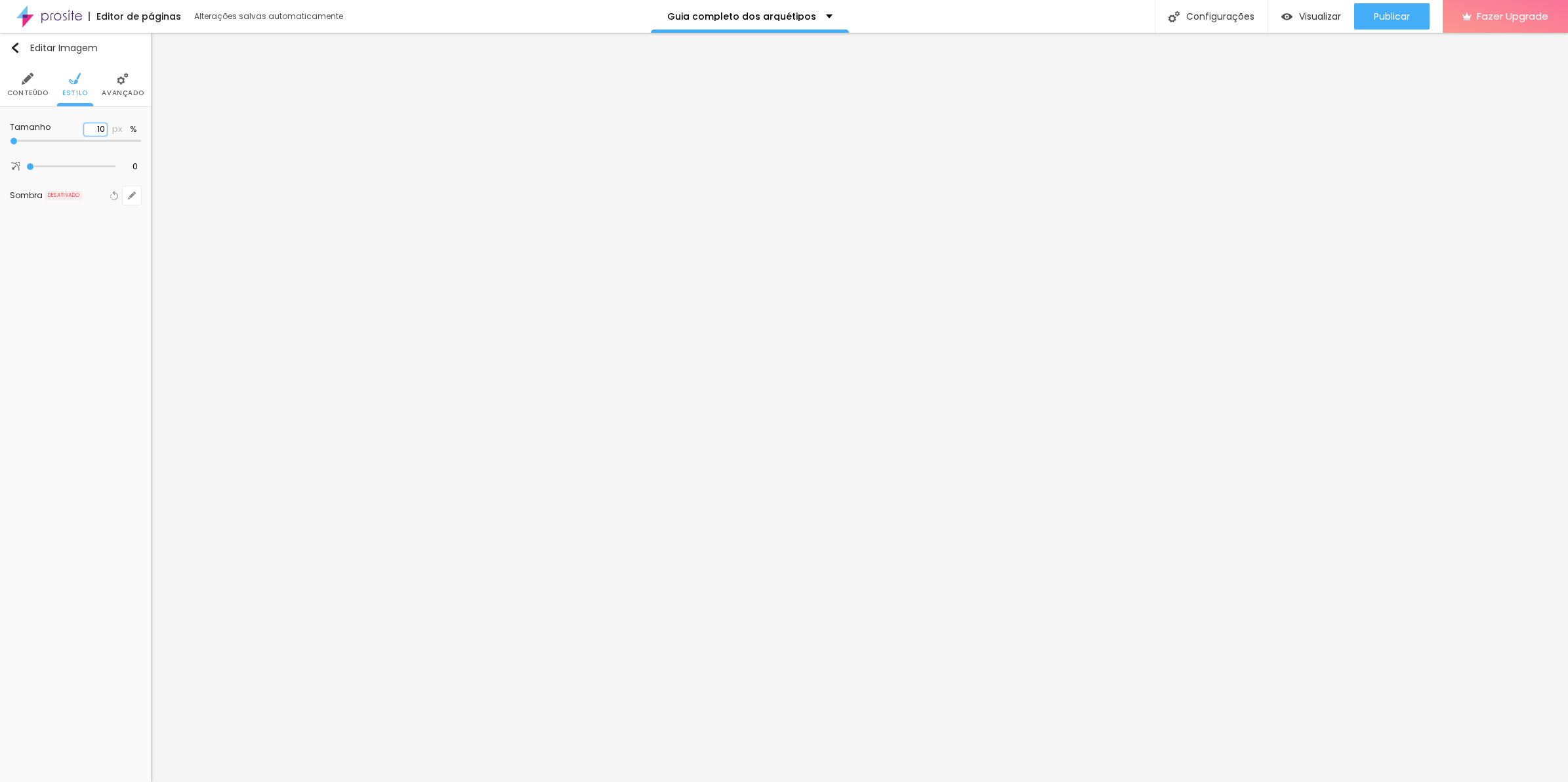
click at [102, 125] on input "10" at bounding box center [95, 129] width 23 height 12
click at [69, 85] on li "Estilo" at bounding box center [75, 85] width 25 height 43
drag, startPoint x: 133, startPoint y: 142, endPoint x: 89, endPoint y: 139, distance: 44.1
click at [89, 139] on input "range" at bounding box center [75, 141] width 131 height 7
click at [80, 85] on li "Estilo" at bounding box center [75, 85] width 25 height 43
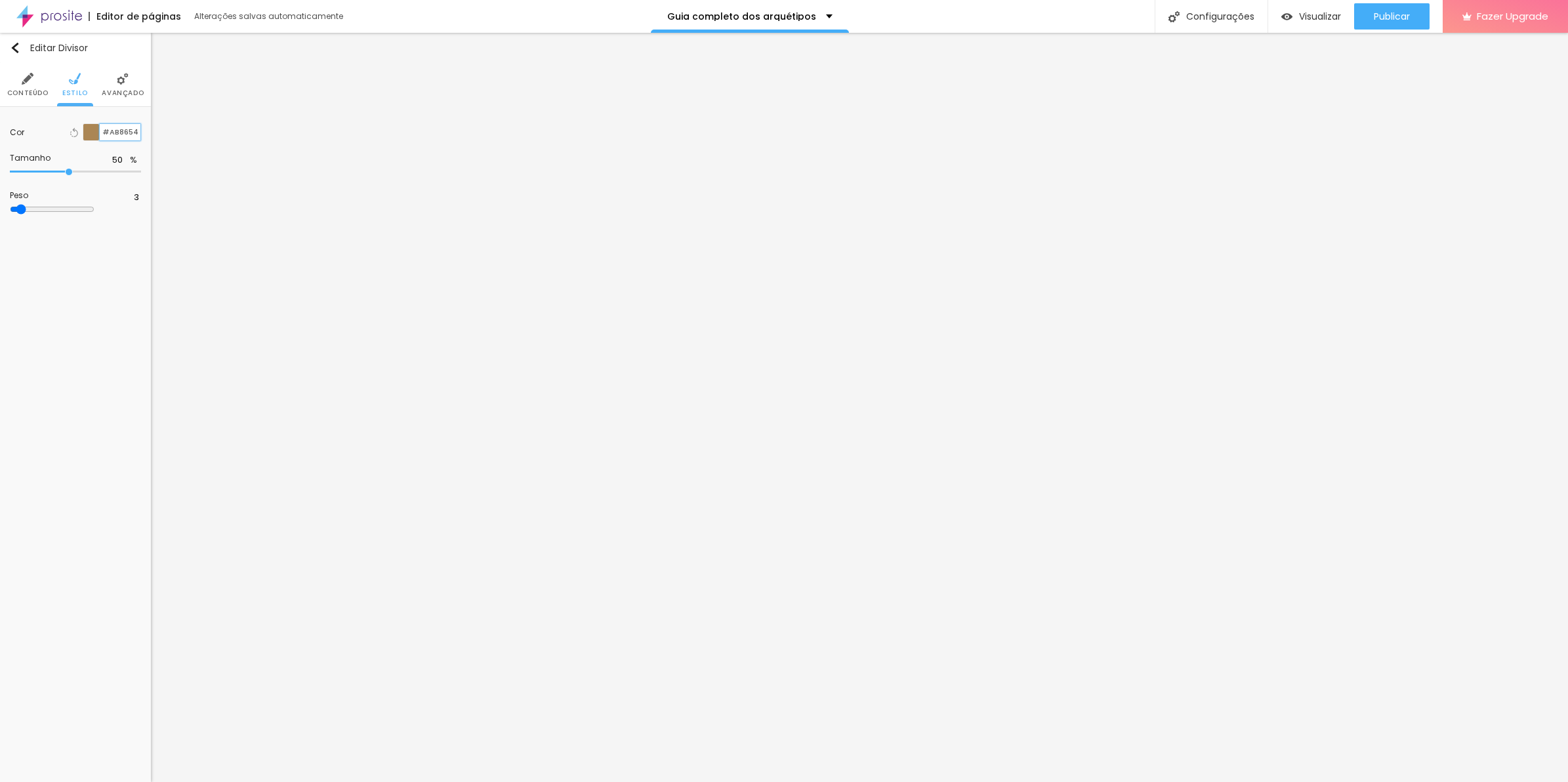
click at [100, 131] on input "#AB8654" at bounding box center [120, 132] width 41 height 16
click at [96, 133] on div at bounding box center [91, 132] width 16 height 16
drag, startPoint x: 102, startPoint y: 133, endPoint x: 91, endPoint y: 139, distance: 12.5
click at [102, 132] on input "#AB8654" at bounding box center [120, 132] width 41 height 16
click at [91, 139] on div at bounding box center [91, 132] width 16 height 16
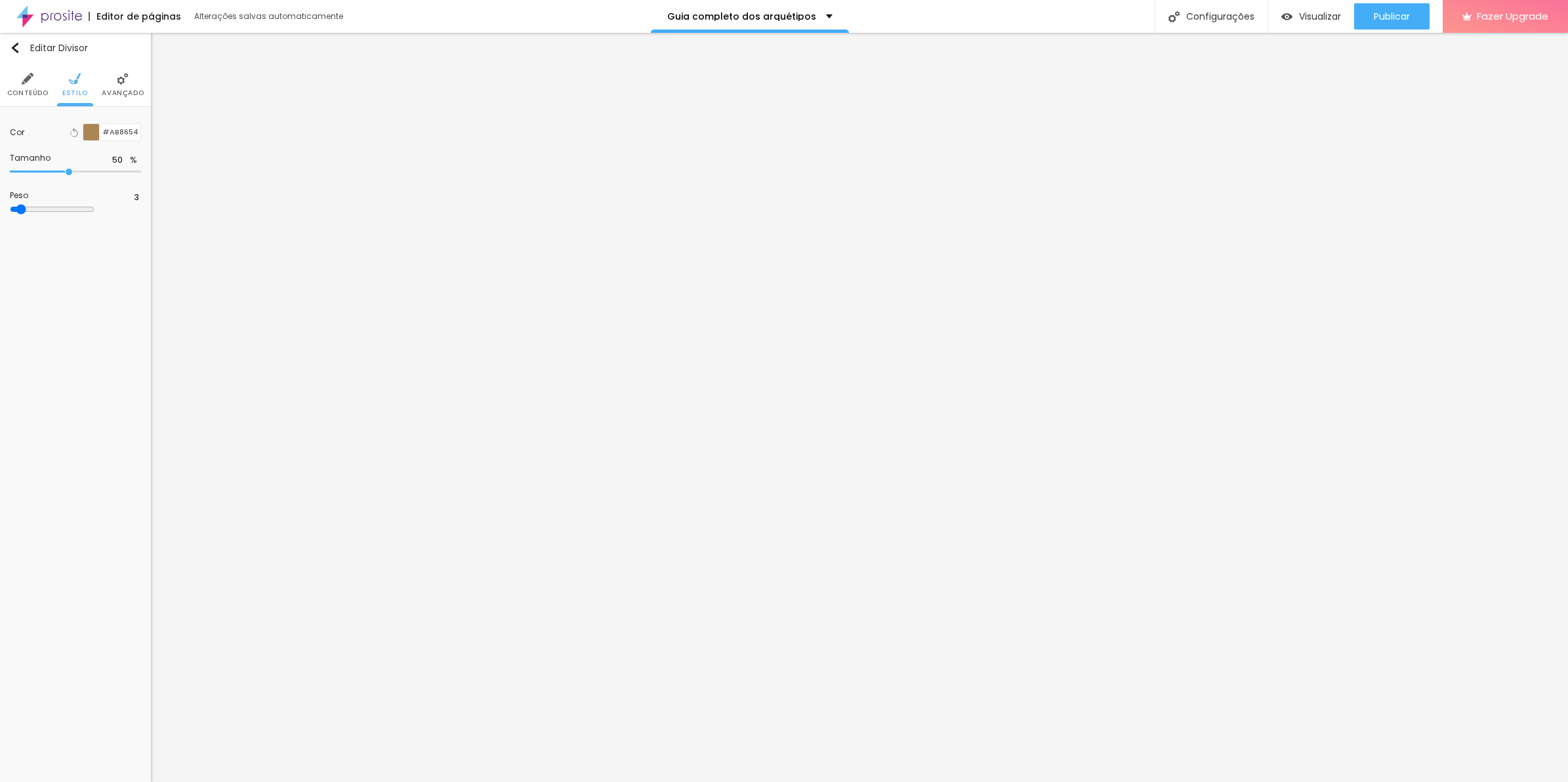
click at [92, 137] on div at bounding box center [91, 132] width 16 height 16
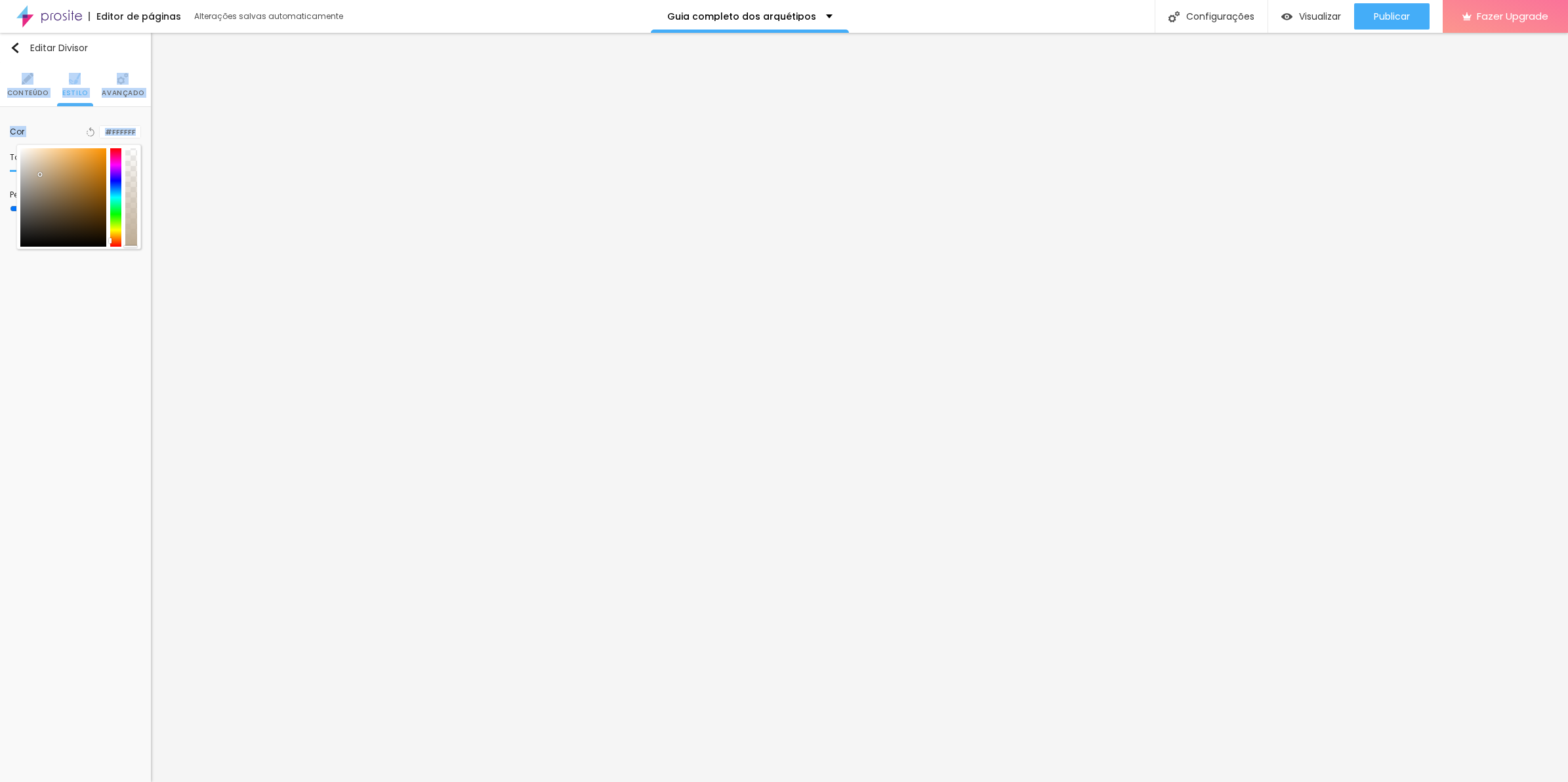
drag, startPoint x: -3, startPoint y: 144, endPoint x: 0, endPoint y: 97, distance: 47.1
click at [0, 97] on html "Editor de páginas Alterações [PERSON_NAME] automaticamente Guia completo dos ar…" at bounding box center [784, 391] width 1568 height 782
click at [20, 208] on input "range" at bounding box center [52, 209] width 85 height 10
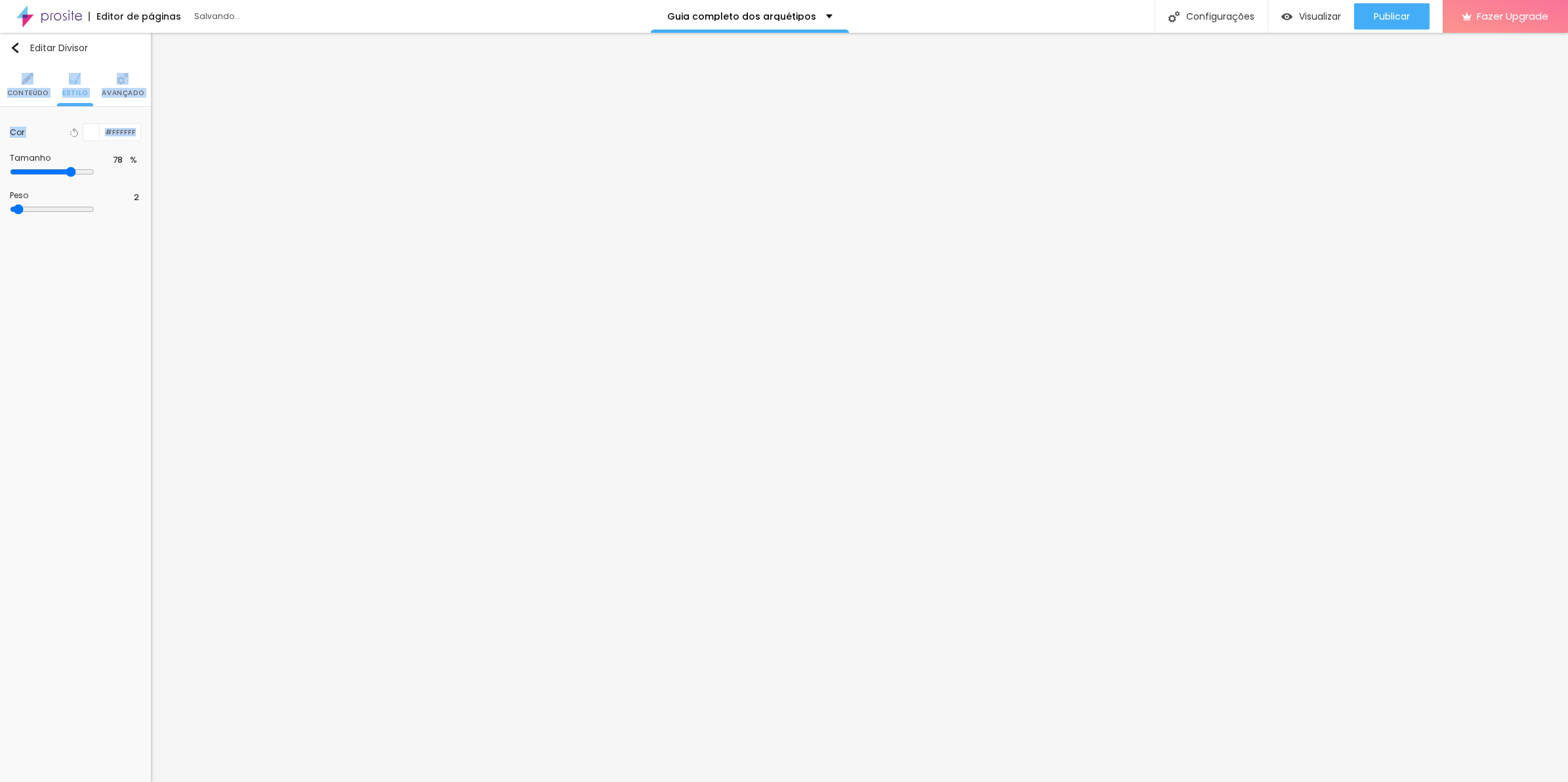
drag, startPoint x: 90, startPoint y: 170, endPoint x: 107, endPoint y: 175, distance: 17.7
click at [94, 175] on input "range" at bounding box center [52, 171] width 85 height 10
click at [140, 133] on button "button" at bounding box center [131, 132] width 19 height 19
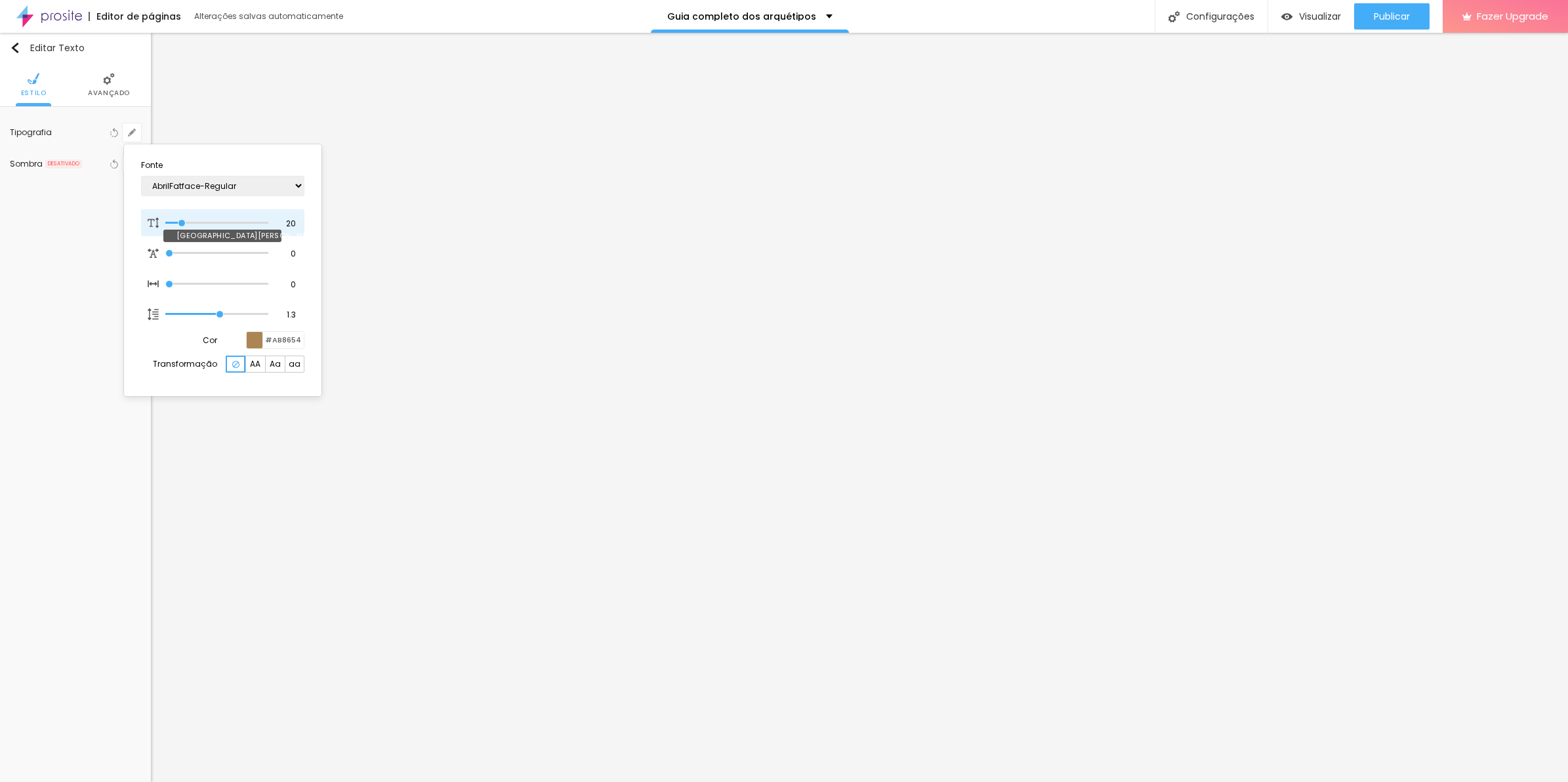
click at [286, 227] on div "20 Tamanho da fonte" at bounding box center [223, 223] width 164 height 27
drag, startPoint x: 287, startPoint y: 224, endPoint x: 311, endPoint y: 226, distance: 24.1
click at [311, 226] on section "Fonte AbrilFatface-Regular Actor-Regular Alegreya AlegreyaBlack [PERSON_NAME] […" at bounding box center [223, 270] width 187 height 241
click at [637, 609] on div at bounding box center [784, 391] width 1568 height 782
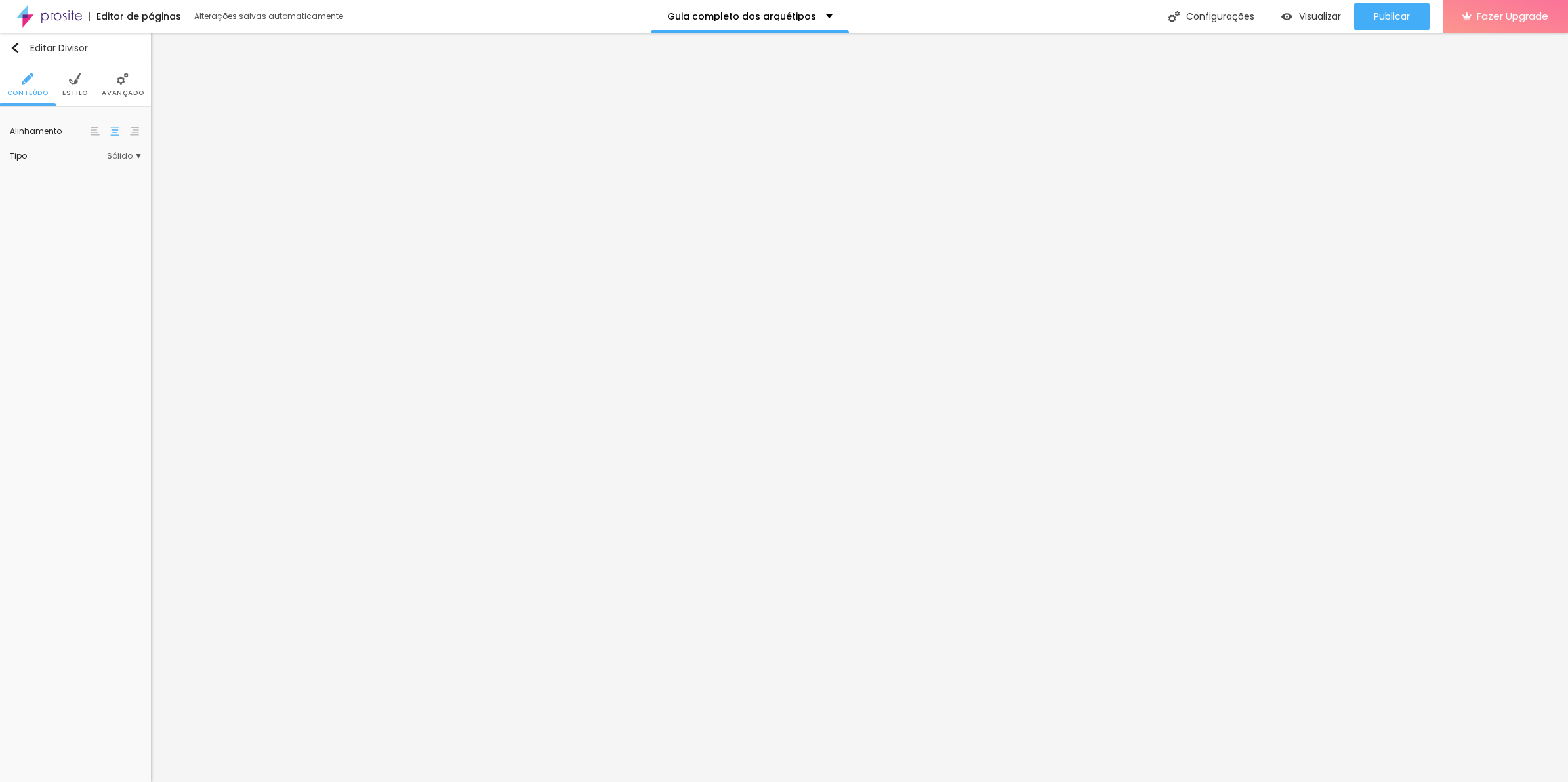
click at [89, 86] on ul "Conteúdo Estilo Avançado" at bounding box center [76, 85] width 151 height 44
click at [86, 86] on li "Estilo" at bounding box center [75, 85] width 25 height 43
drag, startPoint x: 19, startPoint y: 212, endPoint x: -3, endPoint y: 212, distance: 22.0
click at [10, 212] on input "range" at bounding box center [75, 210] width 131 height 7
click at [74, 82] on img at bounding box center [74, 78] width 12 height 12
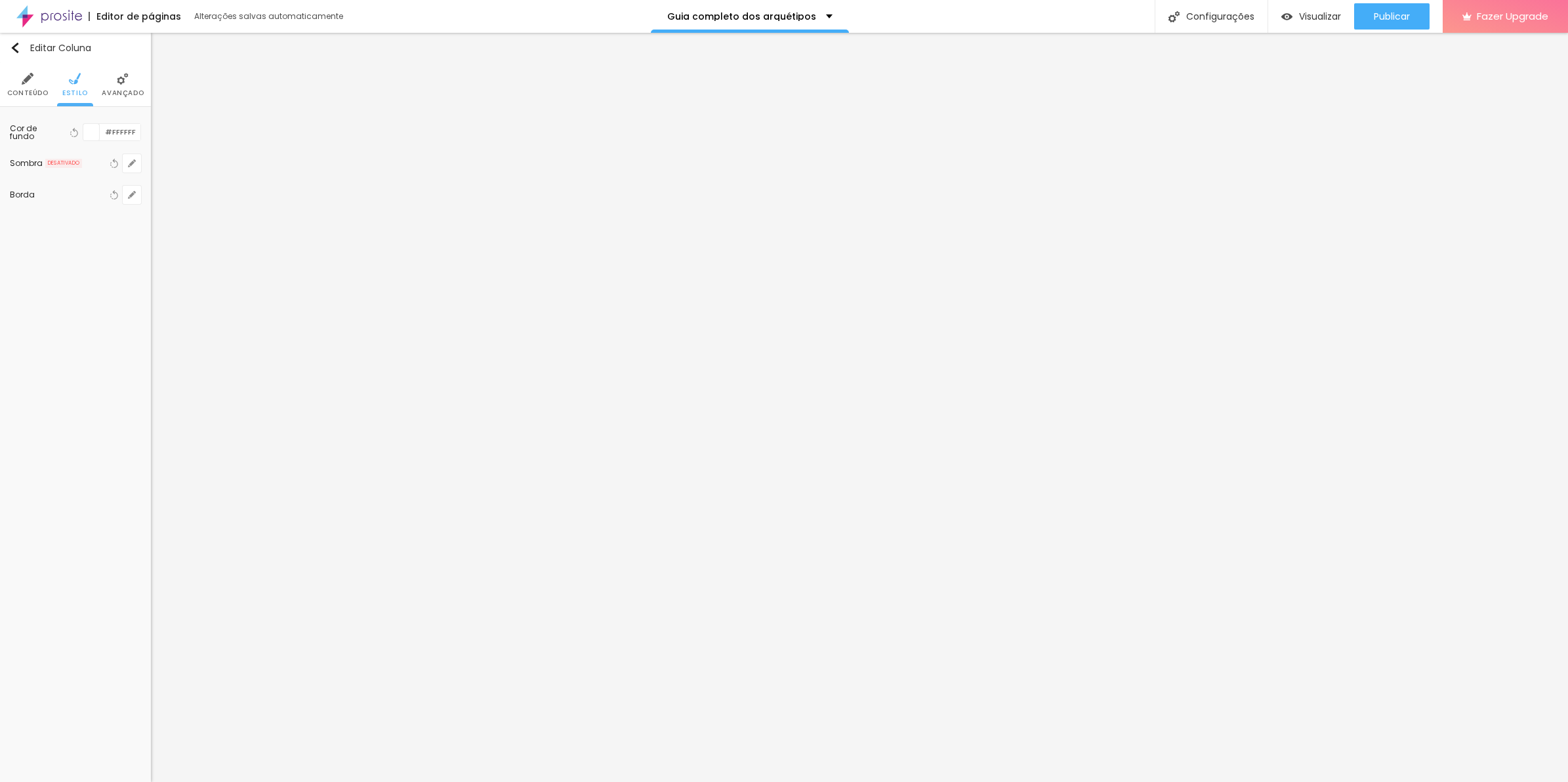
click at [12, 59] on button "Editar Coluna" at bounding box center [76, 48] width 151 height 30
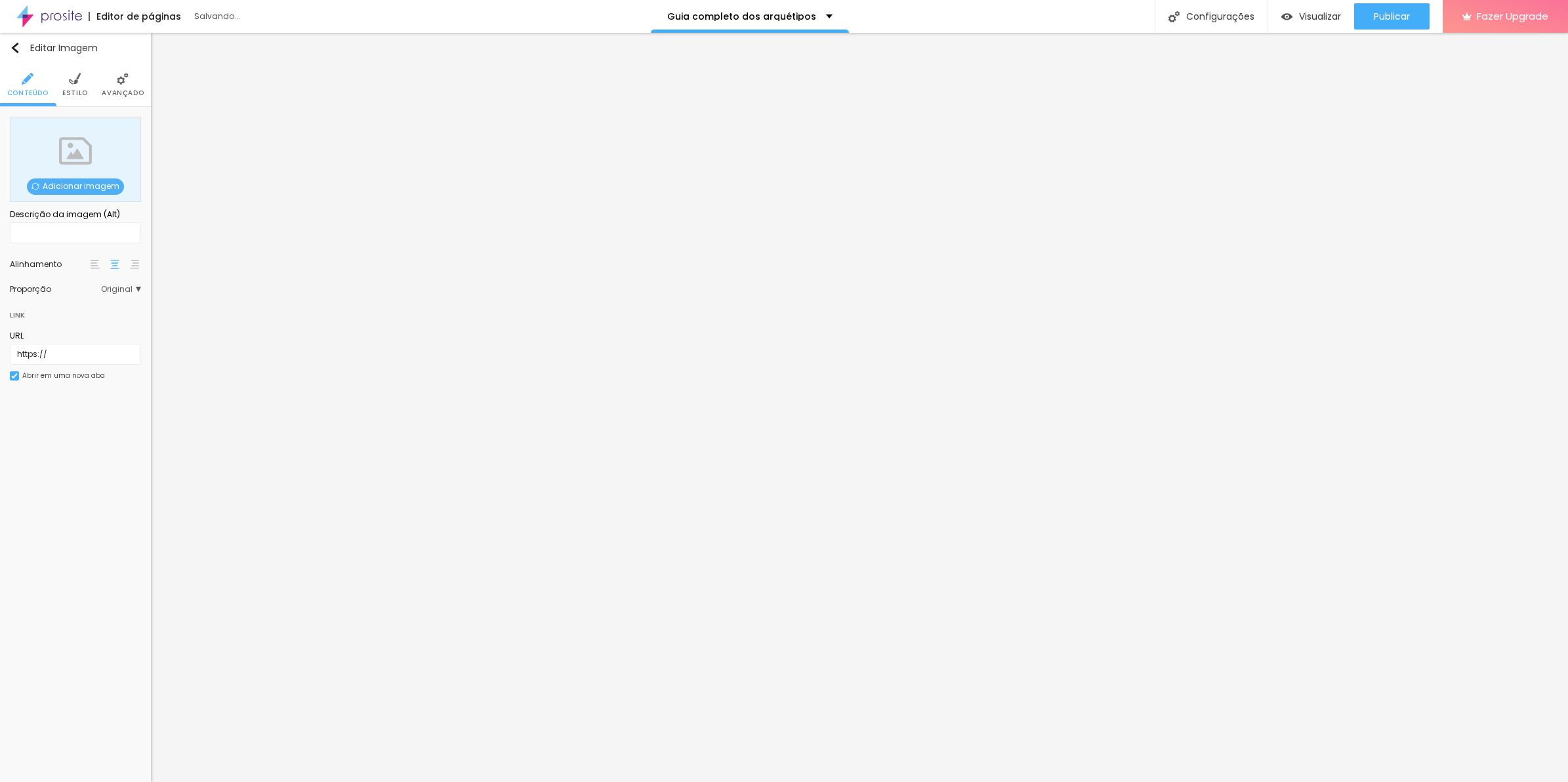
click at [117, 191] on span "Adicionar imagem" at bounding box center [75, 187] width 97 height 16
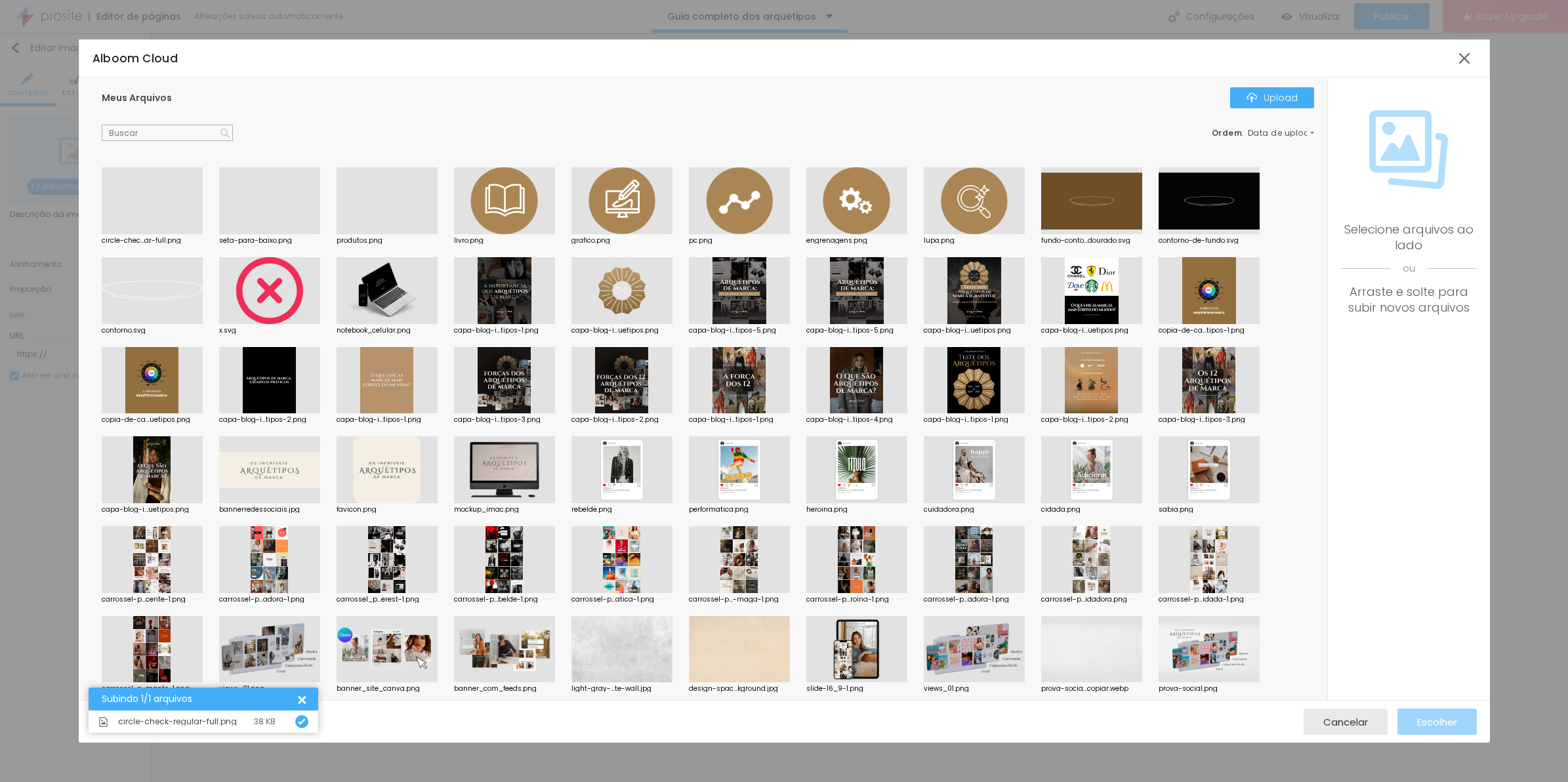
click at [175, 234] on div at bounding box center [152, 234] width 101 height 0
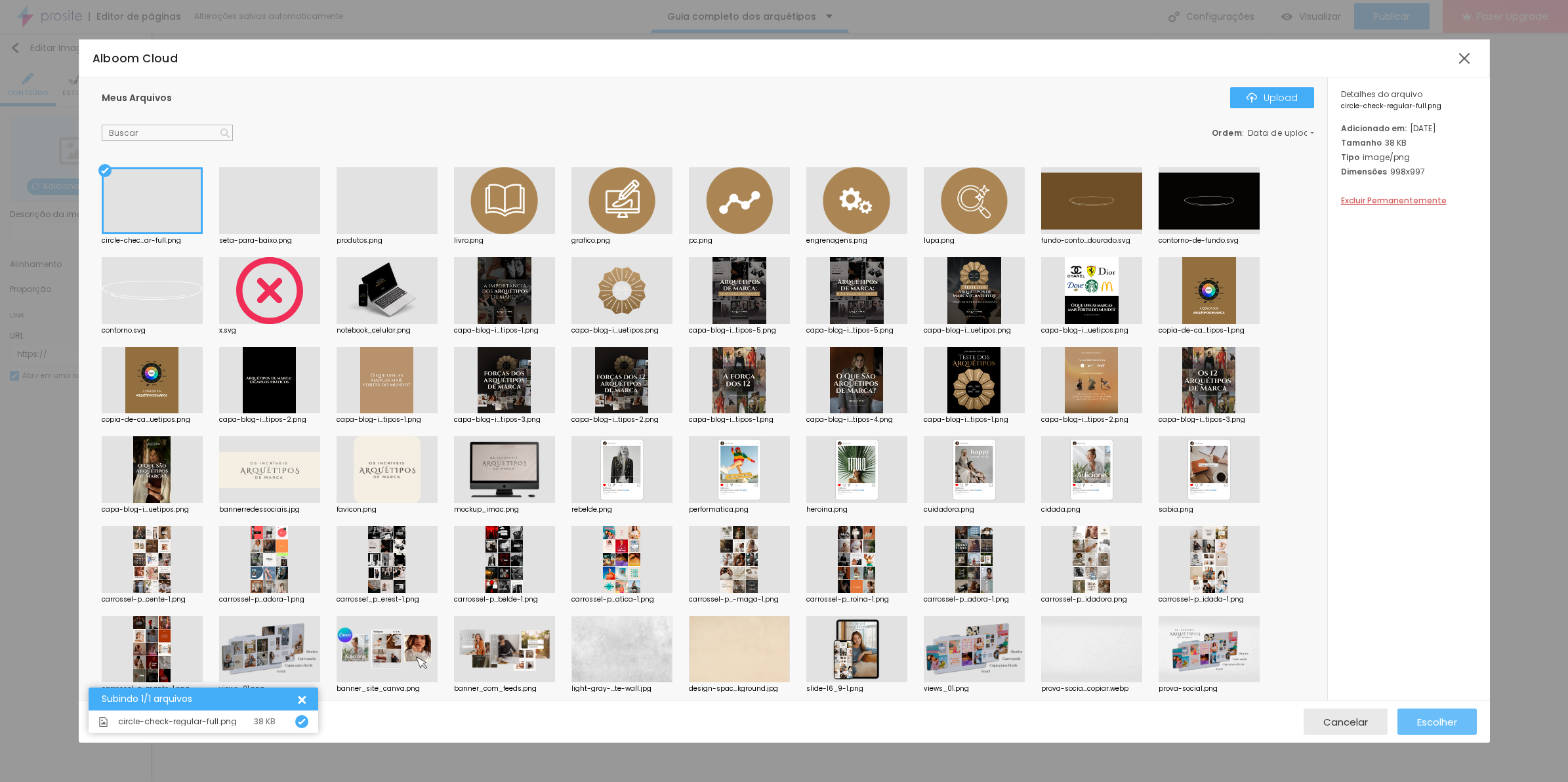
click at [1413, 722] on button "Escolher" at bounding box center [1437, 722] width 79 height 26
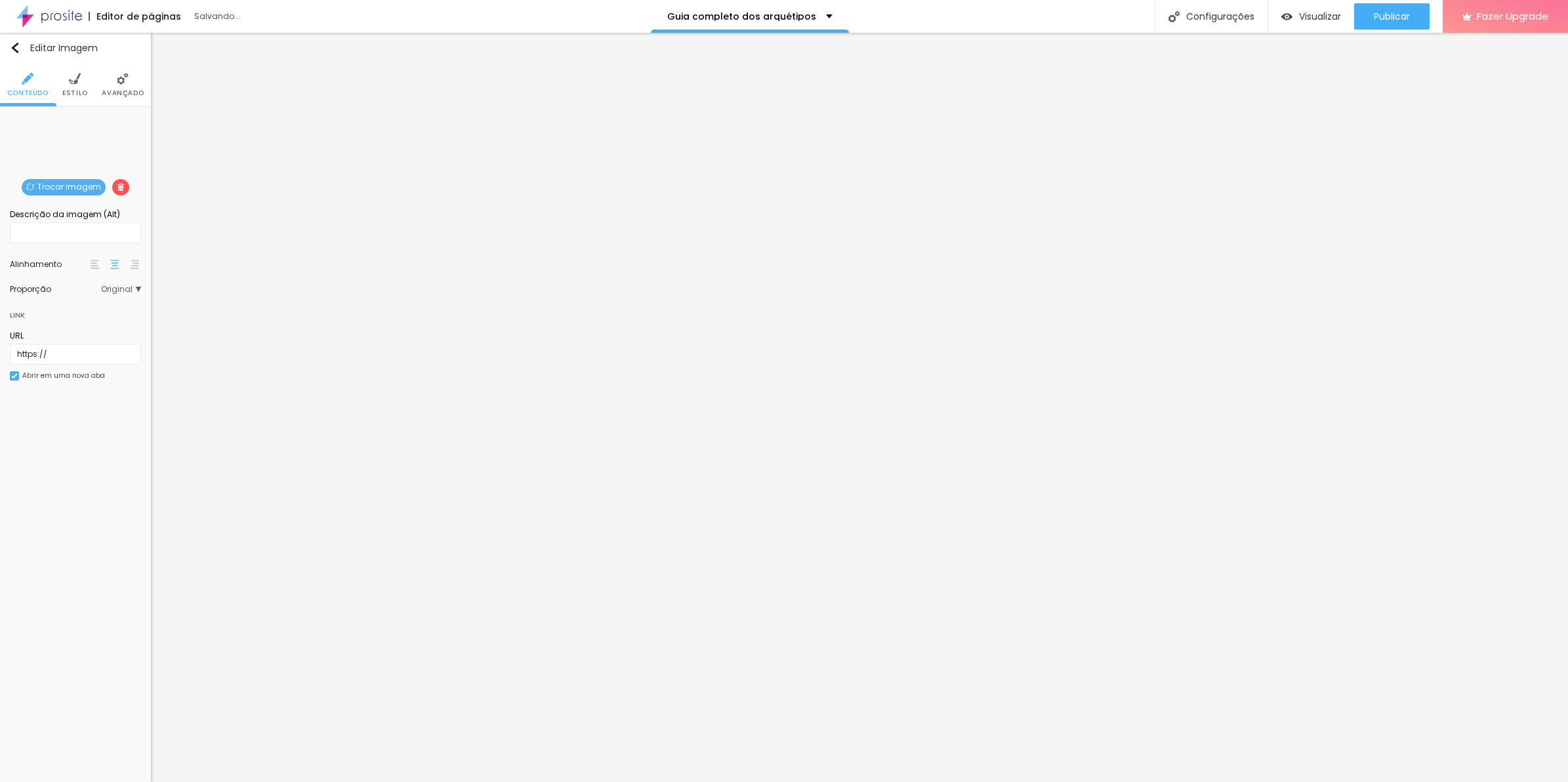
click at [45, 80] on li "Conteúdo" at bounding box center [27, 85] width 41 height 43
click at [65, 86] on li "Estilo" at bounding box center [75, 85] width 25 height 43
drag, startPoint x: 65, startPoint y: 86, endPoint x: 18, endPoint y: 154, distance: 82.7
click at [18, 144] on input "range" at bounding box center [75, 141] width 131 height 7
click at [111, 124] on div at bounding box center [114, 131] width 13 height 16
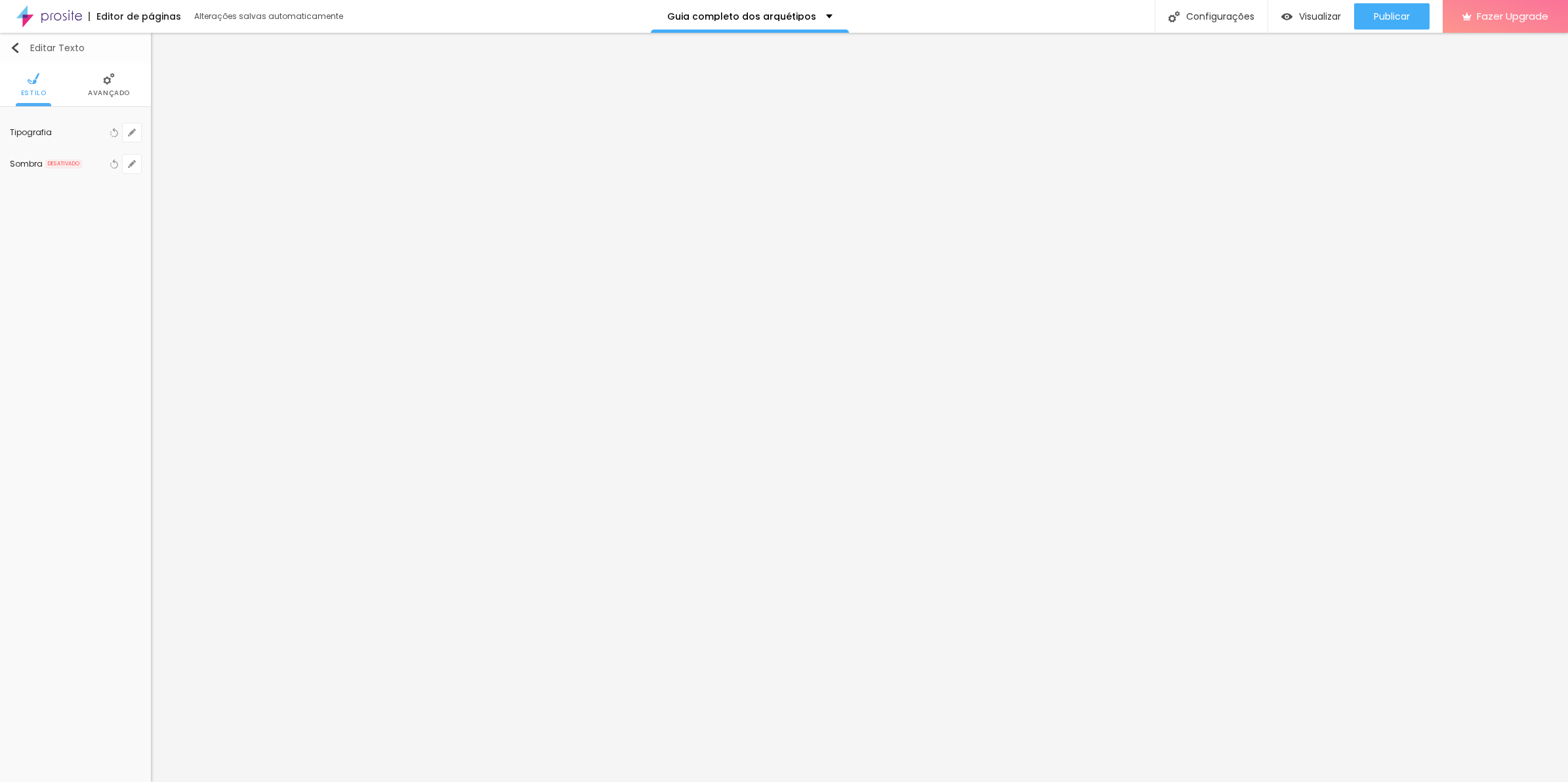
click at [107, 60] on button "Editar Texto" at bounding box center [76, 48] width 151 height 30
click at [76, 86] on li "Estilo" at bounding box center [75, 85] width 25 height 43
drag, startPoint x: 23, startPoint y: 137, endPoint x: 30, endPoint y: 137, distance: 7.0
click at [30, 137] on input "range" at bounding box center [75, 141] width 131 height 7
click at [76, 90] on span "Estilo" at bounding box center [75, 93] width 25 height 7
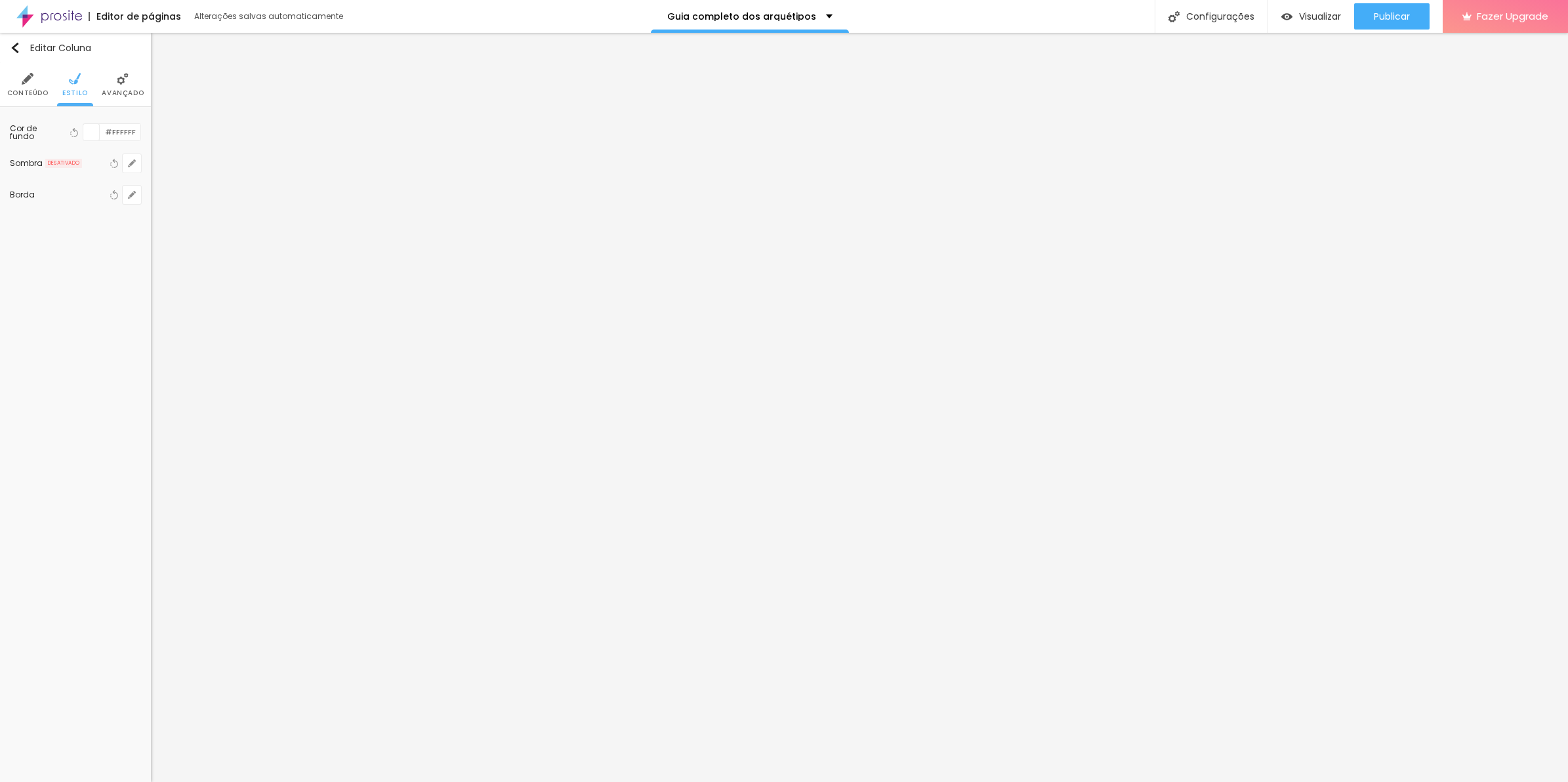
click at [112, 90] on span "Avançado" at bounding box center [122, 93] width 42 height 7
click at [136, 267] on img at bounding box center [134, 264] width 9 height 9
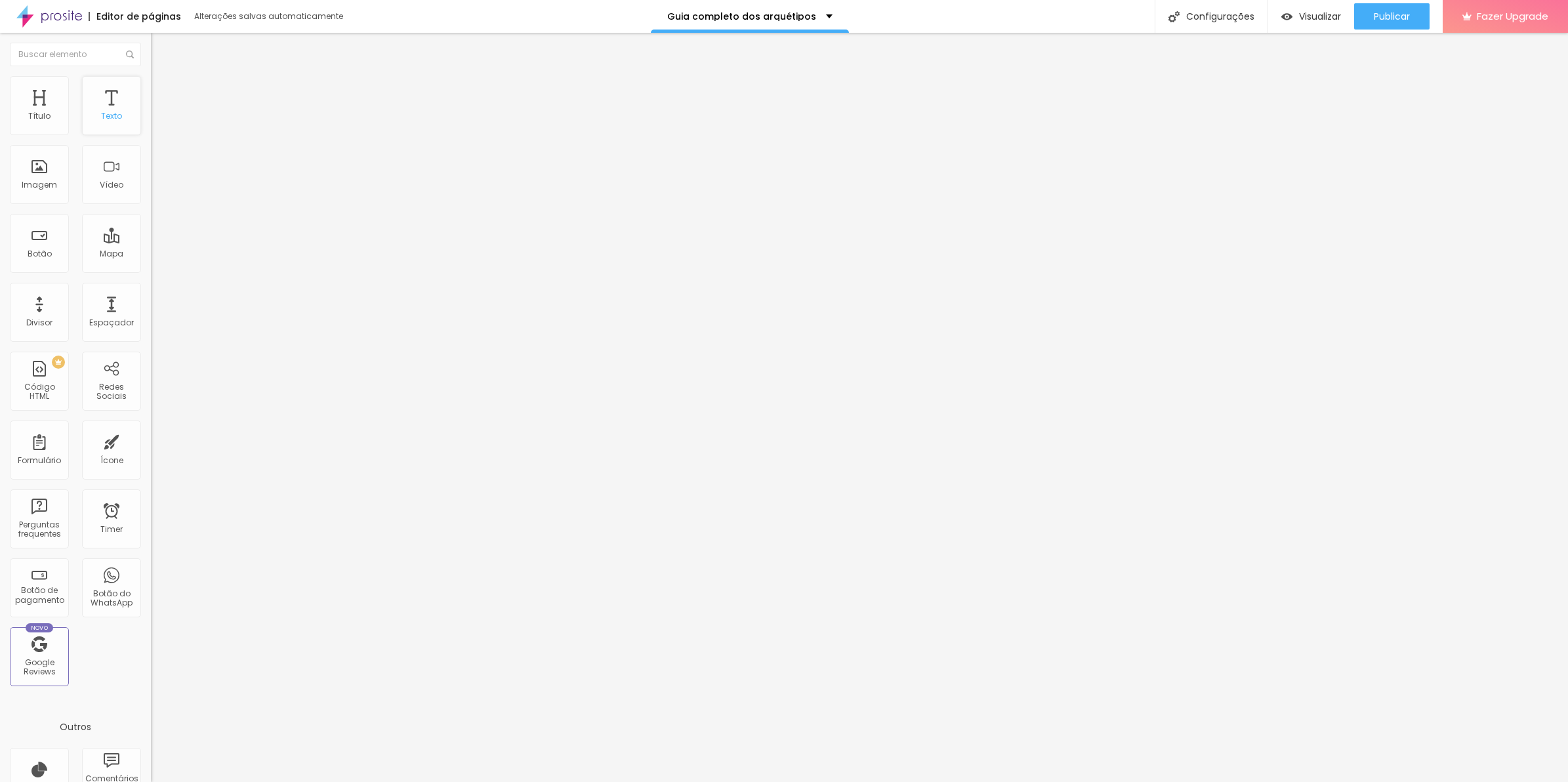
click at [126, 115] on div "Texto" at bounding box center [111, 106] width 59 height 59
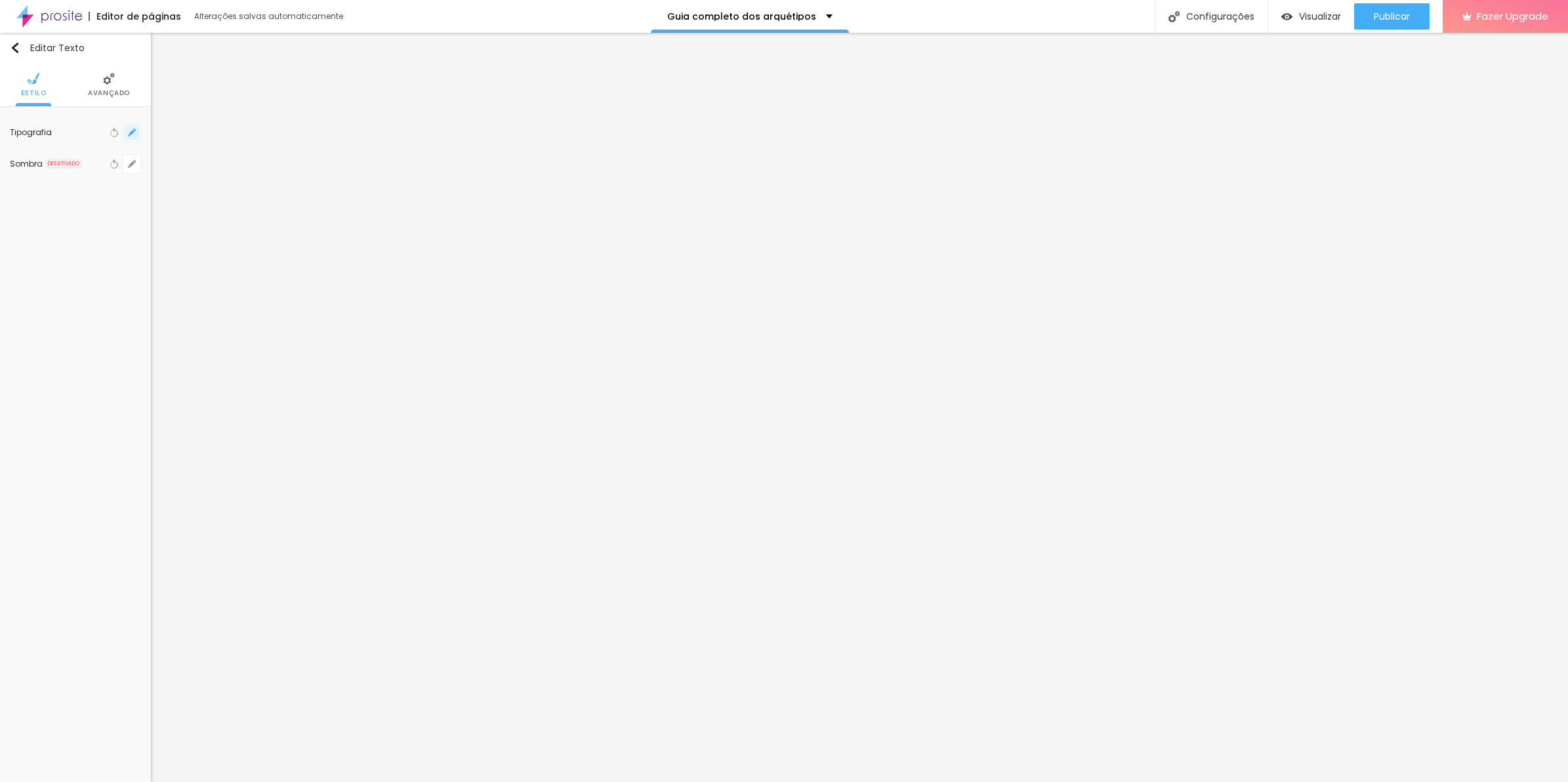
click at [137, 128] on button "button" at bounding box center [131, 132] width 19 height 19
click at [198, 176] on select "Carregando..." at bounding box center [223, 186] width 164 height 21
click at [141, 176] on select "AbrilFatface-Regular Actor-Regular Alegreya AlegreyaBlack Alice Allan-Bold Alla…" at bounding box center [223, 186] width 164 height 21
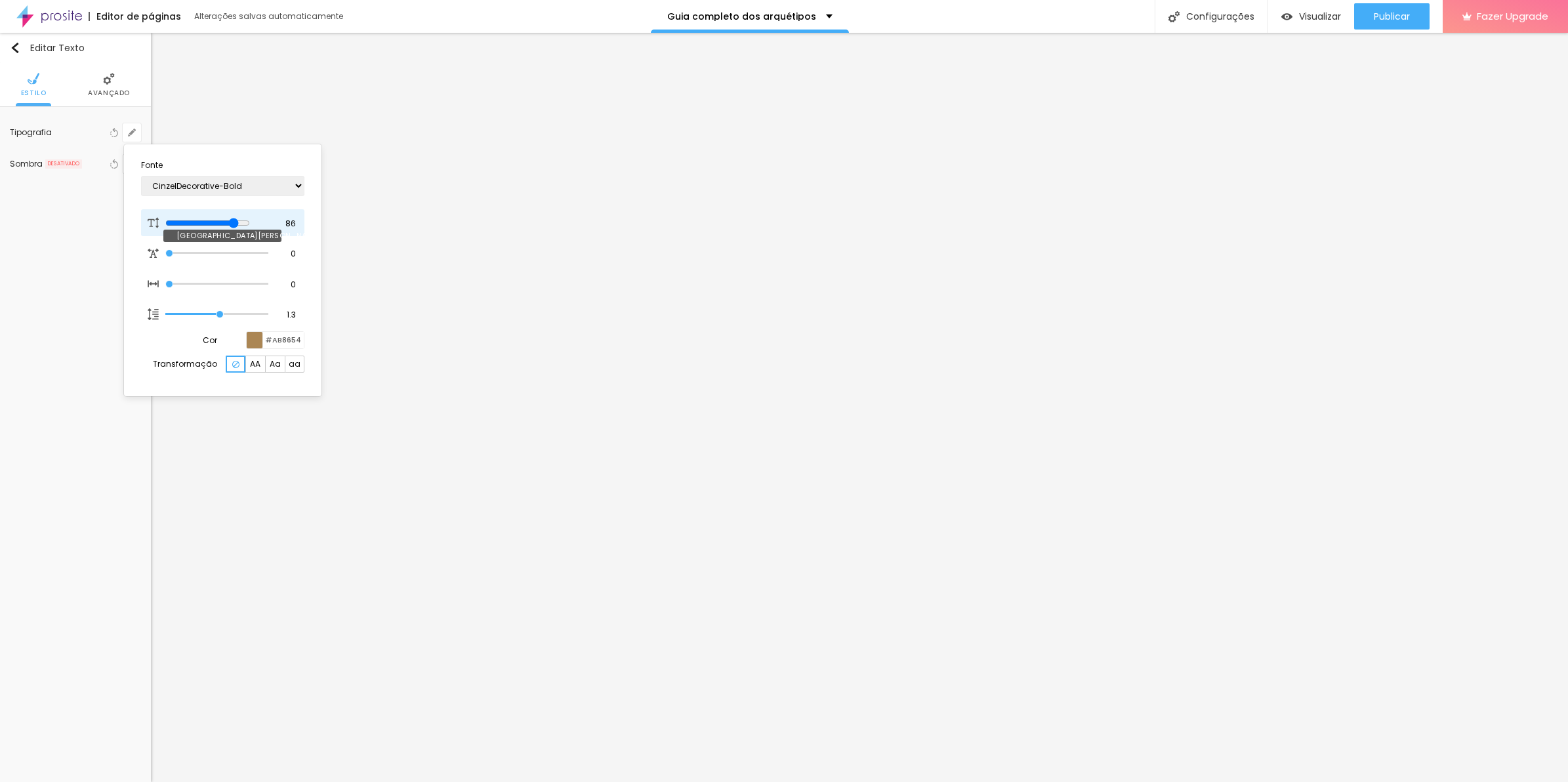
drag, startPoint x: 192, startPoint y: 220, endPoint x: 250, endPoint y: 221, distance: 58.0
click at [250, 221] on input "range" at bounding box center [208, 223] width 85 height 10
click at [265, 183] on select "AbrilFatface-Regular Actor-Regular Alegreya AlegreyaBlack Alice Allan-Bold Alla…" at bounding box center [223, 186] width 164 height 21
click at [141, 176] on select "AbrilFatface-Regular Actor-Regular Alegreya AlegreyaBlack Alice Allan-Bold Alla…" at bounding box center [223, 186] width 164 height 21
click at [740, 355] on div at bounding box center [784, 391] width 1568 height 782
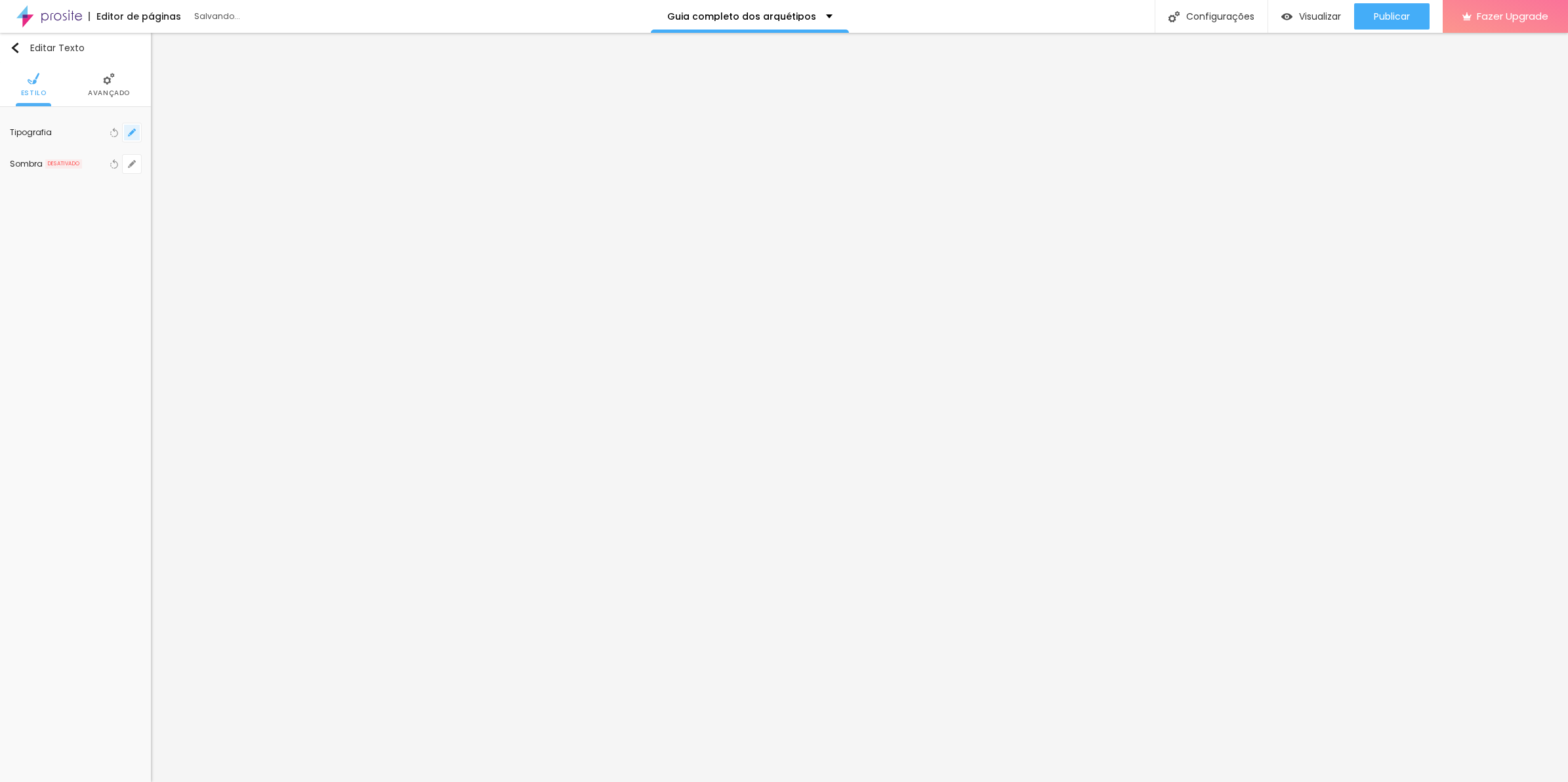
click at [129, 129] on icon "button" at bounding box center [131, 132] width 8 height 8
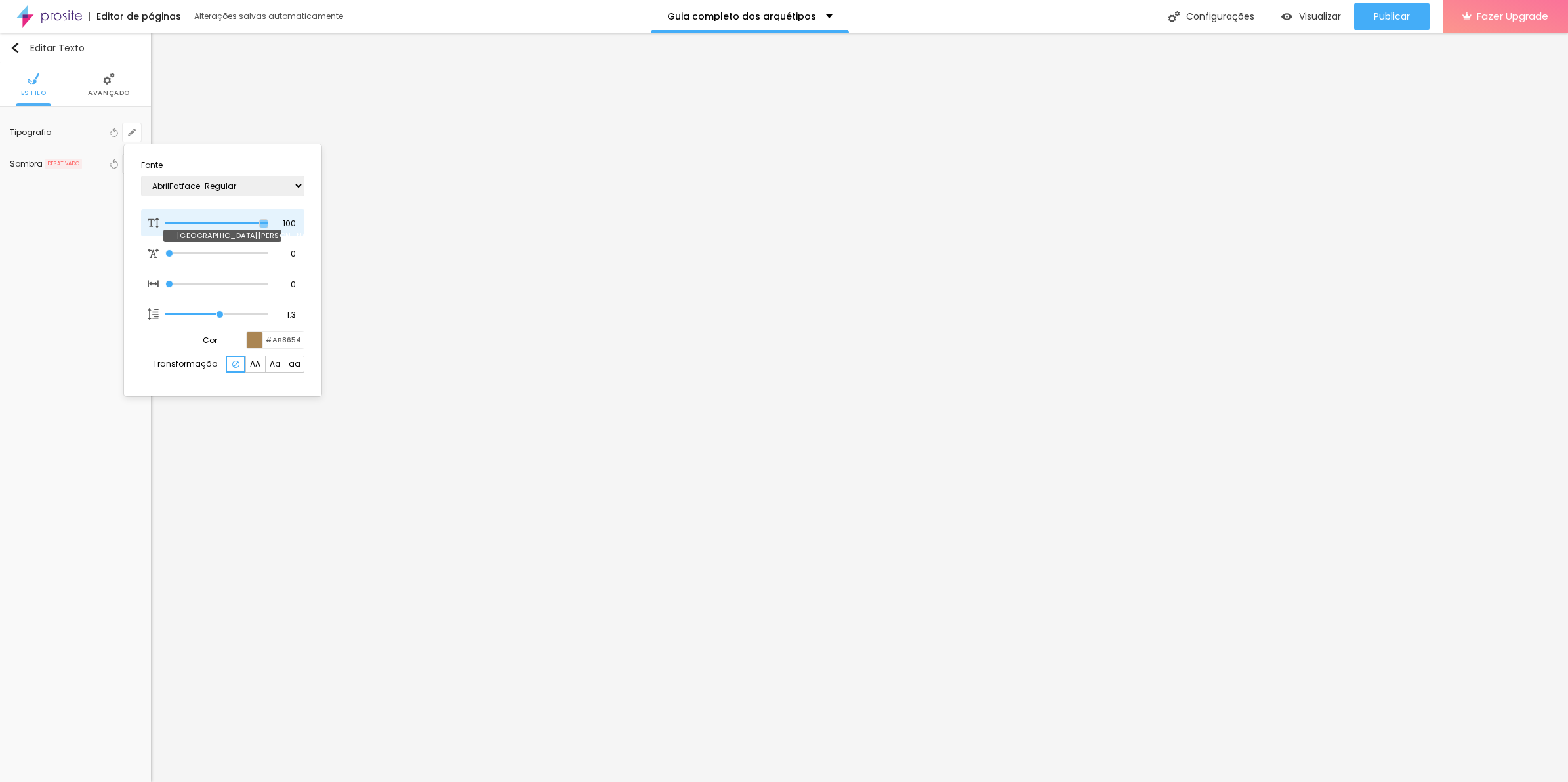
drag, startPoint x: 254, startPoint y: 222, endPoint x: 276, endPoint y: 223, distance: 22.0
click at [267, 223] on input "range" at bounding box center [217, 223] width 102 height 7
click at [293, 221] on input "100" at bounding box center [286, 223] width 23 height 12
click at [590, 338] on div at bounding box center [784, 391] width 1568 height 782
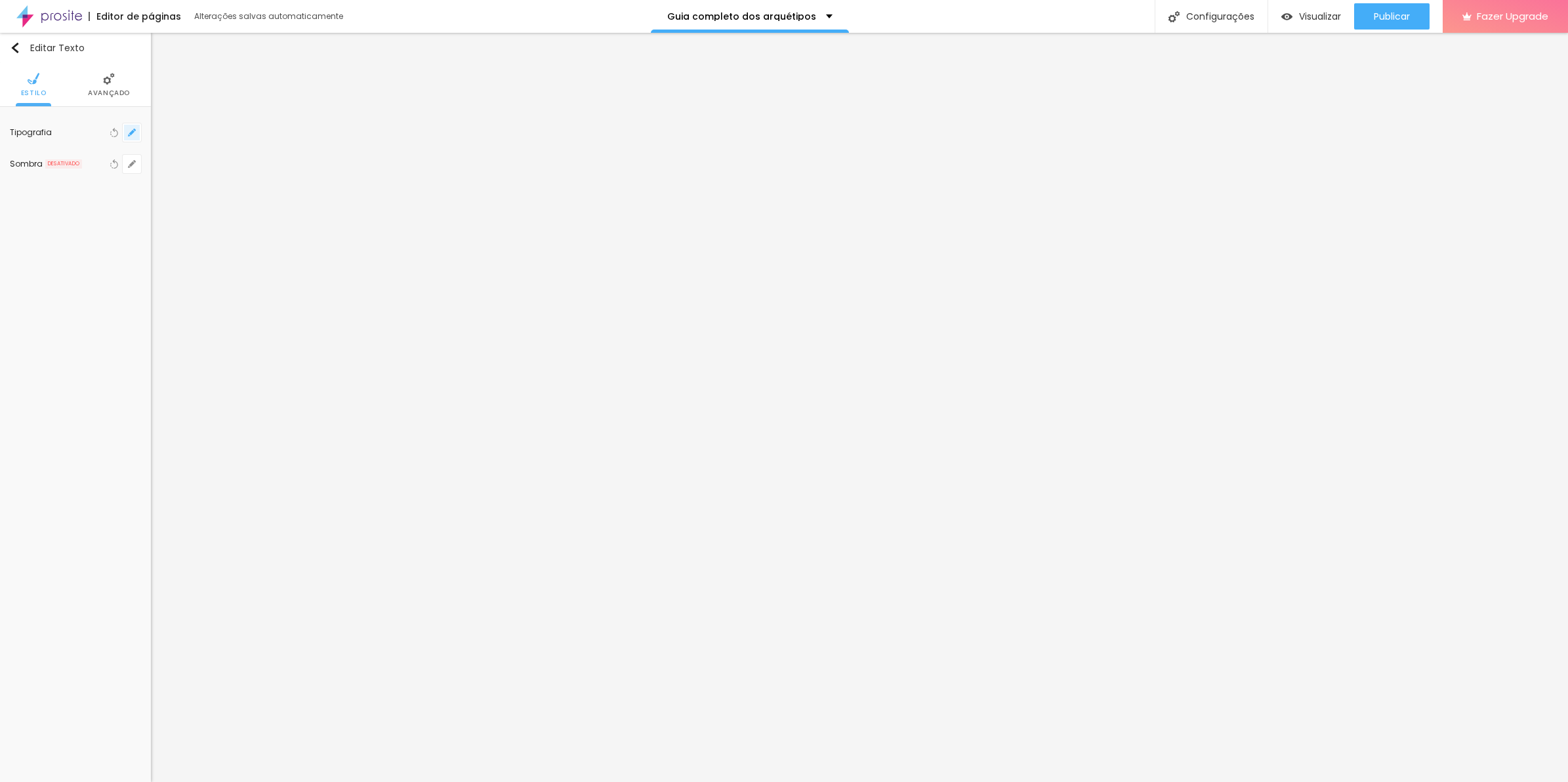
click at [129, 133] on icon "button" at bounding box center [131, 132] width 8 height 8
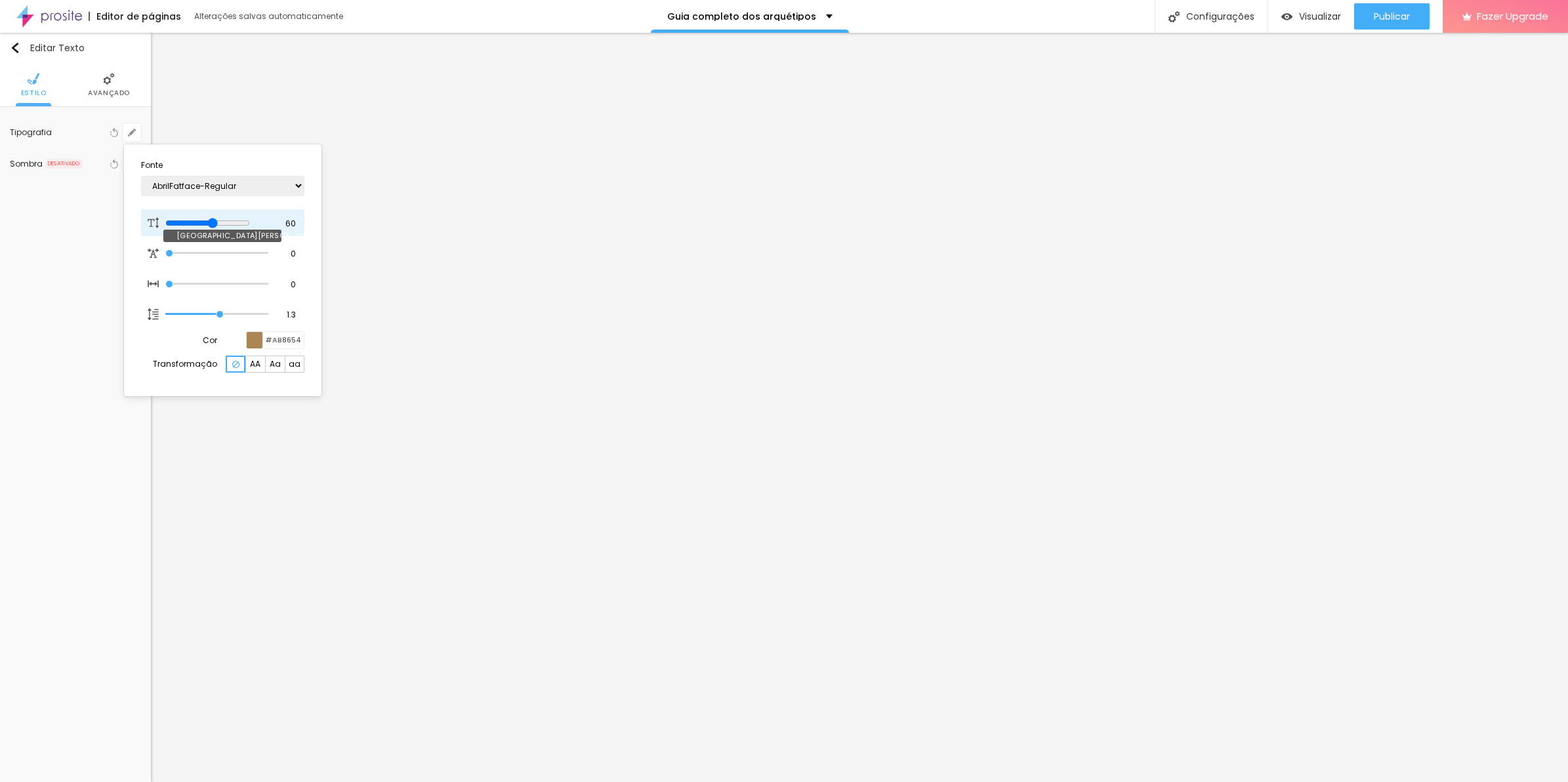
drag, startPoint x: 252, startPoint y: 223, endPoint x: 222, endPoint y: 218, distance: 30.4
click at [222, 218] on input "range" at bounding box center [208, 223] width 85 height 10
click at [85, 87] on div at bounding box center [784, 391] width 1568 height 782
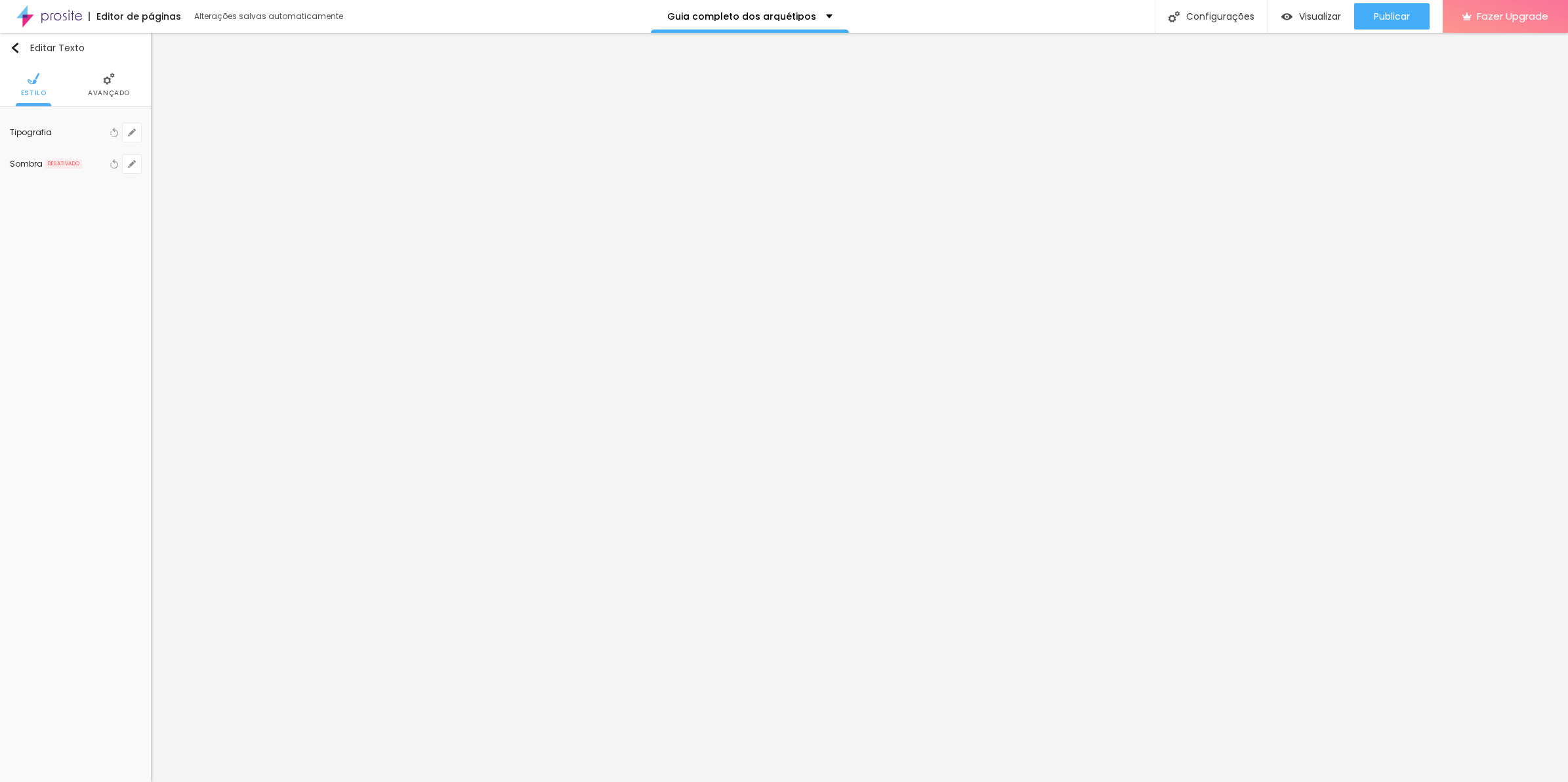
click at [130, 109] on div "Tipografia Voltar ao padrão Sombra DESATIVADO Voltar ao padrão" at bounding box center [76, 148] width 151 height 82
click at [120, 96] on span "Avançado" at bounding box center [109, 93] width 42 height 7
click at [143, 92] on ul "Conteúdo Estilo Avançado" at bounding box center [76, 85] width 151 height 44
click at [130, 126] on img at bounding box center [134, 131] width 9 height 9
click at [116, 123] on div at bounding box center [114, 131] width 13 height 16
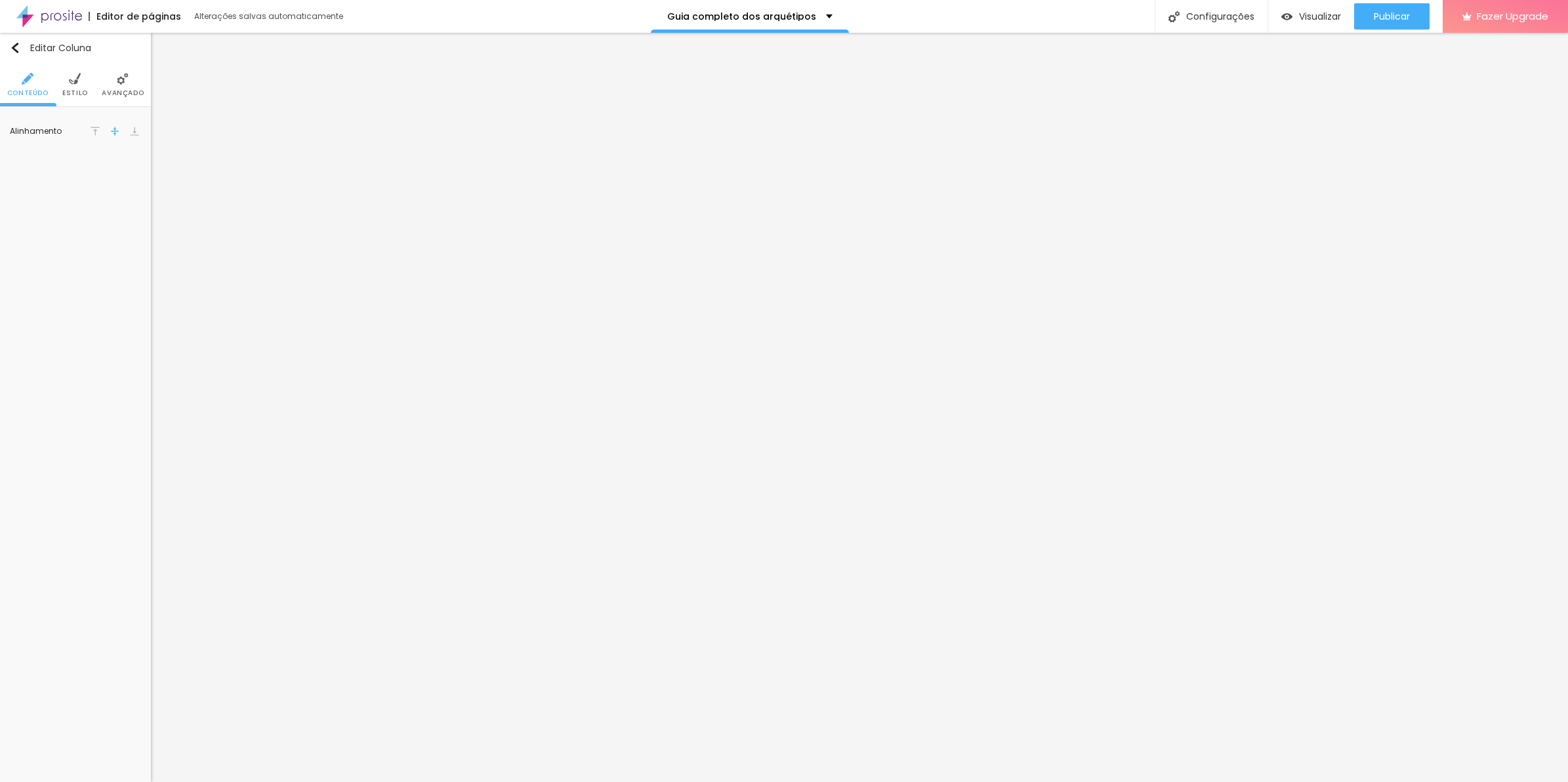
click at [129, 80] on li "Avançado" at bounding box center [122, 85] width 42 height 43
click at [107, 87] on li "Avançado" at bounding box center [109, 85] width 42 height 43
click at [129, 92] on span "Avançado" at bounding box center [122, 93] width 42 height 7
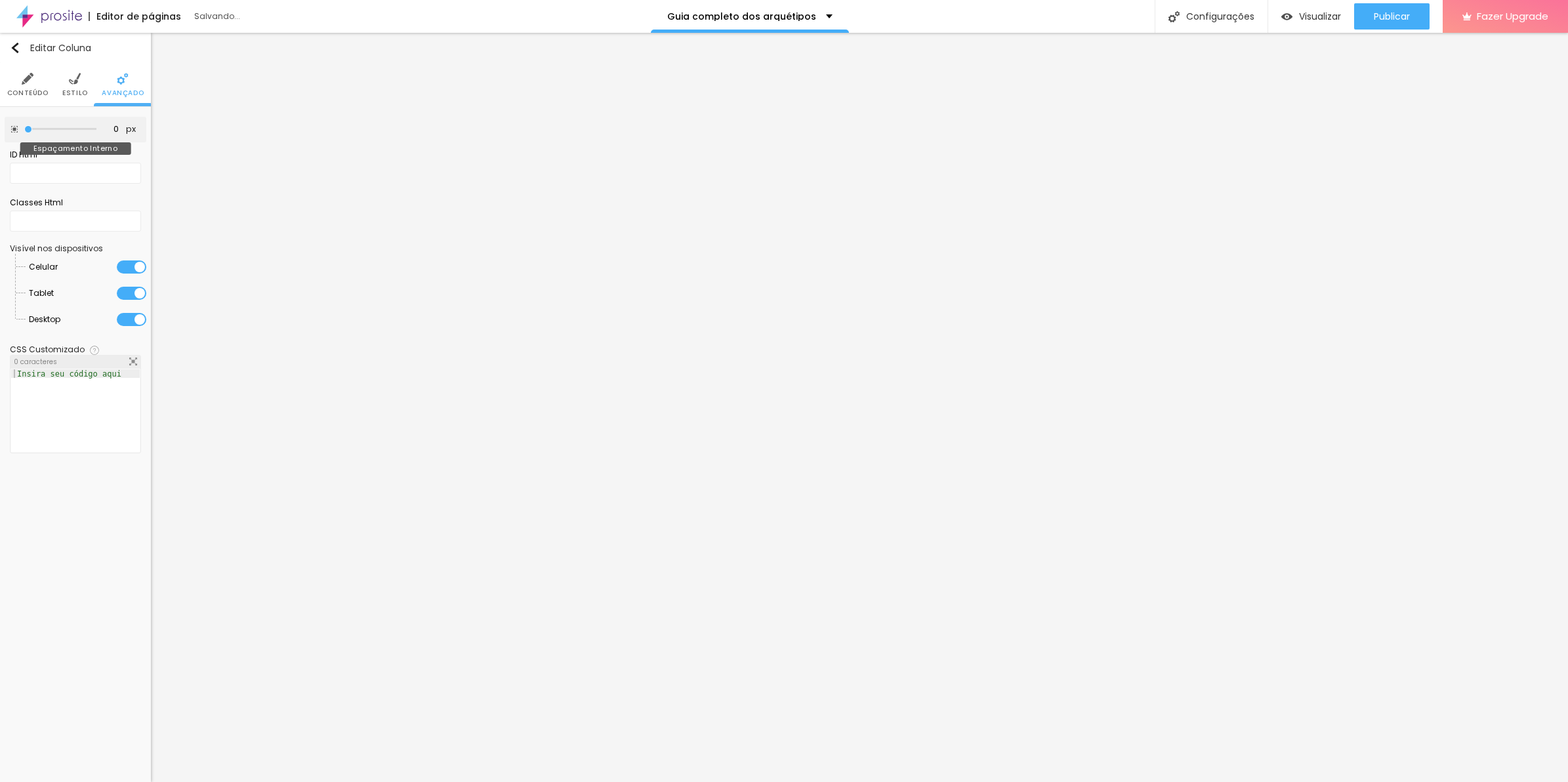
drag, startPoint x: 56, startPoint y: 125, endPoint x: 3, endPoint y: 129, distance: 53.2
click at [24, 129] on input "range" at bounding box center [60, 129] width 72 height 7
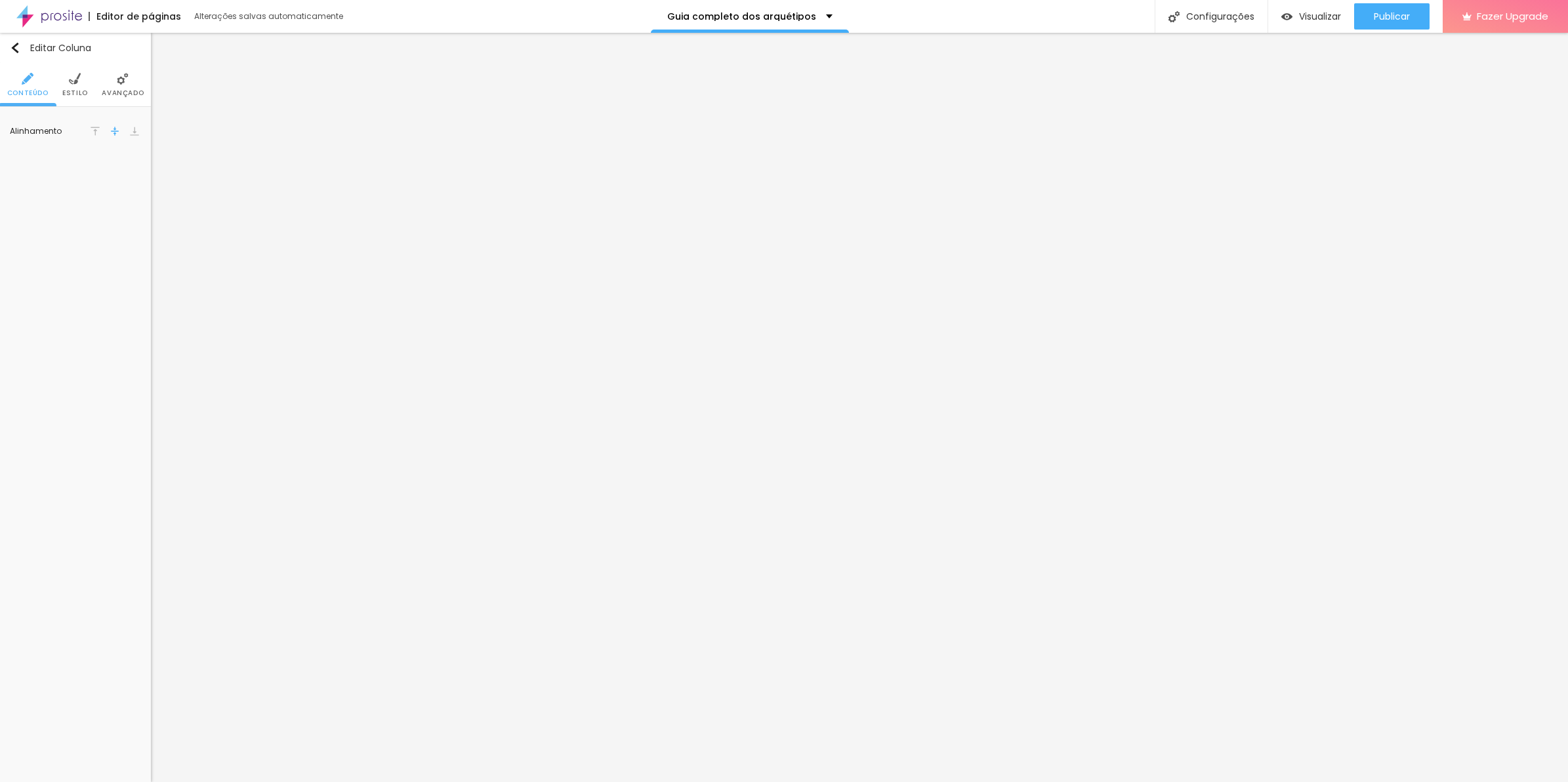
click at [135, 98] on li "Avançado" at bounding box center [122, 85] width 42 height 43
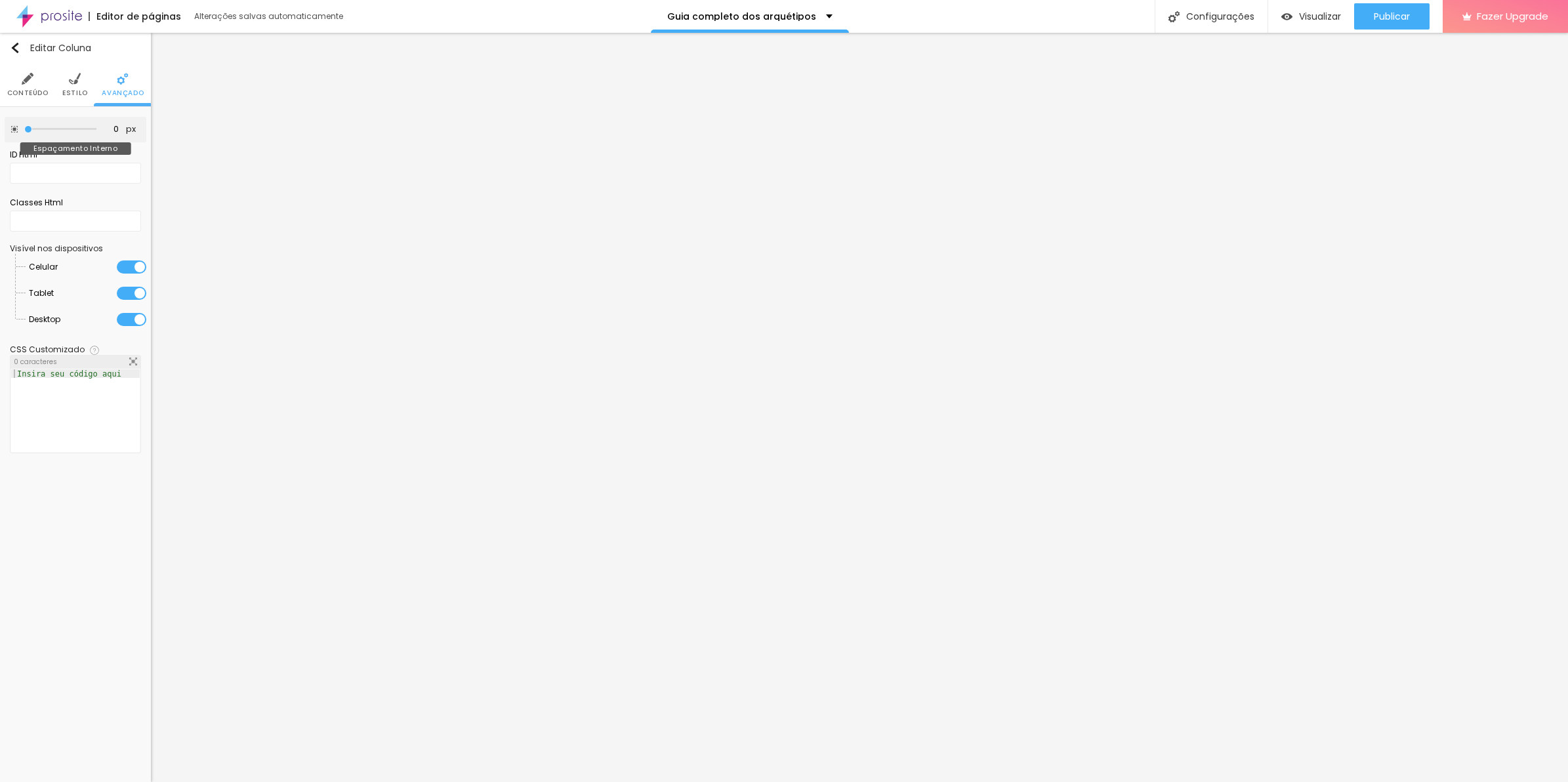
drag, startPoint x: 48, startPoint y: 126, endPoint x: -3, endPoint y: 130, distance: 51.2
click at [24, 130] on input "range" at bounding box center [60, 129] width 72 height 7
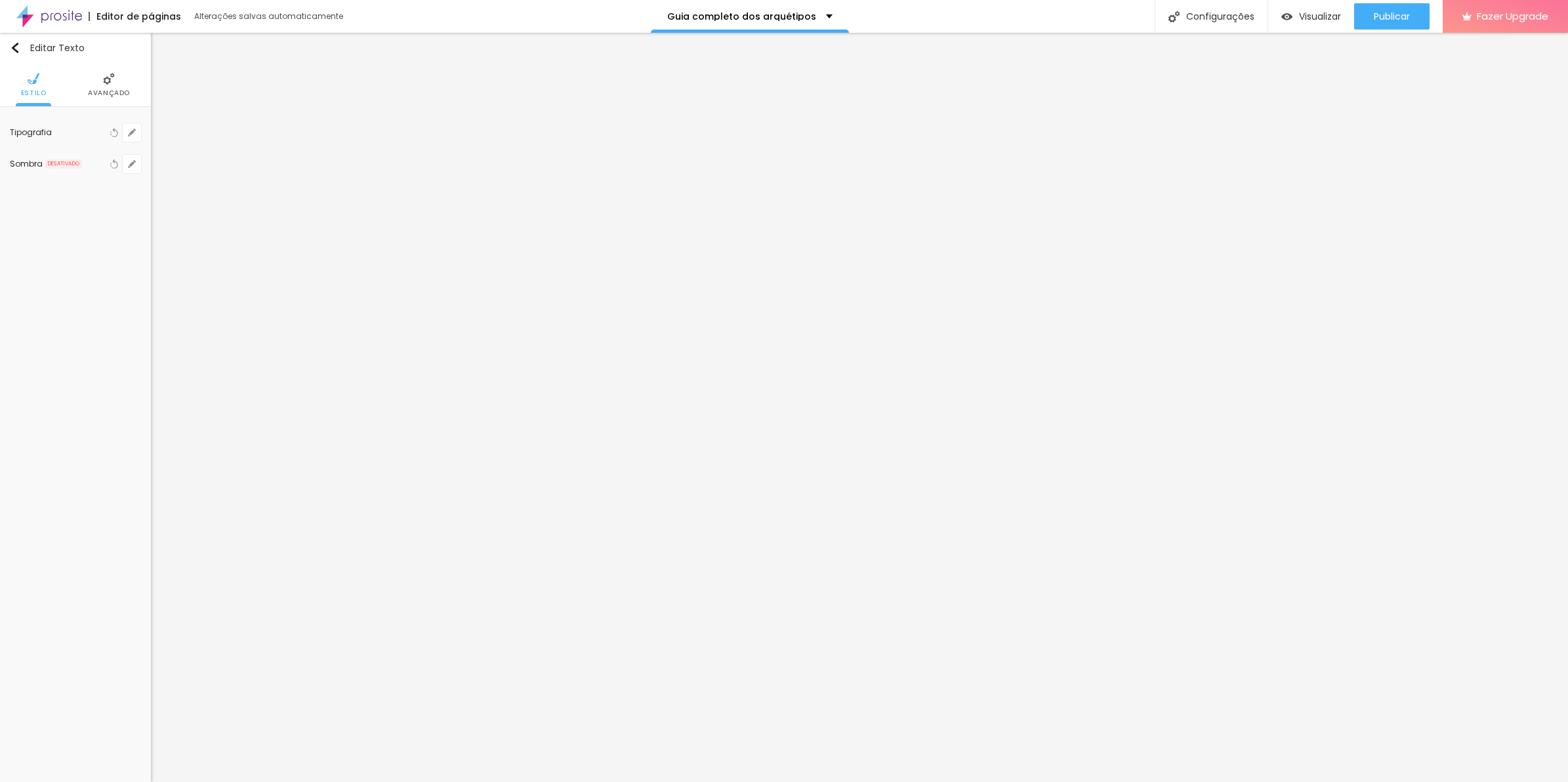
click at [103, 84] on img at bounding box center [109, 78] width 12 height 12
drag, startPoint x: 63, startPoint y: 80, endPoint x: 49, endPoint y: 80, distance: 14.0
click at [60, 80] on ul "Estilo Avançado" at bounding box center [76, 85] width 151 height 44
click at [27, 82] on img at bounding box center [33, 78] width 12 height 12
click at [129, 135] on icon "button" at bounding box center [129, 135] width 3 height 3
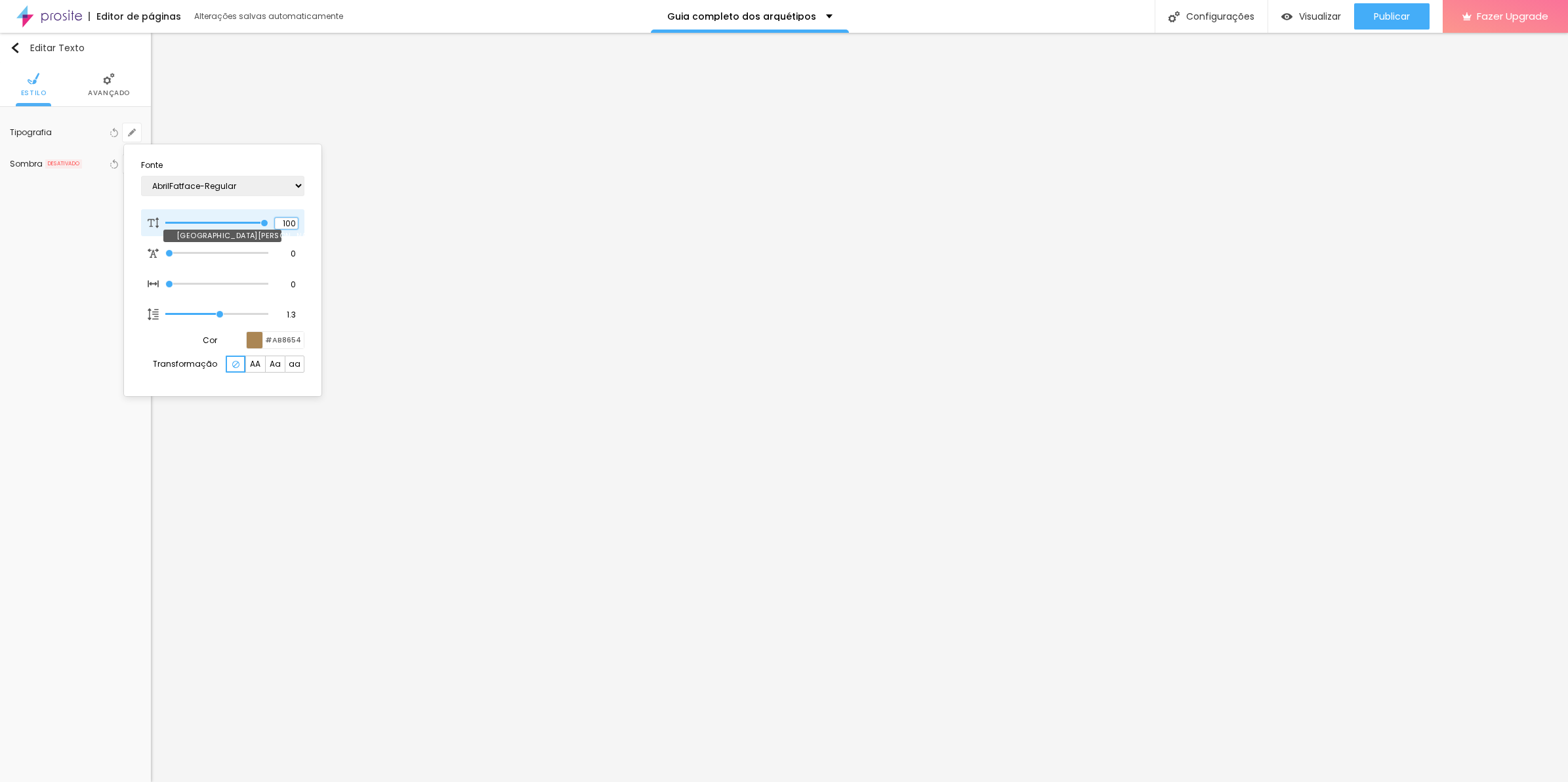
click at [289, 224] on input "100" at bounding box center [286, 223] width 23 height 12
click at [490, 294] on div at bounding box center [784, 391] width 1568 height 782
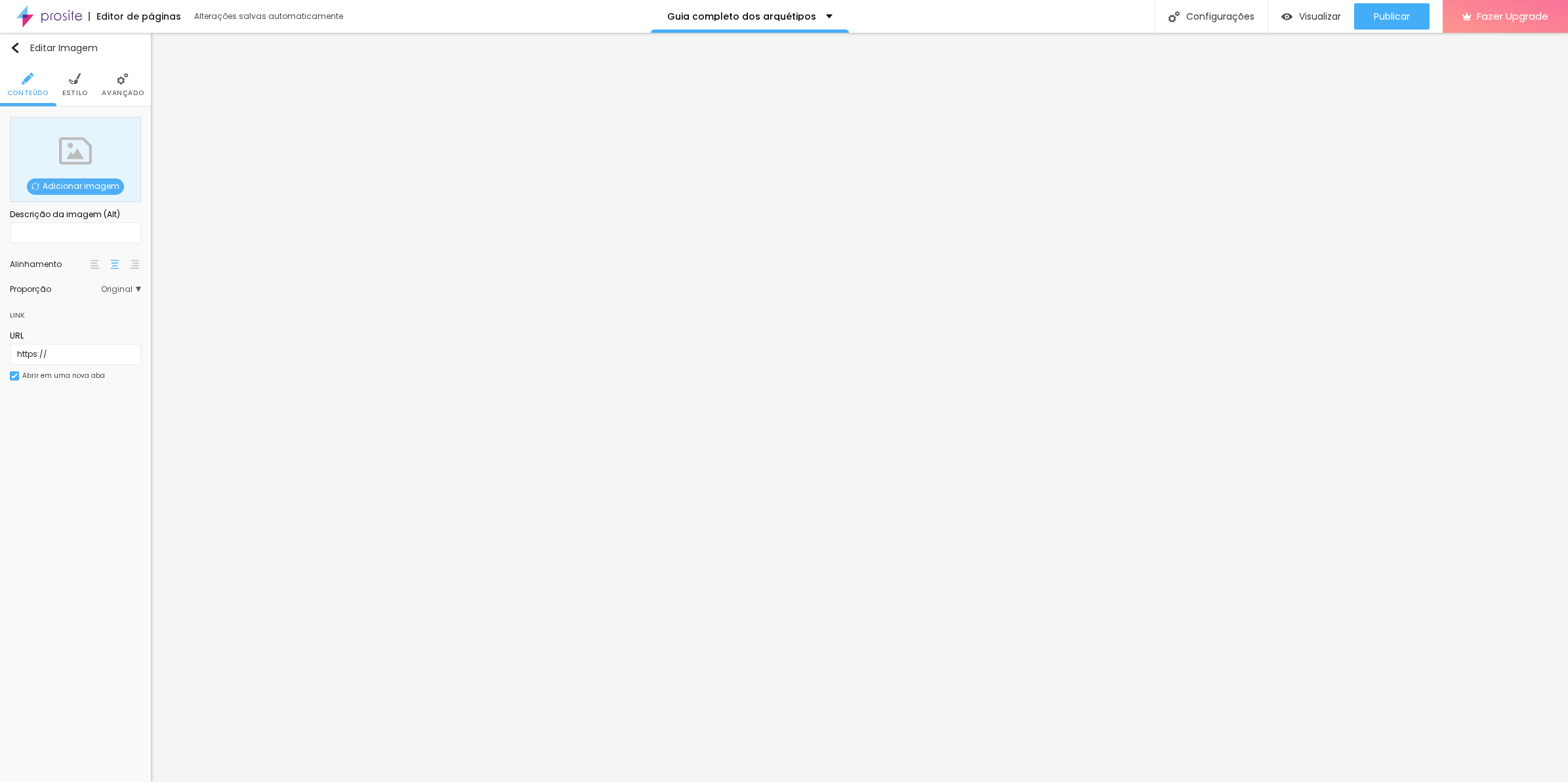
click at [93, 184] on span "Adicionar imagem" at bounding box center [75, 187] width 97 height 16
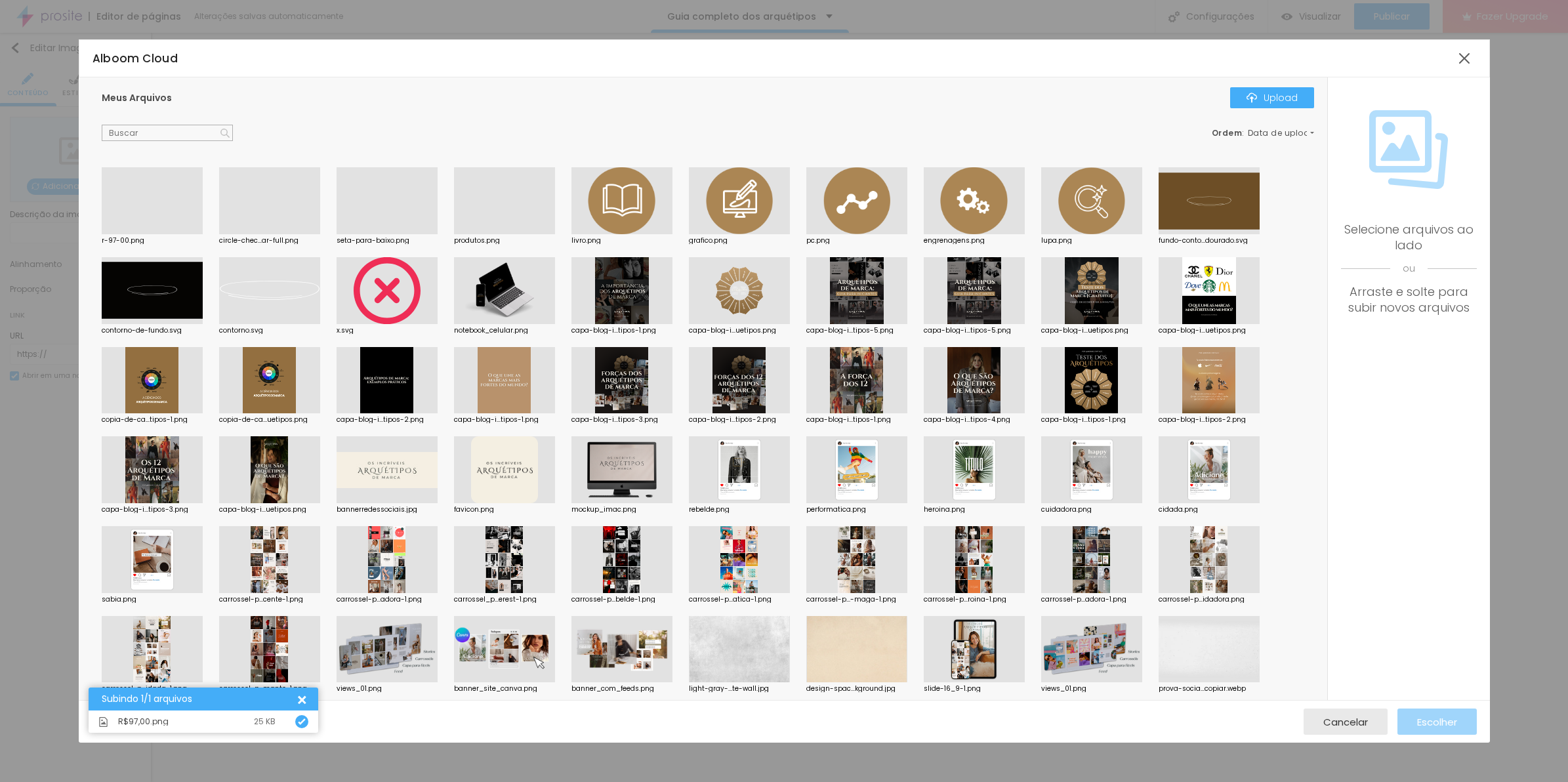
click at [135, 234] on div at bounding box center [152, 234] width 101 height 0
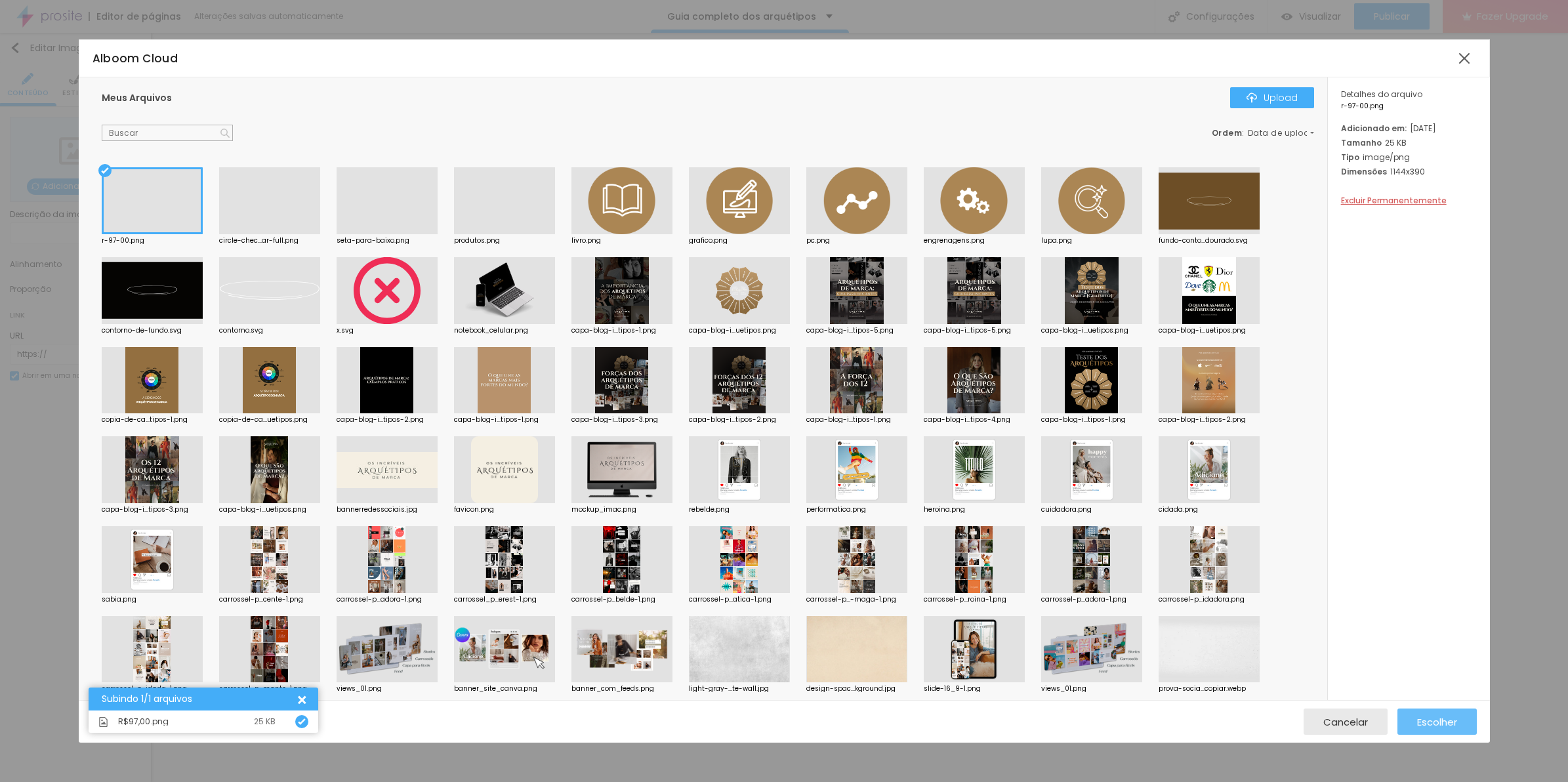
click at [1429, 727] on span "Escolher" at bounding box center [1437, 722] width 40 height 11
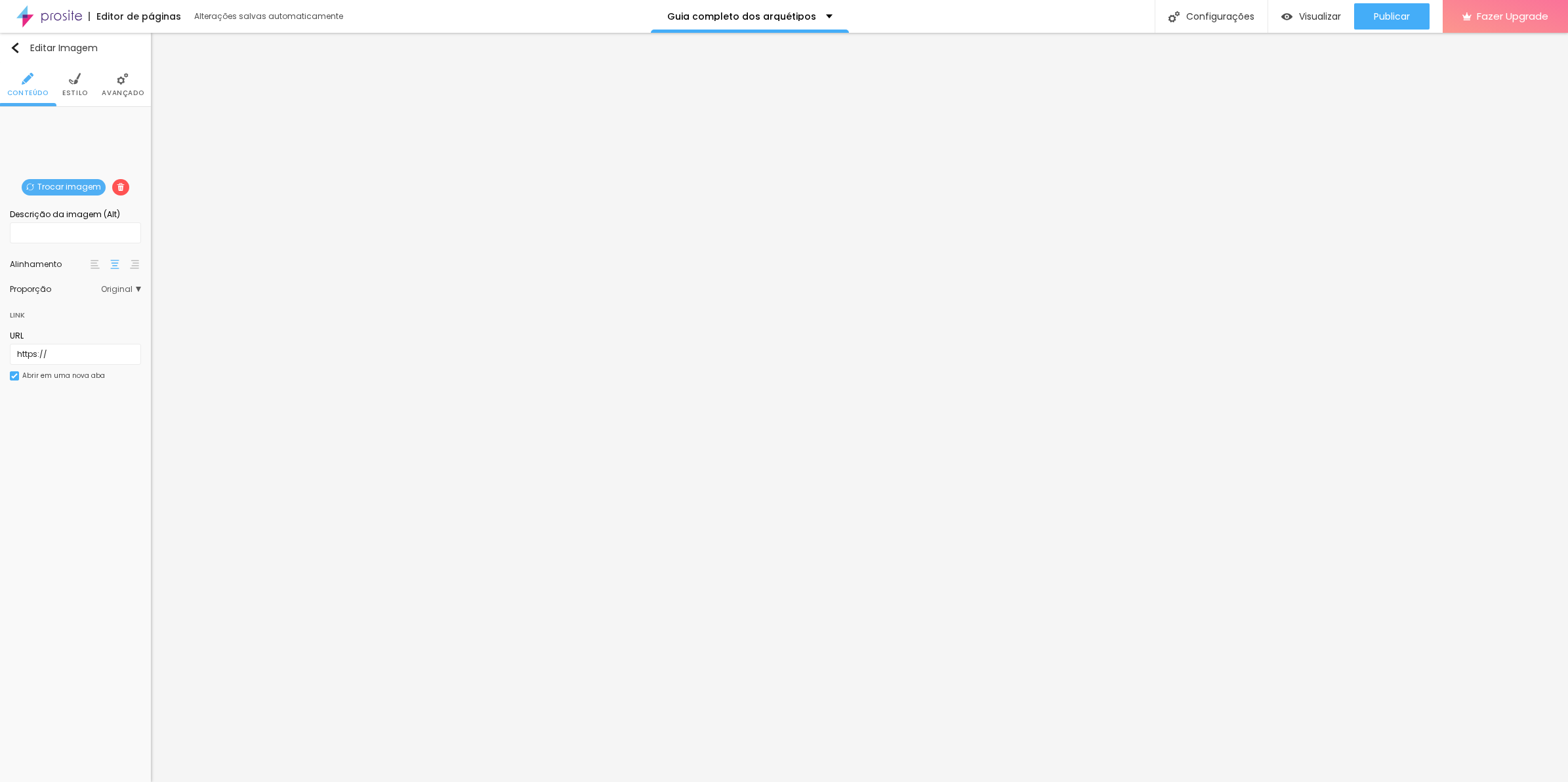
click at [74, 95] on span "Estilo" at bounding box center [75, 93] width 25 height 7
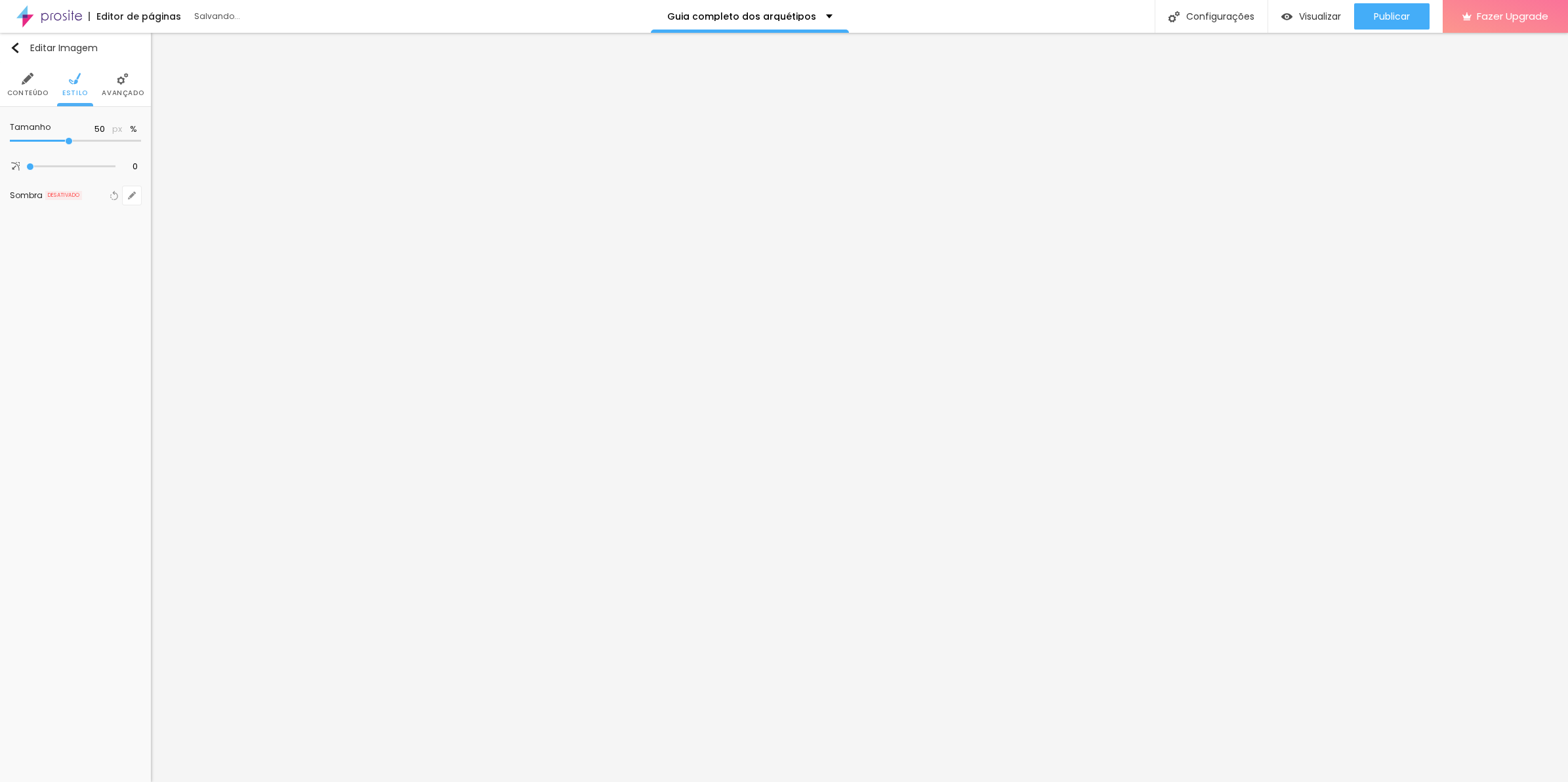
drag, startPoint x: 131, startPoint y: 143, endPoint x: 65, endPoint y: 145, distance: 66.0
click at [65, 144] on input "range" at bounding box center [75, 141] width 131 height 7
drag, startPoint x: 67, startPoint y: 142, endPoint x: 54, endPoint y: 142, distance: 13.0
click at [54, 142] on input "range" at bounding box center [75, 141] width 131 height 7
click at [120, 90] on span "Avançado" at bounding box center [122, 93] width 42 height 7
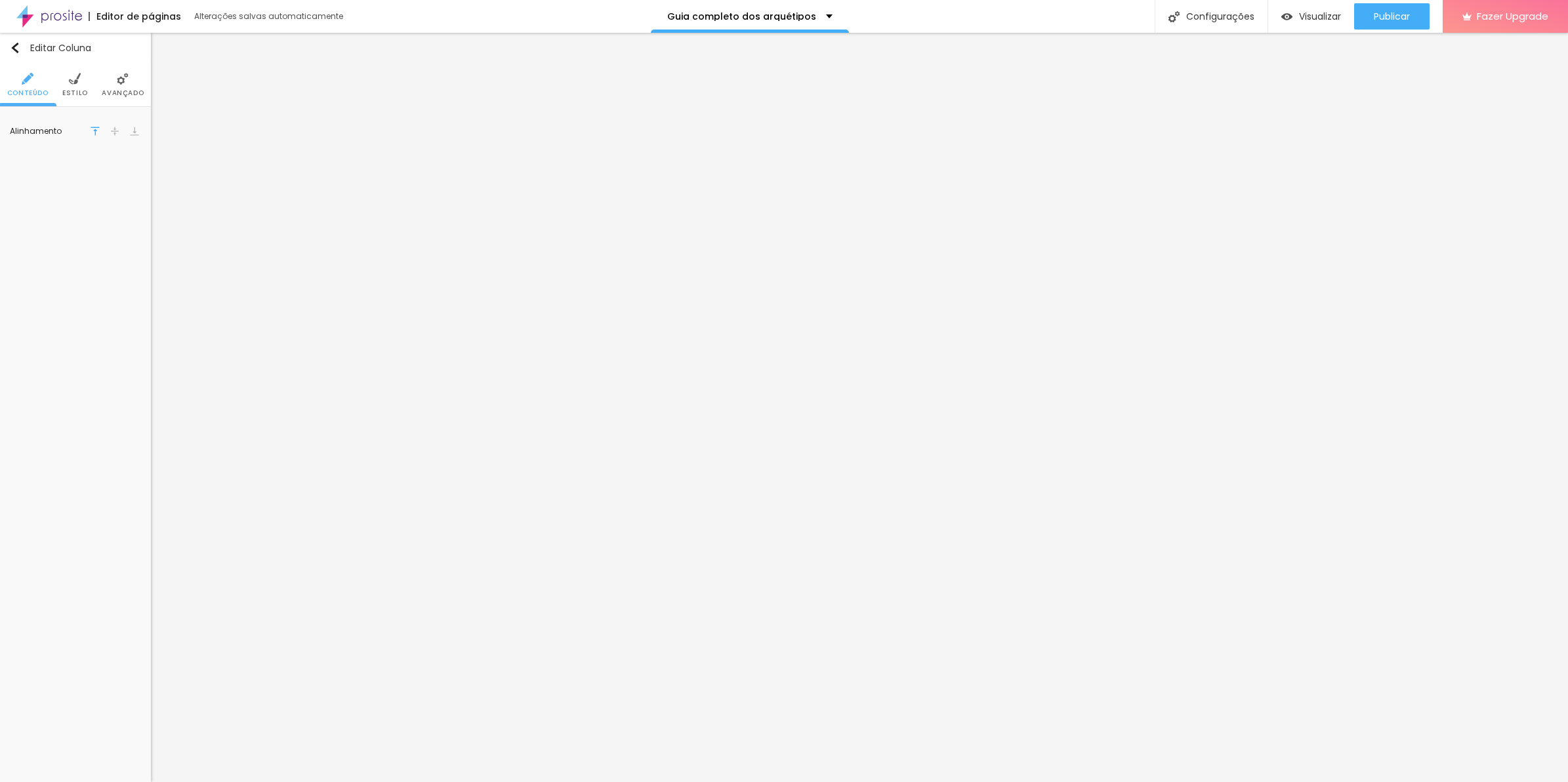
click at [125, 92] on span "Avançado" at bounding box center [122, 93] width 42 height 7
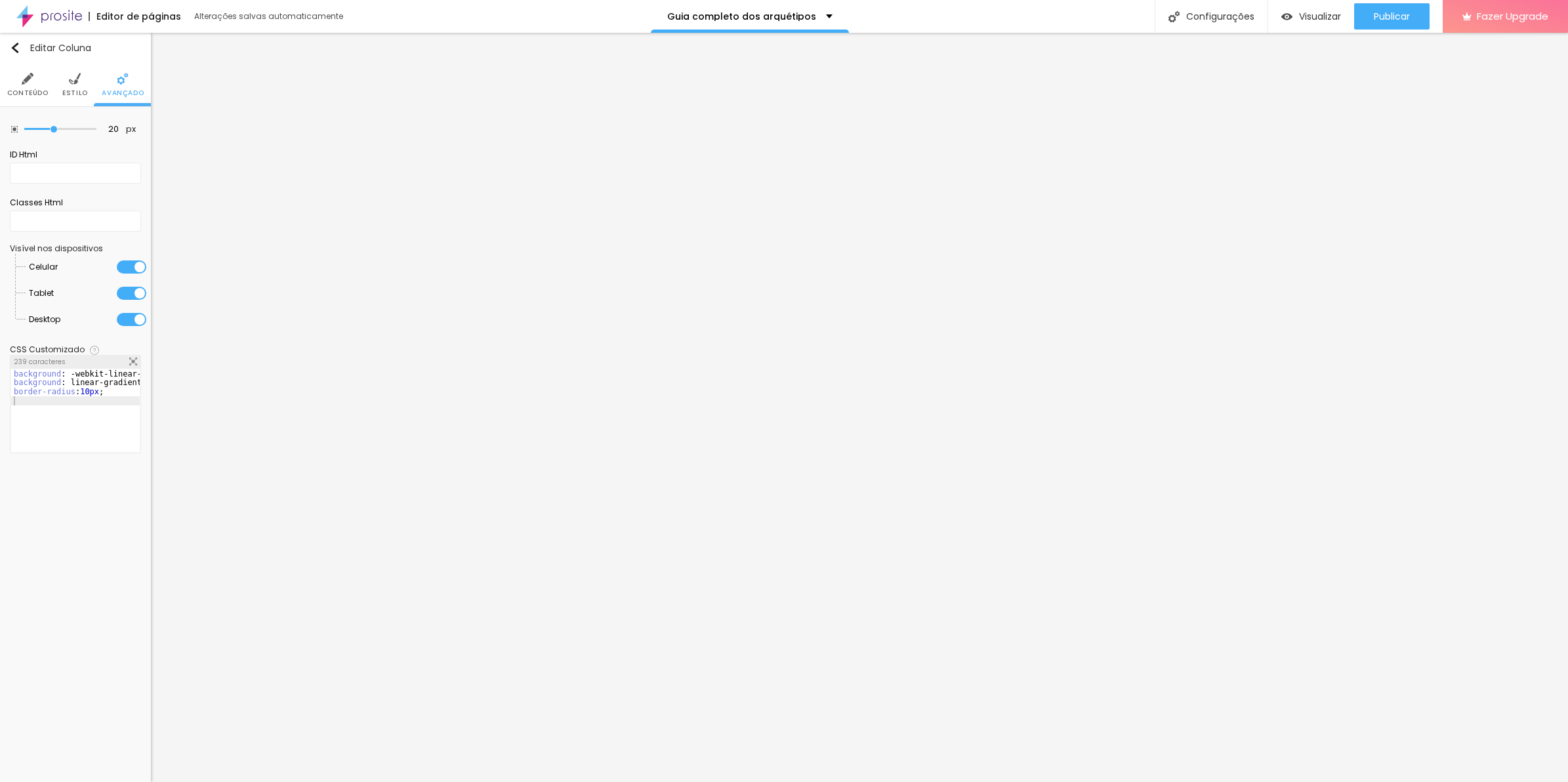
click at [80, 405] on div "background : -webkit-linear-gradient ( 125deg , #8f6c3d , #6d4e26 ) ; /* Chrome…" at bounding box center [280, 413] width 538 height 88
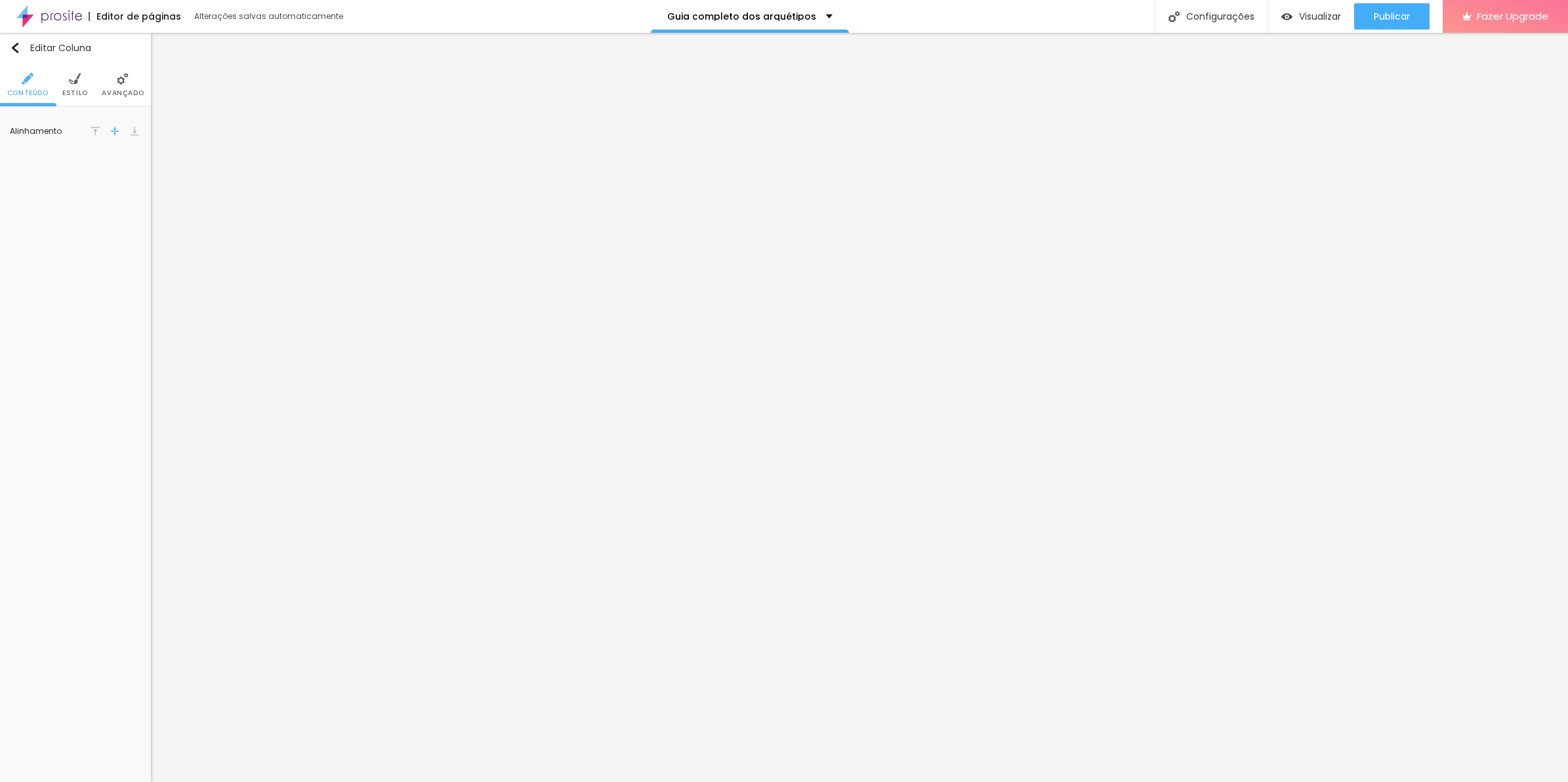
click at [118, 97] on li "Avançado" at bounding box center [122, 85] width 42 height 43
click at [79, 367] on div "0 caracteres" at bounding box center [75, 361] width 130 height 13
click at [80, 390] on div at bounding box center [75, 419] width 129 height 100
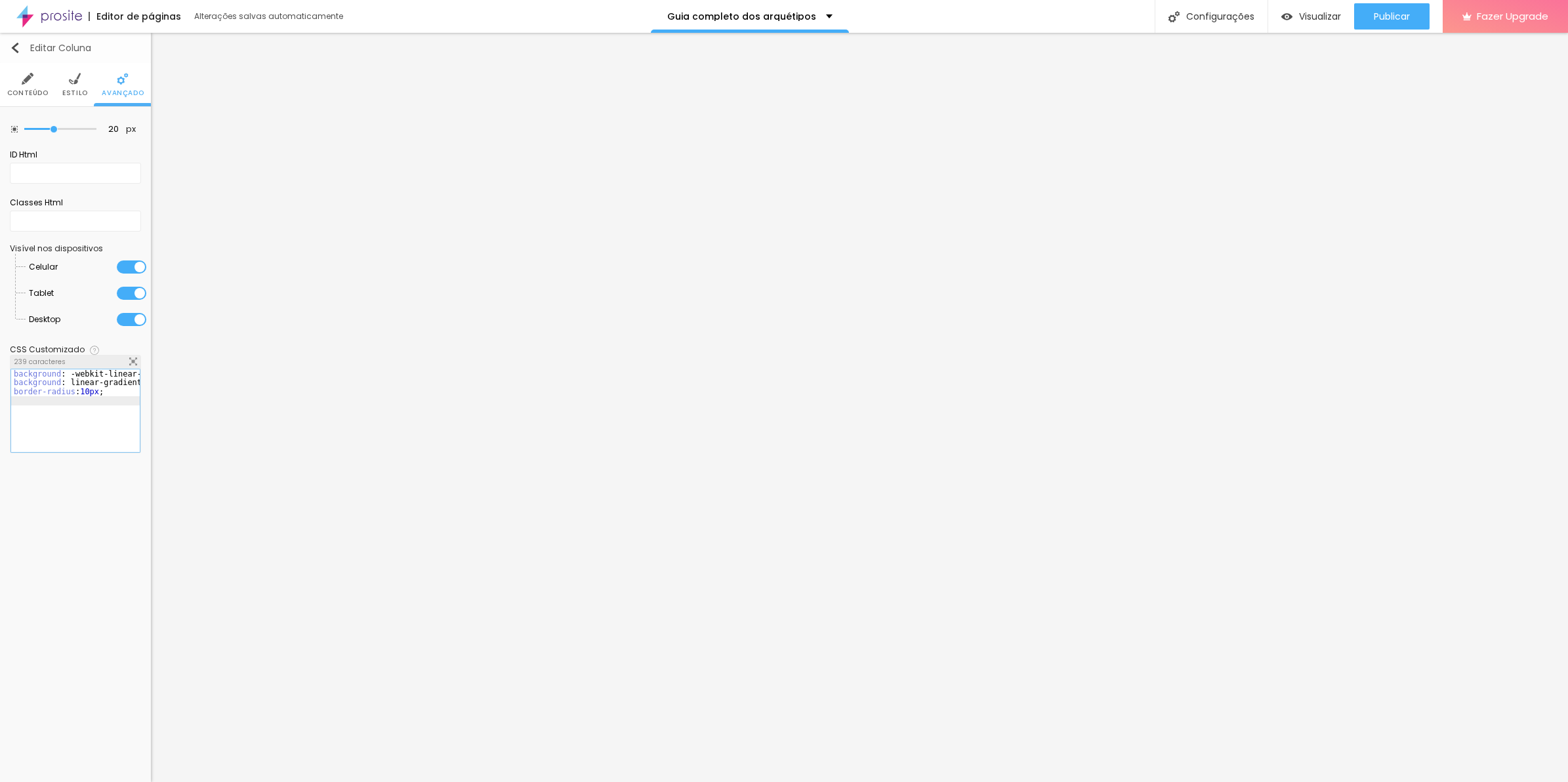
click at [27, 50] on div "Editar Coluna" at bounding box center [50, 47] width 81 height 10
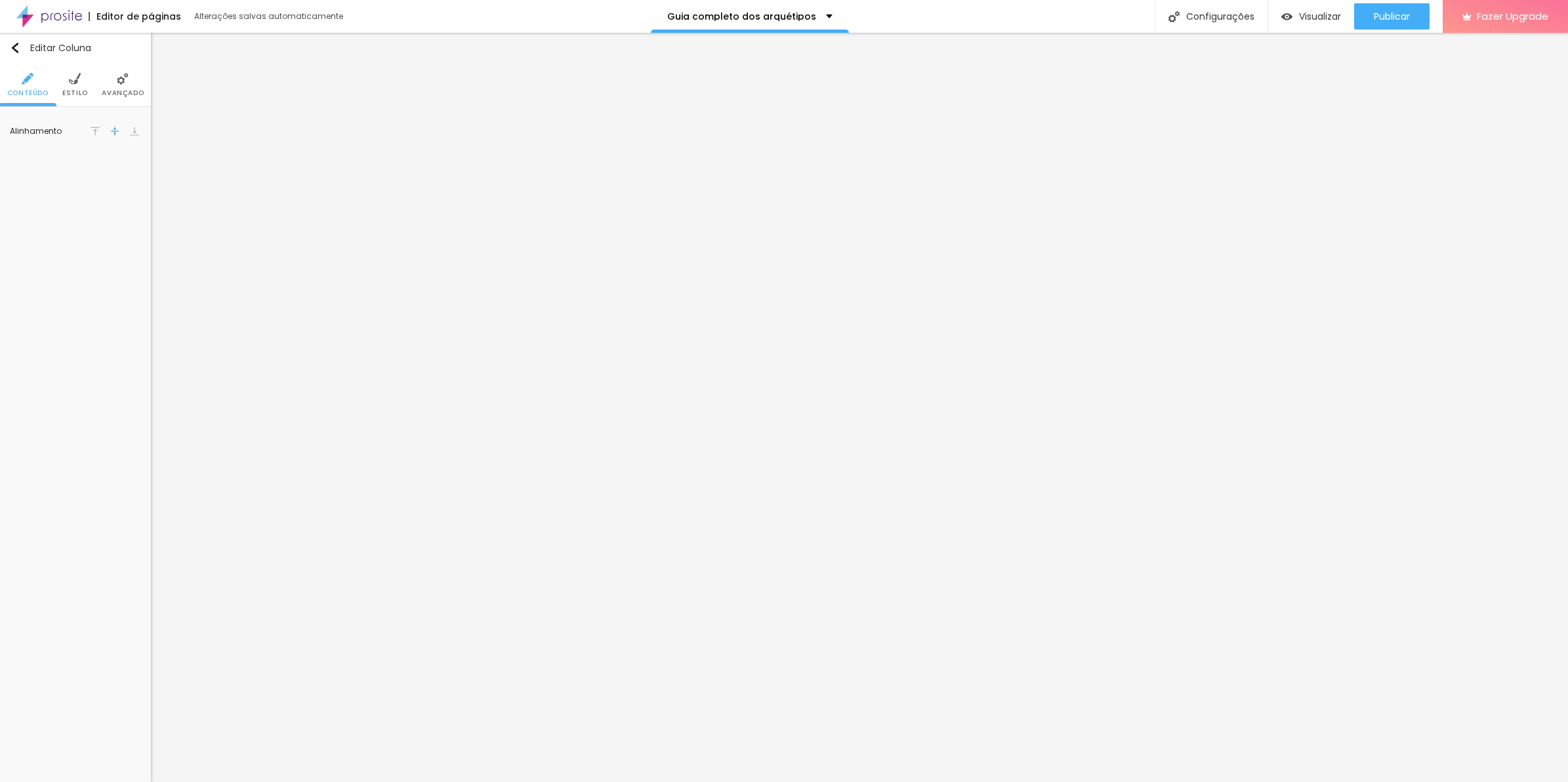
click at [74, 86] on li "Estilo" at bounding box center [75, 85] width 25 height 43
click at [115, 80] on li "Avançado" at bounding box center [122, 85] width 42 height 43
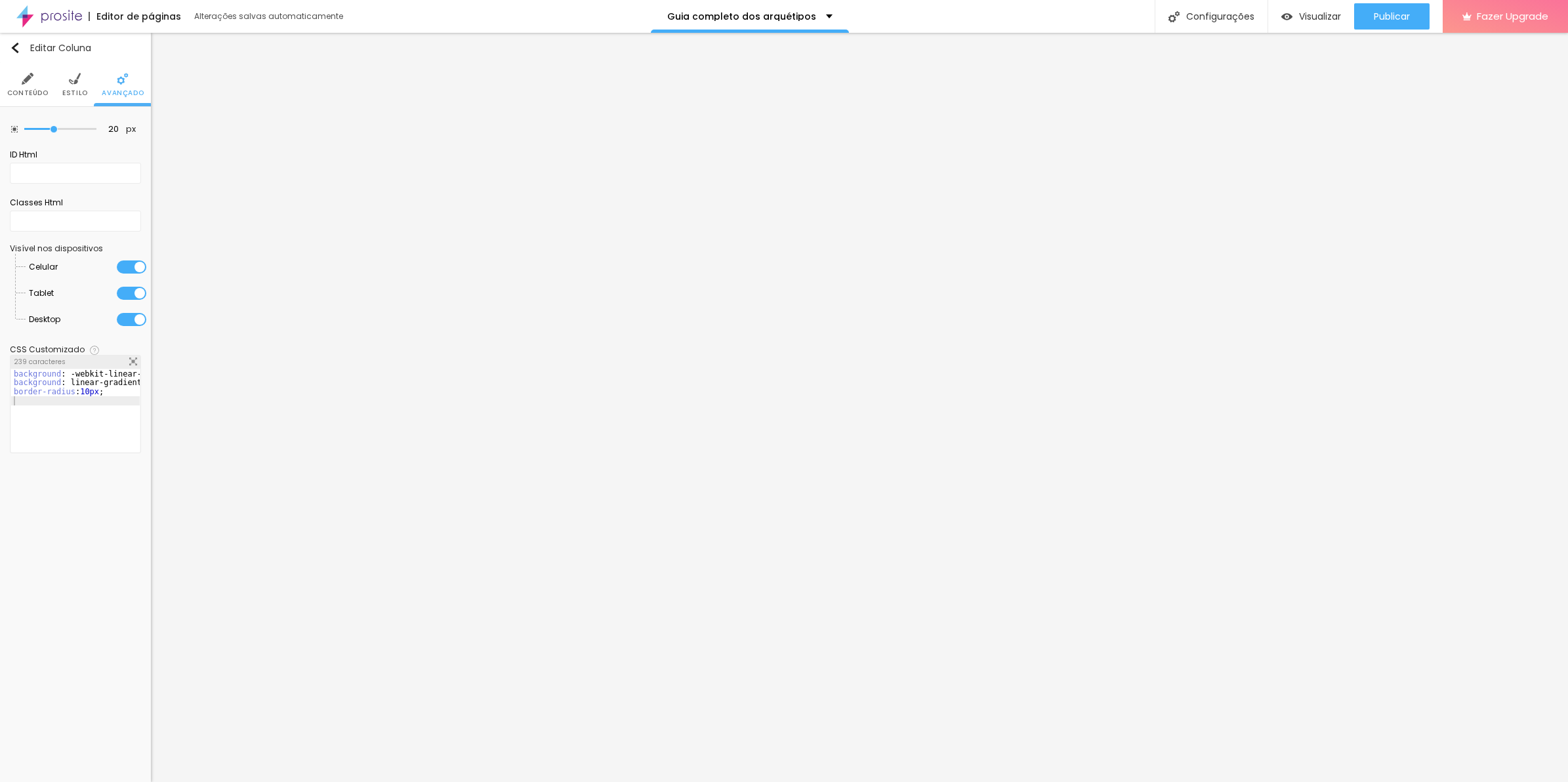
click at [135, 363] on img at bounding box center [133, 361] width 8 height 8
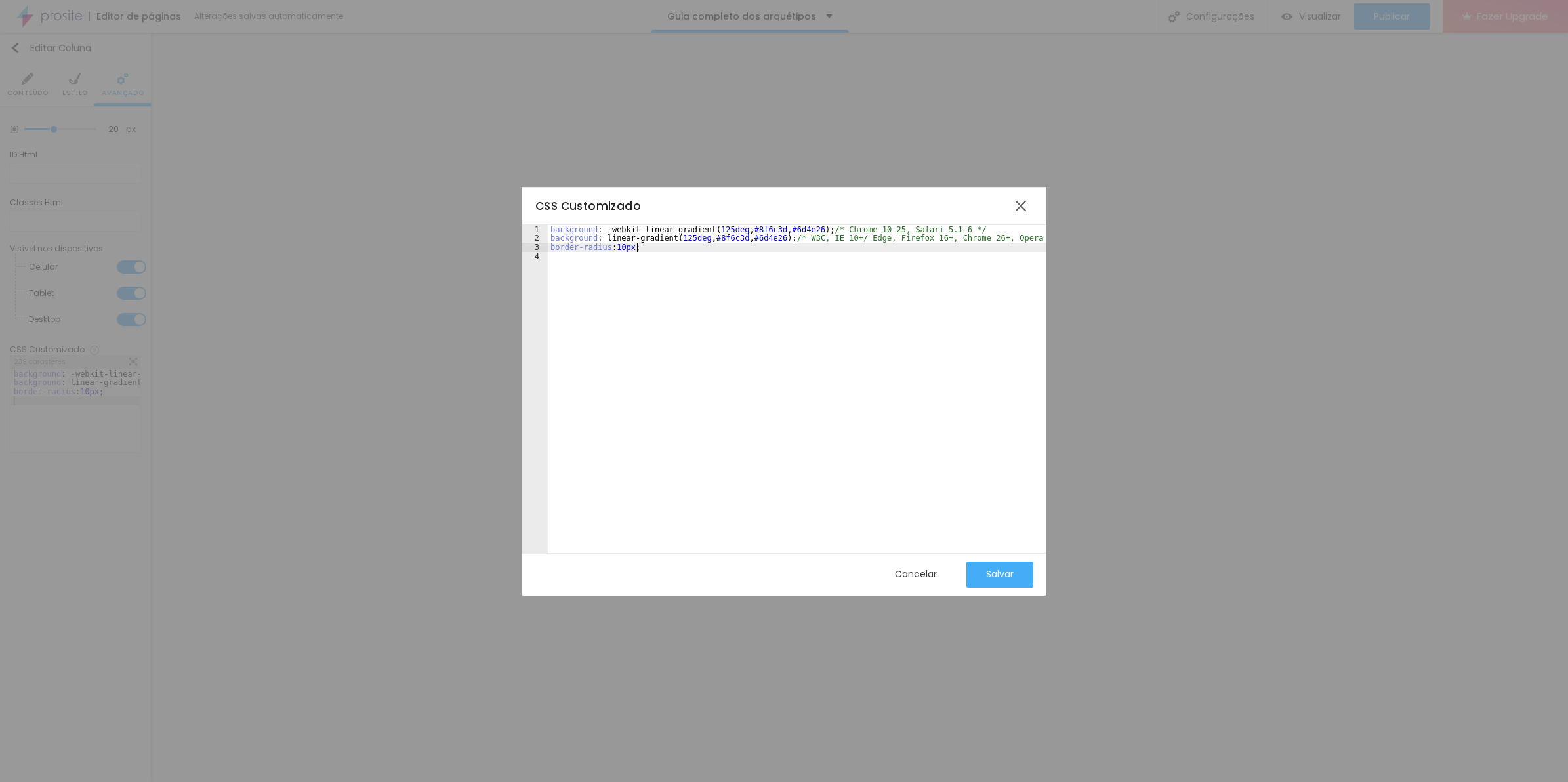
click at [635, 244] on div "background : -webkit-linear-gradient ( 125deg , #8f6c3d , #6d4e26 ) ; /* Chrome…" at bounding box center [817, 392] width 538 height 334
click at [621, 248] on div "background : -webkit-linear-gradient ( 125deg , #8f6c3d , #6d4e26 ) ; /* Chrome…" at bounding box center [817, 392] width 538 height 334
drag, startPoint x: 617, startPoint y: 247, endPoint x: 634, endPoint y: 247, distance: 17.0
click at [634, 247] on div "background : -webkit-linear-gradient ( 125deg , #8f6c3d , #6d4e26 ) ; /* Chrome…" at bounding box center [817, 392] width 538 height 334
click at [634, 247] on div "background : -webkit-linear-gradient ( 125deg , #8f6c3d , #6d4e26 ) ; /* Chrome…" at bounding box center [797, 382] width 498 height 315
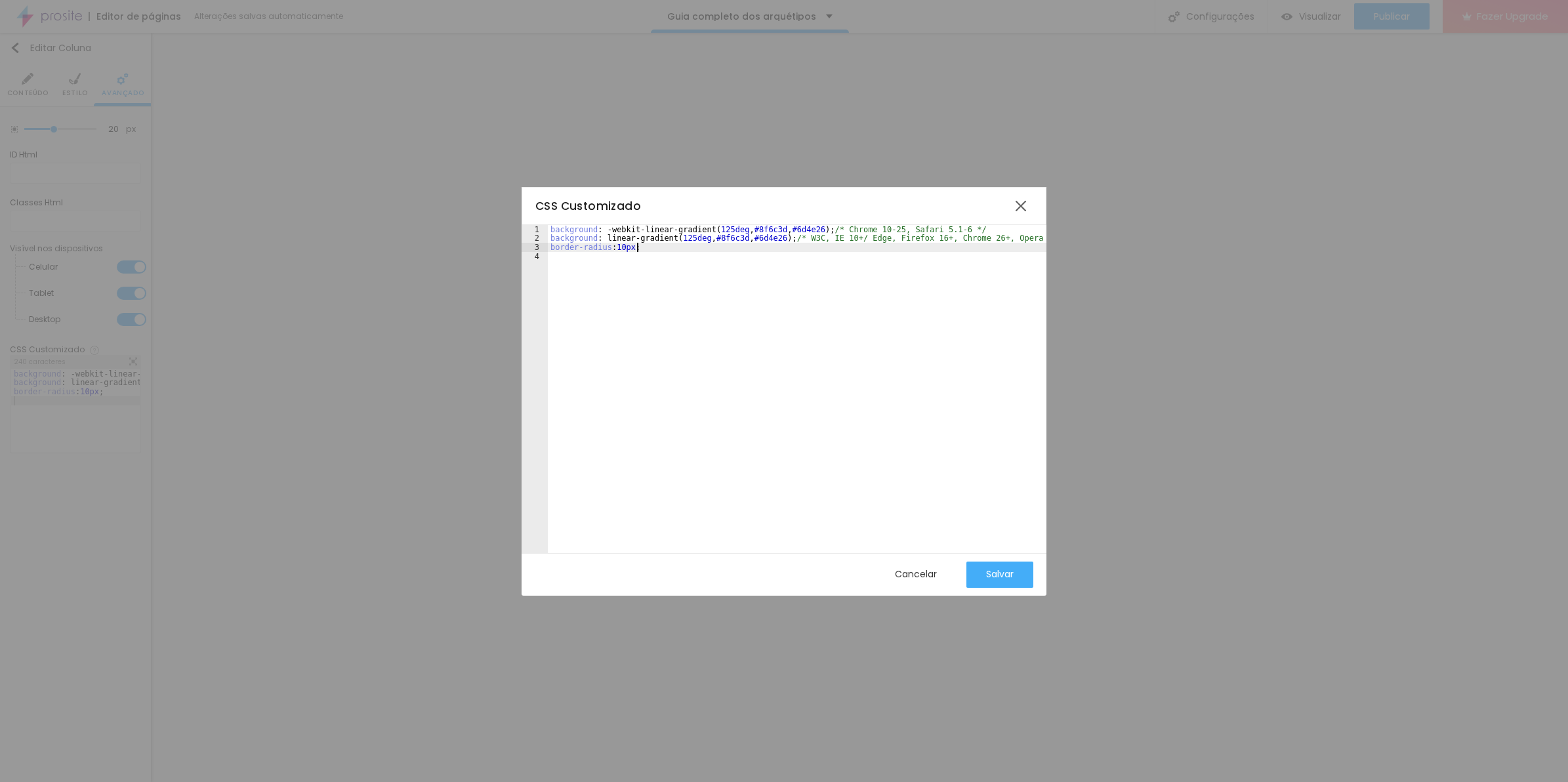
paste textarea
click at [687, 243] on div "background : -webkit-linear-gradient ( 125deg , #8f6c3d , #6d4e26 ) ; /* Chrome…" at bounding box center [817, 392] width 538 height 334
click at [1002, 568] on div "Salvar" at bounding box center [1000, 573] width 27 height 10
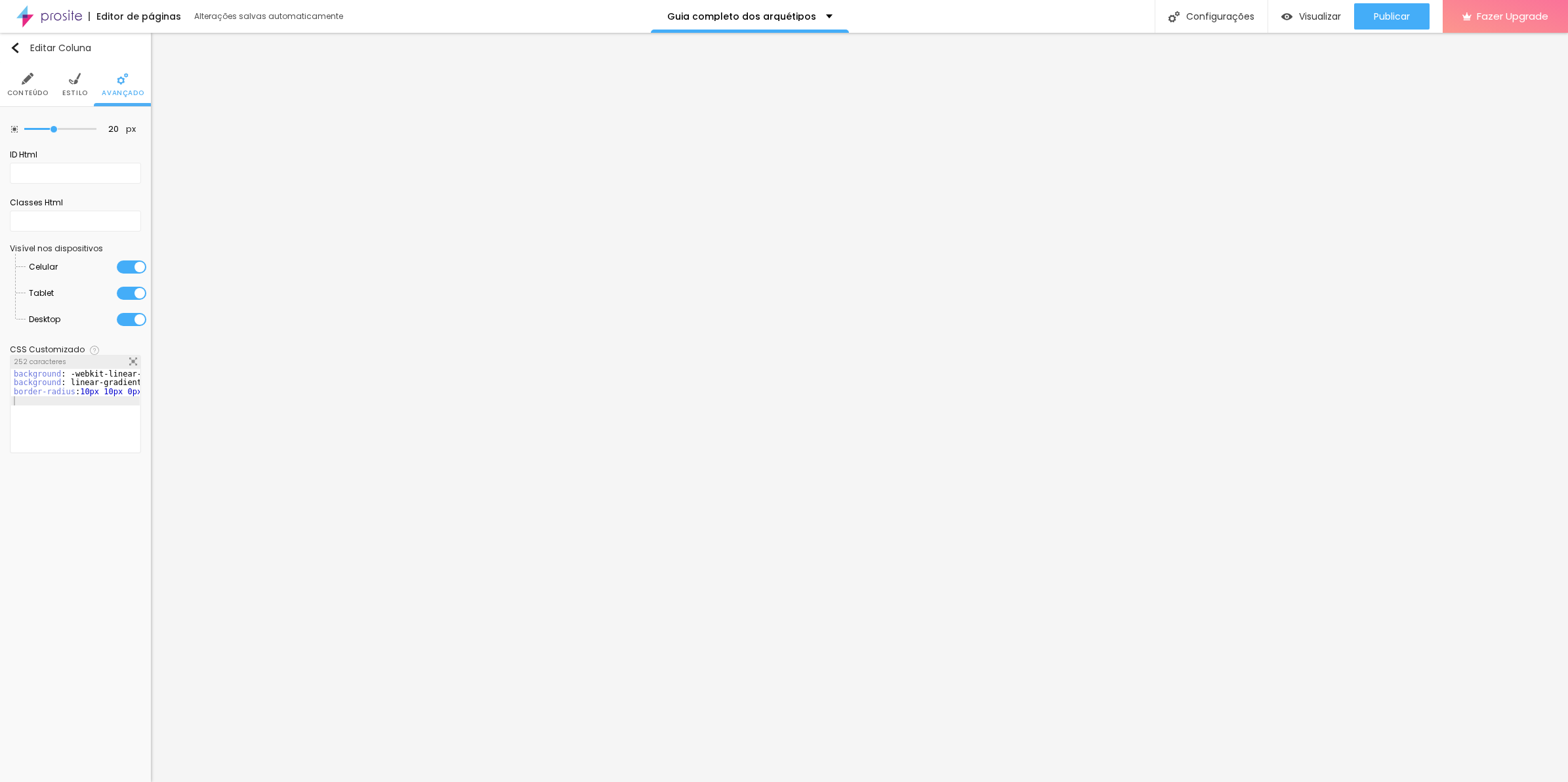
click at [54, 386] on div "background : -webkit-linear-gradient ( 125deg , #8f6c3d , #6d4e26 ) ; /* Chrome…" at bounding box center [280, 413] width 538 height 88
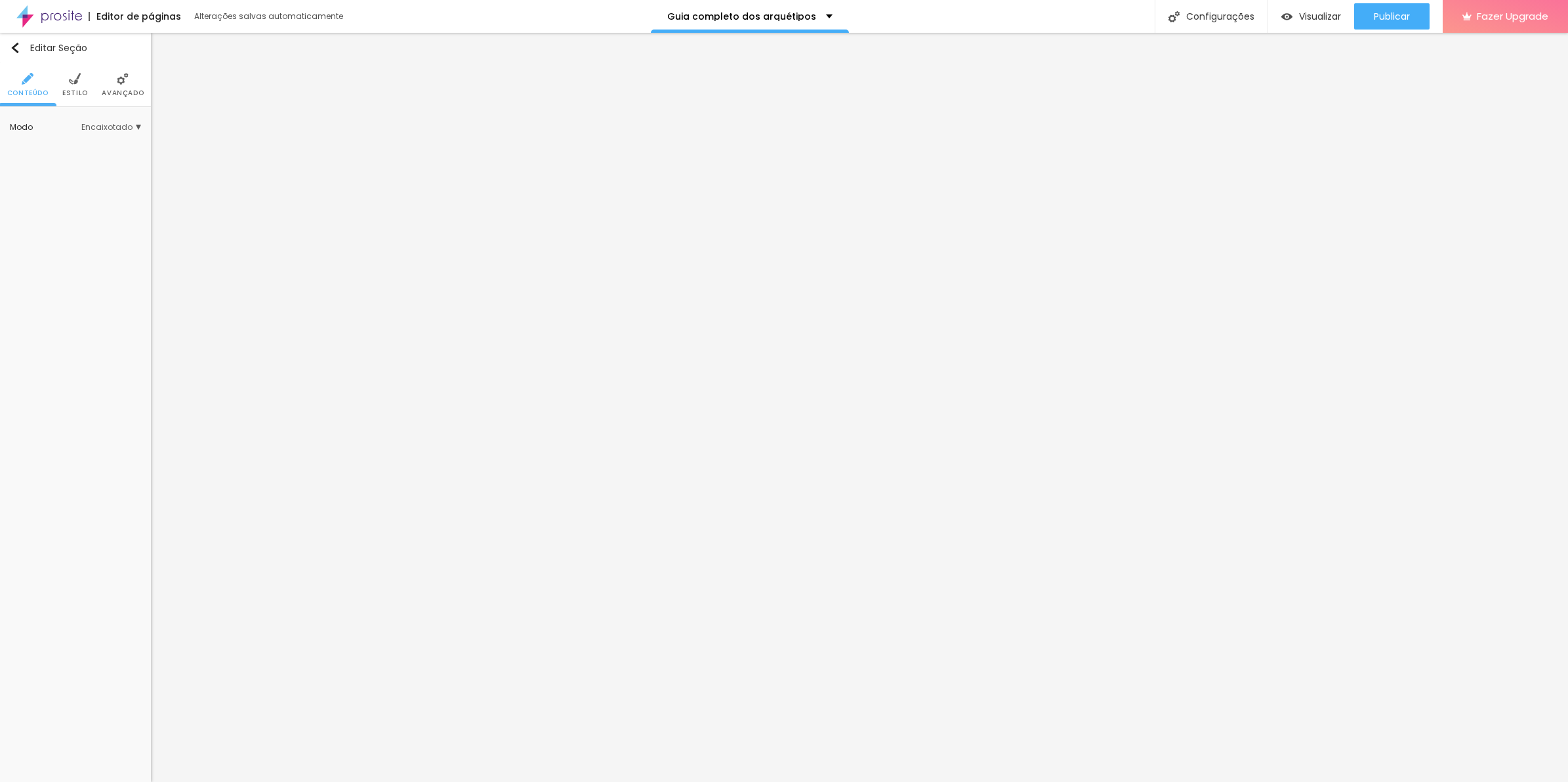
click at [122, 86] on li "Avançado" at bounding box center [122, 85] width 42 height 43
click at [72, 93] on span "Estilo" at bounding box center [75, 93] width 25 height 7
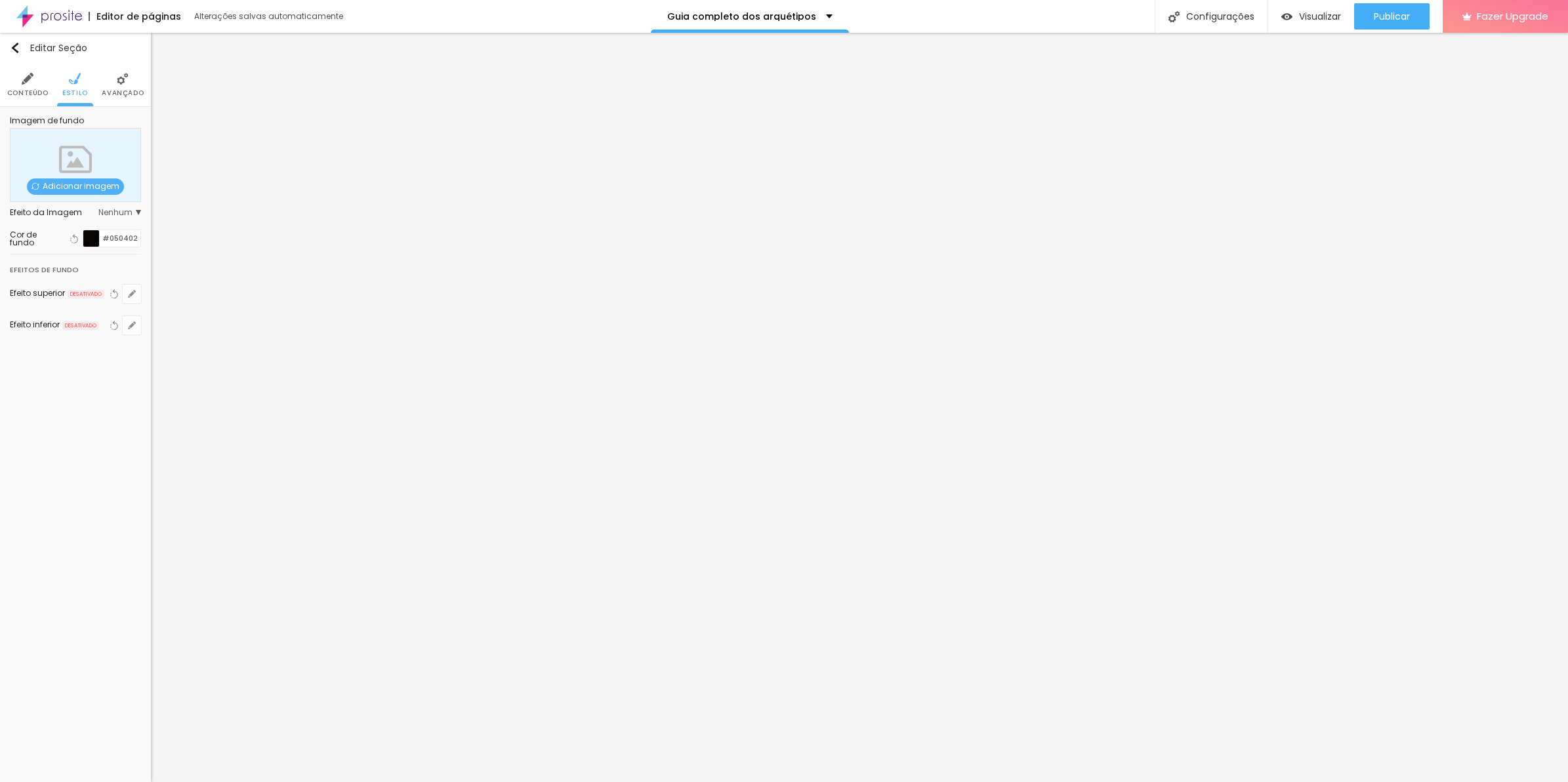
click at [5, 83] on ul "Conteúdo Estilo Avançado" at bounding box center [76, 85] width 151 height 44
drag, startPoint x: 126, startPoint y: 83, endPoint x: 132, endPoint y: 89, distance: 8.5
click at [126, 83] on img at bounding box center [122, 78] width 12 height 12
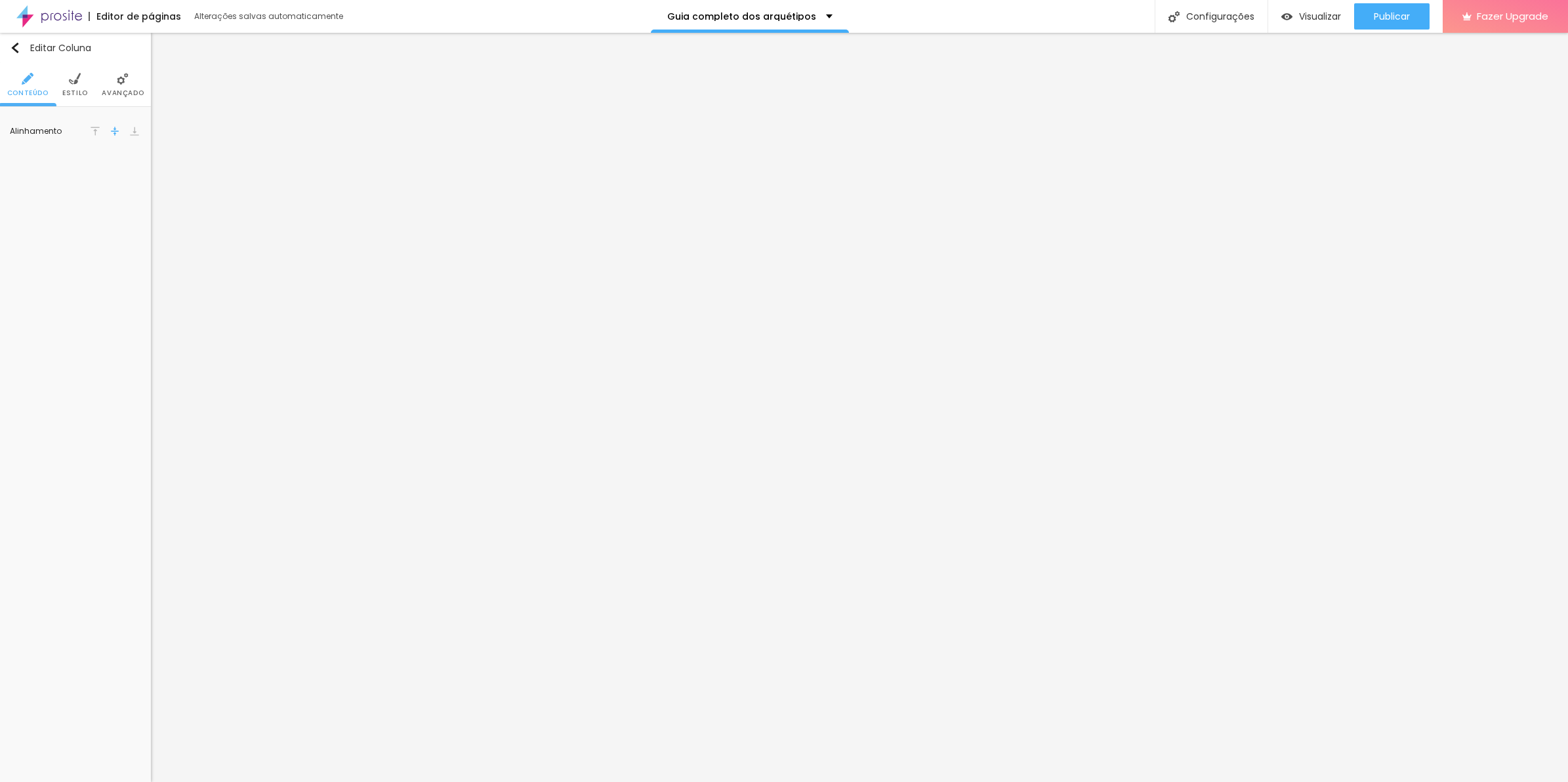
click at [133, 106] on li "Avançado" at bounding box center [122, 85] width 42 height 43
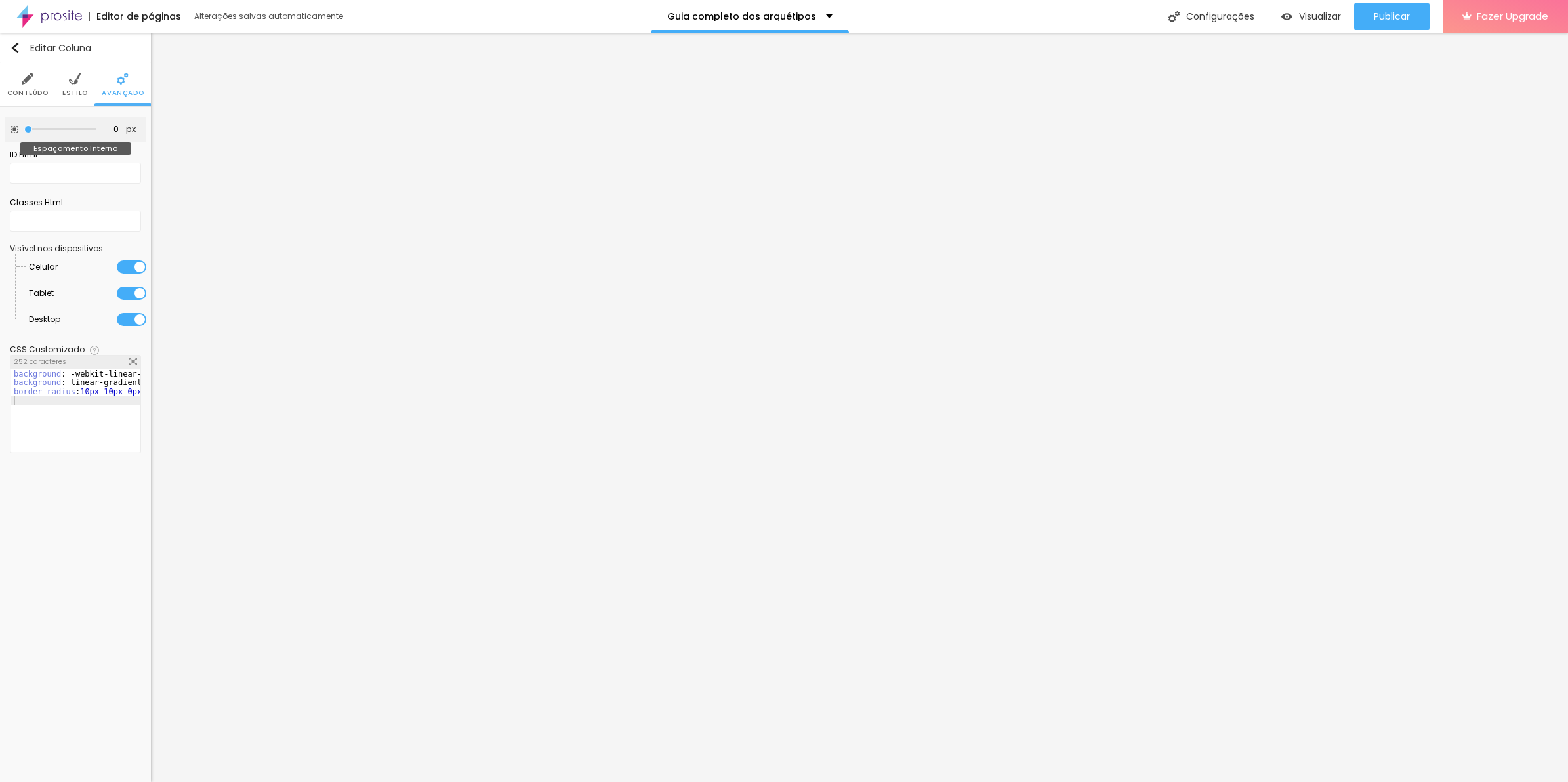
drag, startPoint x: 37, startPoint y: 128, endPoint x: -3, endPoint y: 126, distance: 40.0
click at [24, 126] on input "range" at bounding box center [60, 129] width 72 height 7
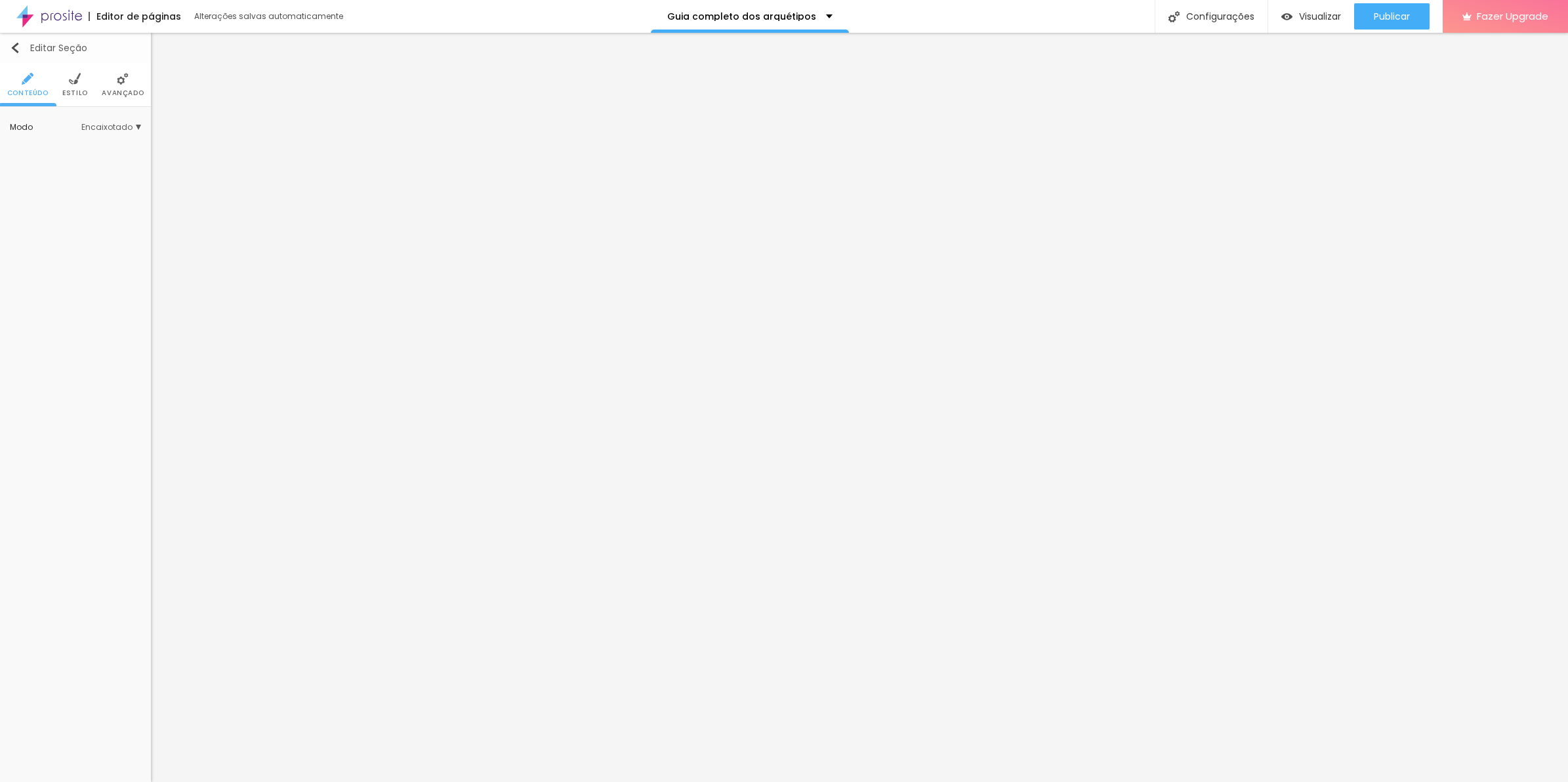
click at [89, 61] on button "Editar Seção" at bounding box center [76, 48] width 151 height 30
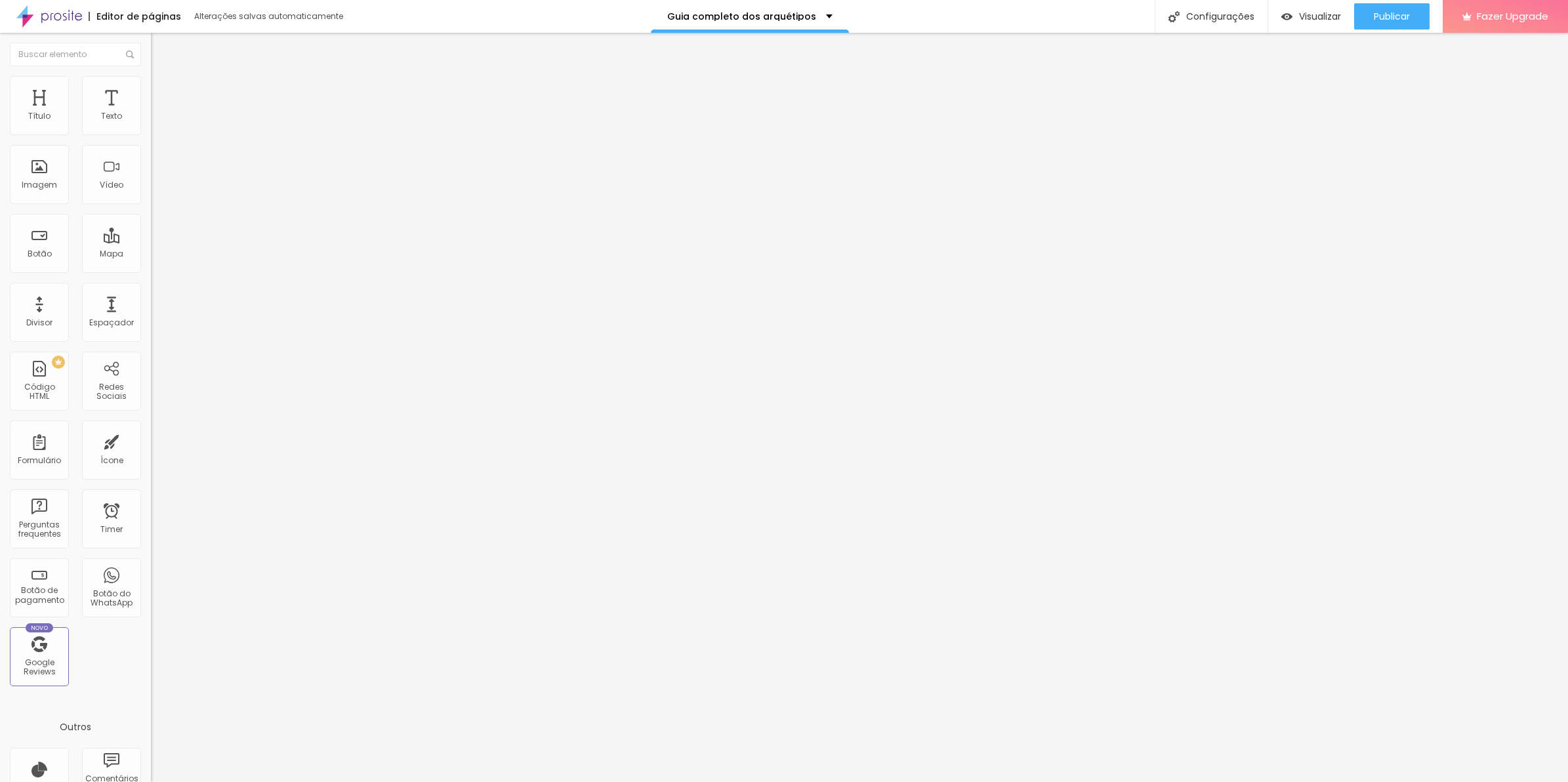
click at [113, 92] on div "Título Texto Imagem Vídeo Botão Mapa Divisor Espaçador PREMIUM Código HTML Rede…" at bounding box center [76, 386] width 151 height 620
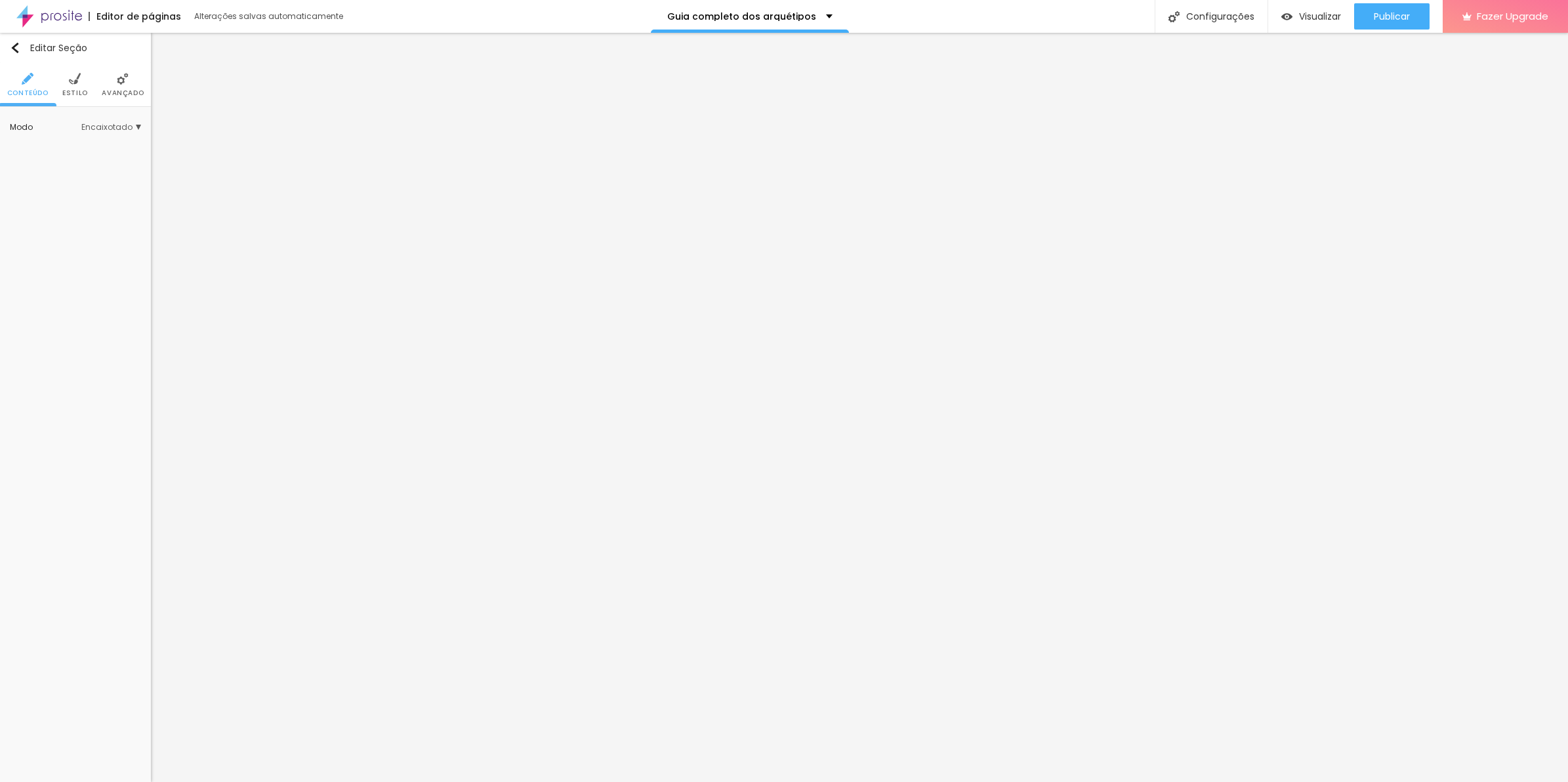
click at [103, 83] on li "Avançado" at bounding box center [122, 85] width 42 height 43
click at [122, 80] on img at bounding box center [122, 78] width 12 height 12
click at [79, 400] on div at bounding box center [75, 419] width 129 height 100
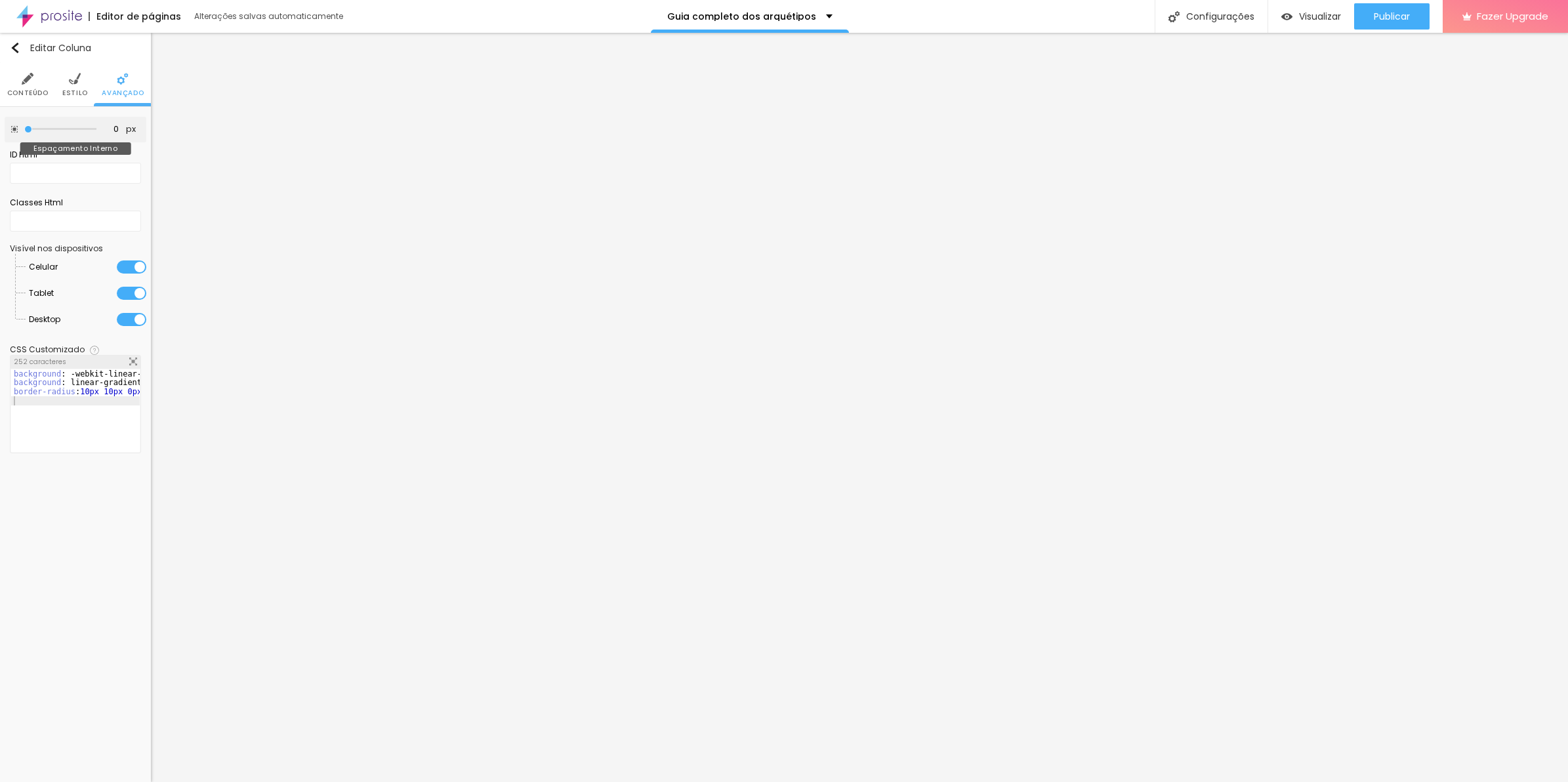
click at [24, 131] on input "range" at bounding box center [60, 129] width 72 height 7
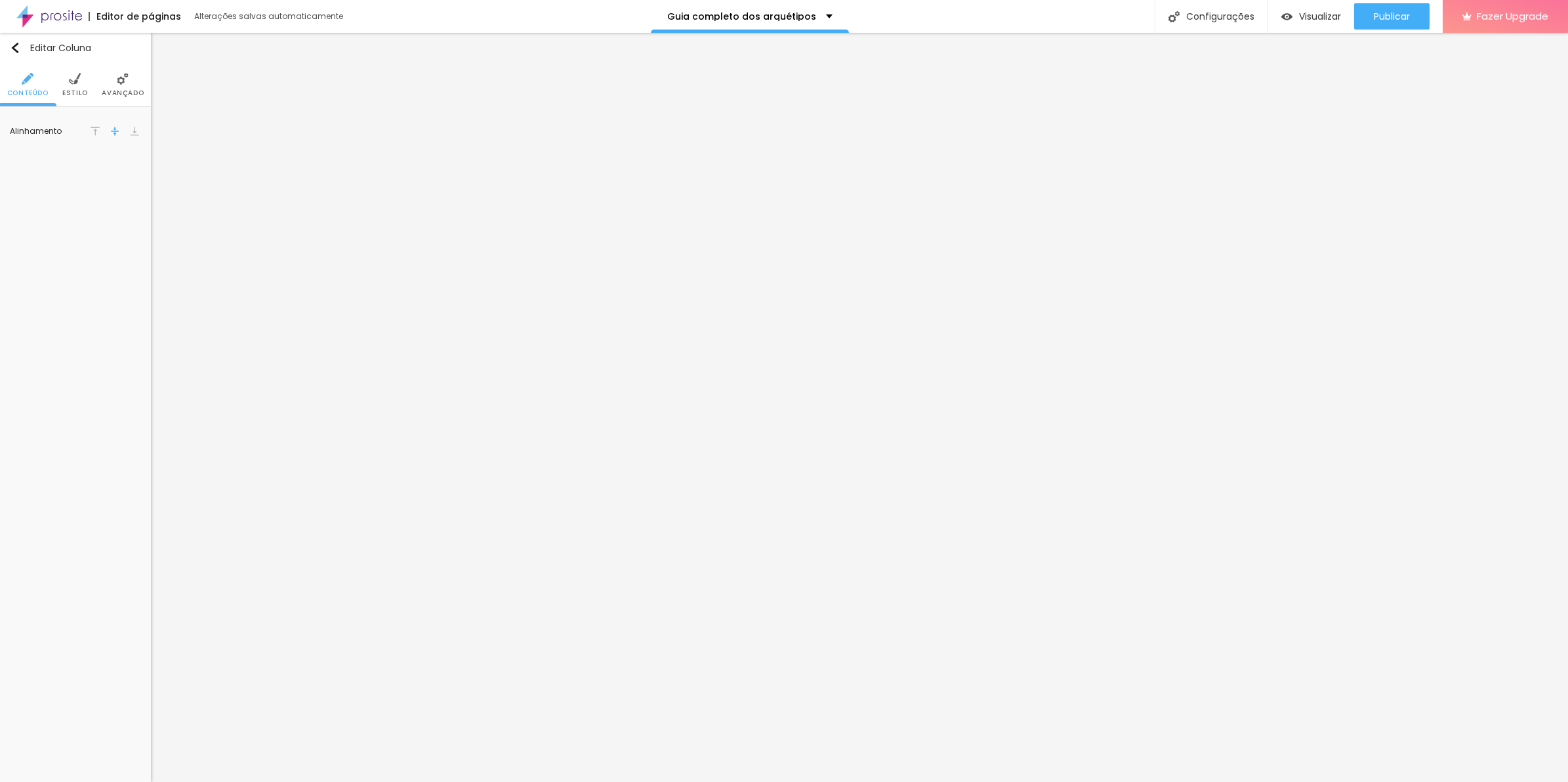
click at [131, 93] on span "Avançado" at bounding box center [122, 93] width 42 height 7
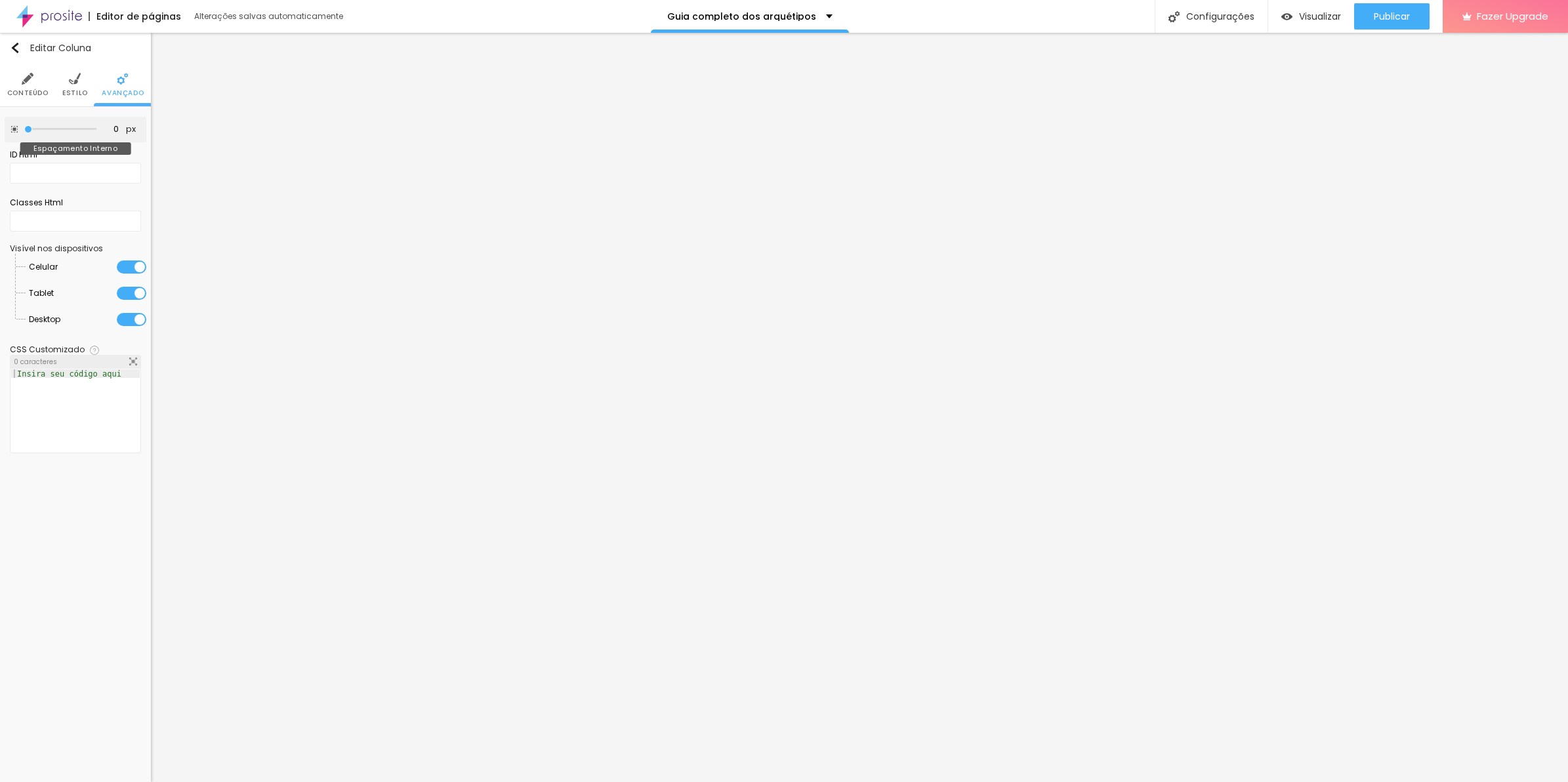
drag, startPoint x: 8, startPoint y: 129, endPoint x: -3, endPoint y: 128, distance: 11.0
click at [24, 128] on input "range" at bounding box center [60, 129] width 72 height 7
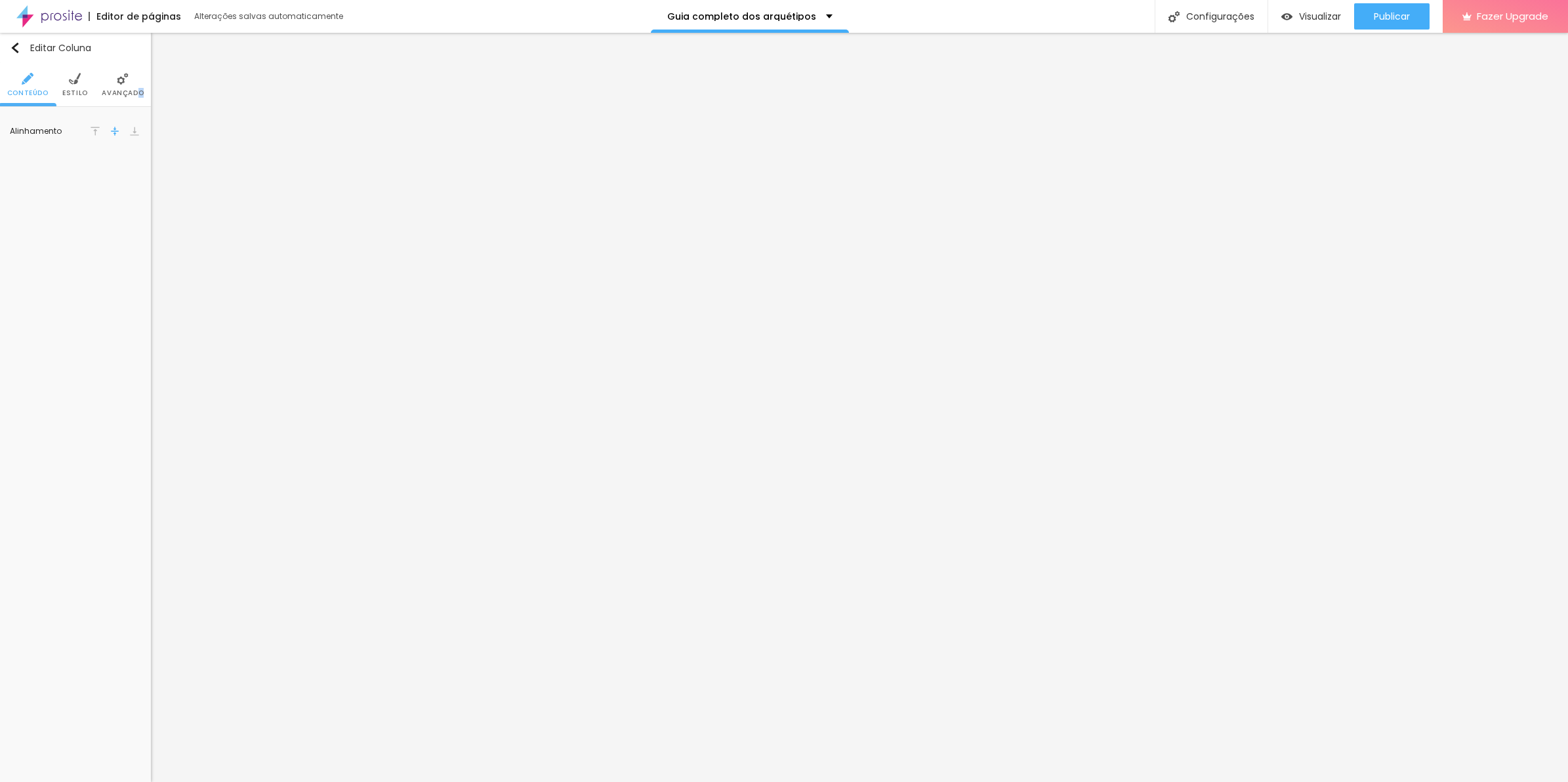
click at [136, 100] on li "Avançado" at bounding box center [122, 85] width 42 height 43
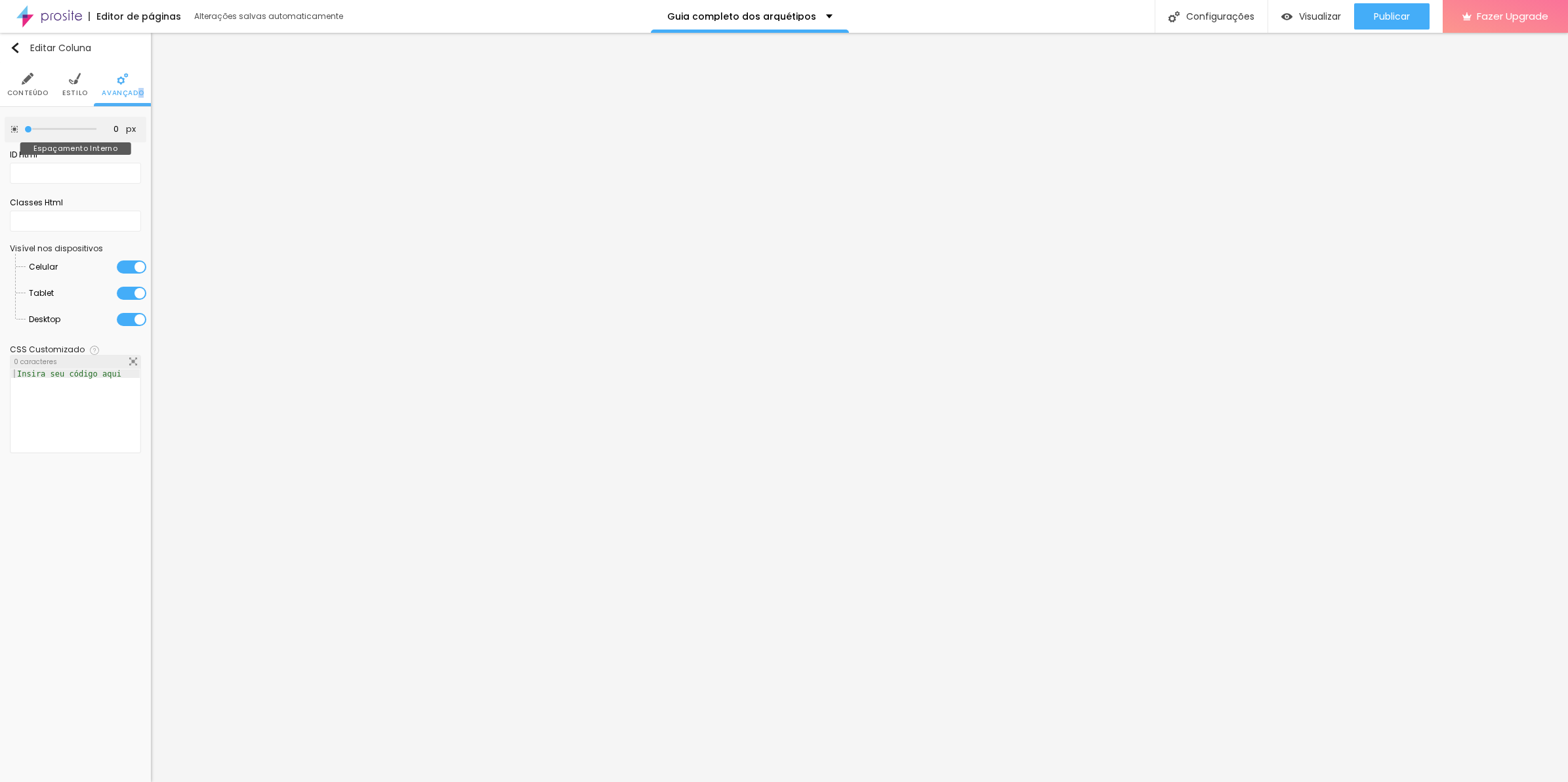
drag, startPoint x: 136, startPoint y: 100, endPoint x: -3, endPoint y: 126, distance: 141.4
click at [24, 126] on input "range" at bounding box center [60, 129] width 72 height 7
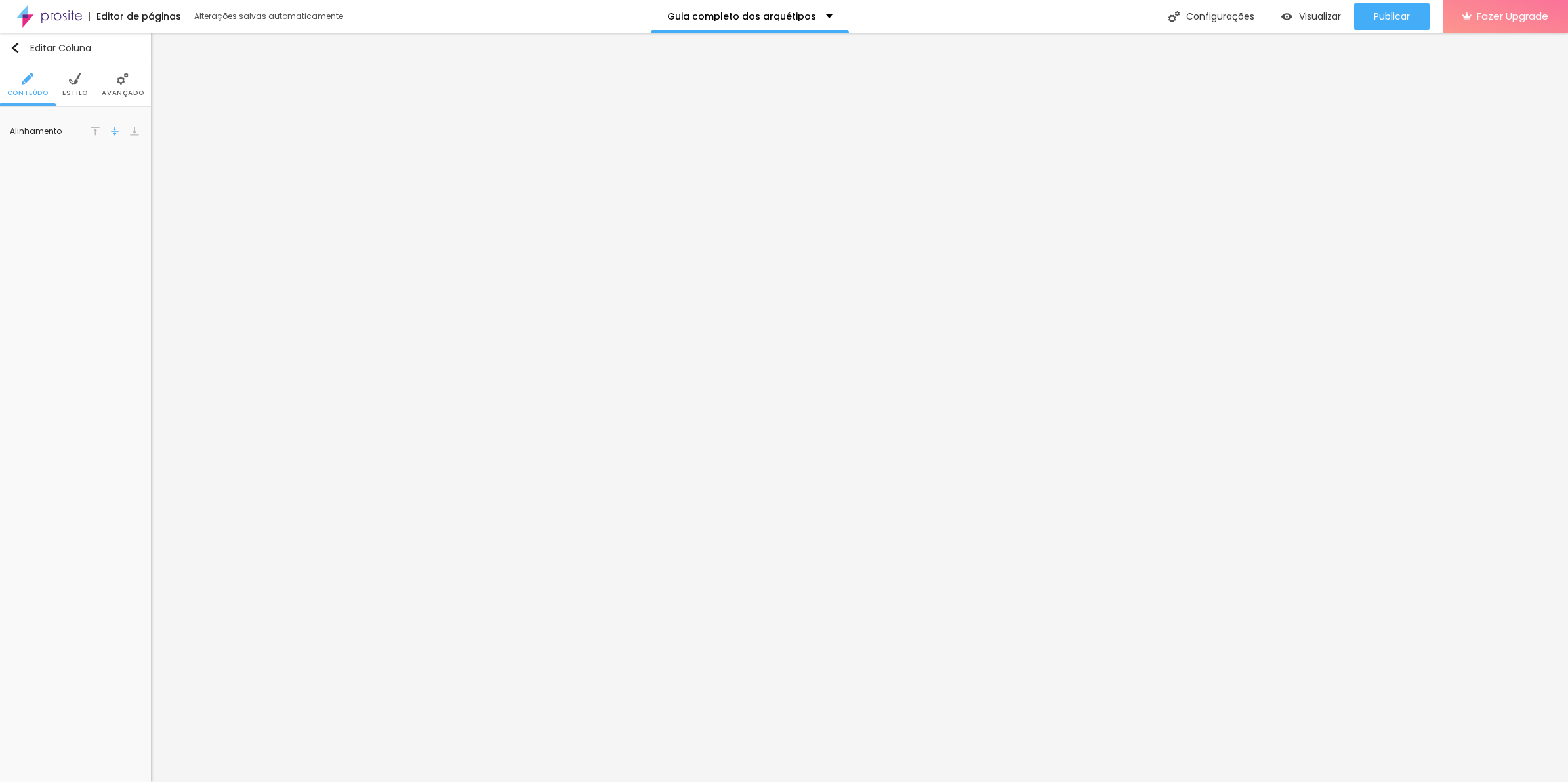
click at [115, 85] on li "Avançado" at bounding box center [122, 85] width 42 height 43
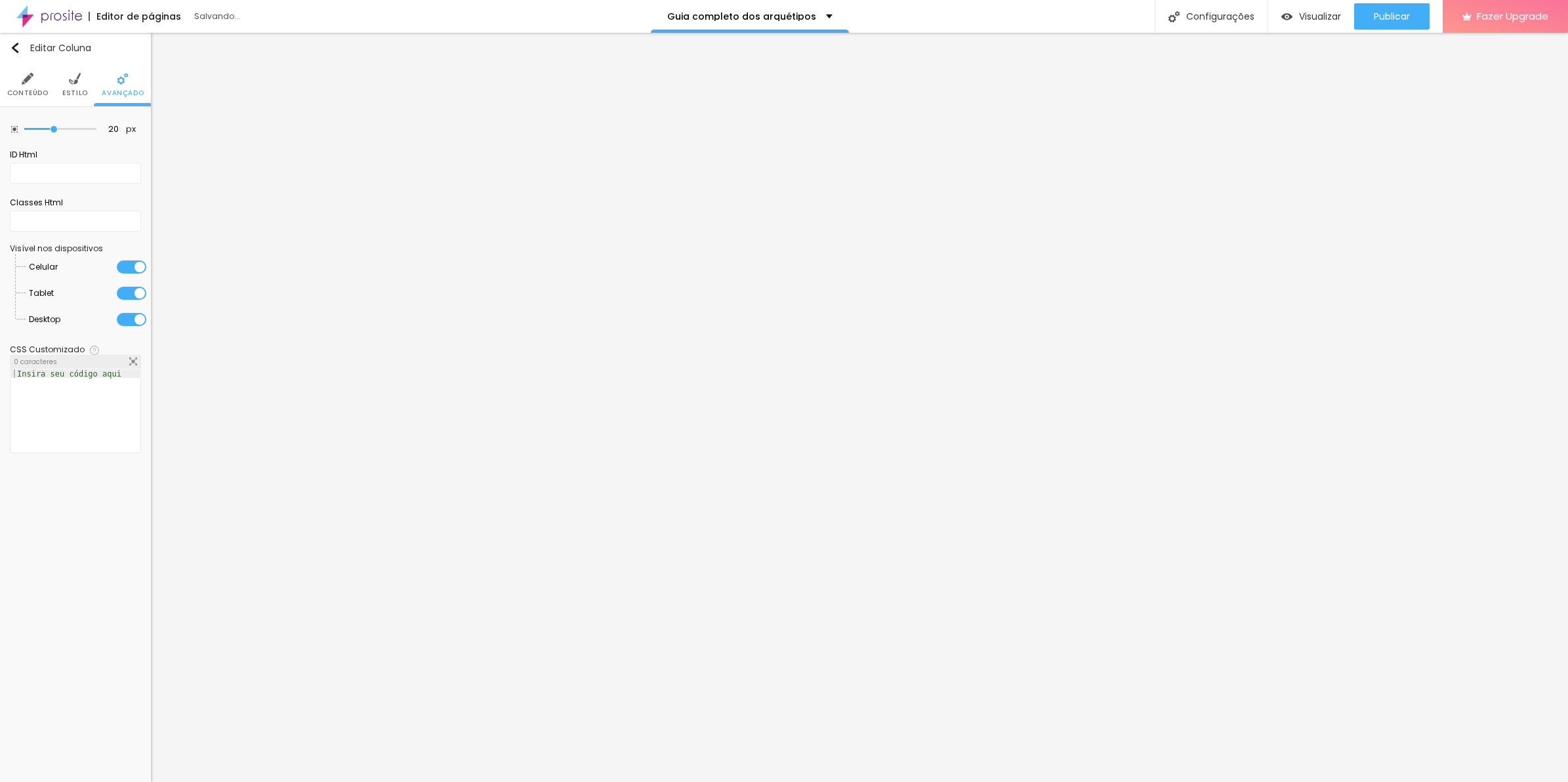
drag, startPoint x: 46, startPoint y: 124, endPoint x: -3, endPoint y: 133, distance: 49.8
click at [0, 133] on html "Editor de páginas Salvando... Guia completo dos arquétipos Configurações Config…" at bounding box center [784, 391] width 1568 height 782
drag, startPoint x: 57, startPoint y: 126, endPoint x: -3, endPoint y: 133, distance: 60.4
click at [24, 133] on input "range" at bounding box center [60, 129] width 72 height 7
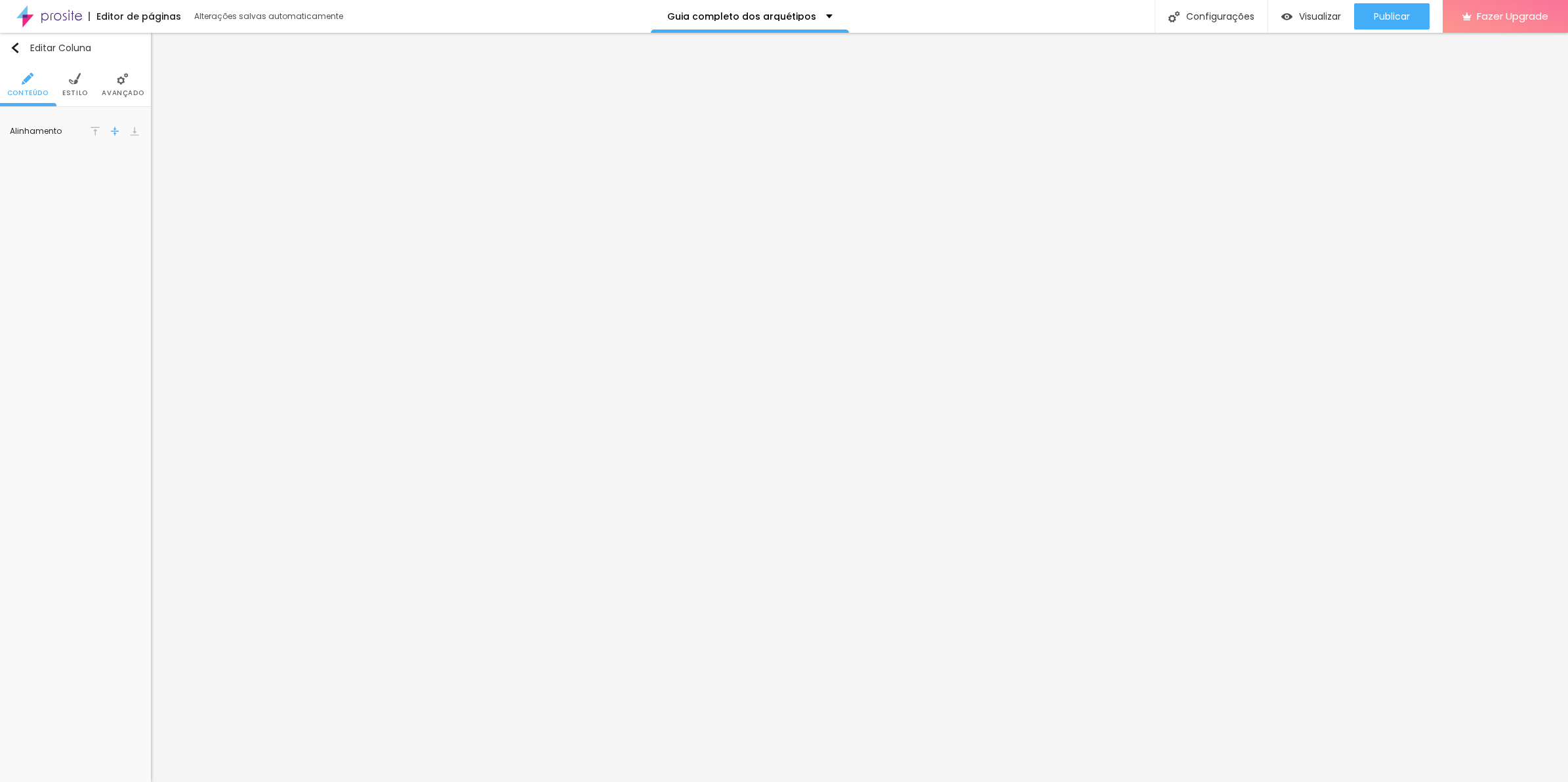
click at [109, 78] on li "Avançado" at bounding box center [122, 85] width 42 height 43
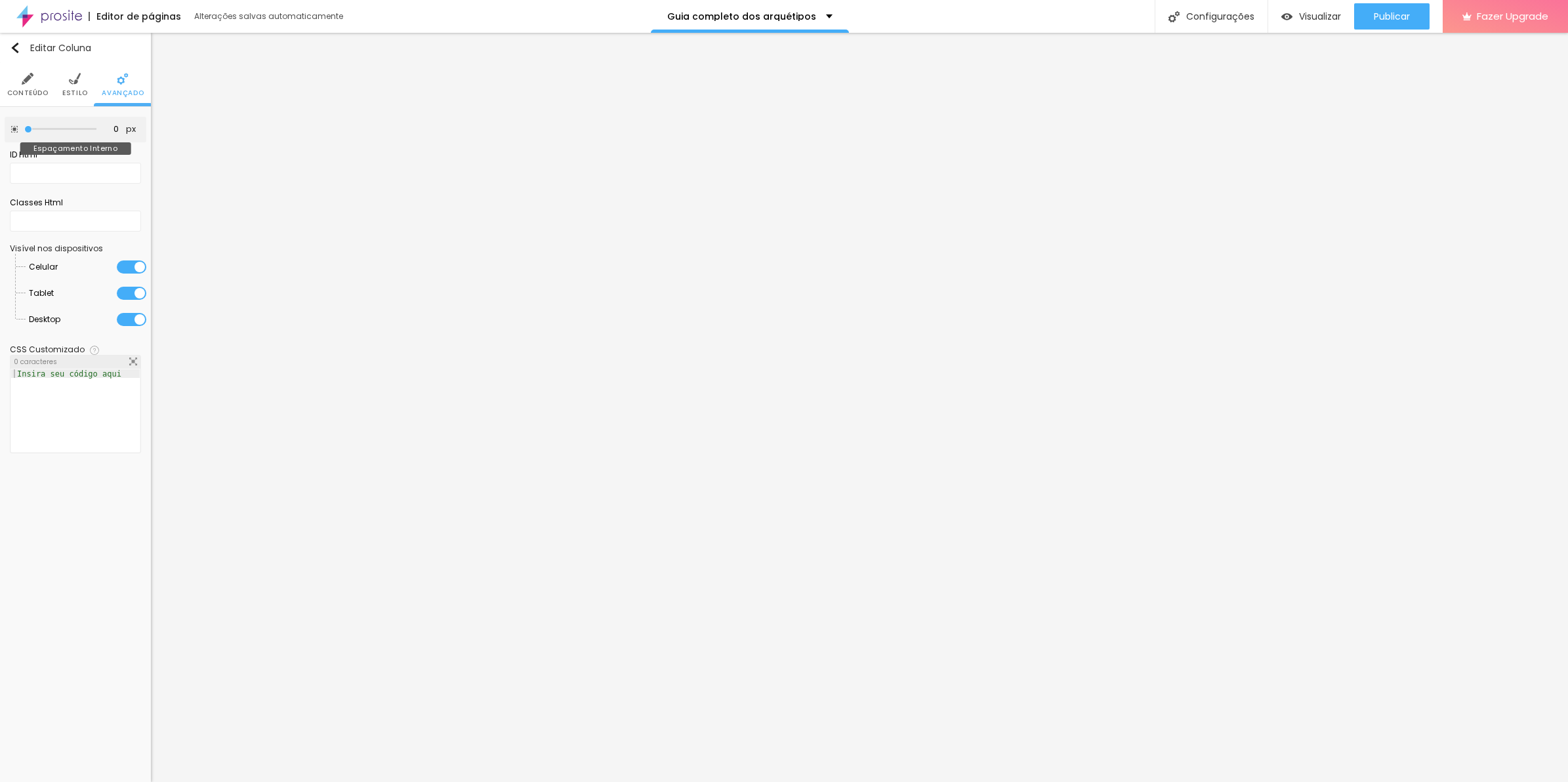
drag, startPoint x: 56, startPoint y: 132, endPoint x: 10, endPoint y: 137, distance: 46.3
click at [24, 133] on input "range" at bounding box center [60, 129] width 72 height 7
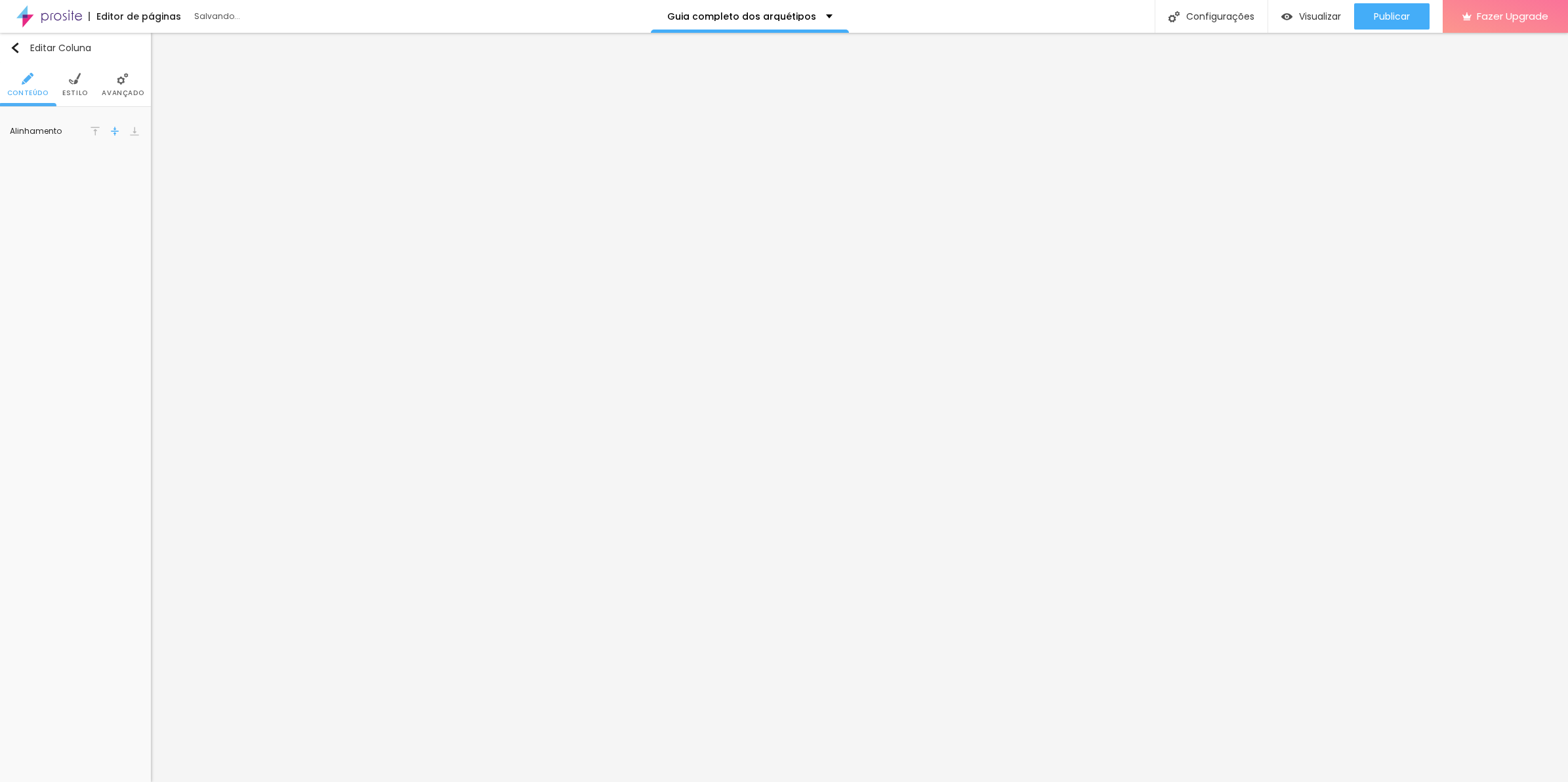
click at [115, 92] on span "Avançado" at bounding box center [122, 93] width 42 height 7
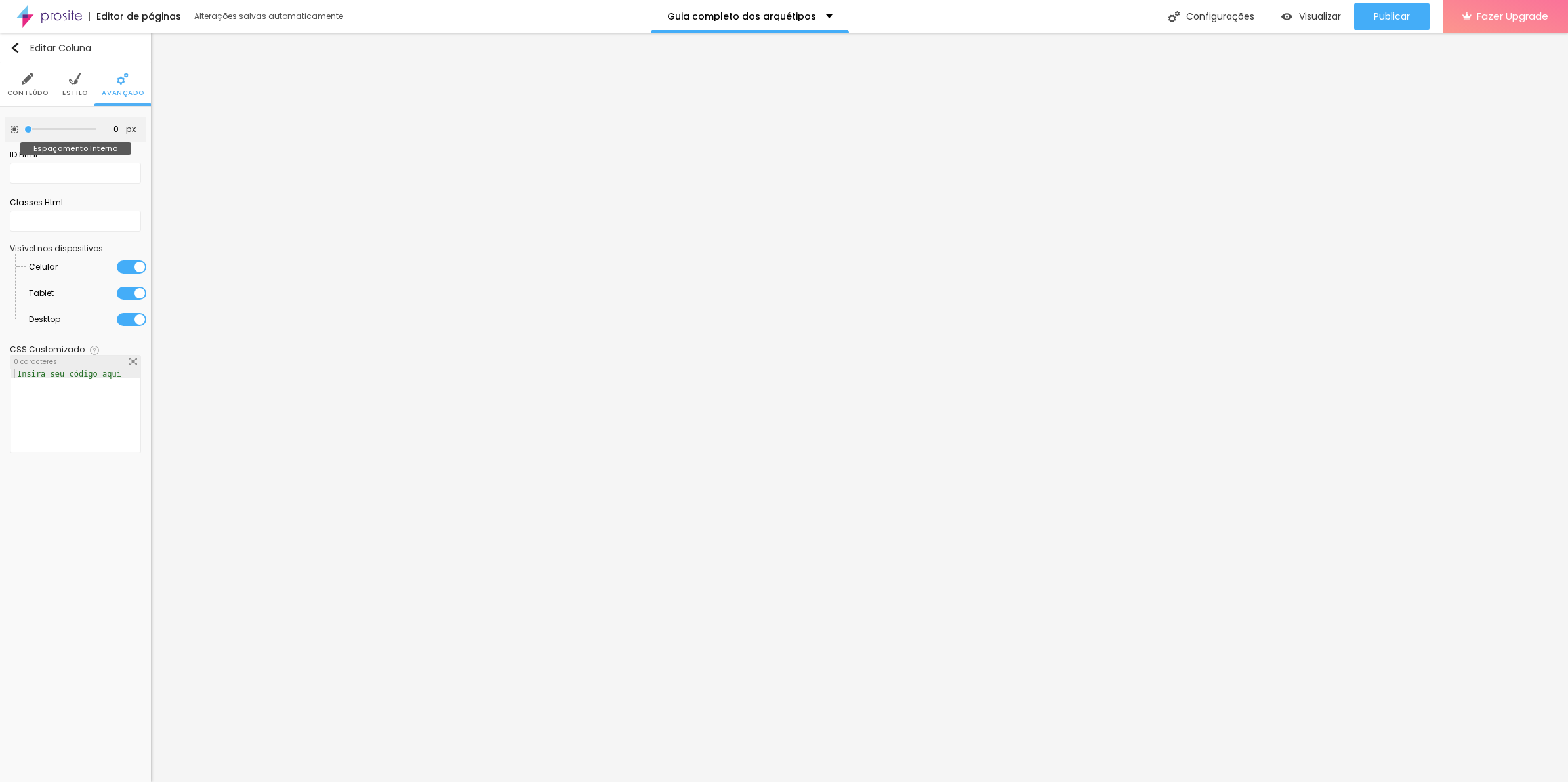
drag, startPoint x: 56, startPoint y: 126, endPoint x: -3, endPoint y: 126, distance: 59.0
click at [24, 126] on input "range" at bounding box center [60, 129] width 72 height 7
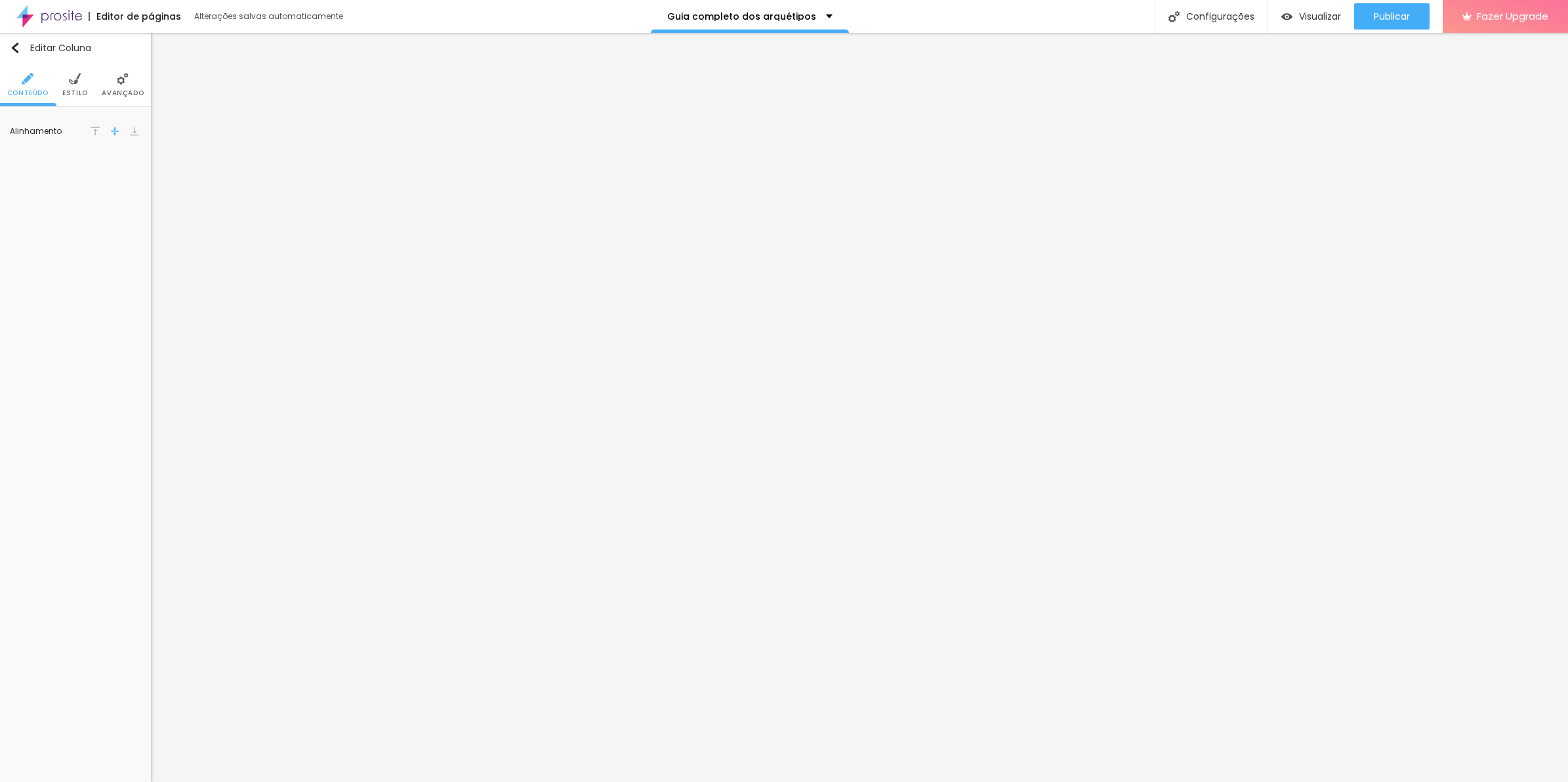
click at [126, 84] on img at bounding box center [122, 78] width 12 height 12
click at [82, 366] on div "0 caracteres" at bounding box center [75, 361] width 130 height 13
click at [80, 381] on div at bounding box center [75, 419] width 129 height 100
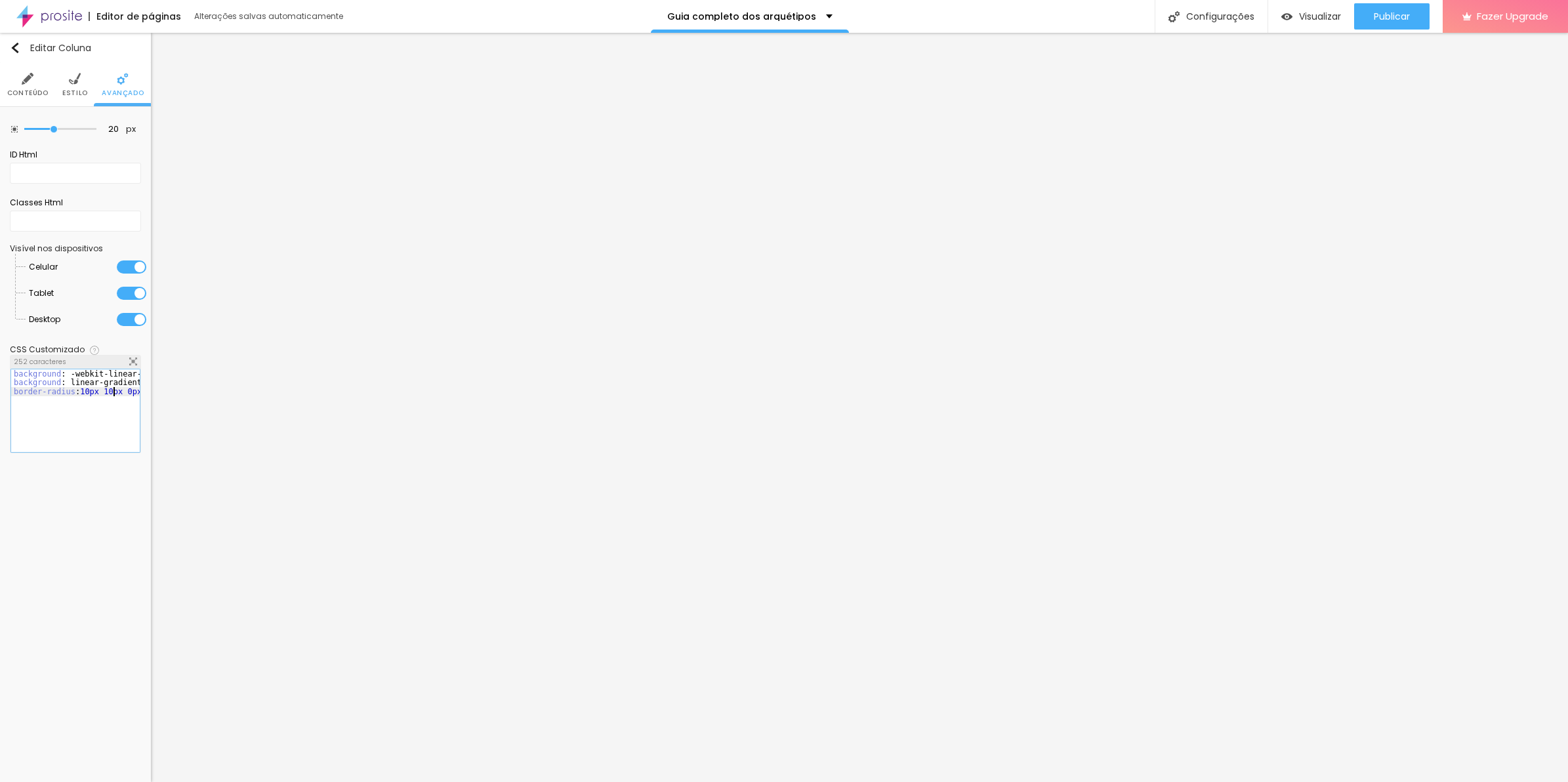
click at [115, 394] on div "background : -webkit-linear-gradient ( 125deg , #8f6c3d , #6d4e26 ) ; /* Chrome…" at bounding box center [280, 413] width 538 height 88
click at [126, 357] on div "252 caracteres" at bounding box center [75, 361] width 130 height 13
click at [131, 359] on img at bounding box center [133, 361] width 8 height 8
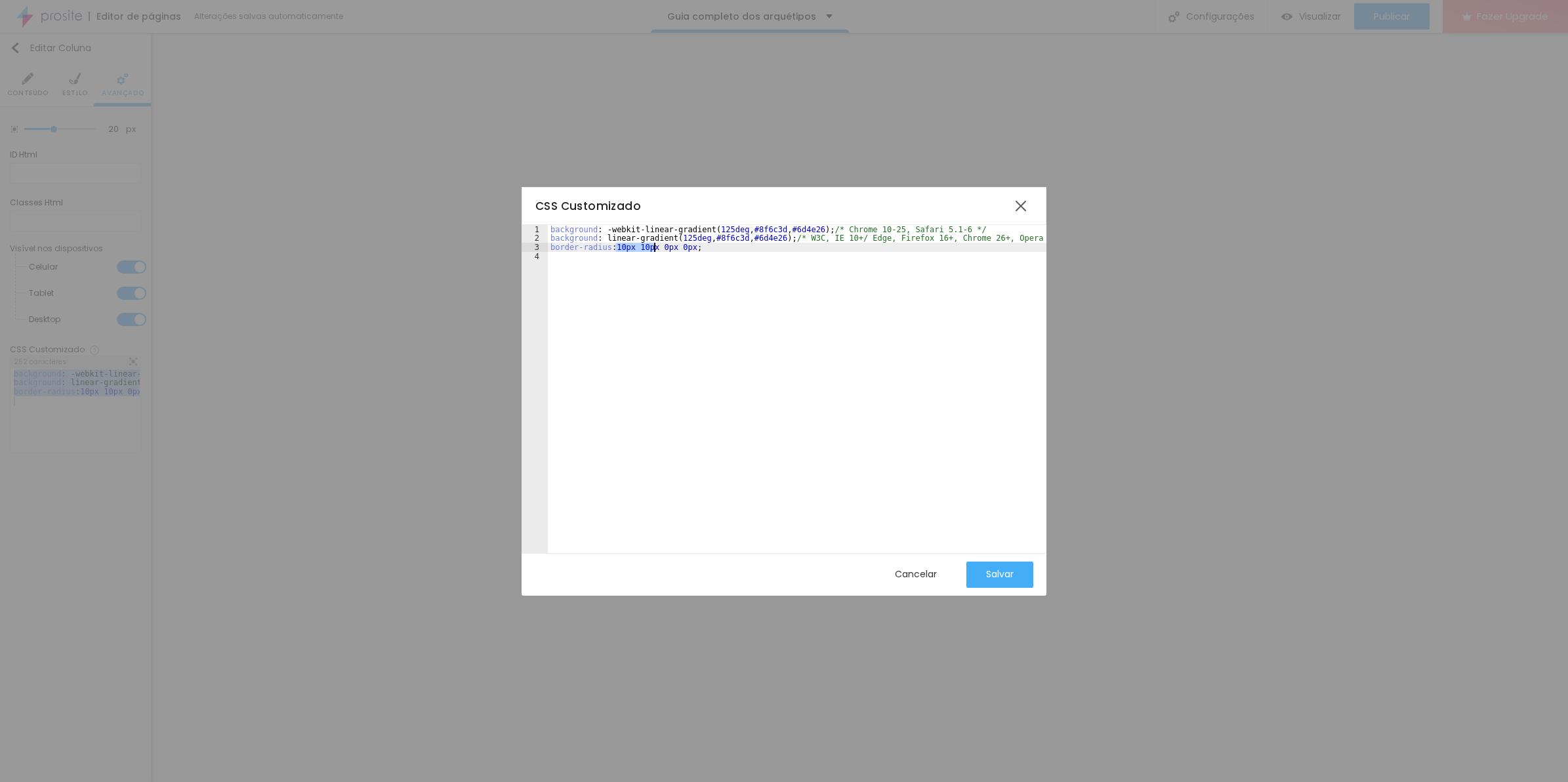
drag, startPoint x: 617, startPoint y: 250, endPoint x: 654, endPoint y: 249, distance: 37.0
click at [654, 249] on div "background : -webkit-linear-gradient ( 125deg , #8f6c3d , #6d4e26 ) ; /* Chrome…" at bounding box center [817, 392] width 538 height 334
click at [646, 247] on div "background : -webkit-linear-gradient ( 125deg , #8f6c3d , #6d4e26 ) ; /* Chrome…" at bounding box center [817, 392] width 538 height 334
click at [1000, 579] on div "Salvar" at bounding box center [1000, 573] width 27 height 10
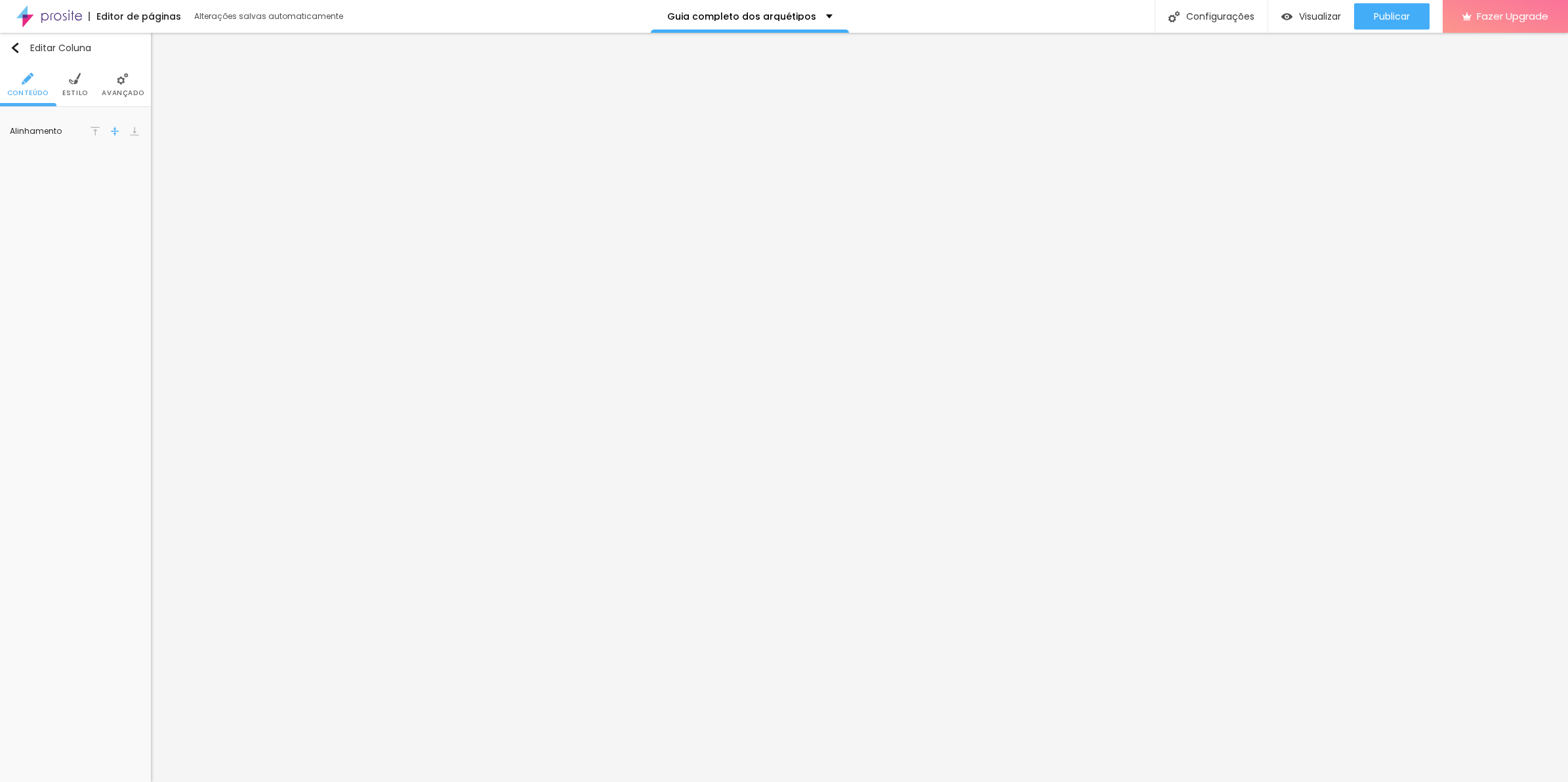
click at [122, 91] on span "Avançado" at bounding box center [122, 93] width 42 height 7
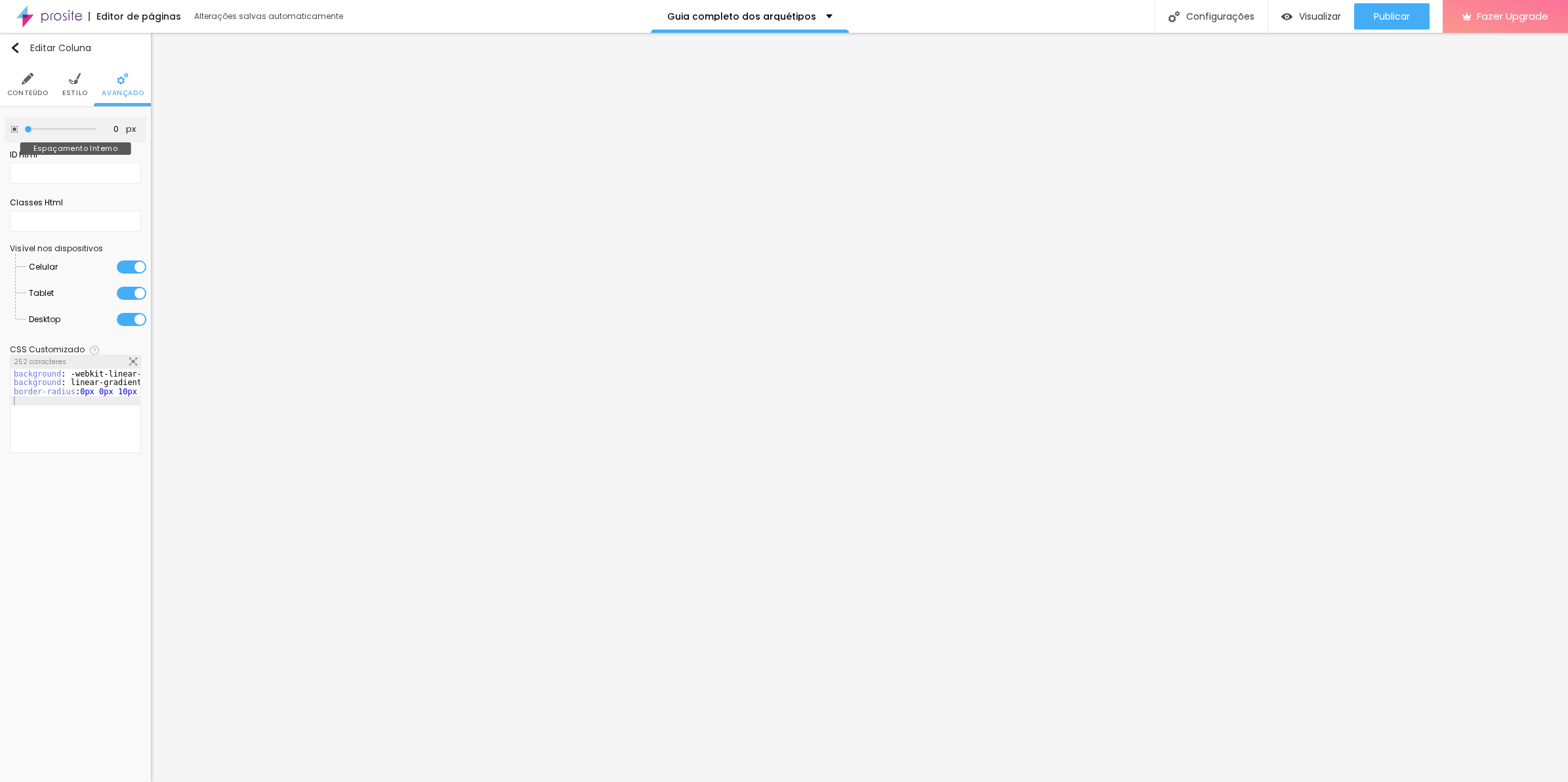
drag, startPoint x: 56, startPoint y: 131, endPoint x: -3, endPoint y: 119, distance: 60.2
click at [24, 126] on input "range" at bounding box center [60, 129] width 72 height 7
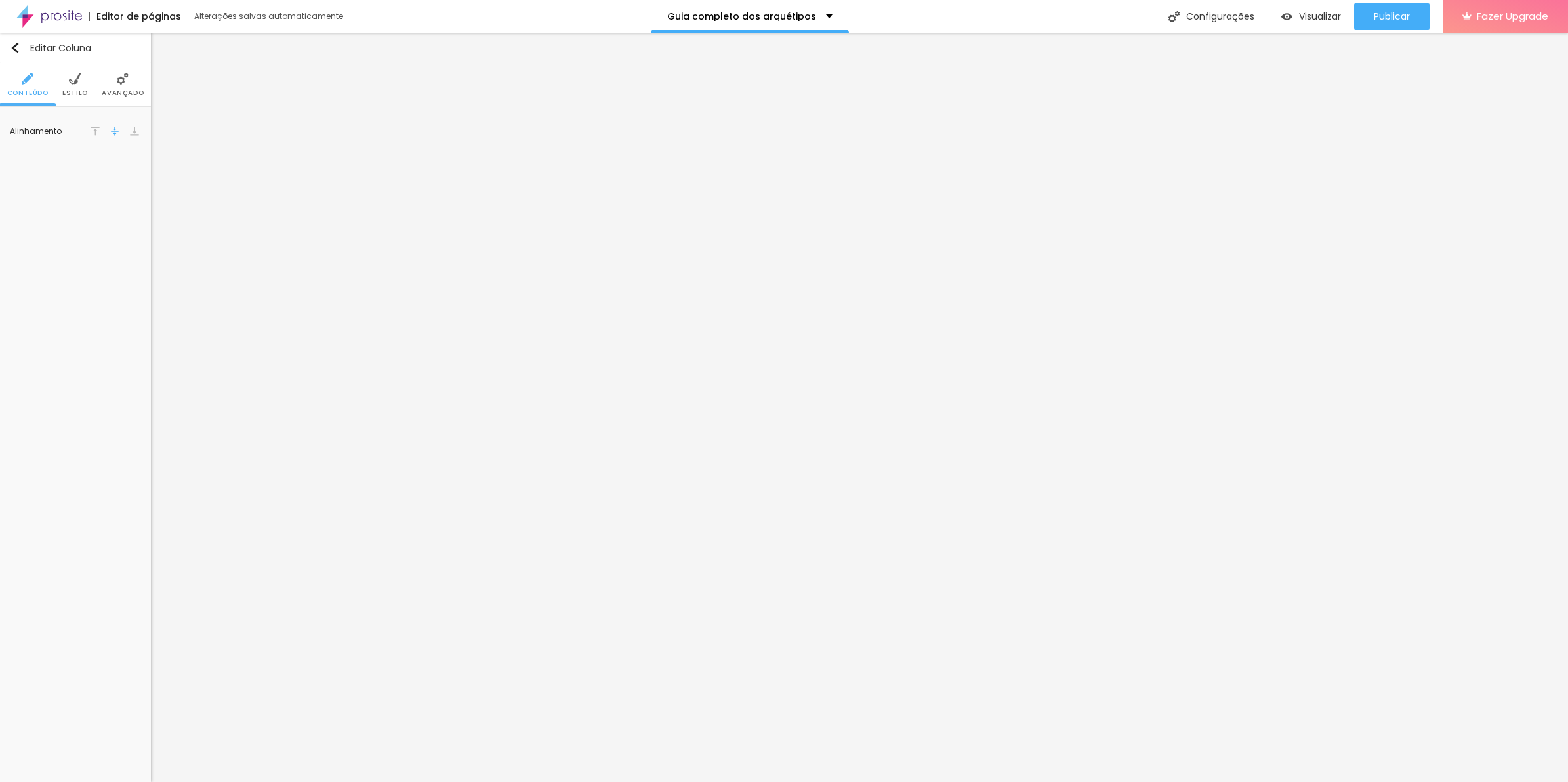
click at [132, 83] on li "Avançado" at bounding box center [122, 85] width 42 height 43
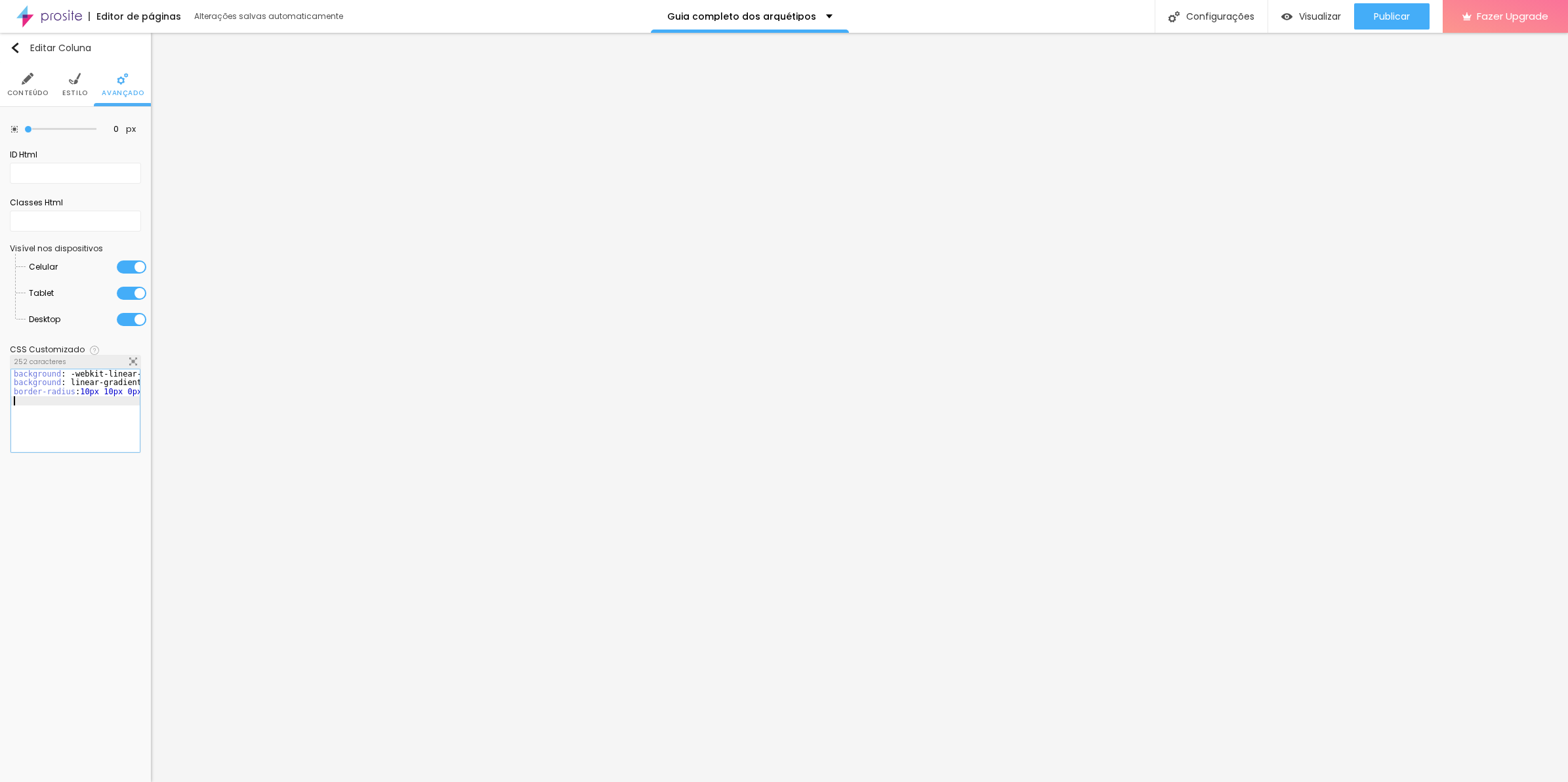
click at [102, 401] on div "background : -webkit-linear-gradient ( 125deg , #8f6c3d , #6d4e26 ) ; /* Chrome…" at bounding box center [280, 419] width 538 height 100
click at [129, 361] on img at bounding box center [133, 361] width 8 height 8
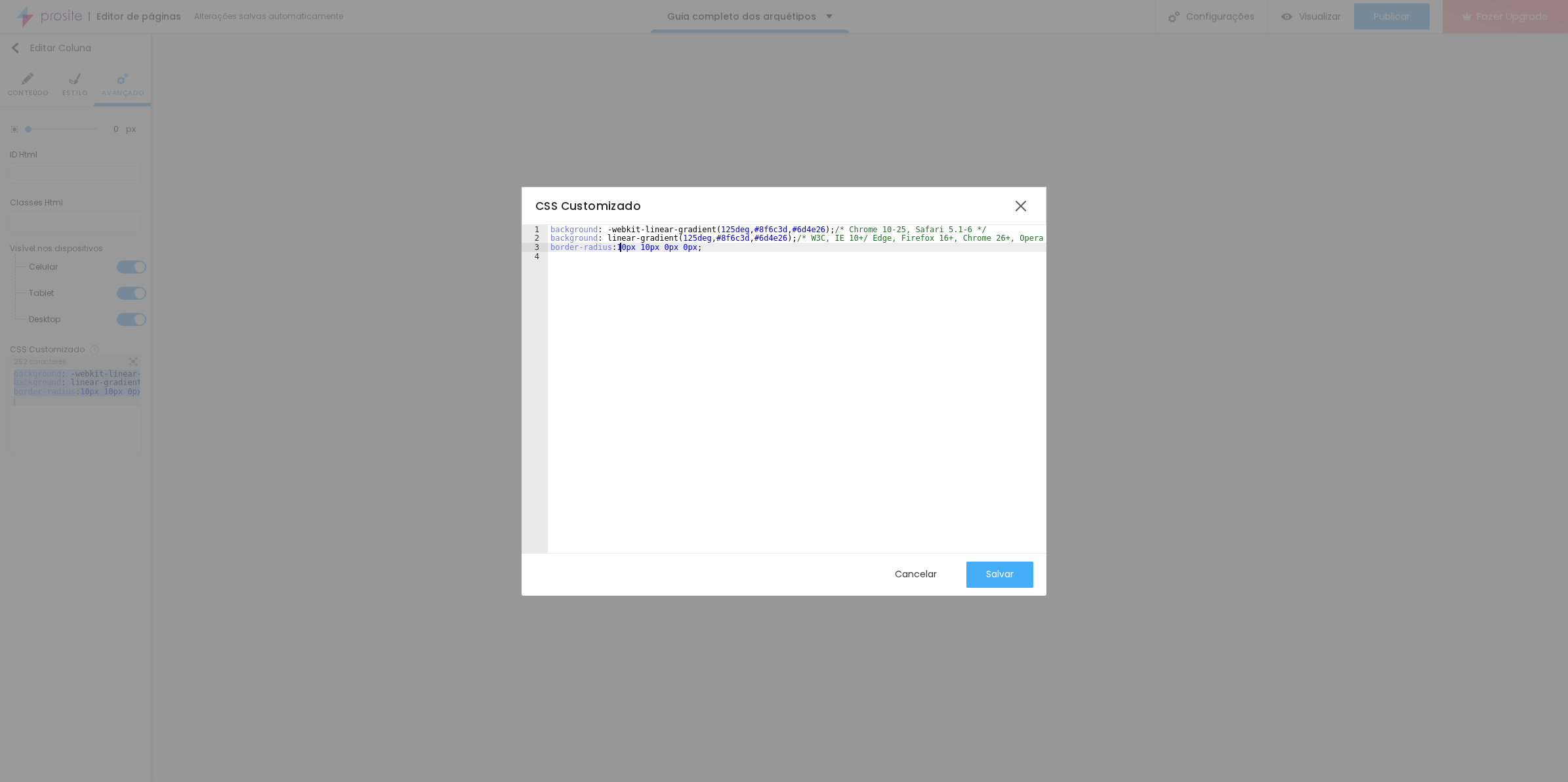
click at [621, 246] on div "background : -webkit-linear-gradient ( 125deg , #8f6c3d , #6d4e26 ) ; /* Chrome…" at bounding box center [817, 392] width 538 height 334
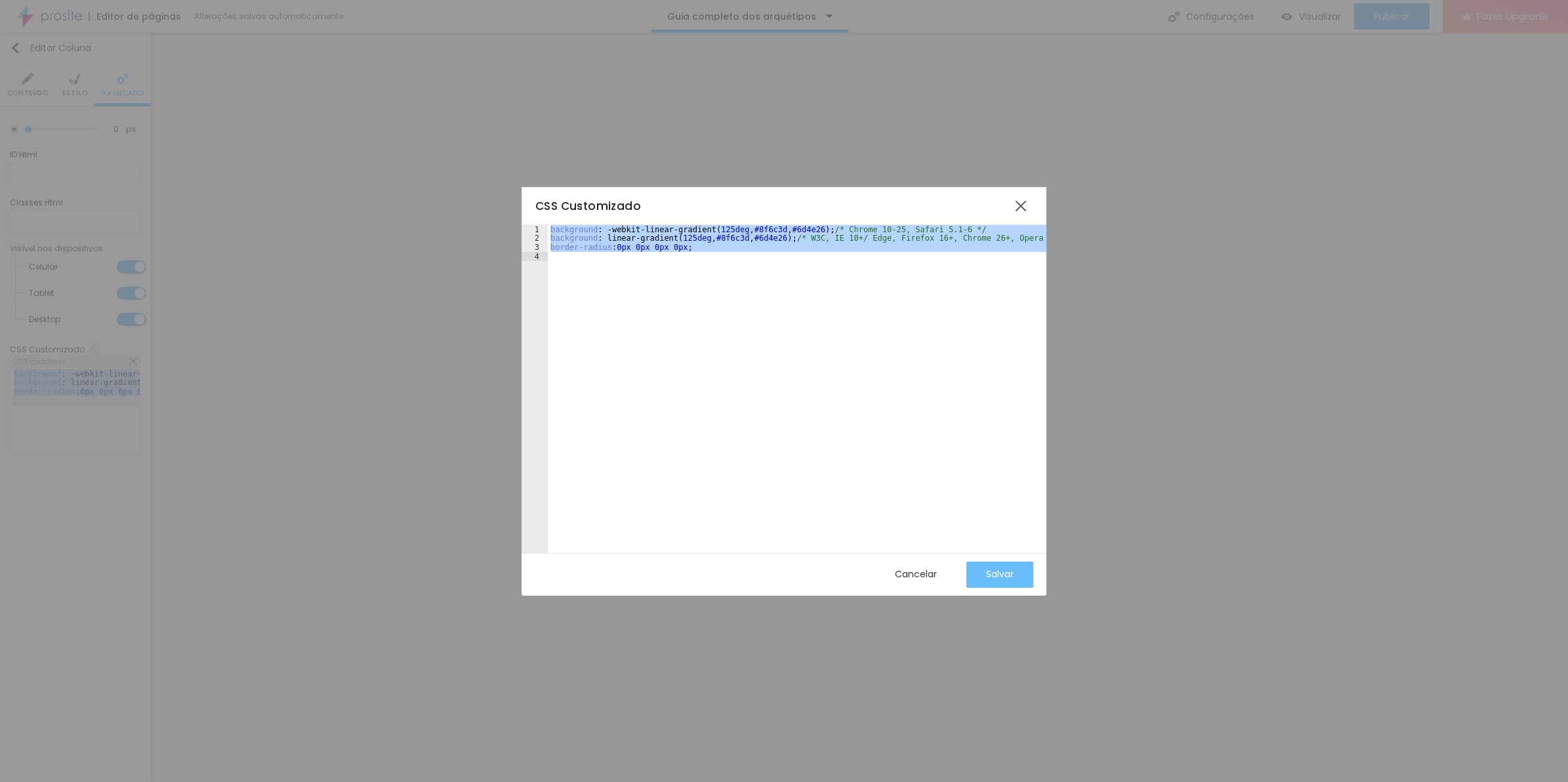
click at [984, 577] on button "Salvar" at bounding box center [1000, 574] width 67 height 26
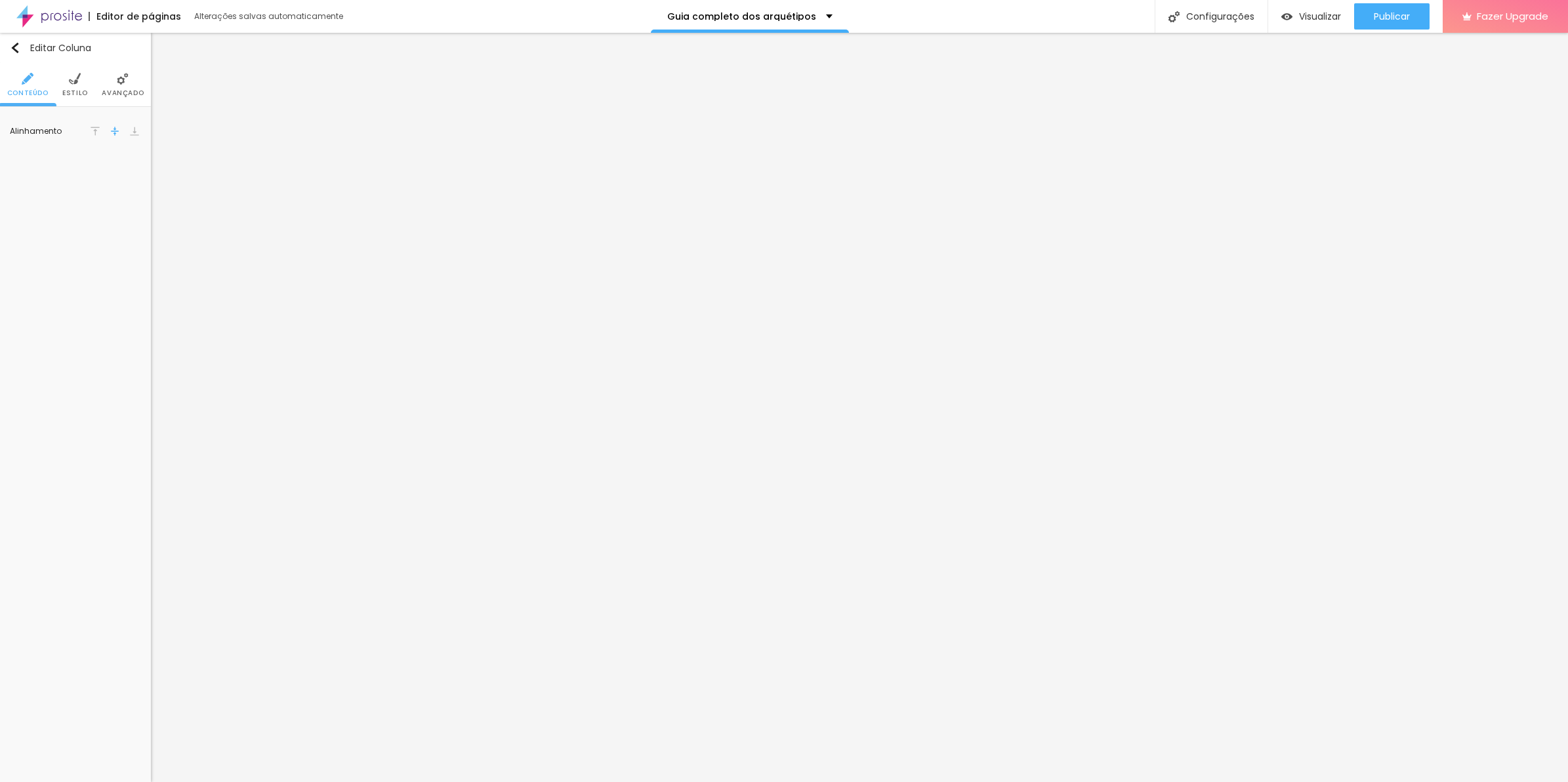
click at [139, 100] on li "Avançado" at bounding box center [122, 85] width 42 height 43
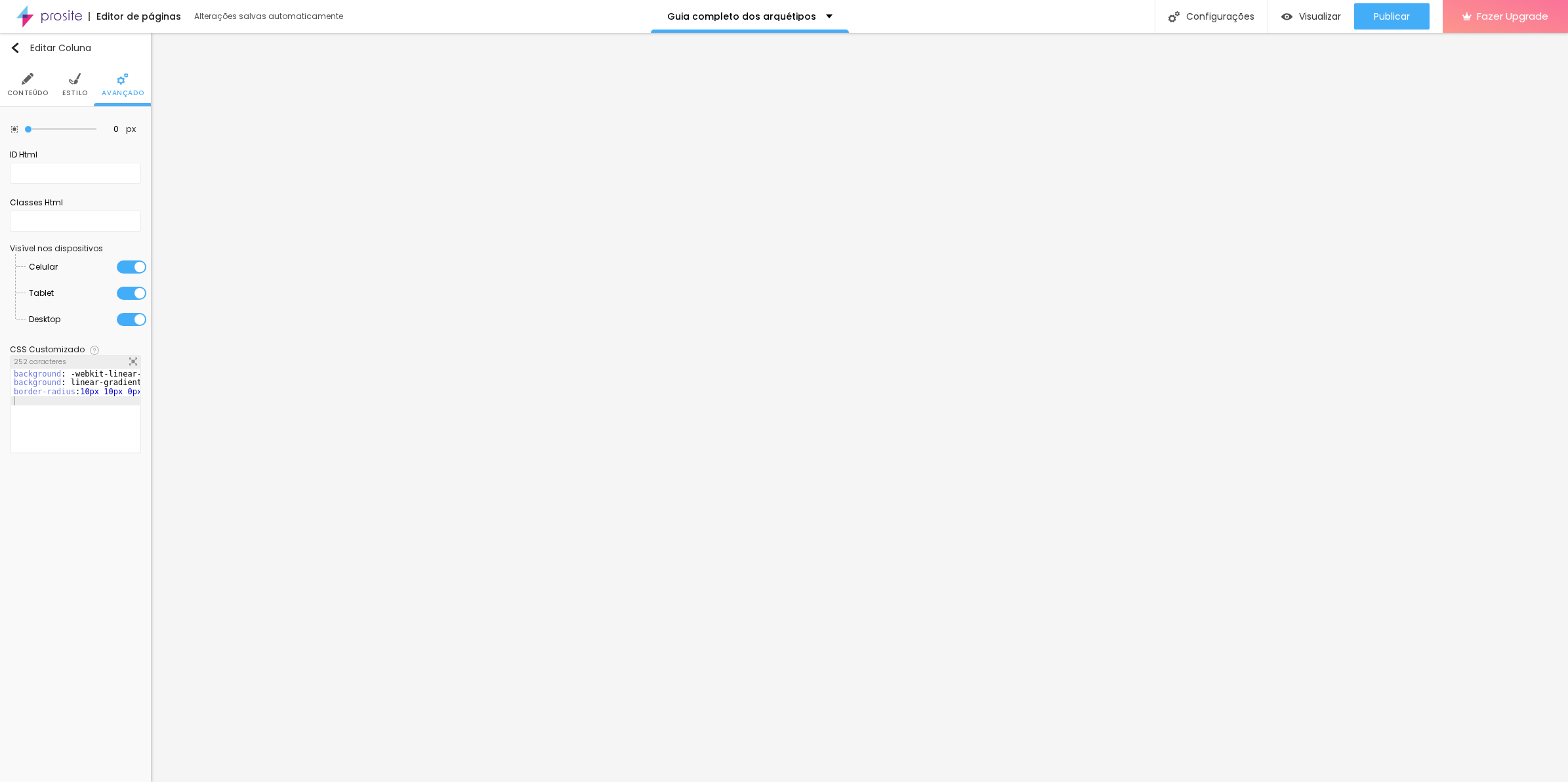
click at [133, 359] on img at bounding box center [133, 361] width 8 height 8
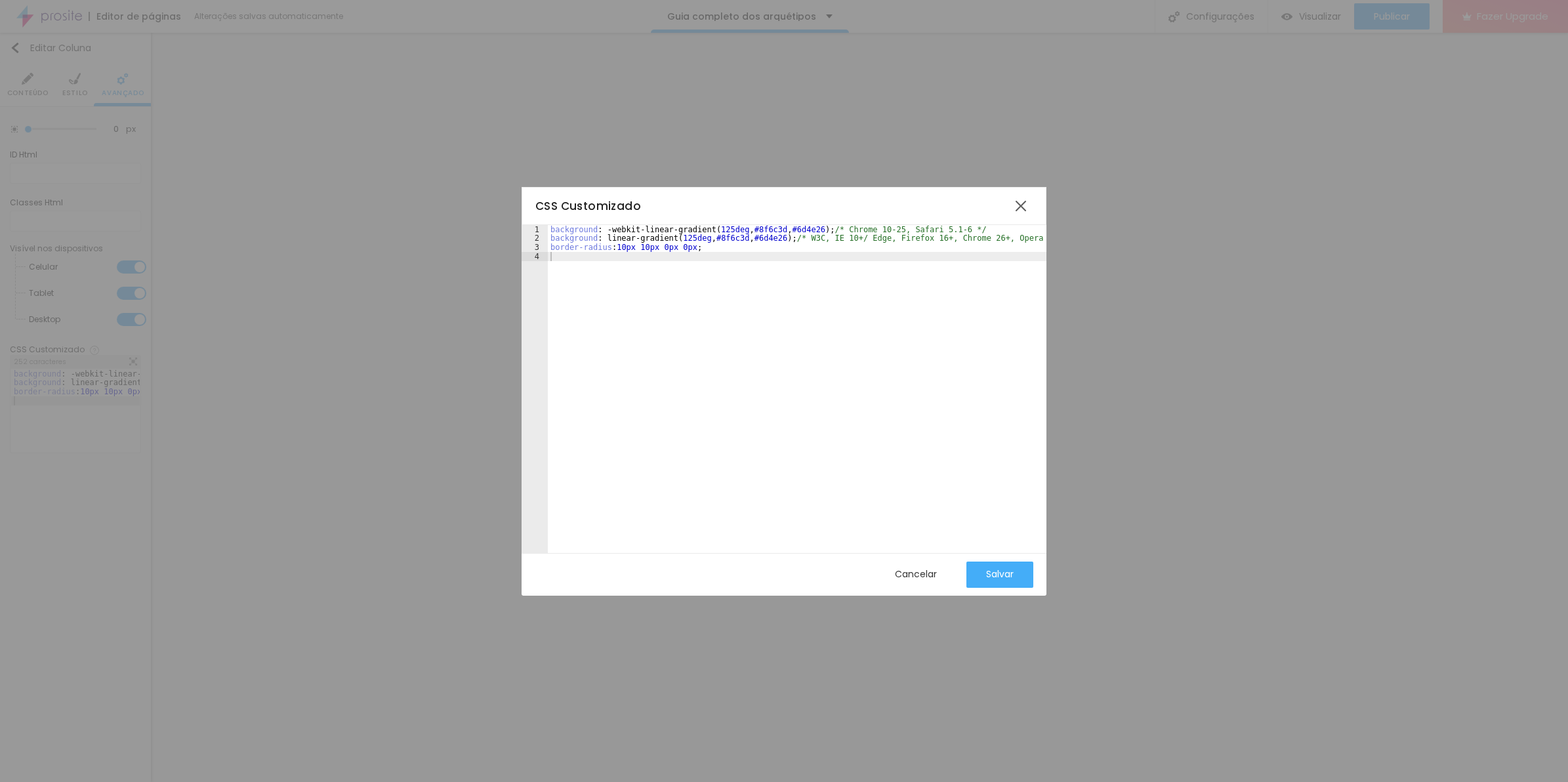
click at [747, 226] on div "background : -webkit-linear-gradient ( 125deg , #8f6c3d , #6d4e26 ) ; /* Chrome…" at bounding box center [817, 392] width 538 height 334
click at [833, 248] on div "background : -webkit-linear-gradient ( 125deg , #8f6c3d , #6d4e26 ) ; /* Chrome…" at bounding box center [817, 392] width 538 height 334
drag, startPoint x: 856, startPoint y: 238, endPoint x: 484, endPoint y: 197, distance: 374.3
click at [484, 197] on div "CSS Customizado 1 2 3 4 background : -webkit-linear-gradient ( 125deg , #8f6c3d…" at bounding box center [784, 391] width 1568 height 782
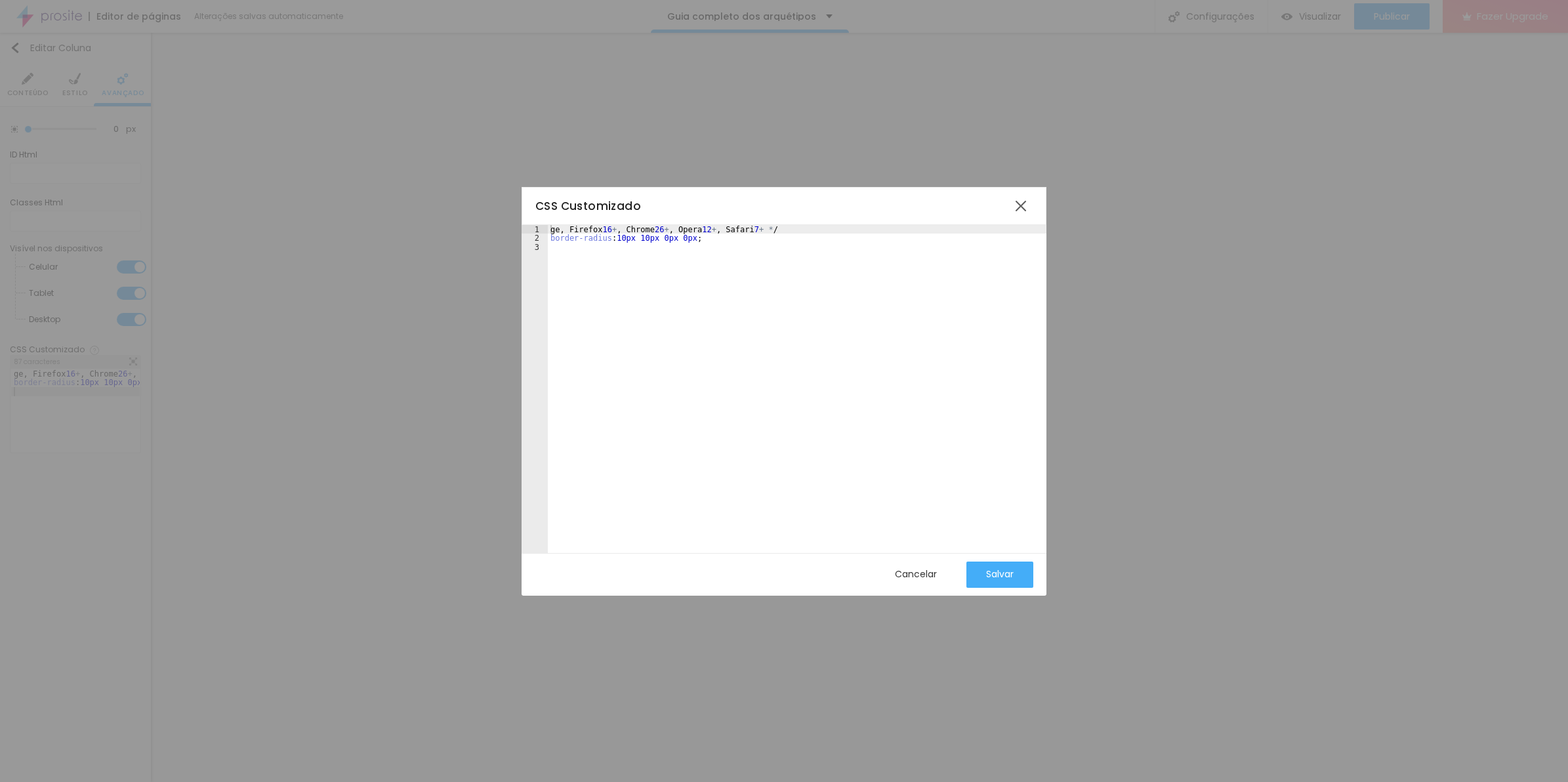
drag, startPoint x: 791, startPoint y: 224, endPoint x: 737, endPoint y: 222, distance: 54.0
click at [728, 222] on div "CSS Customizado" at bounding box center [784, 205] width 525 height 38
drag, startPoint x: 773, startPoint y: 228, endPoint x: 459, endPoint y: 213, distance: 314.4
click at [459, 213] on div "CSS Customizado 1 2 3 ge, Firefox 16 + , Chrome 26 + , Opera 12 + , Safari 7 + …" at bounding box center [784, 391] width 1568 height 782
click at [987, 568] on div "Salvar" at bounding box center [1000, 573] width 27 height 10
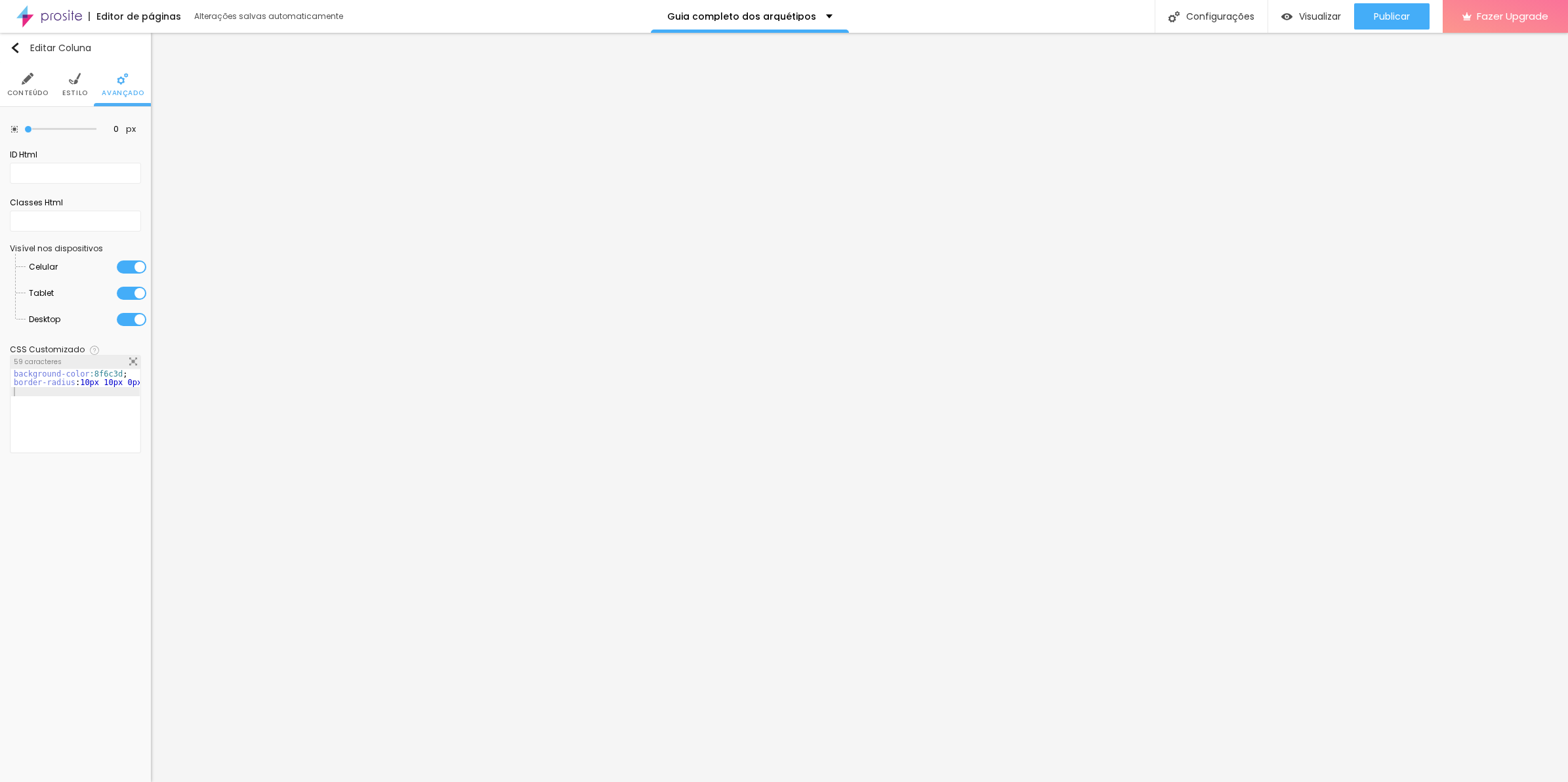
click at [87, 372] on div "background-color :8f6c3d ; border-radius : 10px 10px 0px 0px ;" at bounding box center [85, 413] width 148 height 88
drag, startPoint x: 90, startPoint y: 90, endPoint x: 82, endPoint y: 90, distance: 8.0
click at [89, 90] on ul "Conteúdo Estilo Avançado" at bounding box center [76, 85] width 151 height 44
click at [80, 90] on span "Estilo" at bounding box center [75, 93] width 25 height 7
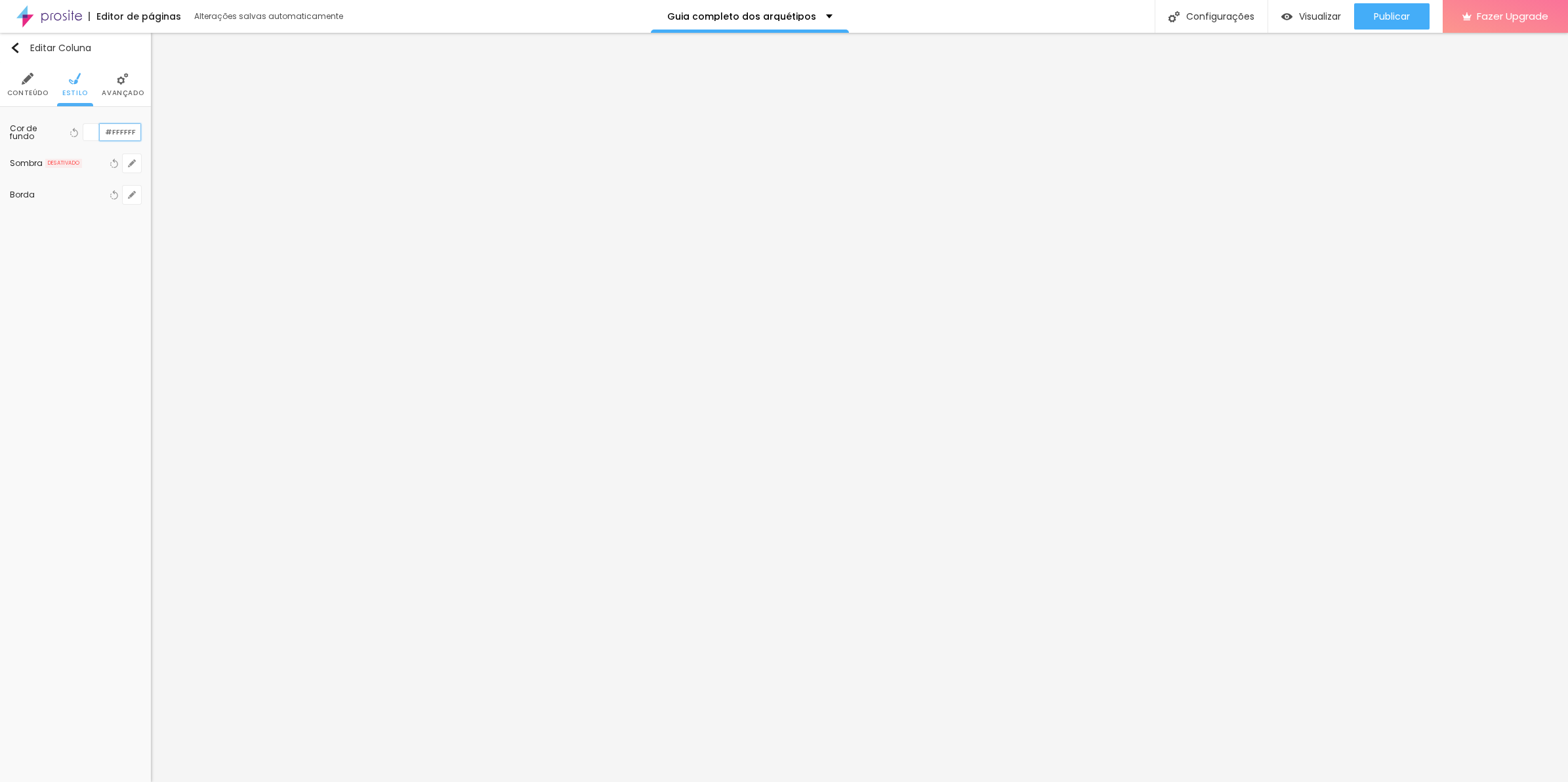
click at [122, 138] on input "#FFFFFF" at bounding box center [120, 132] width 41 height 16
paste input "8F6C3D"
click at [126, 97] on li "Avançado" at bounding box center [122, 85] width 42 height 43
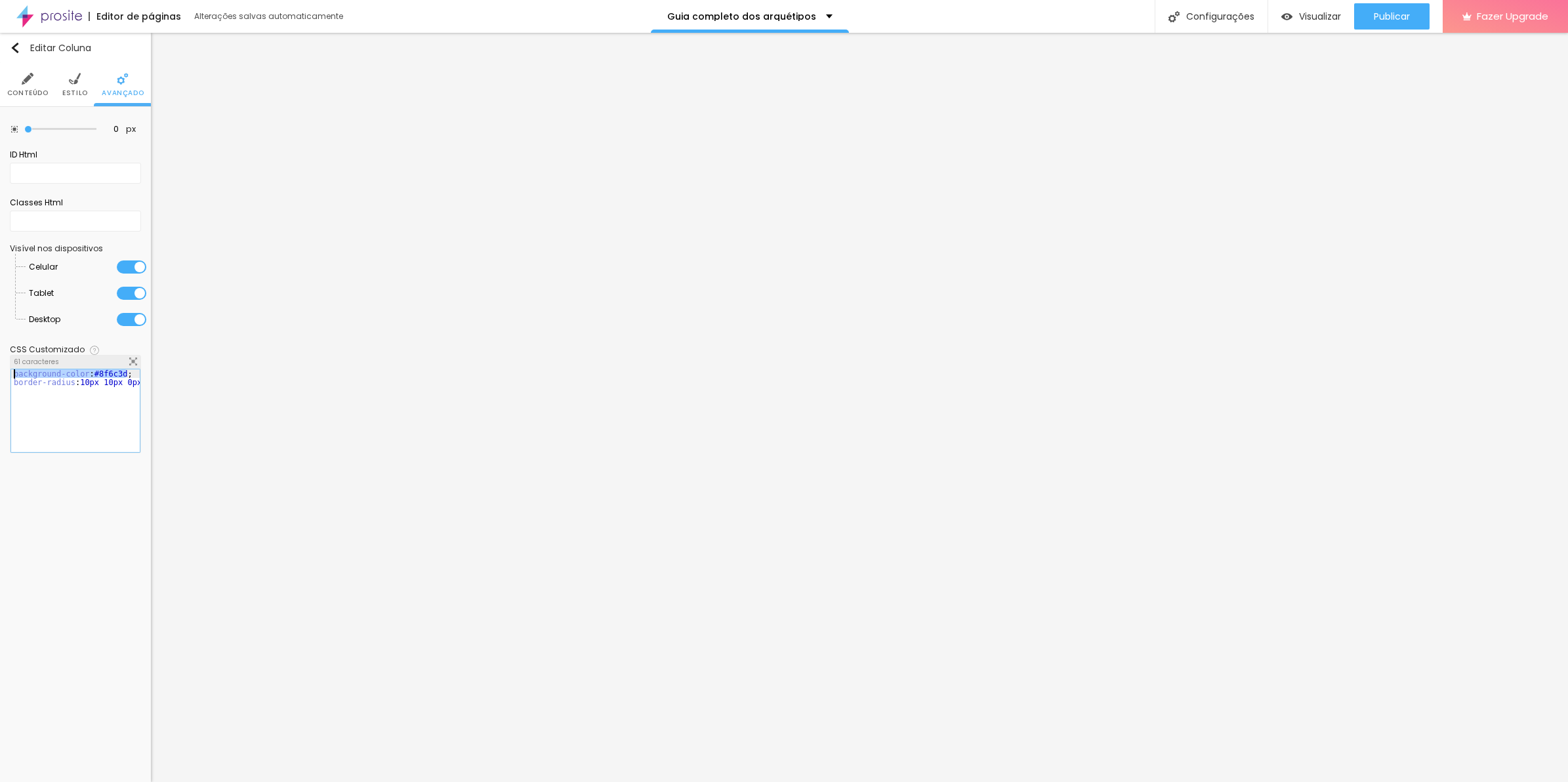
drag, startPoint x: 126, startPoint y: 375, endPoint x: -3, endPoint y: 375, distance: 129.0
click at [0, 375] on html "Editor de páginas Alterações salvas automaticamente Guia completo dos arquétipo…" at bounding box center [784, 391] width 1568 height 782
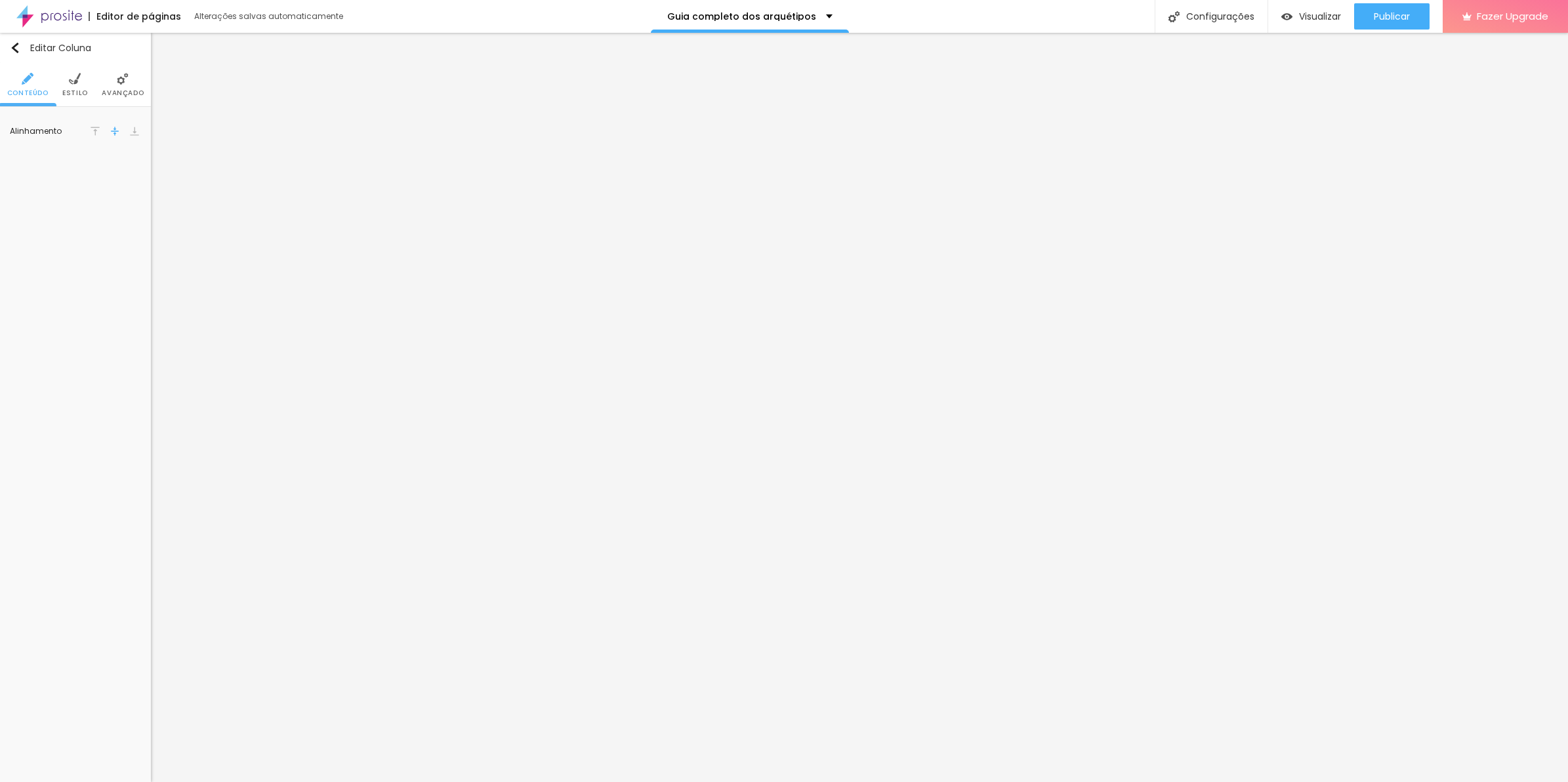
click at [107, 80] on li "Avançado" at bounding box center [122, 85] width 42 height 43
click at [107, 398] on div "border-radius : 10px 10px 0px 0px ;" at bounding box center [85, 419] width 148 height 100
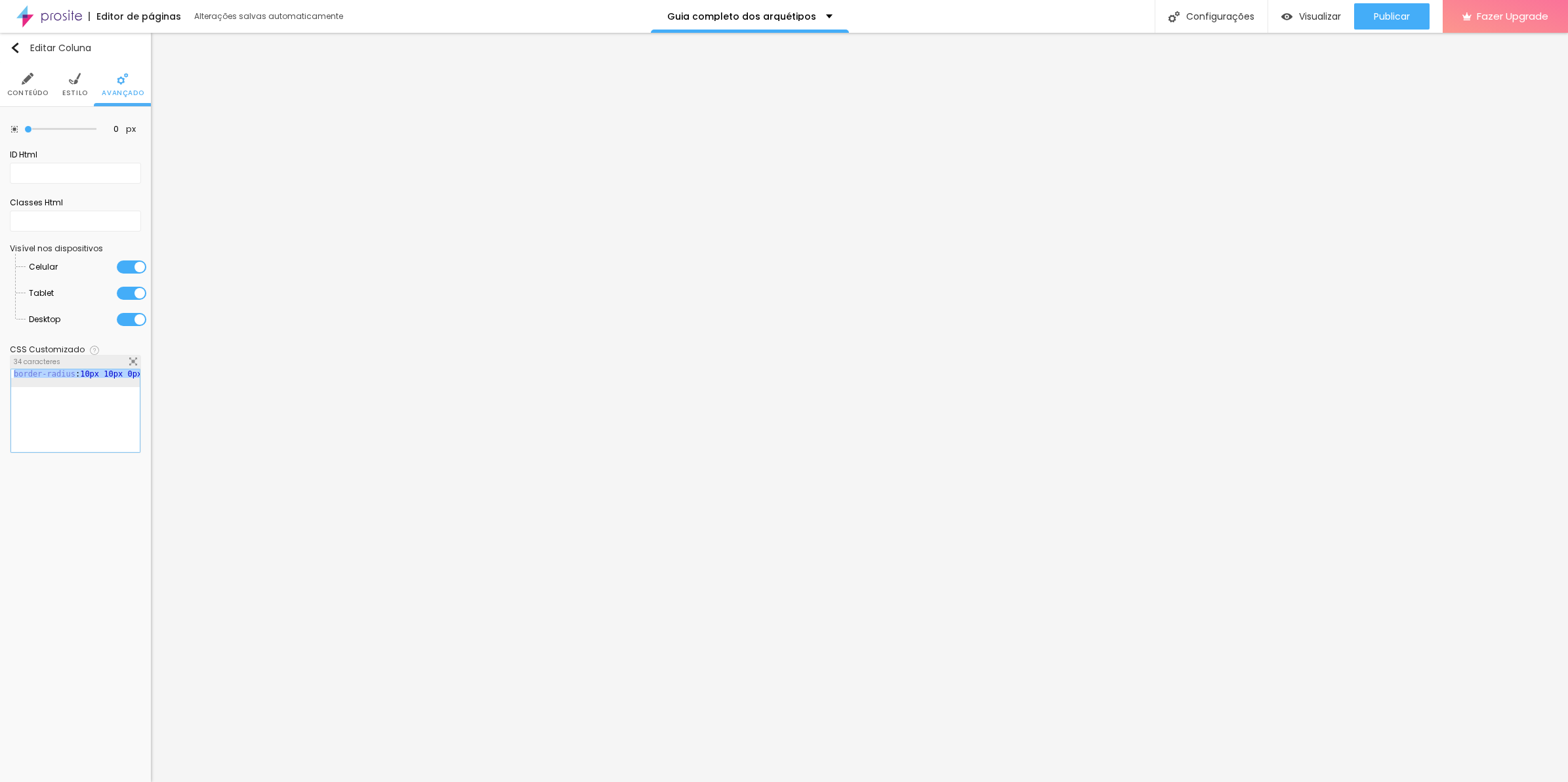
click at [79, 90] on span "Estilo" at bounding box center [75, 93] width 25 height 7
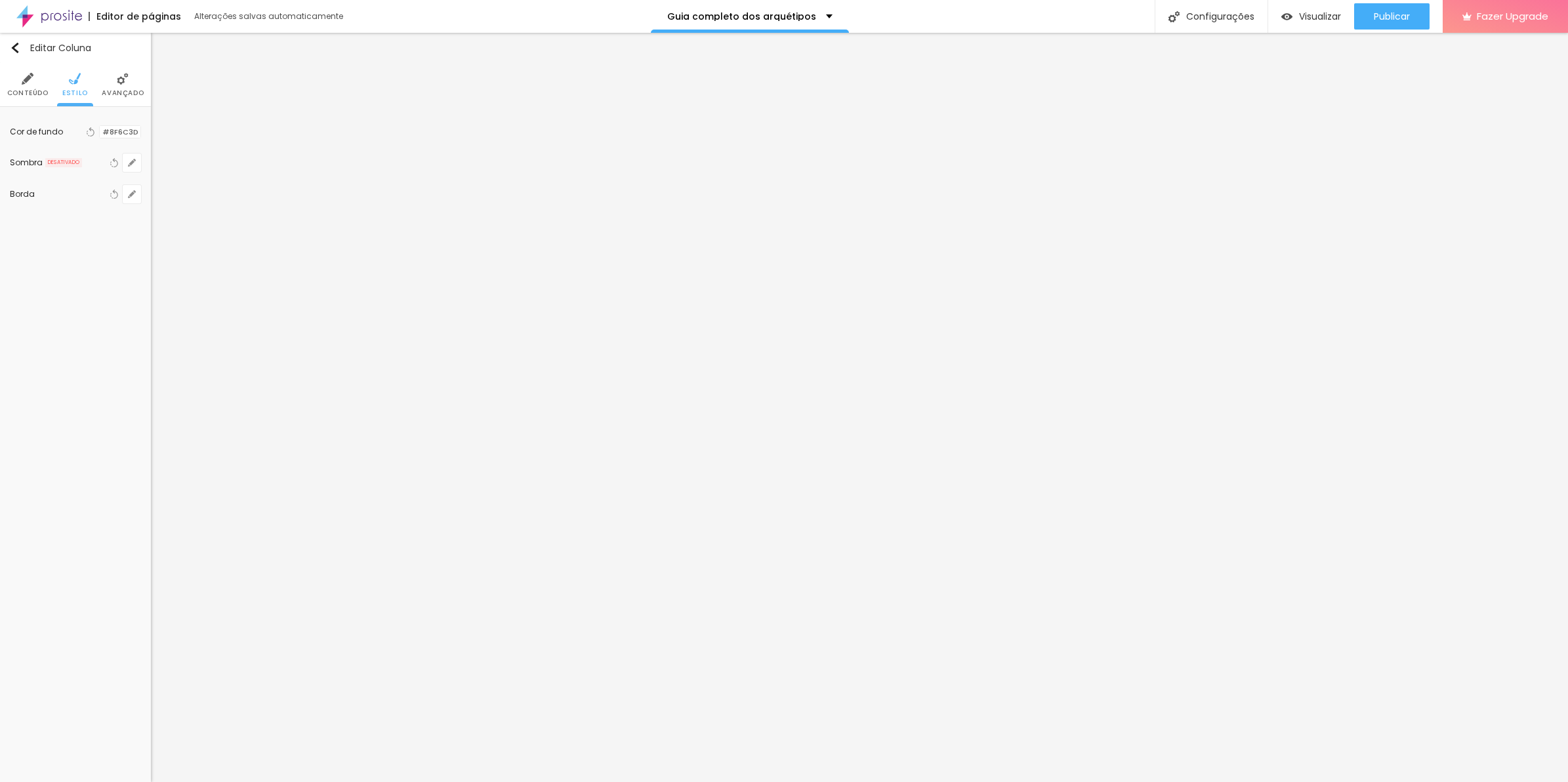
click at [100, 129] on div at bounding box center [100, 132] width 0 height 12
drag, startPoint x: 122, startPoint y: 181, endPoint x: 126, endPoint y: 124, distance: 57.1
click at [126, 124] on div "Cor de fundo Voltar ao padrão #8F6C3D" at bounding box center [75, 131] width 131 height 17
drag, startPoint x: 128, startPoint y: 136, endPoint x: 128, endPoint y: 119, distance: 17.0
click at [128, 119] on div "Cor de fundo Voltar ao padrão #8F6C3D" at bounding box center [75, 132] width 131 height 30
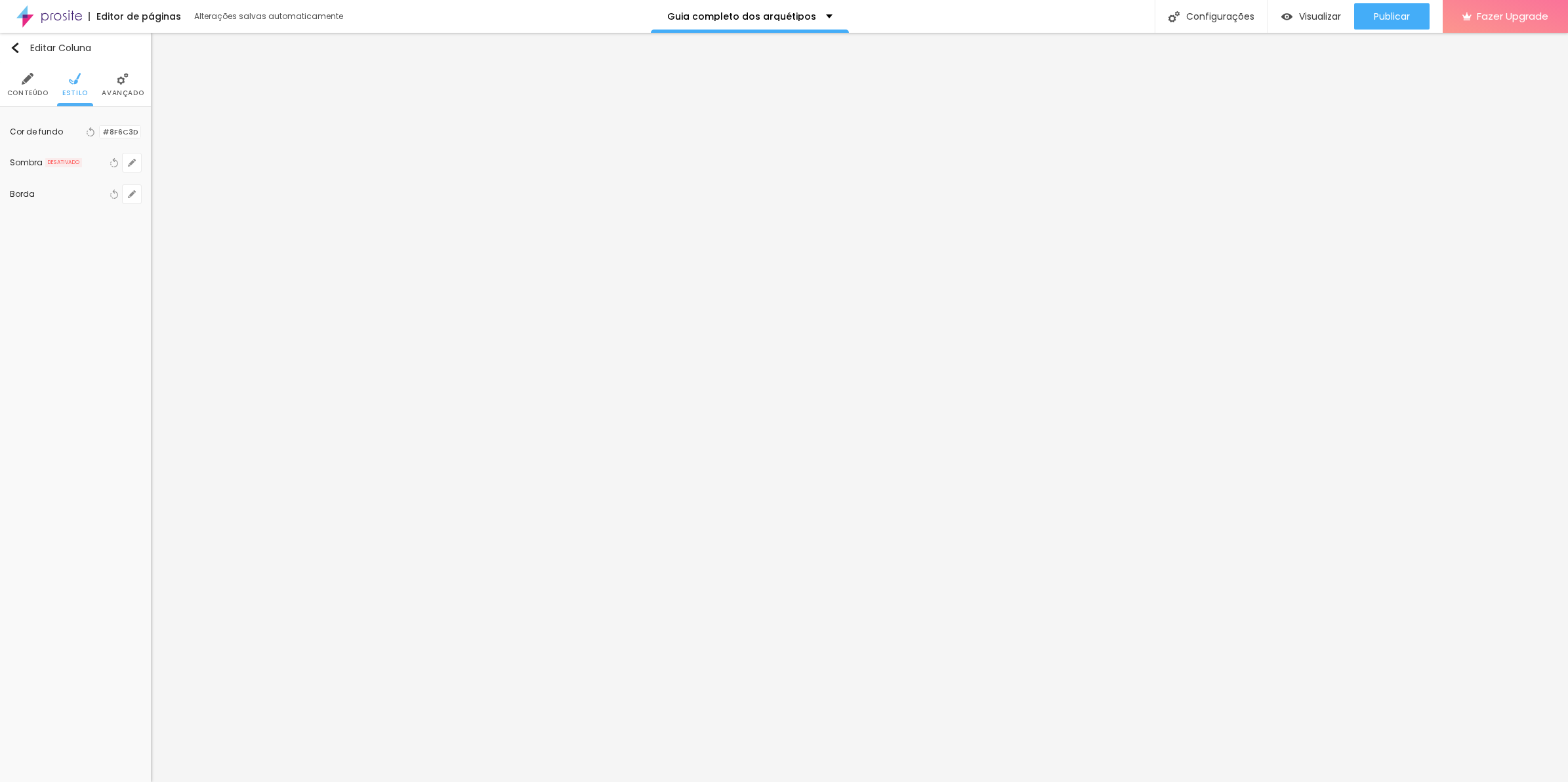
click at [120, 91] on span "Avançado" at bounding box center [122, 93] width 42 height 7
click at [79, 398] on div "border-radius : 10px 10px 0px 0px ;" at bounding box center [85, 419] width 148 height 100
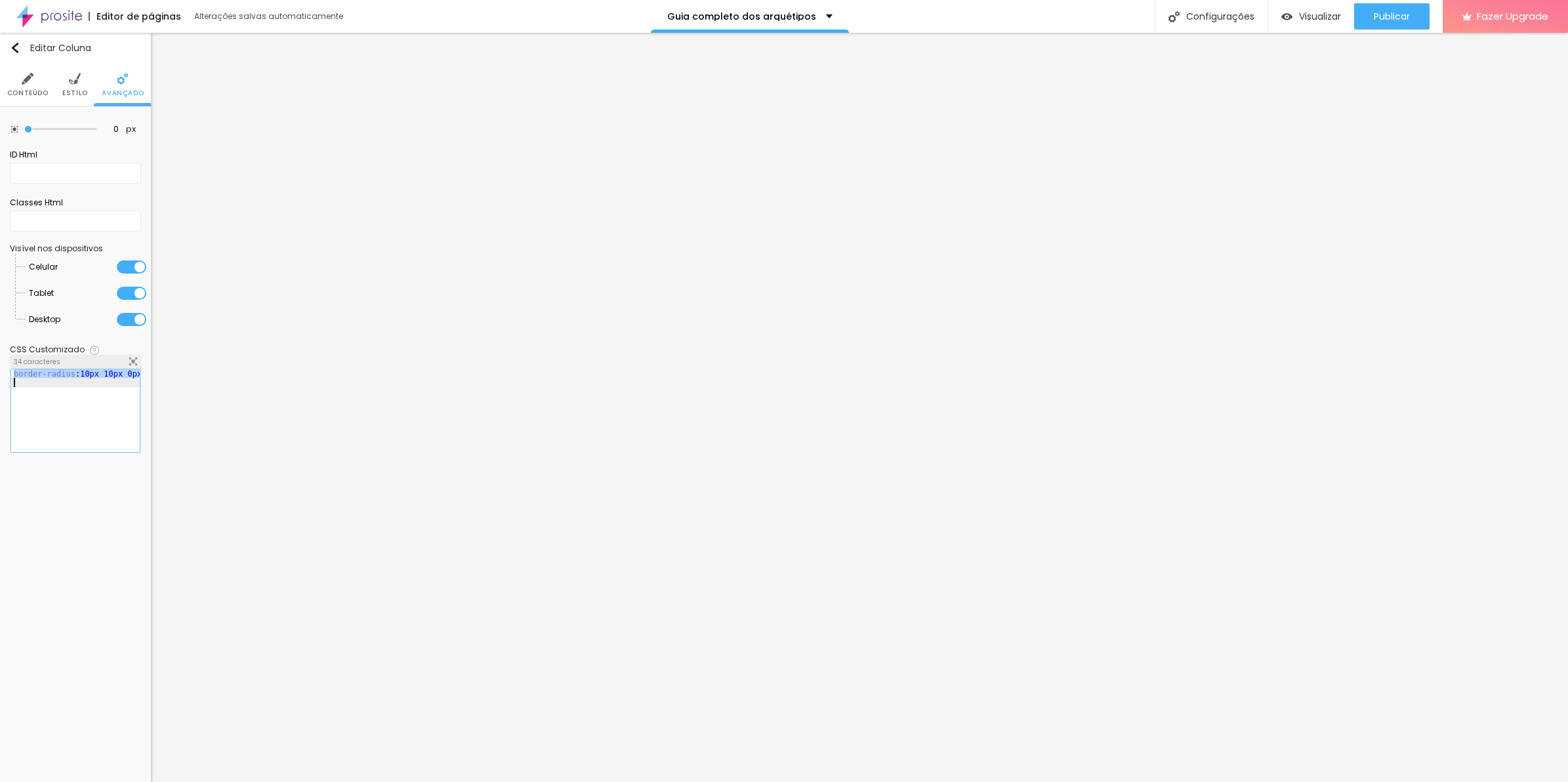
click at [13, 375] on div "border-radius : 10px 10px 0px 0px ;" at bounding box center [75, 404] width 129 height 70
click at [13, 375] on div "border-radius : 10px 10px 0px 0px ;" at bounding box center [85, 413] width 148 height 88
click at [84, 405] on div "background-color : #74992e ; border-radius : 10px 10px 0px 0px ;" at bounding box center [85, 413] width 148 height 88
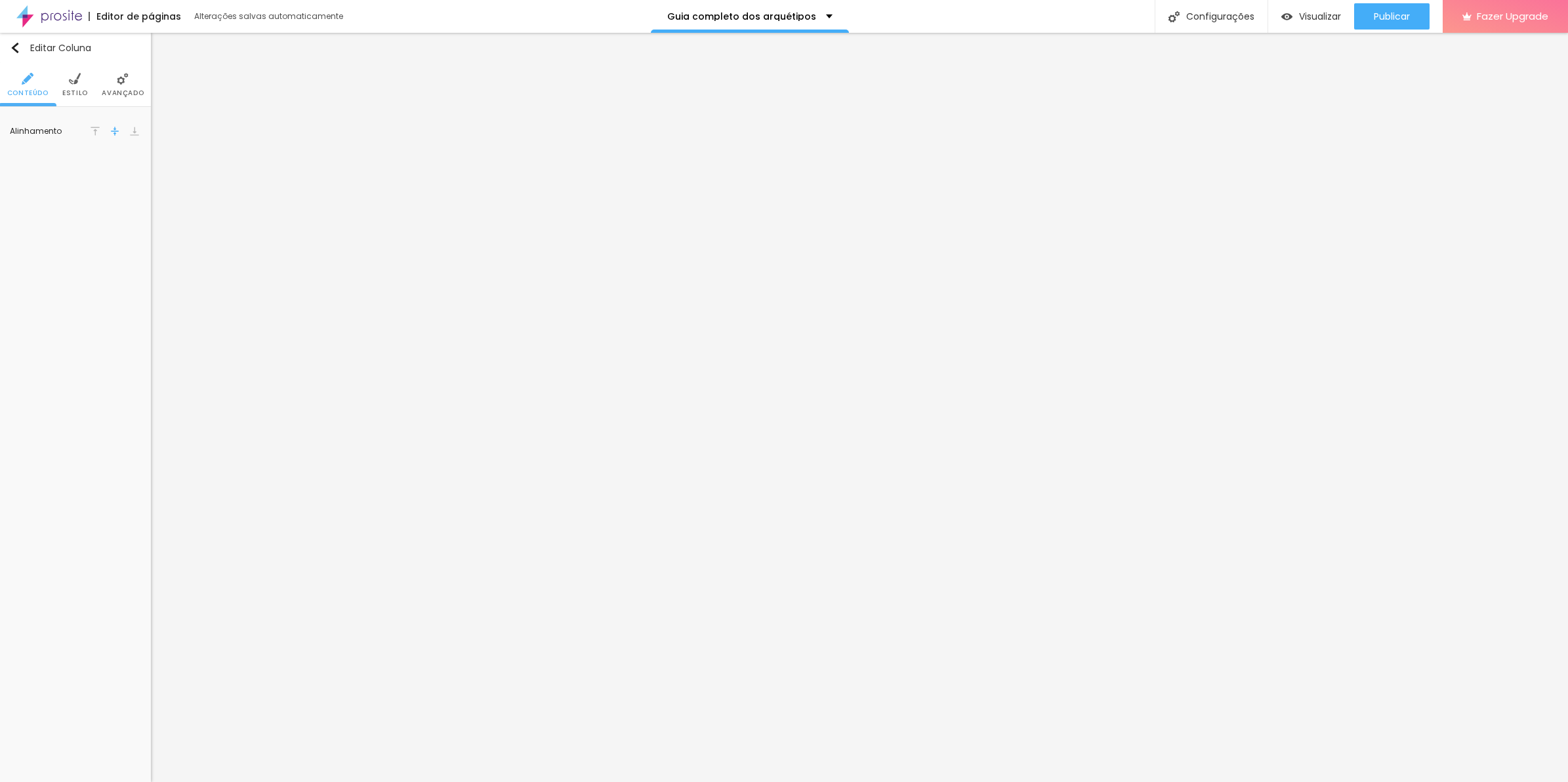
click at [137, 82] on li "Avançado" at bounding box center [122, 85] width 42 height 43
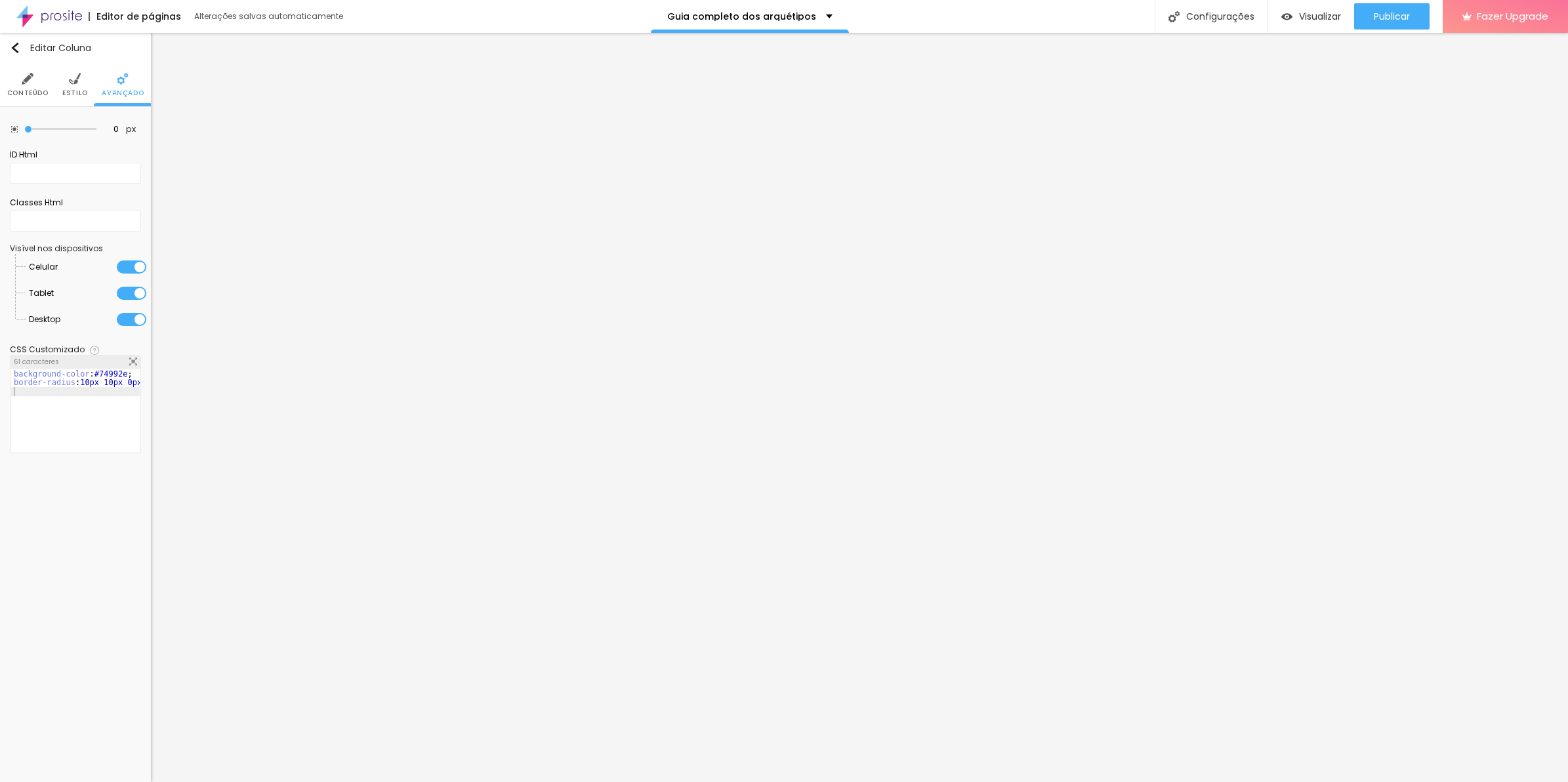
click at [129, 362] on img at bounding box center [133, 361] width 8 height 8
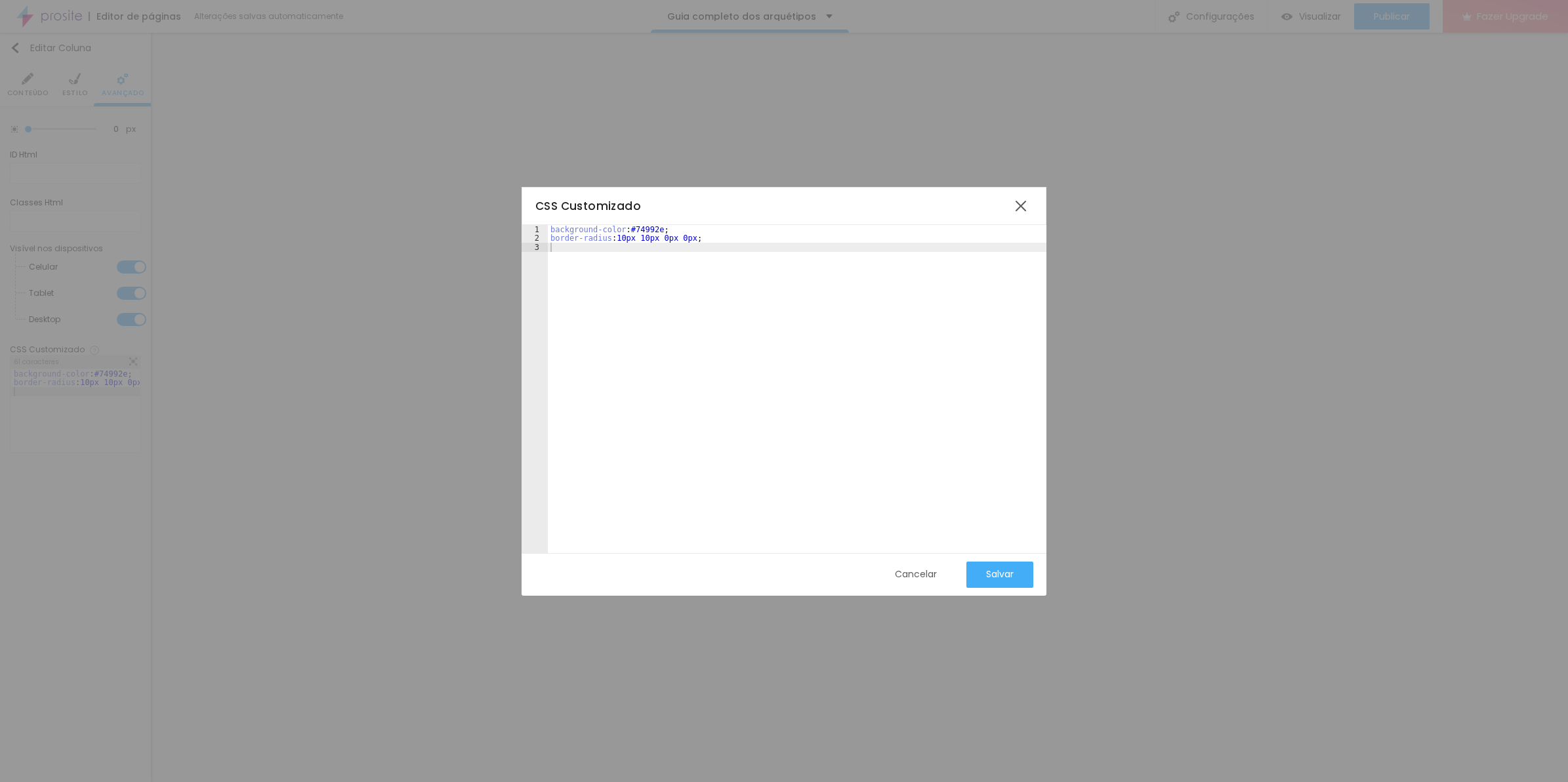
click at [896, 568] on div "Cancelar" at bounding box center [916, 573] width 42 height 10
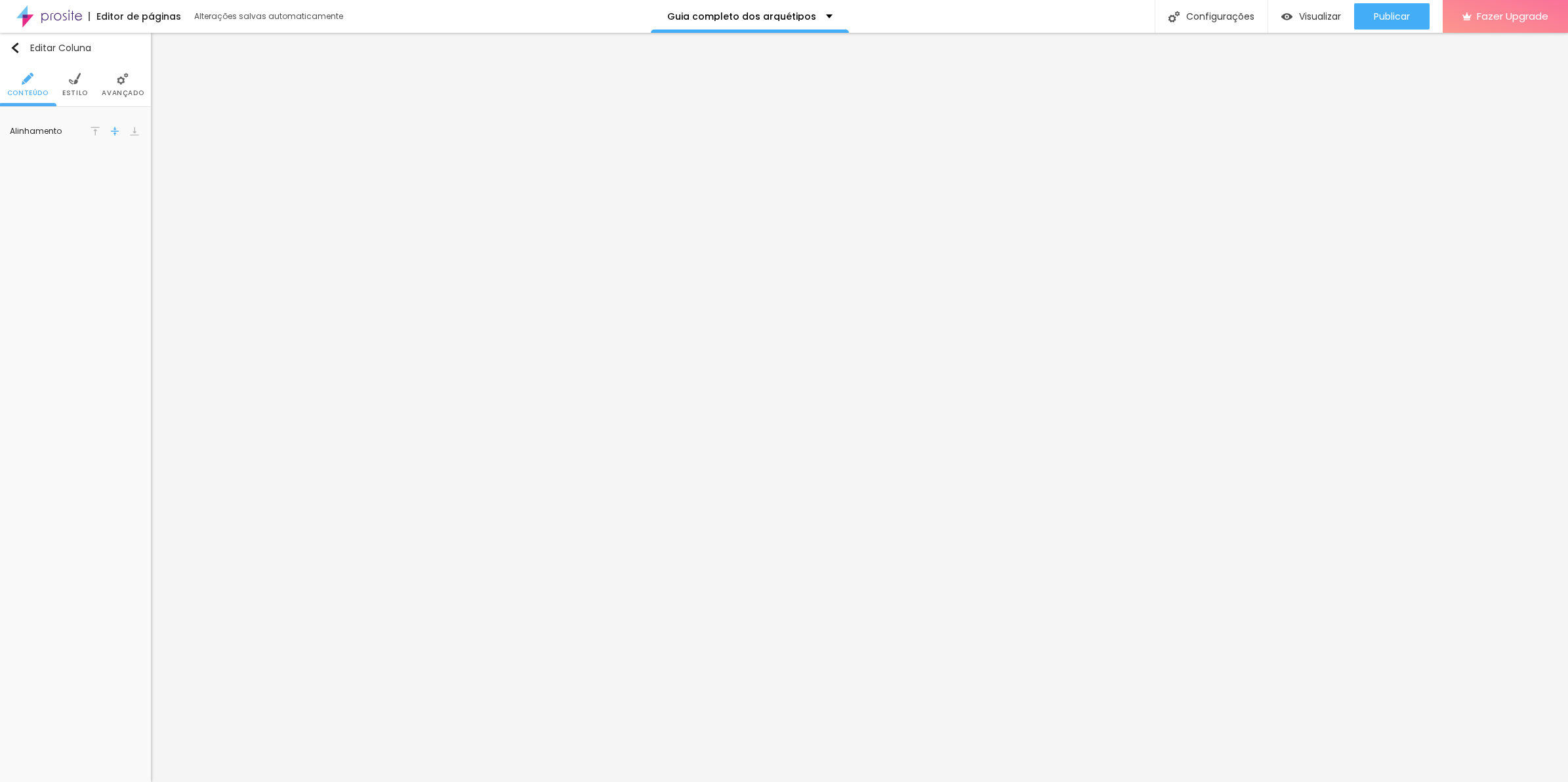
click at [122, 79] on img at bounding box center [122, 78] width 12 height 12
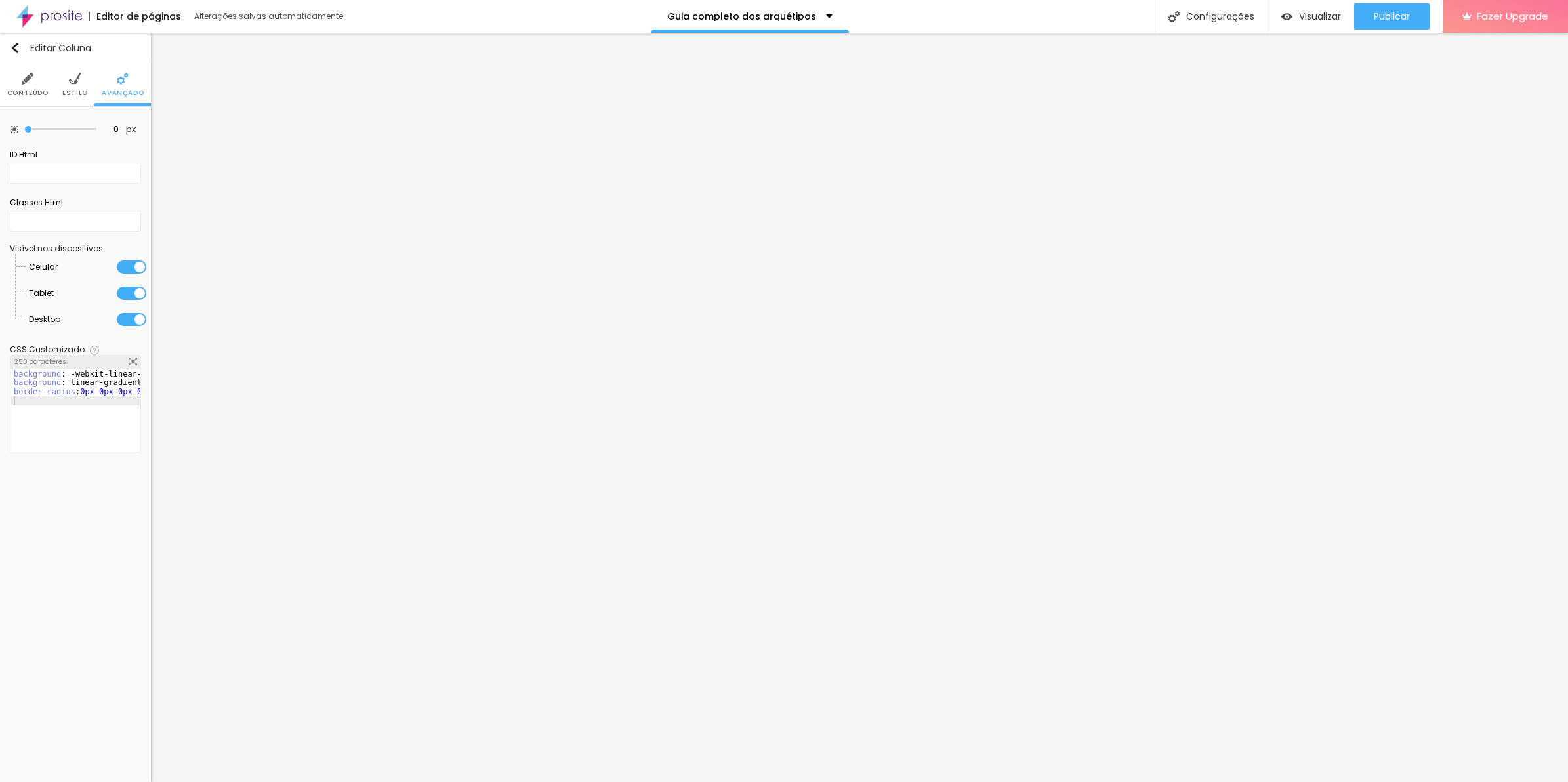
click at [135, 358] on img at bounding box center [133, 361] width 8 height 8
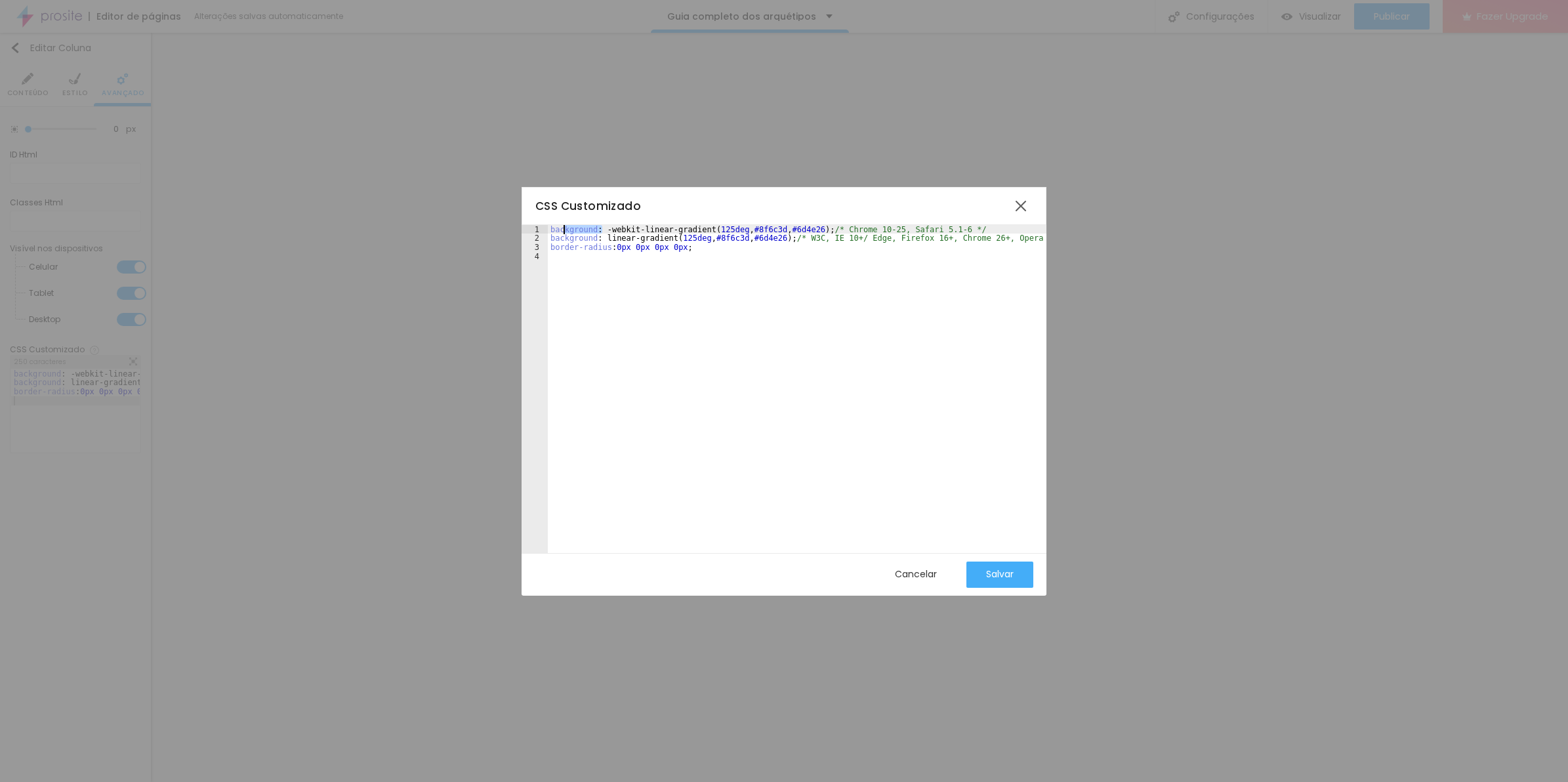
drag, startPoint x: 601, startPoint y: 231, endPoint x: 535, endPoint y: 230, distance: 66.0
click at [535, 230] on div "1 2 3 4 background : -webkit-linear-gradient ( 125deg , #8f6c3d , #6d4e26 ) ; /…" at bounding box center [784, 388] width 525 height 328
click at [486, 518] on div "CSS Customizado 1 2 3 4 background : -webkit-linear-gradient ( 125deg , #8f6c3d…" at bounding box center [784, 391] width 1568 height 782
click at [932, 566] on div "Cancelar" at bounding box center [916, 574] width 42 height 26
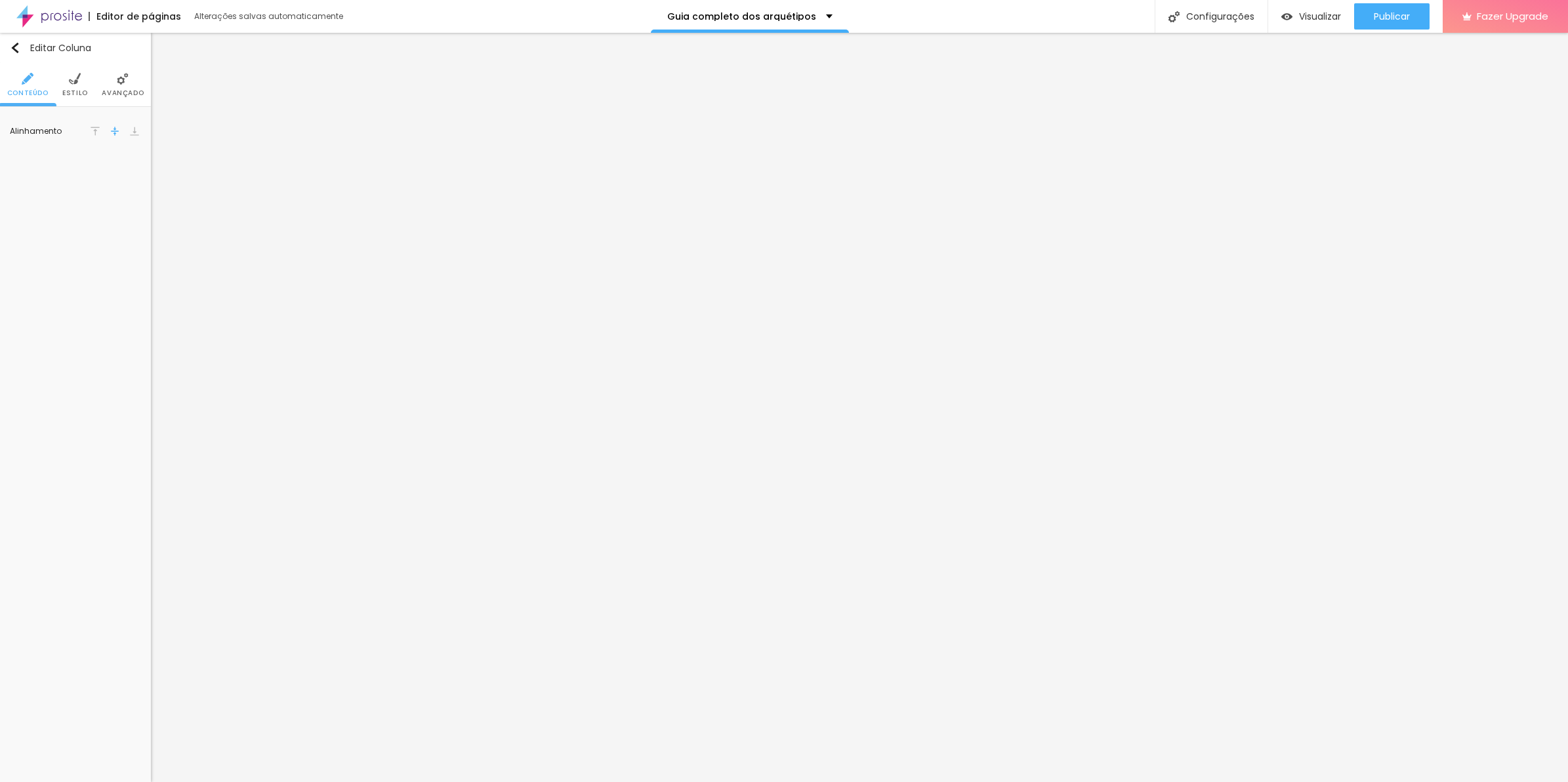
click at [129, 93] on span "Avançado" at bounding box center [122, 93] width 42 height 7
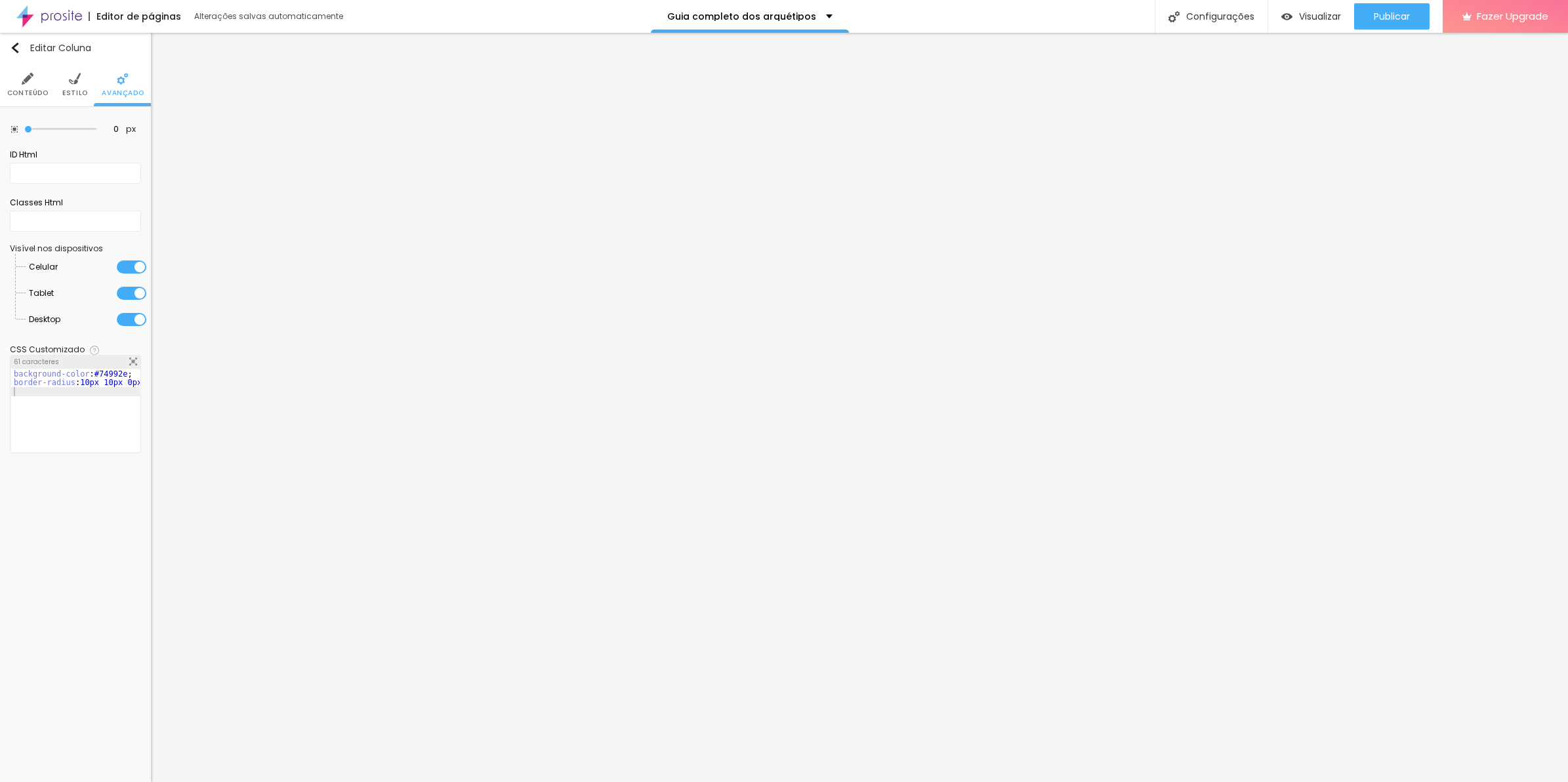
click at [135, 361] on img at bounding box center [133, 361] width 8 height 8
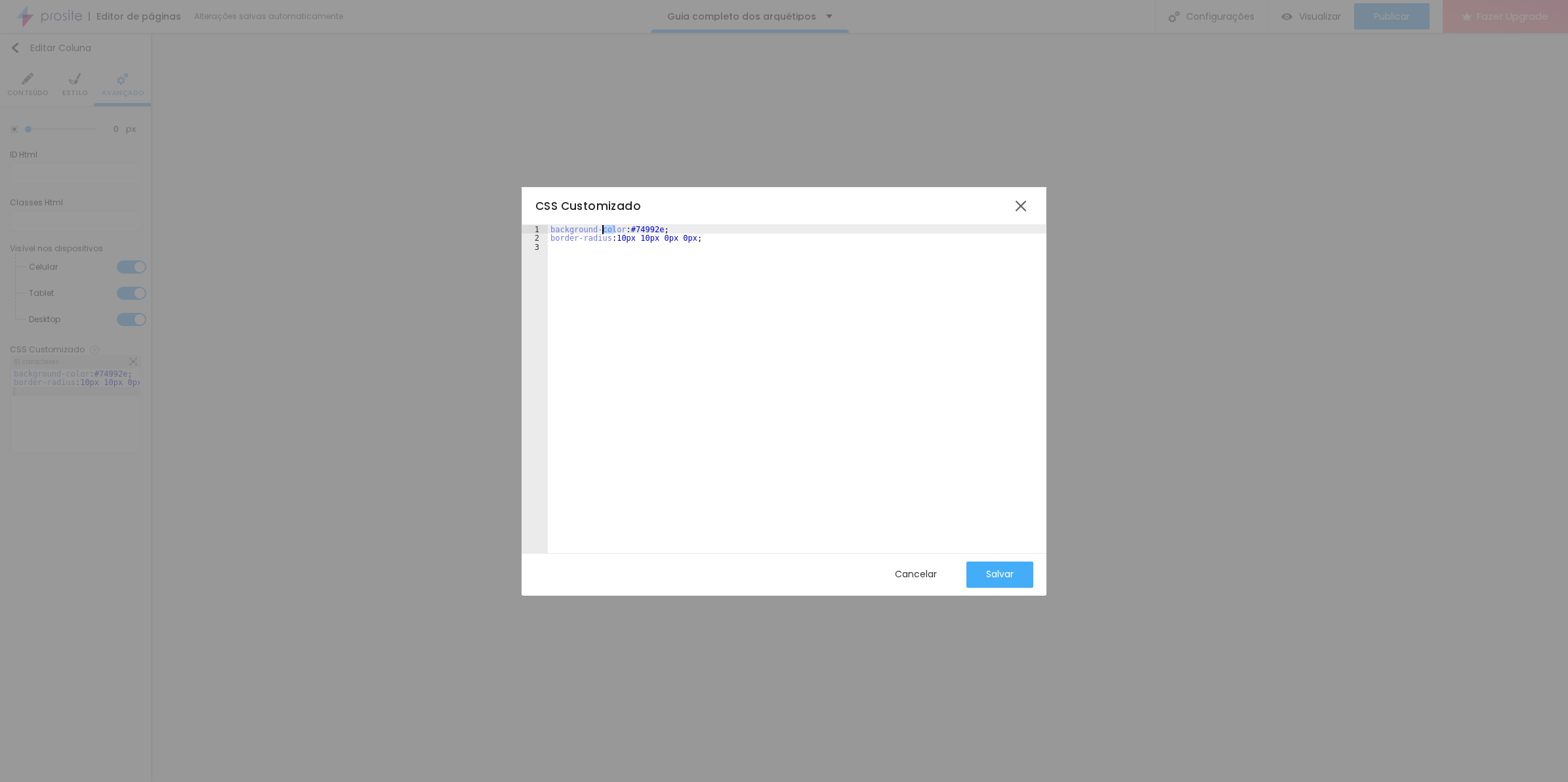
drag, startPoint x: 615, startPoint y: 230, endPoint x: 600, endPoint y: 230, distance: 15.0
click at [600, 230] on div "background-color : #74992e ; border-radius : 10px 10px 0px 0px ;" at bounding box center [797, 398] width 498 height 346
drag, startPoint x: 681, startPoint y: 228, endPoint x: 441, endPoint y: 208, distance: 240.8
click at [441, 208] on div "CSS Customizado 1 2 3 background : #74992e ; border-radius : 10px 10px 0px 0px …" at bounding box center [784, 391] width 1568 height 782
drag, startPoint x: 555, startPoint y: 224, endPoint x: 569, endPoint y: 222, distance: 14.1
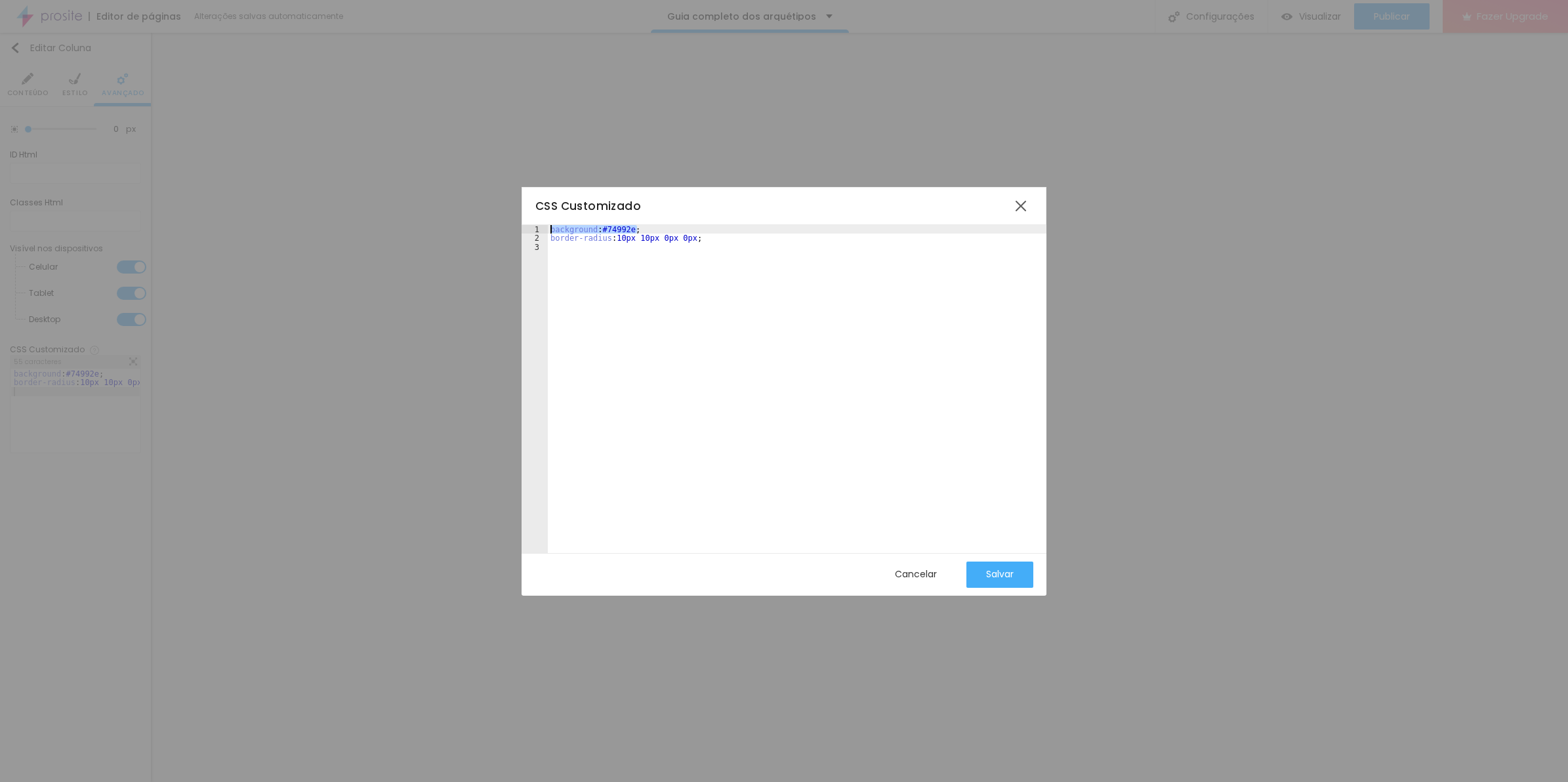
click at [556, 223] on div "CSS Customizado" at bounding box center [784, 205] width 525 height 38
click at [599, 220] on div "CSS Customizado" at bounding box center [784, 205] width 525 height 38
click at [598, 225] on div "background : #74992e ; border-radius : 10px 10px 0px 0px ;" at bounding box center [797, 388] width 498 height 328
drag, startPoint x: 600, startPoint y: 227, endPoint x: 476, endPoint y: 221, distance: 124.1
click at [476, 221] on div "CSS Customizado 1 2 3 background : #74992e ; border-radius : 10px 10px 0px 0px …" at bounding box center [784, 391] width 1568 height 782
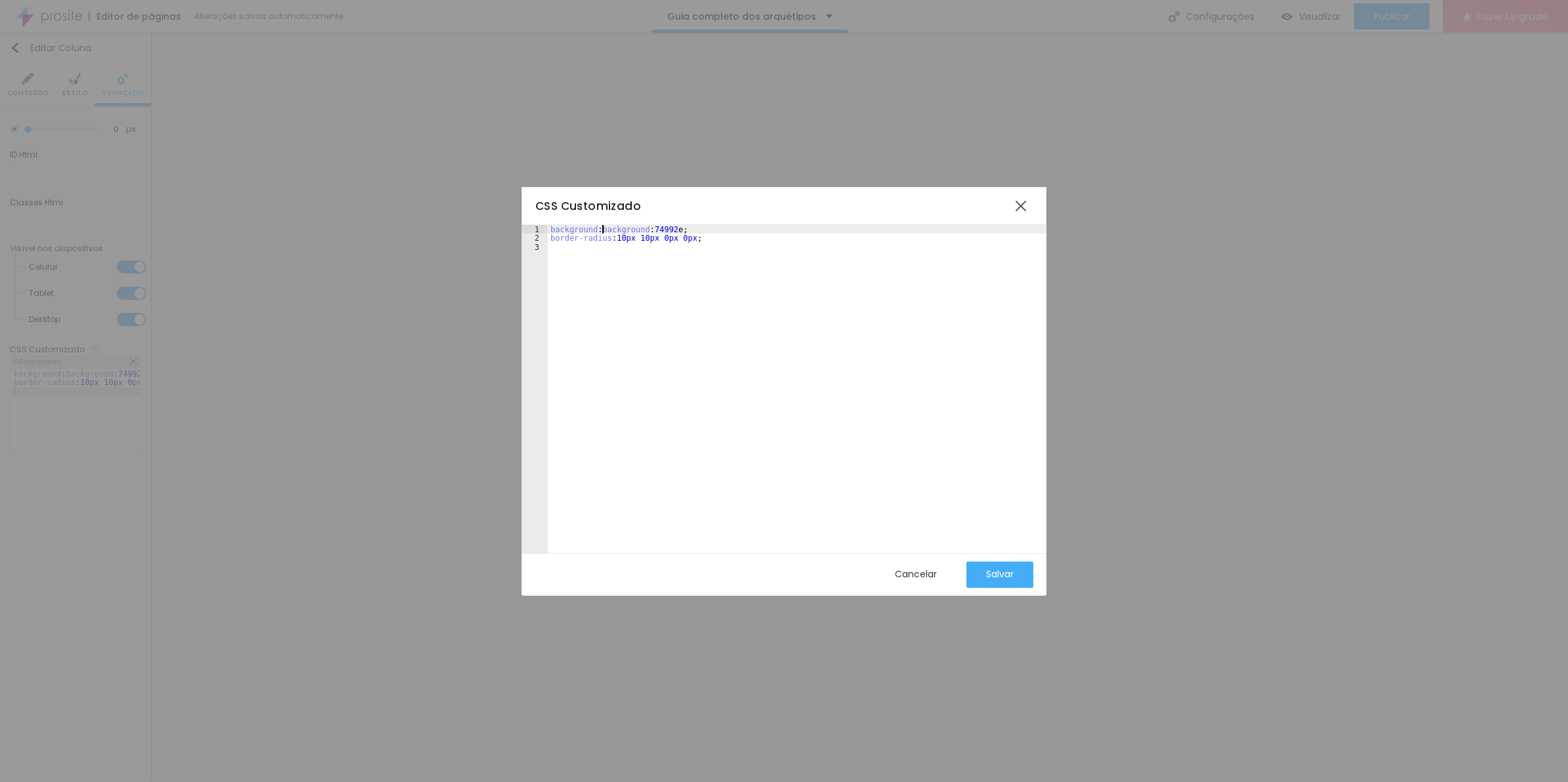
drag, startPoint x: 600, startPoint y: 228, endPoint x: 454, endPoint y: 221, distance: 146.2
click at [454, 221] on div "CSS Customizado 1 2 3 background : background : 74992 e; border-radius : 10px 1…" at bounding box center [784, 391] width 1568 height 782
click at [602, 227] on div "background : 74992 e; border-radius : 10px 10px 0px 0px ;" at bounding box center [797, 398] width 498 height 346
click at [981, 581] on button "Salvar" at bounding box center [1000, 574] width 67 height 26
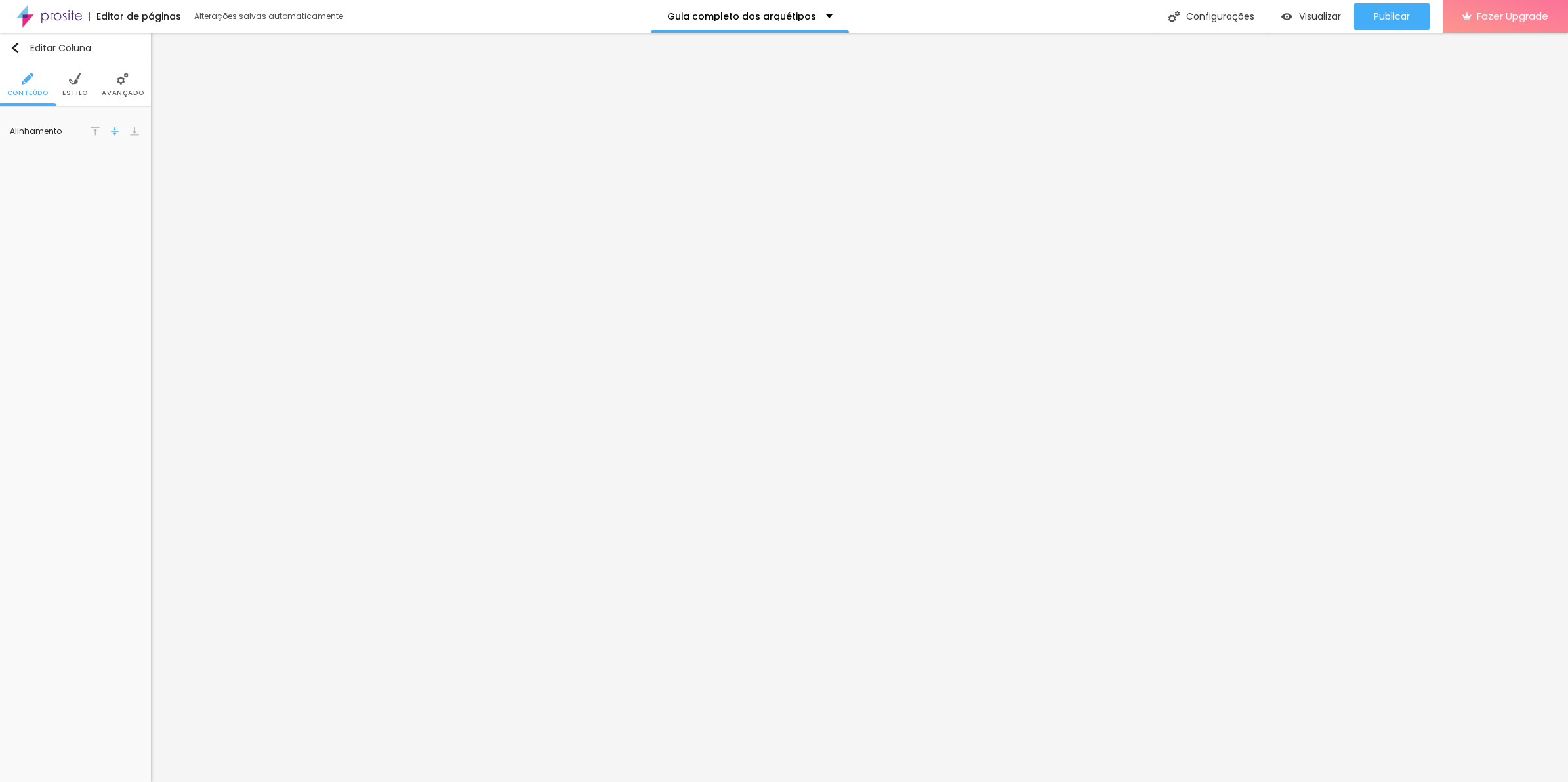
click at [116, 87] on li "Avançado" at bounding box center [122, 85] width 42 height 43
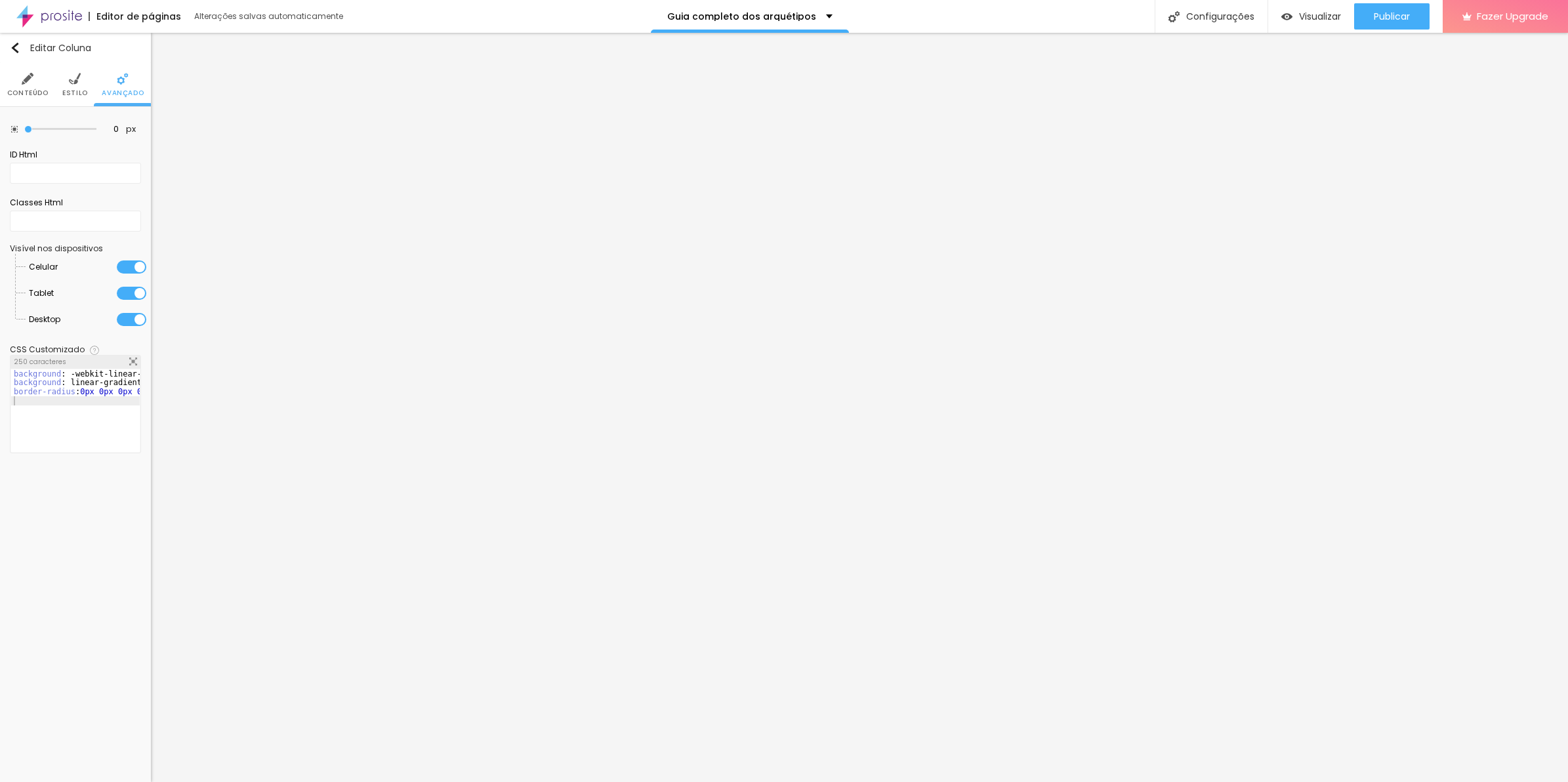
click at [115, 387] on div "background : -webkit-linear-gradient ( 125deg , #8f6c3d , #6d4e26 ) ; /* Chrome…" at bounding box center [280, 419] width 538 height 100
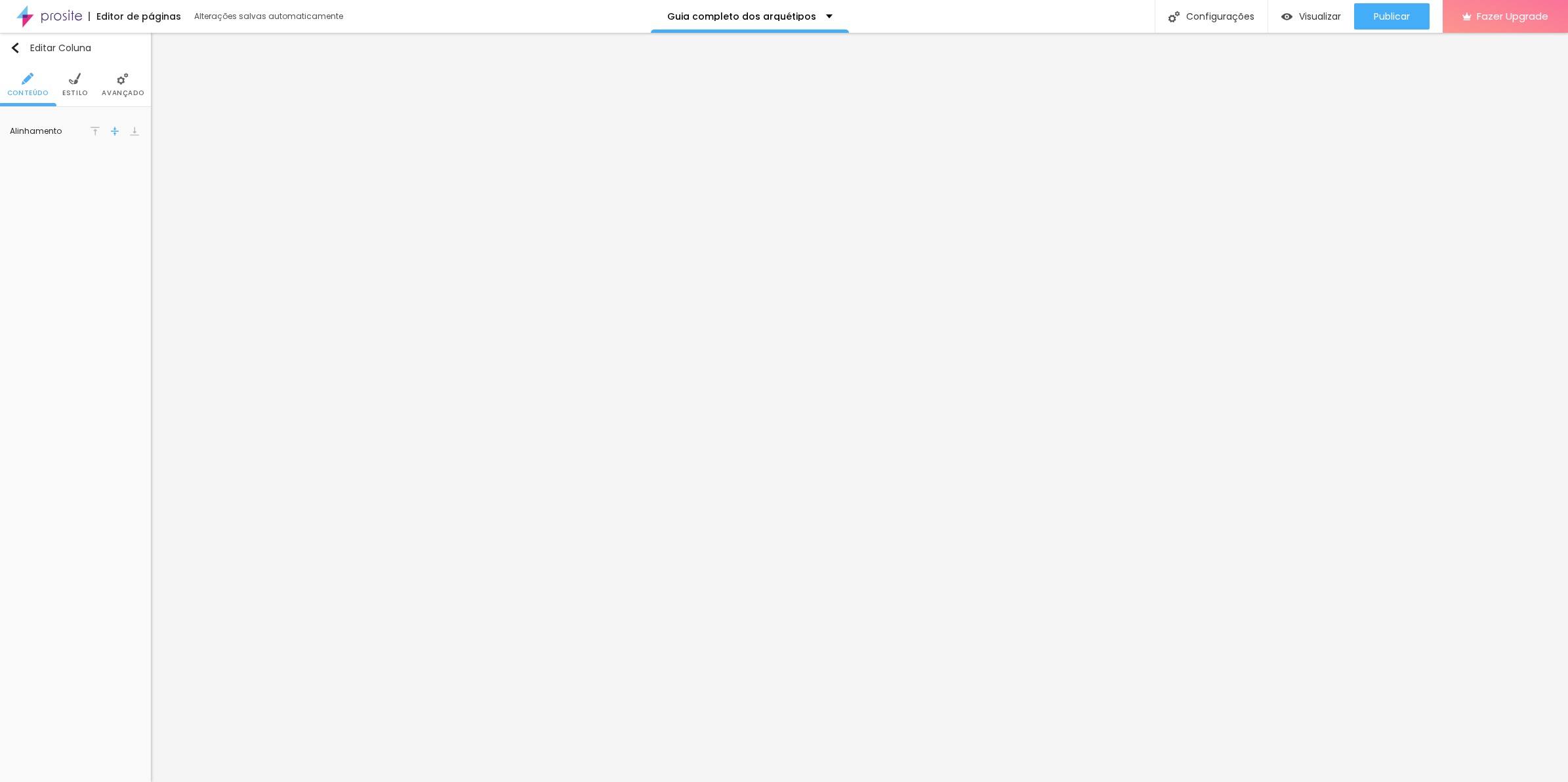
click at [135, 91] on span "Avançado" at bounding box center [122, 93] width 42 height 7
click at [140, 362] on div "55 caracteres background : #74992e ; border-radius : 10px 10px 0px 0px ; XXXXXX…" at bounding box center [75, 403] width 131 height 98
click at [135, 362] on img at bounding box center [133, 361] width 8 height 8
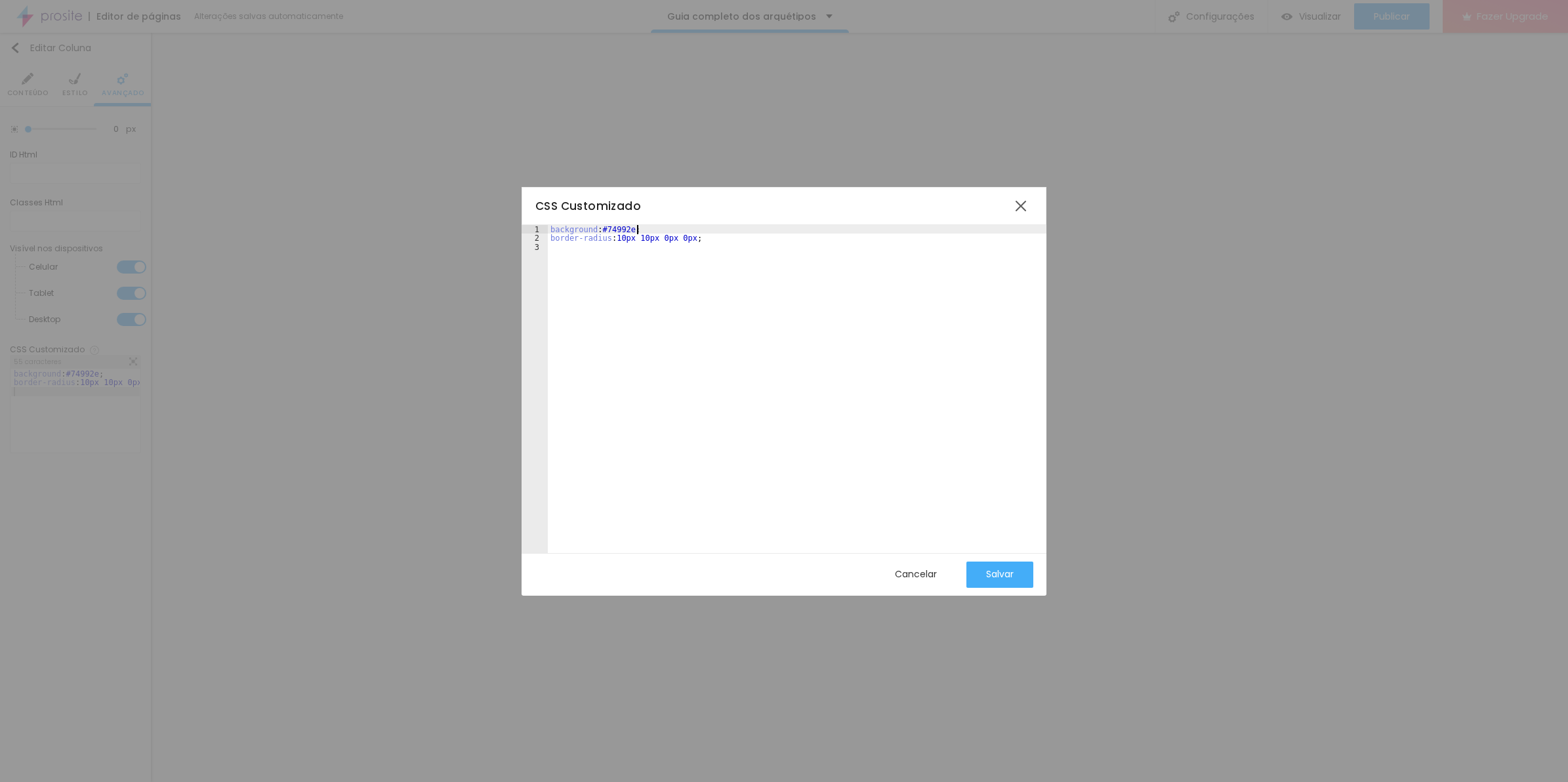
drag, startPoint x: 646, startPoint y: 227, endPoint x: 315, endPoint y: 188, distance: 333.3
click at [315, 188] on div "CSS Customizado 1 2 3 background : #74992e ; border-radius : 10px 10px 0px 0px …" at bounding box center [784, 391] width 1568 height 782
drag, startPoint x: 706, startPoint y: 250, endPoint x: 520, endPoint y: 244, distance: 186.1
click at [520, 244] on div "CSS Customizado 1 2 3 4 5 background : -webkit-linear-gradient ( 125deg , #8f6c…" at bounding box center [784, 391] width 1568 height 782
click at [697, 236] on div "background : -webkit-linear-gradient ( 125deg , #8f6c3d , #6d4e26 ) ; /* Chrome…" at bounding box center [817, 392] width 538 height 334
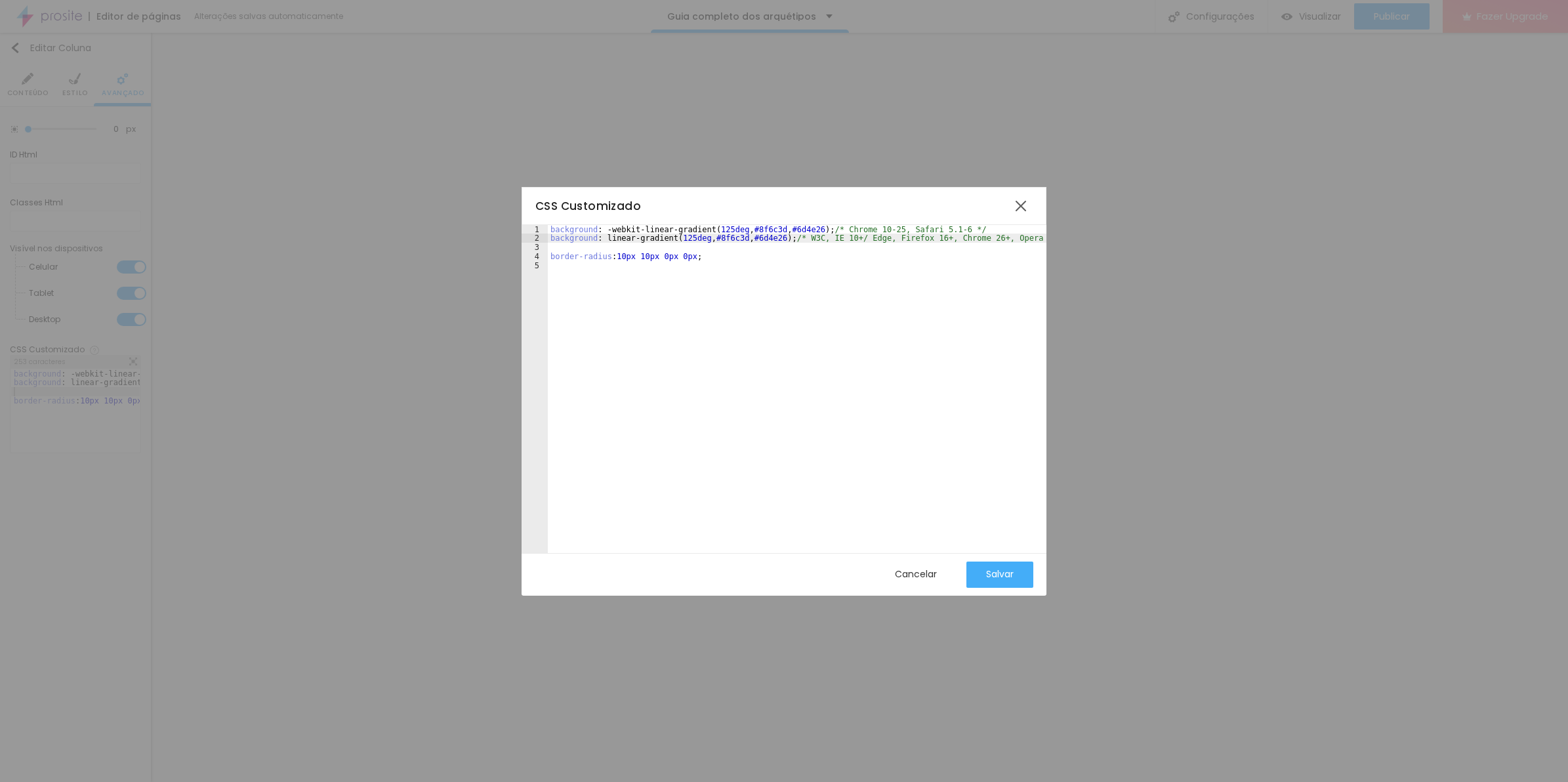
click at [755, 239] on div "background : -webkit-linear-gradient ( 125deg , #8f6c3d , #6d4e26 ) ; /* Chrome…" at bounding box center [817, 392] width 538 height 334
click at [782, 230] on div "background : -webkit-linear-gradient ( 125deg , #8f6c3d , #6d4e26 ) ; /* Chrome…" at bounding box center [802, 392] width 507 height 334
click at [784, 230] on div "background : -webkit-linear-gradient ( 125deg , #8f6c3d , #6d4e26 ) ; /* Chrome…" at bounding box center [802, 392] width 507 height 334
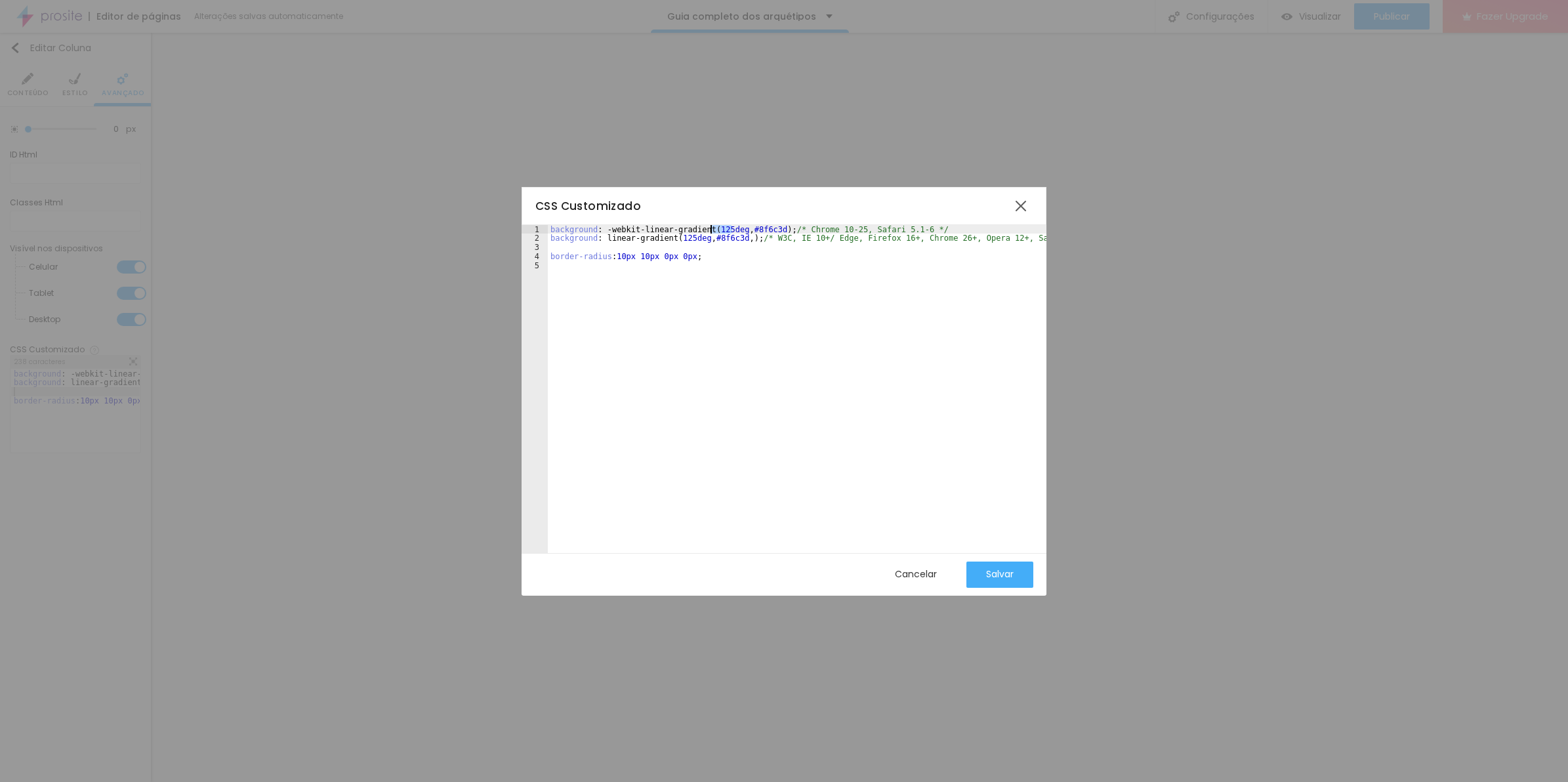
drag, startPoint x: 733, startPoint y: 227, endPoint x: 709, endPoint y: 228, distance: 24.0
click at [709, 228] on div "background : -webkit-linear-gradient ( 125deg , #8f6c3d ) ; /* Chrome 10-25, Sa…" at bounding box center [802, 392] width 507 height 334
click at [676, 239] on div "background : -webkit-linear-gradient ( , #8f6c3d ) ; /* Chrome 10-25, Safari 5.…" at bounding box center [802, 392] width 507 height 334
click at [676, 237] on div "background : -webkit-linear-gradient ( , #8f6c3d ) ; /* Chrome 10-25, Safari 5.…" at bounding box center [797, 398] width 498 height 346
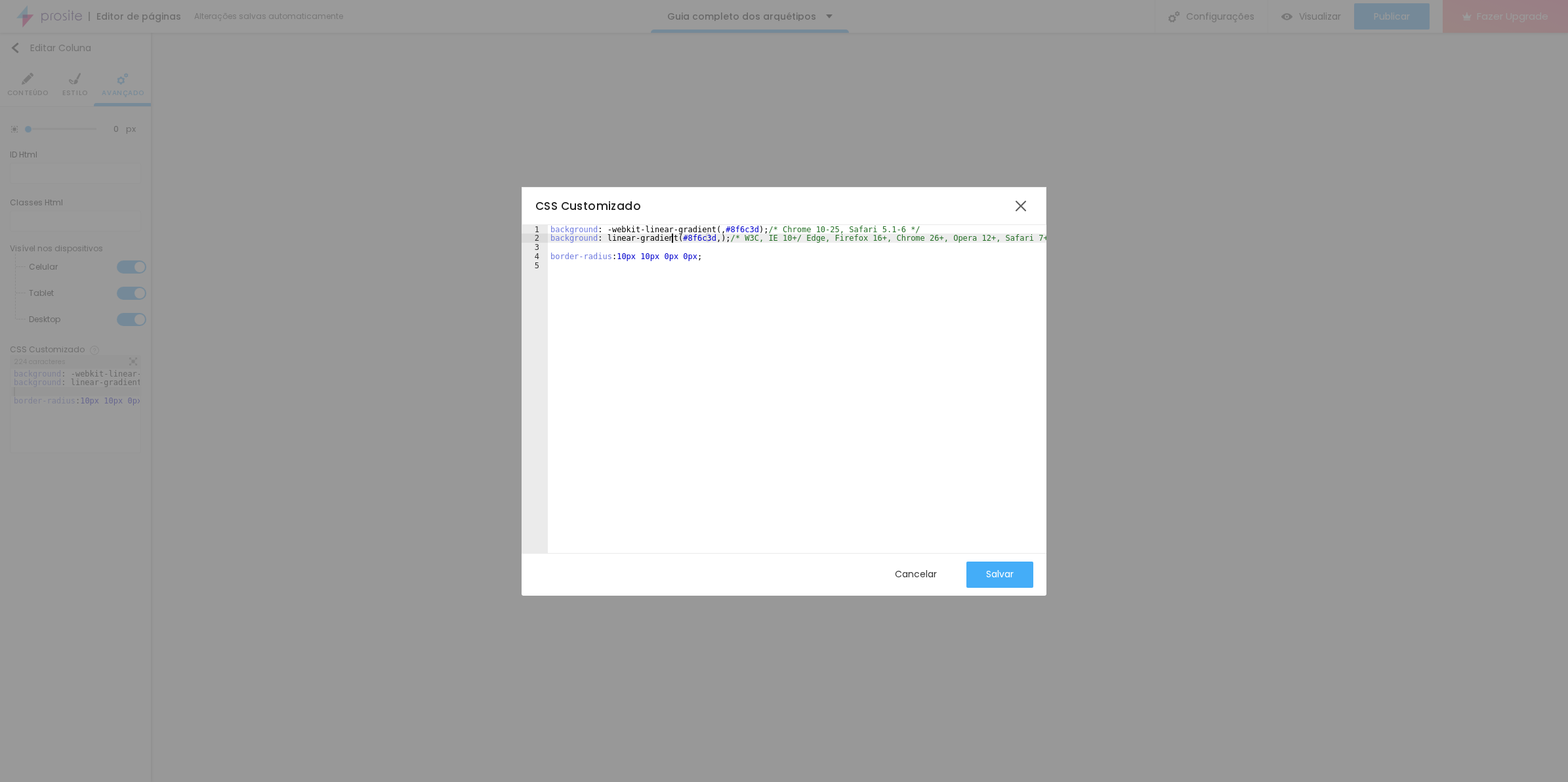
click at [716, 230] on div "background : -webkit-linear-gradient ( , #8f6c3d ) ; /* Chrome 10-25, Safari 5.…" at bounding box center [797, 398] width 498 height 346
click at [684, 247] on div "background : -webkit-linear-gradient ( #8f6c3d ) ; /* Chrome 10-25, Safari 5.1-…" at bounding box center [797, 398] width 498 height 346
drag, startPoint x: 731, startPoint y: 248, endPoint x: 544, endPoint y: 214, distance: 190.1
click at [544, 214] on div "CSS Customizado 1 2 3 4 5 background : -webkit-linear-gradient ( #8f6c3d ) ; /*…" at bounding box center [784, 391] width 525 height 409
click at [753, 309] on div "background-color : #8f6c3d ; border-radius : 10px 10px 0px 0px ;" at bounding box center [797, 398] width 498 height 346
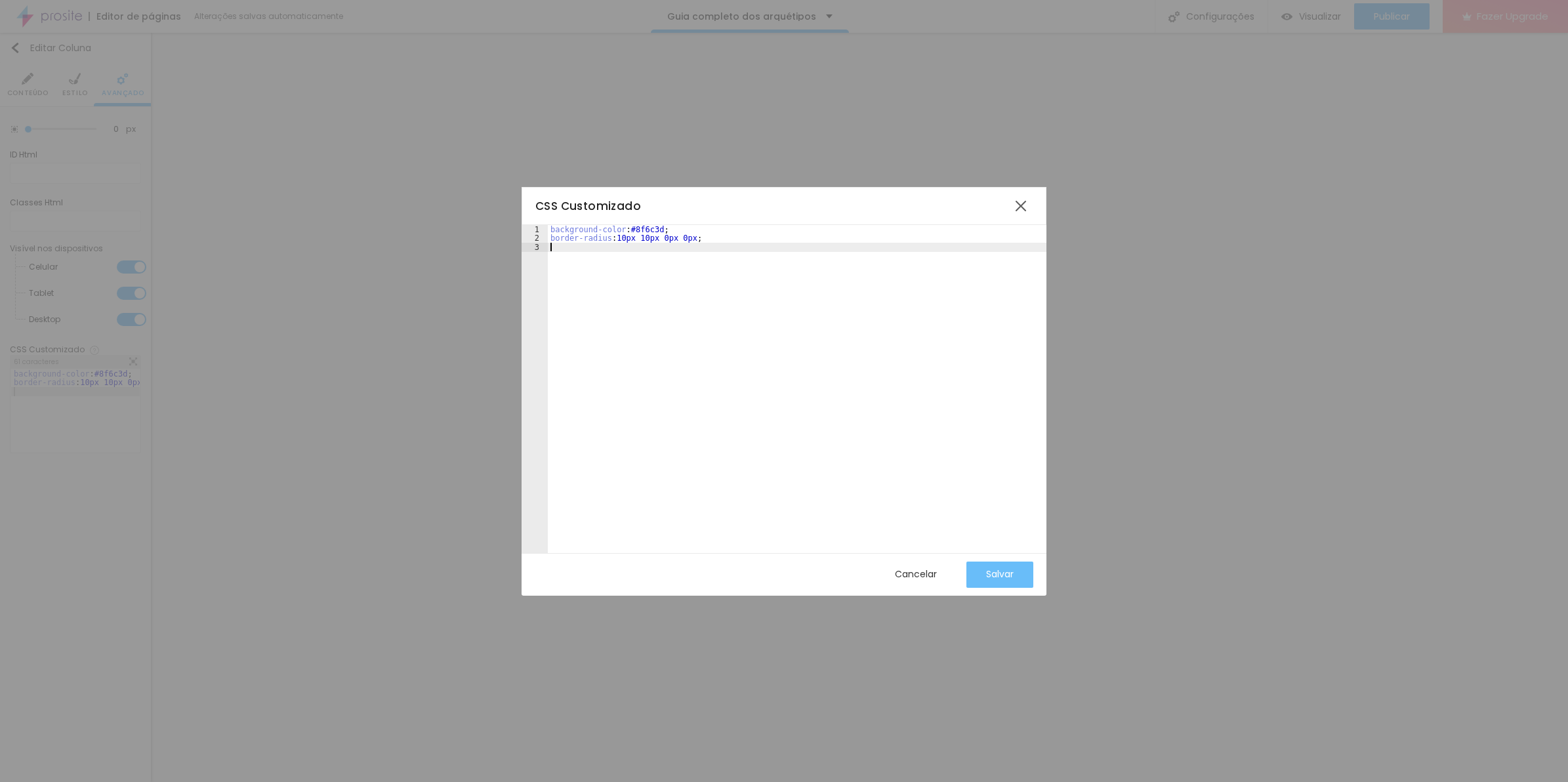
click at [975, 568] on button "Salvar" at bounding box center [1000, 574] width 67 height 26
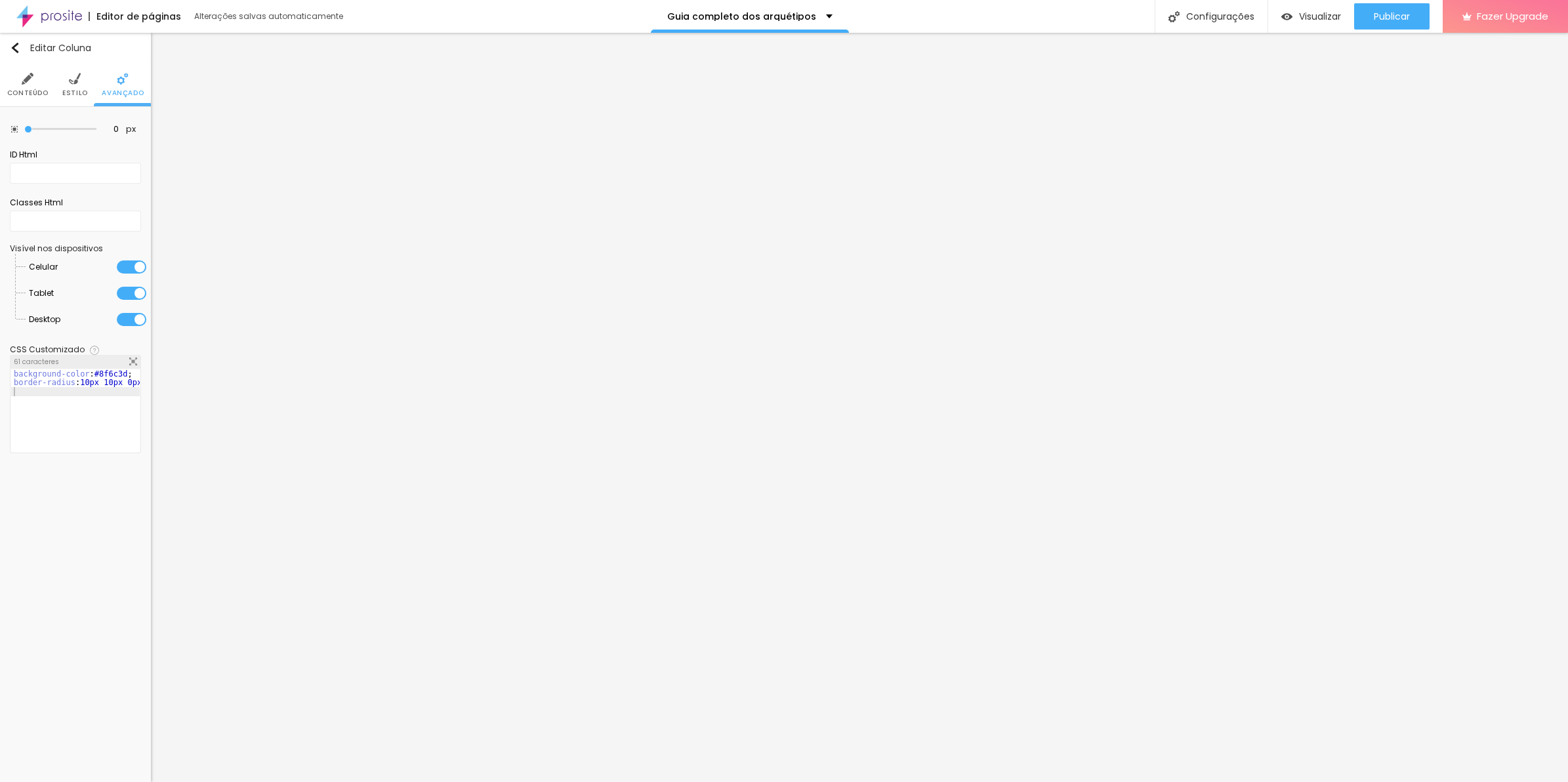
click at [67, 102] on li "Estilo" at bounding box center [75, 85] width 25 height 43
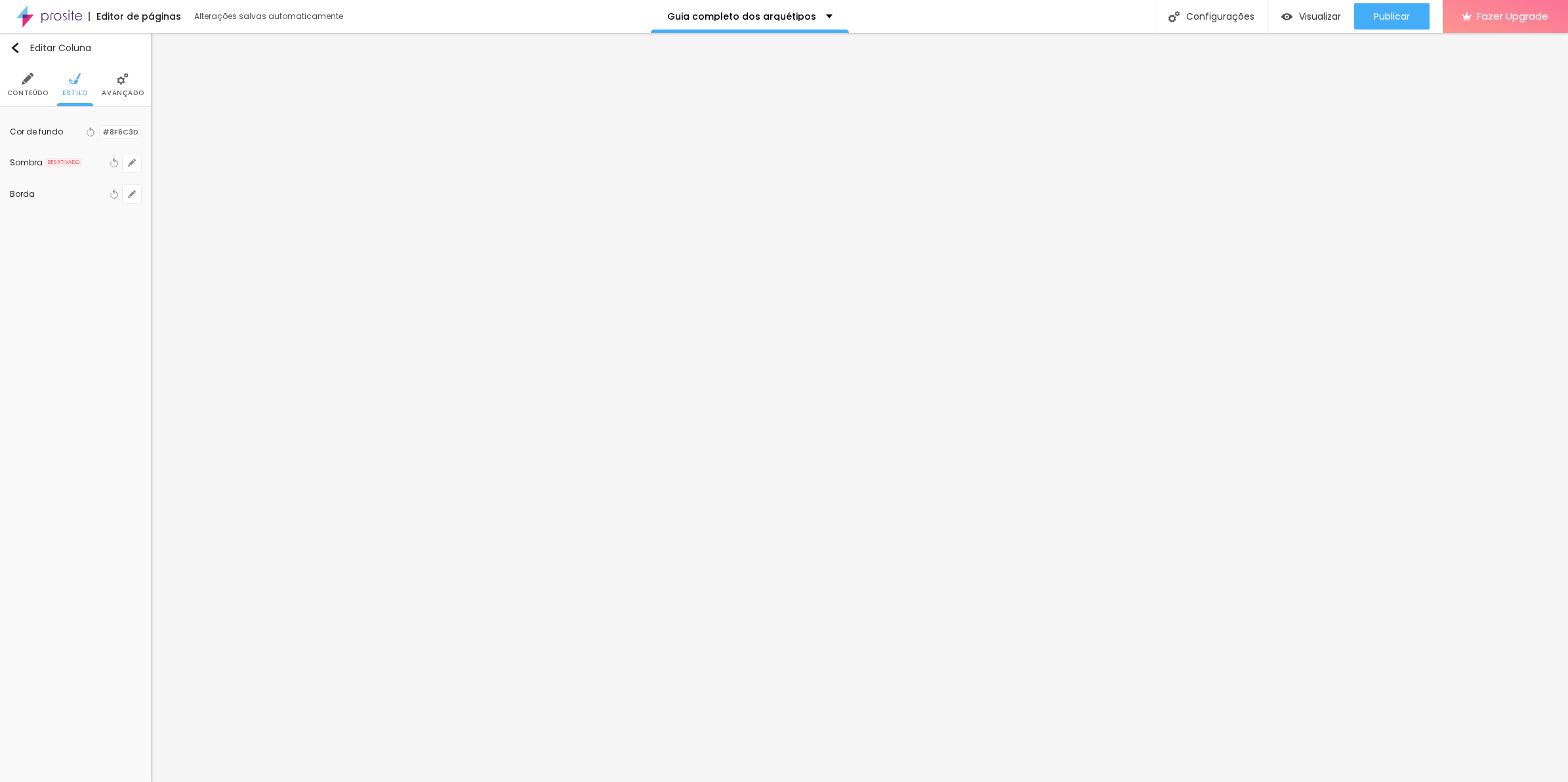
click at [100, 133] on div at bounding box center [100, 132] width 0 height 12
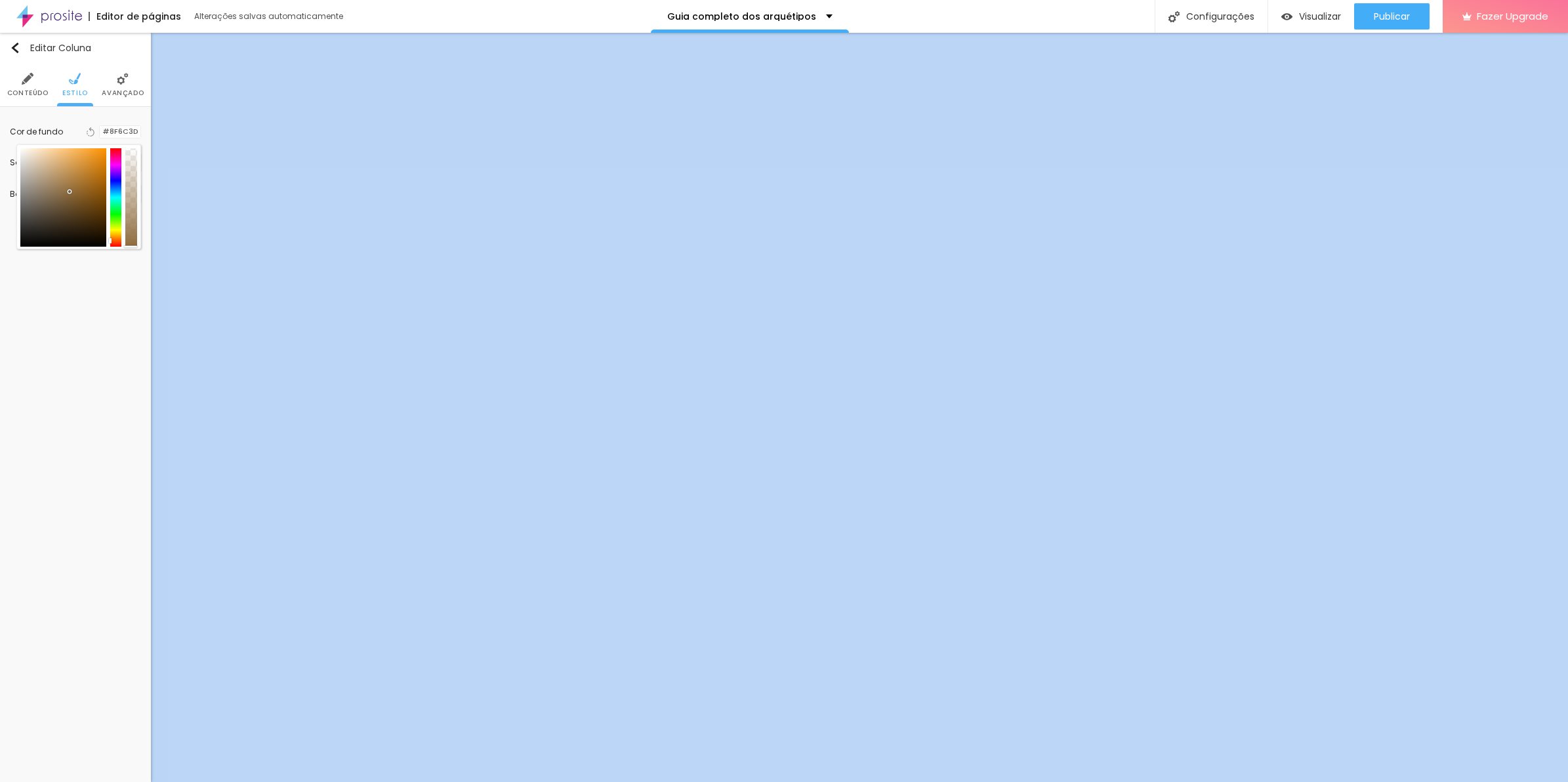
drag, startPoint x: 133, startPoint y: 213, endPoint x: 133, endPoint y: 289, distance: 76.0
click at [133, 289] on div "Editar Coluna Conteúdo Estilo Avançado Cor de fundo Voltar ao padrão #8F6C3D So…" at bounding box center [76, 407] width 151 height 749
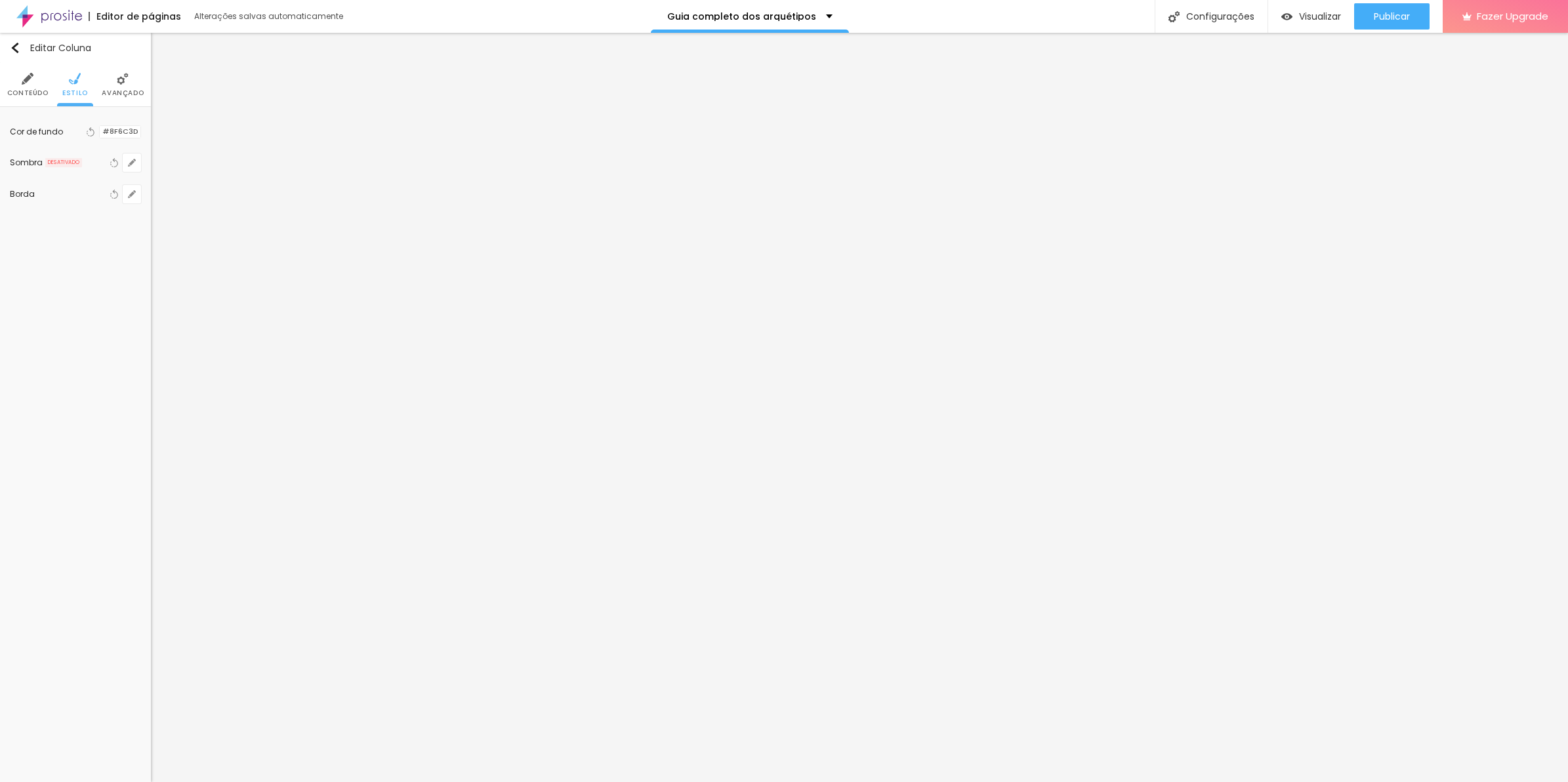
click at [115, 80] on li "Avançado" at bounding box center [122, 85] width 42 height 43
click at [130, 90] on span "Avançado" at bounding box center [122, 93] width 42 height 7
click at [87, 411] on div at bounding box center [75, 445] width 129 height 100
click at [119, 102] on li "Avançado" at bounding box center [122, 85] width 42 height 43
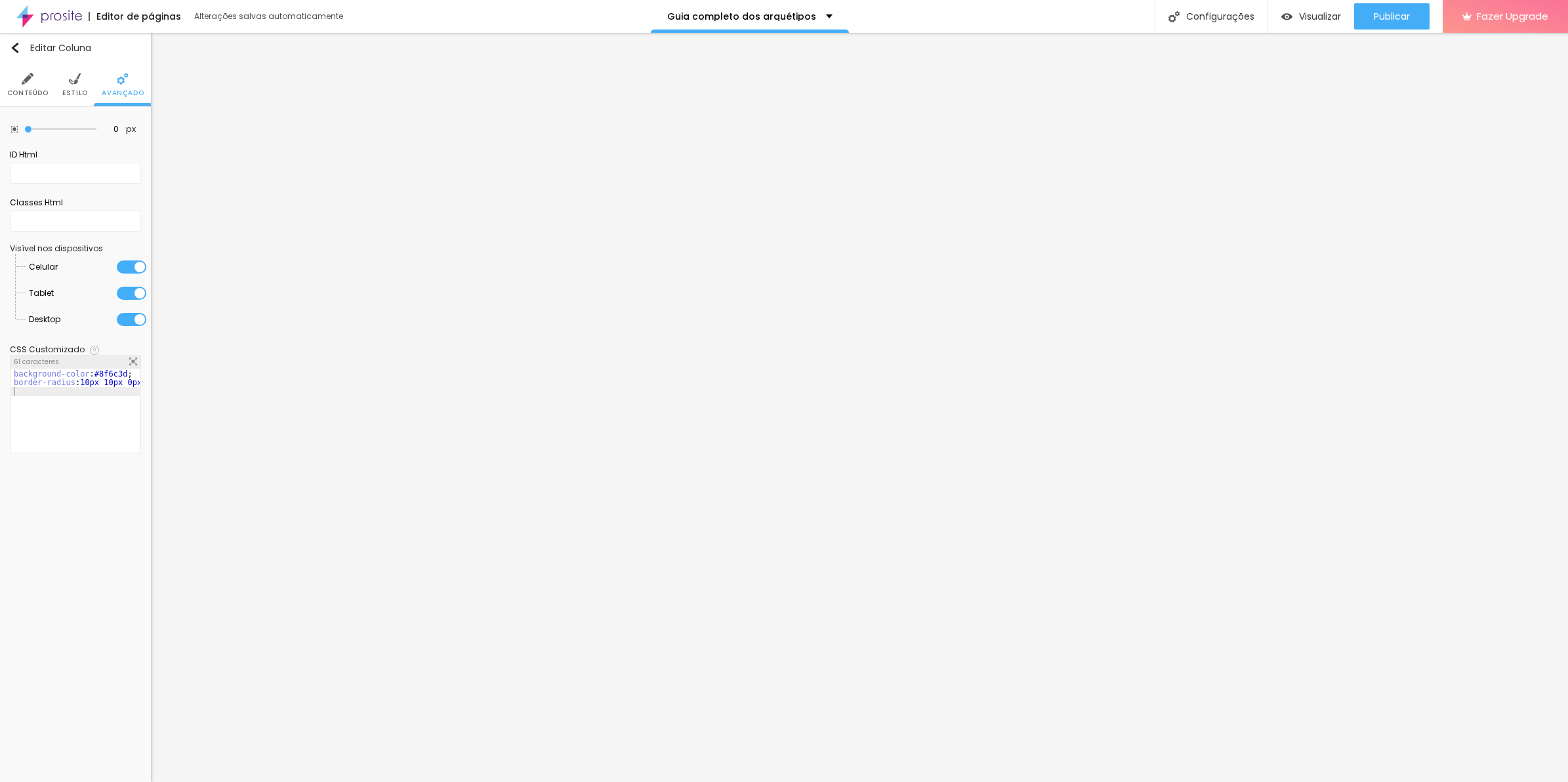
click at [51, 85] on ul "Conteúdo Estilo Avançado" at bounding box center [76, 85] width 151 height 44
click at [74, 84] on img at bounding box center [74, 78] width 12 height 12
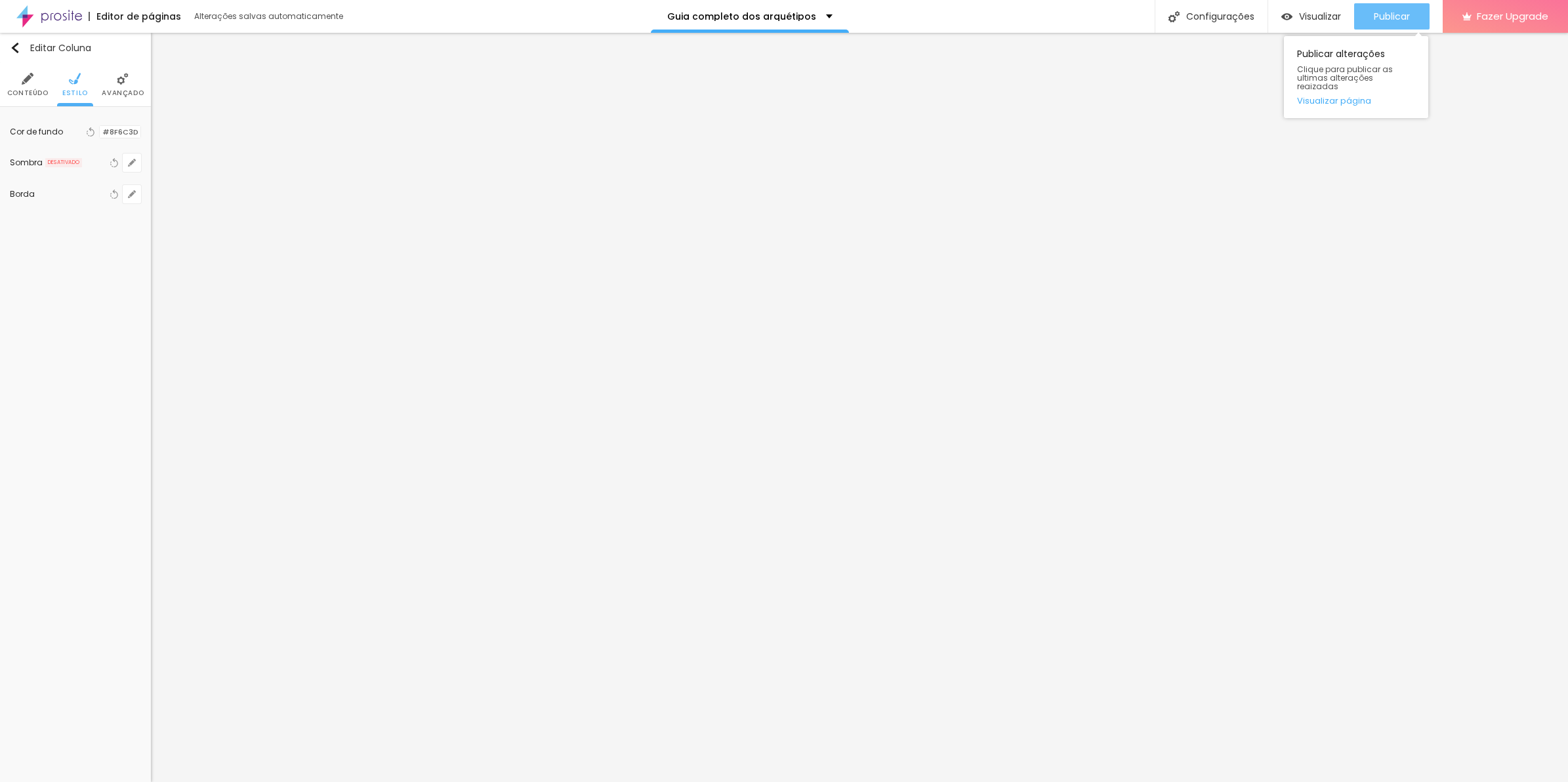
click at [1378, 21] on span "Publicar" at bounding box center [1392, 16] width 36 height 10
click at [50, 17] on img at bounding box center [49, 16] width 65 height 33
